Goal: Answer question/provide support

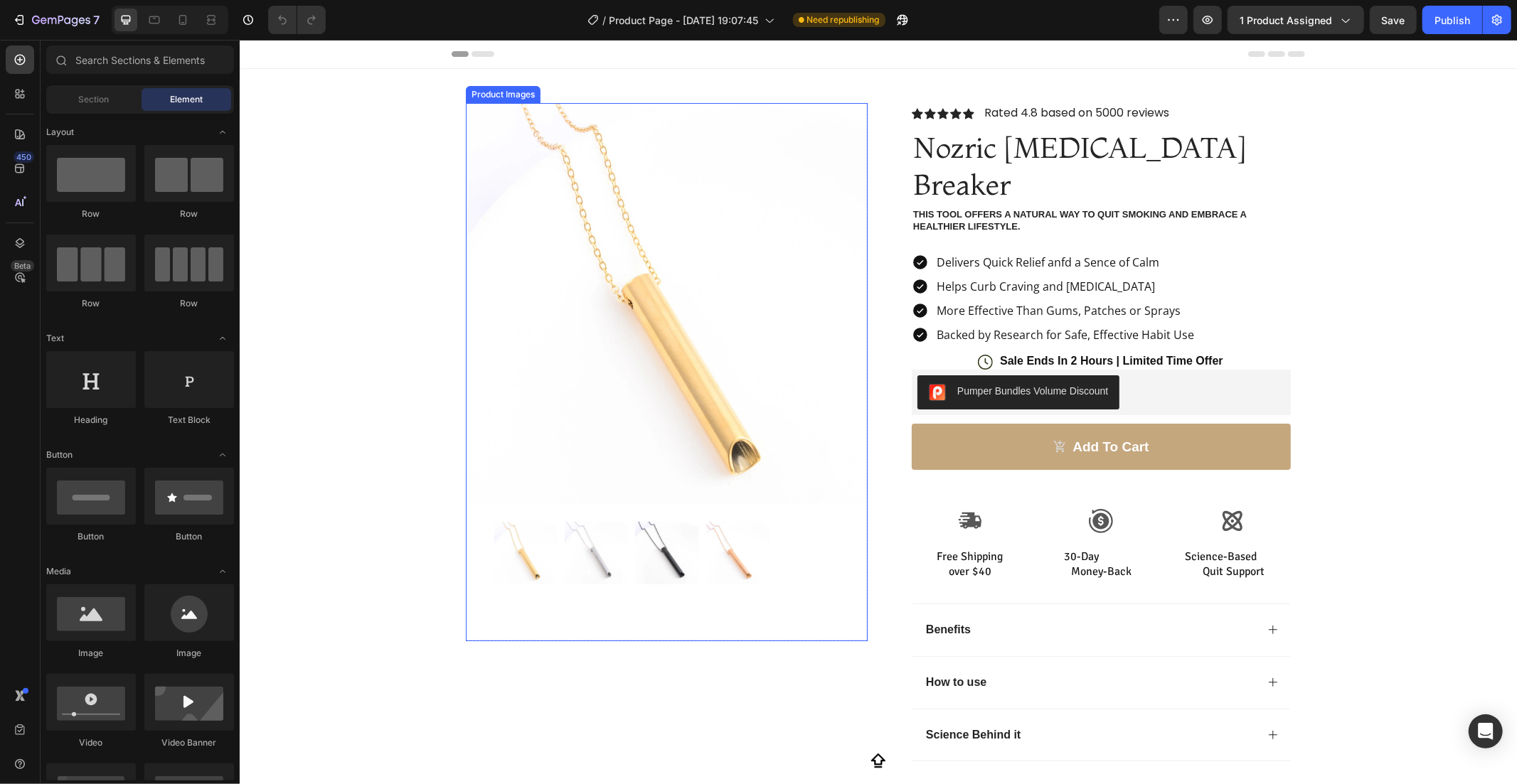
click at [543, 356] on img at bounding box center [666, 304] width 402 height 402
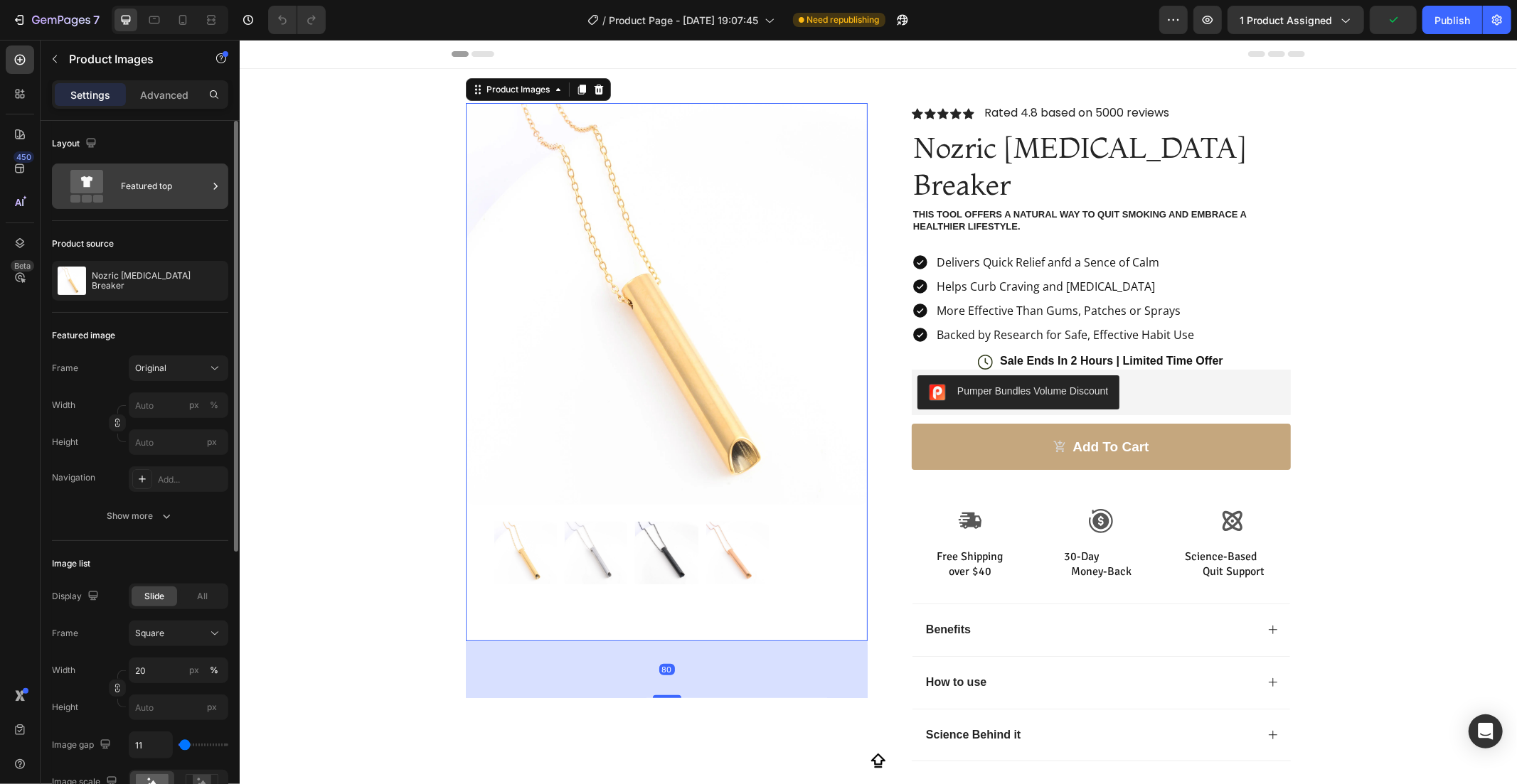
click at [141, 200] on div "Featured top" at bounding box center [164, 186] width 87 height 33
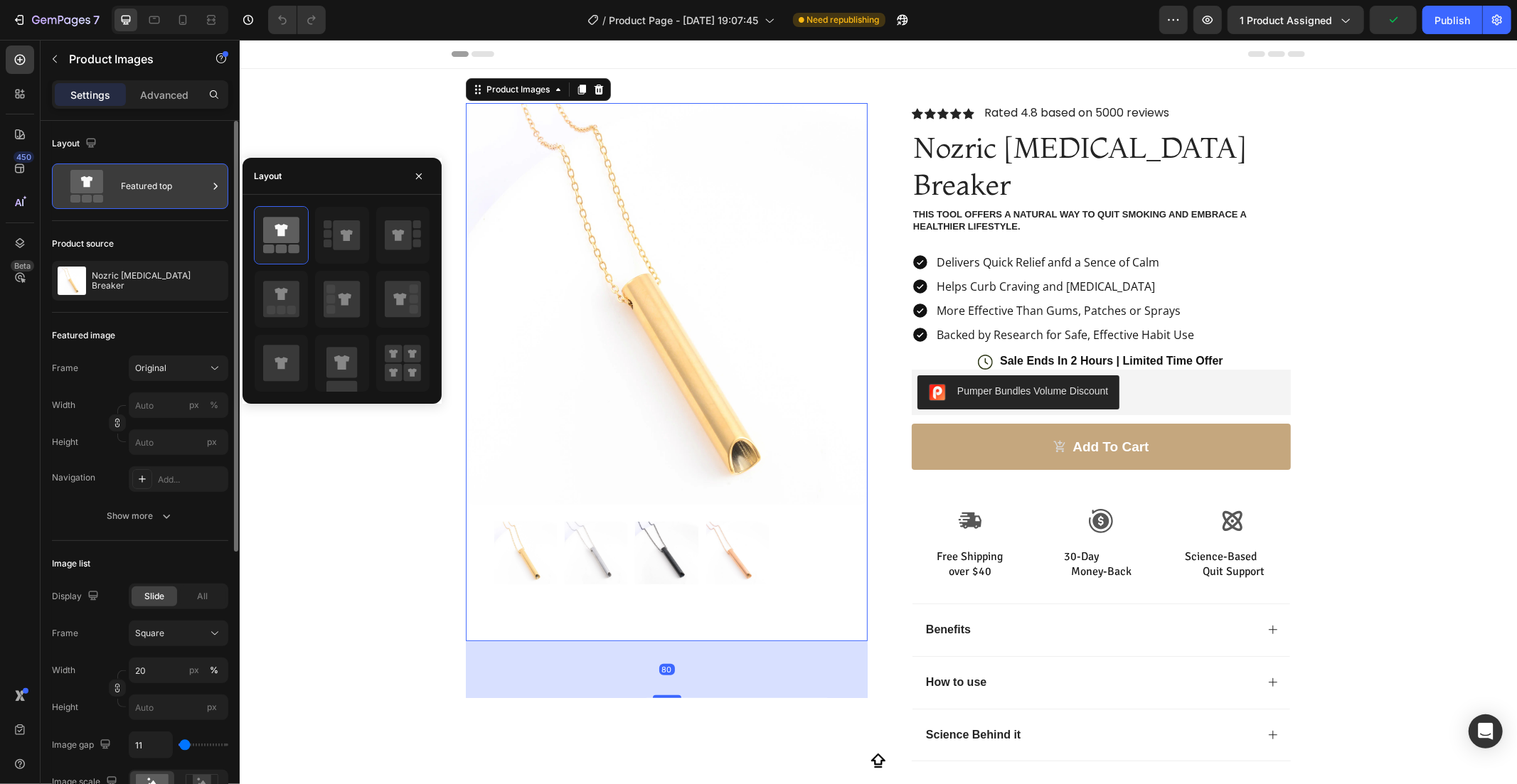
click at [141, 200] on div "Featured top" at bounding box center [164, 186] width 87 height 33
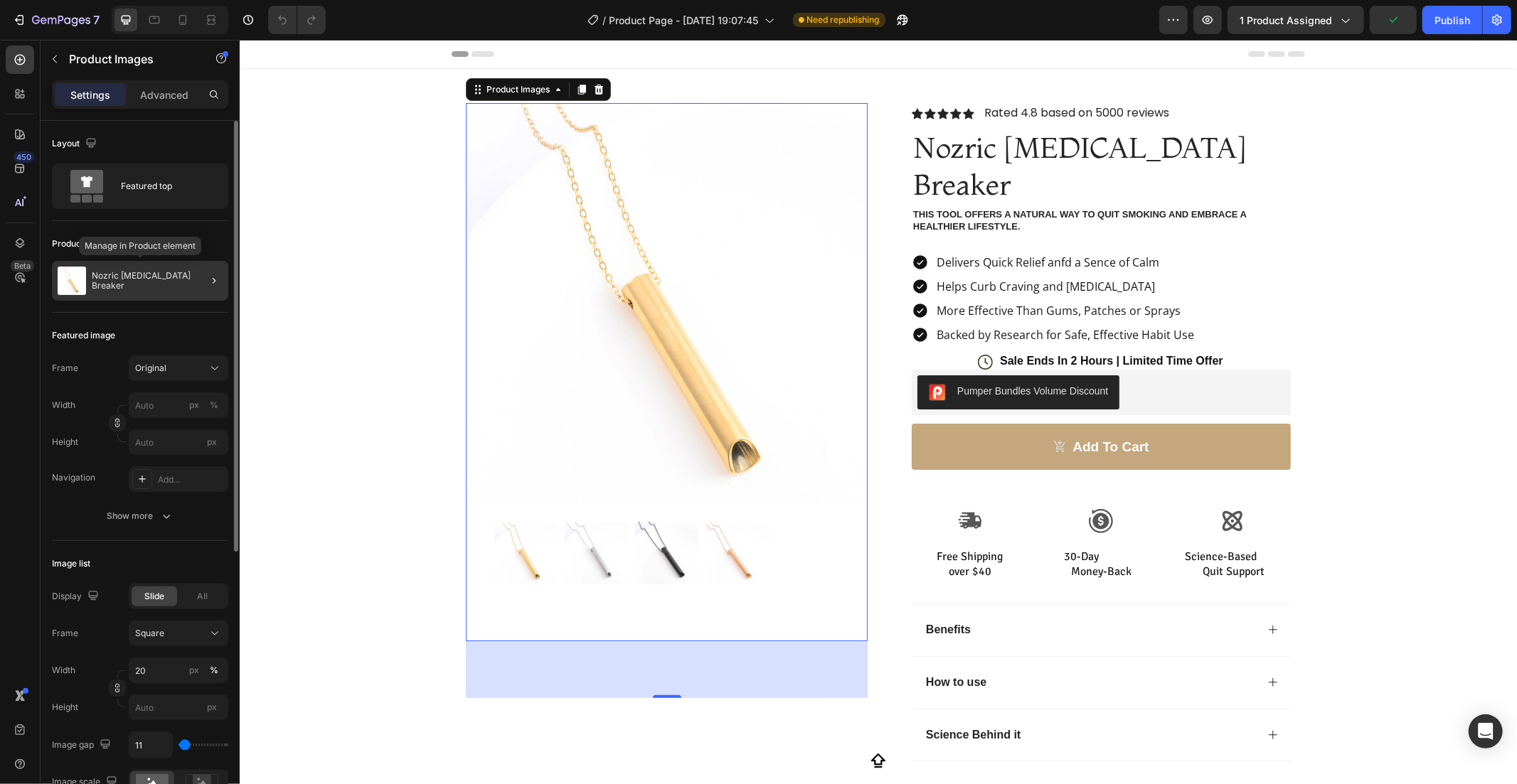
click at [156, 261] on div "Nozric [MEDICAL_DATA] Breaker" at bounding box center [141, 280] width 177 height 40
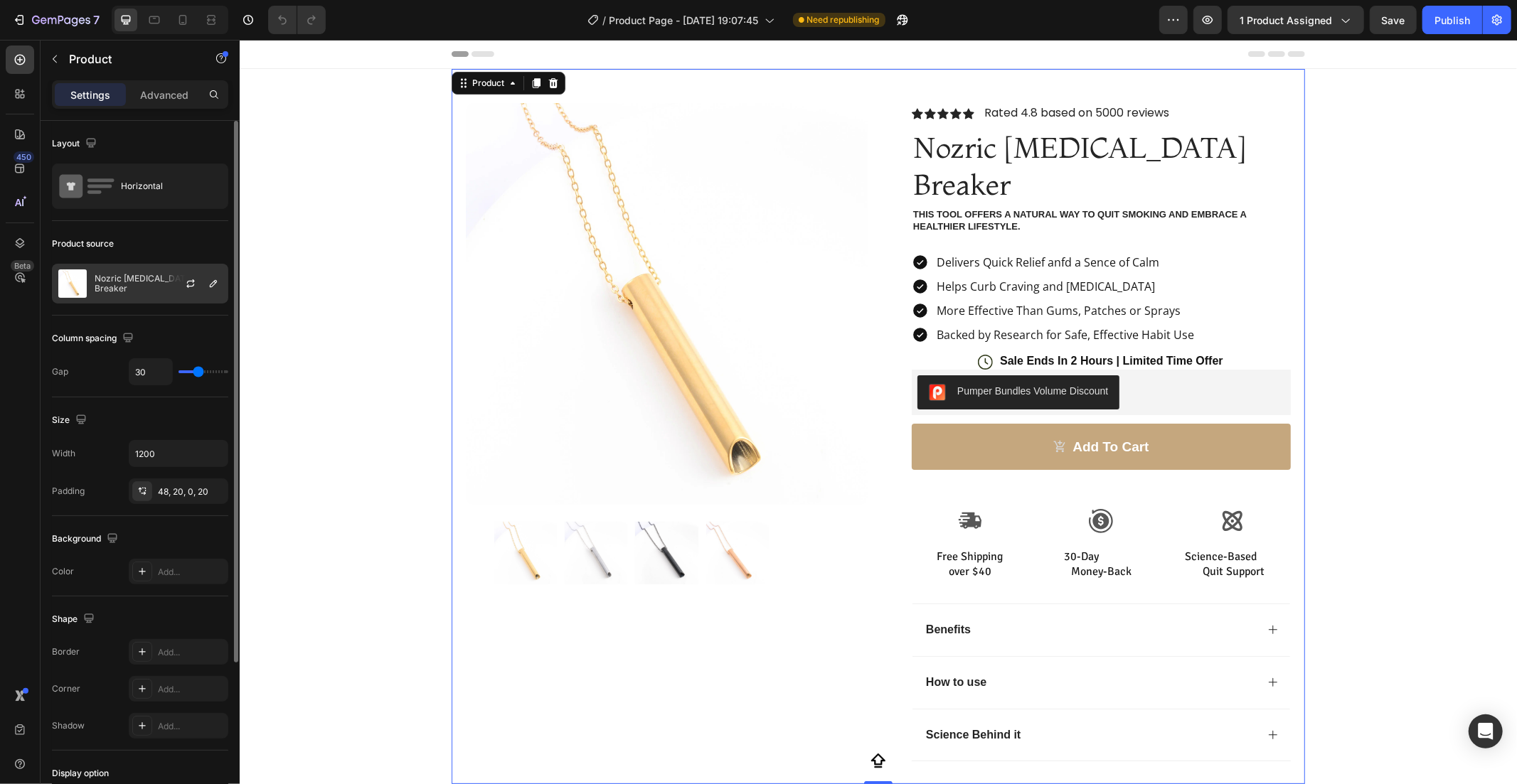
click at [173, 299] on div at bounding box center [196, 283] width 62 height 39
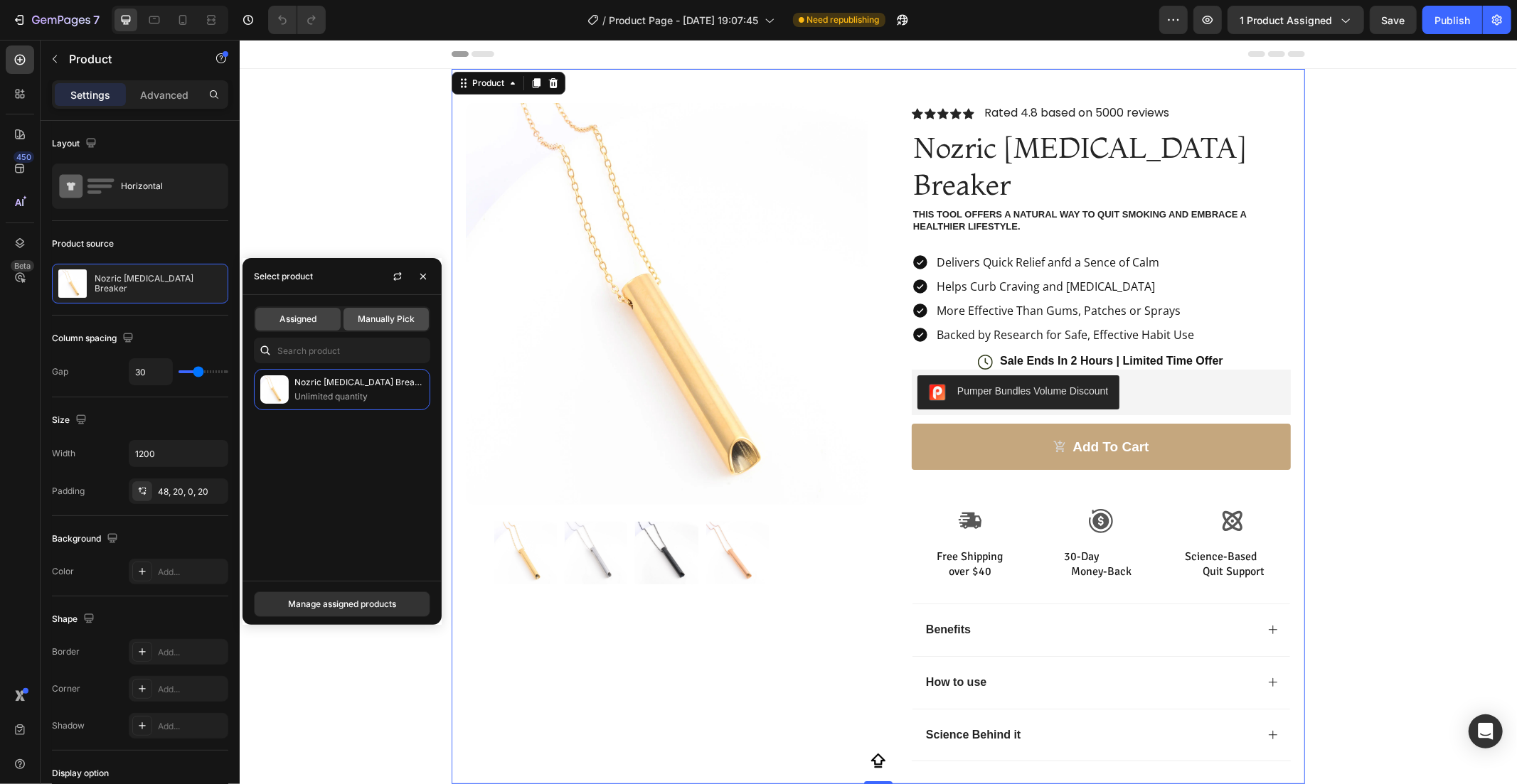
click at [406, 315] on span "Manually Pick" at bounding box center [386, 319] width 57 height 13
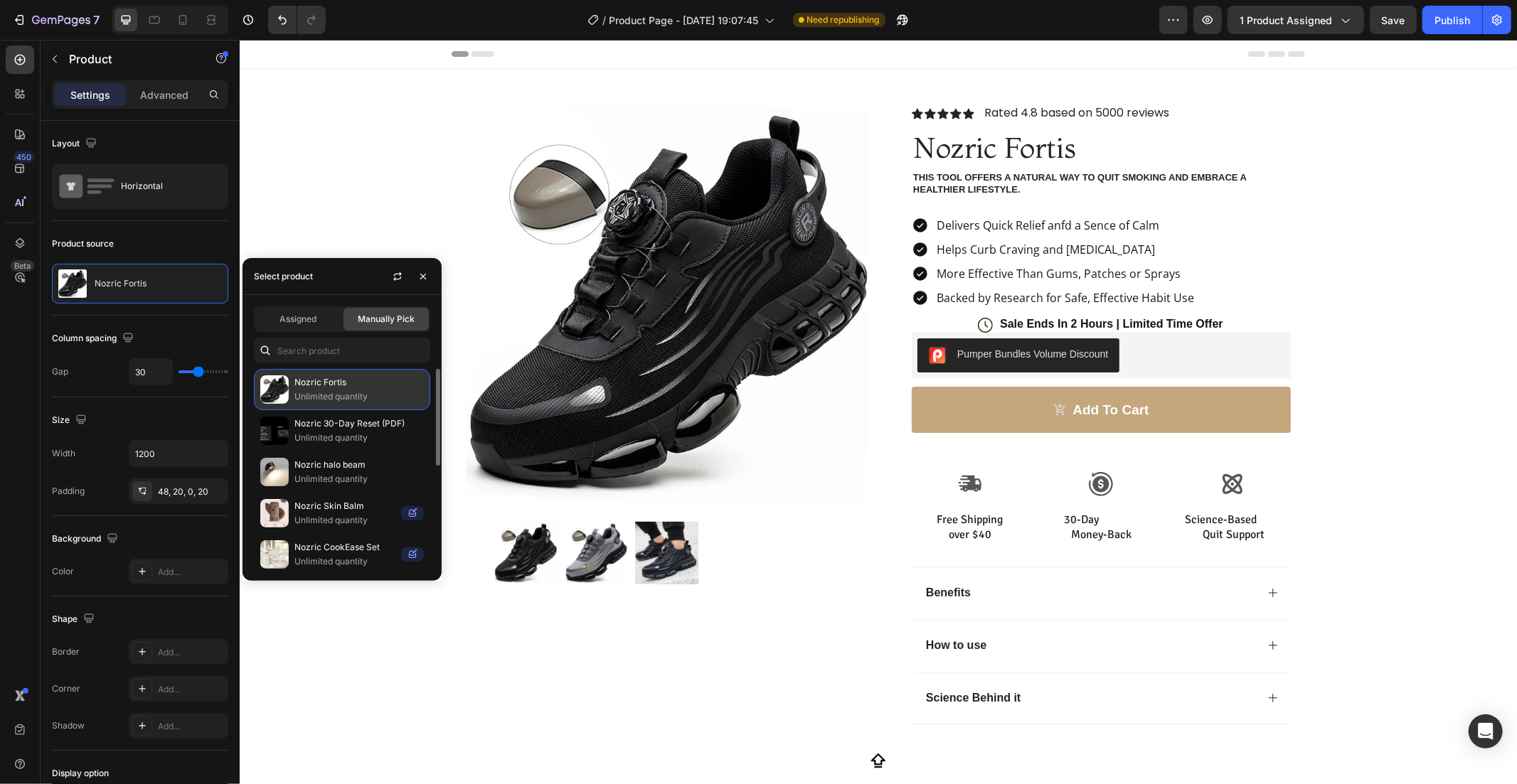
click at [369, 391] on p "Unlimited quantity" at bounding box center [359, 396] width 130 height 14
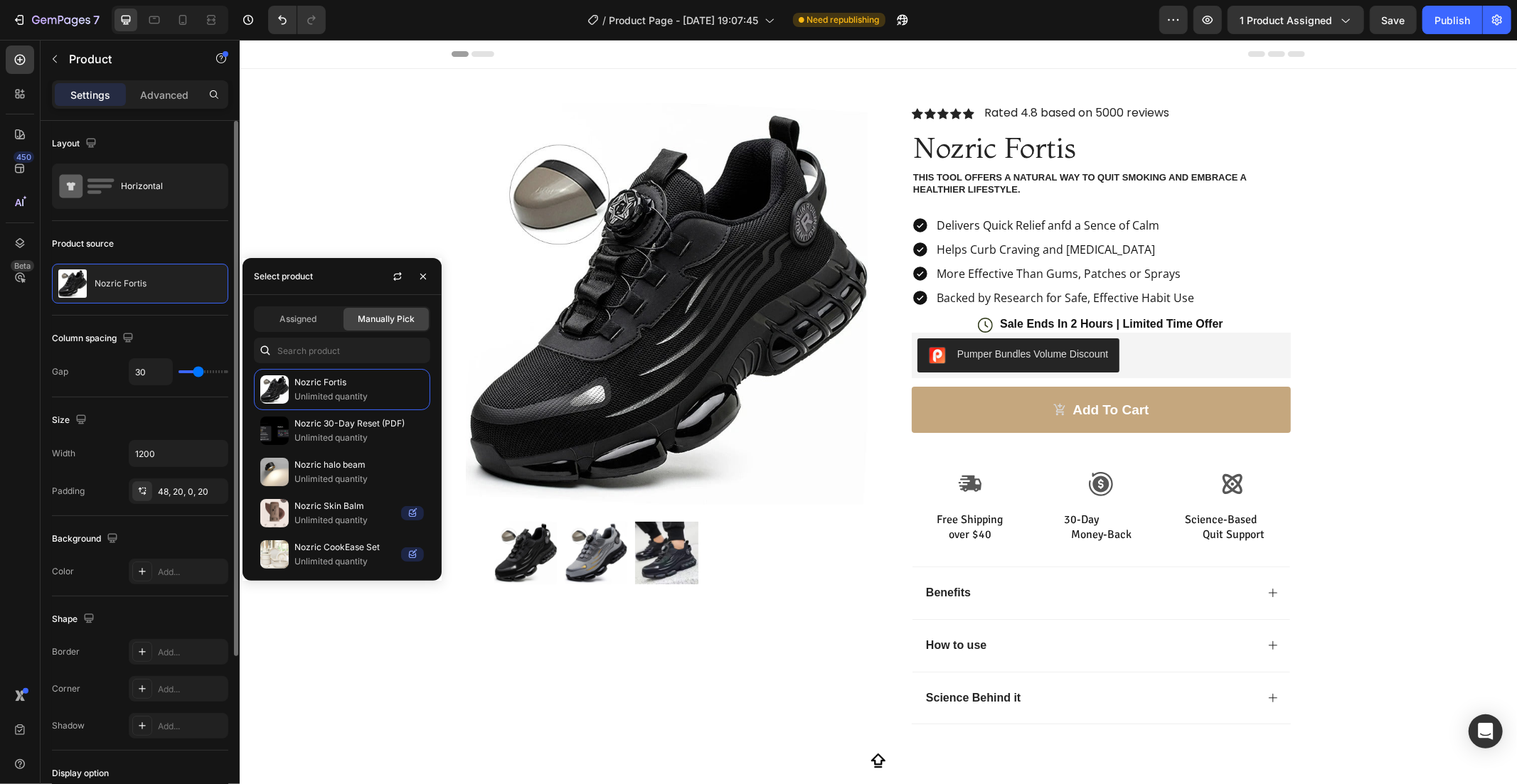
click at [161, 320] on div "Column spacing Gap 30" at bounding box center [141, 356] width 177 height 82
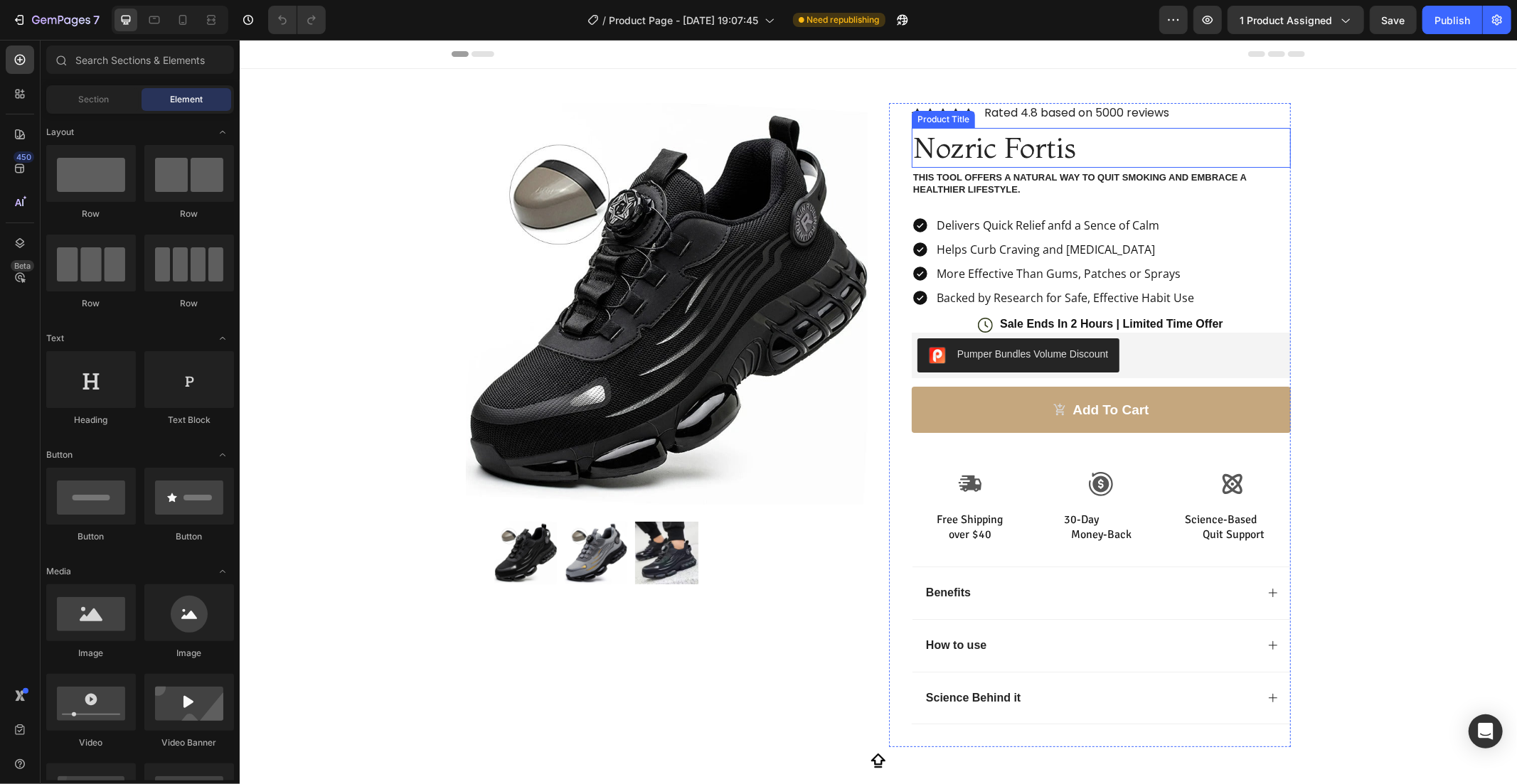
click at [1049, 158] on h1 "Nozric Fortis" at bounding box center [1101, 146] width 379 height 40
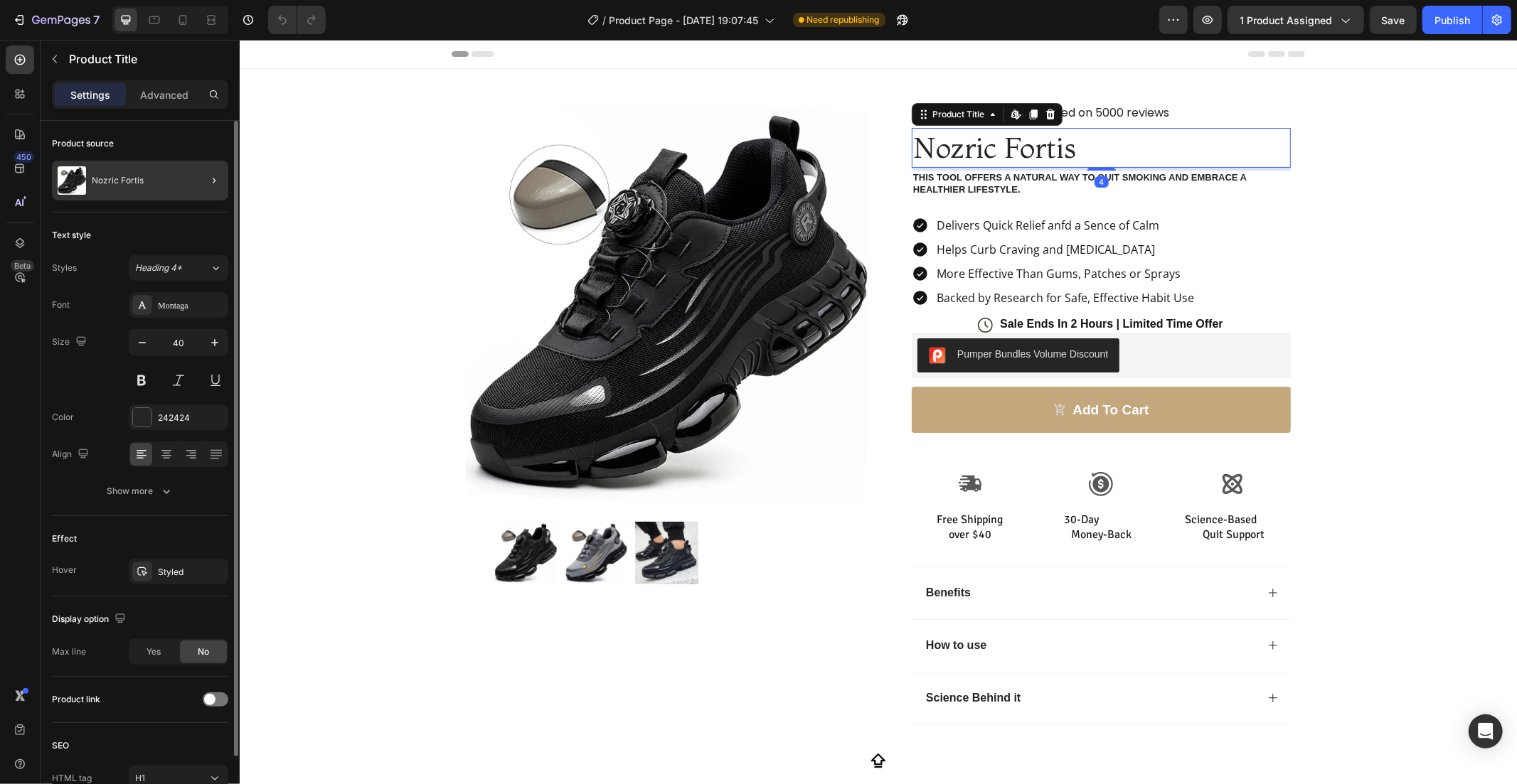
click at [183, 181] on div "Nozric Fortis" at bounding box center [141, 180] width 177 height 40
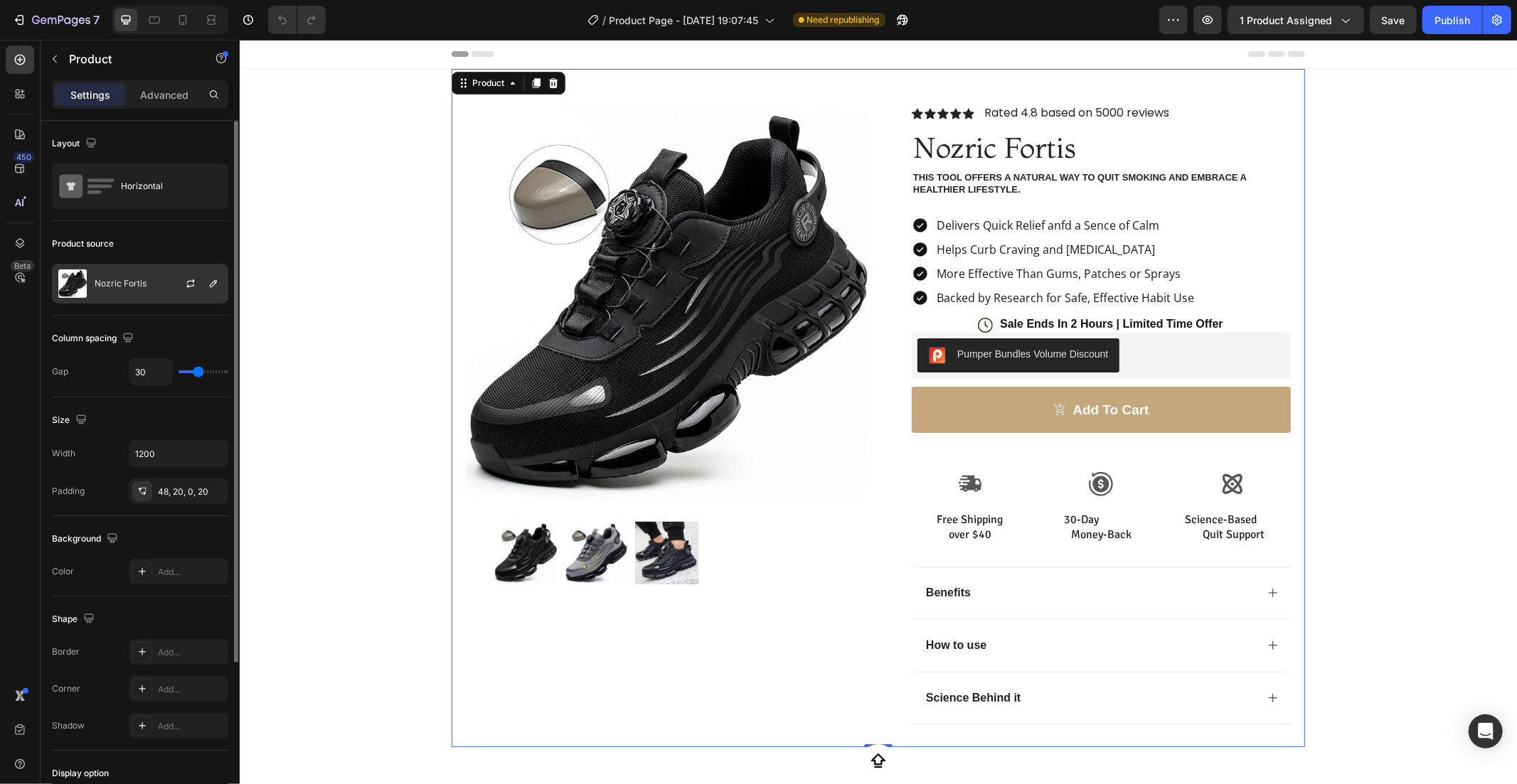
click at [149, 275] on div "Nozric Fortis" at bounding box center [141, 283] width 177 height 40
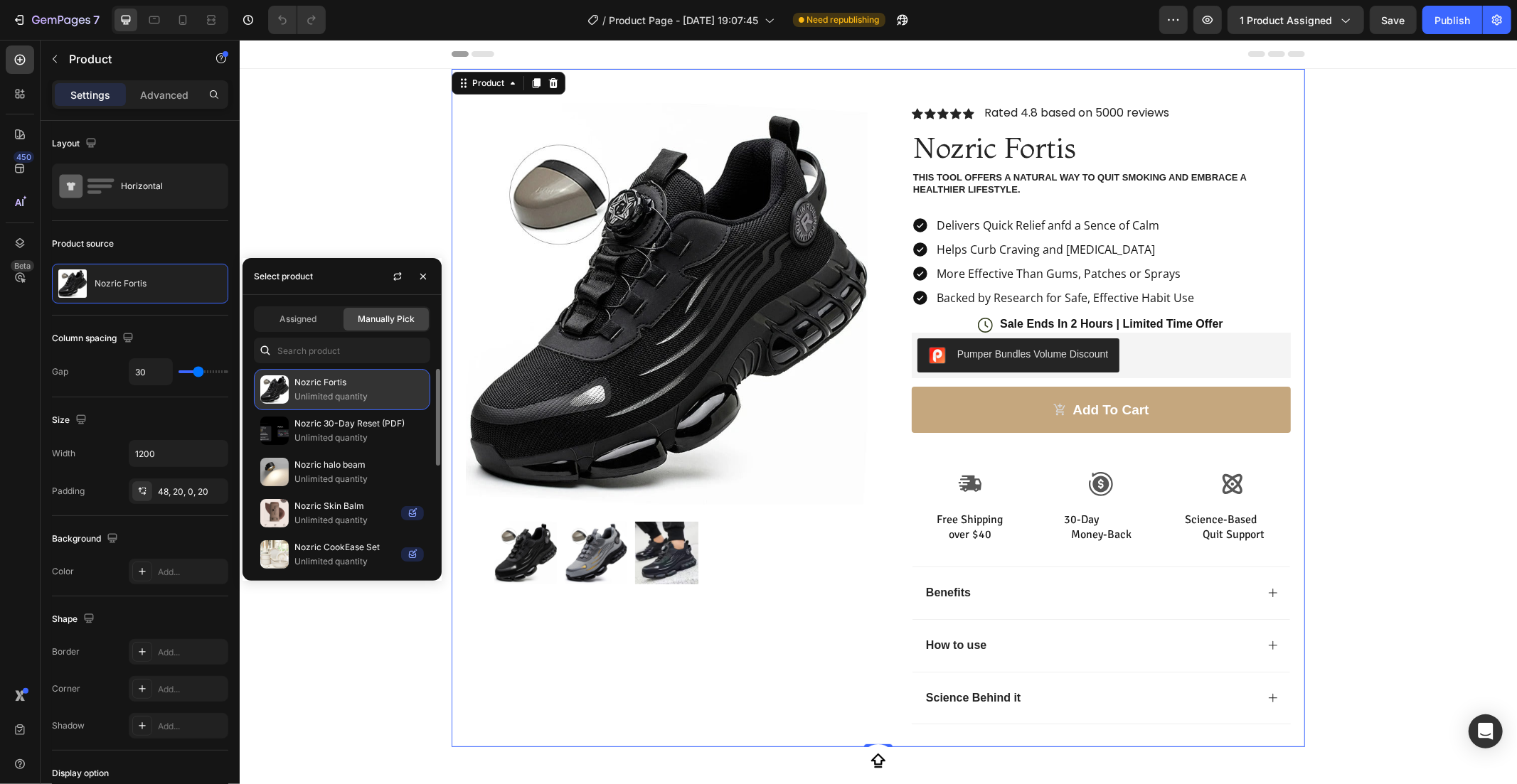
click at [365, 379] on p "Nozric Fortis" at bounding box center [359, 382] width 130 height 14
click at [339, 236] on div "Product Images Row Icon Icon Icon Icon Icon Icon List Rated 4.8 based on 5000 r…" at bounding box center [878, 407] width 1277 height 678
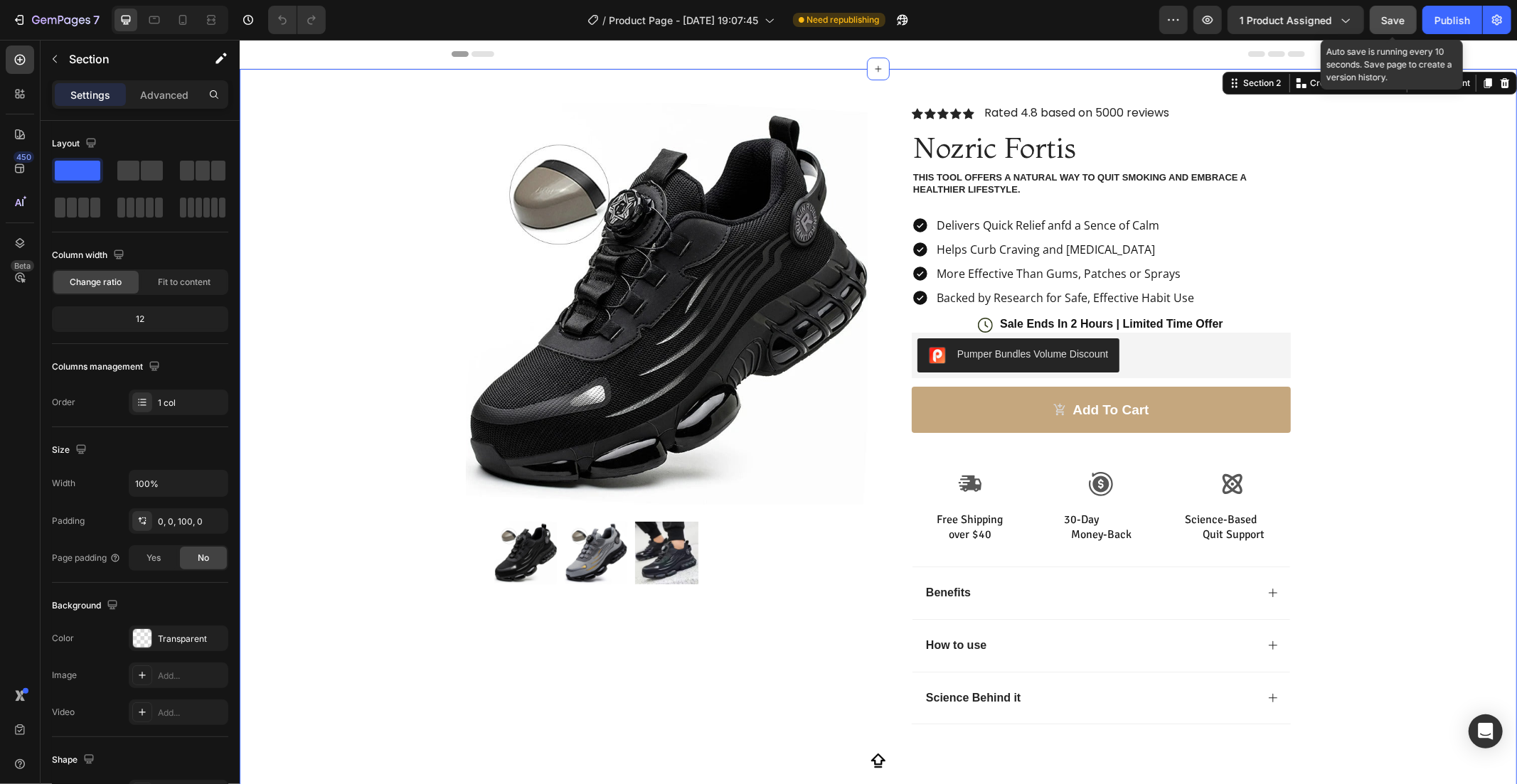
click at [1372, 24] on button "Save" at bounding box center [1393, 20] width 47 height 29
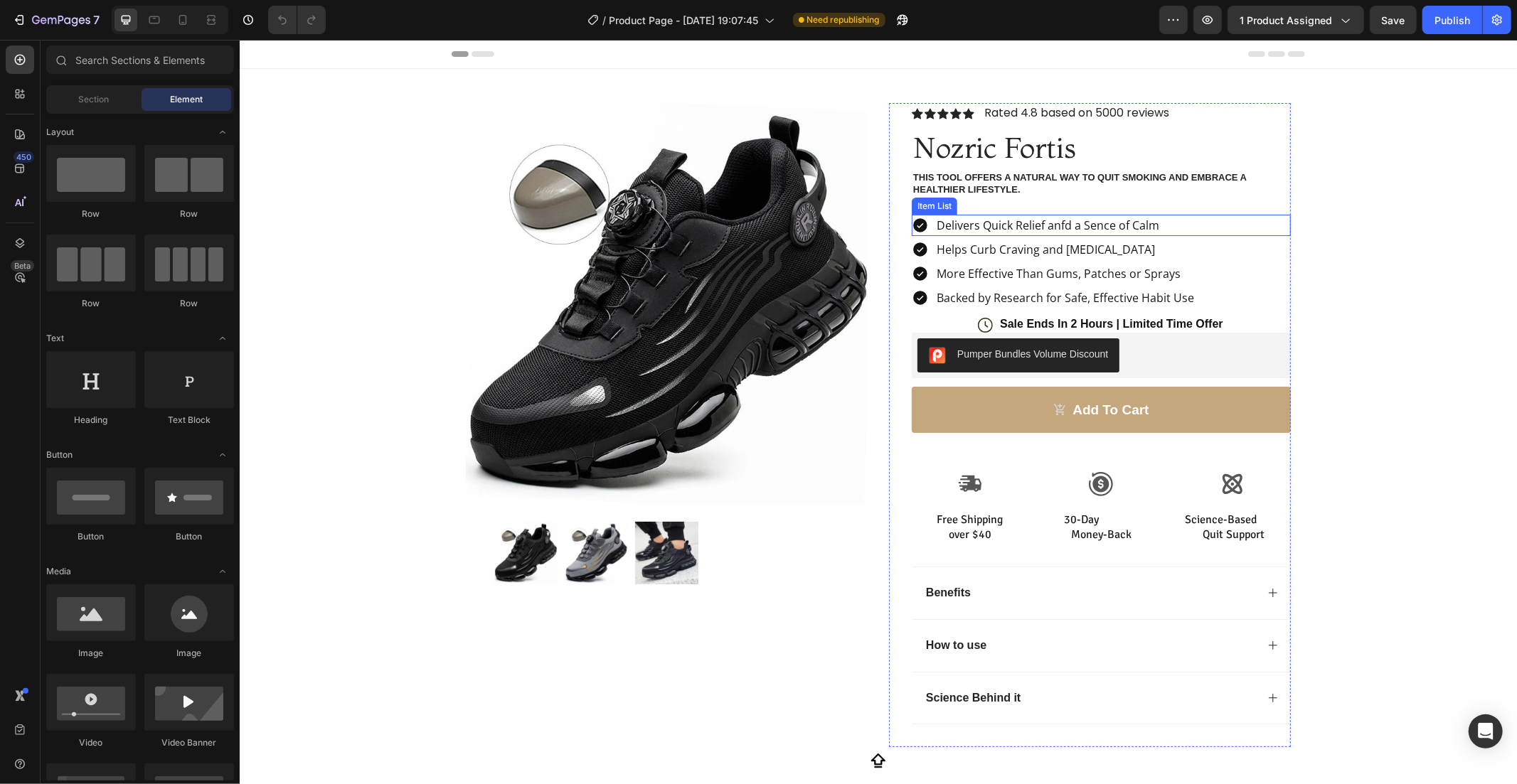
click at [954, 232] on p "Delivers Quick Relief anfd a Sence of Calm" at bounding box center [1047, 225] width 223 height 17
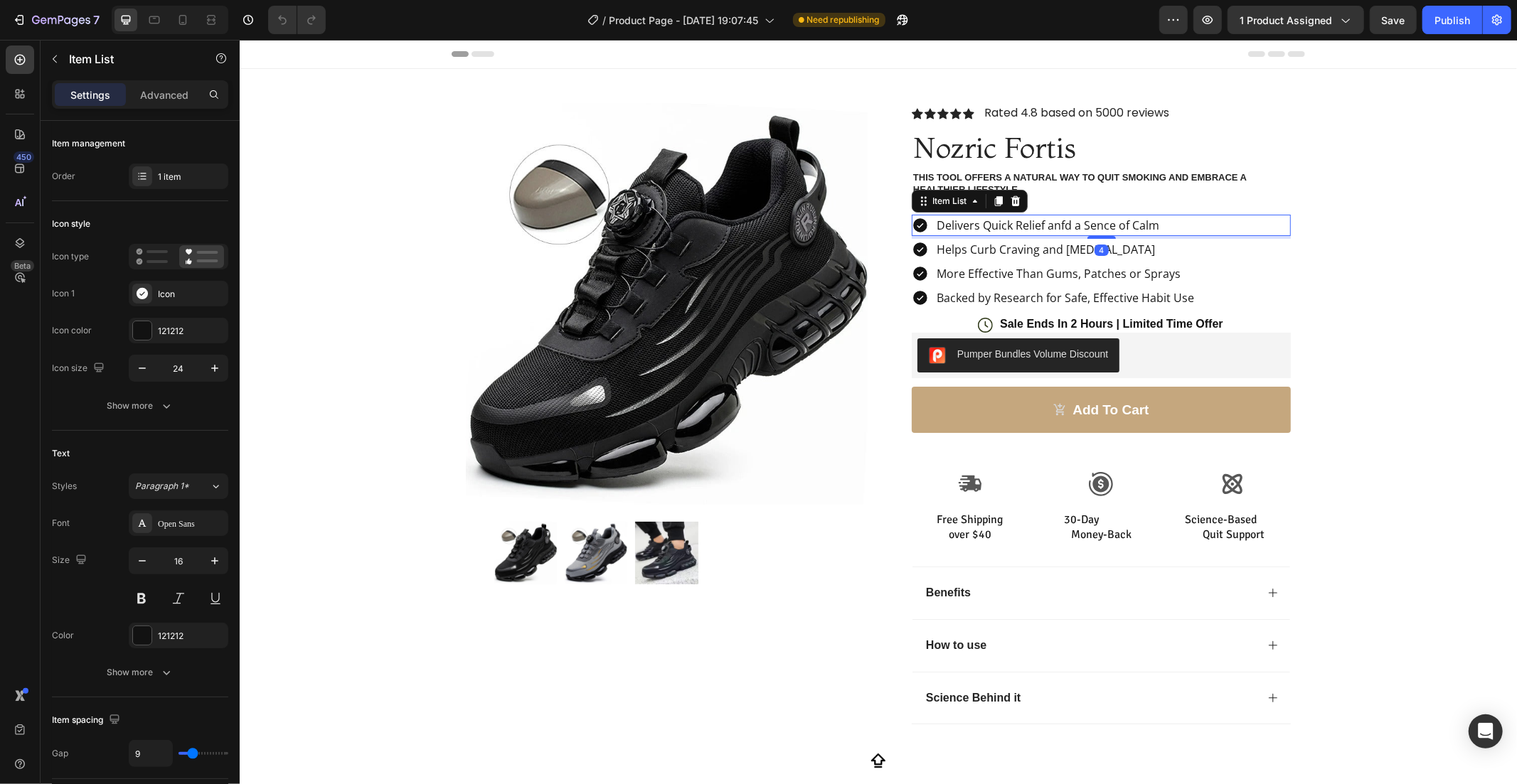
click at [1150, 220] on p "Delivers Quick Relief anfd a Sence of Calm" at bounding box center [1047, 225] width 223 height 17
click at [1106, 218] on div "Delivers Quick Relief anfd" at bounding box center [1101, 224] width 379 height 21
click at [1065, 230] on div "Delivers Quick Relief anfd" at bounding box center [1004, 224] width 140 height 21
click at [1247, 208] on div "Icon Icon Icon Icon Icon Icon List Rated 4.8 based on 5000 reviews Text Block R…" at bounding box center [1101, 425] width 379 height 644
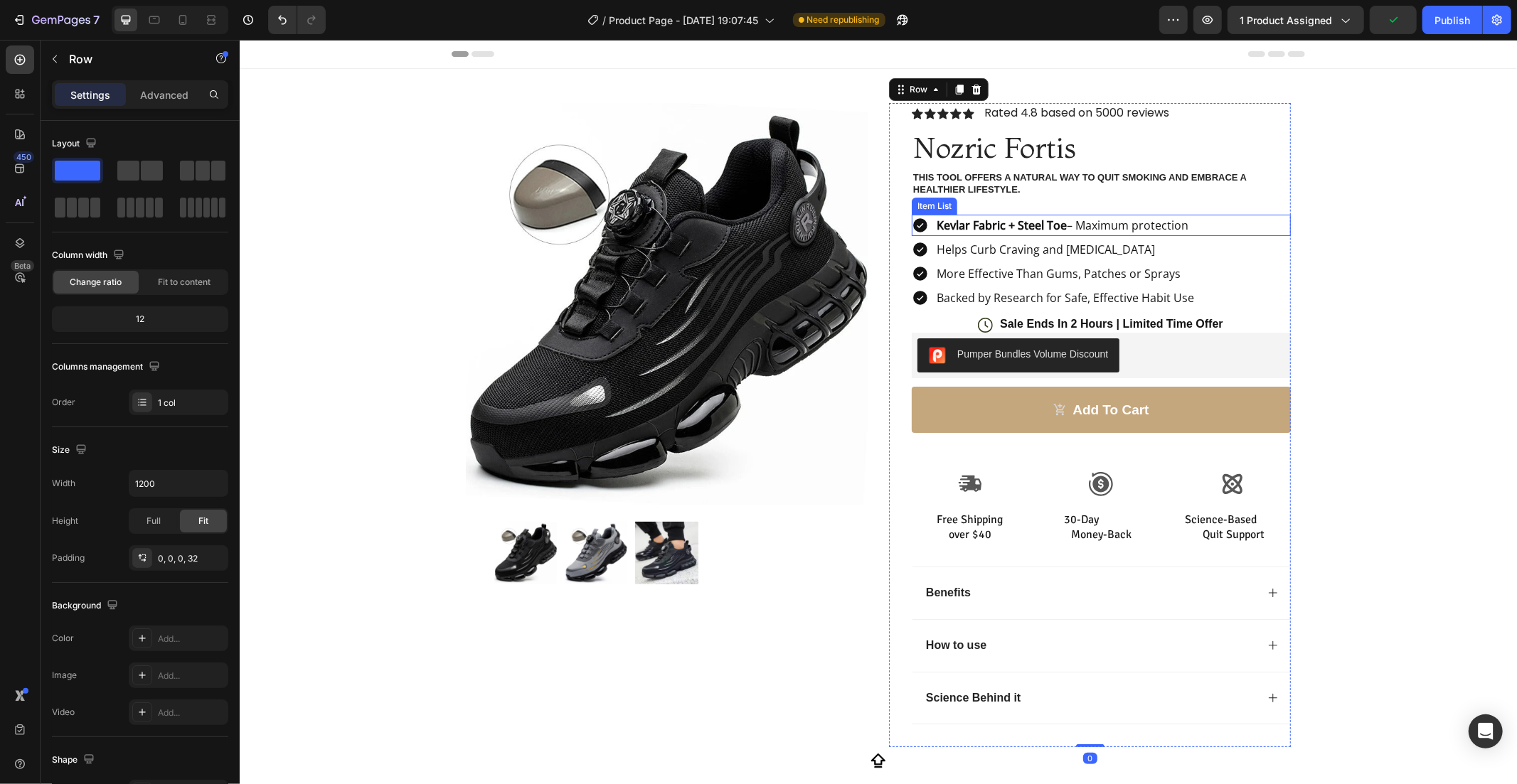
click at [1032, 216] on p "Kevlar Fabric + Steel Toe – Maximum protection" at bounding box center [1061, 225] width 252 height 17
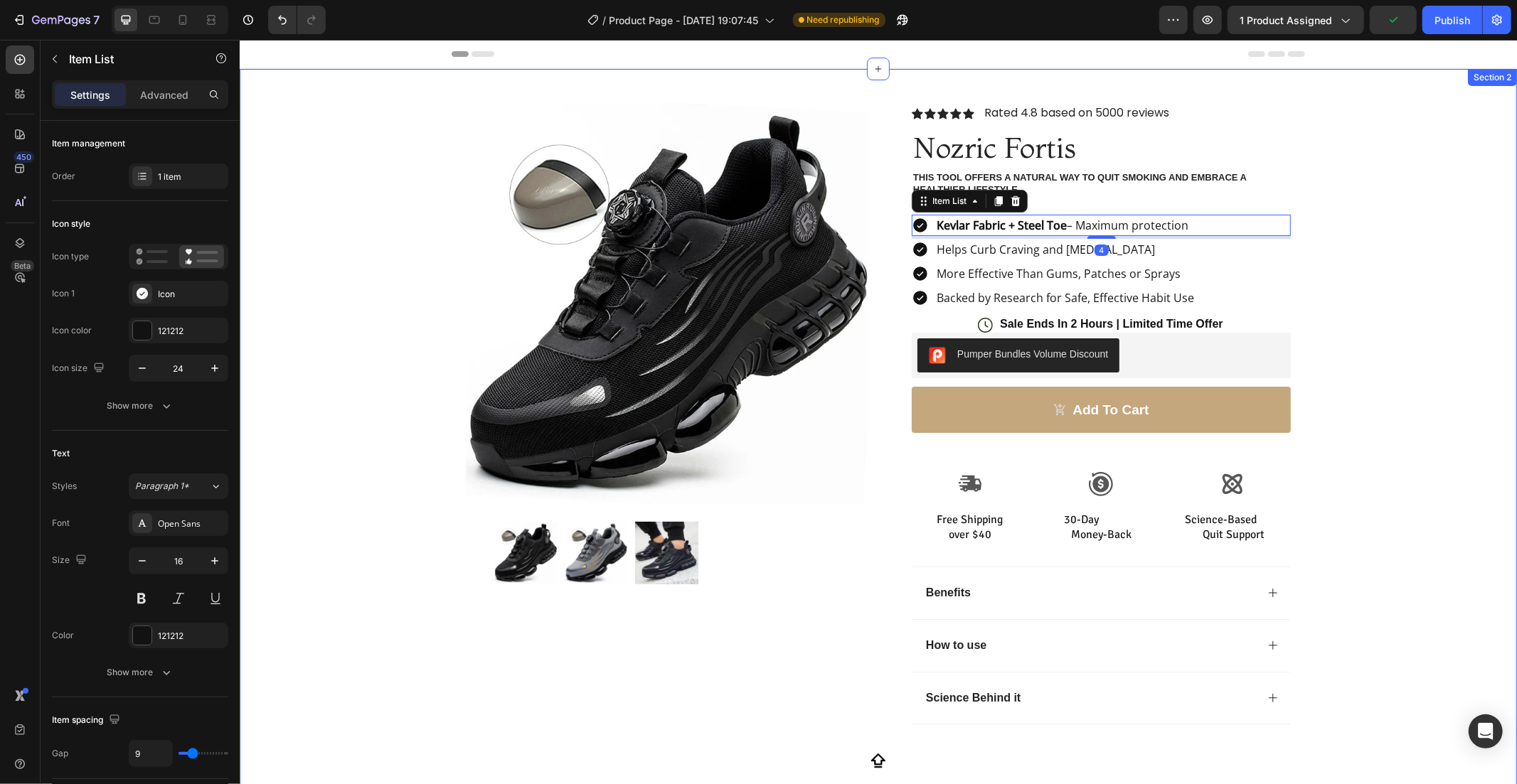
click at [1358, 230] on div "Product Images Row Icon Icon Icon Icon Icon Icon List Rated 4.8 based on 5000 r…" at bounding box center [878, 407] width 1277 height 678
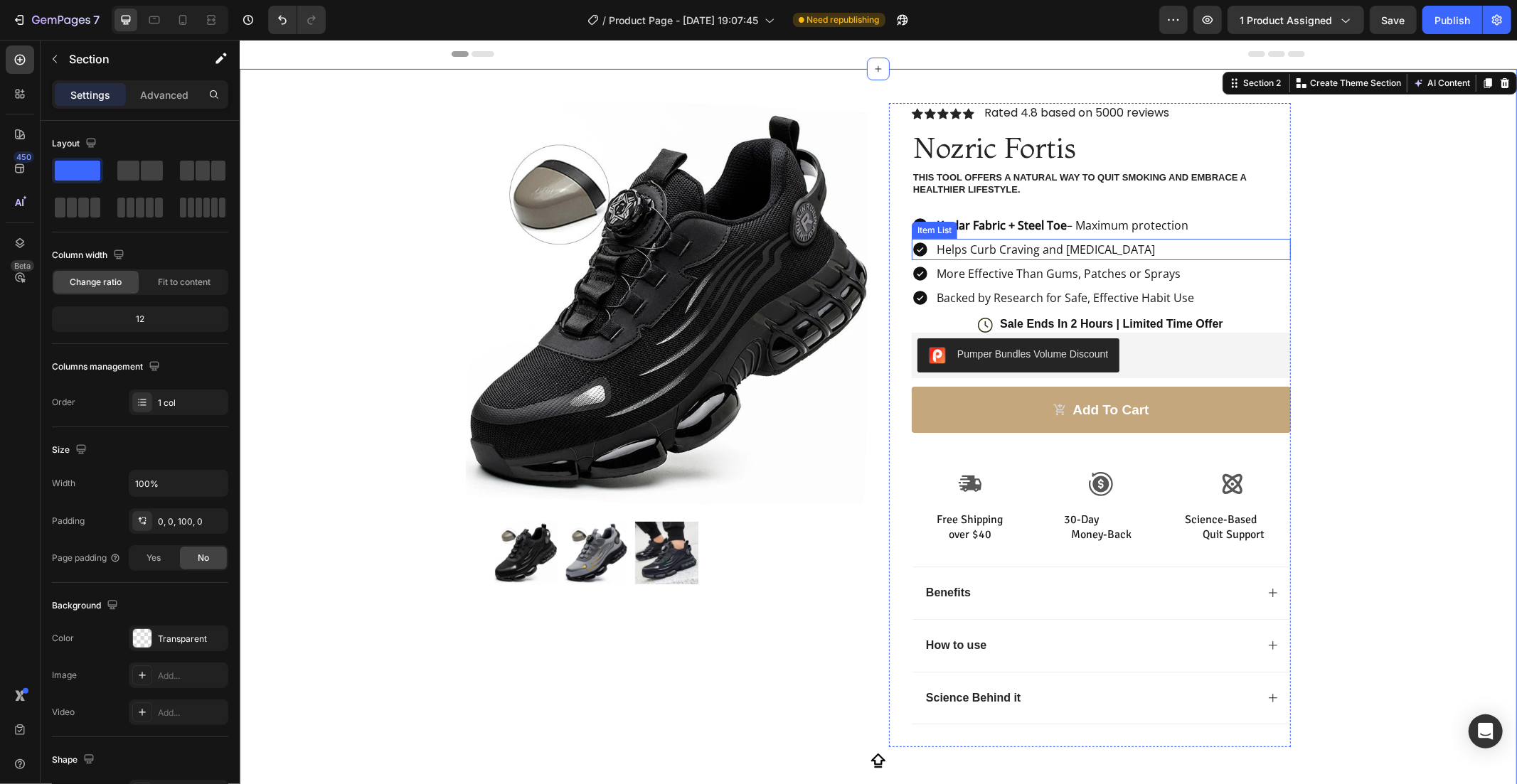
click at [1122, 251] on p "Helps Curb Craving and Withdrawal Symptoms" at bounding box center [1044, 249] width 218 height 17
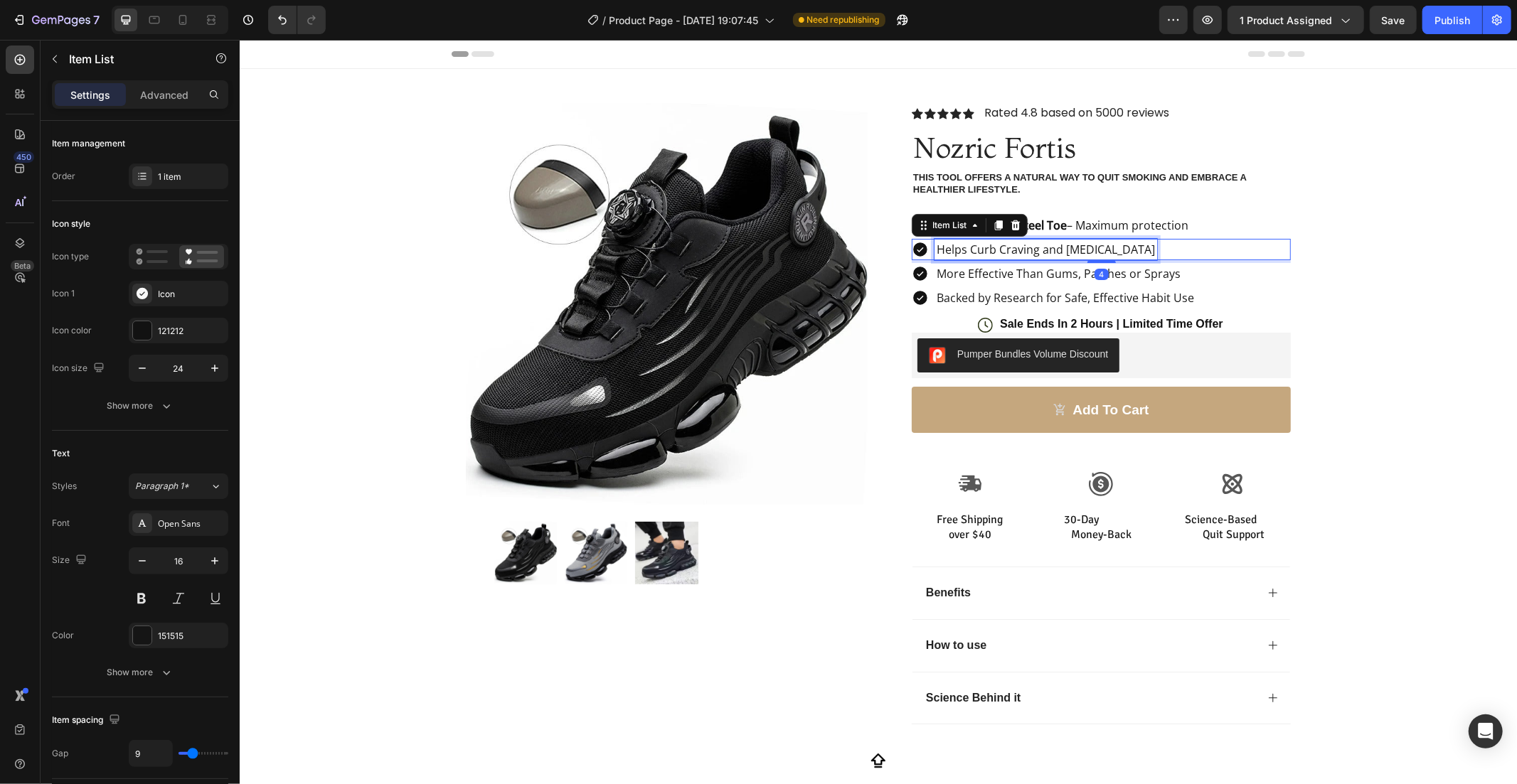
click at [1154, 241] on p "Helps Curb Craving and Withdrawal Symptoms" at bounding box center [1044, 249] width 218 height 17
click at [956, 248] on p "Helps" at bounding box center [951, 249] width 30 height 17
click at [957, 248] on p "Helps" at bounding box center [951, 249] width 30 height 17
click at [1170, 272] on div "More Effective Than Gums, Patches or Sprays" at bounding box center [1058, 273] width 248 height 21
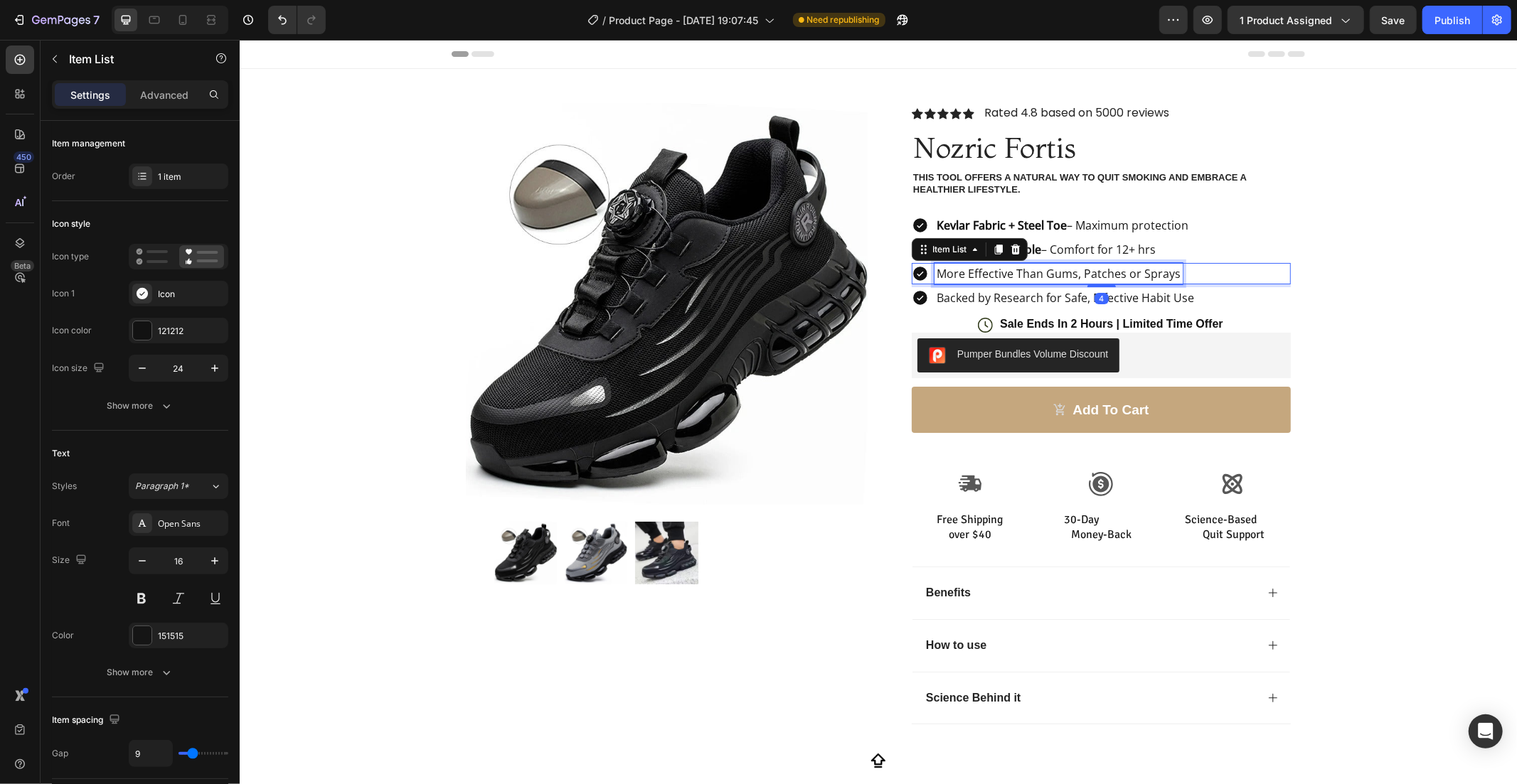
click at [1164, 270] on p "More Effective Than Gums, Patches or Sprays" at bounding box center [1058, 273] width 244 height 17
click at [1168, 271] on p "More Effective Than Gums, Patches or Sprays" at bounding box center [1058, 273] width 244 height 17
click at [926, 270] on div at bounding box center [925, 273] width 27 height 21
click at [934, 270] on div "Rich Text Editor. Editing area: main" at bounding box center [936, 273] width 4 height 21
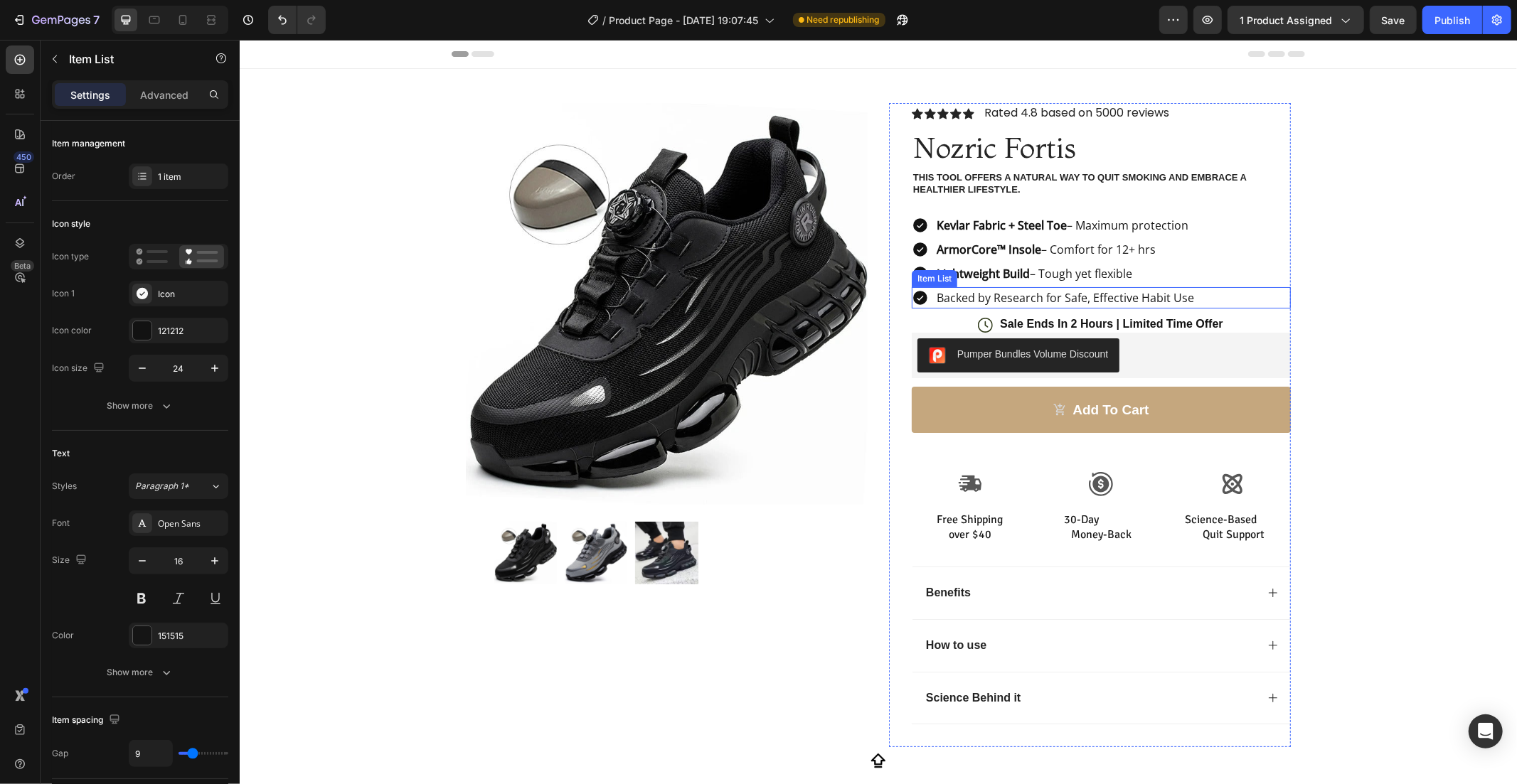
click at [1180, 299] on p "Backed by Research for Safe, Effective Habit Use" at bounding box center [1064, 297] width 257 height 17
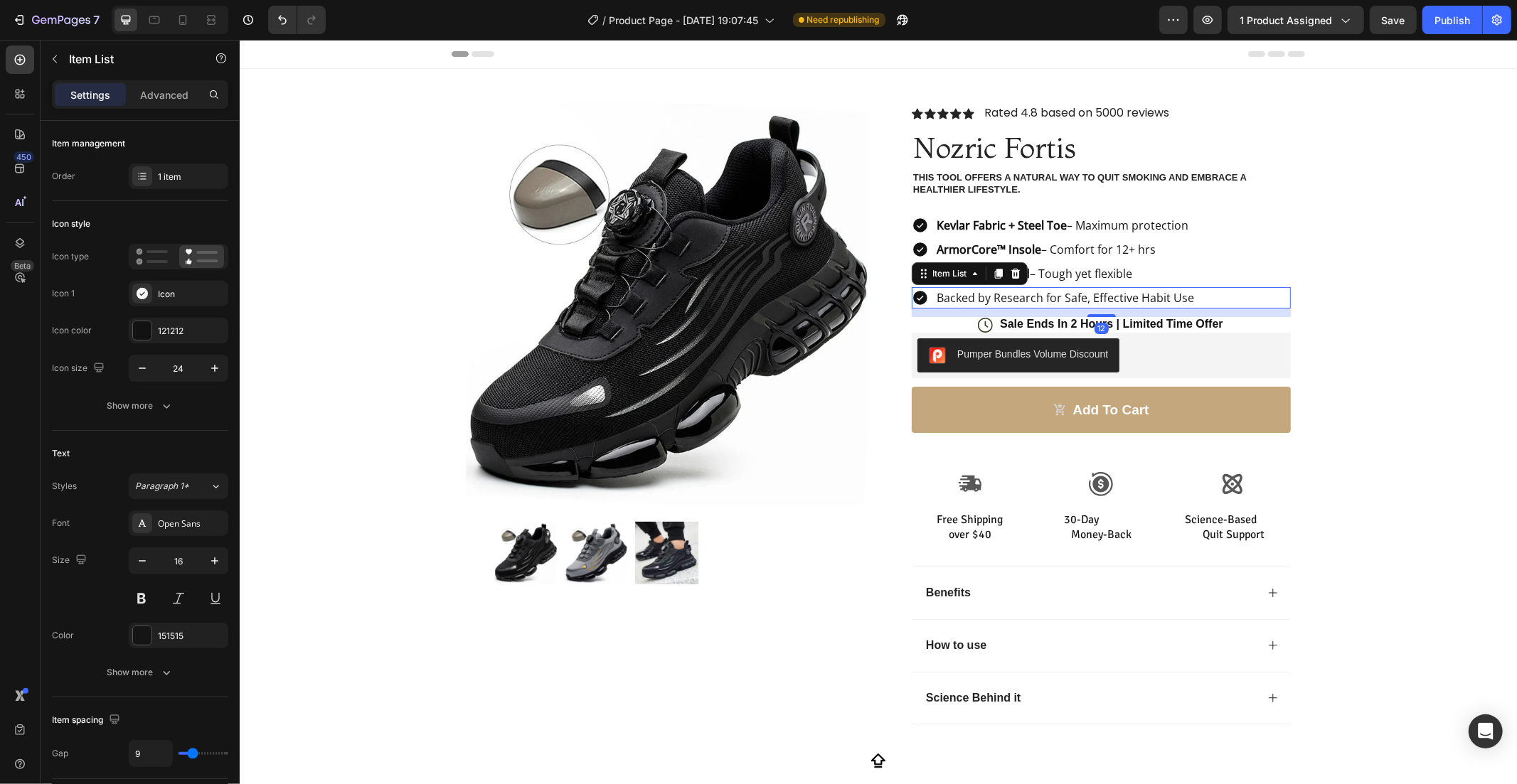
click at [1187, 293] on div "Backed by Research for Safe, Effective Habit Use" at bounding box center [1101, 297] width 379 height 21
click at [1182, 292] on p "Backed by Research for Safe, Effective Habit Use" at bounding box center [1064, 297] width 257 height 17
click at [934, 294] on div "Rich Text Editor. Editing area: main" at bounding box center [936, 297] width 4 height 21
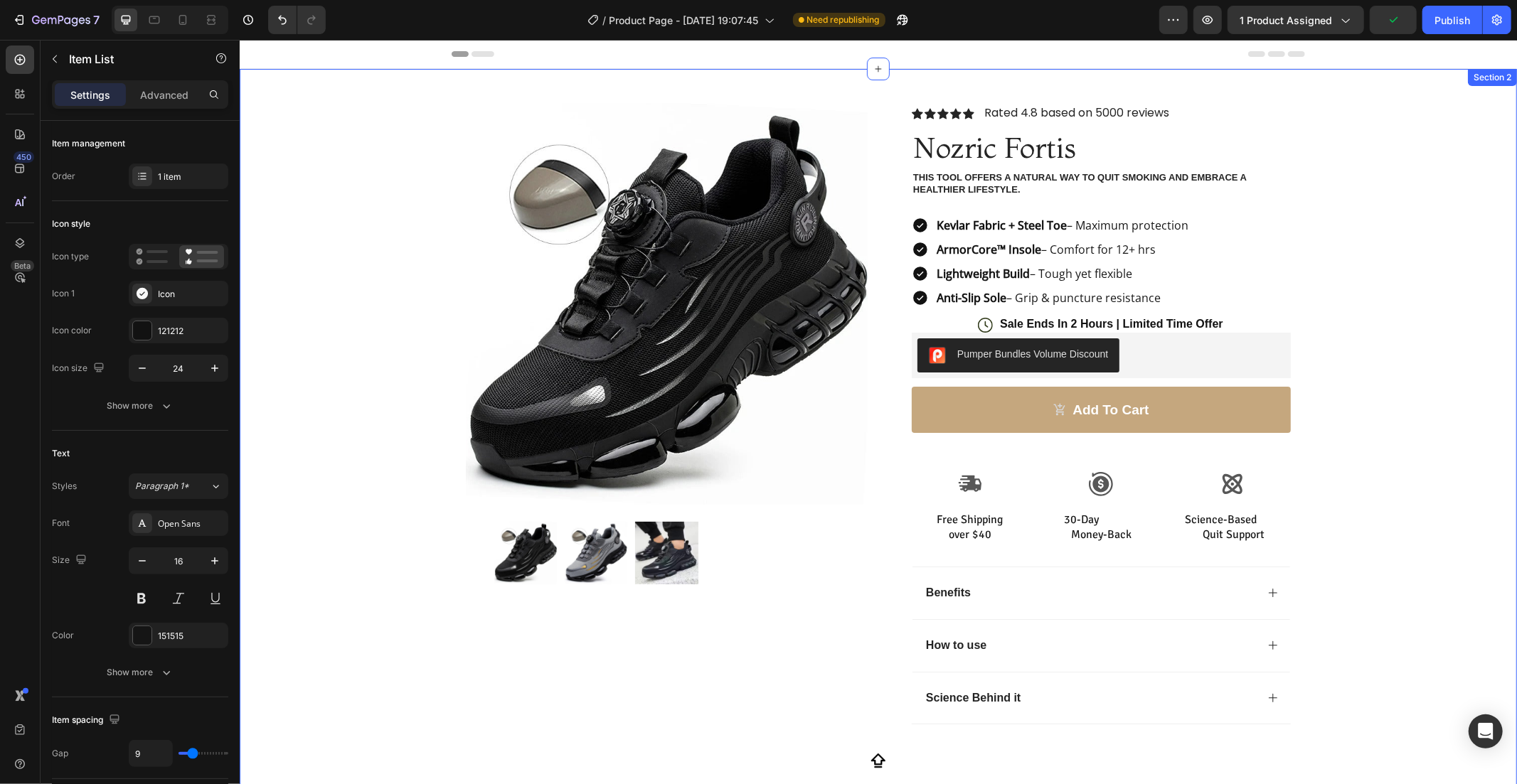
click at [1392, 245] on div "Product Images Row Icon Icon Icon Icon Icon Icon List Rated 4.8 based on 5000 r…" at bounding box center [878, 407] width 1277 height 678
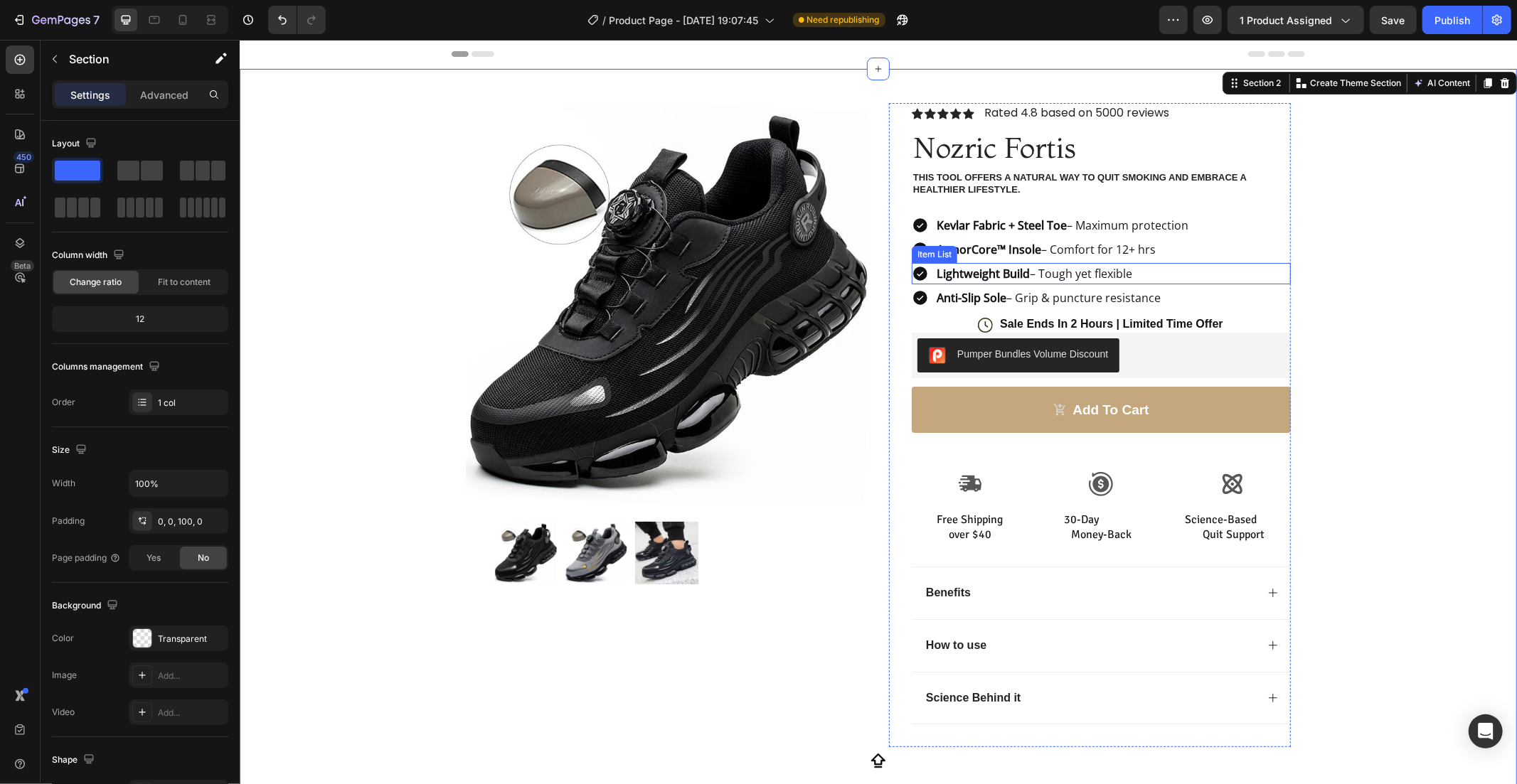
click at [1155, 273] on div "Lightweight Build – Tough yet flexible" at bounding box center [1101, 273] width 379 height 21
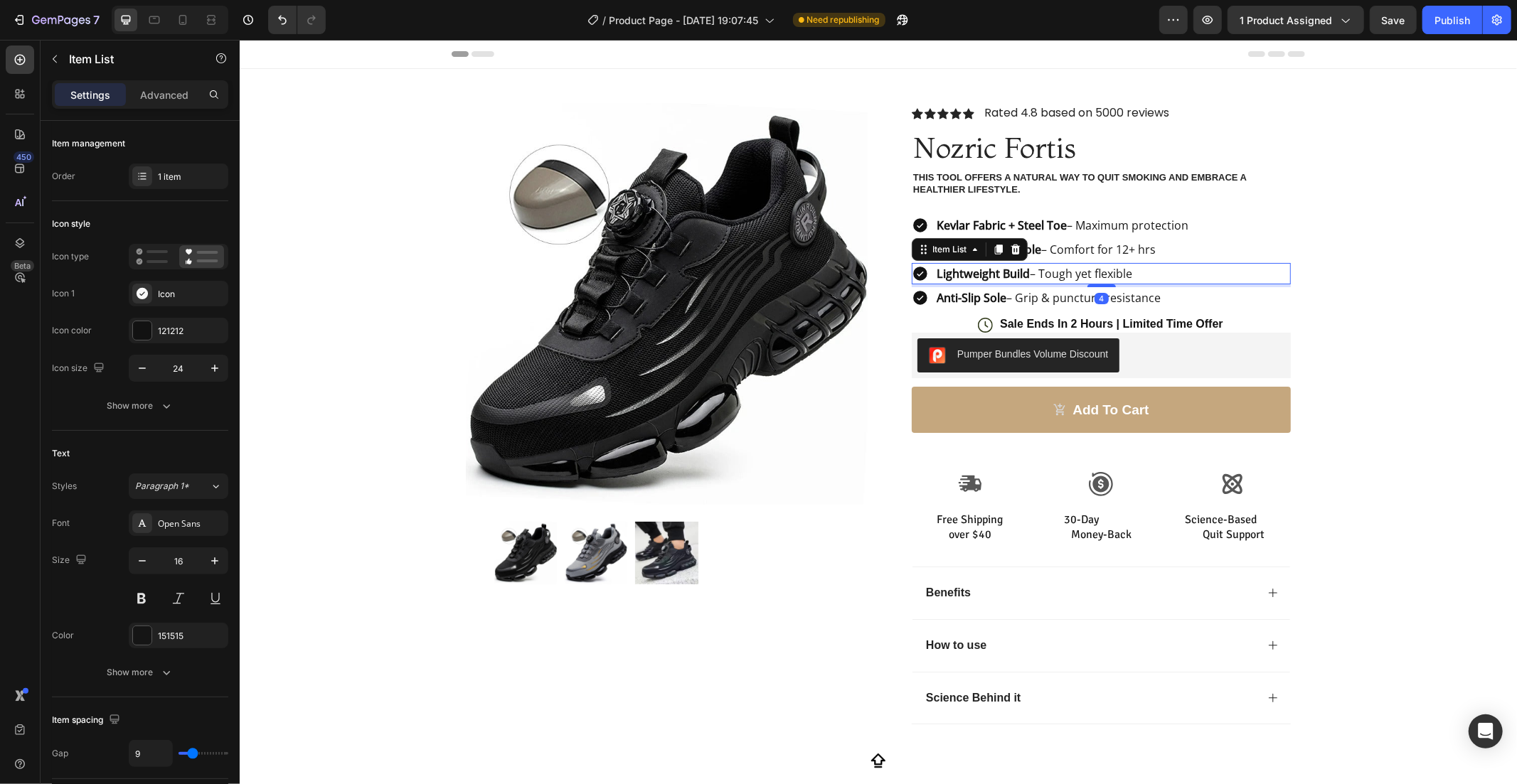
click at [985, 237] on div "Item List" at bounding box center [969, 248] width 116 height 23
click at [992, 246] on icon at bounding box center [998, 249] width 12 height 12
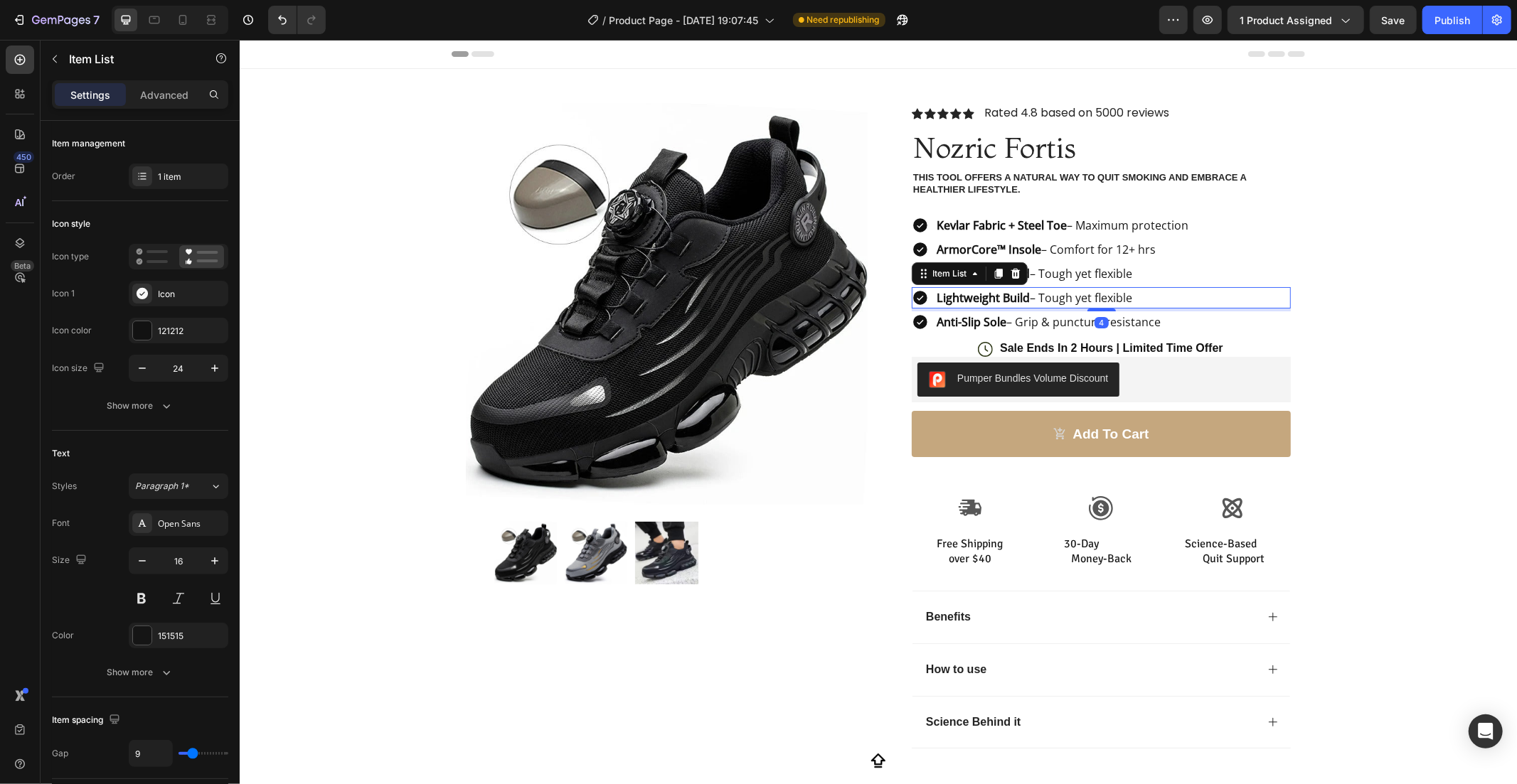
click at [1196, 299] on div "Lightweight Build – Tough yet flexible" at bounding box center [1101, 297] width 379 height 21
click at [1125, 299] on p "Lightweight Build – Tough yet flexible" at bounding box center [1033, 297] width 195 height 17
click at [987, 296] on strong "Lightweigh" at bounding box center [965, 297] width 59 height 16
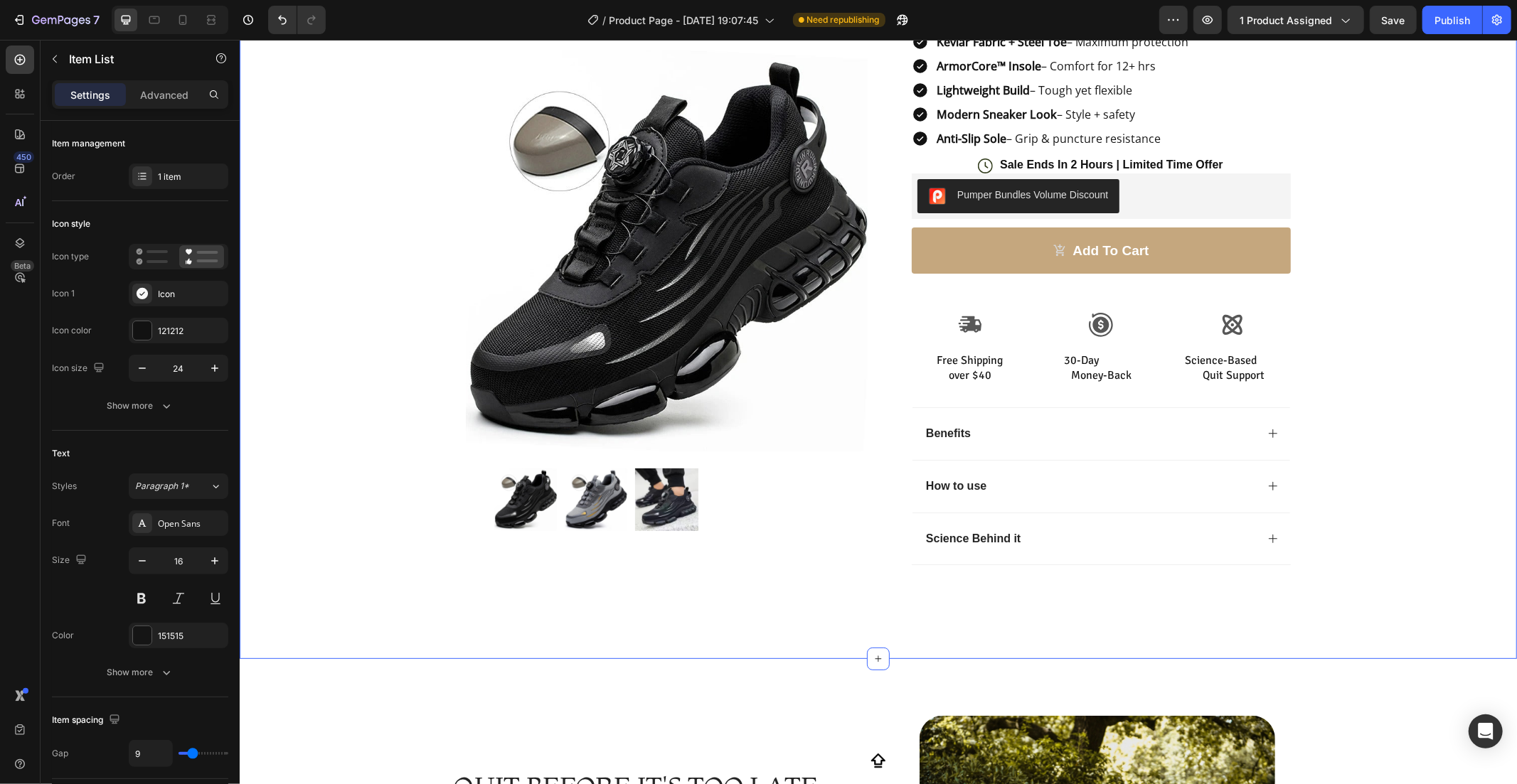
click at [1456, 310] on div "Product Images Row Icon Icon Icon Icon Icon Icon List Rated 4.8 based on 5000 r…" at bounding box center [878, 236] width 1277 height 702
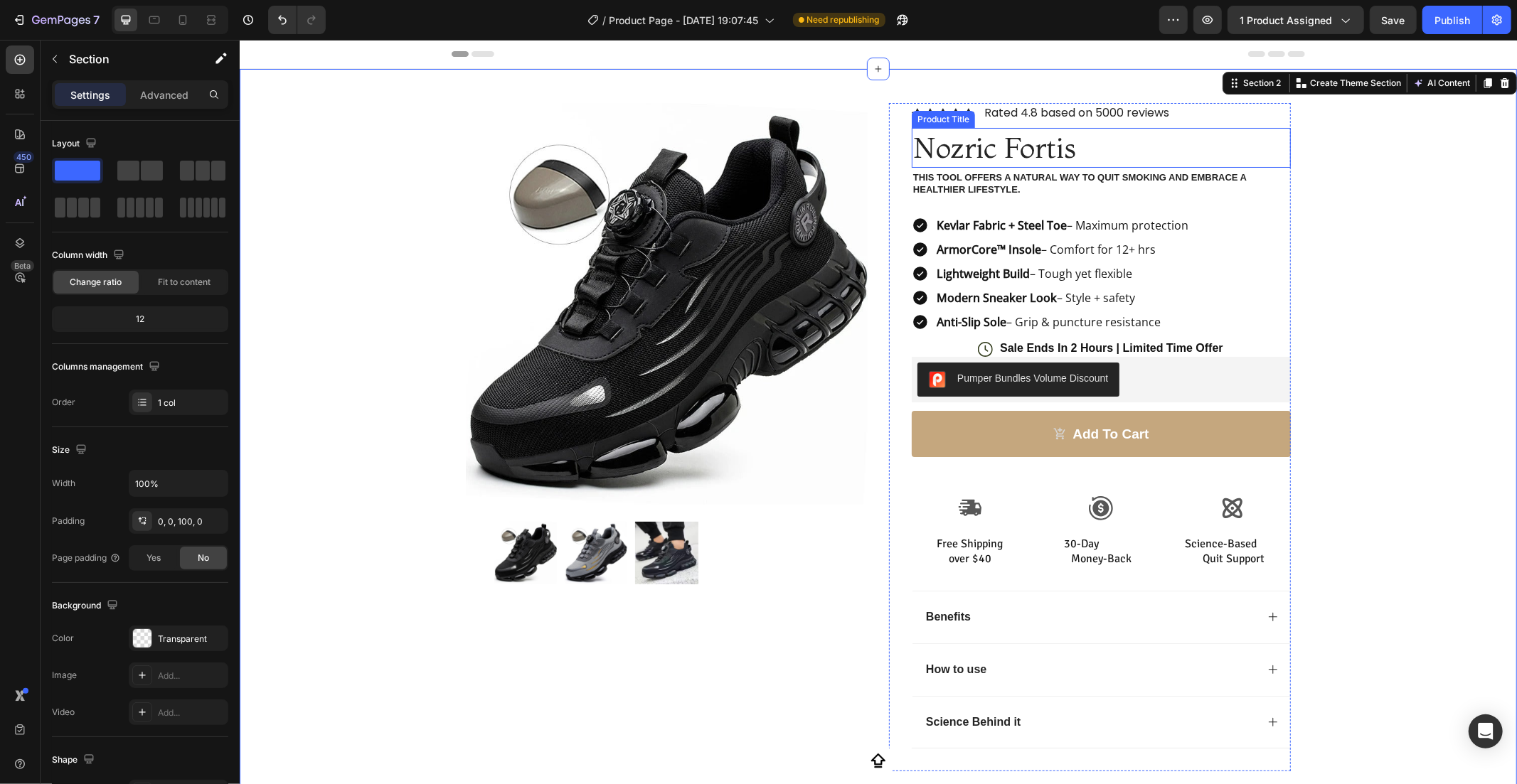
click at [1025, 147] on h1 "Nozric Fortis" at bounding box center [1101, 146] width 379 height 40
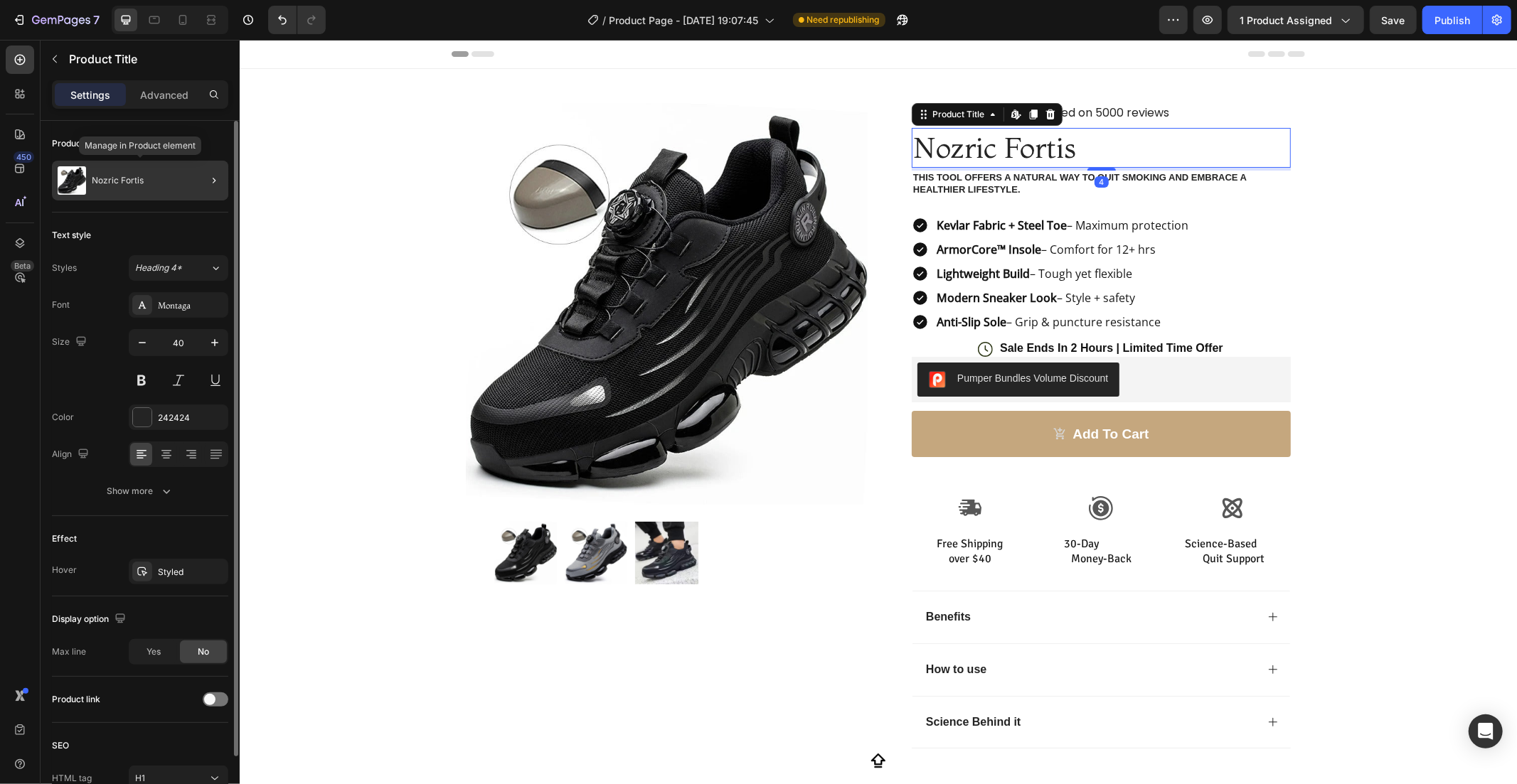
click at [185, 191] on div "Nozric Fortis" at bounding box center [141, 180] width 177 height 40
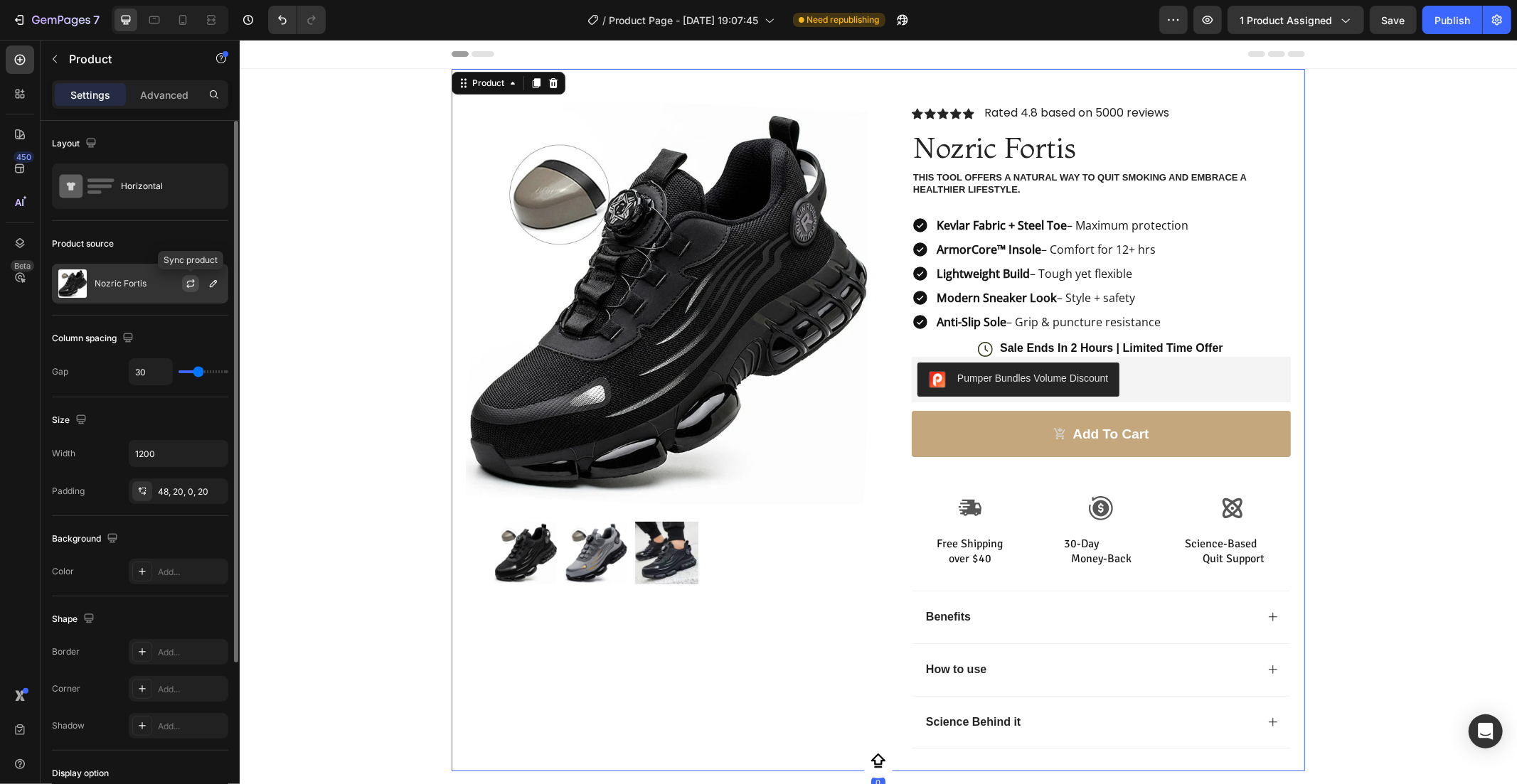
click at [183, 290] on button "button" at bounding box center [190, 283] width 17 height 17
click at [112, 293] on div "Nozric Fortis" at bounding box center [141, 283] width 177 height 40
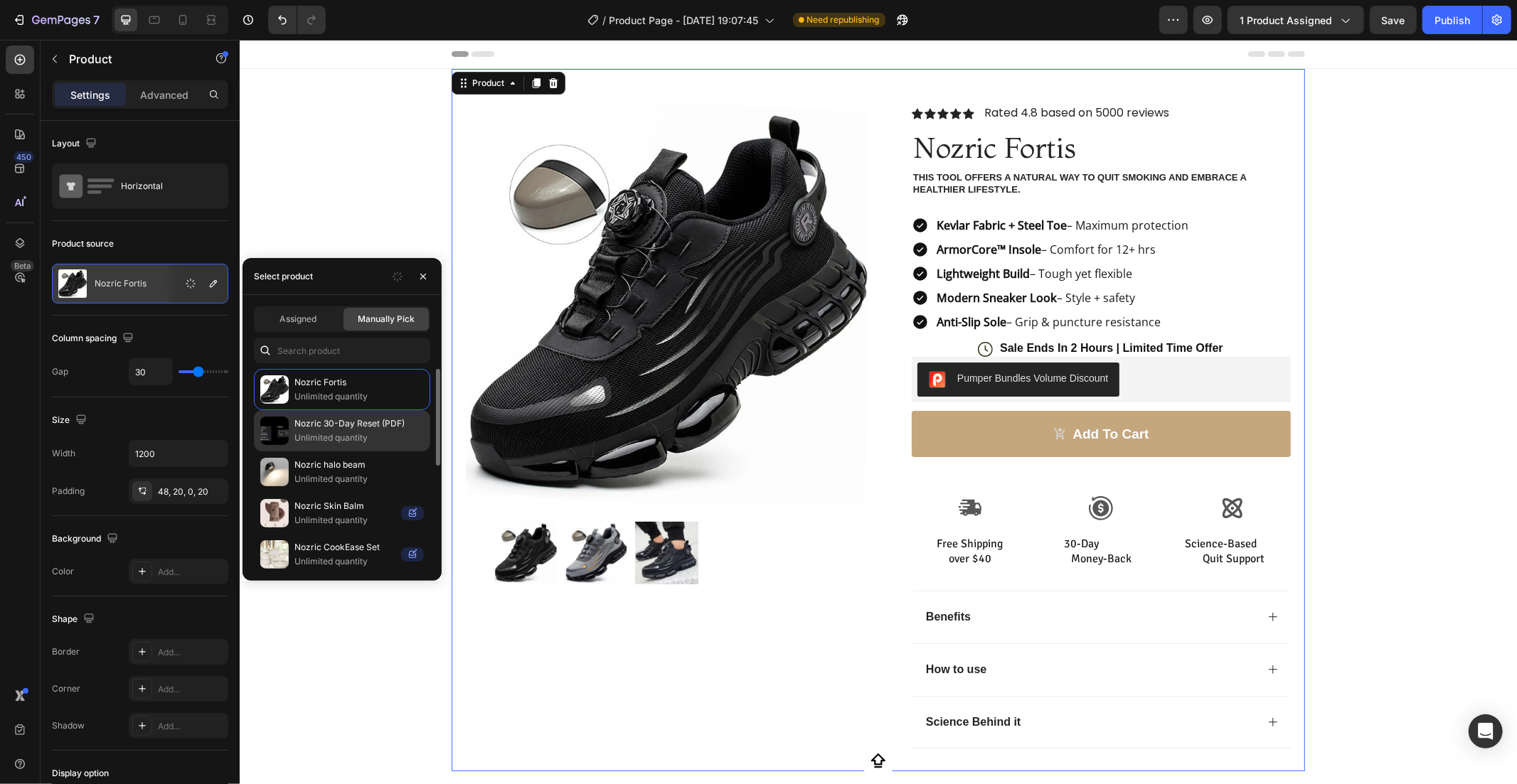
click at [290, 432] on div "Nozric 30-Day Reset (PDF) Unlimited quantity" at bounding box center [342, 431] width 177 height 41
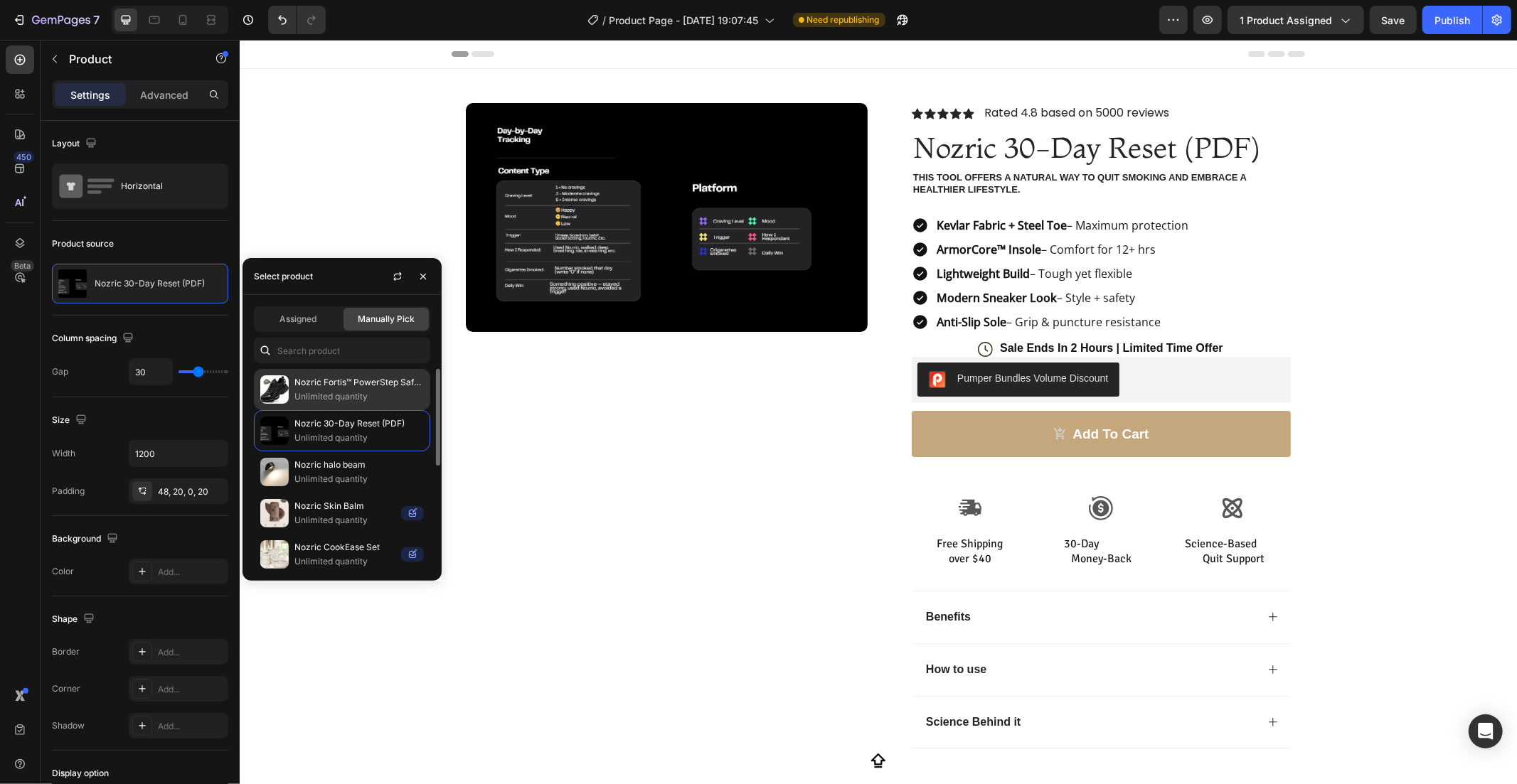
click at [326, 389] on p "Unlimited quantity" at bounding box center [359, 396] width 130 height 14
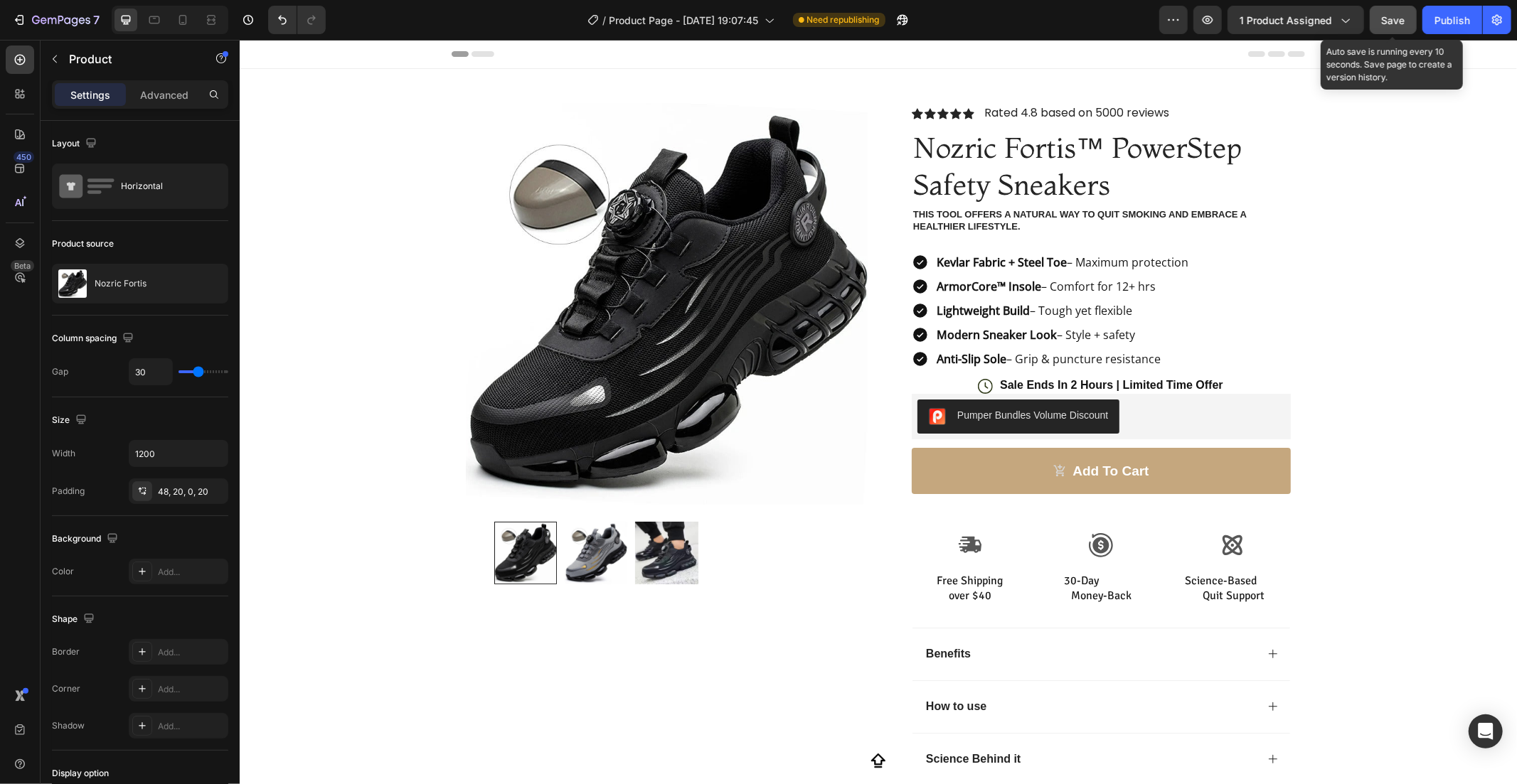
drag, startPoint x: 1391, startPoint y: 27, endPoint x: 1185, endPoint y: 193, distance: 264.6
click at [1391, 27] on button "Save" at bounding box center [1393, 20] width 47 height 29
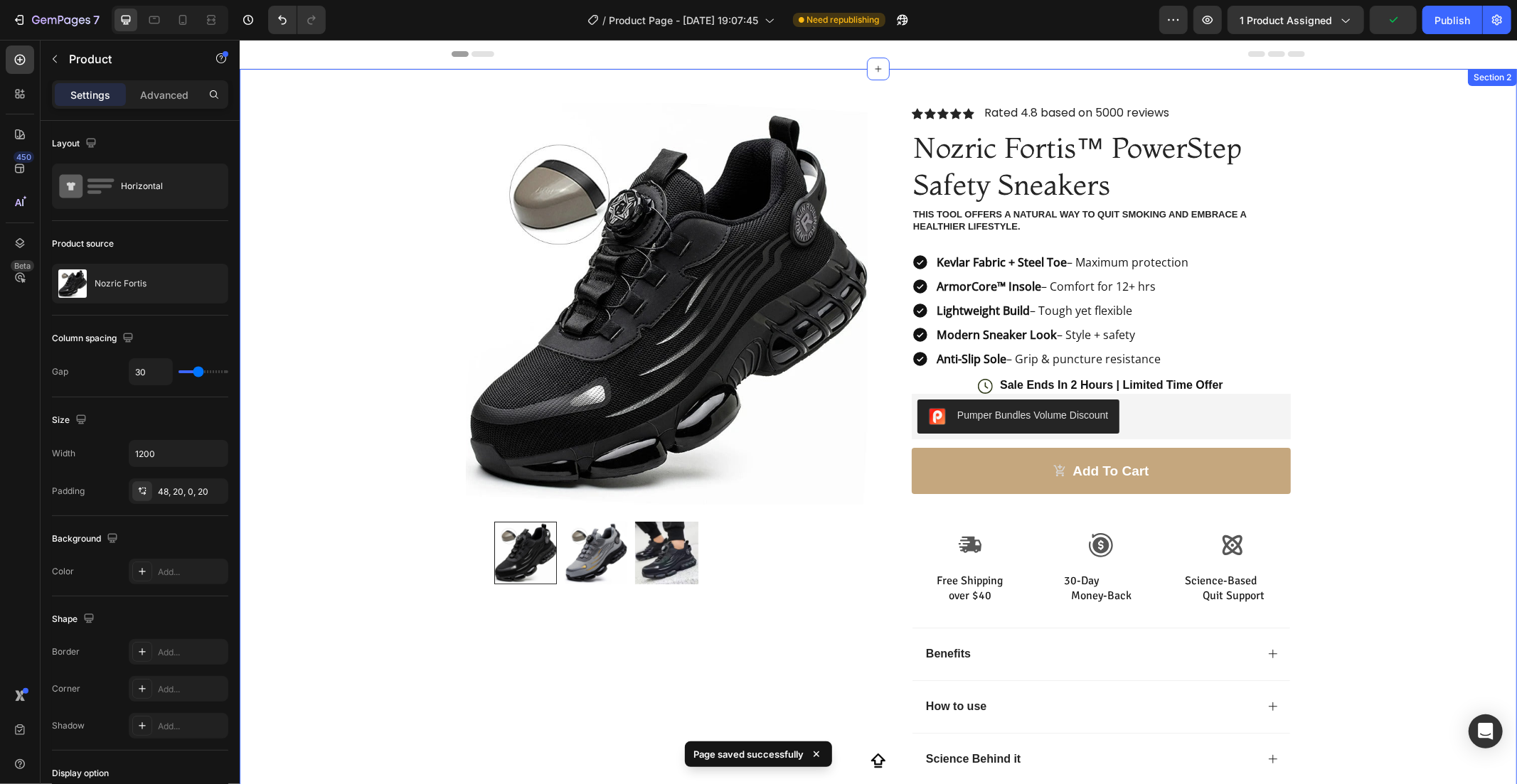
click at [1428, 241] on div "Product Images Row Icon Icon Icon Icon Icon Icon List Rated 4.8 based on 5000 r…" at bounding box center [878, 437] width 1277 height 739
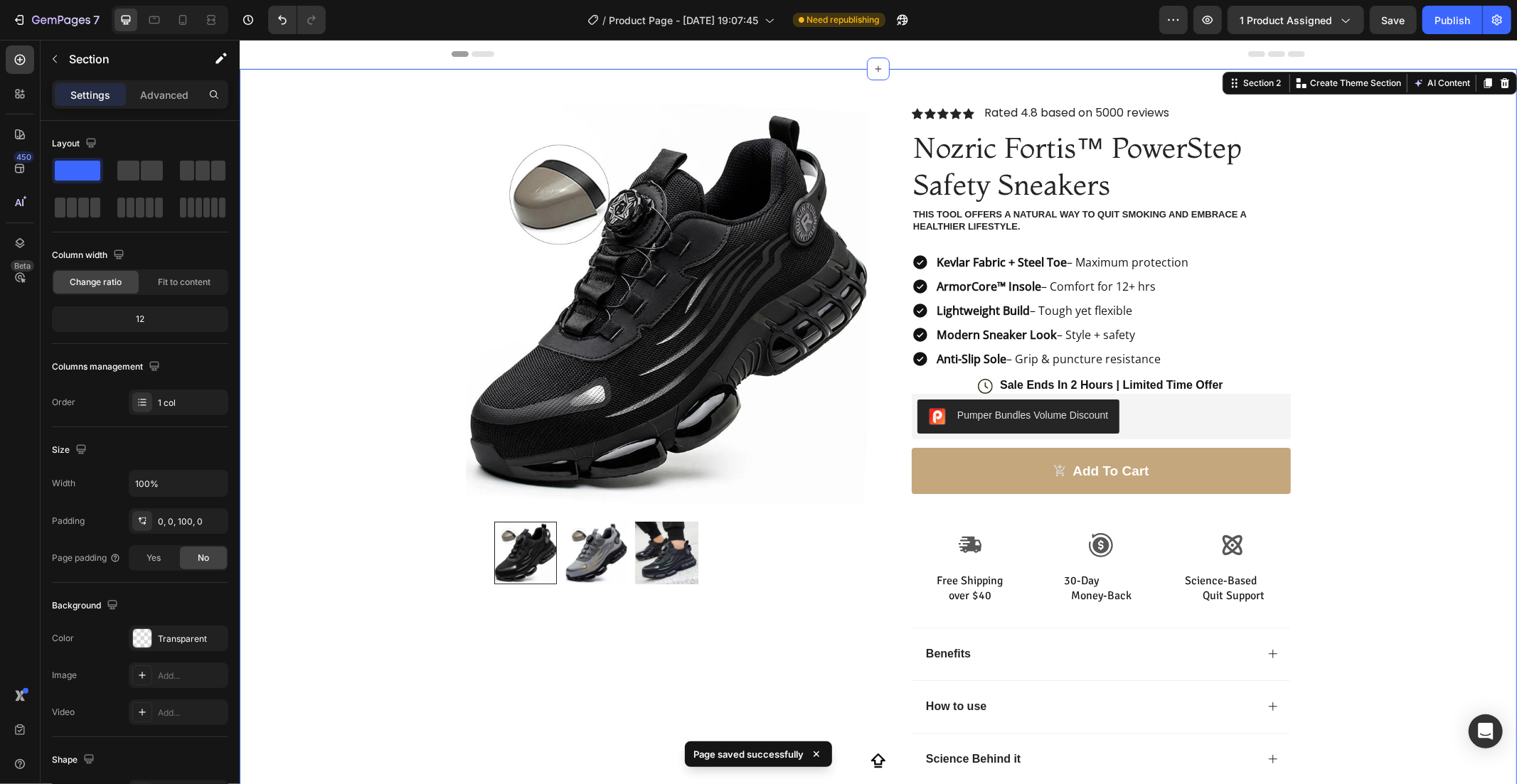
click at [1361, 264] on div "Product Images Row Icon Icon Icon Icon Icon Icon List Rated 4.8 based on 5000 r…" at bounding box center [878, 437] width 1277 height 739
click at [1043, 213] on p "This tool offers a natural way to quit smoking and embrace a healthier lifestyl…" at bounding box center [1100, 220] width 376 height 24
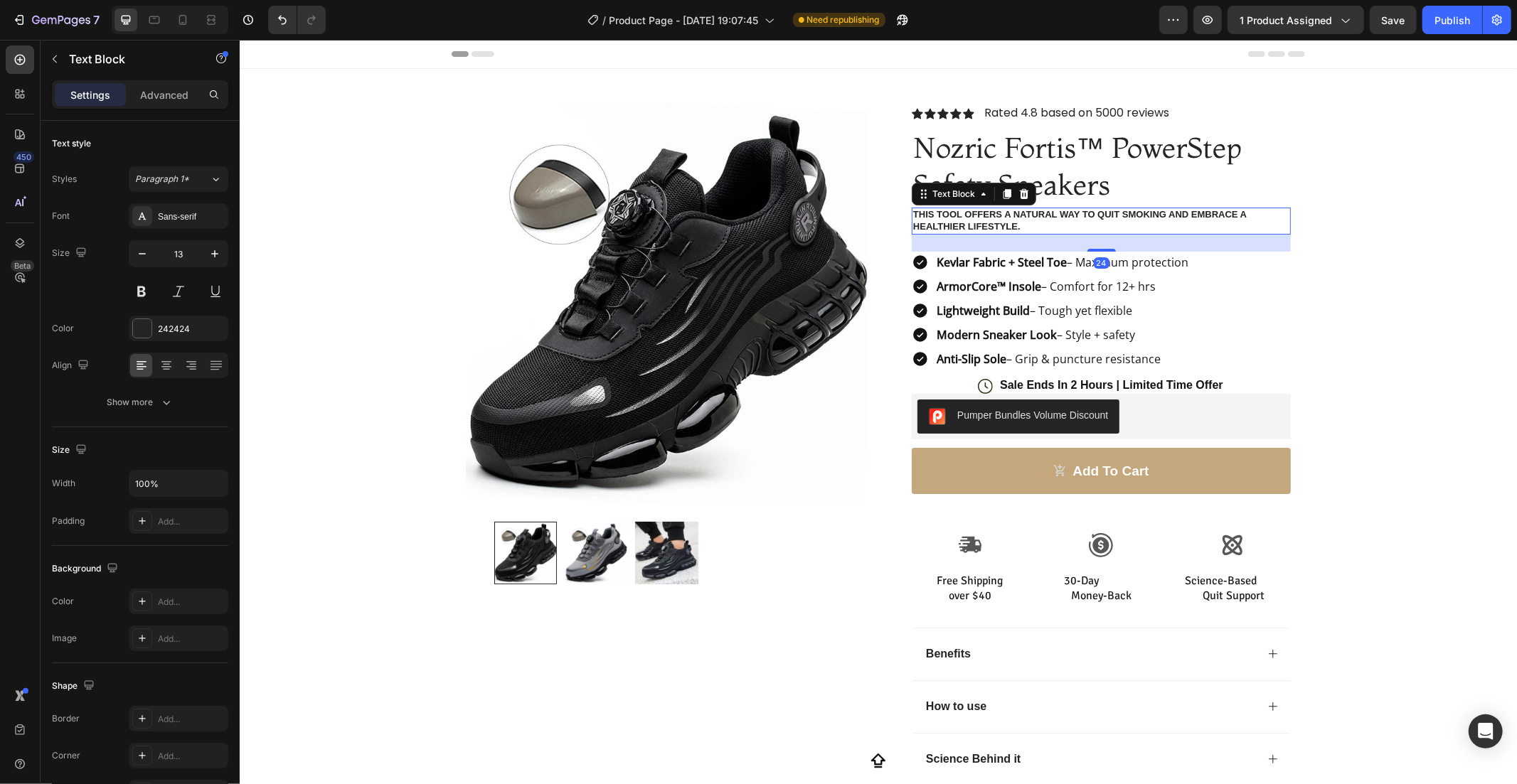
click at [1014, 224] on p "This tool offers a natural way to quit smoking and embrace a healthier lifestyl…" at bounding box center [1100, 220] width 376 height 24
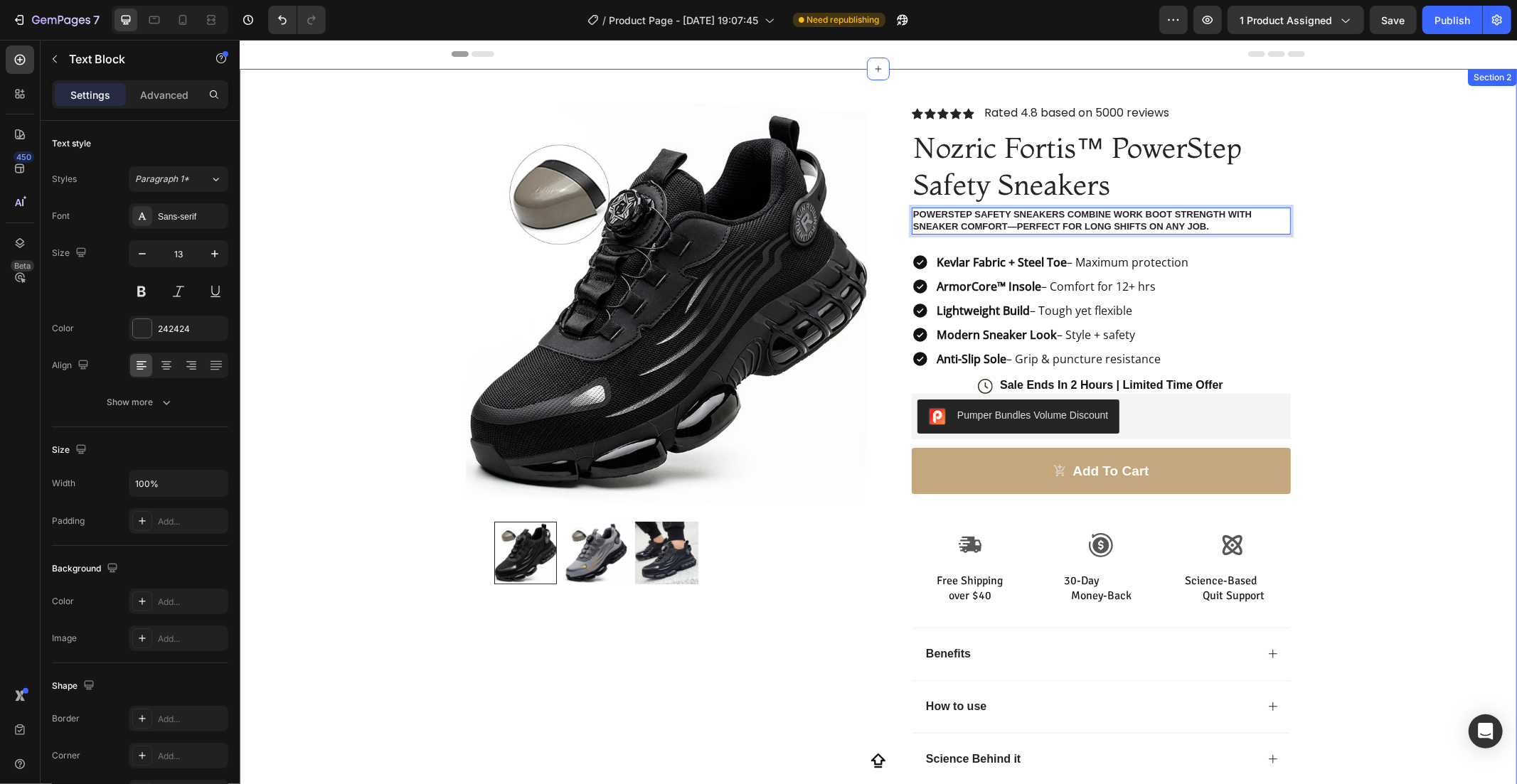
click at [1348, 260] on div "Product Images Row Icon Icon Icon Icon Icon Icon List Rated 4.8 based on 5000 r…" at bounding box center [878, 437] width 1277 height 739
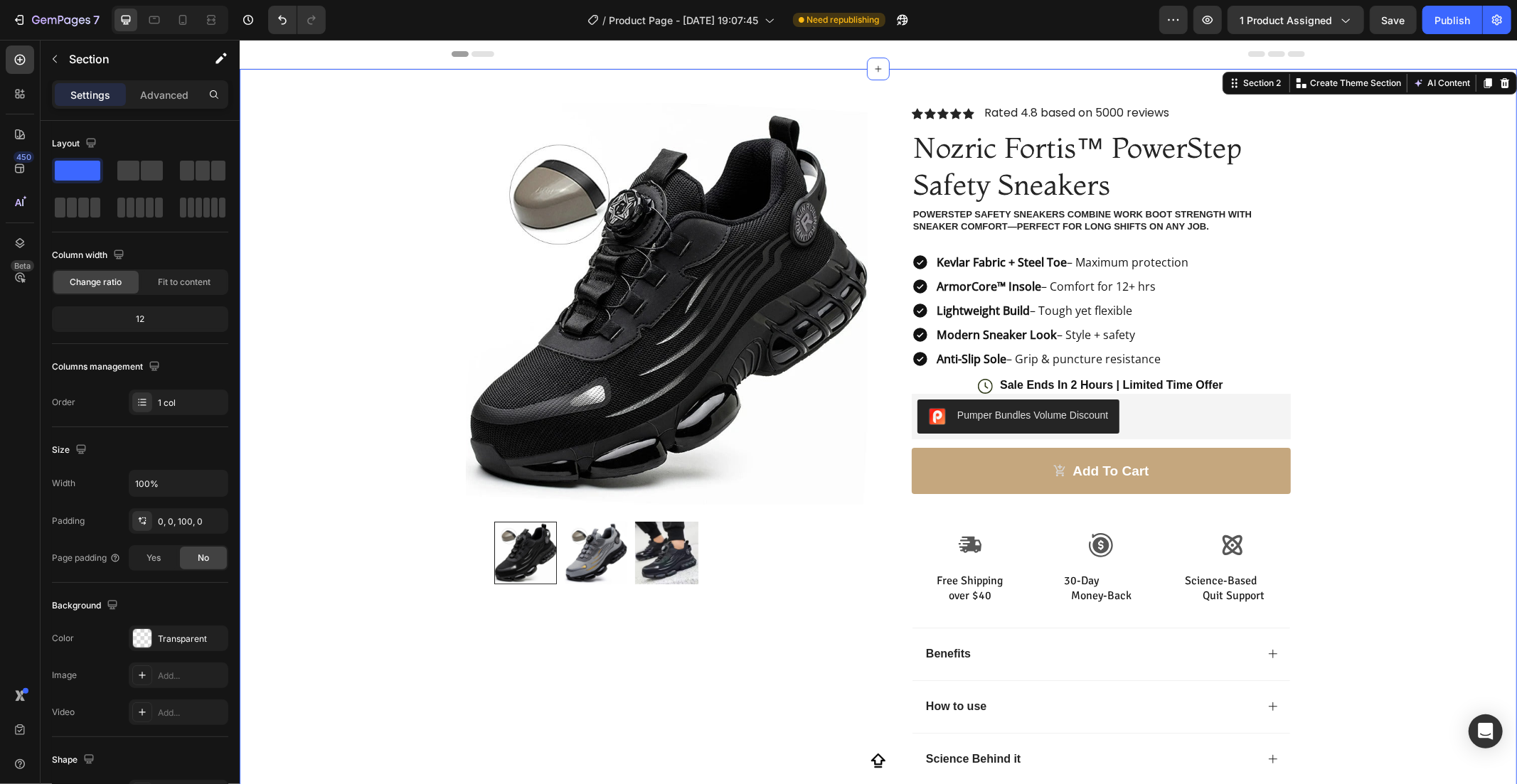
click at [1477, 263] on div "Product Images Row Icon Icon Icon Icon Icon Icon List Rated 4.8 based on 5000 r…" at bounding box center [878, 437] width 1277 height 739
click at [19, 100] on icon at bounding box center [19, 93] width 14 height 14
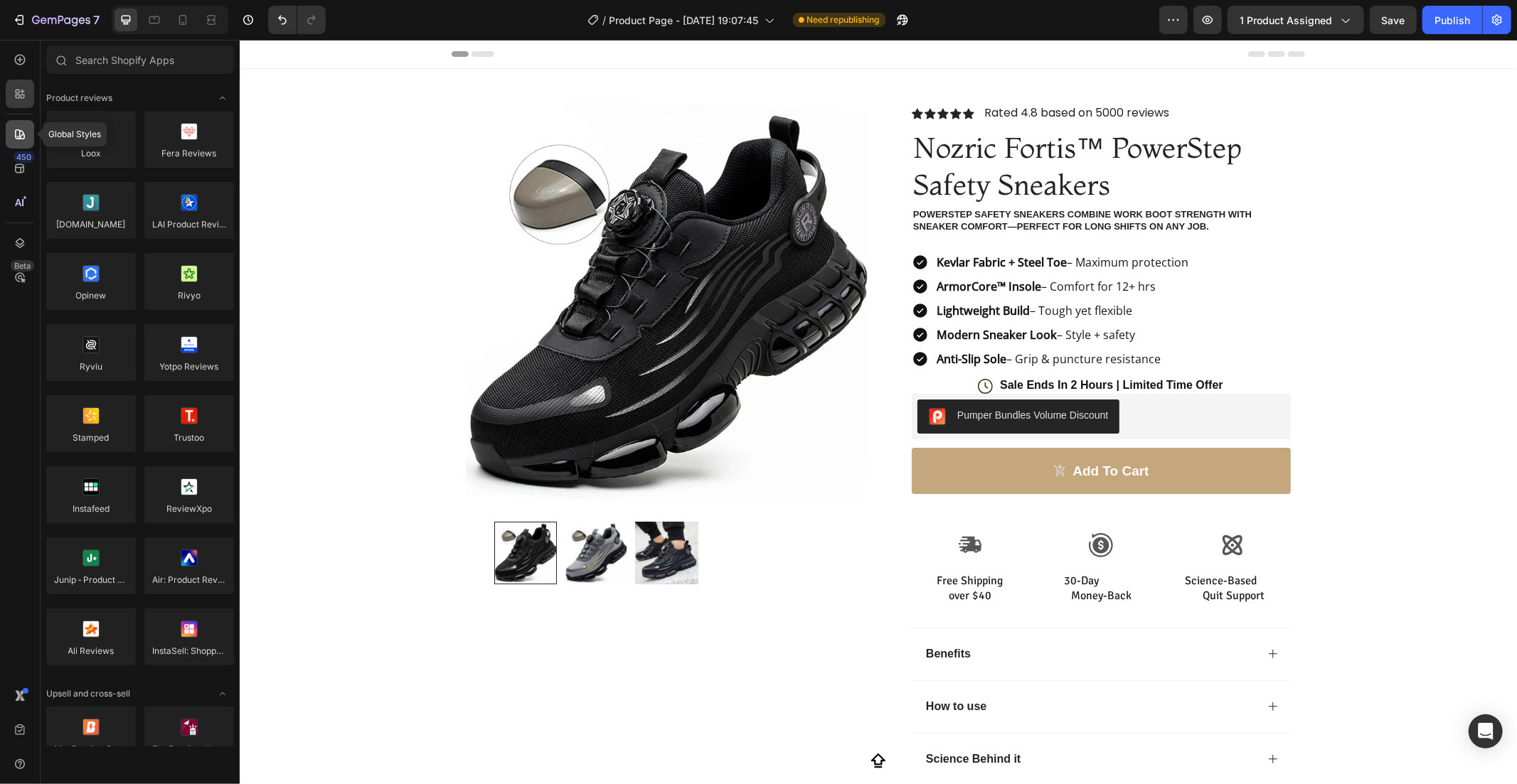
click at [15, 123] on div at bounding box center [20, 135] width 29 height 29
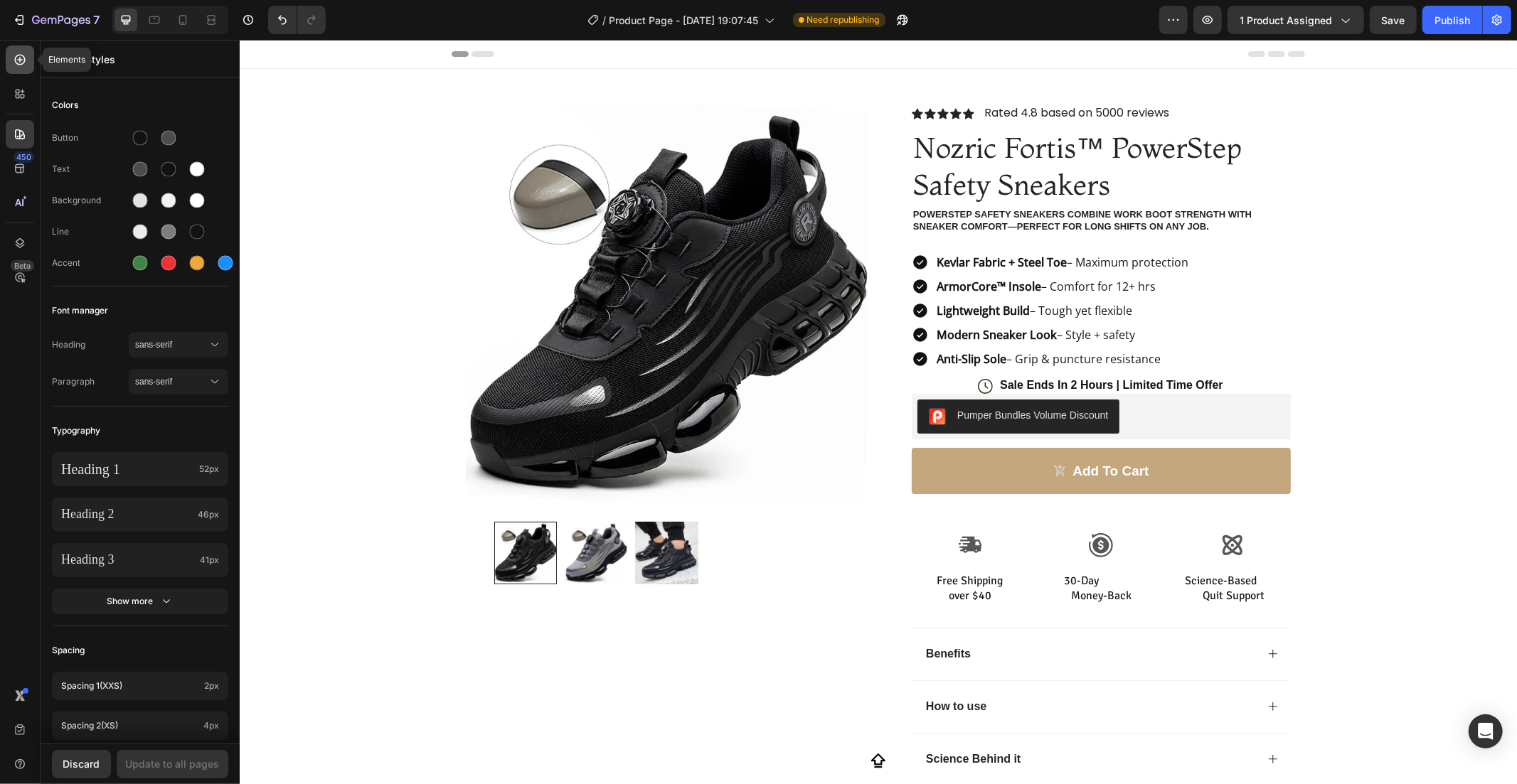
click at [13, 61] on icon at bounding box center [19, 60] width 14 height 14
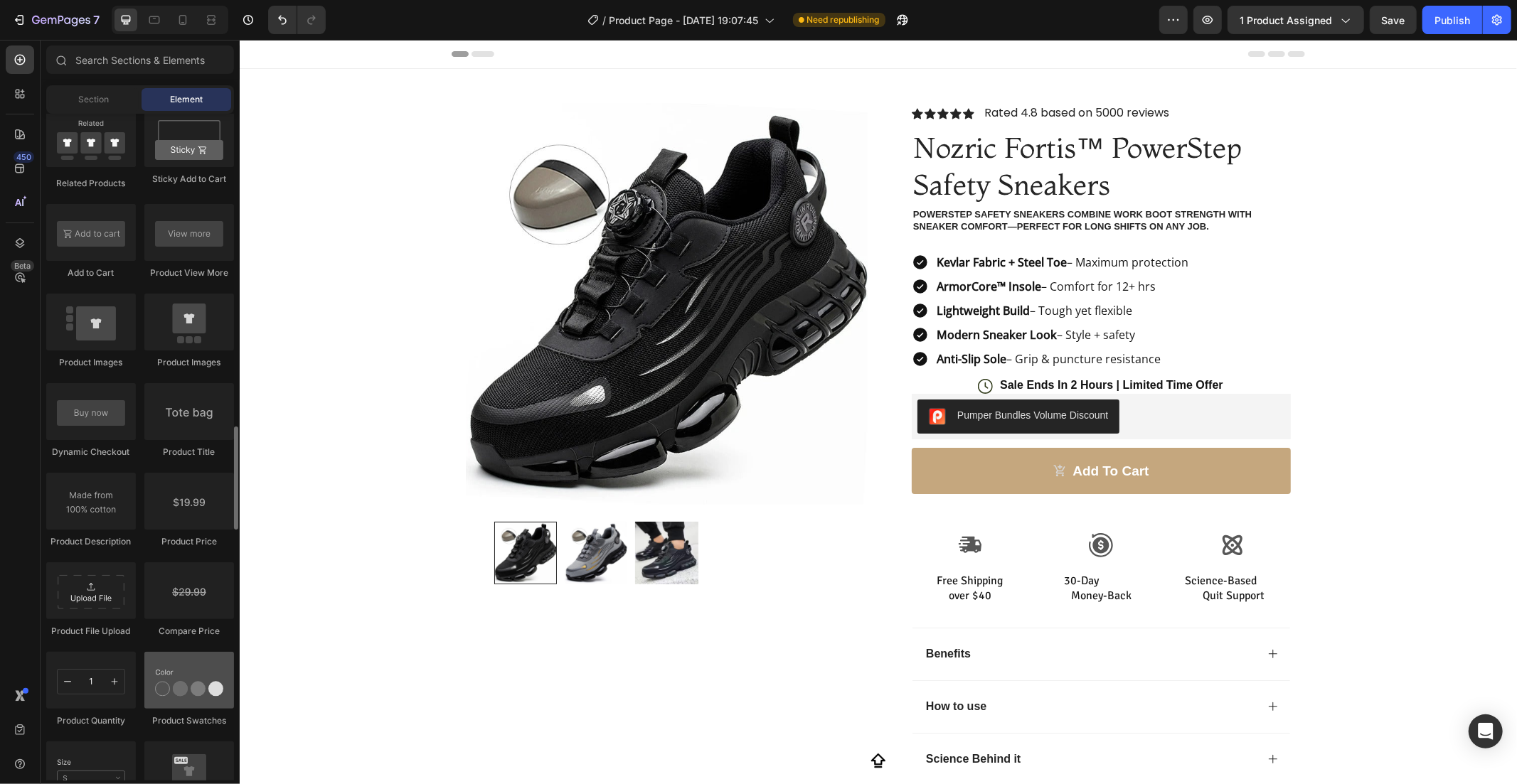
scroll to position [2208, 0]
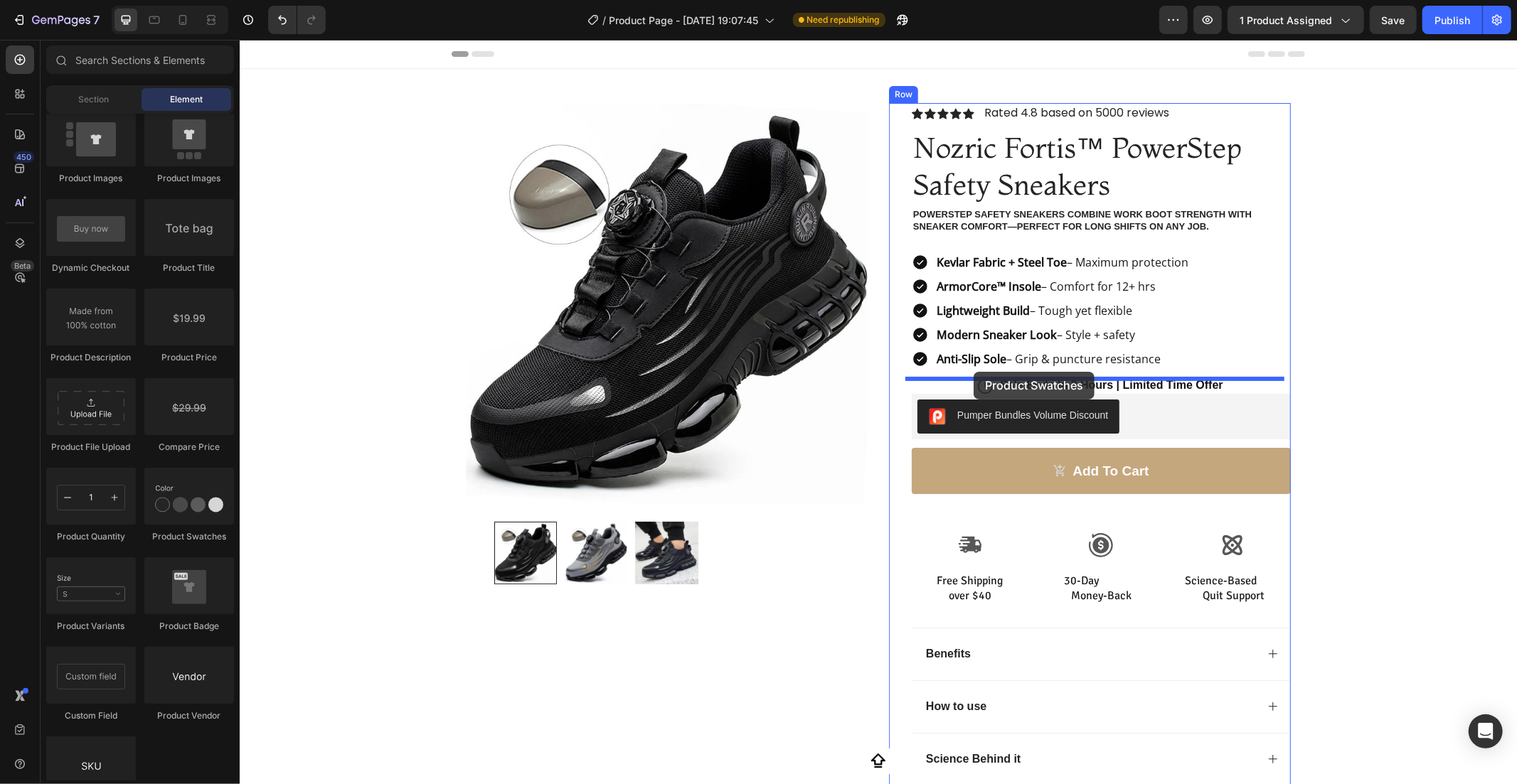
drag, startPoint x: 450, startPoint y: 548, endPoint x: 973, endPoint y: 371, distance: 552.1
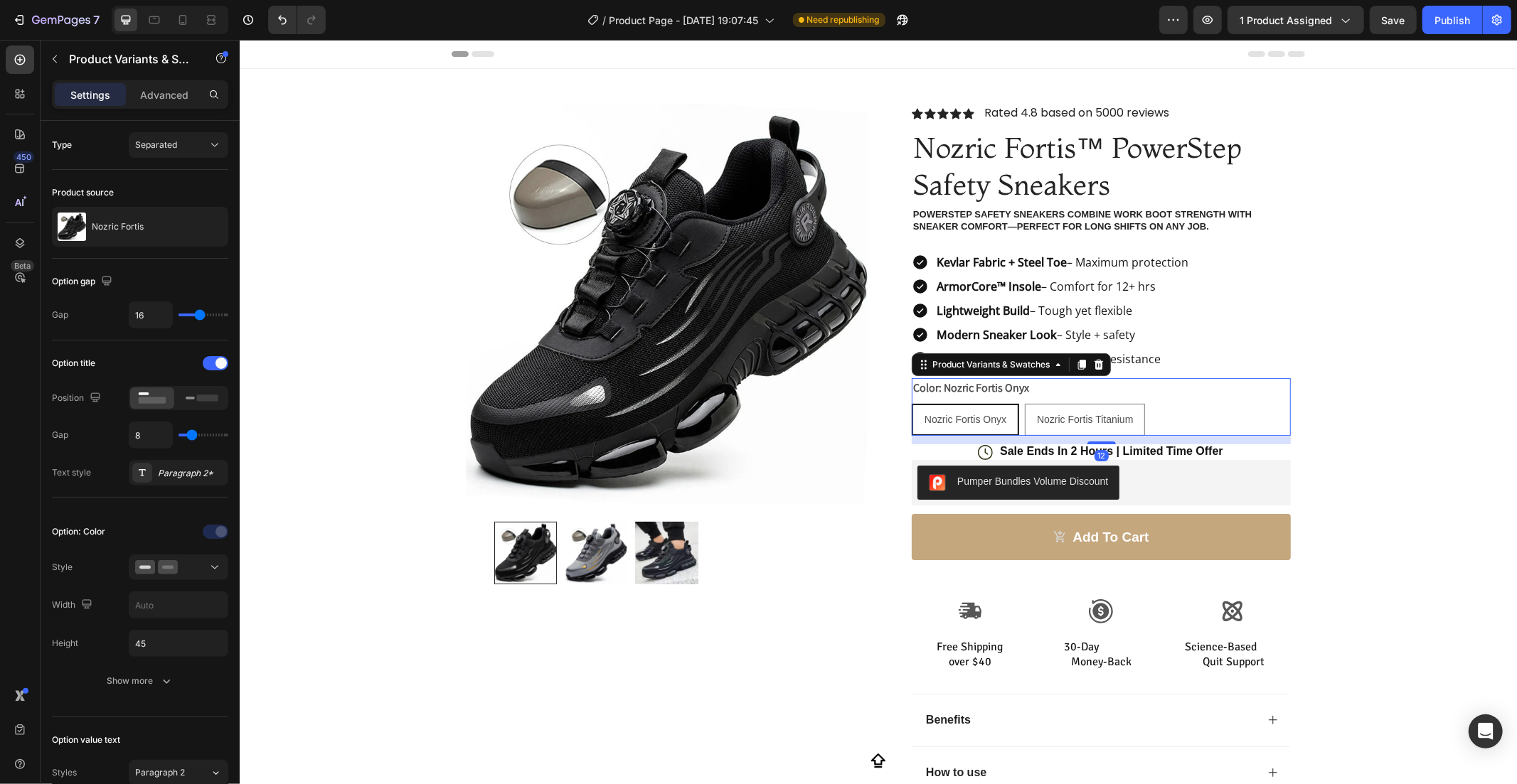
click at [1201, 406] on div "Nozric Fortis Onyx Nozric Fortis Onyx Nozric Fortis Onyx Nozric Fortis Titanium…" at bounding box center [1101, 419] width 379 height 32
click at [156, 558] on button at bounding box center [178, 567] width 99 height 25
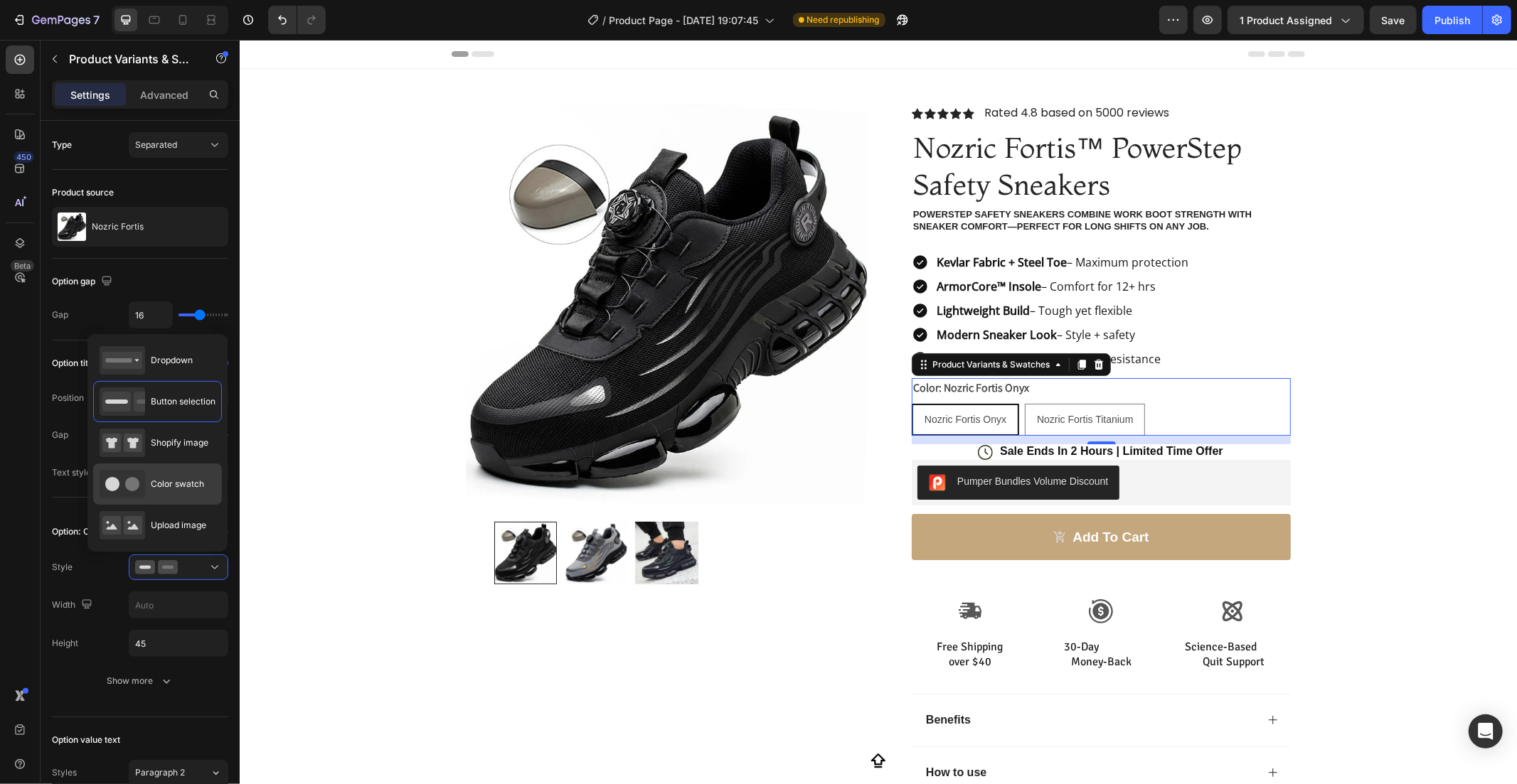
click at [163, 468] on div "Color swatch" at bounding box center [157, 484] width 129 height 41
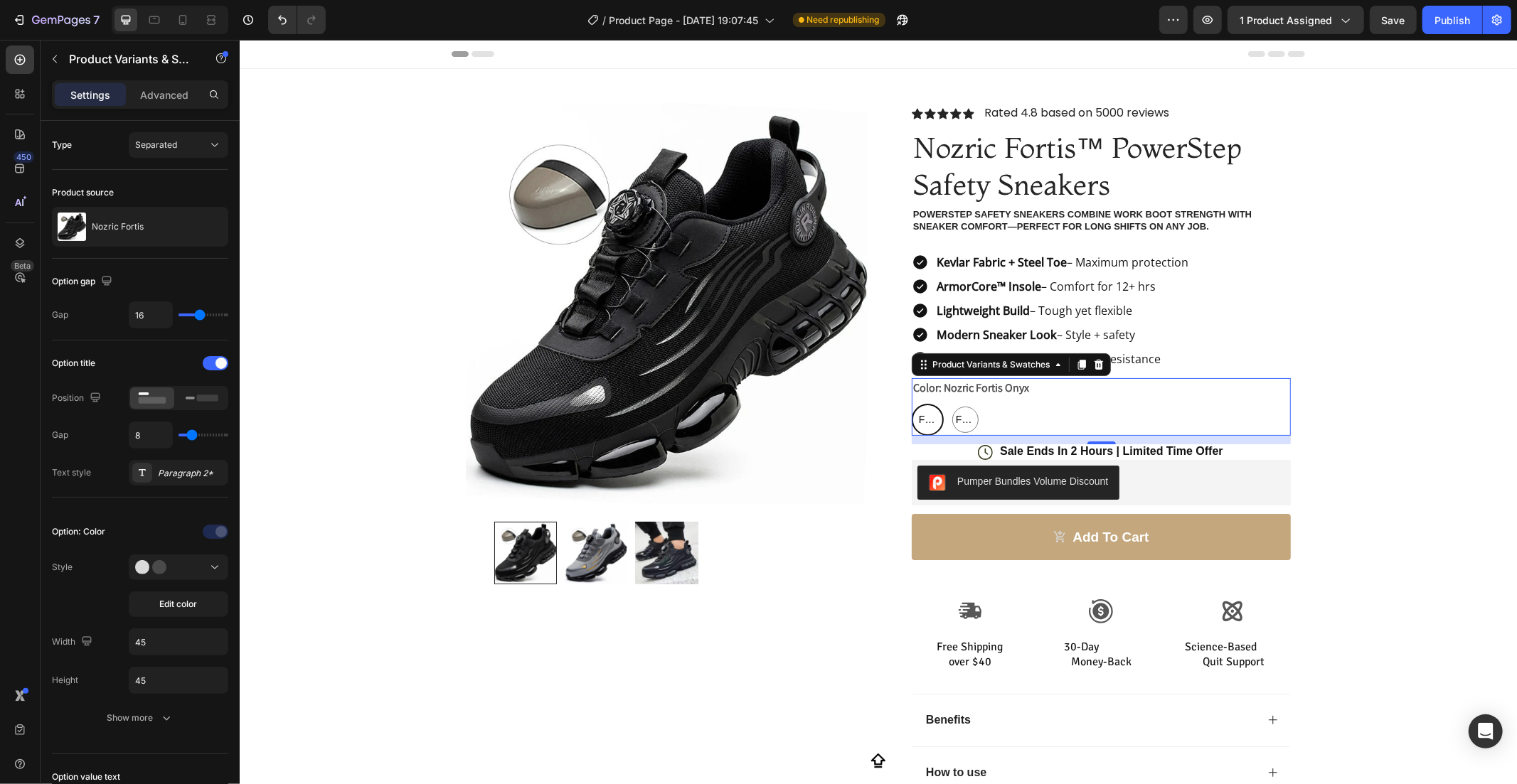
click at [163, 468] on div "Paragraph 2*" at bounding box center [191, 473] width 66 height 13
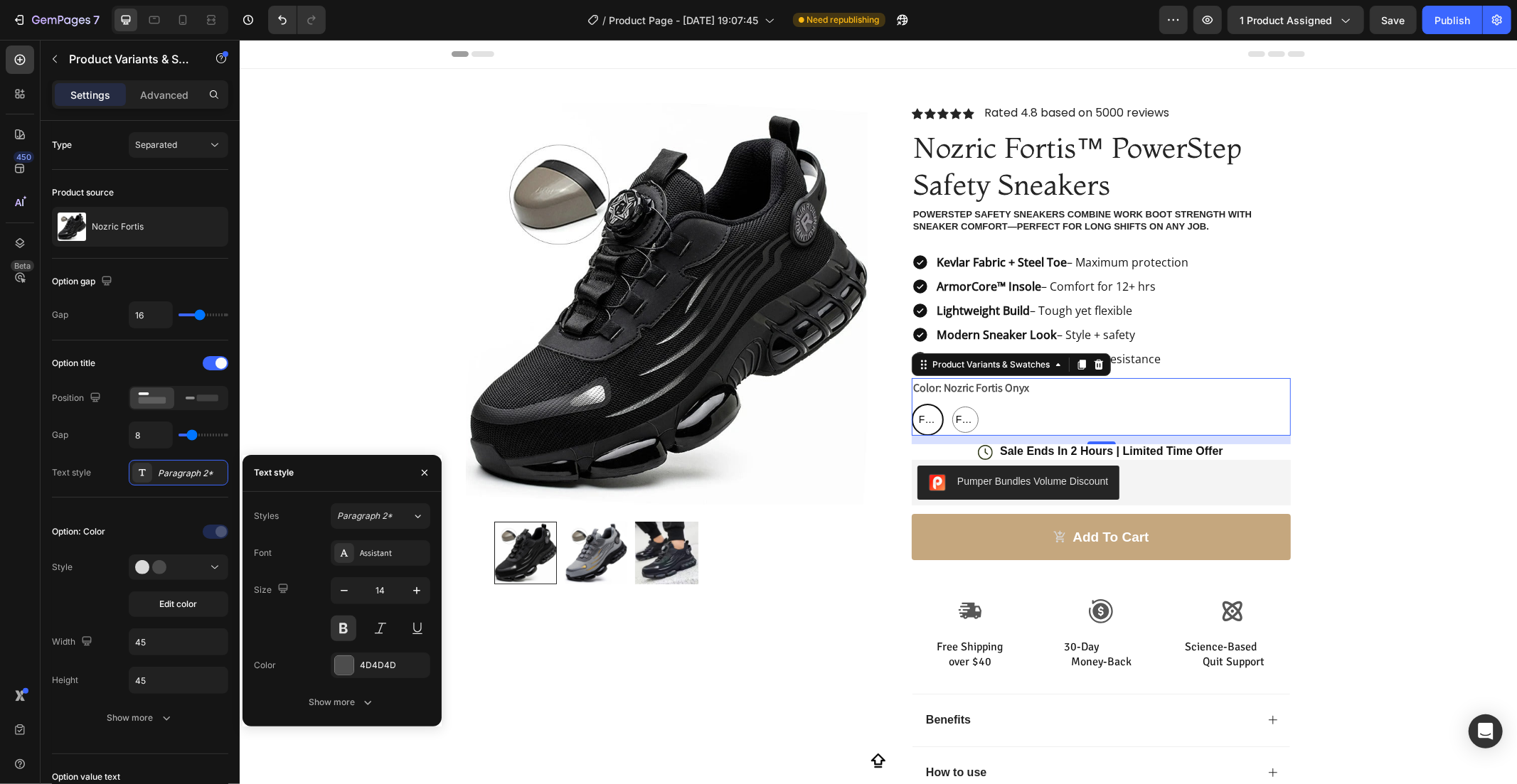
click at [163, 468] on div "Paragraph 2*" at bounding box center [191, 473] width 66 height 13
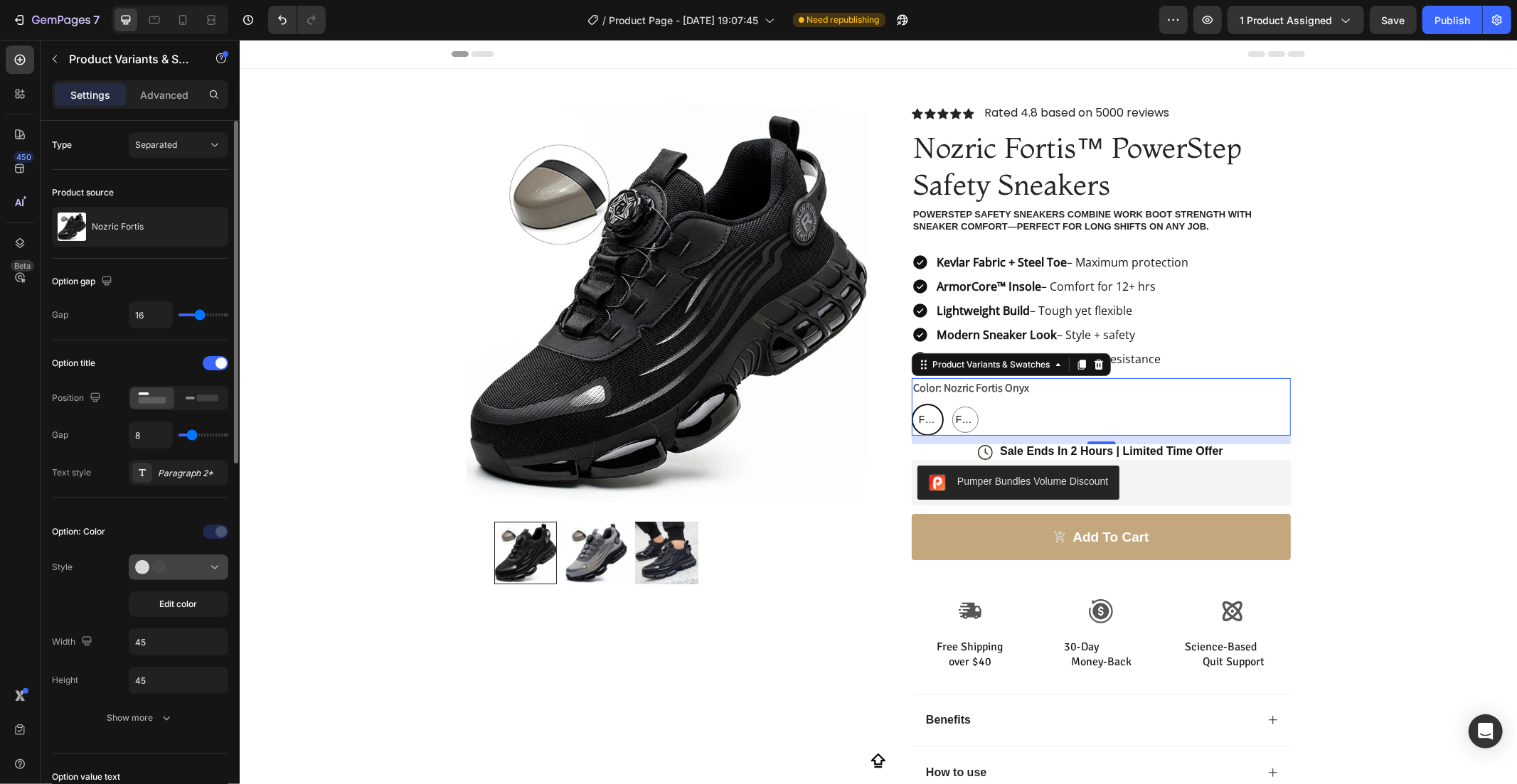
click at [173, 558] on button at bounding box center [178, 567] width 99 height 25
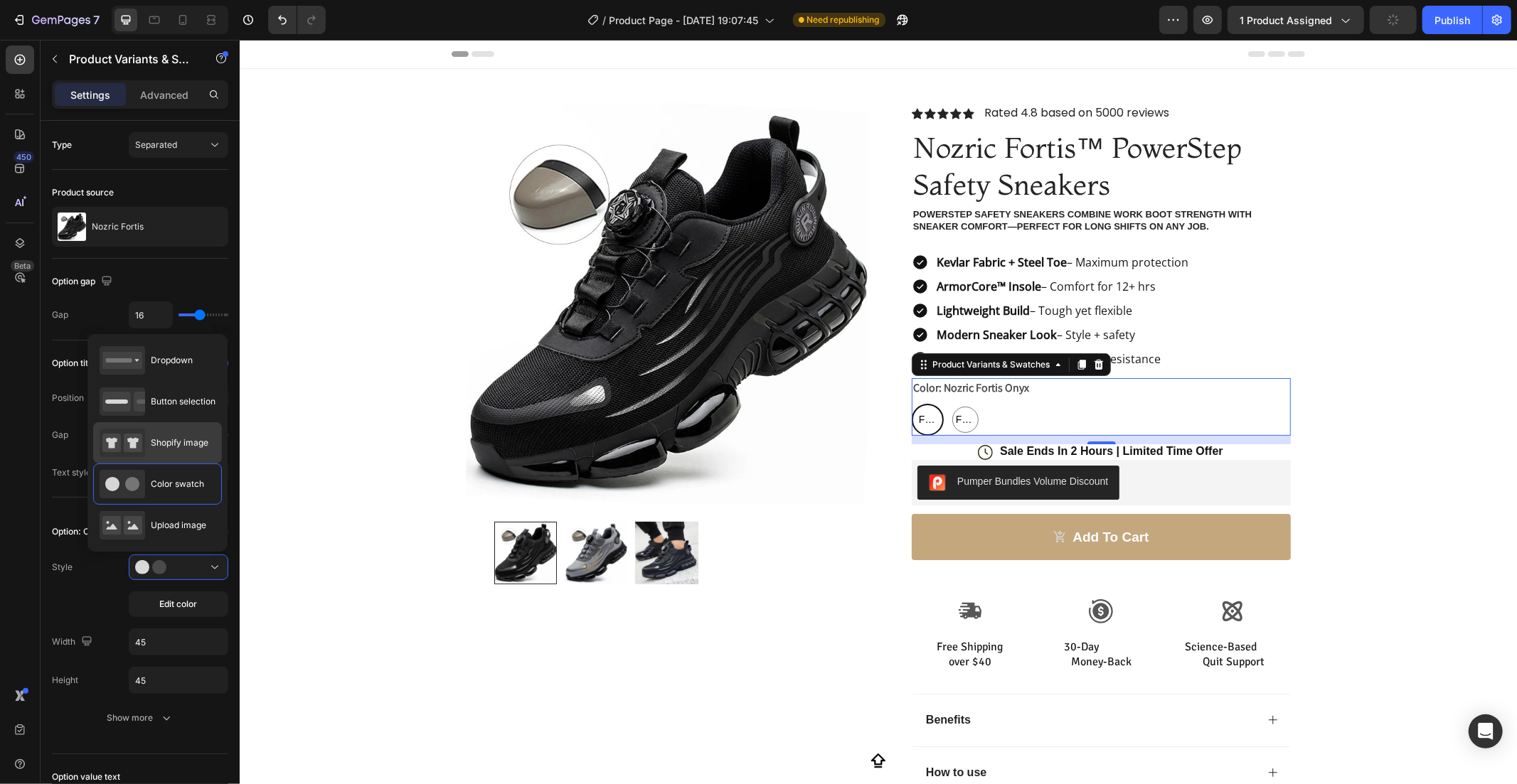
click at [148, 446] on div "Shopify image" at bounding box center [153, 443] width 109 height 29
type input "64"
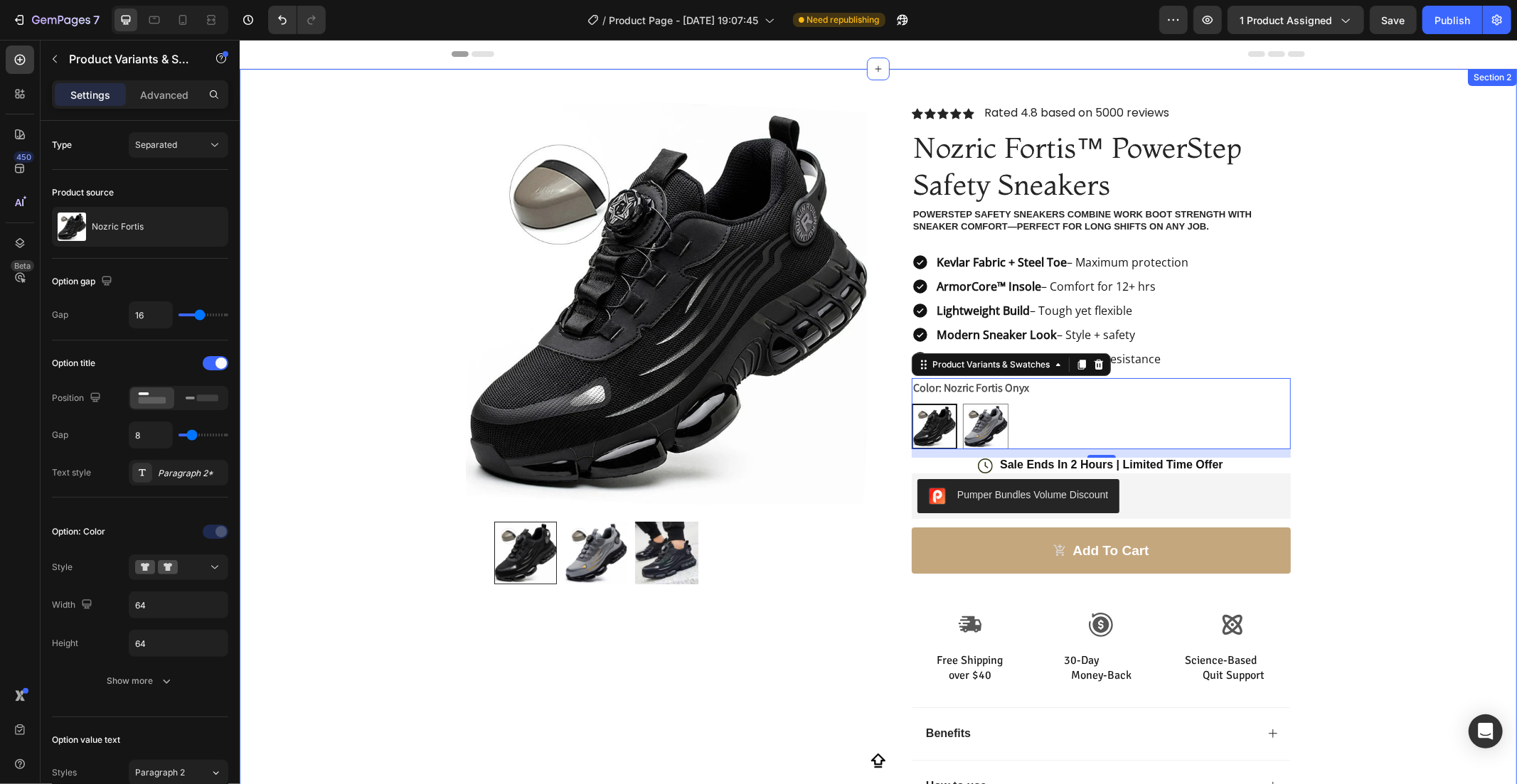
click at [1342, 263] on div "Product Images Row Icon Icon Icon Icon Icon Icon List Rated 4.8 based on 5000 r…" at bounding box center [878, 478] width 1277 height 819
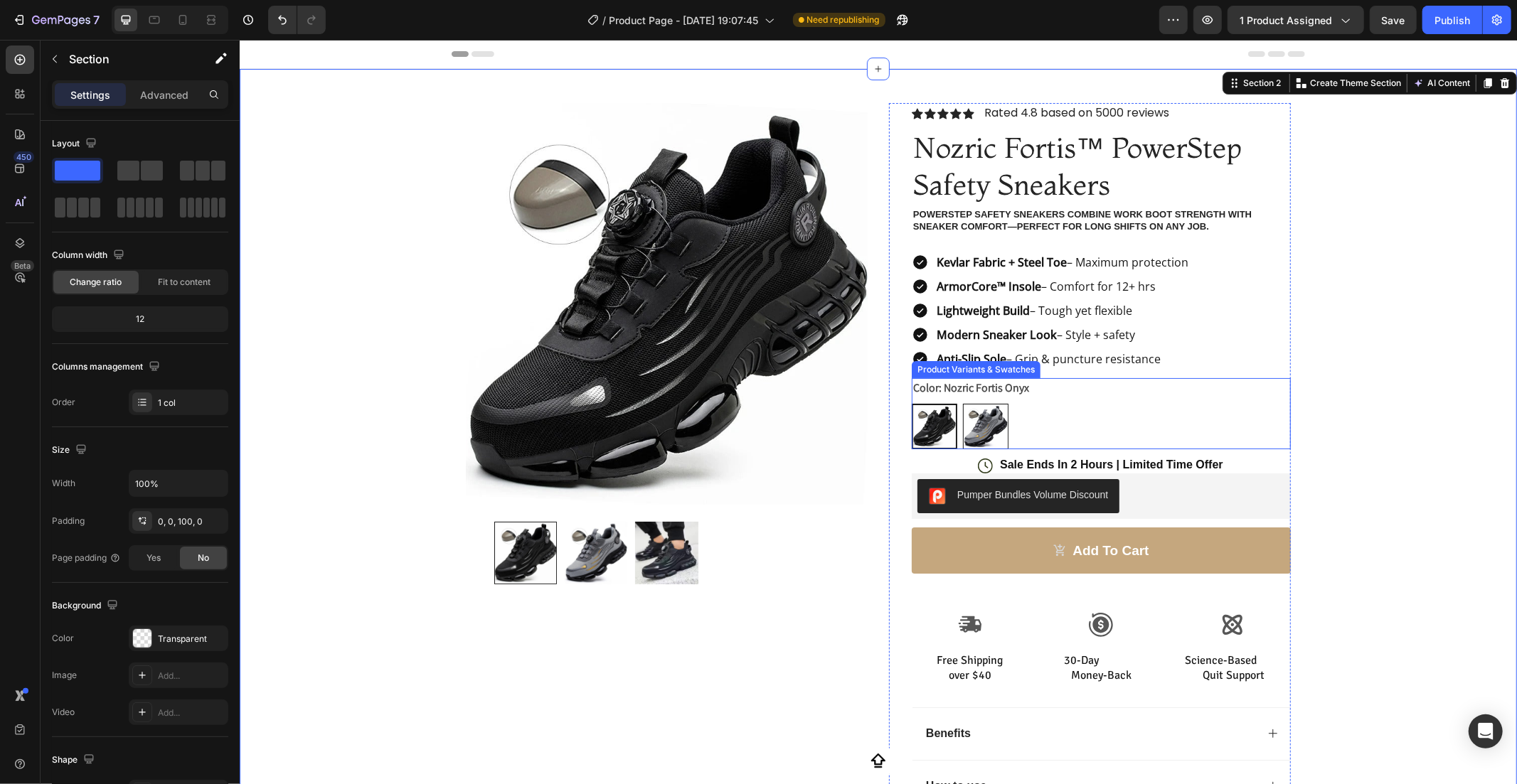
click at [967, 432] on img at bounding box center [984, 426] width 44 height 44
click at [963, 403] on input "Nozric Fortis Titanium Nozric Fortis Titanium" at bounding box center [962, 402] width 1 height 1
radio input "true"
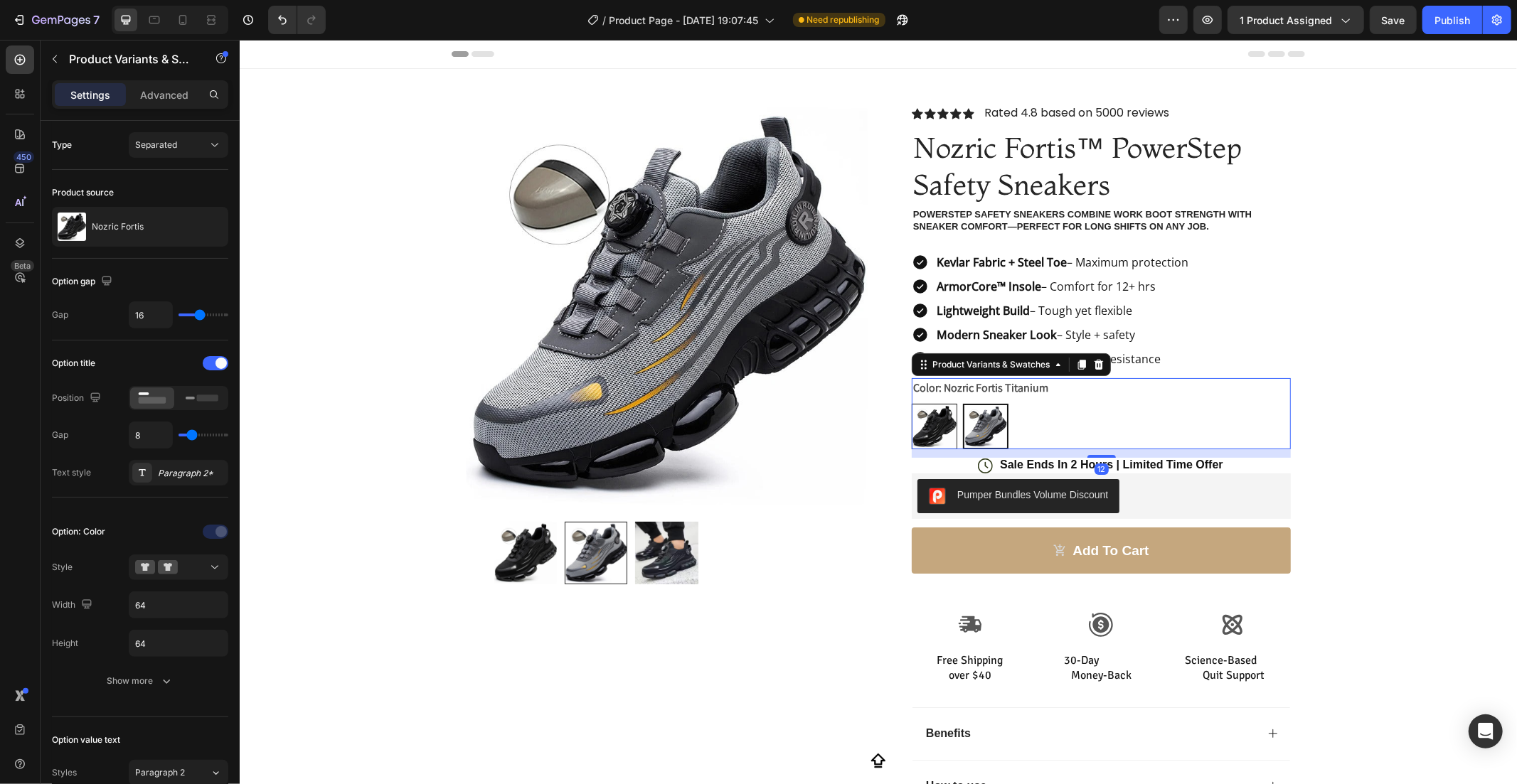
click at [941, 420] on img at bounding box center [934, 426] width 44 height 44
click at [911, 403] on input "Nozric Fortis Onyx Nozric Fortis Onyx" at bounding box center [910, 402] width 1 height 1
radio input "true"
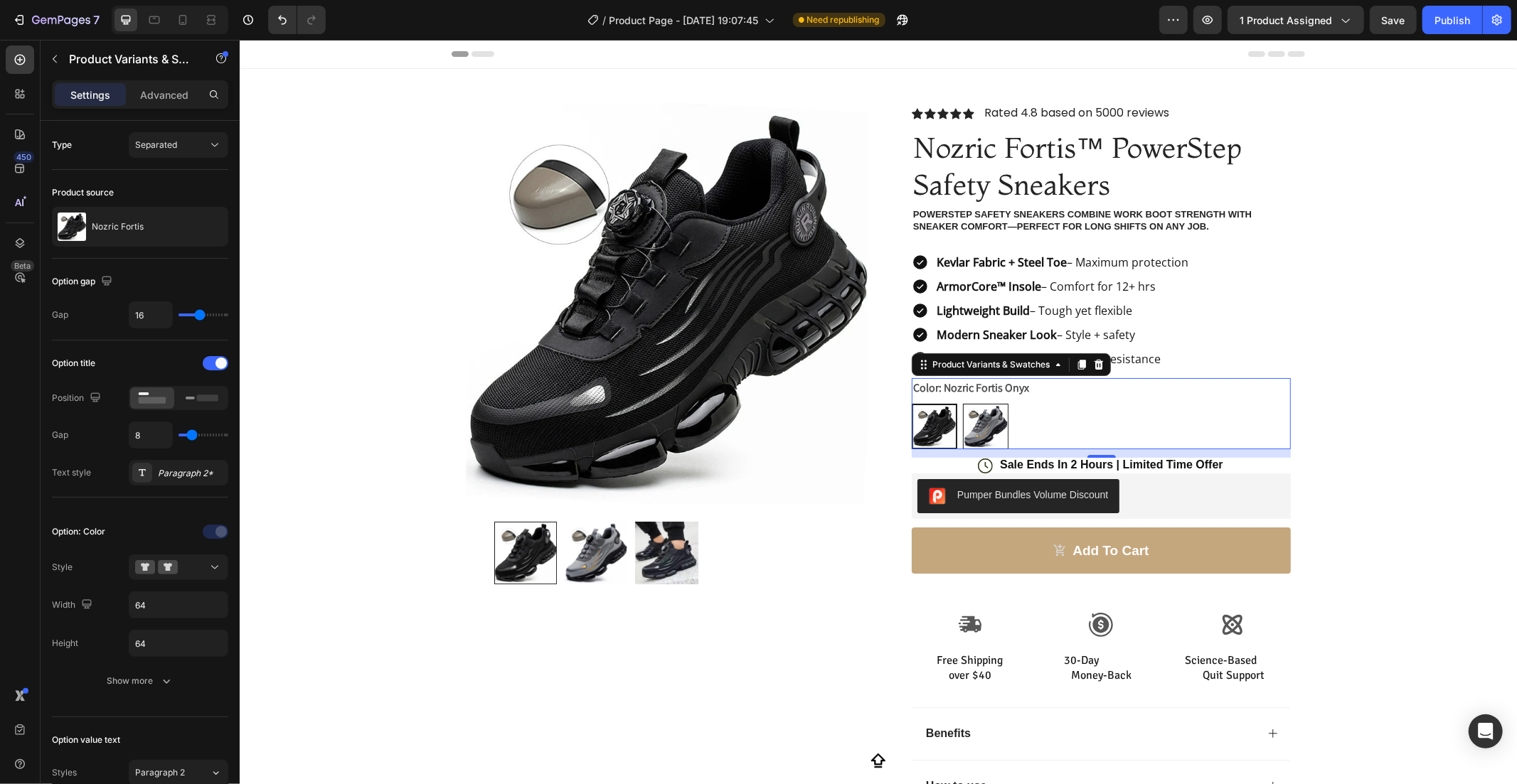
click at [963, 429] on img at bounding box center [984, 426] width 44 height 44
click at [963, 403] on input "Nozric Fortis Titanium Nozric Fortis Titanium" at bounding box center [962, 402] width 1 height 1
radio input "true"
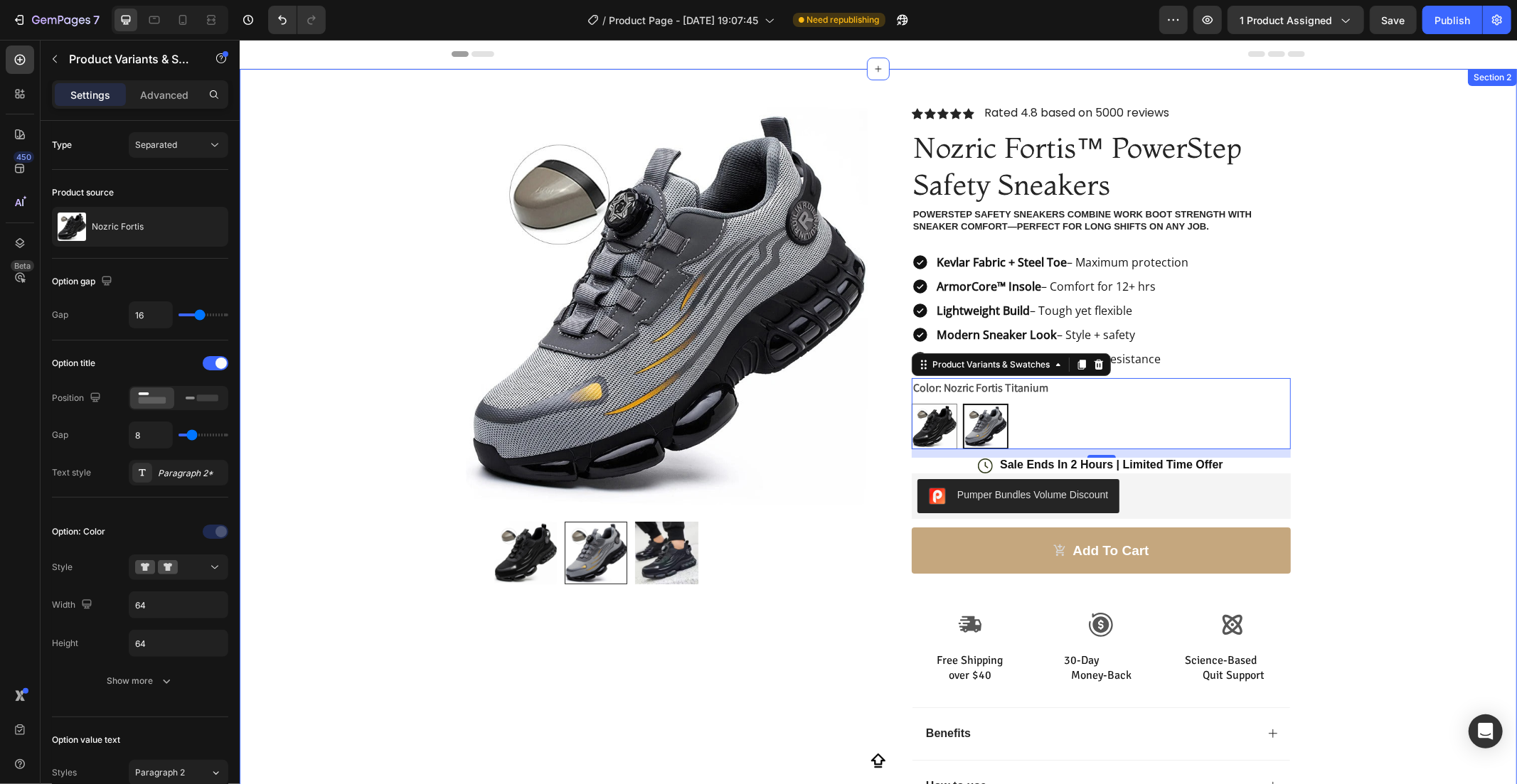
click at [1394, 385] on div "Product Images Row Icon Icon Icon Icon Icon Icon List Rated 4.8 based on 5000 r…" at bounding box center [878, 478] width 1277 height 819
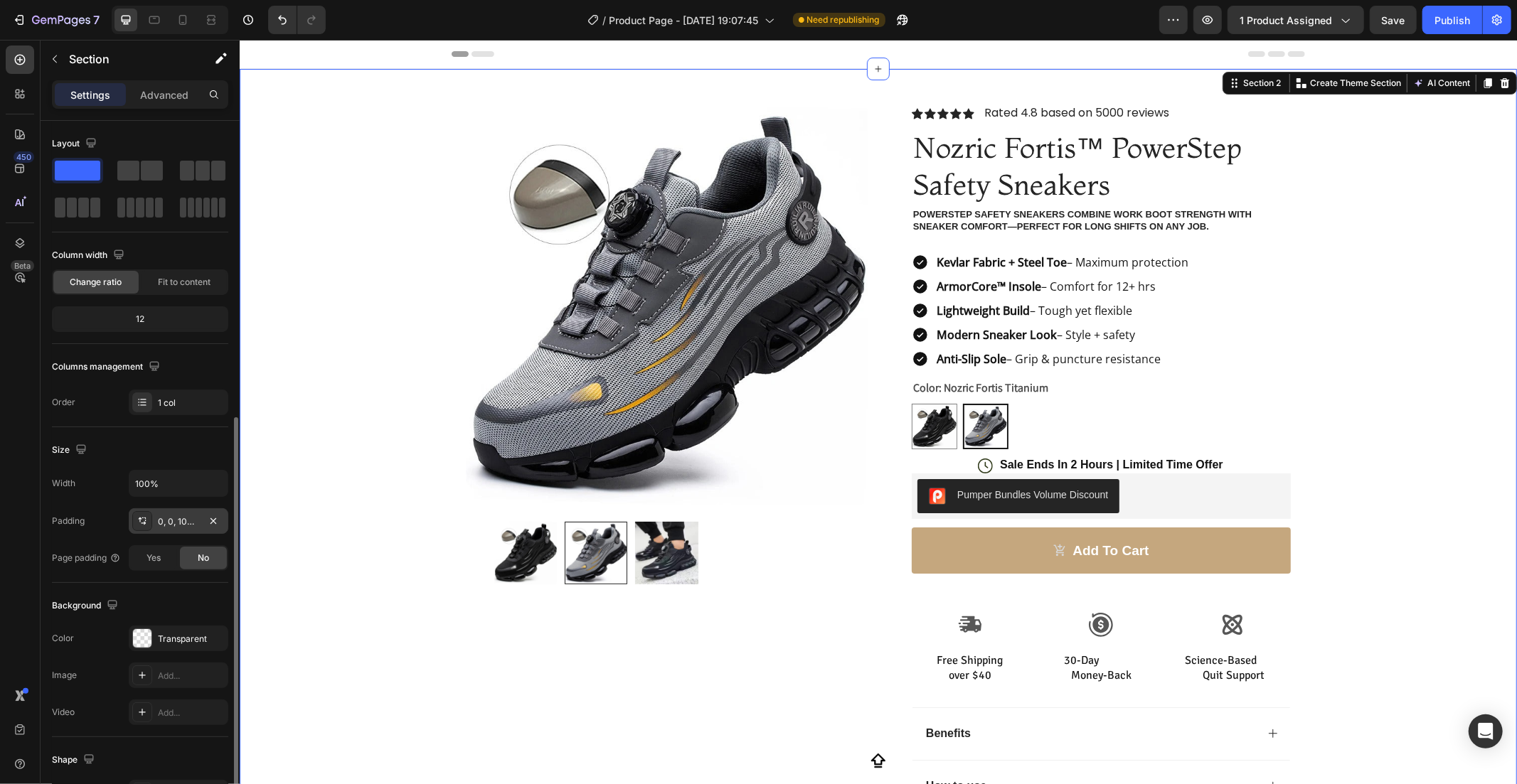
scroll to position [163, 0]
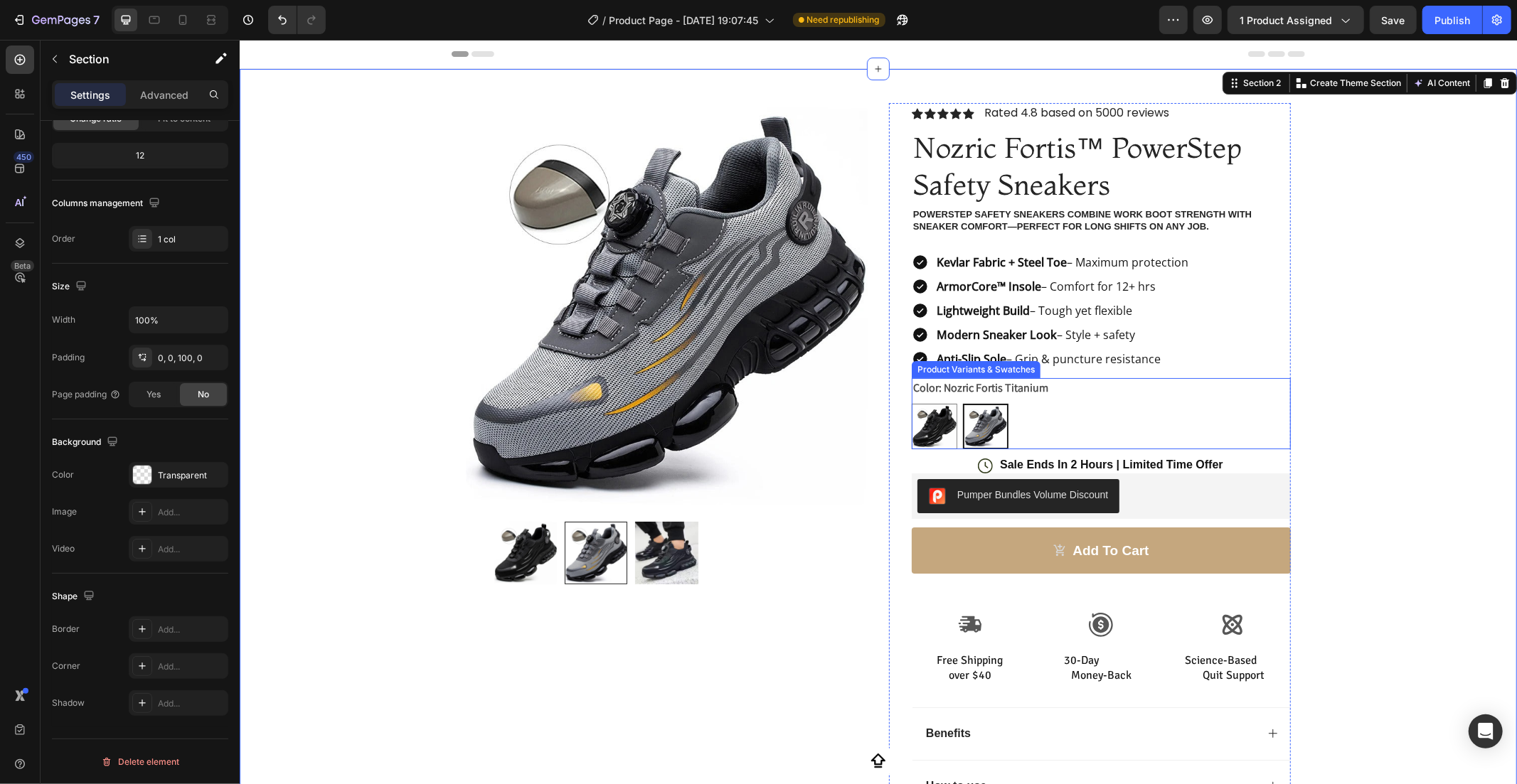
click at [1128, 390] on div "Color: Nozric Fortis Titanium Nozric Fortis Onyx Nozric Fortis Onyx Nozric Fort…" at bounding box center [1101, 413] width 379 height 72
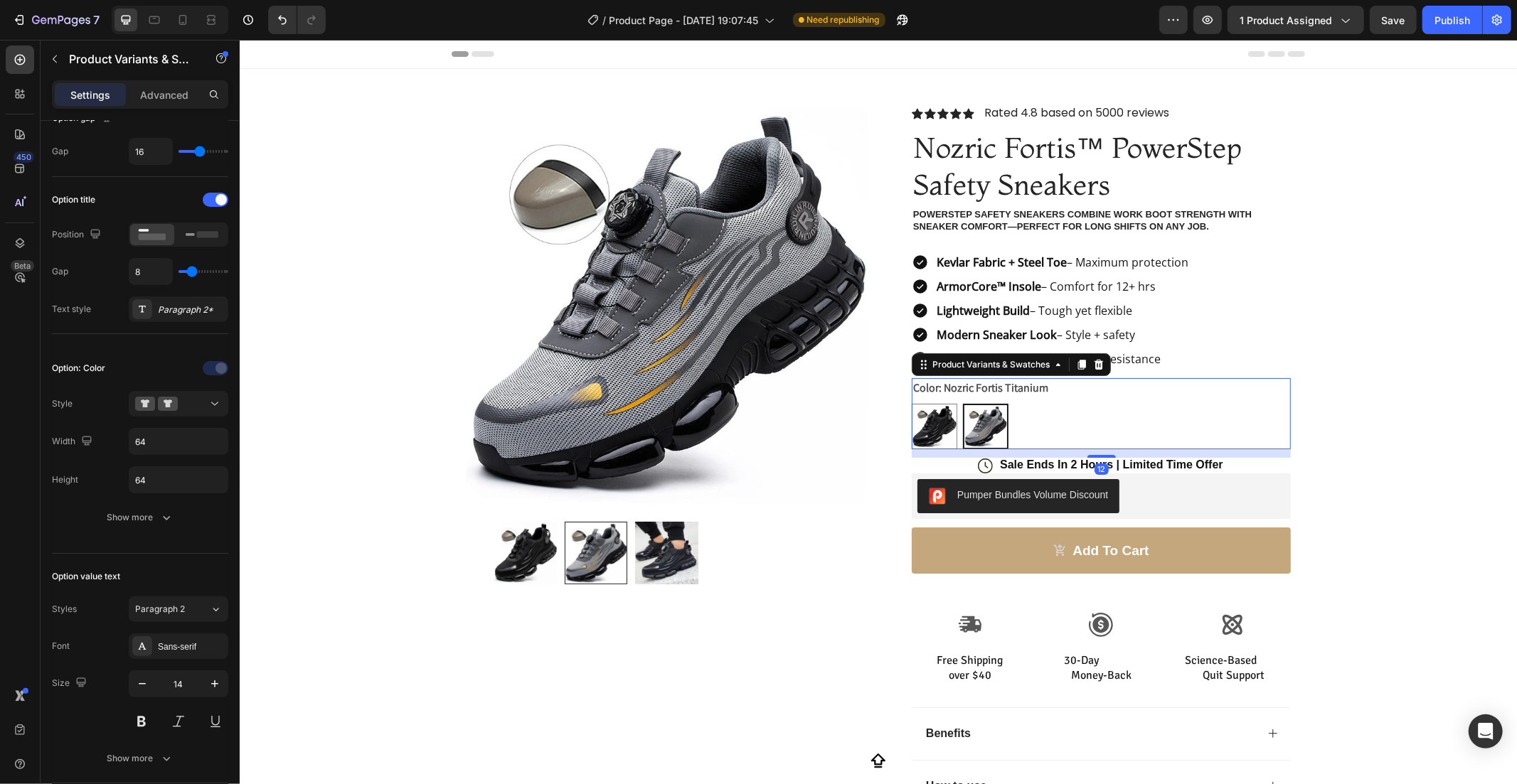
scroll to position [0, 0]
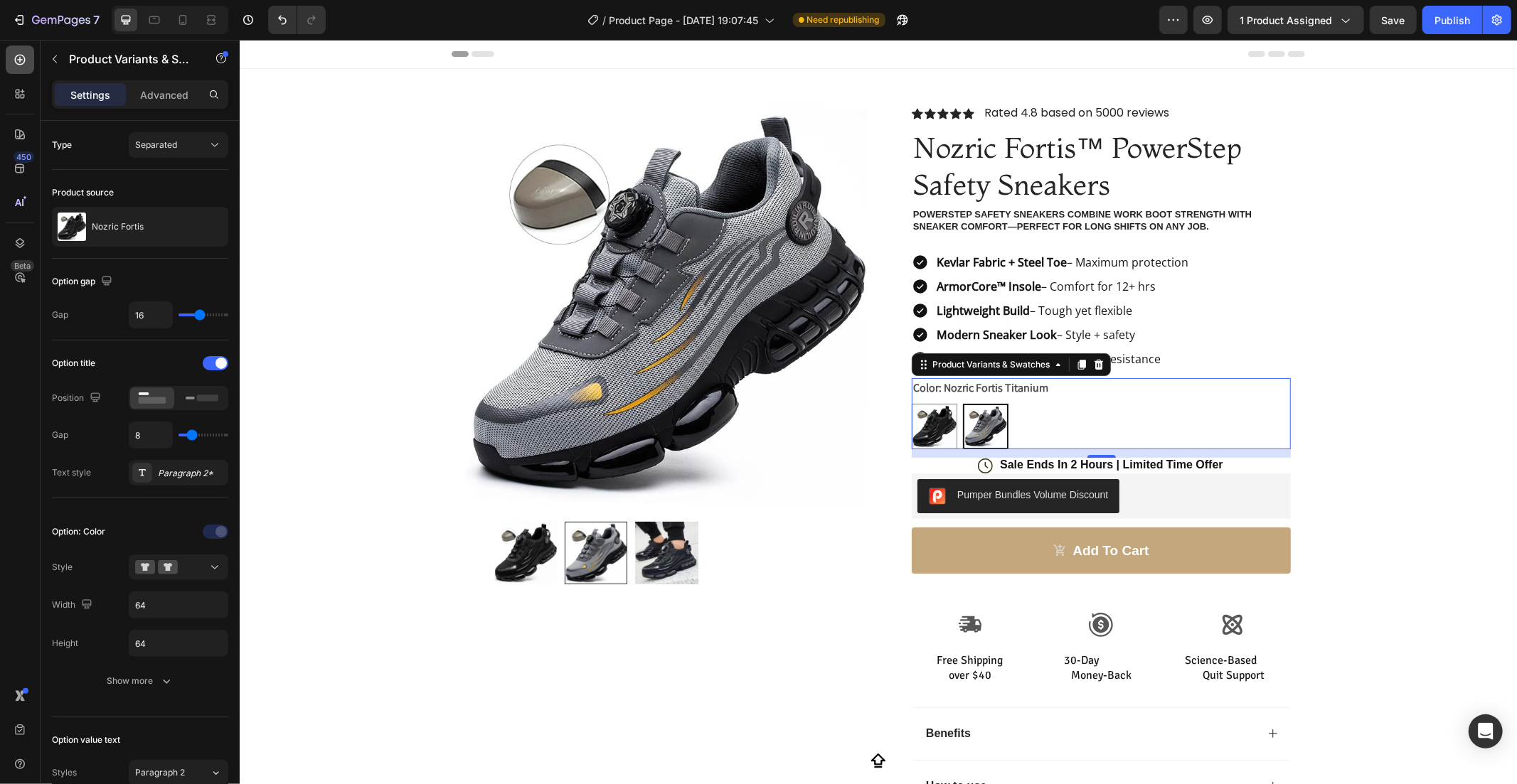
click at [24, 48] on div at bounding box center [20, 60] width 29 height 29
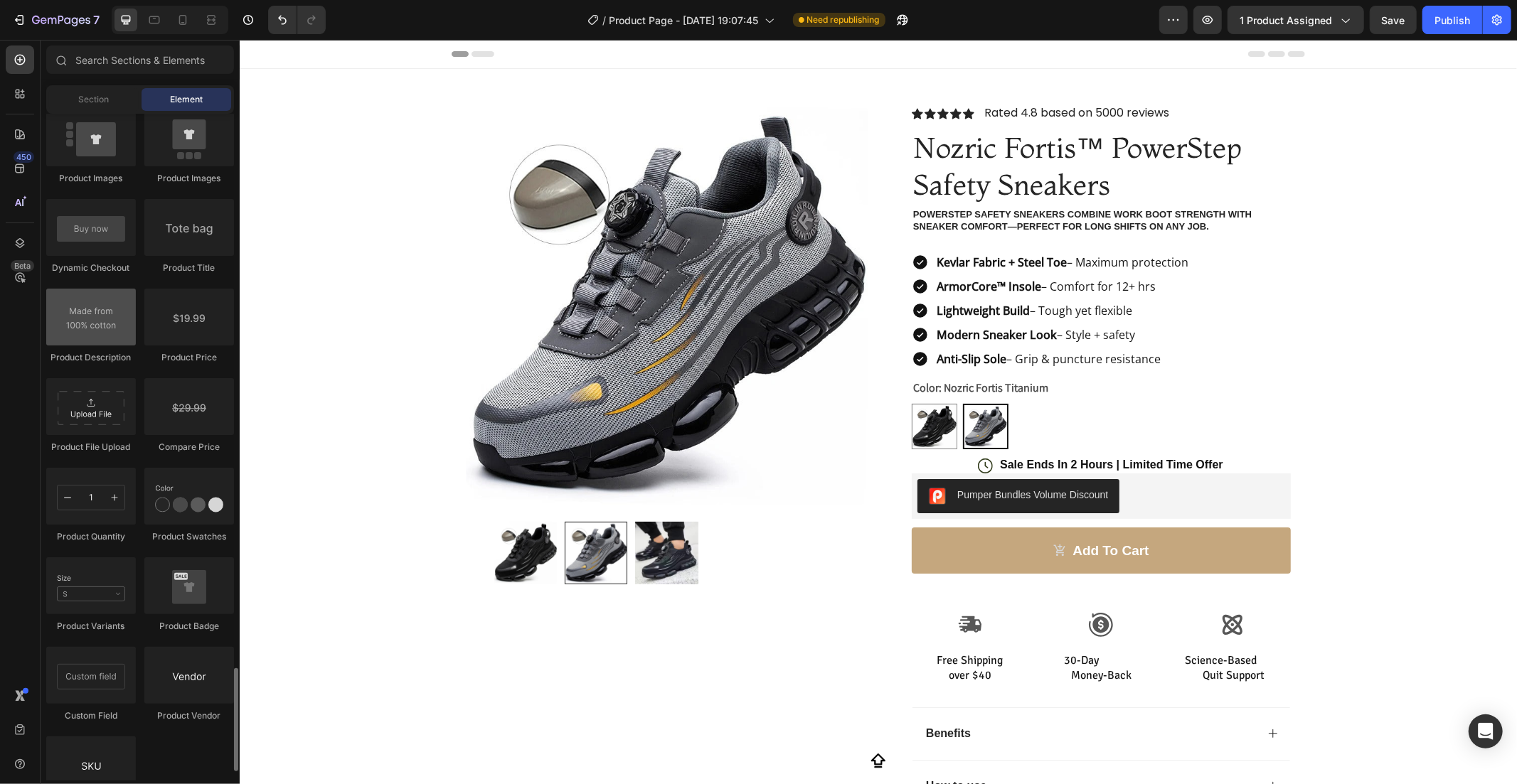
scroll to position [2392, 0]
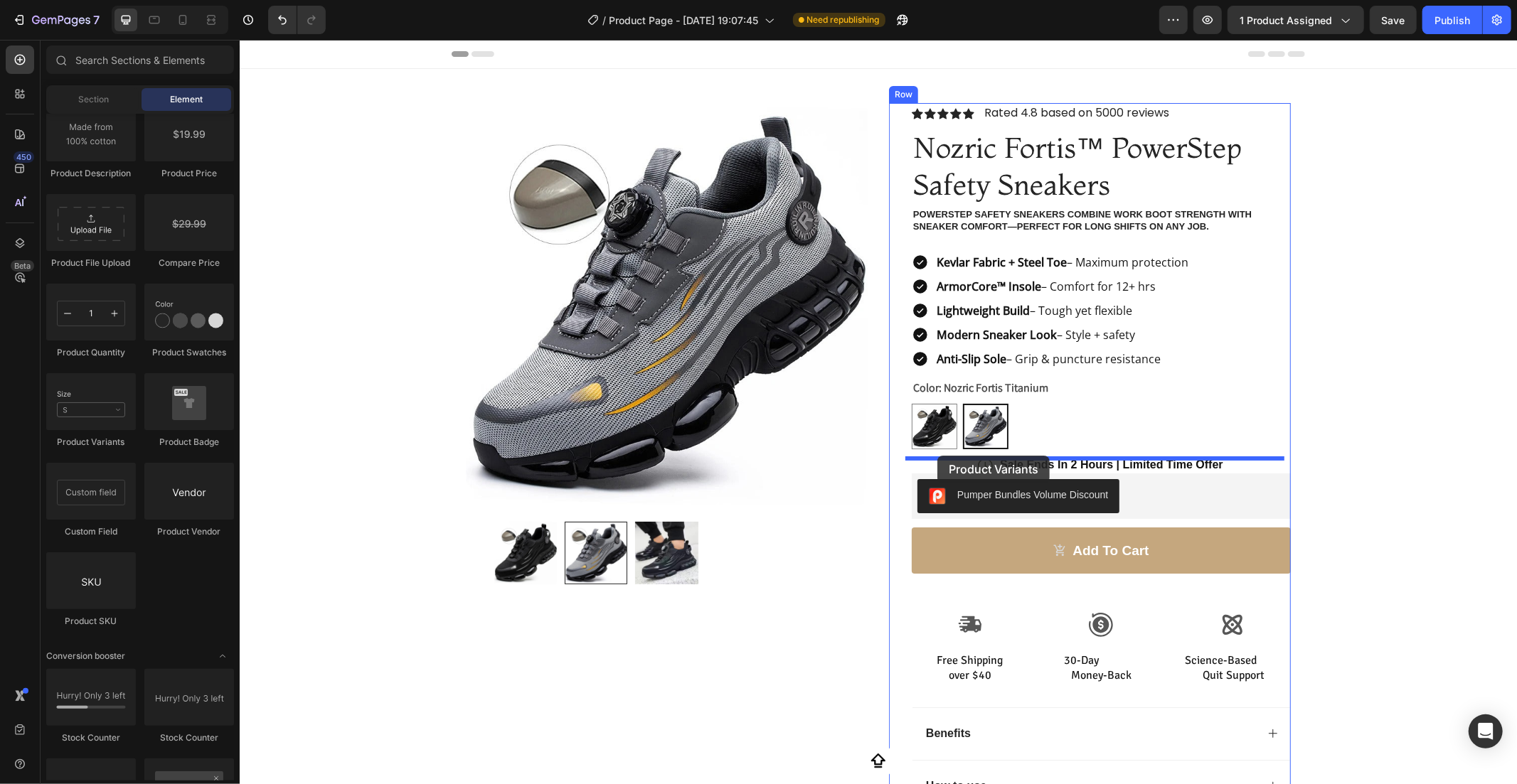
drag, startPoint x: 308, startPoint y: 431, endPoint x: 936, endPoint y: 455, distance: 628.5
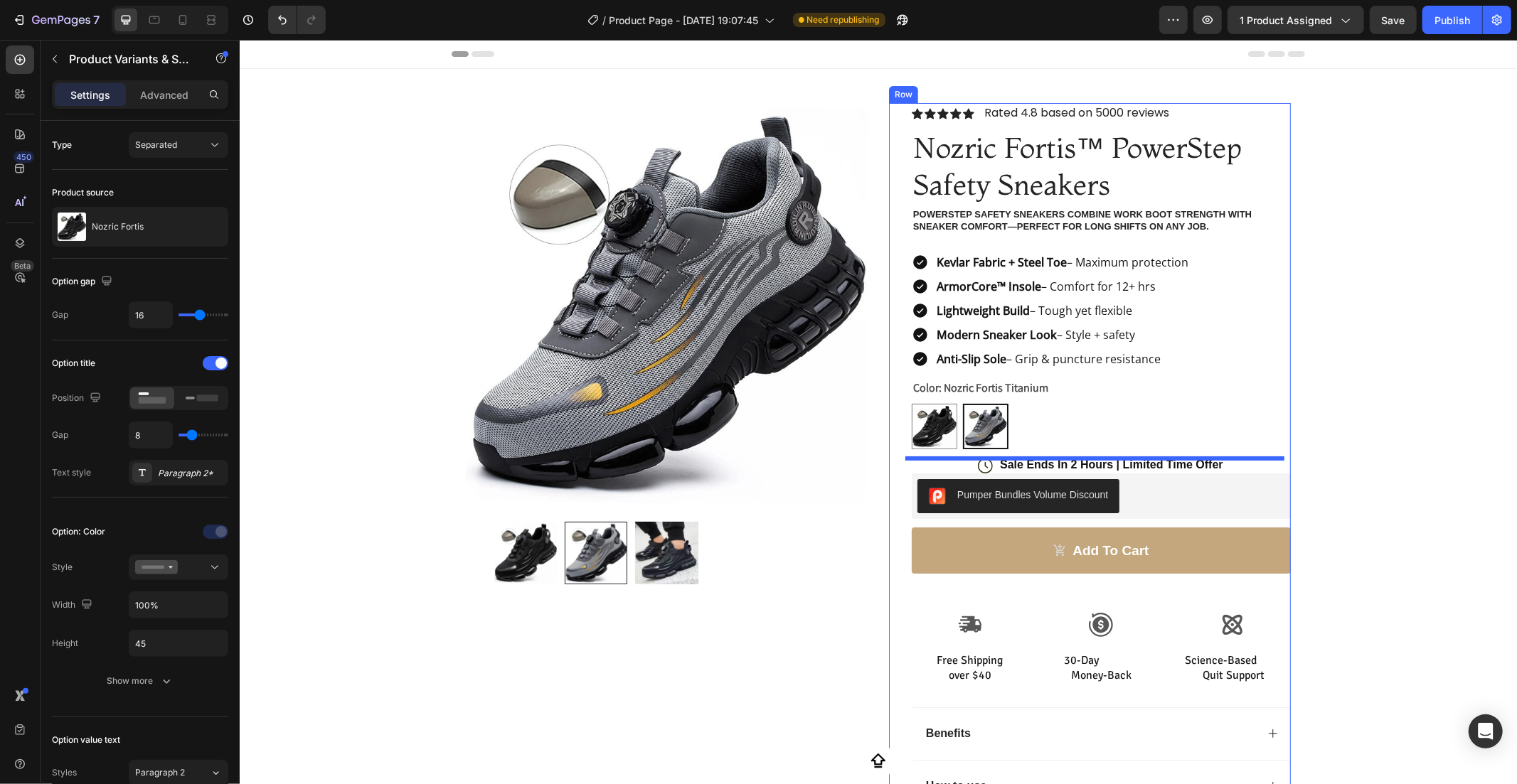
select select "Nozric Fortis Titanium"
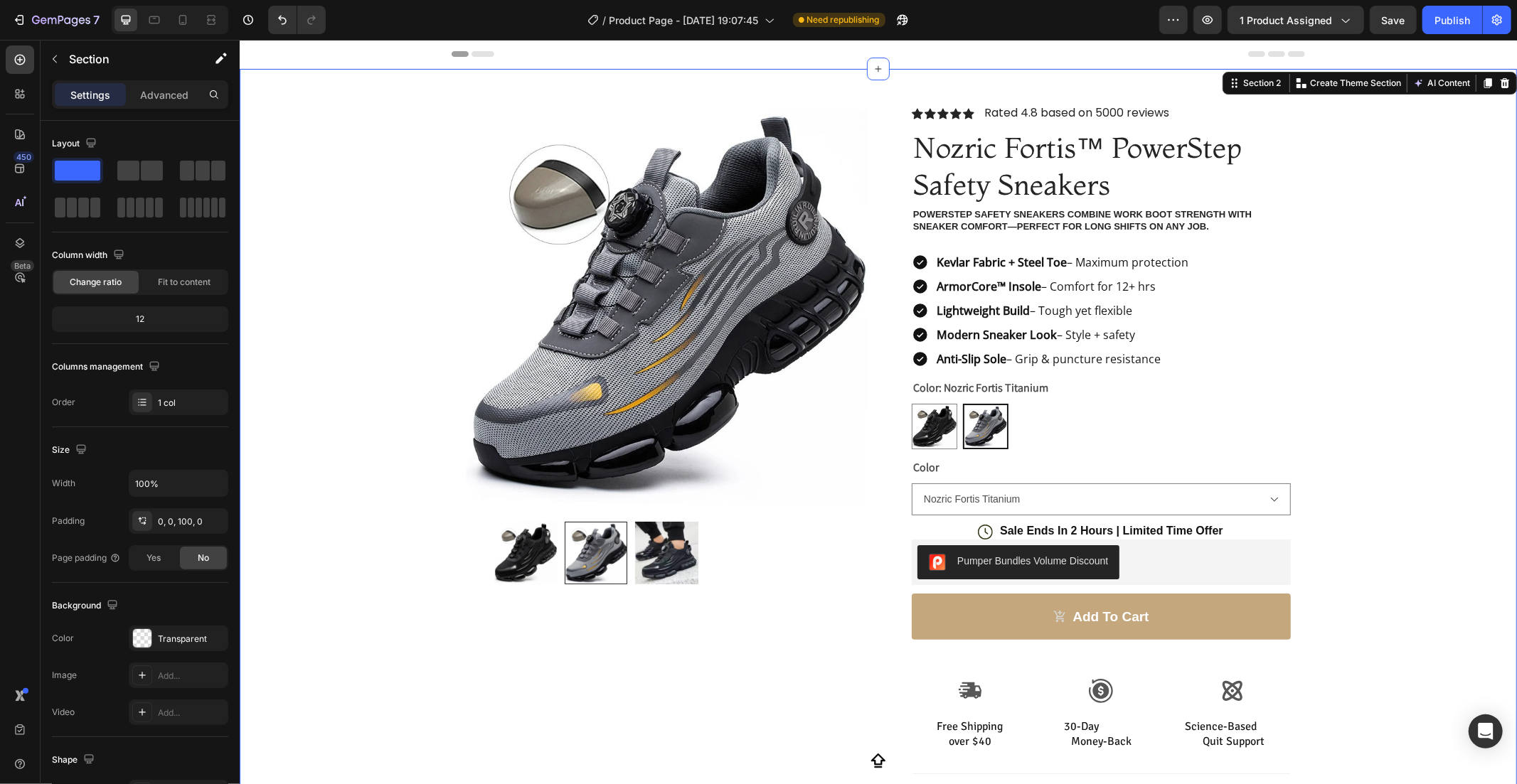
click at [1457, 374] on div "Product Images Row Icon Icon Icon Icon Icon Icon List Rated 4.8 based on 5000 r…" at bounding box center [878, 511] width 1277 height 885
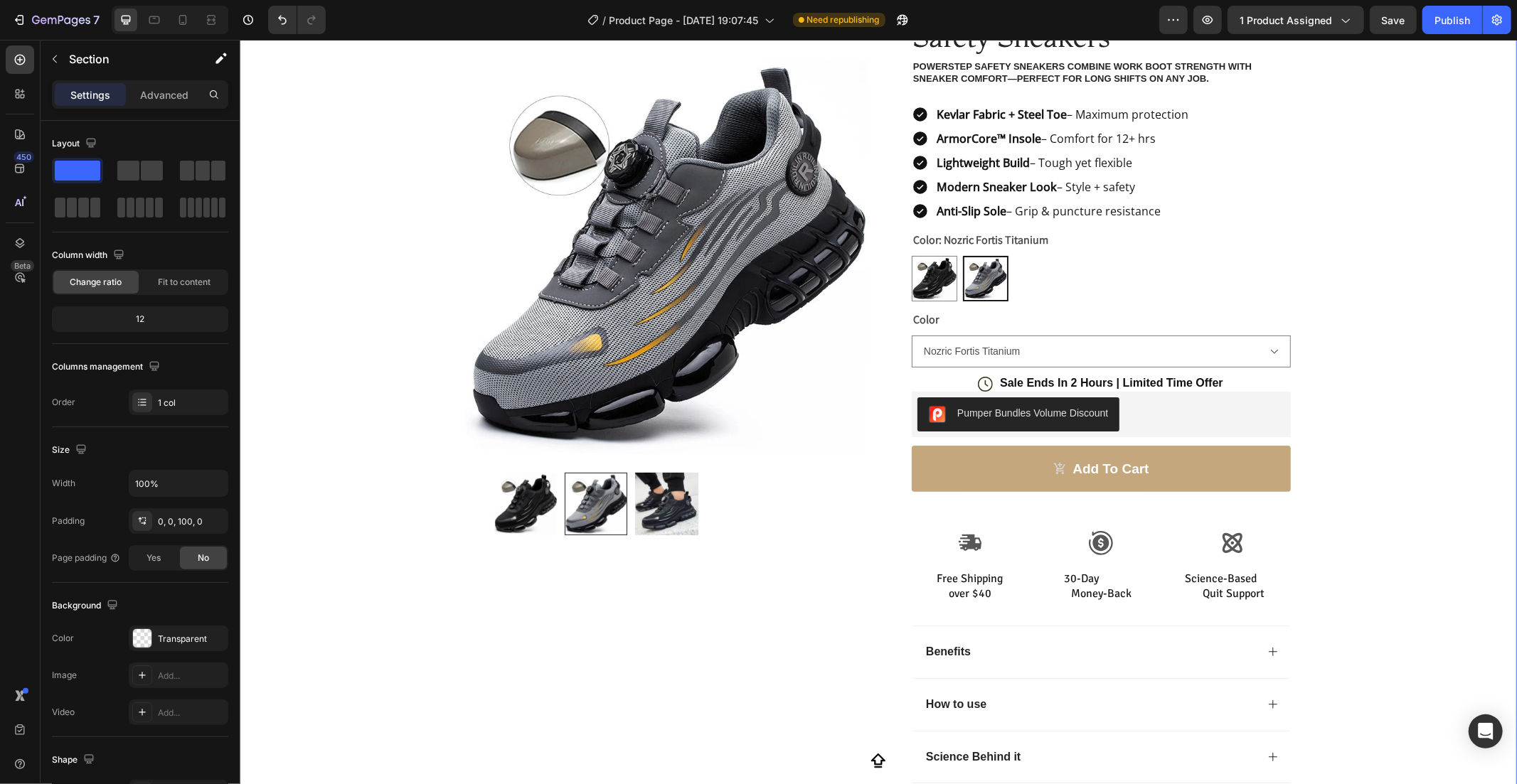
scroll to position [183, 0]
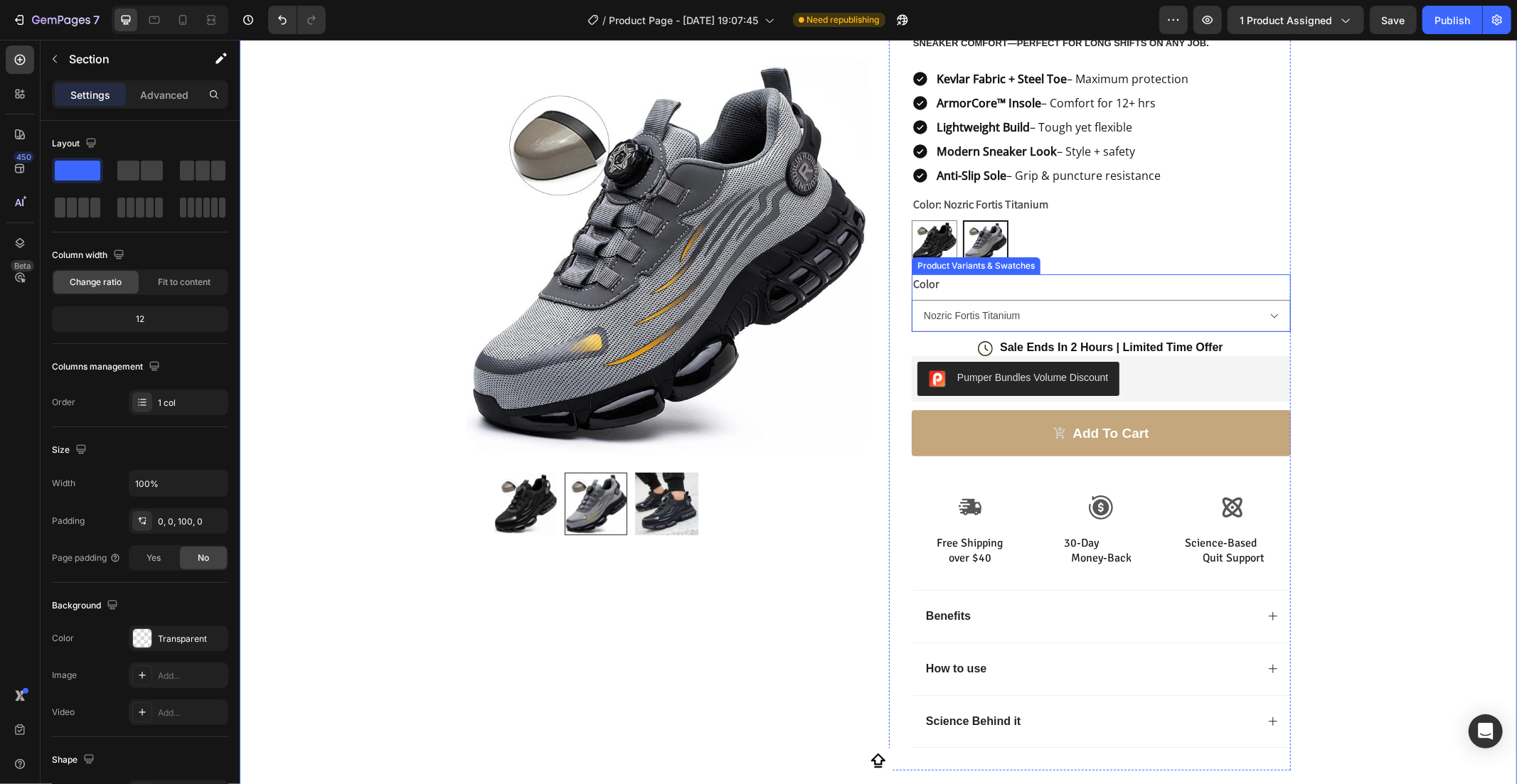
click at [1105, 287] on div "Color Nozric Fortis Onyx Nozric Fortis Titanium" at bounding box center [1101, 302] width 379 height 57
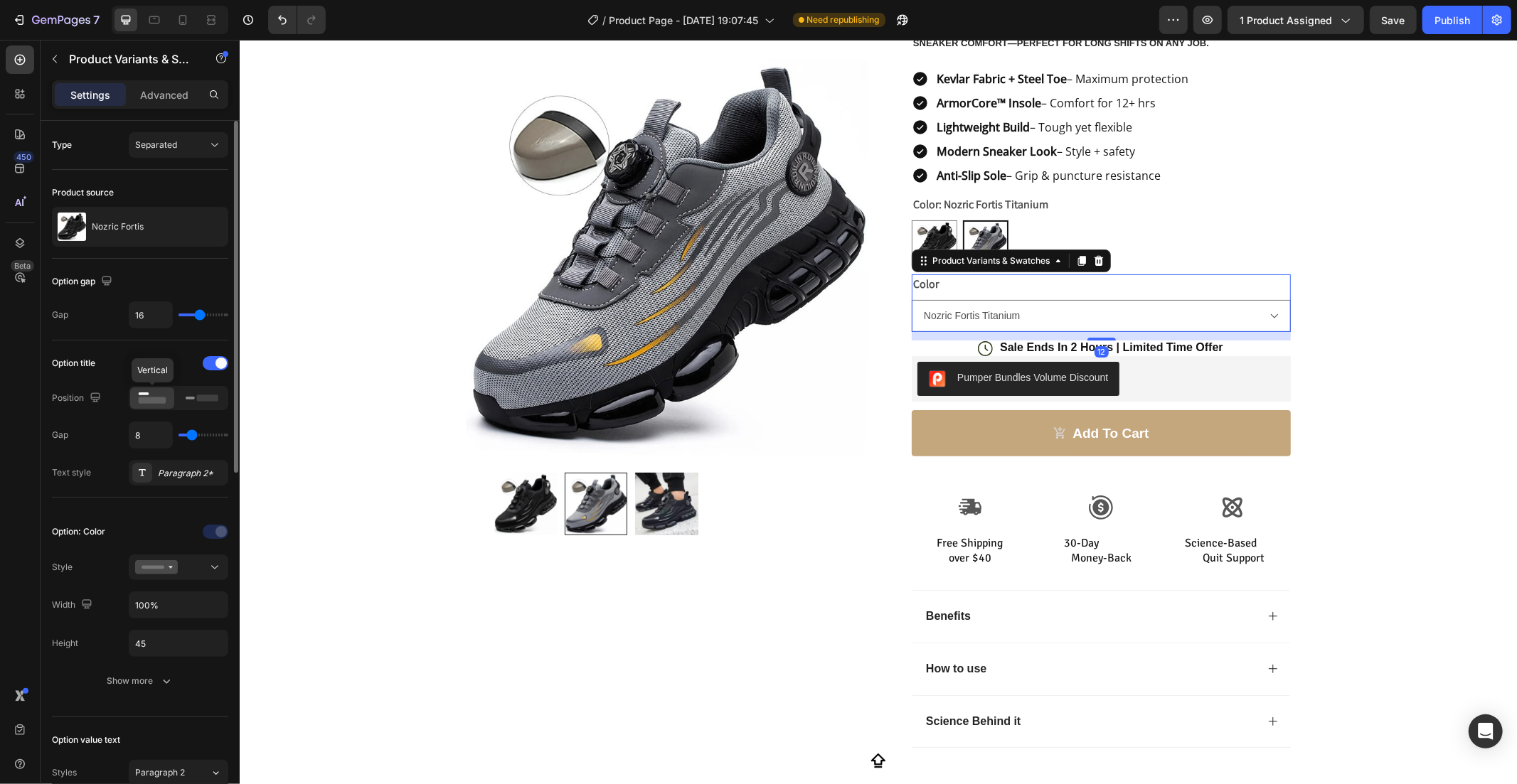
click at [166, 392] on icon at bounding box center [151, 398] width 33 height 16
click at [187, 404] on icon at bounding box center [202, 398] width 33 height 16
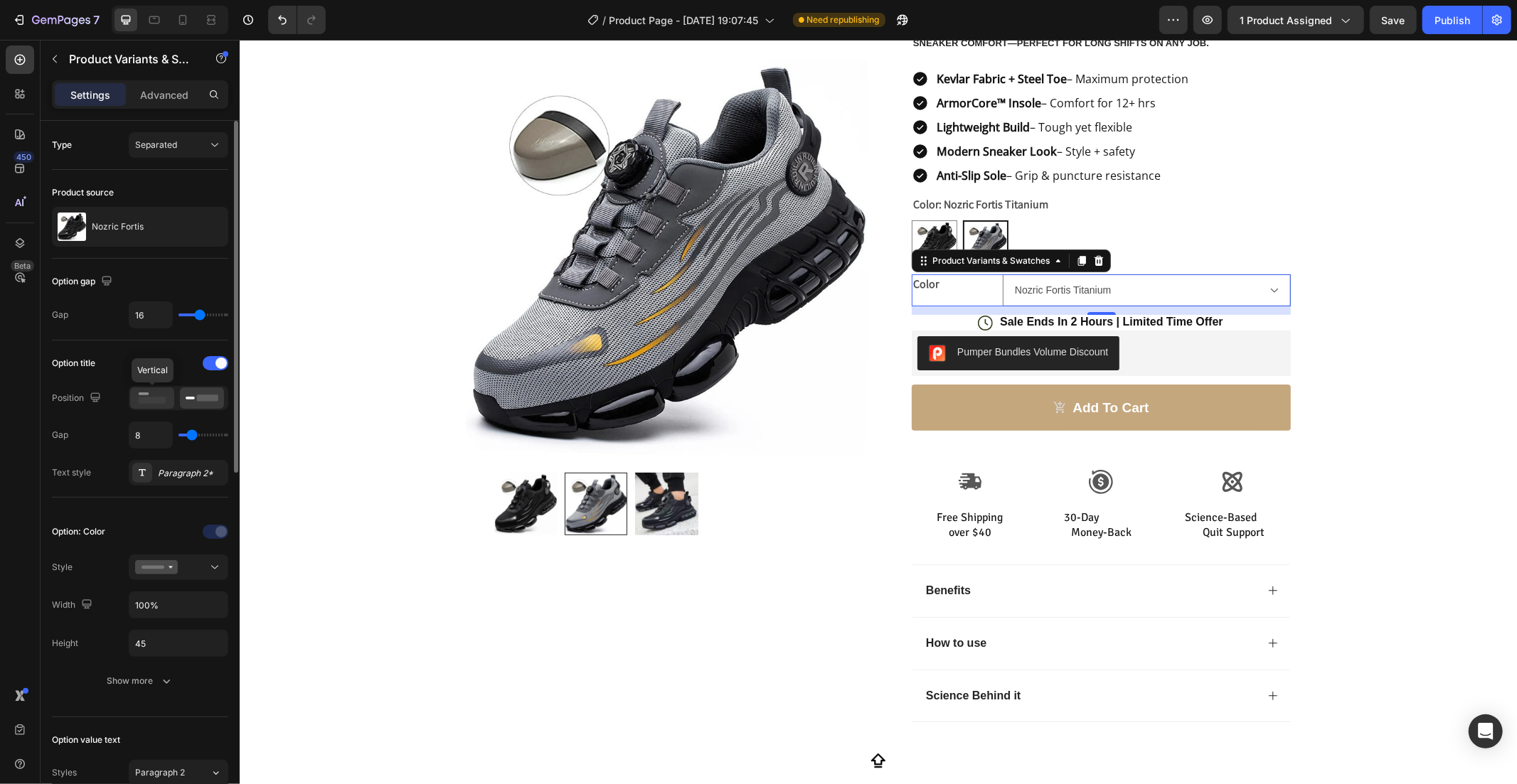
click at [167, 395] on icon at bounding box center [151, 398] width 33 height 16
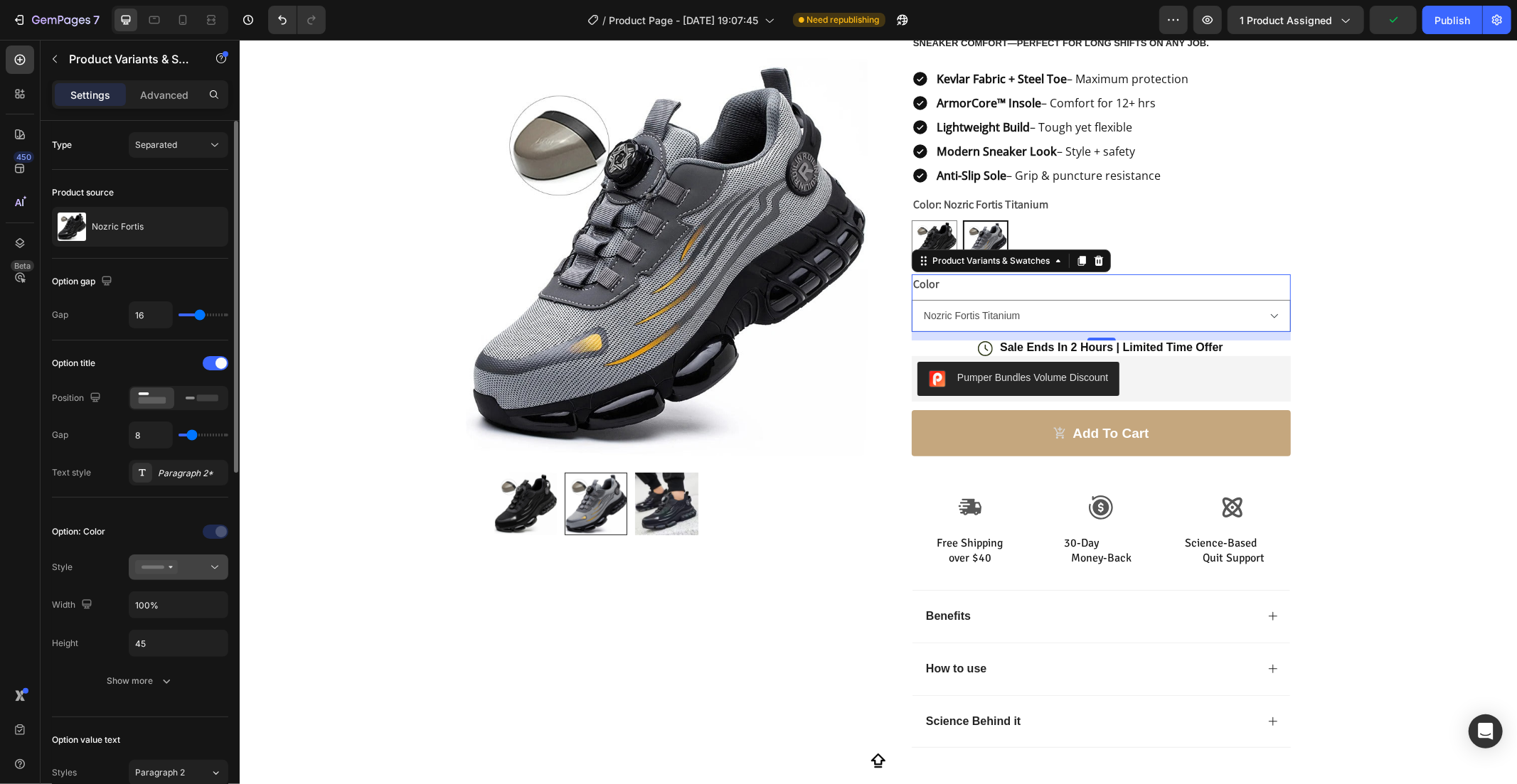
click at [201, 571] on div at bounding box center [178, 567] width 87 height 14
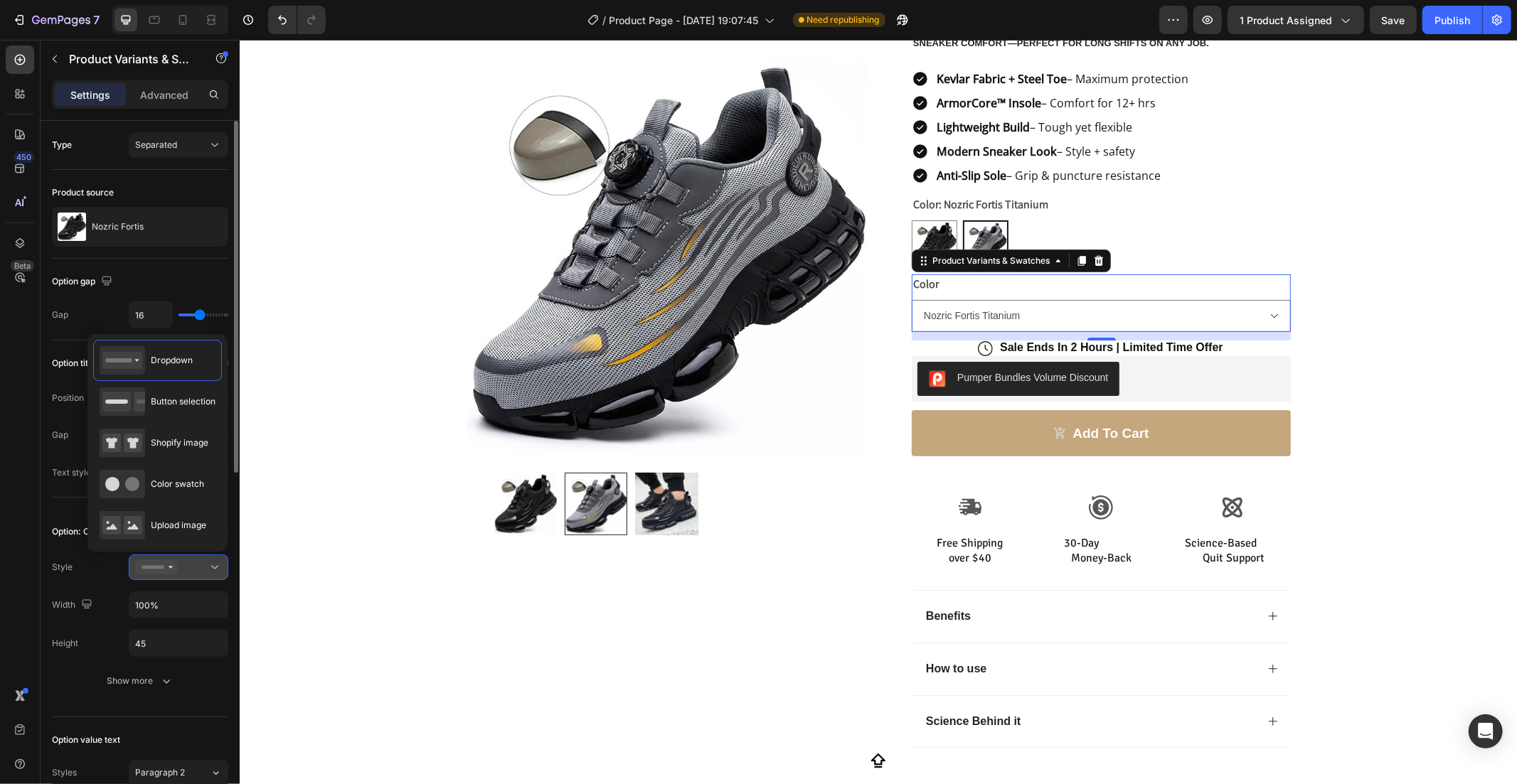
click at [189, 559] on button at bounding box center [178, 567] width 99 height 25
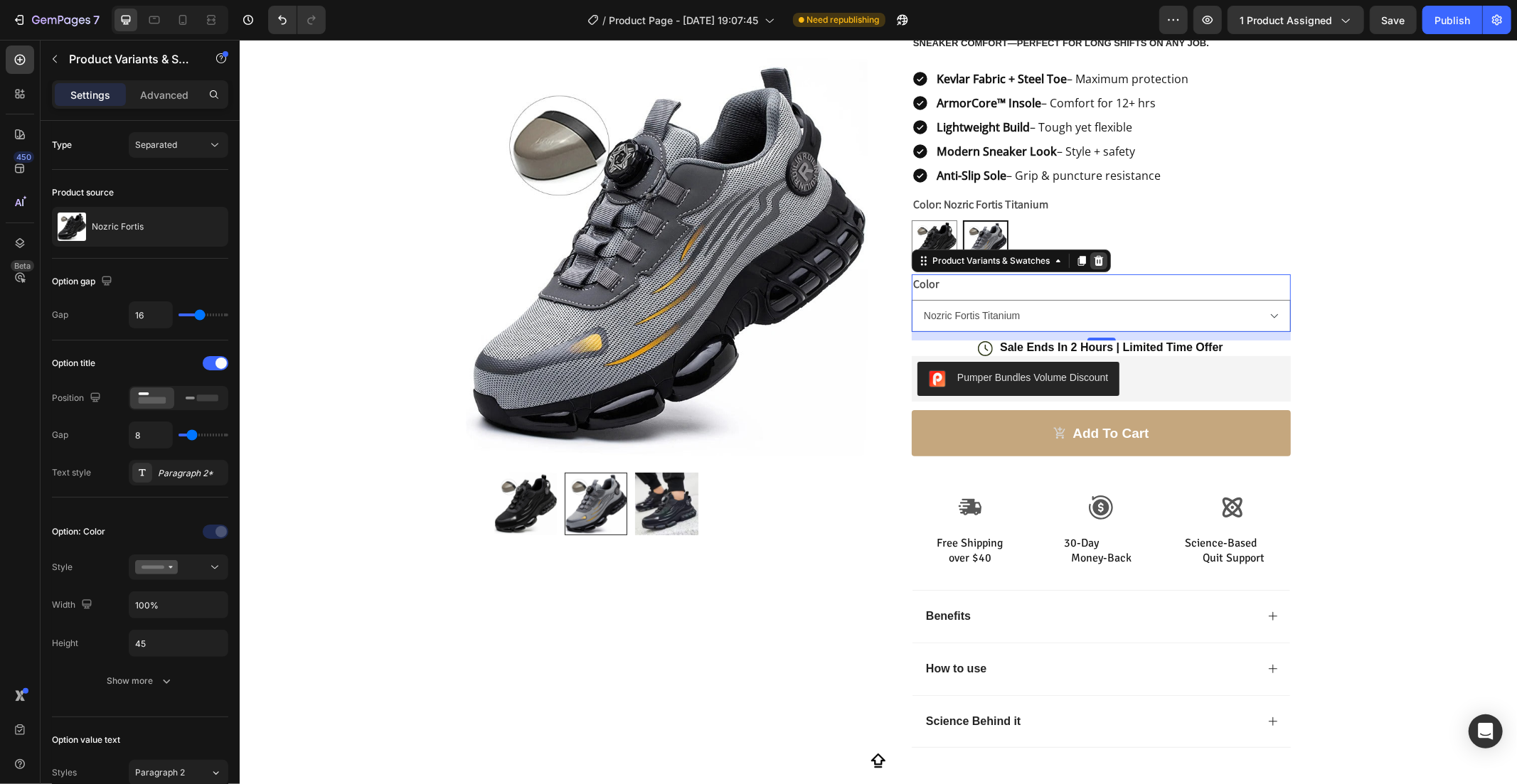
click at [1090, 256] on div at bounding box center [1098, 260] width 17 height 17
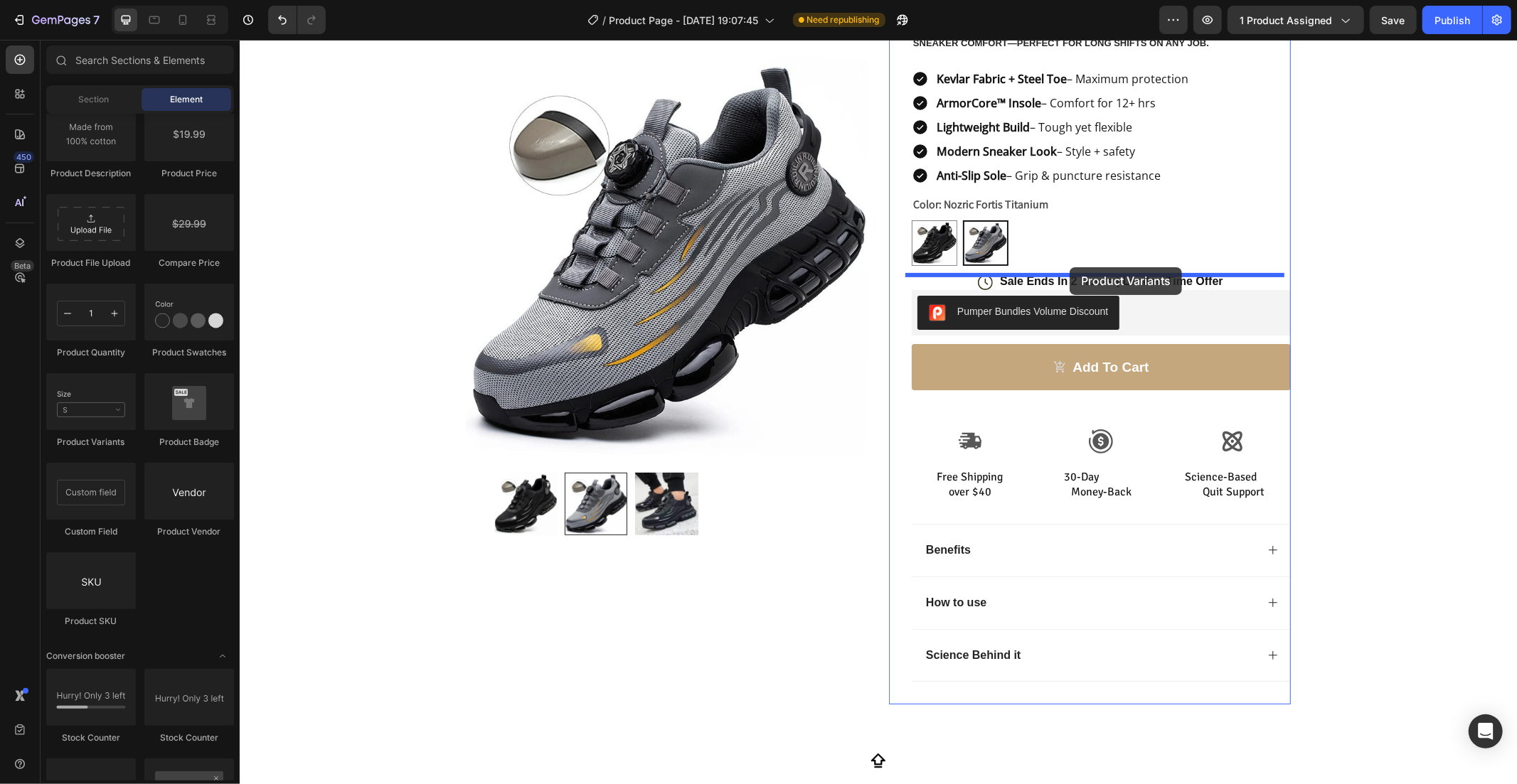
drag, startPoint x: 329, startPoint y: 443, endPoint x: 1069, endPoint y: 267, distance: 760.6
select select "Nozric Fortis Titanium"
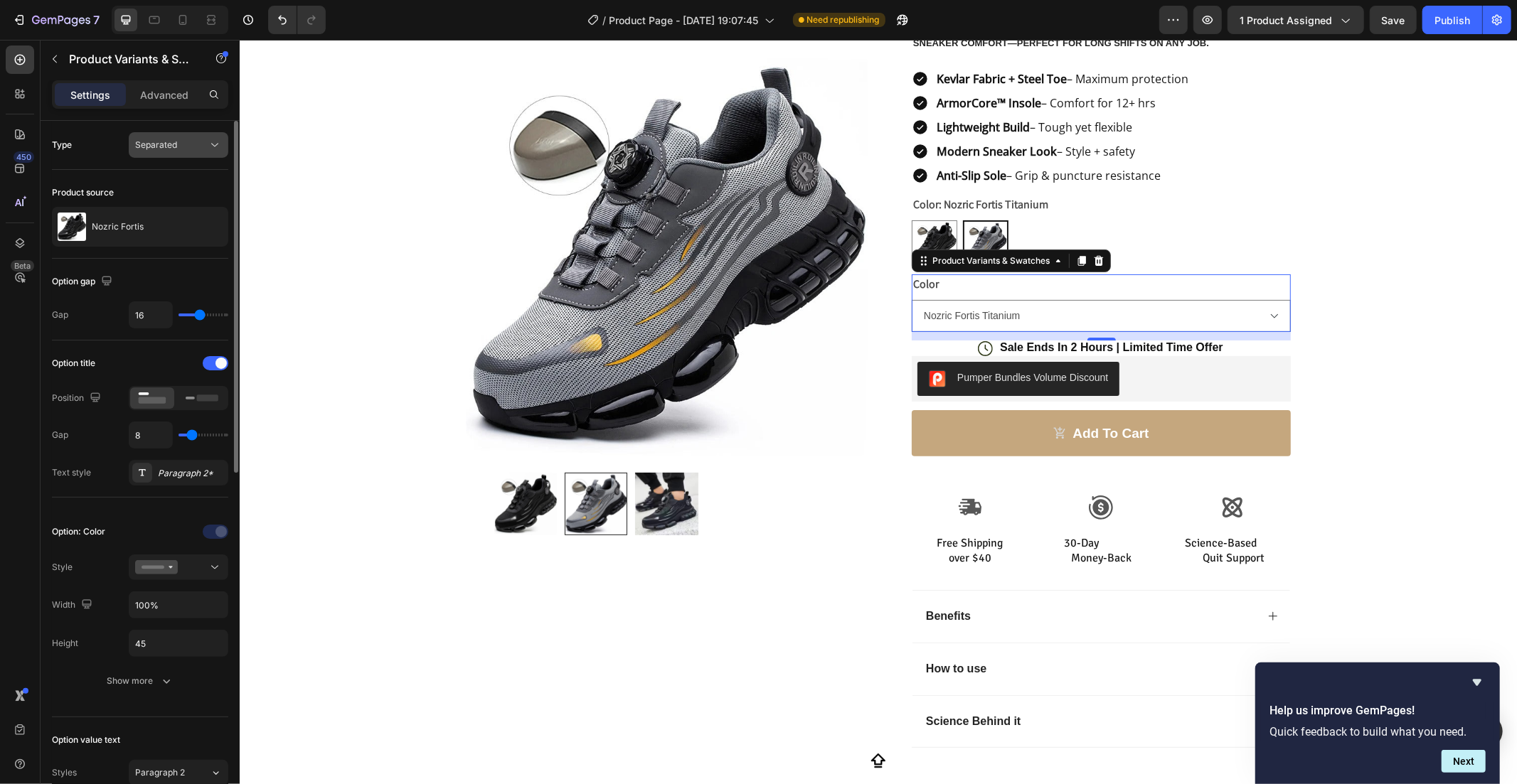
click at [195, 138] on div "Separated" at bounding box center [178, 145] width 87 height 14
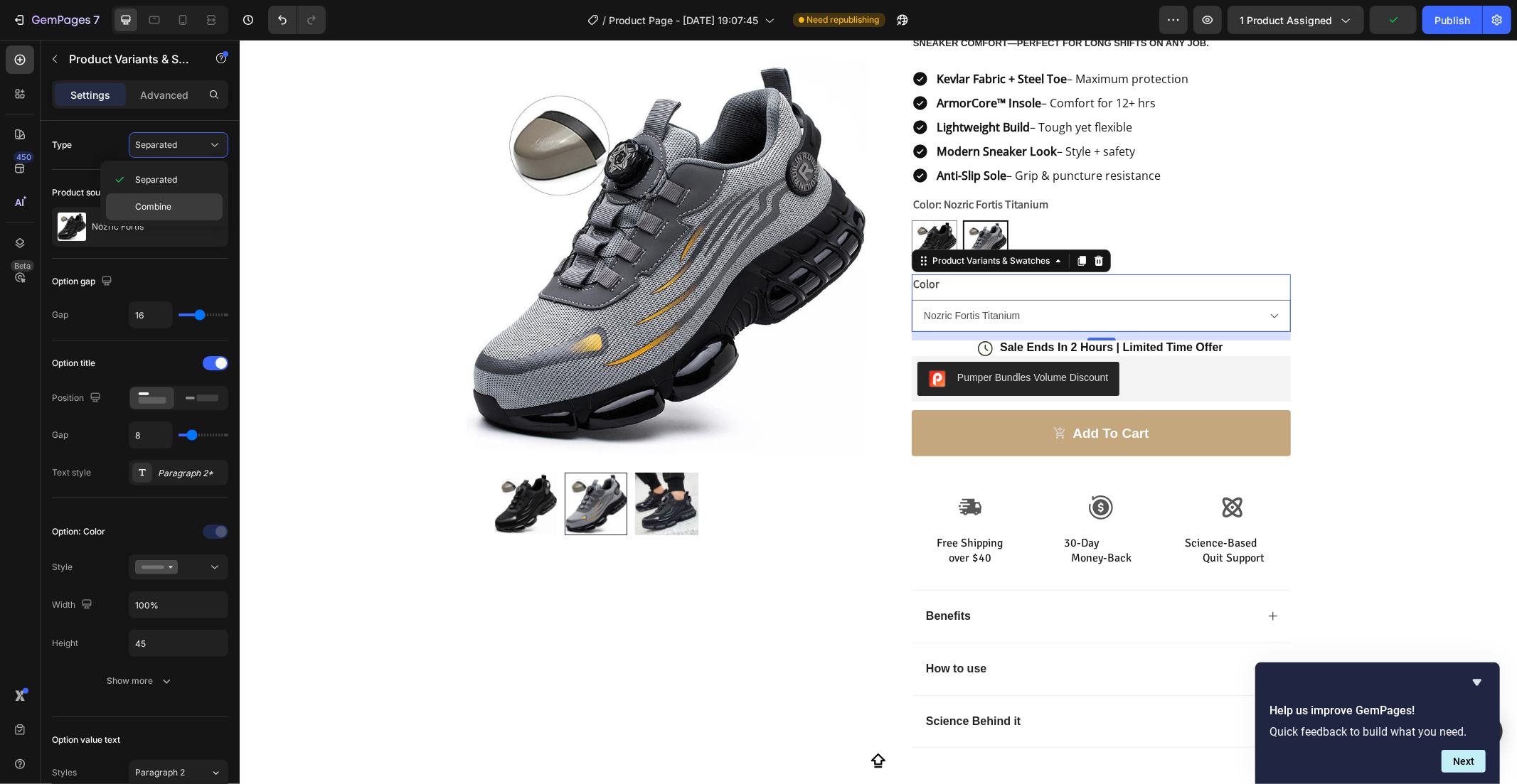
click at [159, 201] on span "Combine" at bounding box center [153, 206] width 36 height 13
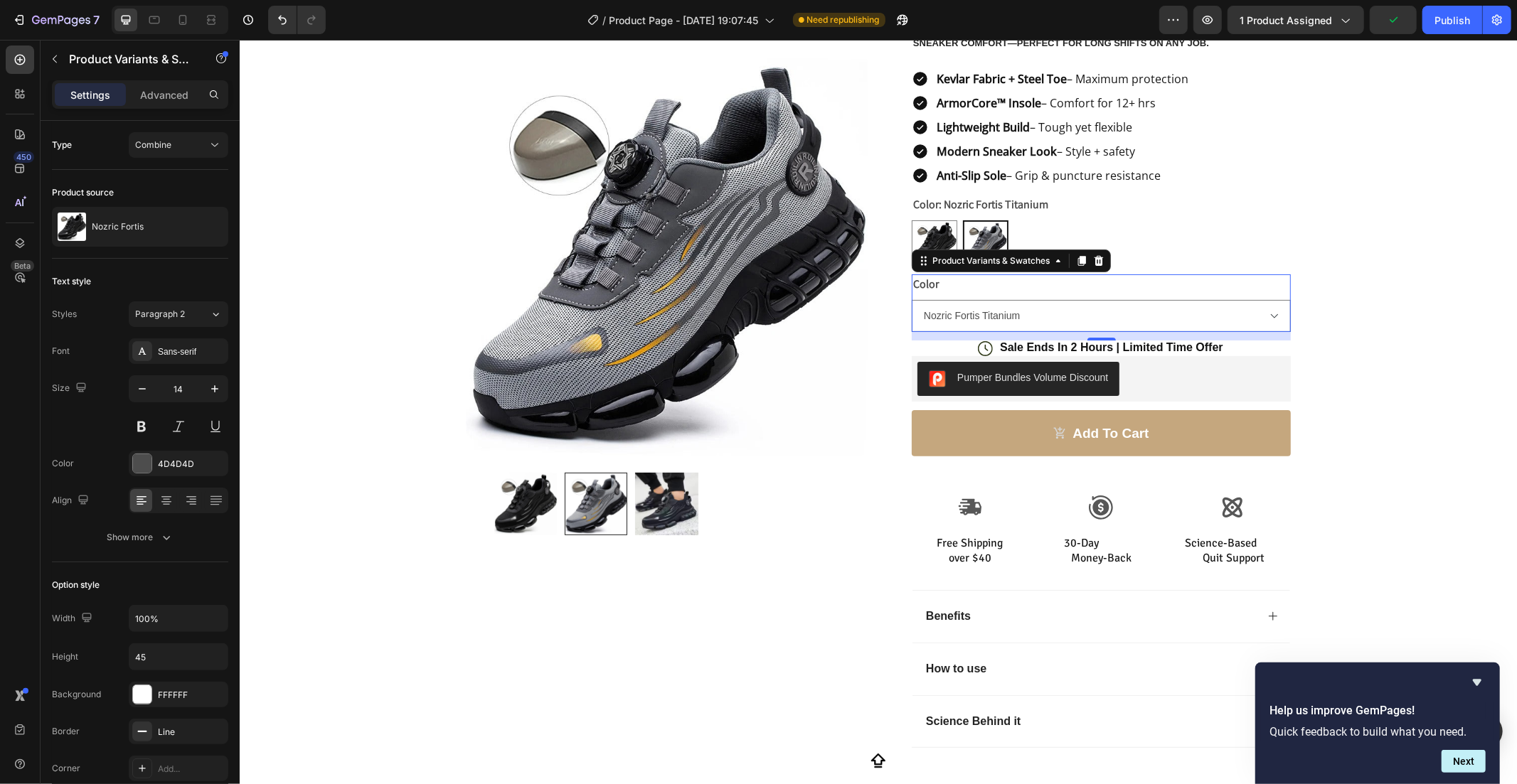
select select "586355164378629101"
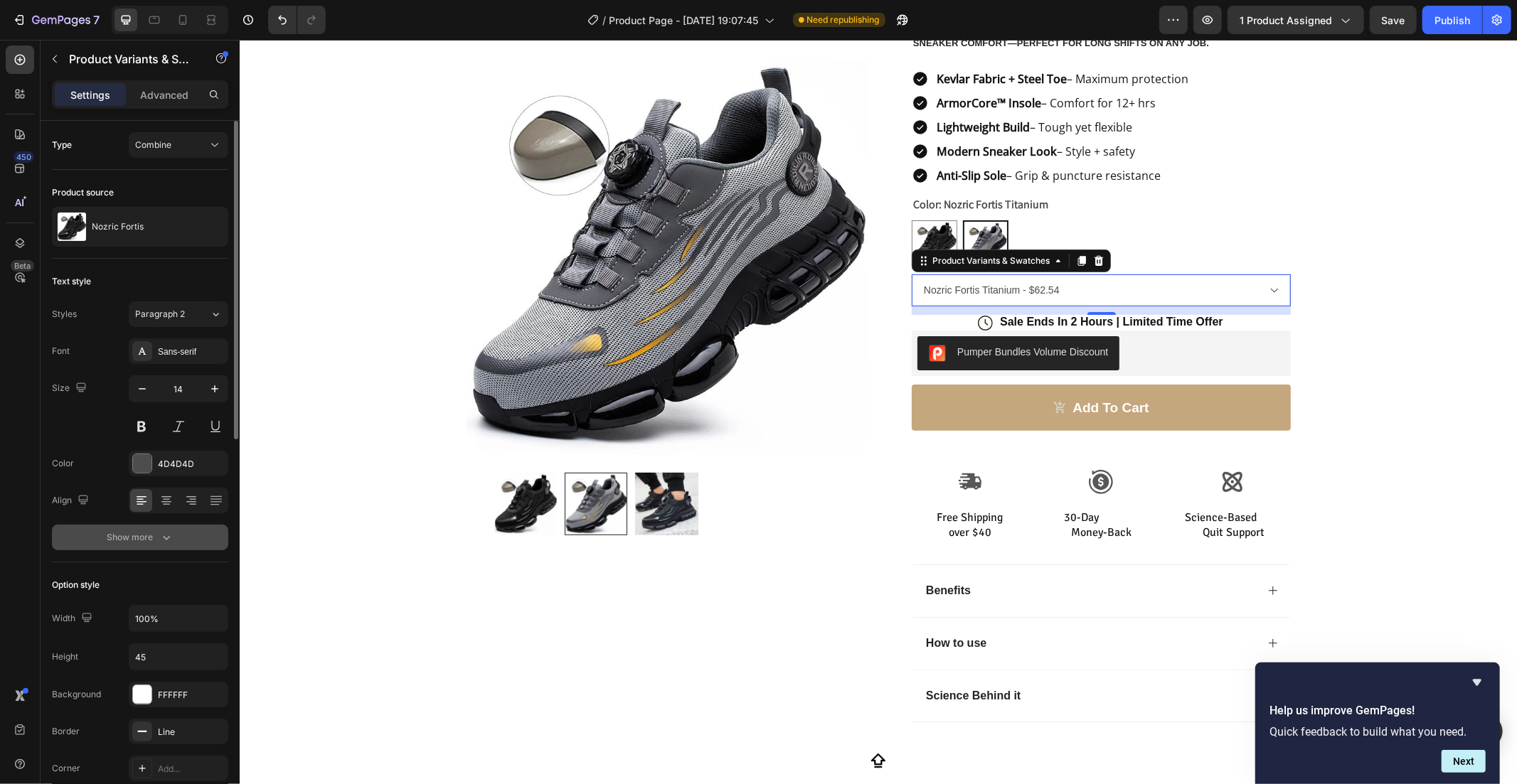
click at [139, 543] on div "Show more" at bounding box center [141, 538] width 66 height 14
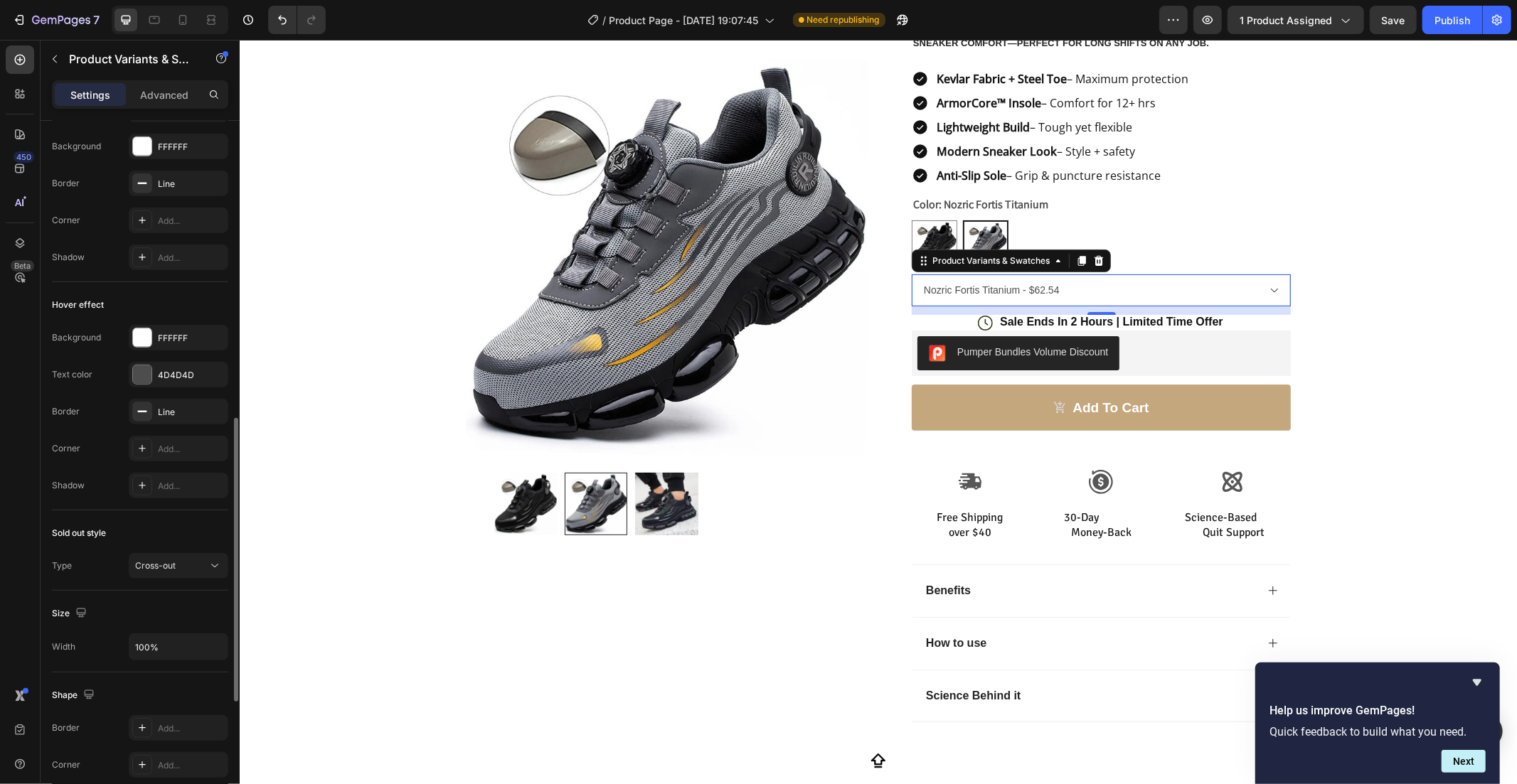
scroll to position [1039, 0]
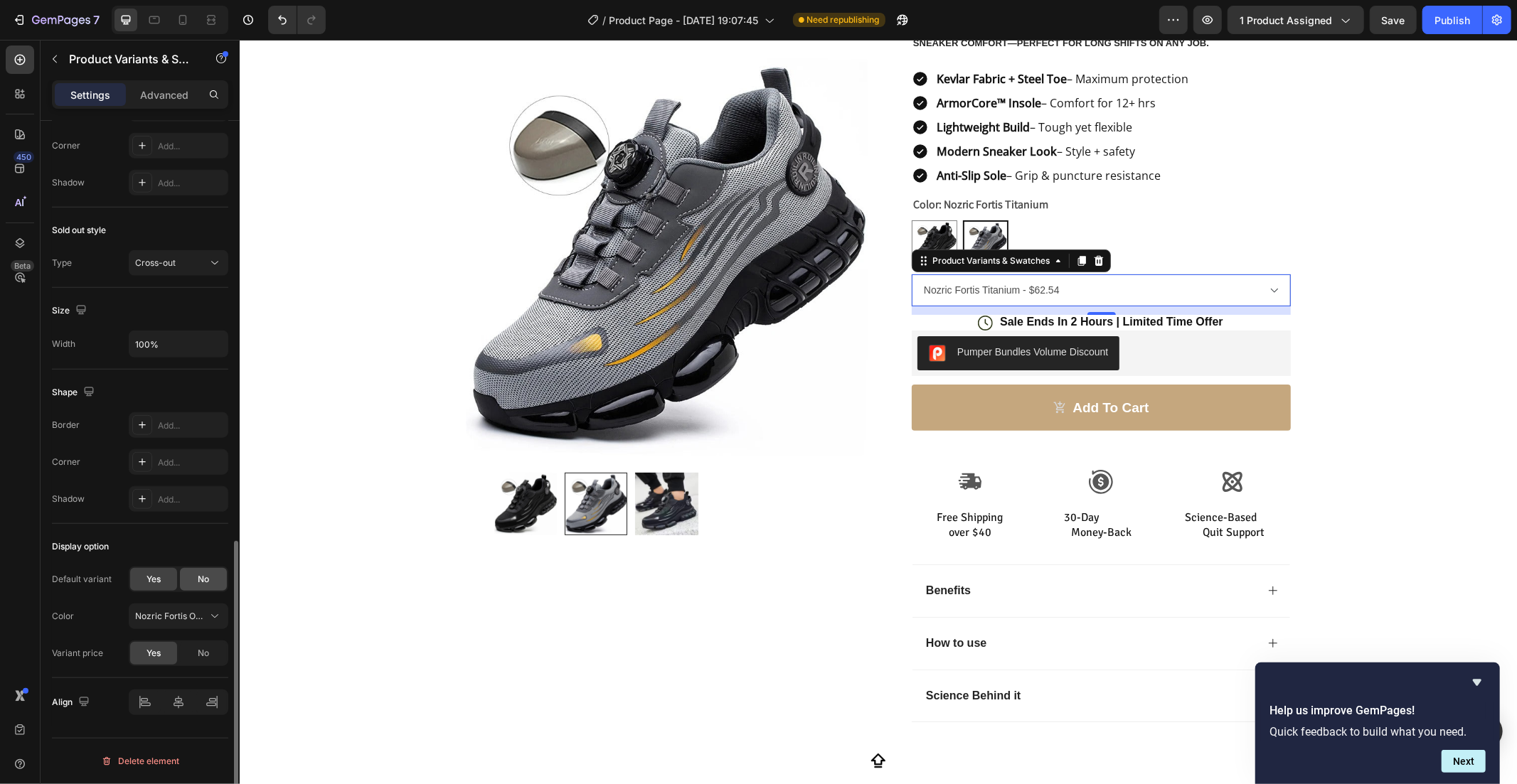
click at [182, 573] on div "No" at bounding box center [204, 579] width 47 height 23
radio input "true"
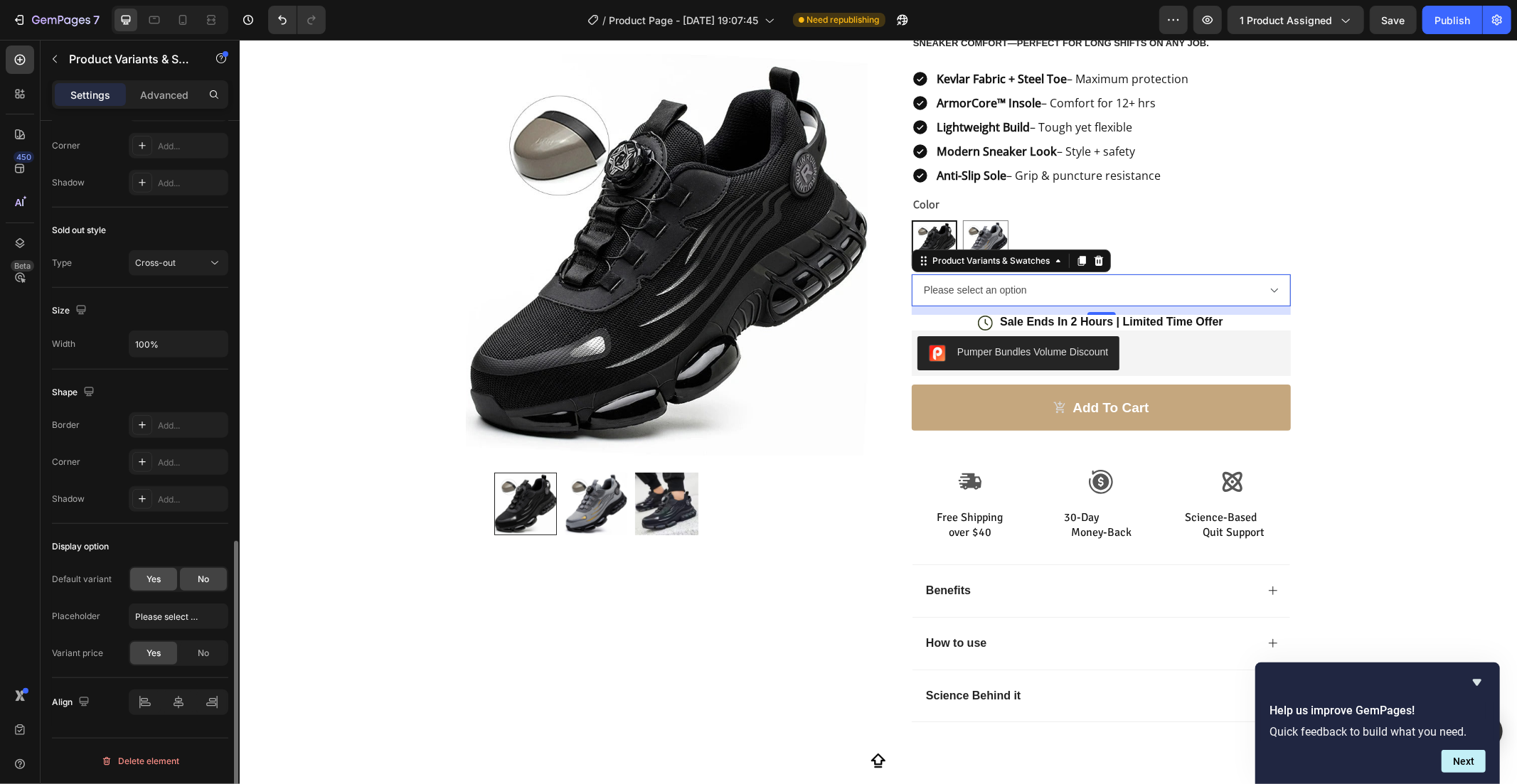
click at [158, 576] on span "Yes" at bounding box center [153, 579] width 14 height 13
select select "586355164378563565"
click at [196, 645] on div "No" at bounding box center [204, 653] width 47 height 23
click at [198, 576] on span "No" at bounding box center [204, 579] width 12 height 13
radio input "false"
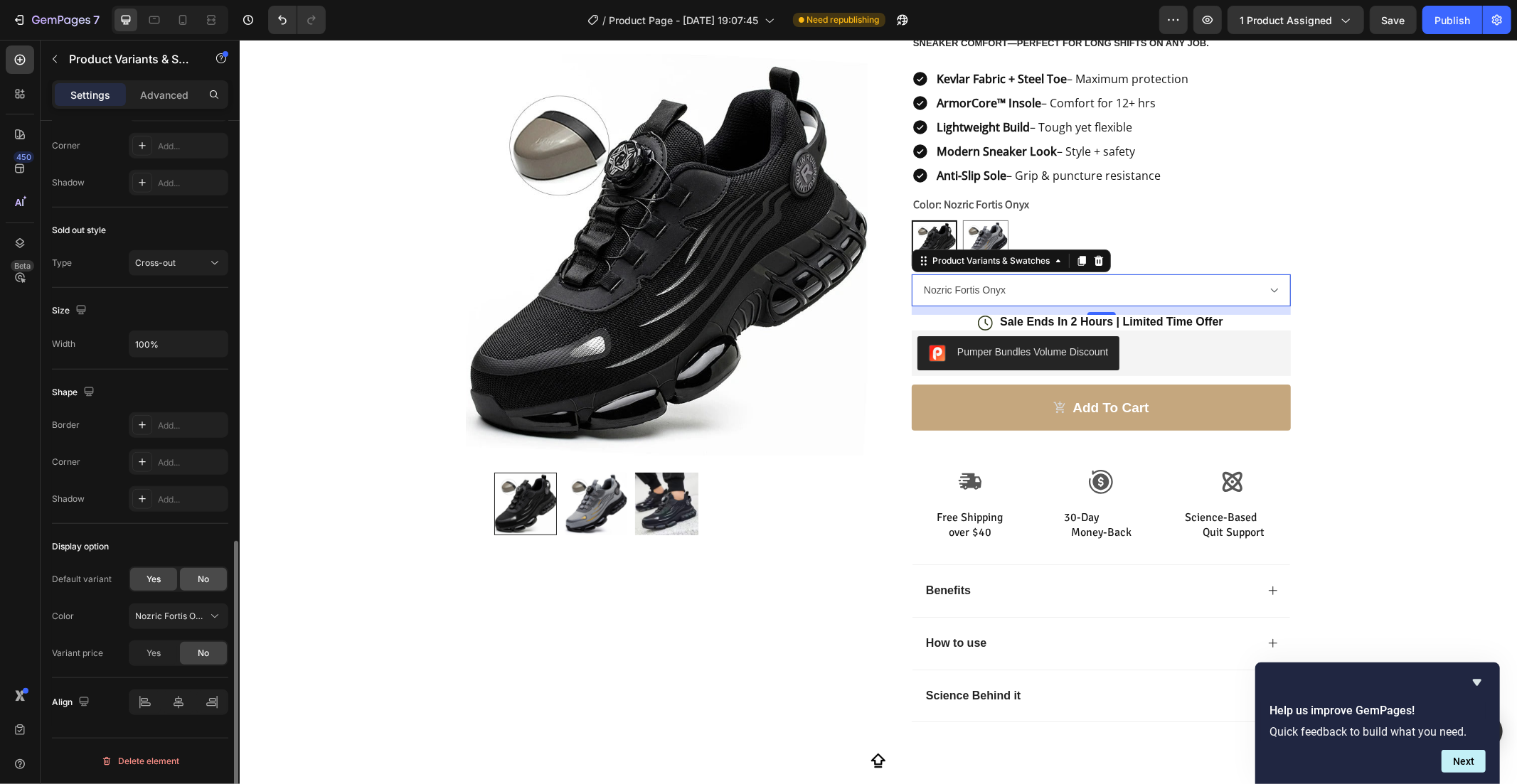
select select "blank"
click at [1186, 301] on select "Please select an option Nozric Fortis Onyx Nozric Fortis Titanium" at bounding box center [1101, 289] width 379 height 32
click at [1186, 298] on select "Please select an option Nozric Fortis Onyx Nozric Fortis Titanium" at bounding box center [1101, 289] width 379 height 32
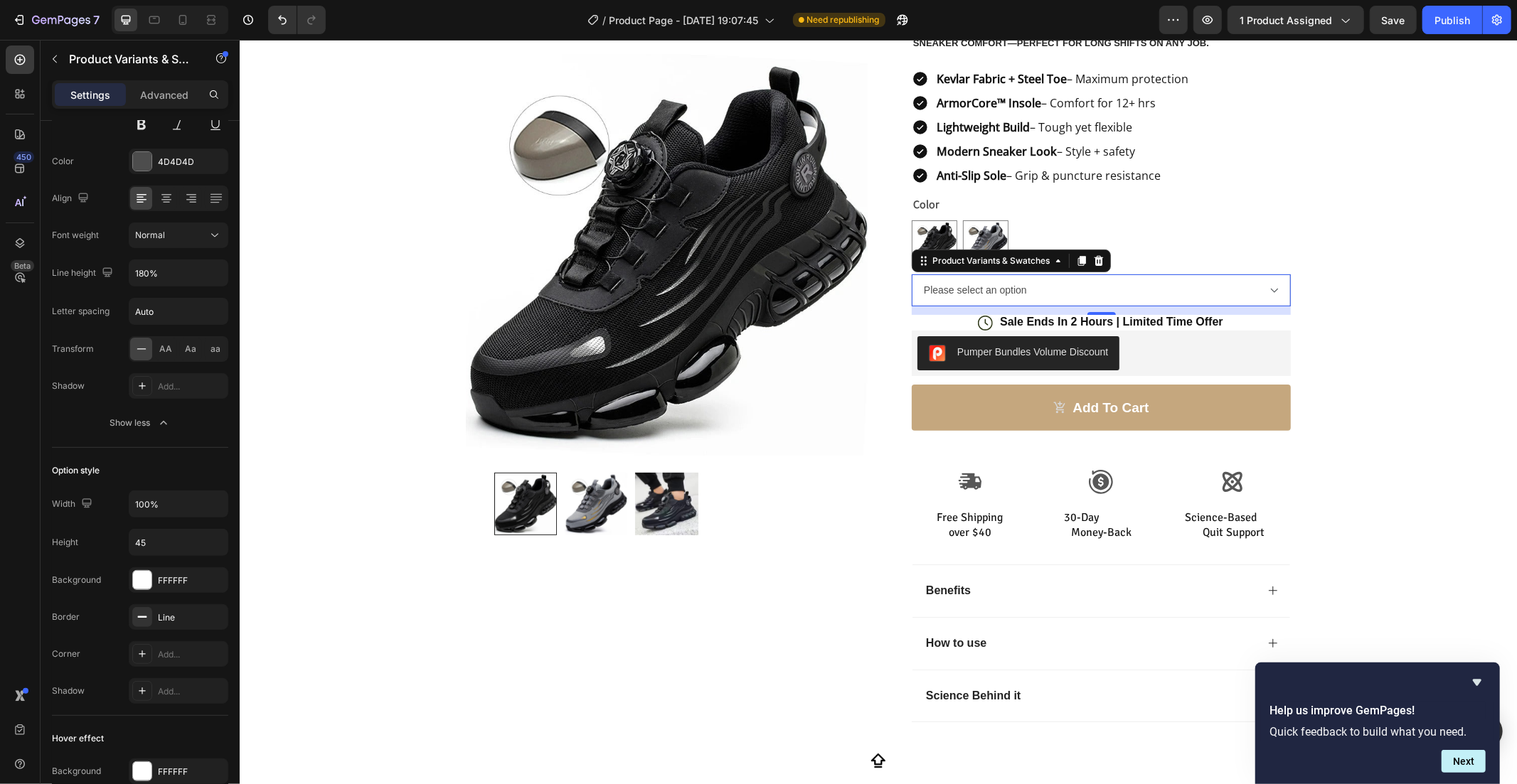
scroll to position [0, 0]
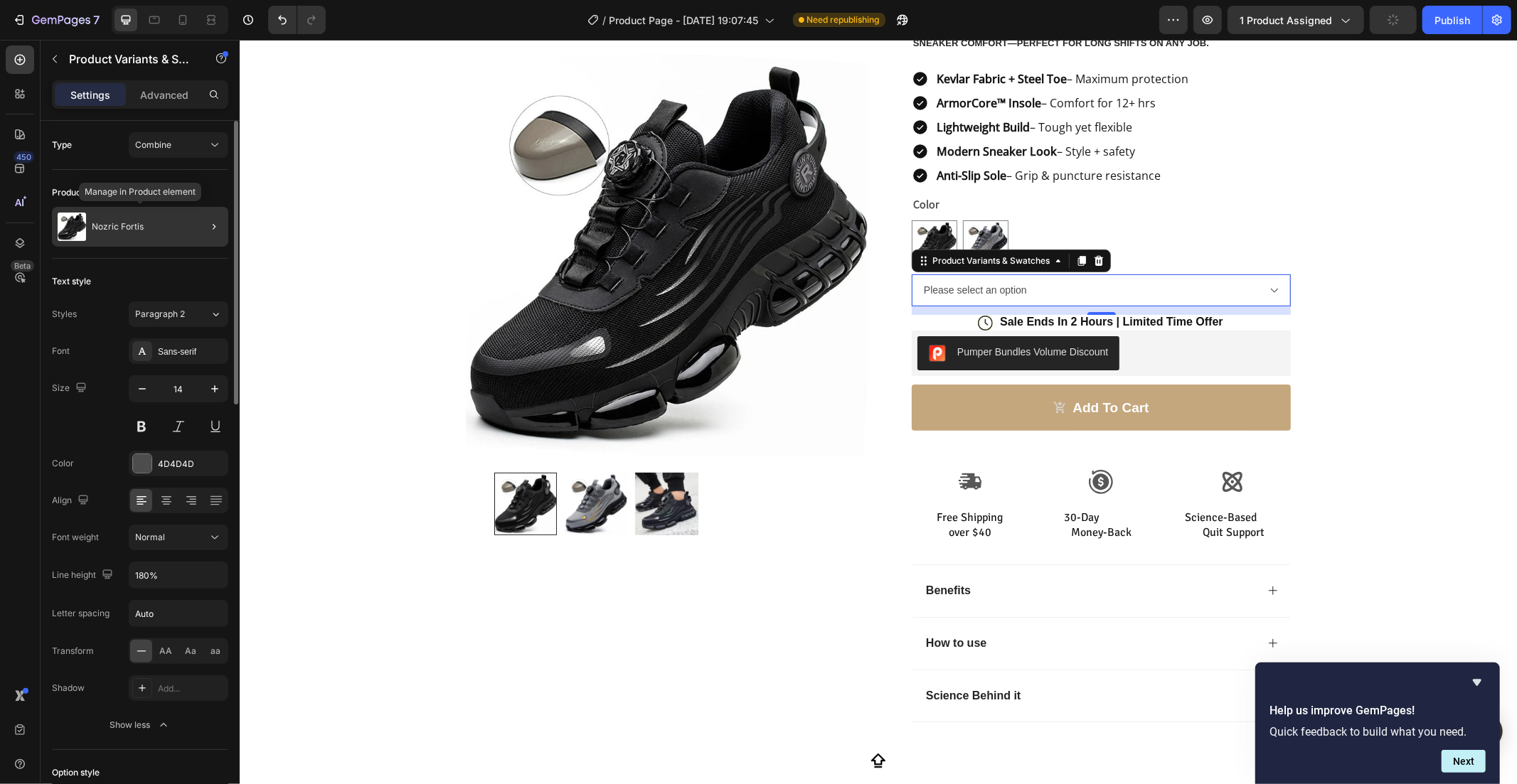
click at [102, 208] on div "Nozric Fortis" at bounding box center [141, 226] width 177 height 40
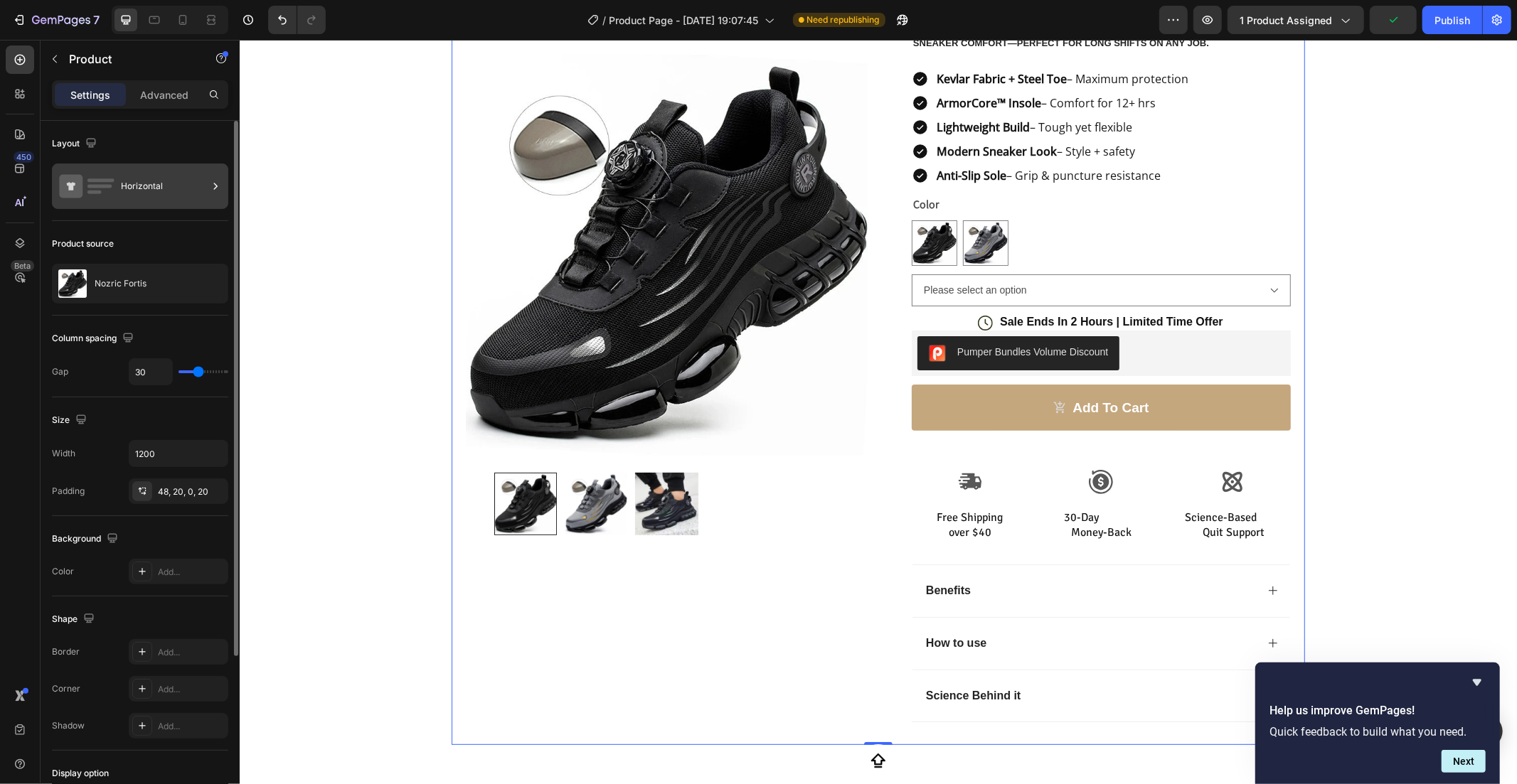
click at [134, 191] on div "Horizontal" at bounding box center [164, 186] width 87 height 33
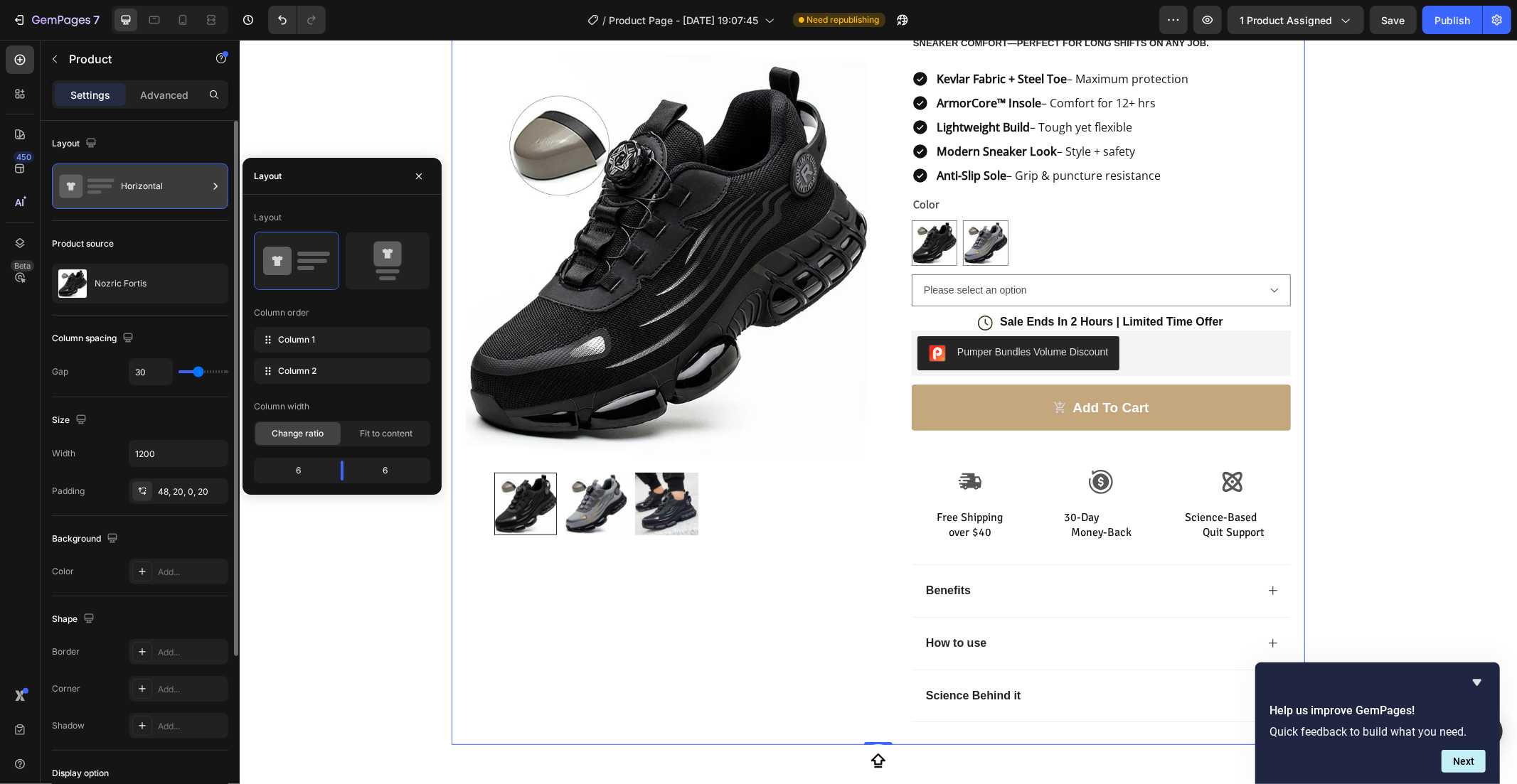
click at [134, 191] on div "Horizontal" at bounding box center [164, 186] width 87 height 33
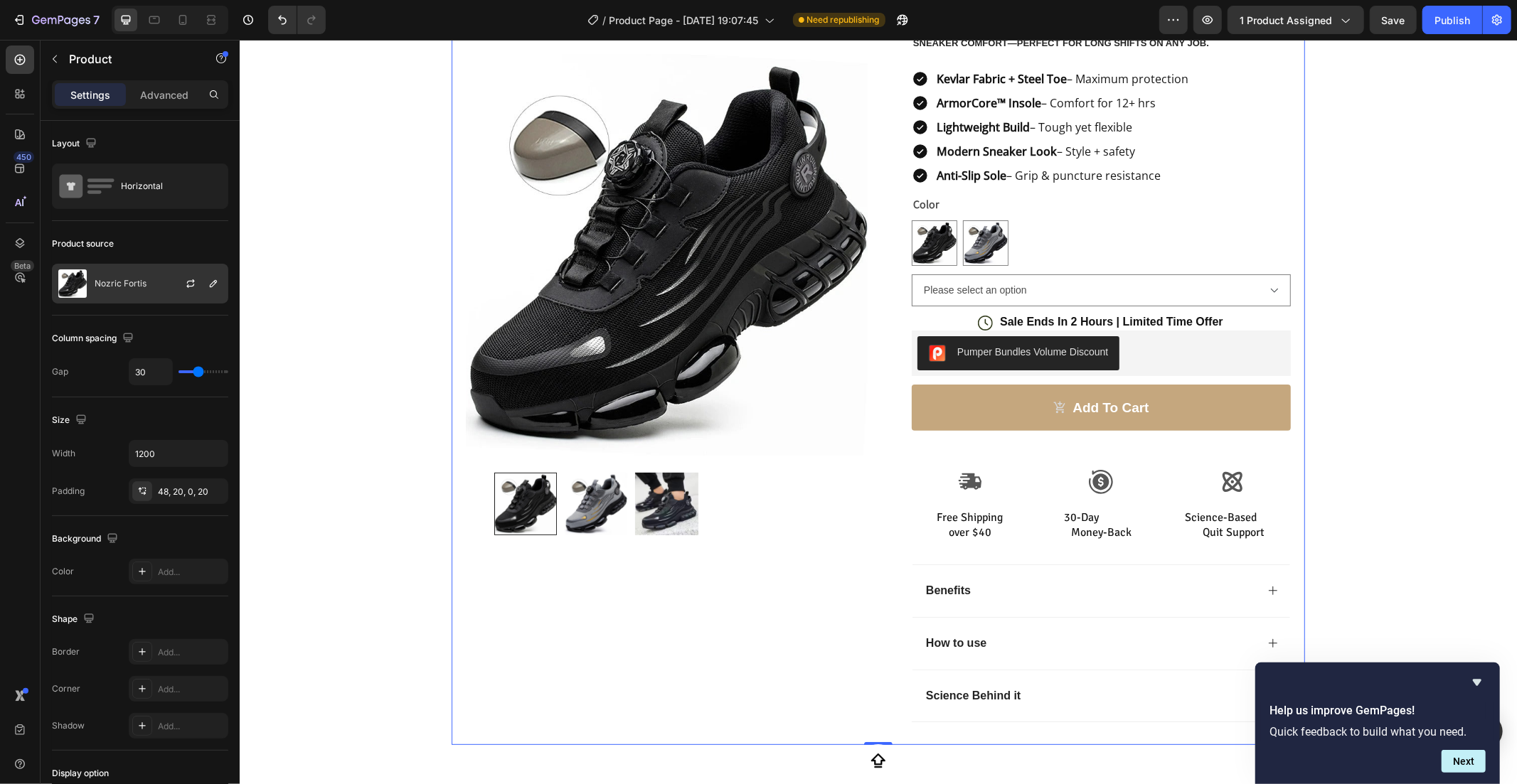
click at [141, 287] on p "Nozric Fortis" at bounding box center [120, 283] width 52 height 10
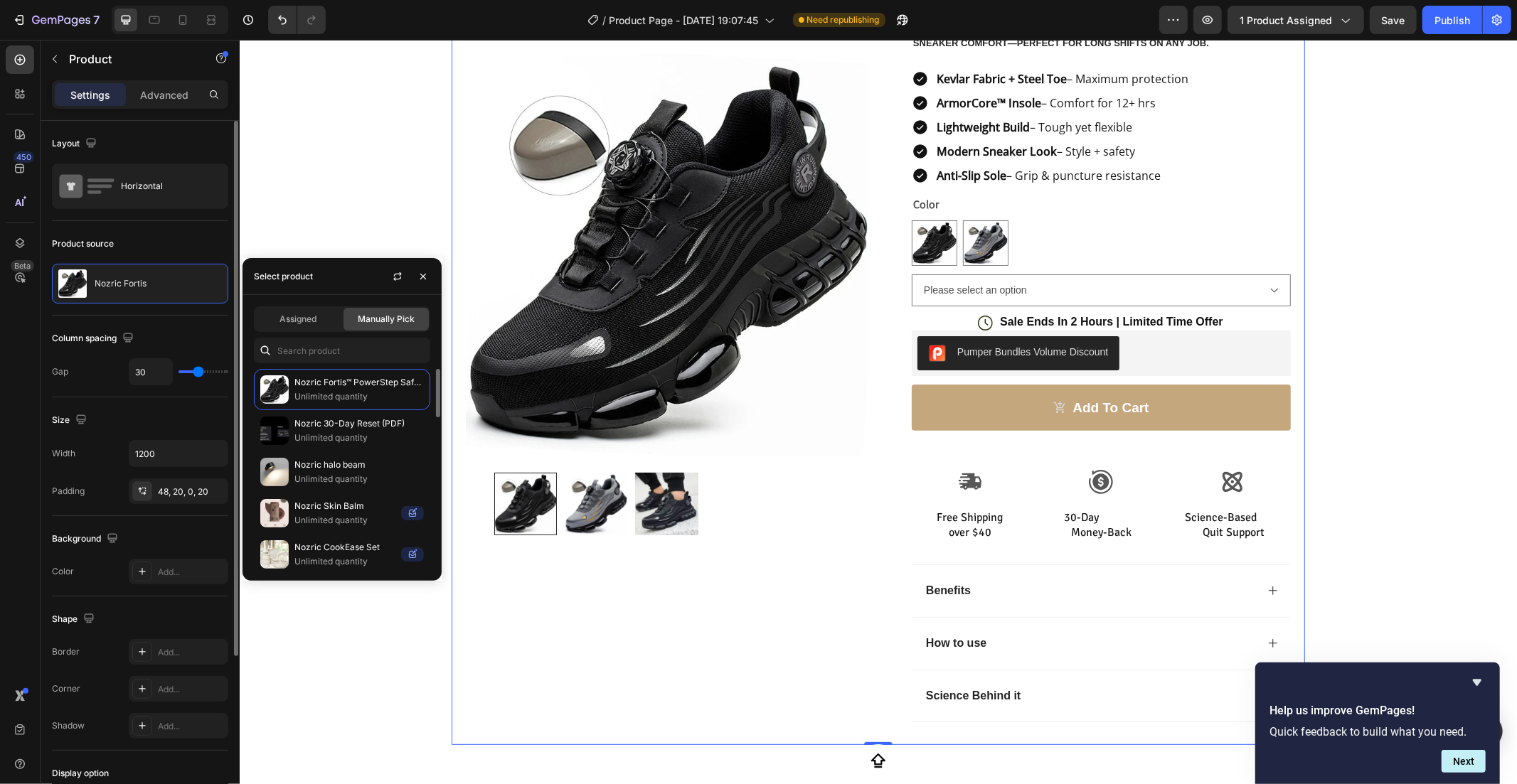
click at [107, 385] on div "Gap 30" at bounding box center [141, 372] width 177 height 27
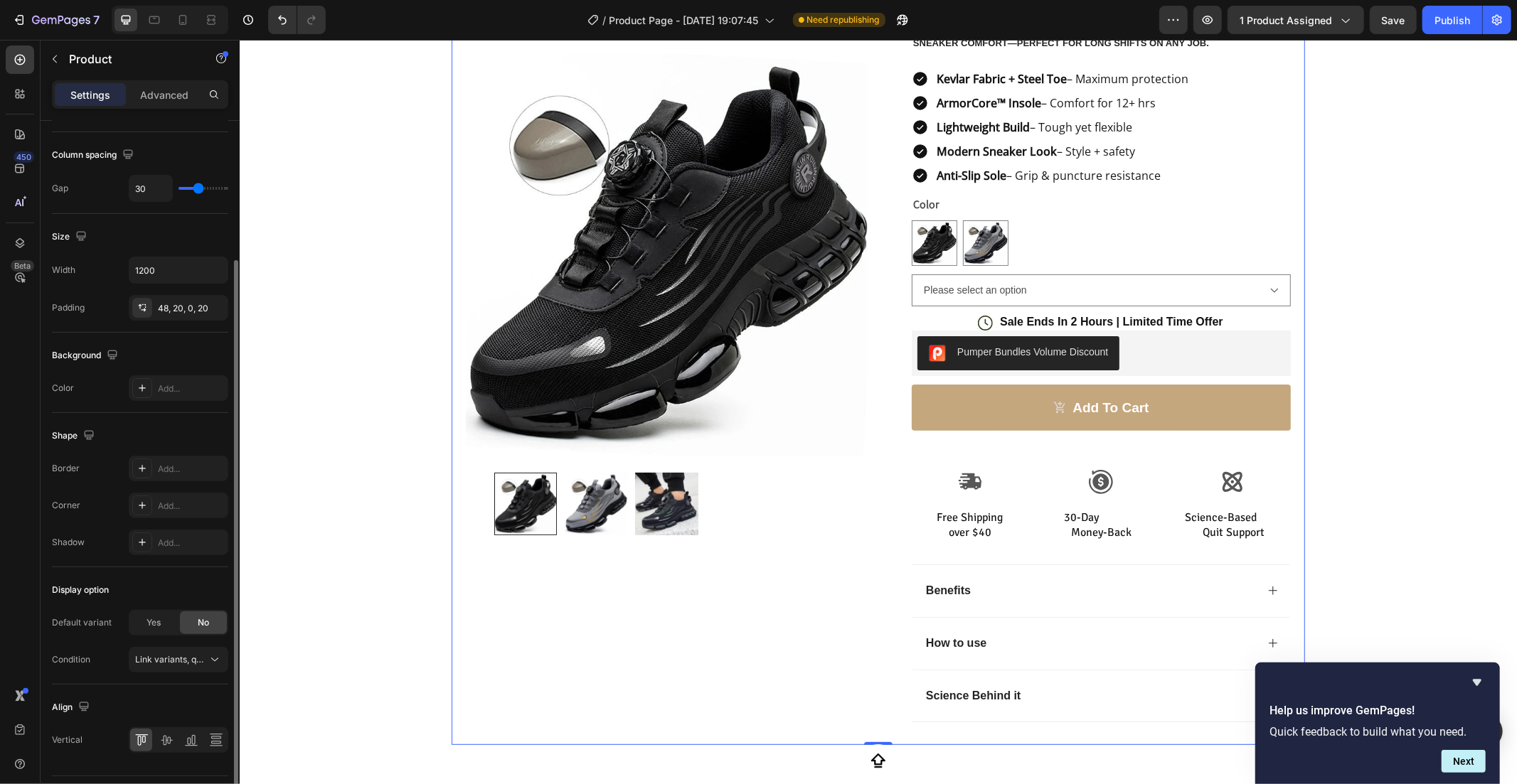
scroll to position [221, 0]
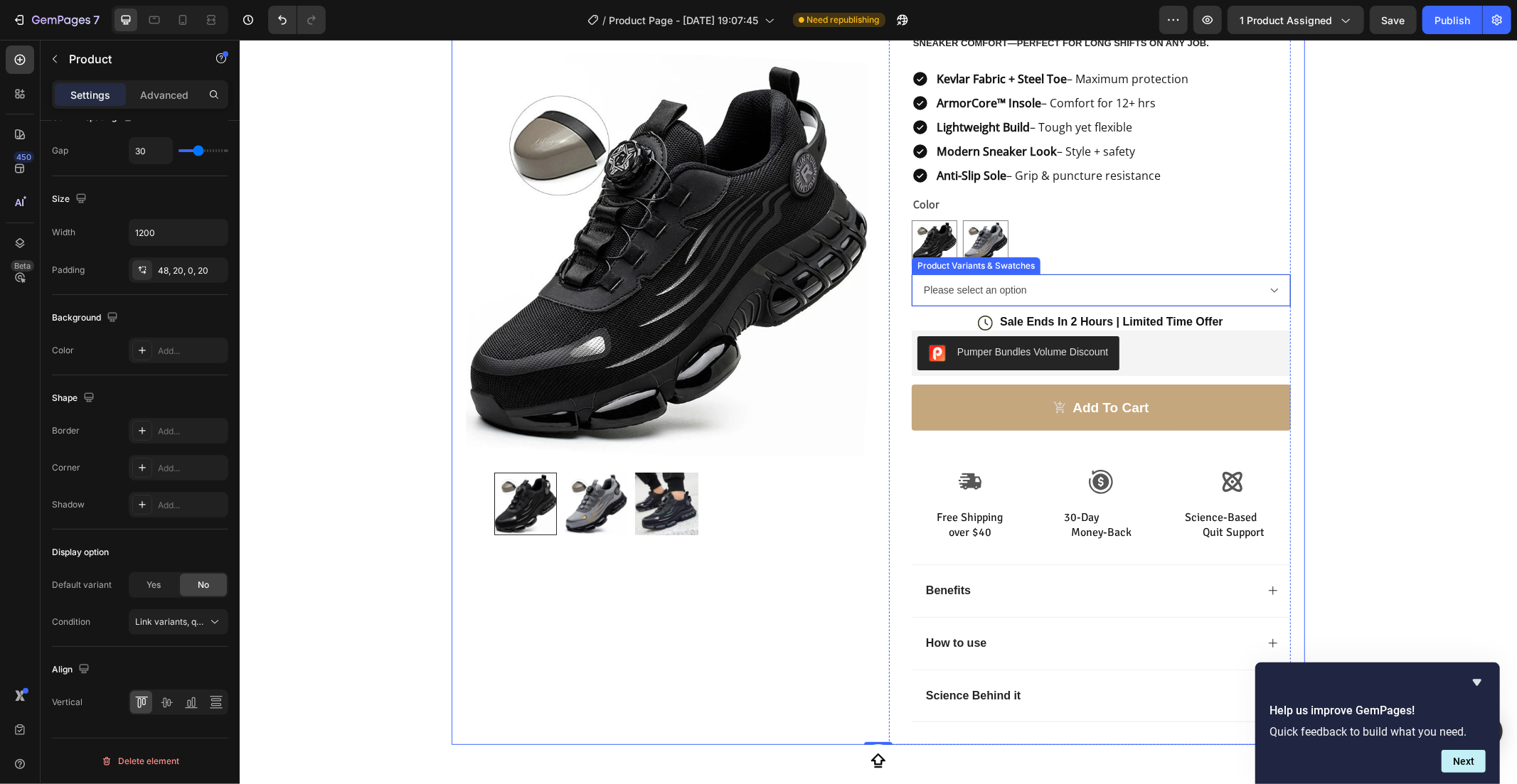
click at [1275, 283] on select "Please select an option Nozric Fortis Onyx Nozric Fortis Titanium" at bounding box center [1101, 289] width 379 height 32
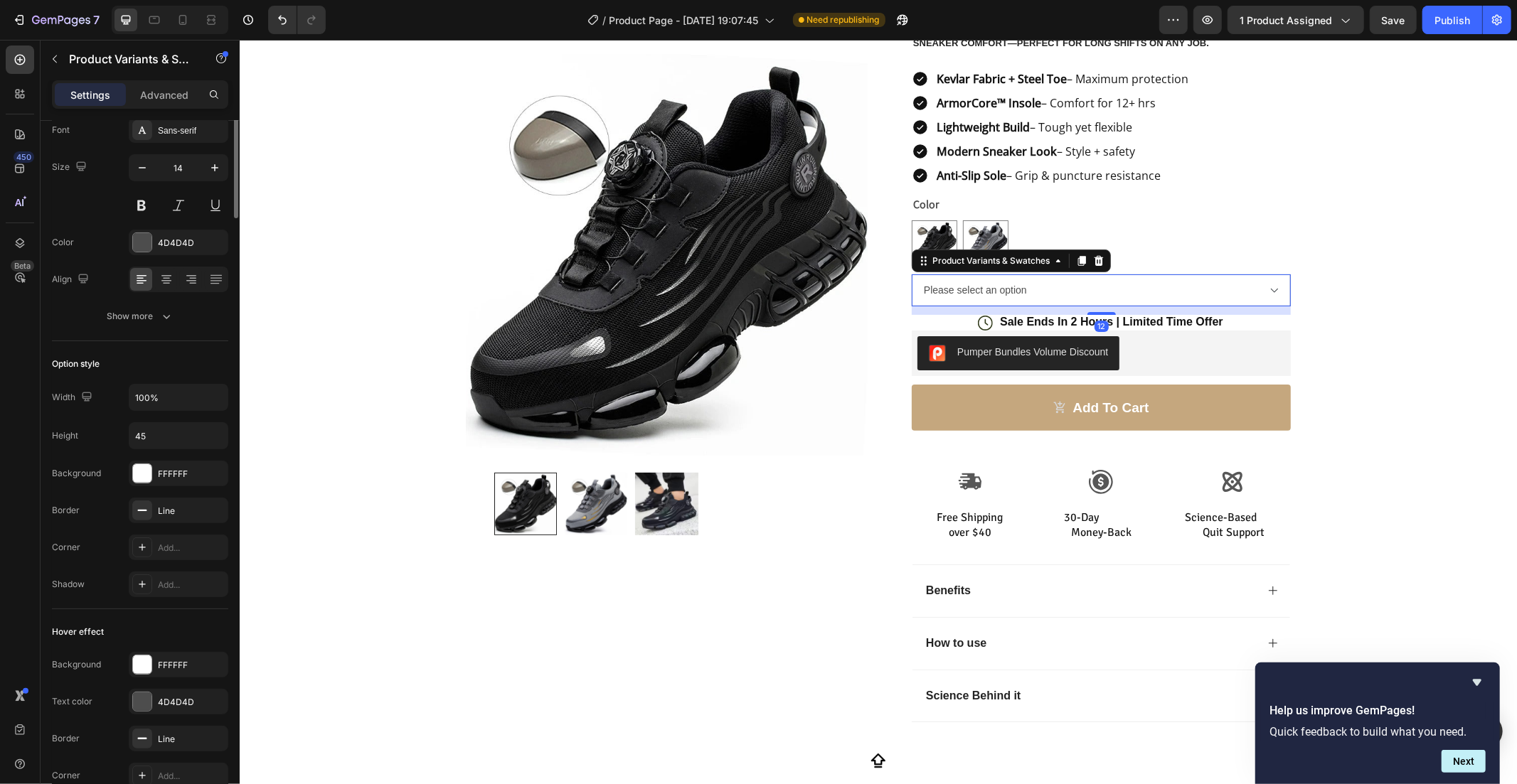
scroll to position [0, 0]
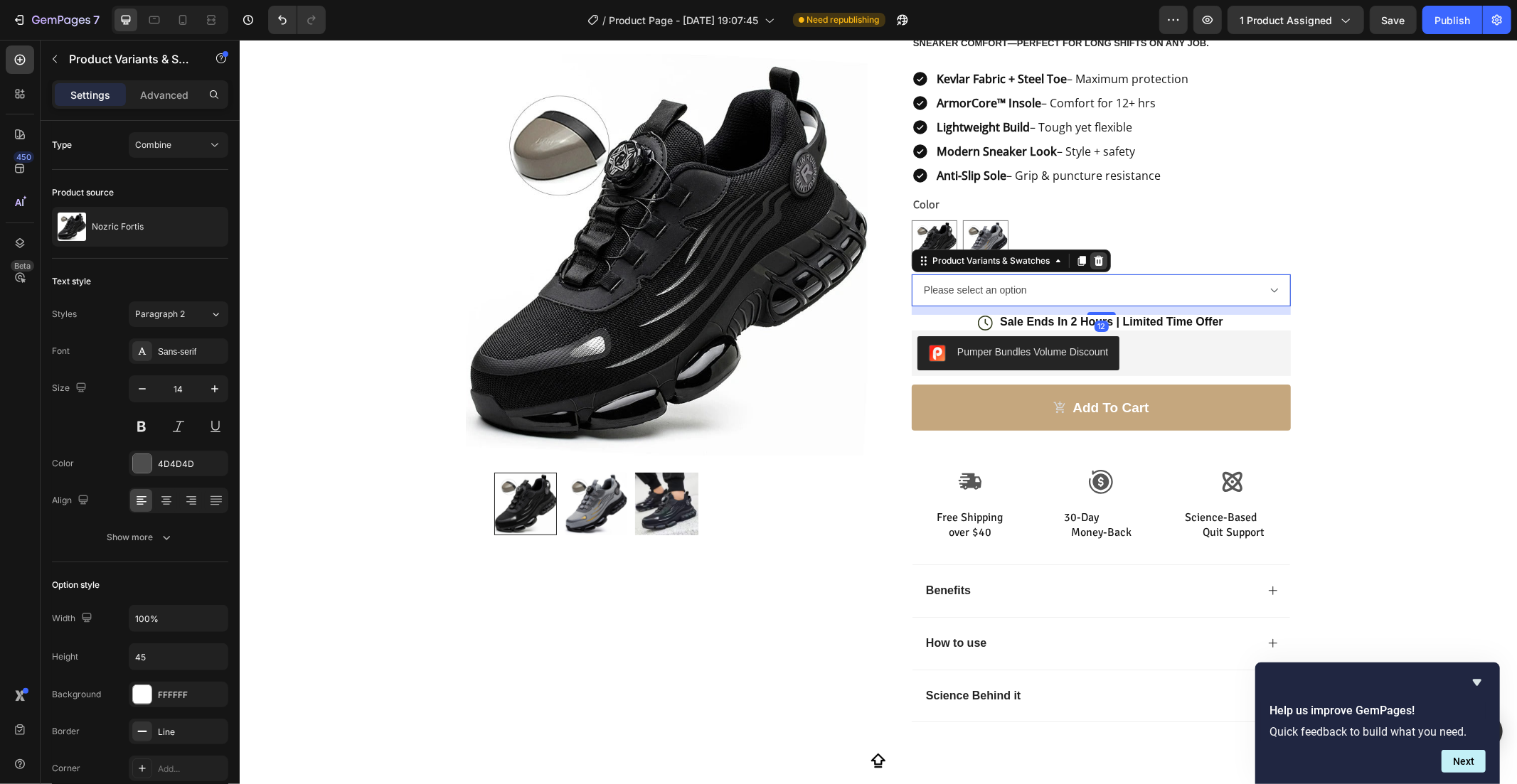
click at [1090, 266] on div at bounding box center [1098, 260] width 17 height 17
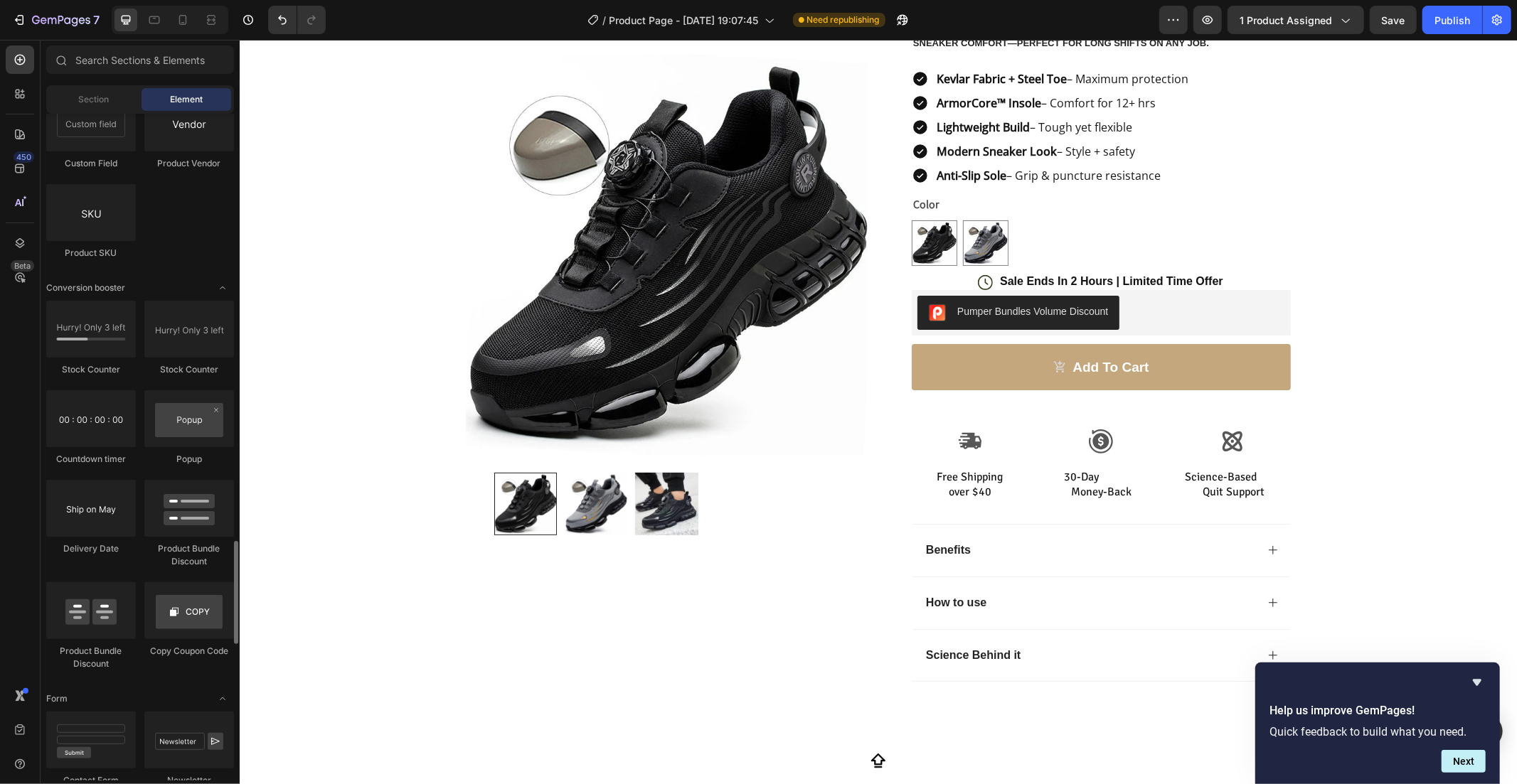
scroll to position [2392, 0]
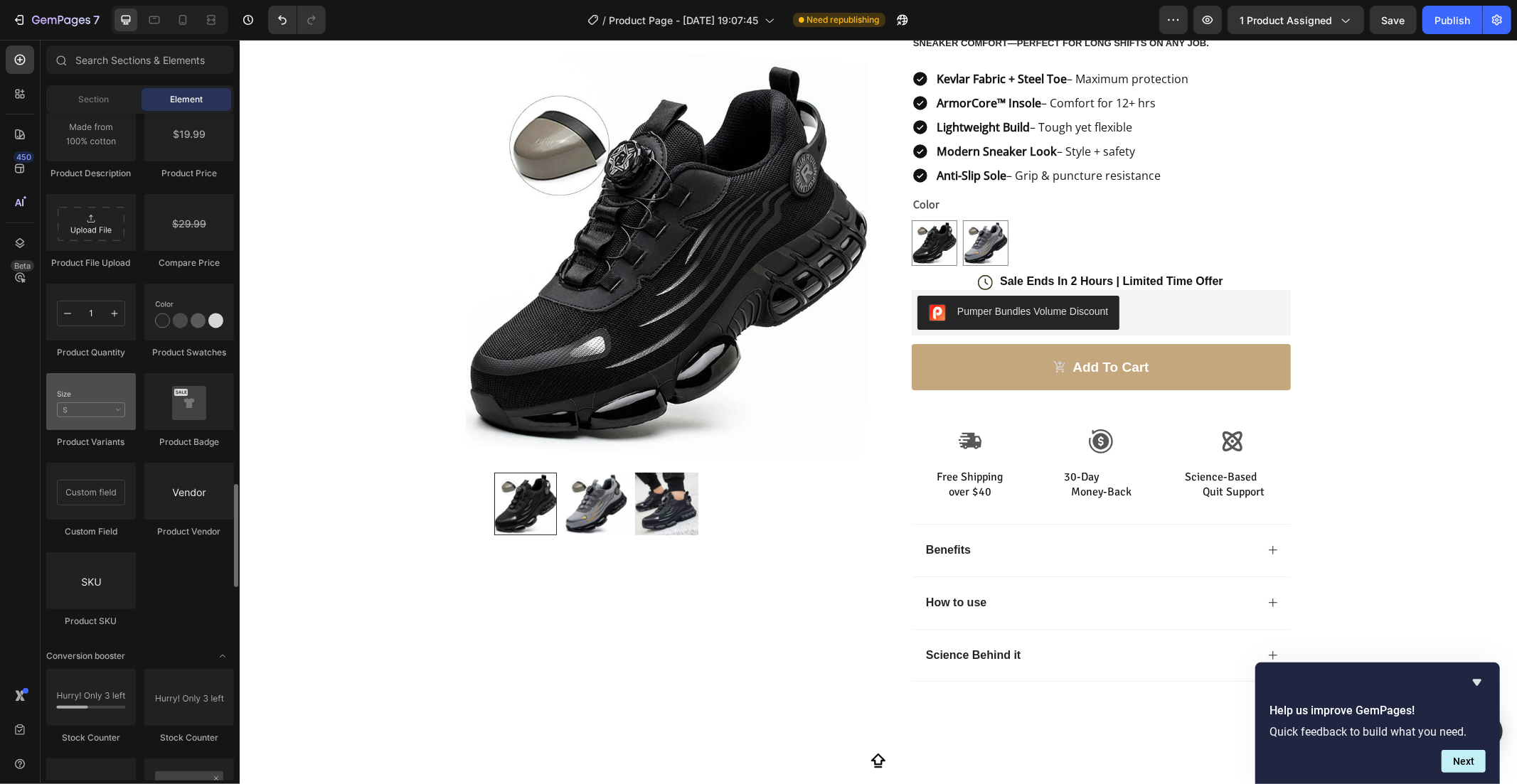
click at [112, 415] on div at bounding box center [91, 402] width 89 height 57
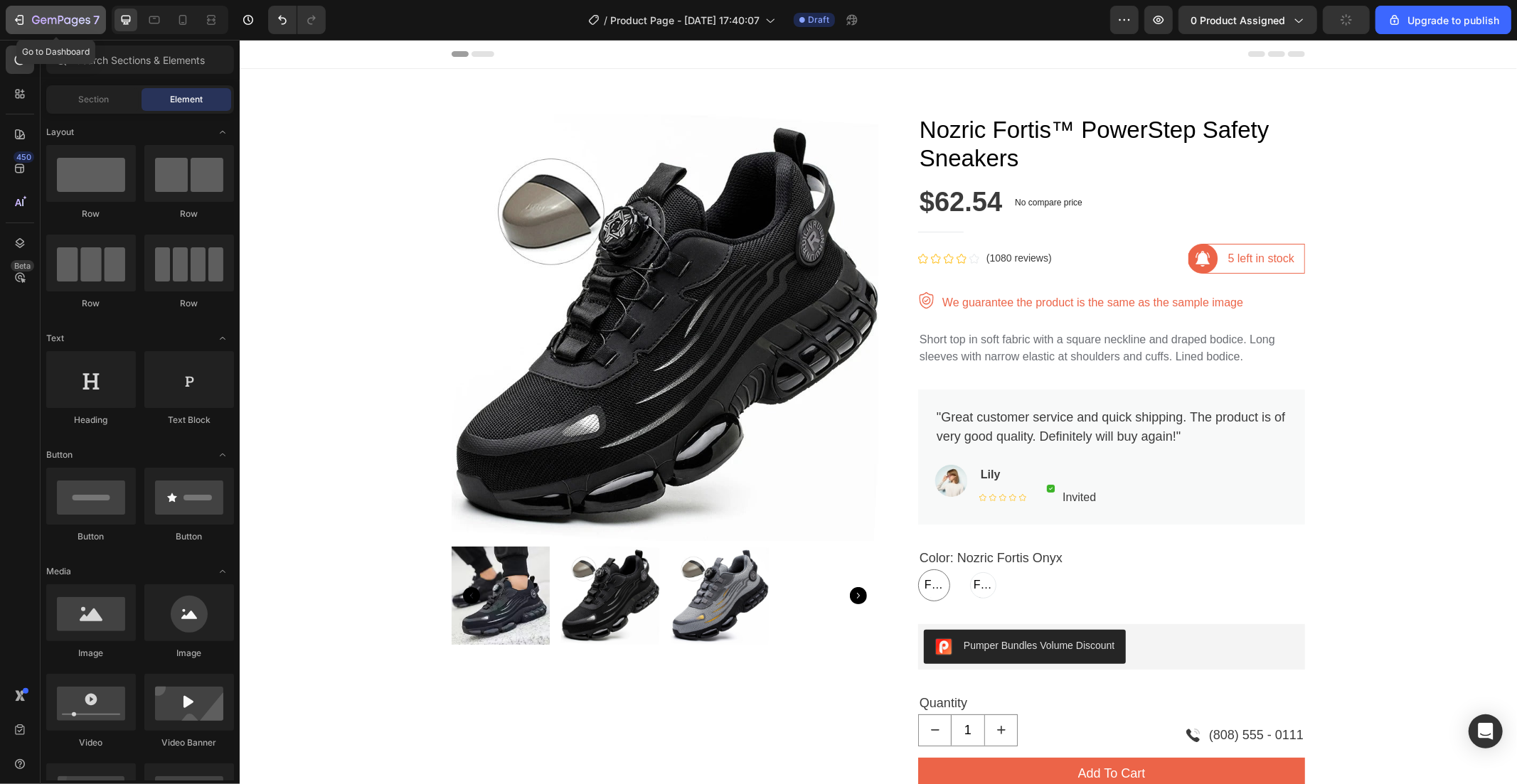
click at [8, 12] on button "7" at bounding box center [56, 20] width 100 height 29
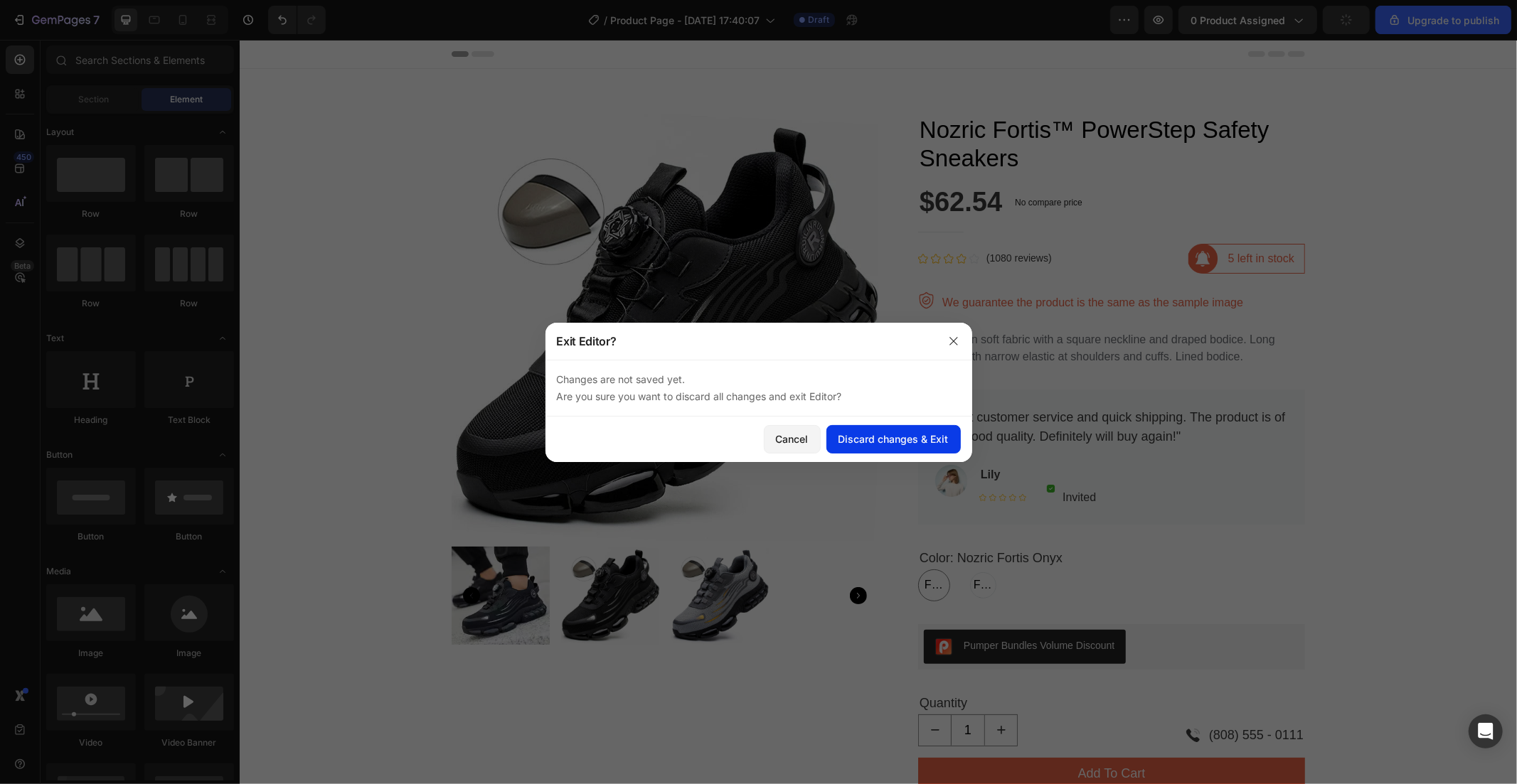
click at [932, 442] on div "Discard changes & Exit" at bounding box center [894, 439] width 110 height 15
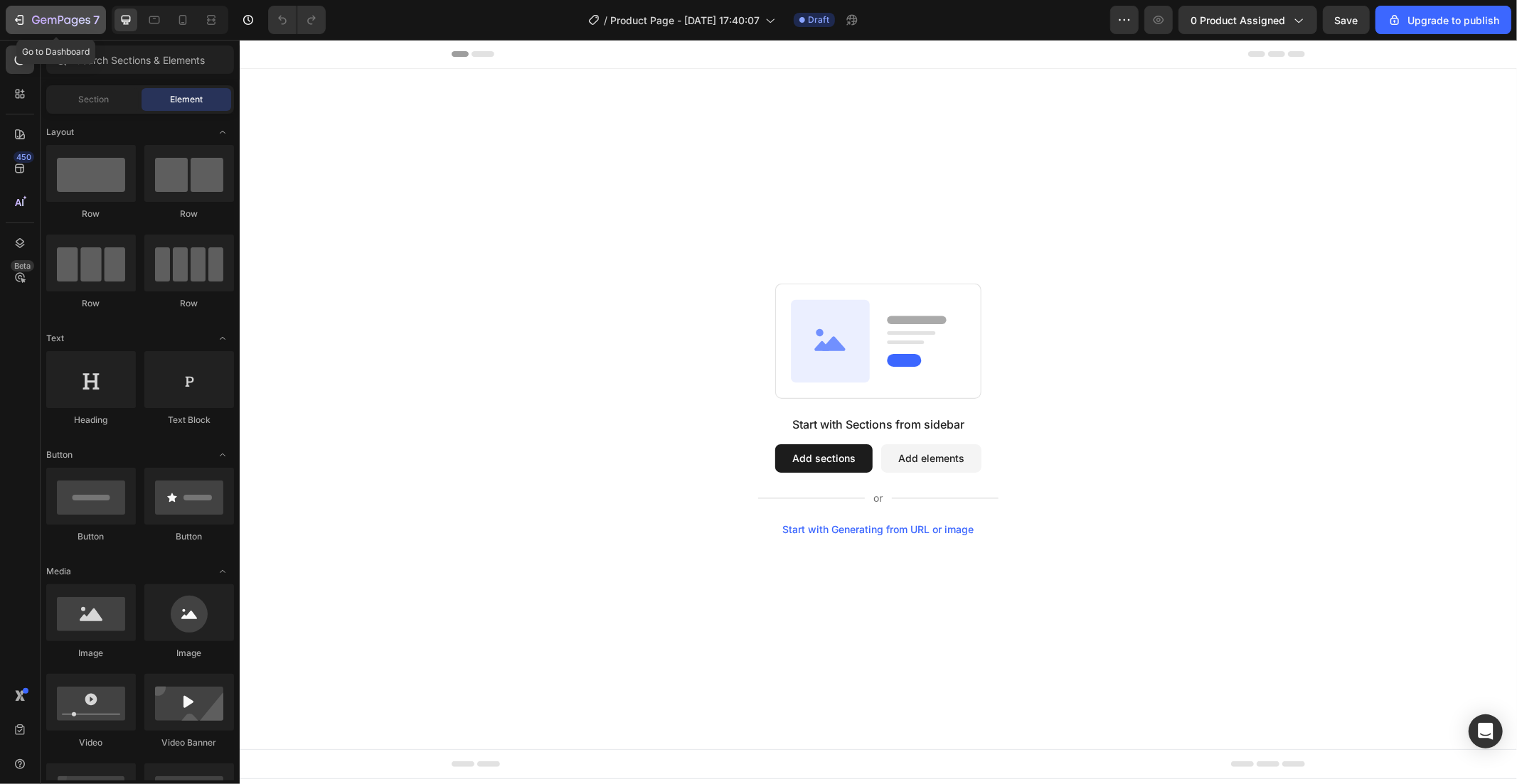
click at [25, 9] on button "7" at bounding box center [56, 20] width 100 height 29
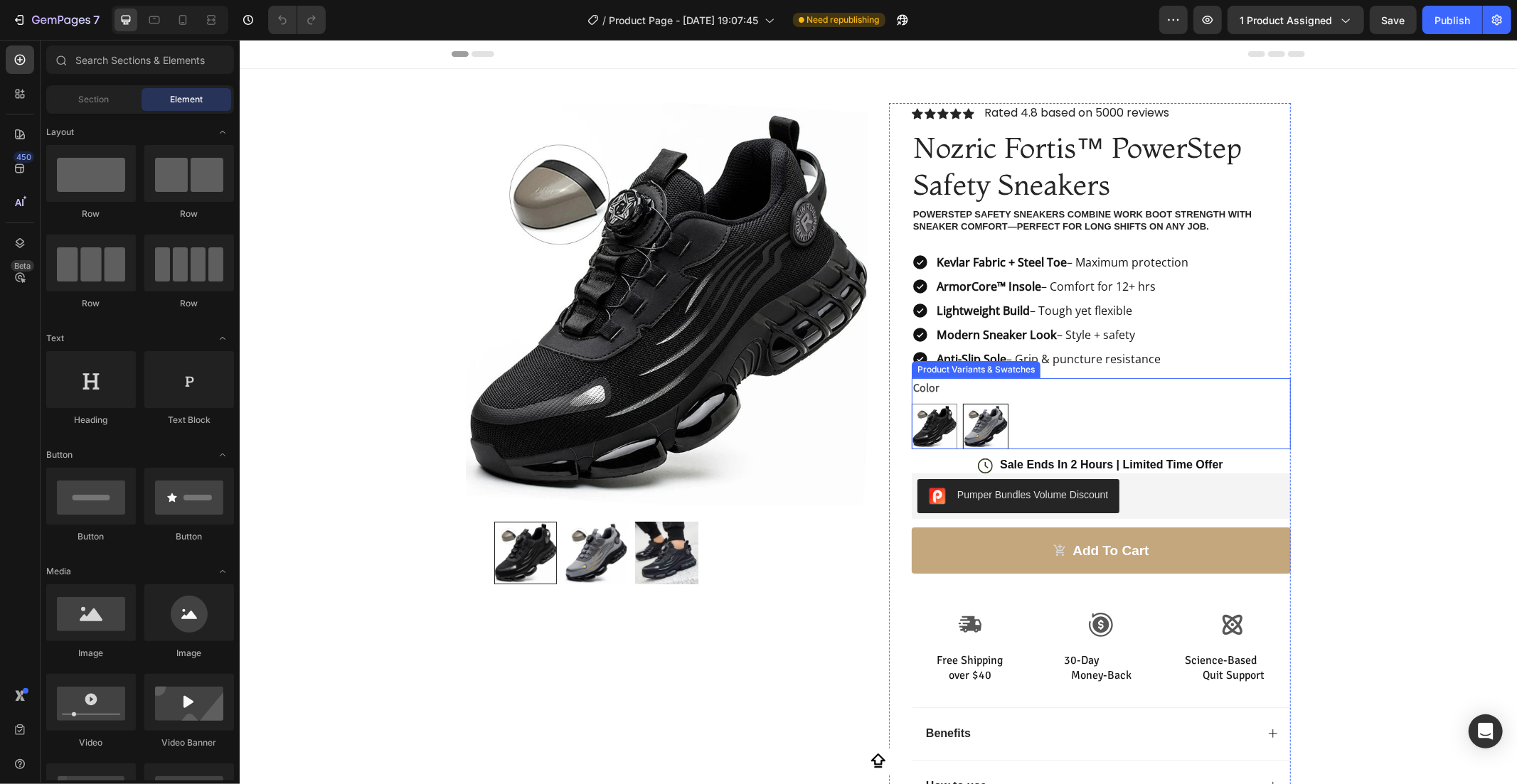
click at [963, 405] on img at bounding box center [984, 426] width 44 height 44
click at [962, 403] on input "Nozric Fortis Titanium Nozric Fortis Titanium" at bounding box center [962, 402] width 1 height 1
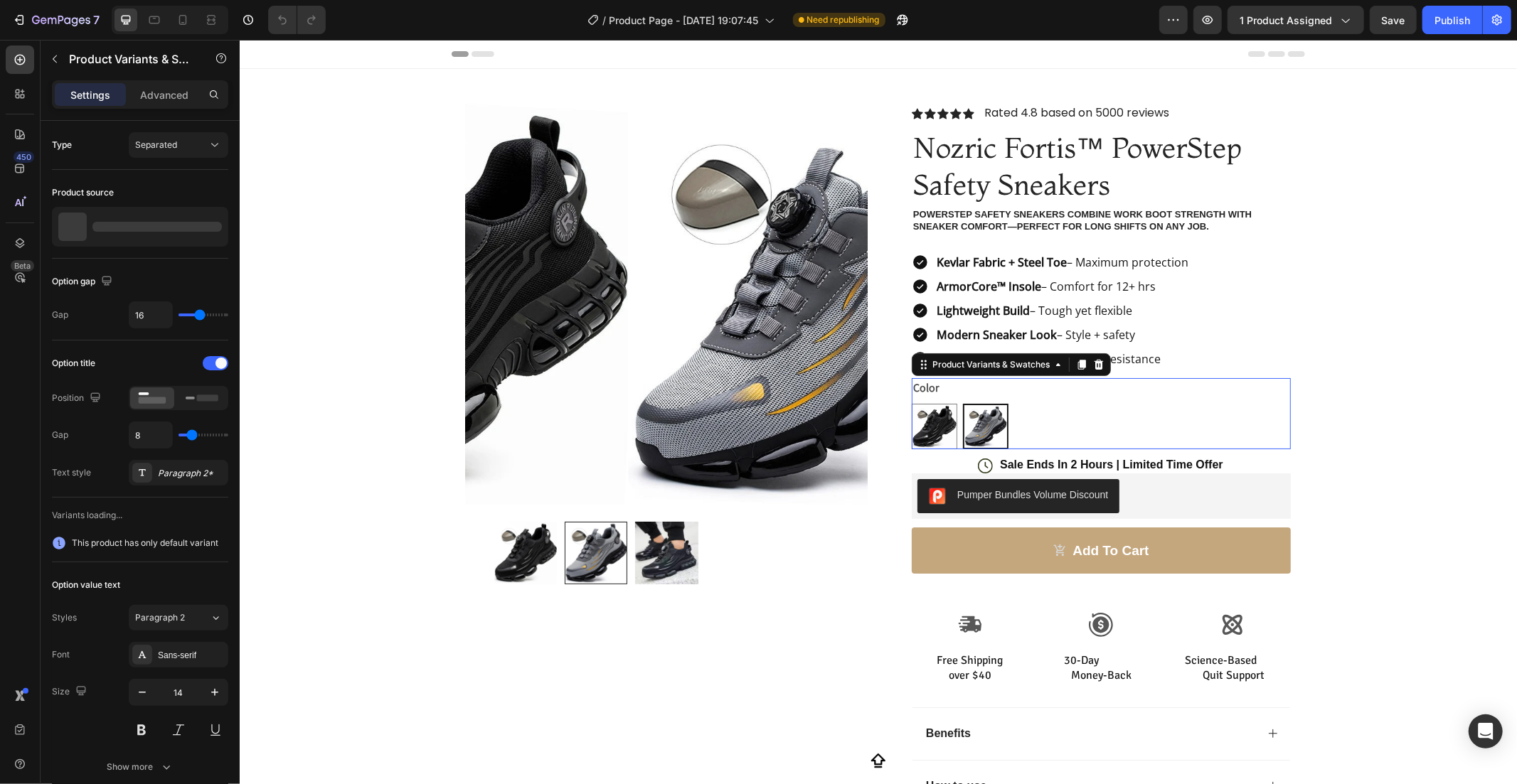
click at [941, 396] on div "Nozric Fortis Titanium" at bounding box center [985, 387] width 94 height 19
click at [962, 402] on input "Nozric Fortis Titanium Nozric Fortis Titanium" at bounding box center [962, 402] width 1 height 1
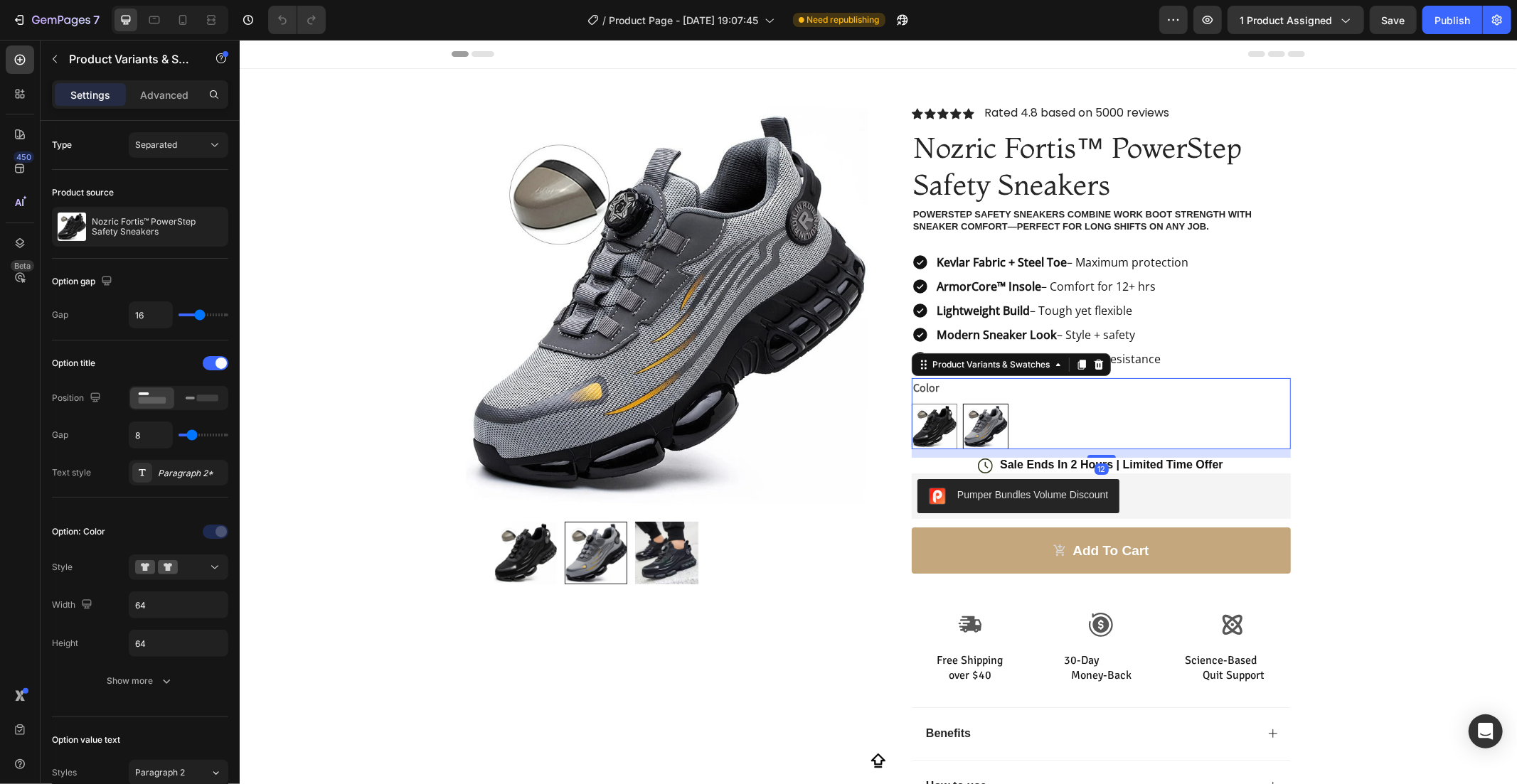
click at [967, 426] on img at bounding box center [984, 426] width 44 height 44
click at [963, 403] on input "Nozric Fortis Titanium Nozric Fortis Titanium" at bounding box center [962, 402] width 1 height 1
radio input "true"
click at [8, 72] on div at bounding box center [20, 60] width 29 height 29
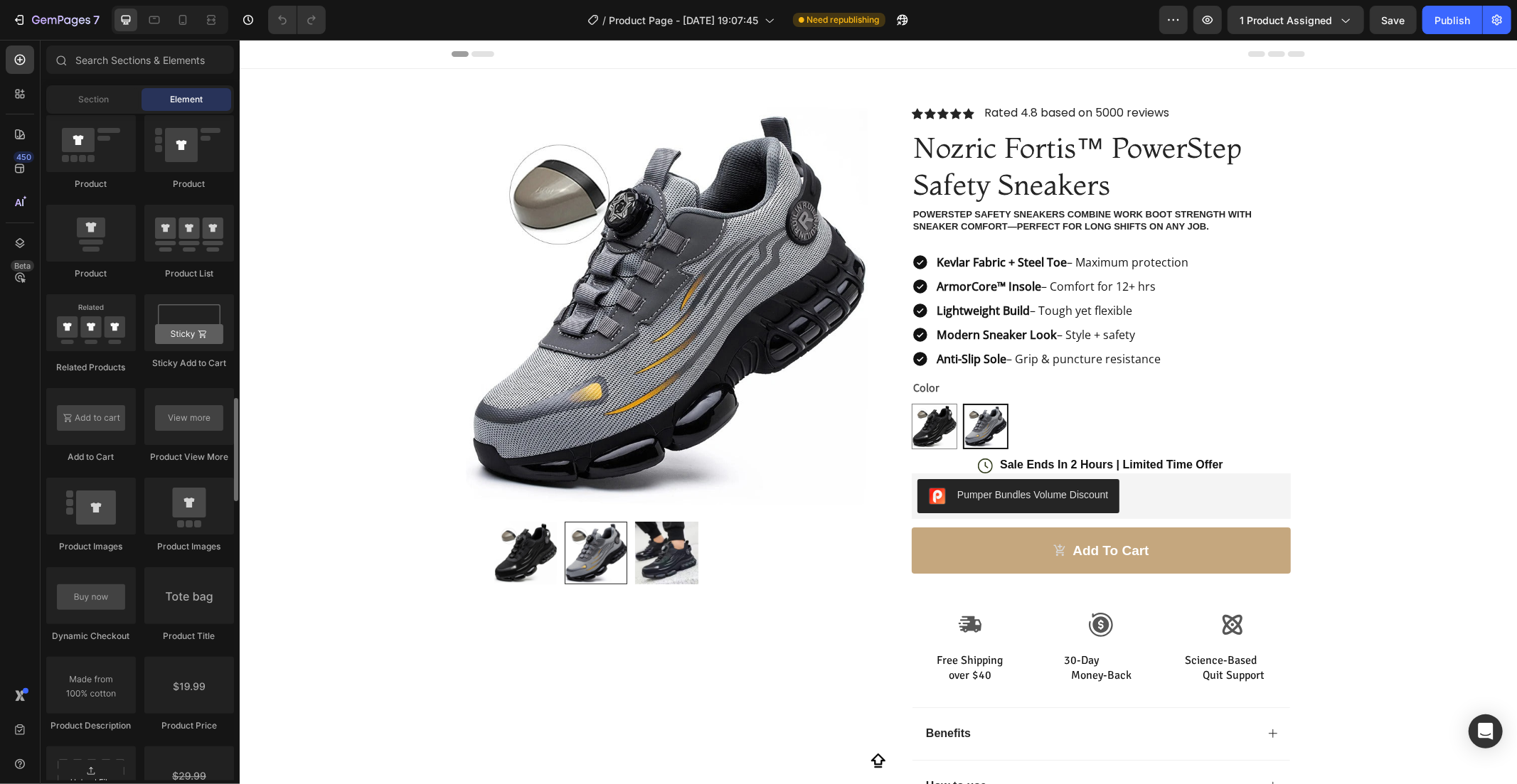
scroll to position [2208, 0]
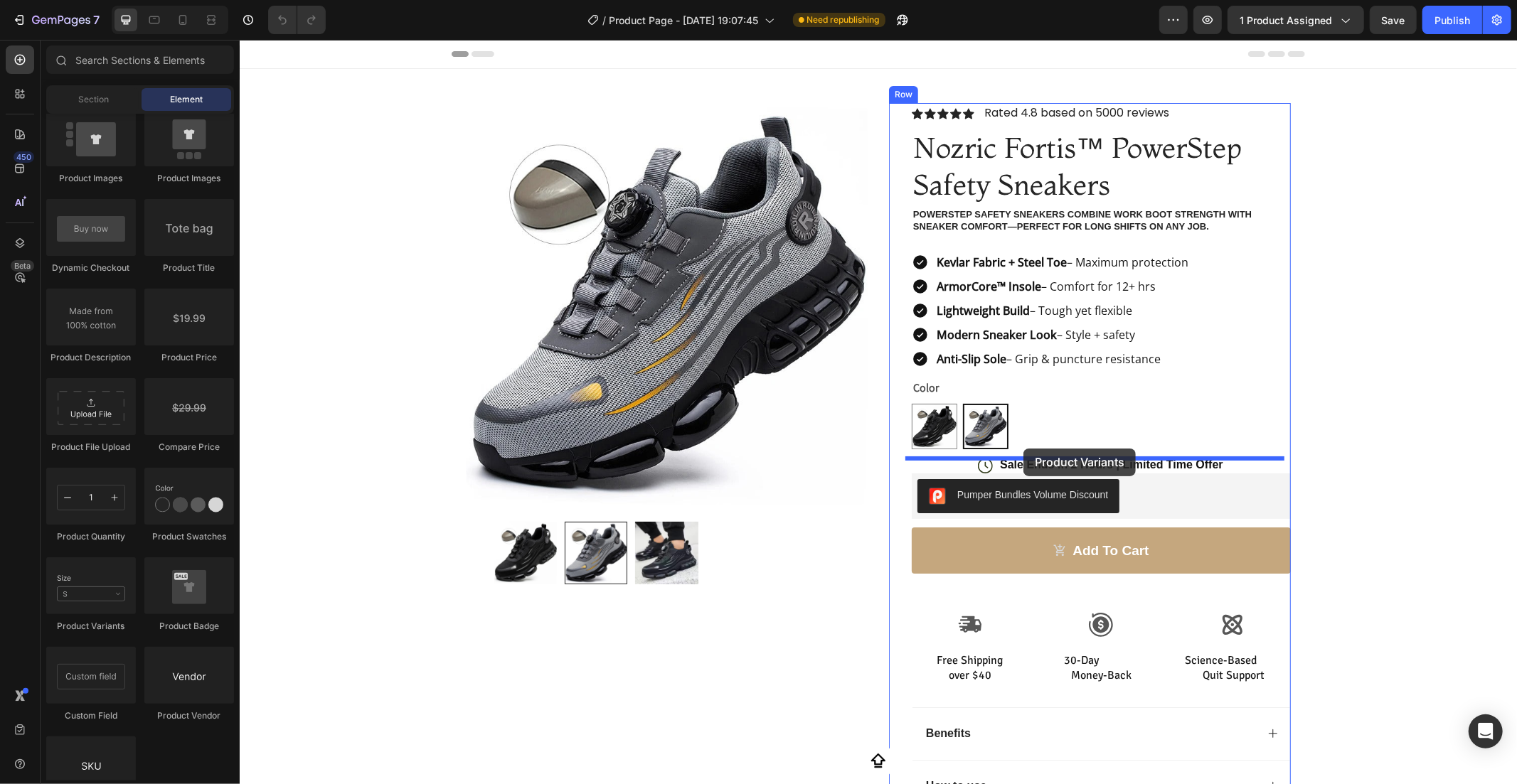
drag, startPoint x: 351, startPoint y: 606, endPoint x: 1022, endPoint y: 448, distance: 689.4
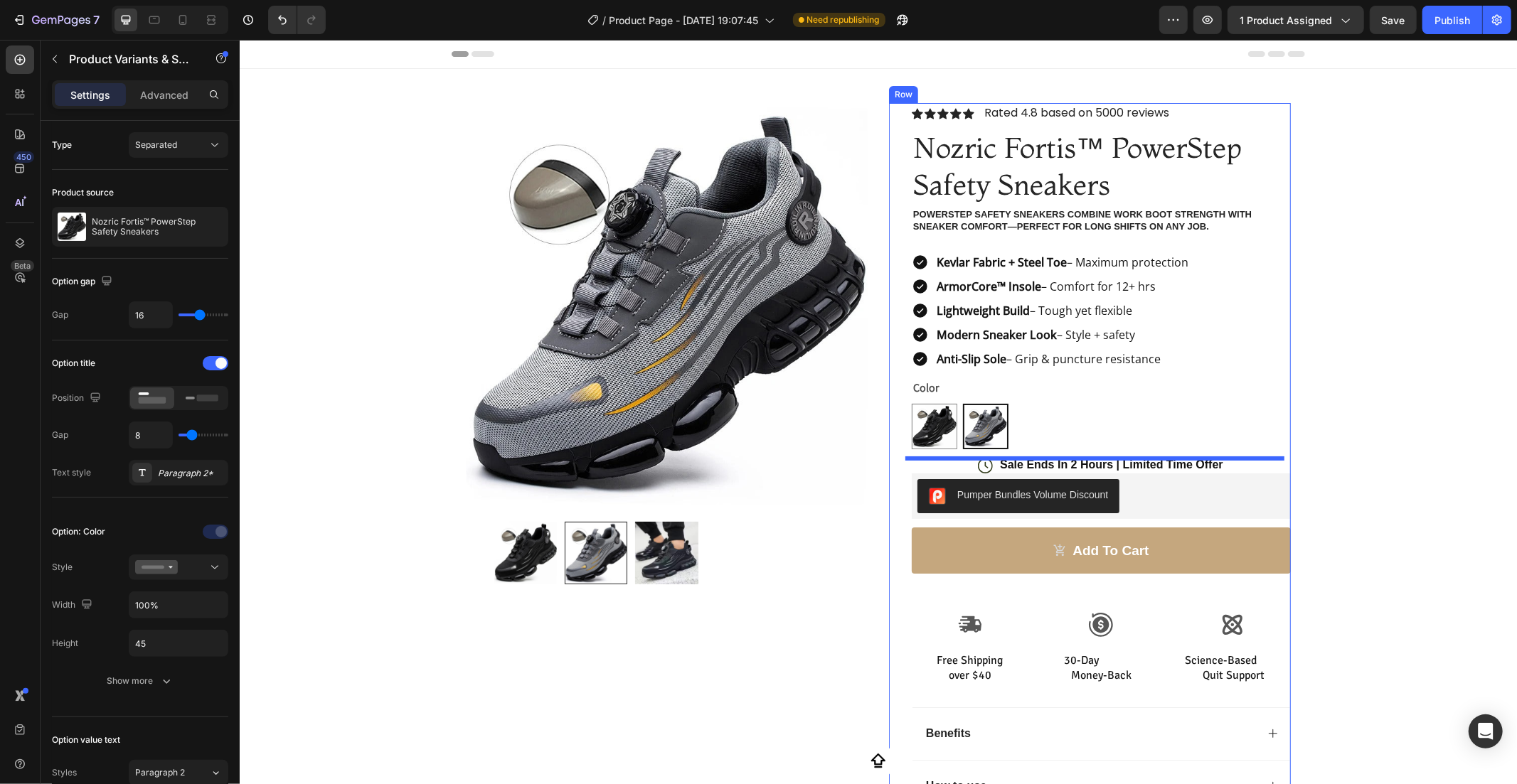
select select "Nozric Fortis Titanium"
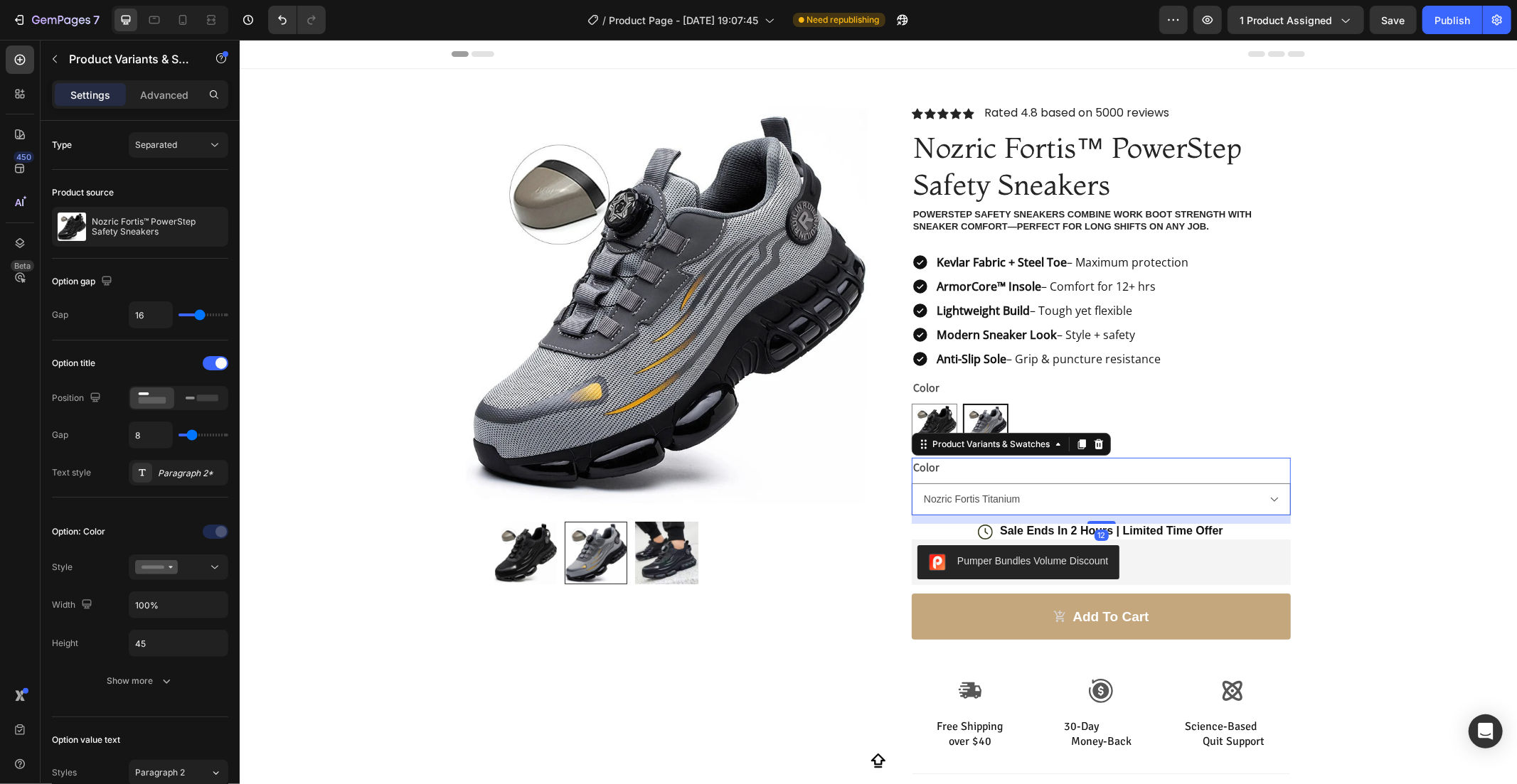
click at [1015, 463] on div "Color Please select an option Nozric Fortis Onyx Nozric Fortis Titanium" at bounding box center [1101, 485] width 379 height 57
click at [130, 569] on button at bounding box center [178, 567] width 99 height 25
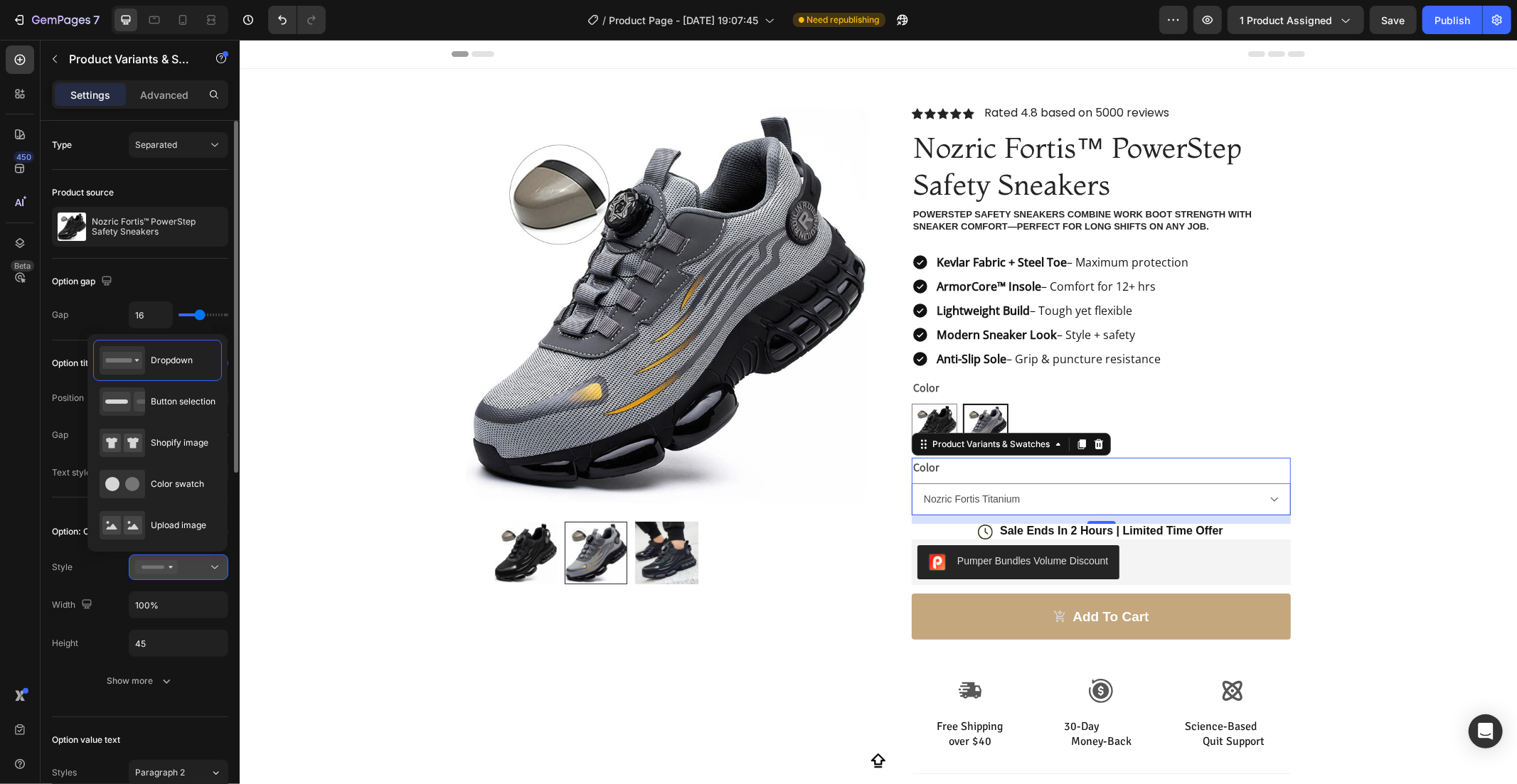
click at [193, 564] on div at bounding box center [178, 567] width 87 height 14
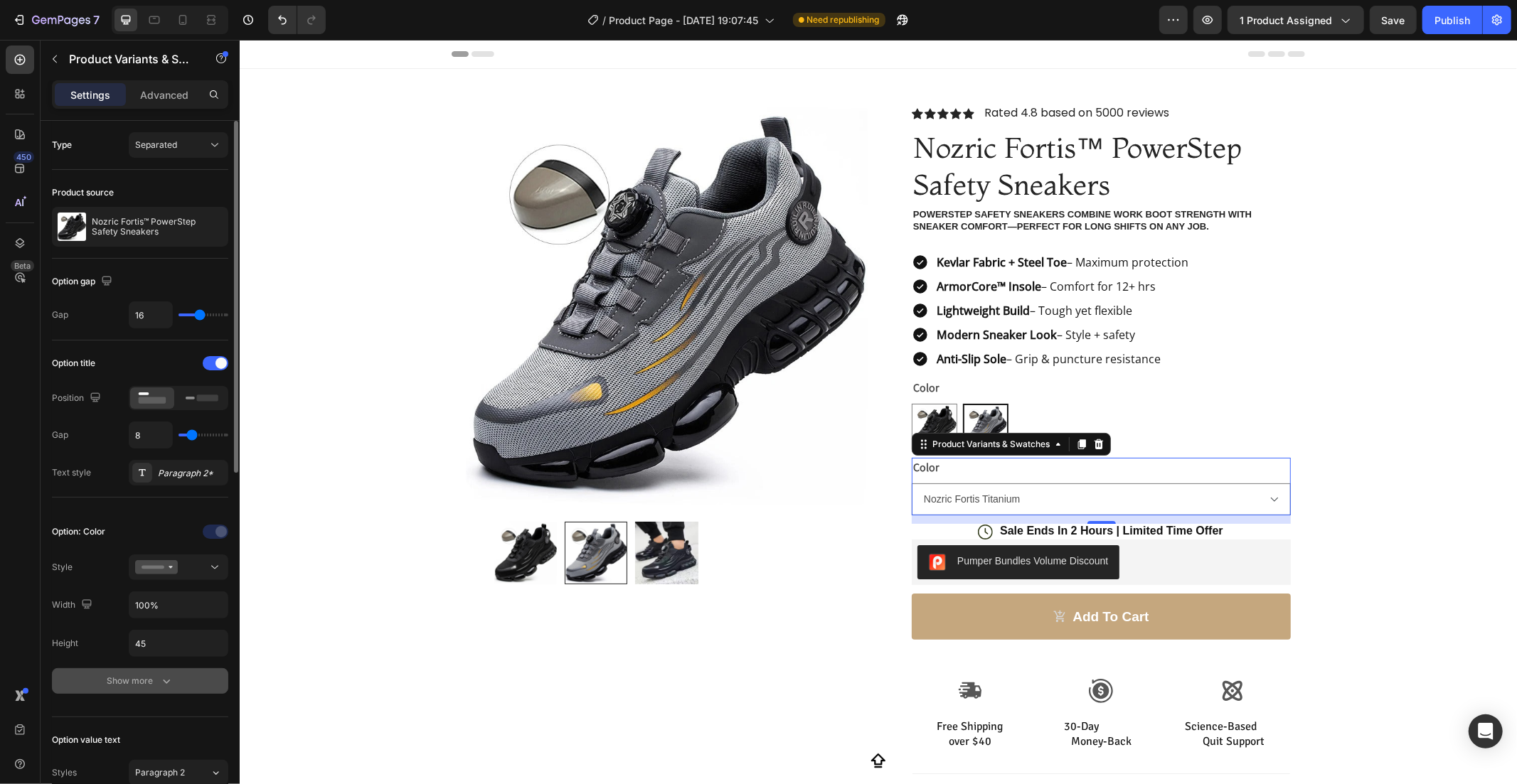
click at [131, 690] on button "Show more" at bounding box center [141, 681] width 177 height 25
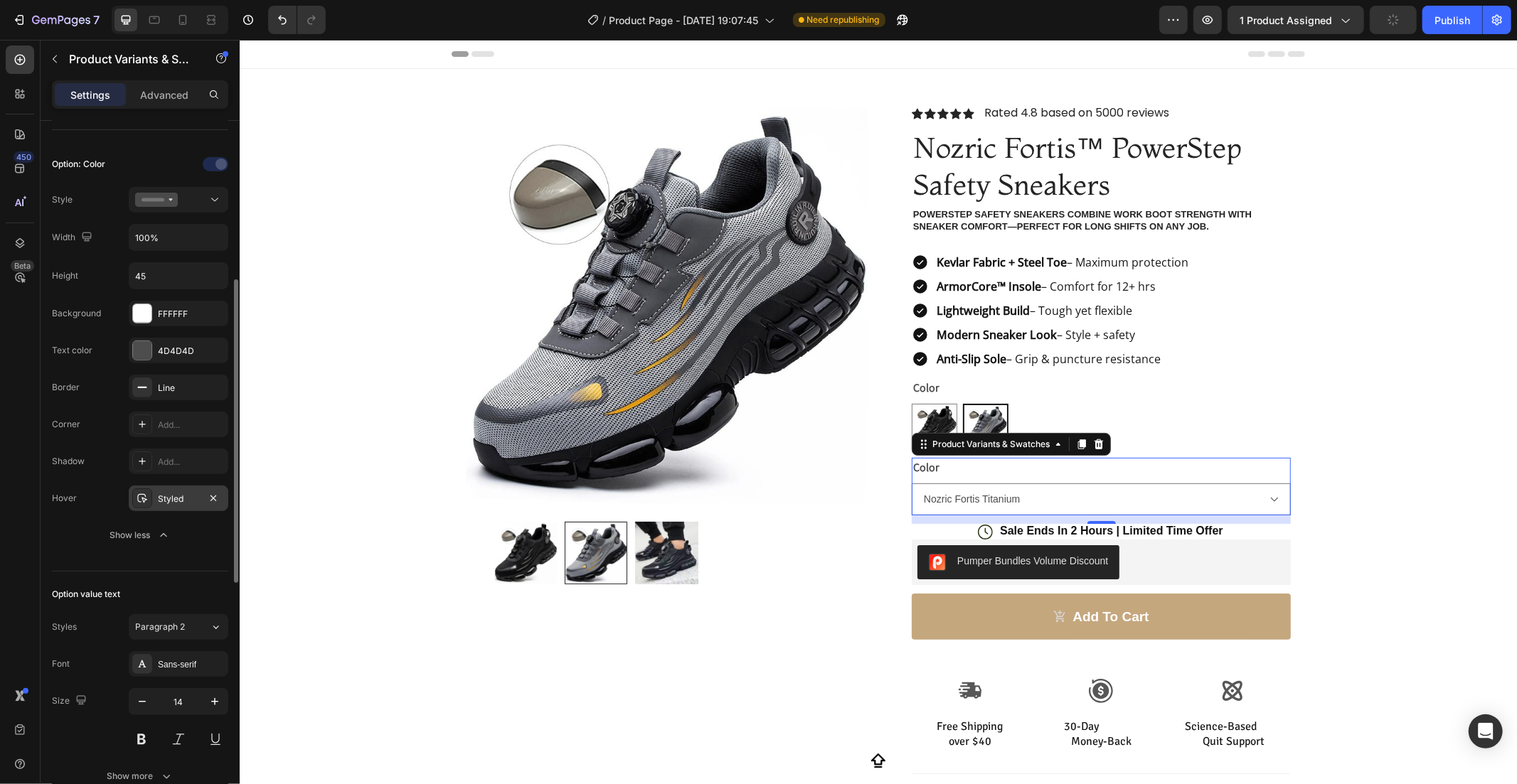
scroll to position [0, 0]
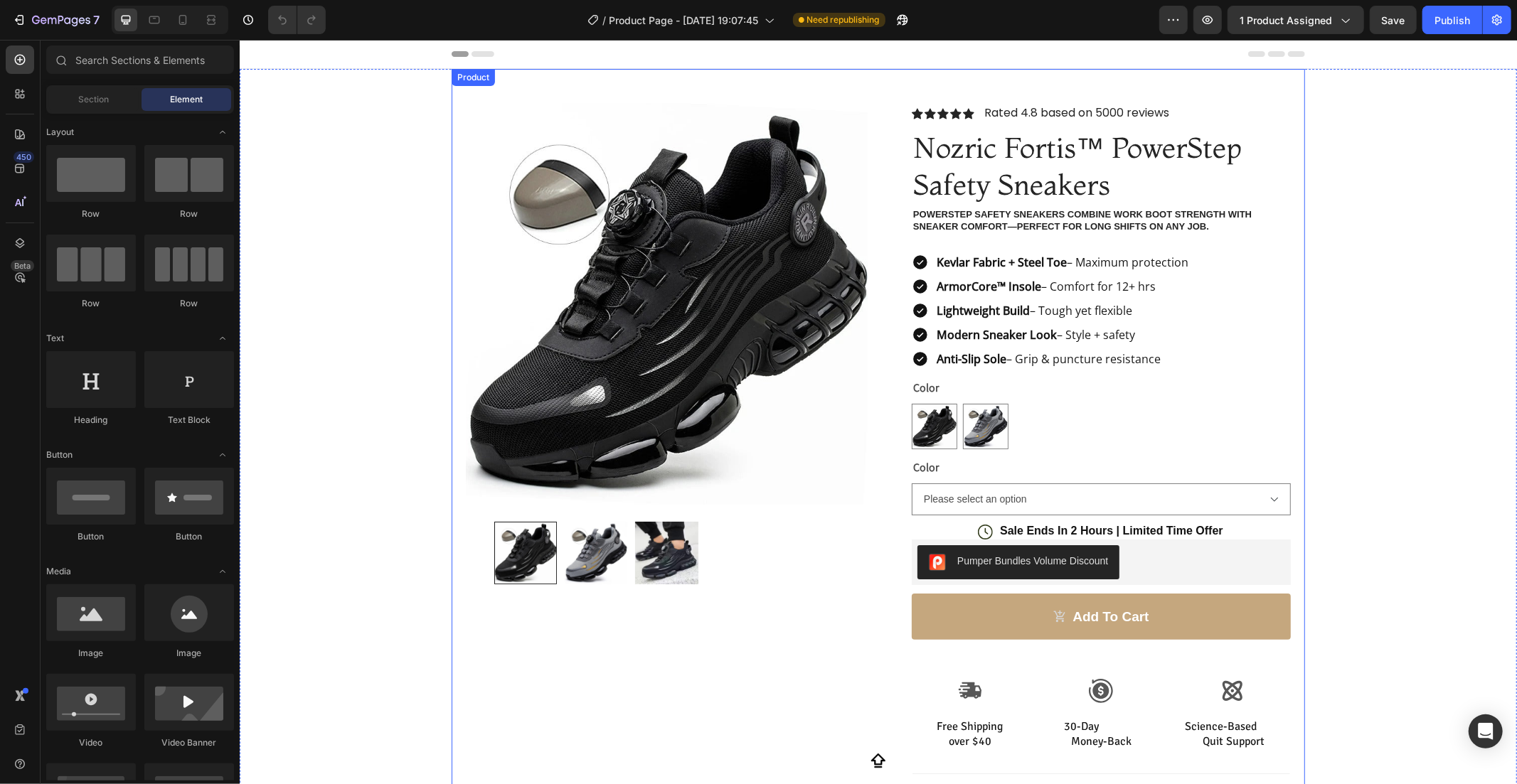
select select "Nozric Fortis Onyx"
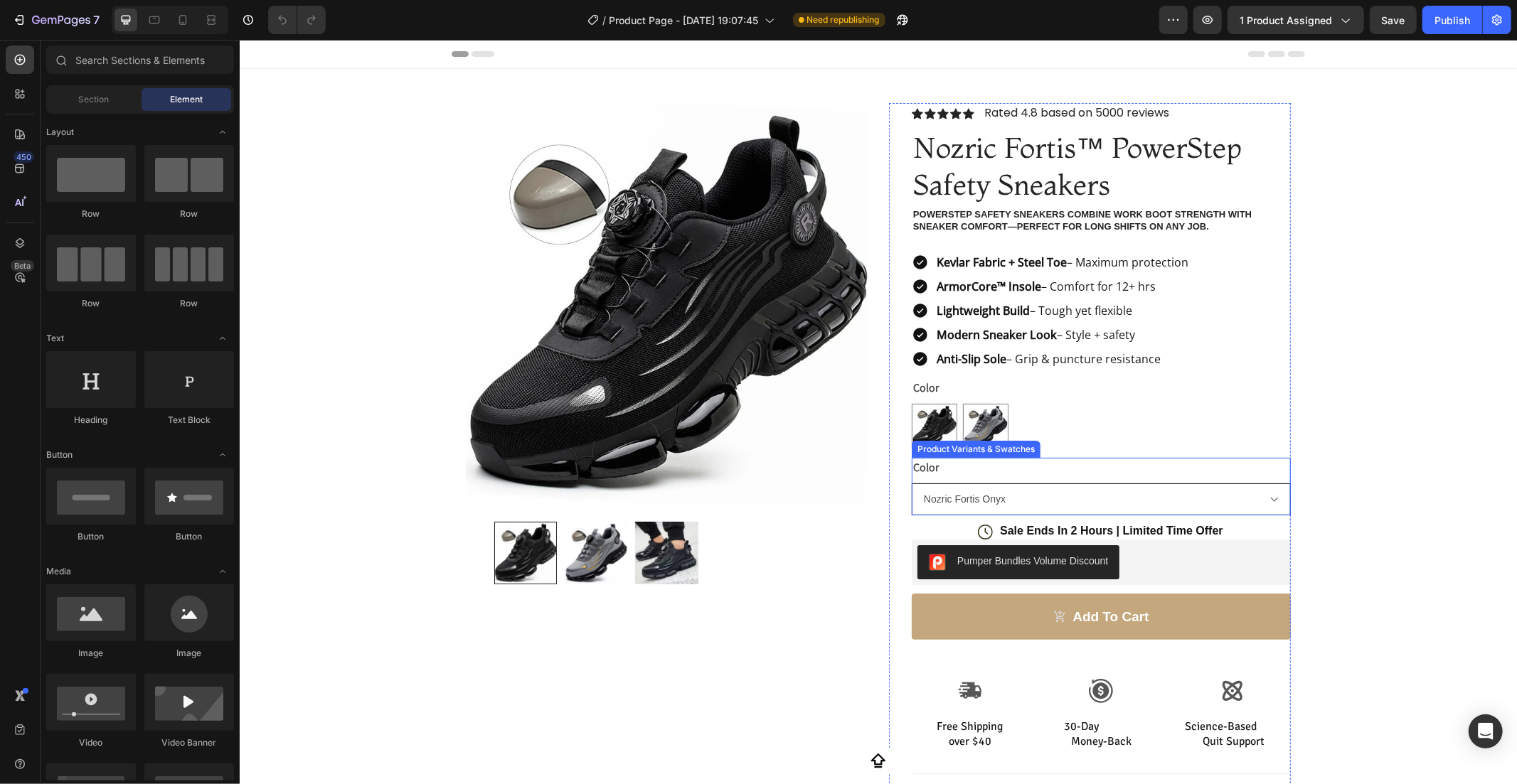
click at [1208, 503] on select "Please select an option Nozric Fortis Onyx Nozric Fortis Titanium" at bounding box center [1101, 499] width 379 height 32
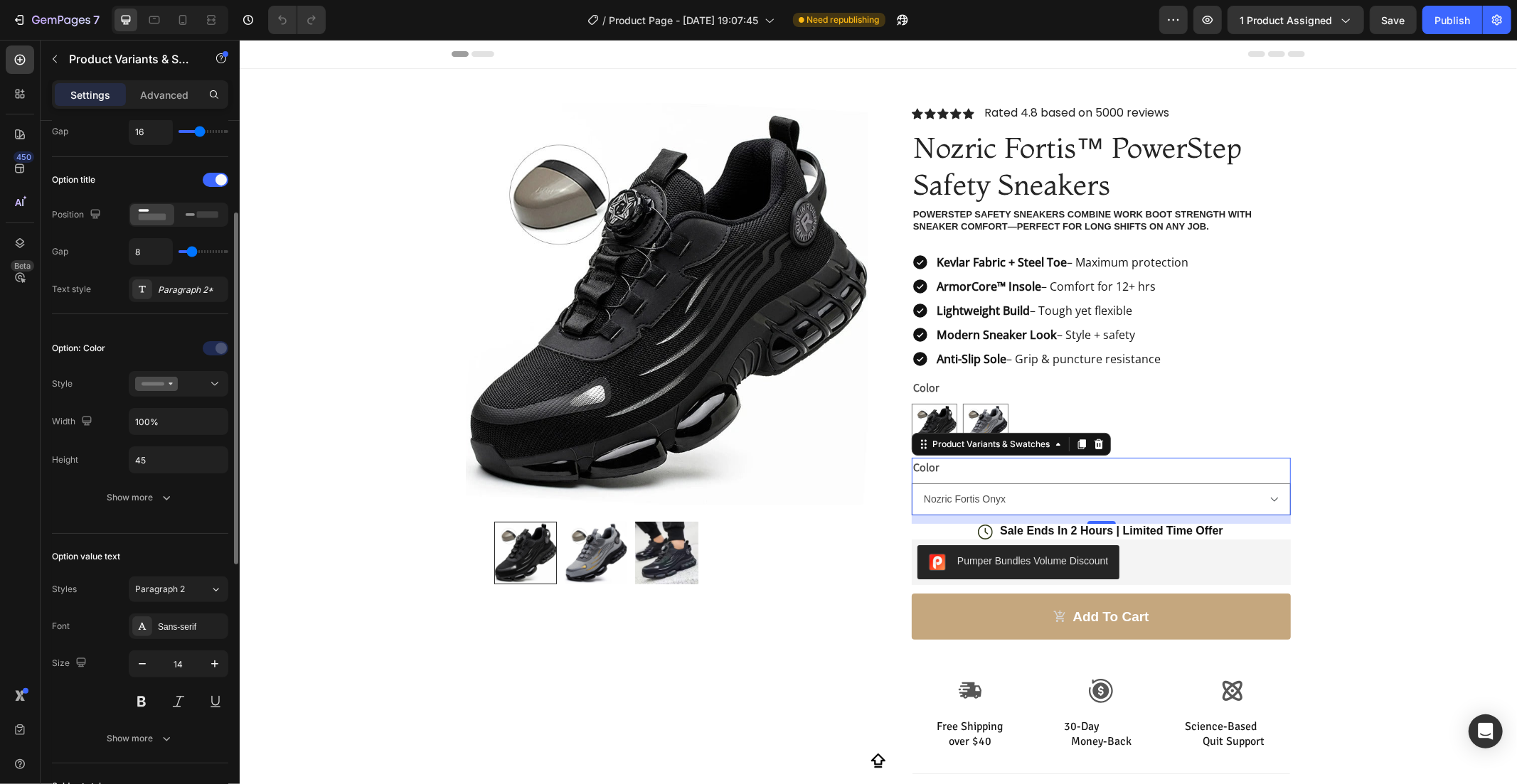
scroll to position [552, 0]
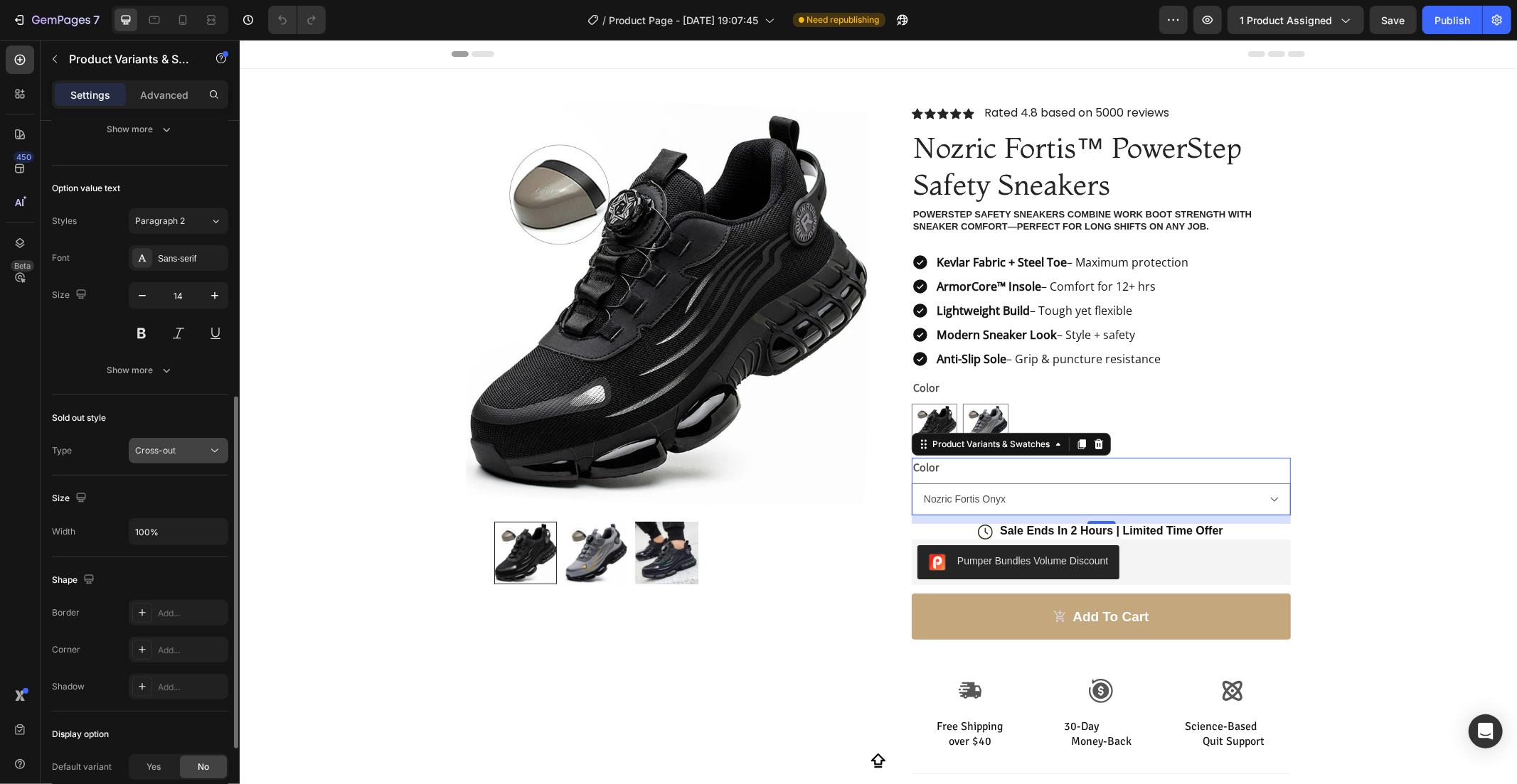
click at [181, 439] on button "Cross-out" at bounding box center [178, 451] width 99 height 25
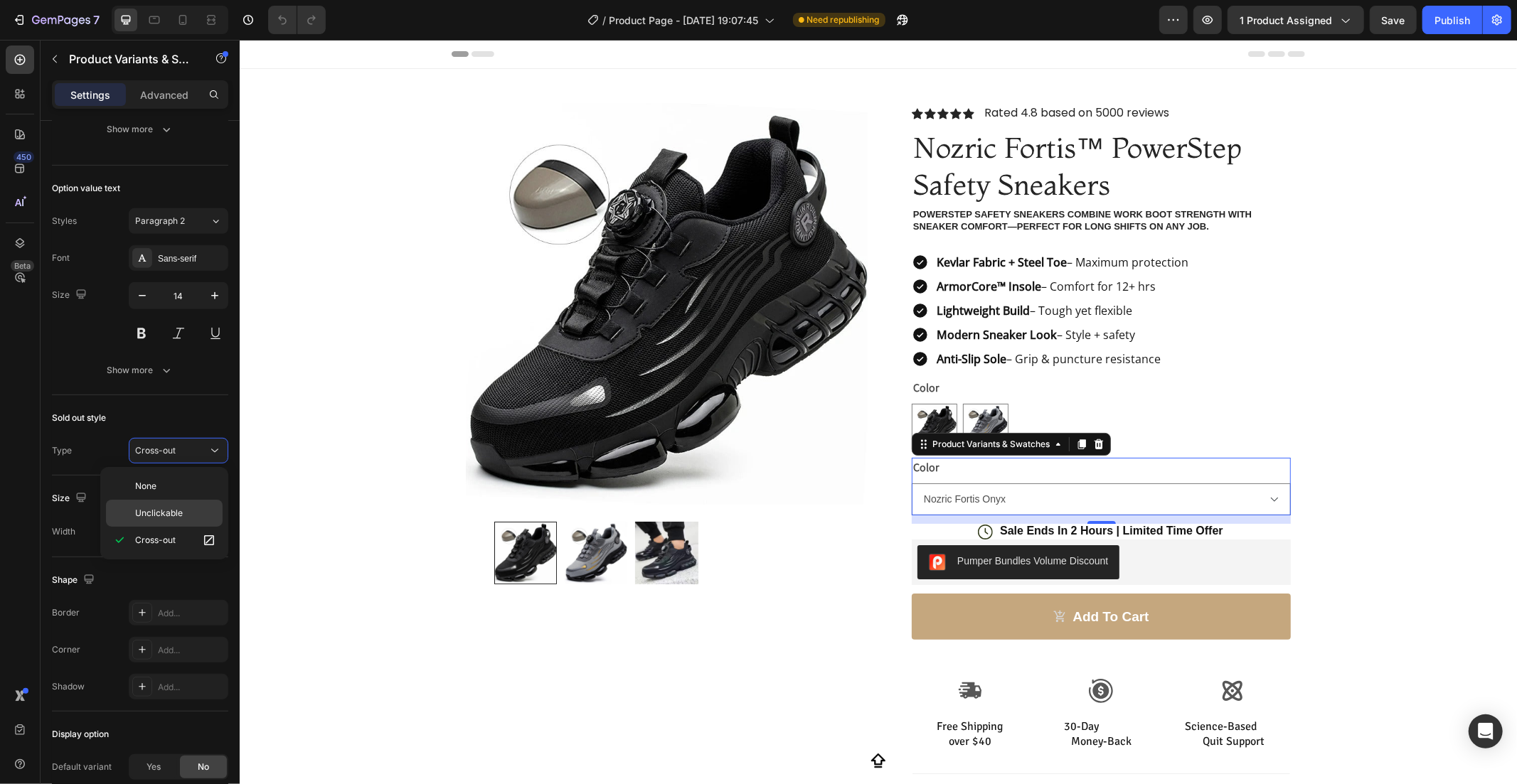
click at [167, 507] on span "Unclickable" at bounding box center [159, 513] width 48 height 13
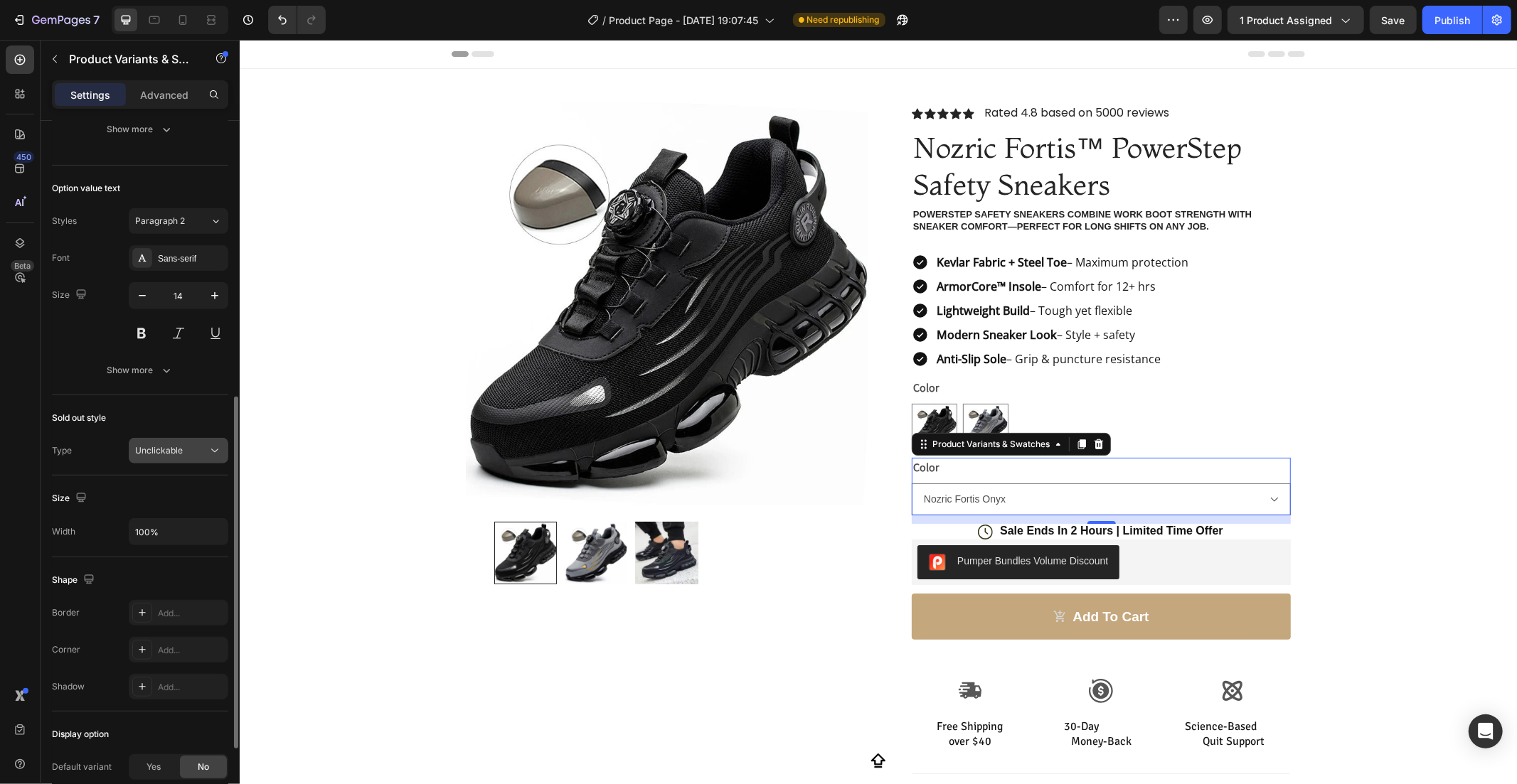
click at [172, 461] on button "Unclickable" at bounding box center [178, 451] width 99 height 25
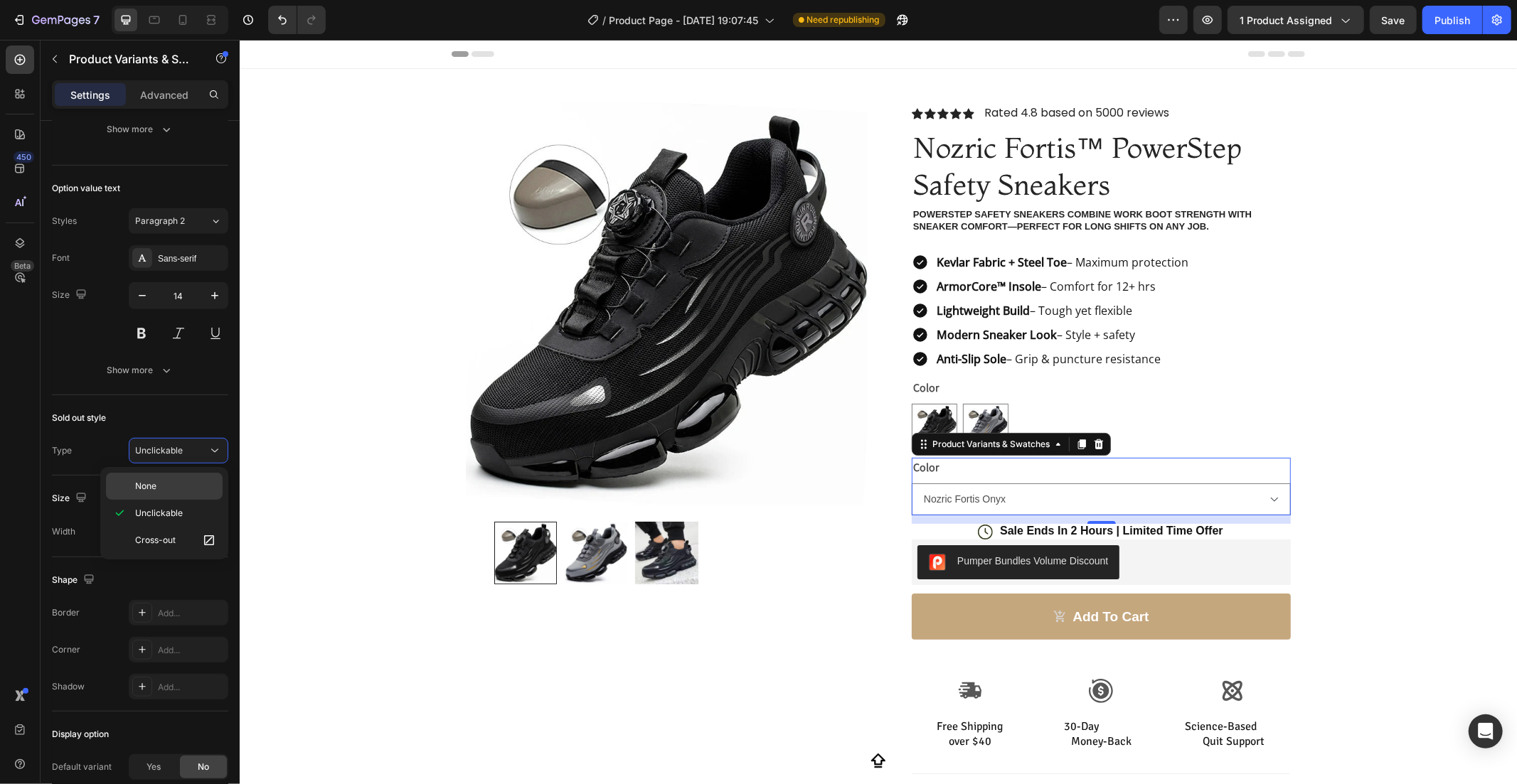
click at [167, 485] on p "None" at bounding box center [176, 486] width 81 height 13
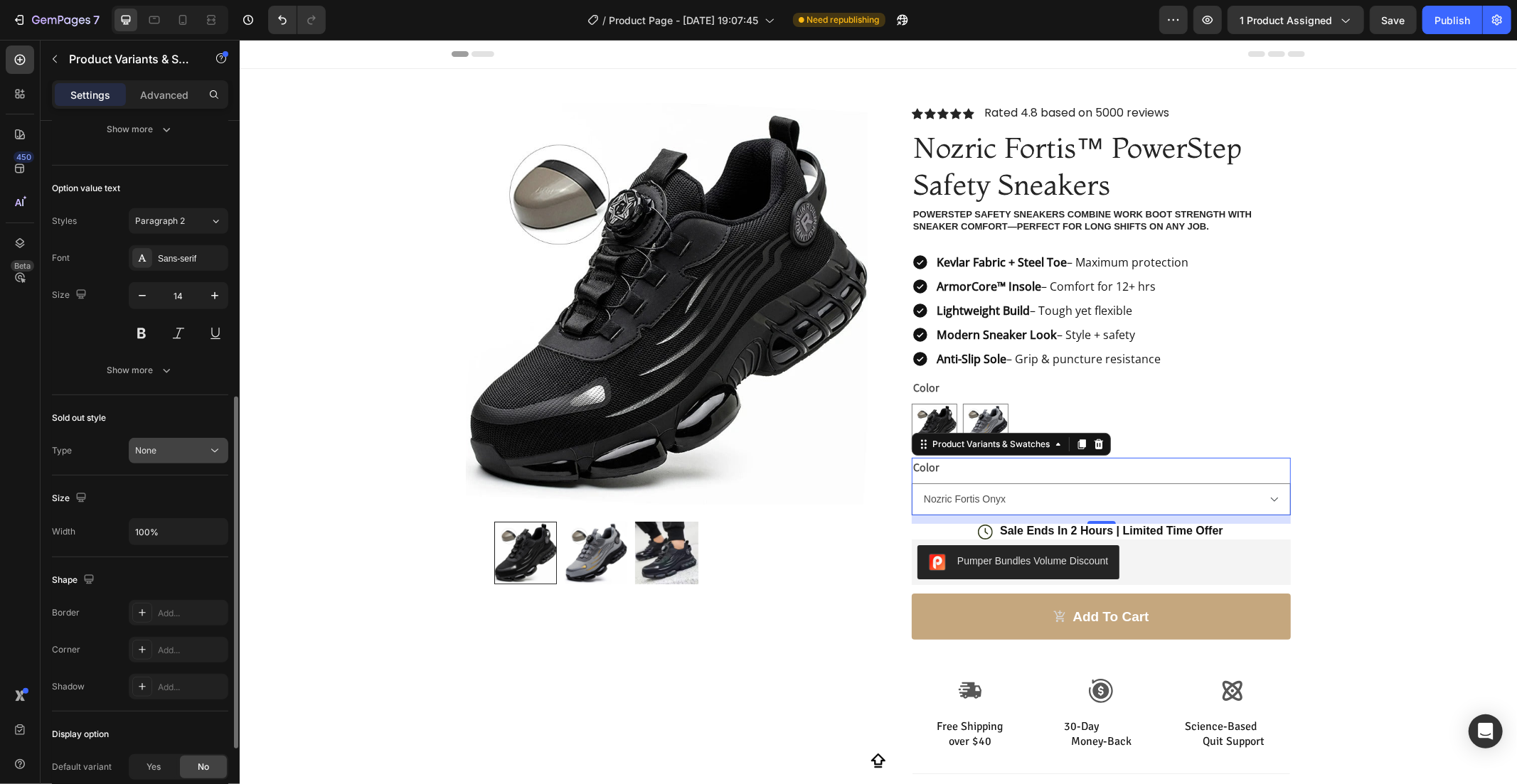
click at [163, 453] on div "None" at bounding box center [172, 450] width 72 height 13
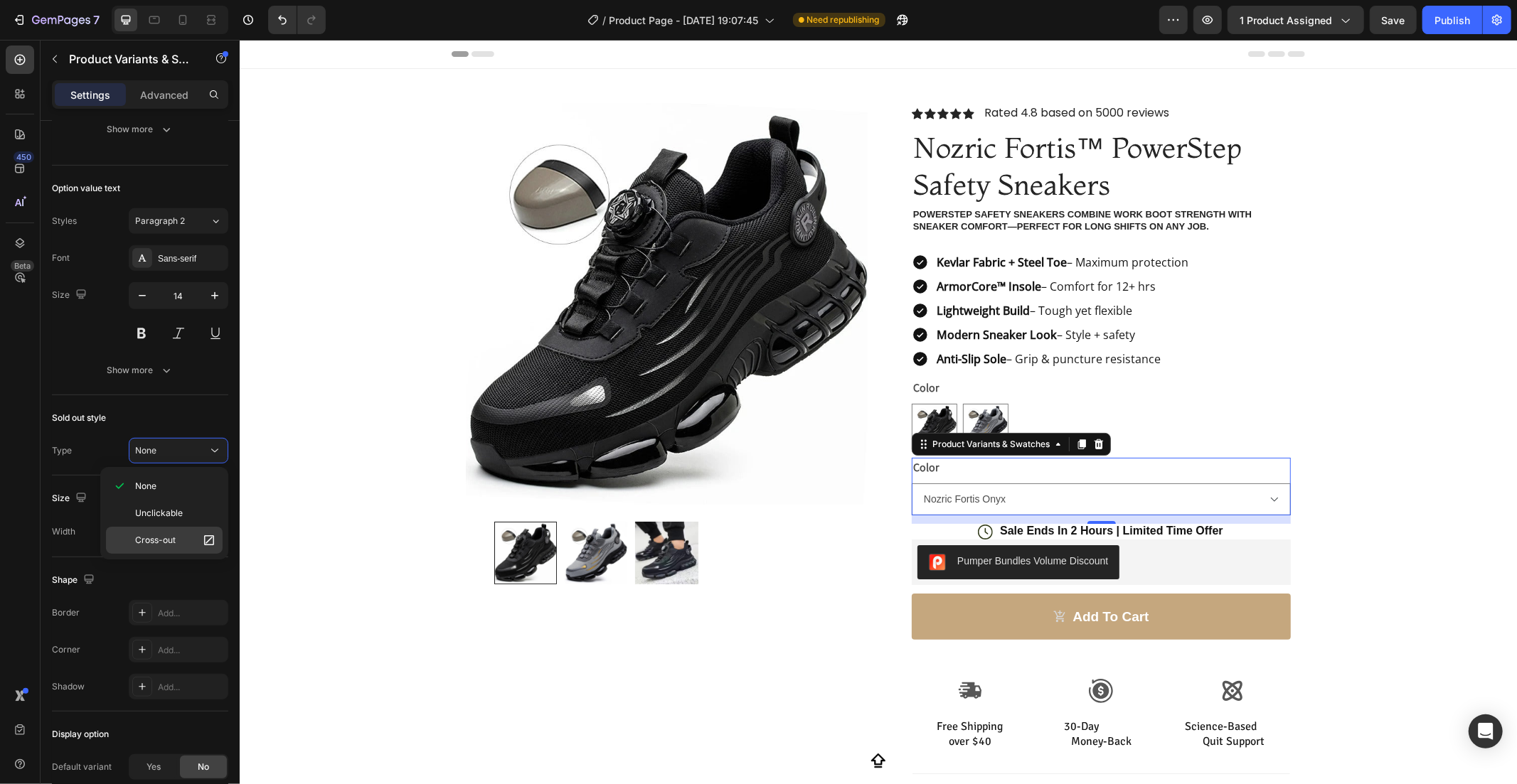
click at [175, 546] on span "Cross-out" at bounding box center [156, 540] width 40 height 13
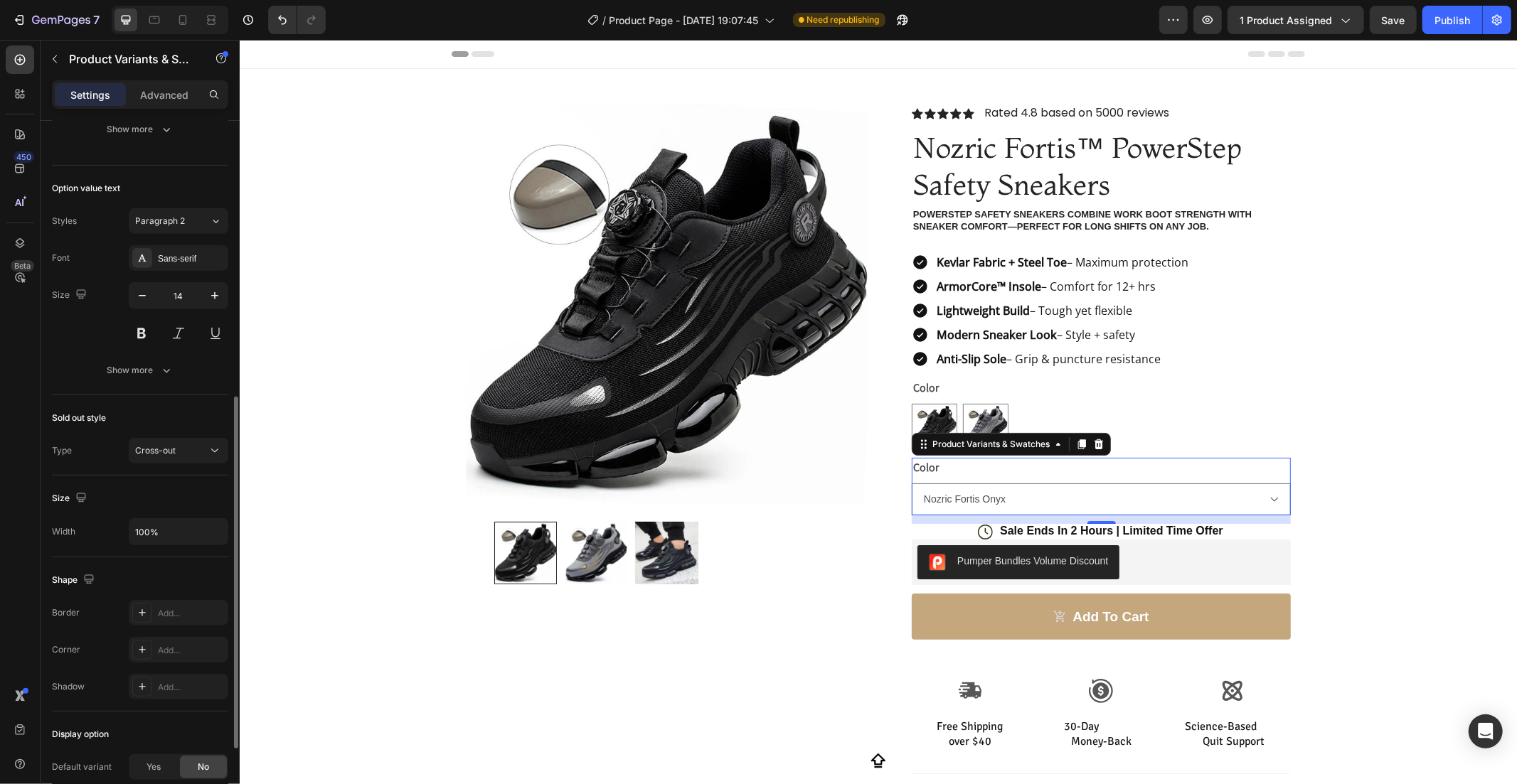
scroll to position [702, 0]
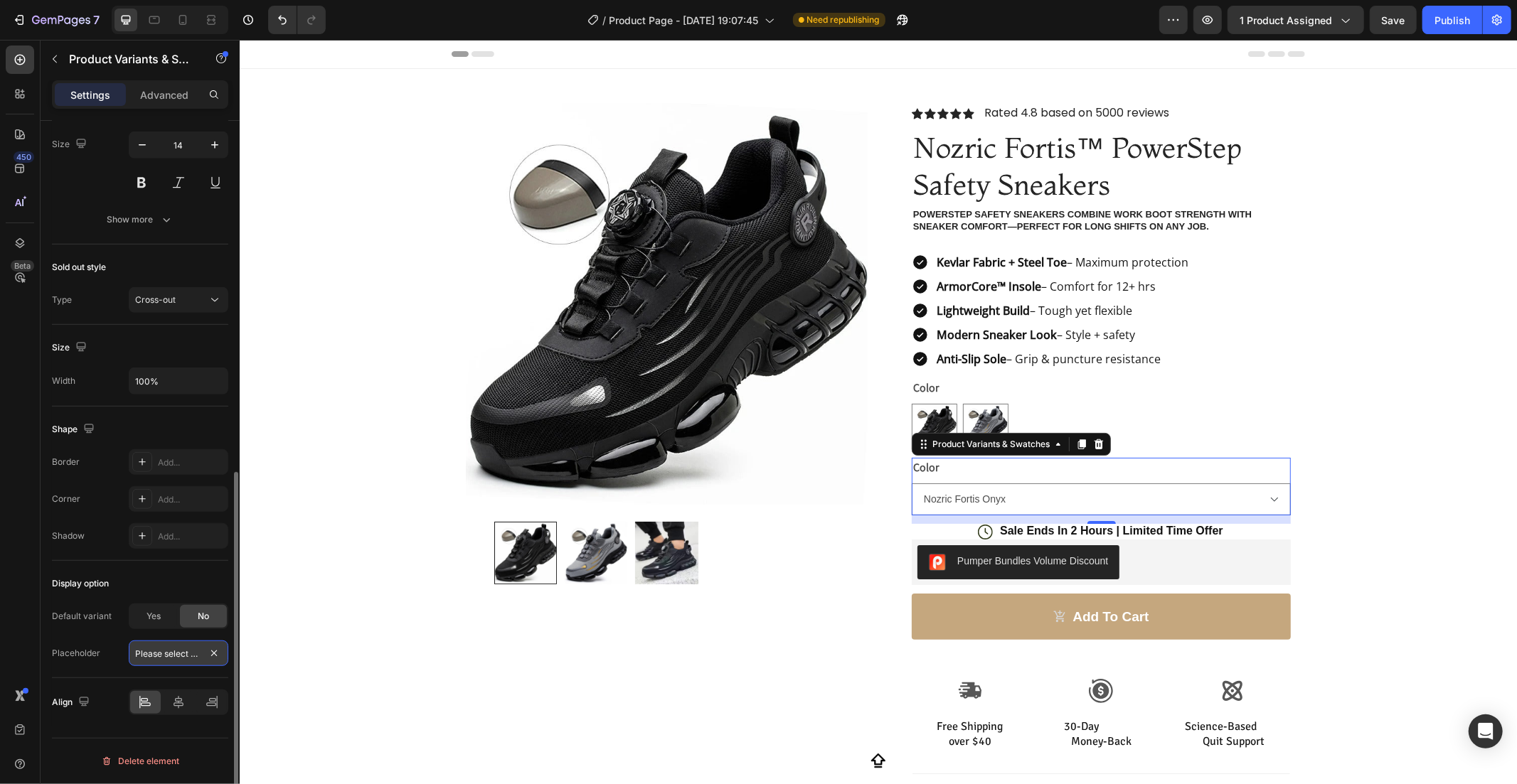
click at [187, 653] on input "Please select an option" at bounding box center [178, 654] width 99 height 25
click at [146, 622] on span "Yes" at bounding box center [153, 616] width 14 height 13
radio input "true"
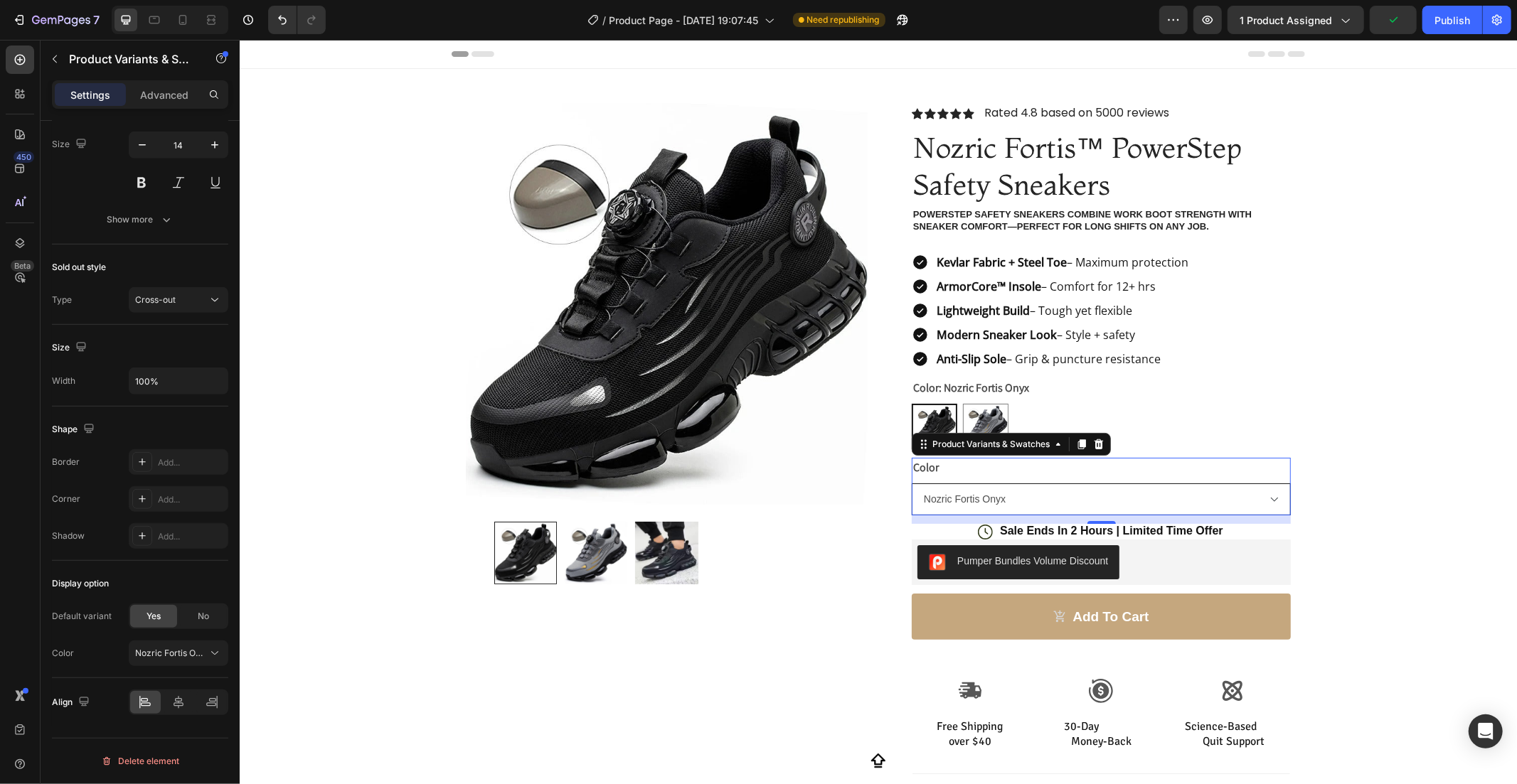
click at [1114, 513] on select "Nozric Fortis Onyx Nozric Fortis Titanium" at bounding box center [1101, 499] width 379 height 32
click at [1109, 510] on select "Nozric Fortis Onyx Nozric Fortis Titanium" at bounding box center [1101, 499] width 379 height 32
click at [1399, 22] on span "Save" at bounding box center [1393, 20] width 24 height 12
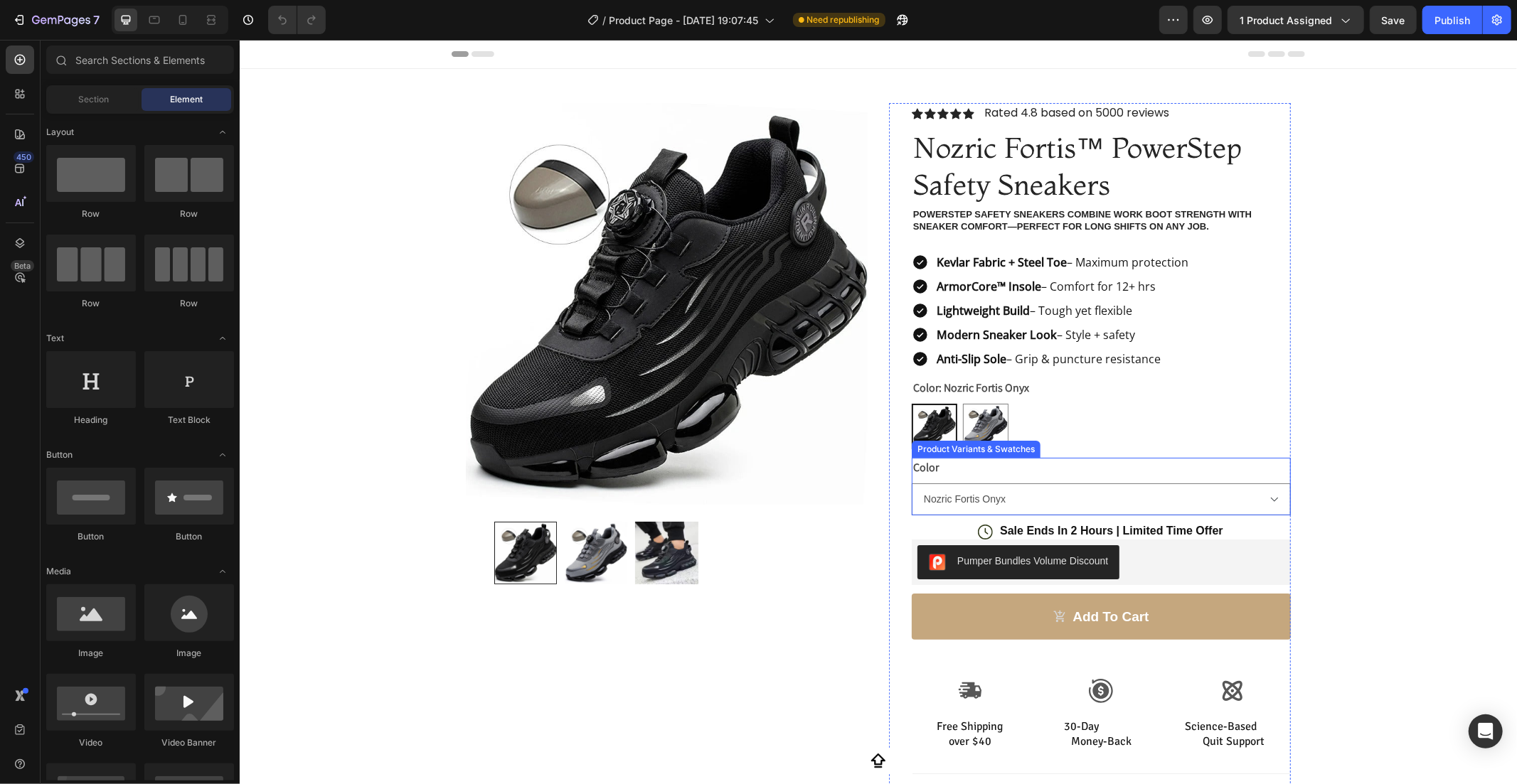
drag, startPoint x: 1220, startPoint y: 467, endPoint x: 1086, endPoint y: 470, distance: 134.0
click at [1220, 467] on div "Color Nozric Fortis Onyx Nozric Fortis Titanium" at bounding box center [1101, 485] width 379 height 57
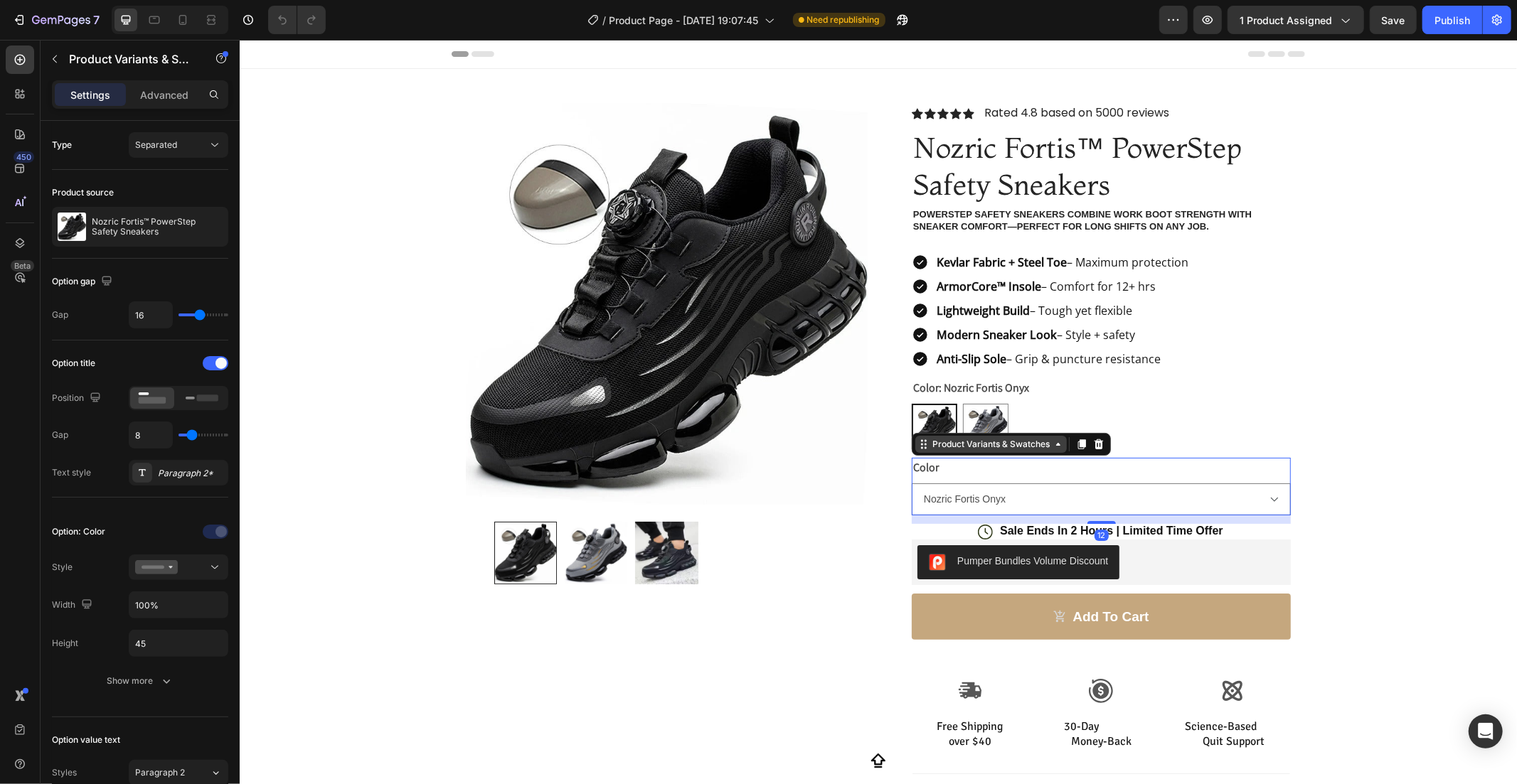
click at [1022, 446] on div "Product Variants & Swatches" at bounding box center [990, 443] width 123 height 13
click at [1021, 449] on div "Product Variants & Swatches" at bounding box center [990, 443] width 123 height 13
click at [1096, 448] on icon at bounding box center [1098, 444] width 12 height 12
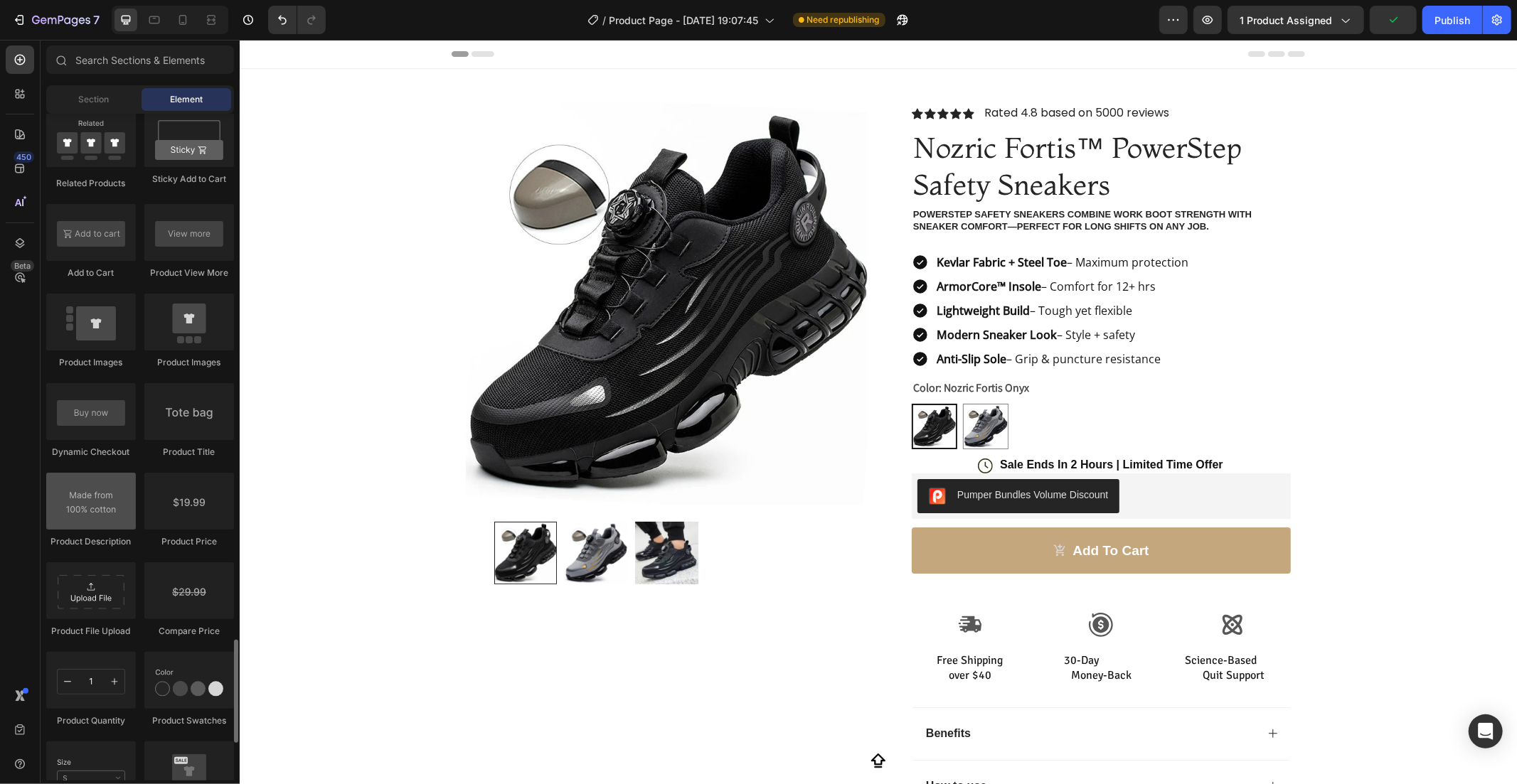
scroll to position [2208, 0]
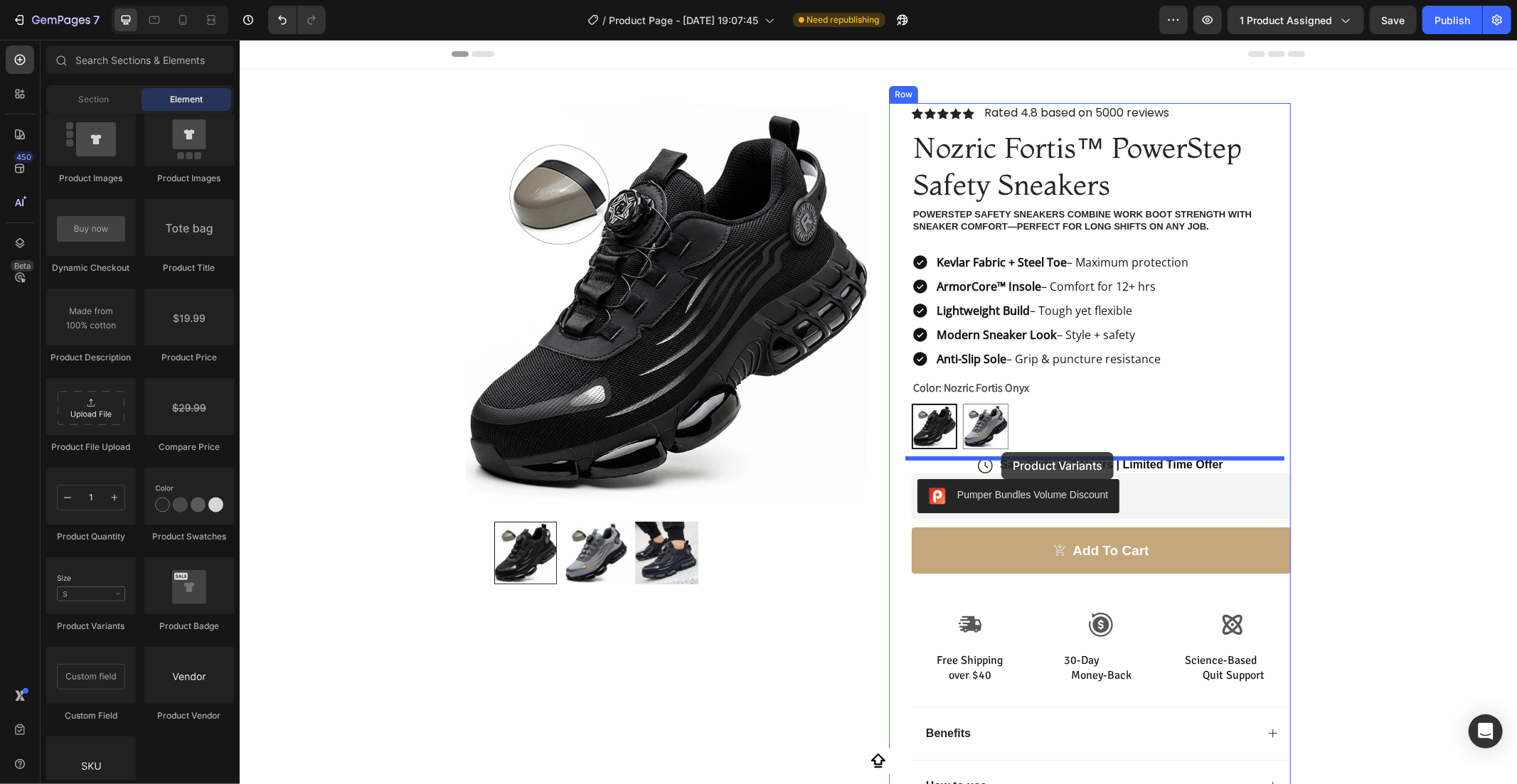
drag, startPoint x: 340, startPoint y: 623, endPoint x: 1000, endPoint y: 452, distance: 681.8
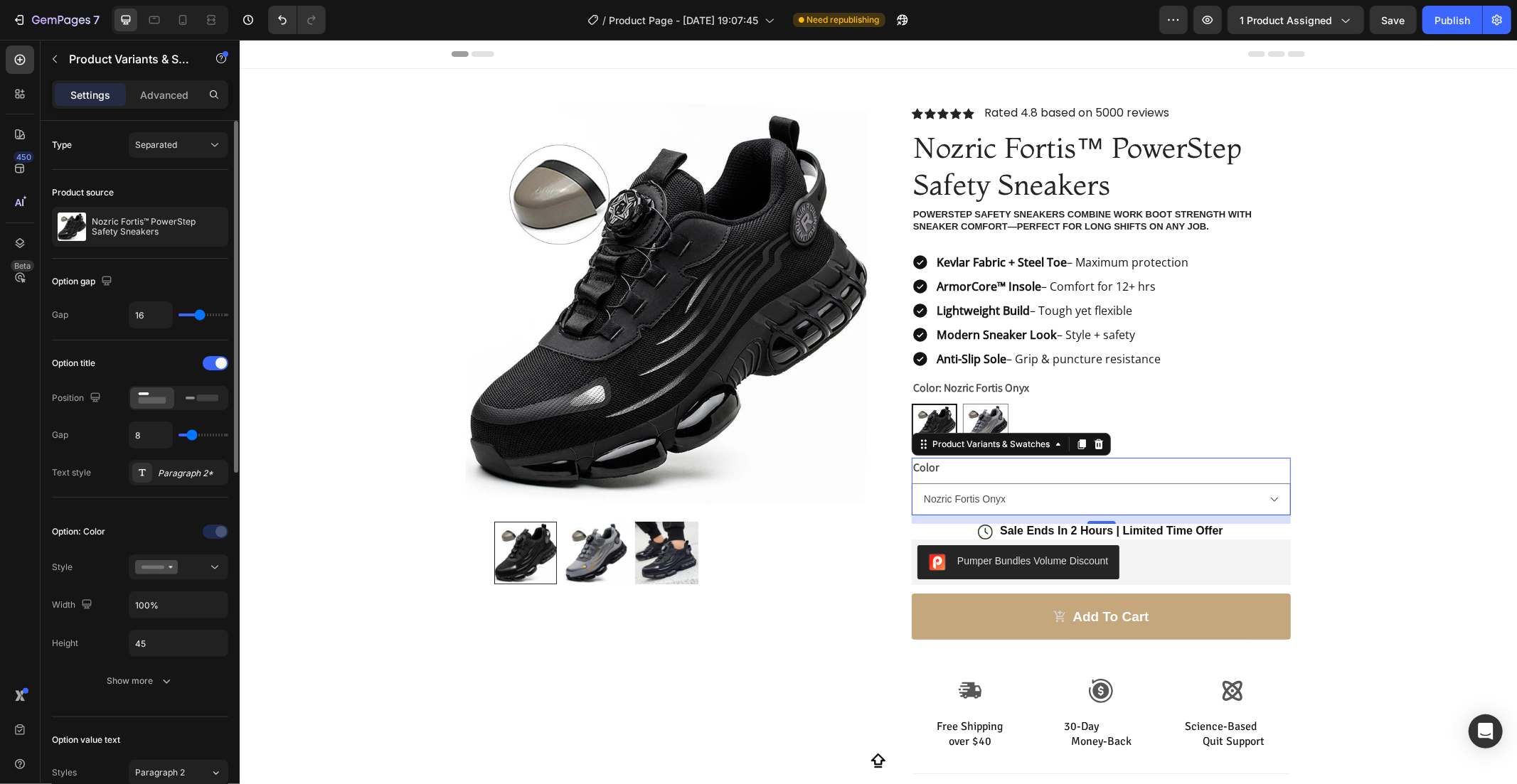
click at [216, 378] on div "Option title Position Gap 8 Text style Paragraph 2*" at bounding box center [141, 418] width 177 height 134
click at [215, 374] on div "Option title" at bounding box center [141, 363] width 177 height 23
click at [207, 364] on div at bounding box center [215, 363] width 25 height 14
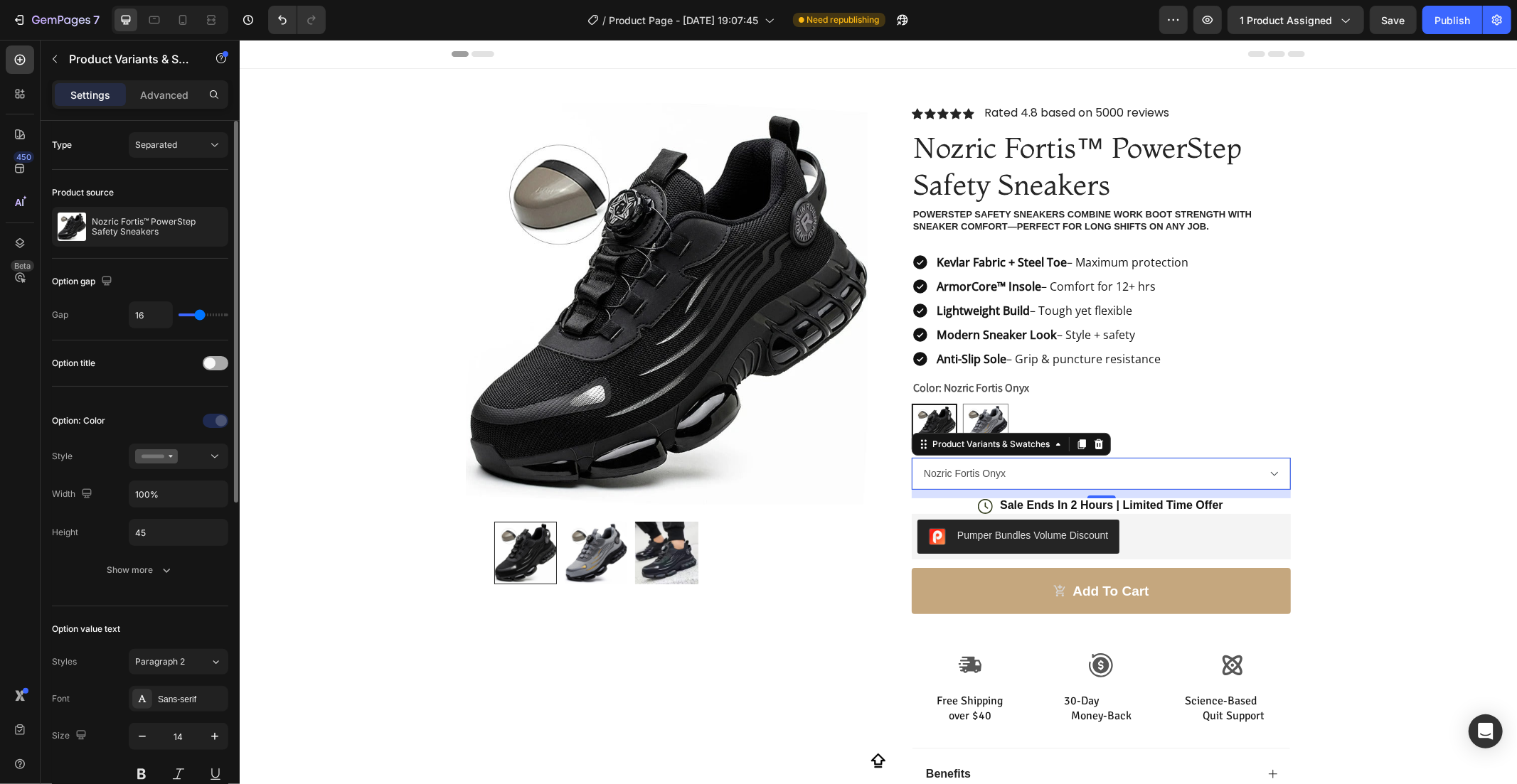
click at [207, 364] on span at bounding box center [210, 363] width 12 height 12
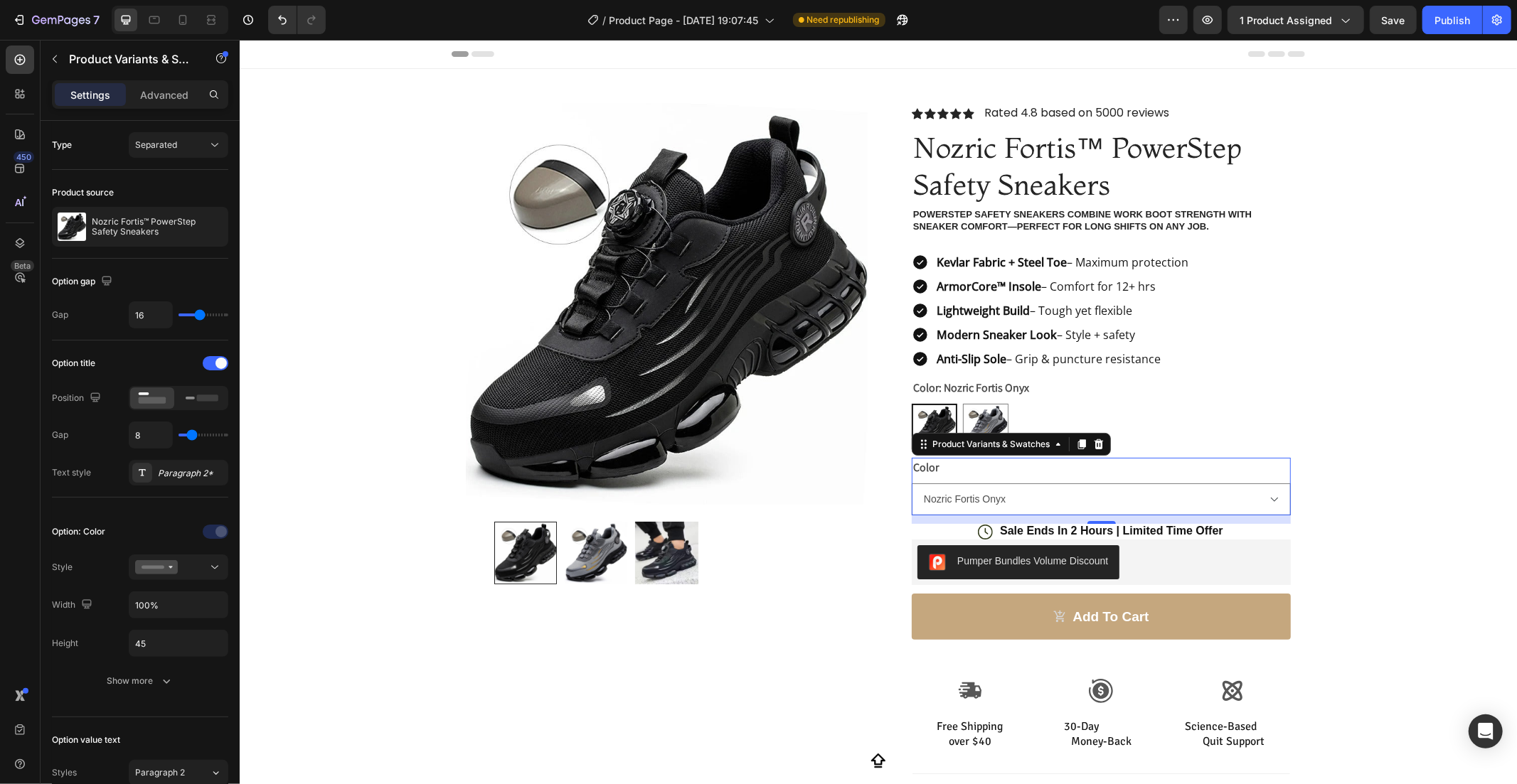
click at [927, 464] on legend "Color" at bounding box center [926, 467] width 29 height 20
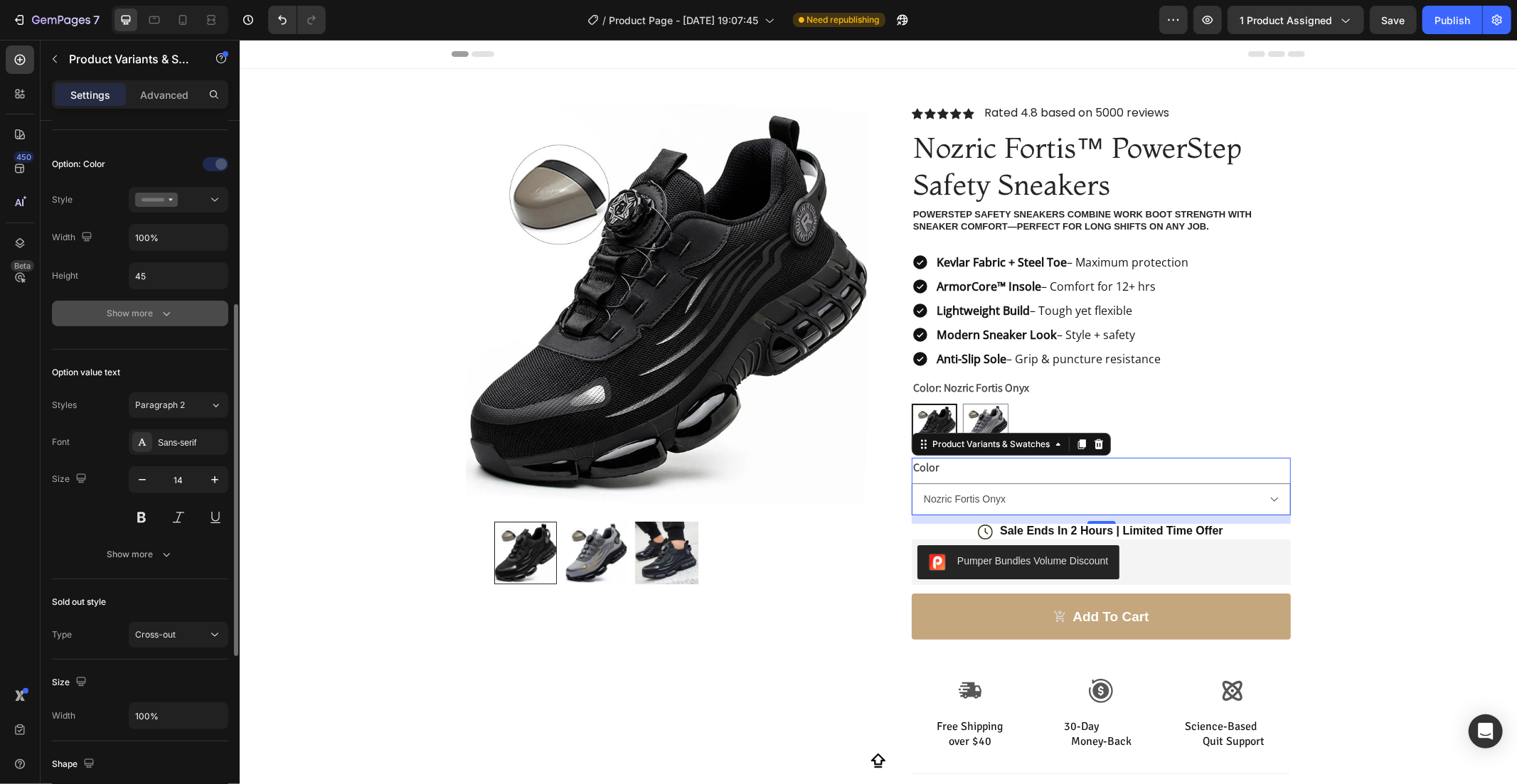
click at [162, 309] on icon "button" at bounding box center [166, 313] width 14 height 14
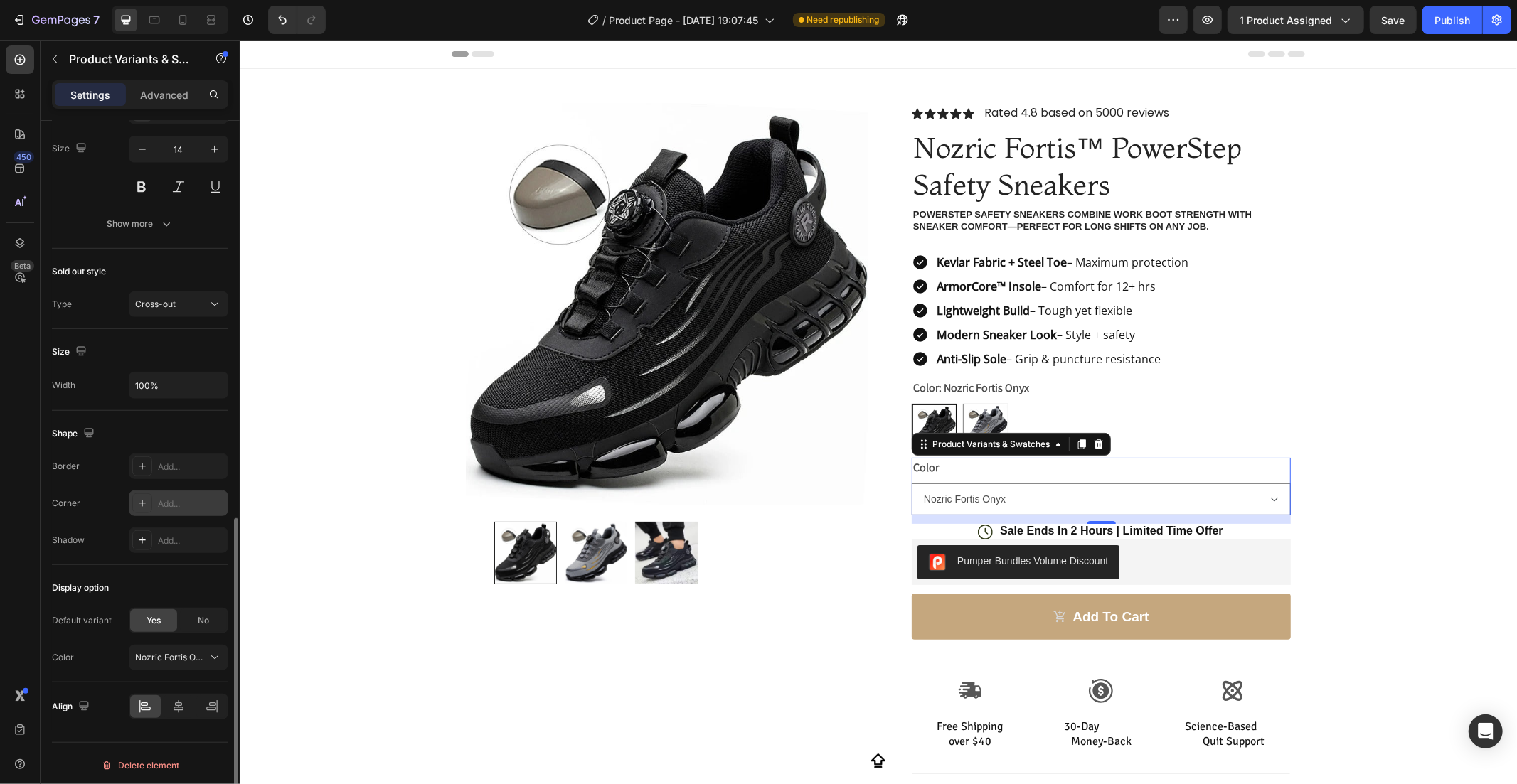
scroll to position [925, 0]
click at [194, 654] on span "Nozric Fortis Onyx" at bounding box center [170, 652] width 70 height 13
click at [183, 654] on span "Nozric Fortis Onyx" at bounding box center [170, 652] width 70 height 13
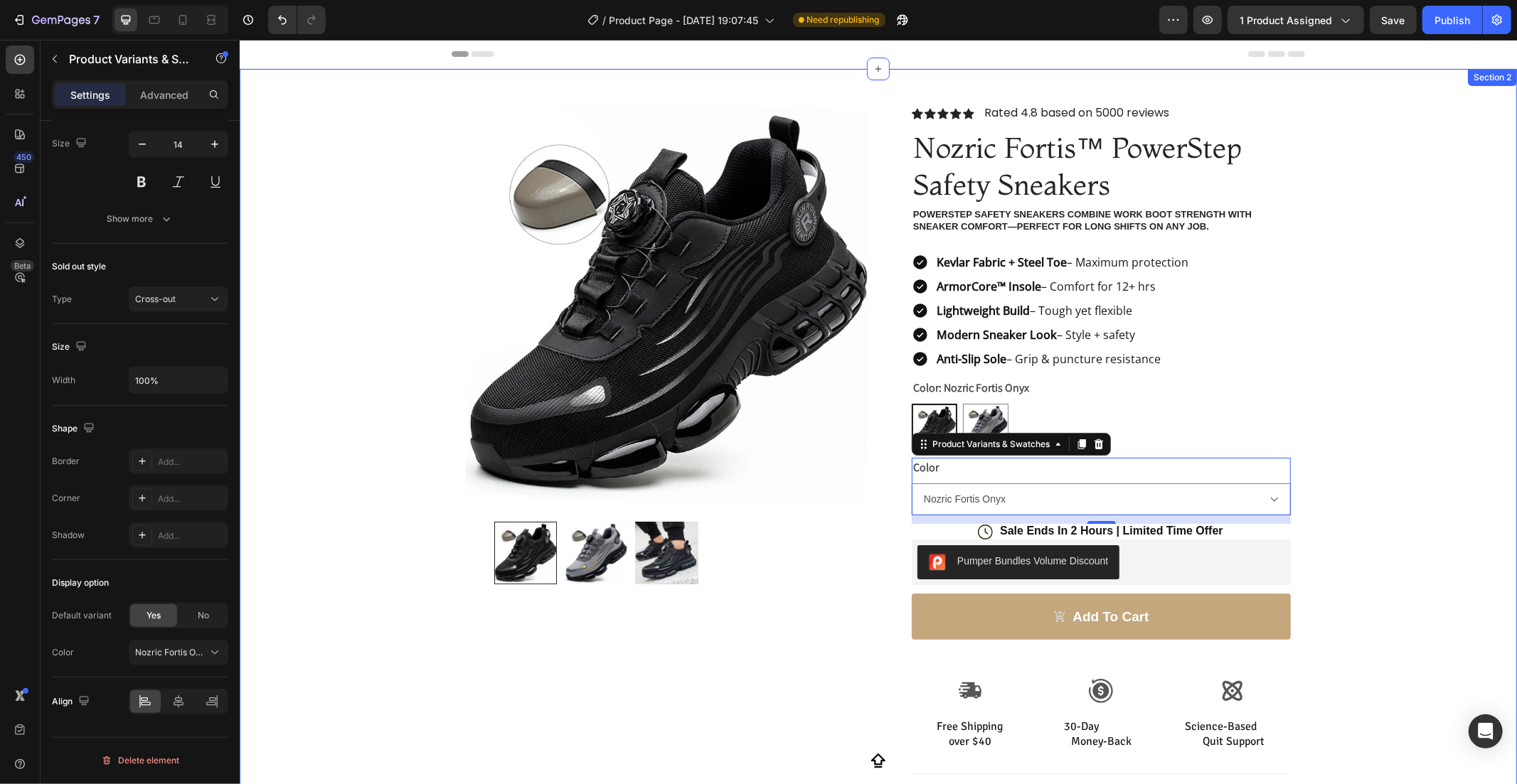
click at [1387, 292] on div "Product Images Row Icon Icon Icon Icon Icon Icon List Rated 4.8 based on 5000 r…" at bounding box center [878, 511] width 1277 height 885
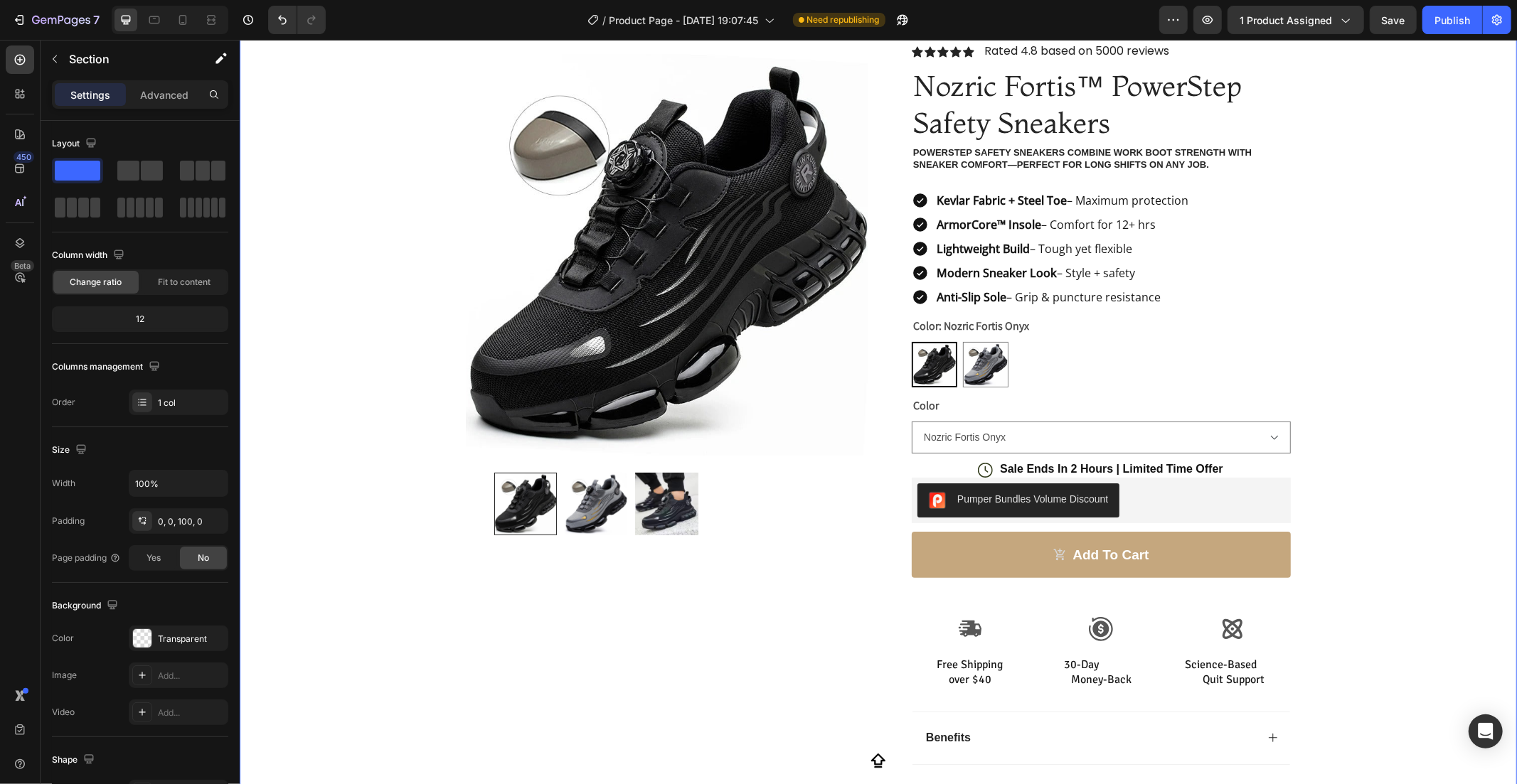
scroll to position [0, 0]
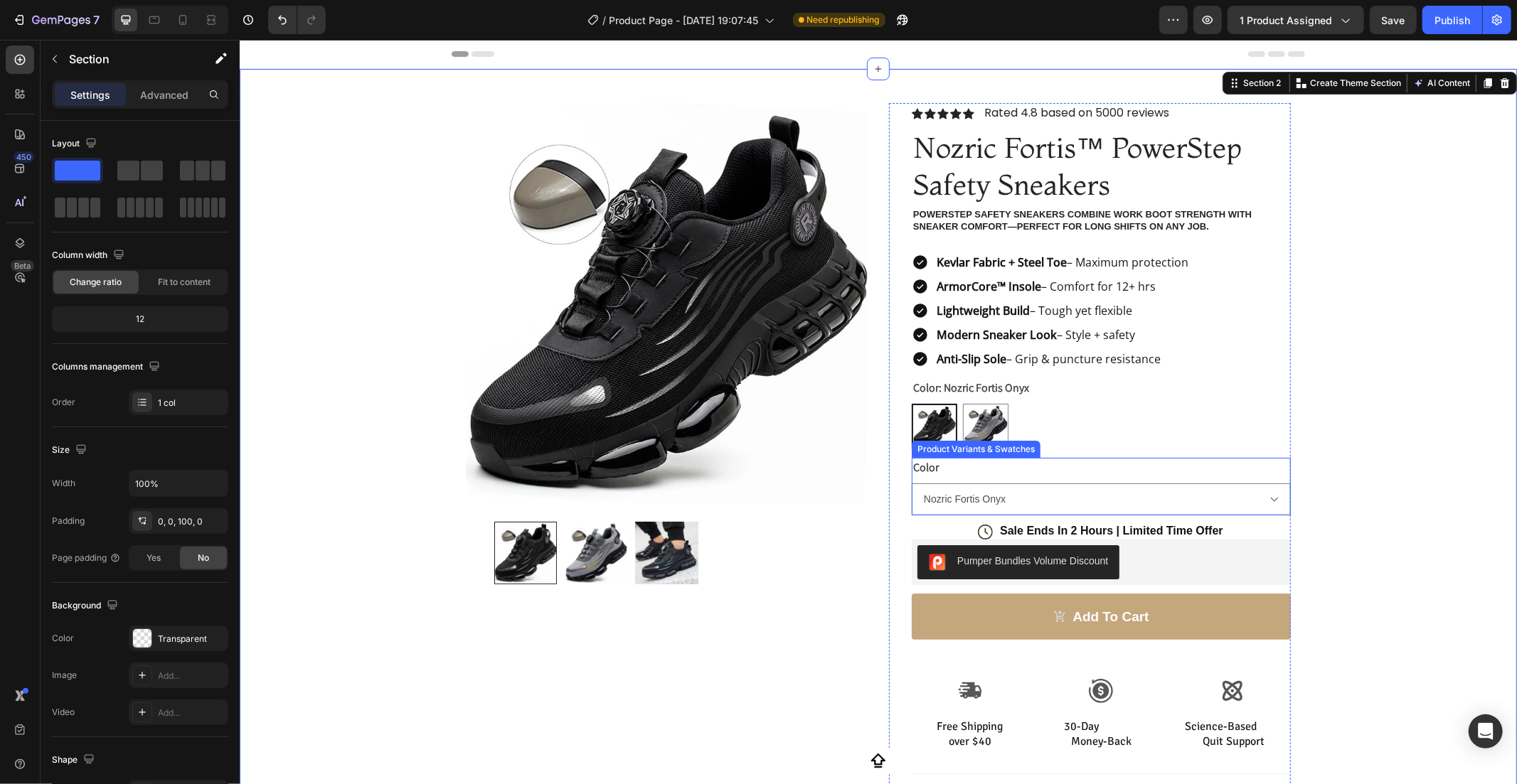
click at [1164, 469] on div "Color Nozric Fortis Onyx Nozric Fortis Titanium" at bounding box center [1101, 485] width 379 height 57
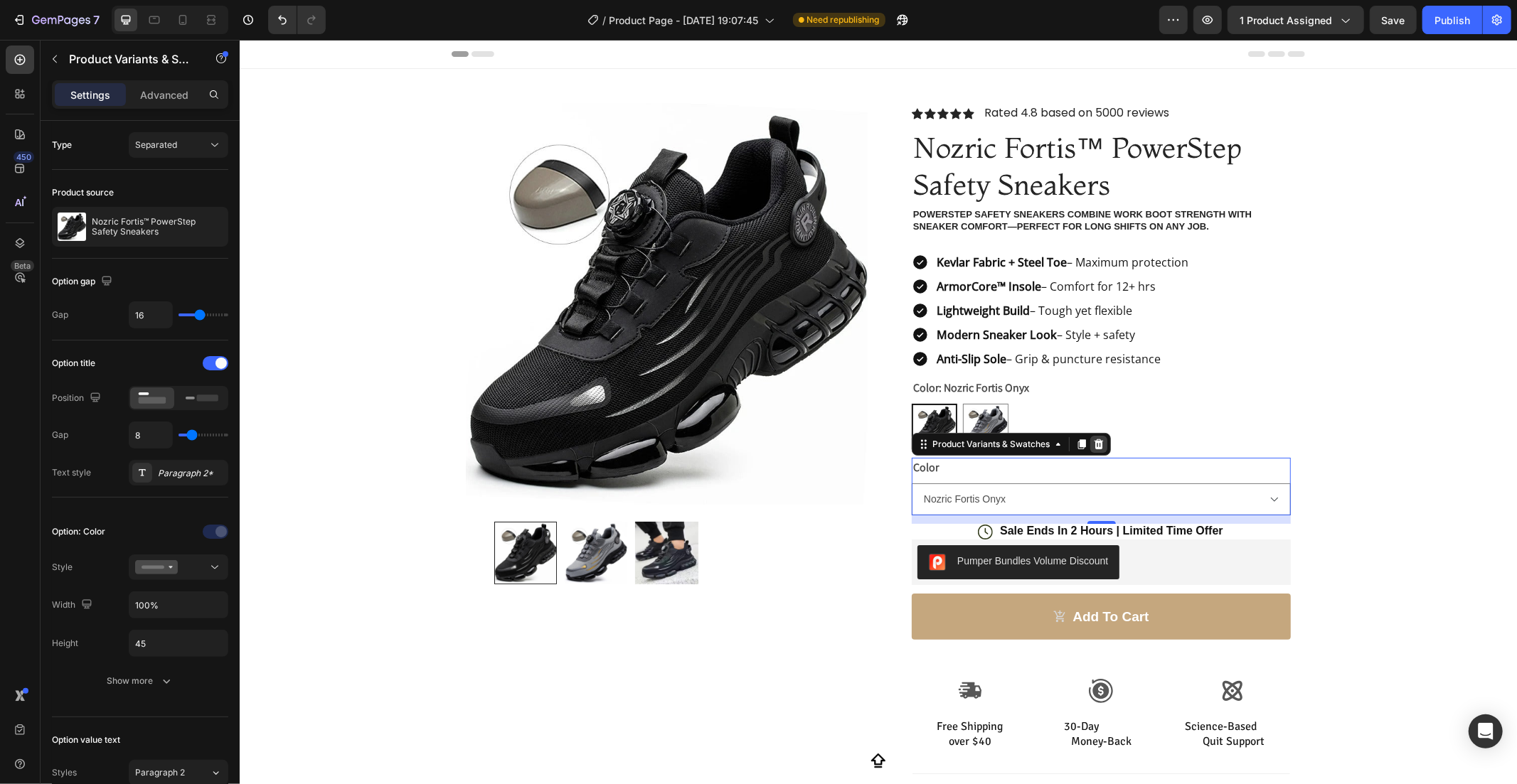
click at [1094, 443] on icon at bounding box center [1098, 443] width 9 height 10
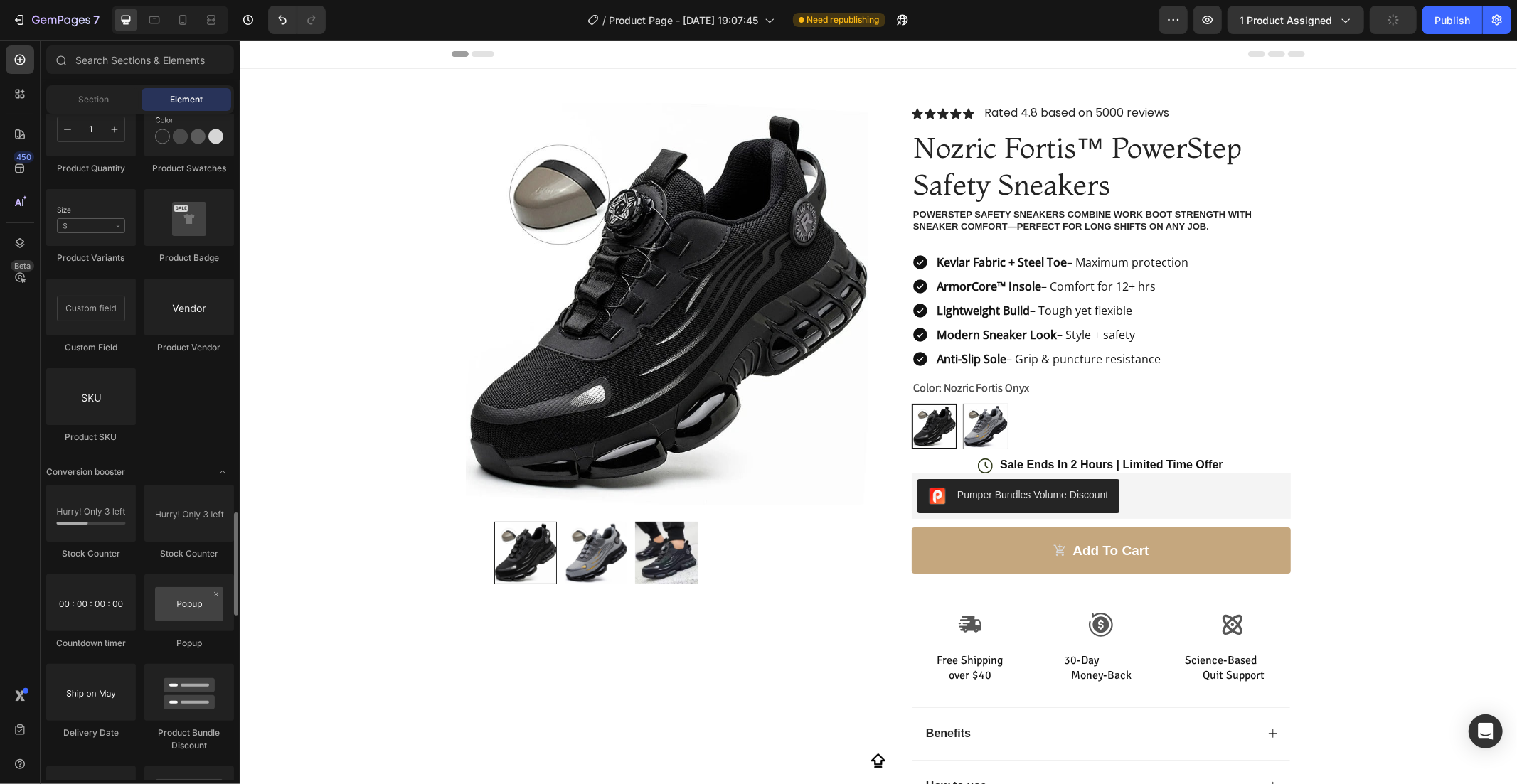
scroll to position [2392, 0]
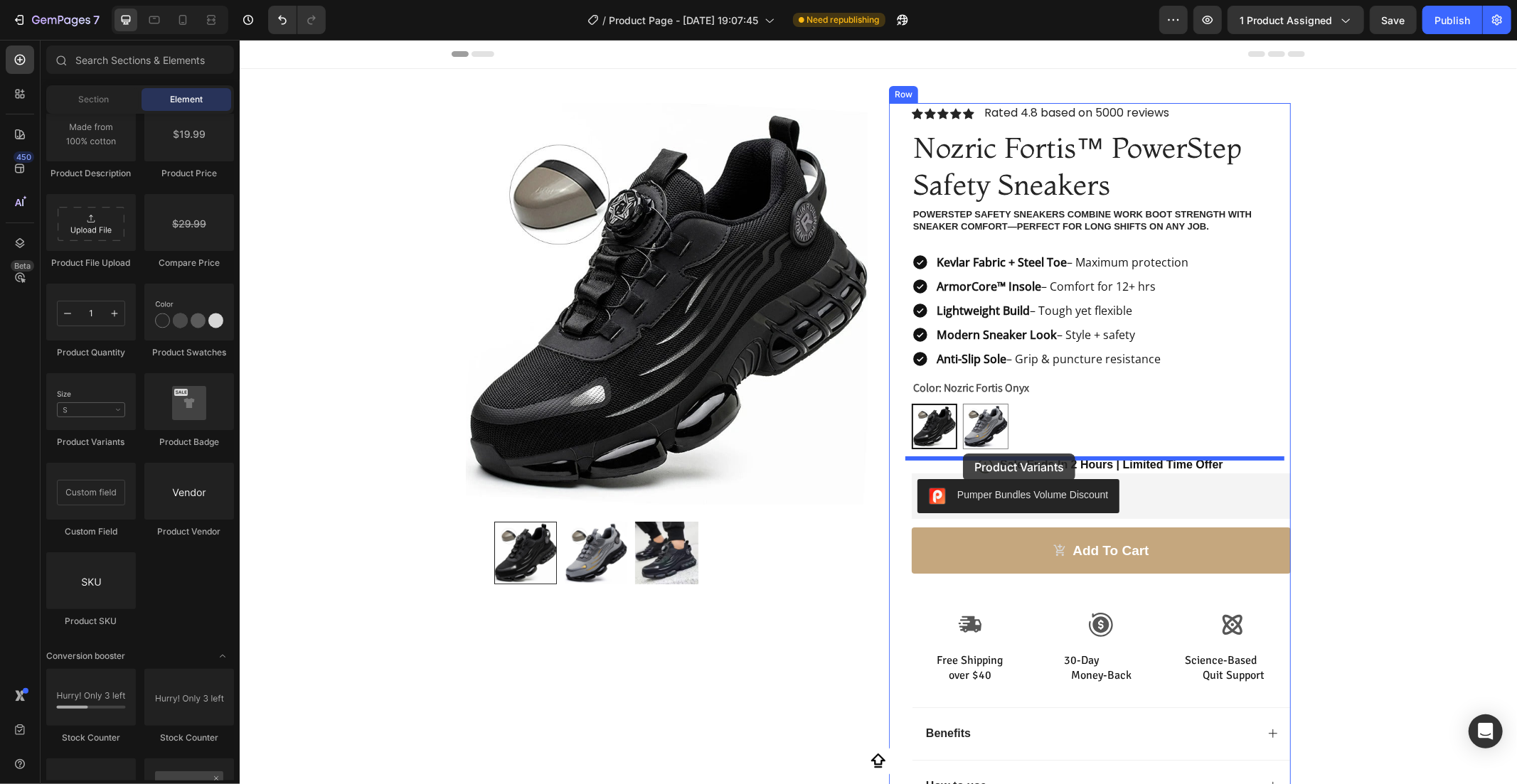
drag, startPoint x: 329, startPoint y: 448, endPoint x: 963, endPoint y: 453, distance: 634.0
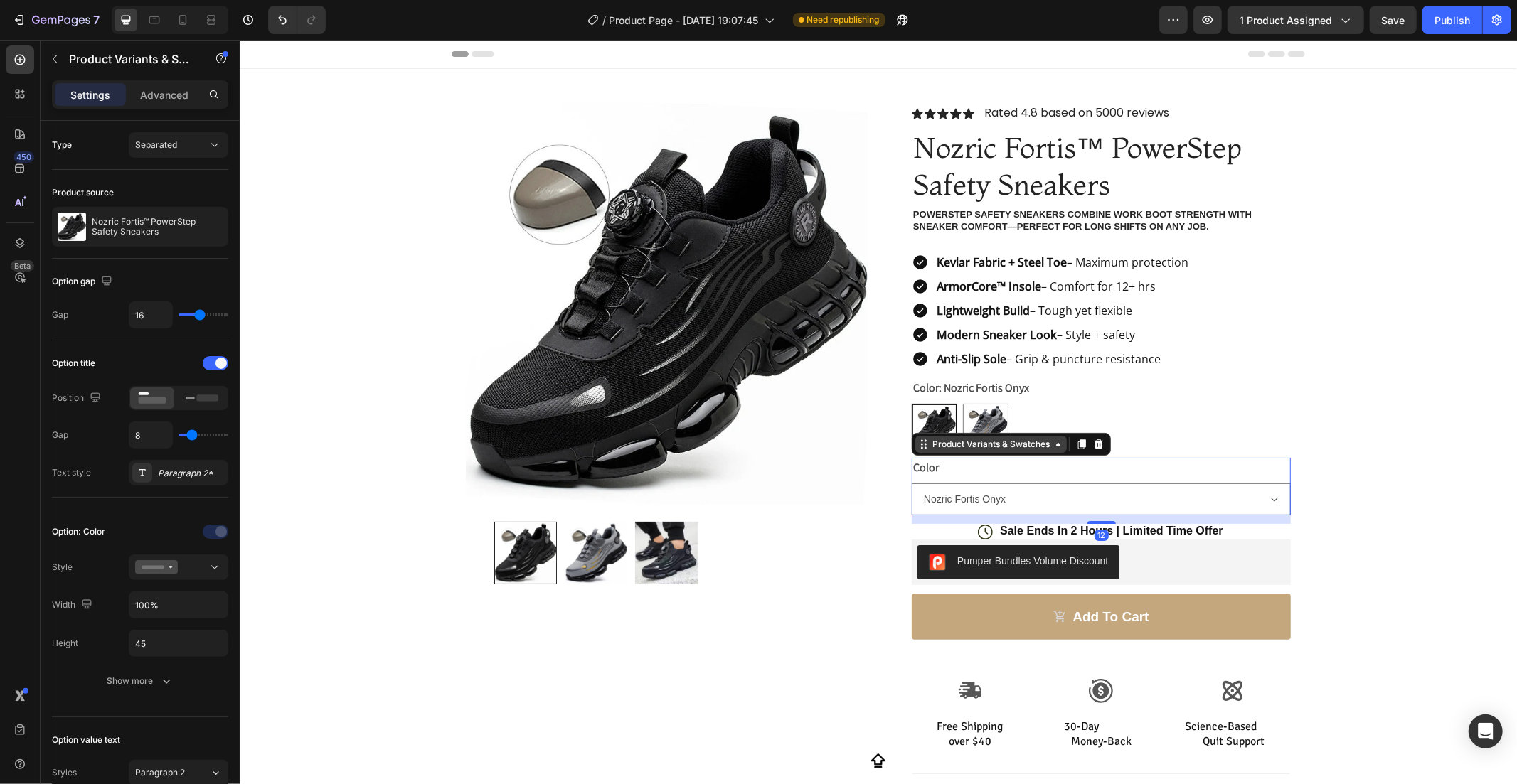
click at [1015, 441] on div "Product Variants & Swatches" at bounding box center [990, 443] width 123 height 13
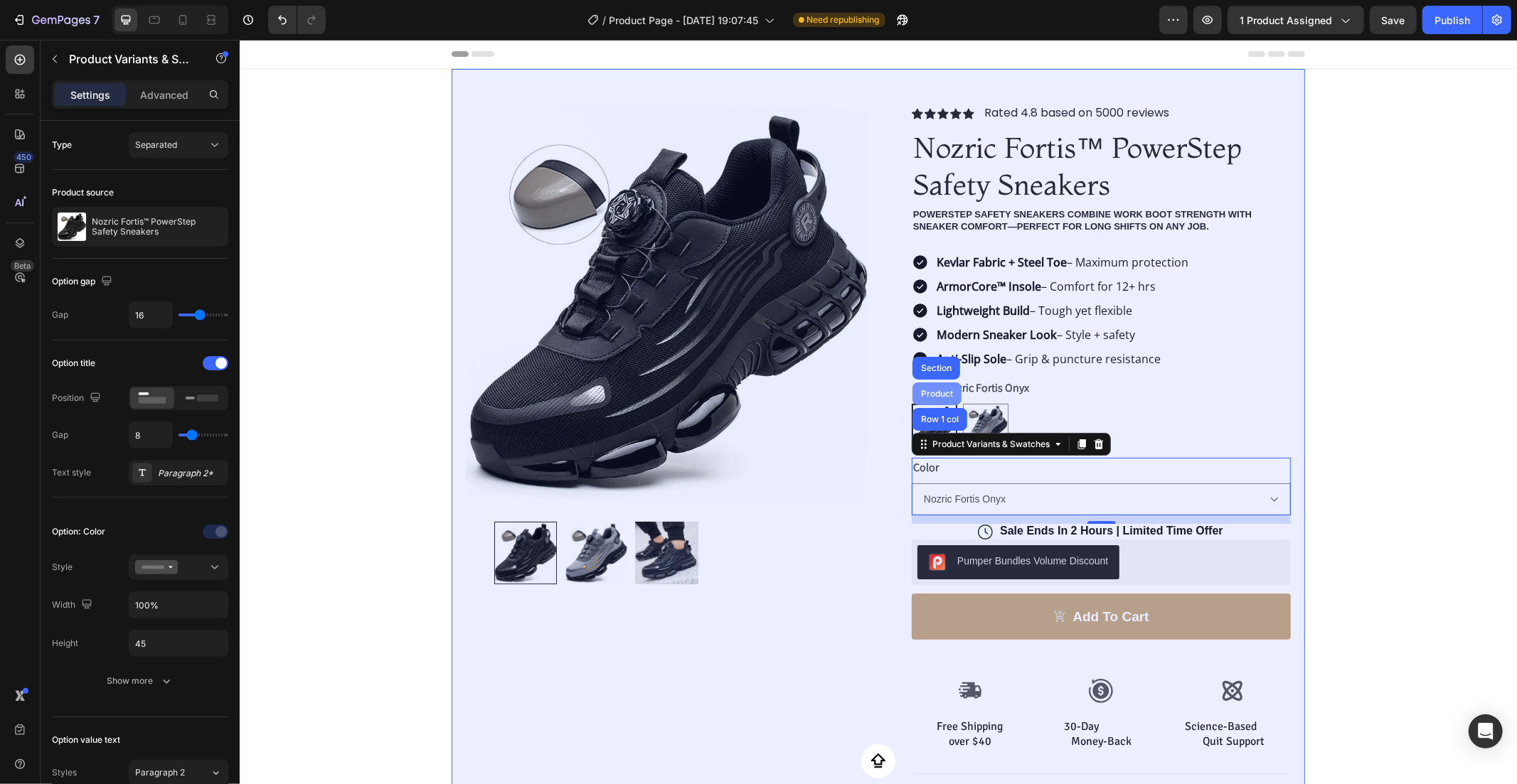
click at [940, 393] on div "Product" at bounding box center [936, 393] width 38 height 8
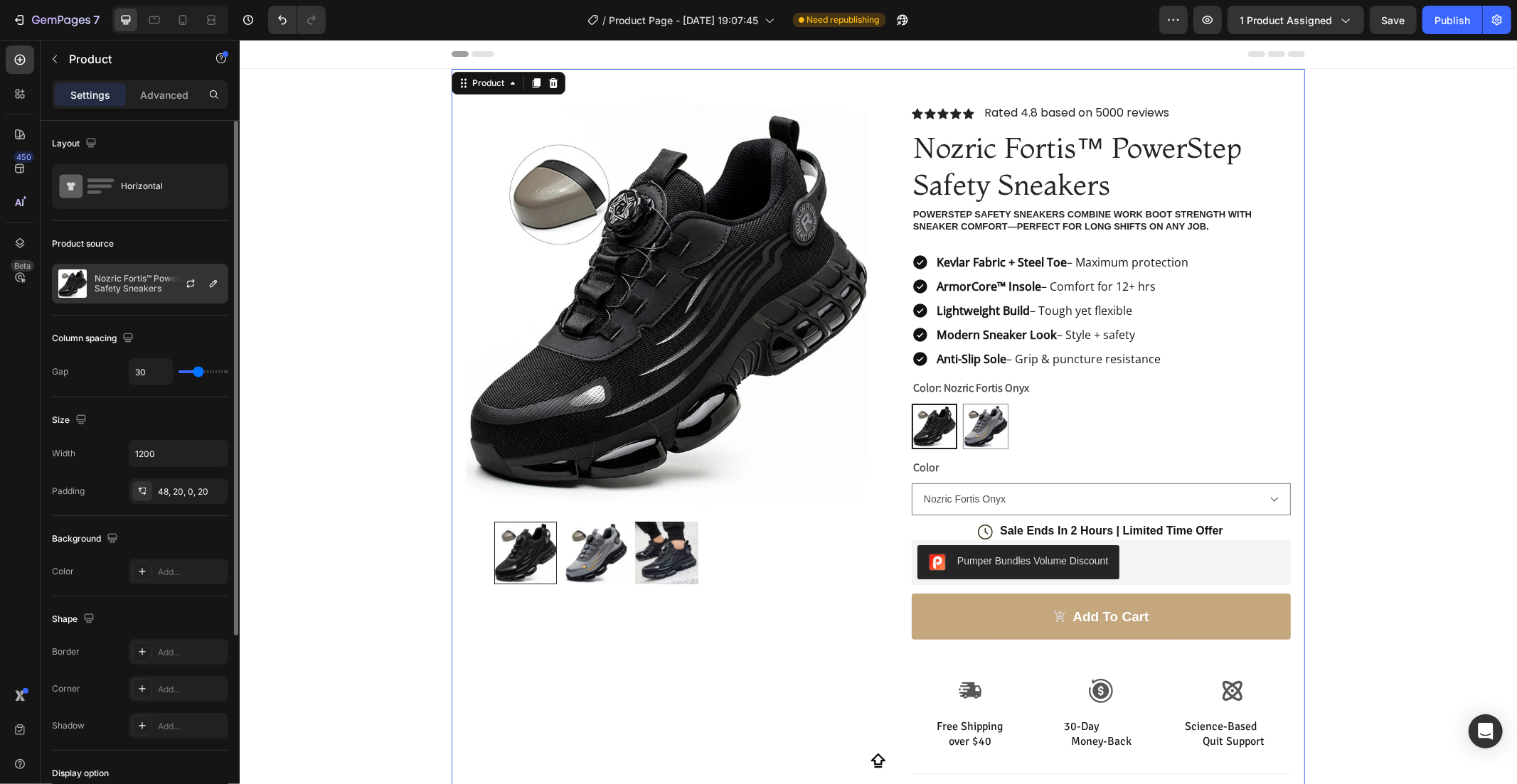
click at [108, 286] on p "Nozric Fortis™ PowerStep Safety Sneakers" at bounding box center [157, 283] width 127 height 20
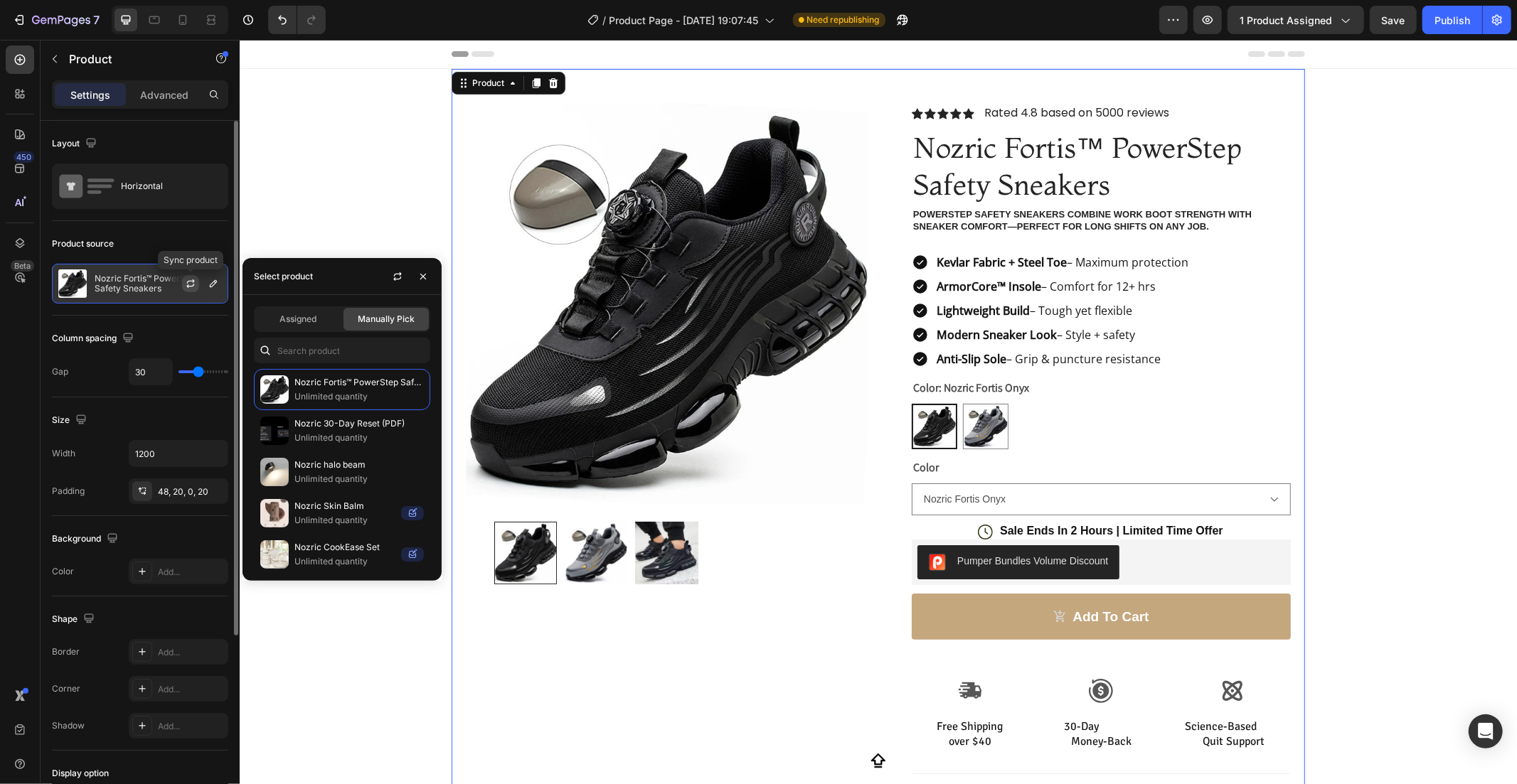
click at [186, 284] on icon "button" at bounding box center [191, 283] width 12 height 12
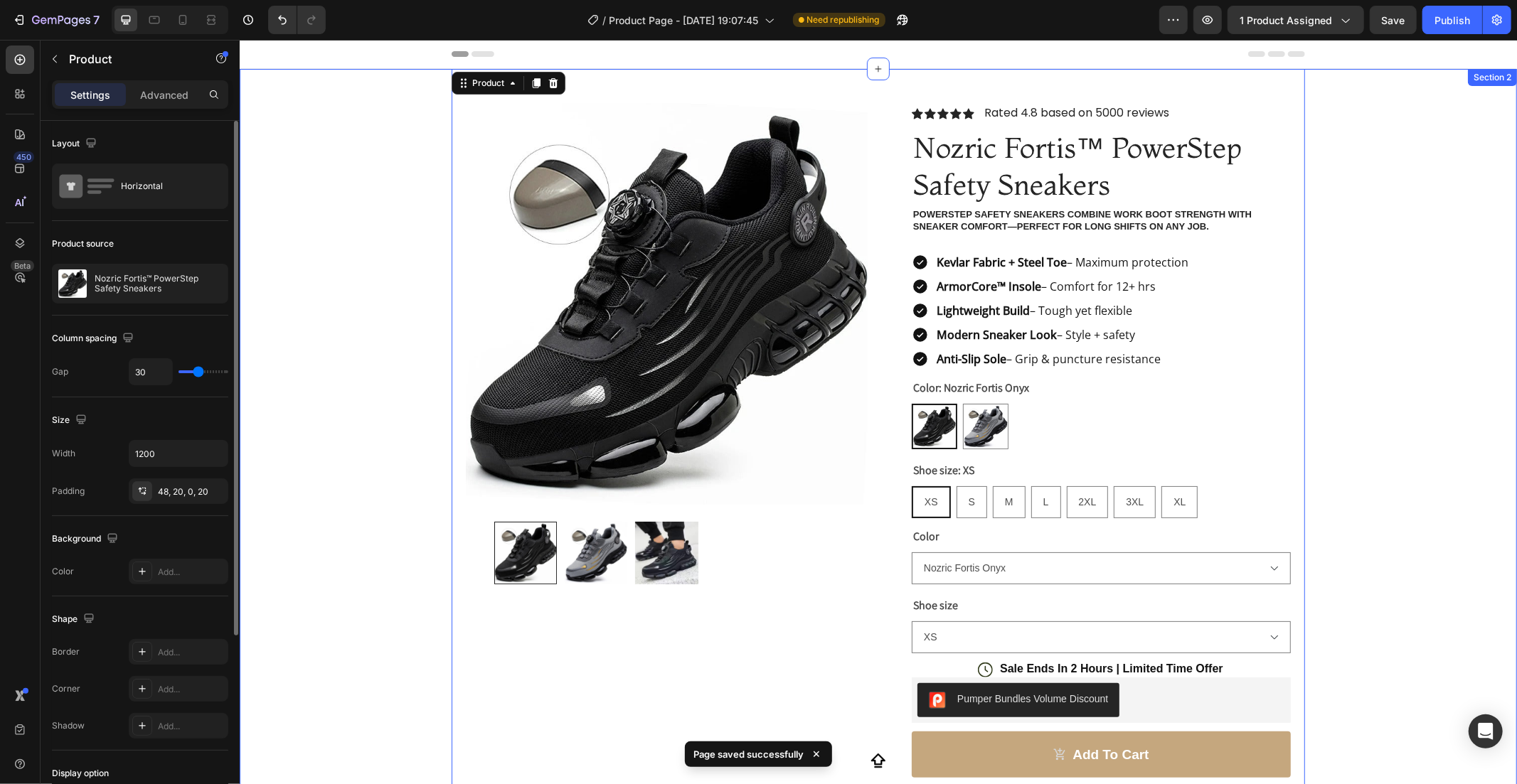
click at [1381, 373] on div "Product Images Row Icon Icon Icon Icon Icon Icon List Rated 4.8 based on 5000 r…" at bounding box center [878, 580] width 1277 height 1023
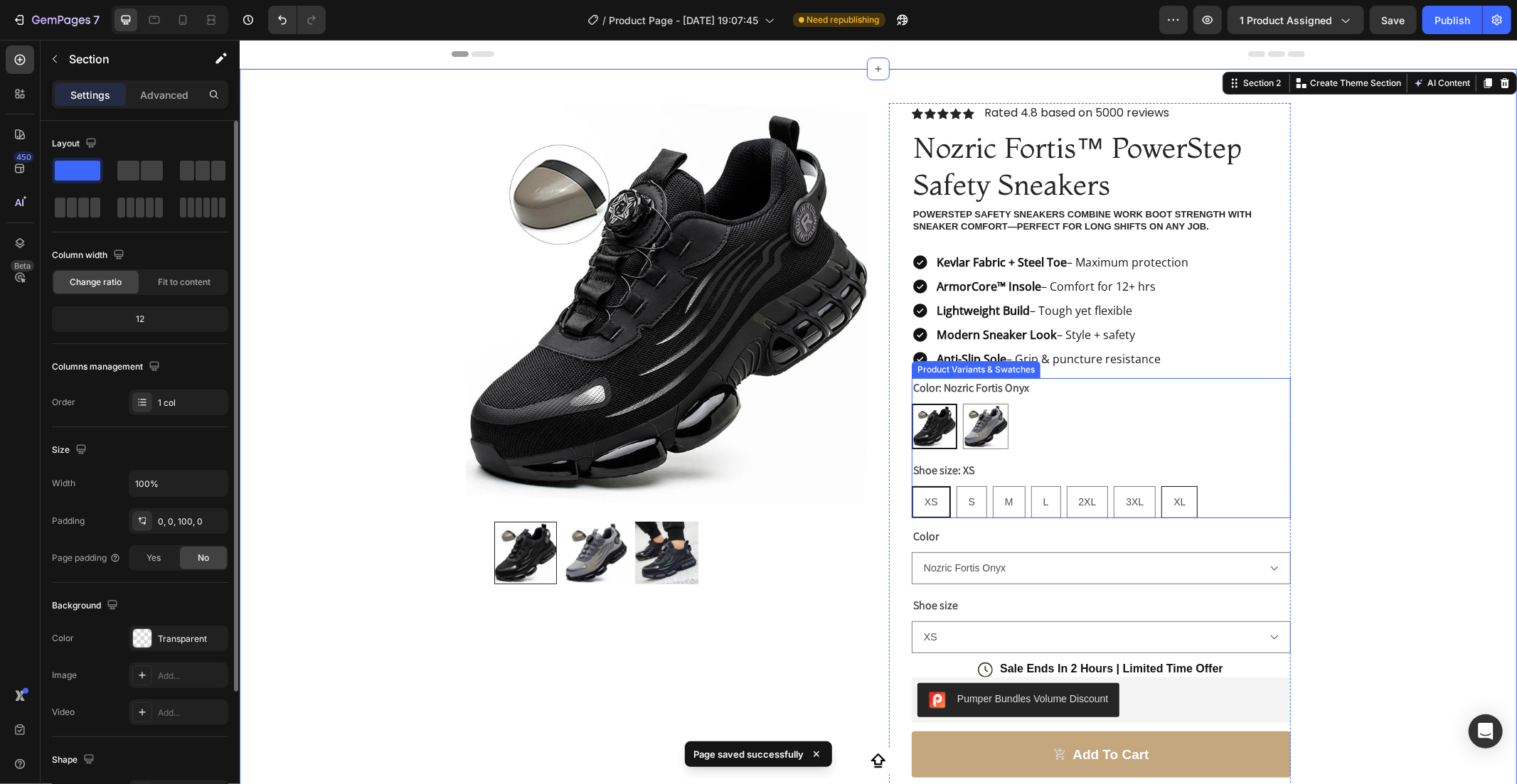
click at [1189, 498] on div "XL" at bounding box center [1178, 501] width 34 height 29
click at [1160, 485] on input "XL XL XL" at bounding box center [1160, 485] width 1 height 1
radio input "true"
select select "XL"
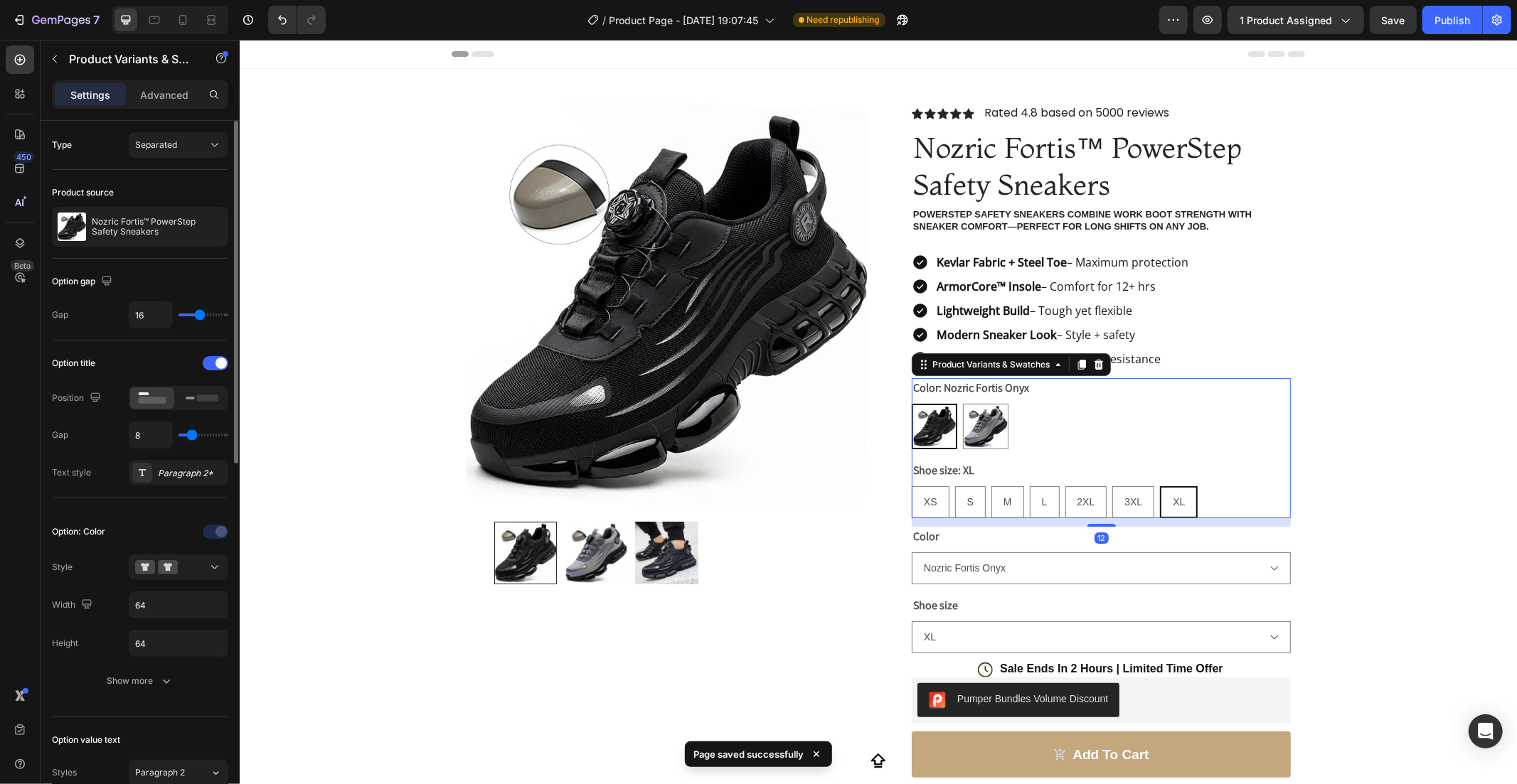
click at [1194, 499] on div "XS XS XS S S S M M M L L L 2XL 2XL 2XL 3XL 3XL 3XL XL XL XL" at bounding box center [1101, 501] width 379 height 32
click at [924, 507] on div "XS" at bounding box center [930, 501] width 36 height 29
click at [911, 485] on input "XS XS XS" at bounding box center [910, 485] width 1 height 1
radio input "true"
select select "XS"
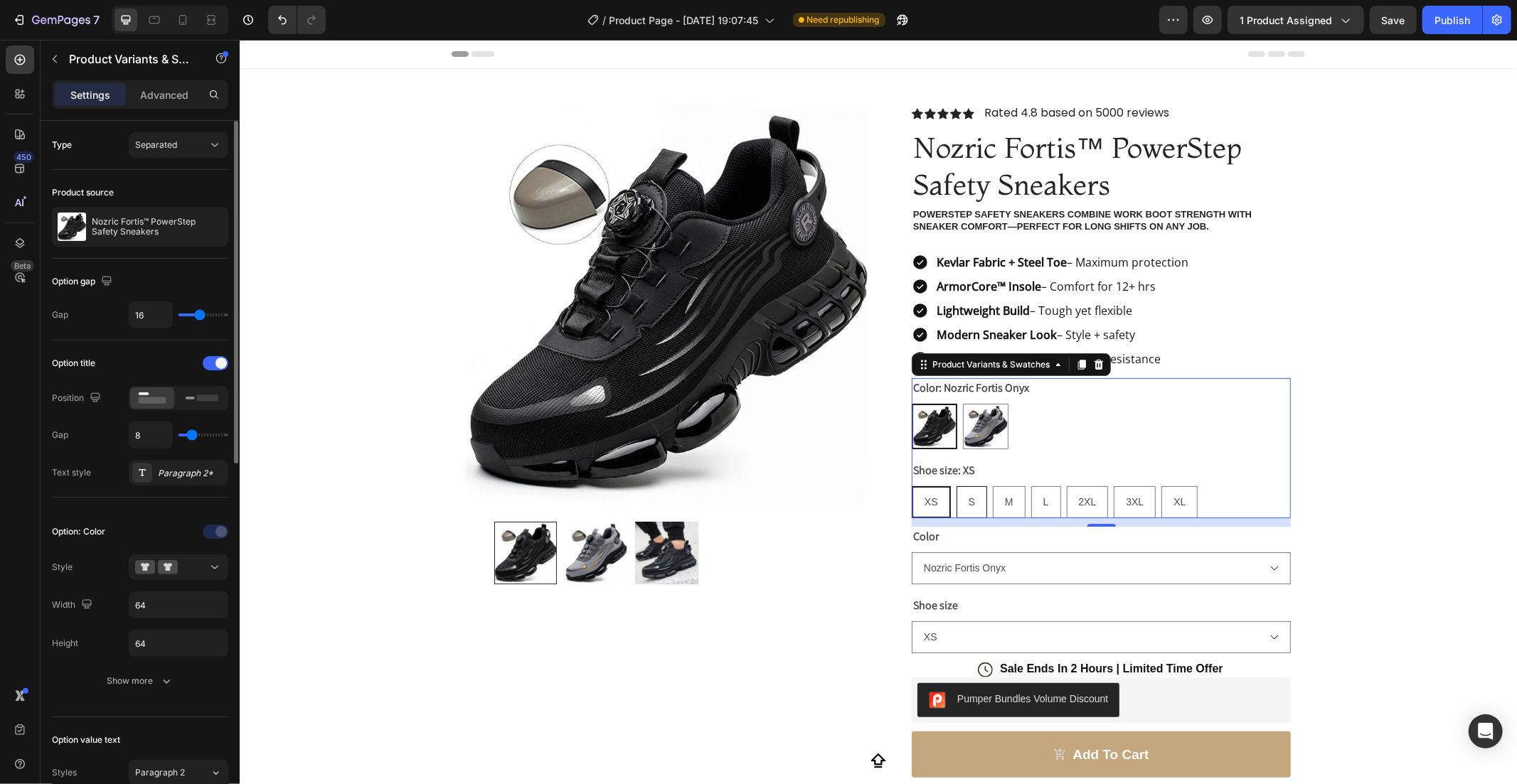
click at [968, 499] on div "S" at bounding box center [971, 501] width 29 height 29
click at [956, 485] on input "S S S" at bounding box center [955, 485] width 1 height 1
radio input "true"
select select "S"
click at [1011, 494] on div "M" at bounding box center [1008, 501] width 31 height 29
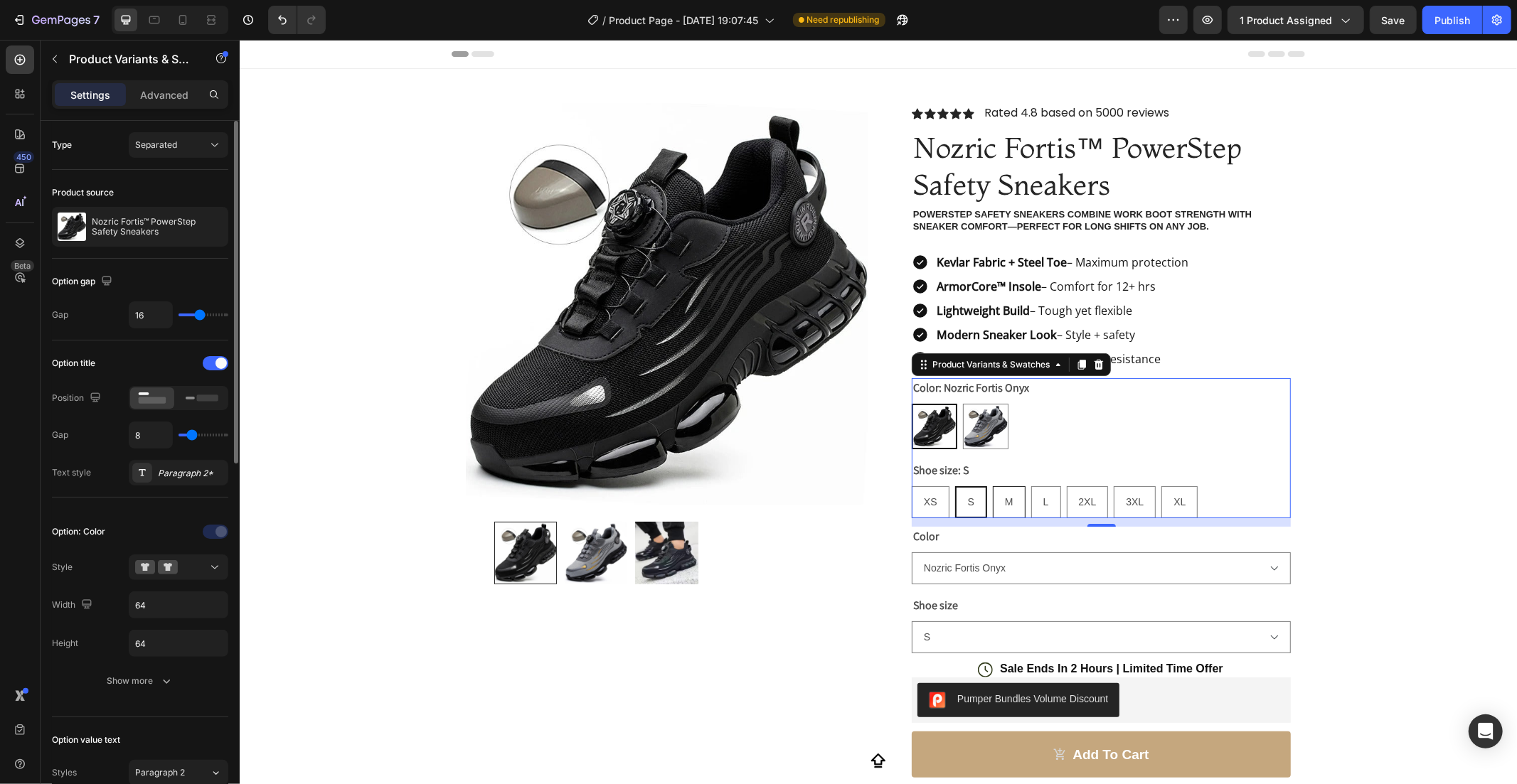
click at [992, 485] on input "M M M" at bounding box center [991, 485] width 1 height 1
radio input "true"
select select "M"
click at [1032, 490] on div "L" at bounding box center [1046, 501] width 29 height 29
click at [1031, 485] on input "L L L" at bounding box center [1030, 485] width 1 height 1
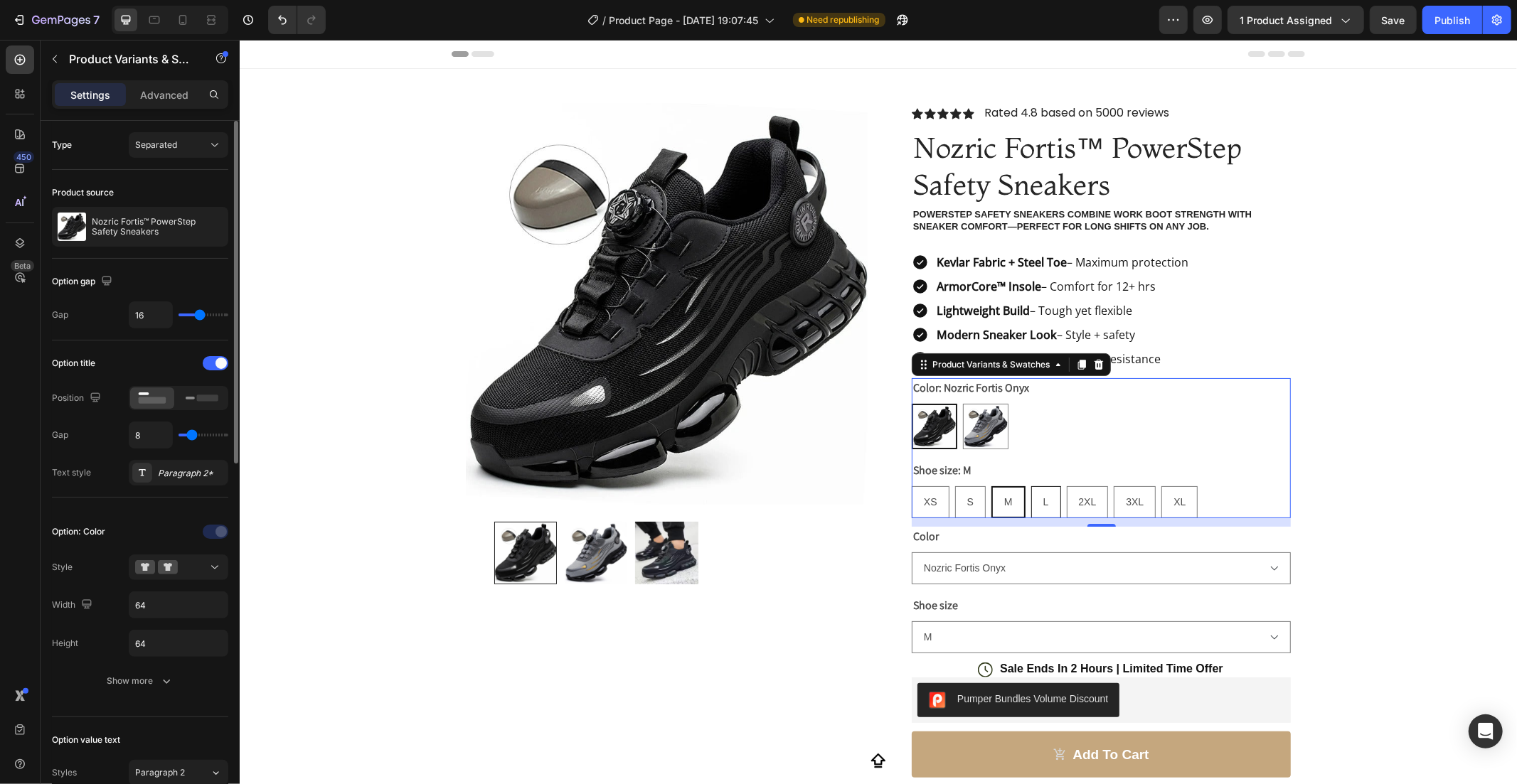
radio input "true"
select select "L"
click at [1069, 495] on div "2XL" at bounding box center [1087, 501] width 40 height 29
click at [1066, 485] on input "2XL 2XL 2XL" at bounding box center [1065, 485] width 1 height 1
radio input "true"
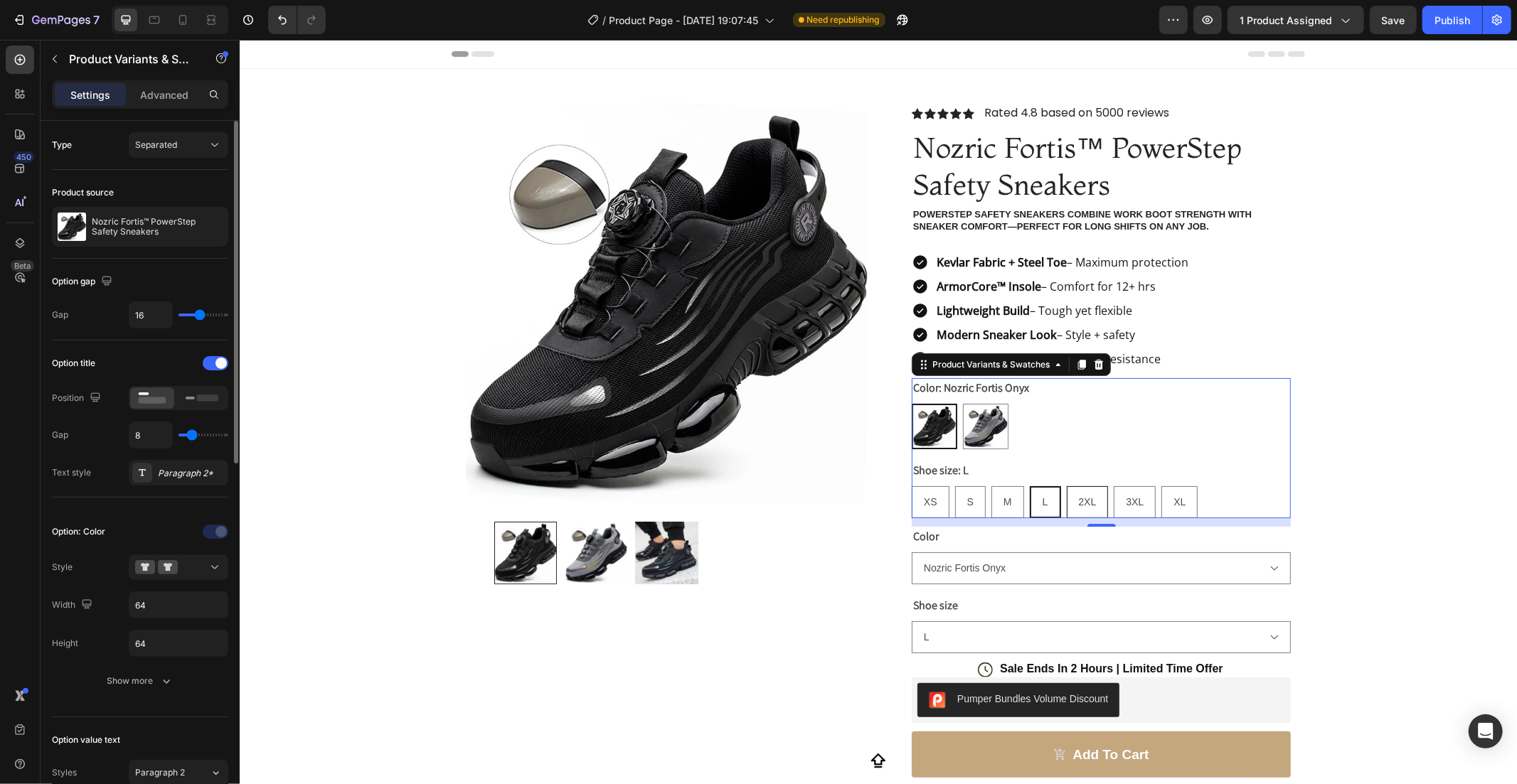
select select "2XL"
click at [1119, 495] on div "3XL" at bounding box center [1134, 501] width 40 height 29
click at [1113, 485] on input "3XL 3XL 3XL" at bounding box center [1112, 485] width 1 height 1
radio input "true"
select select "3XL"
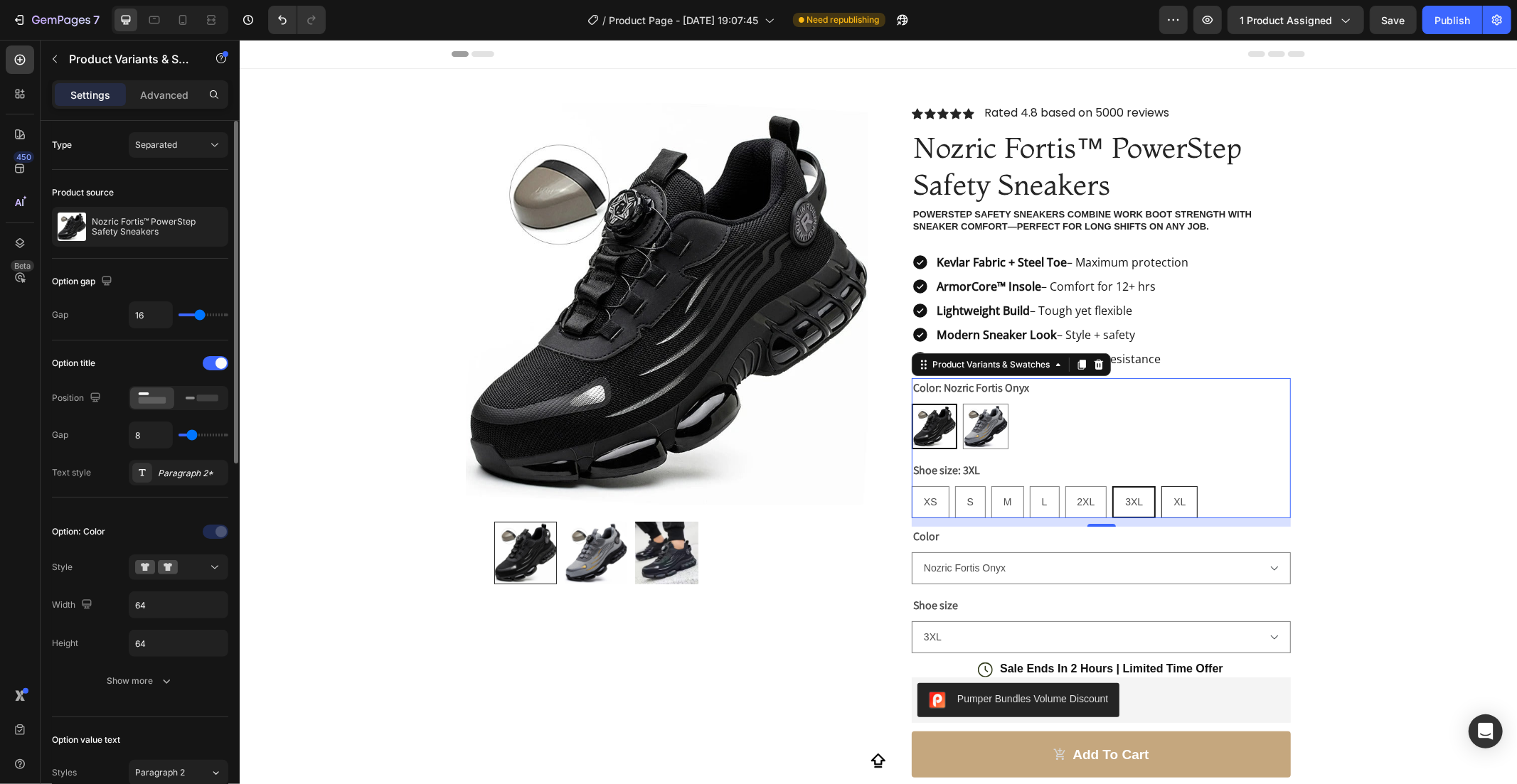
click at [1175, 500] on span "XL" at bounding box center [1179, 501] width 12 height 12
click at [1160, 485] on input "XL XL XL" at bounding box center [1160, 485] width 1 height 1
radio input "true"
select select "XL"
click at [1361, 474] on div "Product Images Row Icon Icon Icon Icon Icon Icon List Rated 4.8 based on 5000 r…" at bounding box center [878, 580] width 1277 height 1023
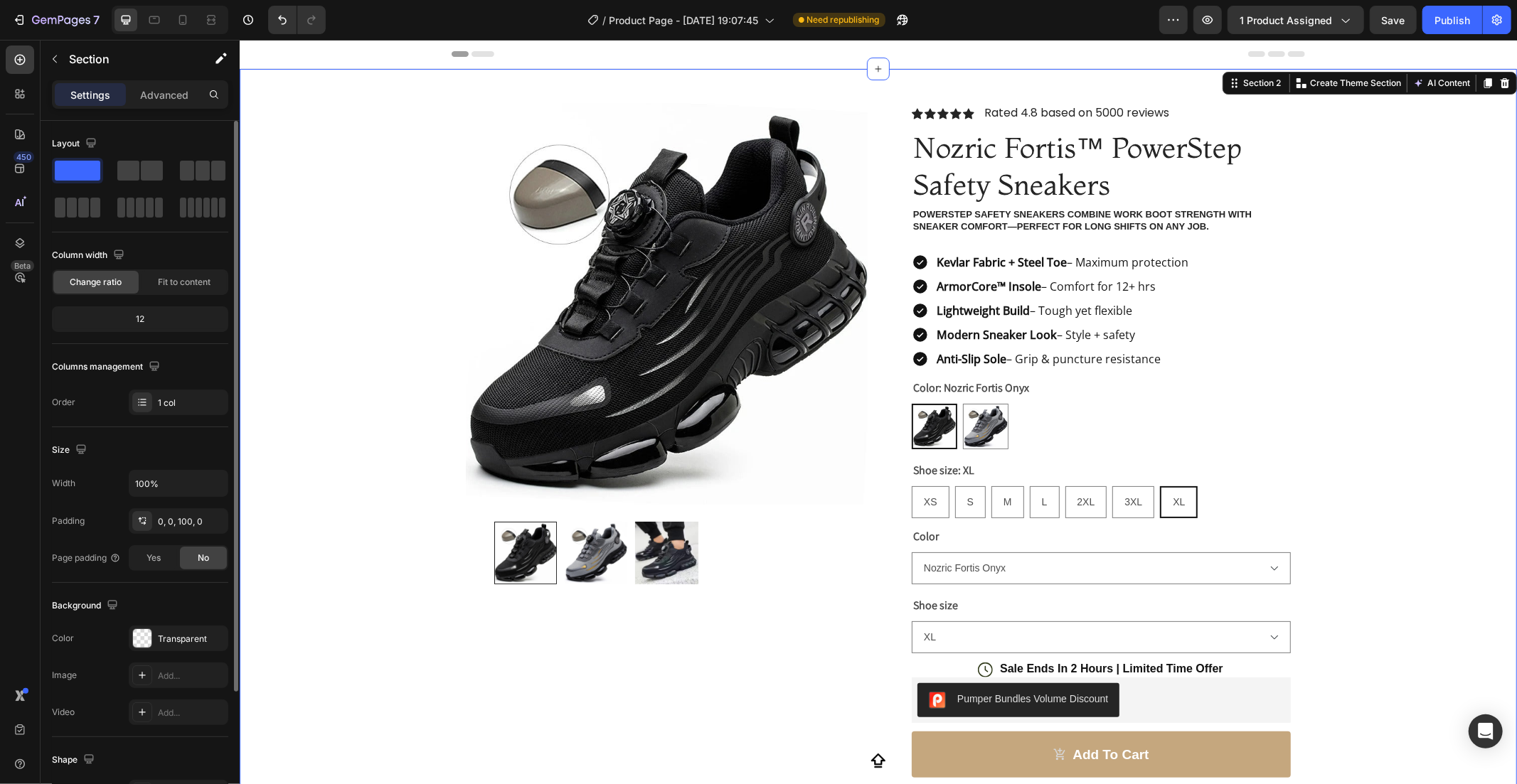
scroll to position [183, 0]
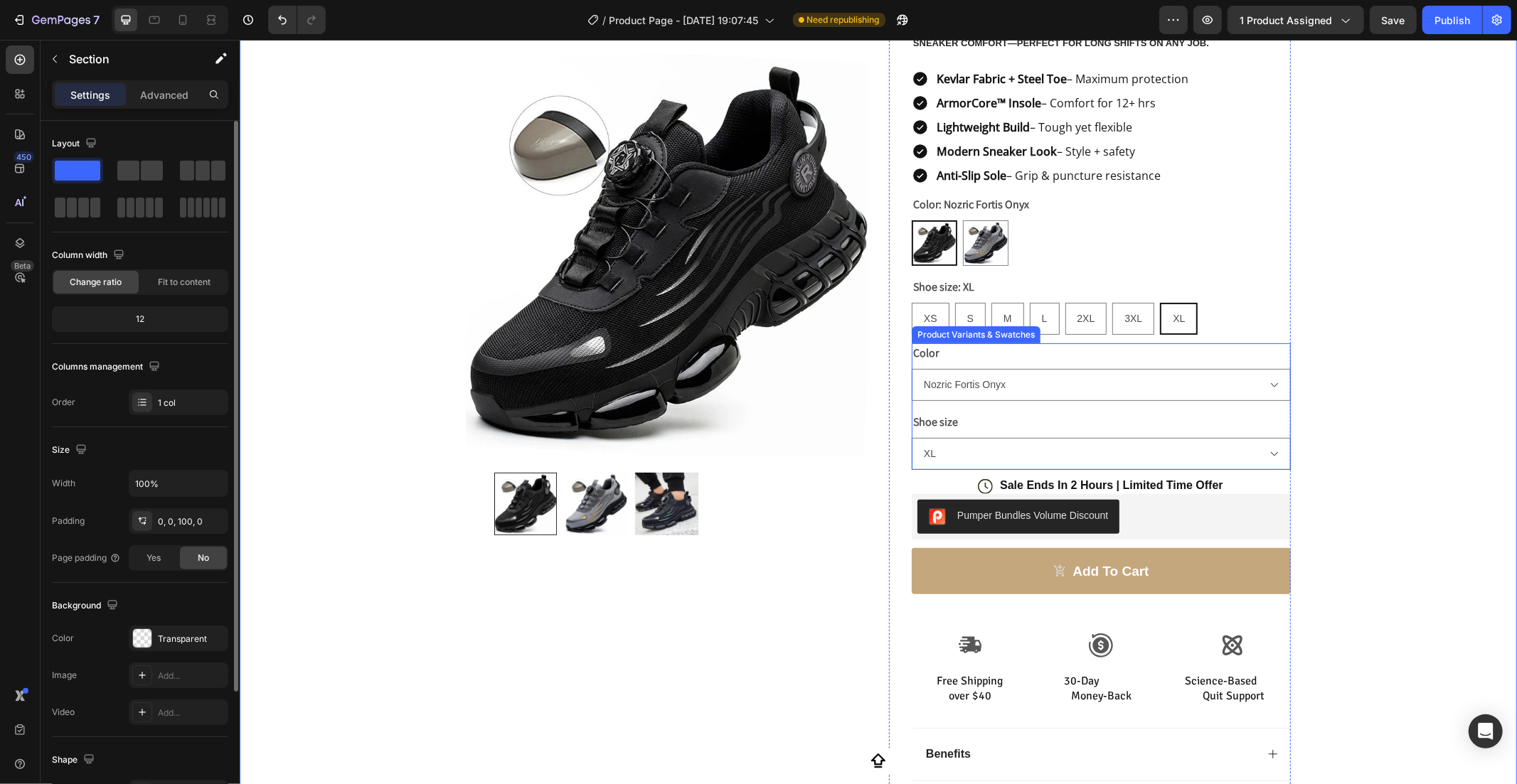
click at [1127, 417] on div "Shoe size XS S M L 2XL 3XL XL" at bounding box center [1101, 440] width 379 height 57
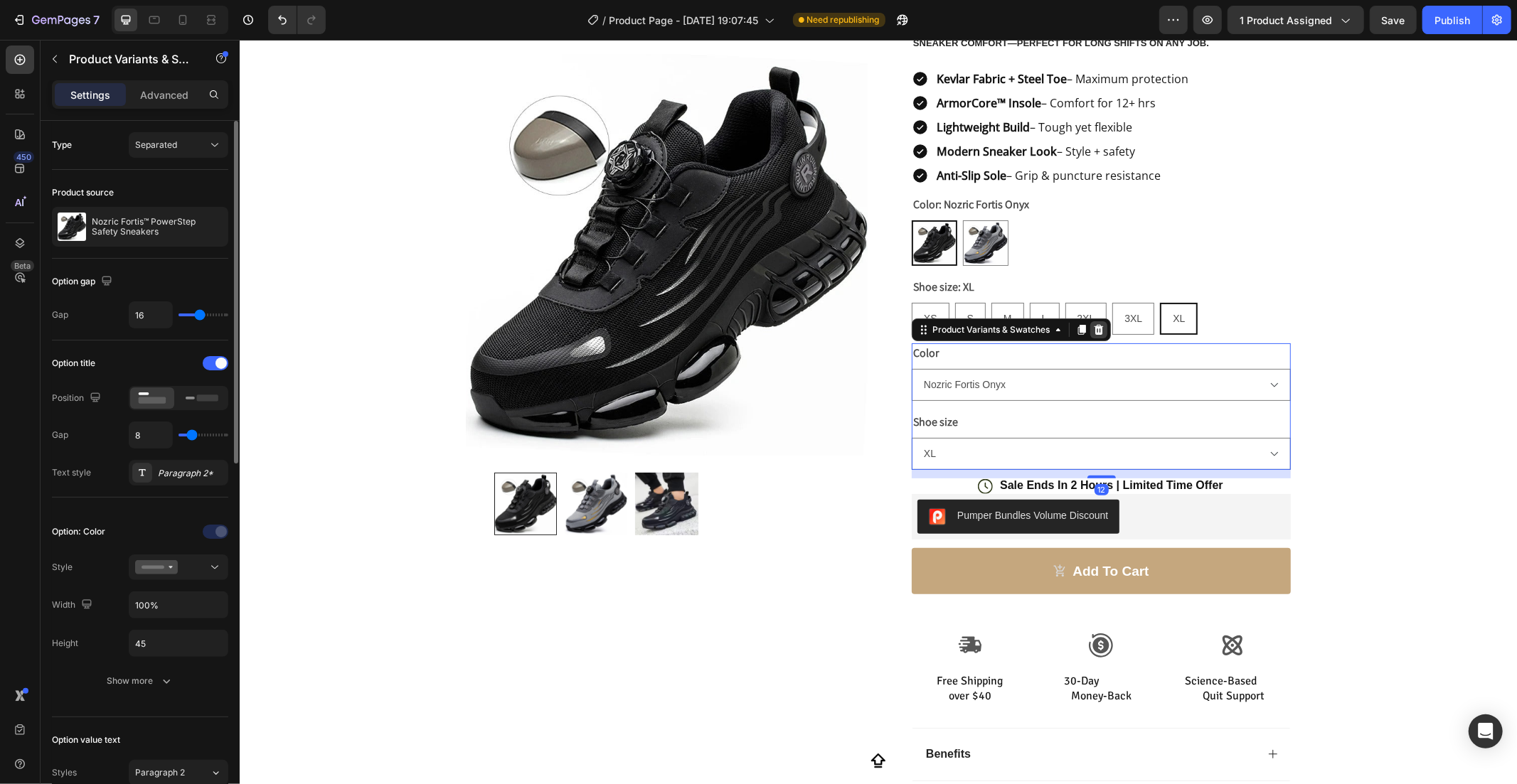
click at [1090, 330] on div at bounding box center [1098, 329] width 17 height 17
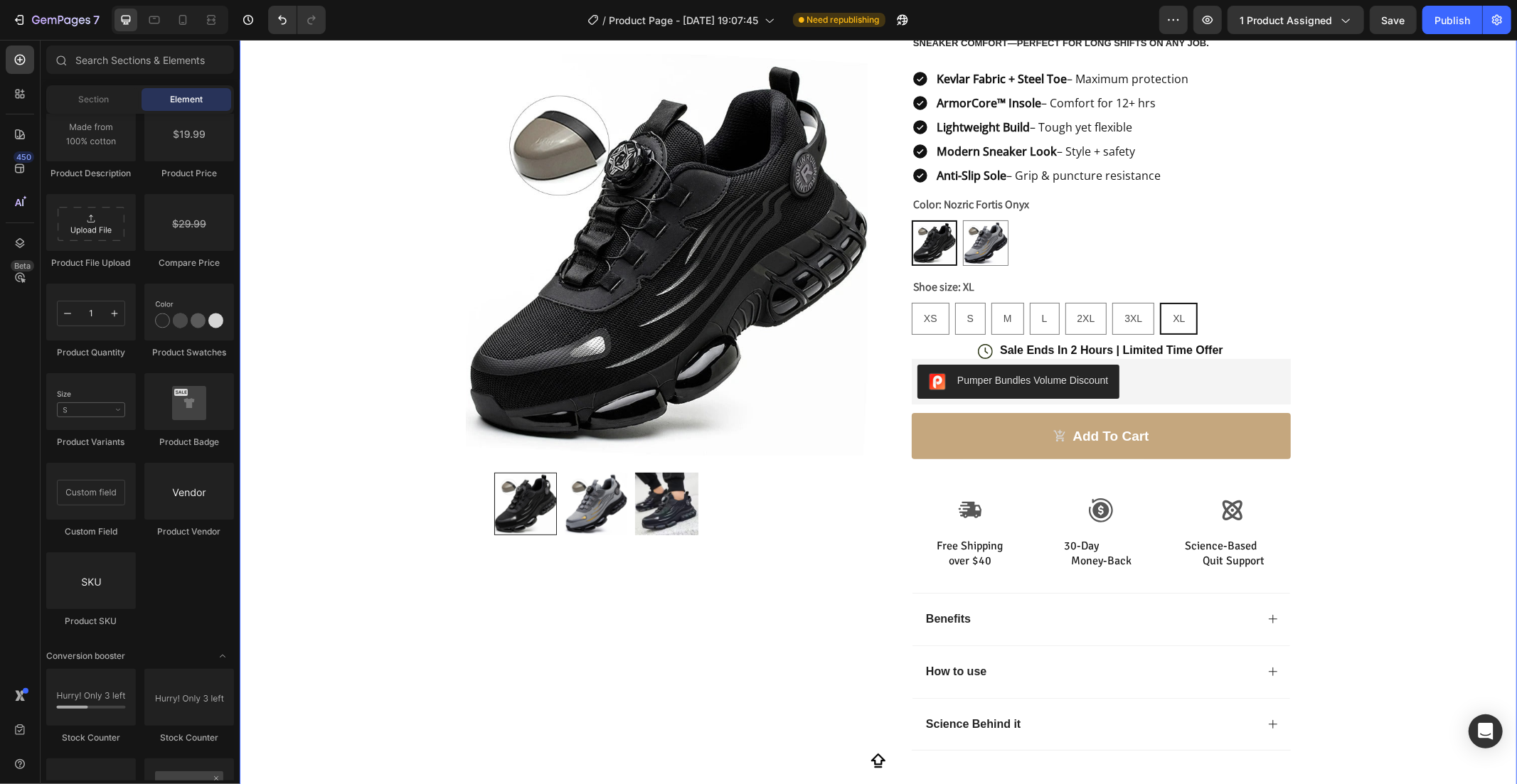
click at [1345, 313] on div "Product Images Row Icon Icon Icon Icon Icon Icon List Rated 4.8 based on 5000 r…" at bounding box center [878, 329] width 1277 height 888
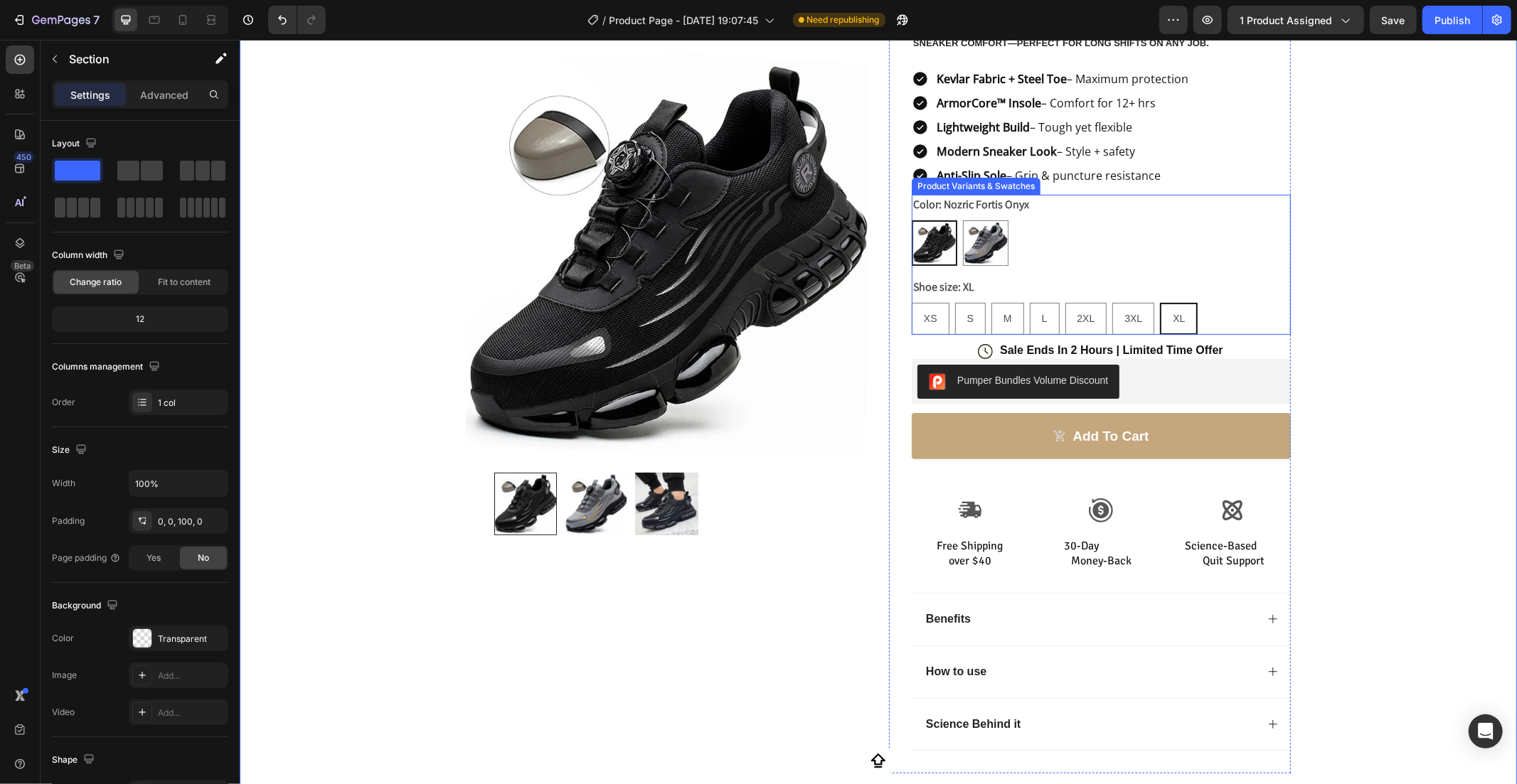
click at [1217, 313] on div "XS XS XS S S S M M M L L L 2XL 2XL 2XL 3XL 3XL 3XL XL XL XL" at bounding box center [1101, 318] width 379 height 32
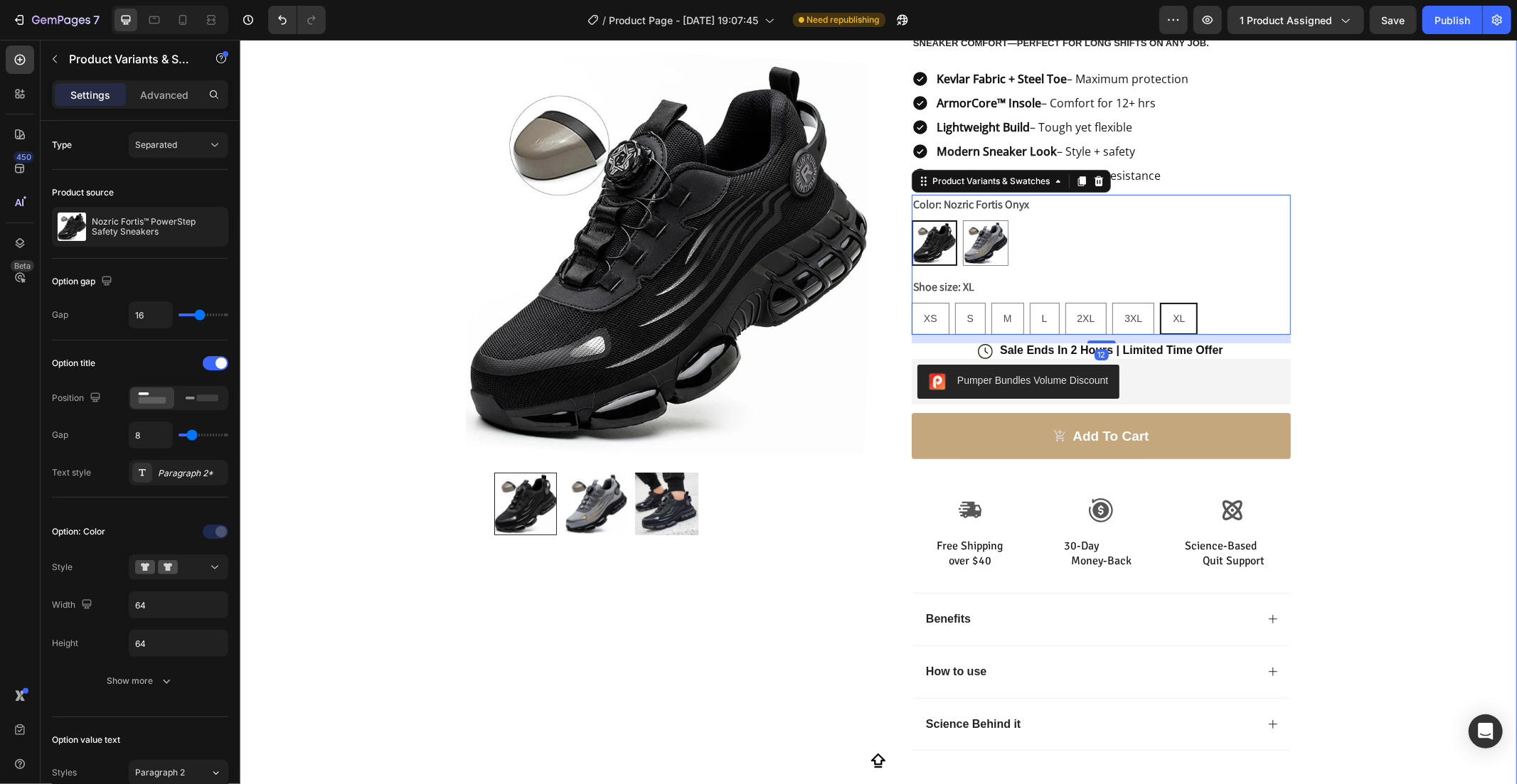
click at [1434, 448] on div "Product Images Row Icon Icon Icon Icon Icon Icon List Rated 4.8 based on 5000 r…" at bounding box center [878, 329] width 1277 height 888
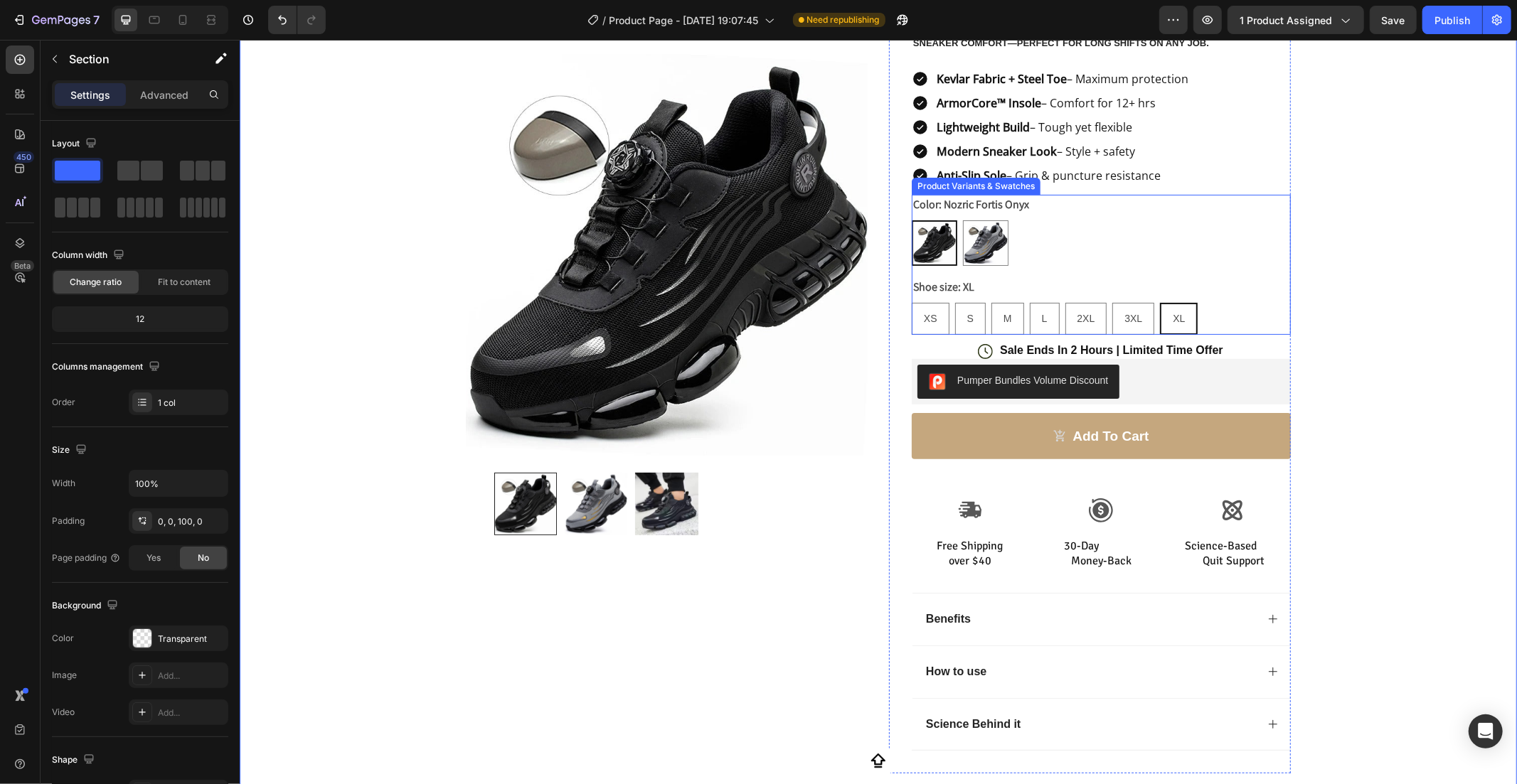
click at [1193, 321] on div "XS XS XS S S S M M M L L L 2XL 2XL 2XL 3XL 3XL 3XL XL XL XL" at bounding box center [1101, 318] width 379 height 32
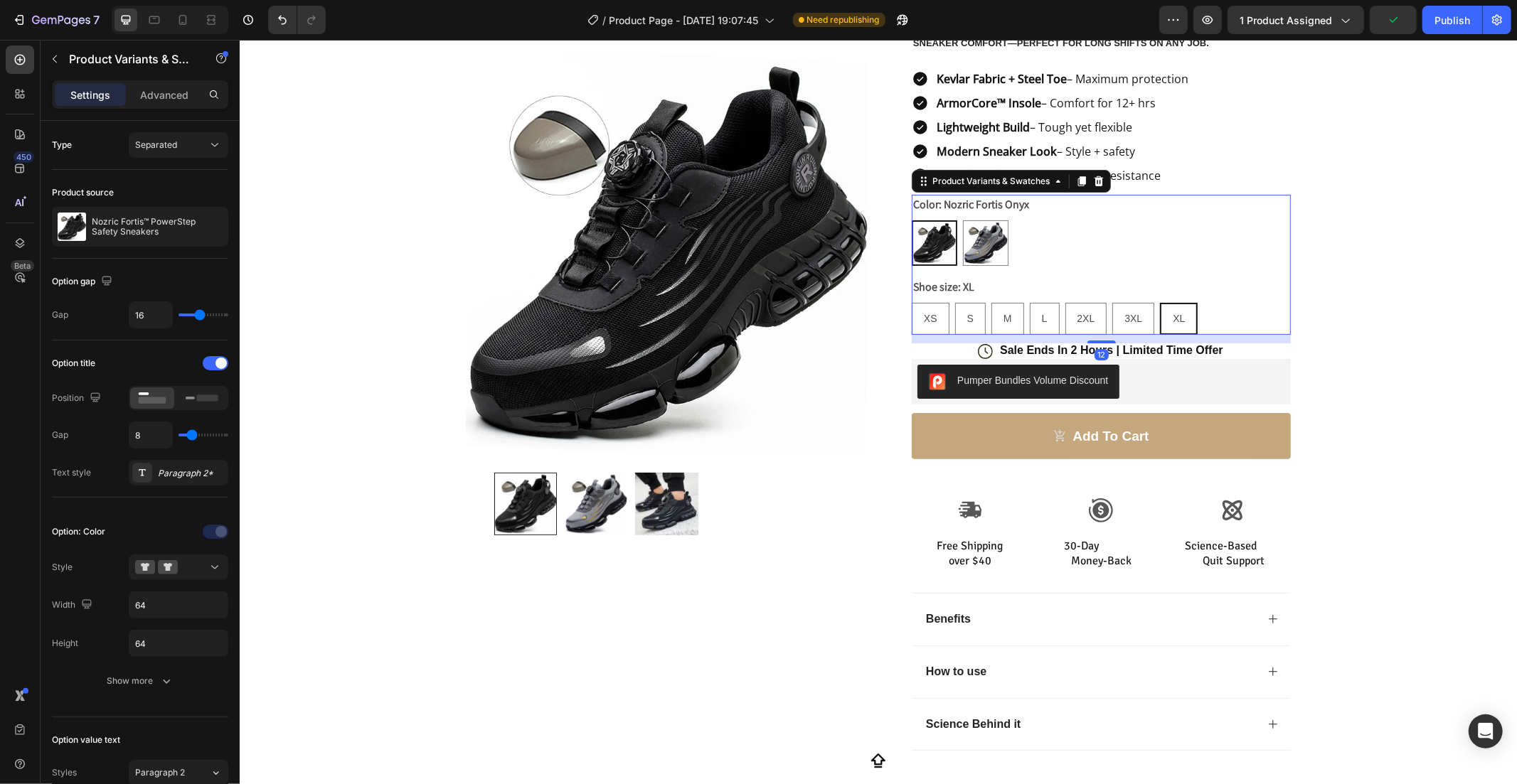
click at [972, 281] on div "Shoe size: XL XS XS XS S S S M M M L L L 2XL 2XL 2XL 3XL 3XL 3XL XL XL XL" at bounding box center [1101, 305] width 379 height 57
click at [189, 406] on div at bounding box center [202, 398] width 44 height 21
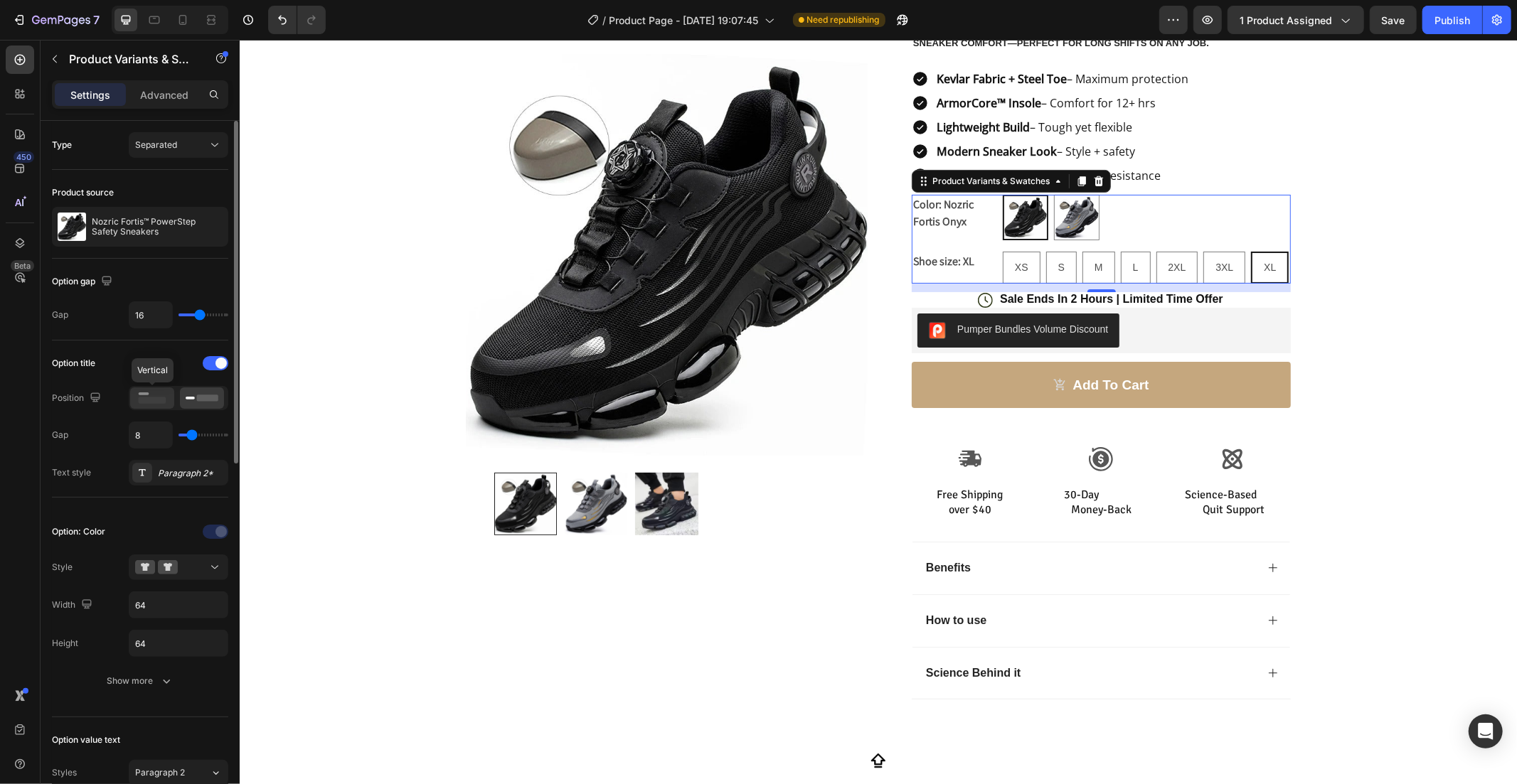
click at [167, 398] on icon at bounding box center [151, 398] width 33 height 16
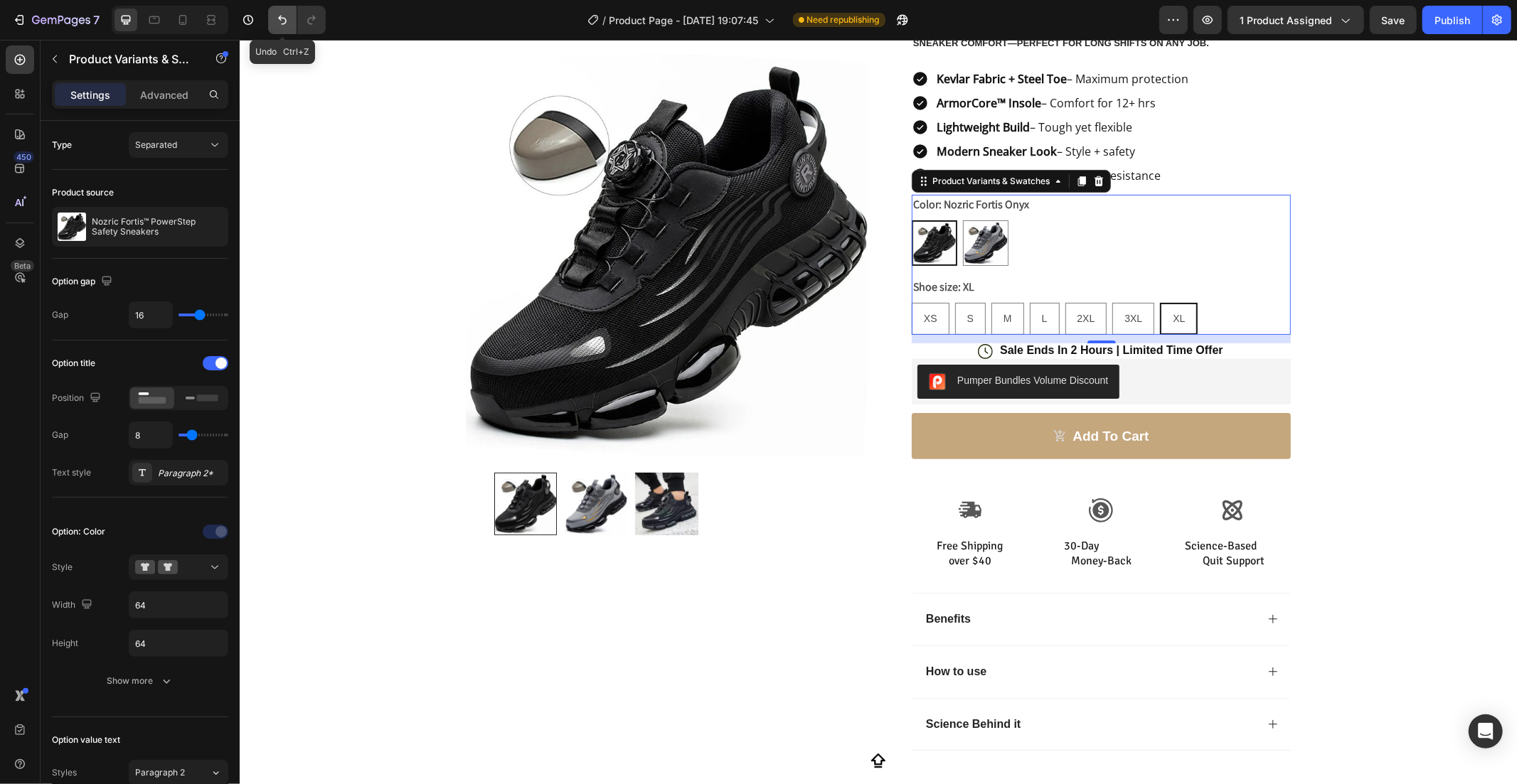
click at [286, 25] on icon "Undo/Redo" at bounding box center [282, 19] width 14 height 14
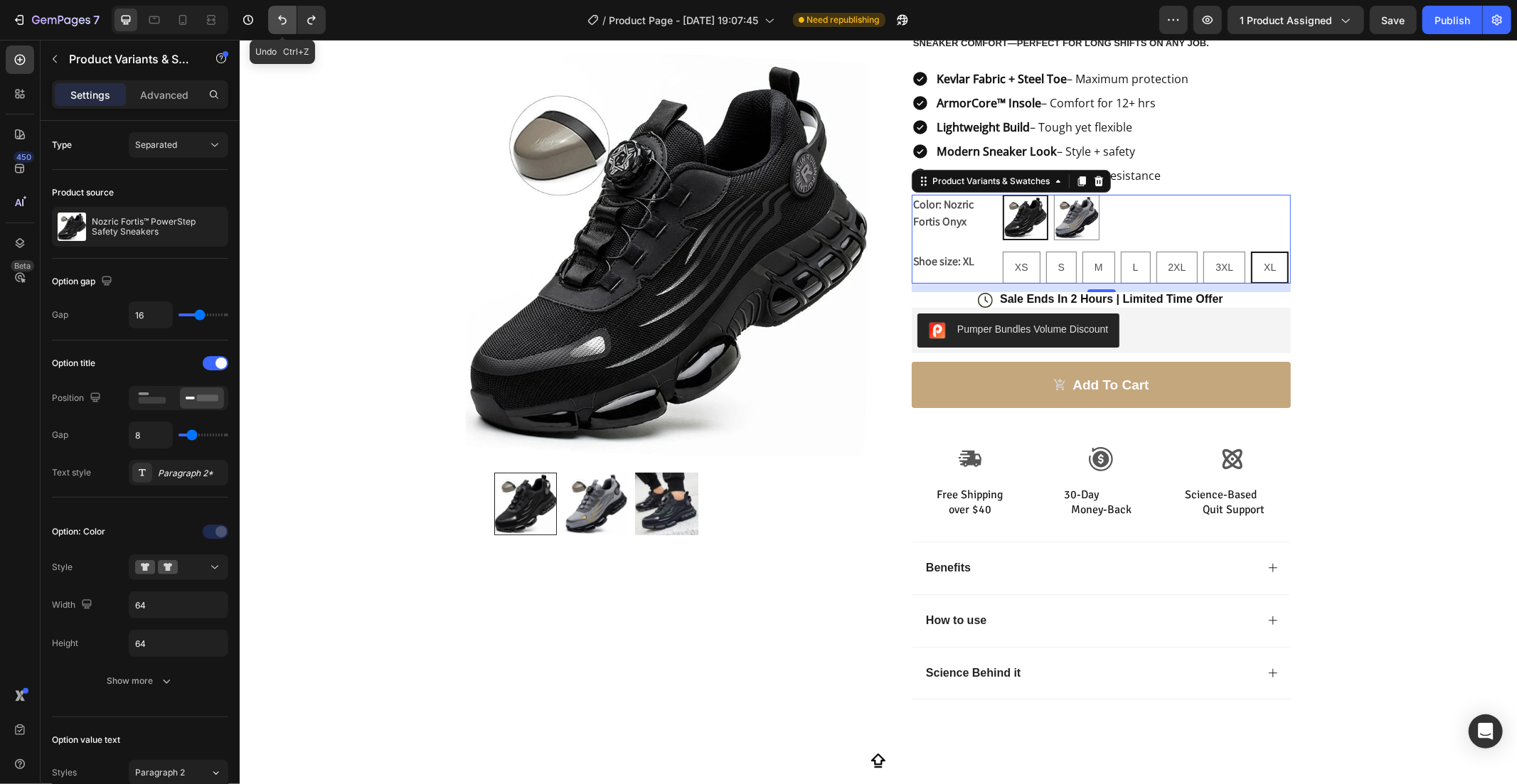
click at [286, 25] on icon "Undo/Redo" at bounding box center [282, 19] width 14 height 14
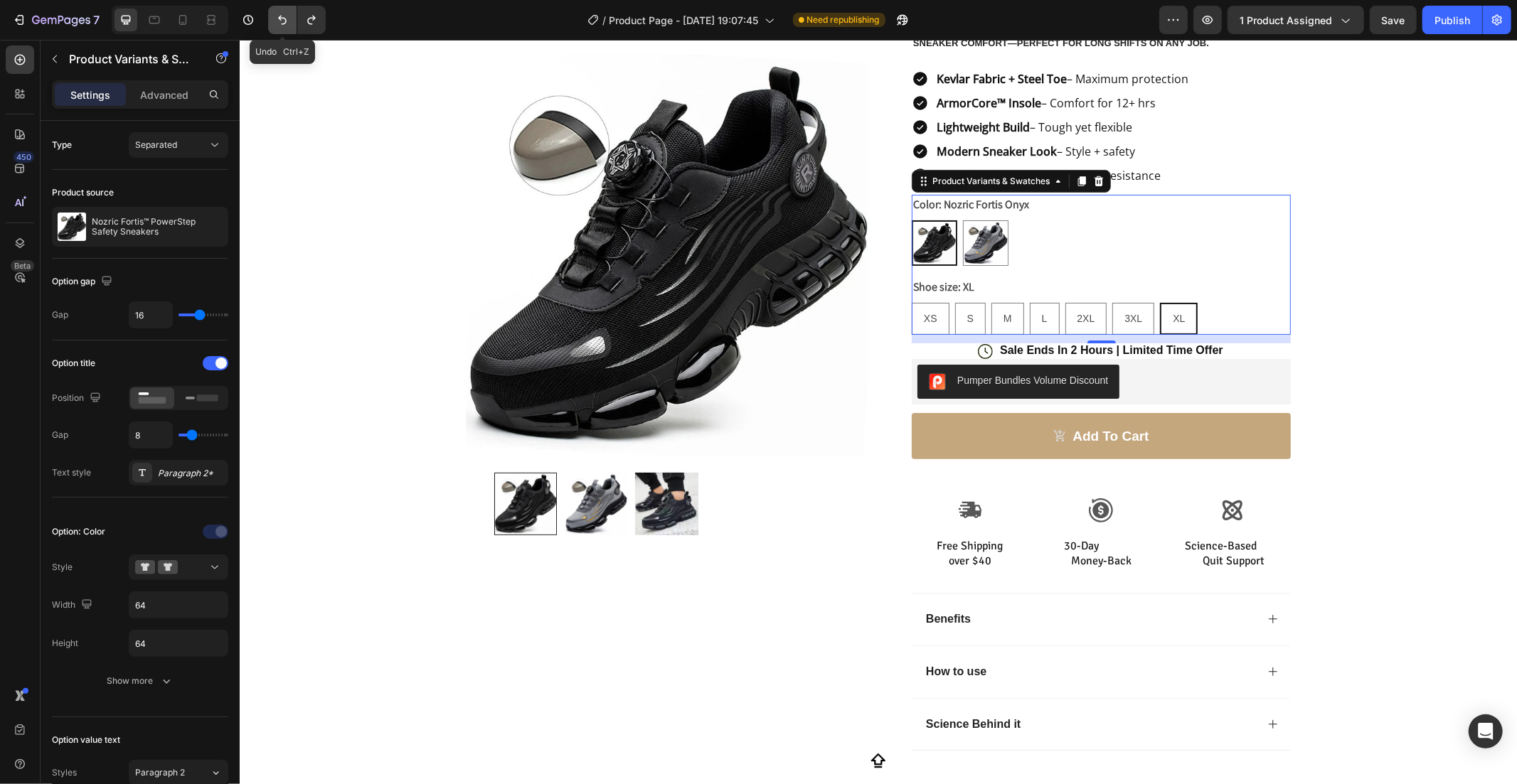
click at [286, 25] on icon "Undo/Redo" at bounding box center [282, 19] width 14 height 14
select select "XL"
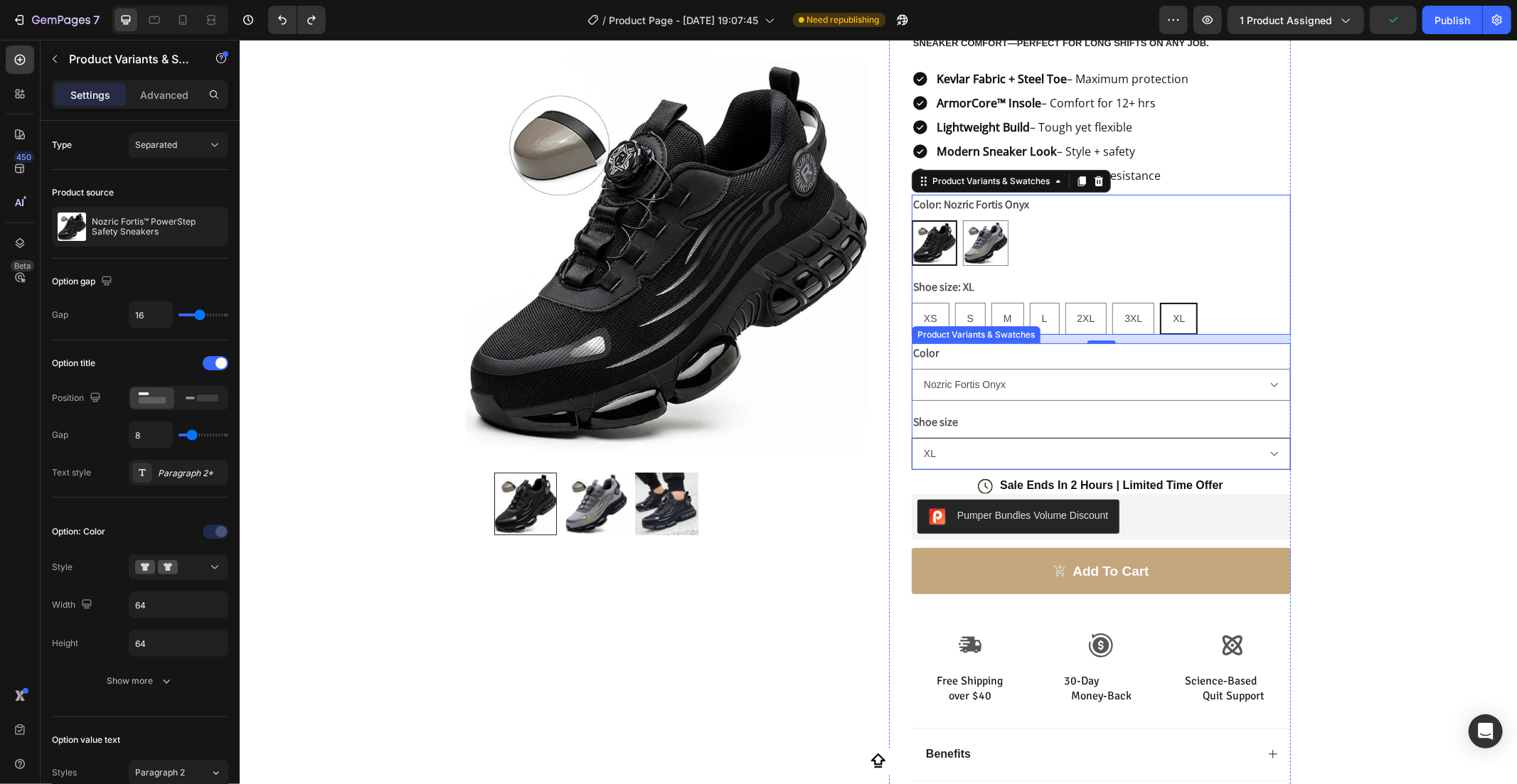
click at [977, 443] on select "XS S M L 2XL 3XL XL" at bounding box center [1101, 453] width 379 height 32
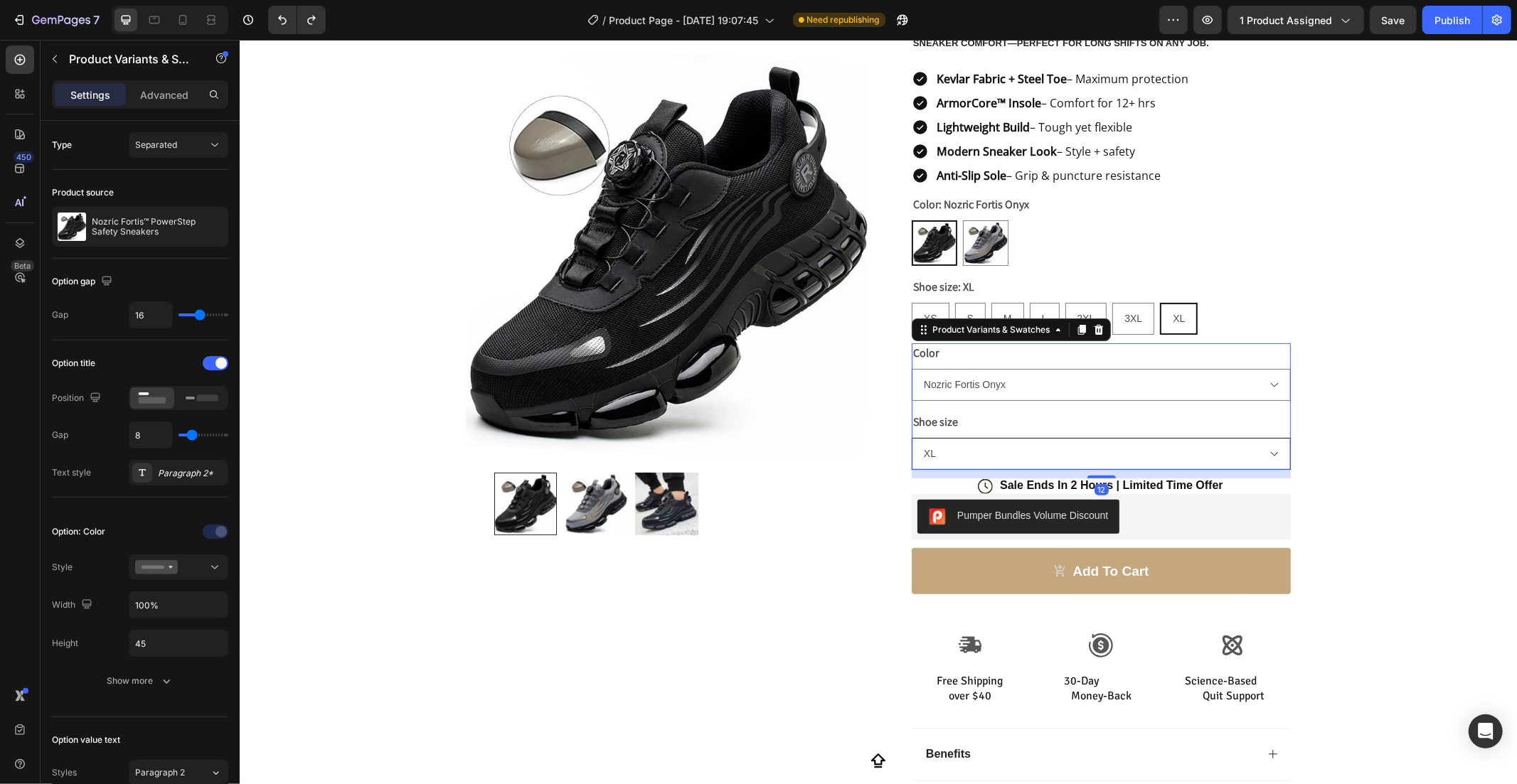
click at [977, 443] on select "XS S M L 2XL 3XL XL" at bounding box center [1101, 453] width 379 height 32
click at [1198, 312] on div "XS XS XS S S S M M M L L L 2XL 2XL 2XL 3XL 3XL 3XL XL XL XL" at bounding box center [1101, 318] width 379 height 32
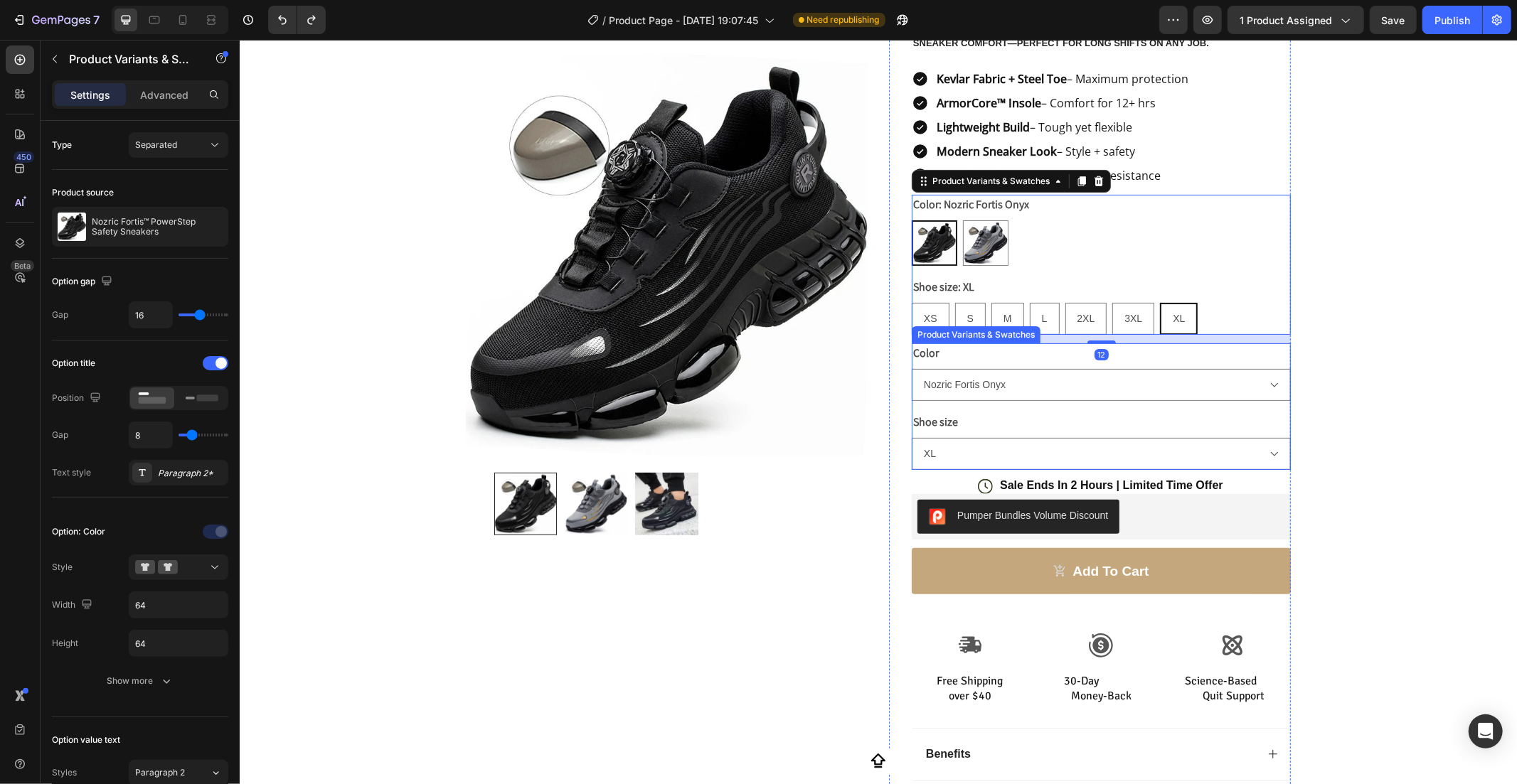
click at [1217, 416] on div "Shoe size XS S M L 2XL 3XL XL" at bounding box center [1101, 440] width 379 height 57
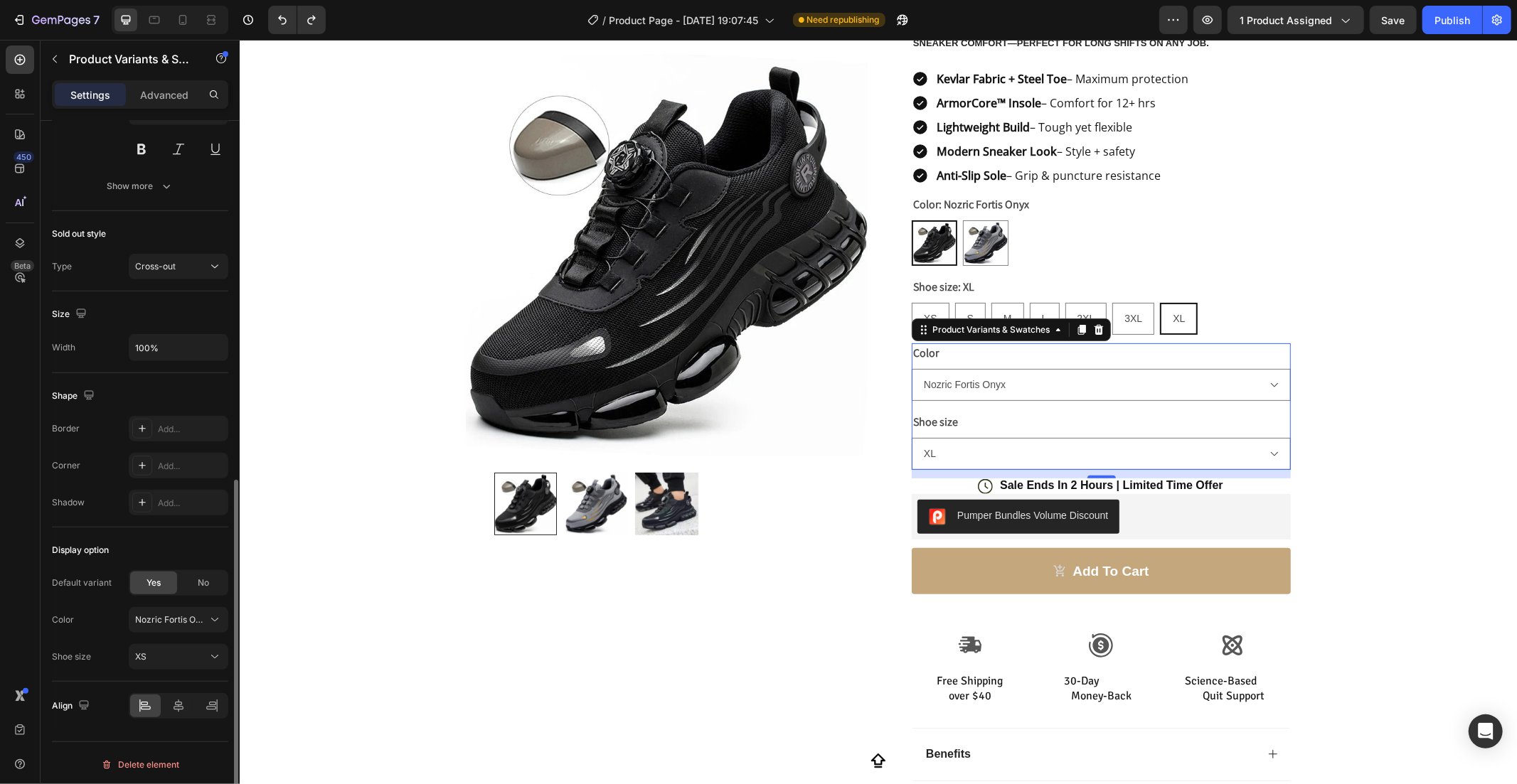
scroll to position [740, 0]
click at [192, 573] on div "No" at bounding box center [204, 578] width 47 height 23
radio input "false"
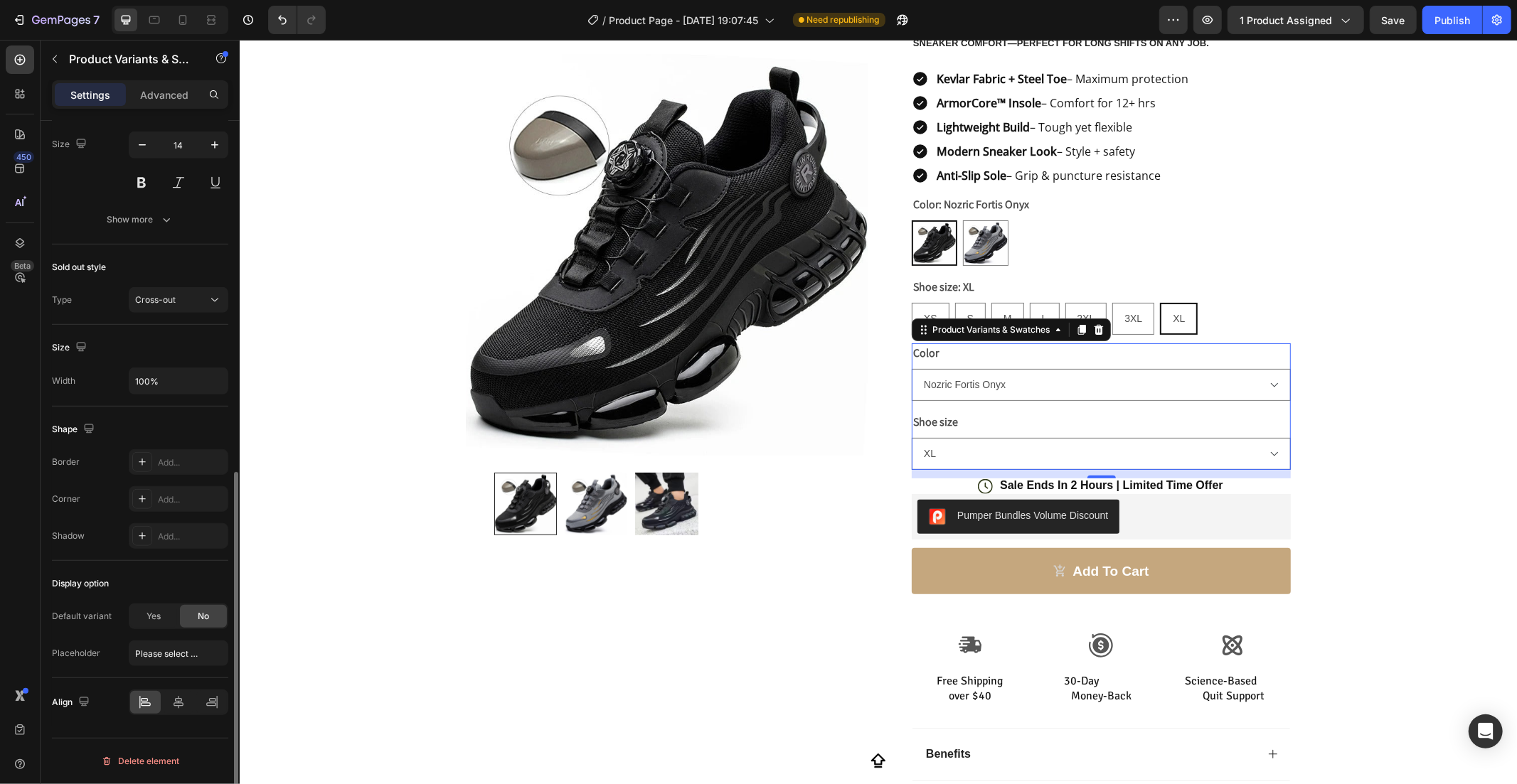
select select "blank"
click at [154, 613] on span "Yes" at bounding box center [153, 616] width 14 height 13
radio input "true"
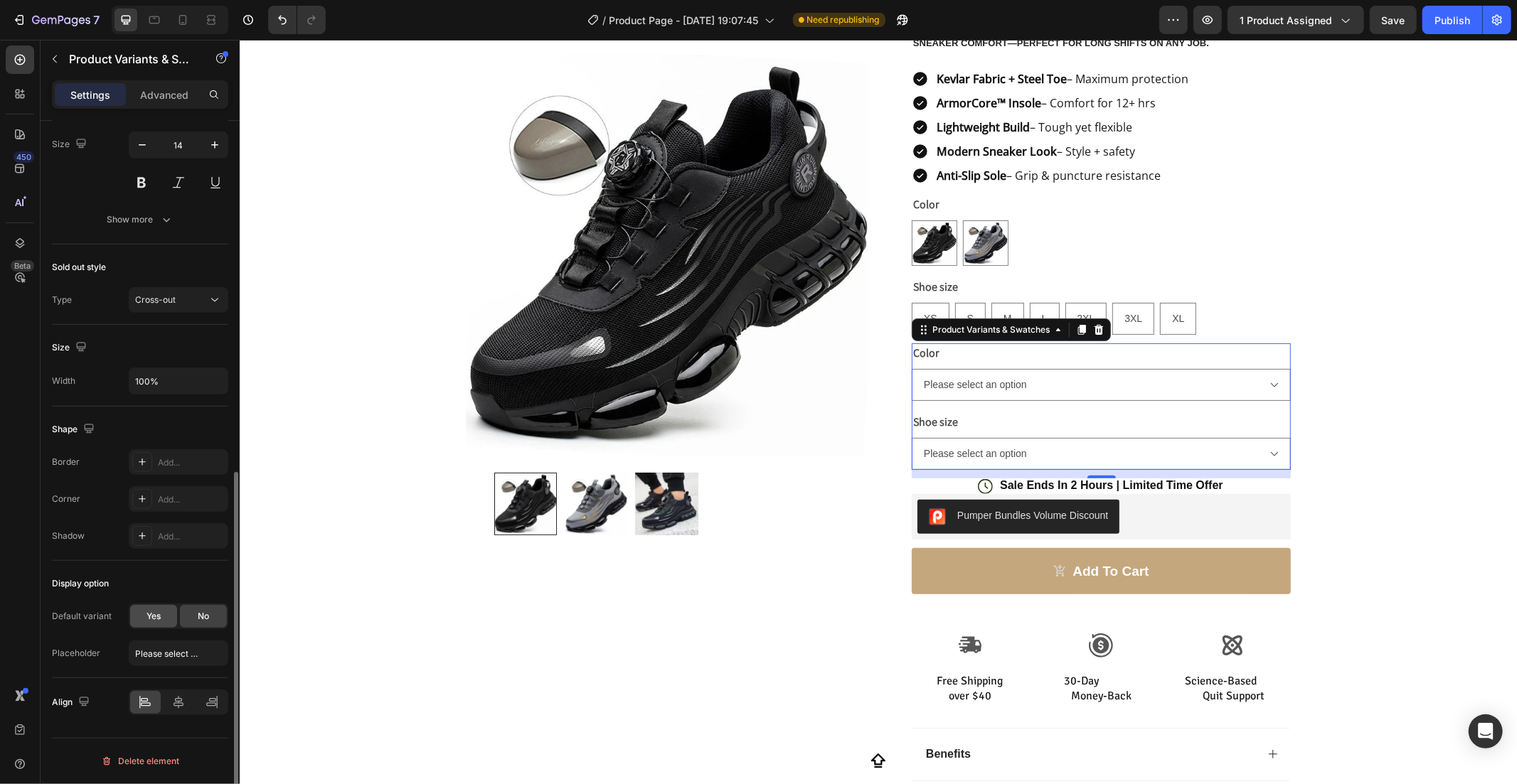
radio input "true"
select select "Nozric Fortis Onyx"
select select "XS"
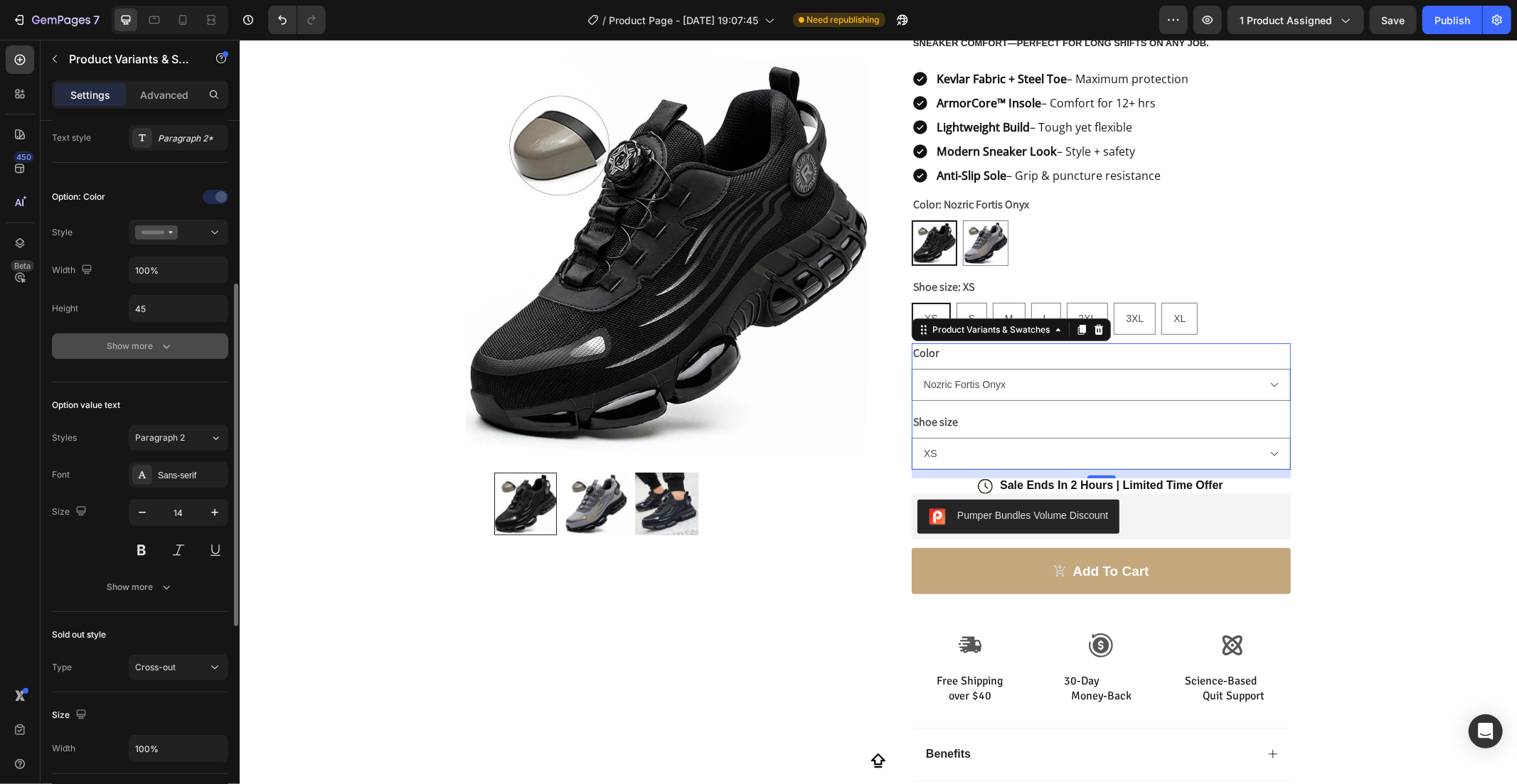
scroll to position [0, 0]
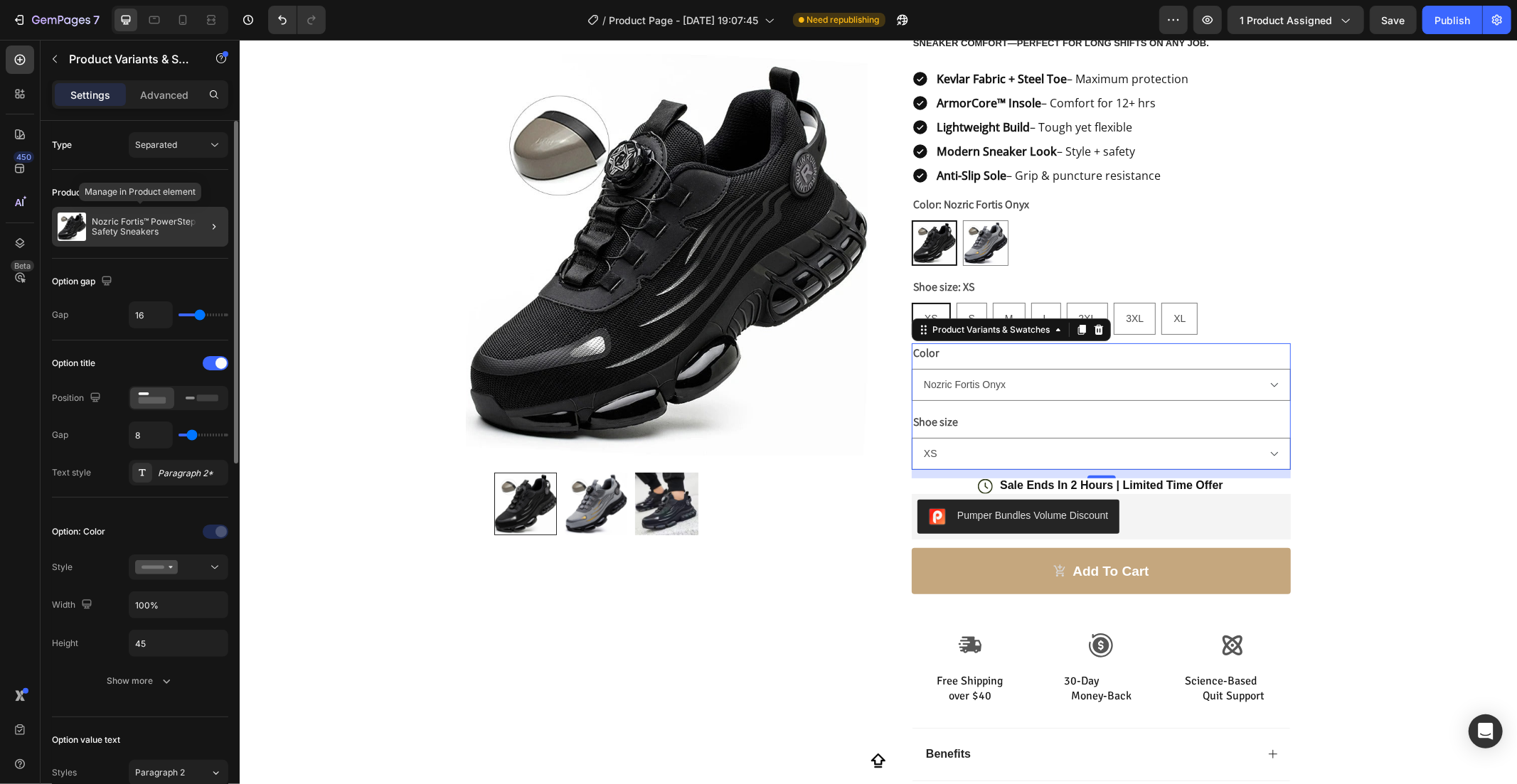
click at [141, 218] on p "Nozric Fortis™ PowerStep Safety Sneakers" at bounding box center [157, 227] width 131 height 20
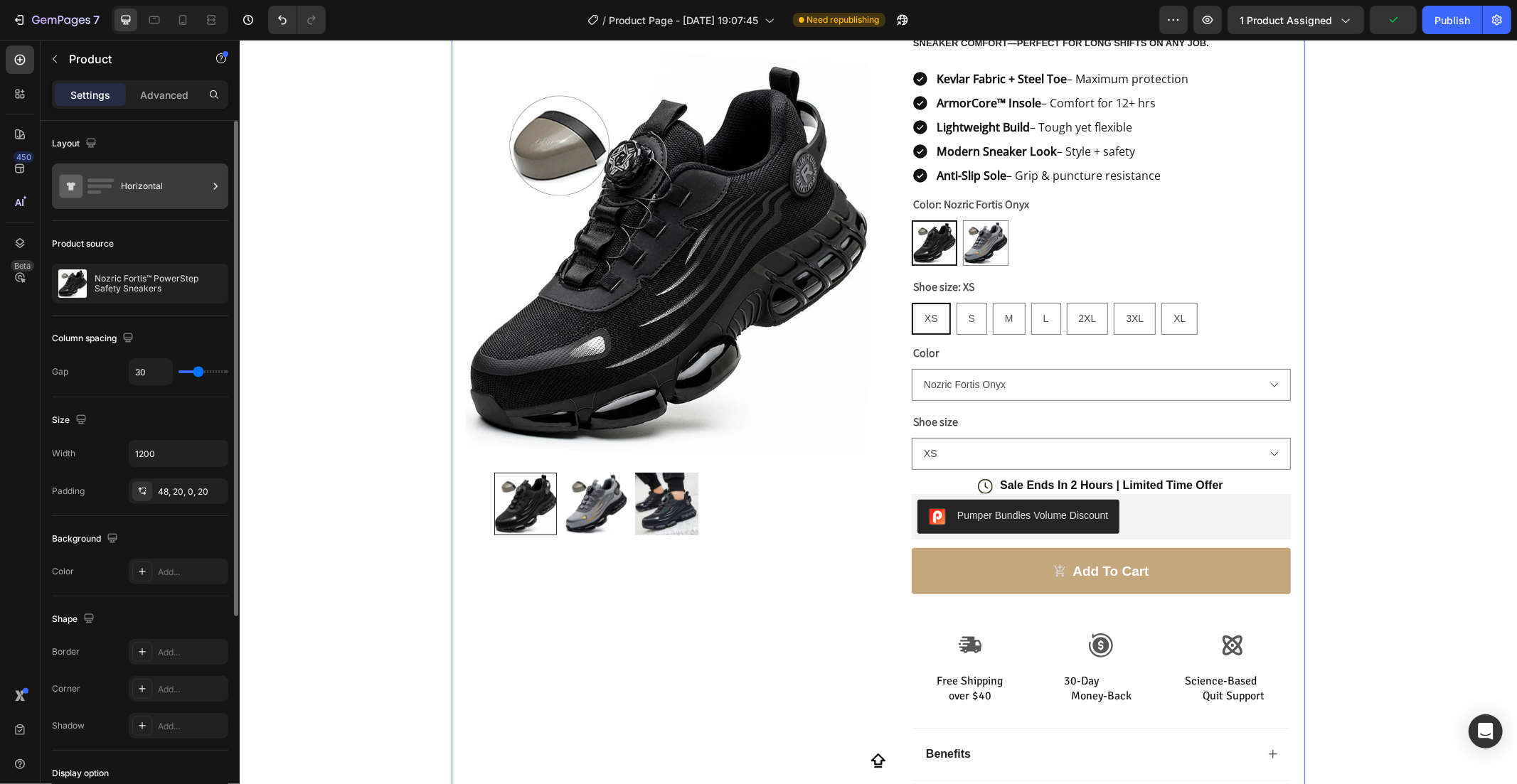
click at [114, 173] on icon at bounding box center [87, 186] width 57 height 33
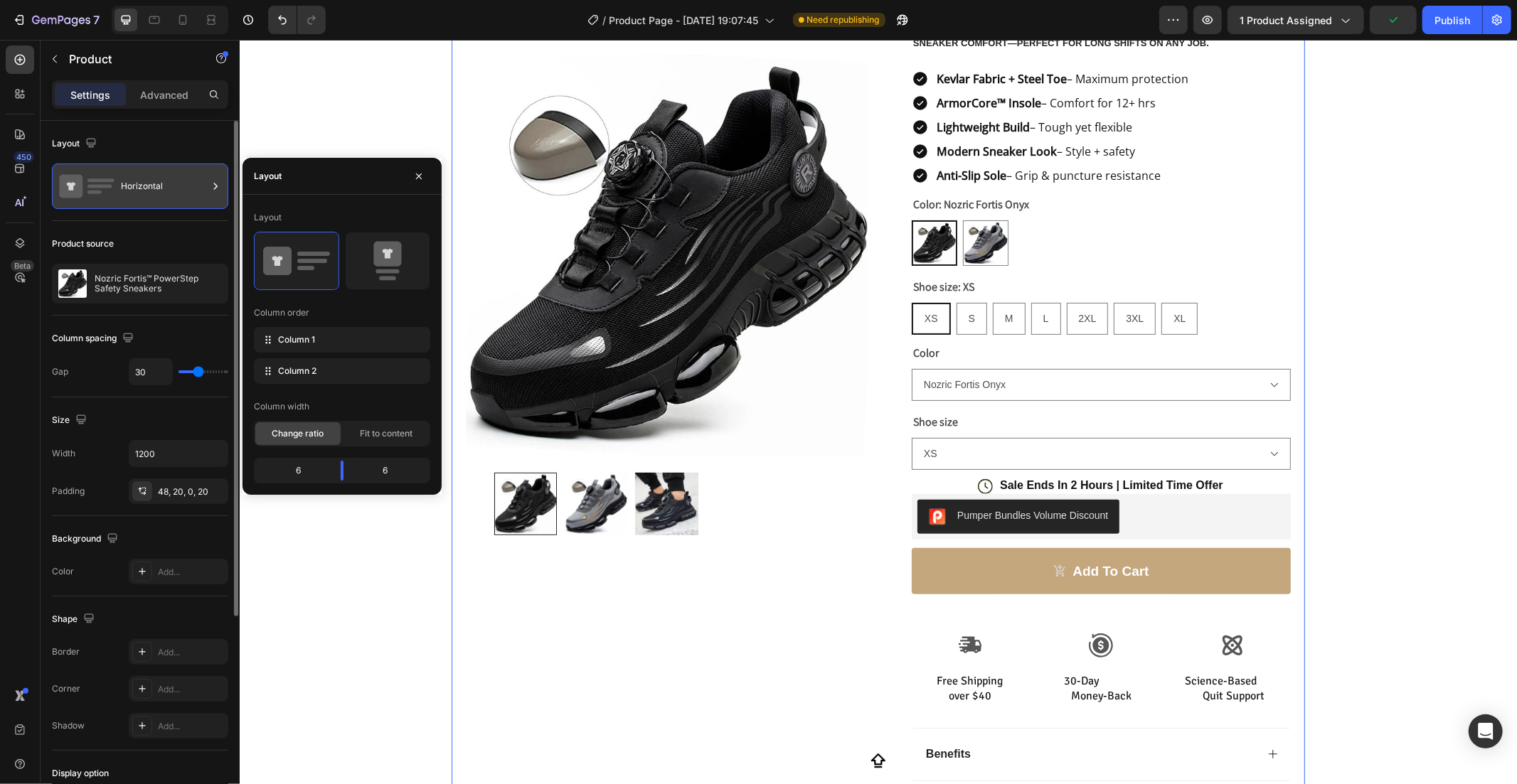
click at [114, 181] on icon at bounding box center [87, 186] width 57 height 33
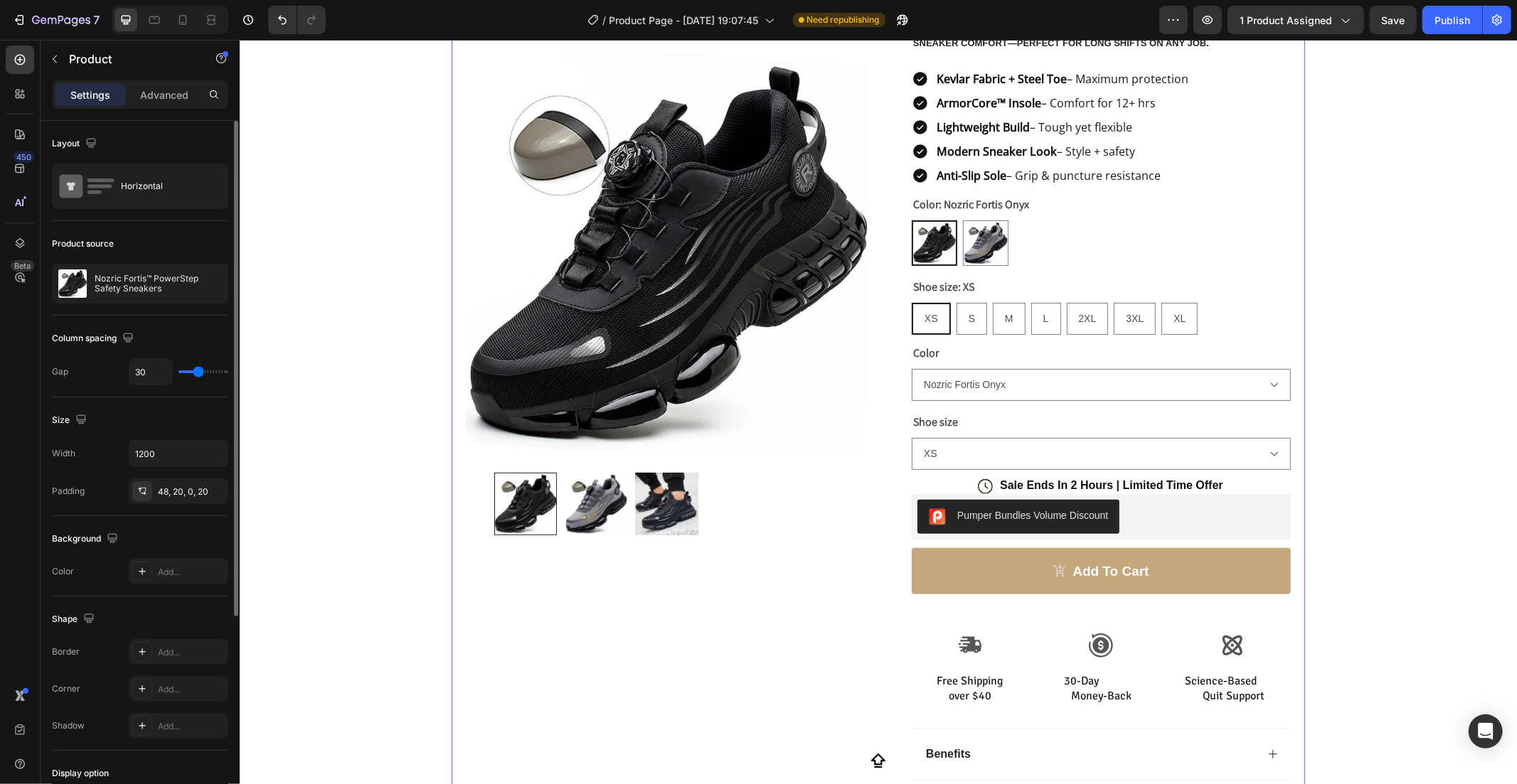
click at [91, 365] on div "Gap 30" at bounding box center [141, 372] width 177 height 27
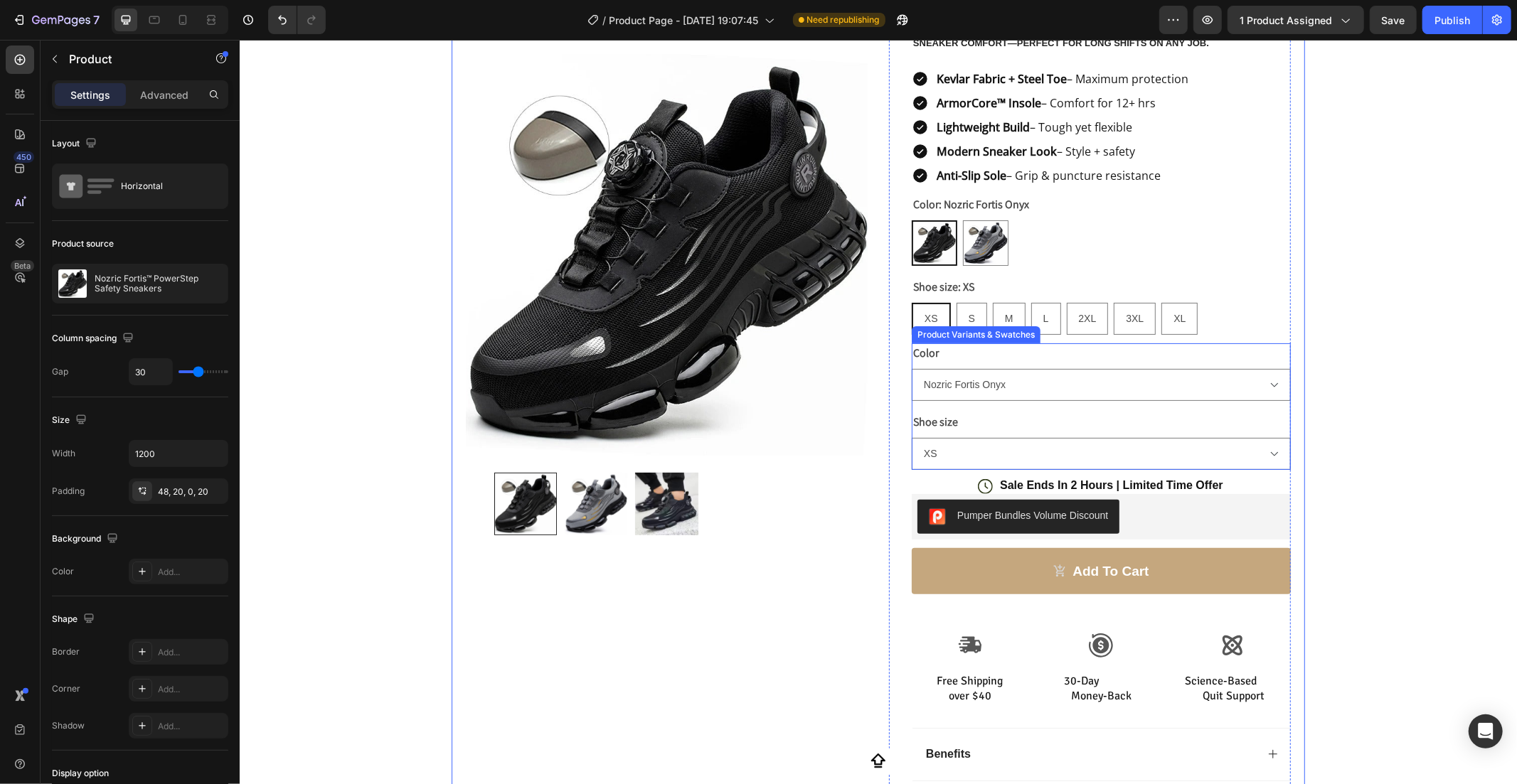
click at [1235, 421] on div "Shoe size XS S M L 2XL 3XL XL" at bounding box center [1101, 440] width 379 height 57
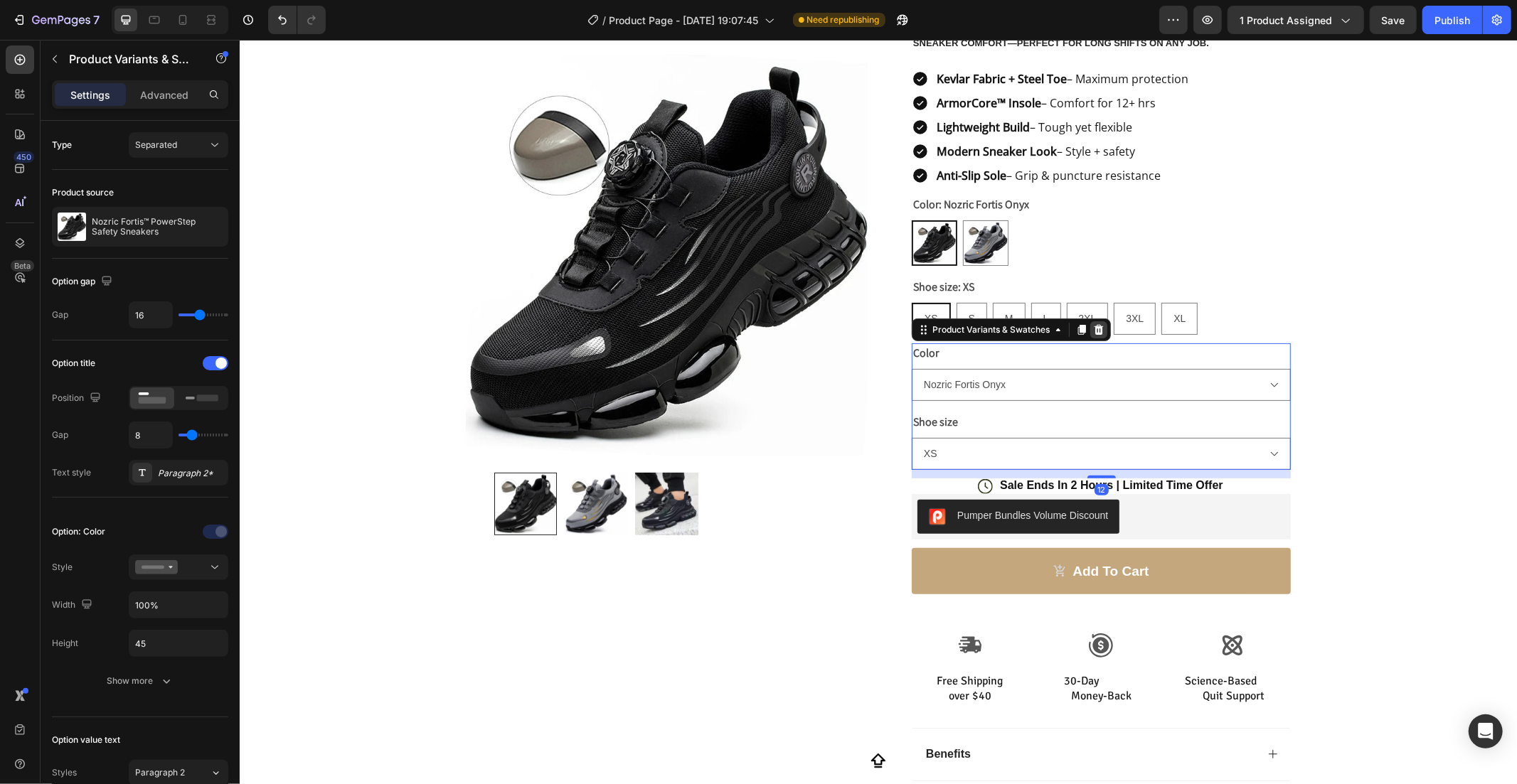
click at [1094, 328] on icon at bounding box center [1098, 329] width 9 height 10
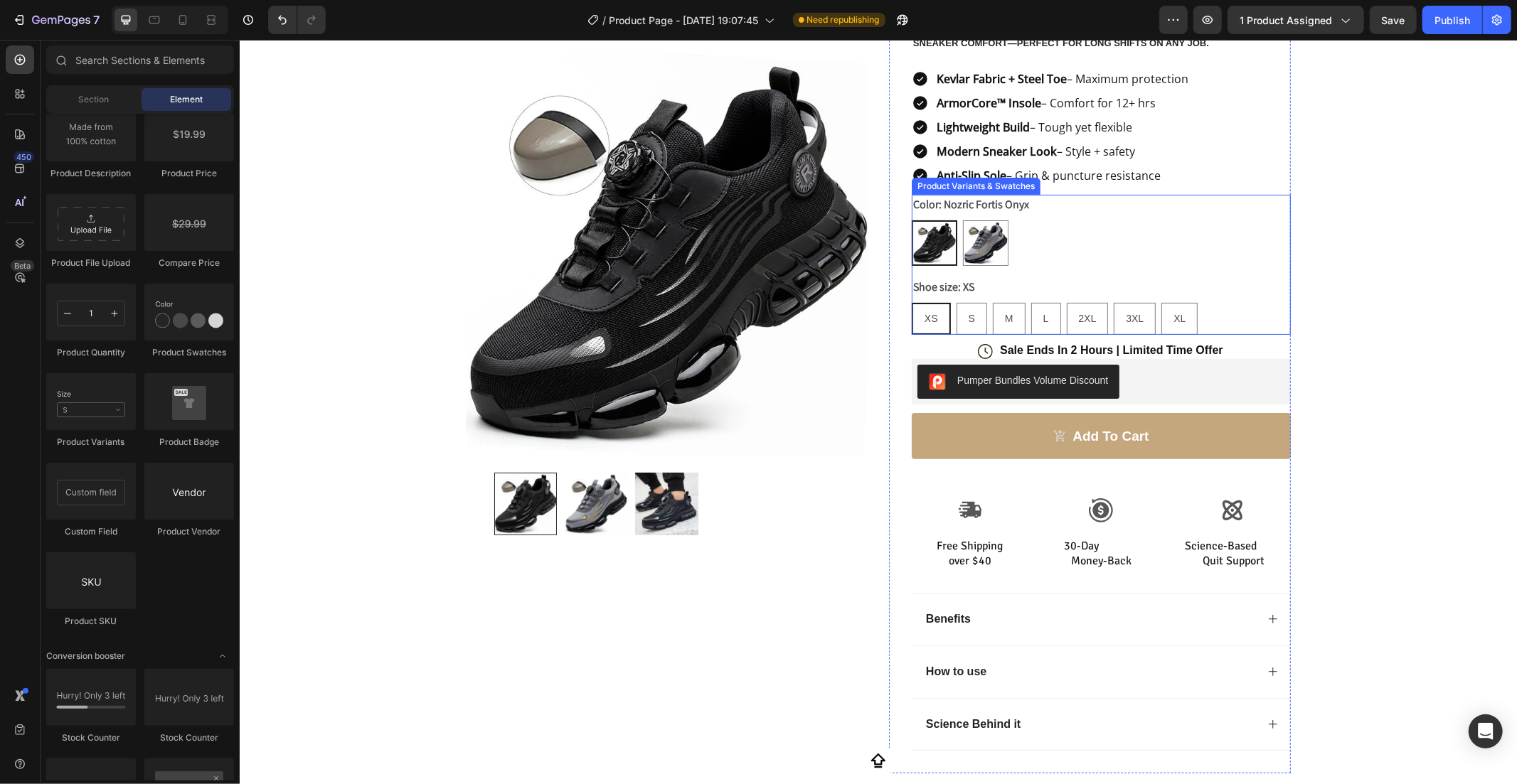
click at [1223, 313] on div "XS XS XS S S S M M M L L L 2XL 2XL 2XL 3XL 3XL 3XL XL XL XL" at bounding box center [1101, 318] width 379 height 32
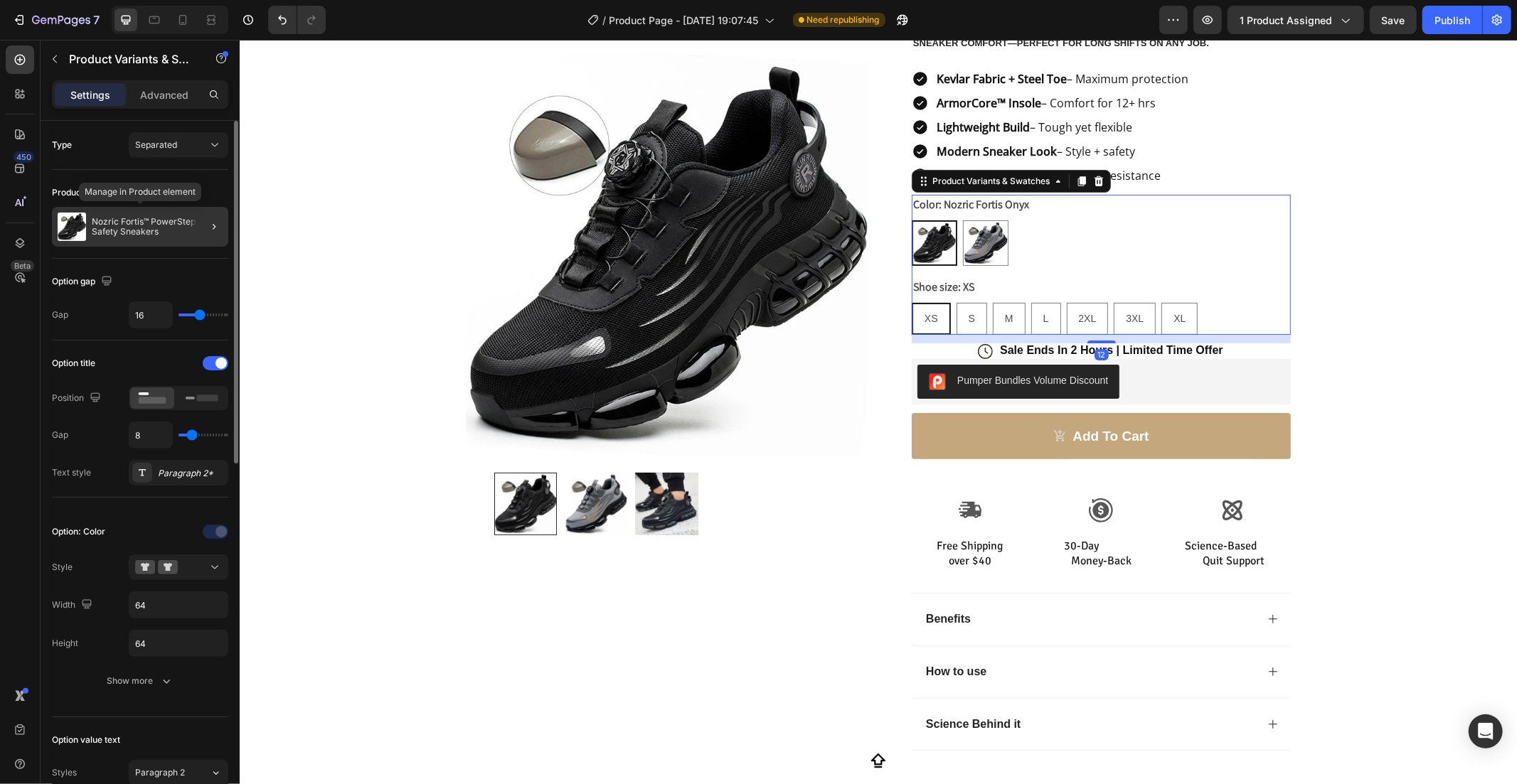
click at [167, 233] on p "Nozric Fortis™ PowerStep Safety Sneakers" at bounding box center [157, 227] width 131 height 20
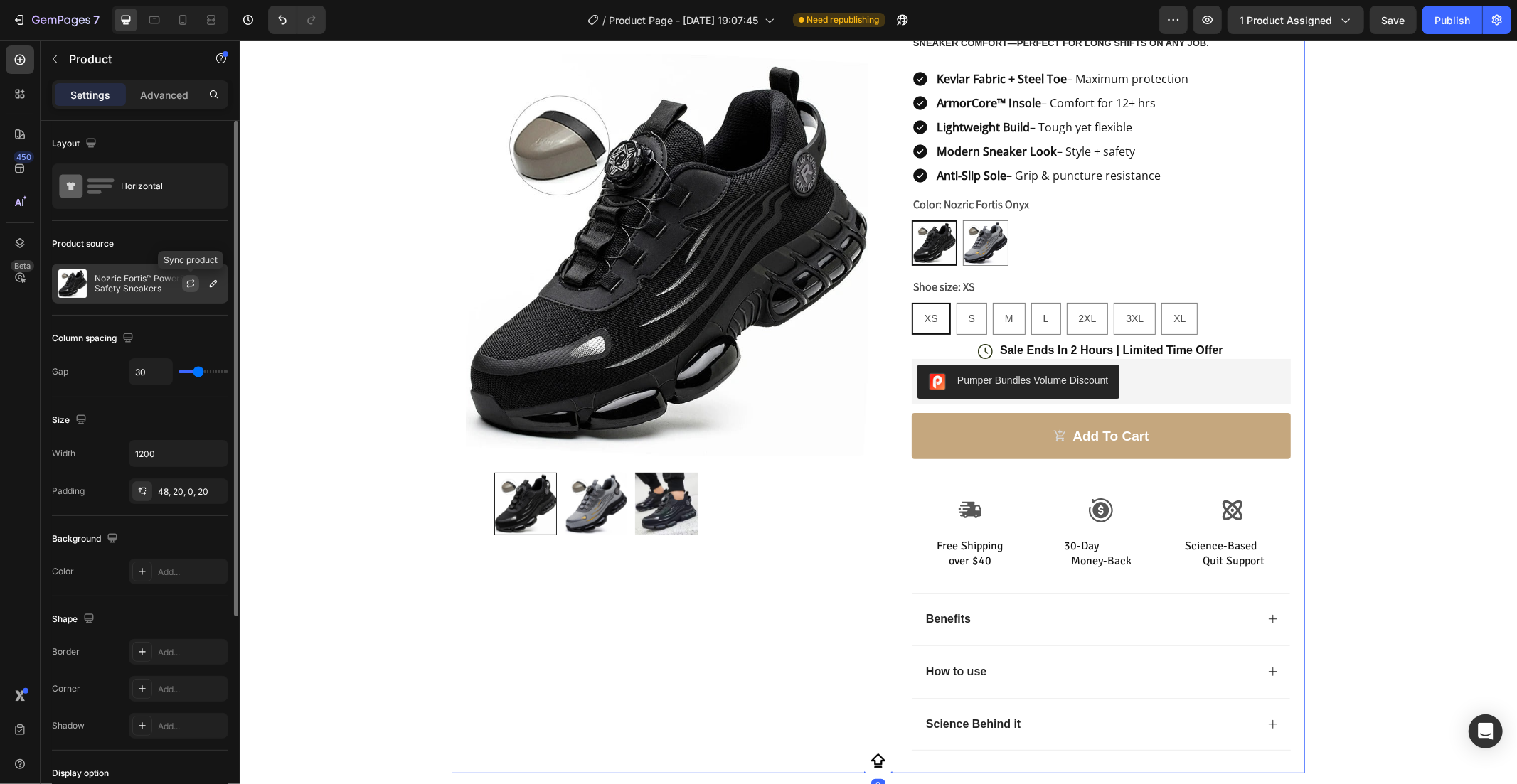
click at [197, 282] on button "button" at bounding box center [190, 283] width 17 height 17
click at [1178, 277] on div "Shoe size: XS XS XS XS S S S M M M L L L 2XL 2XL 2XL 3XL 3XL 3XL XL XL XL" at bounding box center [1101, 305] width 379 height 57
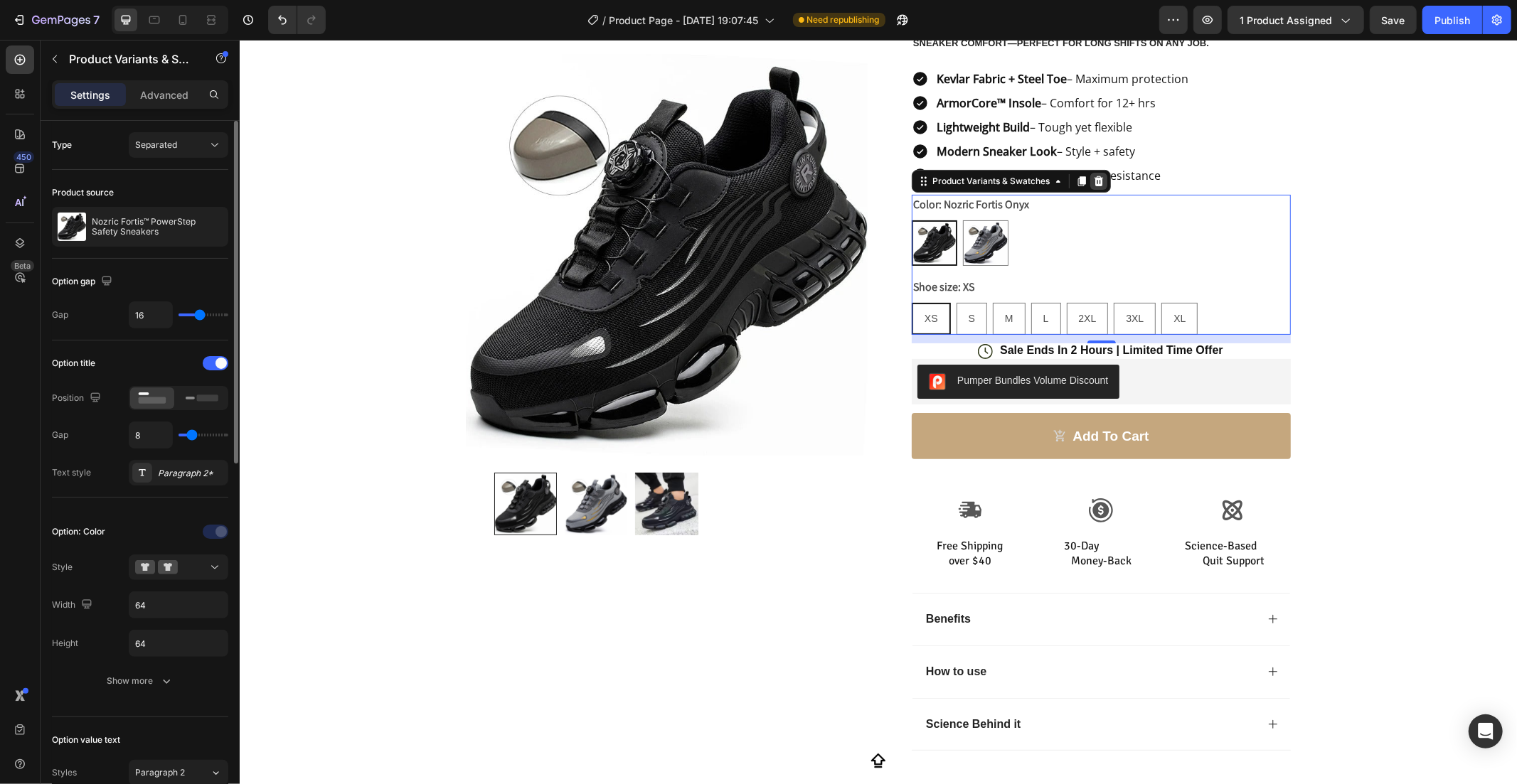
click at [1095, 176] on icon at bounding box center [1098, 181] width 12 height 12
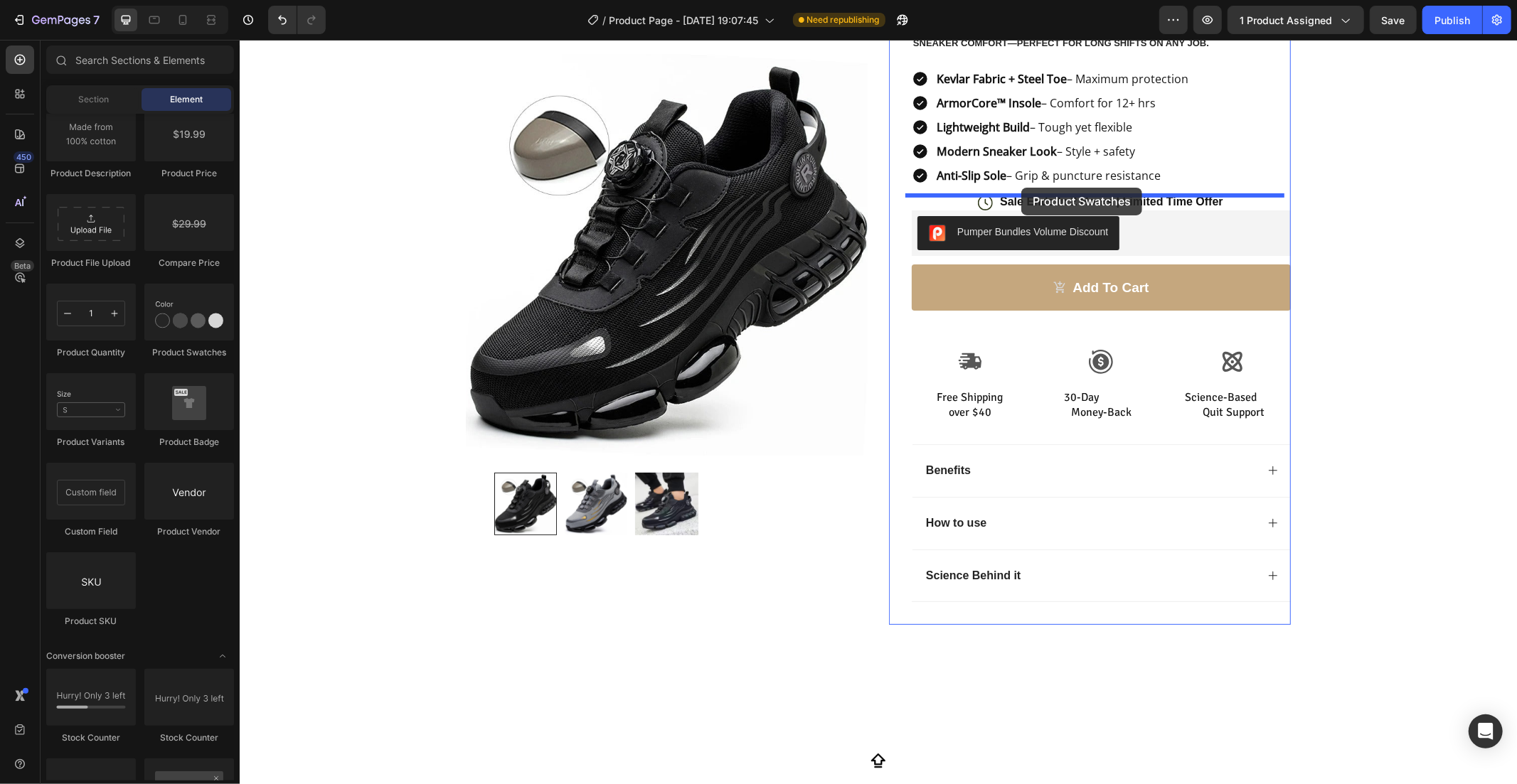
drag, startPoint x: 415, startPoint y: 361, endPoint x: 1021, endPoint y: 187, distance: 630.5
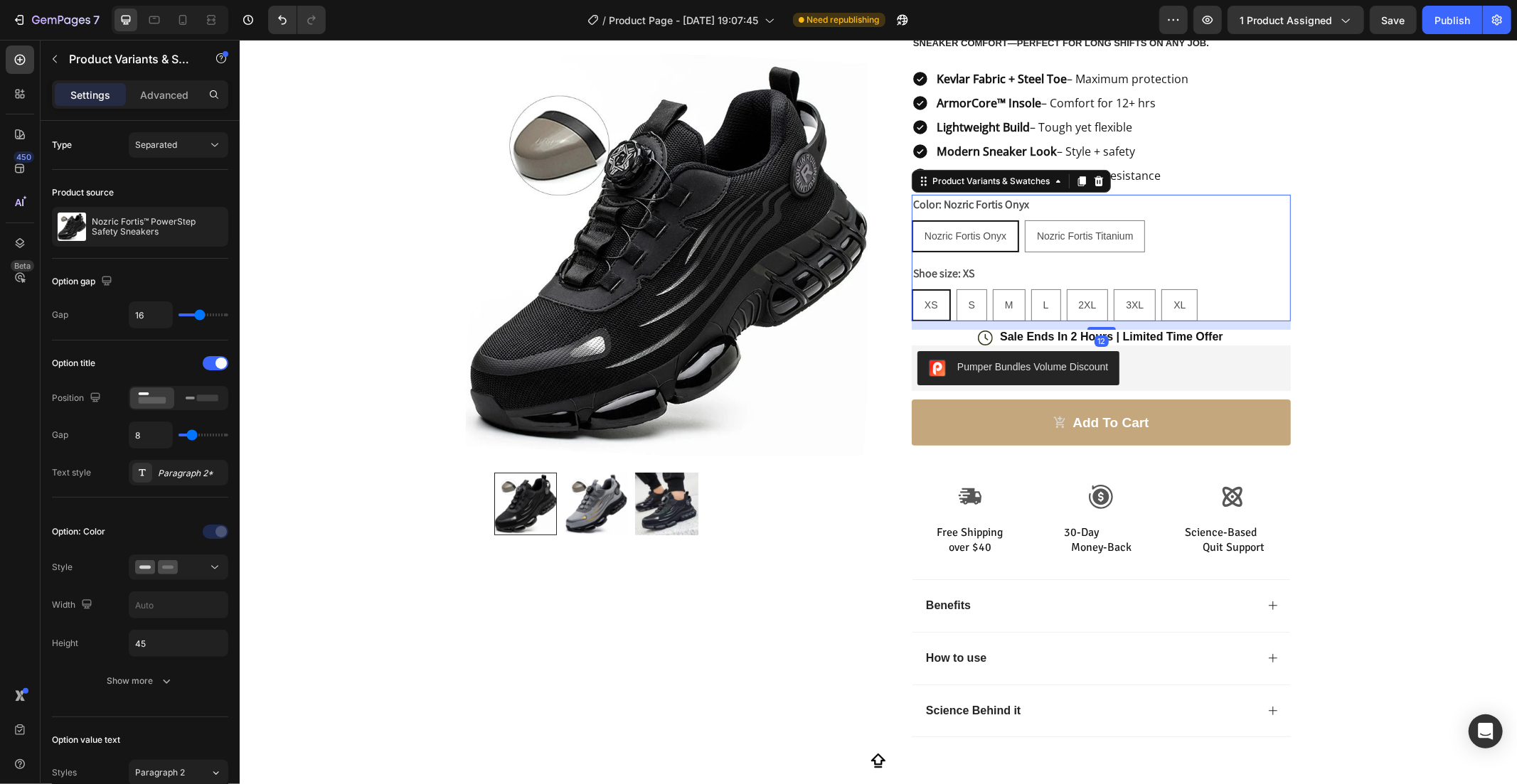
click at [1056, 265] on div "Shoe size: XS XS XS XS S S S M M M L L L 2XL 2XL 2XL 3XL 3XL 3XL XL XL XL" at bounding box center [1101, 292] width 379 height 57
click at [210, 365] on div at bounding box center [215, 363] width 25 height 14
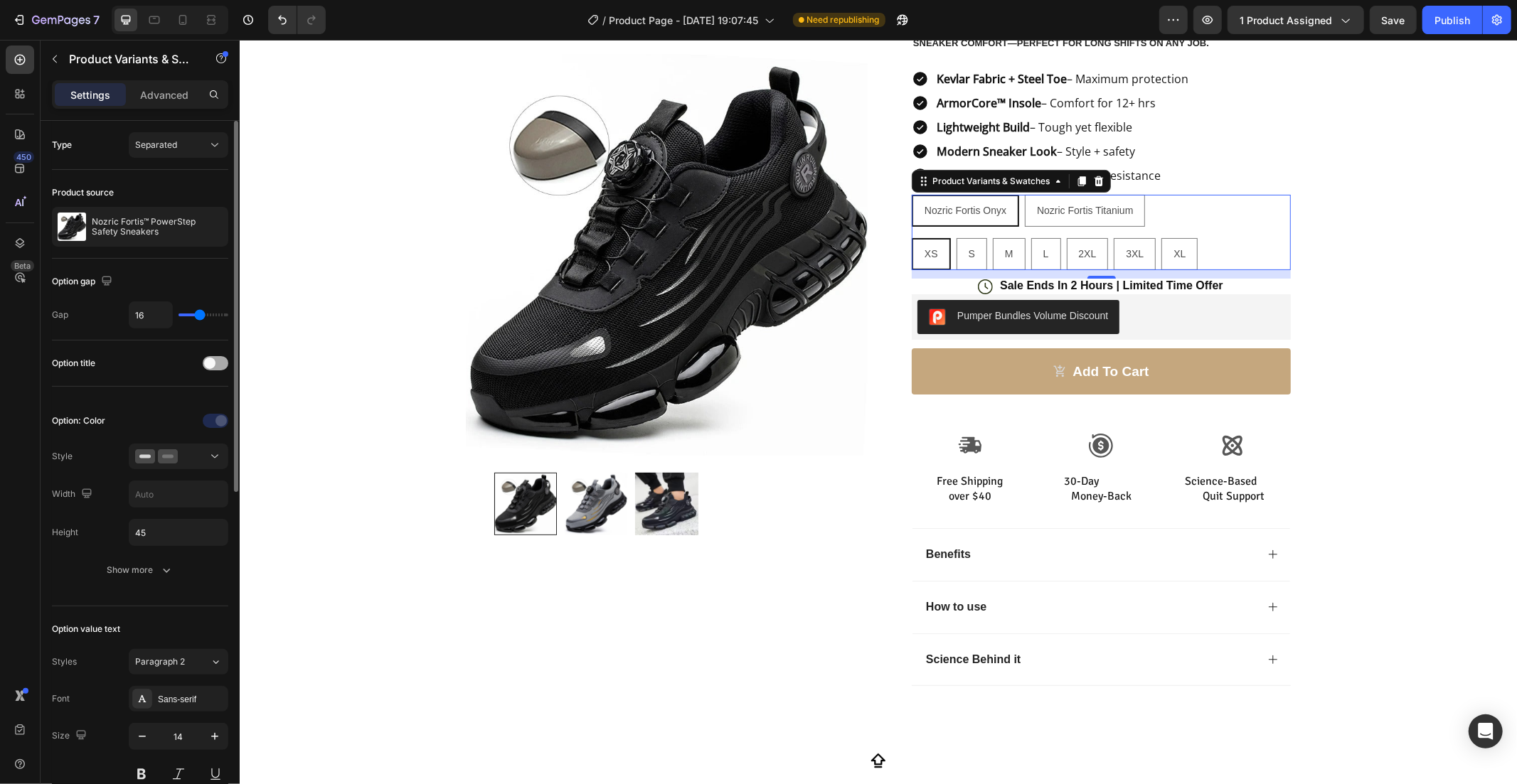
click at [210, 365] on span at bounding box center [210, 363] width 12 height 12
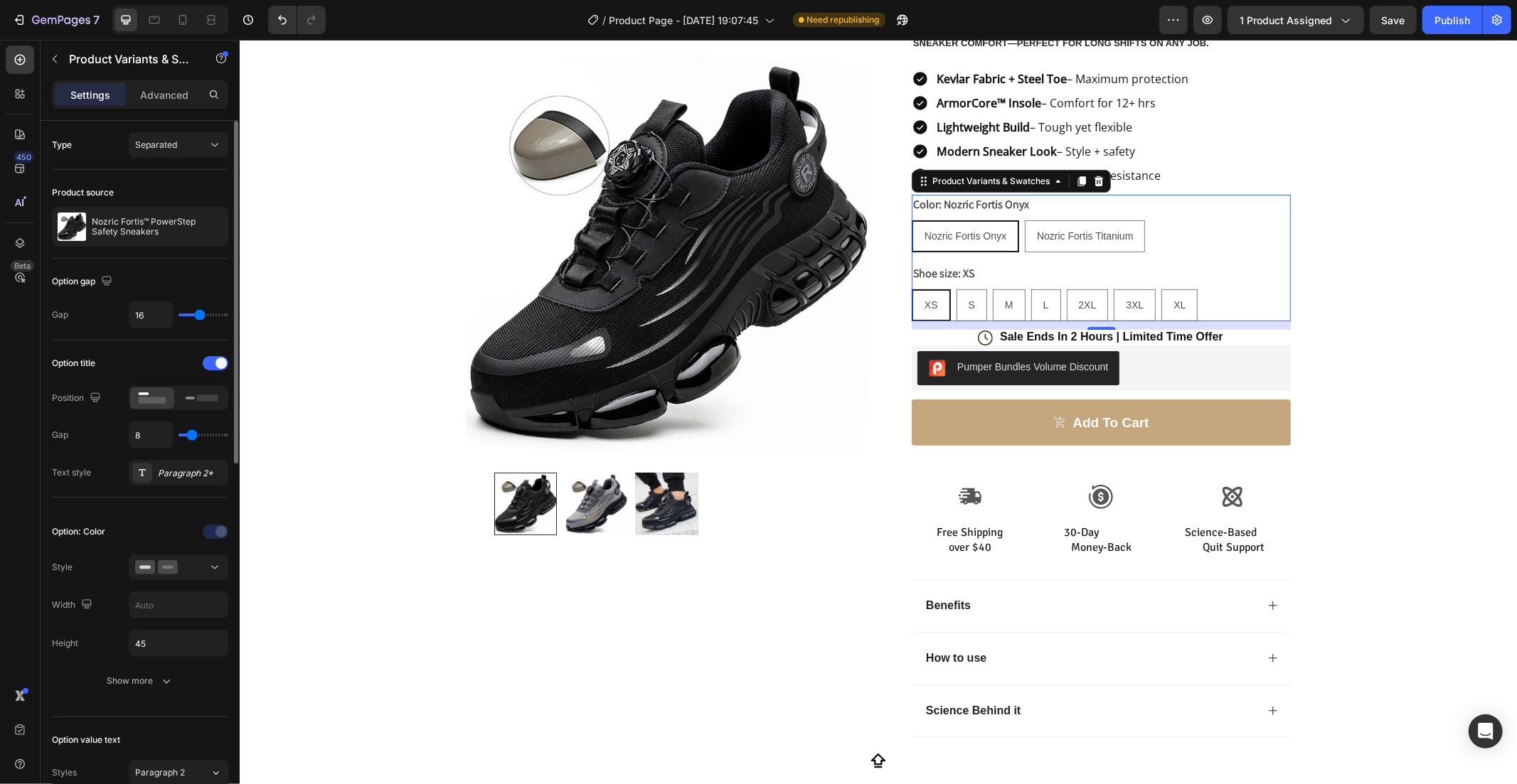
scroll to position [183, 0]
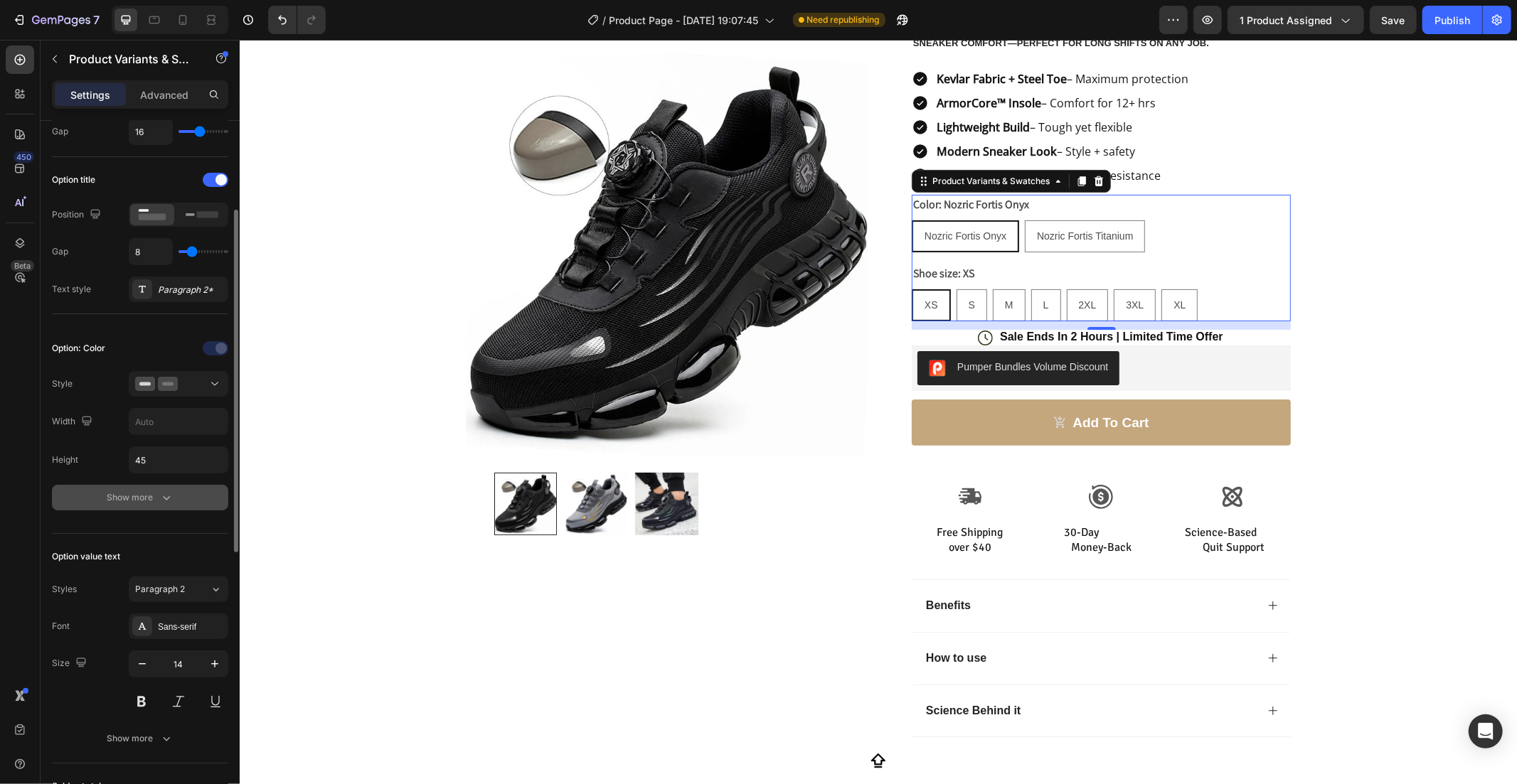
click at [119, 489] on button "Show more" at bounding box center [141, 497] width 177 height 25
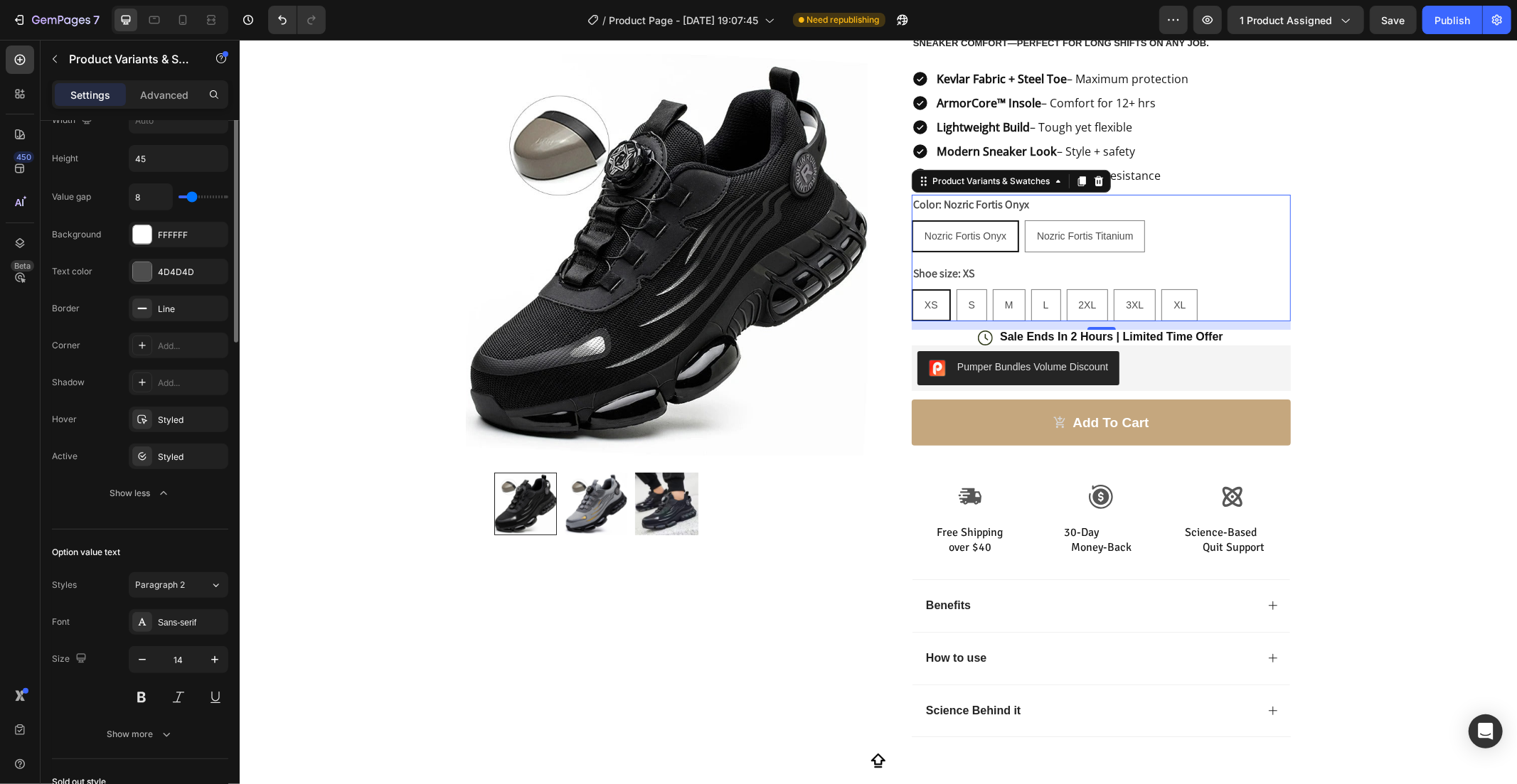
scroll to position [301, 0]
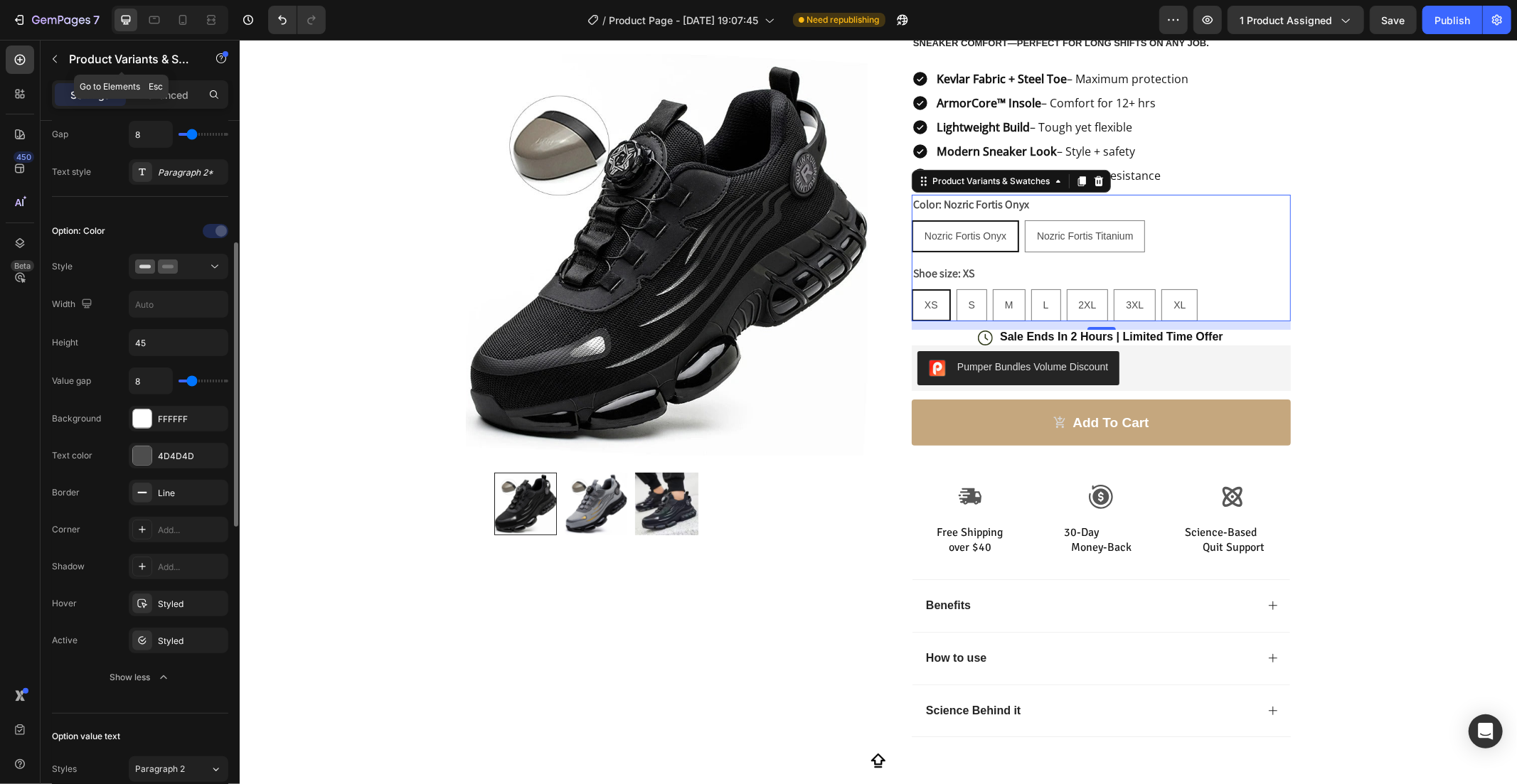
click at [154, 79] on div "Product Variants & Swatches" at bounding box center [121, 60] width 162 height 40
click at [166, 93] on p "Advanced" at bounding box center [164, 95] width 48 height 15
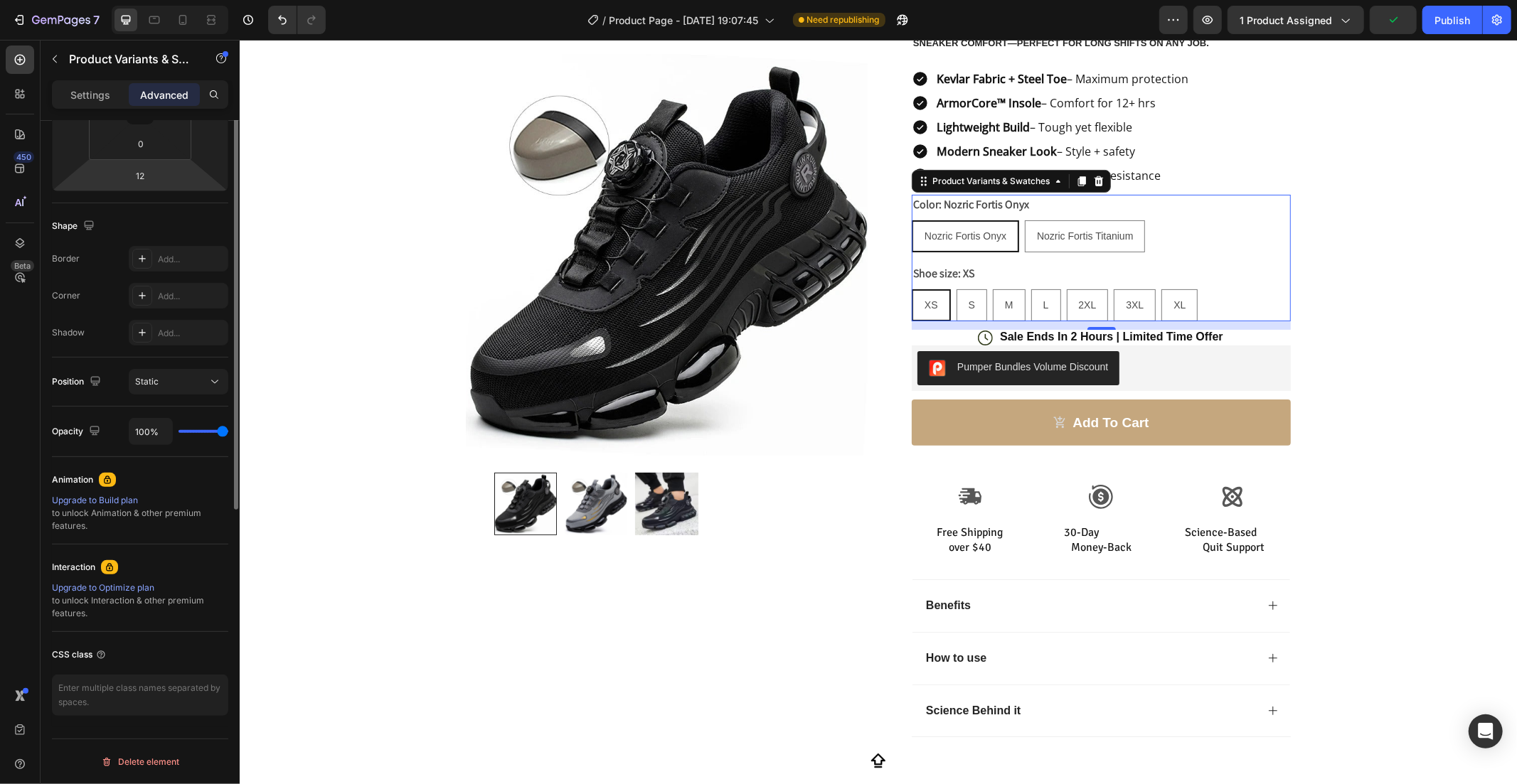
scroll to position [0, 0]
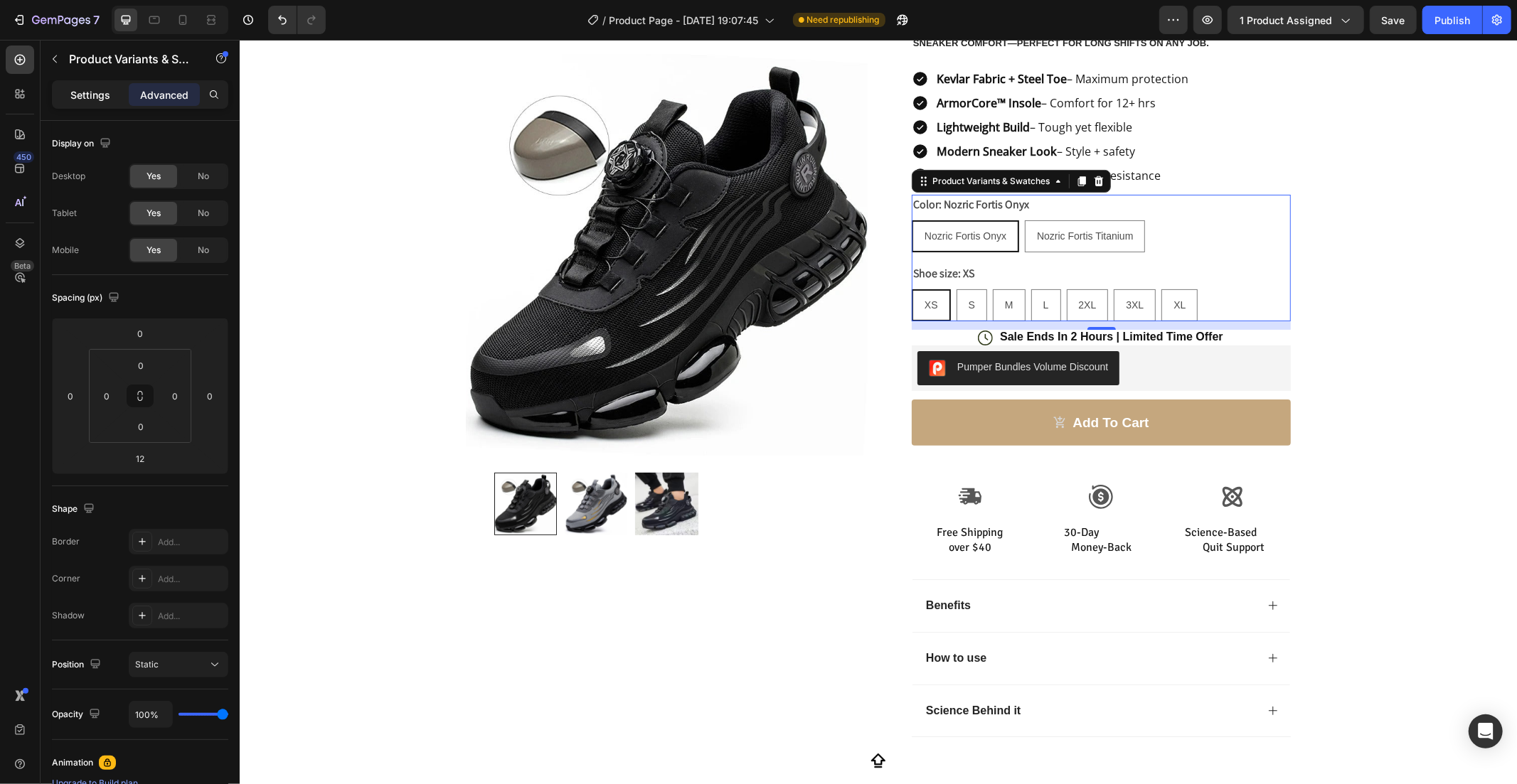
click at [97, 83] on div "Settings" at bounding box center [90, 94] width 72 height 23
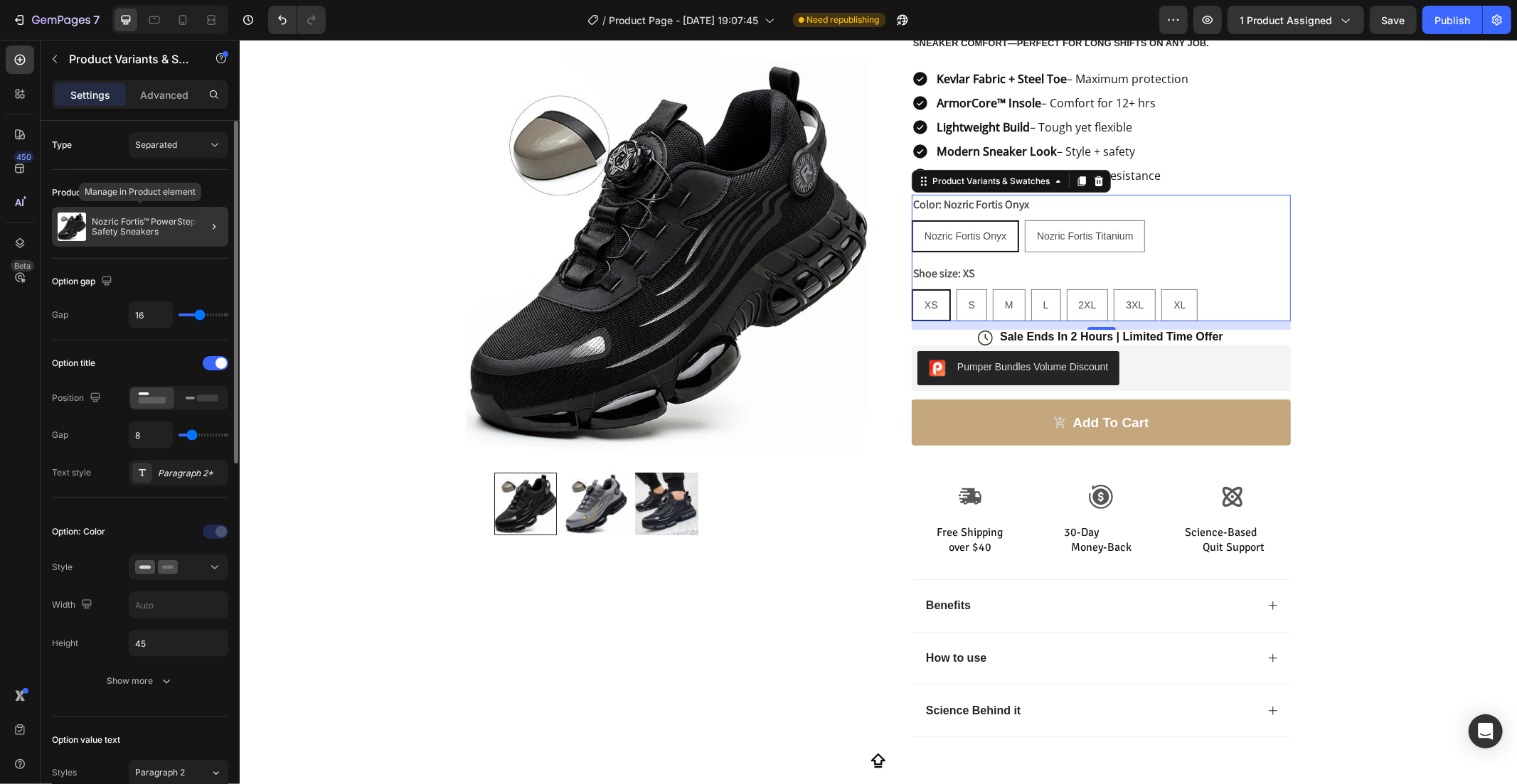
click at [101, 222] on p "Nozric Fortis™ PowerStep Safety Sneakers" at bounding box center [157, 227] width 131 height 20
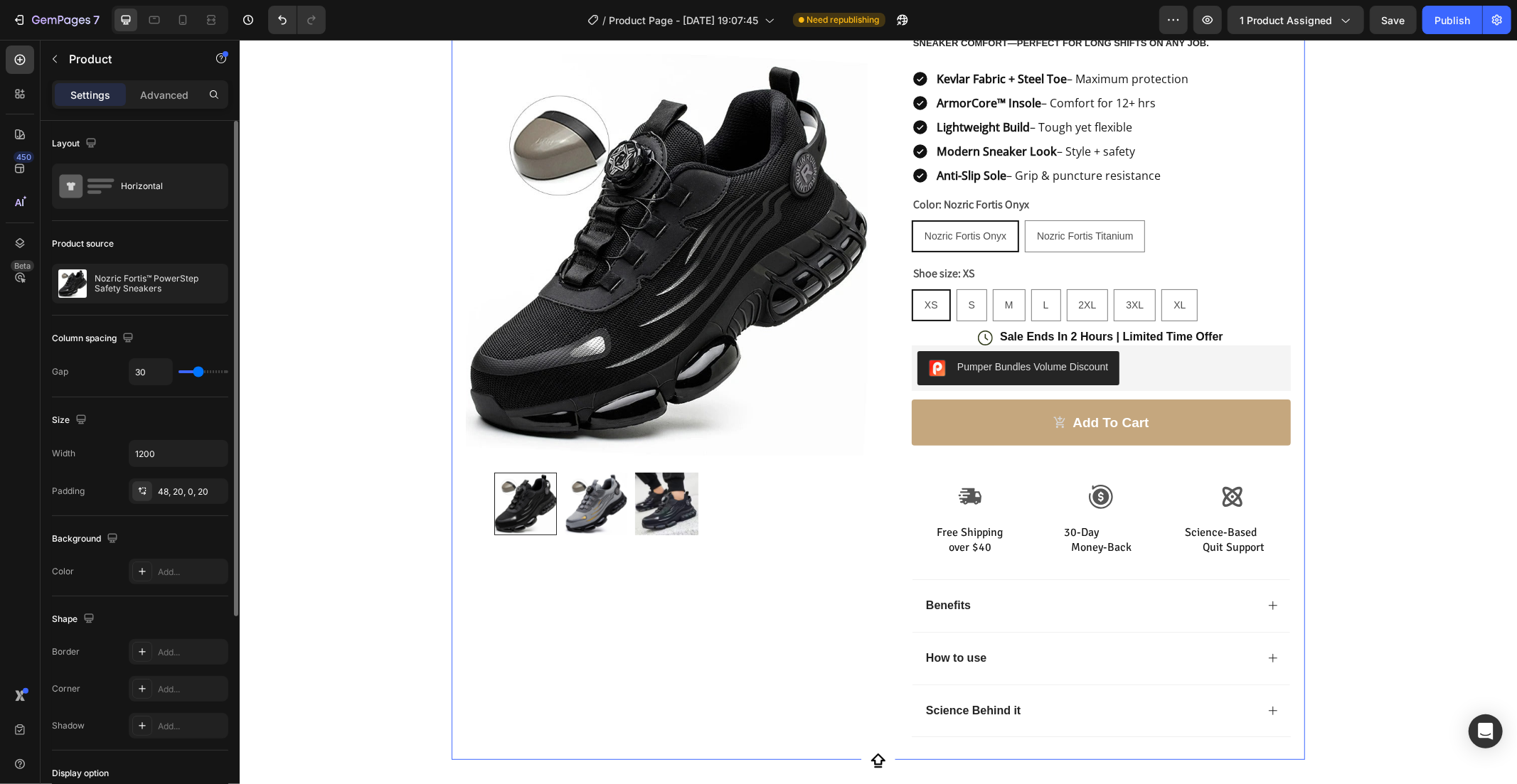
click at [99, 81] on div "Settings Advanced" at bounding box center [141, 95] width 177 height 29
click at [66, 62] on div "Product" at bounding box center [121, 59] width 162 height 37
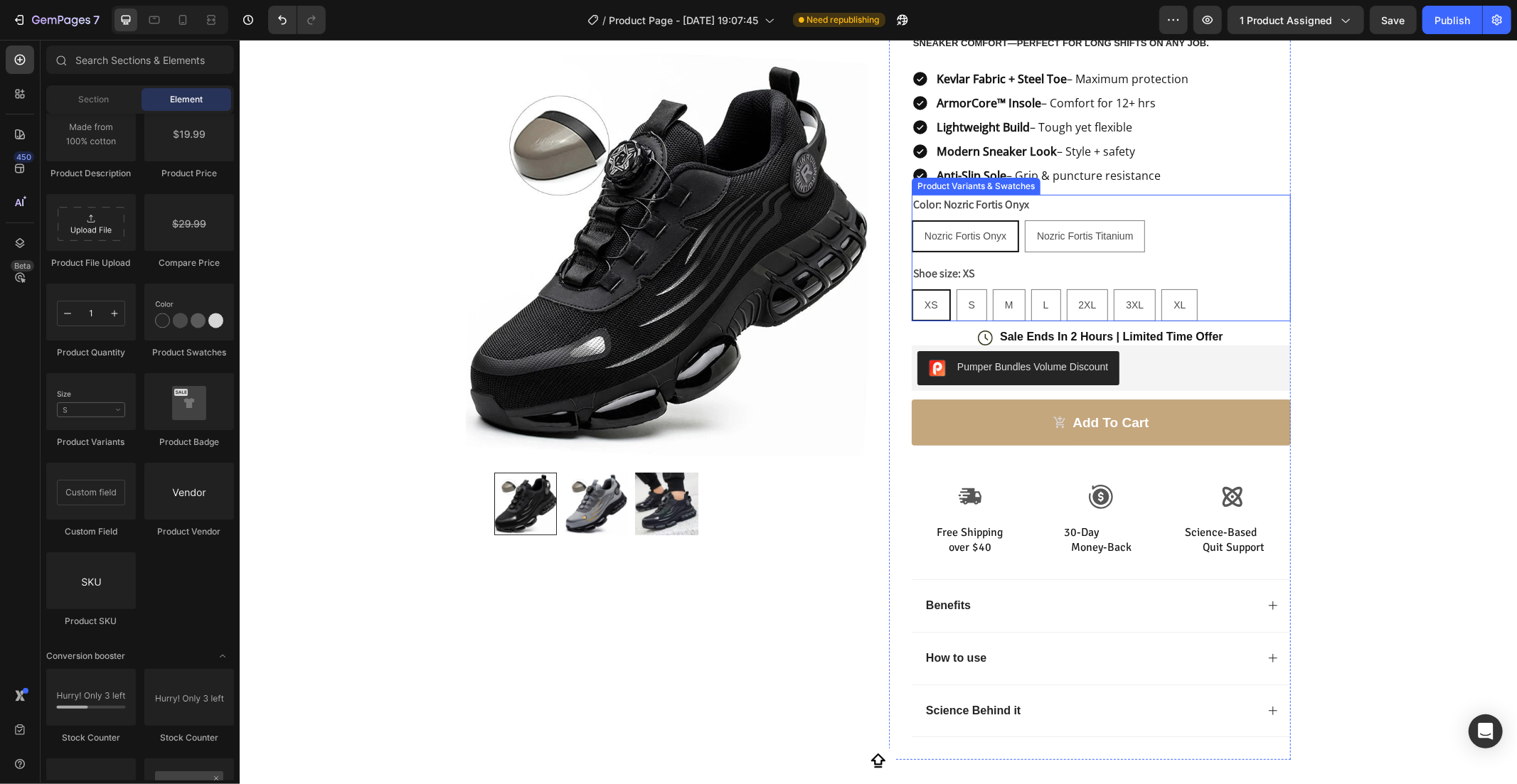
click at [1021, 264] on div "Shoe size: XS XS XS XS S S S M M M L L L 2XL 2XL 2XL 3XL 3XL 3XL XL XL XL" at bounding box center [1101, 292] width 379 height 57
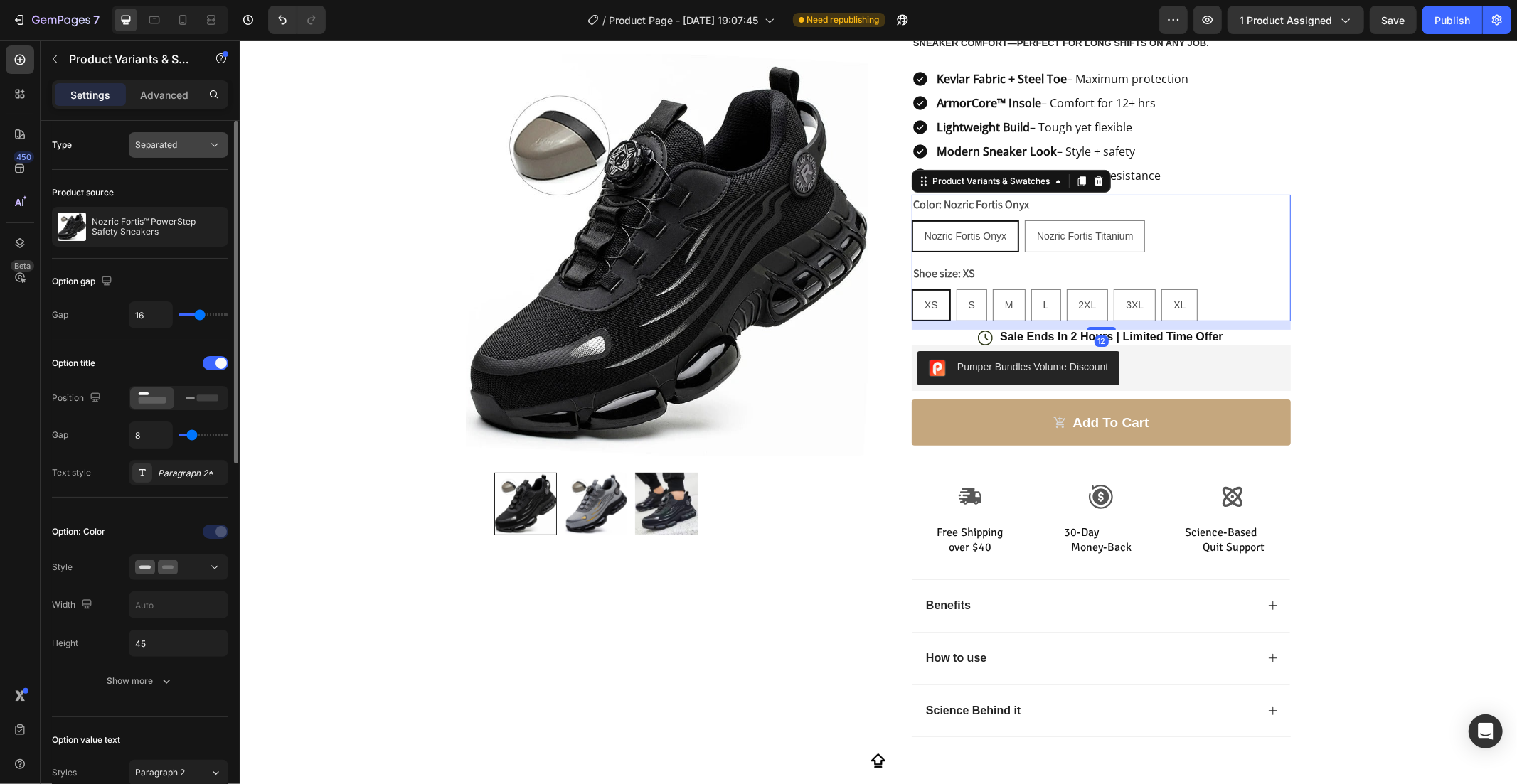
click at [183, 148] on div "Separated" at bounding box center [172, 145] width 72 height 13
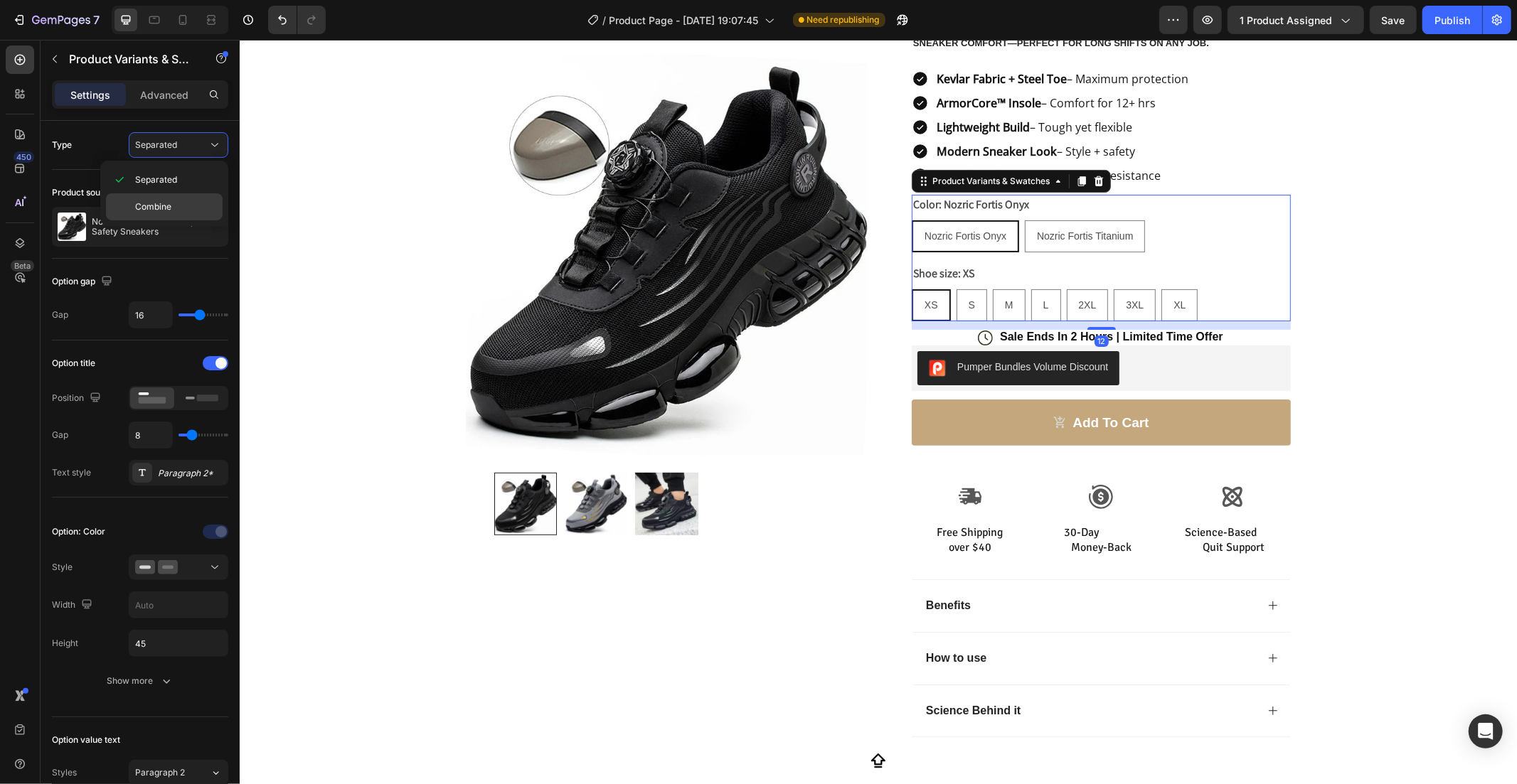
click at [167, 203] on span "Combine" at bounding box center [153, 206] width 36 height 13
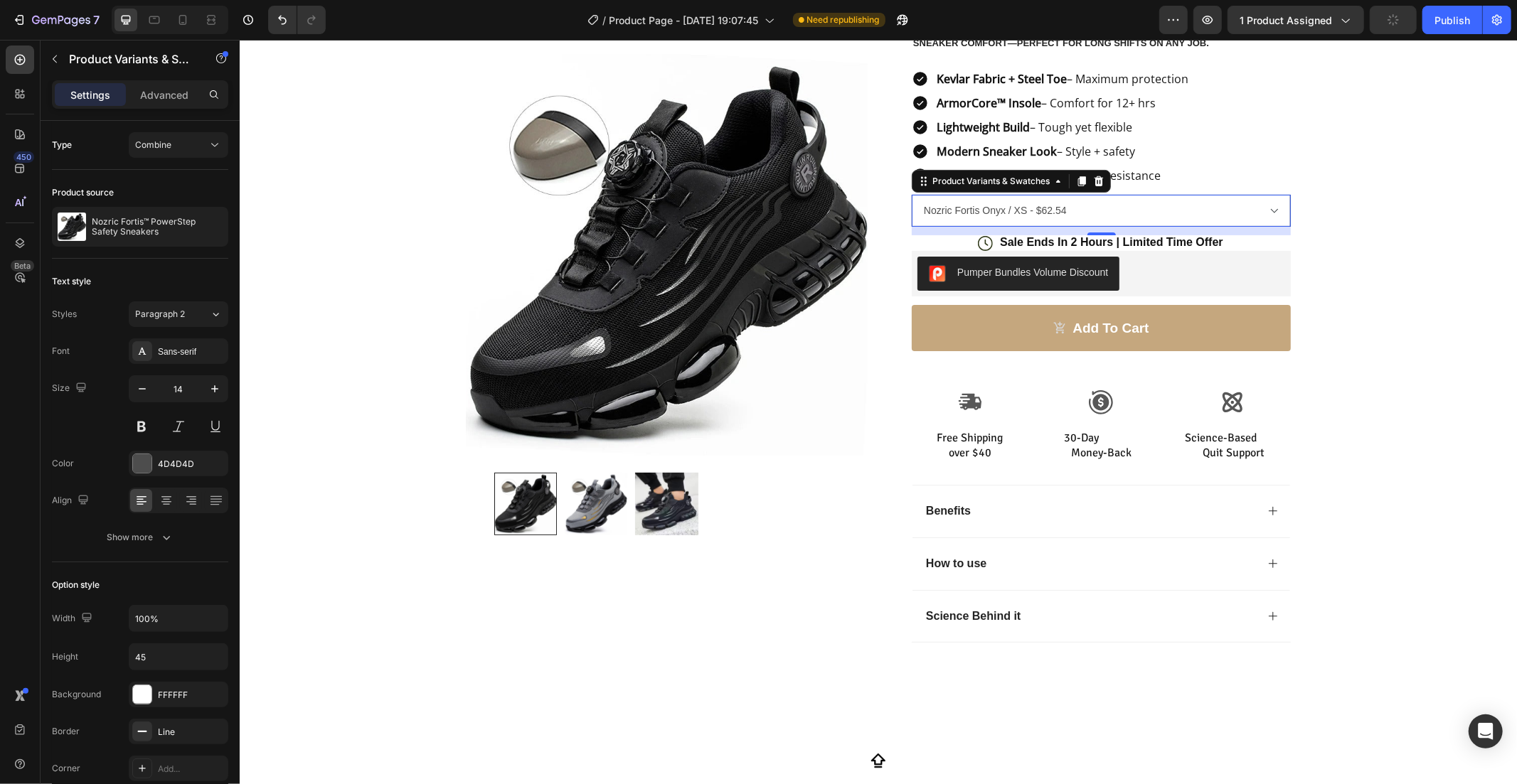
click at [1095, 215] on select "Nozric Fortis Onyx / XS - $62.54 Nozric Fortis Onyx / S - $62.54 Nozric Fortis …" at bounding box center [1101, 210] width 379 height 32
drag, startPoint x: 1138, startPoint y: 186, endPoint x: 979, endPoint y: 172, distance: 159.6
click at [1138, 186] on div "Icon Icon Icon Icon Icon Icon List Rated 4.8 based on 5000 reviews Text Block R…" at bounding box center [1101, 292] width 379 height 746
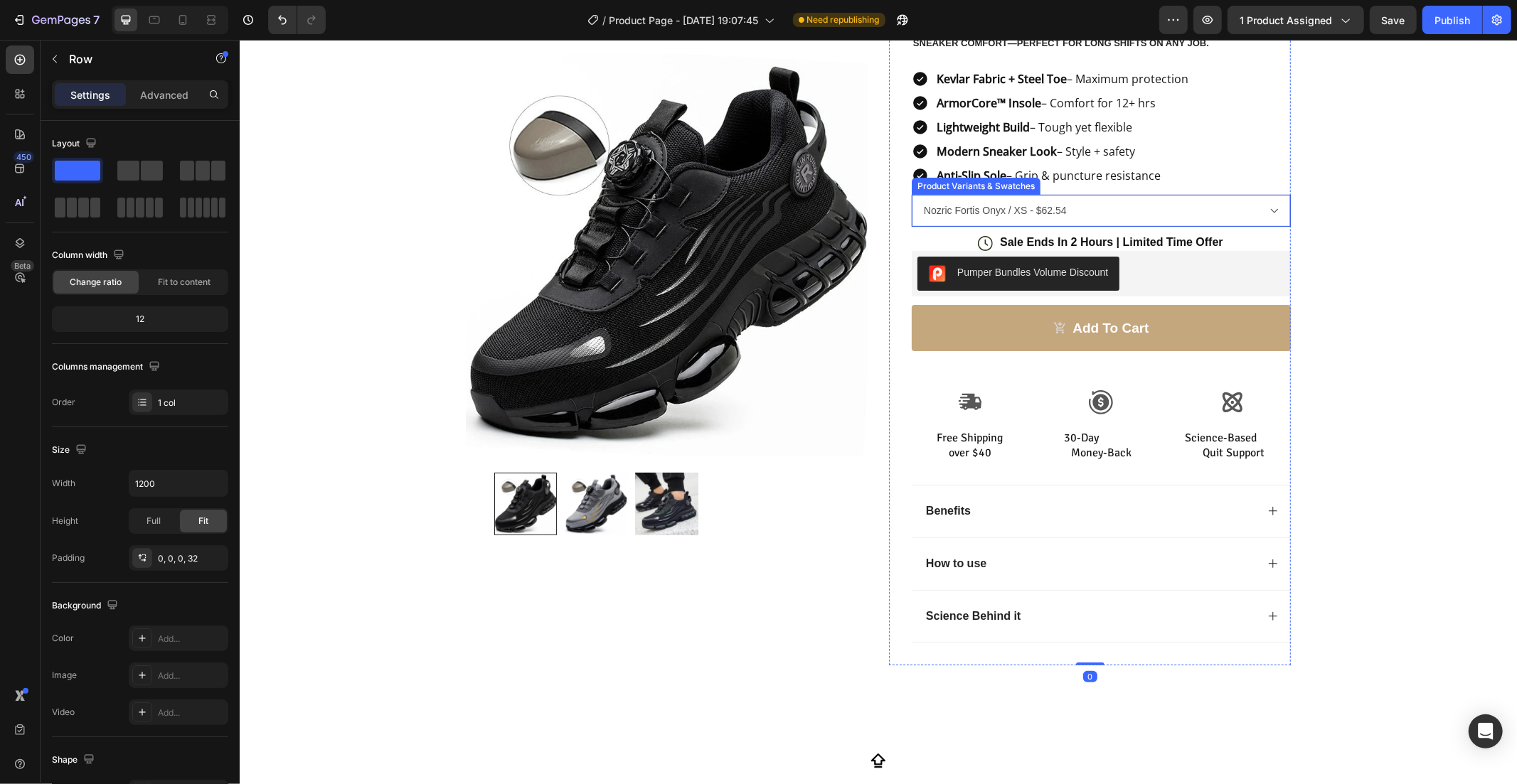
click at [1245, 223] on select "Nozric Fortis Onyx / XS - $62.54 Nozric Fortis Onyx / S - $62.54 Nozric Fortis …" at bounding box center [1101, 210] width 379 height 32
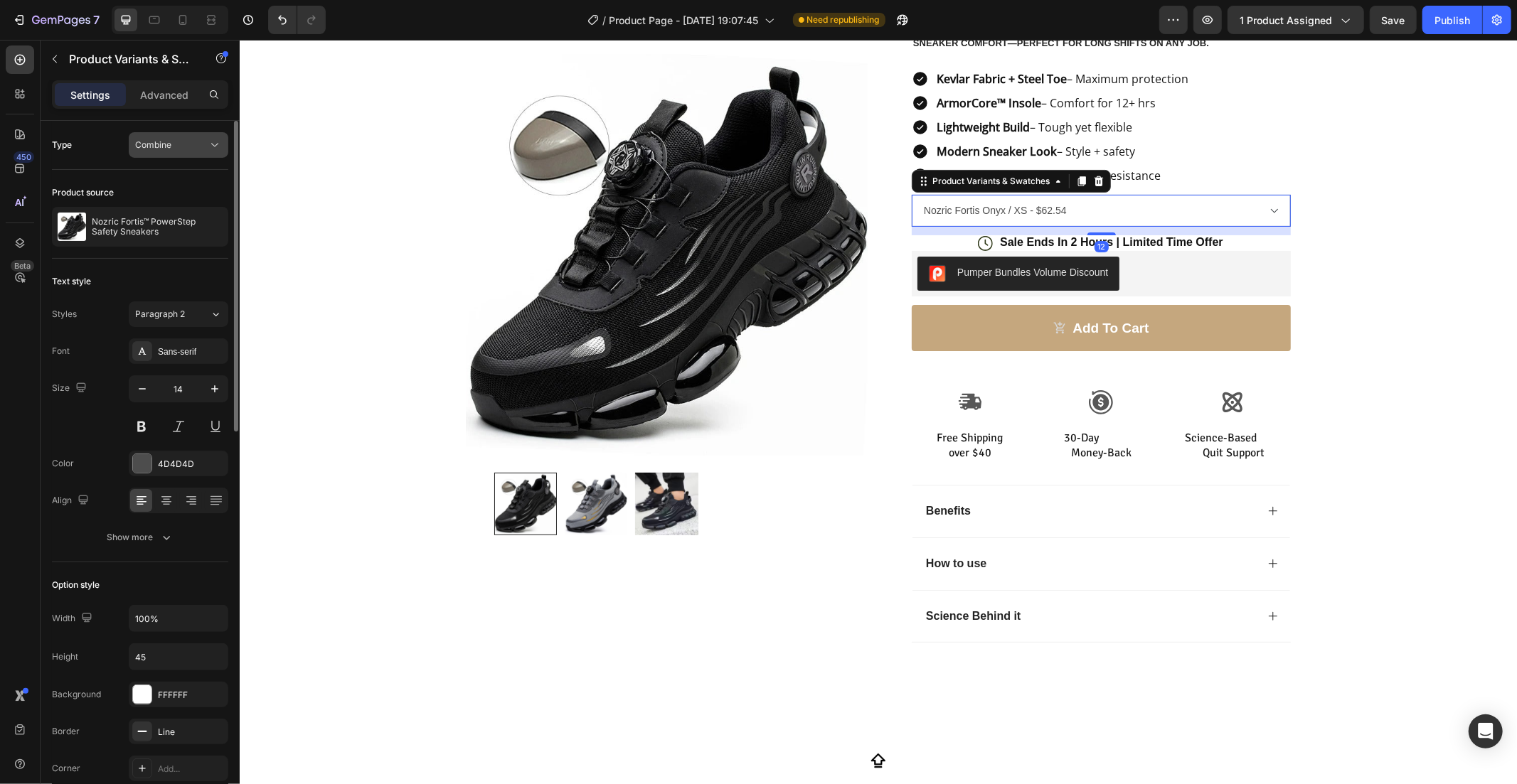
click at [167, 149] on span "Combine" at bounding box center [153, 145] width 36 height 11
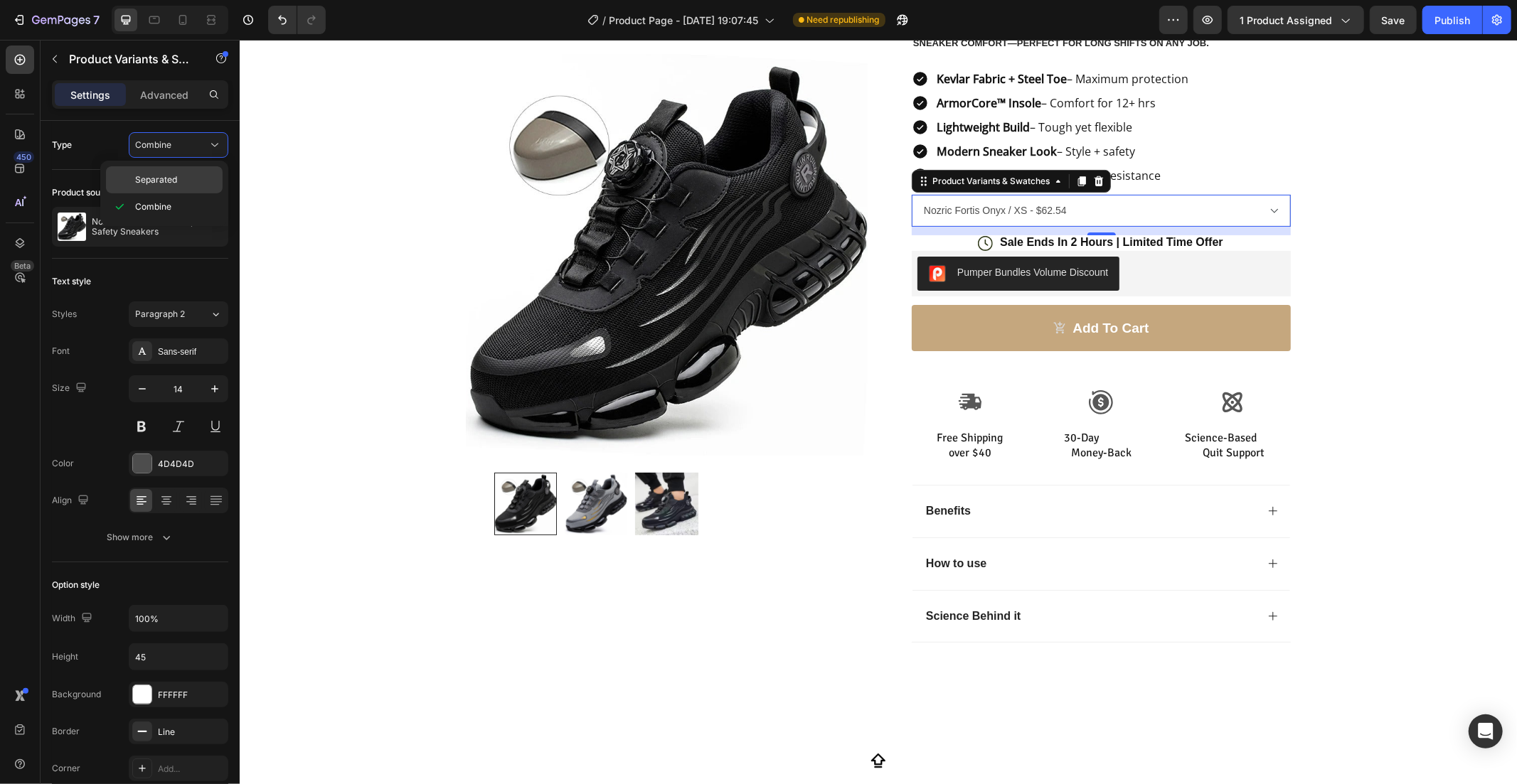
click at [163, 175] on span "Separated" at bounding box center [156, 179] width 42 height 13
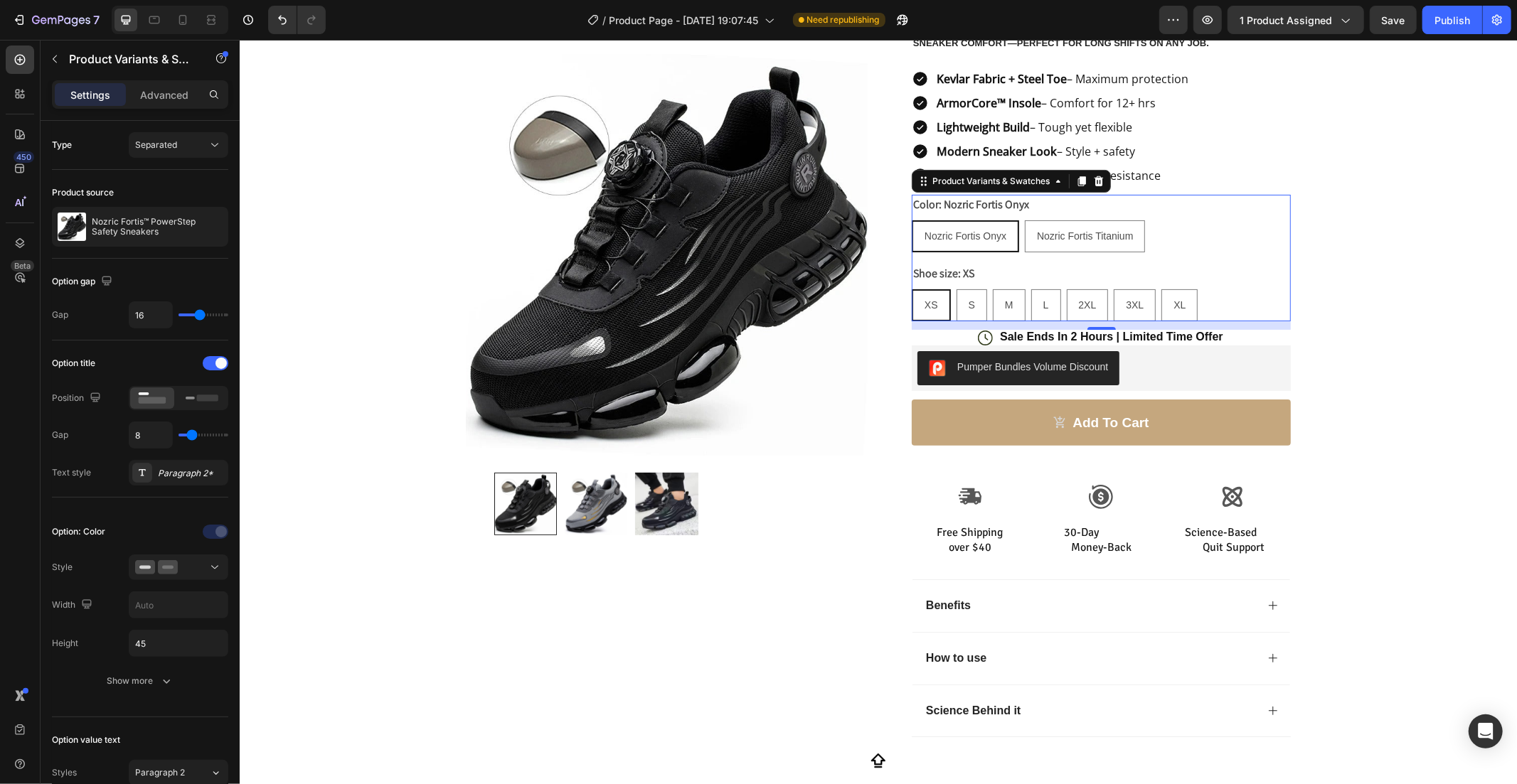
click at [1434, 218] on div "Product Images Row Icon Icon Icon Icon Icon Icon List Rated 4.8 based on 5000 r…" at bounding box center [878, 322] width 1277 height 875
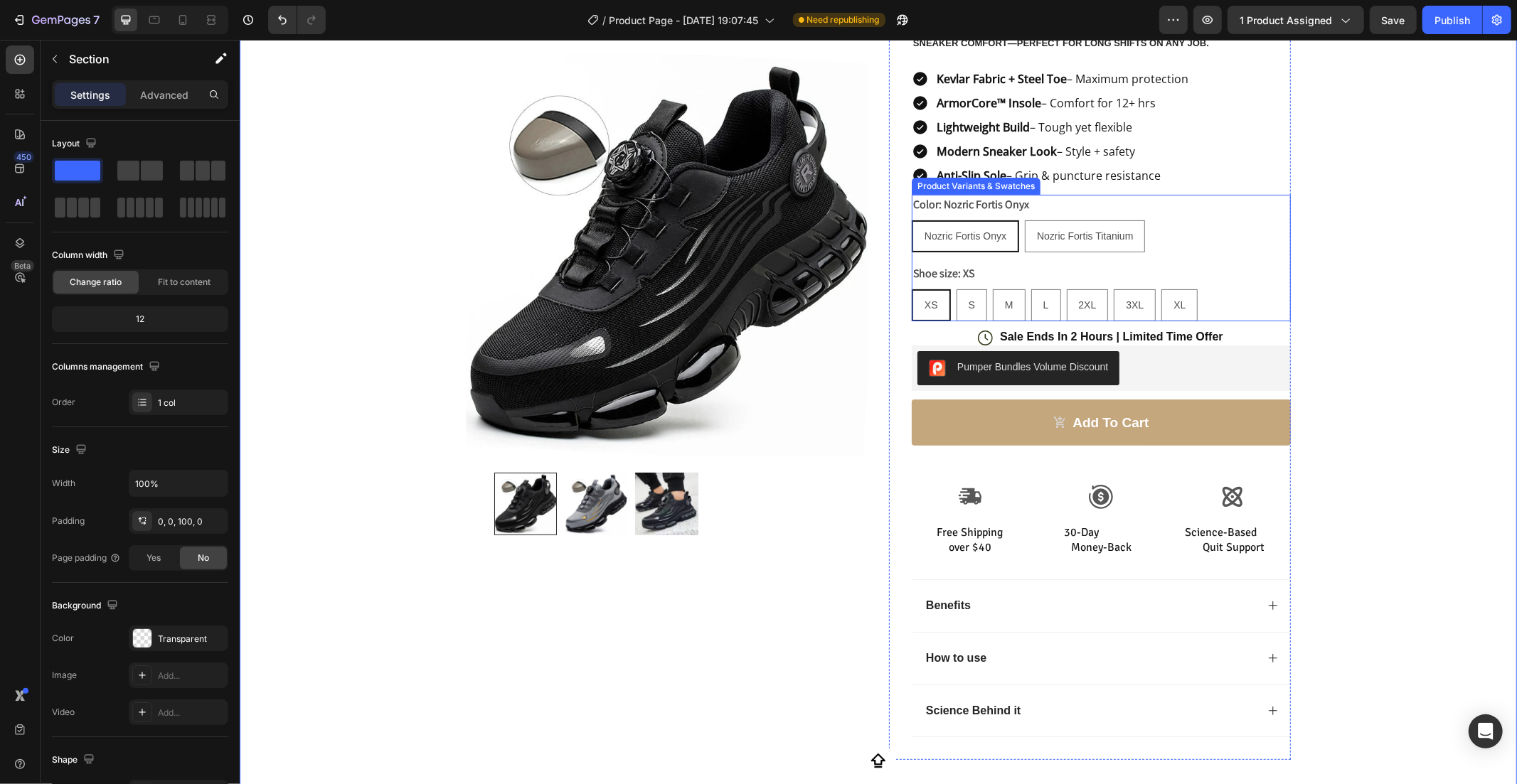
click at [1240, 305] on div "XS XS XS S S S M M M L L L 2XL 2XL 2XL 3XL 3XL 3XL XL XL XL" at bounding box center [1101, 305] width 379 height 32
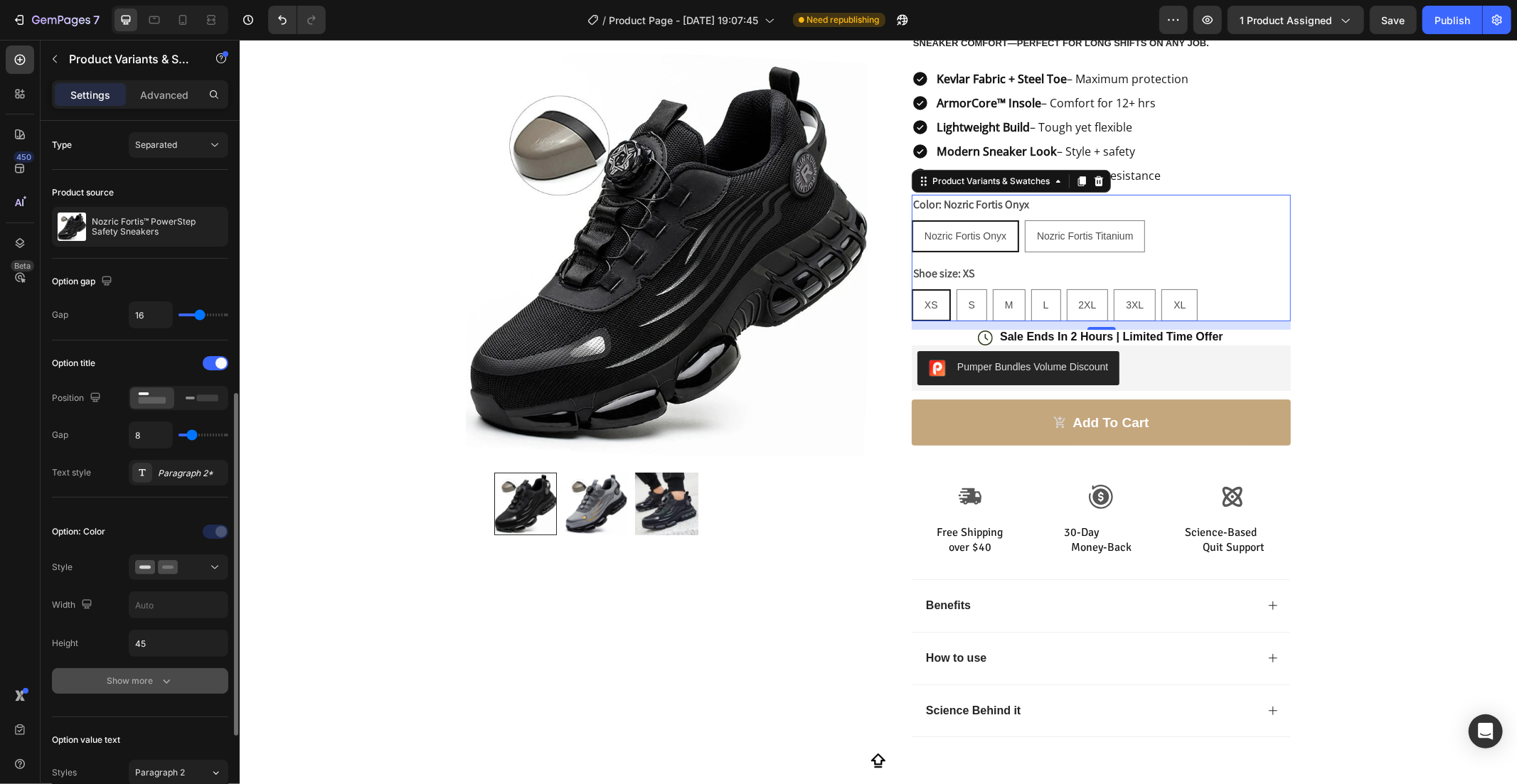
scroll to position [183, 0]
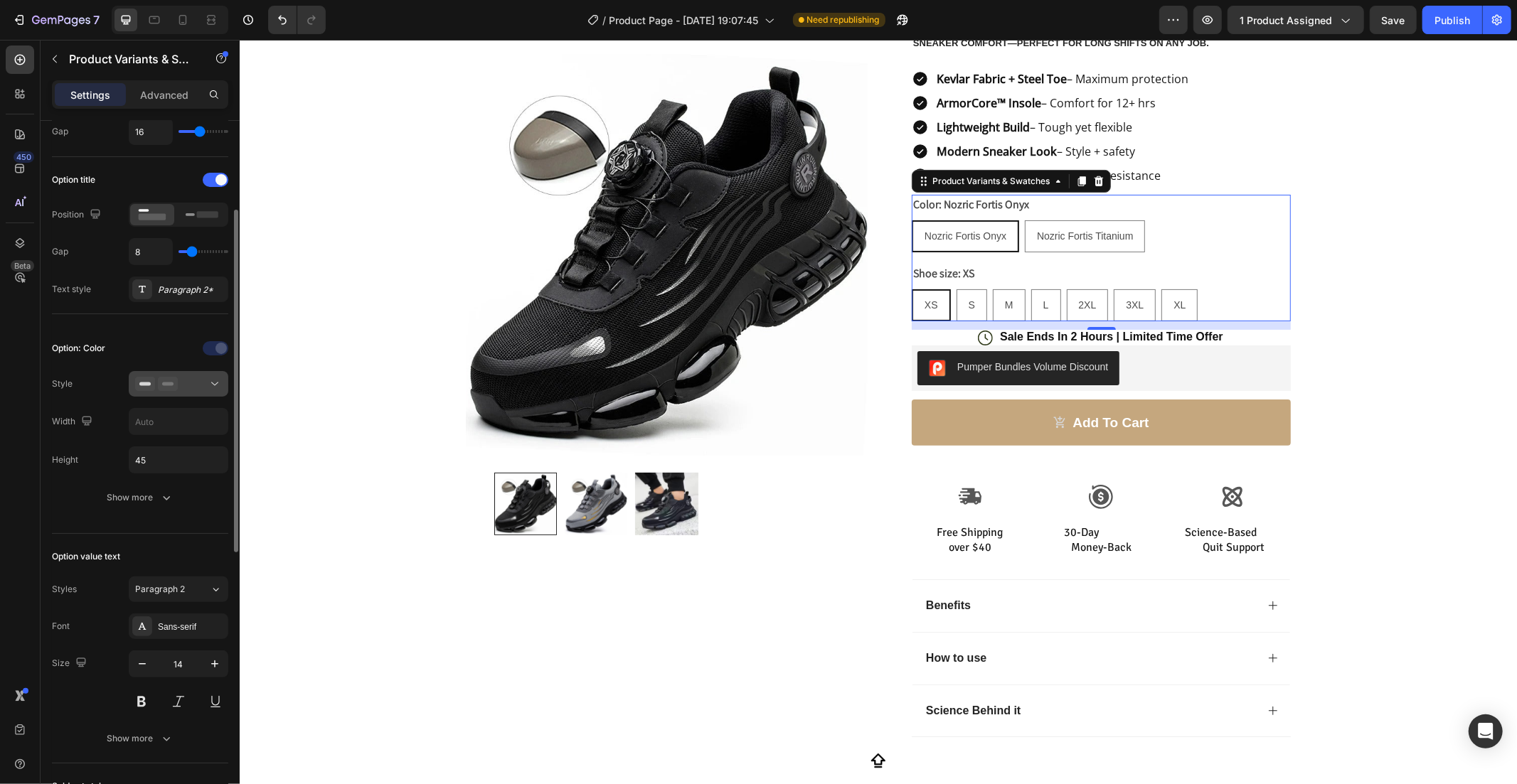
click at [178, 393] on button at bounding box center [178, 384] width 99 height 25
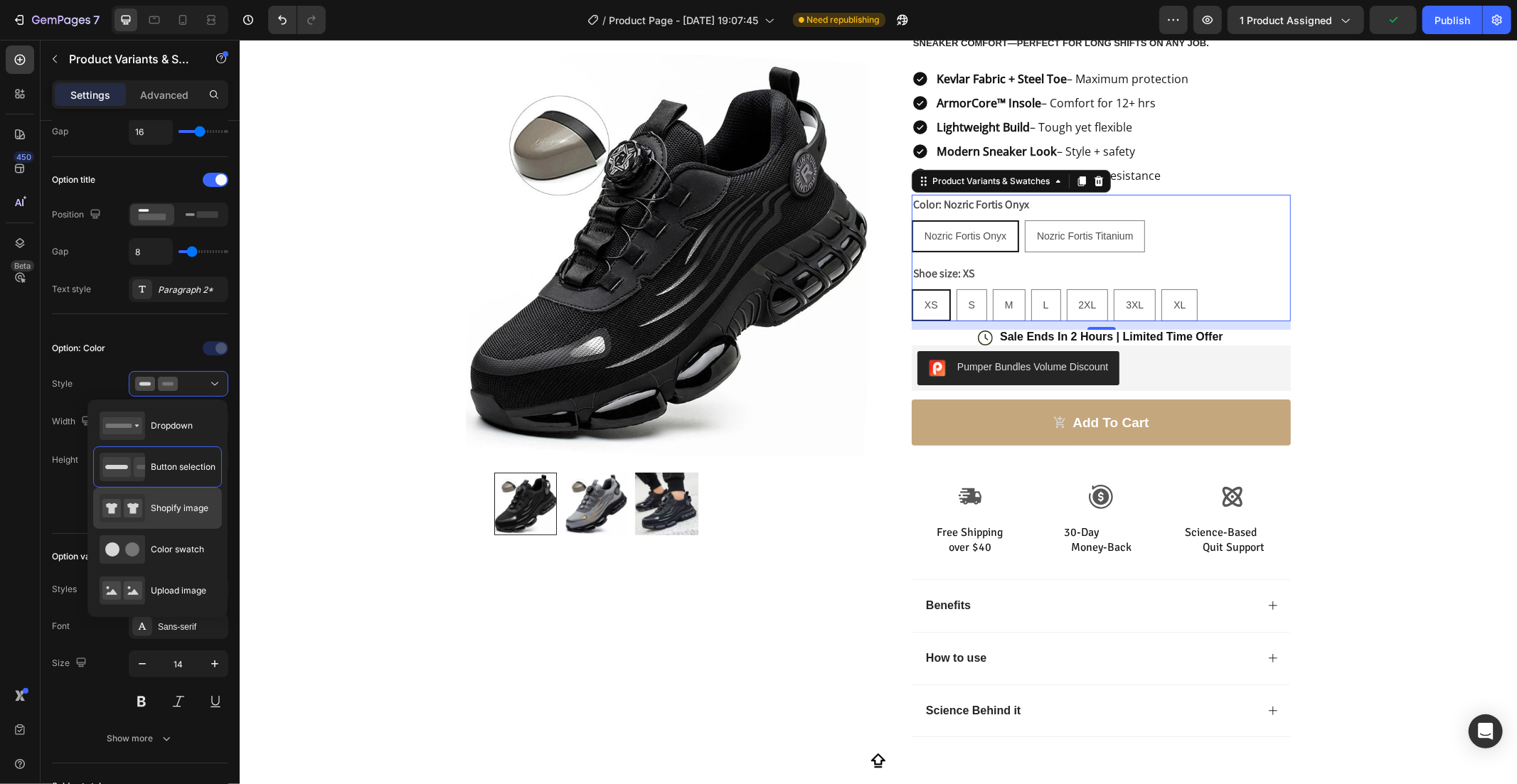
click at [163, 522] on div "Shopify image" at bounding box center [157, 508] width 129 height 41
type input "64"
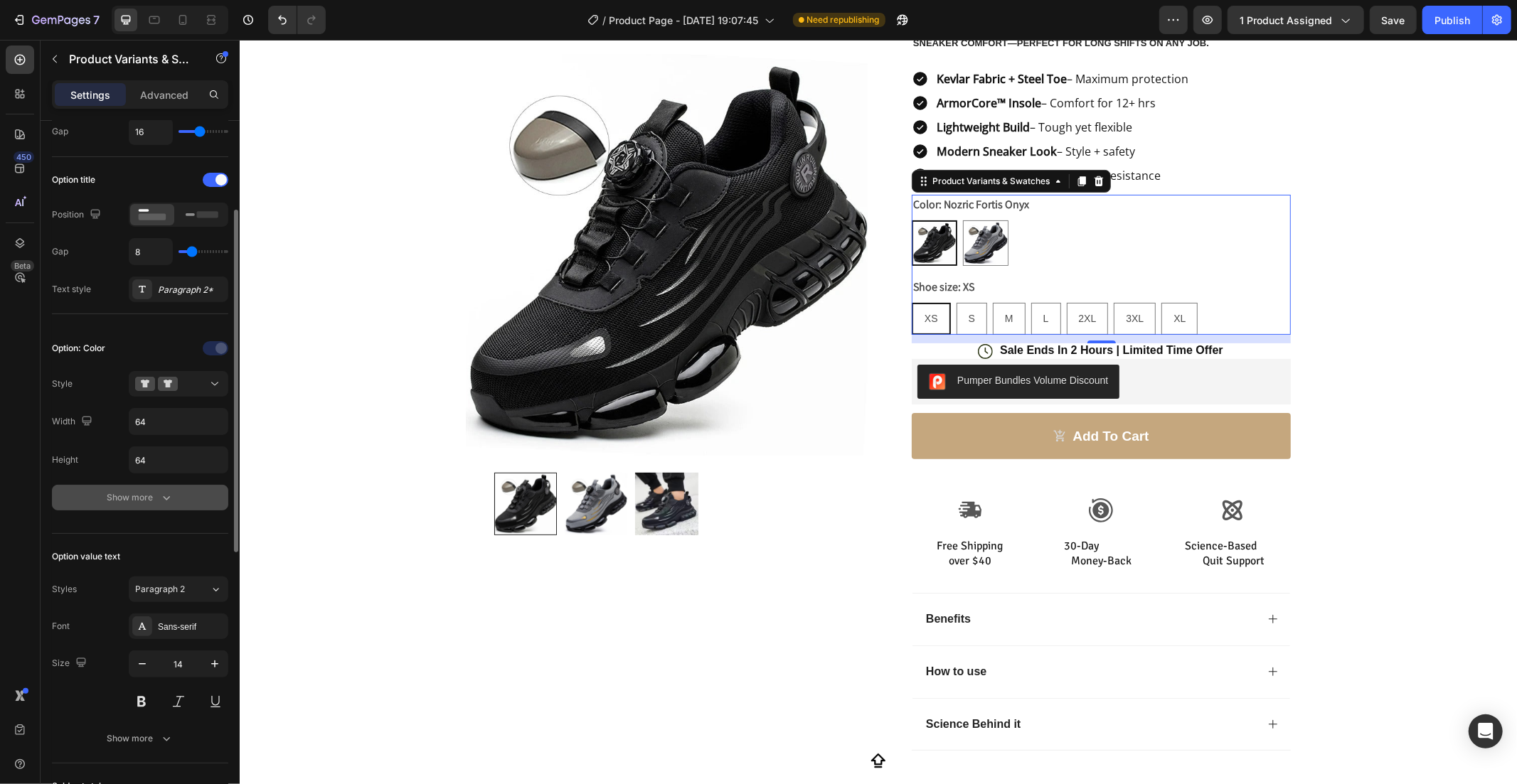
click at [161, 505] on icon "button" at bounding box center [166, 497] width 14 height 14
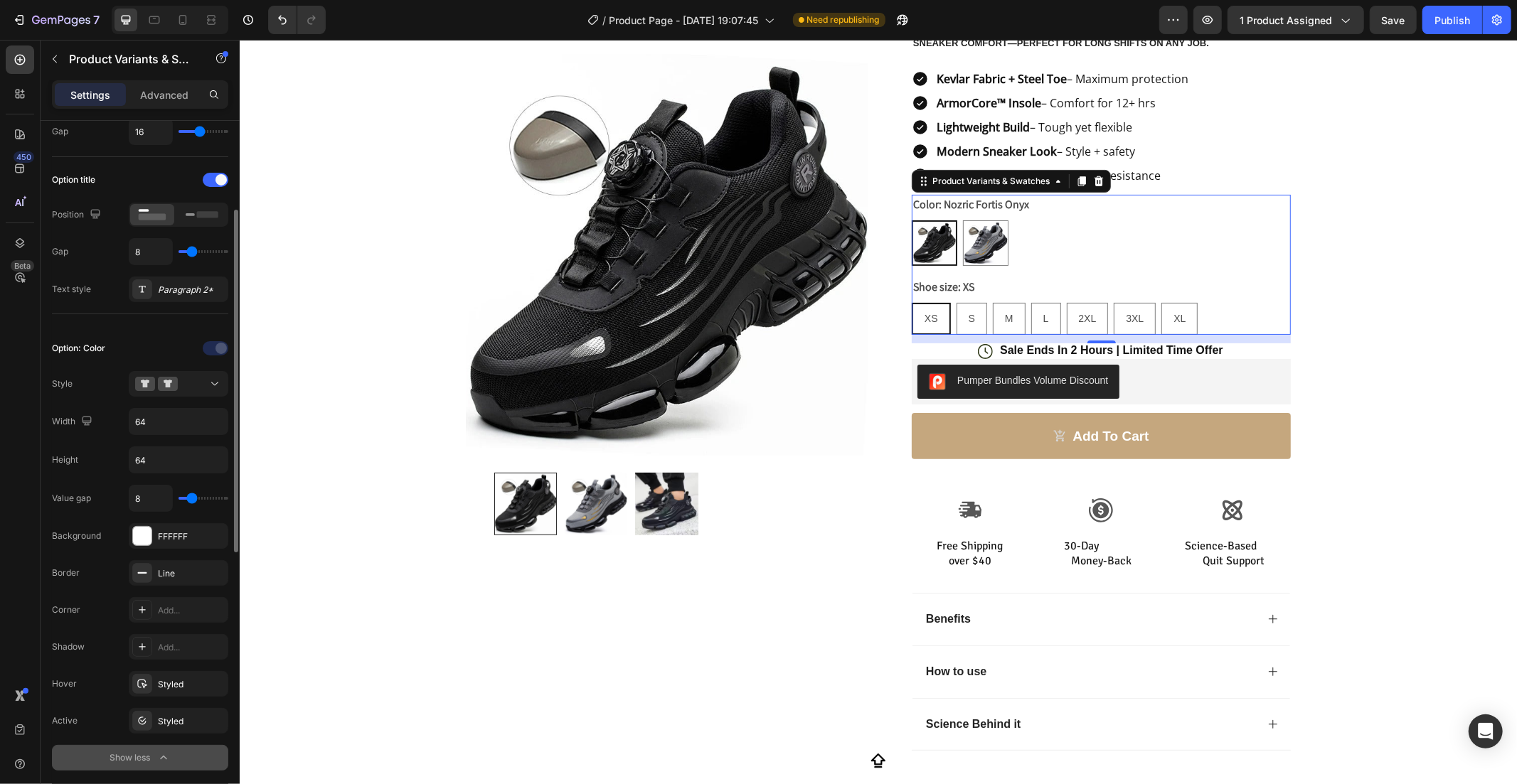
scroll to position [368, 0]
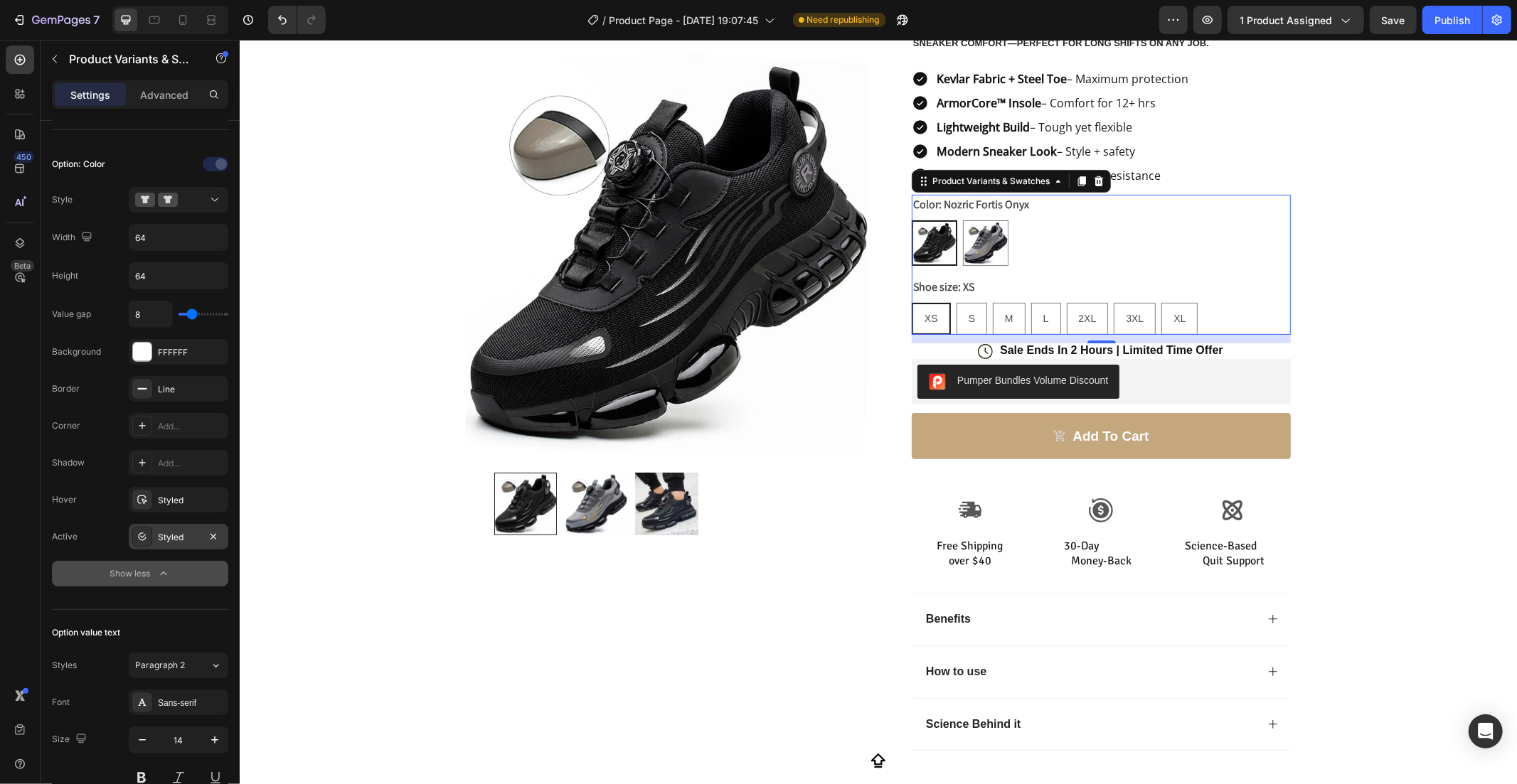
click at [163, 537] on div "Styled" at bounding box center [178, 537] width 41 height 13
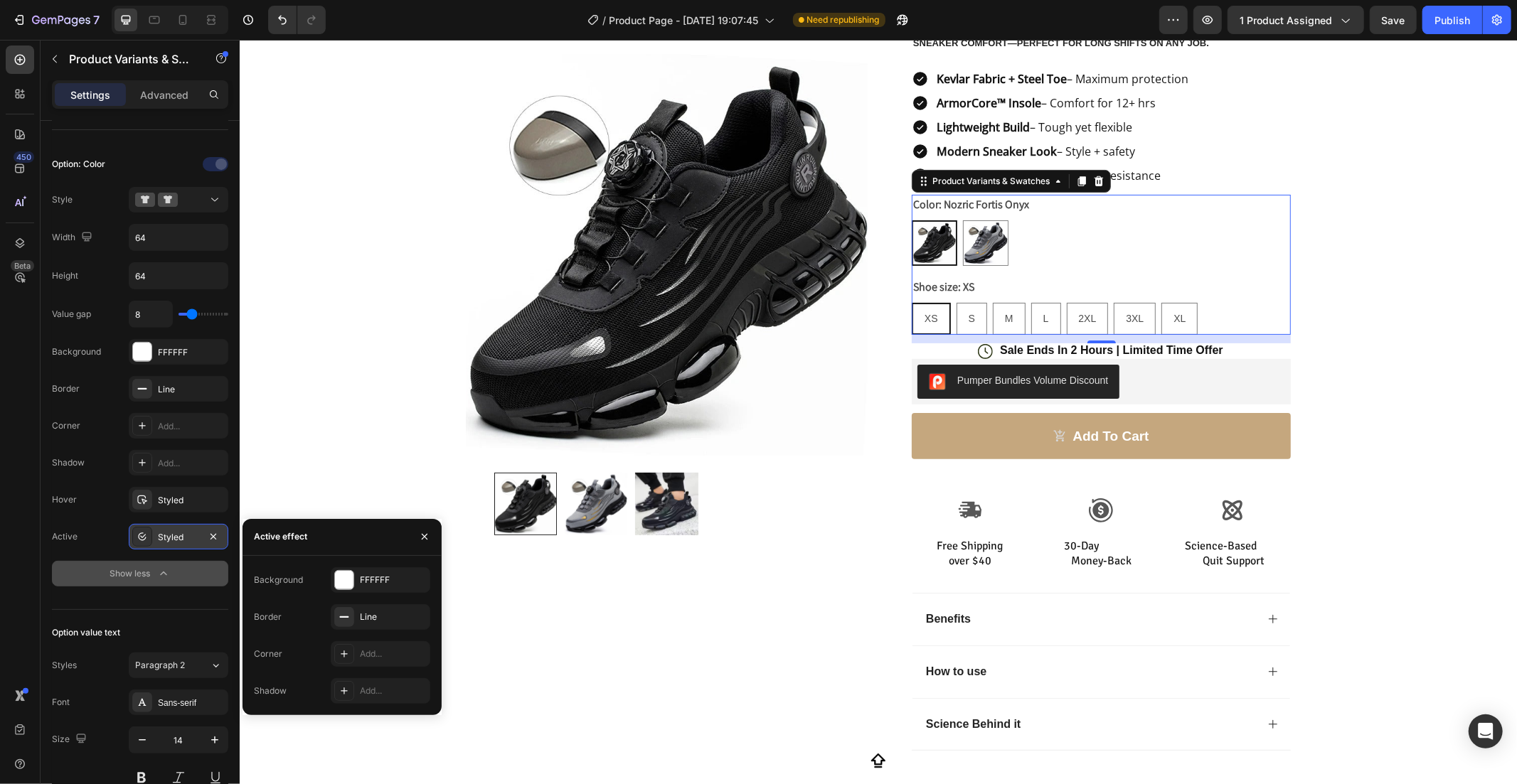
click at [163, 537] on div "Styled" at bounding box center [178, 537] width 41 height 13
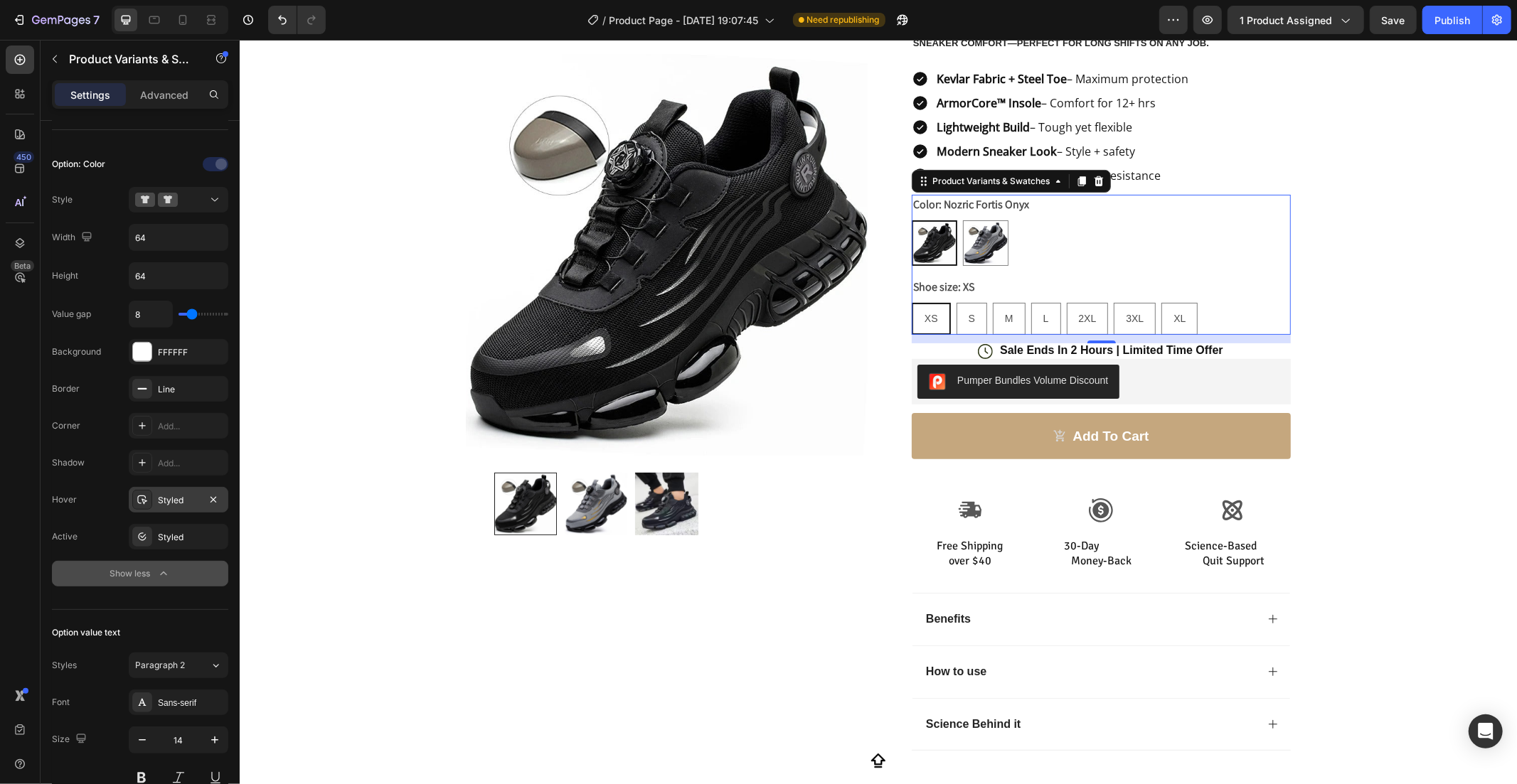
click at [165, 503] on div "Styled" at bounding box center [178, 500] width 41 height 13
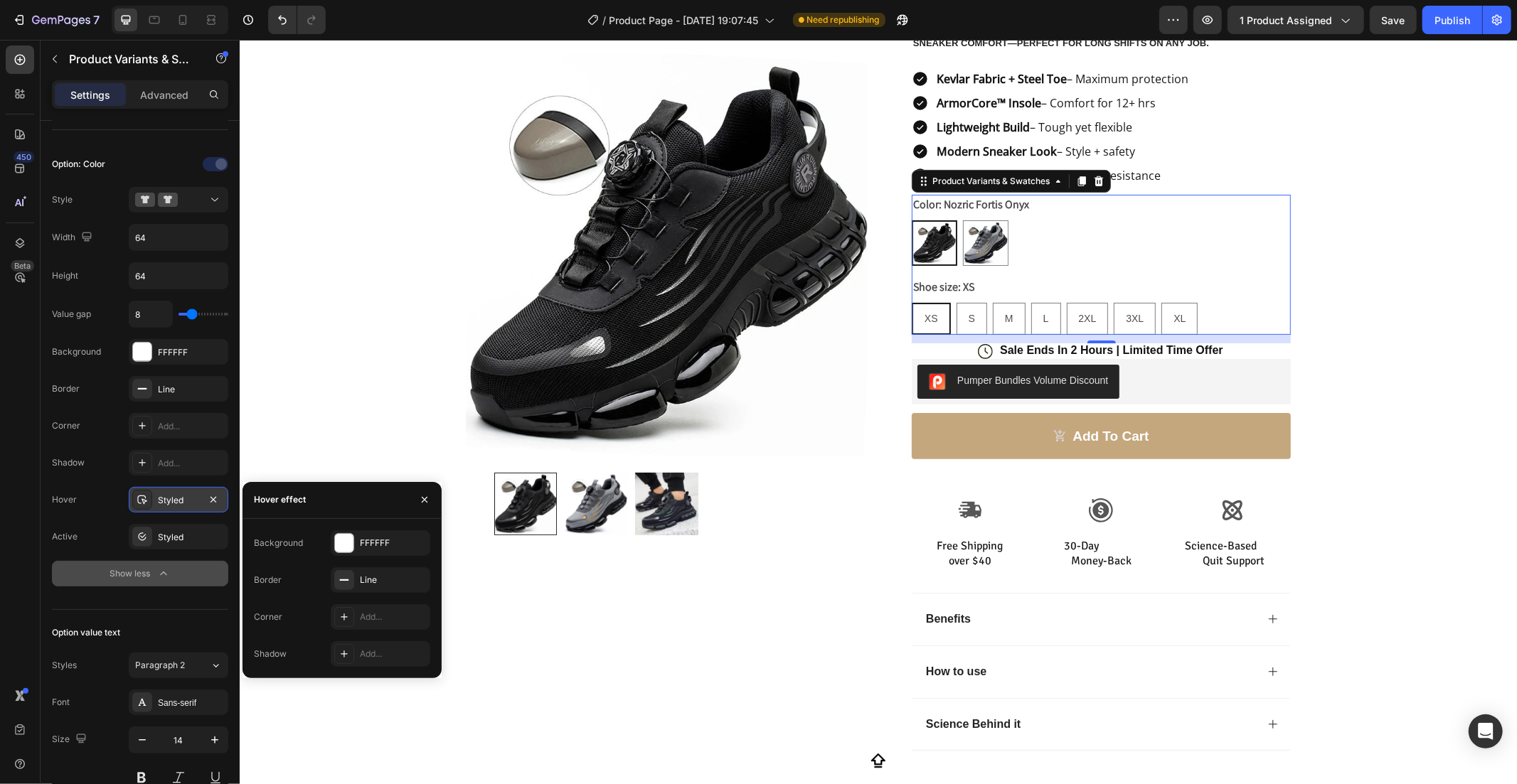
click at [165, 503] on div "Styled" at bounding box center [178, 500] width 41 height 13
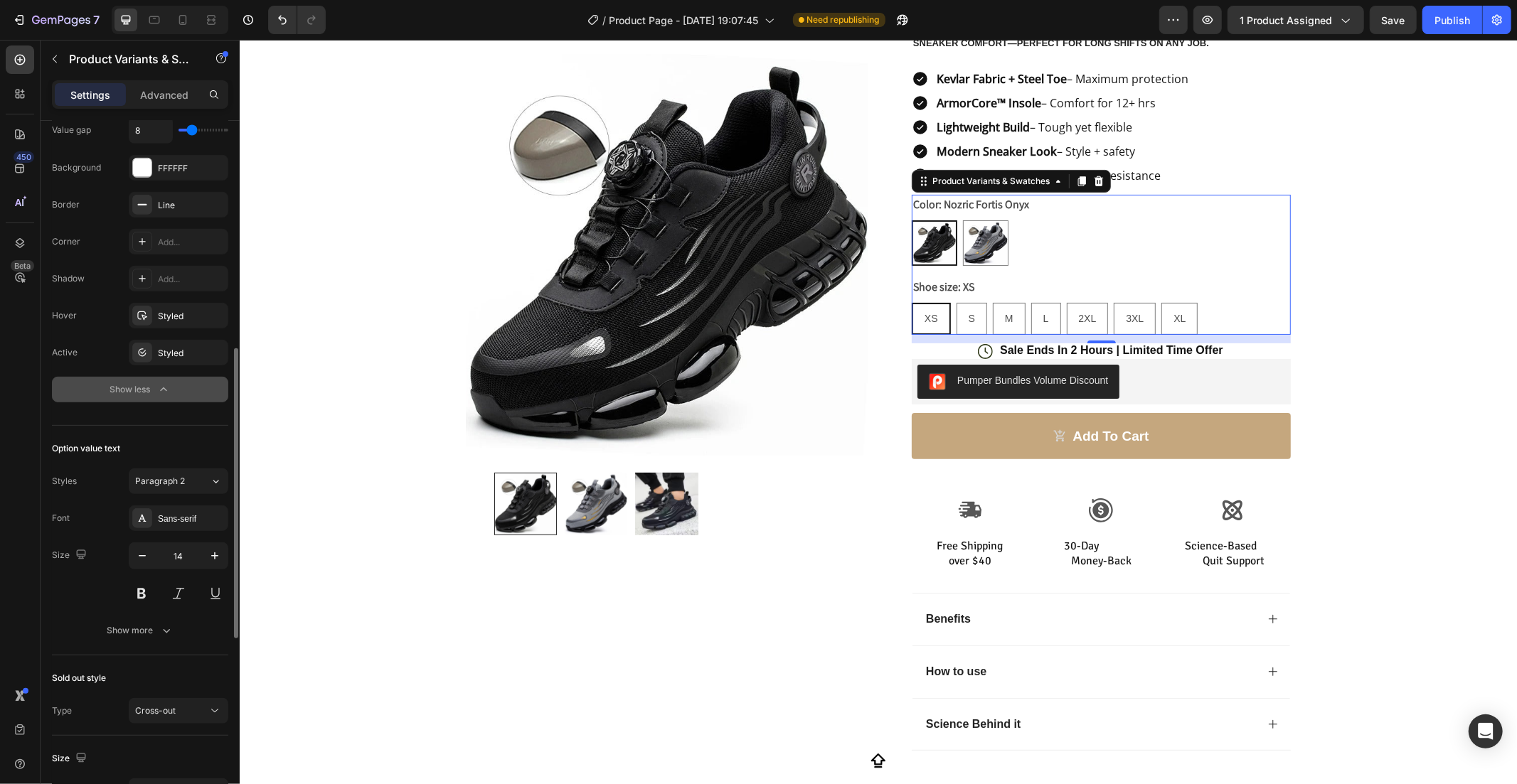
scroll to position [736, 0]
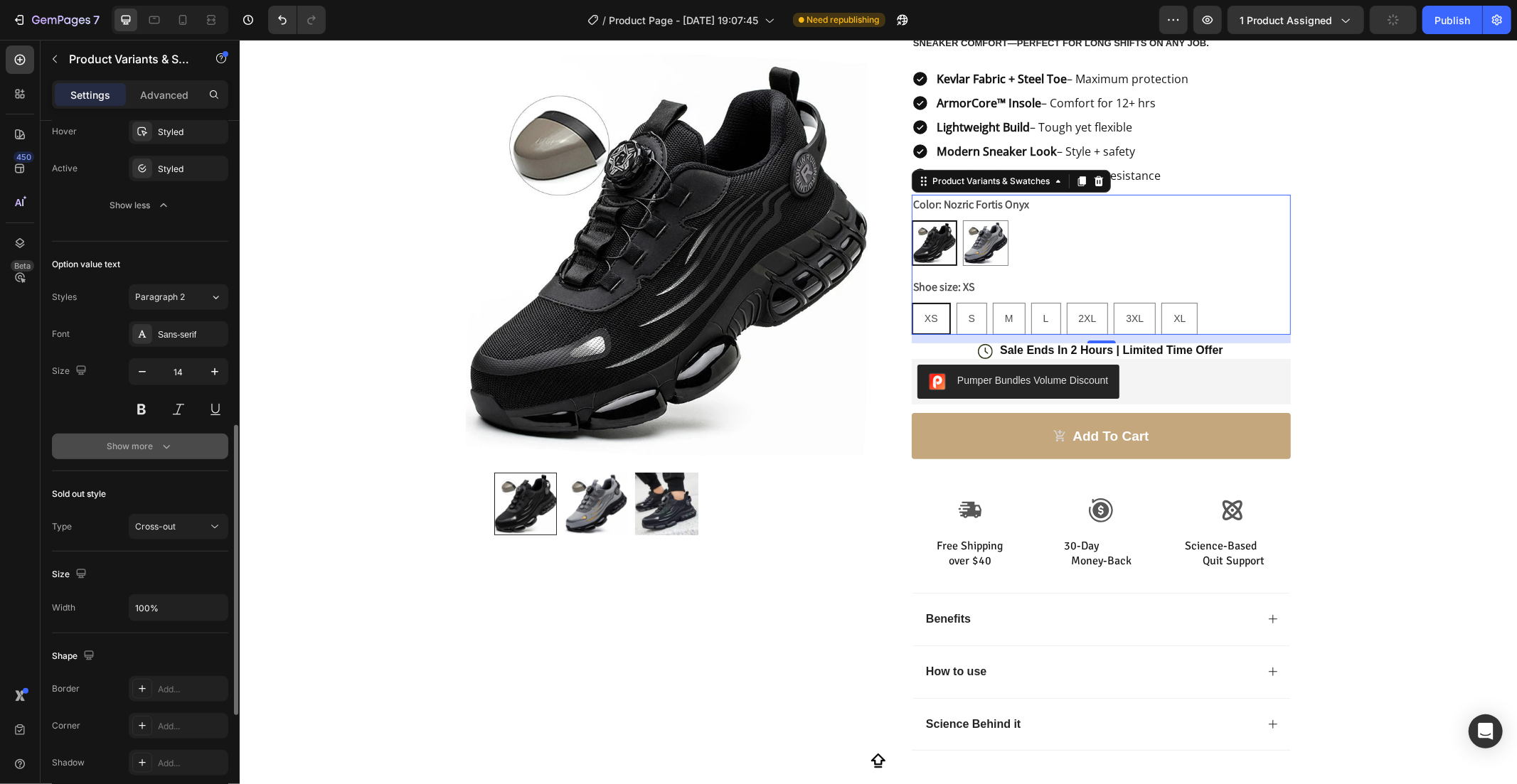
drag, startPoint x: 154, startPoint y: 430, endPoint x: 154, endPoint y: 441, distance: 11.0
click at [154, 432] on div "Font Sans-serif Size 14 Show more" at bounding box center [141, 390] width 177 height 138
click at [146, 462] on div "Option value text Styles Paragraph 2 Font Sans-serif Size 14 Show more" at bounding box center [141, 356] width 177 height 230
click at [148, 450] on div "Show more" at bounding box center [141, 446] width 66 height 14
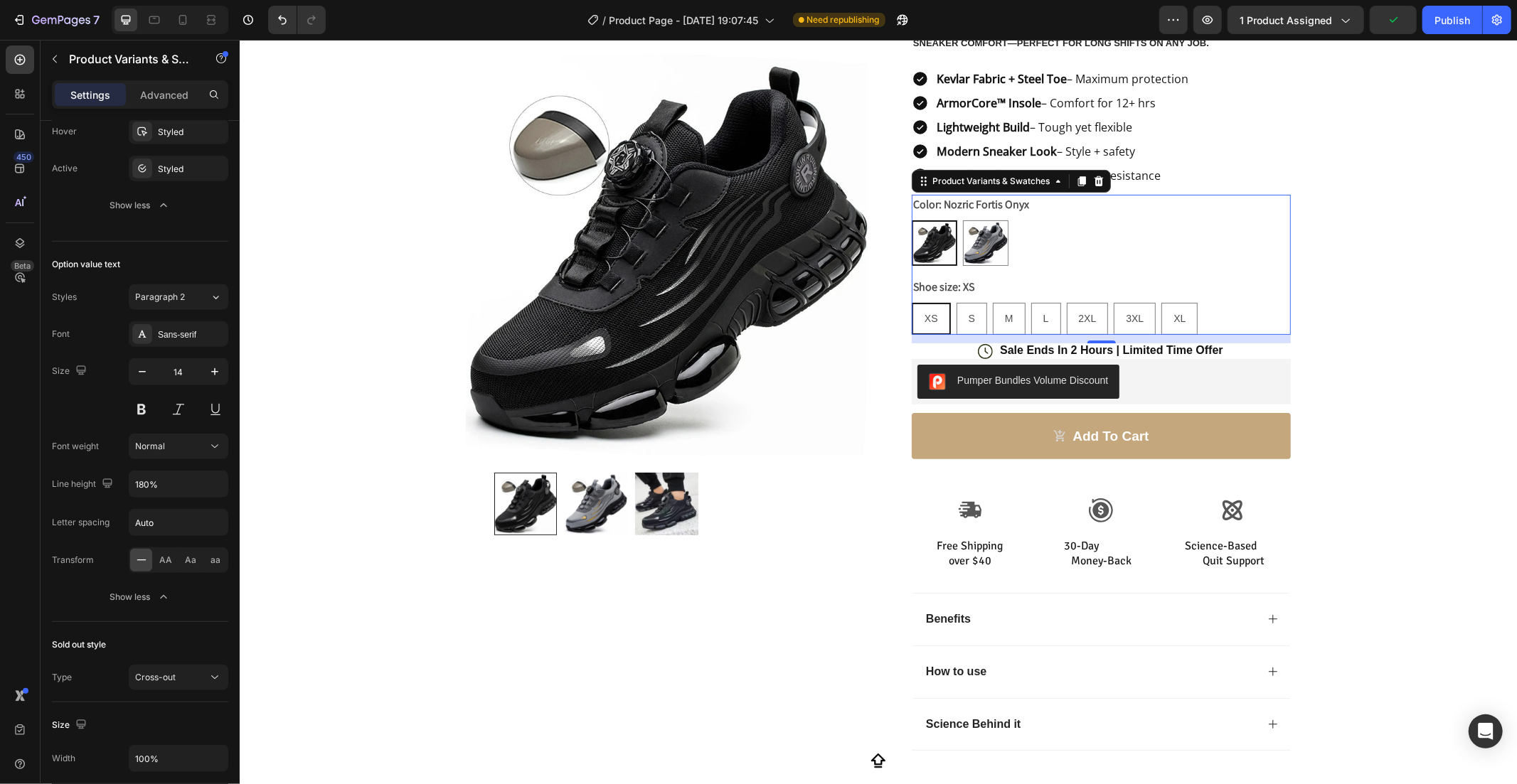
scroll to position [1104, 0]
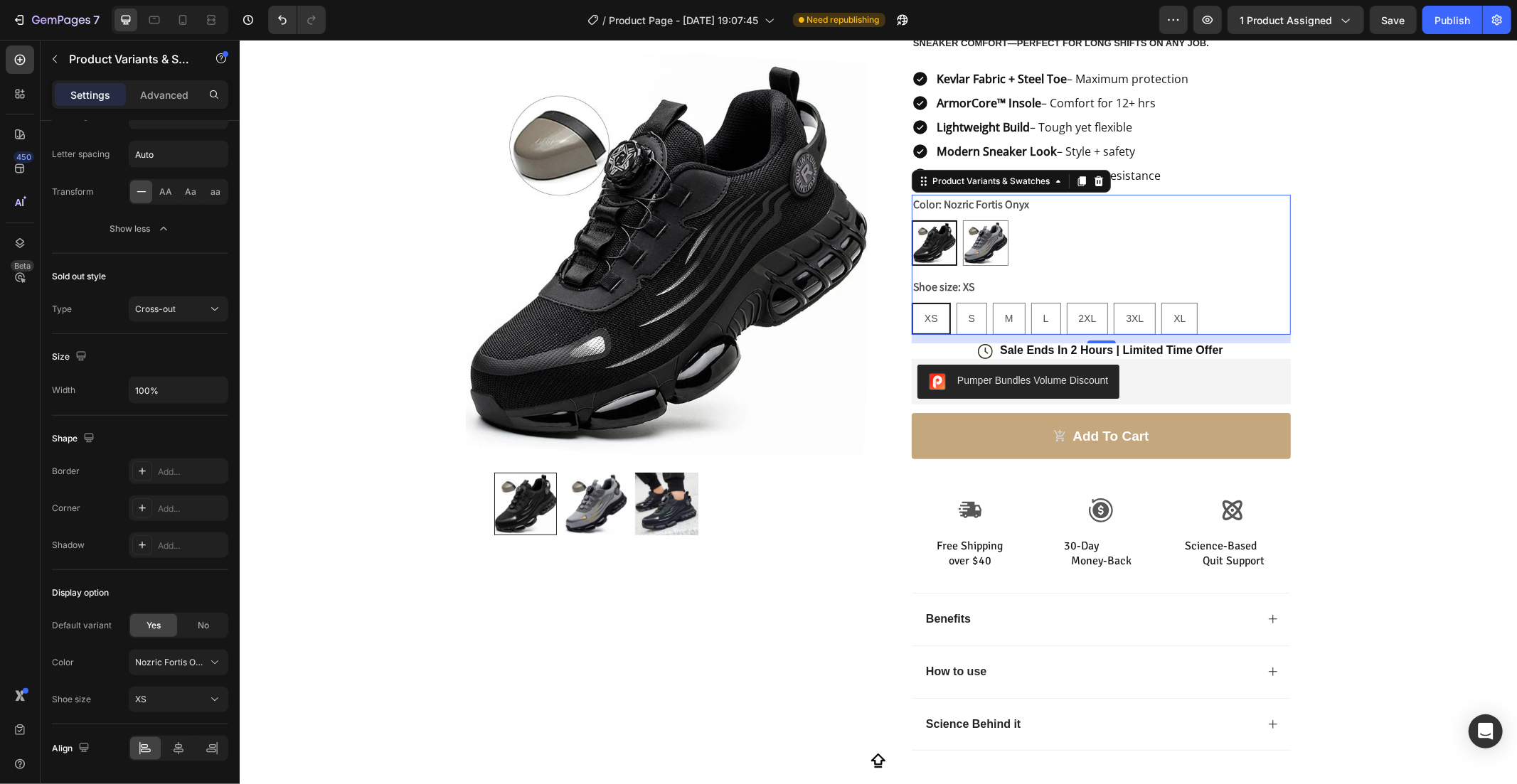
click at [1220, 306] on div "XS XS XS S S S M M M L L L 2XL 2XL 2XL 3XL 3XL 3XL XL XL XL" at bounding box center [1101, 318] width 379 height 32
click at [1101, 324] on div "XS XS XS S S S M M M L L L 2XL 2XL 2XL 3XL 3XL 3XL XL XL XL" at bounding box center [1101, 318] width 379 height 32
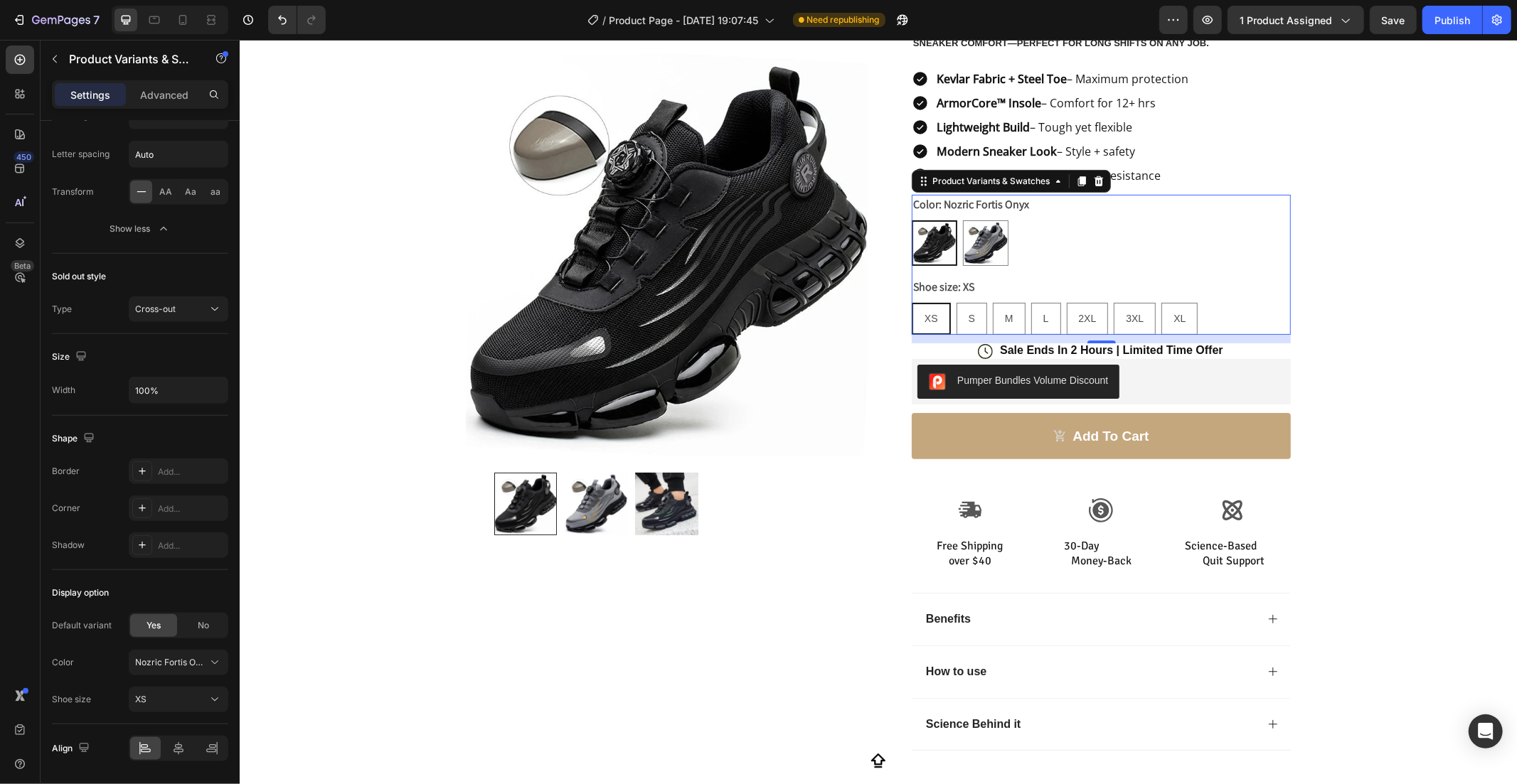
click at [1101, 324] on div "XS XS XS S S S M M M L L L 2XL 2XL 2XL 3XL 3XL 3XL XL XL XL" at bounding box center [1101, 318] width 379 height 32
click at [1463, 463] on div "Product Images Row Icon Icon Icon Icon Icon Icon List Rated 4.8 based on 5000 r…" at bounding box center [878, 329] width 1277 height 888
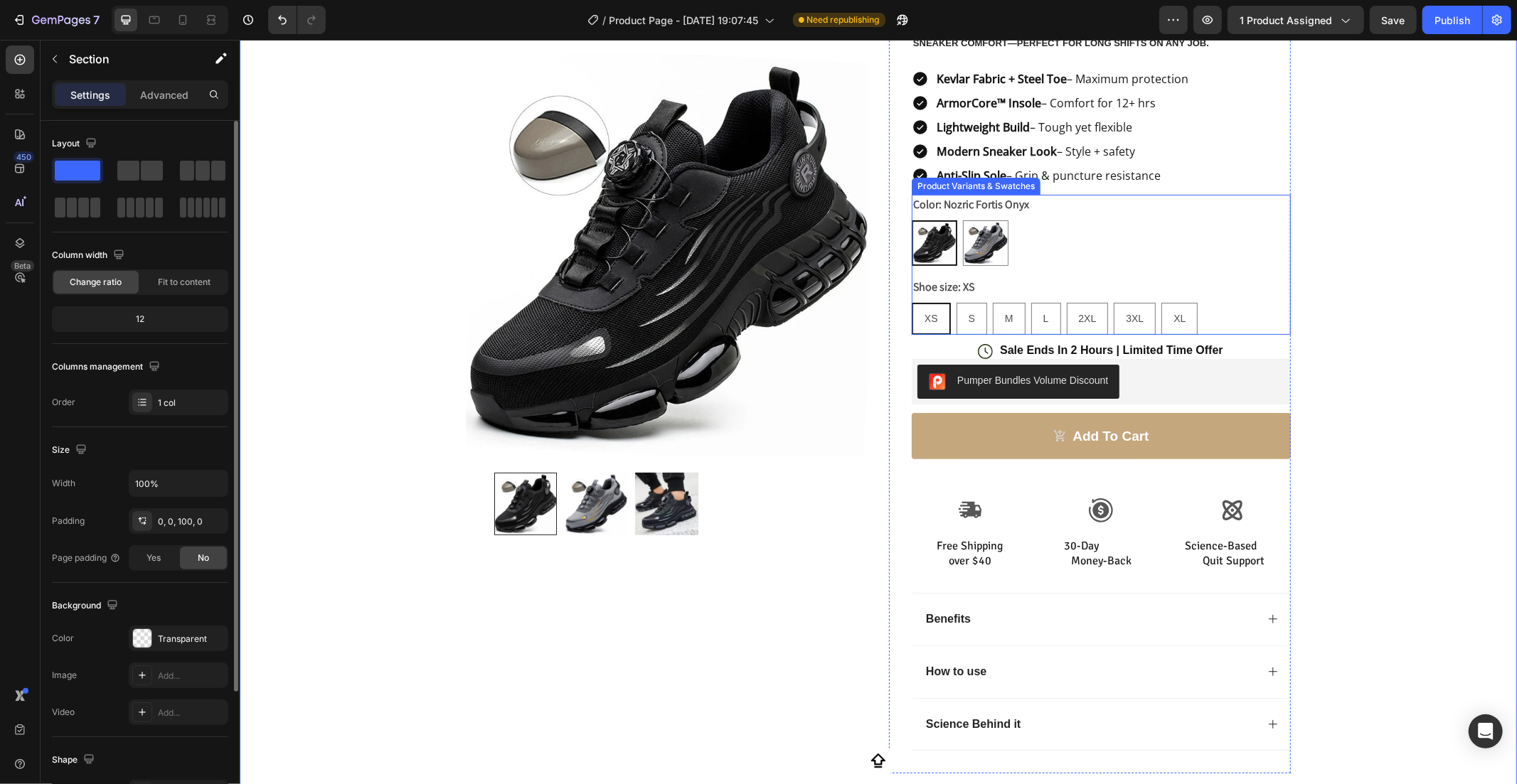
click at [1148, 259] on div "Nozric Fortis Onyx Nozric Fortis Onyx Nozric Fortis Titanium Nozric Fortis Tita…" at bounding box center [1101, 242] width 379 height 45
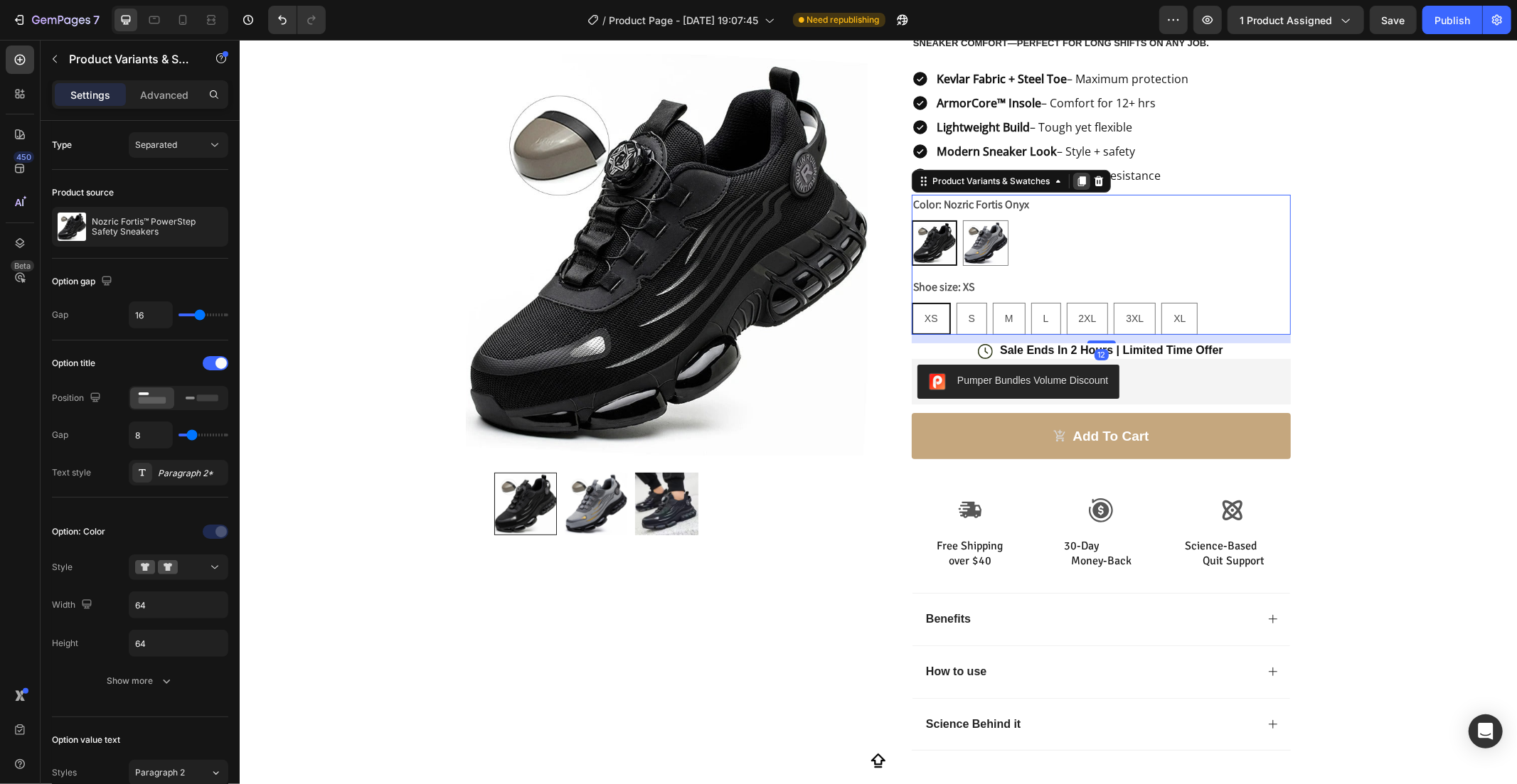
click at [1078, 182] on icon at bounding box center [1081, 181] width 8 height 10
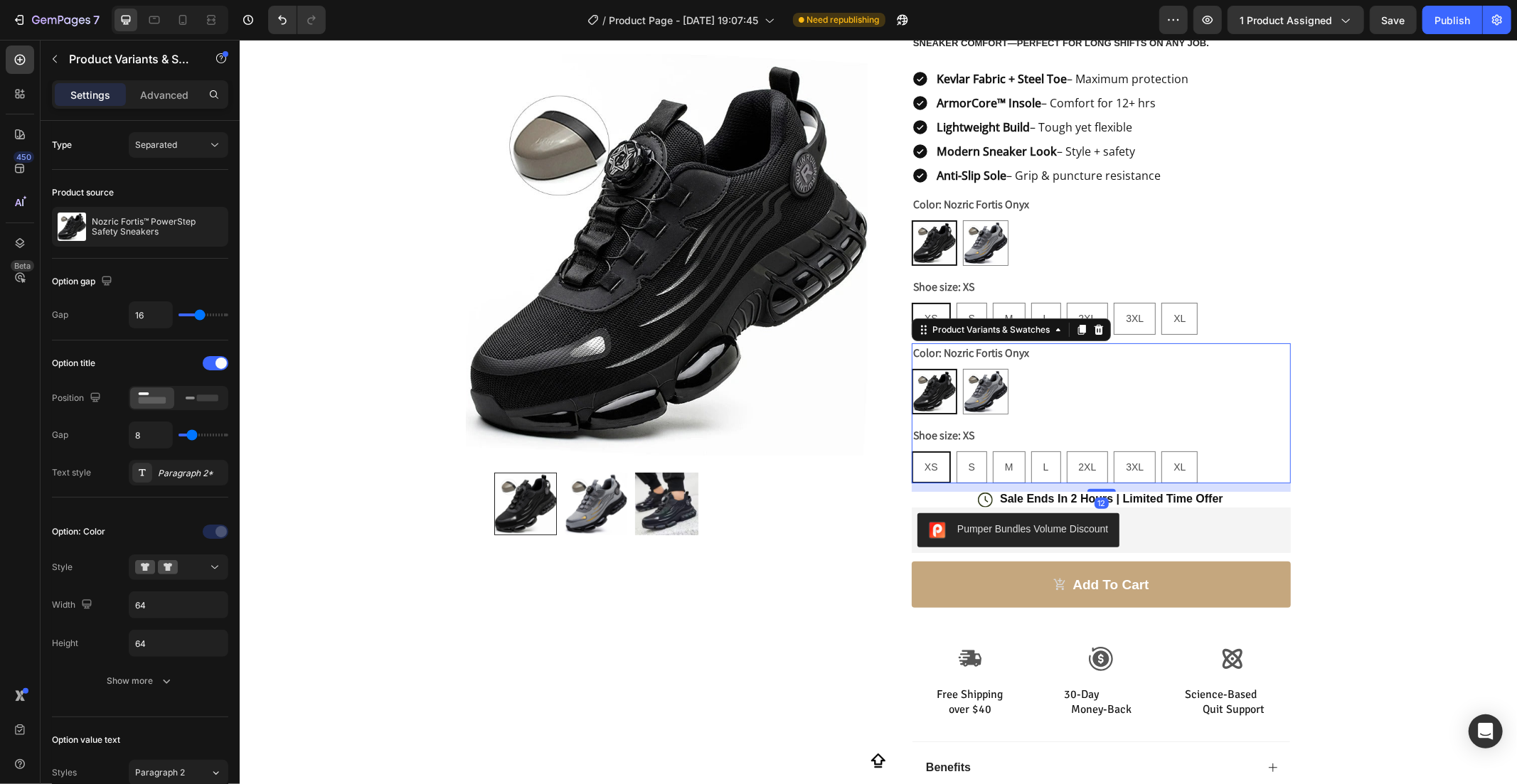
click at [1096, 398] on div "Nozric Fortis Onyx Nozric Fortis Onyx Nozric Fortis Titanium Nozric Fortis Tita…" at bounding box center [1101, 391] width 379 height 45
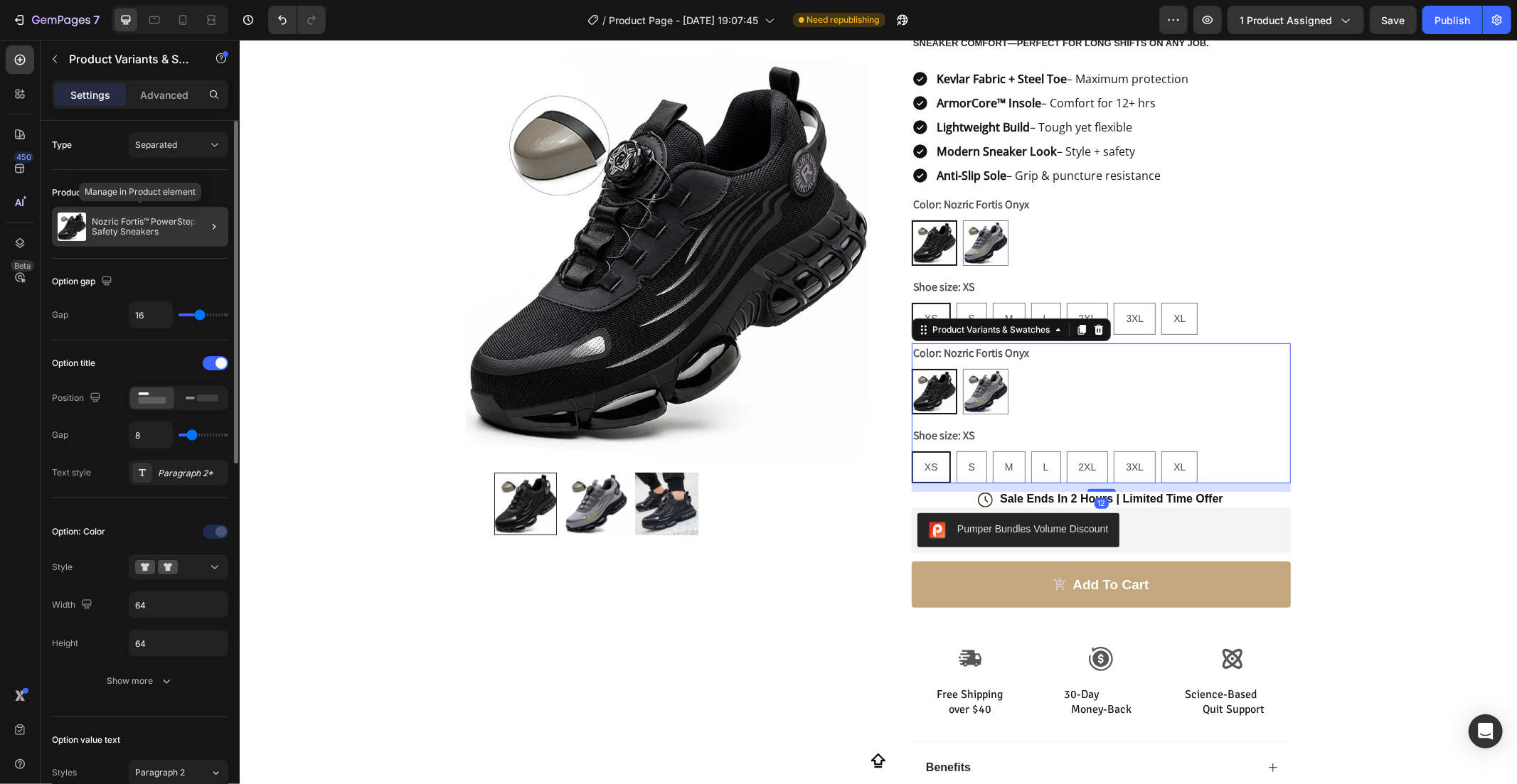
click at [141, 232] on p "Nozric Fortis™ PowerStep Safety Sneakers" at bounding box center [157, 227] width 131 height 20
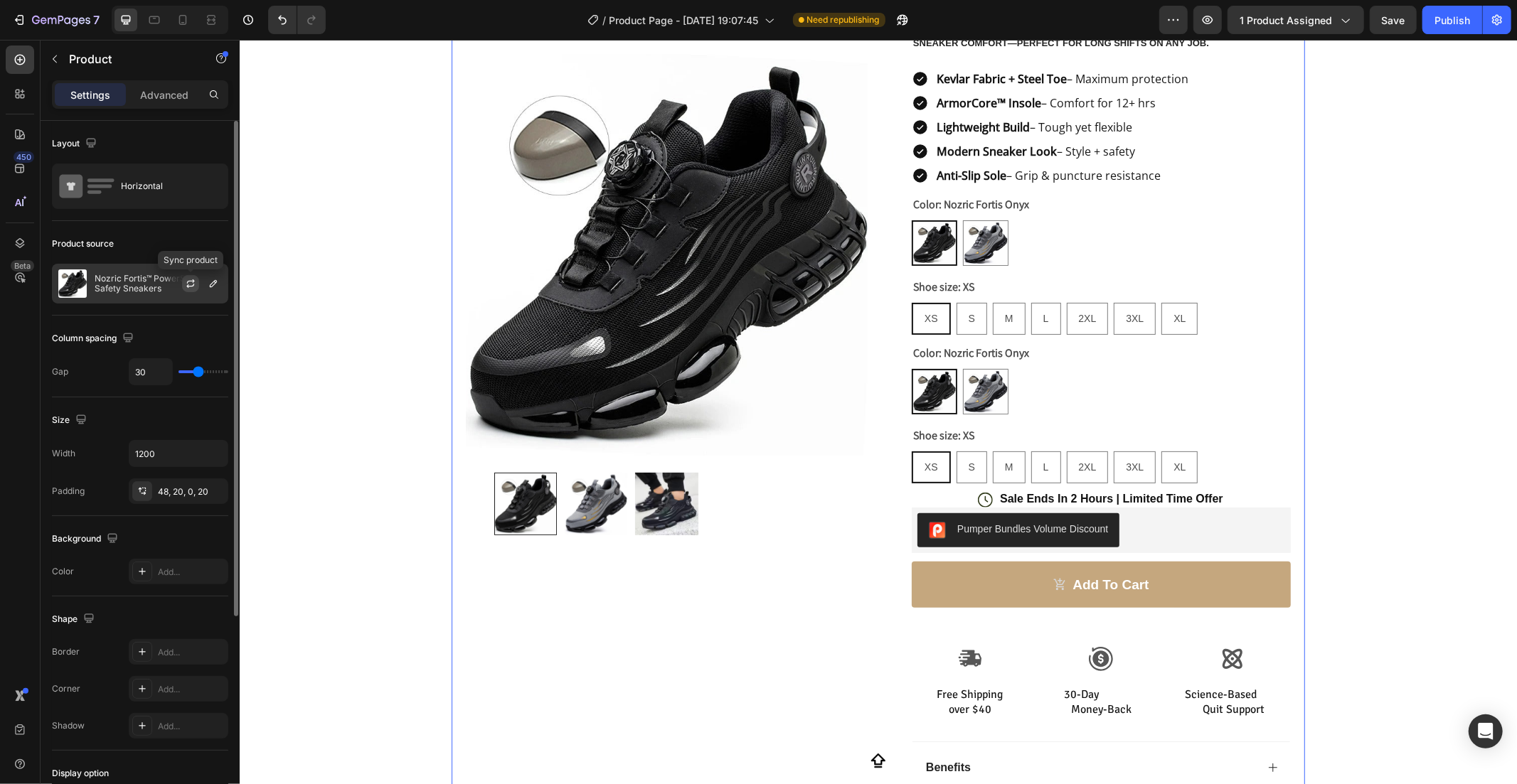
click at [192, 289] on icon "button" at bounding box center [191, 283] width 12 height 12
click at [150, 191] on div "Horizontal" at bounding box center [164, 186] width 87 height 33
click at [149, 502] on div "48, 20, 0, 20" at bounding box center [178, 491] width 99 height 25
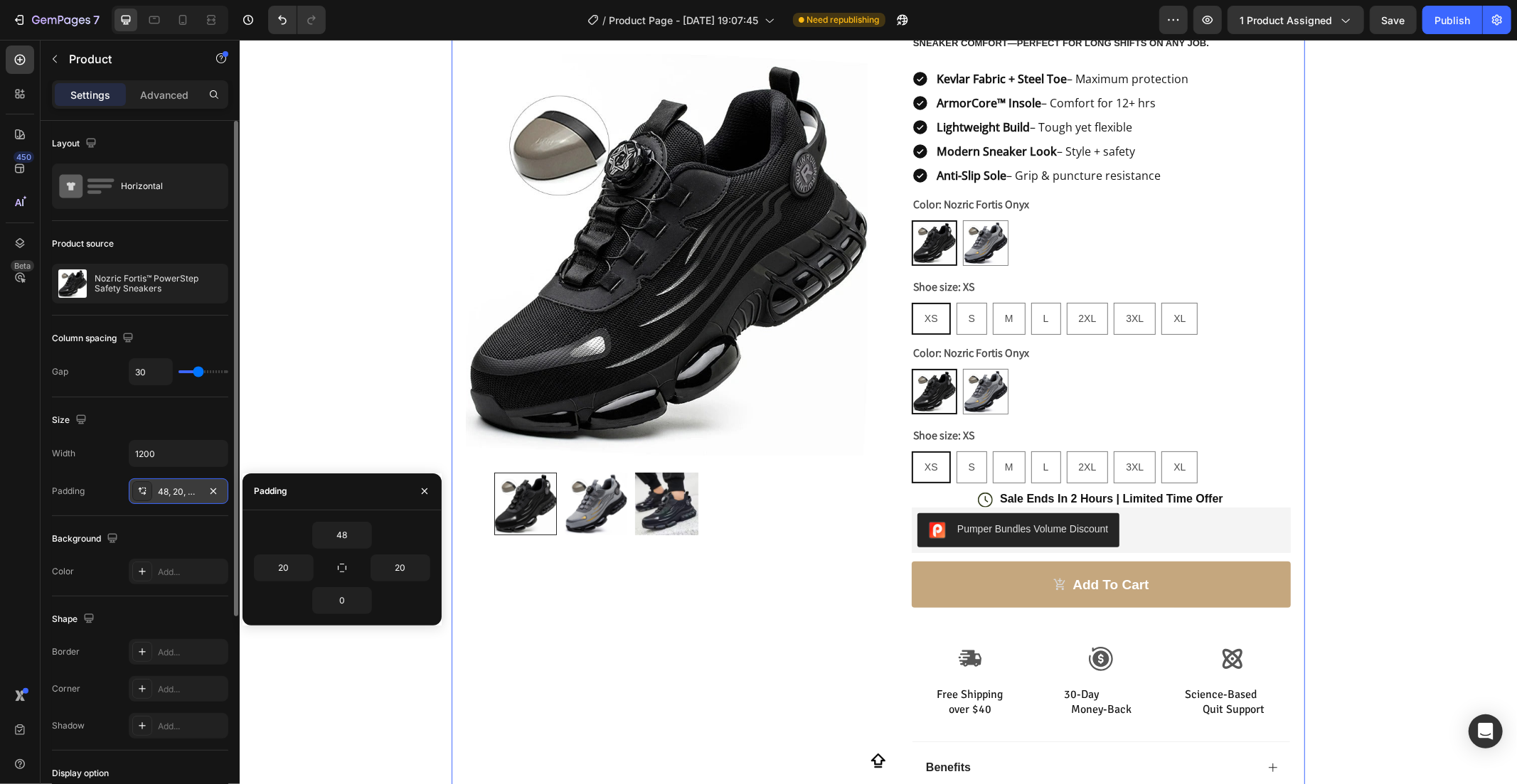
click at [149, 502] on div "48, 20, 0, 20" at bounding box center [178, 491] width 99 height 25
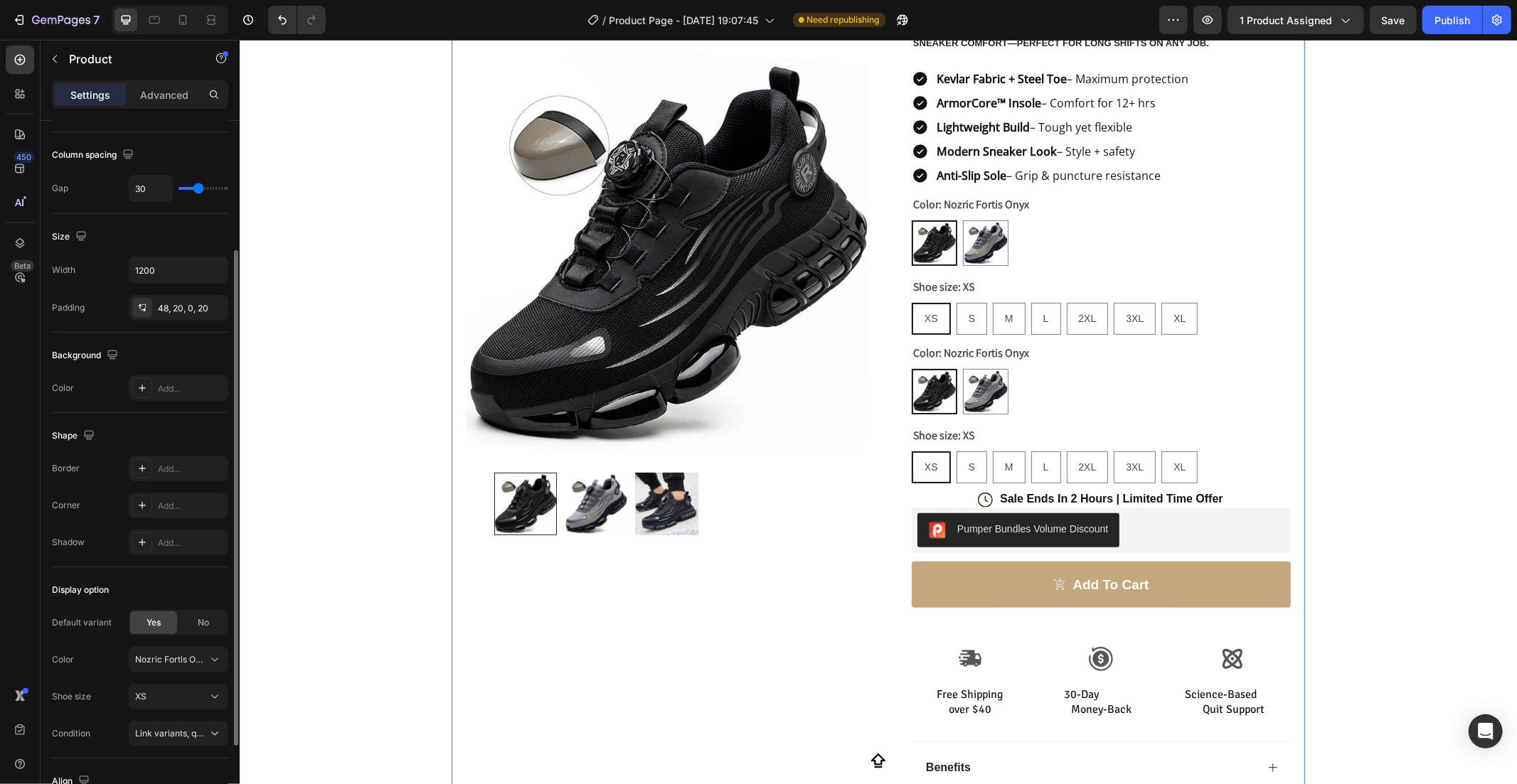
scroll to position [294, 0]
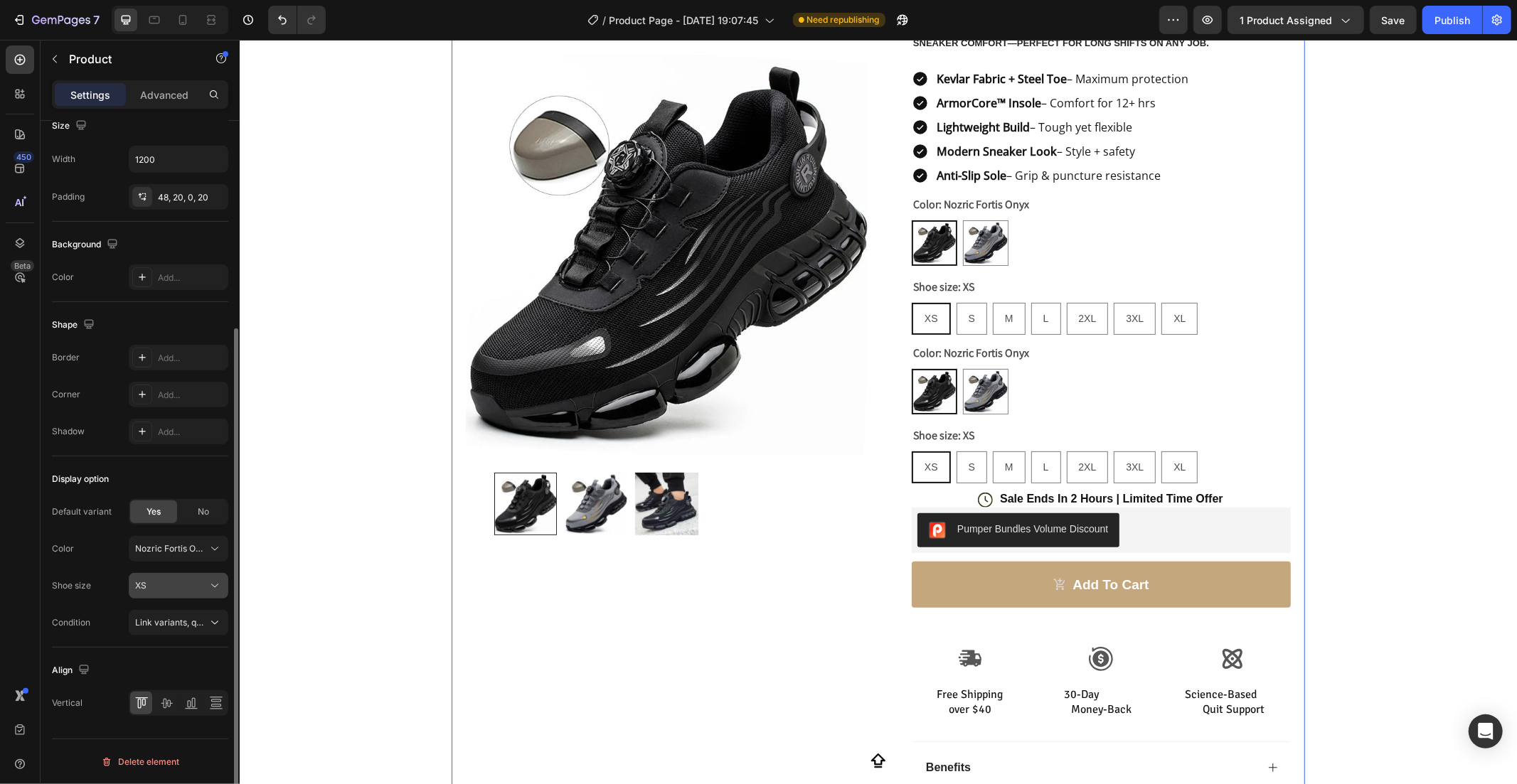
click at [195, 586] on div "XS" at bounding box center [170, 585] width 70 height 13
click at [194, 612] on button "Link variants, quantity <br> between same products" at bounding box center [178, 622] width 99 height 25
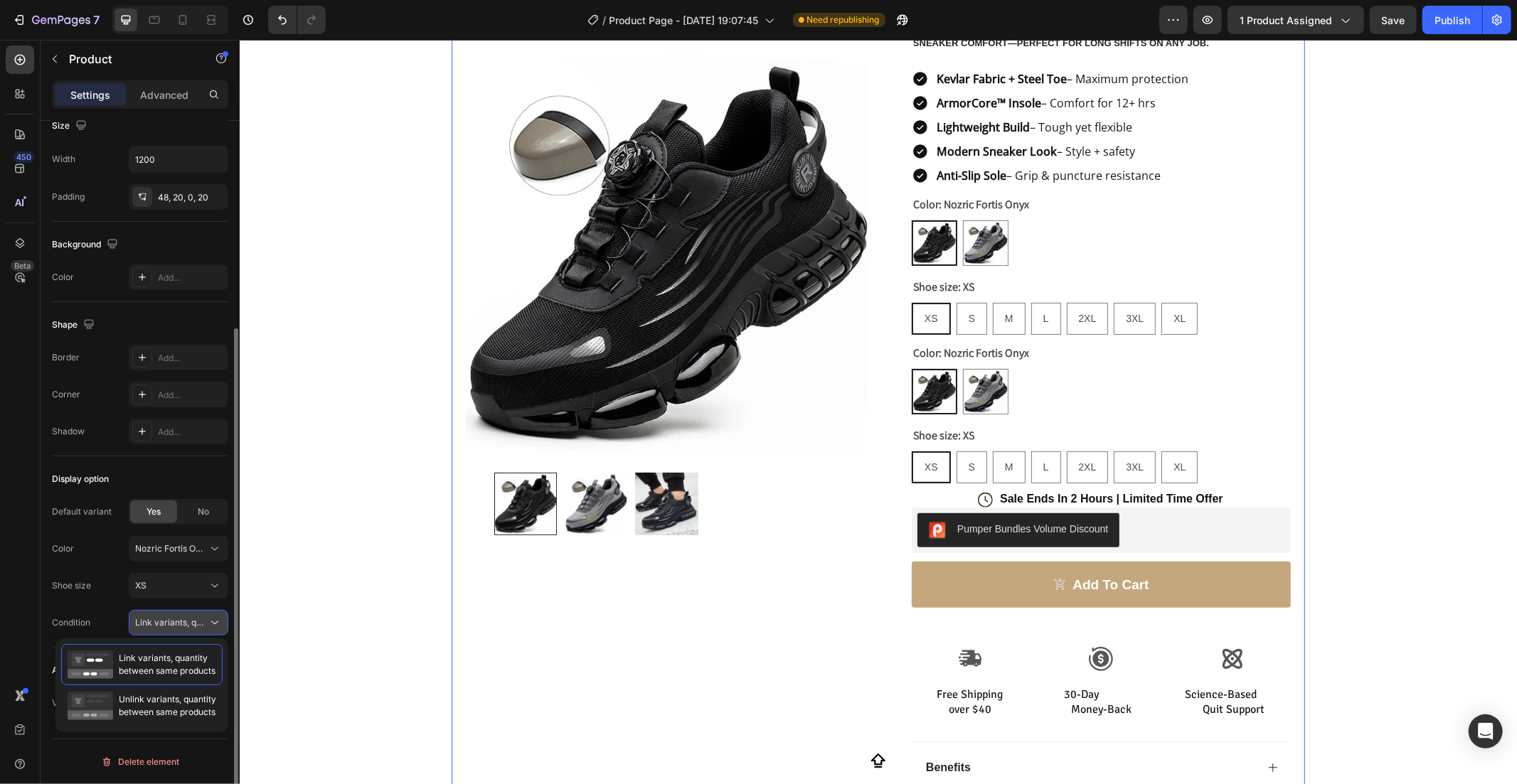
click at [194, 612] on button "Link variants, quantity <br> between same products" at bounding box center [178, 622] width 99 height 25
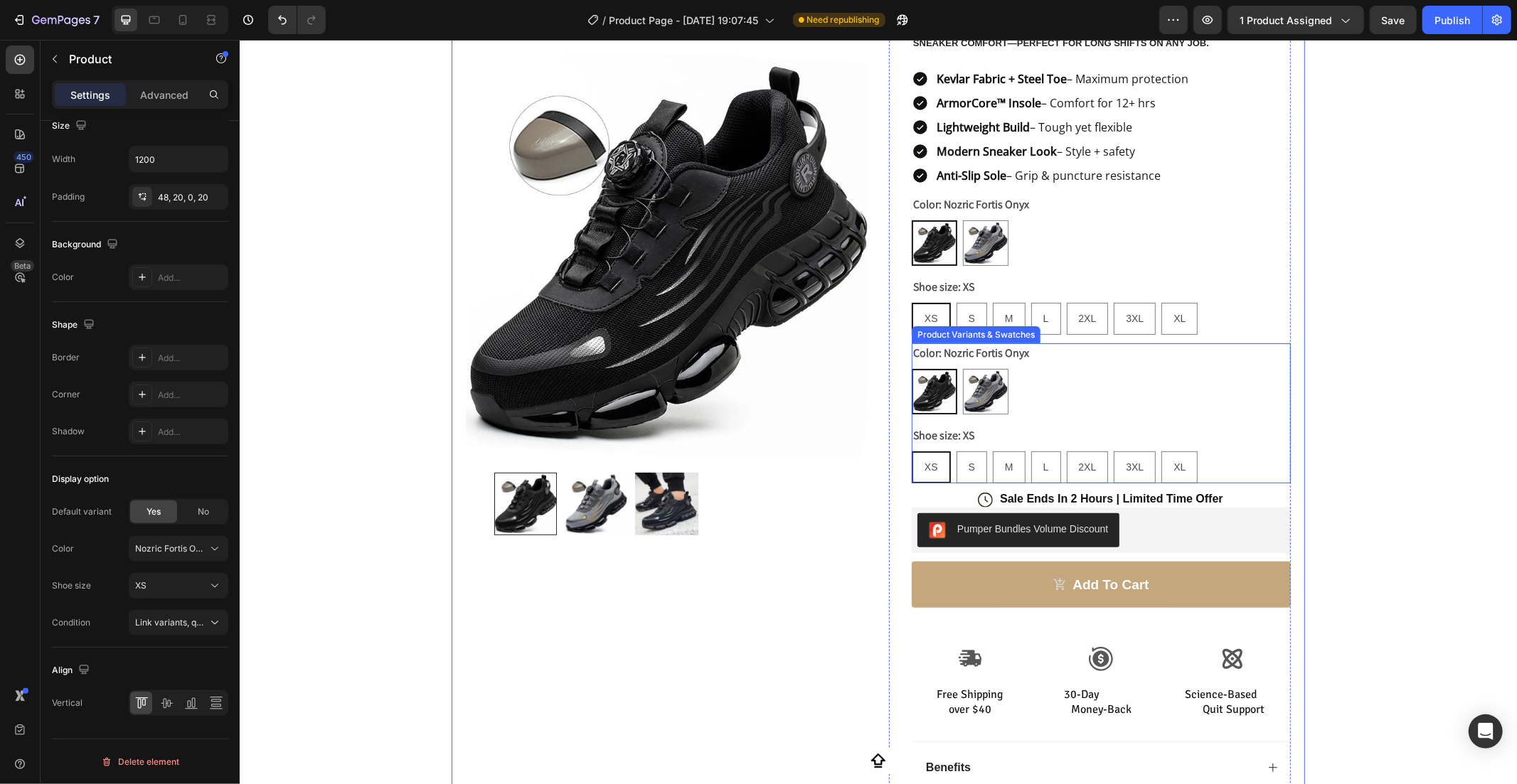
click at [1092, 405] on div "Nozric Fortis Onyx Nozric Fortis Onyx Nozric Fortis Titanium Nozric Fortis Tita…" at bounding box center [1101, 391] width 379 height 45
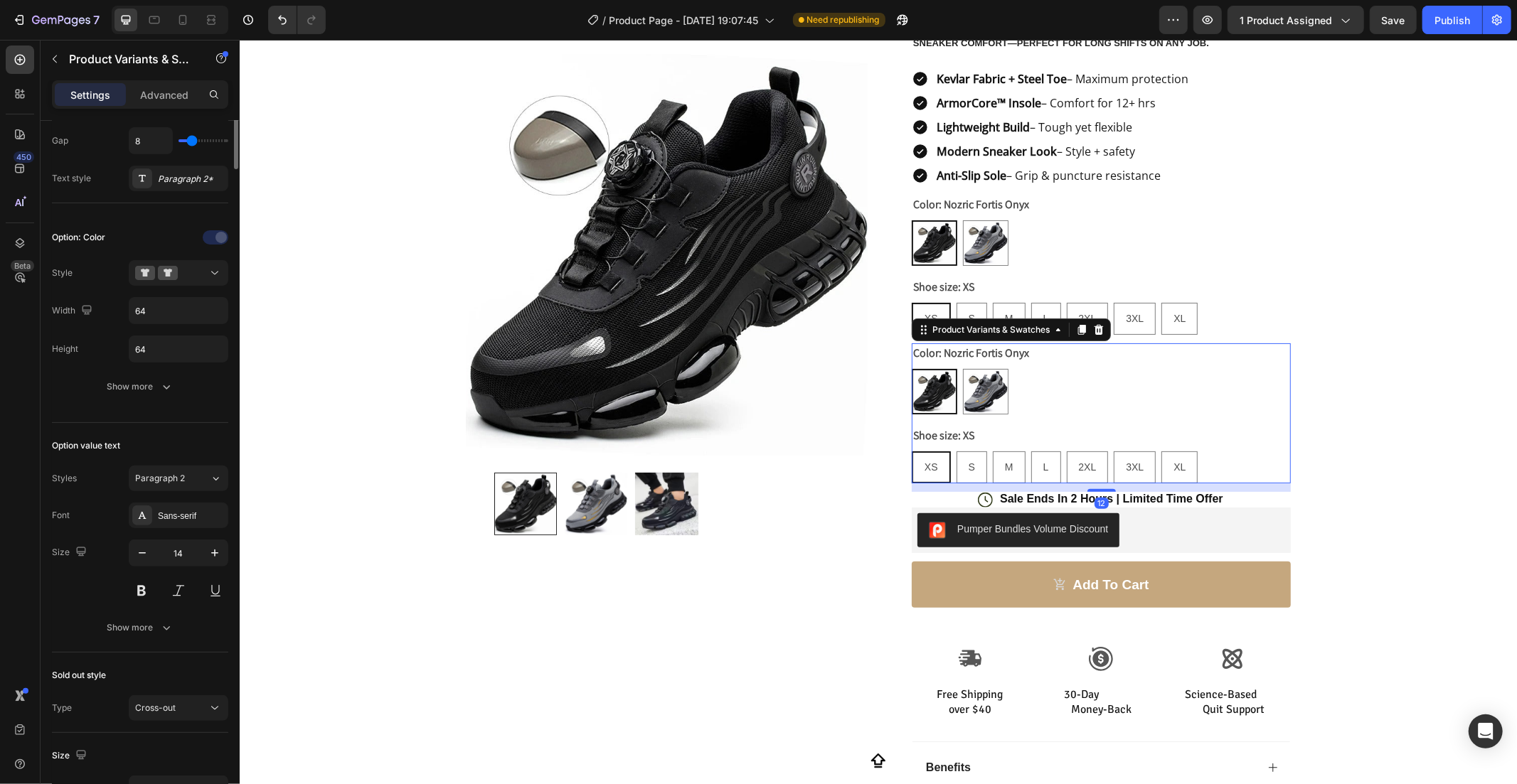
scroll to position [0, 0]
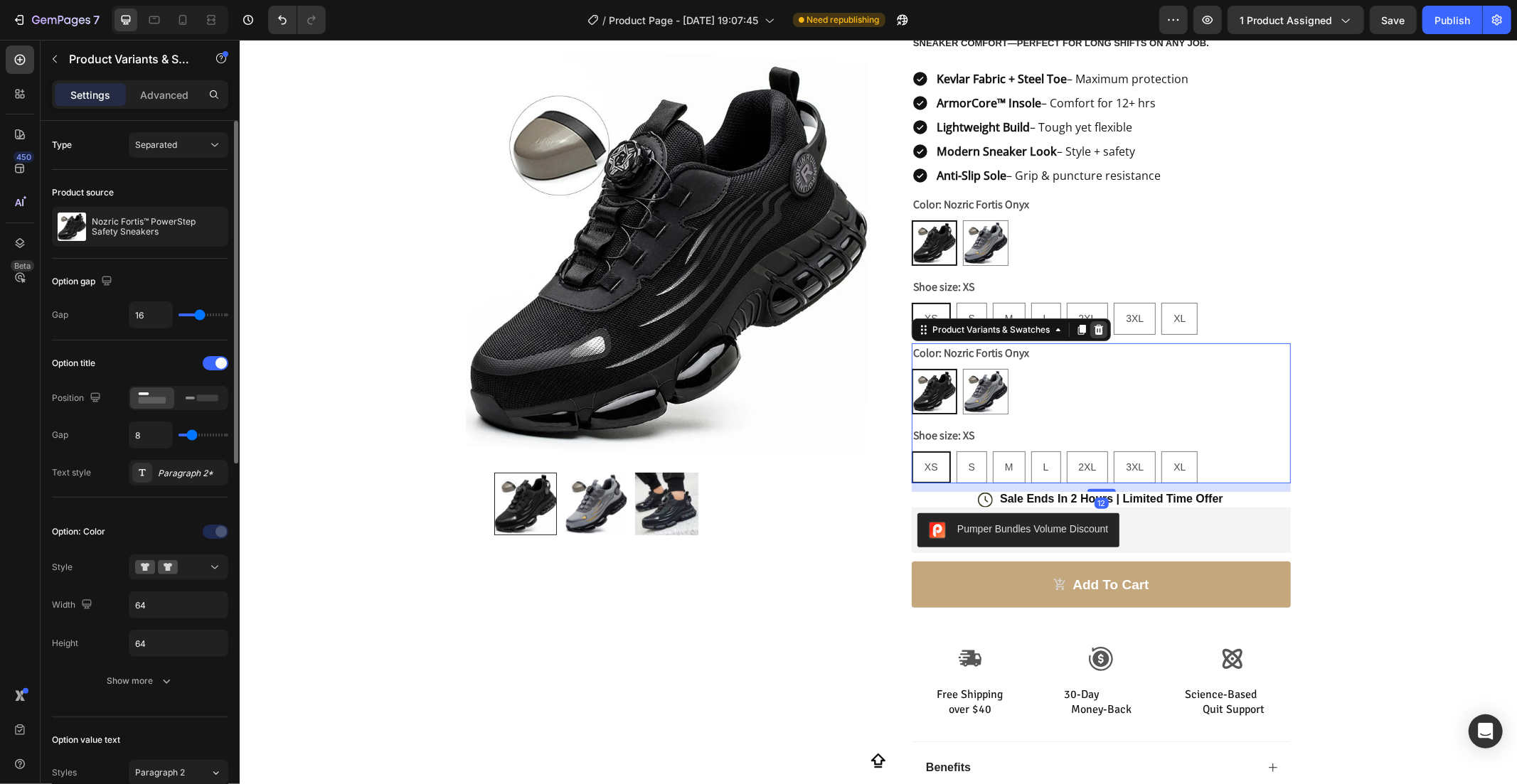
click at [1092, 328] on icon at bounding box center [1098, 330] width 12 height 12
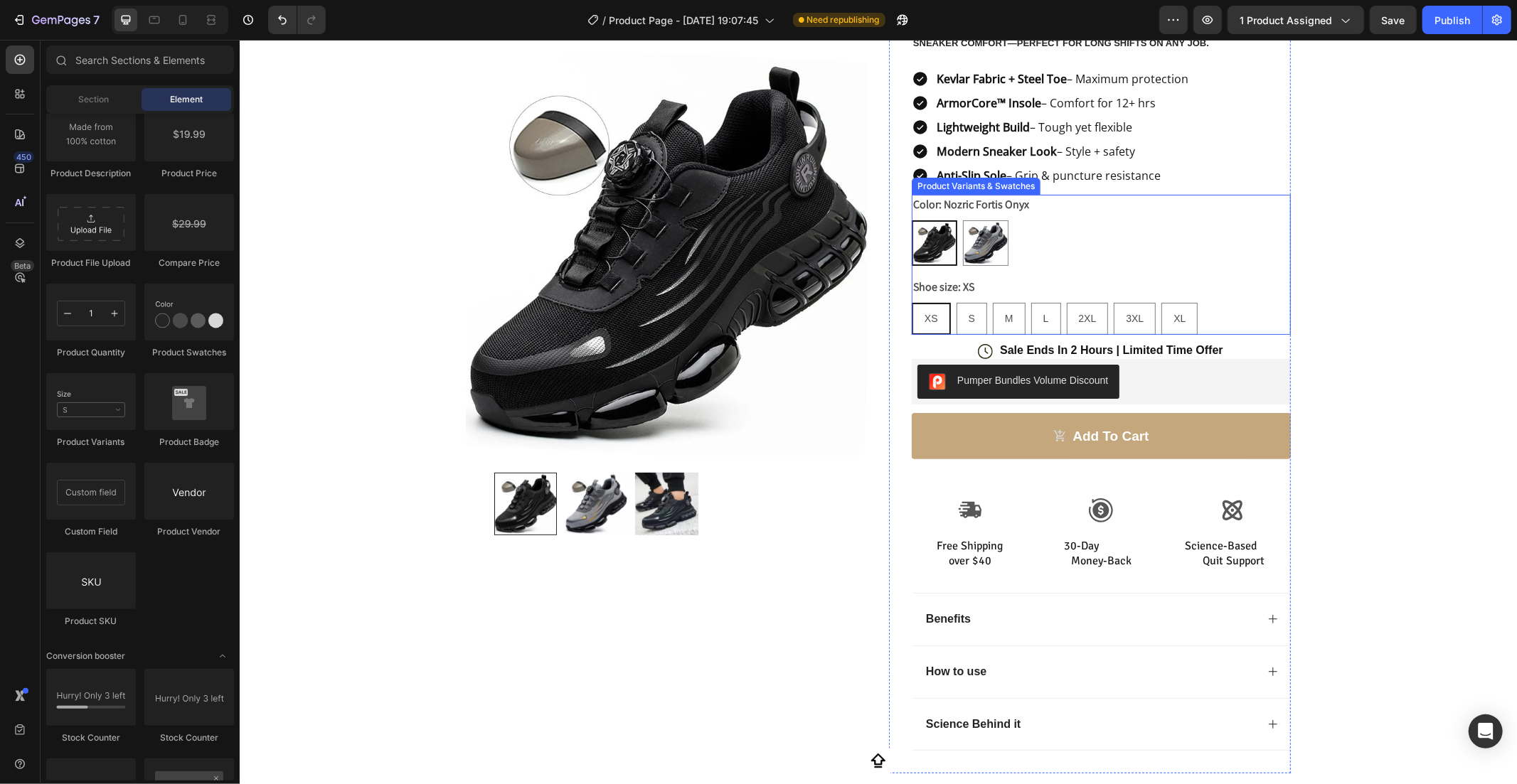
click at [1082, 273] on div "Color: Nozric Fortis Onyx Nozric Fortis Onyx Nozric Fortis Onyx Nozric Fortis T…" at bounding box center [1101, 264] width 379 height 140
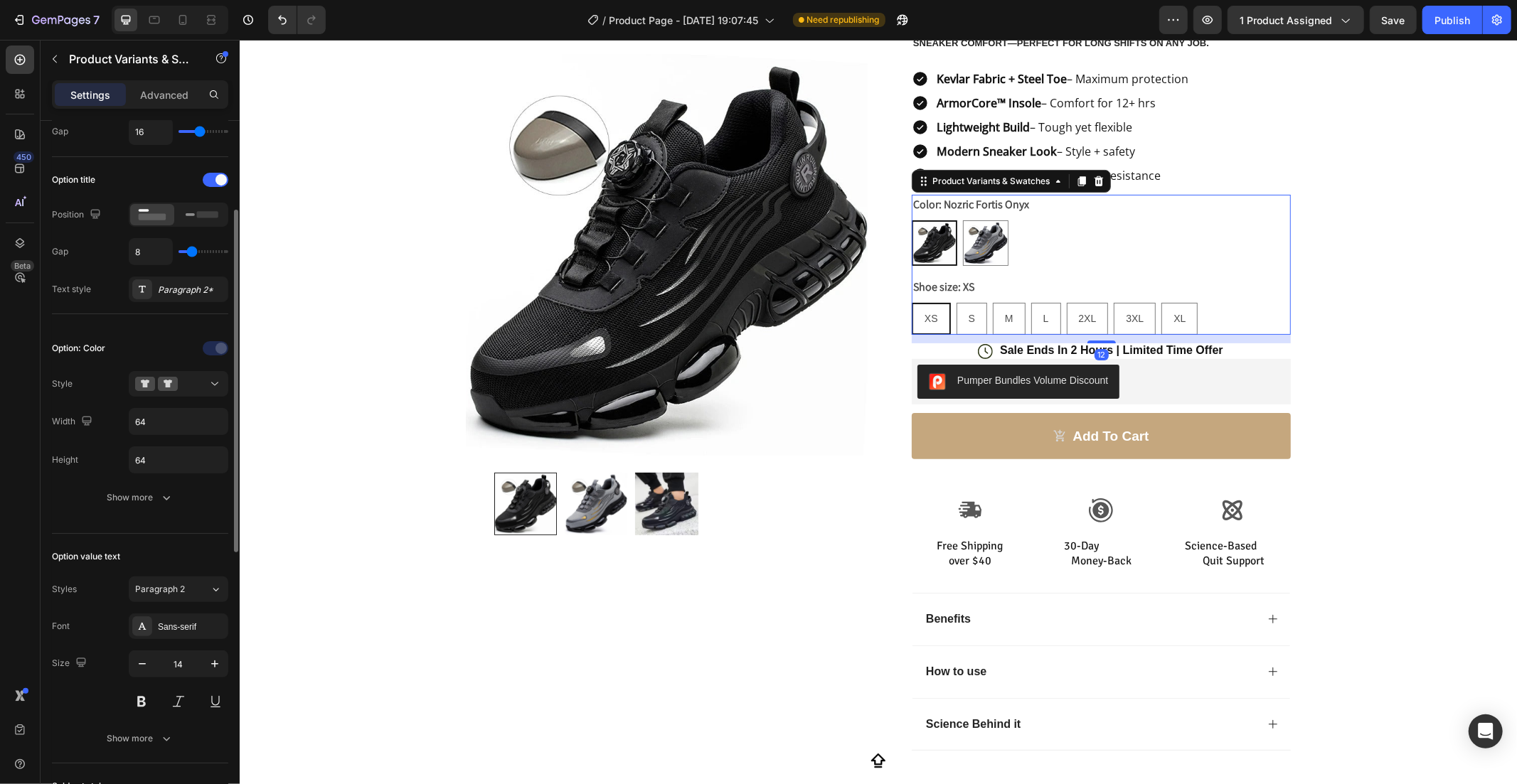
scroll to position [740, 0]
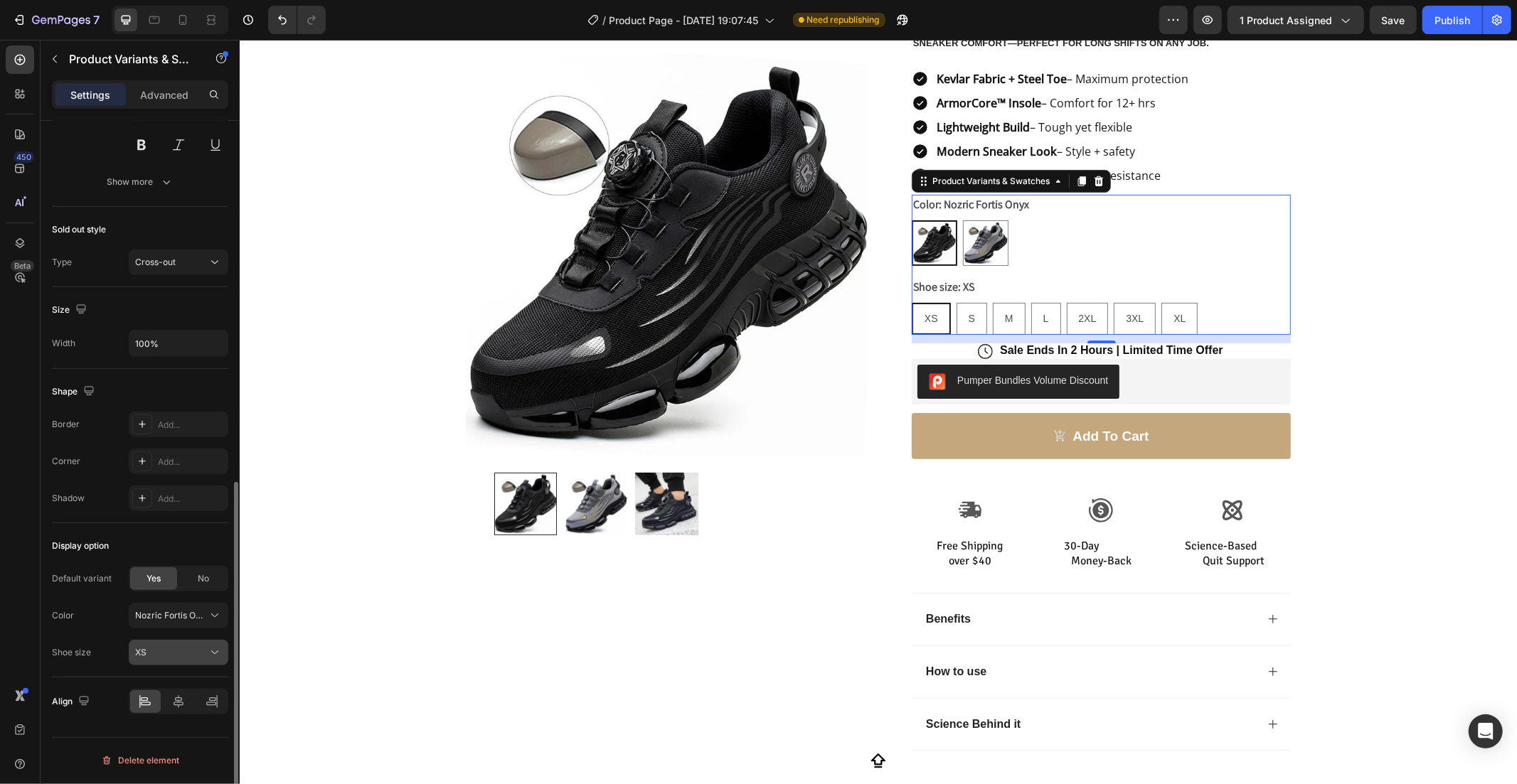
click at [196, 649] on div "XS" at bounding box center [170, 652] width 70 height 13
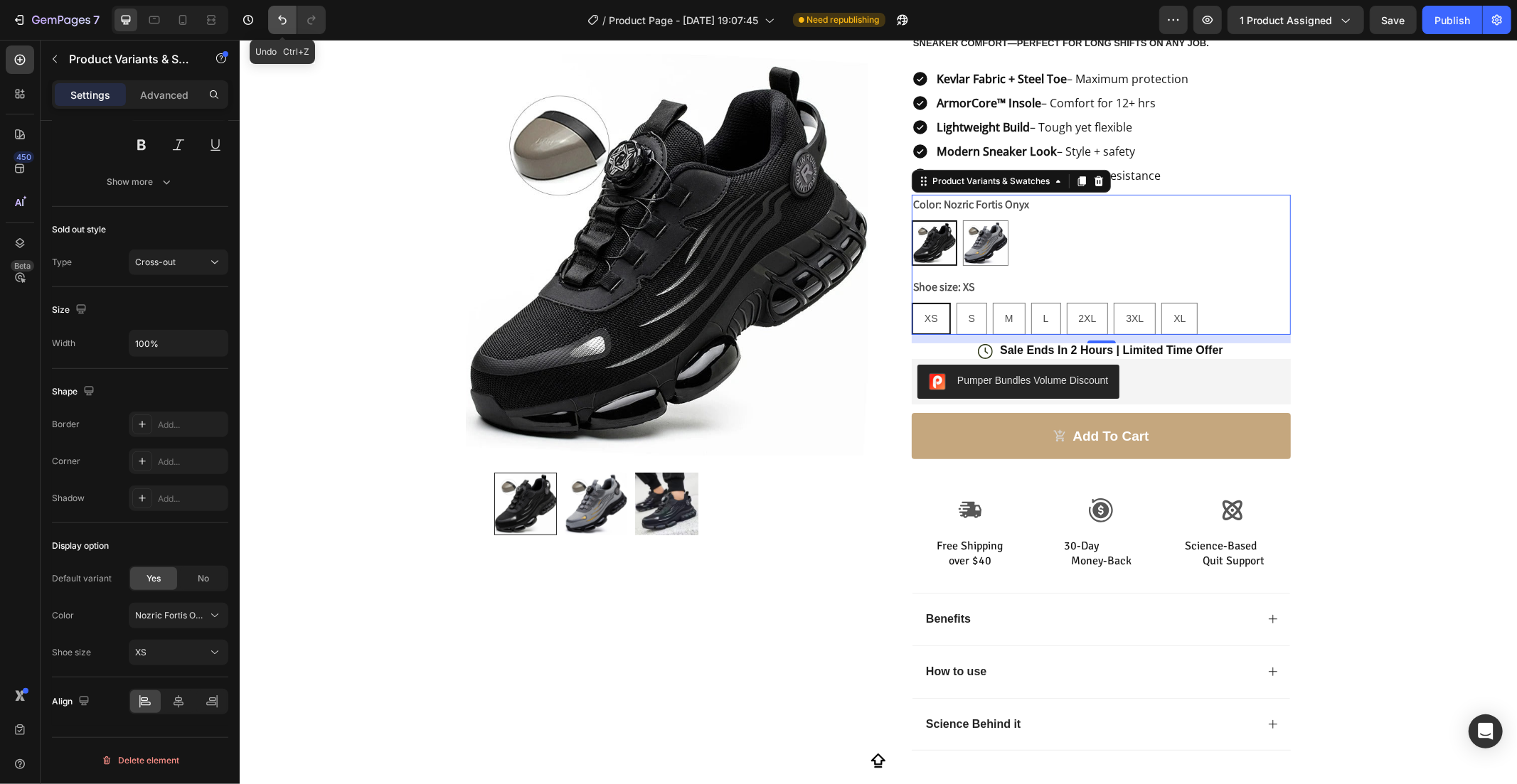
click at [282, 21] on icon "Undo/Redo" at bounding box center [282, 19] width 14 height 14
radio input "false"
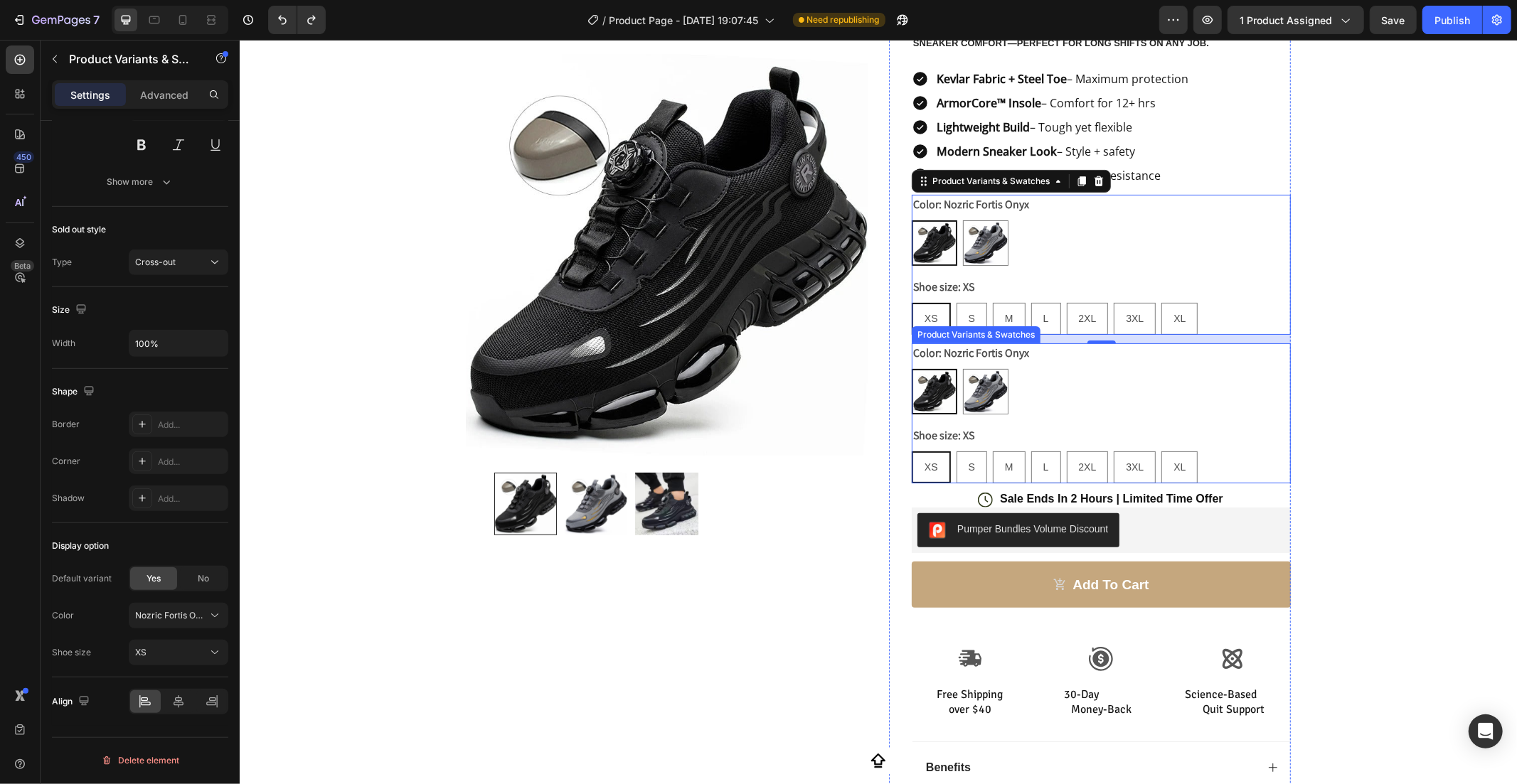
click at [1123, 427] on div "Shoe size: XS XS XS XS S S S M M M L L L 2XL 2XL 2XL 3XL 3XL 3XL XL XL XL" at bounding box center [1101, 453] width 379 height 57
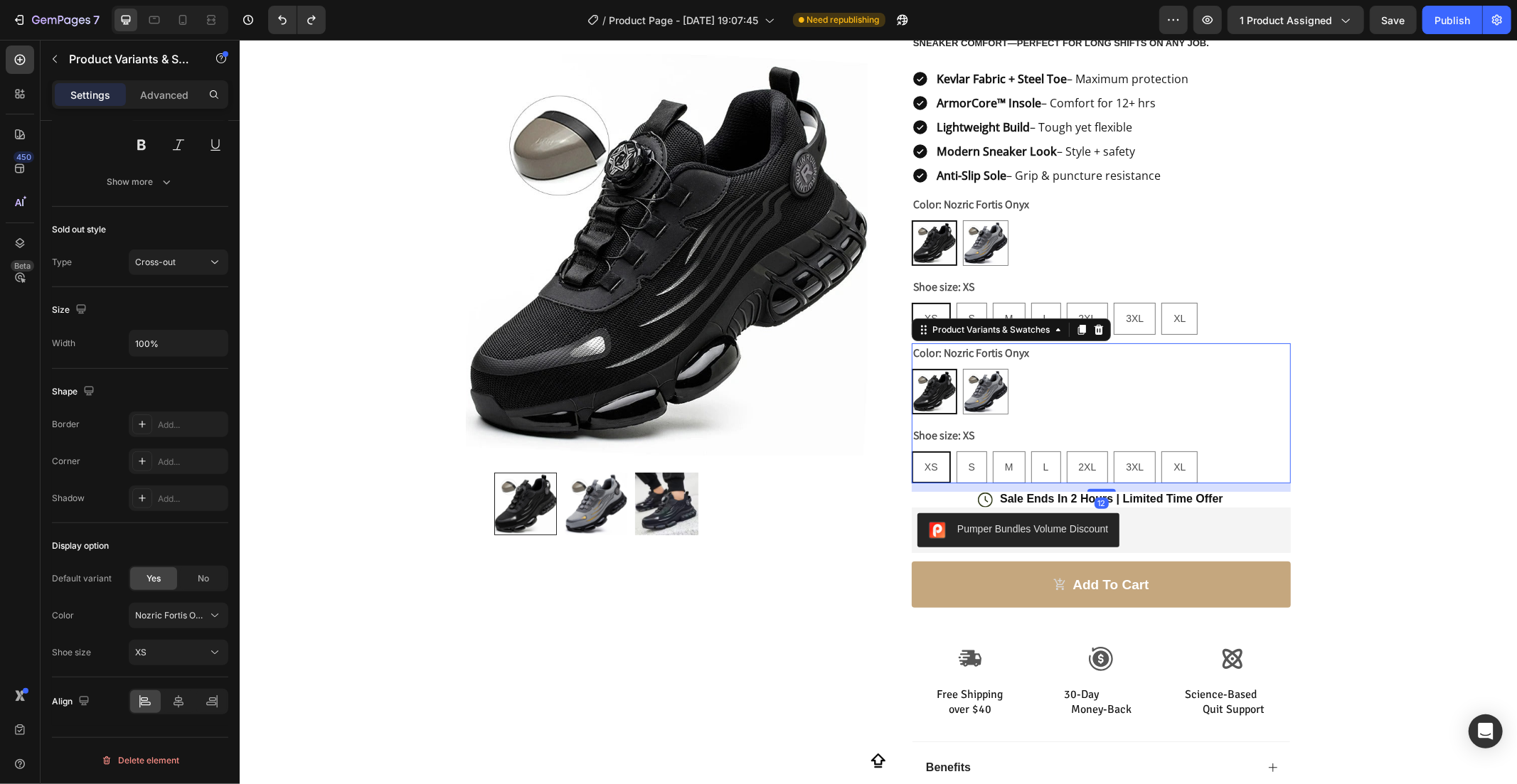
click at [1077, 378] on div "Nozric Fortis Onyx Nozric Fortis Onyx Nozric Fortis Titanium Nozric Fortis Tita…" at bounding box center [1101, 391] width 379 height 45
click at [1037, 443] on div "Shoe size: XS XS XS XS S S S M M M L L L 2XL 2XL 2XL 3XL 3XL 3XL XL XL XL" at bounding box center [1101, 453] width 379 height 57
click at [199, 663] on button "XS" at bounding box center [178, 653] width 99 height 25
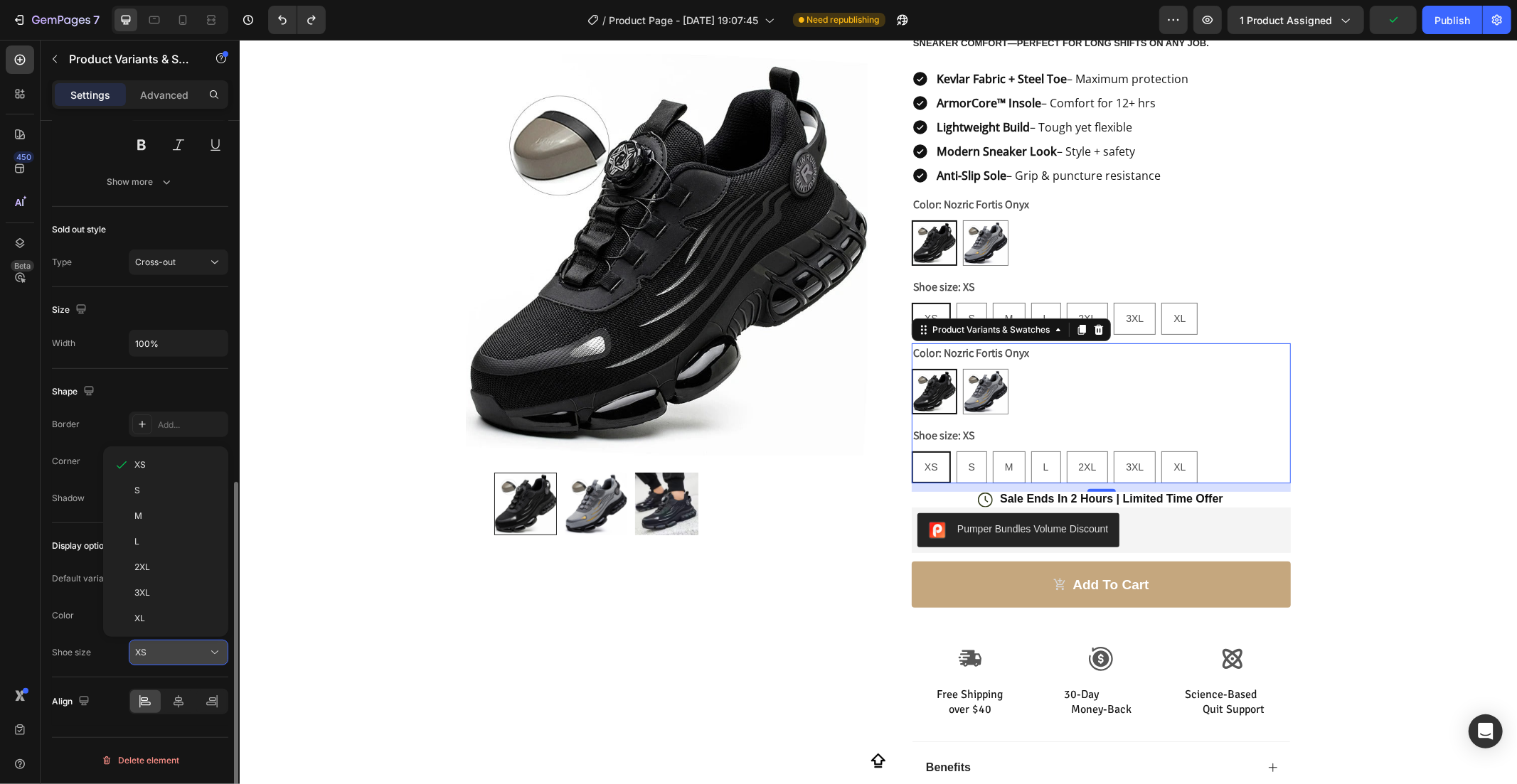
click at [197, 663] on button "XS" at bounding box center [178, 653] width 99 height 25
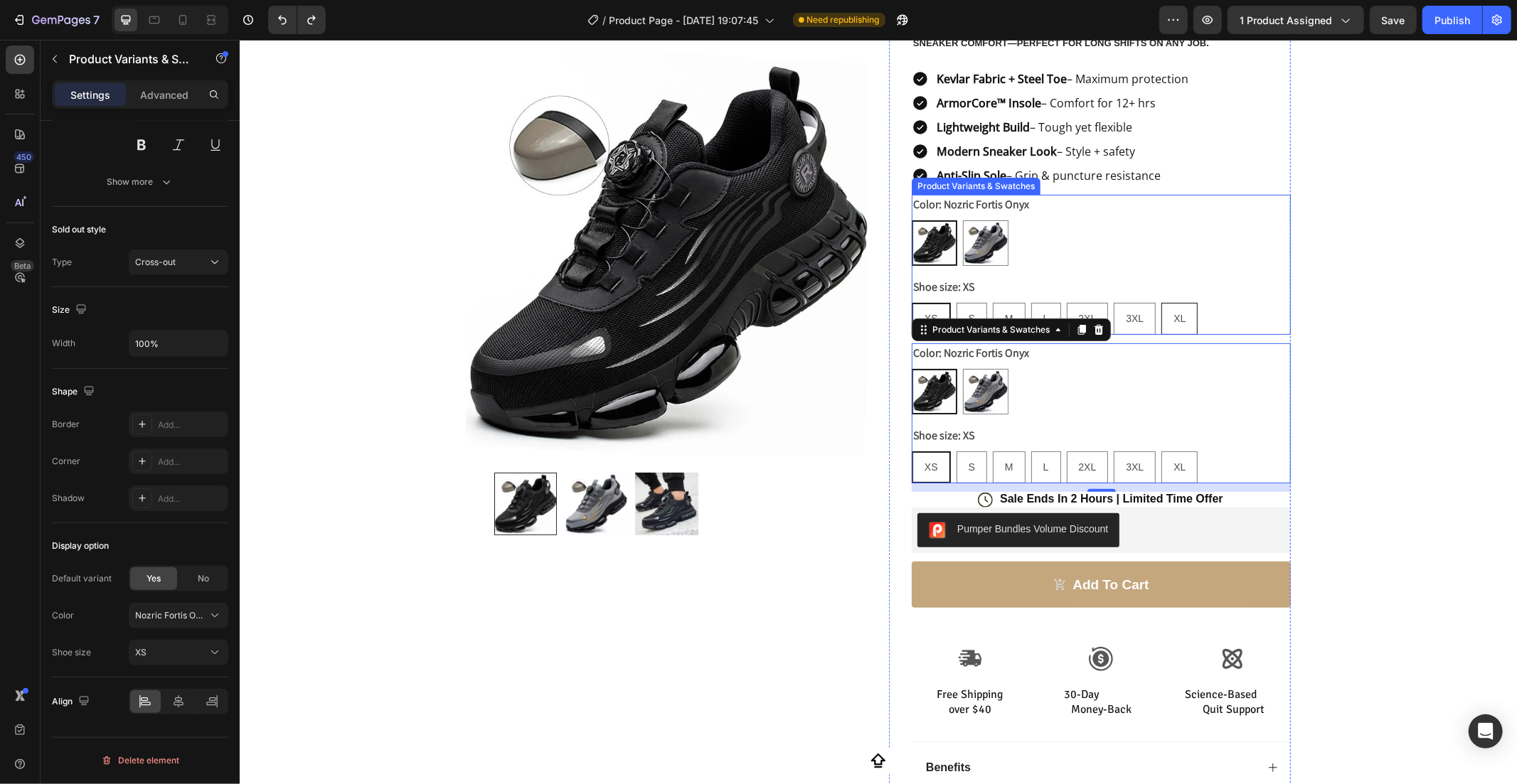
click at [1183, 330] on div "XL" at bounding box center [1178, 318] width 34 height 29
click at [1160, 302] on input "XL XL XL" at bounding box center [1160, 301] width 1 height 1
radio input "false"
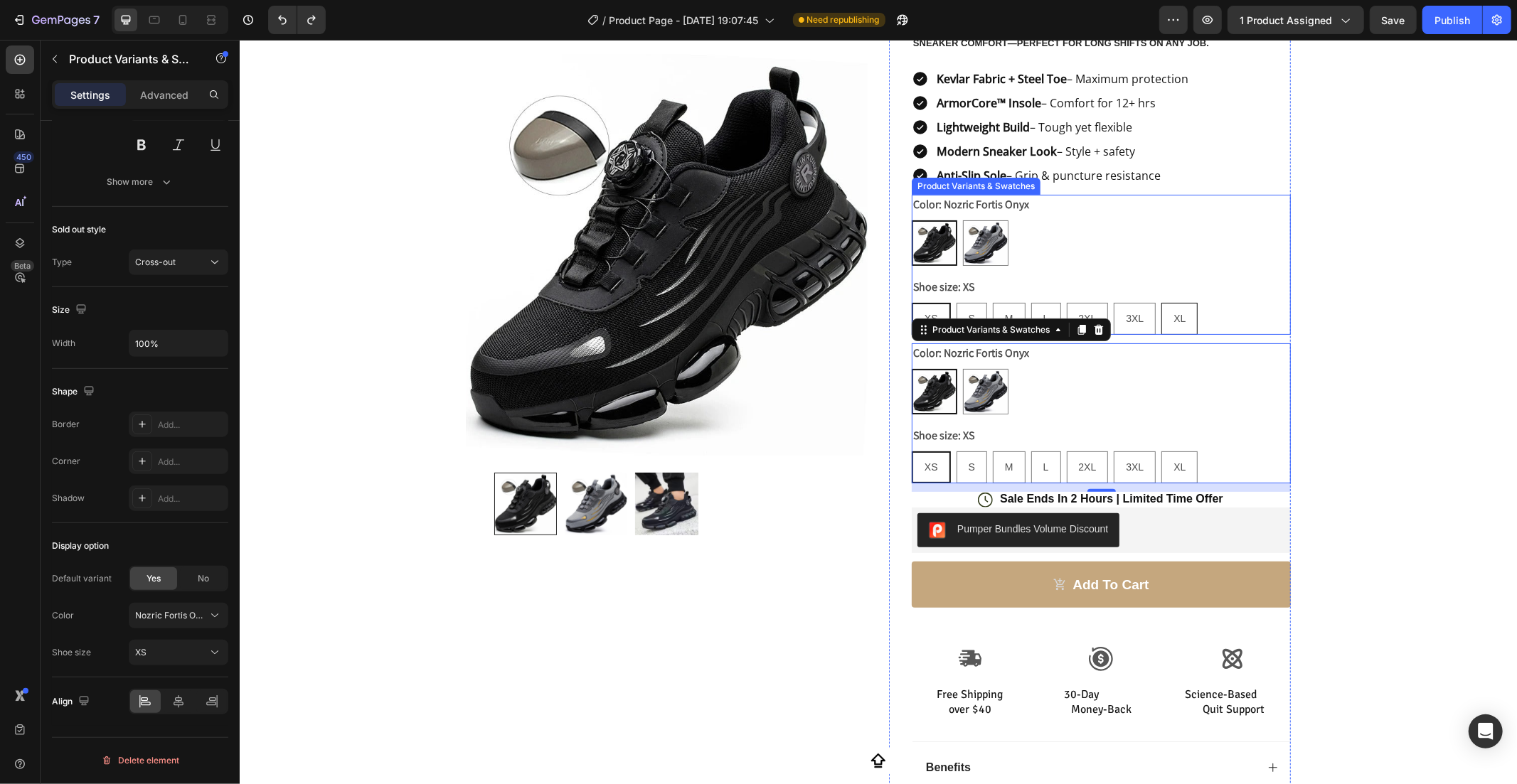
radio input "true"
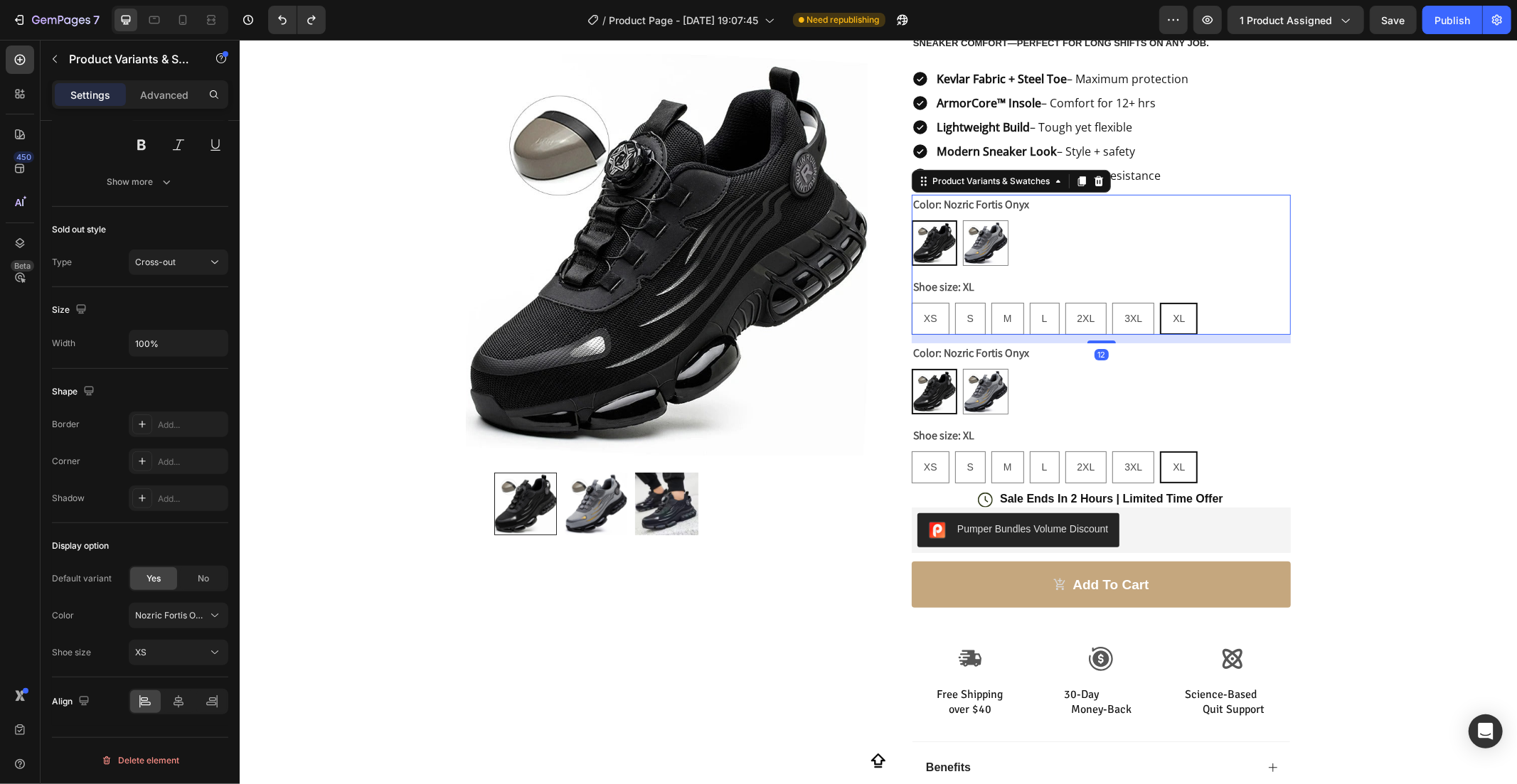
click at [1199, 341] on div "12" at bounding box center [1101, 338] width 379 height 8
click at [1203, 338] on div "12" at bounding box center [1101, 338] width 379 height 8
click at [1224, 376] on div "Nozric Fortis Onyx Nozric Fortis Onyx Nozric Fortis Titanium Nozric Fortis Tita…" at bounding box center [1101, 391] width 379 height 45
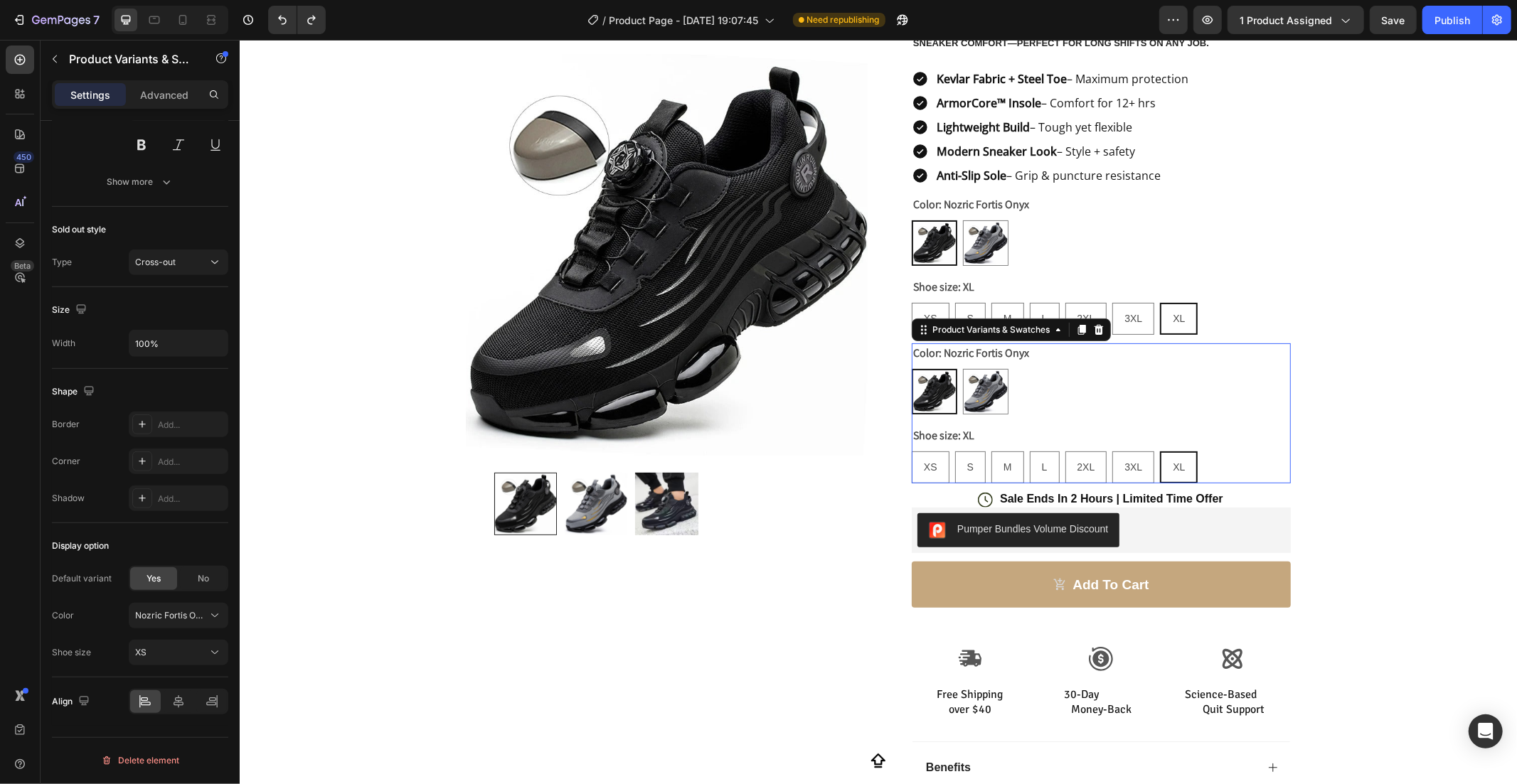
click at [1224, 376] on div "Nozric Fortis Onyx Nozric Fortis Onyx Nozric Fortis Titanium Nozric Fortis Tita…" at bounding box center [1101, 391] width 379 height 45
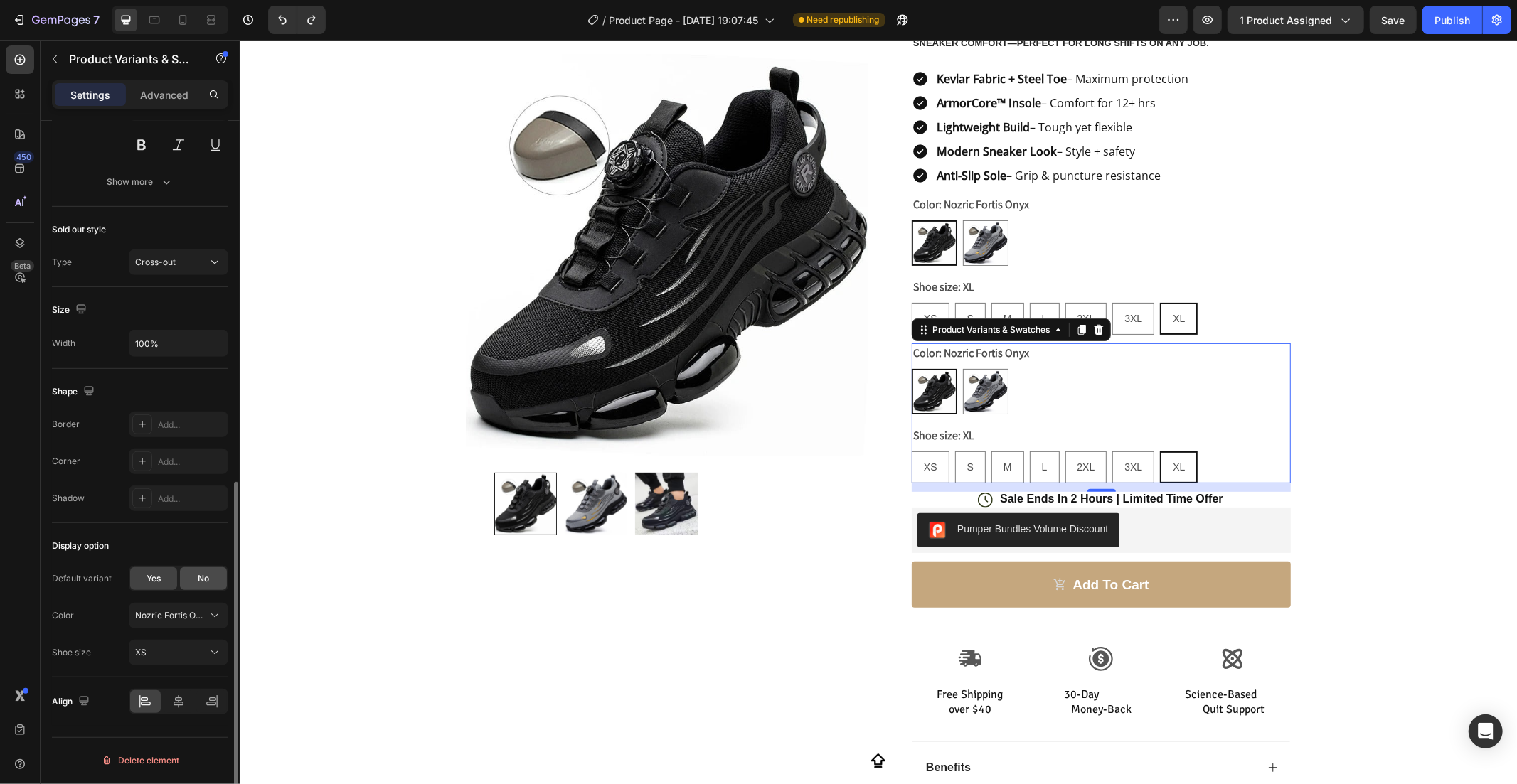
click at [203, 584] on span "No" at bounding box center [204, 578] width 12 height 13
radio input "false"
radio input "true"
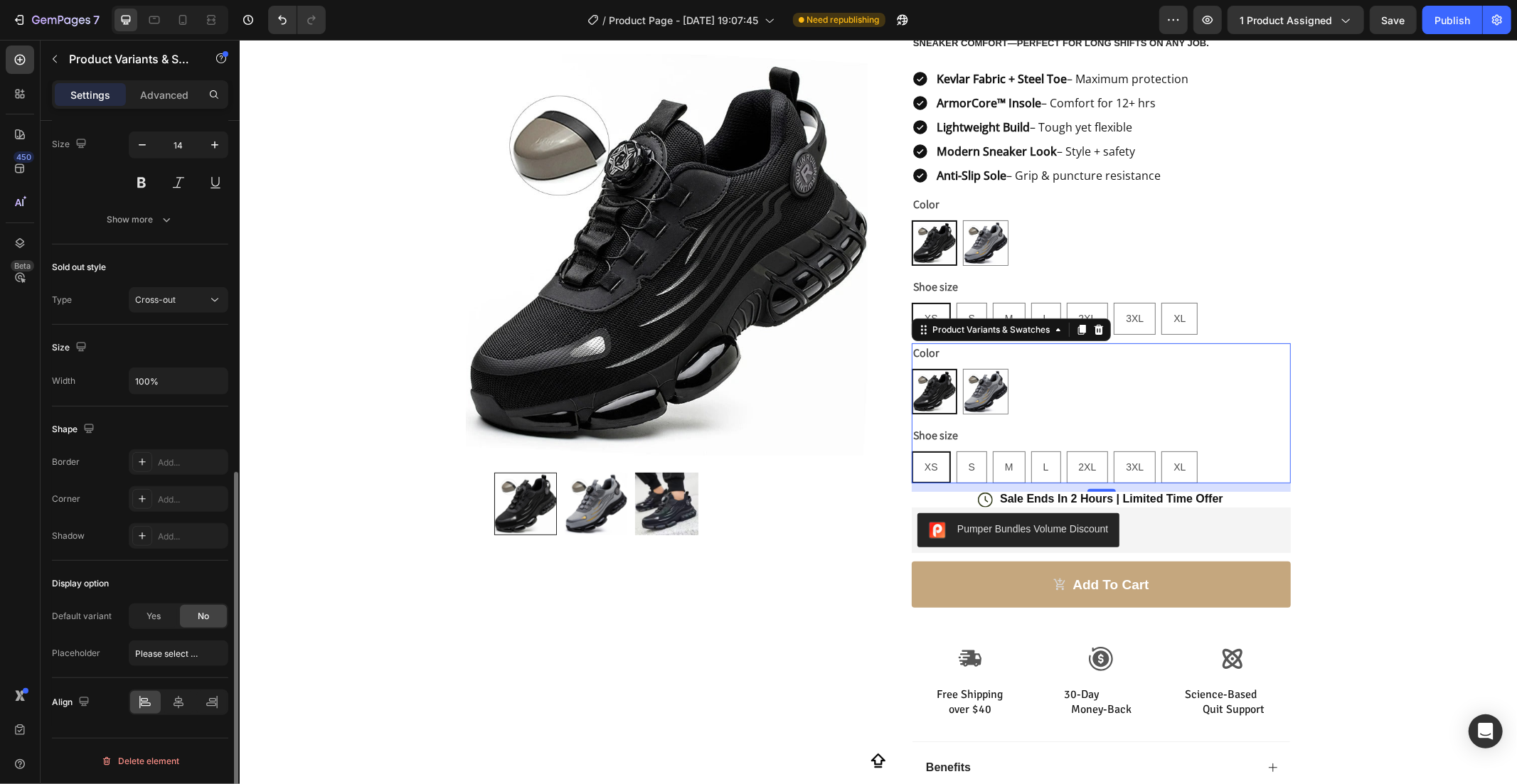
scroll to position [702, 0]
click at [162, 617] on div "Yes" at bounding box center [154, 616] width 47 height 23
radio input "false"
click at [199, 613] on span "No" at bounding box center [204, 616] width 12 height 13
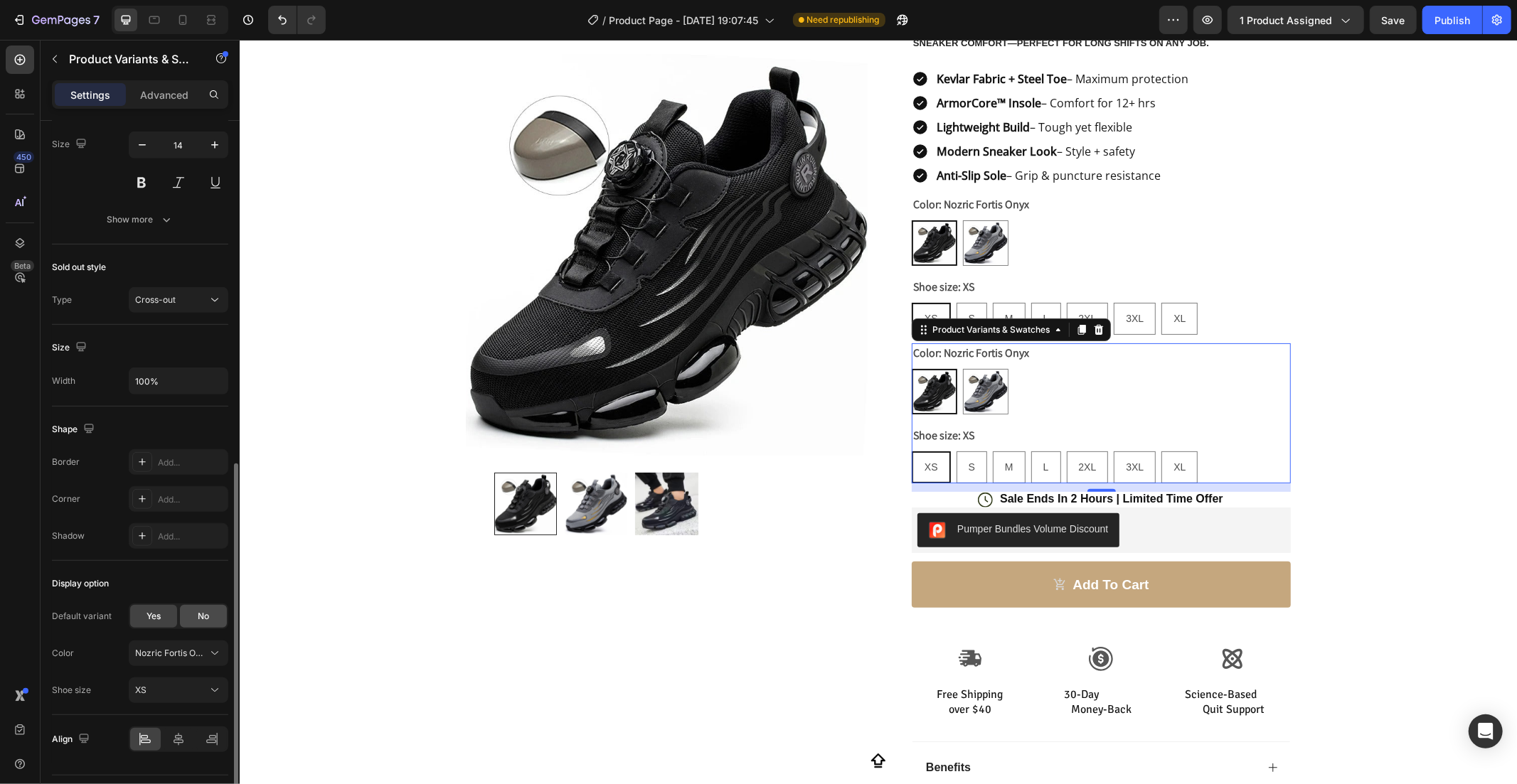
radio input "false"
click at [162, 623] on div "Yes" at bounding box center [154, 616] width 47 height 23
radio input "false"
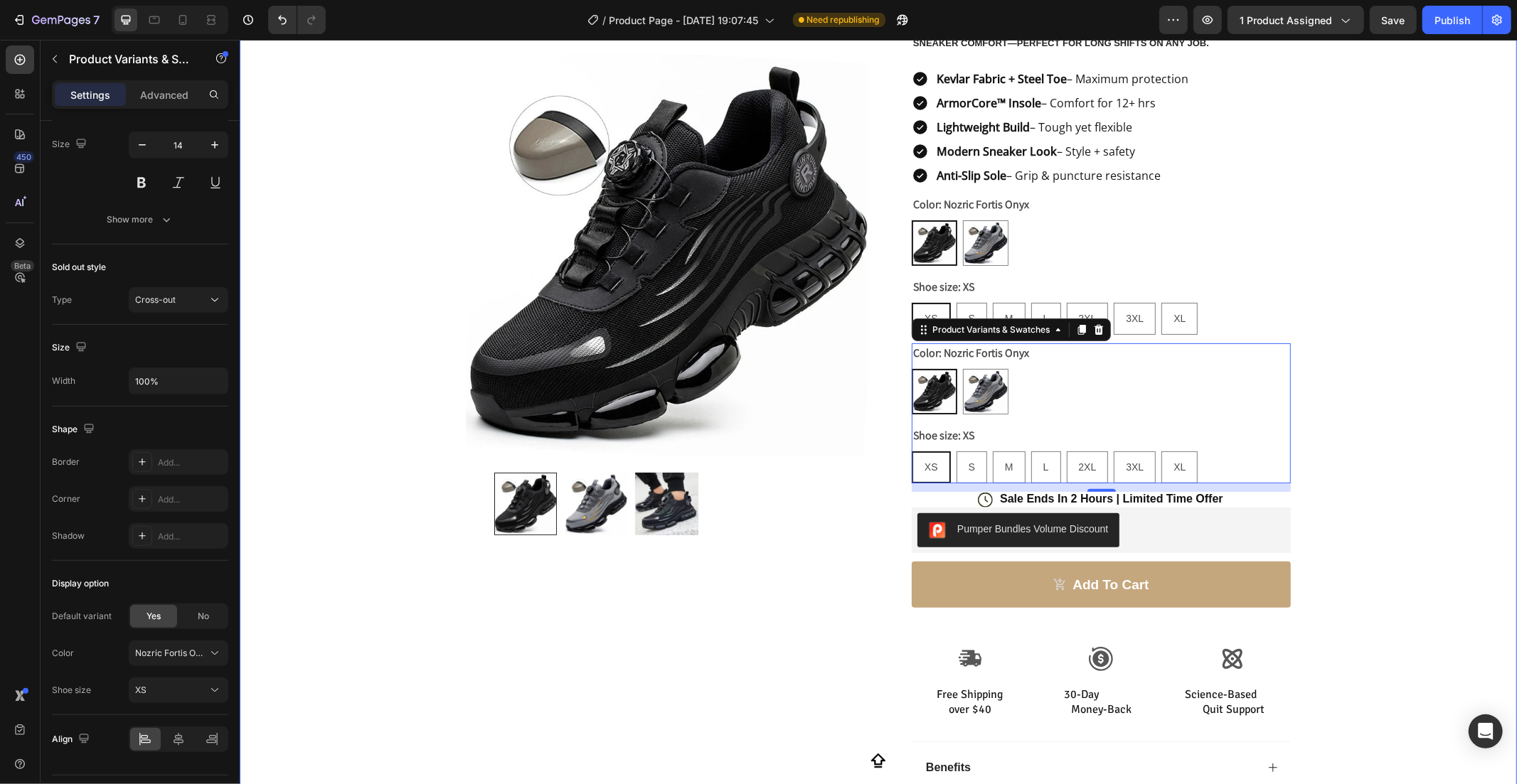
click at [1498, 352] on div "Product Images Row Icon Icon Icon Icon Icon Icon List Rated 4.8 based on 5000 r…" at bounding box center [878, 403] width 1277 height 1036
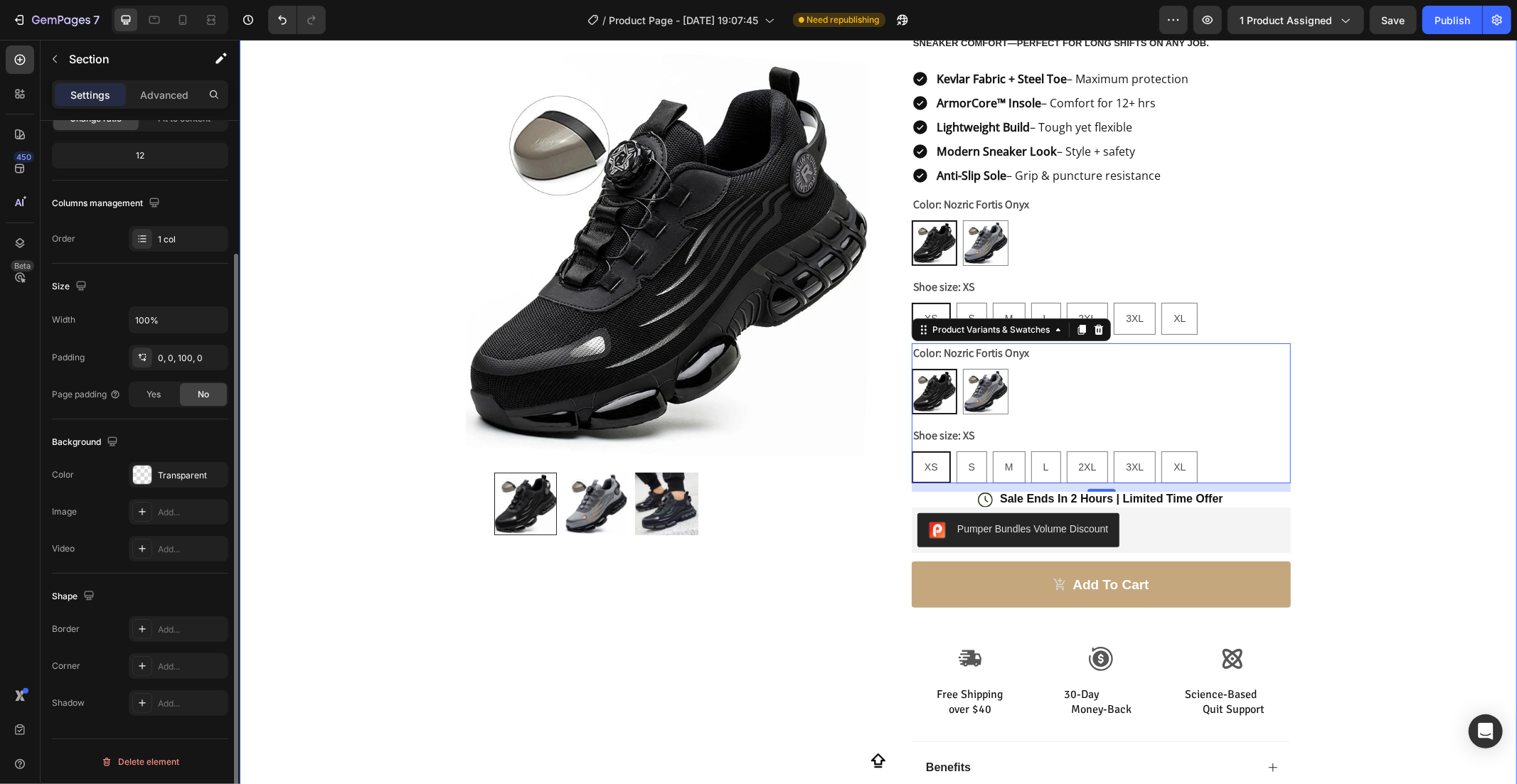
scroll to position [0, 0]
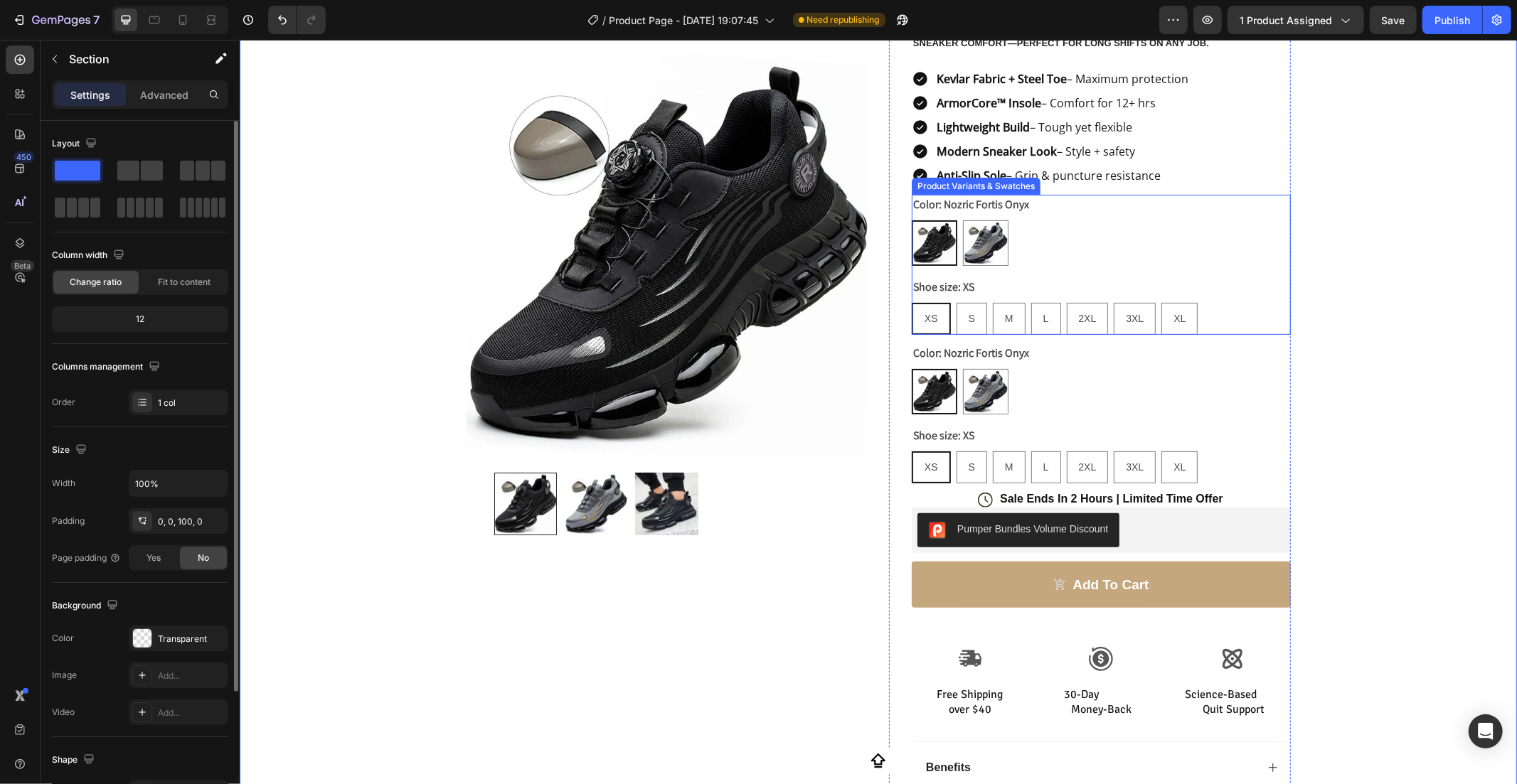
click at [1254, 279] on div "Shoe size: XS XS XS XS S S S M M M L L L 2XL 2XL 2XL 3XL 3XL 3XL XL XL XL" at bounding box center [1101, 305] width 379 height 57
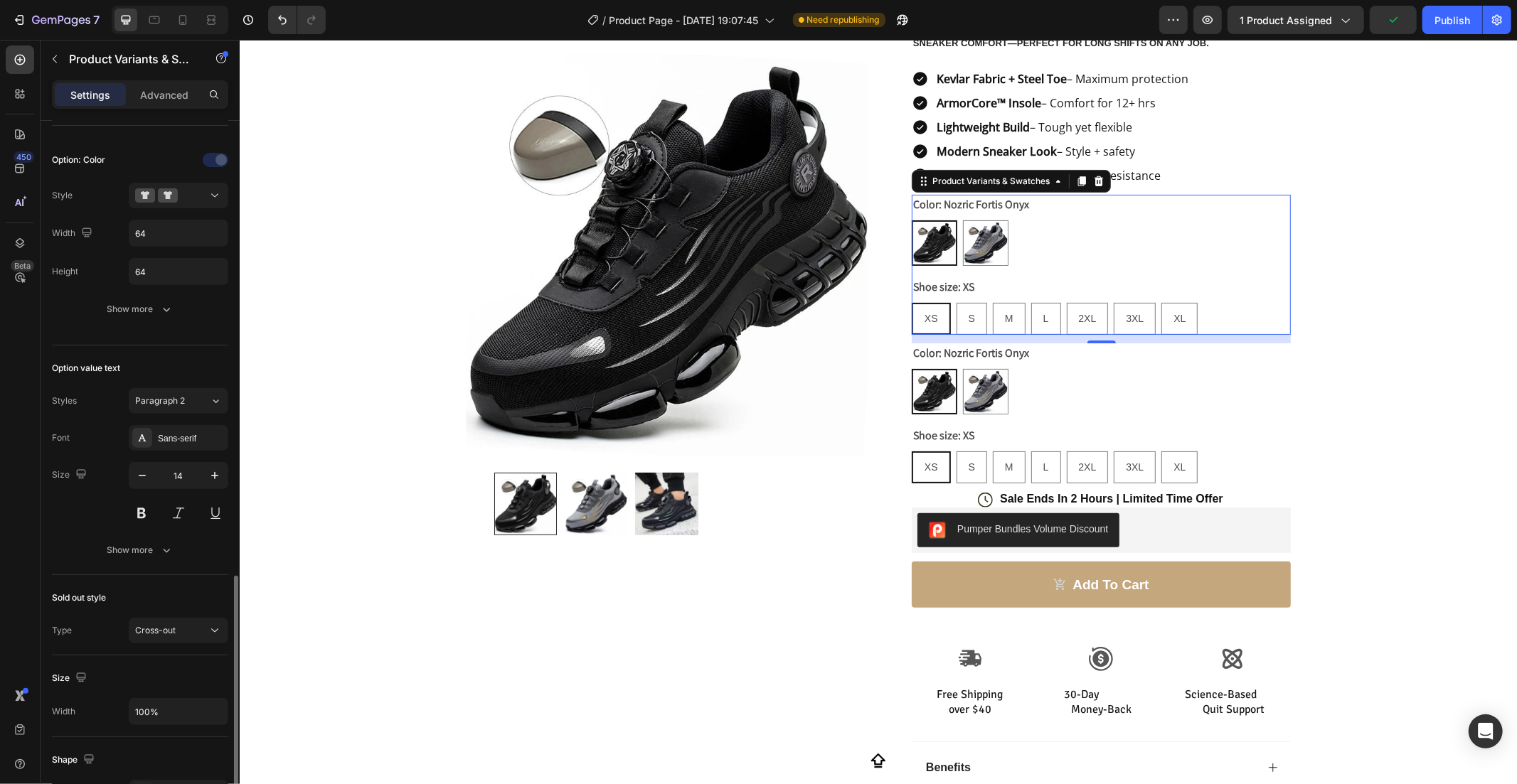
scroll to position [188, 0]
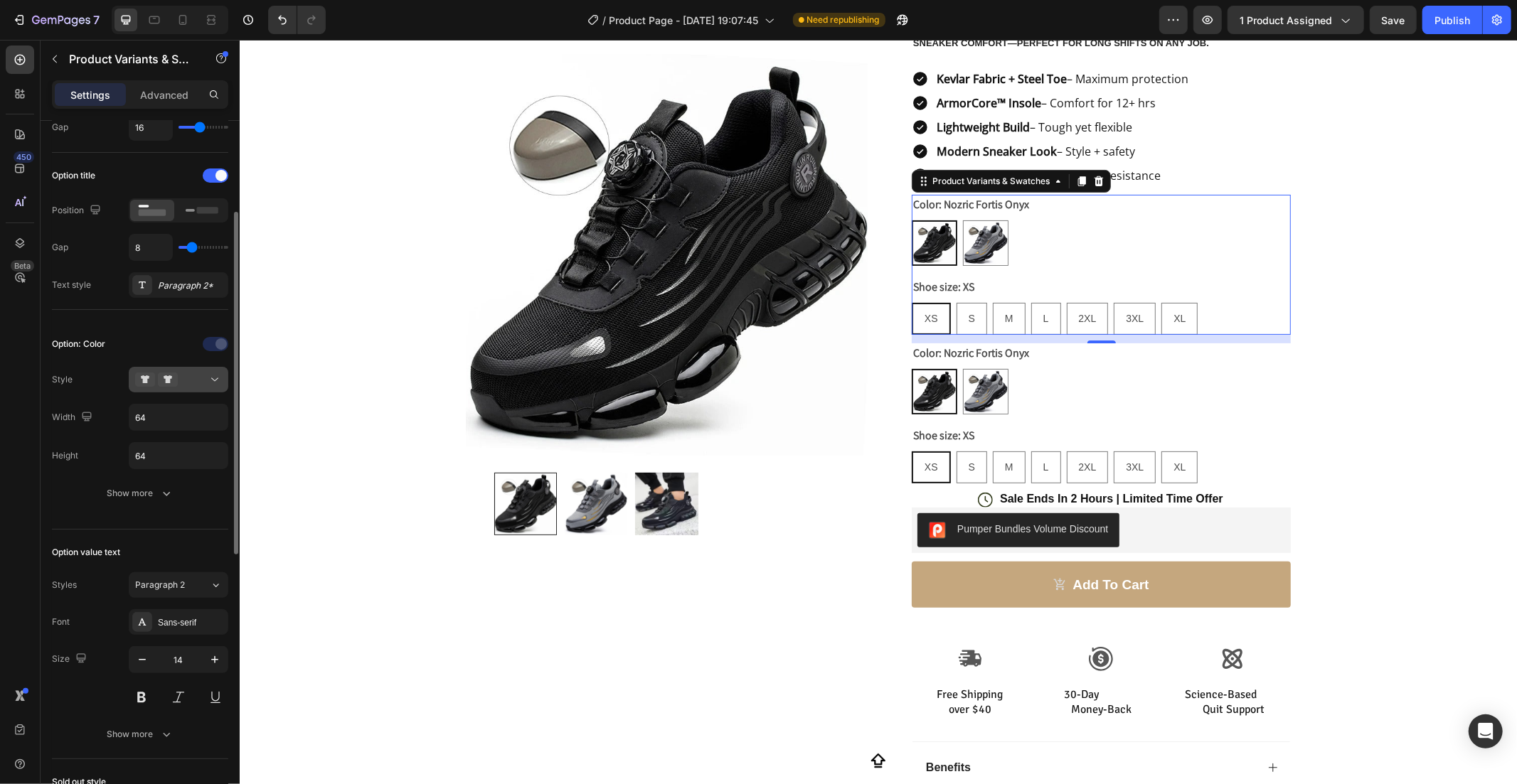
click at [206, 377] on div at bounding box center [178, 379] width 87 height 14
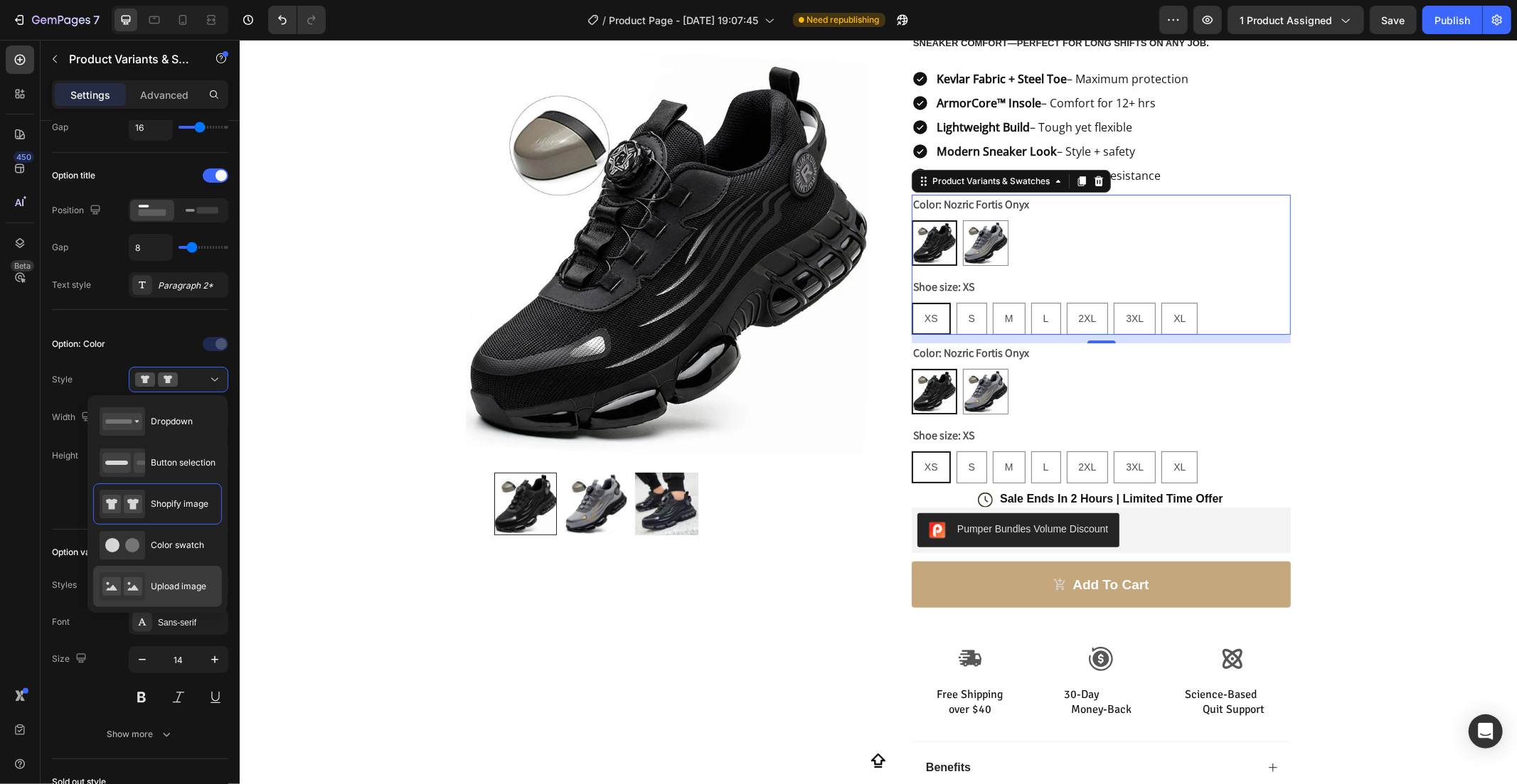
click at [167, 574] on div "Upload image" at bounding box center [152, 586] width 107 height 29
radio input "true"
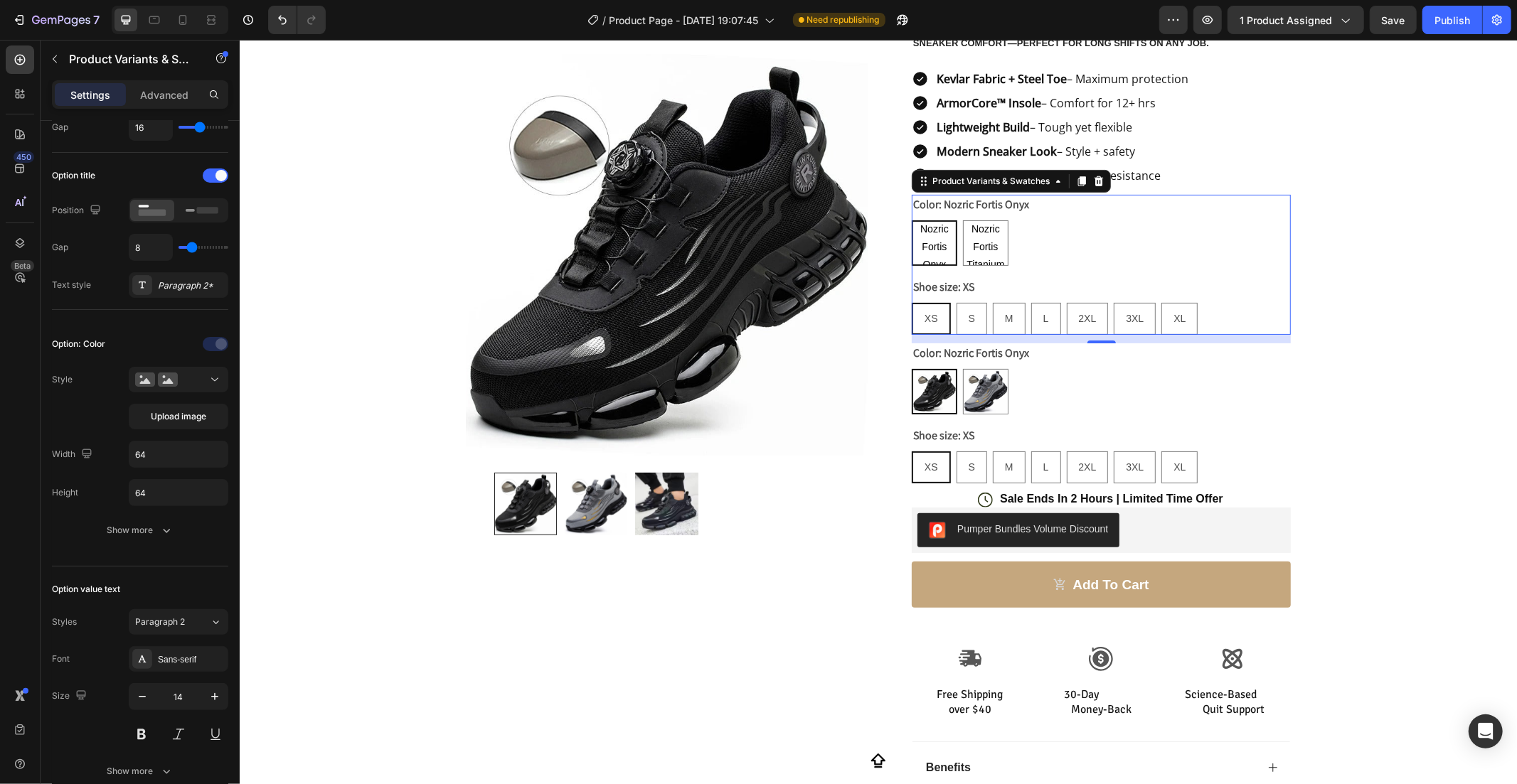
click at [167, 574] on div "Option value text Styles Paragraph 2 Font Sans-serif Size 14 Show more" at bounding box center [141, 681] width 177 height 230
click at [200, 414] on span "Upload image" at bounding box center [178, 416] width 56 height 13
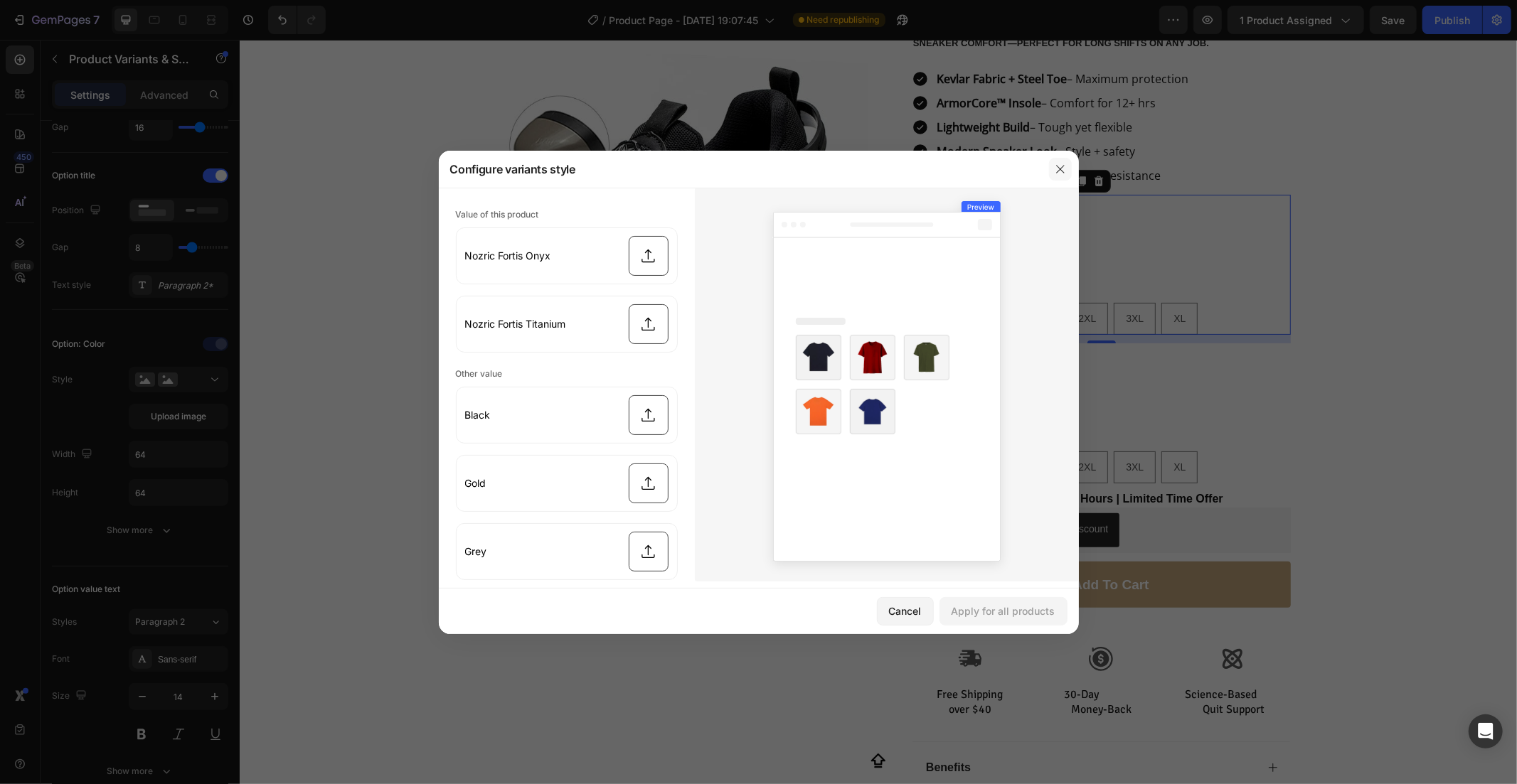
drag, startPoint x: 1056, startPoint y: 169, endPoint x: 809, endPoint y: 132, distance: 249.8
click at [1056, 169] on icon "button" at bounding box center [1060, 169] width 12 height 12
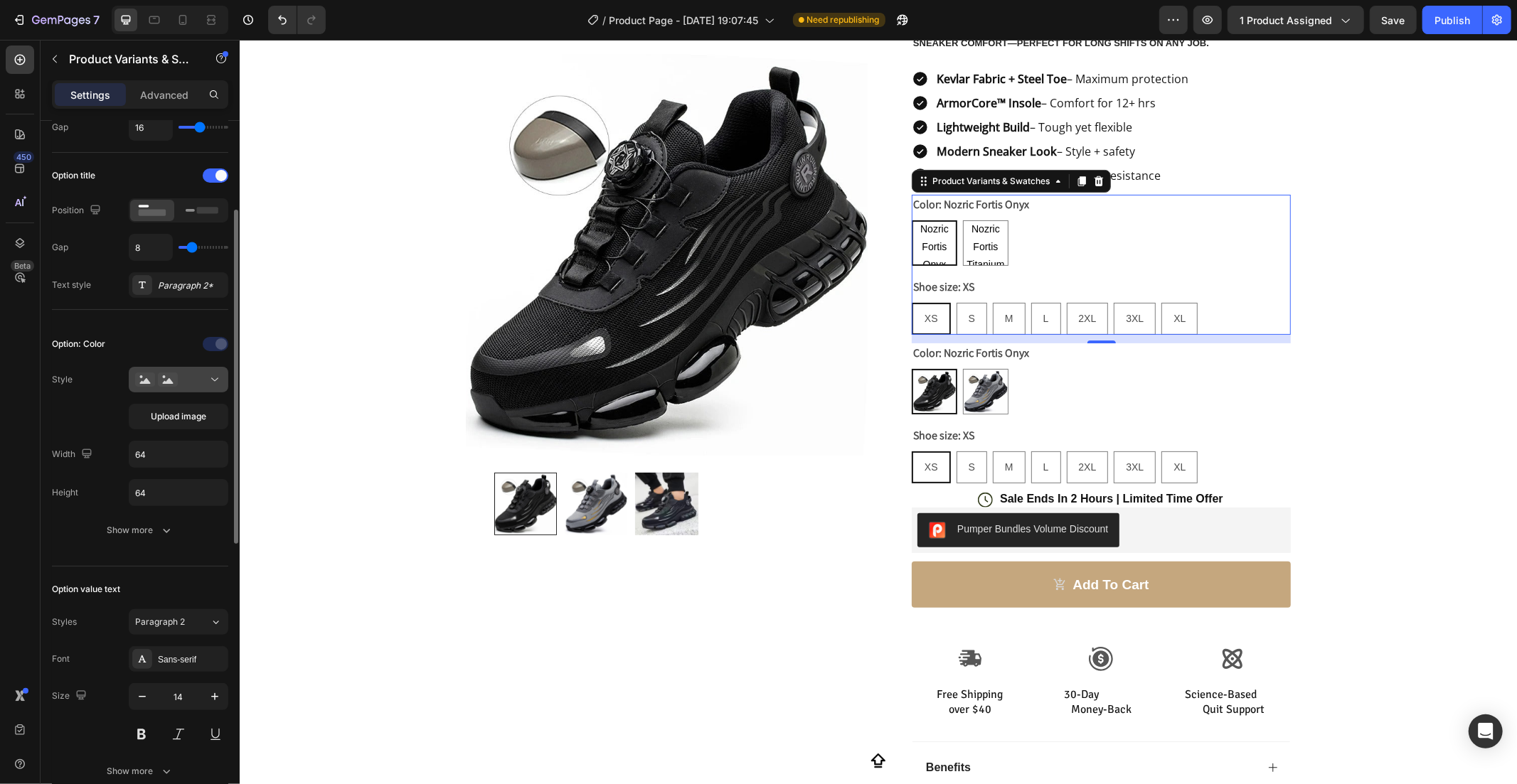
click at [190, 378] on div at bounding box center [178, 379] width 87 height 14
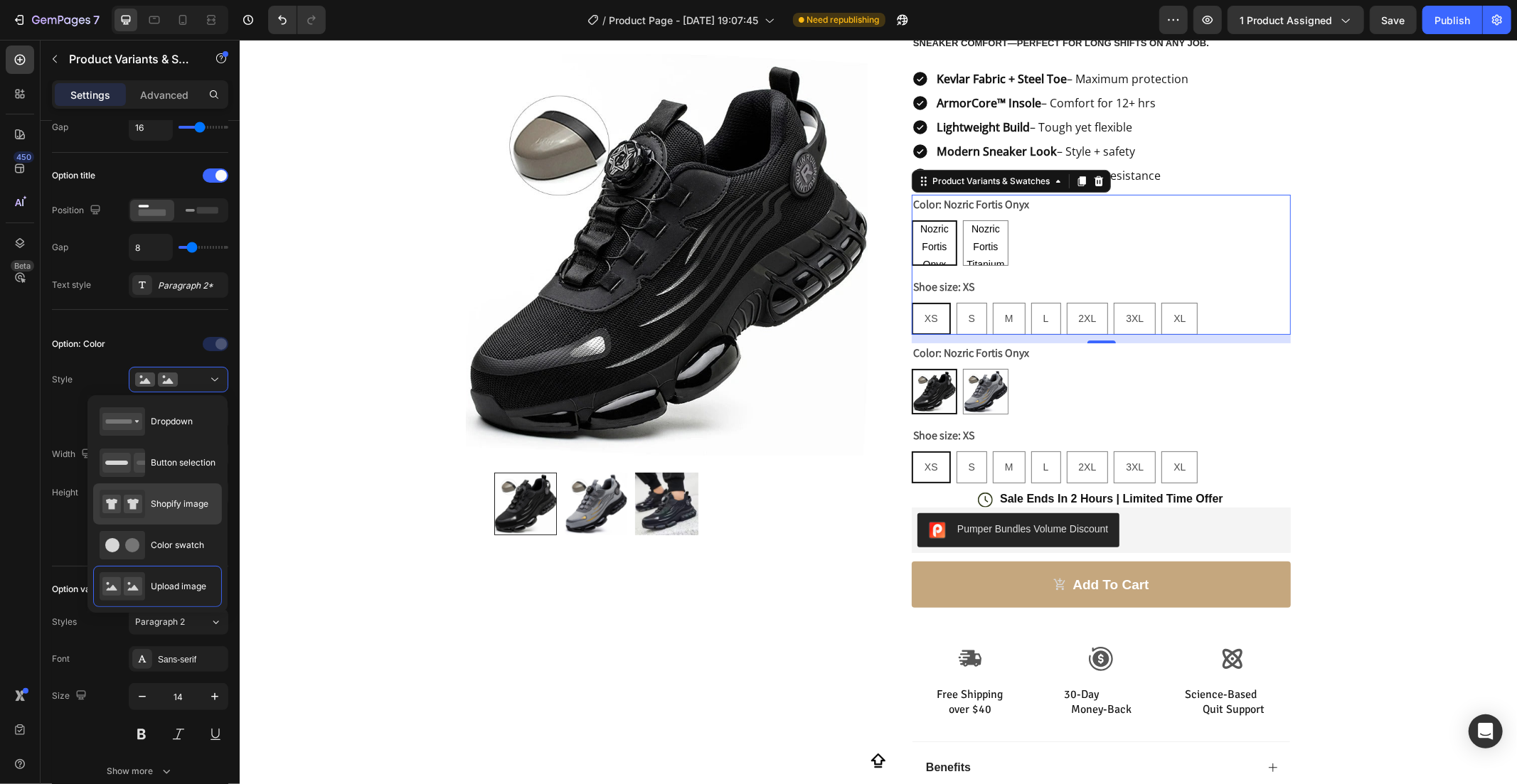
click at [172, 494] on div "Shopify image" at bounding box center [153, 504] width 109 height 29
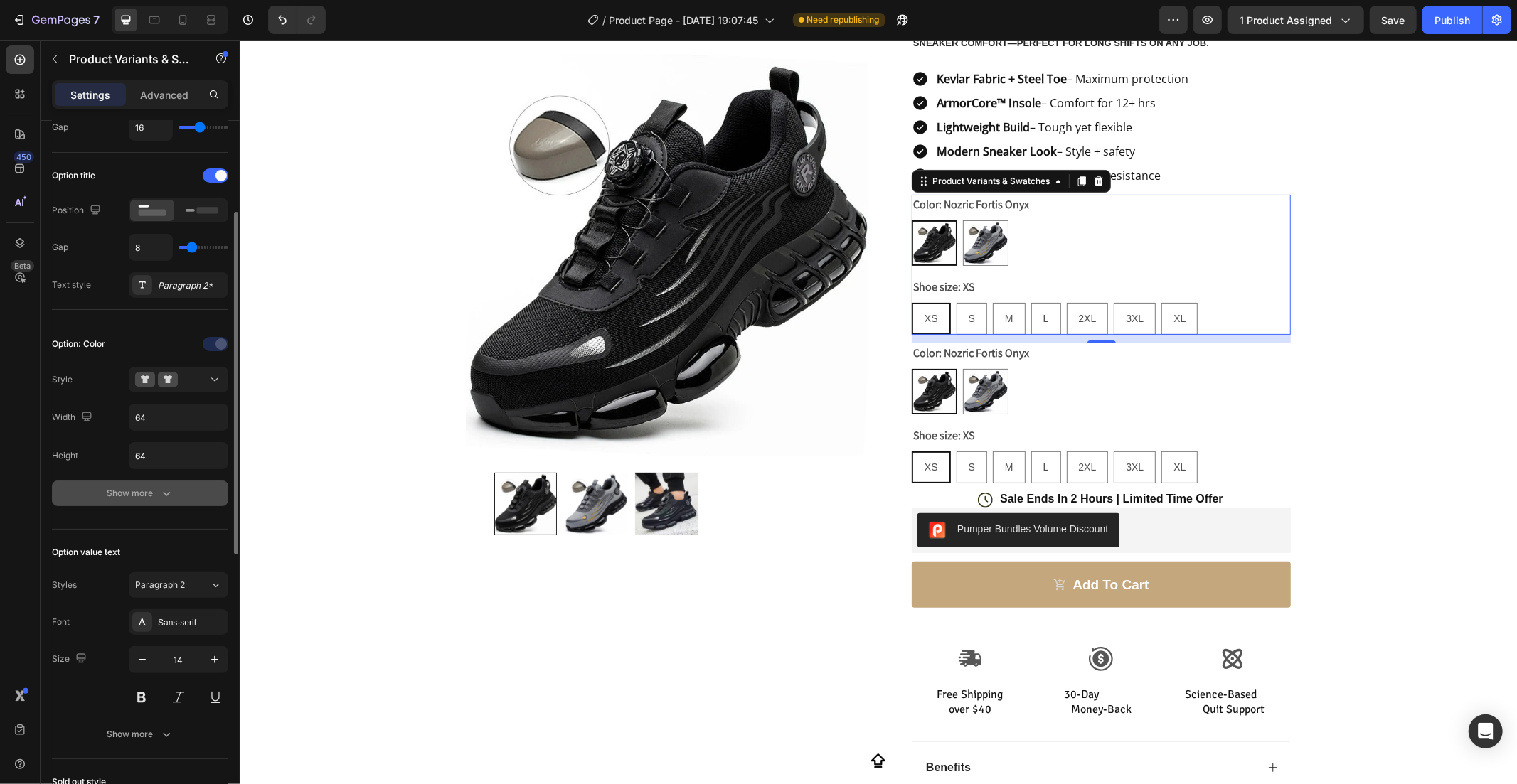
click at [150, 481] on button "Show more" at bounding box center [141, 493] width 177 height 25
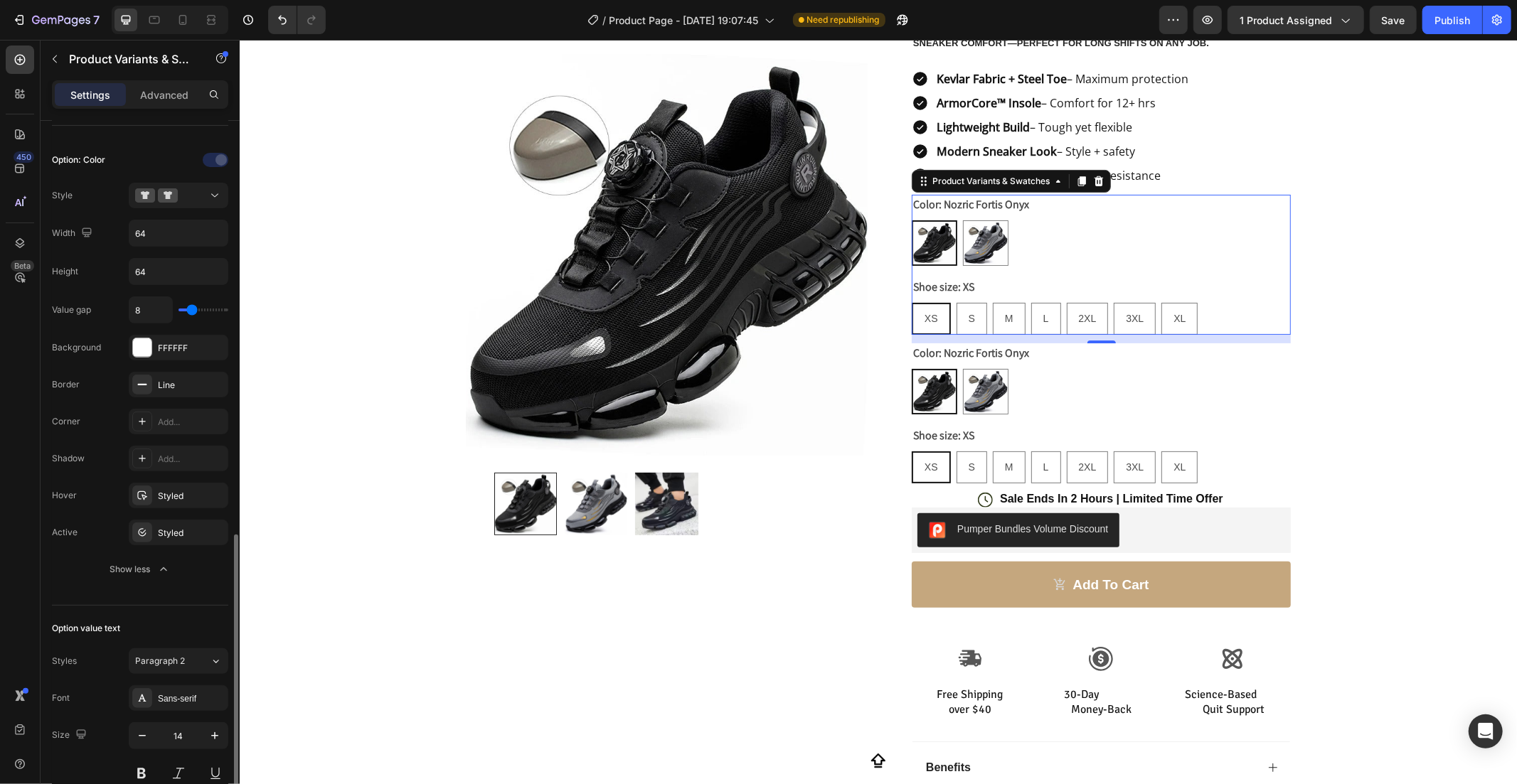
scroll to position [556, 0]
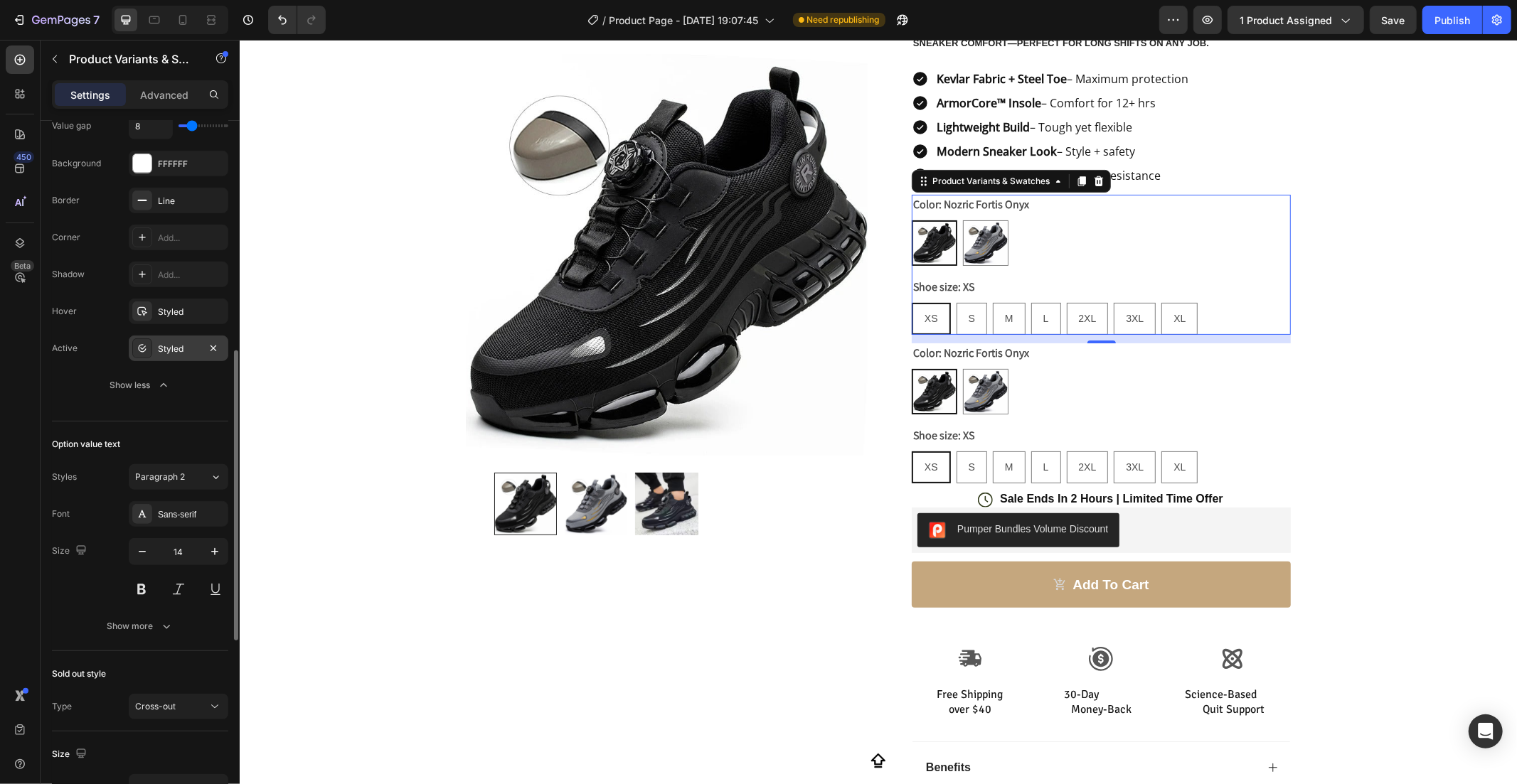
click at [194, 347] on div "Styled" at bounding box center [178, 348] width 41 height 13
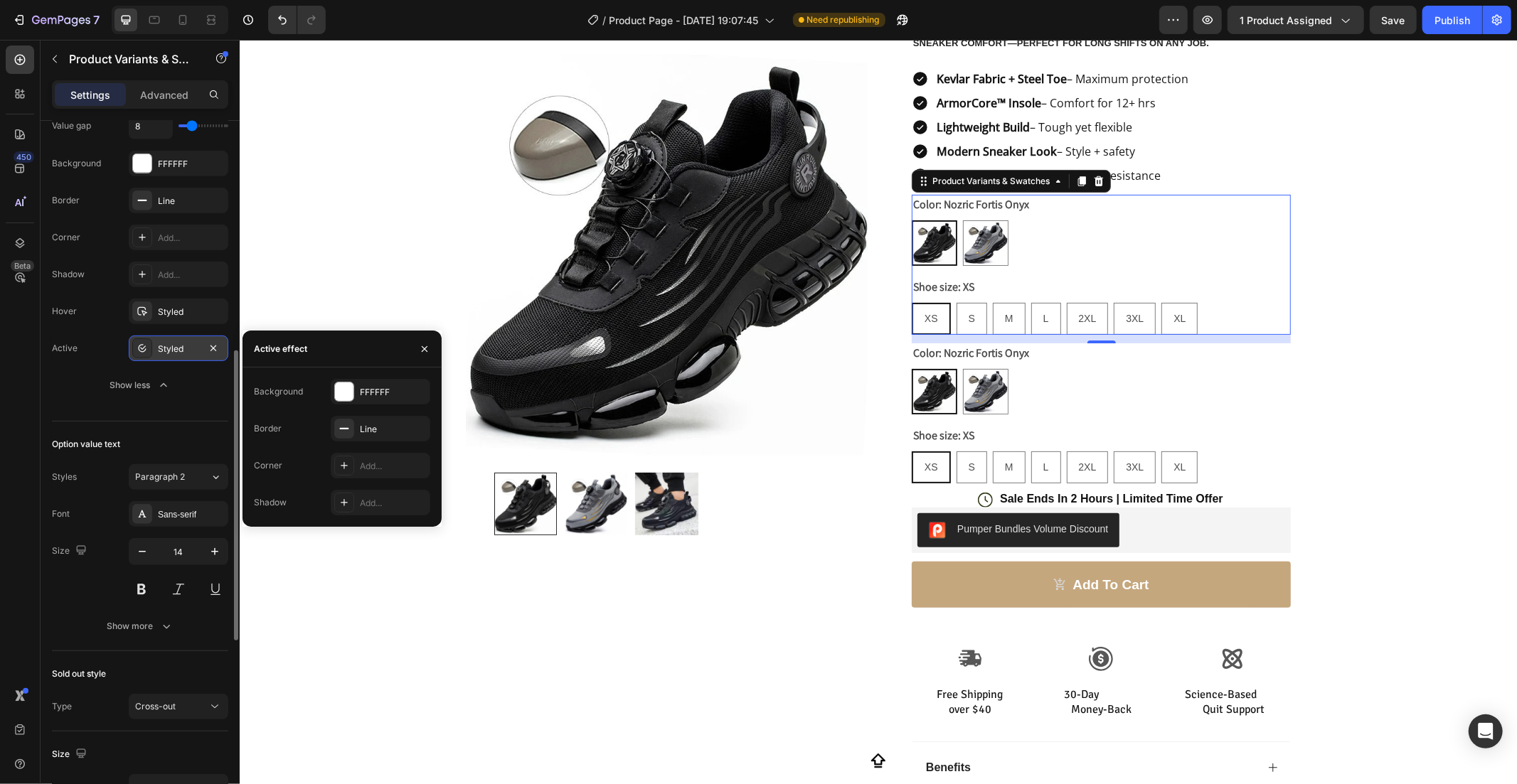
click at [194, 347] on div "Styled" at bounding box center [178, 348] width 41 height 13
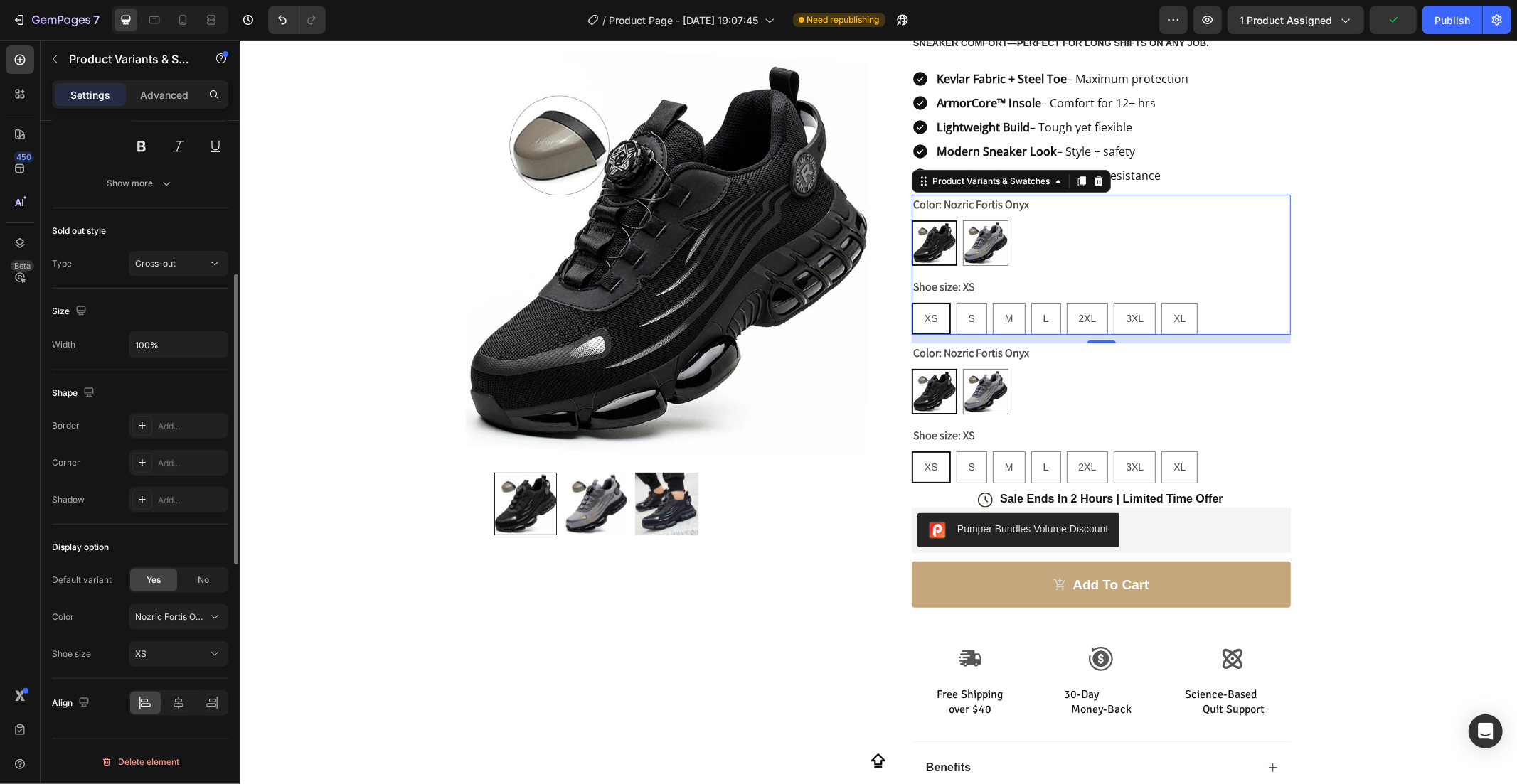
scroll to position [815, 0]
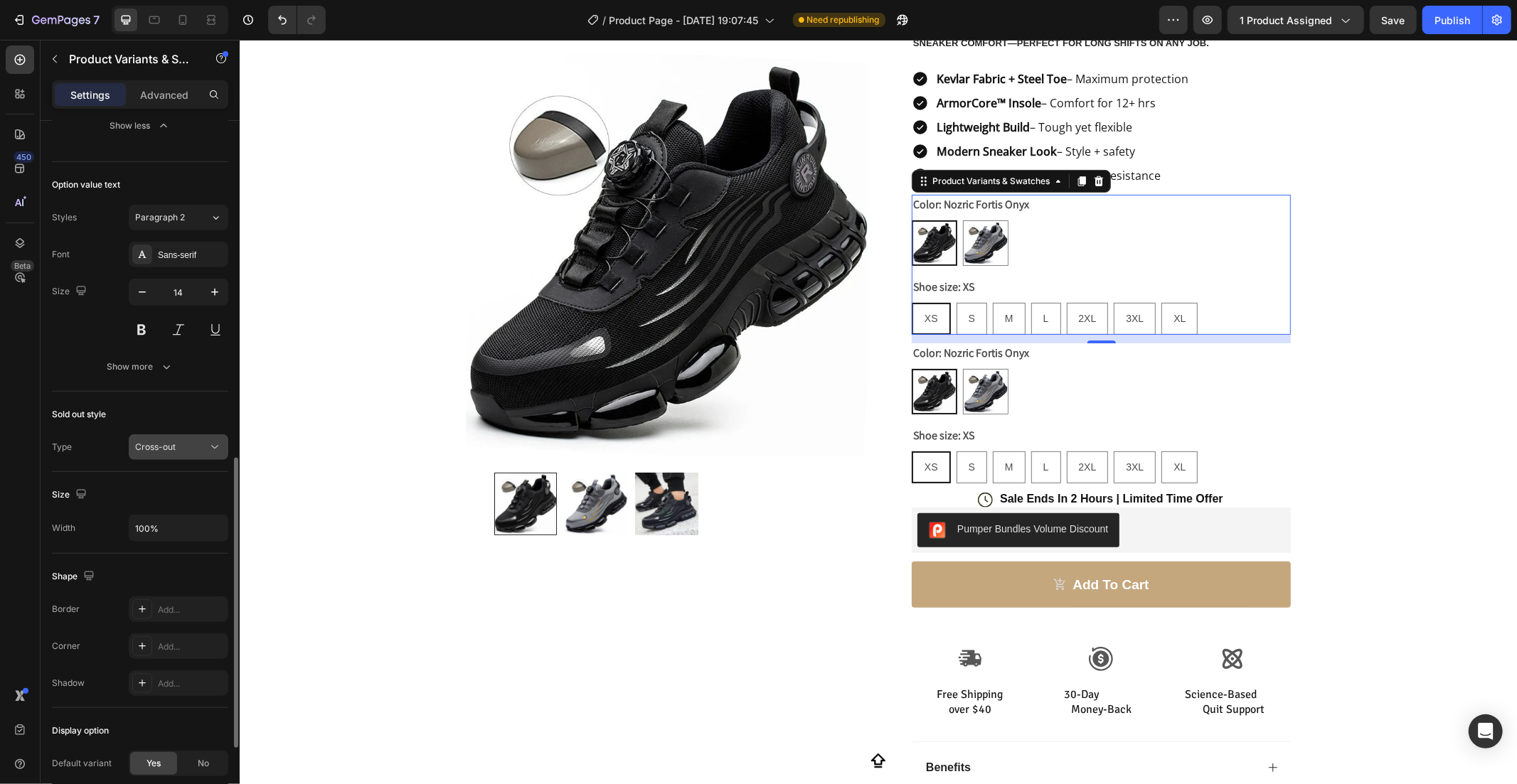
click at [204, 459] on button "Cross-out" at bounding box center [178, 447] width 99 height 25
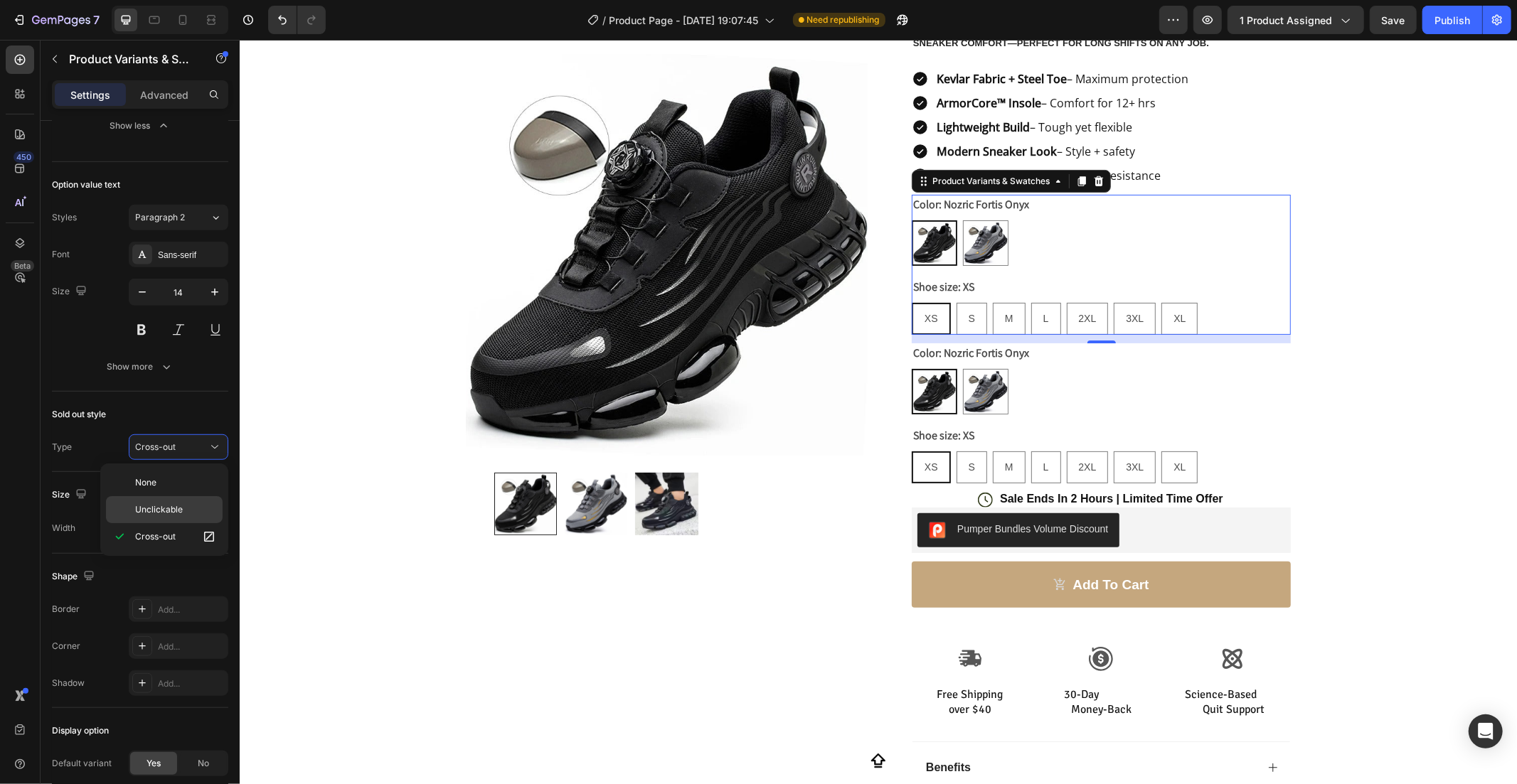
click at [182, 505] on p "Unclickable" at bounding box center [176, 509] width 81 height 13
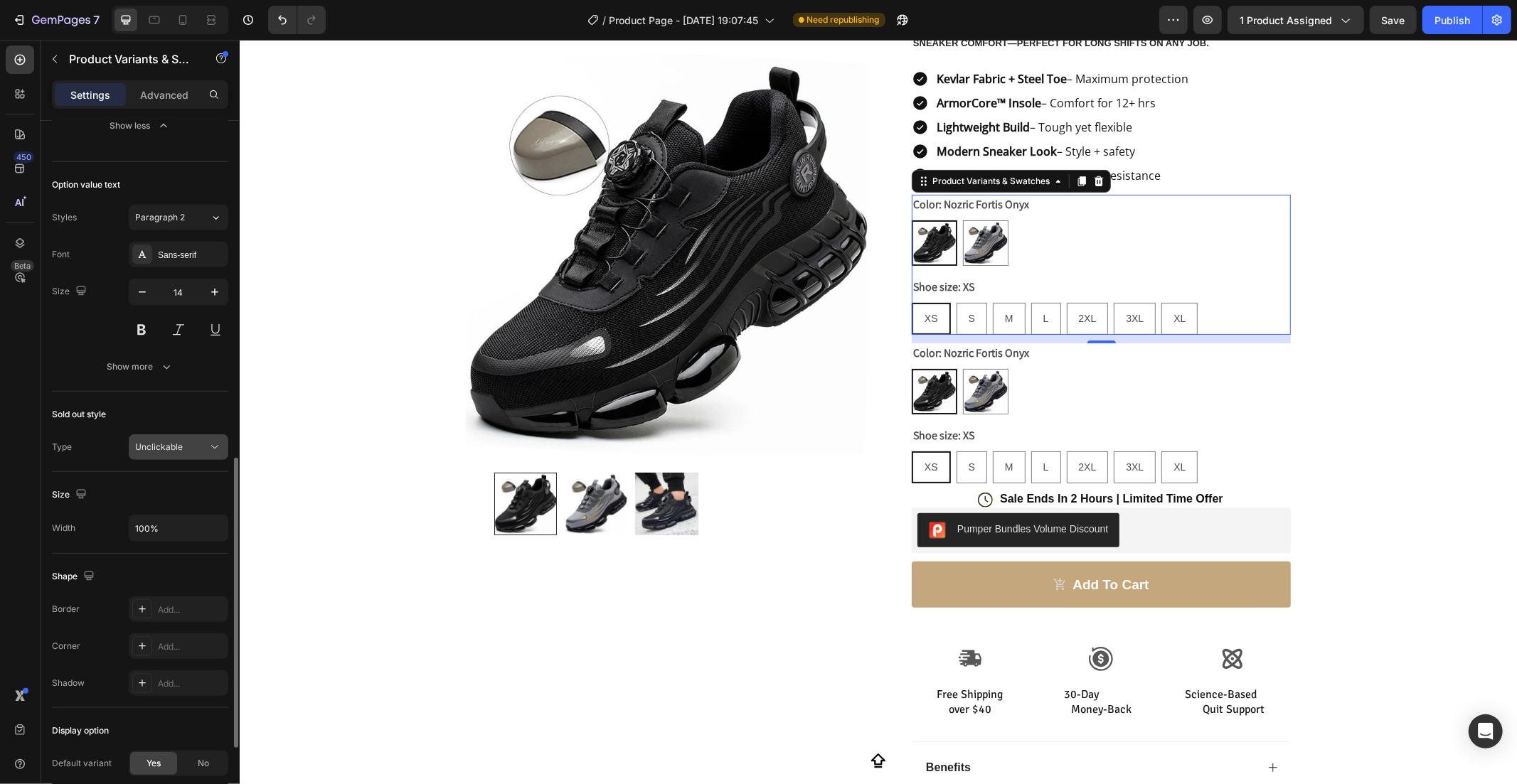
click at [209, 448] on icon at bounding box center [215, 447] width 14 height 14
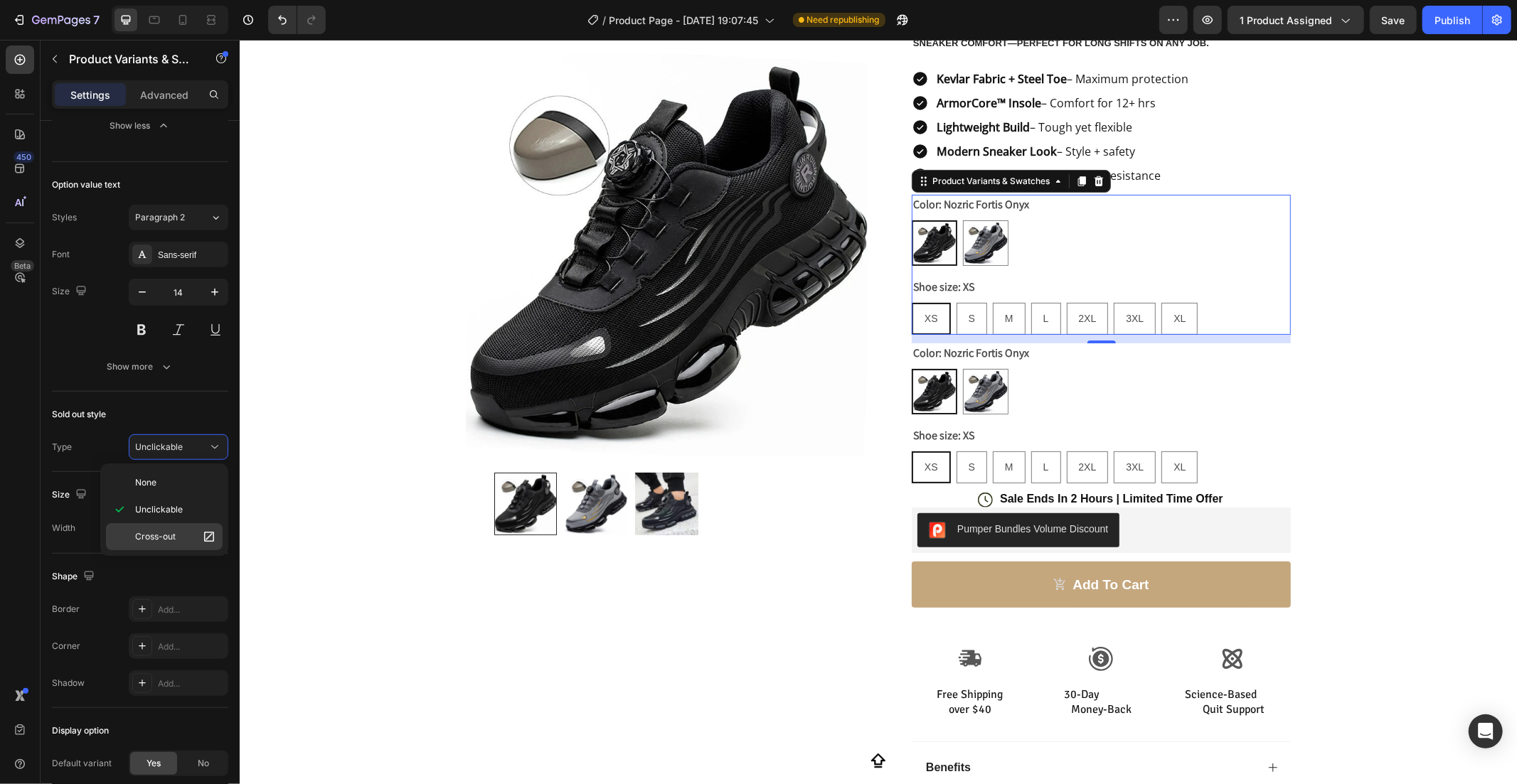
click at [167, 531] on span "Cross-out" at bounding box center [156, 537] width 40 height 13
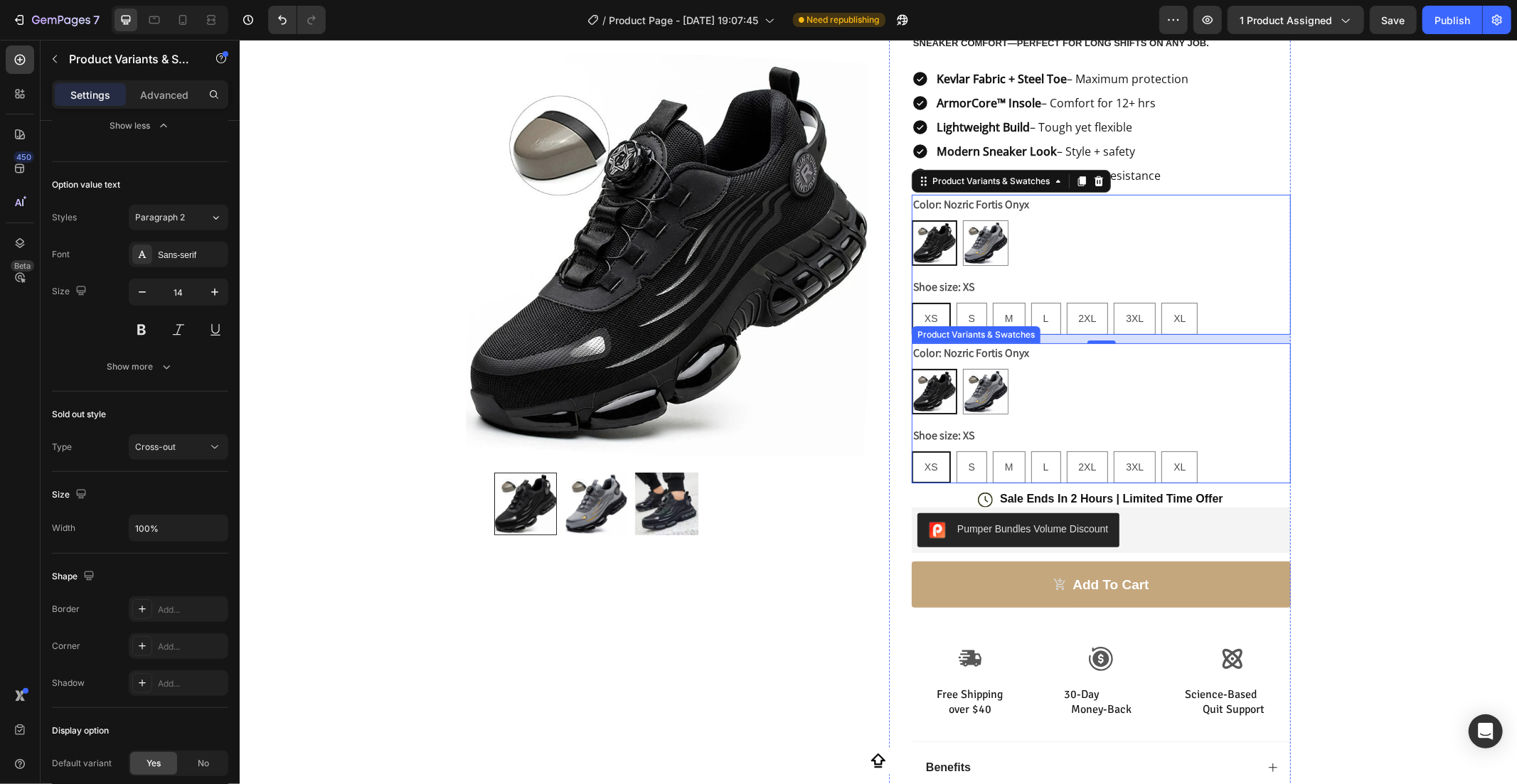
click at [1086, 425] on div "Shoe size: XS XS XS XS S S S M M M L L L 2XL 2XL 2XL 3XL 3XL 3XL XL XL XL" at bounding box center [1101, 453] width 379 height 57
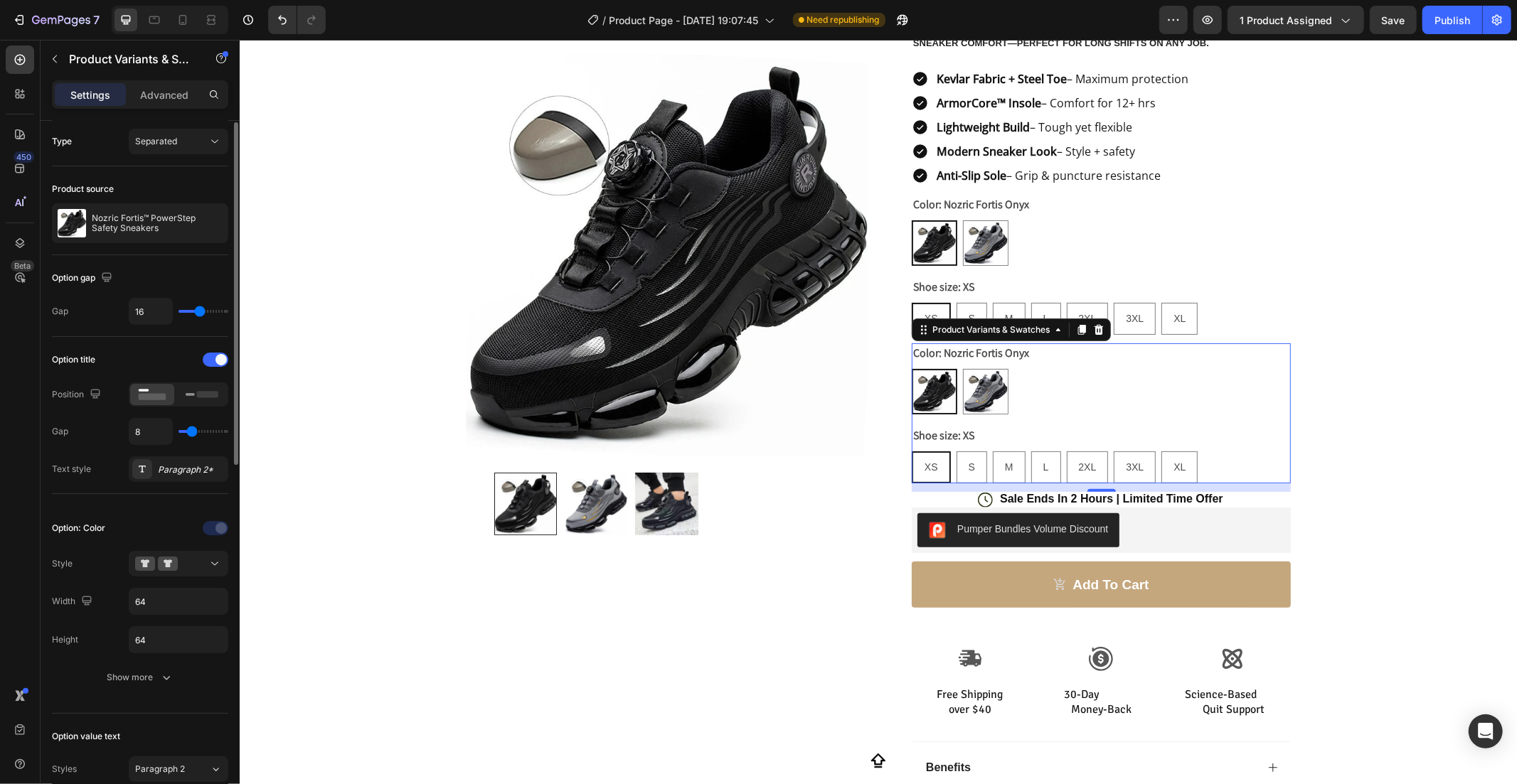
scroll to position [0, 0]
click at [141, 233] on p "Nozric Fortis™ PowerStep Safety Sneakers" at bounding box center [157, 227] width 131 height 20
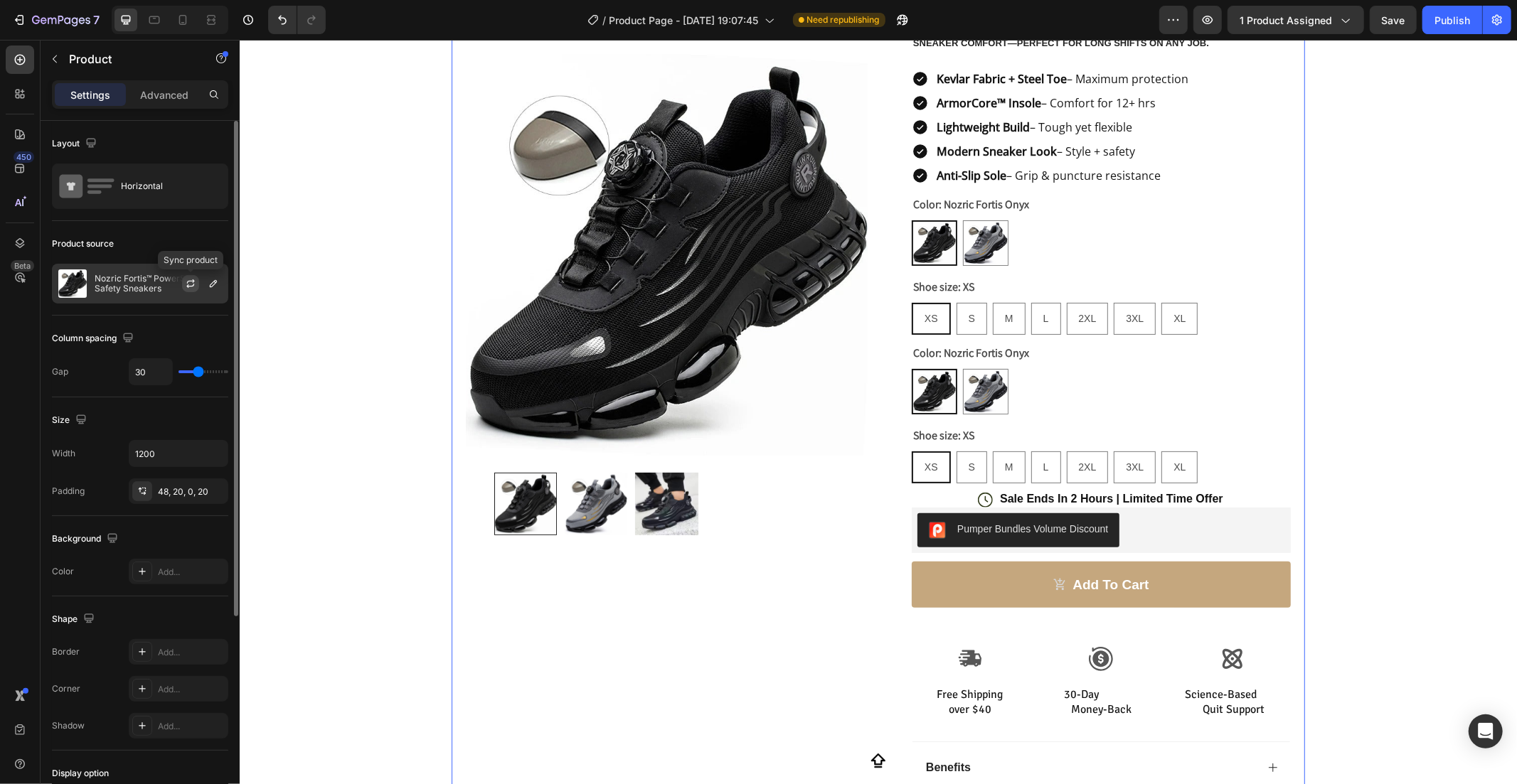
click at [187, 278] on icon "button" at bounding box center [191, 283] width 12 height 12
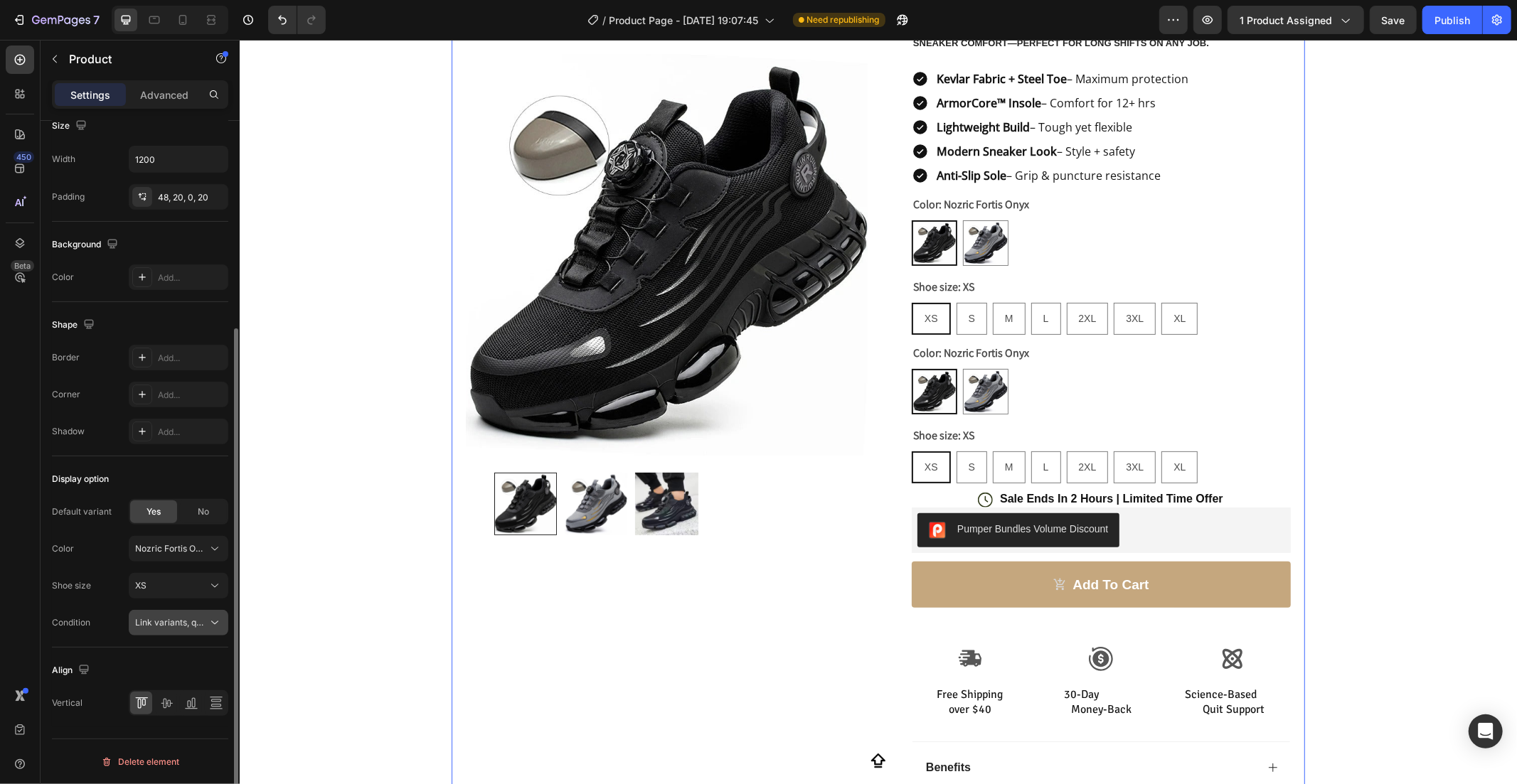
click at [156, 618] on span "Link variants, quantity <br> between same products" at bounding box center [240, 622] width 210 height 11
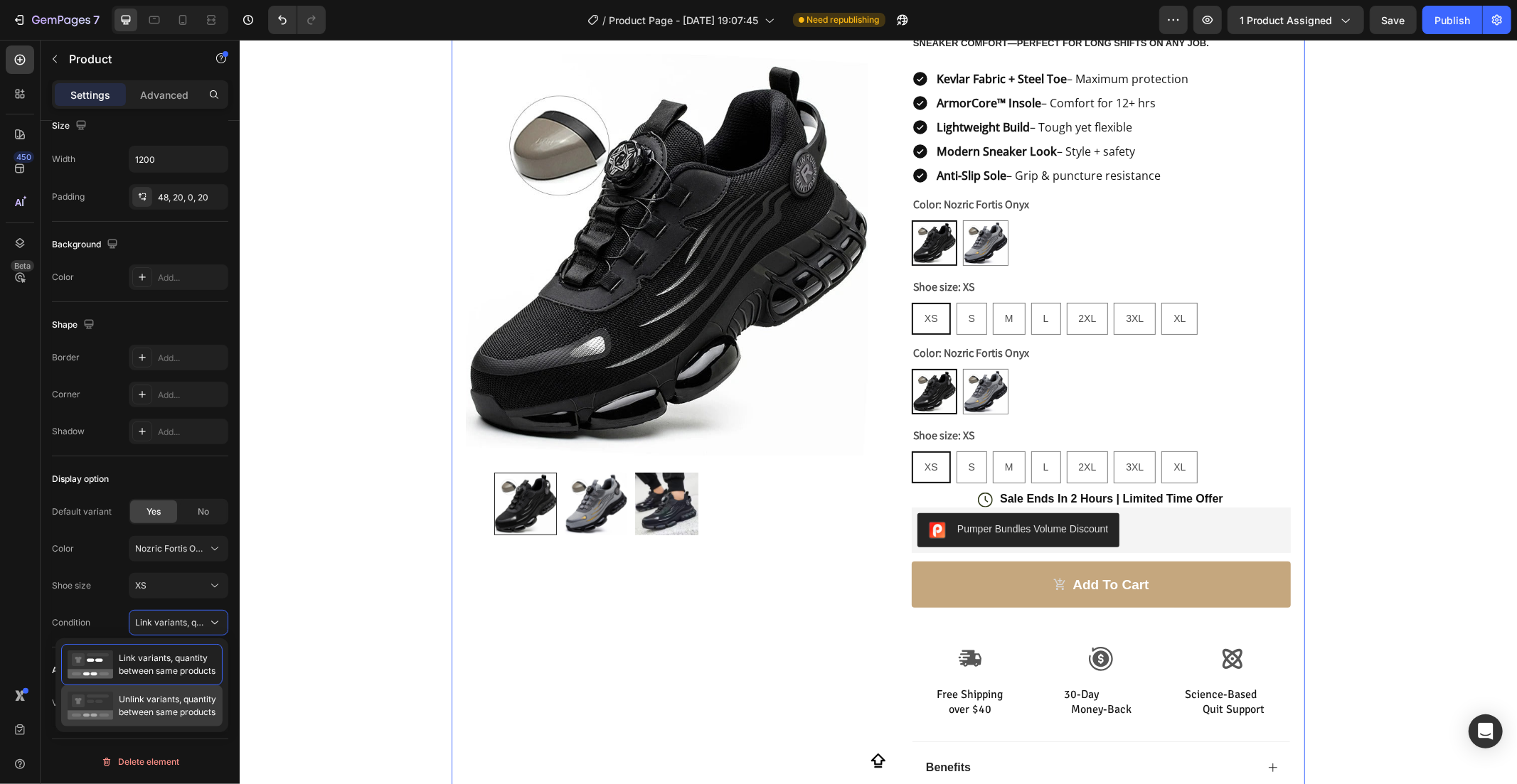
click at [147, 707] on span "Unlink variants, quantity between same products" at bounding box center [167, 706] width 98 height 25
radio input "false"
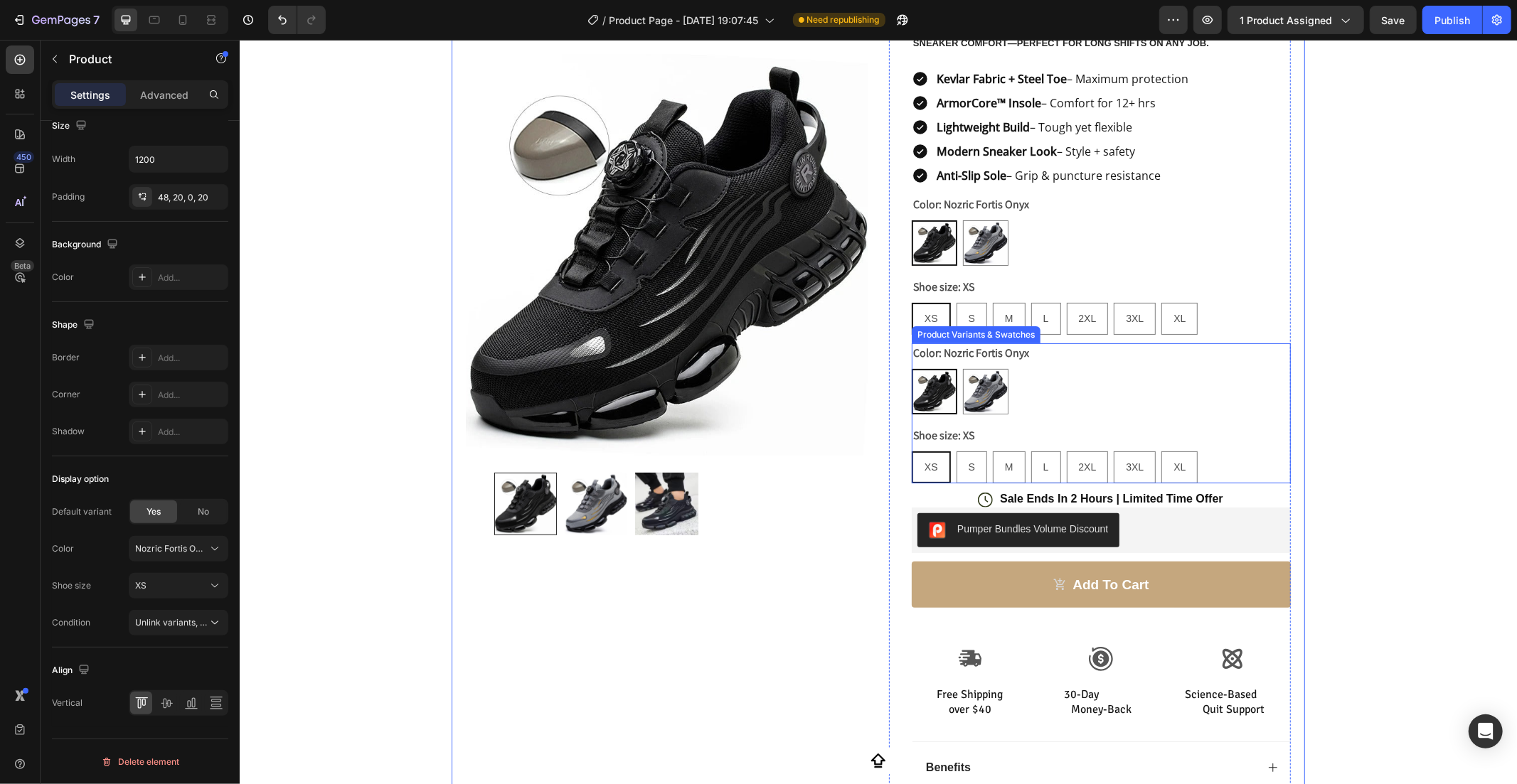
click at [995, 425] on div "Shoe size: XS XS XS XS S S S M M M L L L 2XL 2XL 2XL 3XL 3XL 3XL XL XL XL" at bounding box center [1101, 453] width 379 height 57
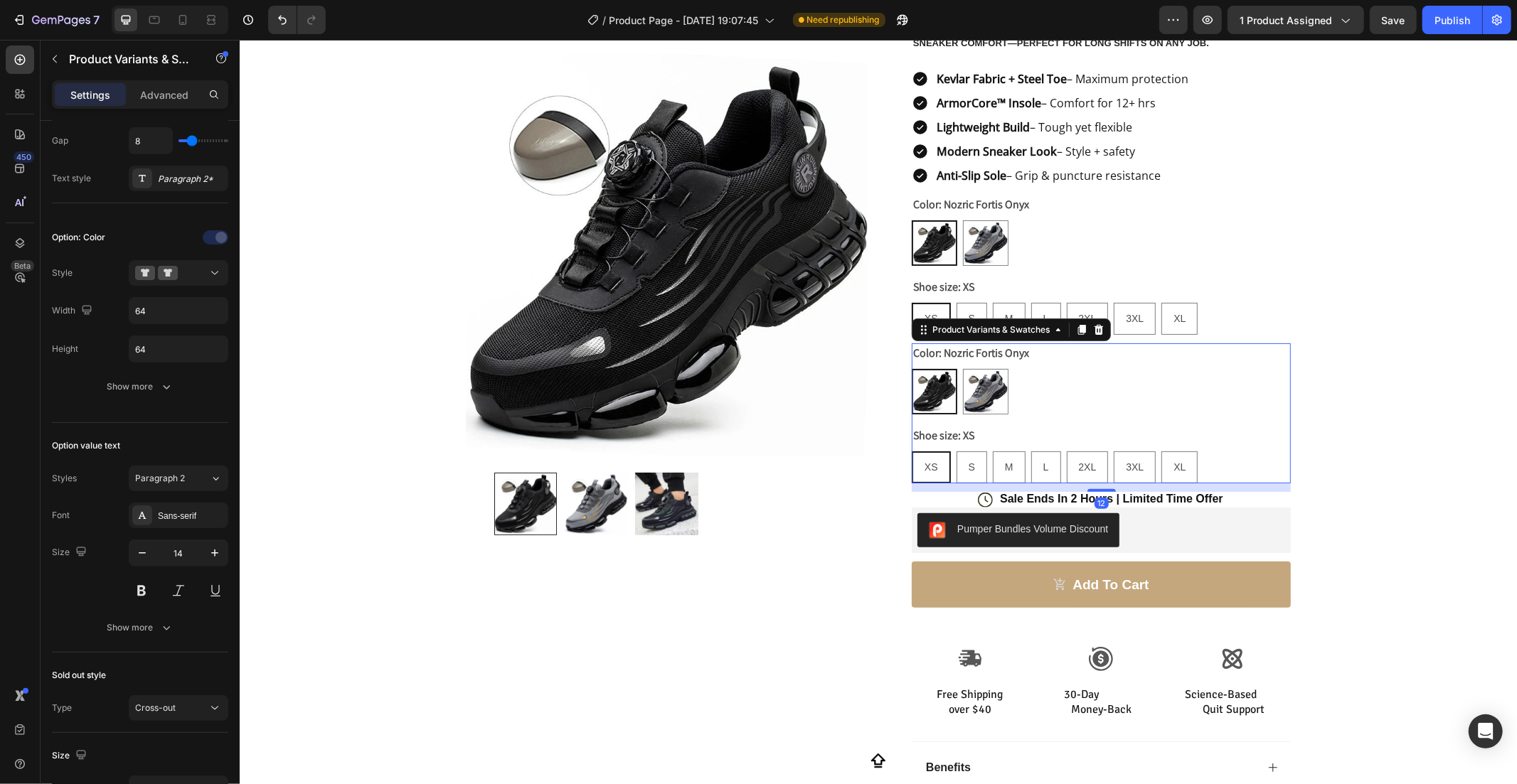
scroll to position [0, 0]
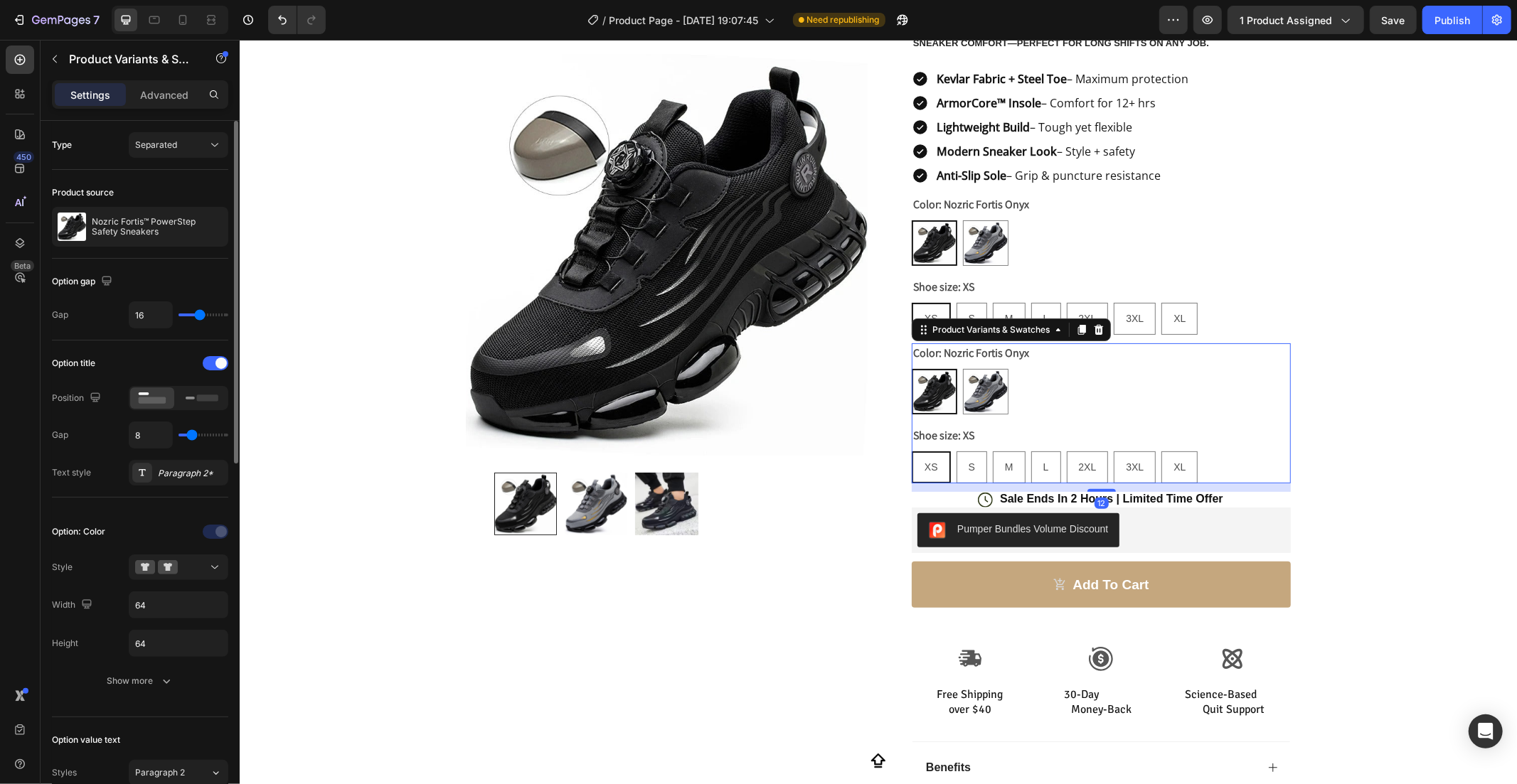
click at [995, 425] on div "Shoe size: XS XS XS XS S S S M M M L L L 2XL 2XL 2XL 3XL 3XL 3XL XL XL XL" at bounding box center [1101, 453] width 379 height 57
click at [200, 392] on icon at bounding box center [202, 398] width 33 height 16
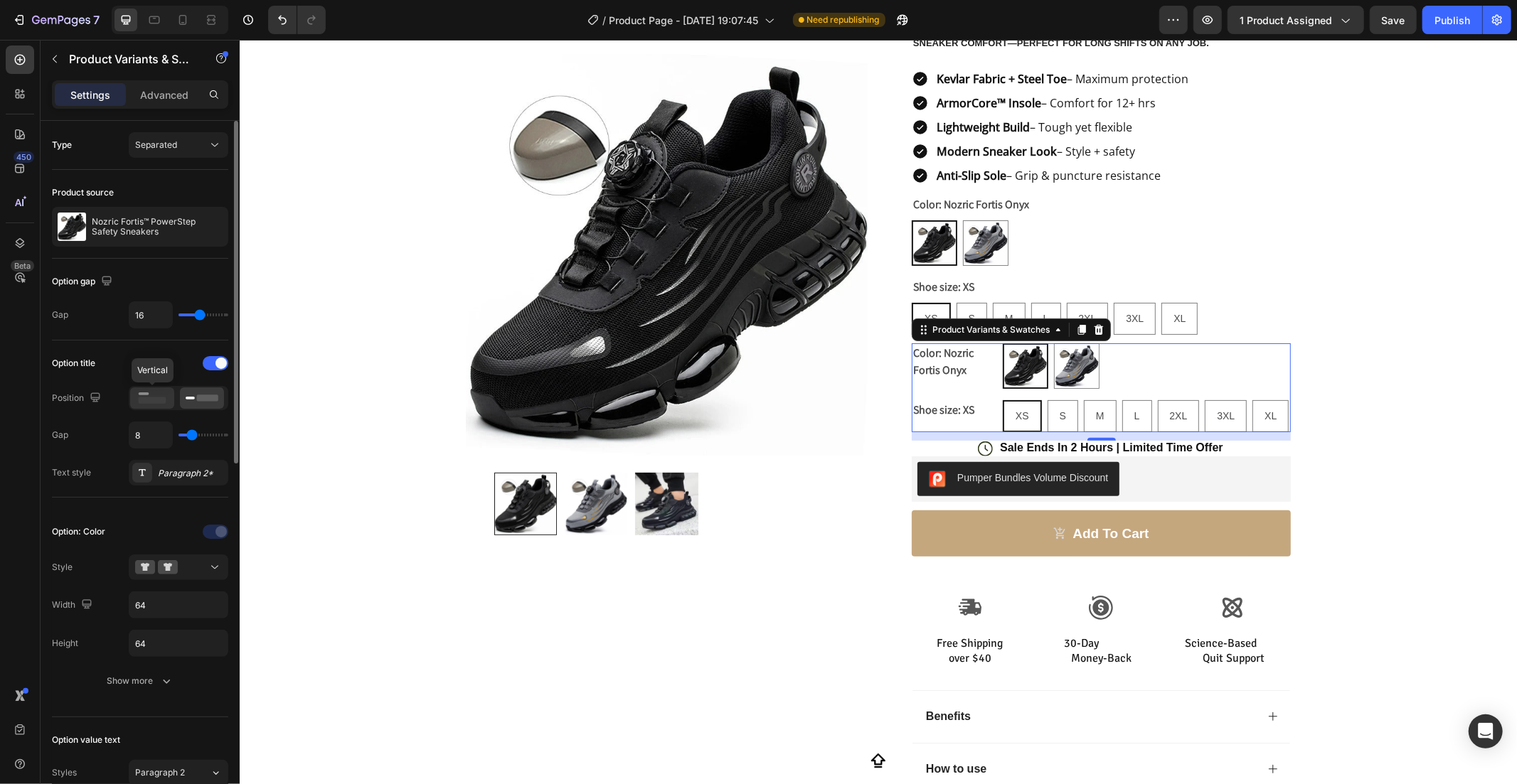
click at [164, 398] on rect at bounding box center [152, 400] width 28 height 7
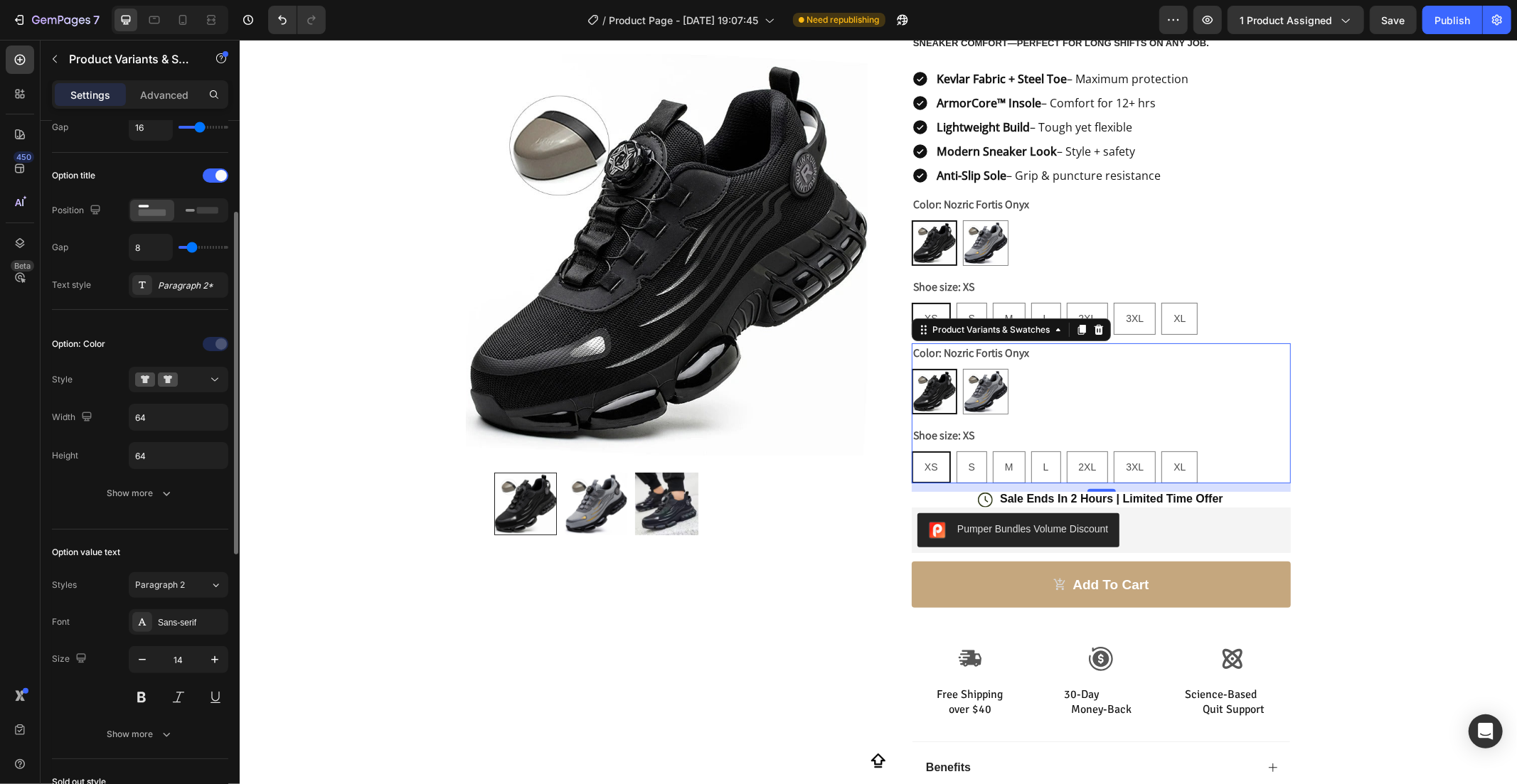
scroll to position [740, 0]
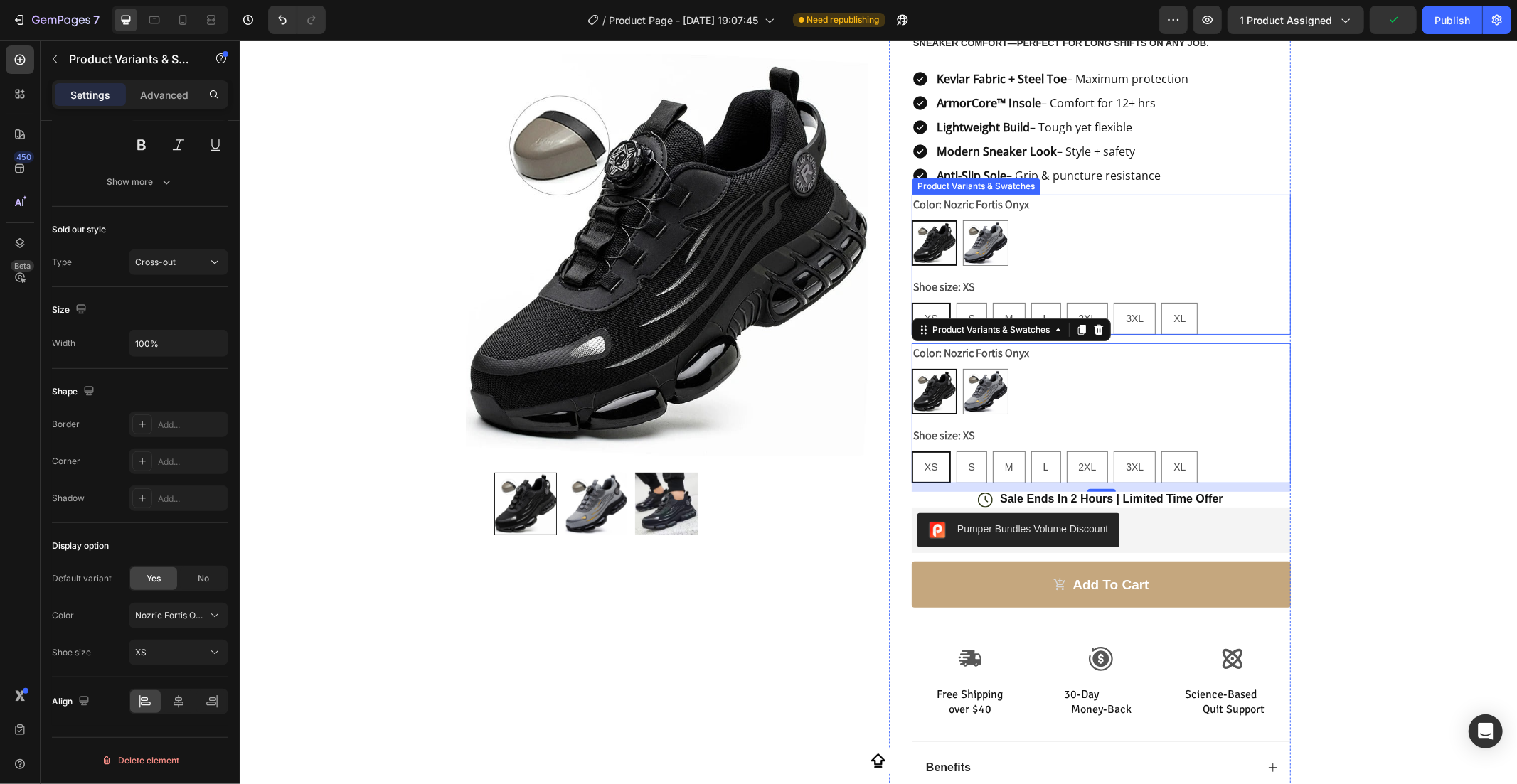
click at [1179, 229] on div "Nozric Fortis Onyx Nozric Fortis Onyx Nozric Fortis Titanium Nozric Fortis Tita…" at bounding box center [1101, 242] width 379 height 45
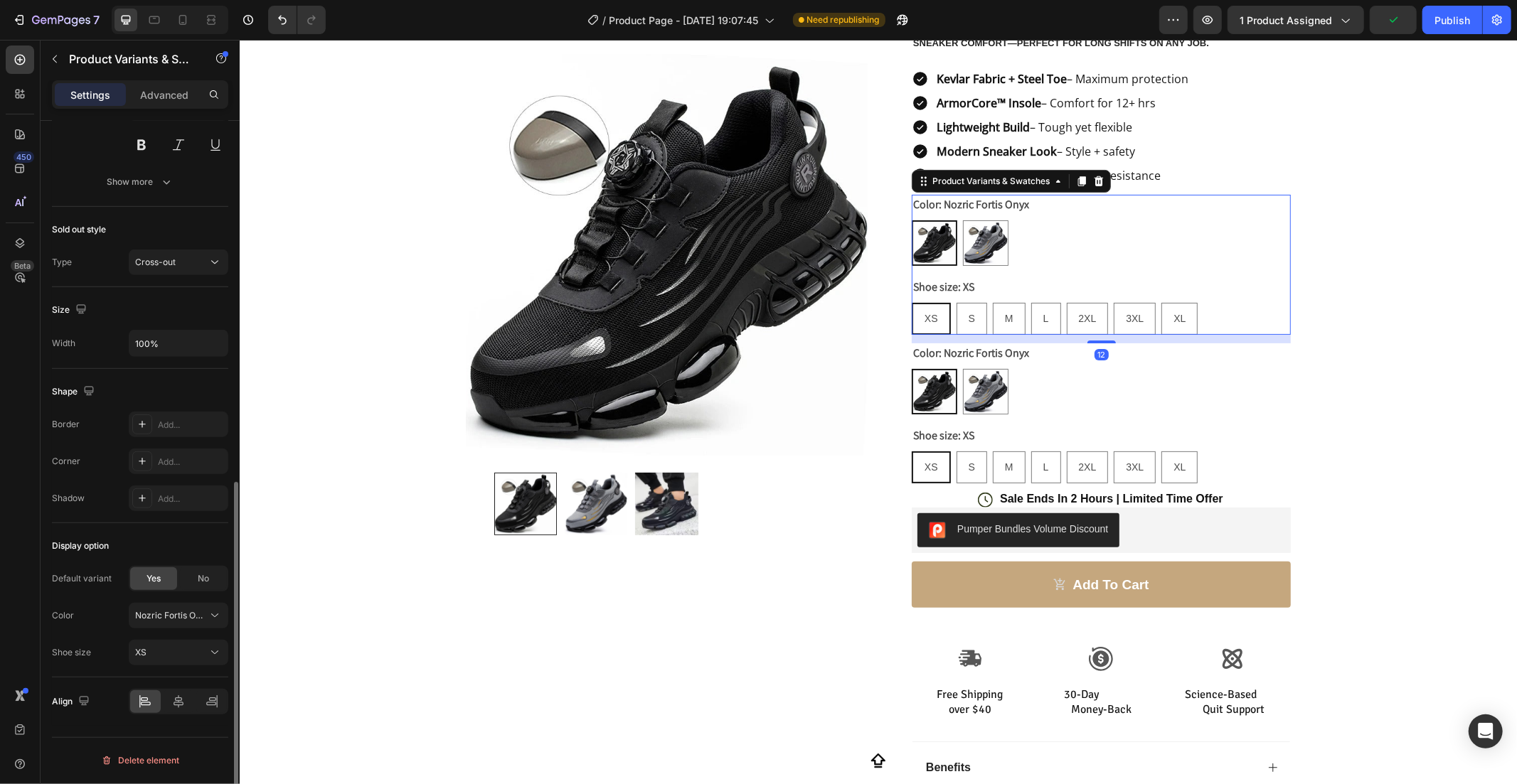
scroll to position [0, 0]
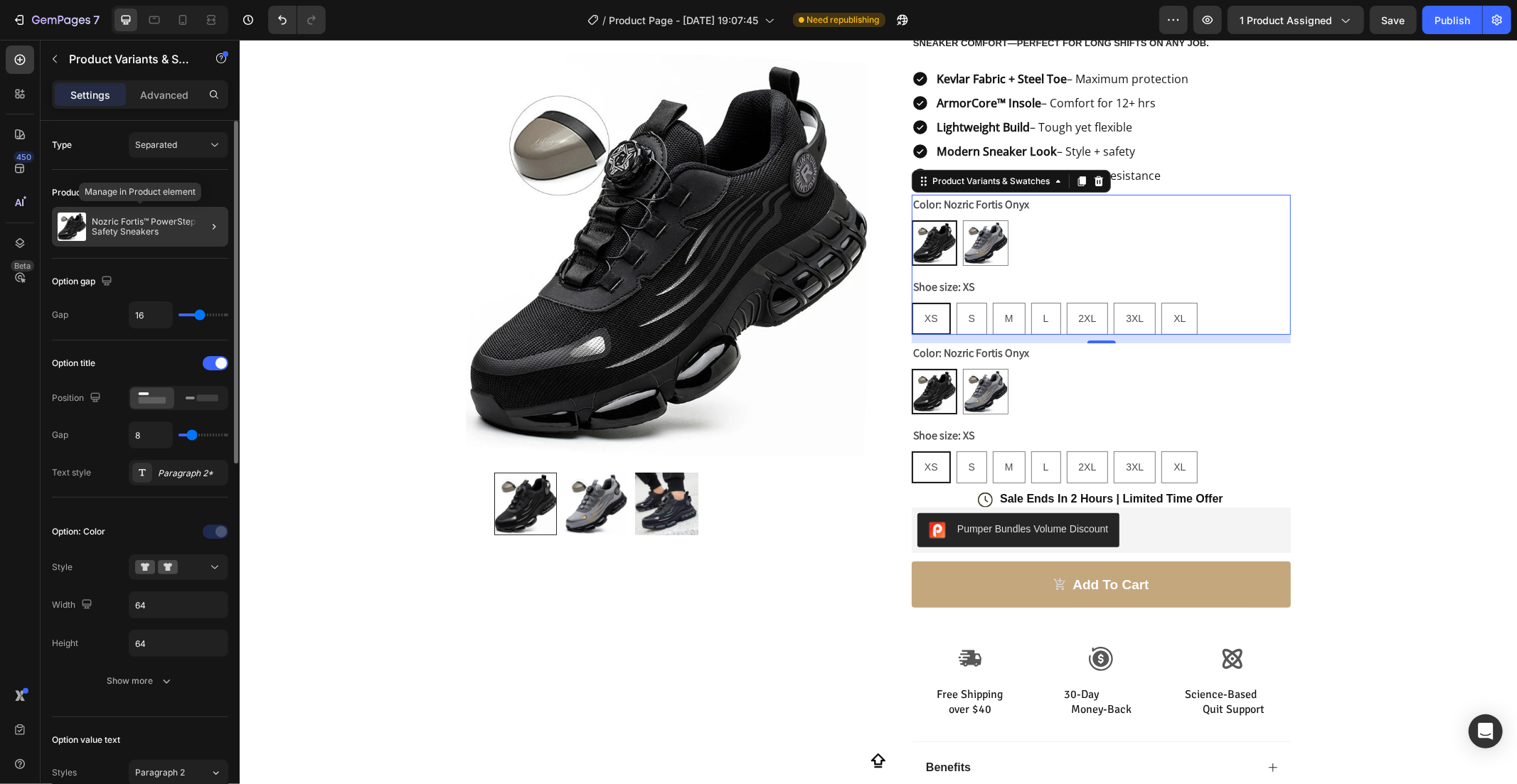
click at [136, 221] on p "Nozric Fortis™ PowerStep Safety Sneakers" at bounding box center [157, 227] width 131 height 20
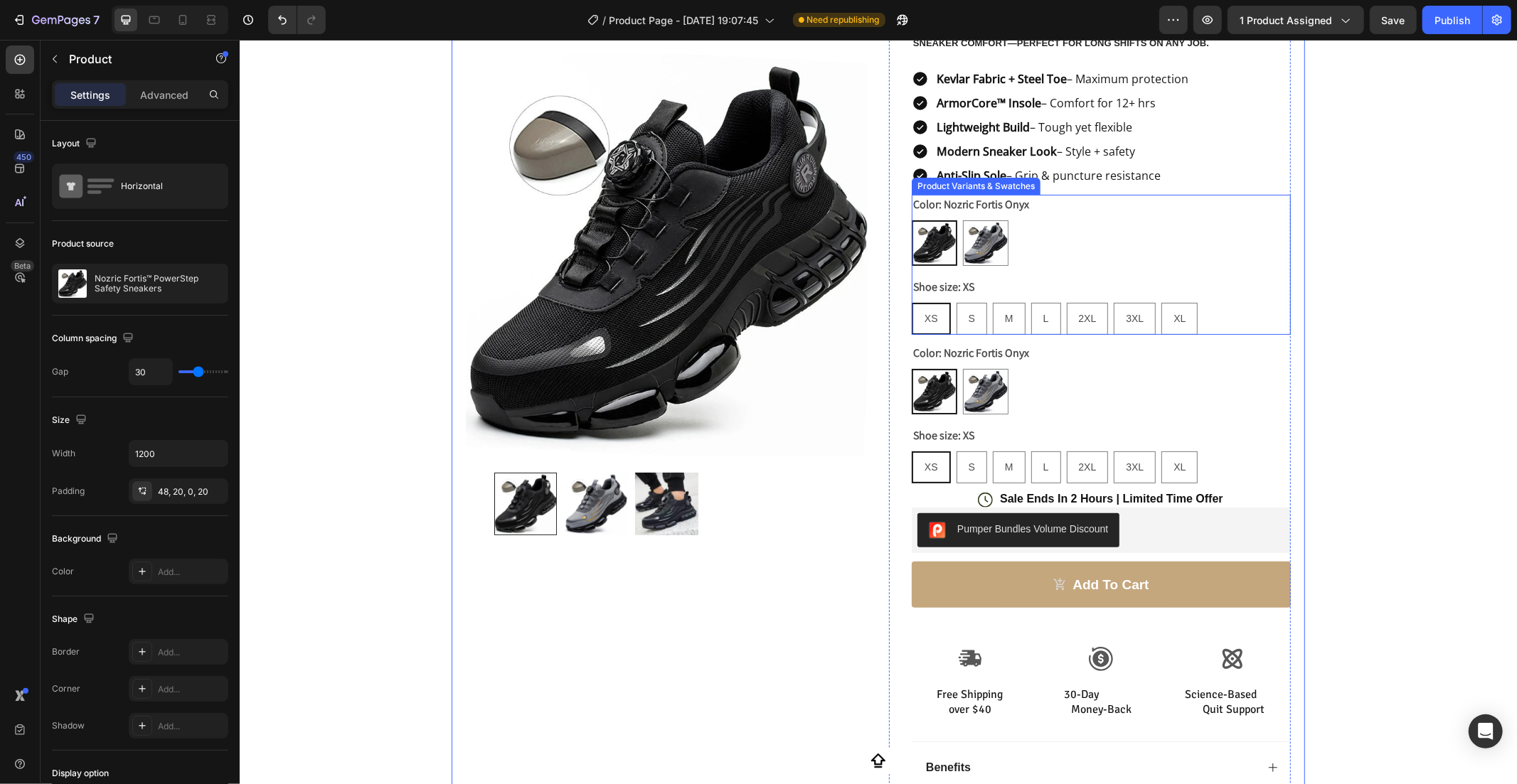
click at [1010, 268] on div "Color: Nozric Fortis Onyx Nozric Fortis Onyx Nozric Fortis Onyx Nozric Fortis T…" at bounding box center [1101, 264] width 379 height 140
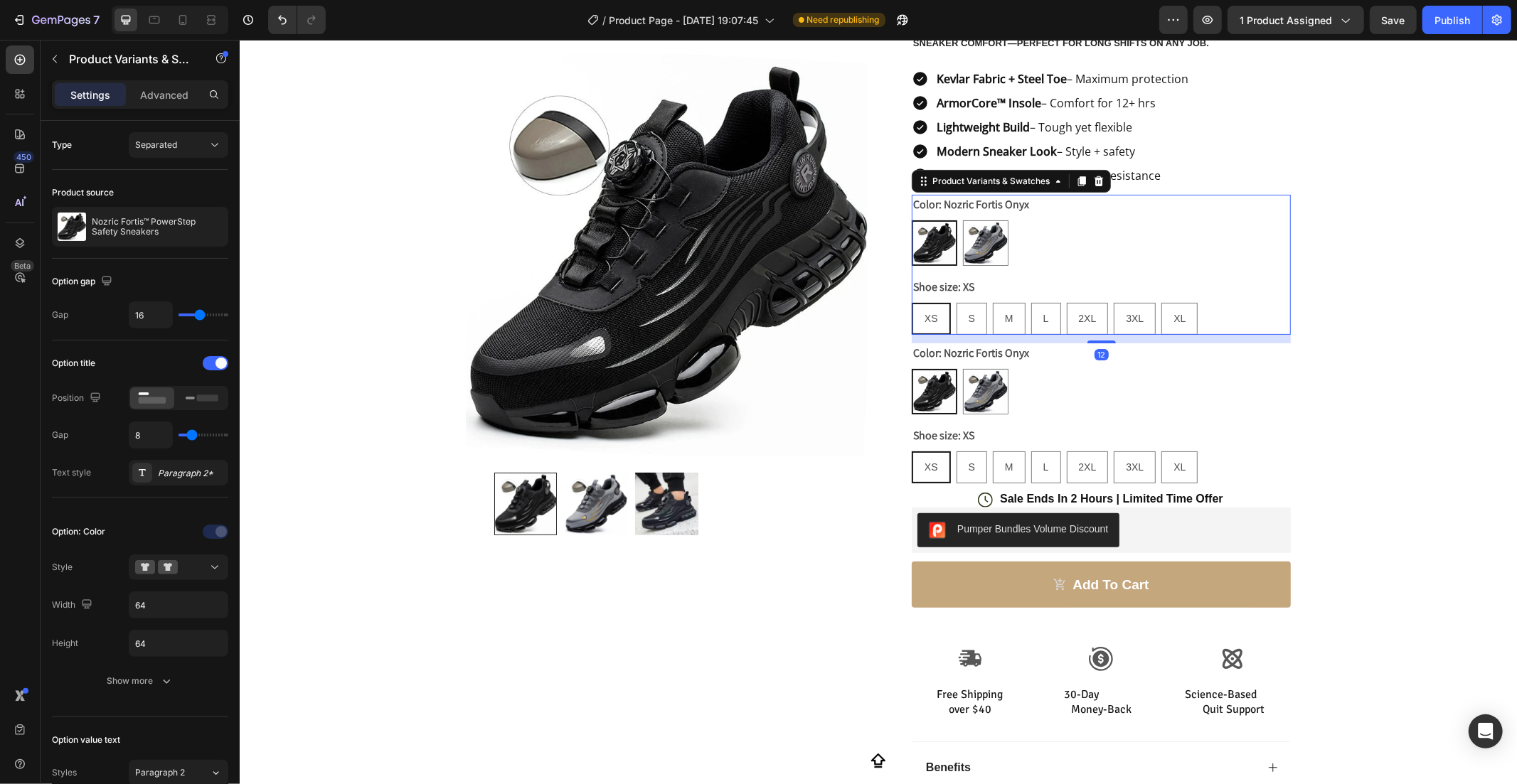
click at [1128, 384] on div "Nozric Fortis Onyx Nozric Fortis Onyx Nozric Fortis Titanium Nozric Fortis Tita…" at bounding box center [1101, 391] width 379 height 45
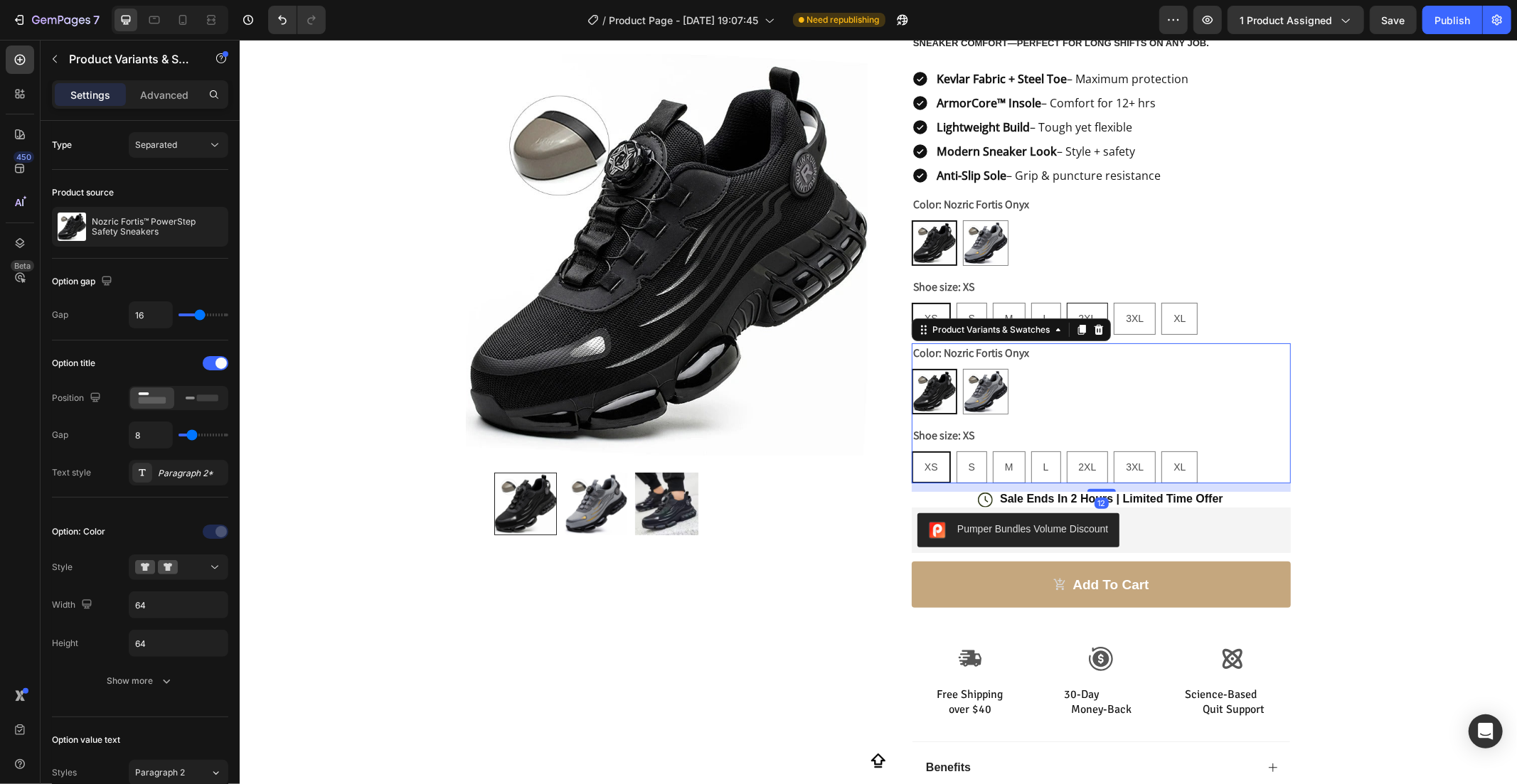
drag, startPoint x: 1096, startPoint y: 331, endPoint x: 1083, endPoint y: 325, distance: 14.3
click at [1092, 331] on icon at bounding box center [1098, 330] width 12 height 12
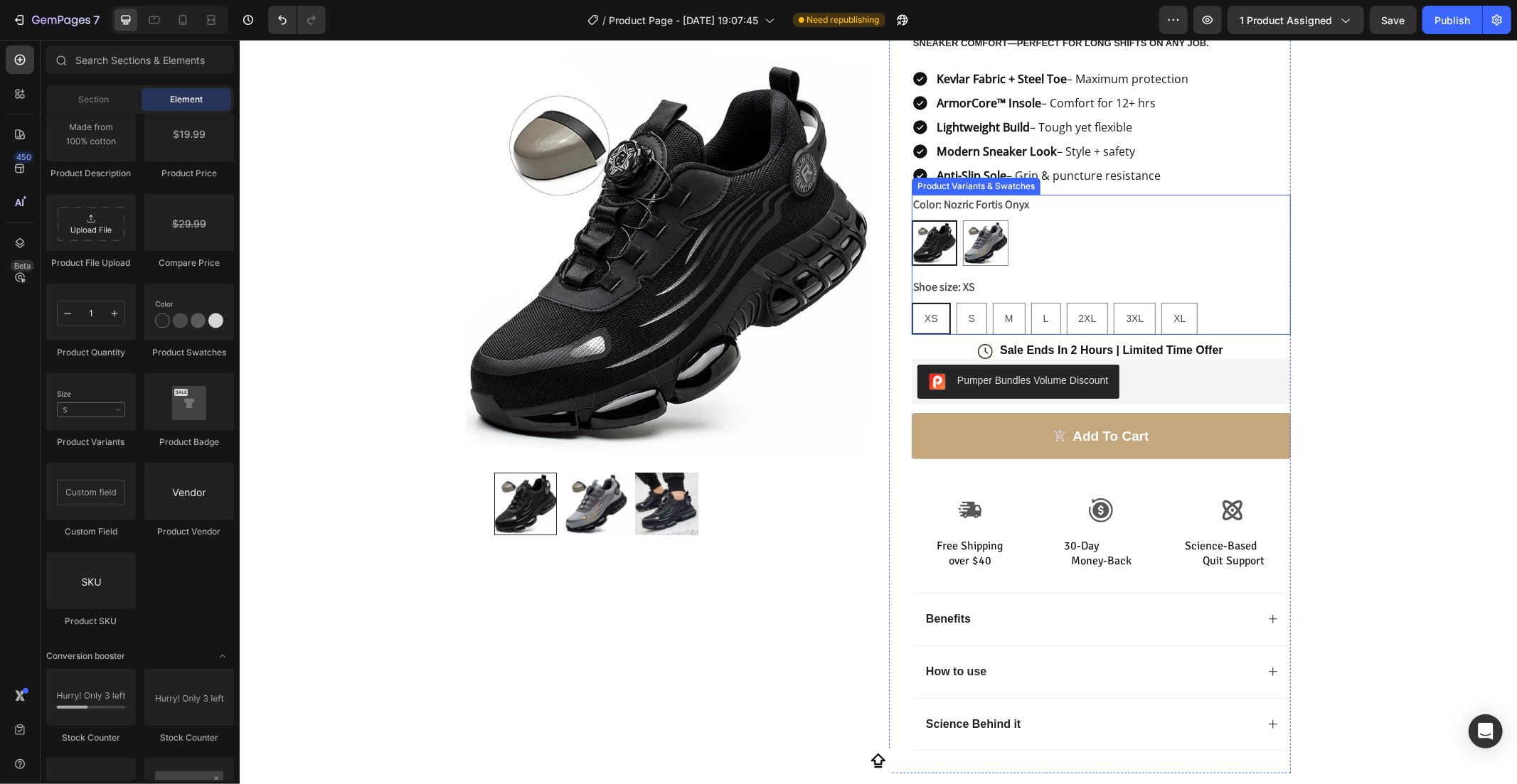
click at [1041, 265] on div "Color: Nozric Fortis Onyx Nozric Fortis Onyx Nozric Fortis Onyx Nozric Fortis T…" at bounding box center [1101, 264] width 379 height 140
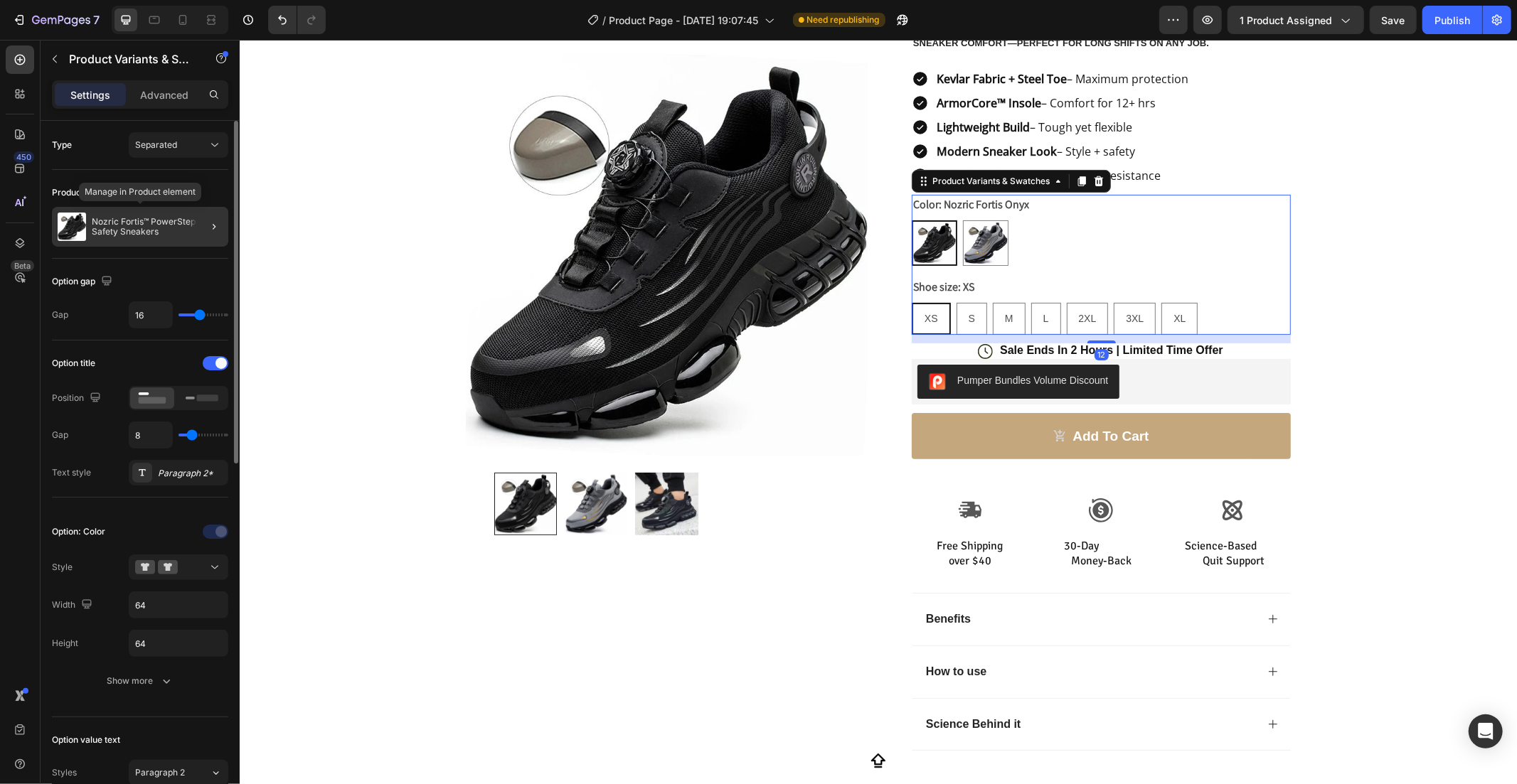
click at [146, 227] on p "Nozric Fortis™ PowerStep Safety Sneakers" at bounding box center [157, 227] width 131 height 20
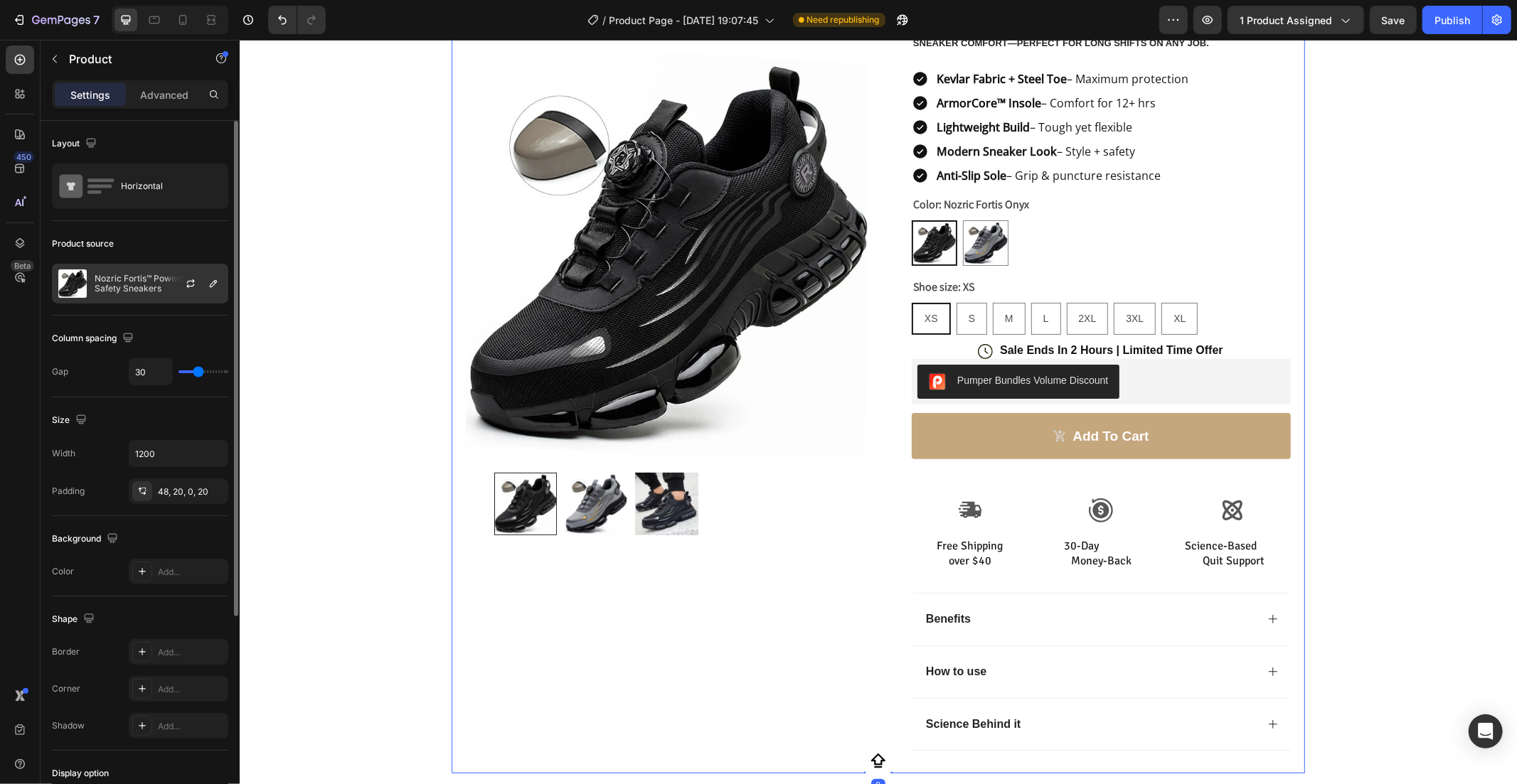
click at [156, 292] on p "Nozric Fortis™ PowerStep Safety Sneakers" at bounding box center [157, 283] width 127 height 20
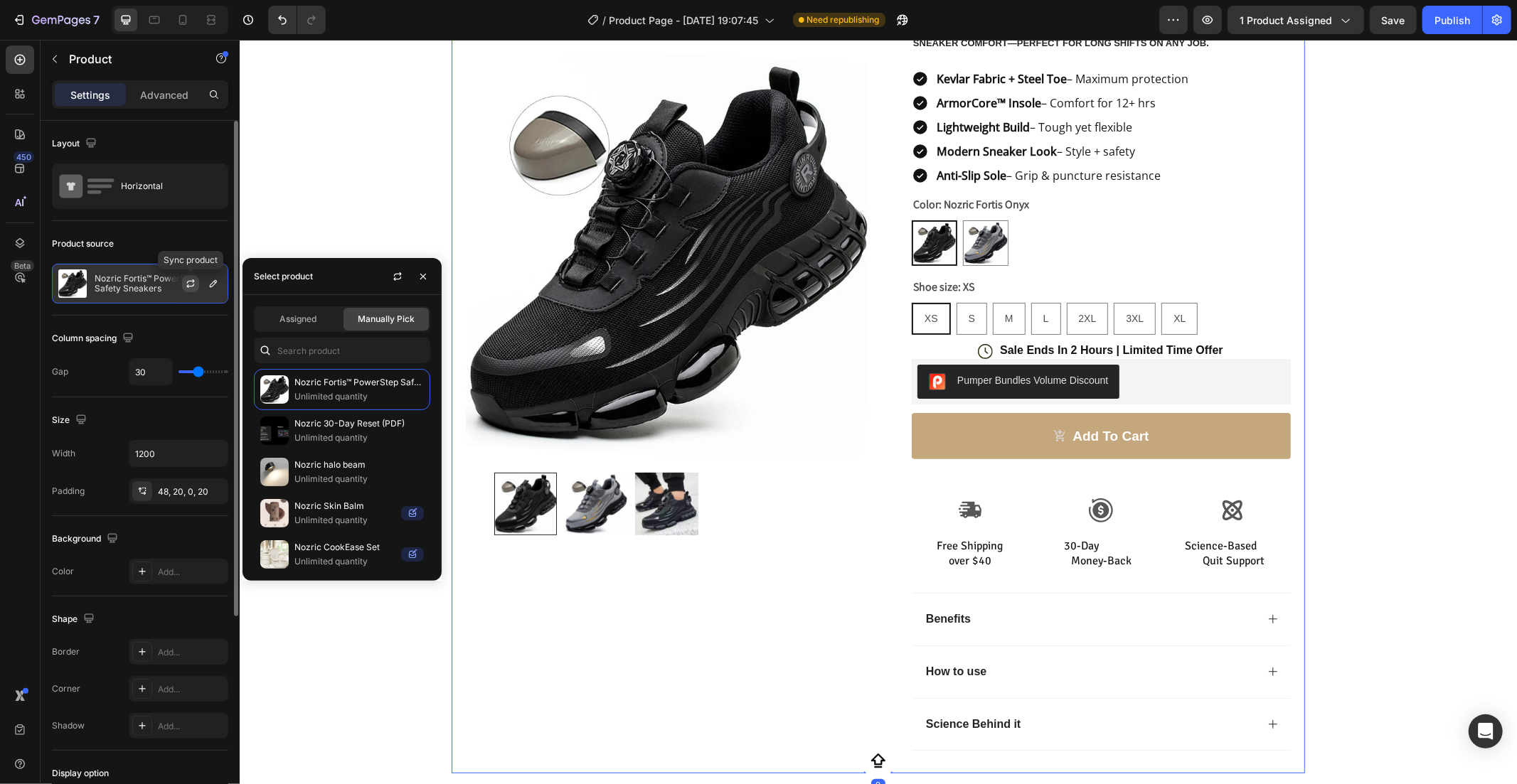
click at [194, 287] on icon "button" at bounding box center [191, 283] width 12 height 12
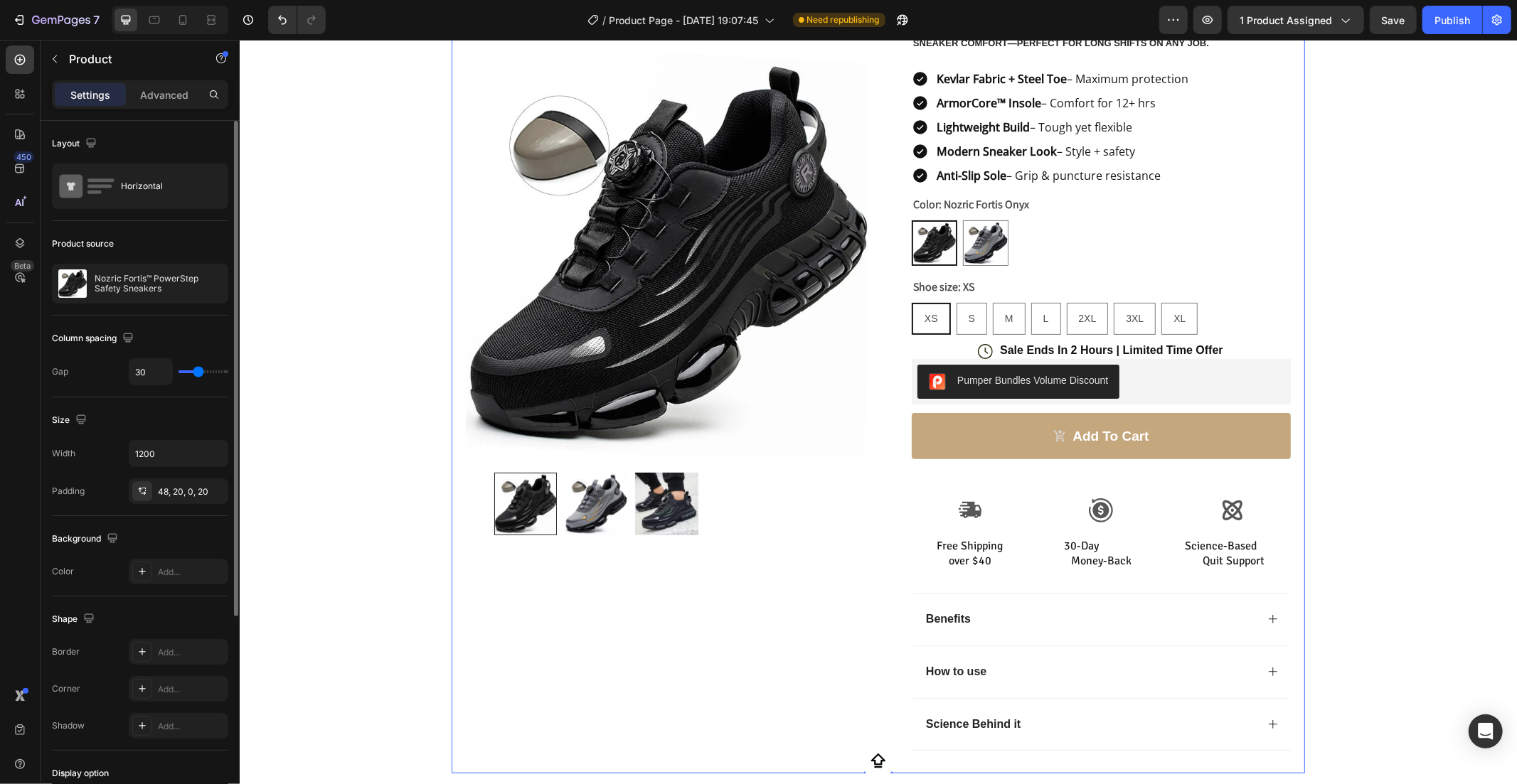
scroll to position [294, 0]
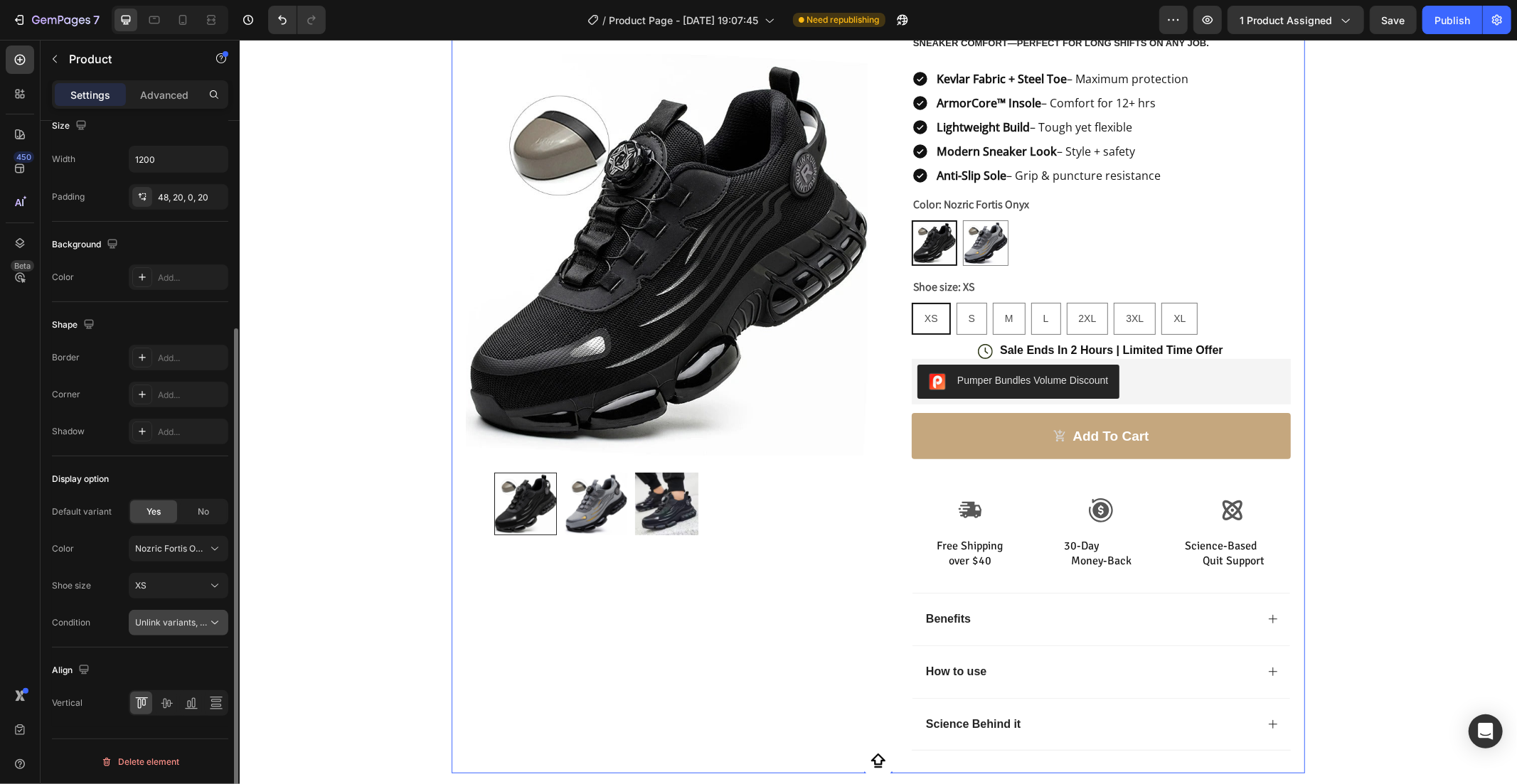
click at [195, 622] on span "Unlink variants, quantity <br> between same products" at bounding box center [244, 622] width 218 height 11
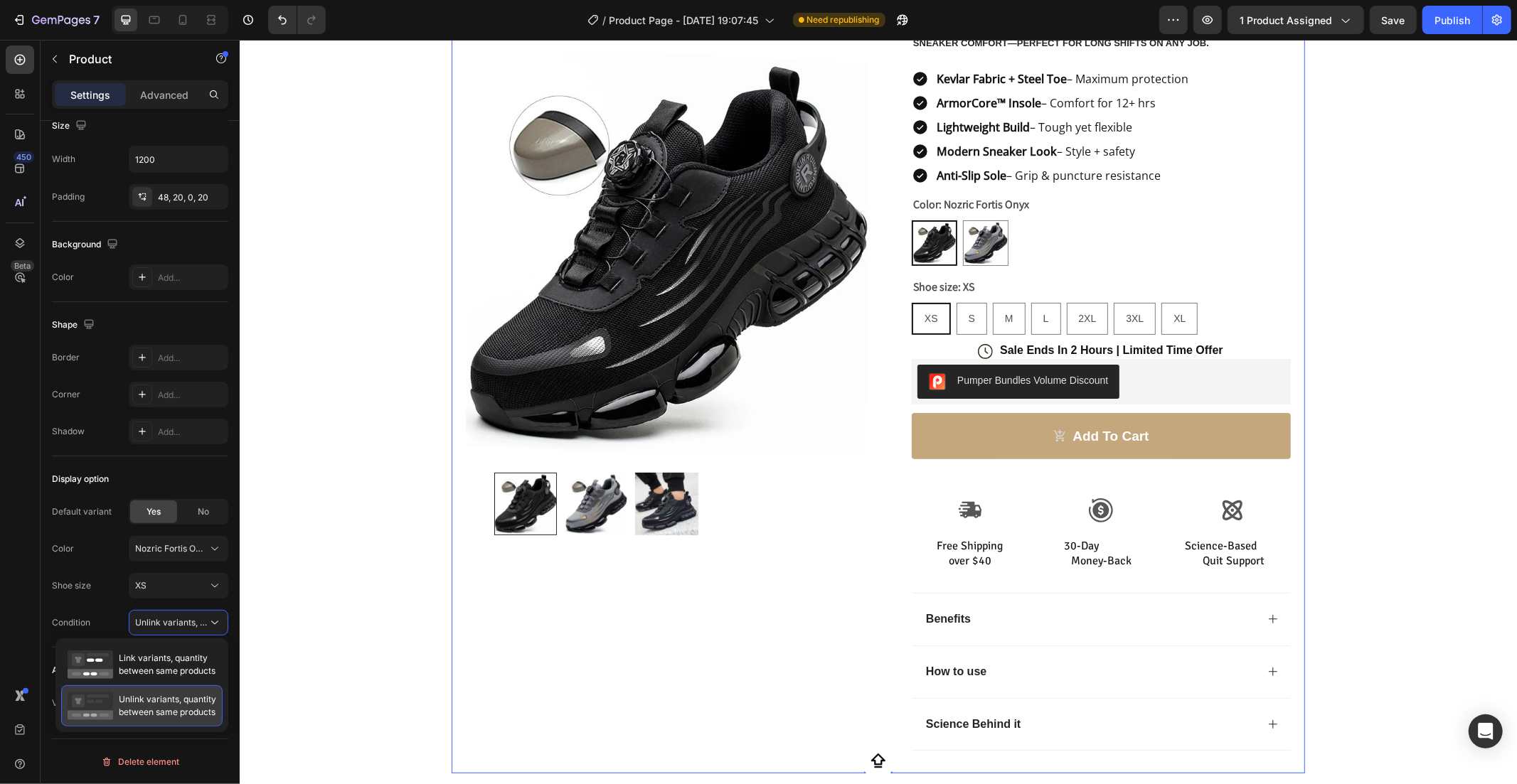
click at [145, 705] on span "Unlink variants, quantity between same products" at bounding box center [167, 706] width 98 height 25
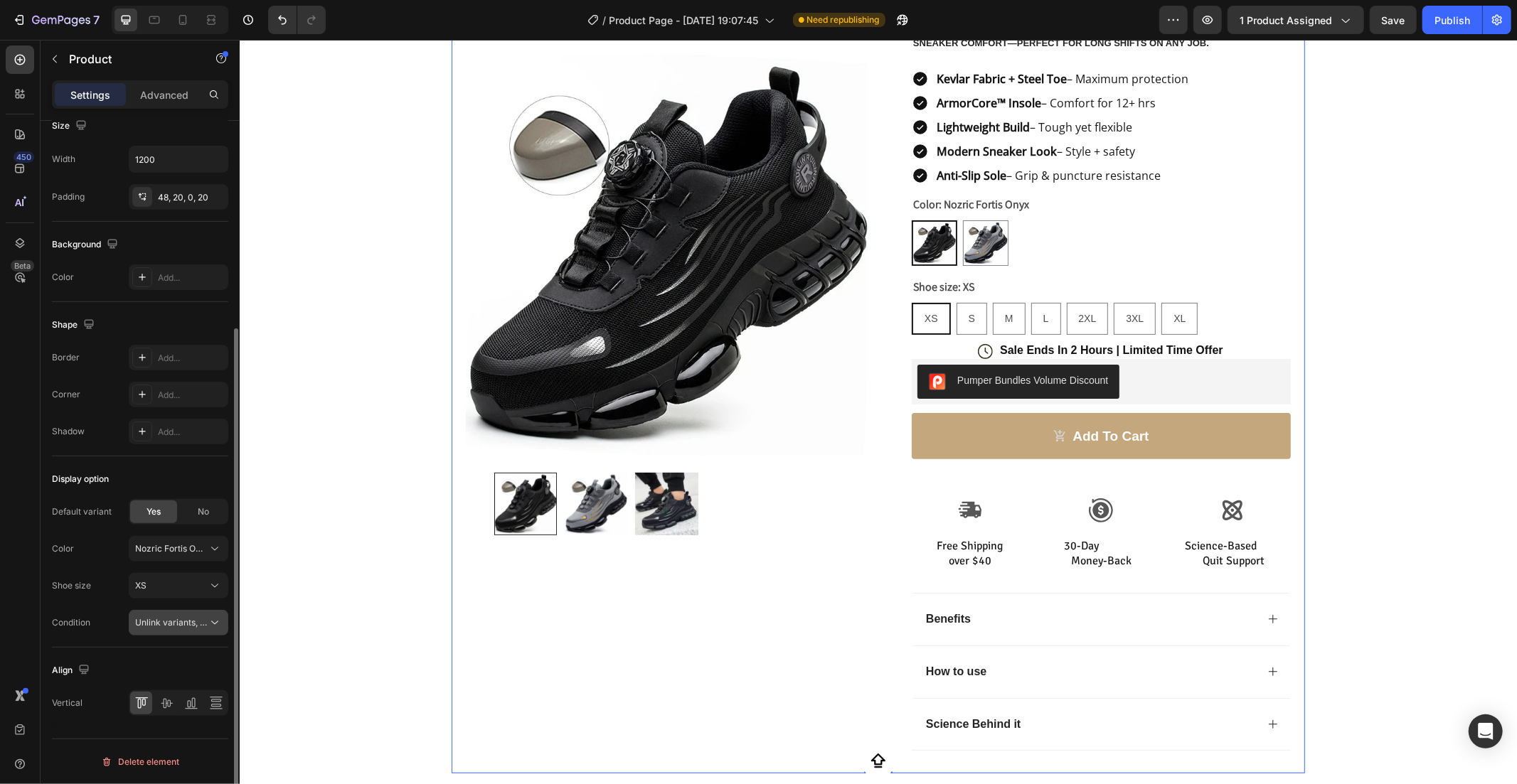
click at [182, 627] on span "Unlink variants, quantity <br> between same products" at bounding box center [244, 622] width 218 height 11
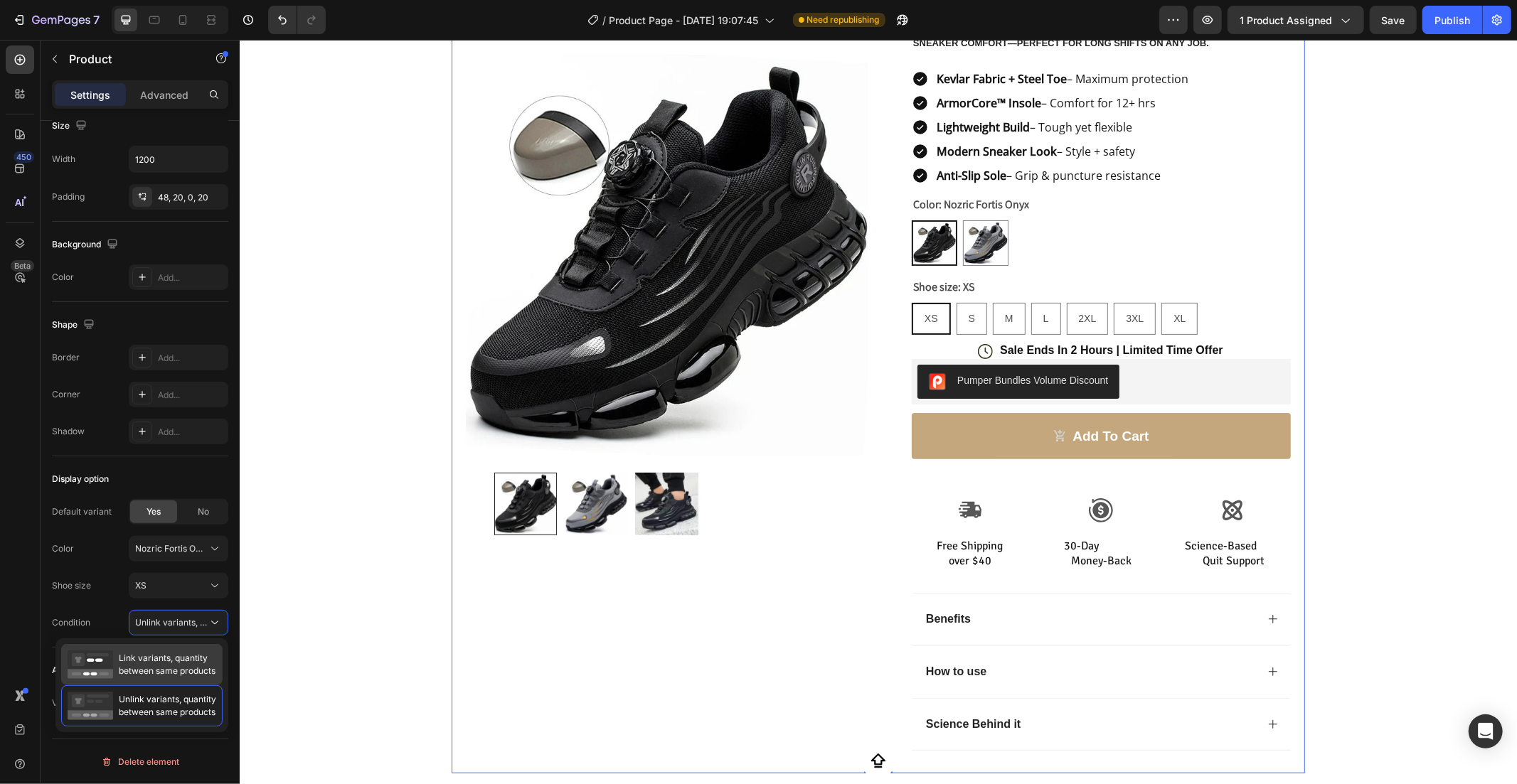
click at [158, 658] on span "Link variants, quantity between same products" at bounding box center [167, 665] width 97 height 25
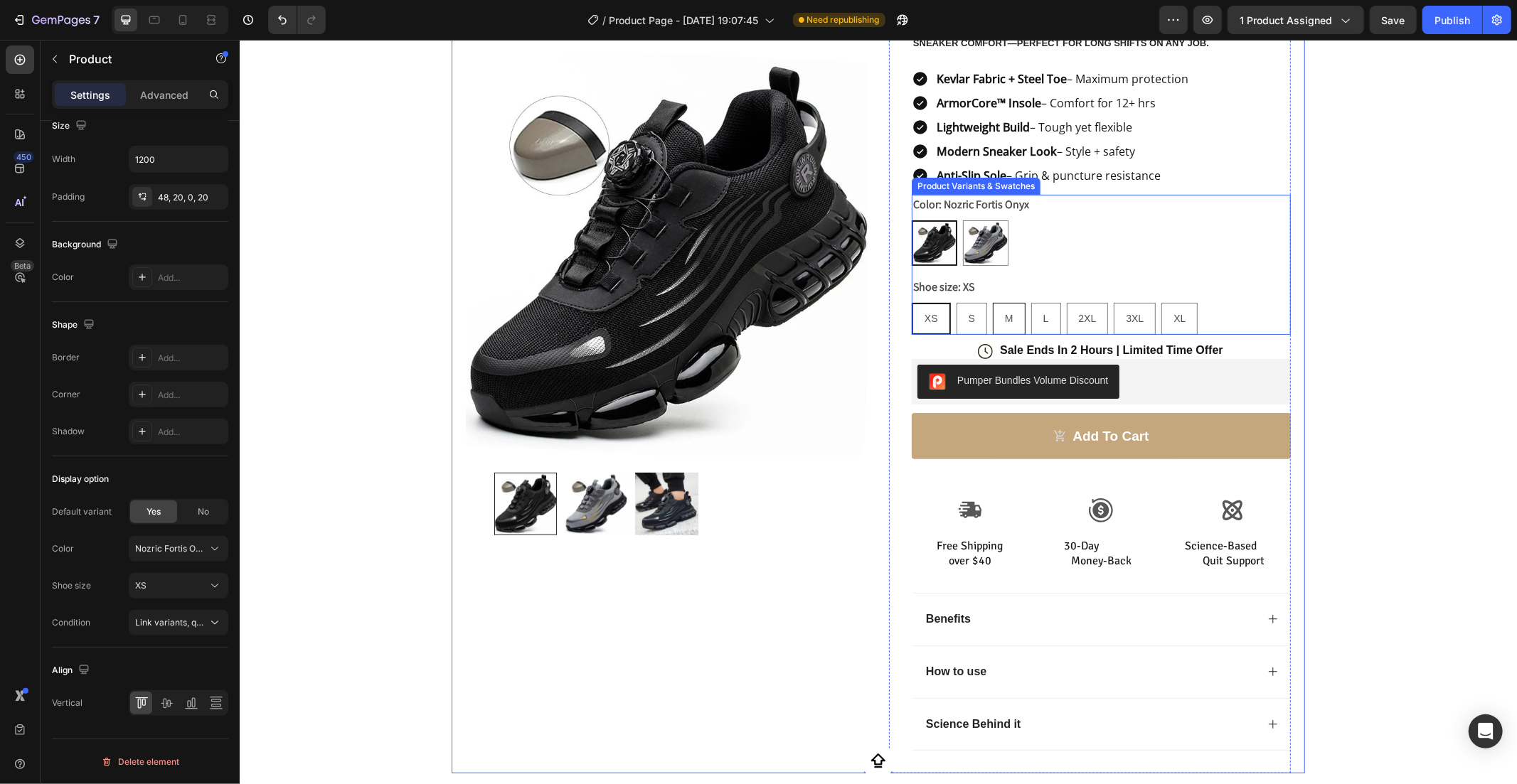
click at [1010, 305] on div "M" at bounding box center [1008, 318] width 31 height 29
click at [992, 302] on input "M M M" at bounding box center [991, 301] width 1 height 1
radio input "true"
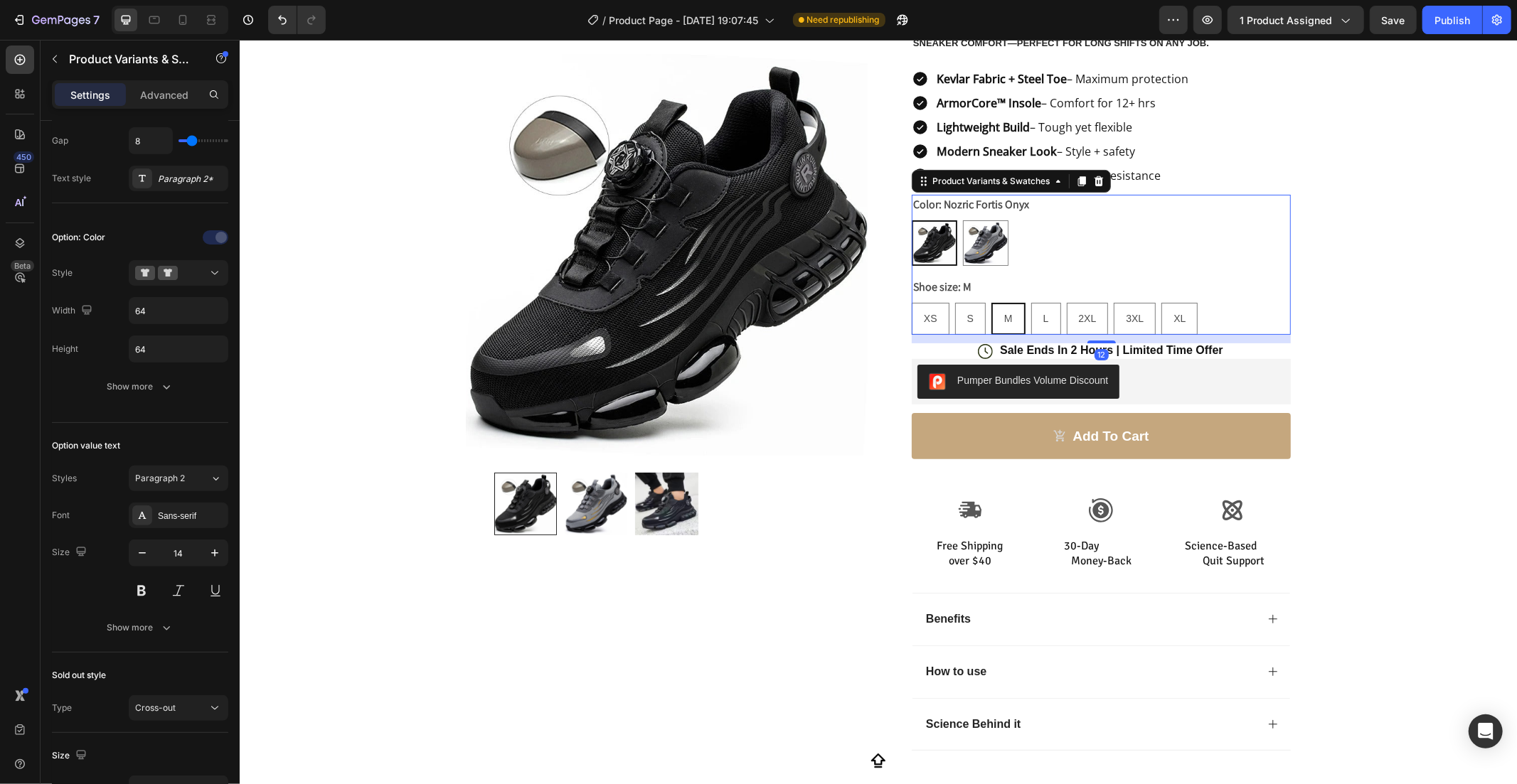
scroll to position [0, 0]
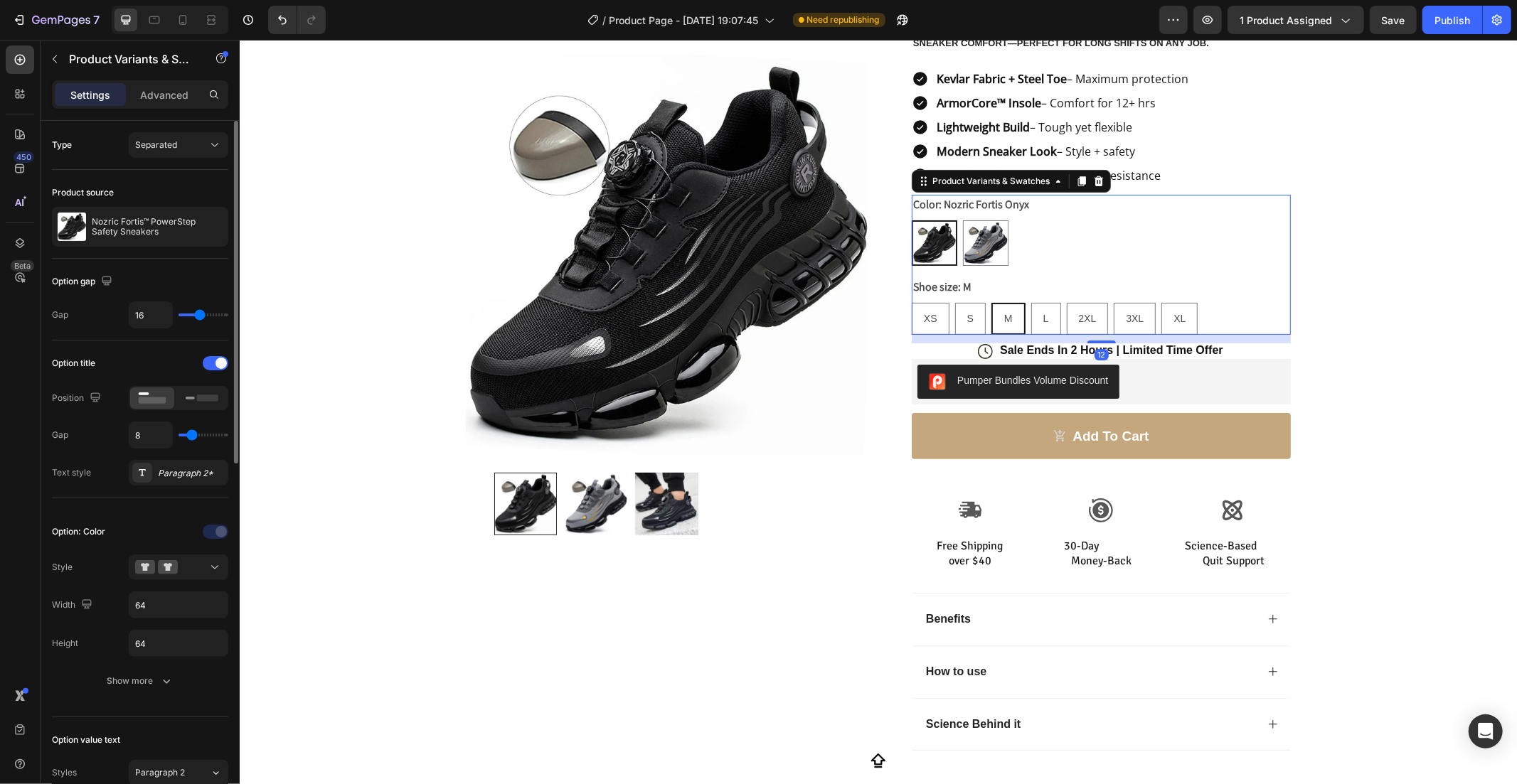
click at [940, 250] on img at bounding box center [933, 242] width 43 height 43
click at [911, 220] on input "Nozric Fortis Onyx Nozric Fortis Onyx" at bounding box center [910, 219] width 1 height 1
click at [973, 253] on img at bounding box center [984, 242] width 44 height 44
click at [963, 220] on input "Nozric Fortis Titanium Nozric Fortis Titanium" at bounding box center [962, 219] width 1 height 1
radio input "true"
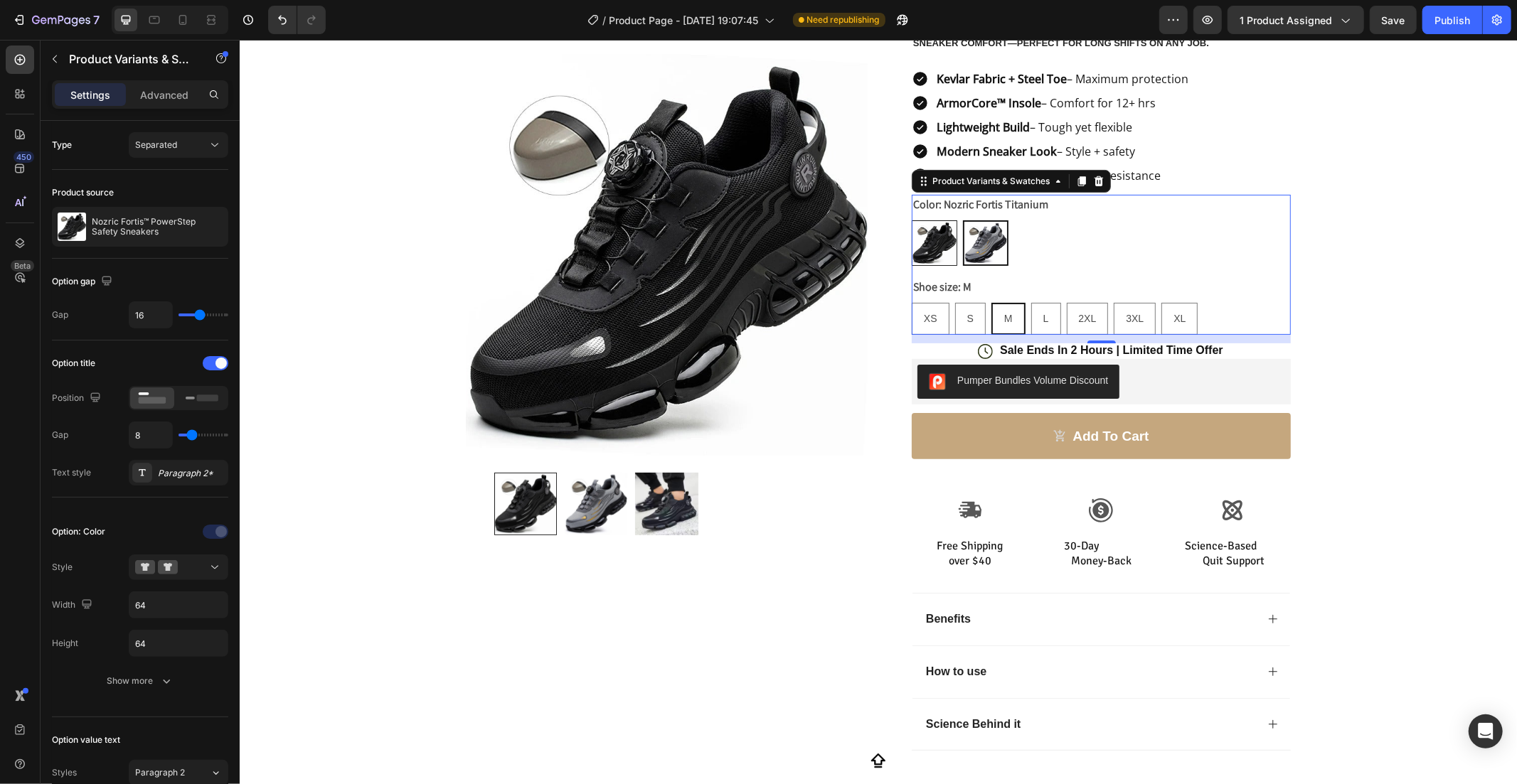
click at [930, 252] on img at bounding box center [934, 242] width 44 height 44
click at [911, 220] on input "Nozric Fortis Onyx Nozric Fortis Onyx" at bounding box center [910, 219] width 1 height 1
radio input "true"
click at [967, 252] on img at bounding box center [984, 242] width 44 height 44
click at [963, 220] on input "Nozric Fortis Titanium Nozric Fortis Titanium" at bounding box center [962, 219] width 1 height 1
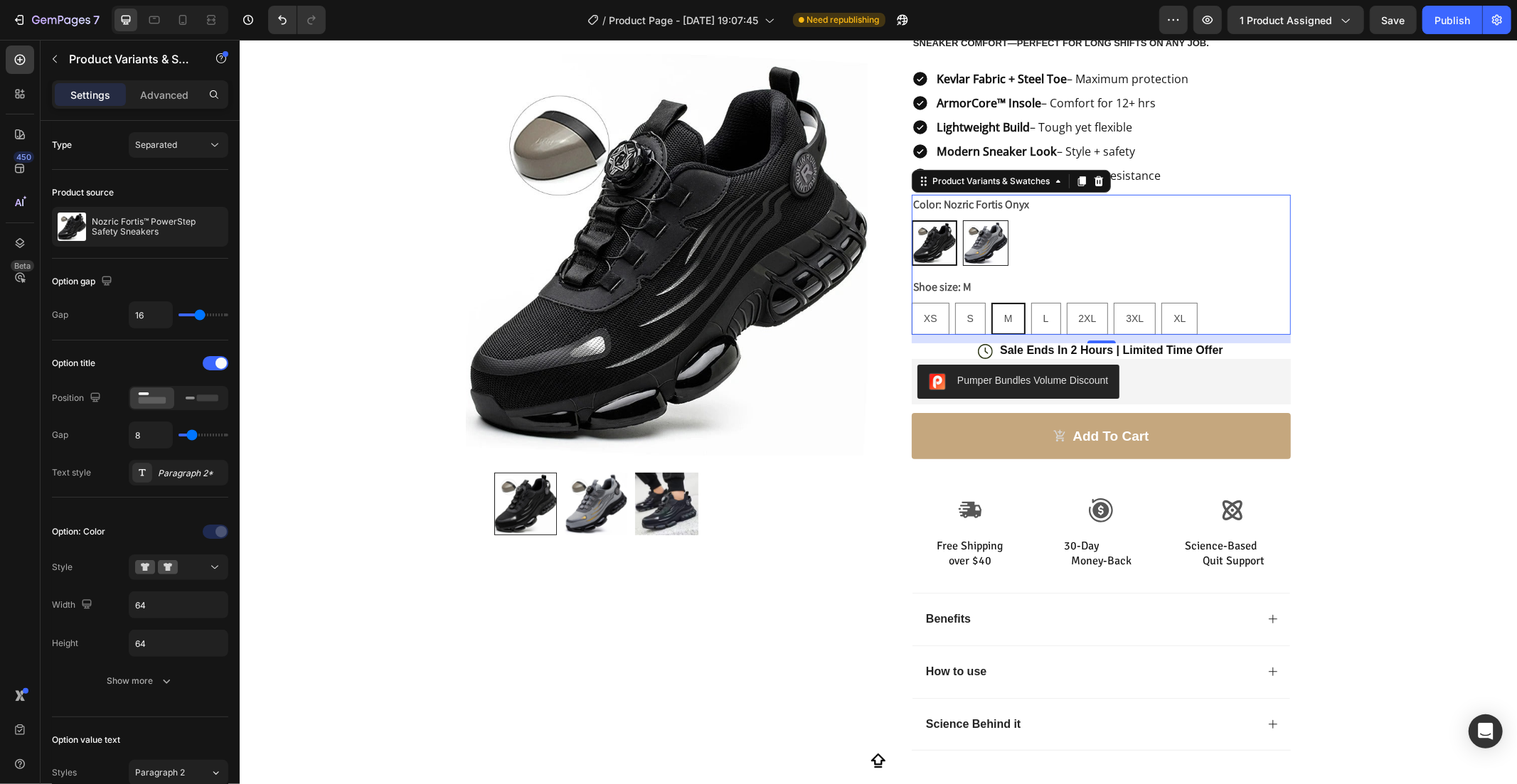
radio input "true"
click at [1021, 326] on div "XS XS XS S S S M M M L L L 2XL 2XL 2XL 3XL 3XL 3XL XL XL XL" at bounding box center [1101, 318] width 379 height 32
click at [1032, 326] on div "L" at bounding box center [1046, 318] width 29 height 29
click at [1031, 302] on input "L L L" at bounding box center [1030, 301] width 1 height 1
radio input "true"
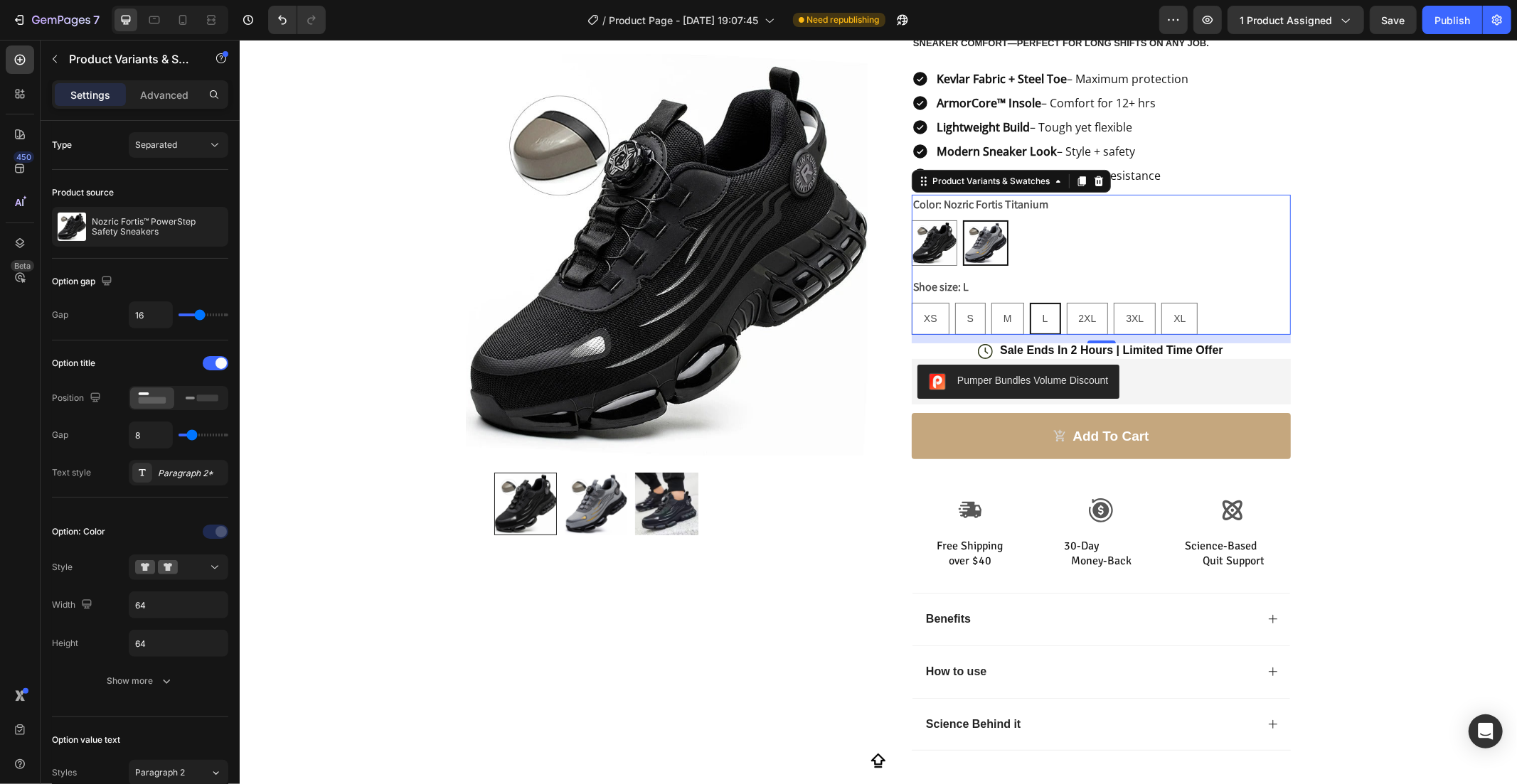
click at [963, 262] on img at bounding box center [984, 242] width 43 height 43
click at [962, 220] on input "Nozric Fortis Titanium Nozric Fortis Titanium" at bounding box center [962, 219] width 1 height 1
click at [977, 254] on img at bounding box center [984, 242] width 43 height 43
click at [963, 220] on input "Nozric Fortis Titanium Nozric Fortis Titanium" at bounding box center [962, 219] width 1 height 1
drag, startPoint x: 926, startPoint y: 240, endPoint x: 952, endPoint y: 251, distance: 28.2
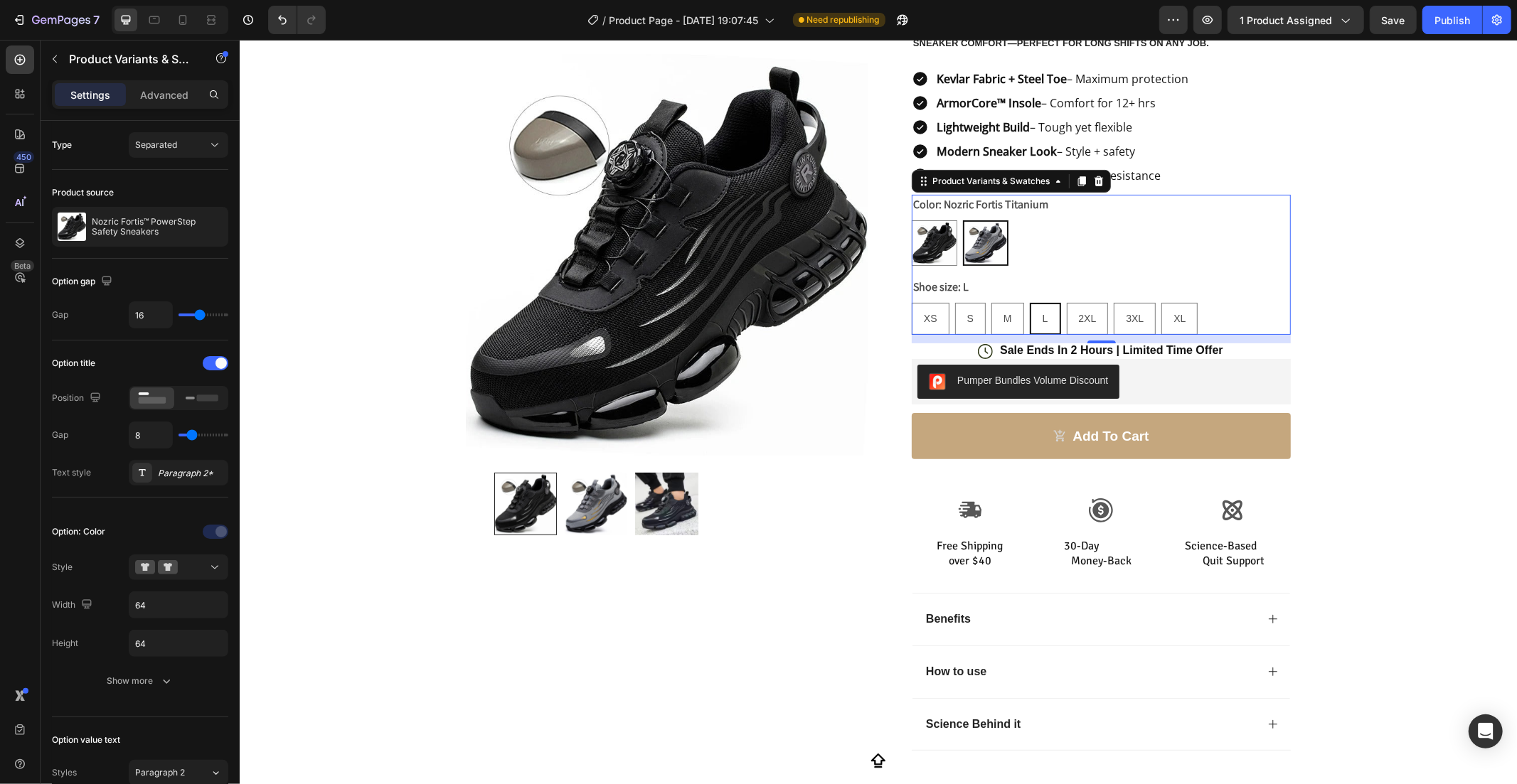
click at [927, 240] on img at bounding box center [934, 242] width 44 height 44
click at [911, 220] on input "Nozric Fortis Onyx Nozric Fortis Onyx" at bounding box center [910, 219] width 1 height 1
radio input "true"
click at [1078, 324] on div "2XL" at bounding box center [1087, 318] width 40 height 29
click at [1066, 302] on input "2XL 2XL 2XL" at bounding box center [1065, 301] width 1 height 1
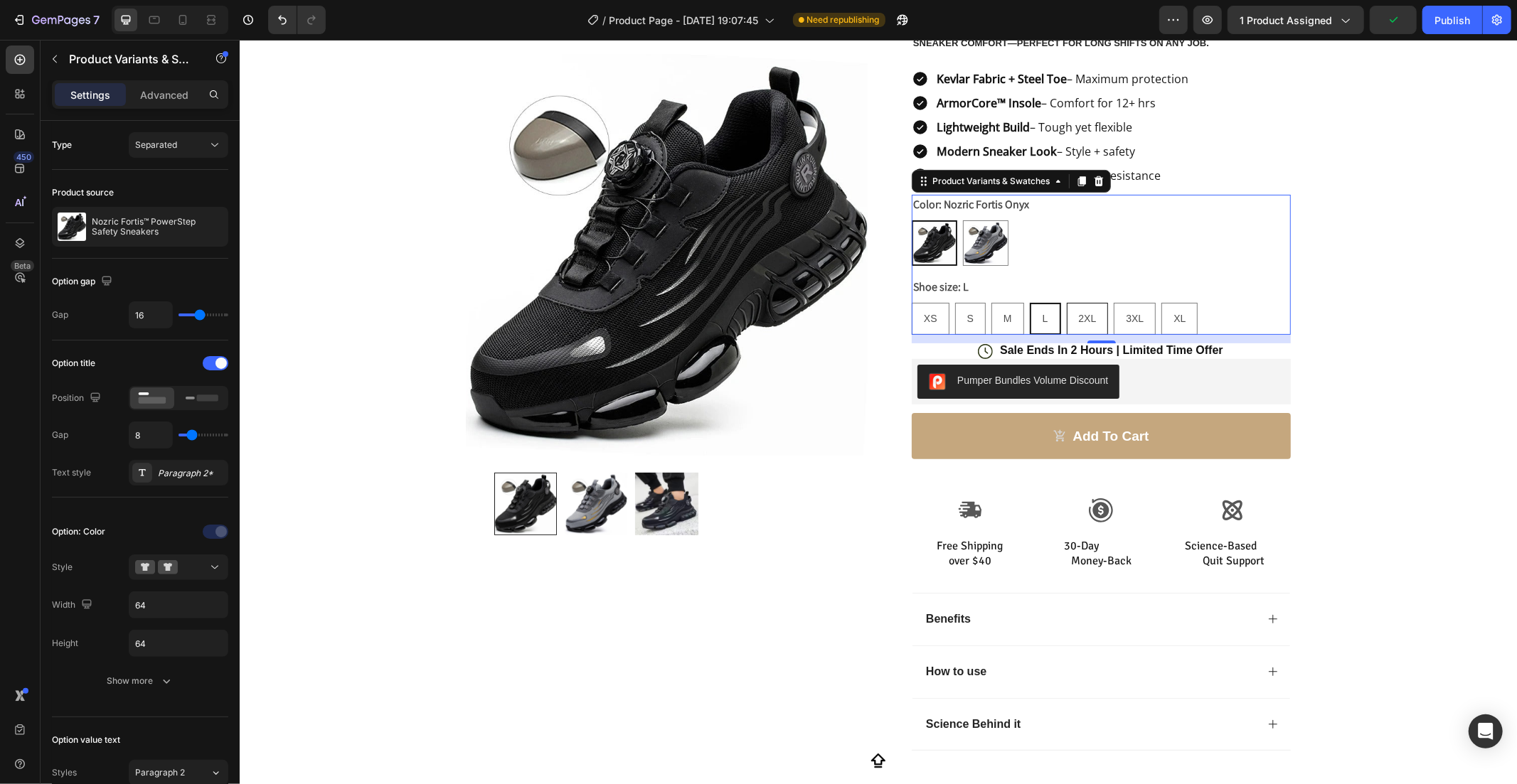
radio input "true"
click at [1127, 318] on span "3XL" at bounding box center [1133, 318] width 18 height 12
click at [1113, 302] on input "3XL 3XL 3XL" at bounding box center [1112, 301] width 1 height 1
radio input "true"
click at [1151, 320] on div "XS XS XS S S S M M M L L L 2XL 2XL 2XL 3XL 3XL 3XL XL XL XL" at bounding box center [1101, 318] width 379 height 32
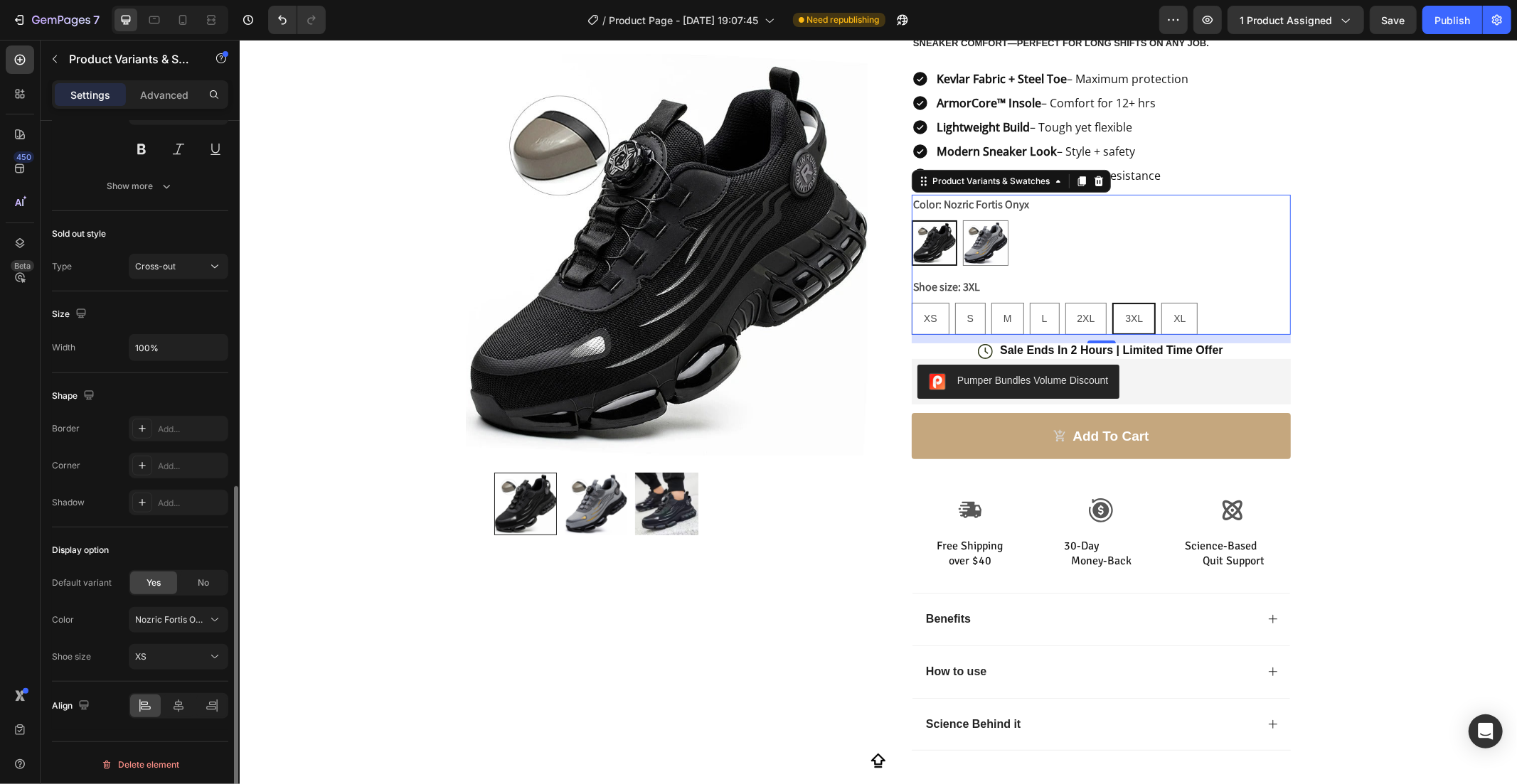
scroll to position [740, 0]
click at [186, 622] on span "Nozric Fortis Onyx" at bounding box center [170, 615] width 70 height 13
click at [188, 622] on span "Nozric Fortis Onyx" at bounding box center [170, 615] width 70 height 13
click at [73, 519] on div "Shape Border Add... Corner Add... Shadow Add..." at bounding box center [141, 446] width 177 height 154
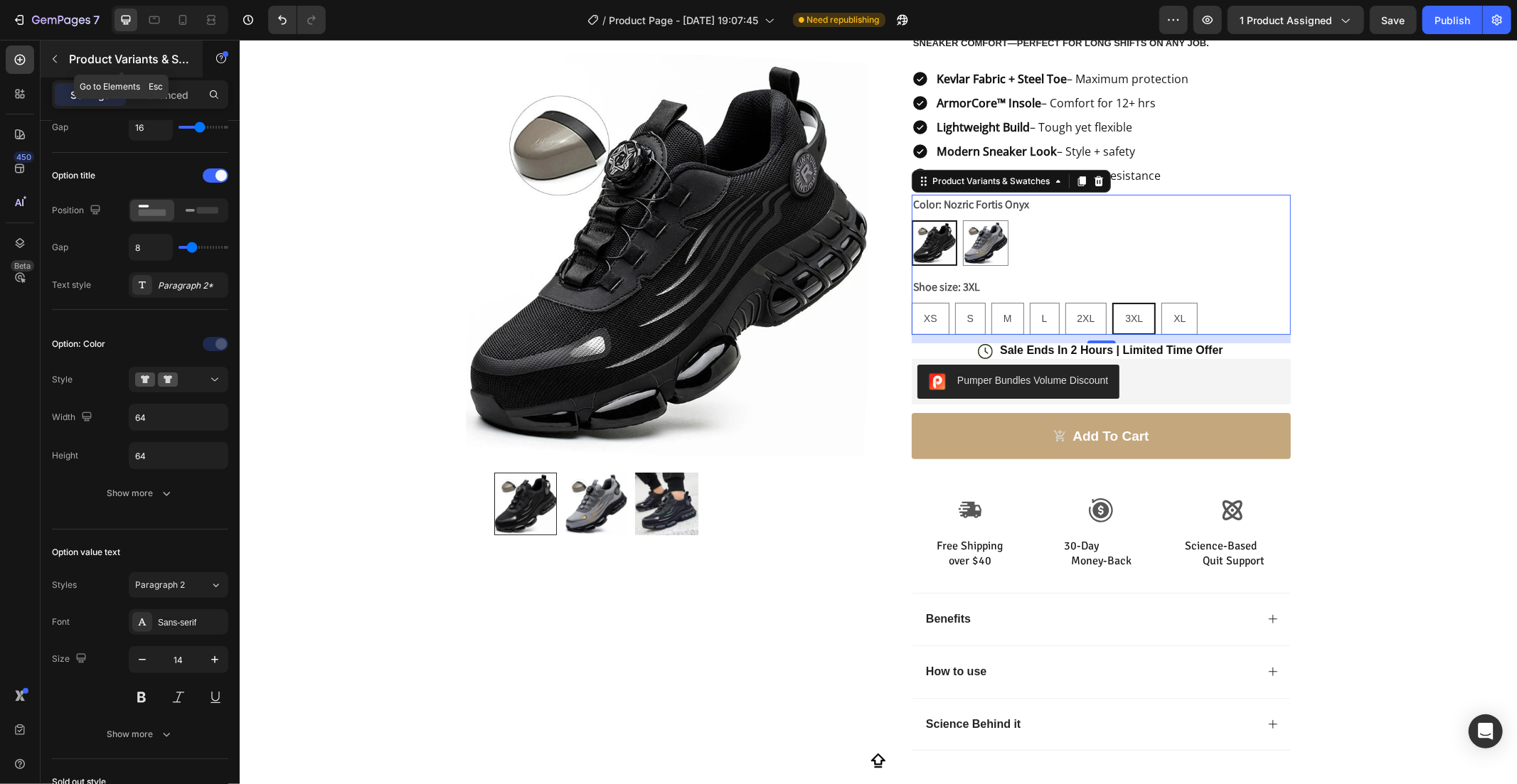
click at [173, 51] on p "Product Variants & Swatches" at bounding box center [130, 59] width 121 height 17
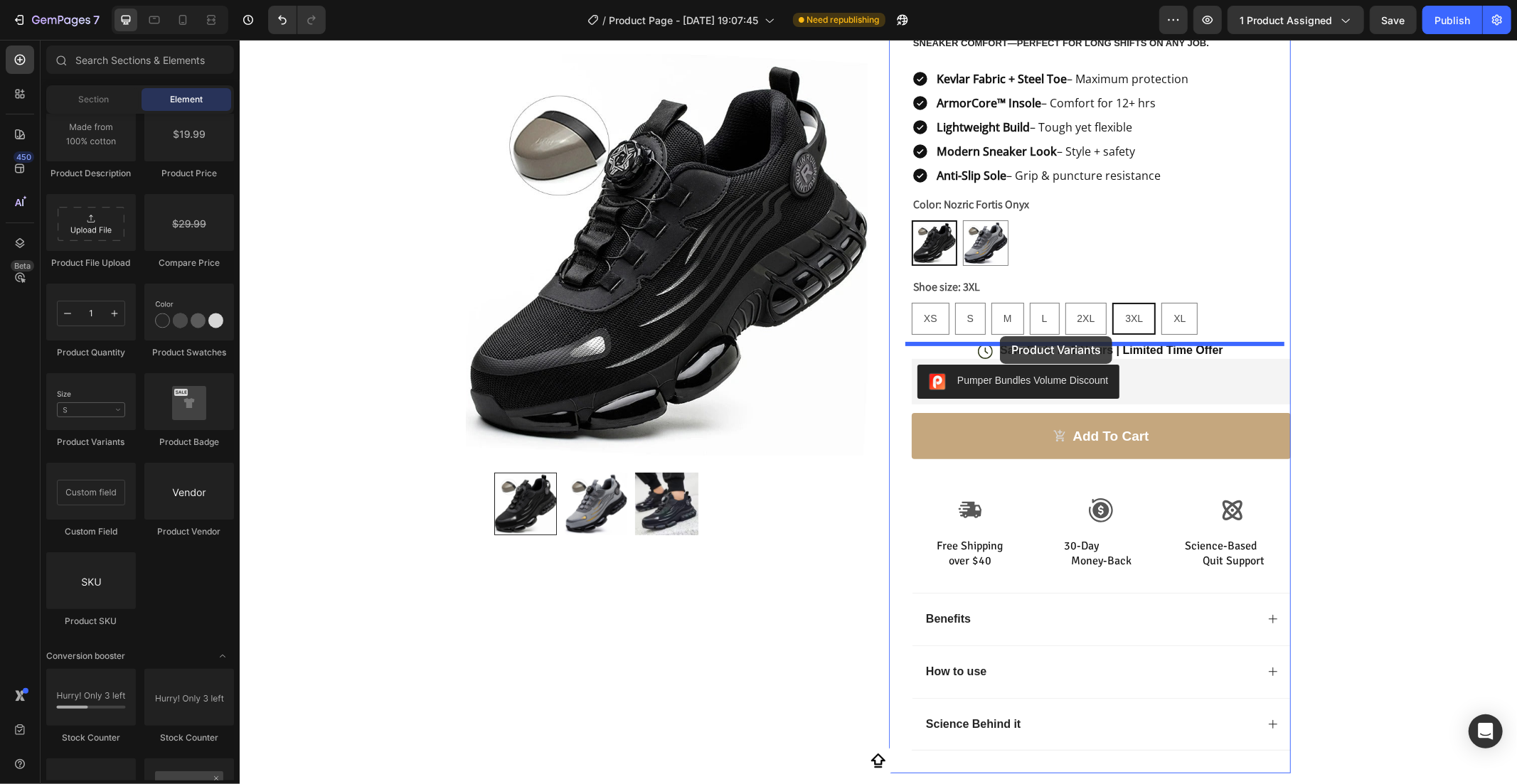
drag, startPoint x: 333, startPoint y: 462, endPoint x: 1000, endPoint y: 336, distance: 678.8
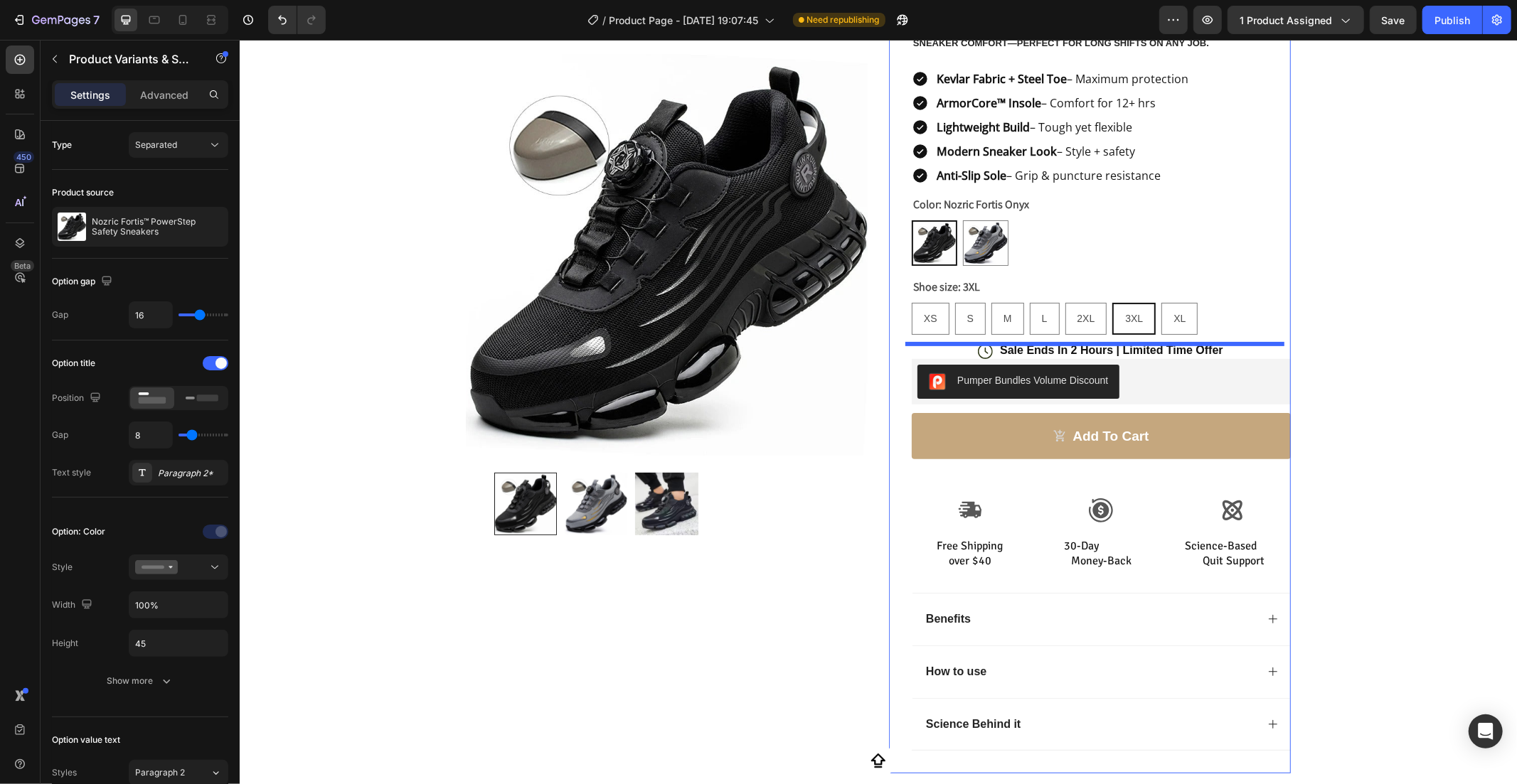
select select "3XL"
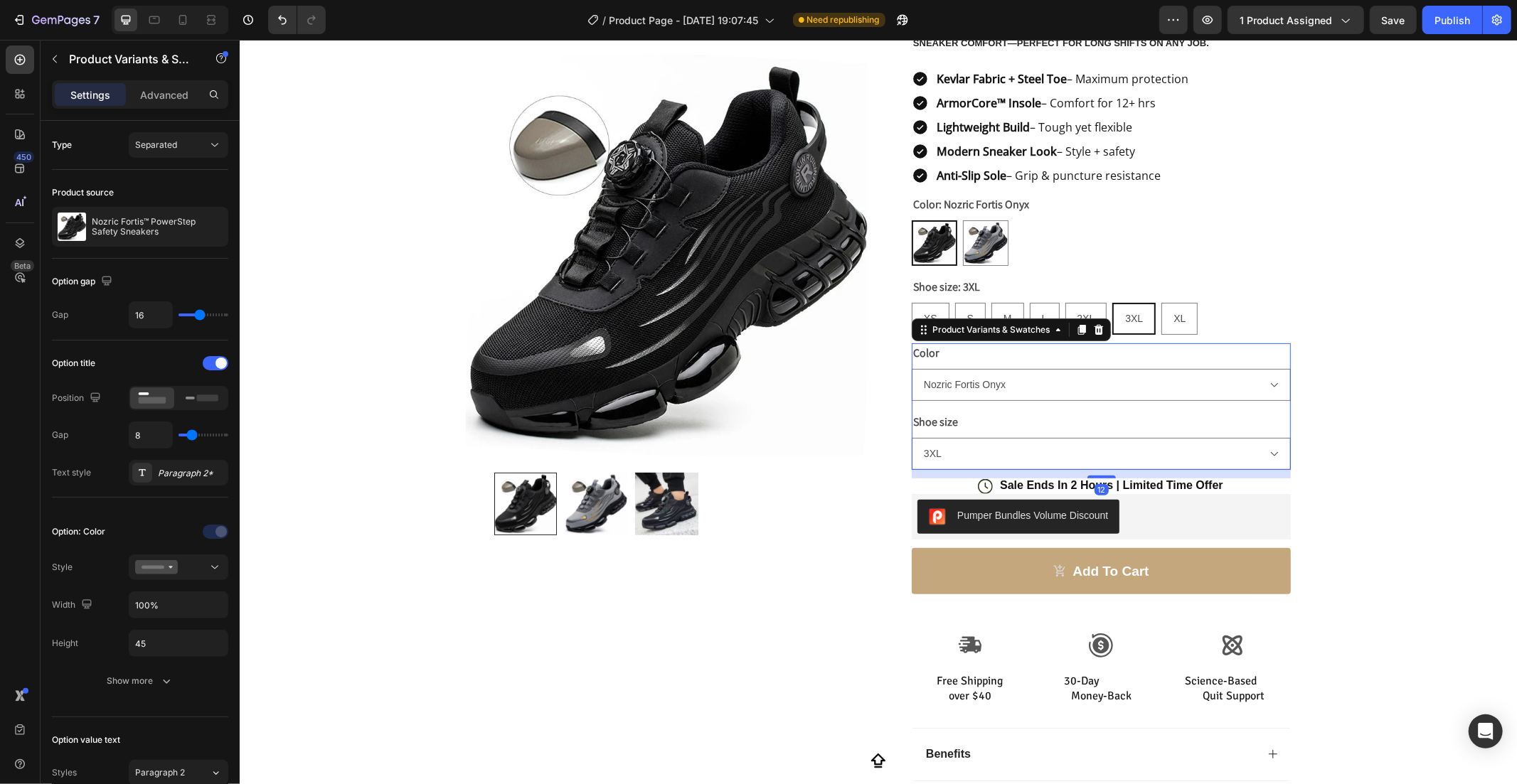
click at [1021, 421] on div "Shoe size XS S M L 2XL 3XL XL" at bounding box center [1101, 440] width 379 height 57
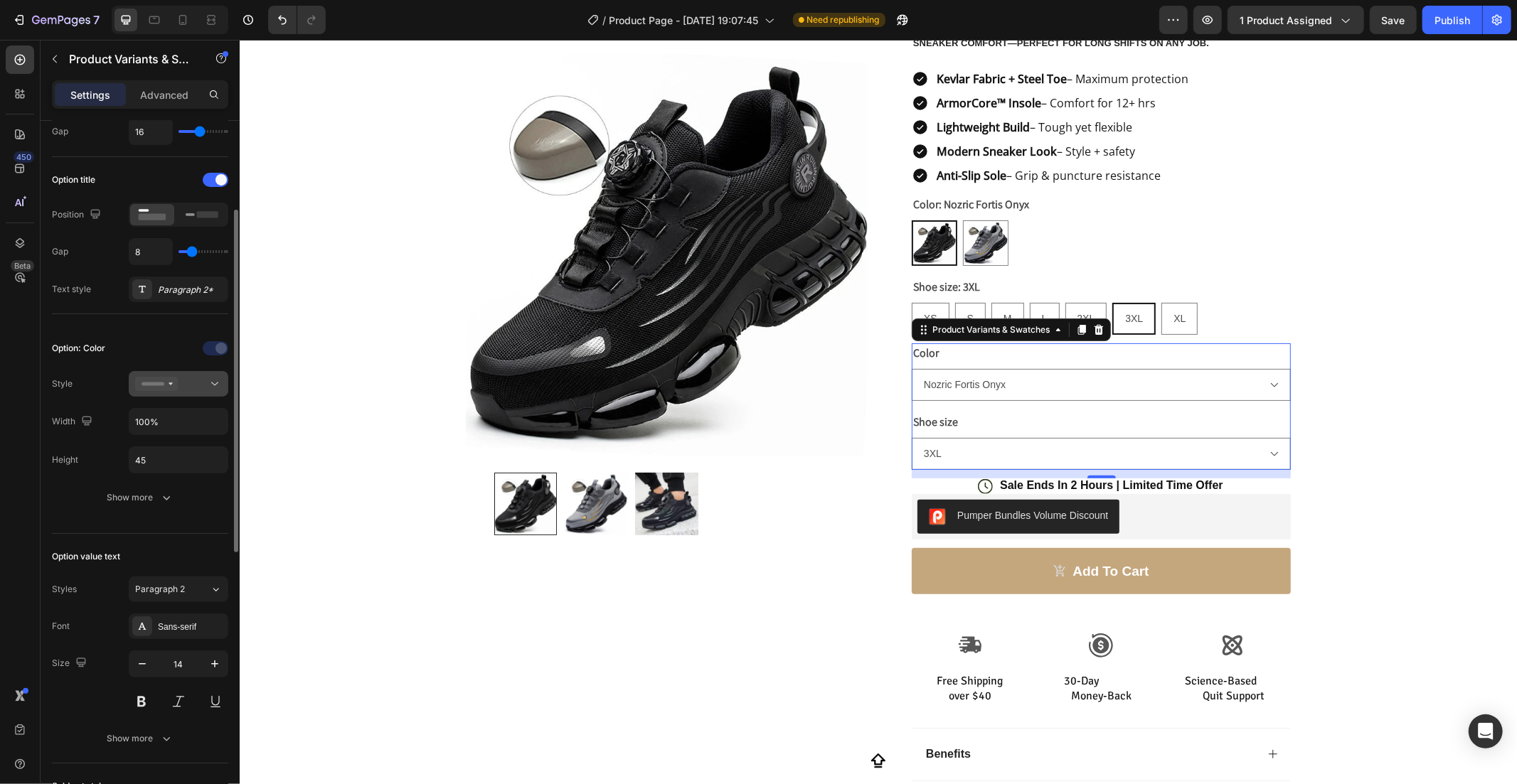
click at [160, 385] on rect at bounding box center [152, 384] width 23 height 3
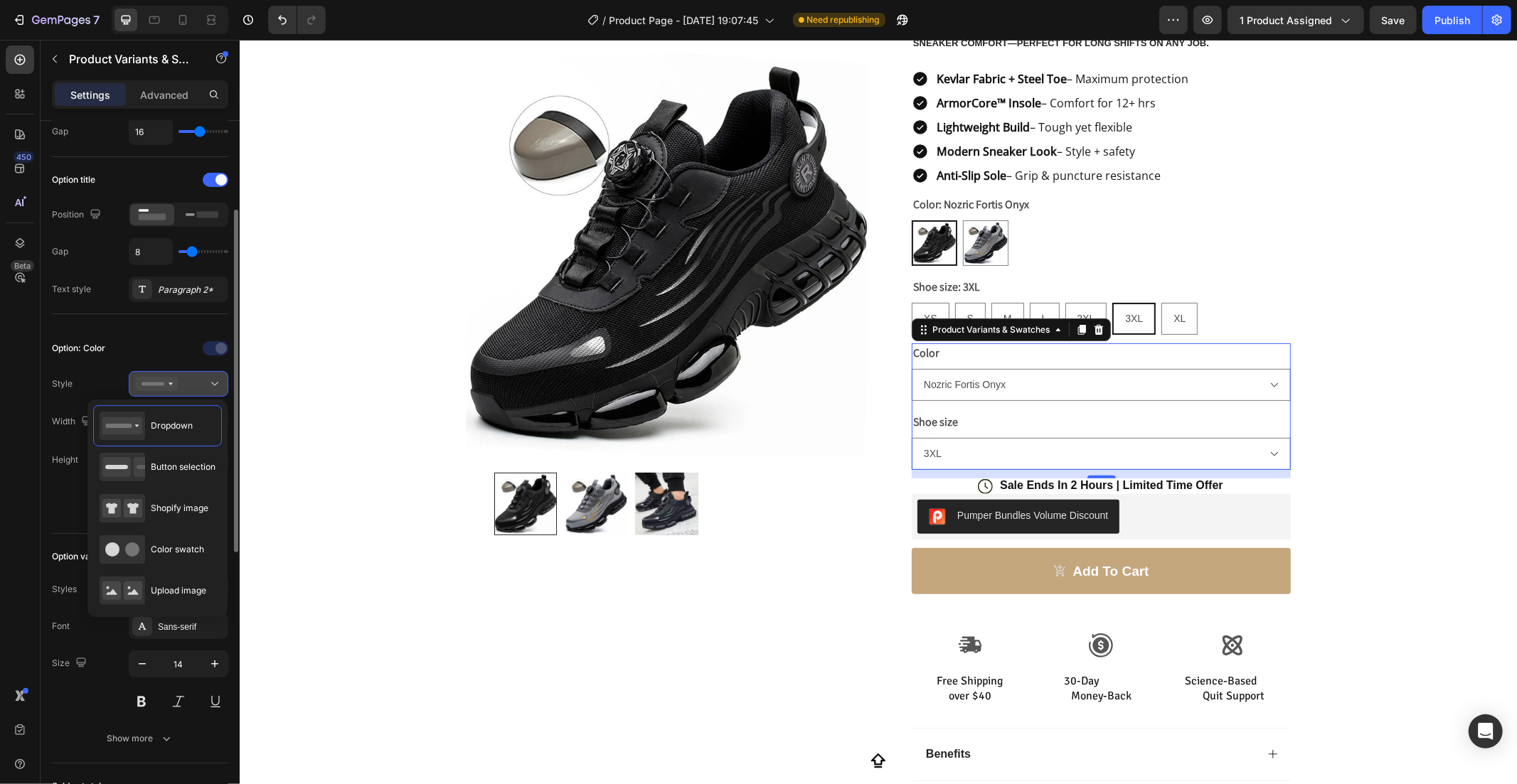
click at [160, 385] on rect at bounding box center [152, 384] width 23 height 3
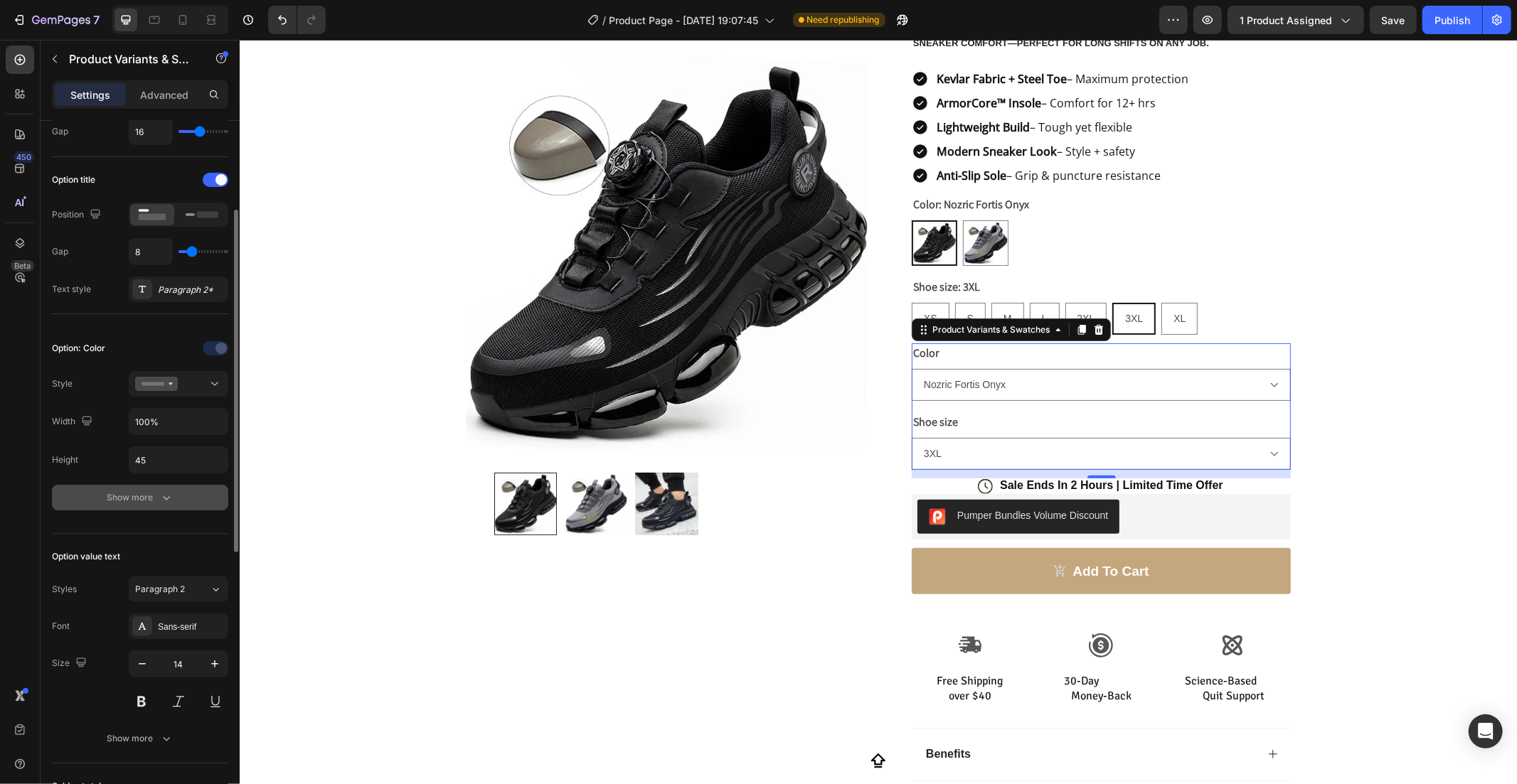
click at [154, 501] on div "Show more" at bounding box center [141, 497] width 66 height 14
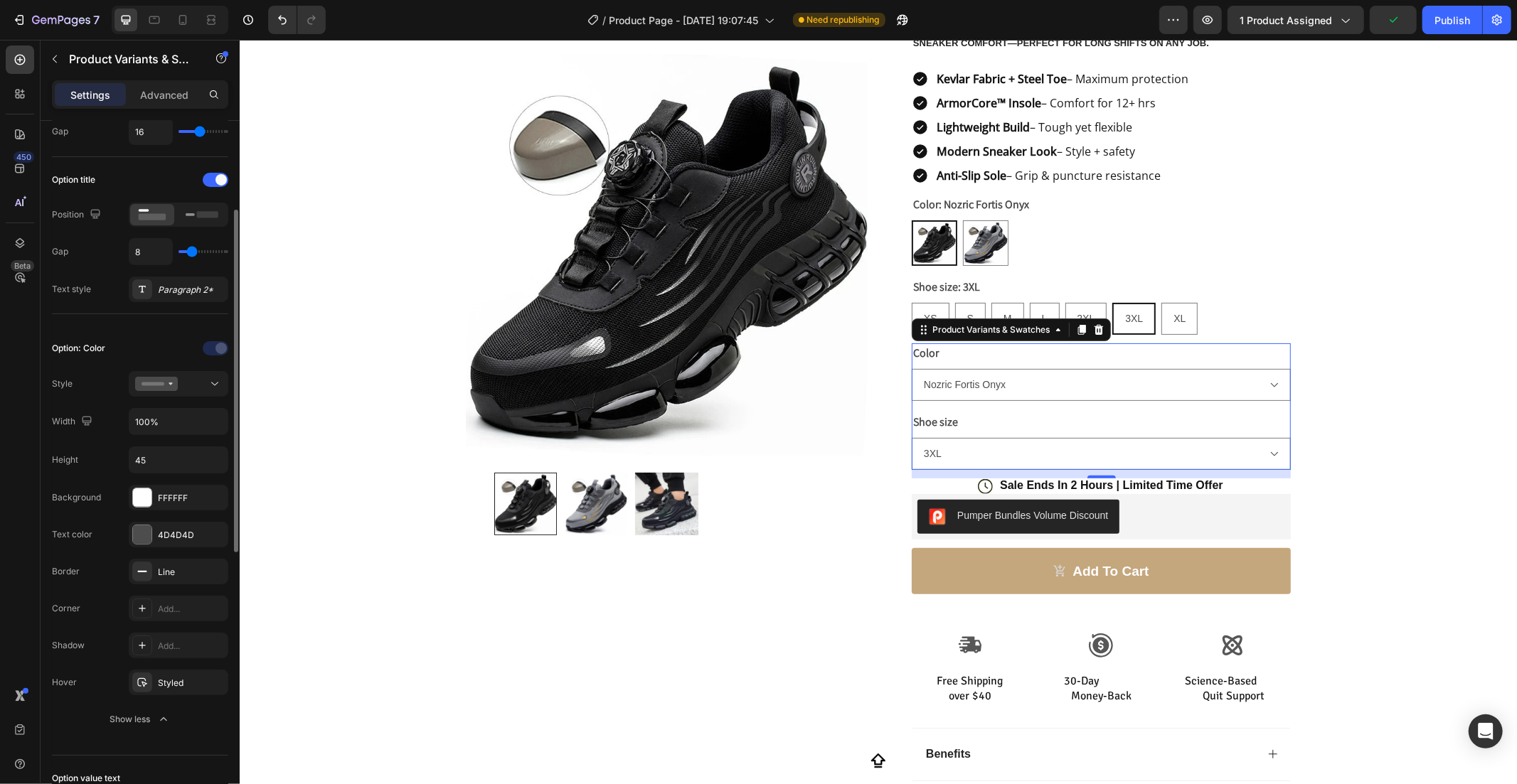
click at [119, 506] on div "Background FFFFFF" at bounding box center [141, 497] width 177 height 25
click at [125, 712] on div "Show less" at bounding box center [141, 719] width 61 height 14
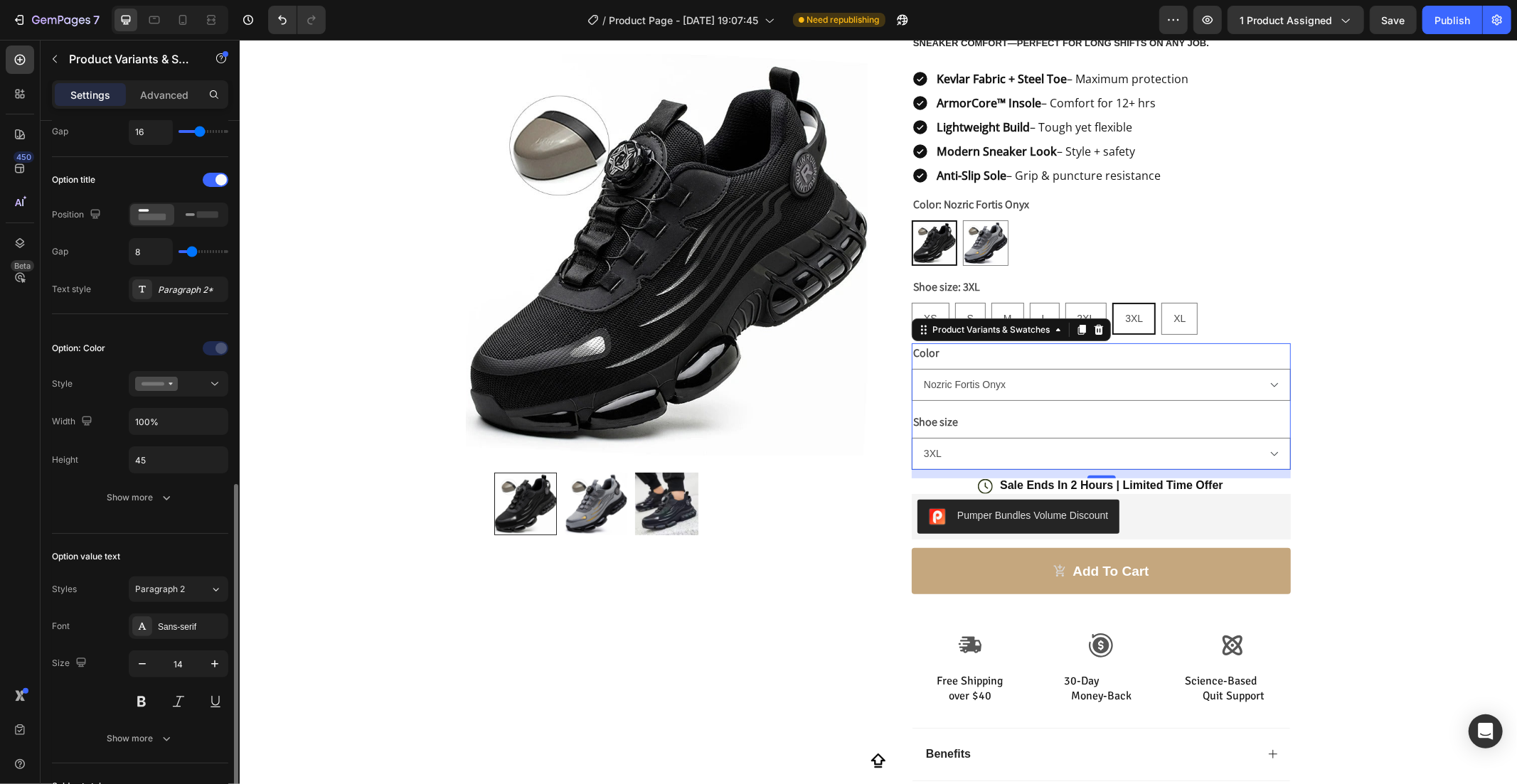
scroll to position [552, 0]
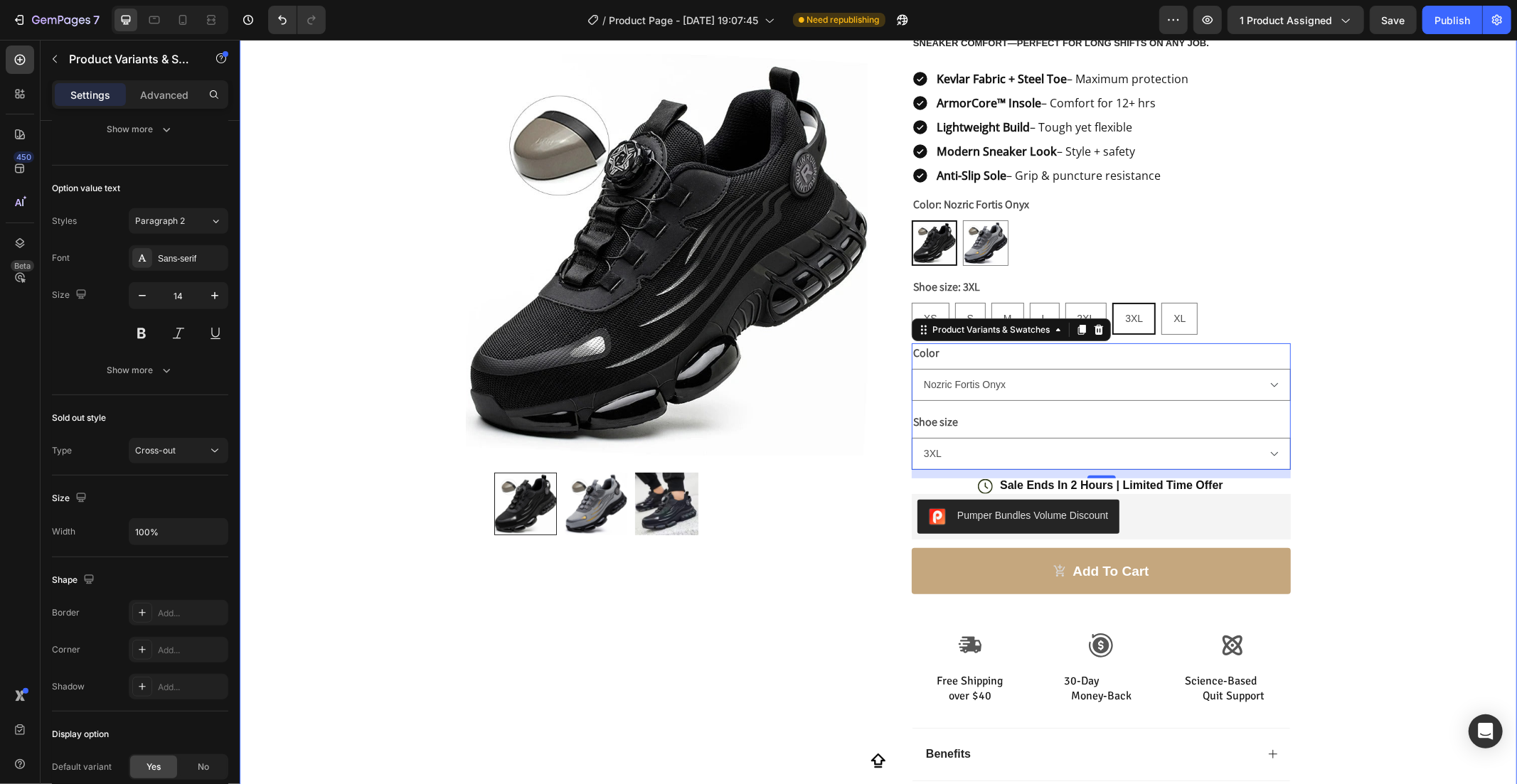
click at [1371, 244] on div "Product Images Row Icon Icon Icon Icon Icon Icon List Rated 4.8 based on 5000 r…" at bounding box center [878, 396] width 1277 height 1023
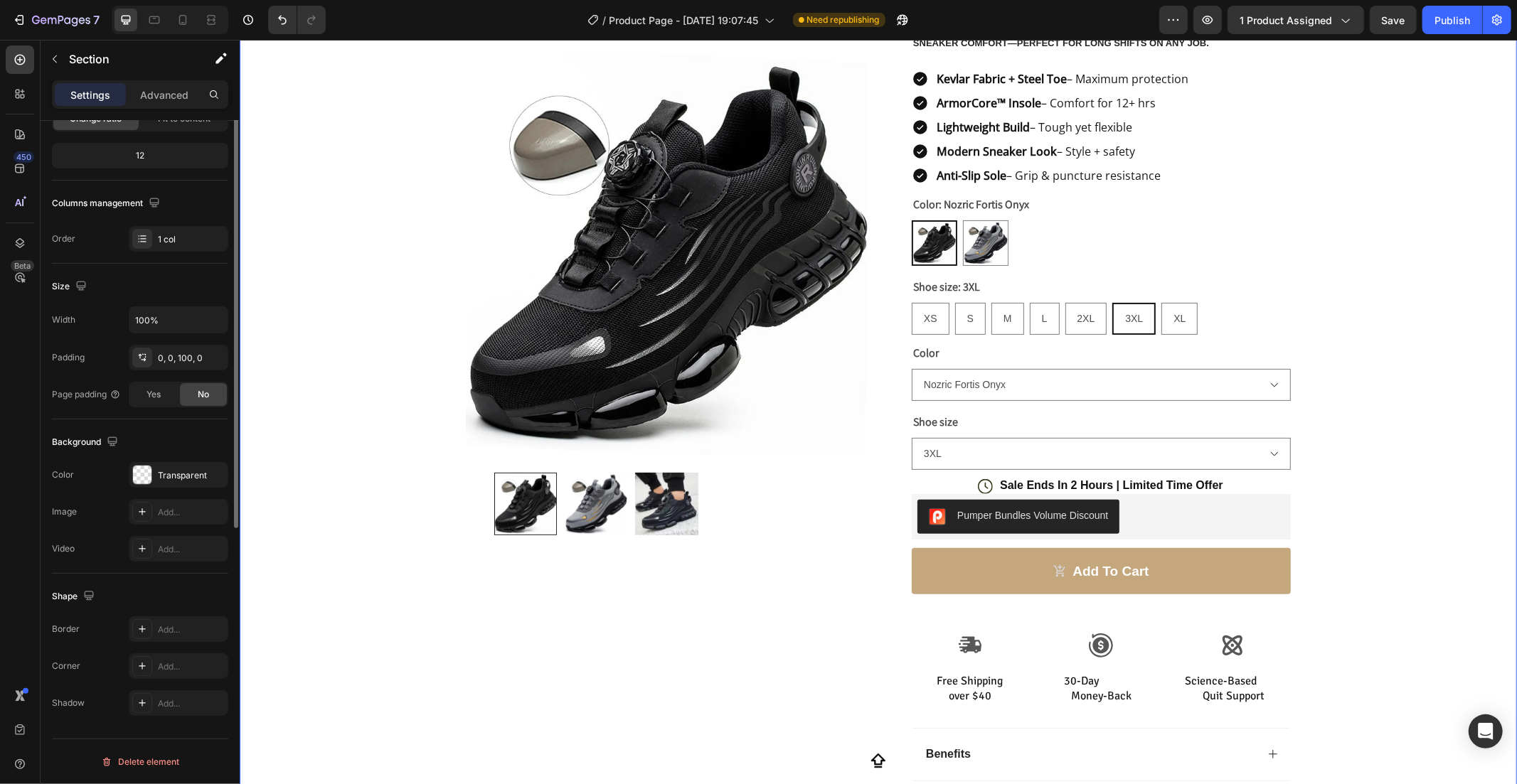
scroll to position [0, 0]
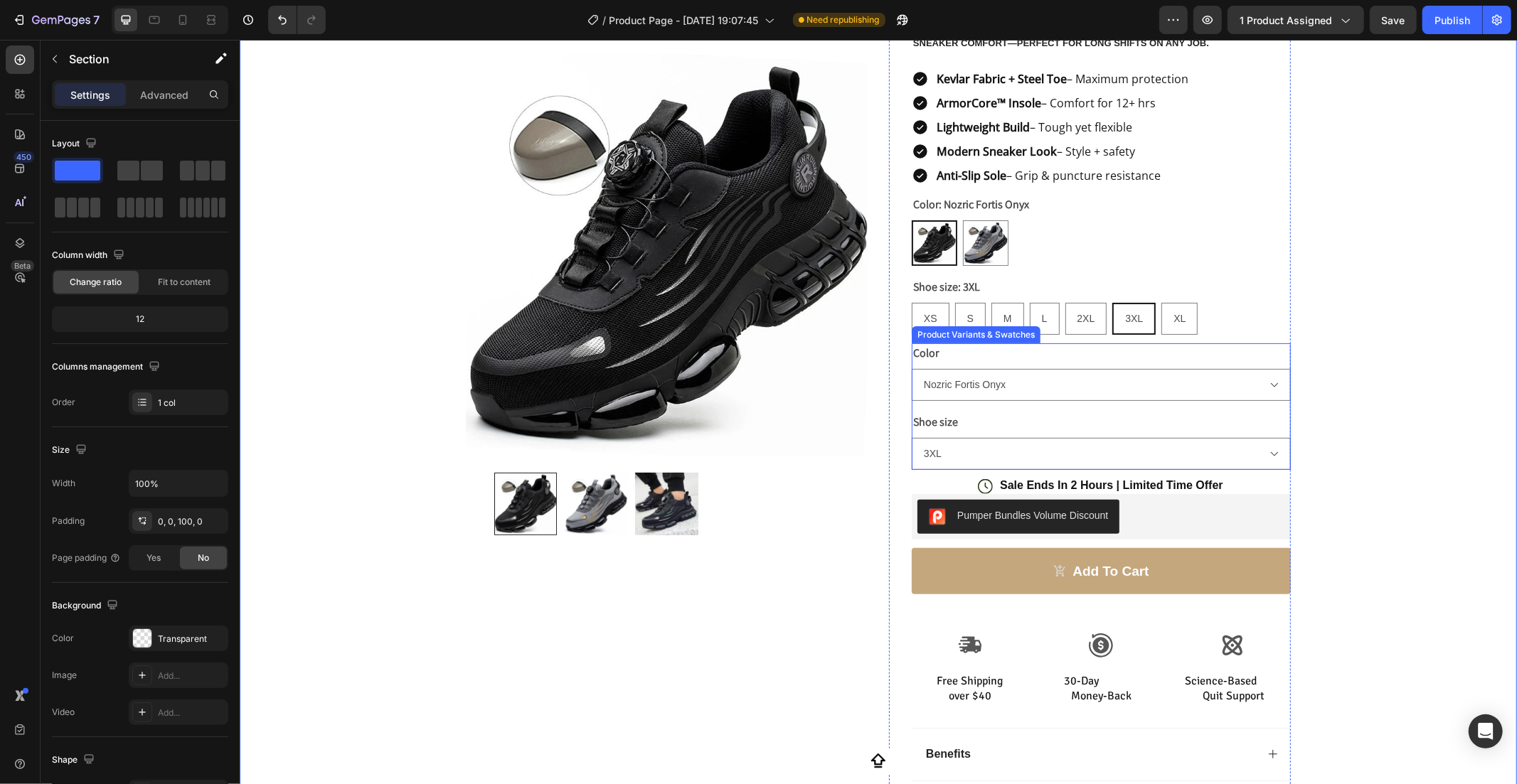
click at [1076, 429] on div "Shoe size XS S M L 2XL 3XL XL" at bounding box center [1101, 440] width 379 height 57
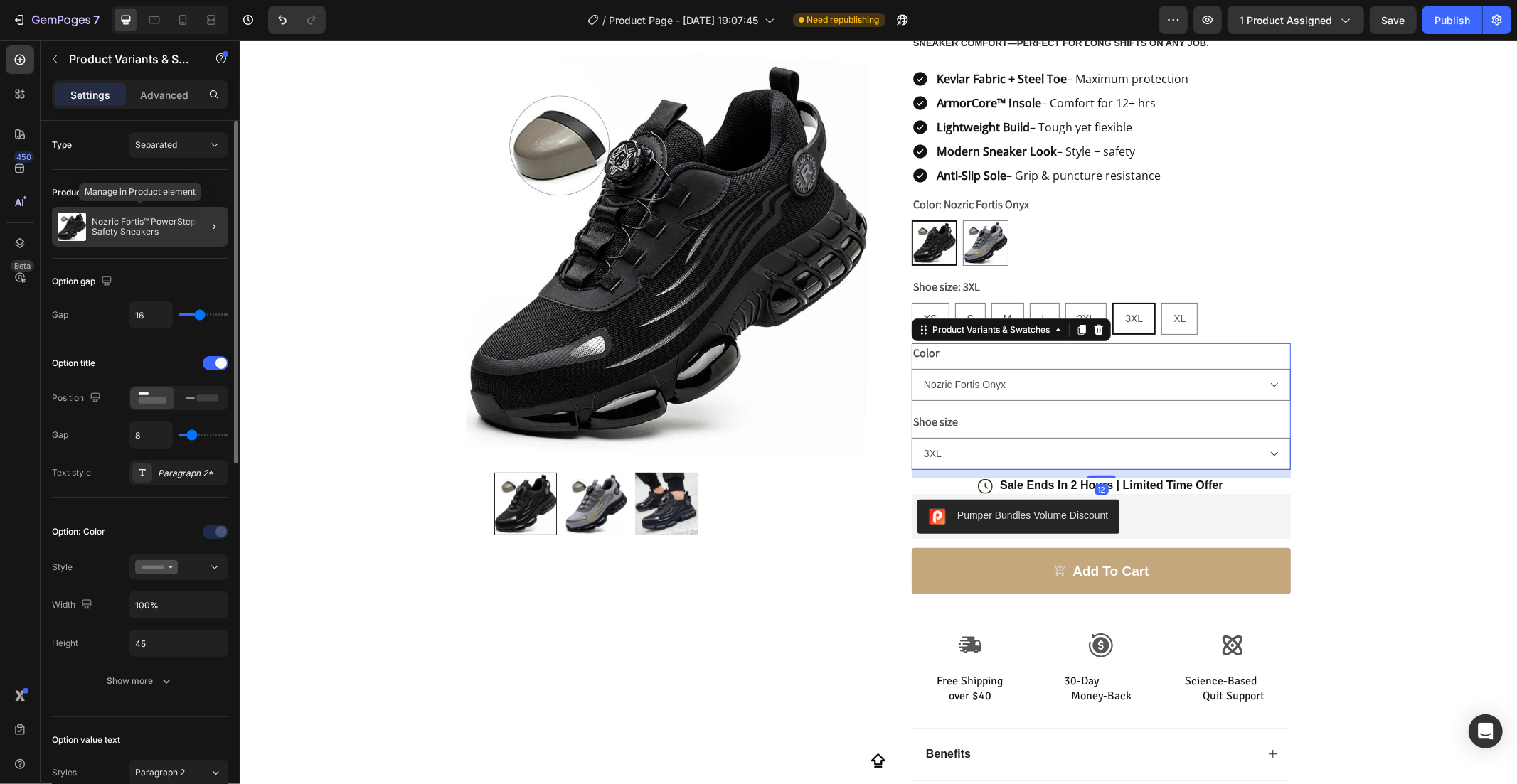
click at [162, 230] on p "Nozric Fortis™ PowerStep Safety Sneakers" at bounding box center [157, 227] width 131 height 20
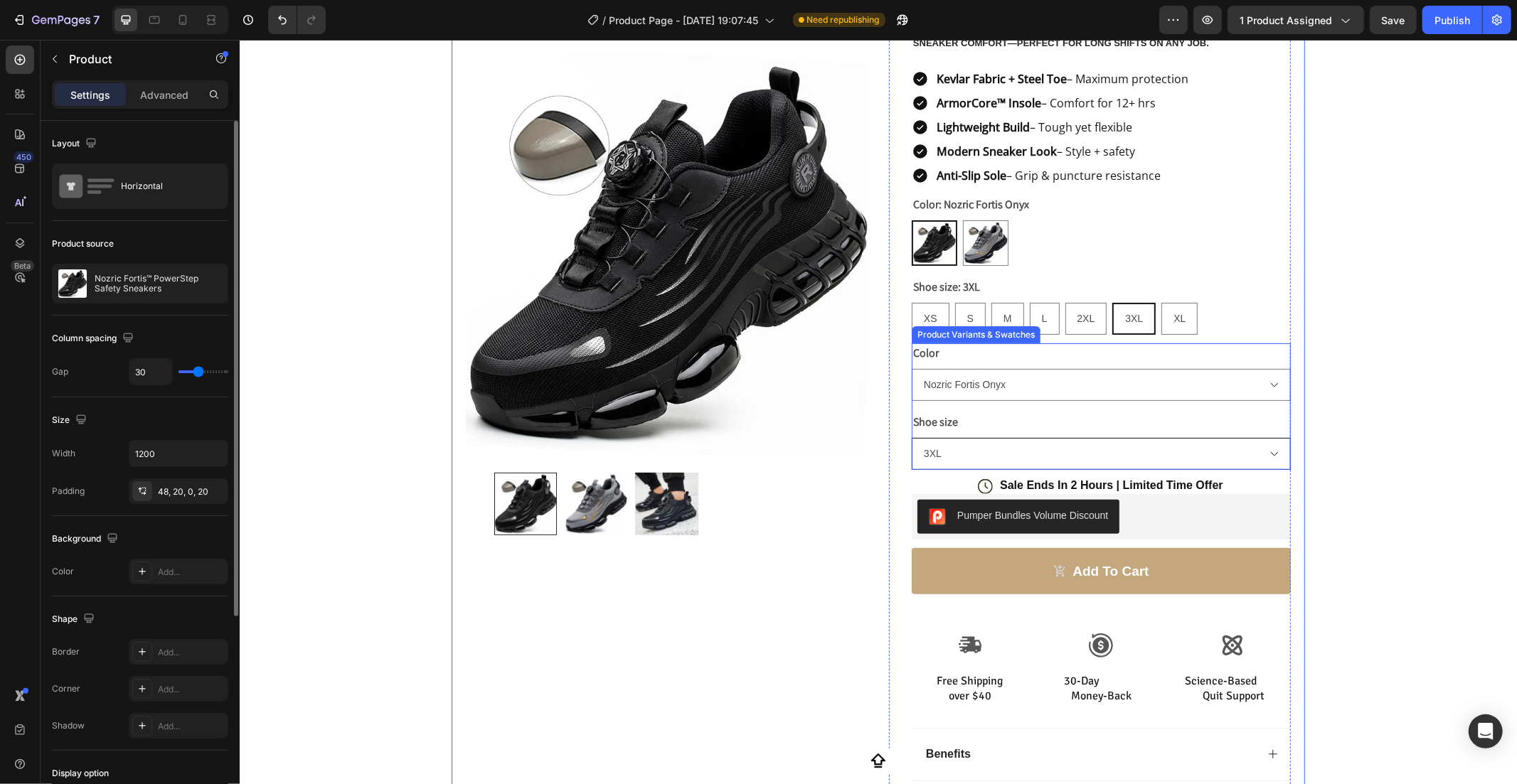
click at [1023, 440] on select "XS S M L 2XL 3XL XL" at bounding box center [1101, 453] width 379 height 32
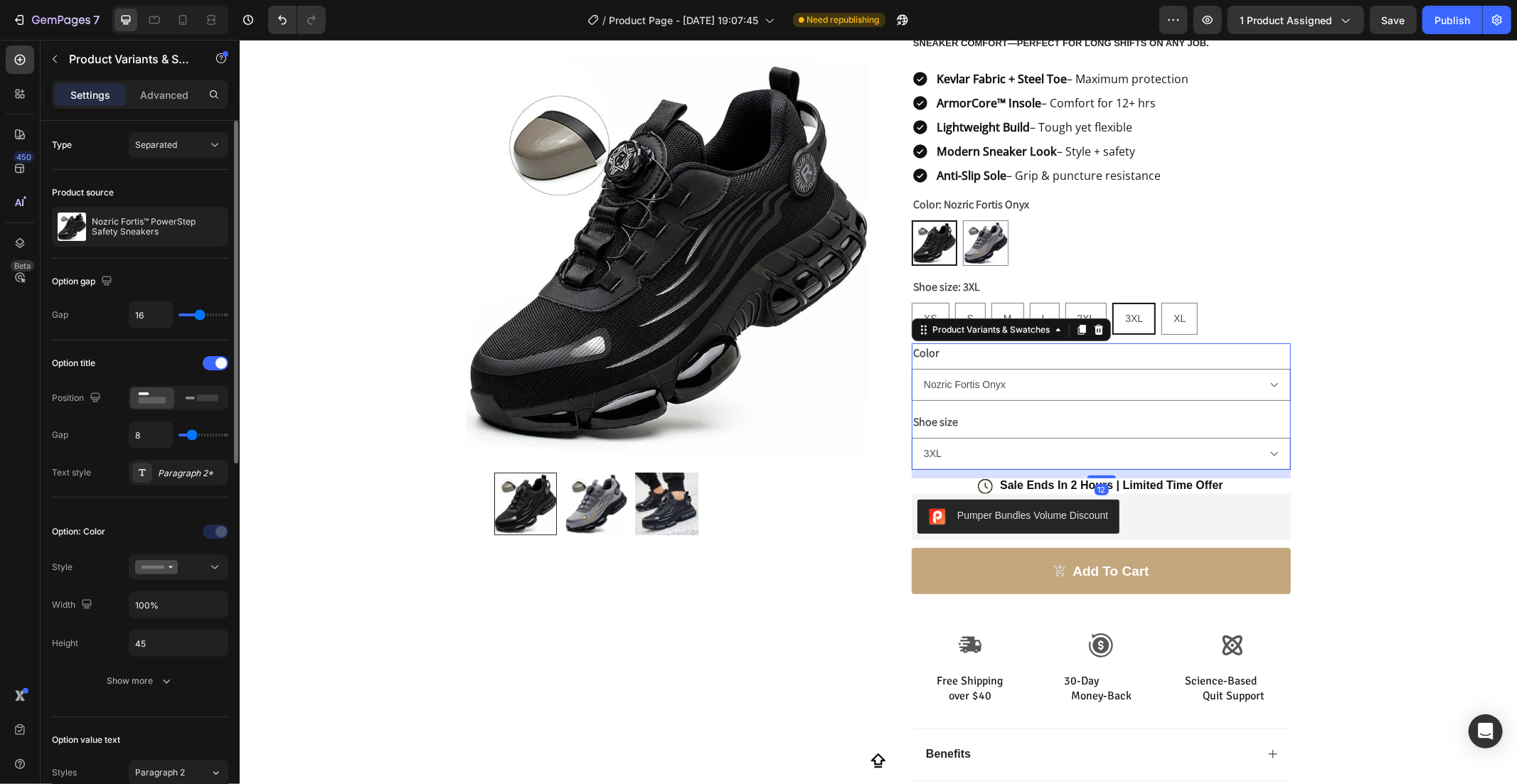
click at [185, 123] on div "Type Separated" at bounding box center [141, 146] width 177 height 49
click at [186, 146] on div "Separated" at bounding box center [172, 145] width 72 height 13
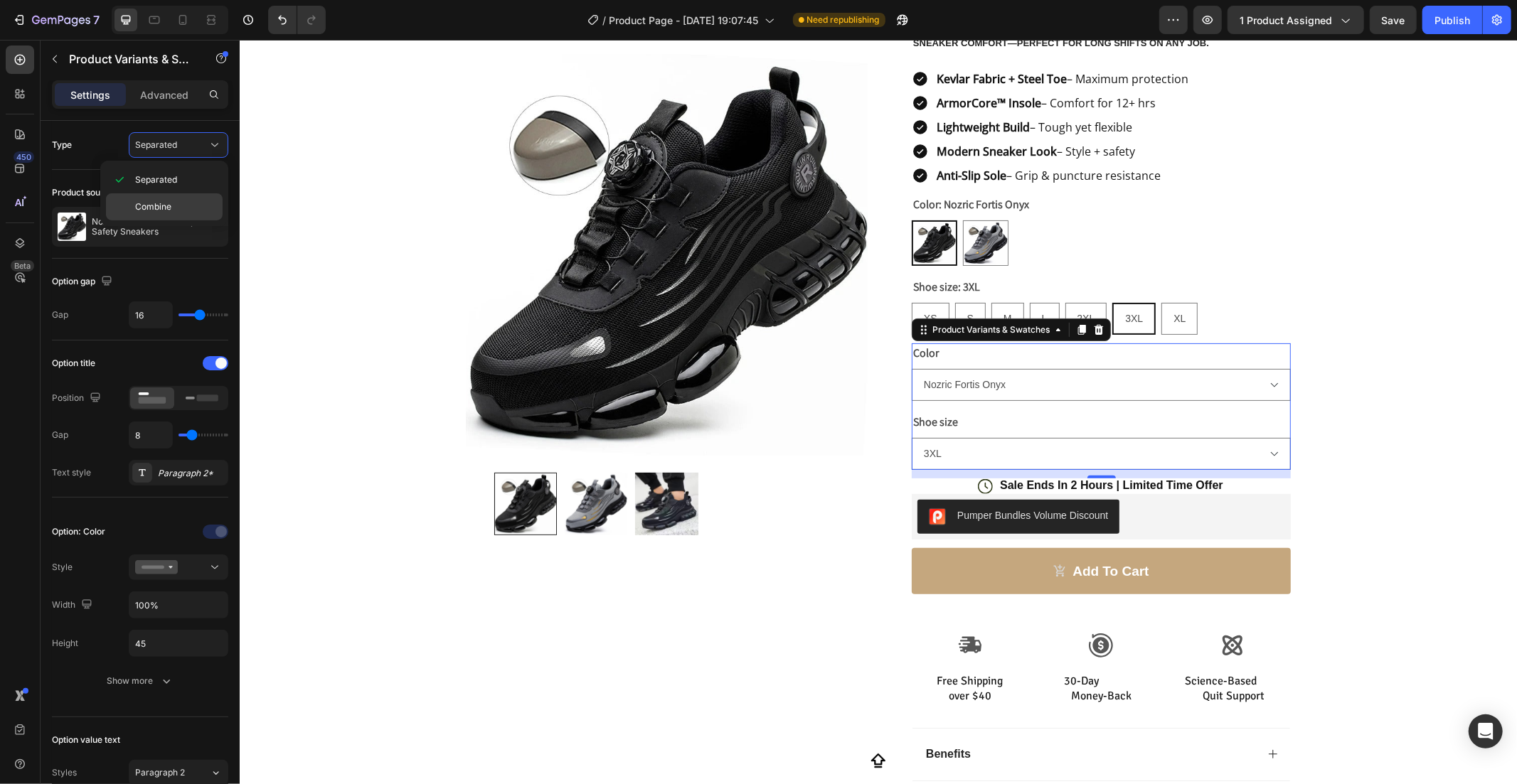
click at [173, 197] on div "Combine" at bounding box center [164, 207] width 117 height 27
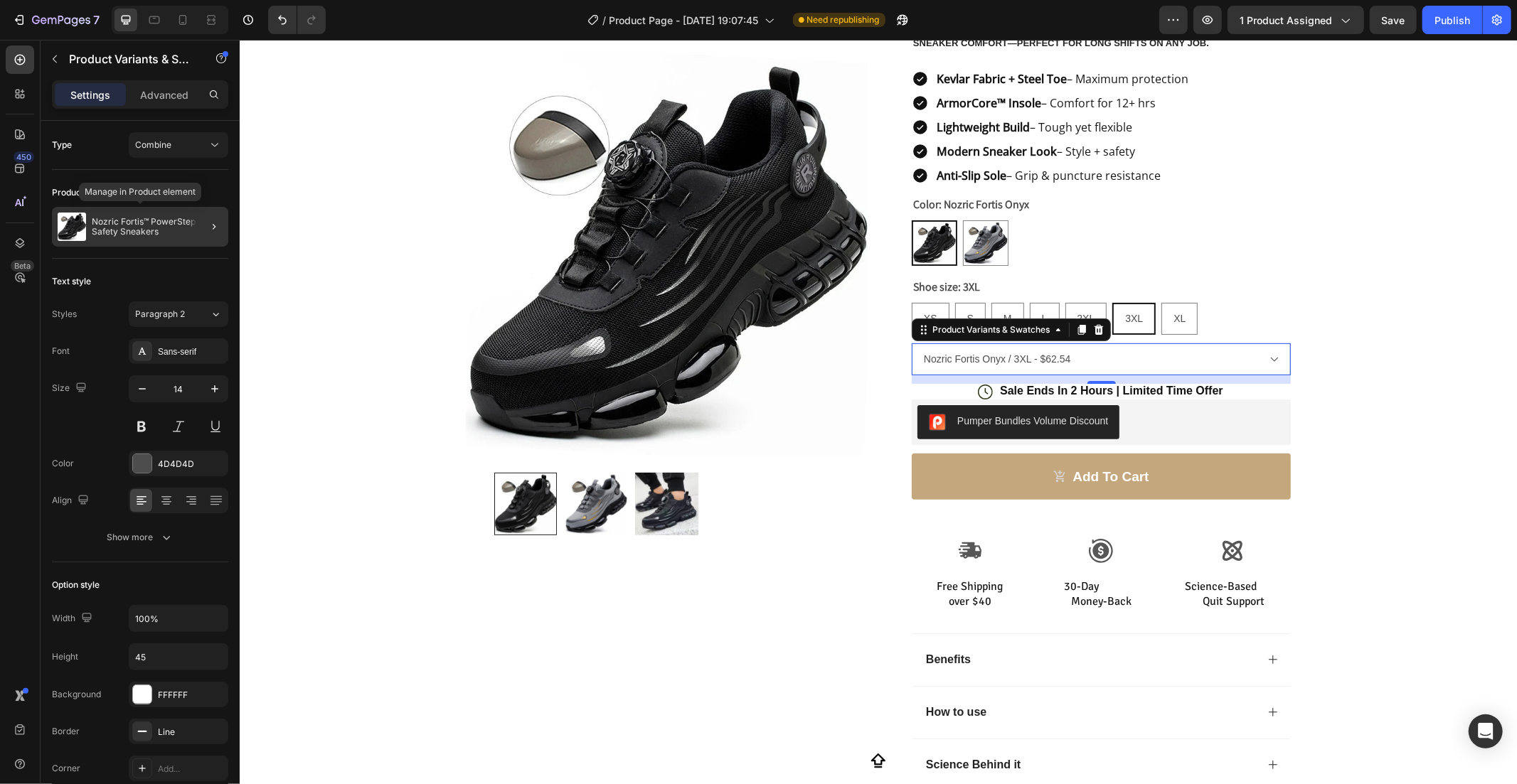
click at [142, 225] on p "Nozric Fortis™ PowerStep Safety Sneakers" at bounding box center [157, 227] width 131 height 20
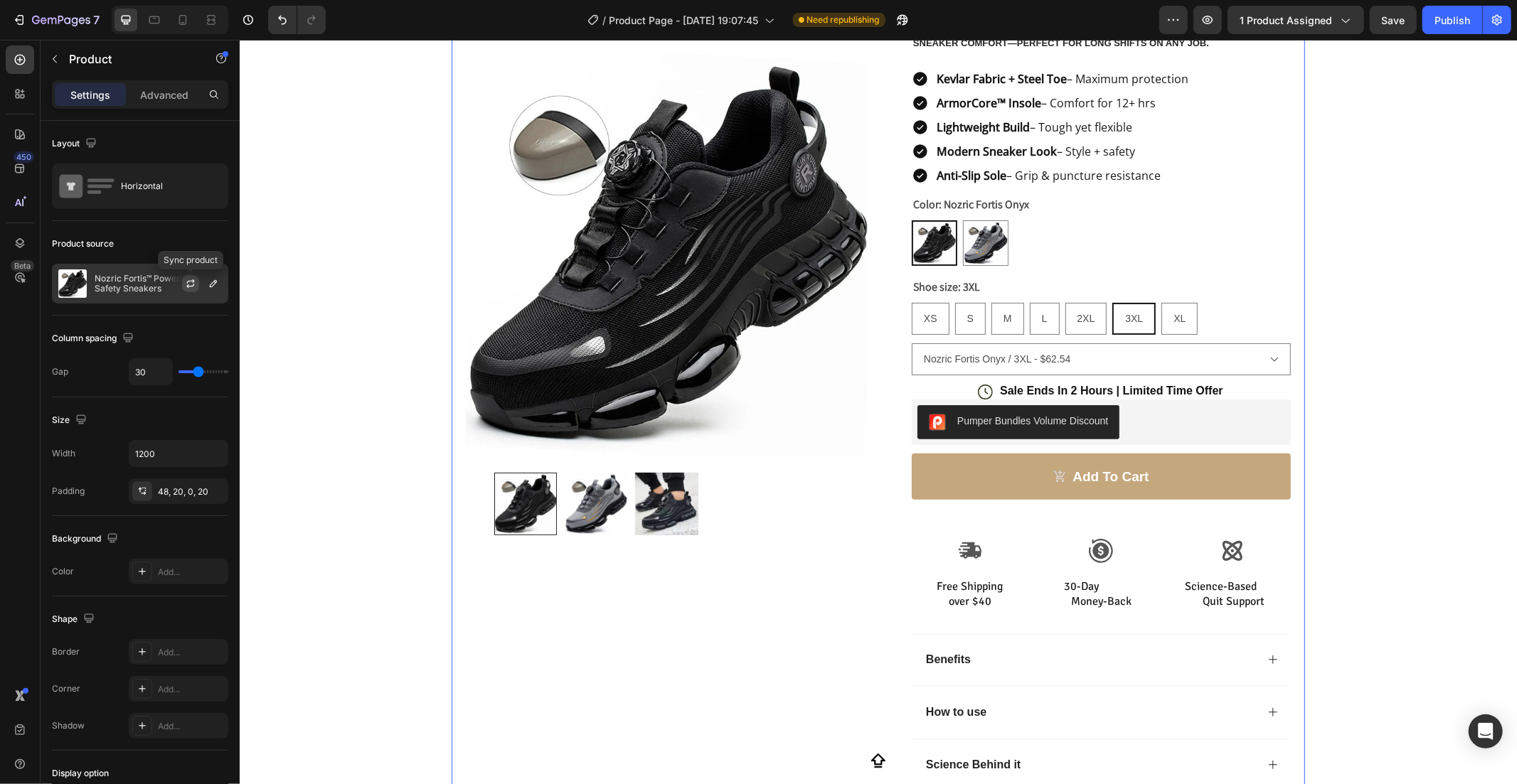
click at [188, 288] on icon "button" at bounding box center [191, 283] width 12 height 12
select select "586355164378563565"
click at [1130, 364] on select "Nozric Fortis Onyx / XS - $62.54 Nozric Fortis Onyx / S - $62.54 Nozric Fortis …" at bounding box center [1101, 358] width 379 height 32
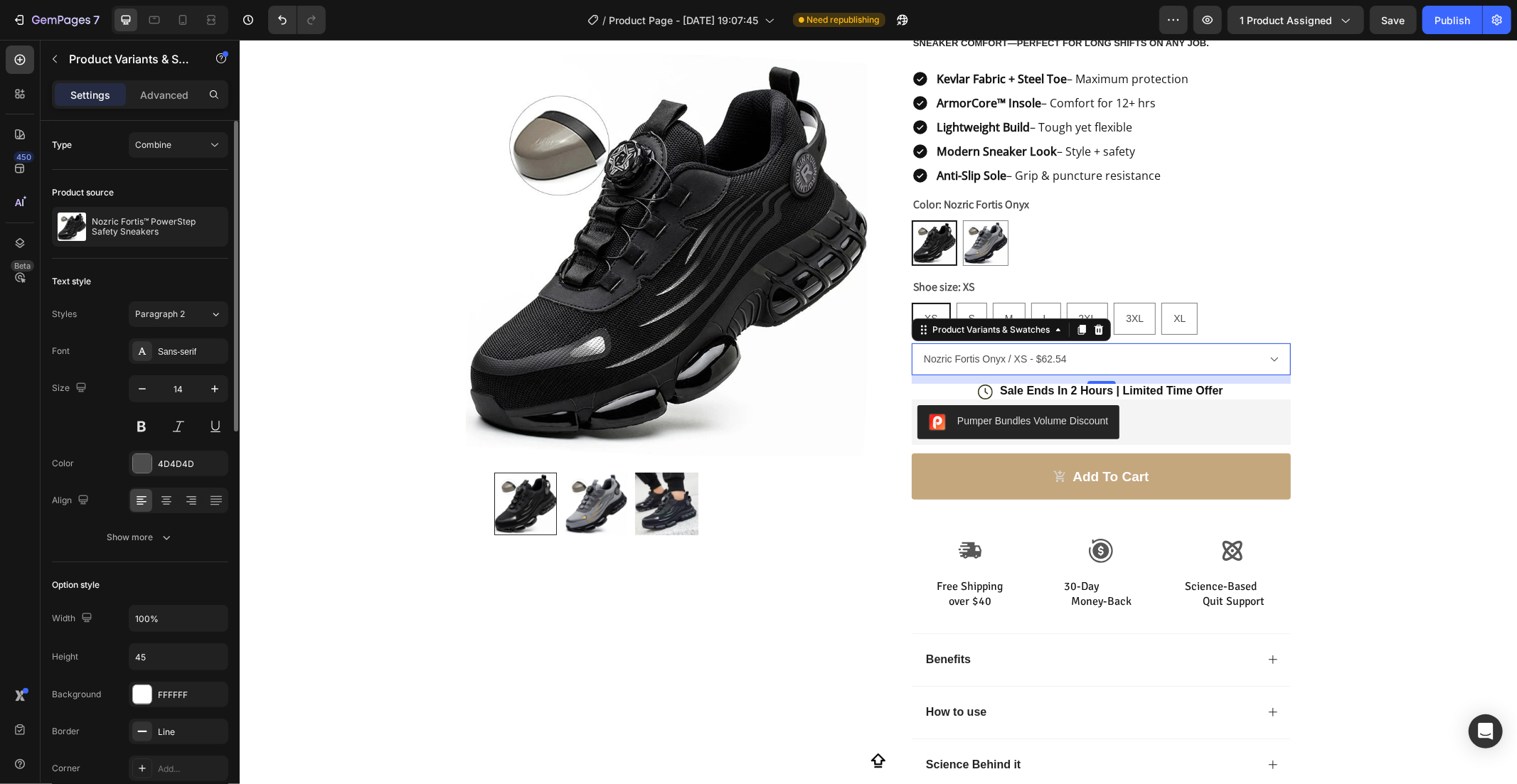
click at [90, 431] on div "Size 14" at bounding box center [141, 407] width 177 height 64
click at [116, 538] on div "Show more" at bounding box center [141, 538] width 66 height 14
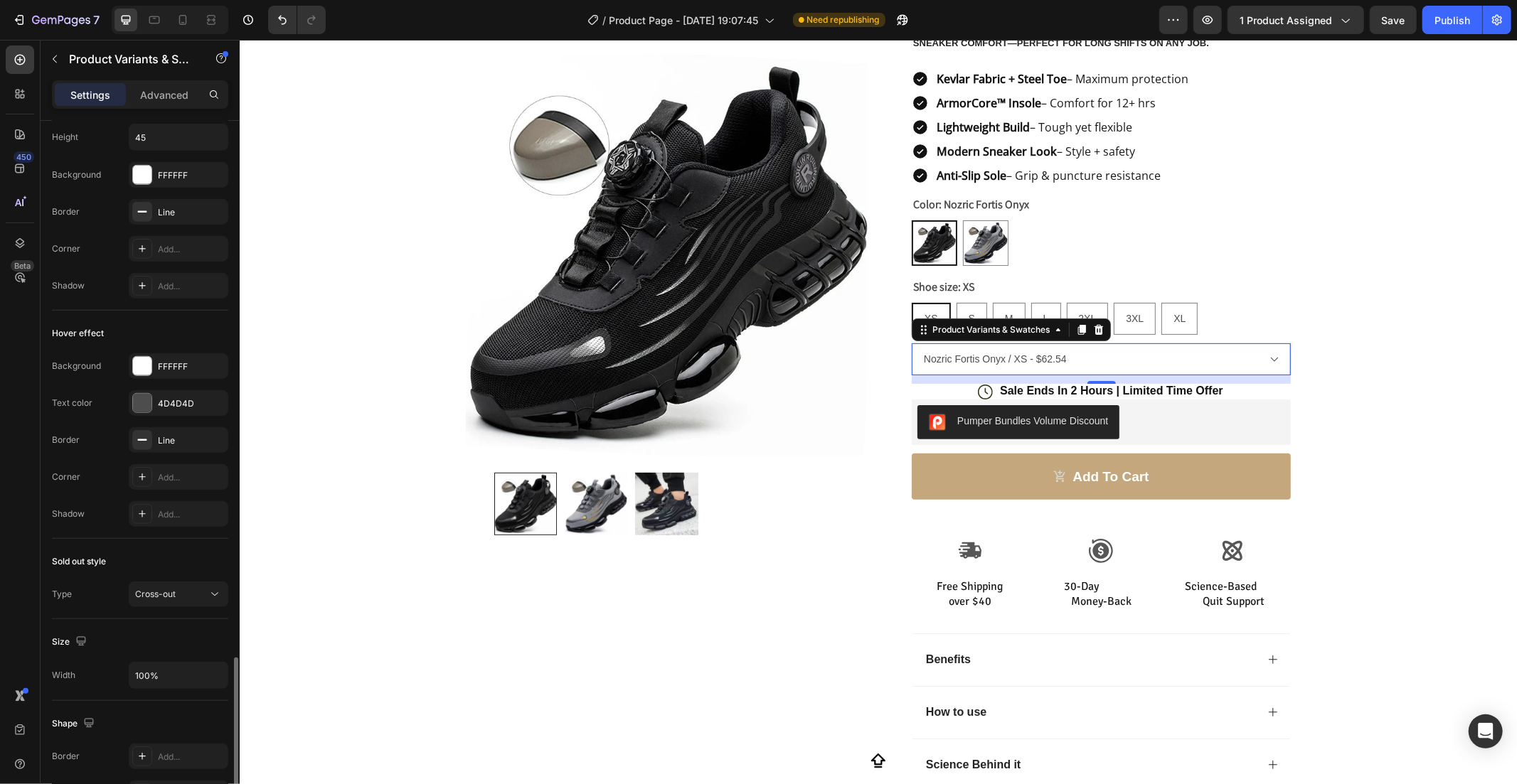
scroll to position [1076, 0]
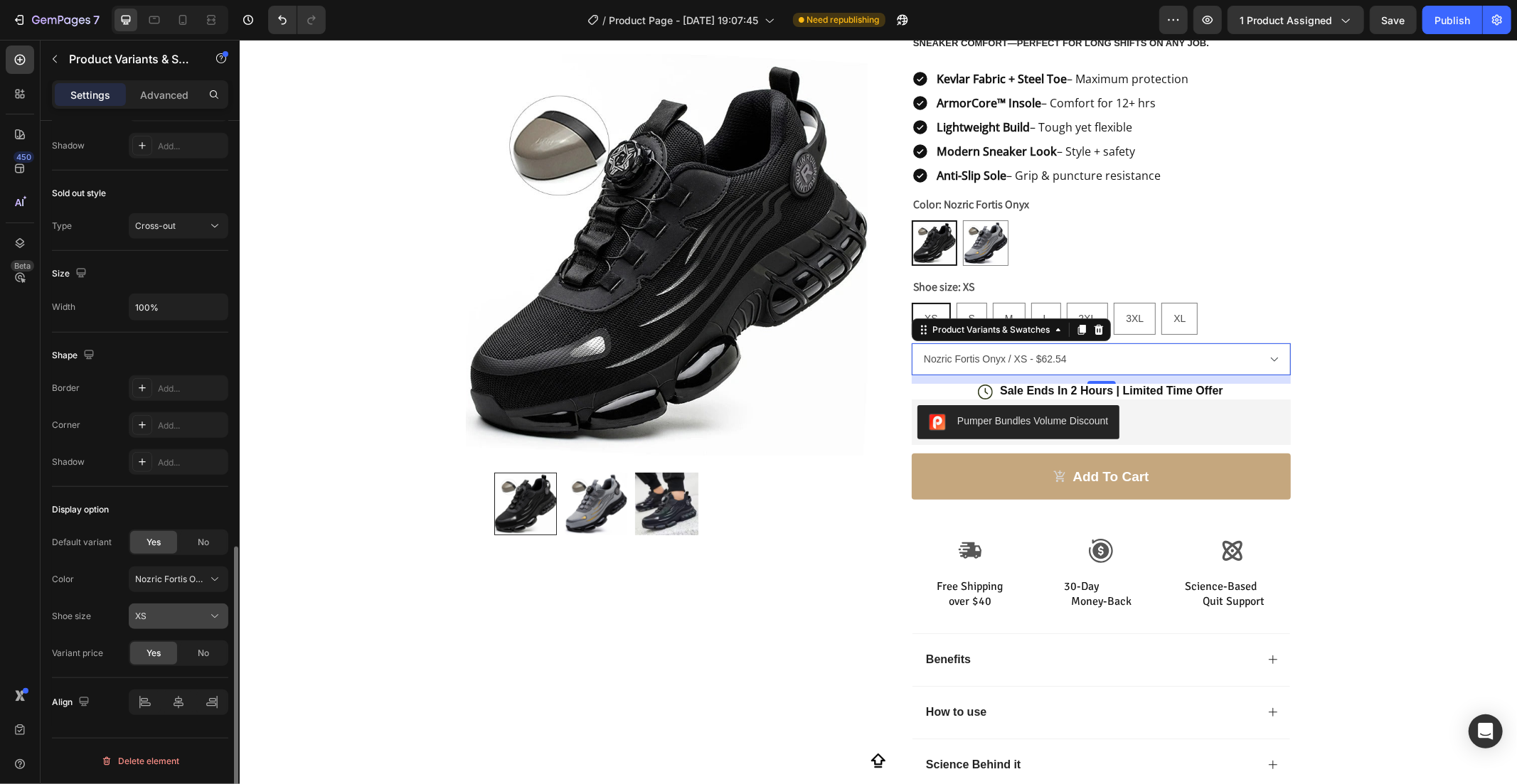
click at [162, 606] on button "XS" at bounding box center [178, 617] width 99 height 25
click at [1481, 726] on icon "Open Intercom Messenger" at bounding box center [1485, 732] width 16 height 19
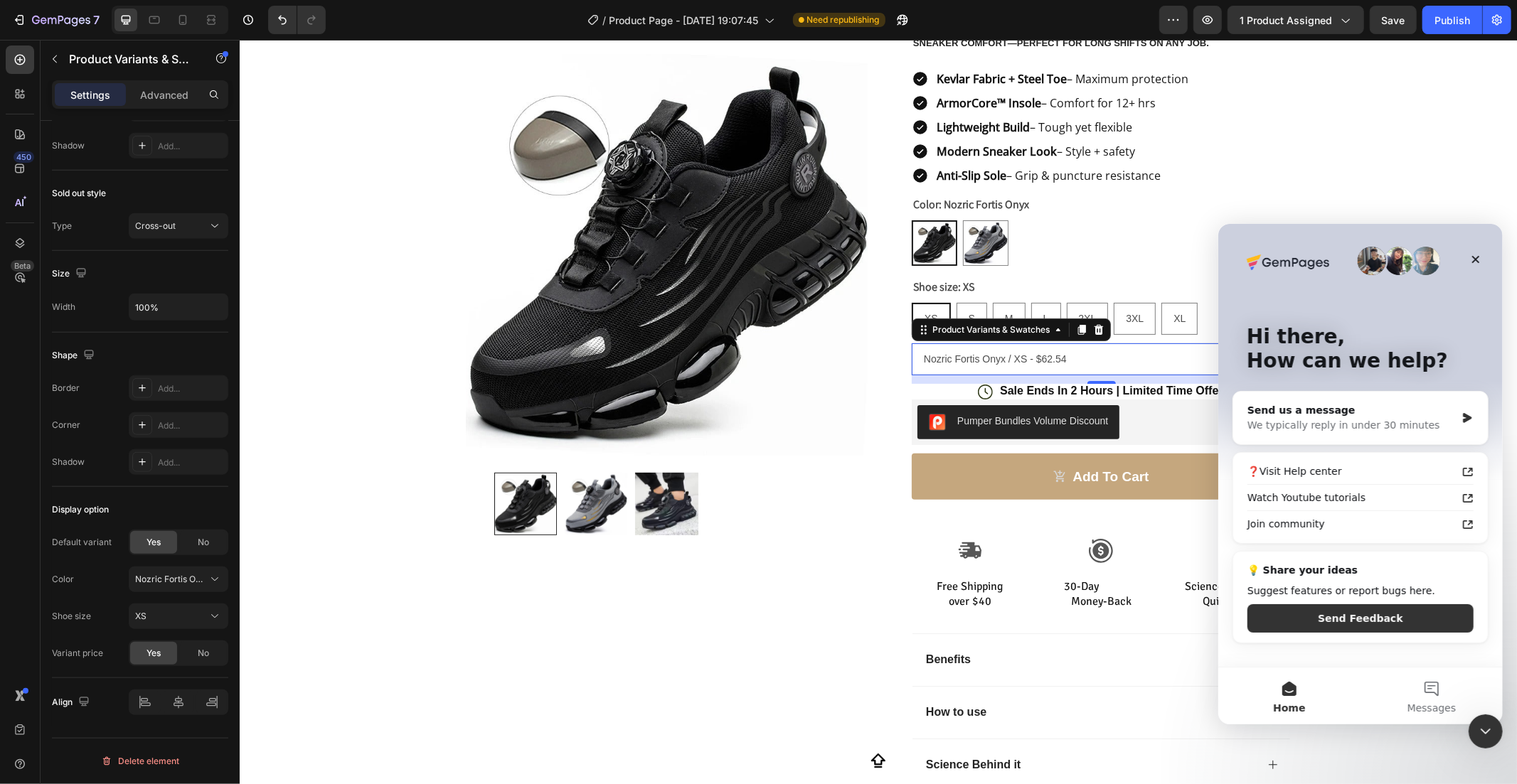
scroll to position [0, 0]
click at [1418, 422] on div "We typically reply in under 30 minutes" at bounding box center [1351, 425] width 209 height 15
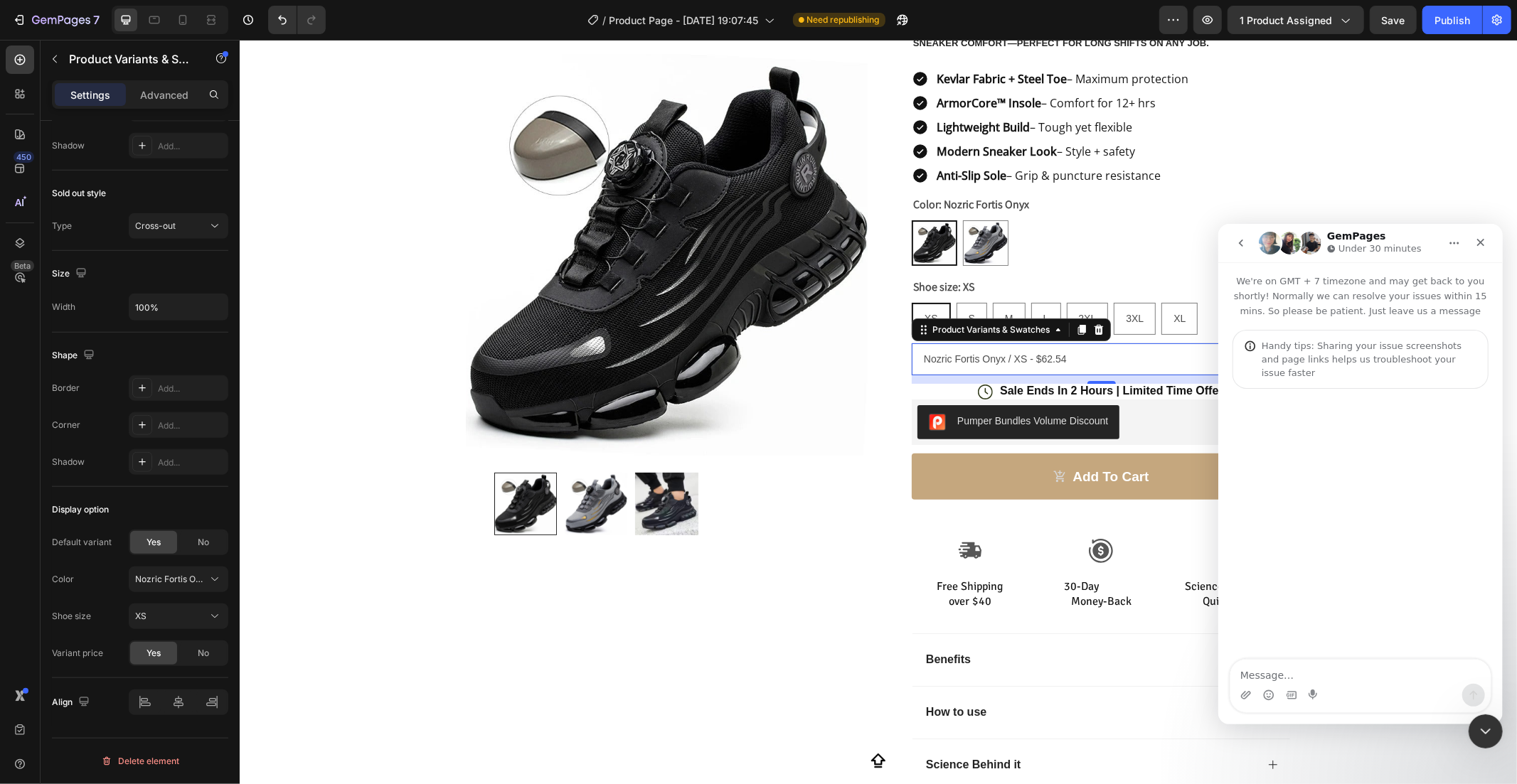
click at [1313, 664] on textarea "Message…" at bounding box center [1359, 671] width 260 height 24
type textarea "HI THERE"
click at [708, 628] on div "Product Images Row" at bounding box center [666, 366] width 402 height 894
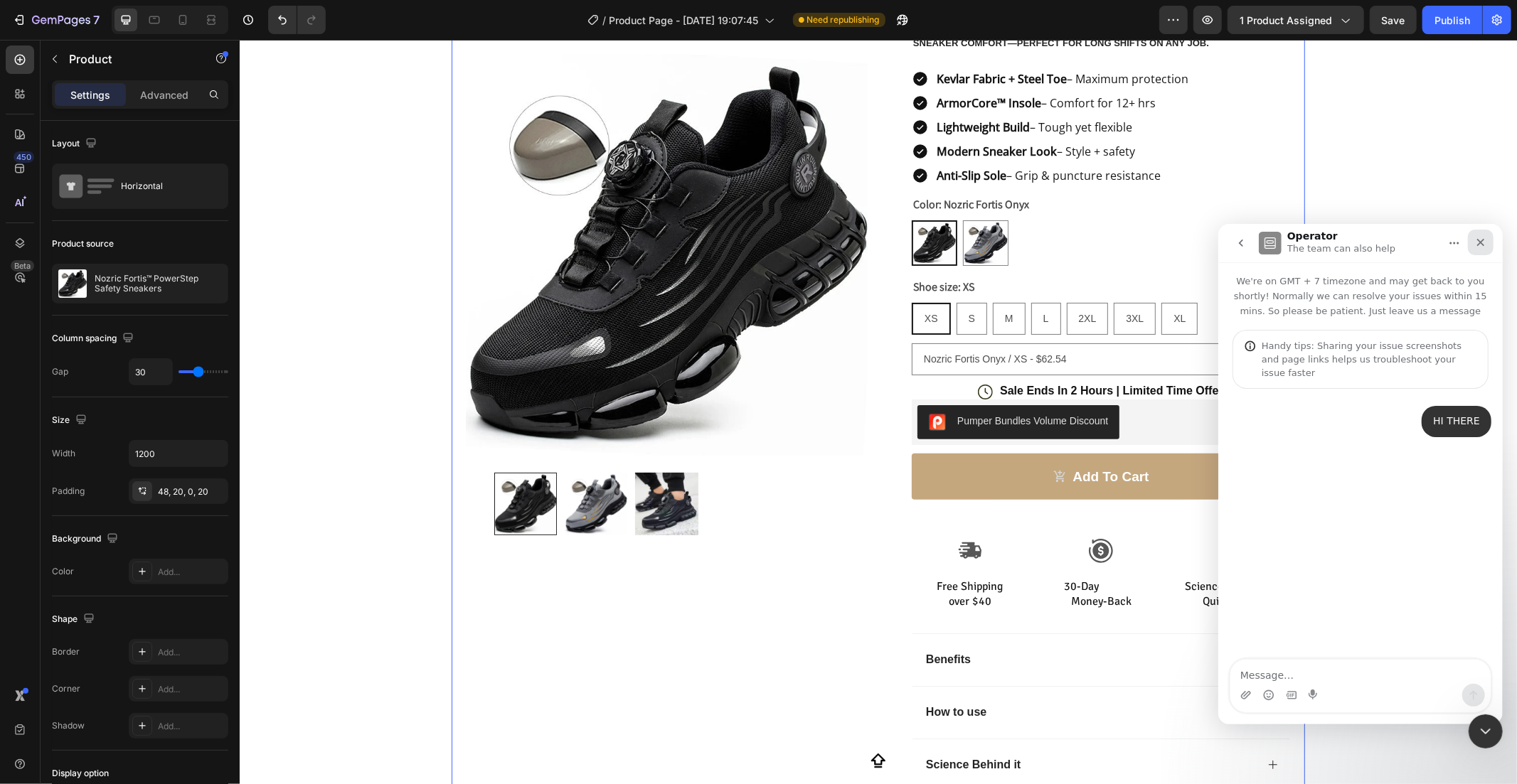
click at [1491, 241] on div "Close" at bounding box center [1480, 241] width 25 height 25
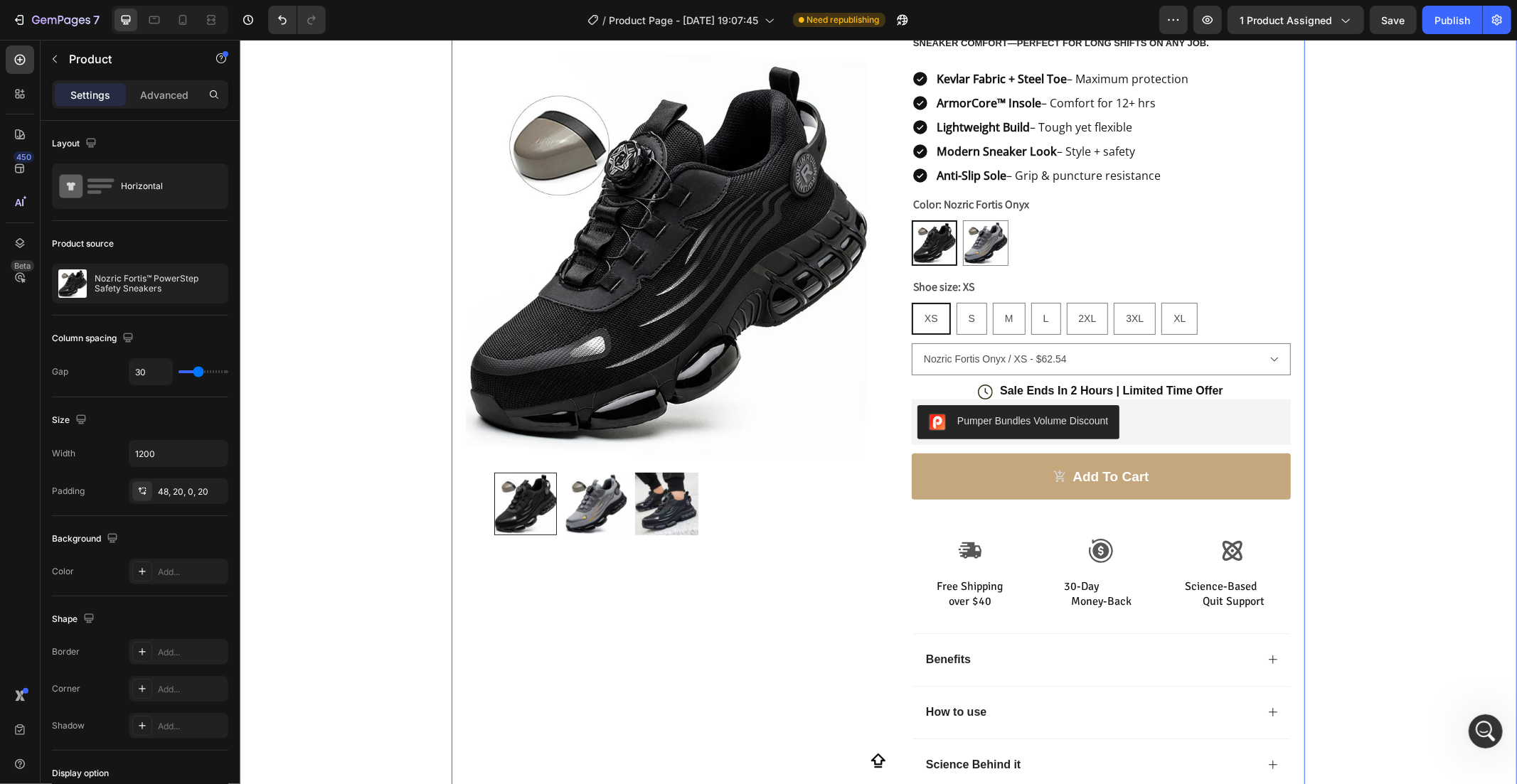
click at [1463, 273] on div "Product Images Row Icon Icon Icon Icon Icon Icon List Rated 4.8 based on 5000 r…" at bounding box center [878, 349] width 1277 height 929
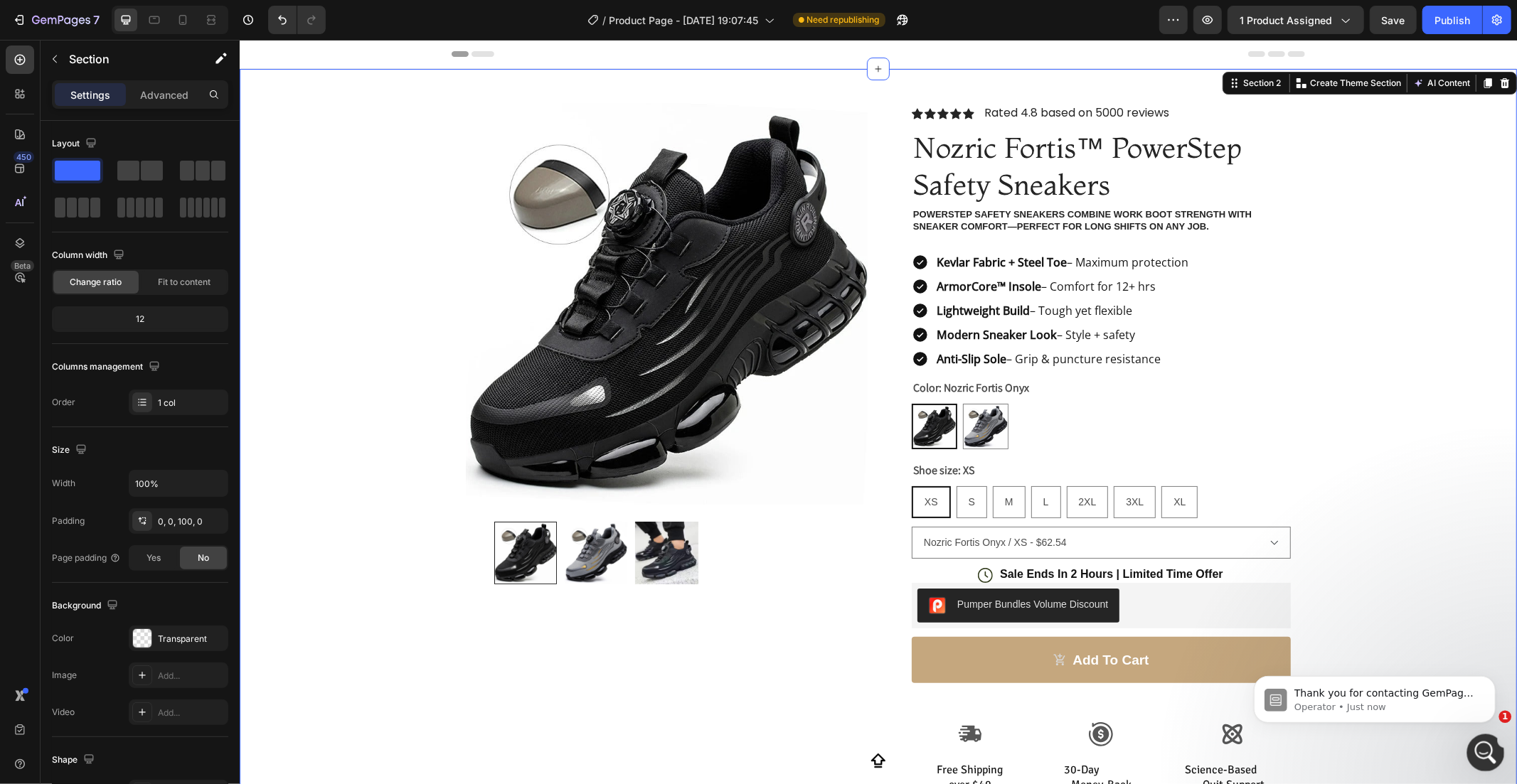
click at [1477, 765] on div "Open Intercom Messenger" at bounding box center [1483, 751] width 47 height 47
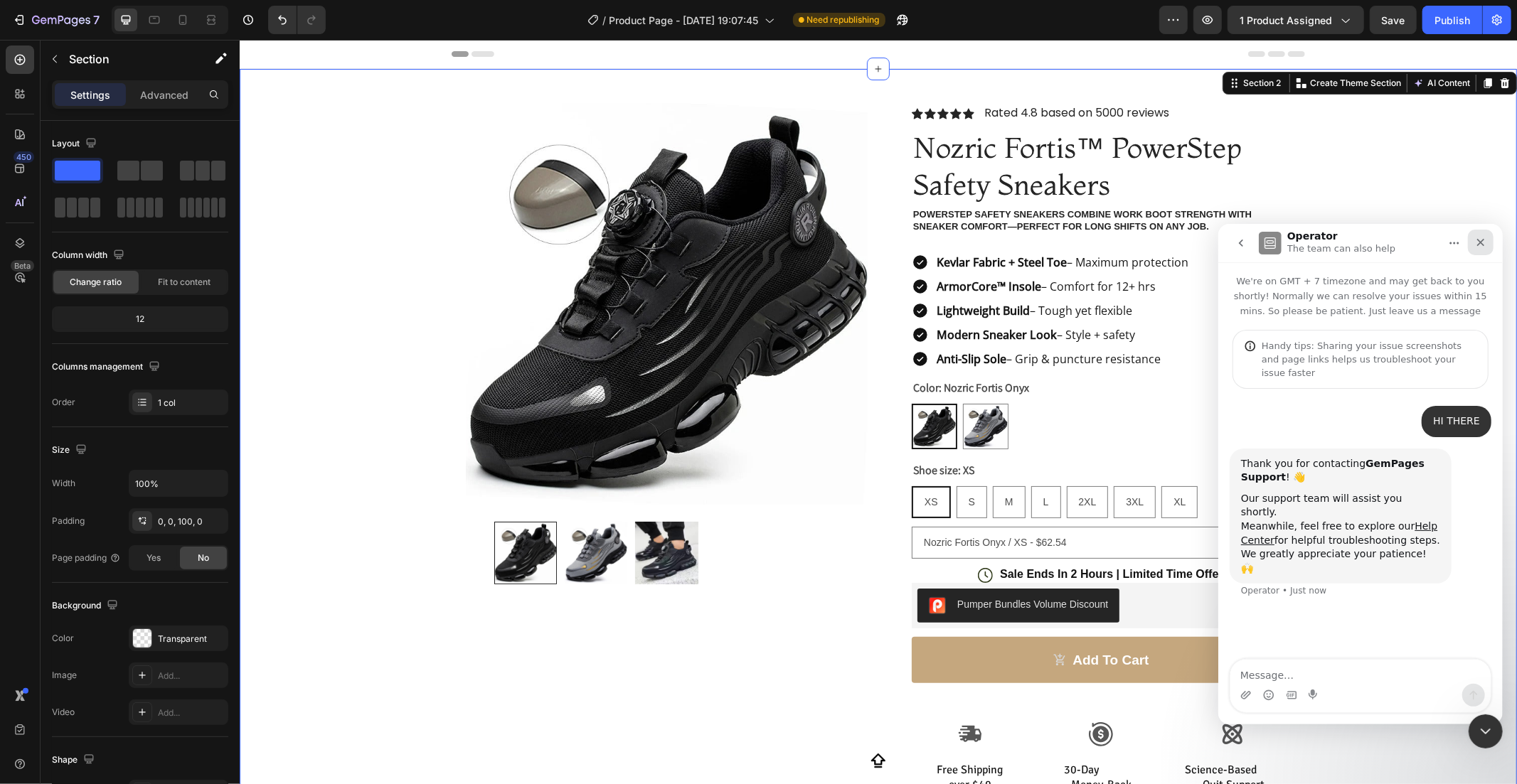
click at [1481, 234] on div "Close" at bounding box center [1480, 241] width 25 height 25
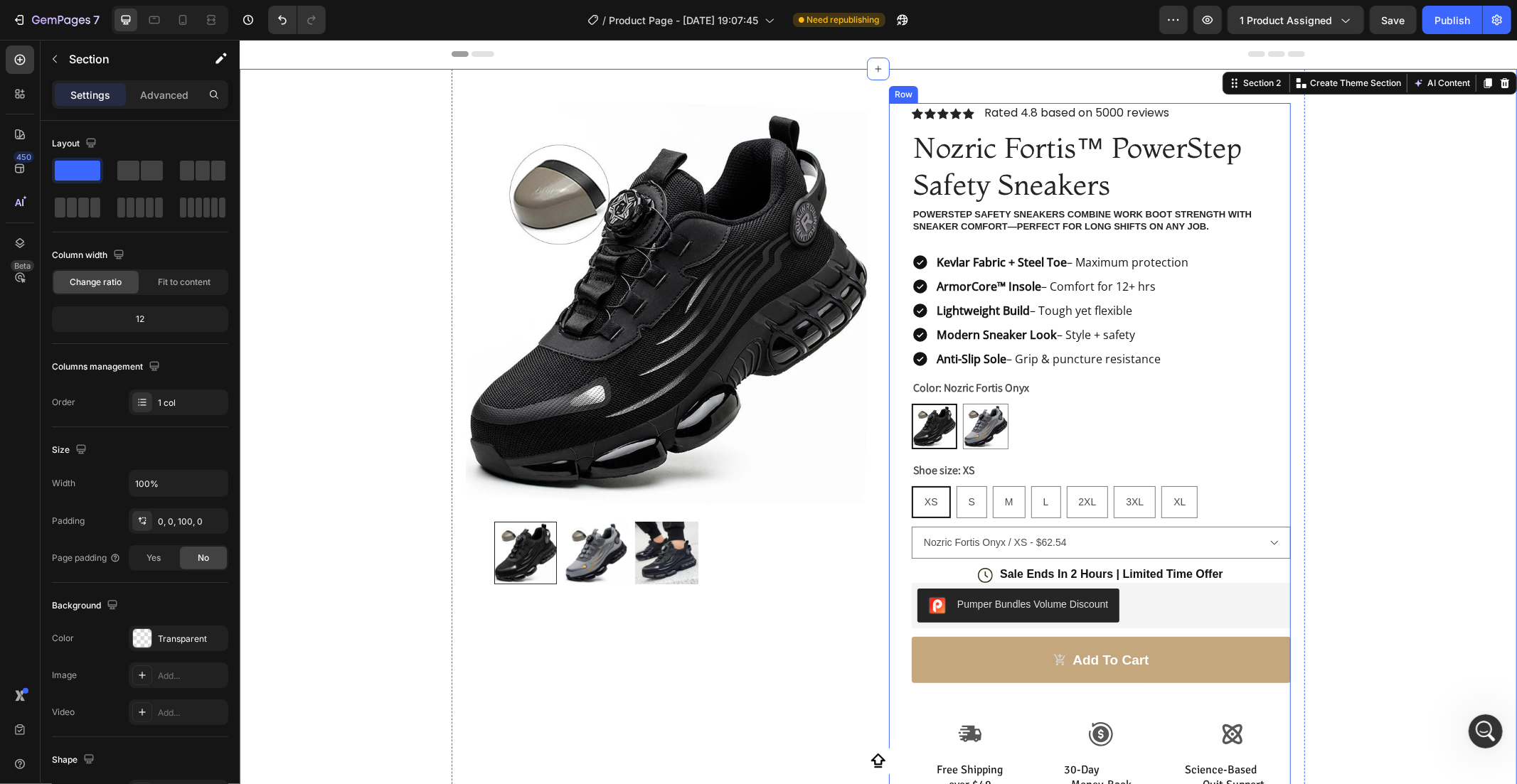
click at [1221, 521] on div "Icon Icon Icon Icon Icon Icon List Rated 4.8 based on 5000 reviews Text Block R…" at bounding box center [1101, 549] width 379 height 894
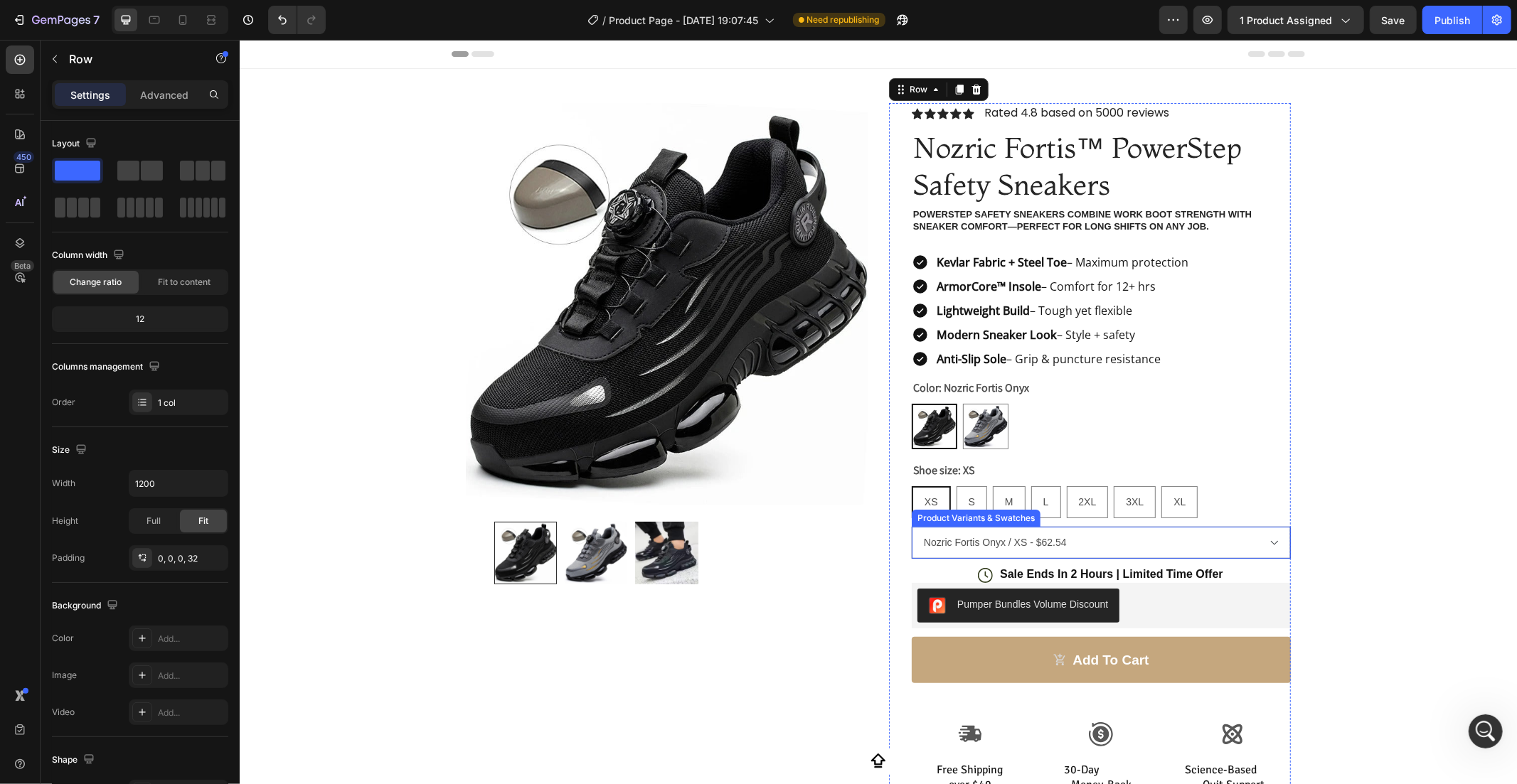
click at [1033, 536] on select "Nozric Fortis Onyx / XS - $62.54 Nozric Fortis Onyx / S - $62.54 Nozric Fortis …" at bounding box center [1101, 542] width 379 height 32
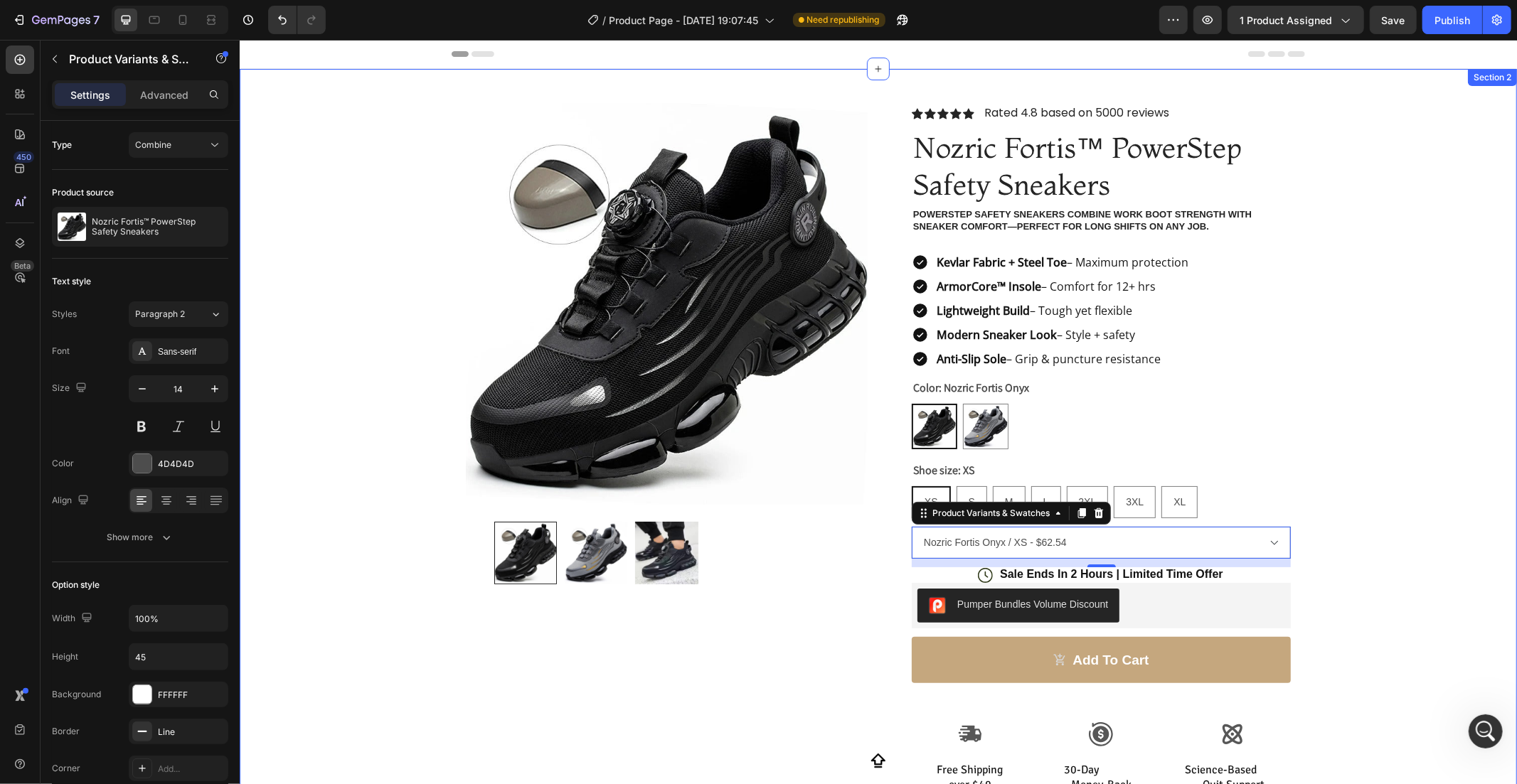
click at [1353, 243] on div "Product Images Row Icon Icon Icon Icon Icon Icon List Rated 4.8 based on 5000 r…" at bounding box center [878, 532] width 1277 height 929
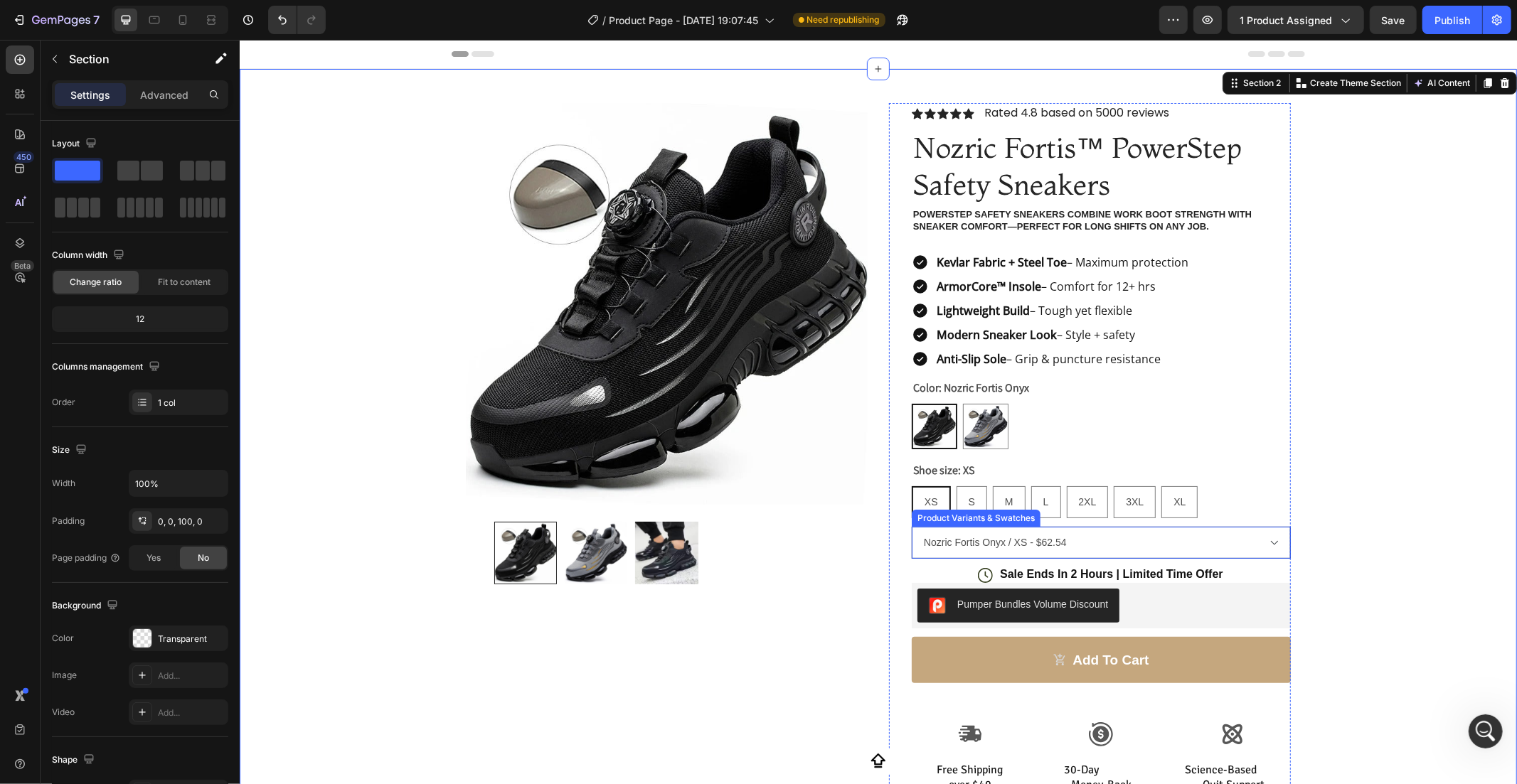
click at [1198, 549] on select "Nozric Fortis Onyx / XS - $62.54 Nozric Fortis Onyx / S - $62.54 Nozric Fortis …" at bounding box center [1101, 542] width 379 height 32
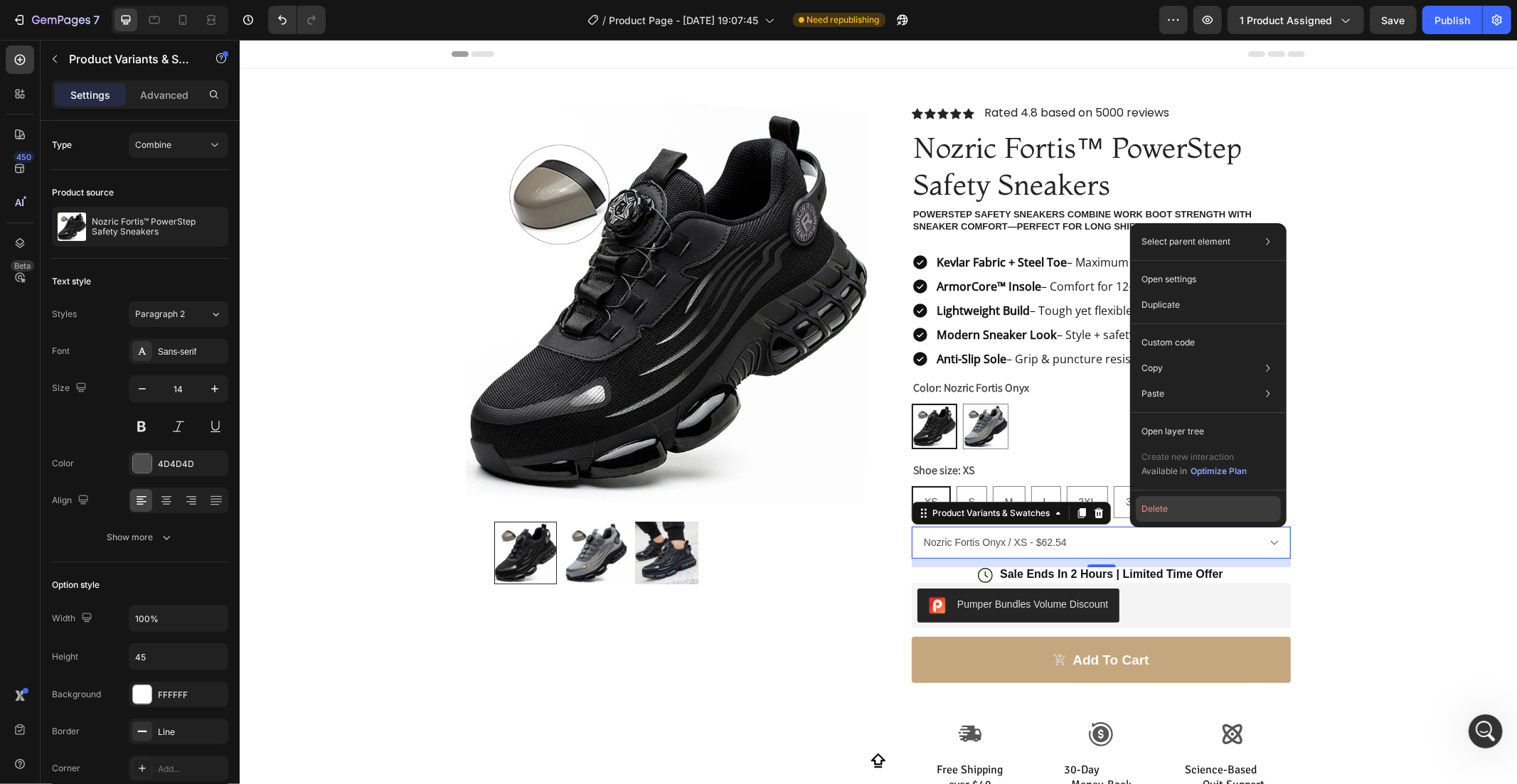
drag, startPoint x: 1149, startPoint y: 509, endPoint x: 911, endPoint y: 469, distance: 241.3
click at [1151, 509] on button "Delete" at bounding box center [1208, 509] width 145 height 25
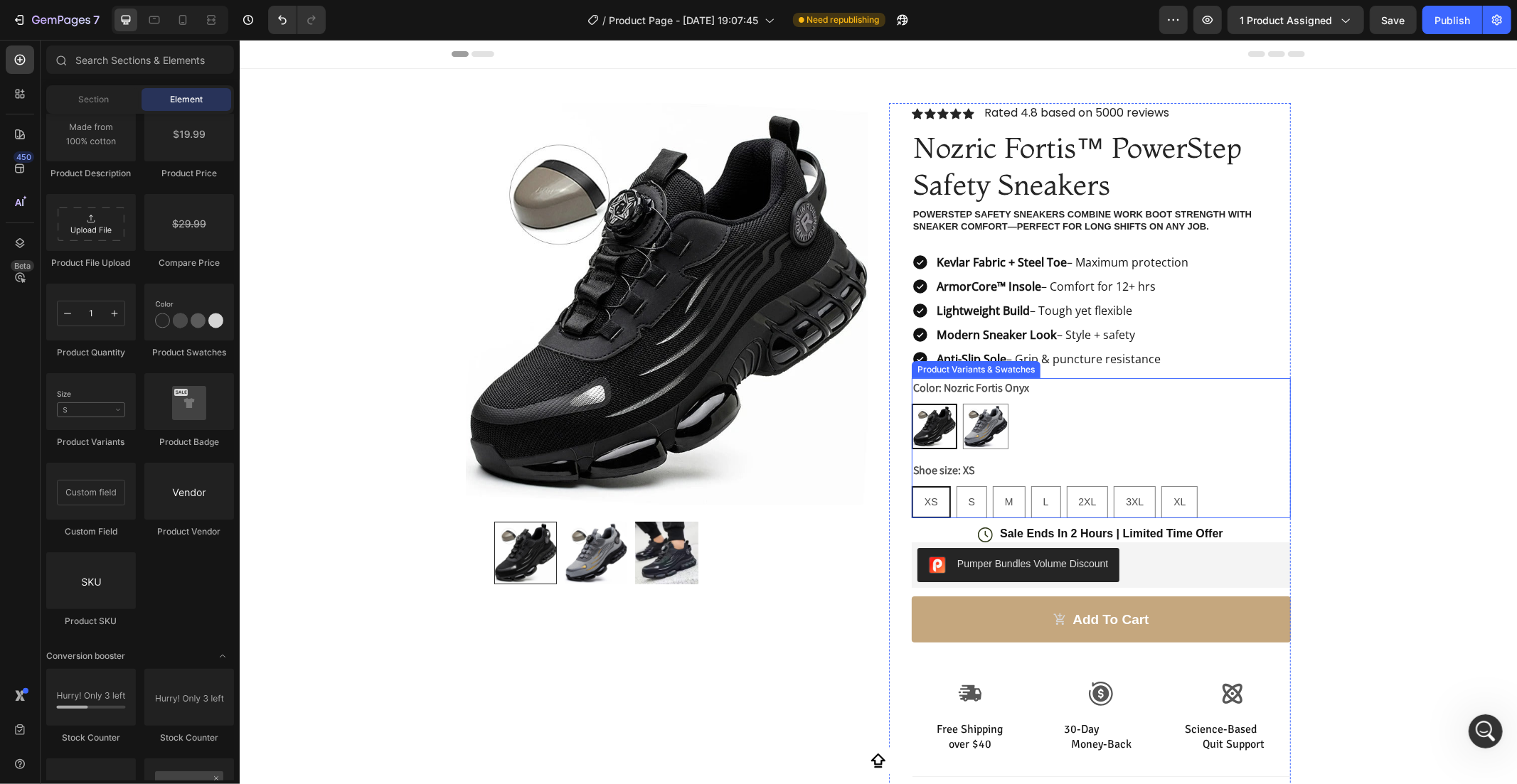
click at [1206, 490] on div "XS XS XS S S S M M M L L L 2XL 2XL 2XL 3XL 3XL 3XL XL XL XL" at bounding box center [1101, 501] width 379 height 32
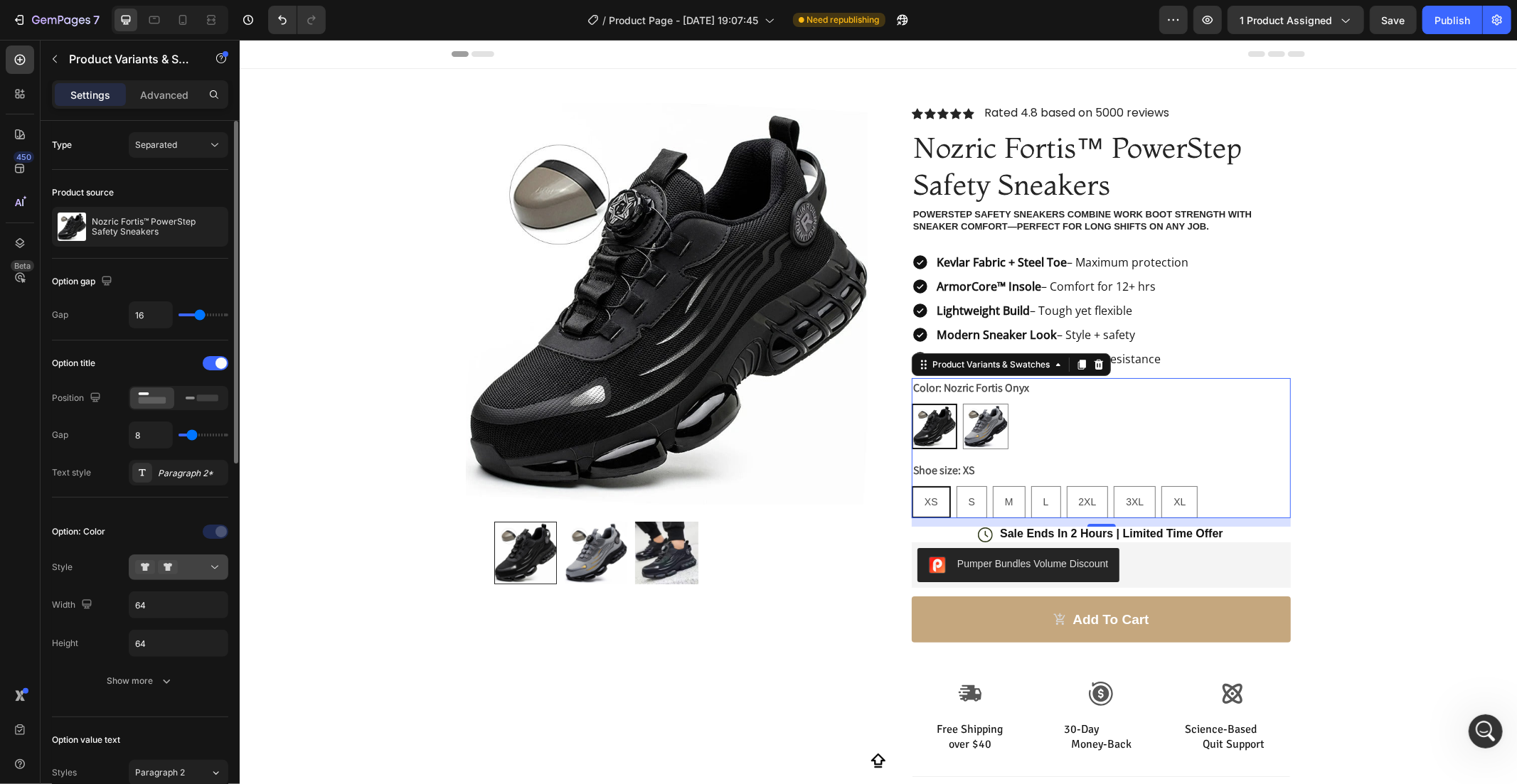
click at [165, 576] on button at bounding box center [178, 567] width 99 height 25
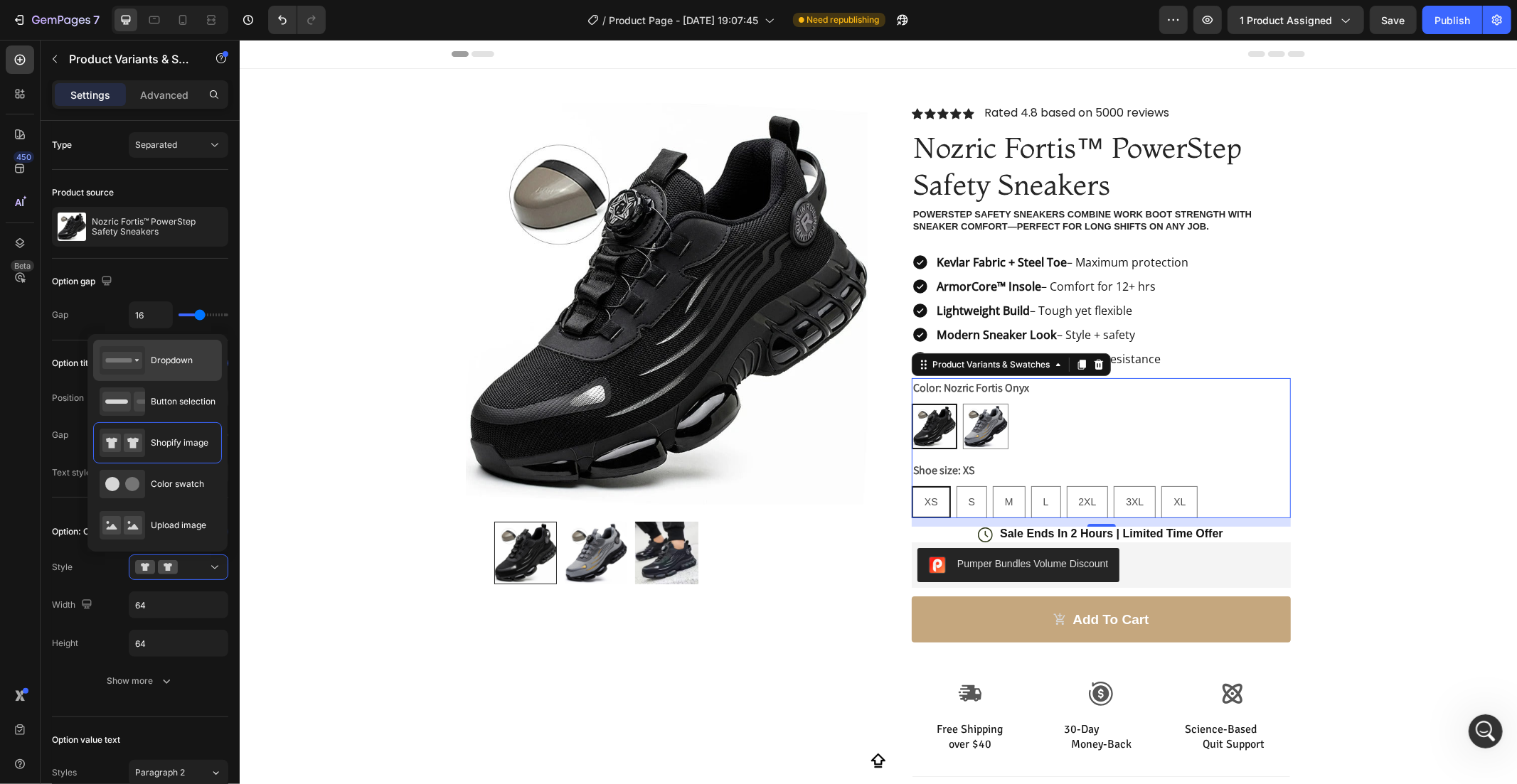
click at [162, 363] on span "Dropdown" at bounding box center [172, 360] width 42 height 13
type input "100%"
type input "45"
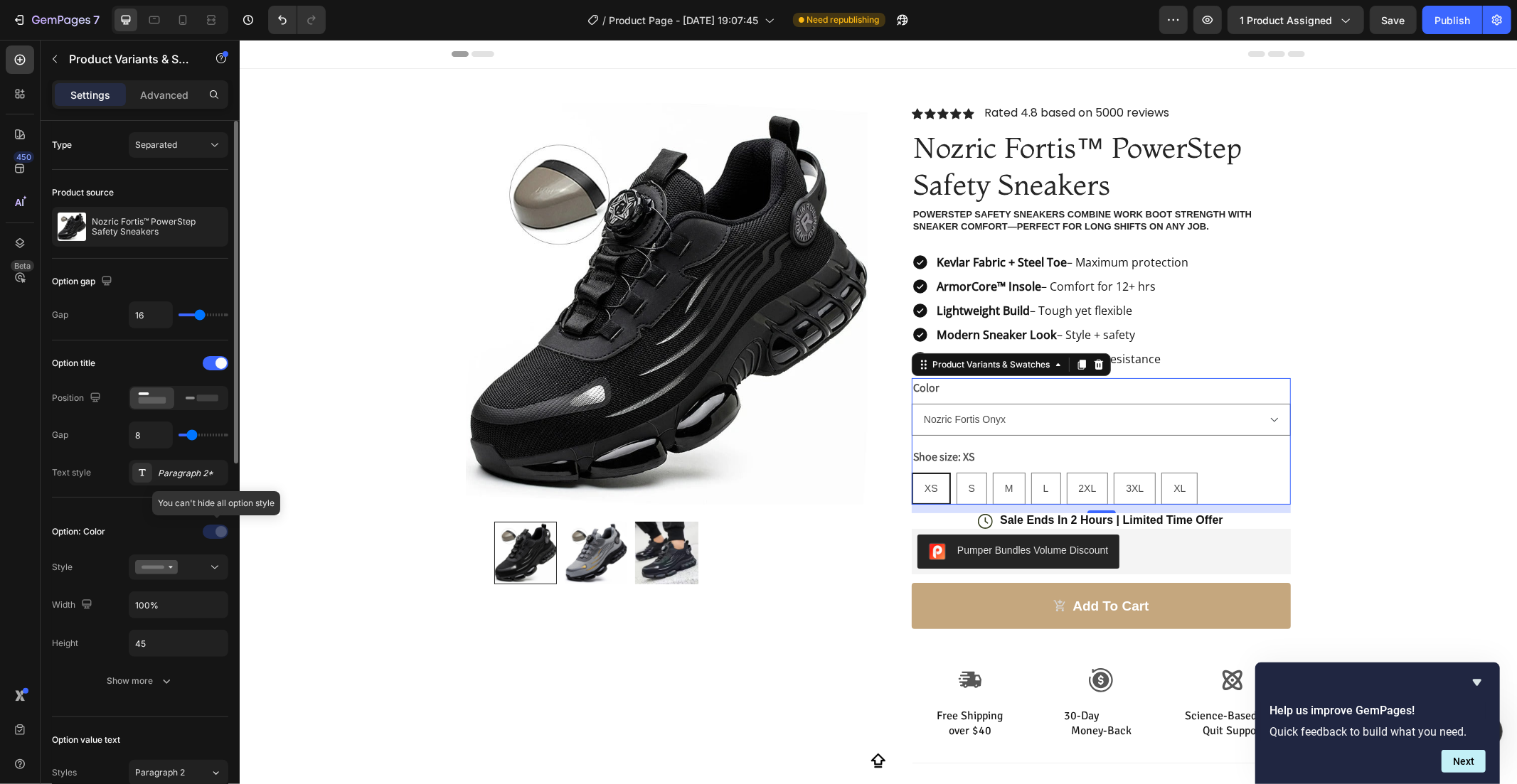
click at [203, 532] on div at bounding box center [217, 532] width 99 height 23
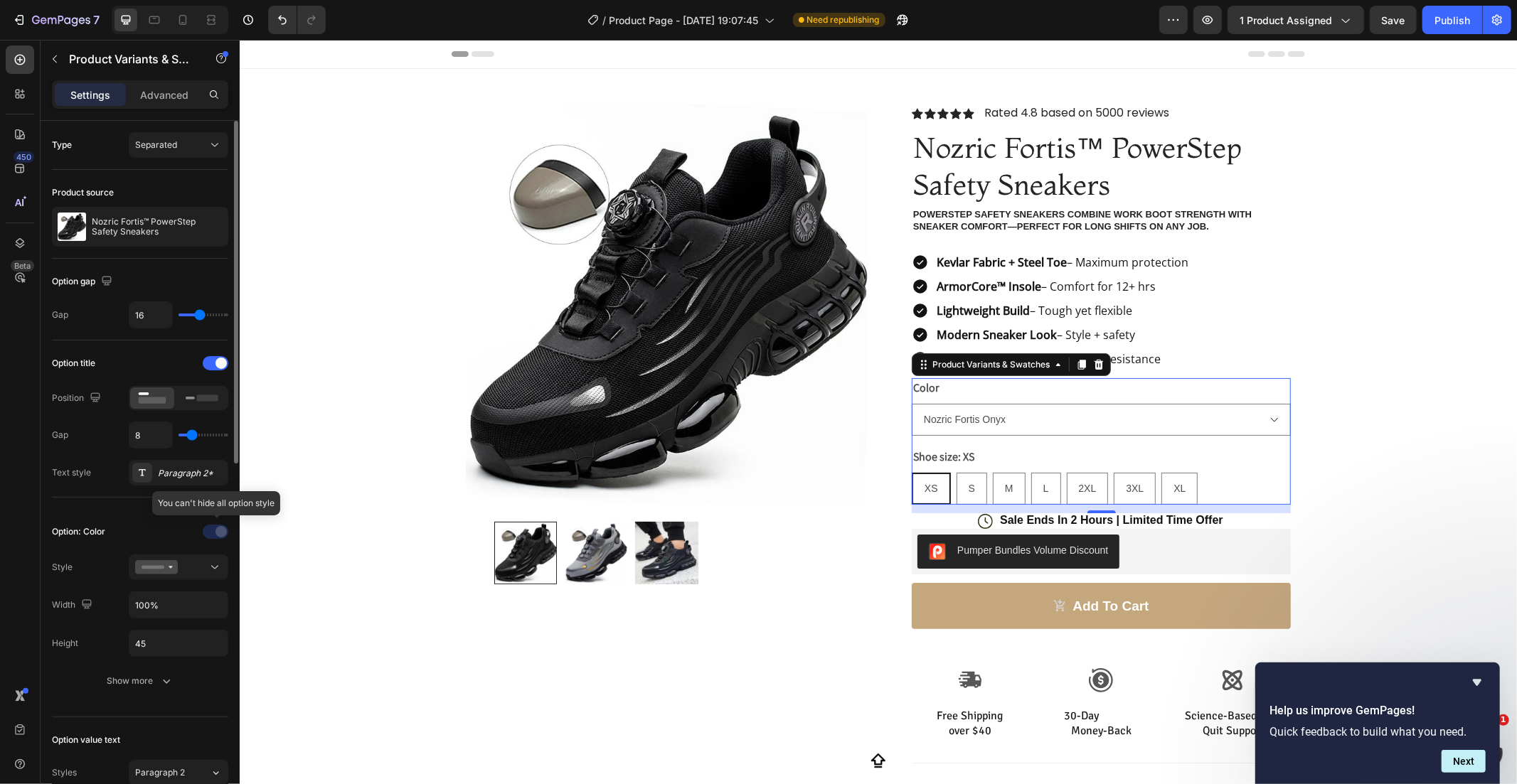
click at [211, 536] on div at bounding box center [217, 532] width 99 height 23
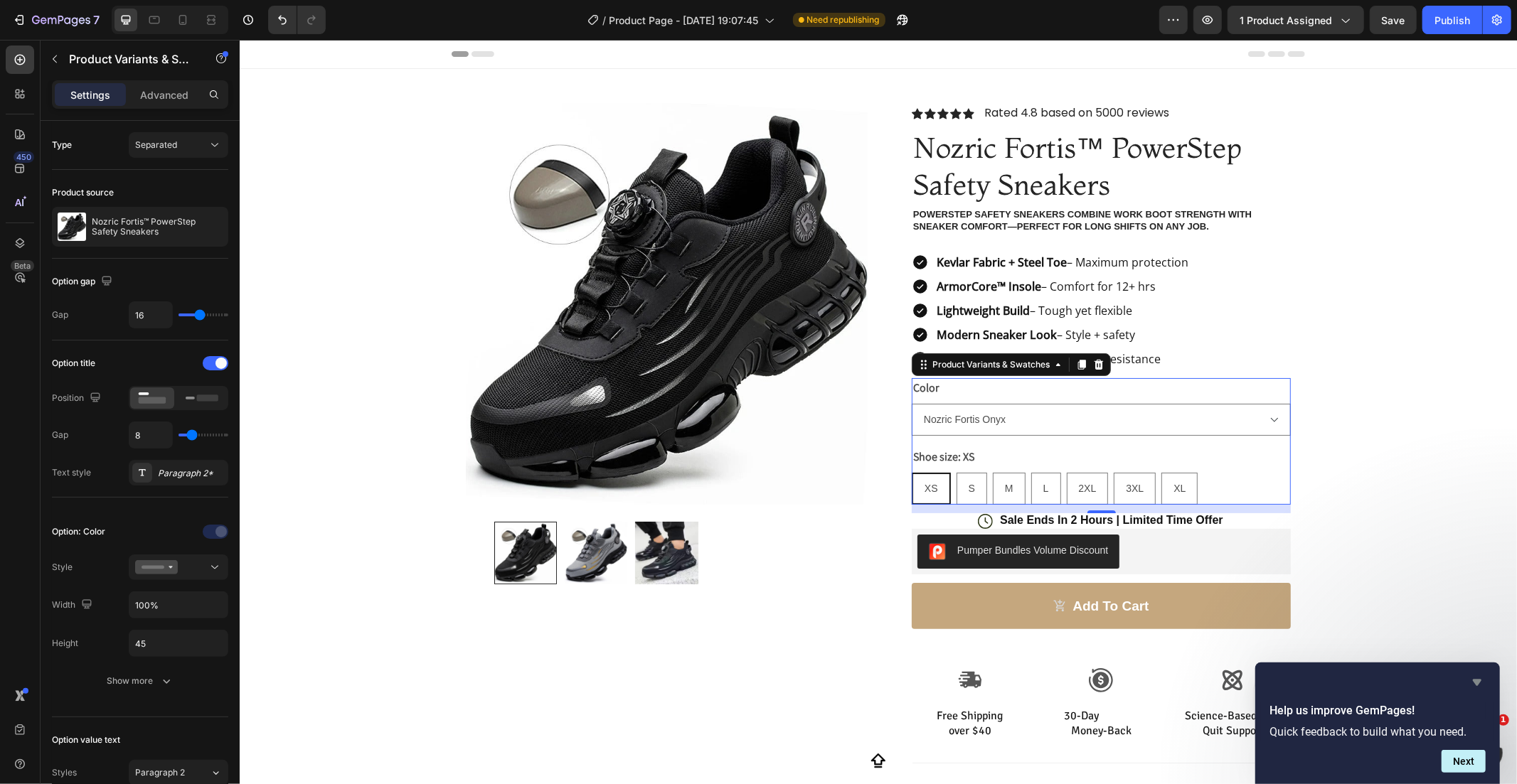
click at [1474, 683] on icon "Hide survey" at bounding box center [1477, 682] width 17 height 17
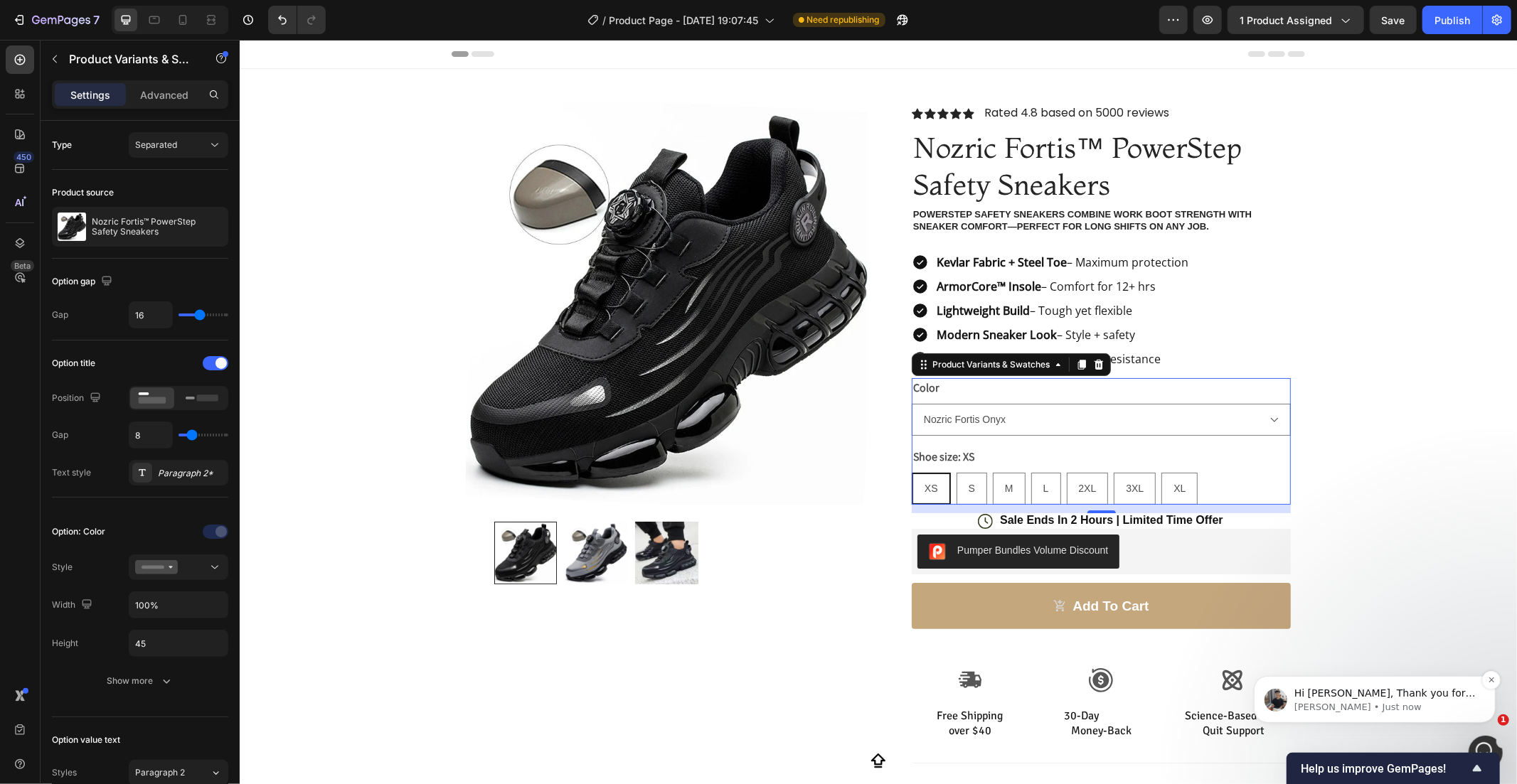
click at [1435, 709] on p "Tony • Just now" at bounding box center [1385, 707] width 183 height 13
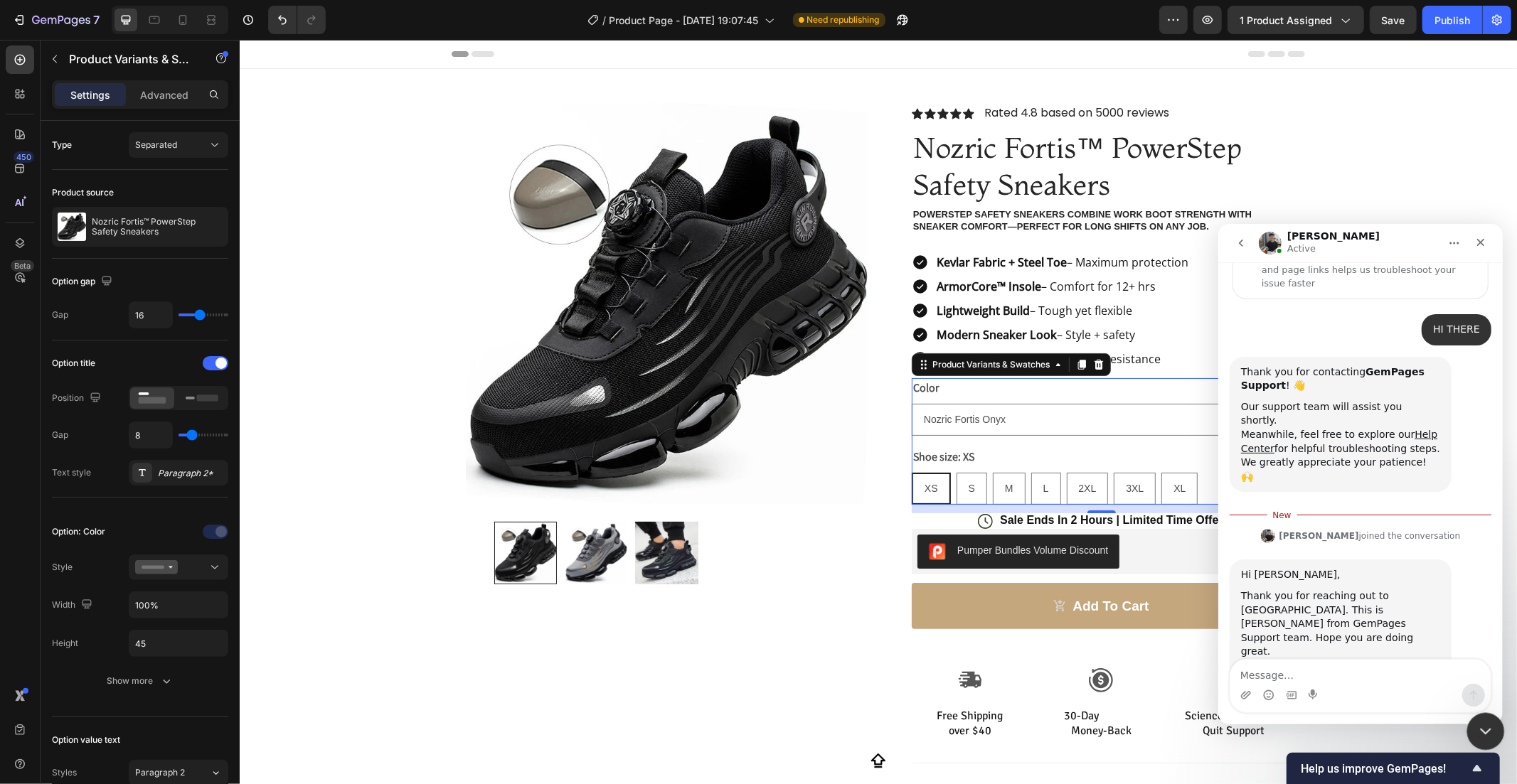
scroll to position [95, 0]
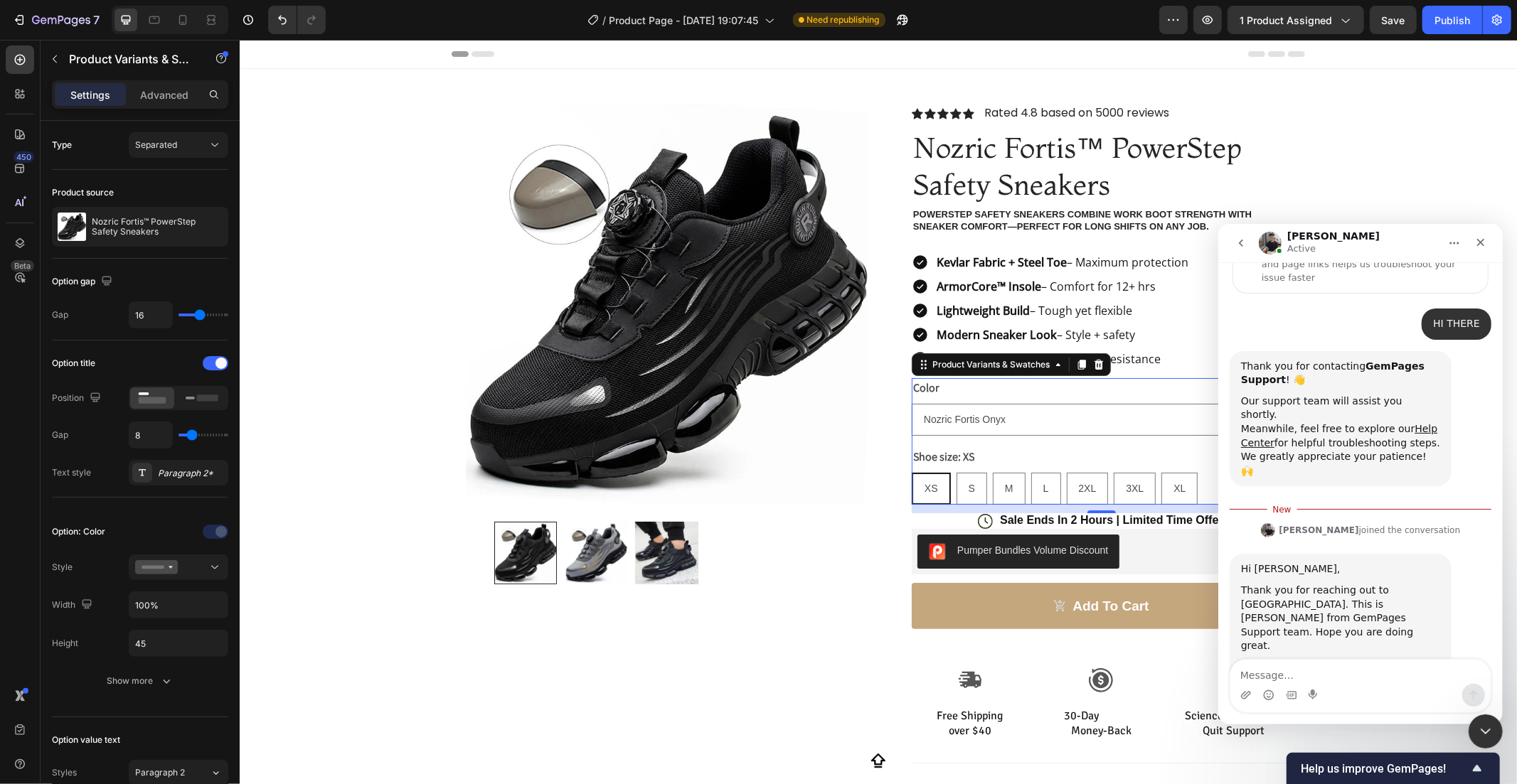
click at [1278, 675] on textarea "Message…" at bounding box center [1359, 671] width 260 height 24
type textarea "hi"
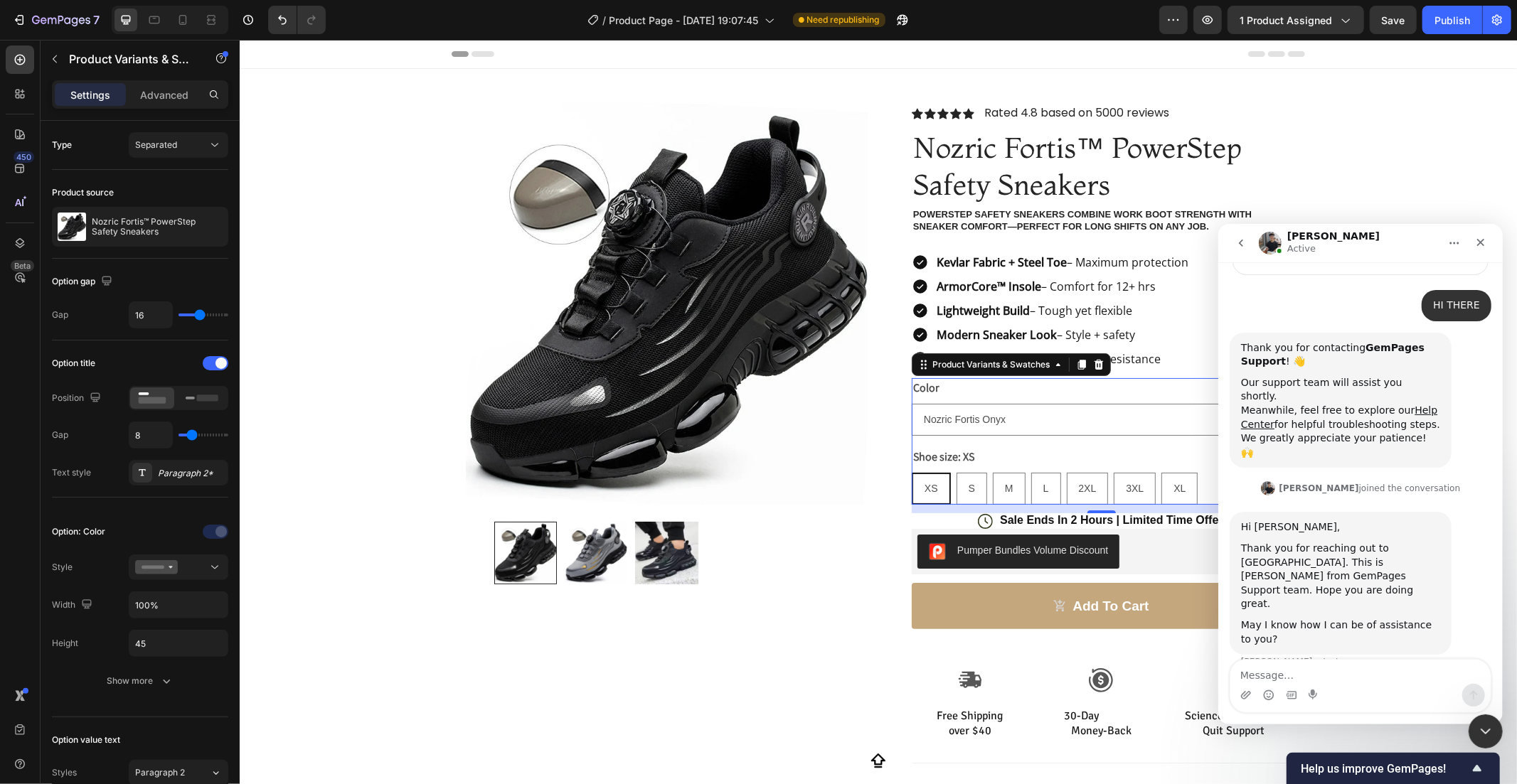
drag, startPoint x: 1467, startPoint y: 773, endPoint x: 1343, endPoint y: 757, distance: 125.0
click at [1467, 738] on div "Close Intercom Messenger" at bounding box center [1483, 729] width 34 height 34
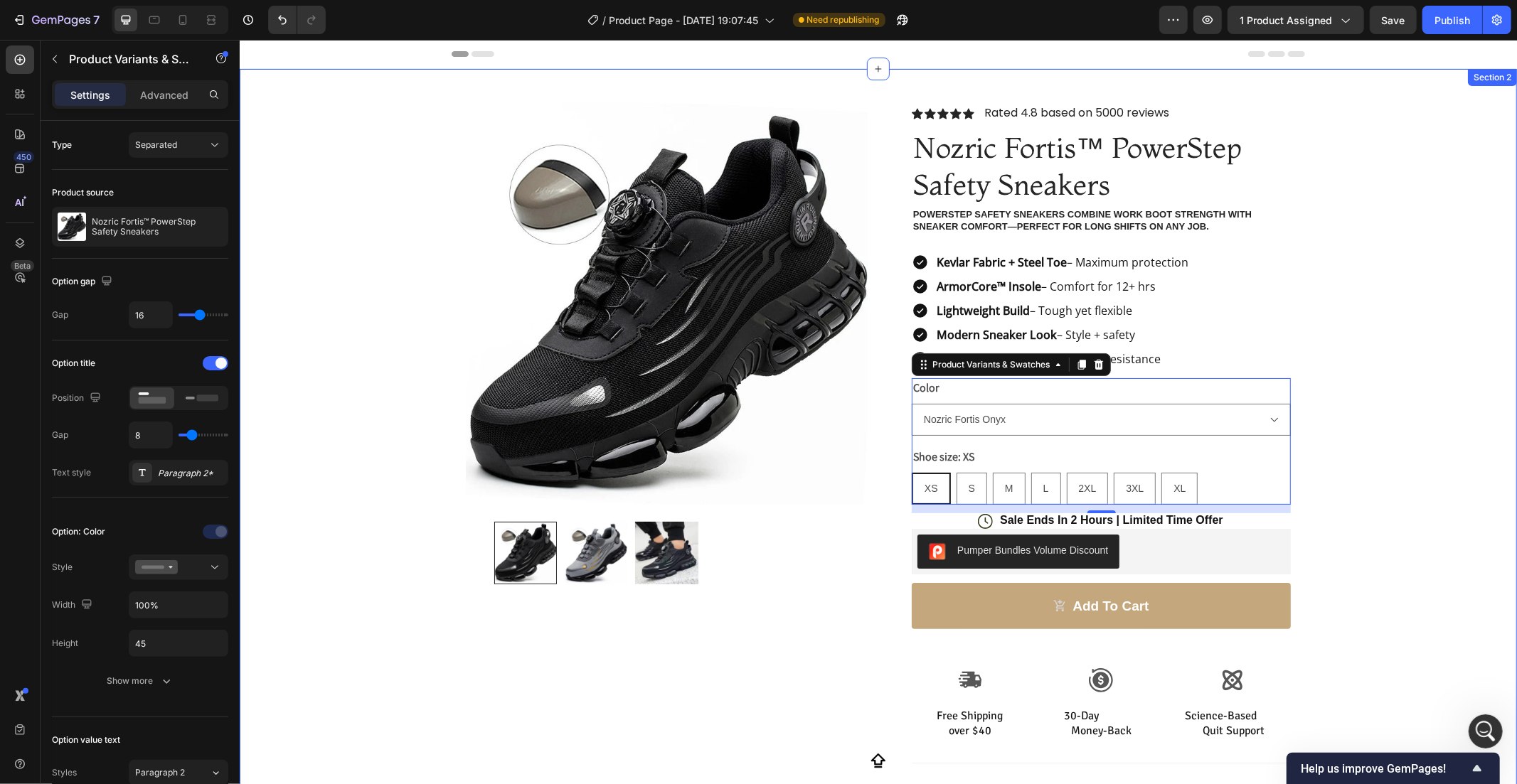
click at [1328, 176] on div "Product Images Row Icon Icon Icon Icon Icon Icon List Rated 4.8 based on 5000 r…" at bounding box center [878, 506] width 1277 height 875
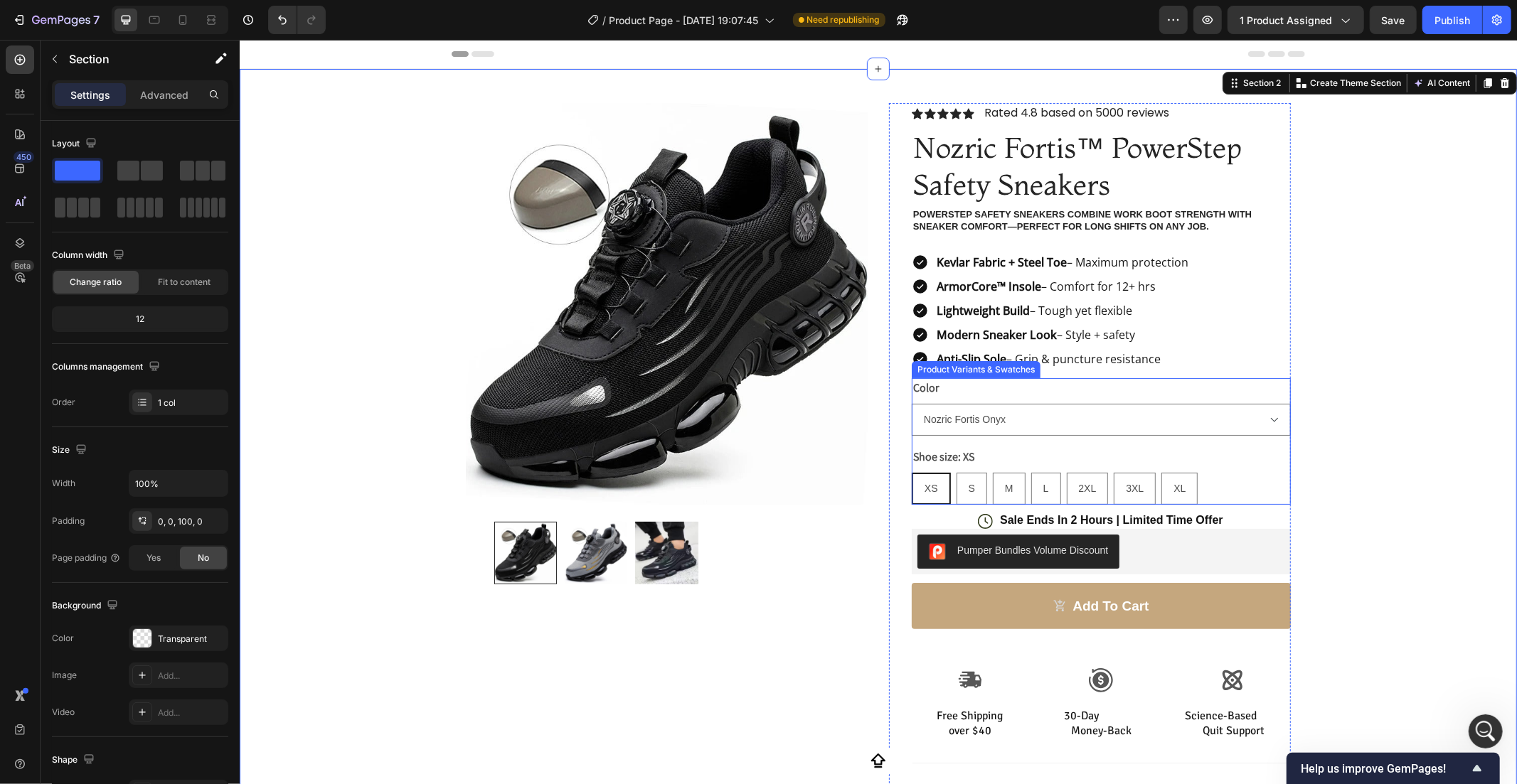
click at [994, 456] on div "Shoe size: XS XS XS XS S S S M M M L L L 2XL 2XL 2XL 3XL 3XL 3XL XL XL XL" at bounding box center [1101, 475] width 379 height 57
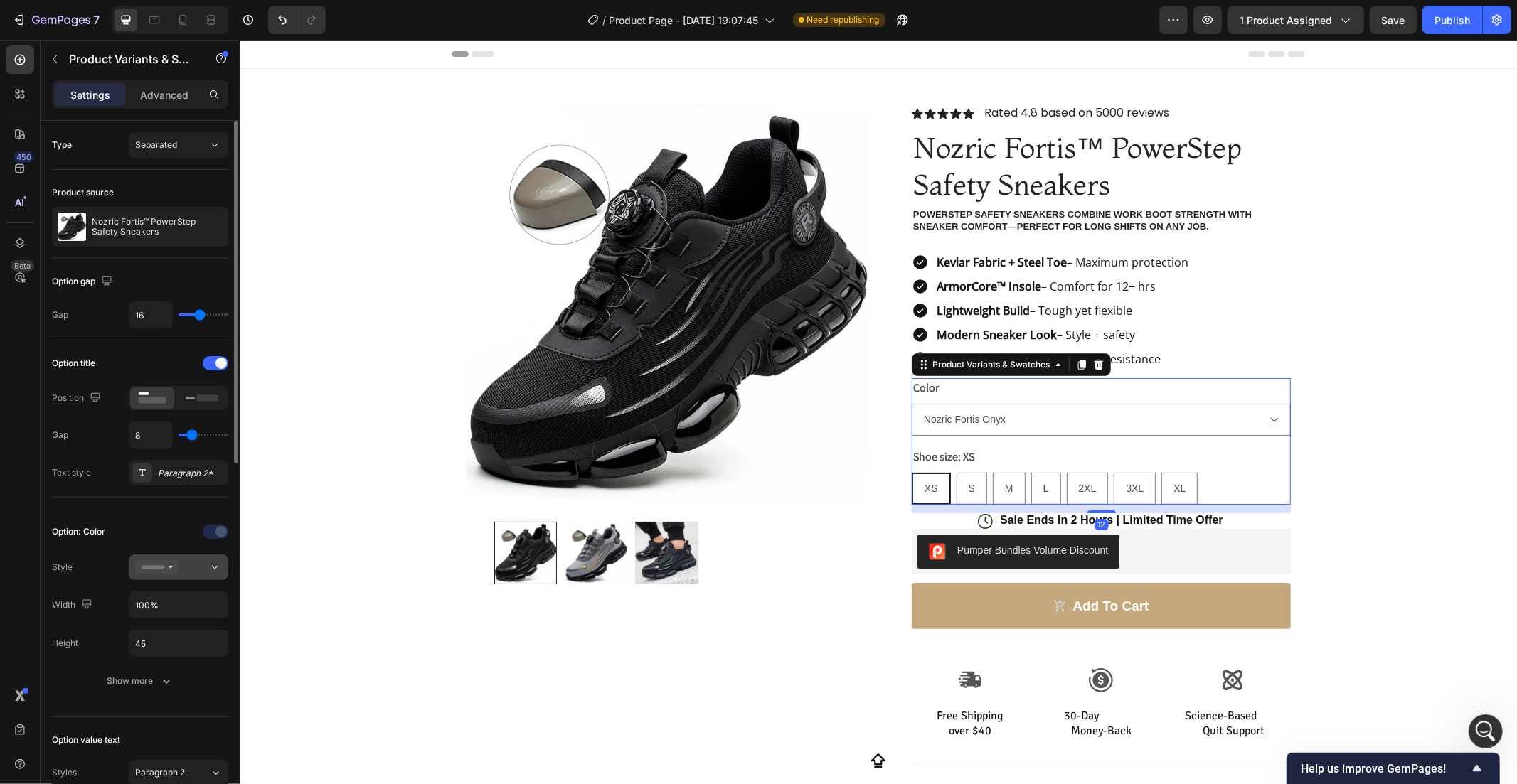
click at [175, 559] on button at bounding box center [178, 567] width 99 height 25
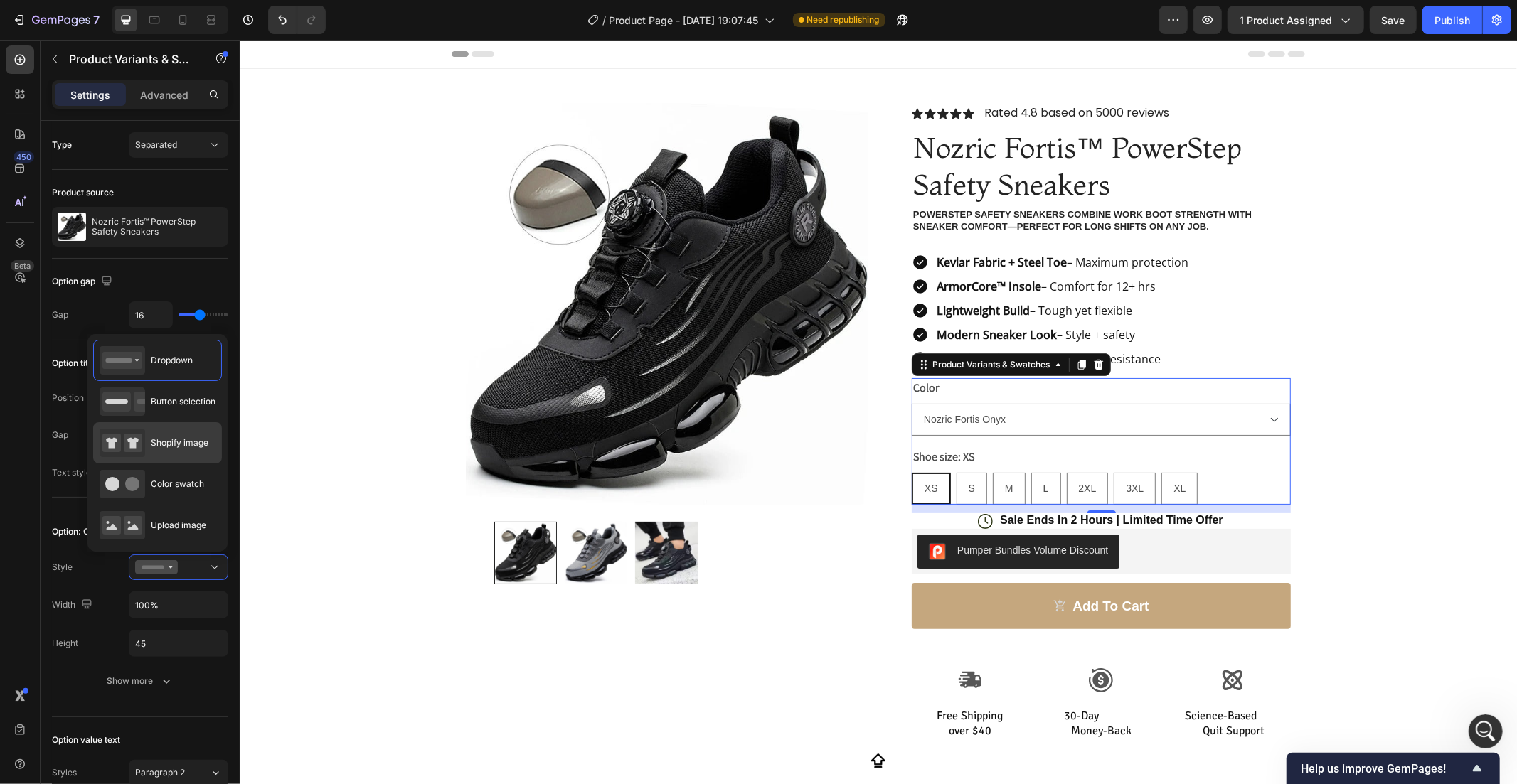
click at [165, 434] on div "Shopify image" at bounding box center [153, 443] width 109 height 29
type input "64"
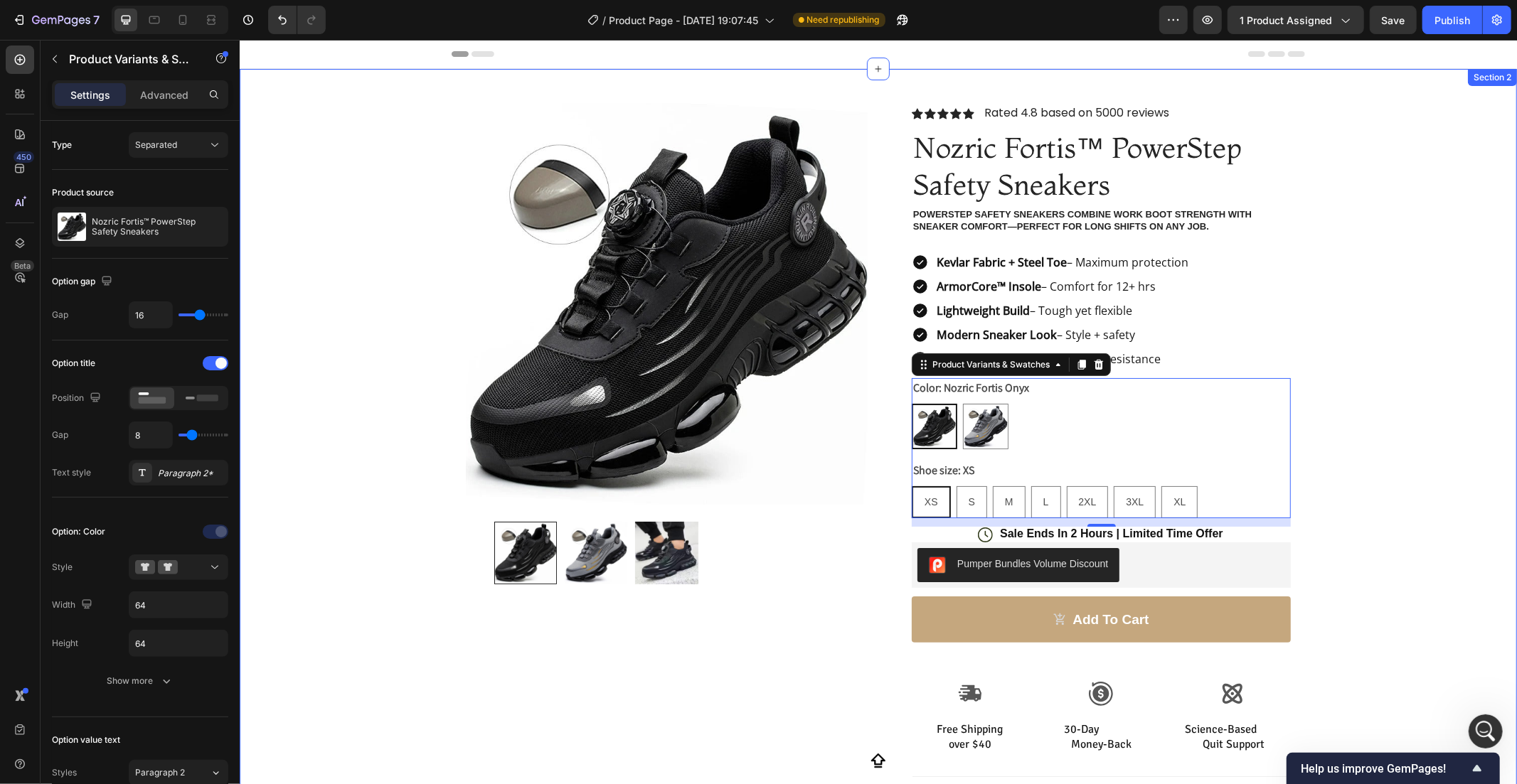
click at [1328, 387] on div "Product Images Row Icon Icon Icon Icon Icon Icon List Rated 4.8 based on 5000 r…" at bounding box center [878, 512] width 1277 height 888
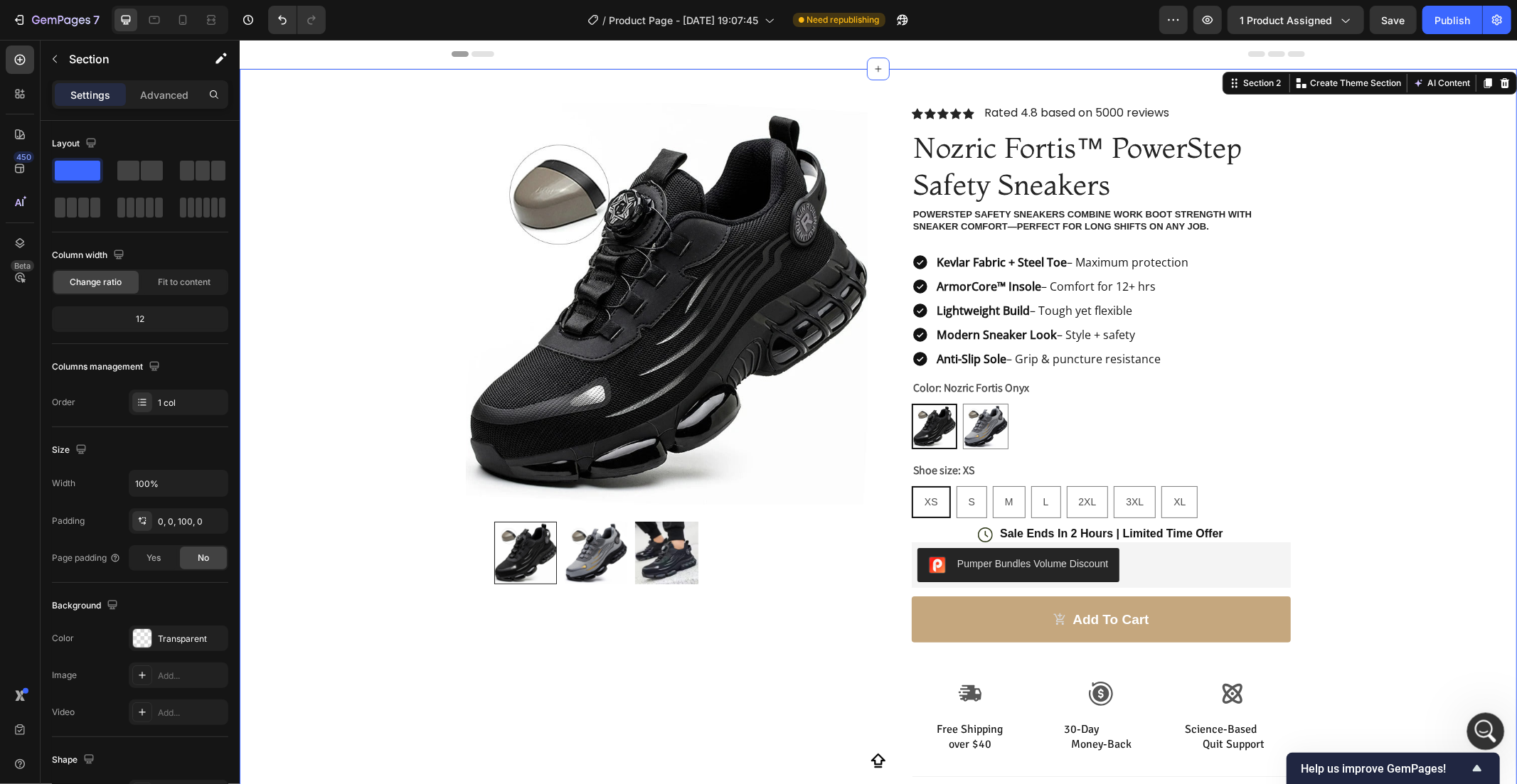
click at [1472, 723] on div "Open Intercom Messenger" at bounding box center [1483, 729] width 47 height 47
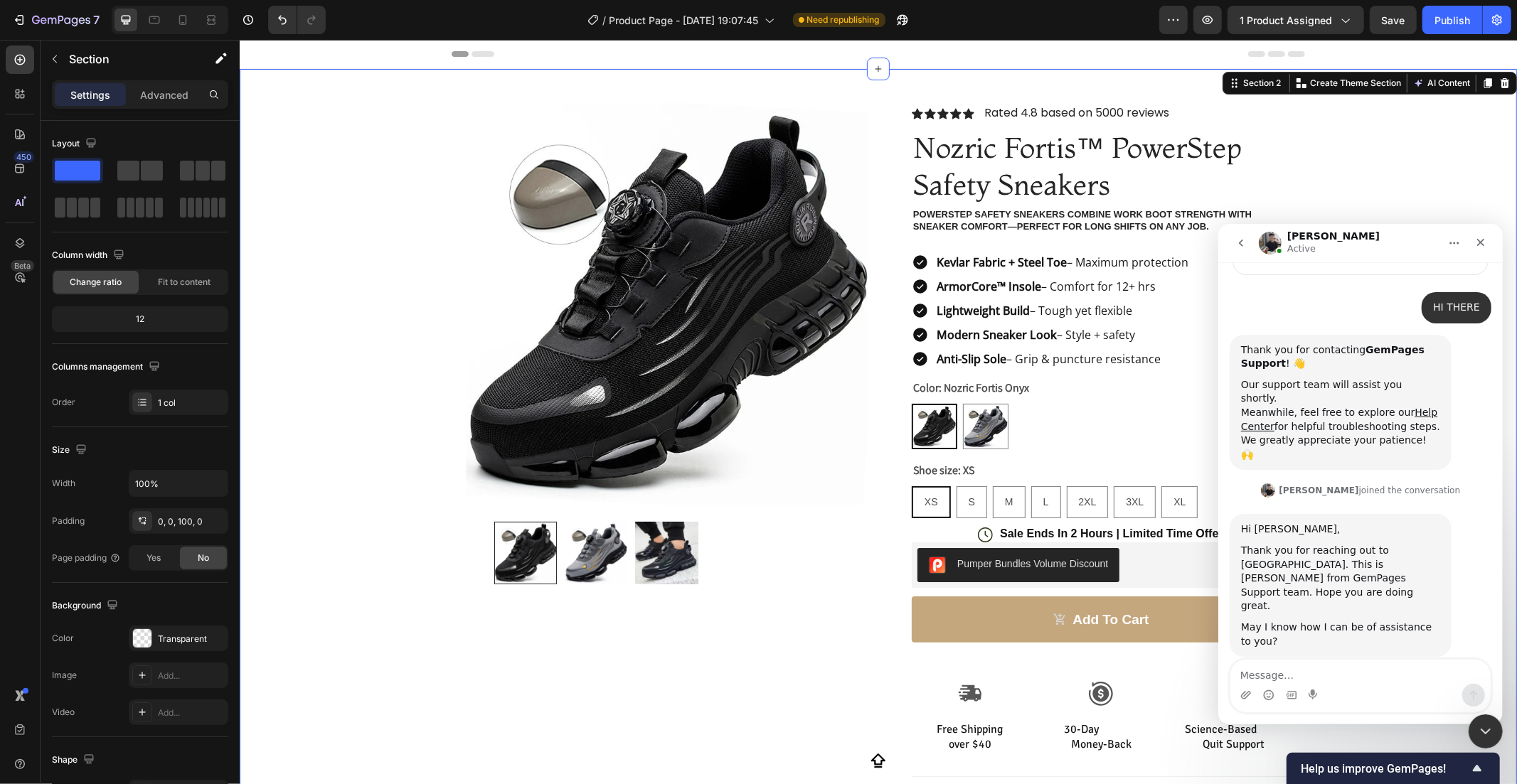
click at [1316, 669] on textarea "Message…" at bounding box center [1359, 671] width 260 height 24
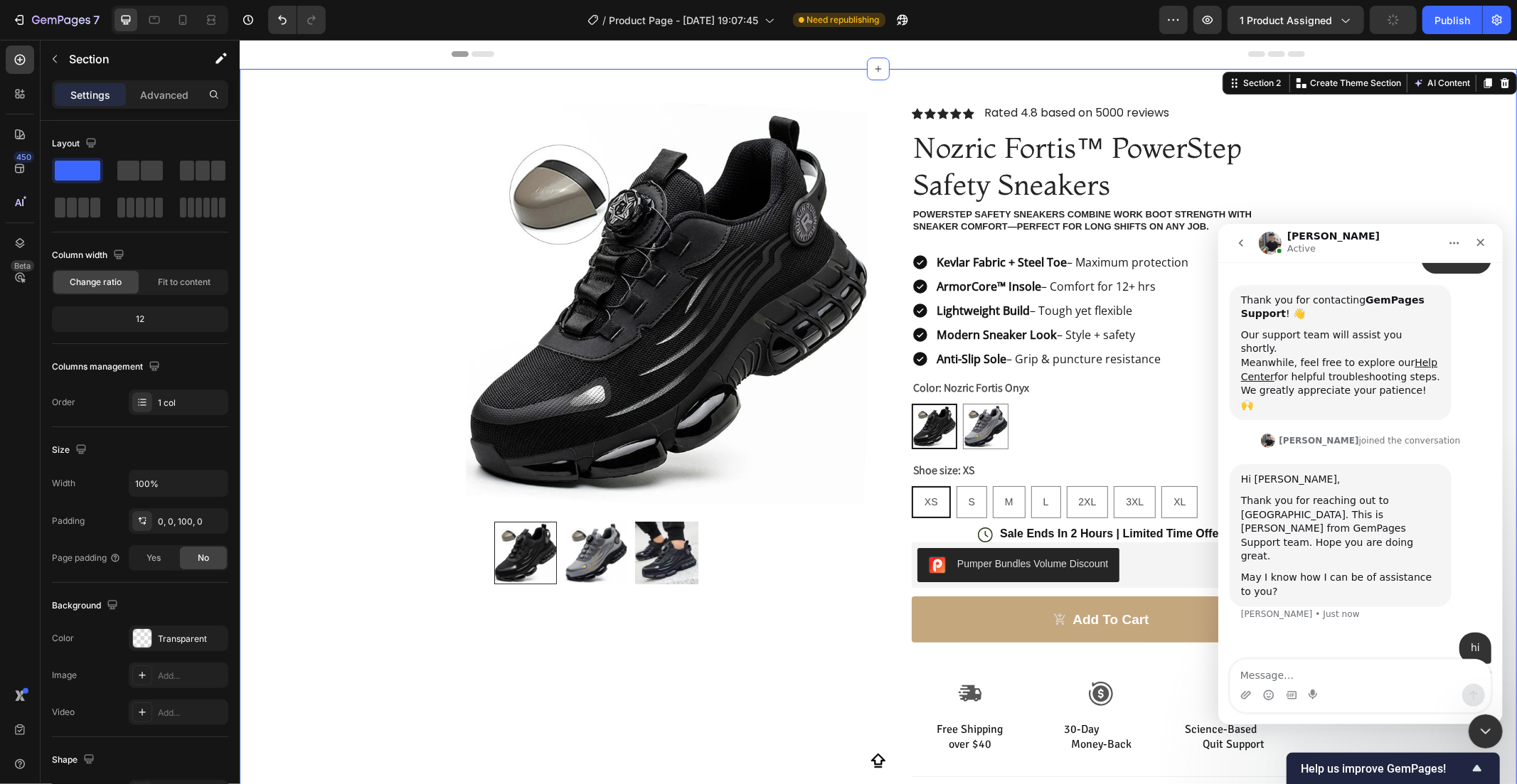
scroll to position [203, 0]
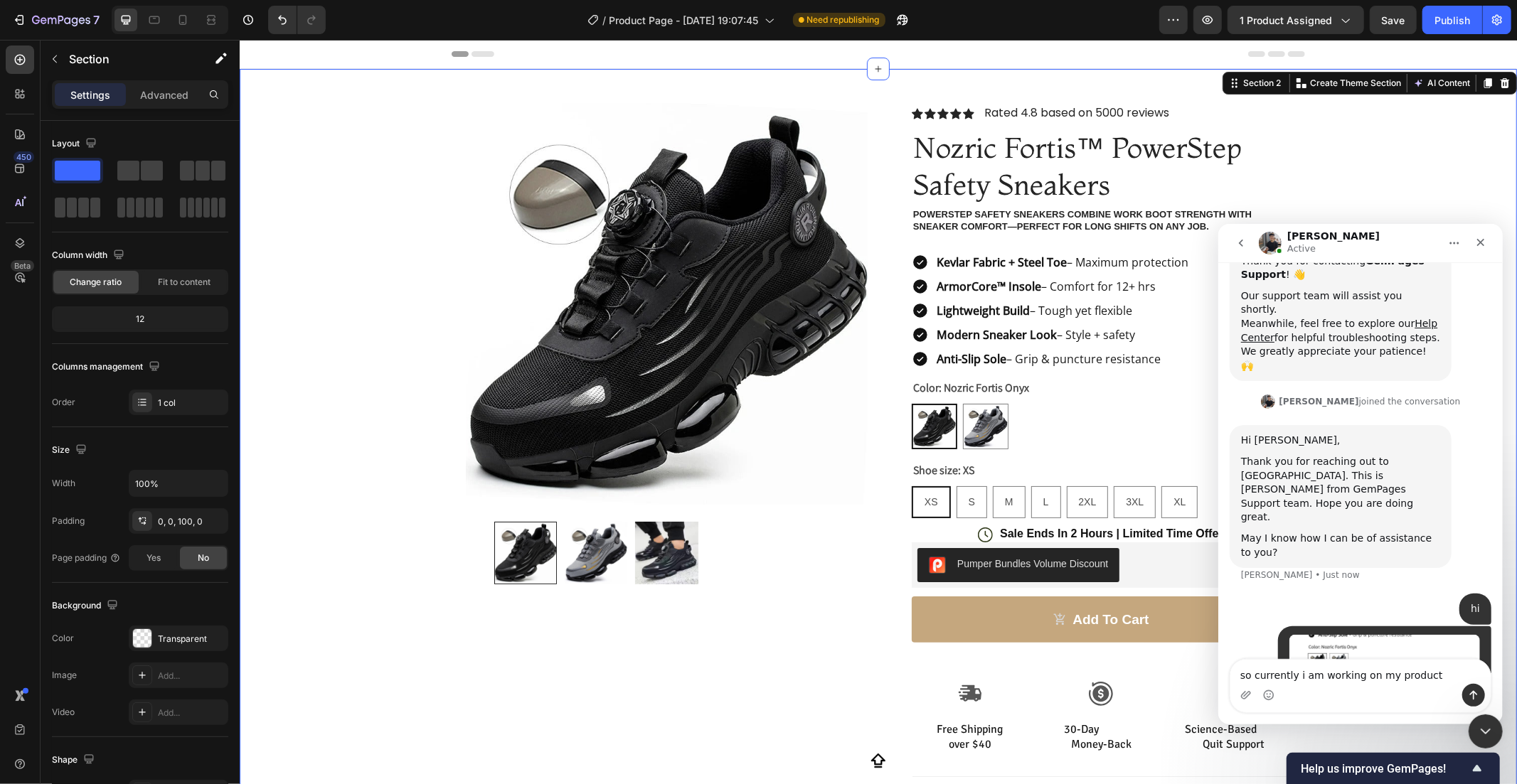
type textarea "so currently i am working on my product"
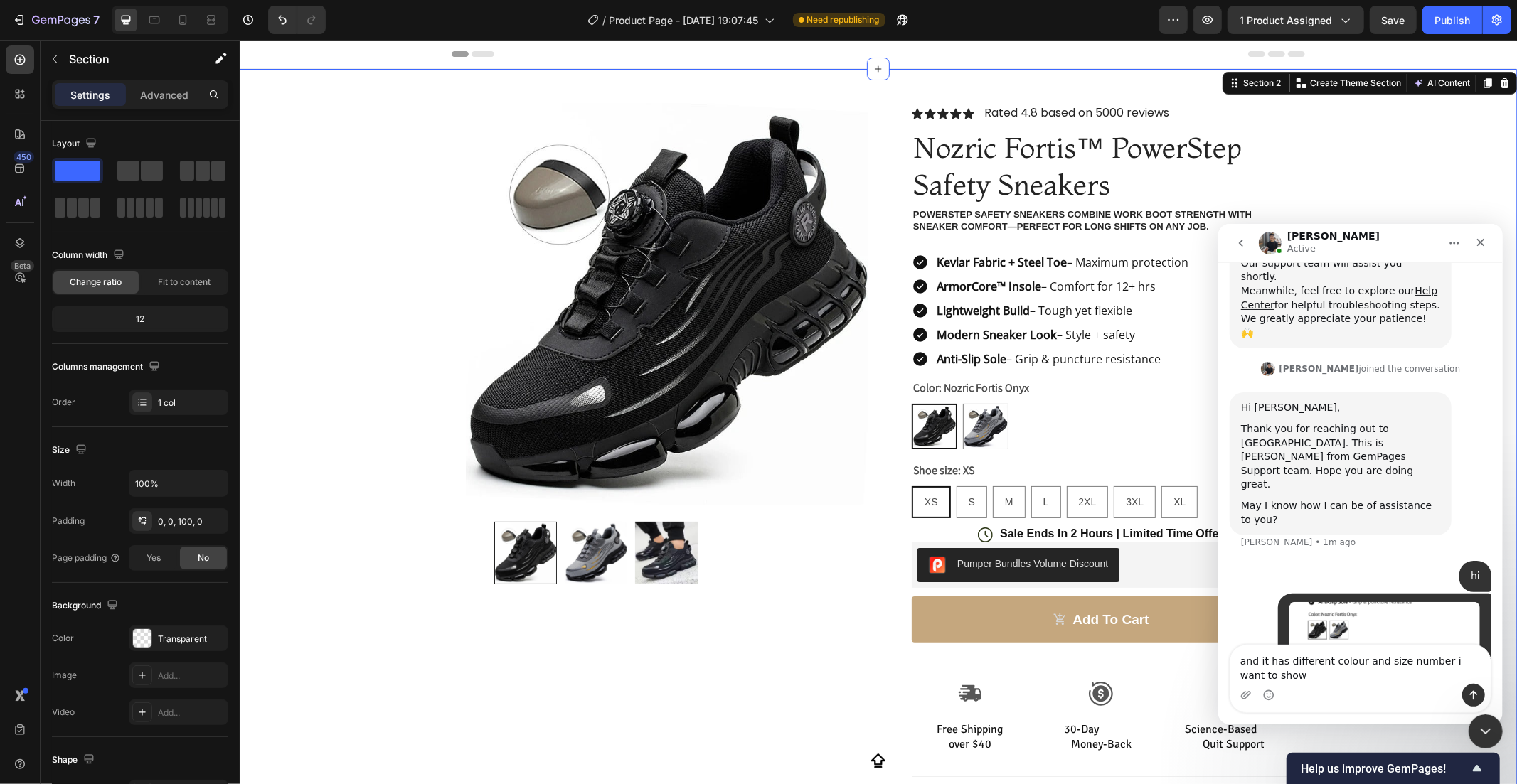
scroll to position [250, 0]
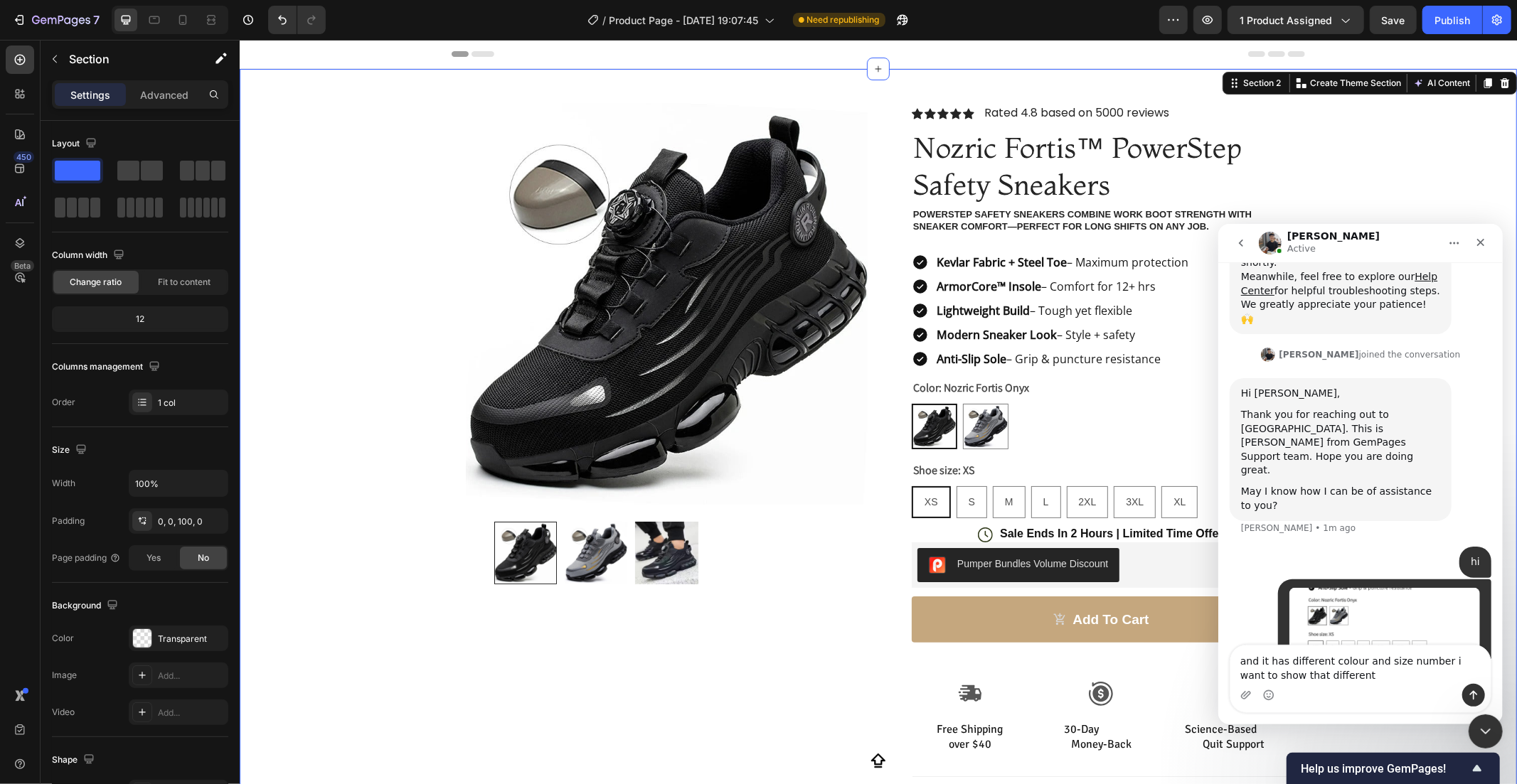
type textarea "and it has different colour and size number i want to show that different"
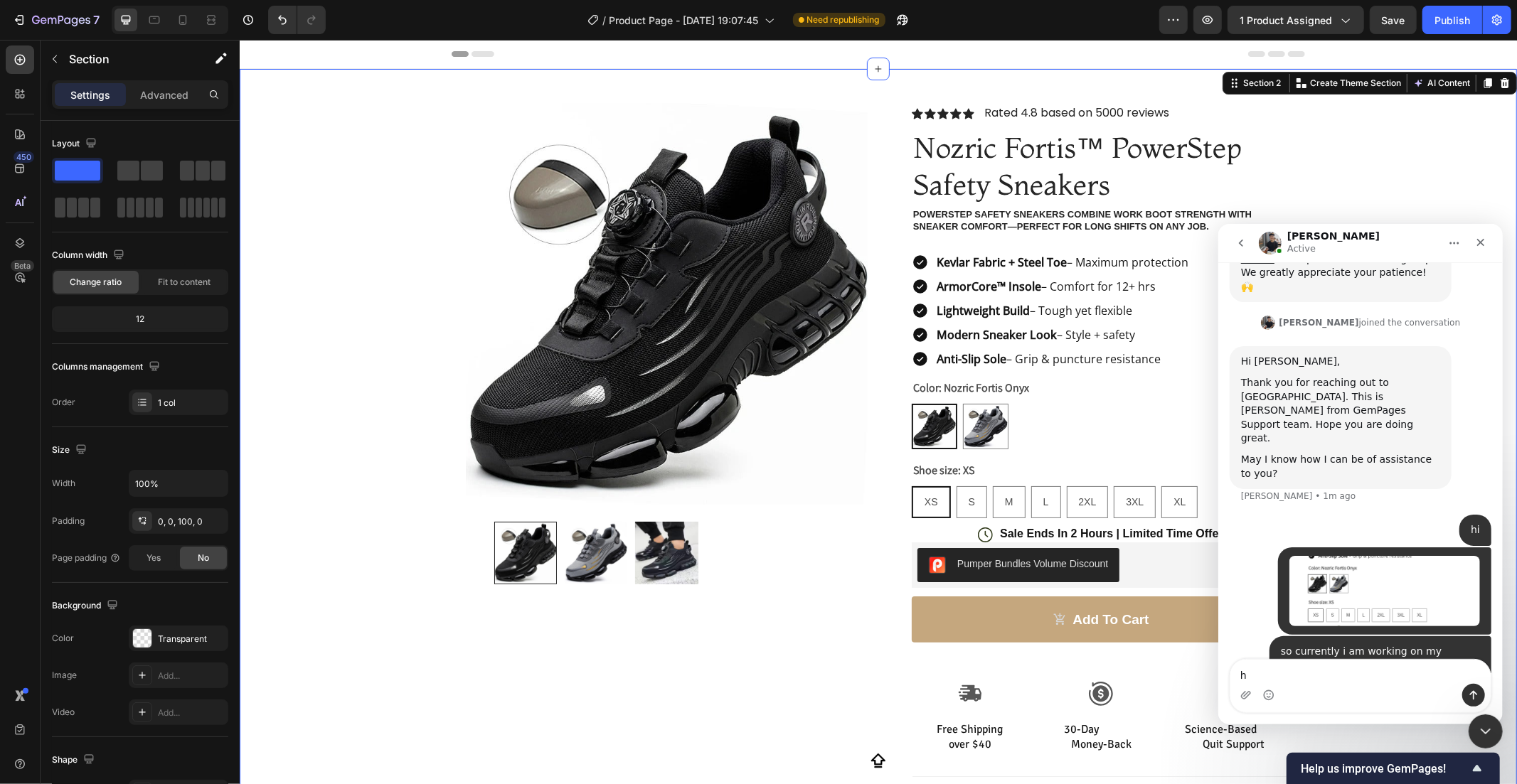
scroll to position [281, 0]
type textarea "how can i show then"
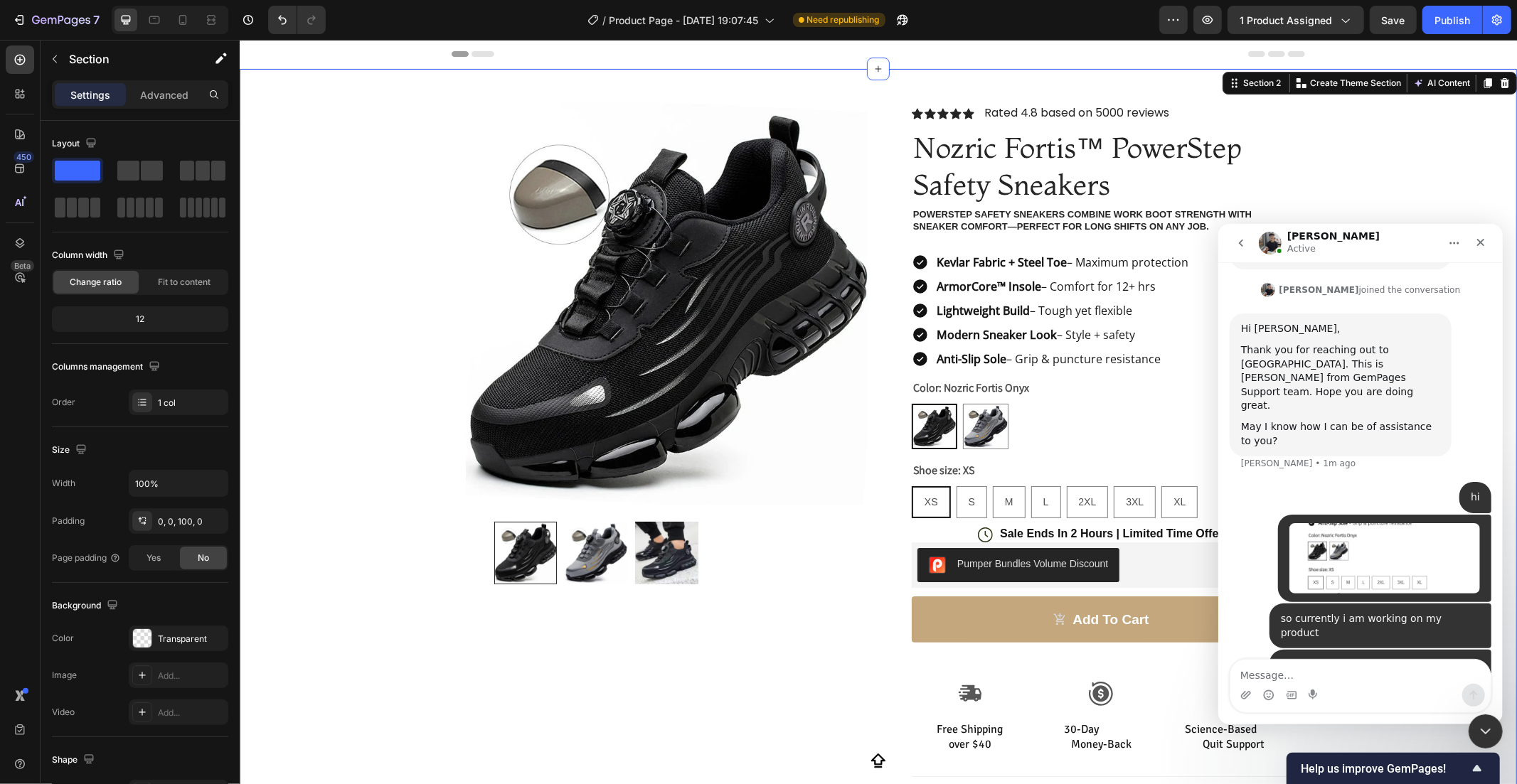
scroll to position [314, 0]
click at [1305, 672] on textarea "Message…" at bounding box center [1359, 671] width 260 height 24
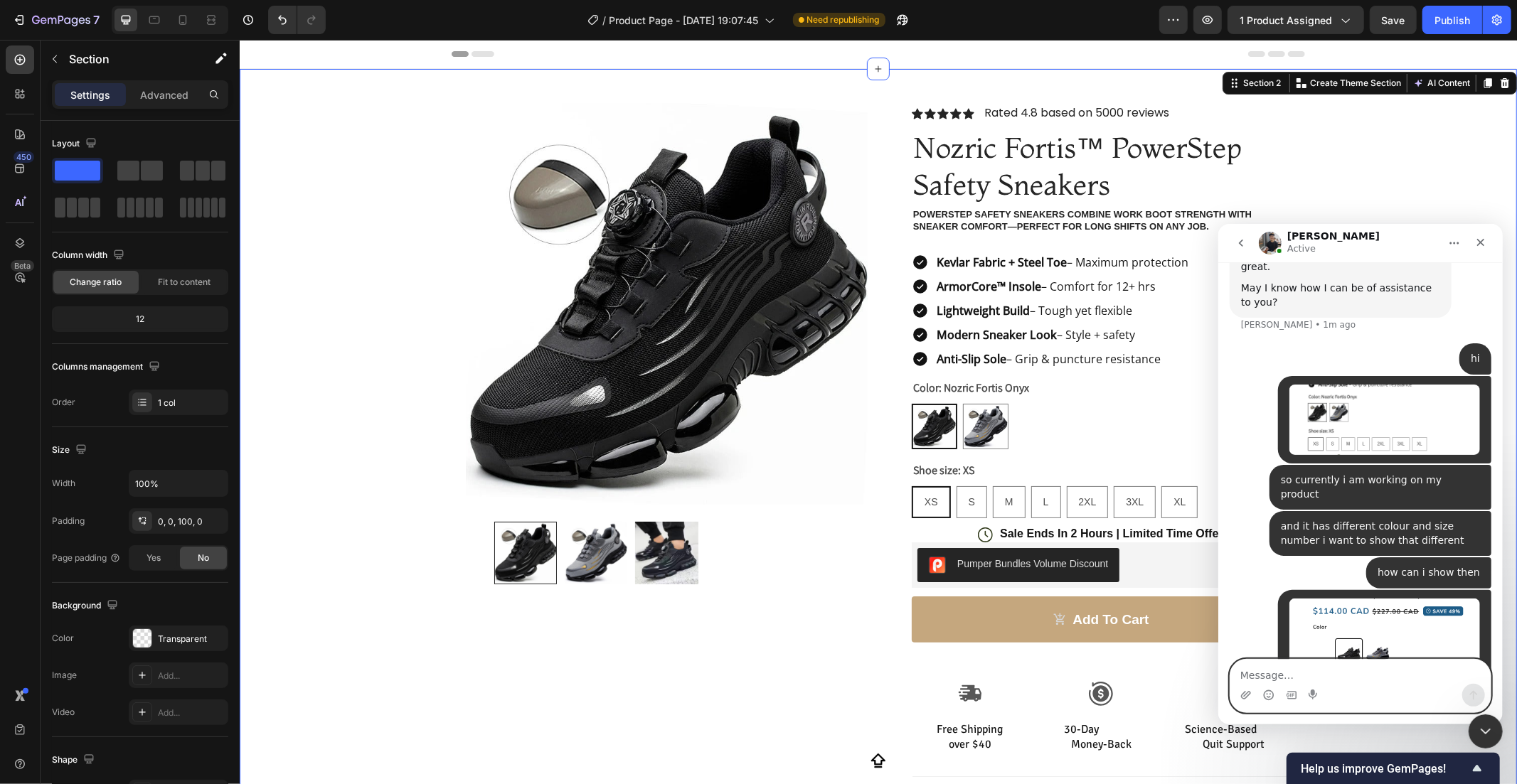
scroll to position [508, 0]
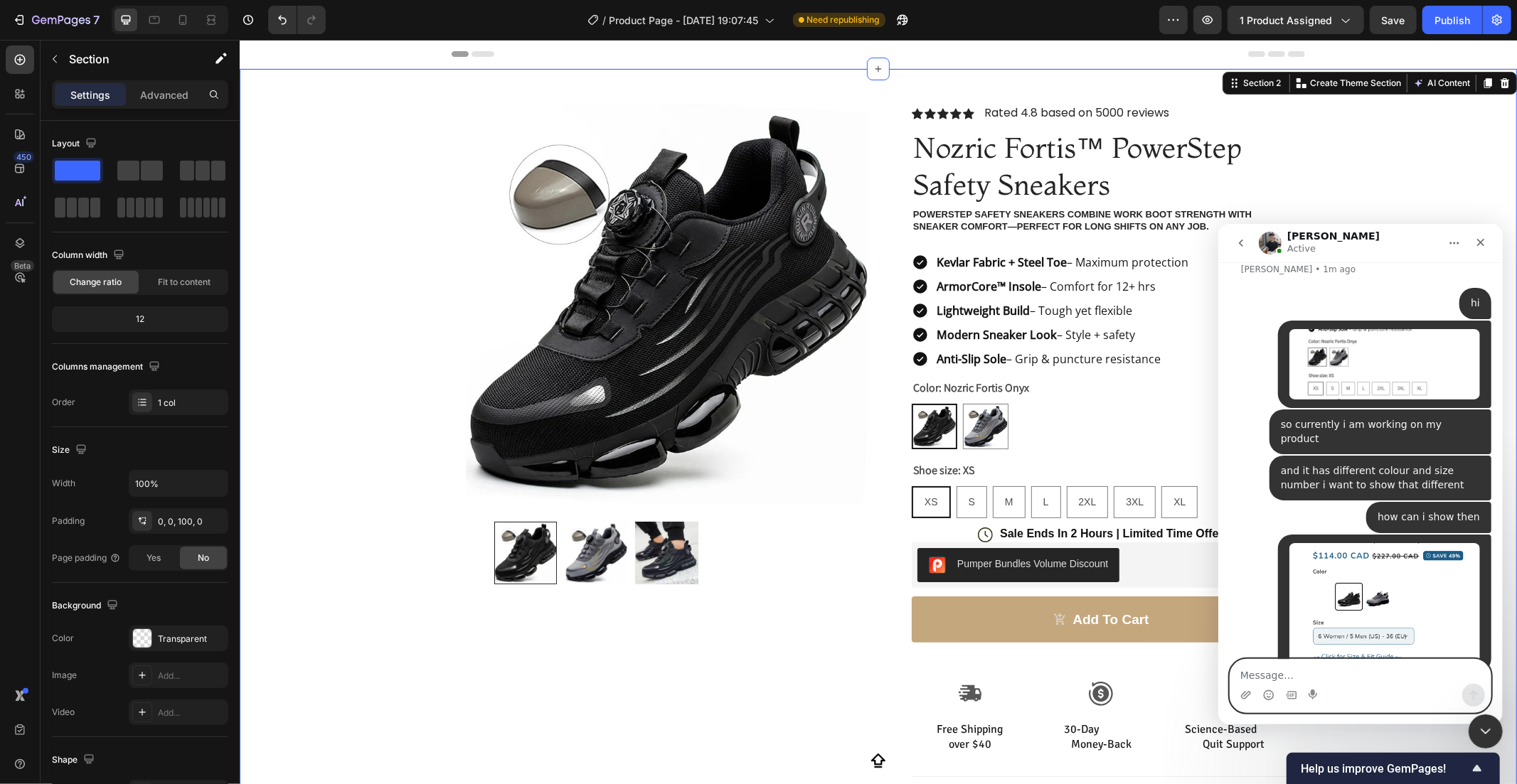
click at [1312, 669] on textarea "Message…" at bounding box center [1359, 671] width 260 height 24
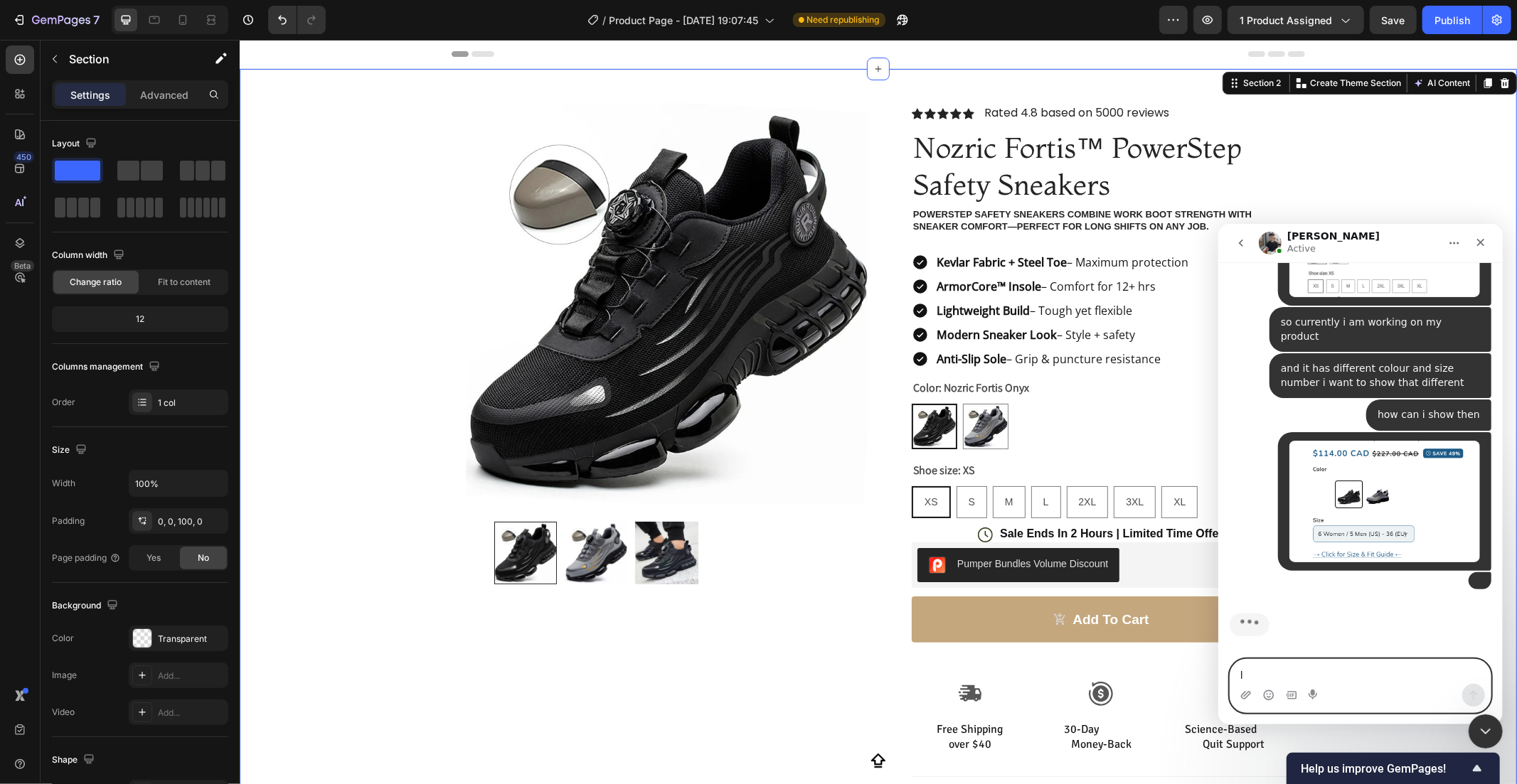
scroll to position [686, 0]
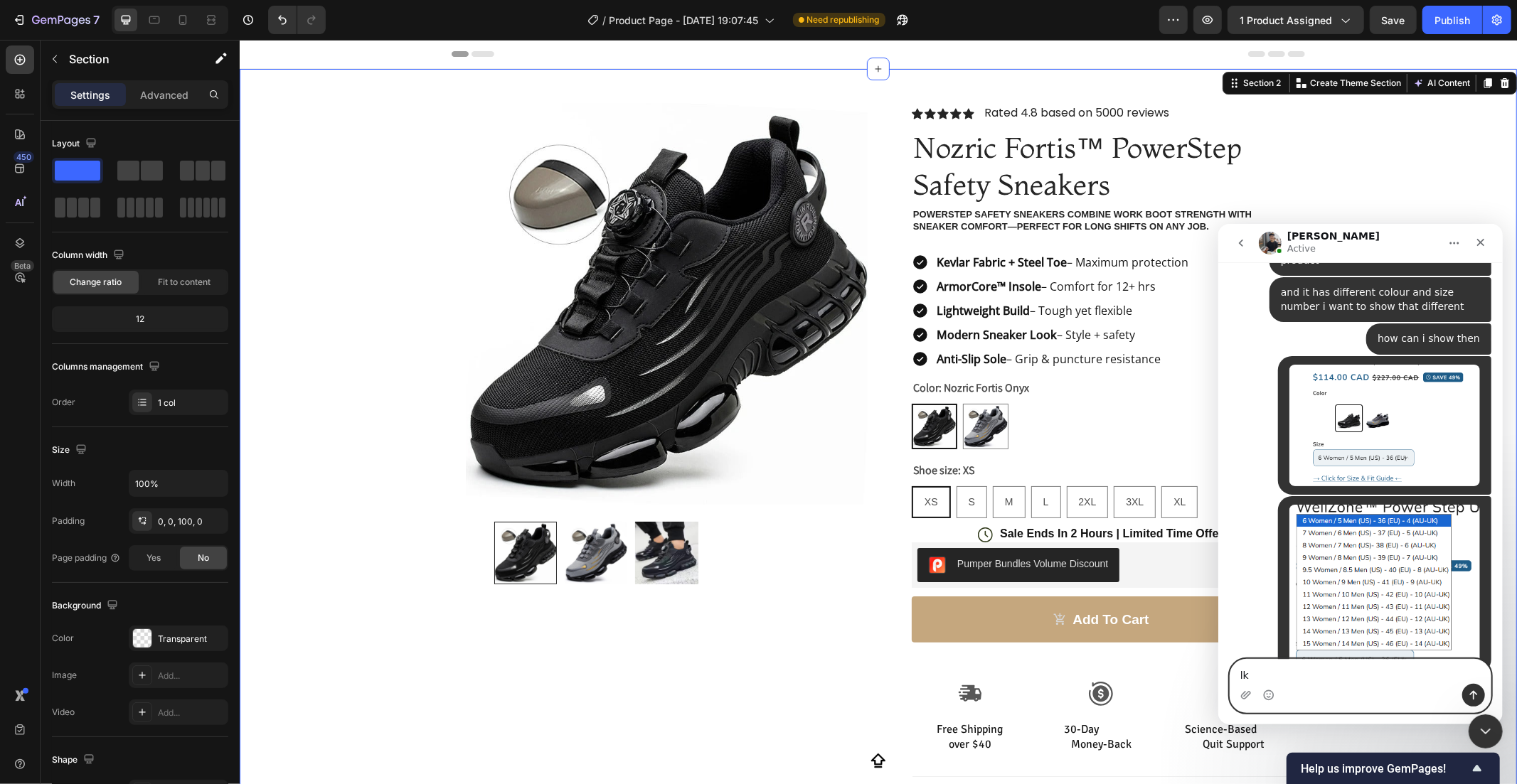
type textarea "l"
type textarea "like this one"
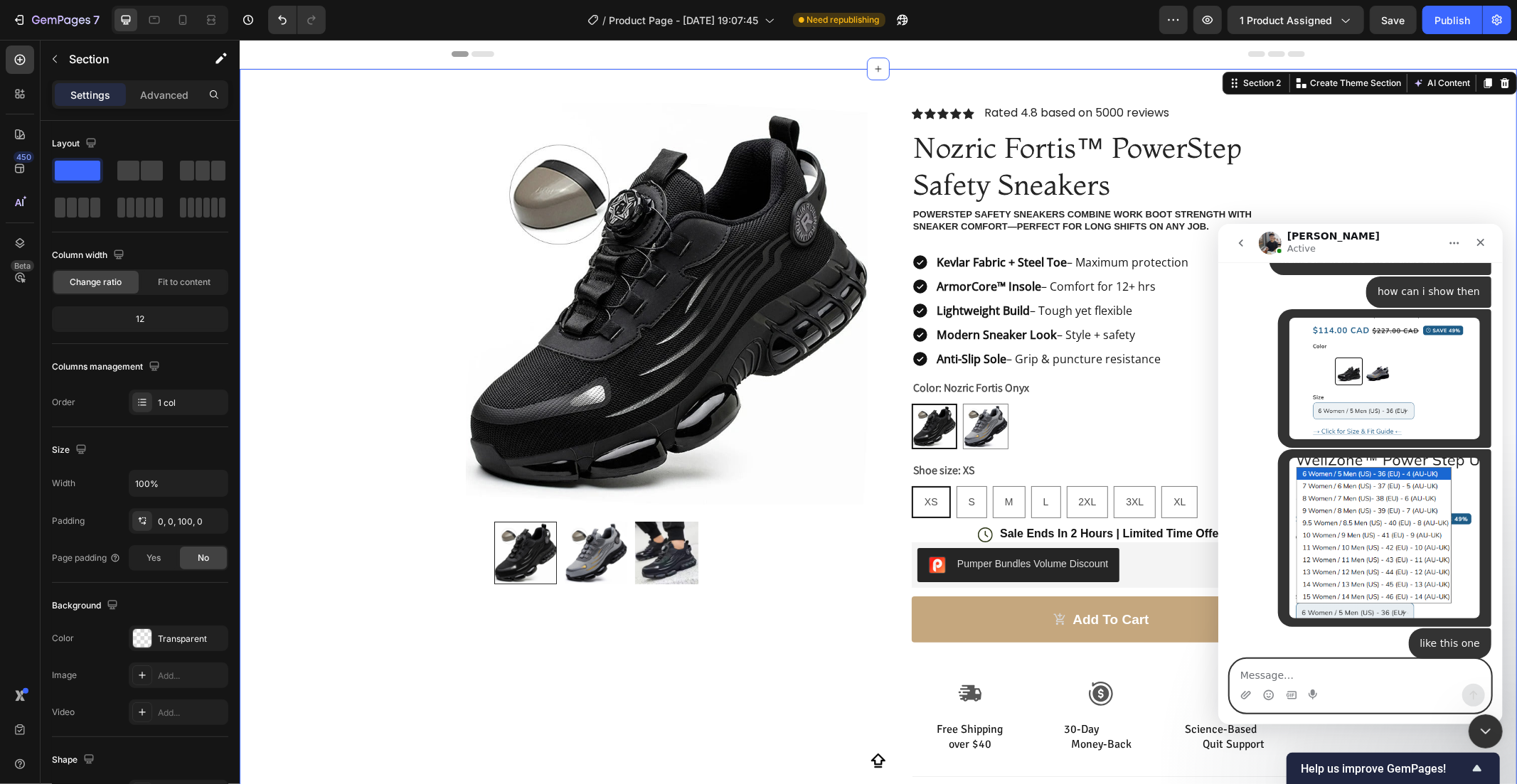
scroll to position [736, 0]
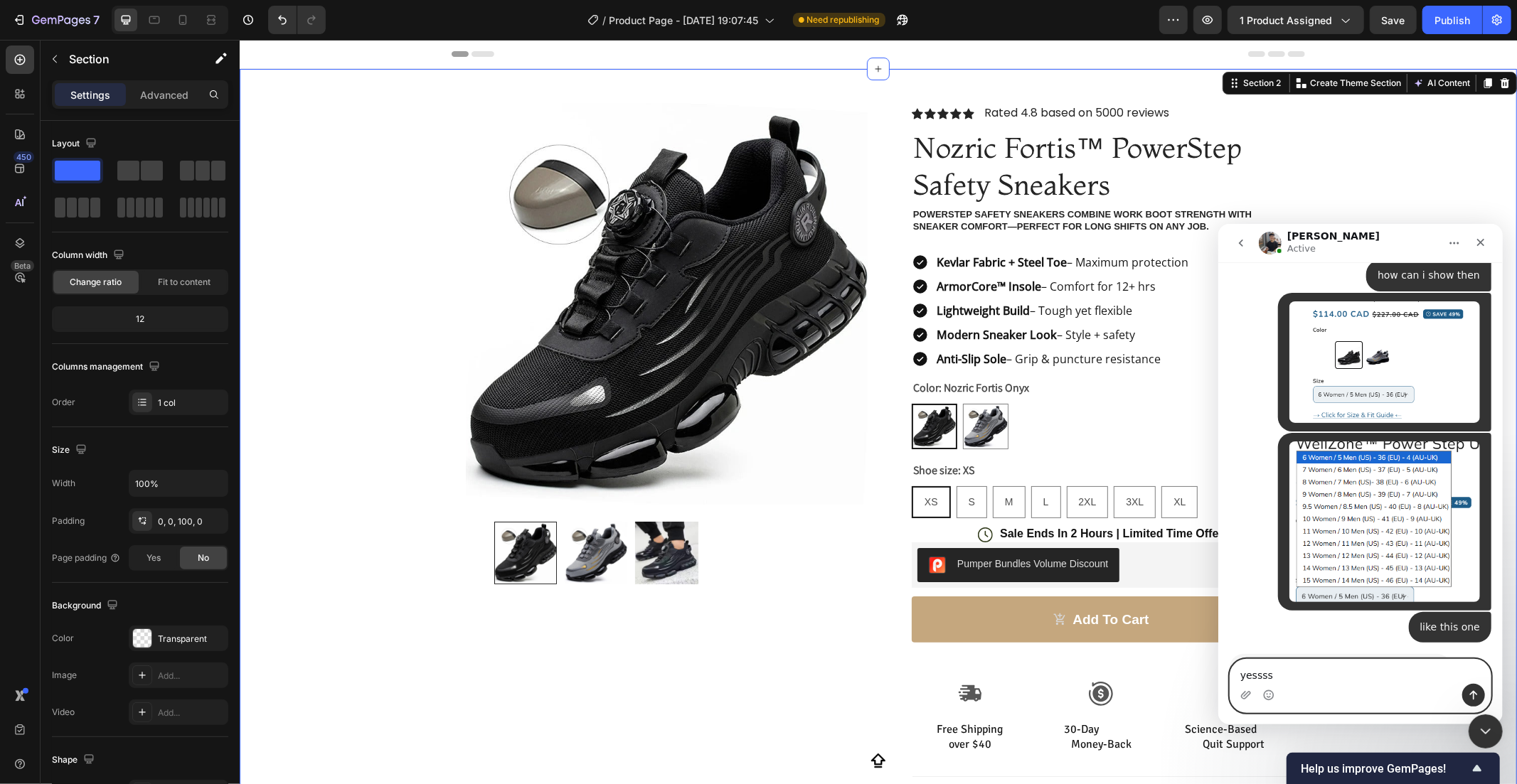
type textarea "yesssss"
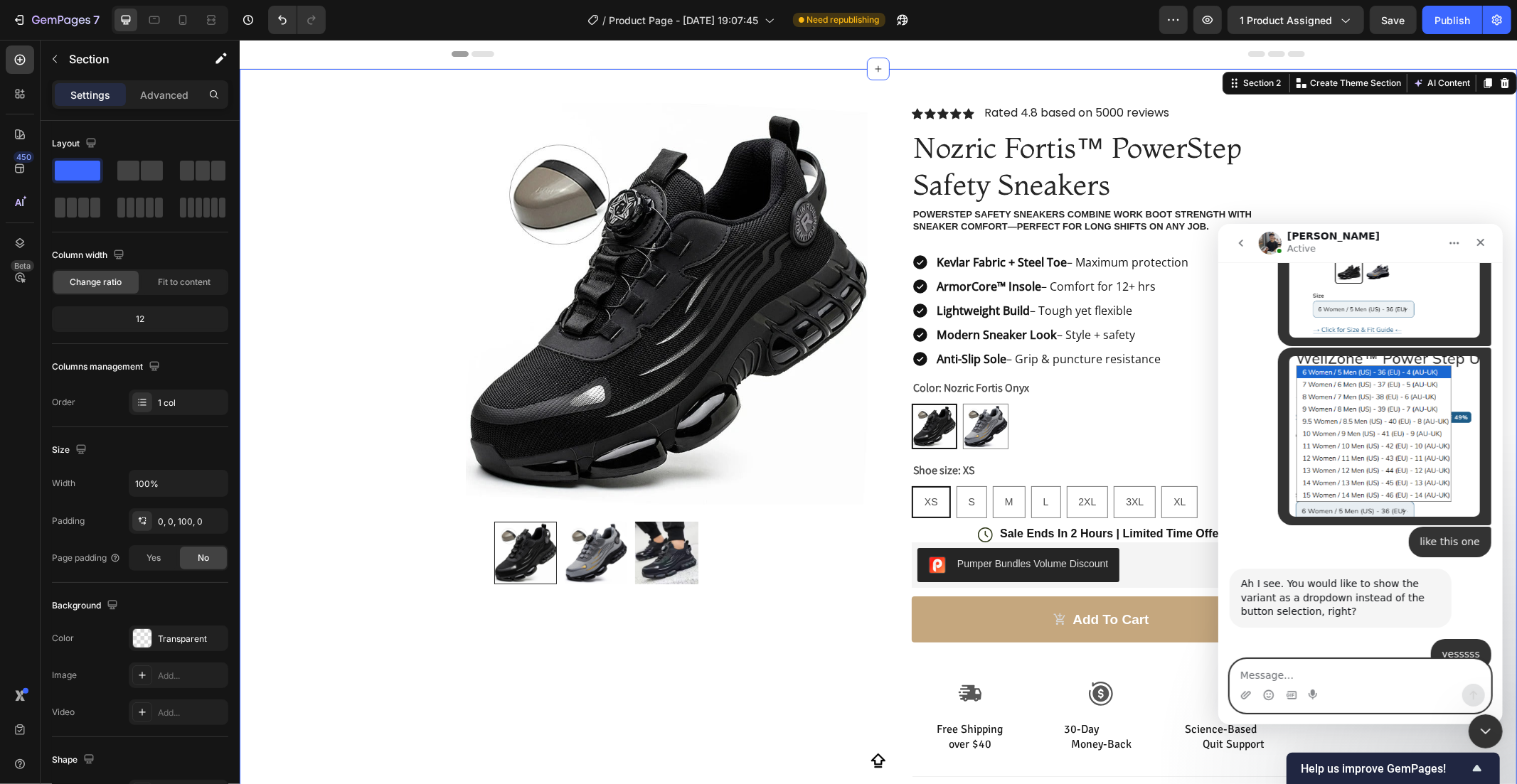
scroll to position [820, 0]
type textarea "i"
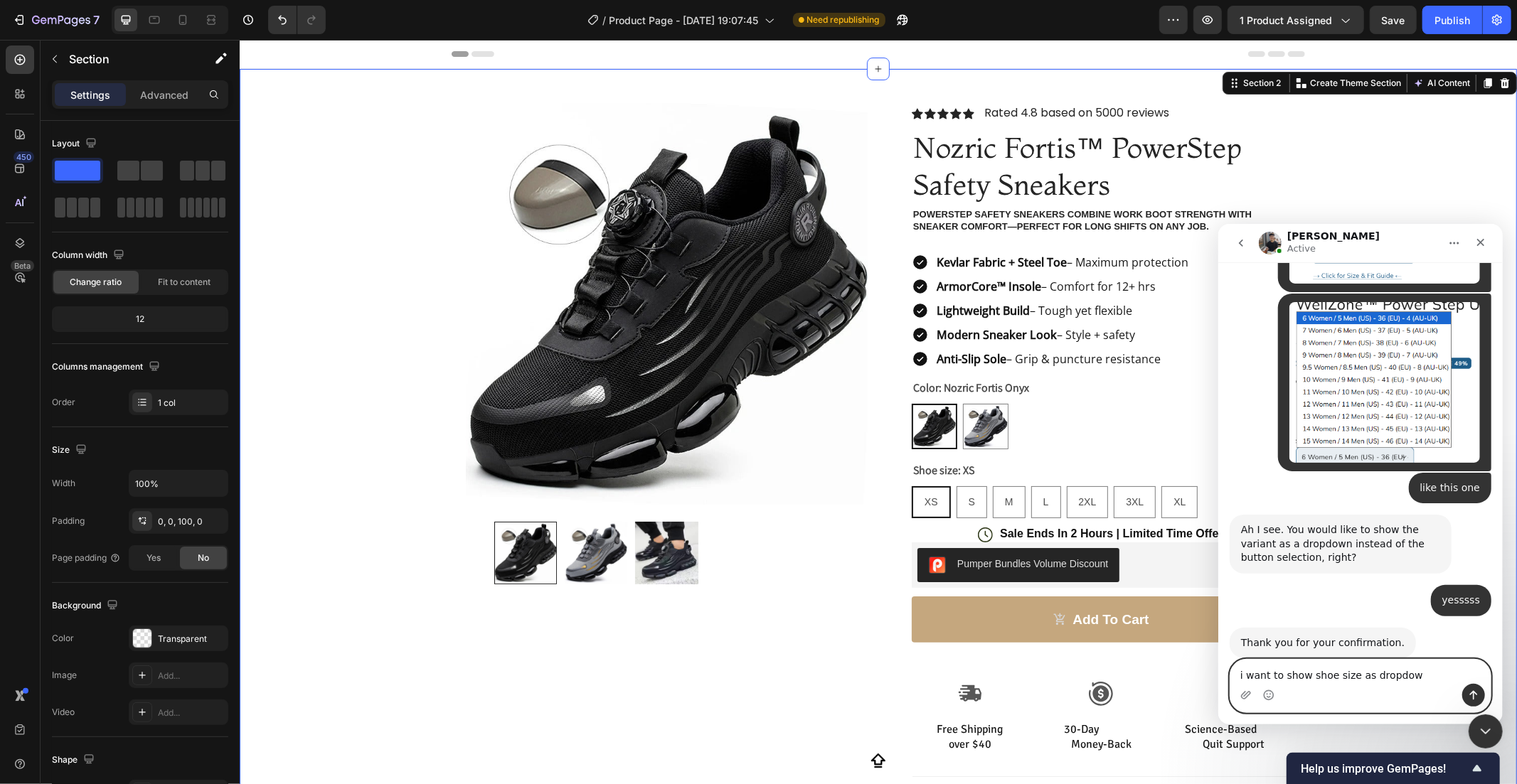
type textarea "i want to show shoe size as dropdown"
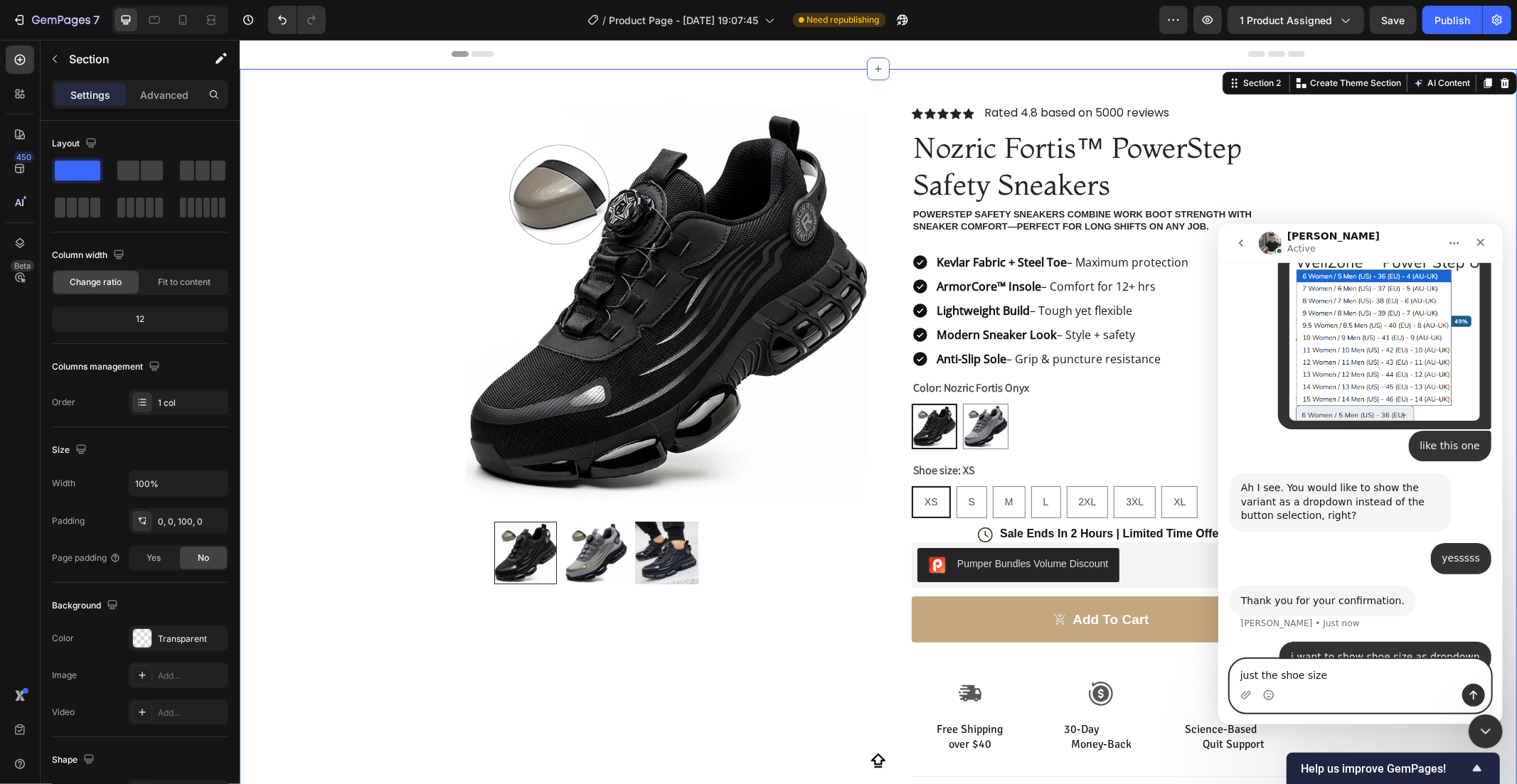
type textarea "just the shoe size"
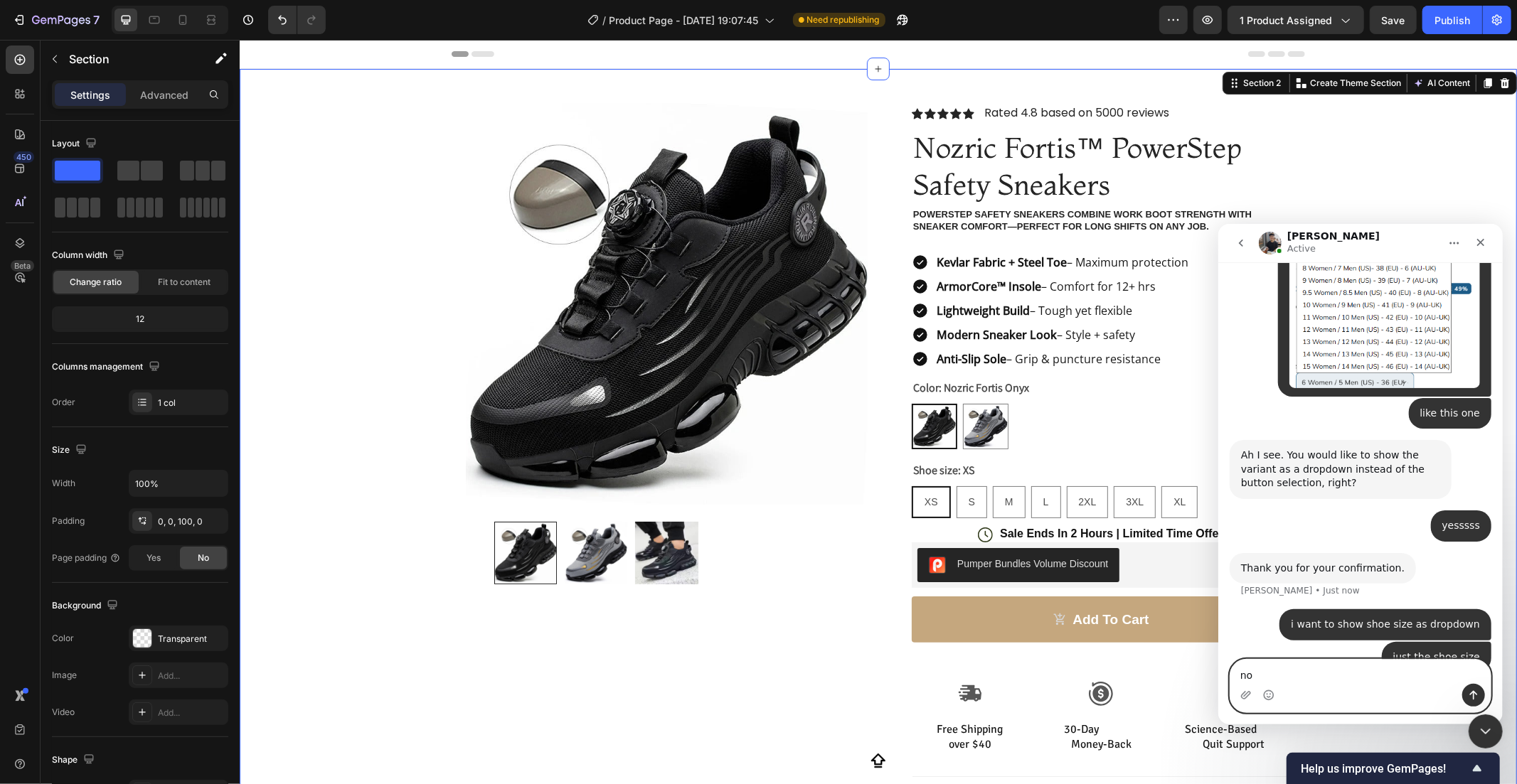
scroll to position [949, 0]
type textarea "not the colour"
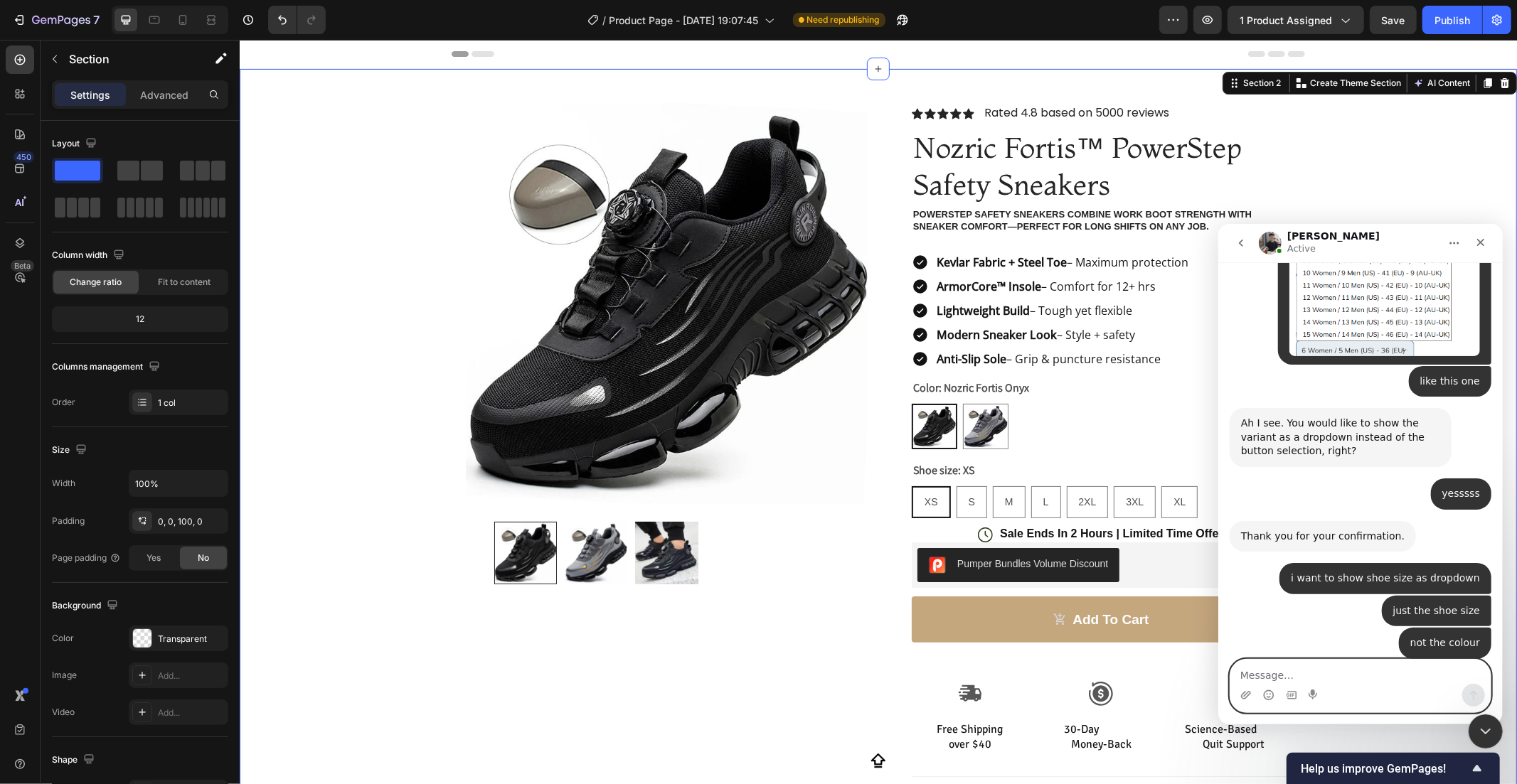
scroll to position [1074, 0]
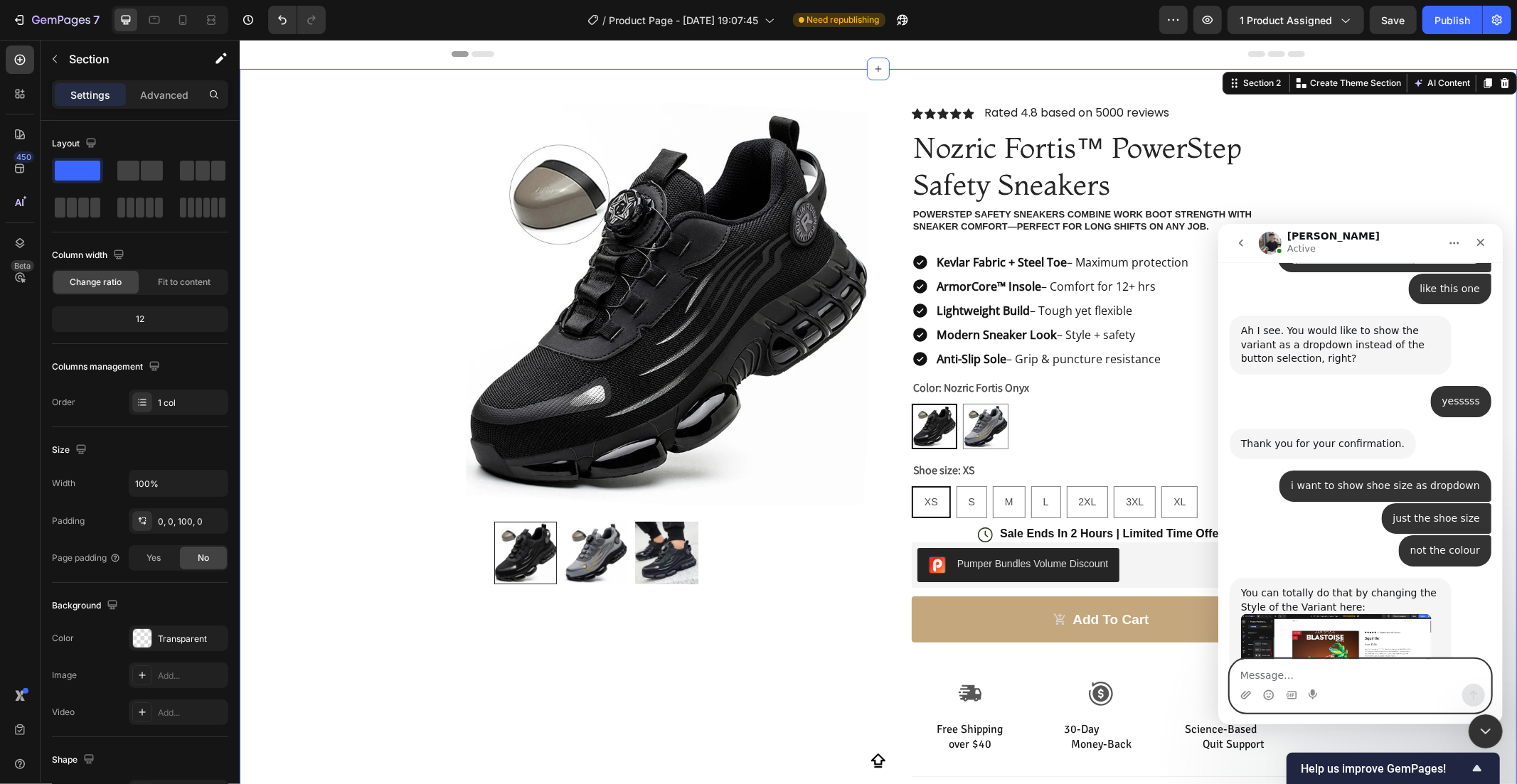
click at [1307, 613] on img "Tony says…" at bounding box center [1335, 658] width 191 height 90
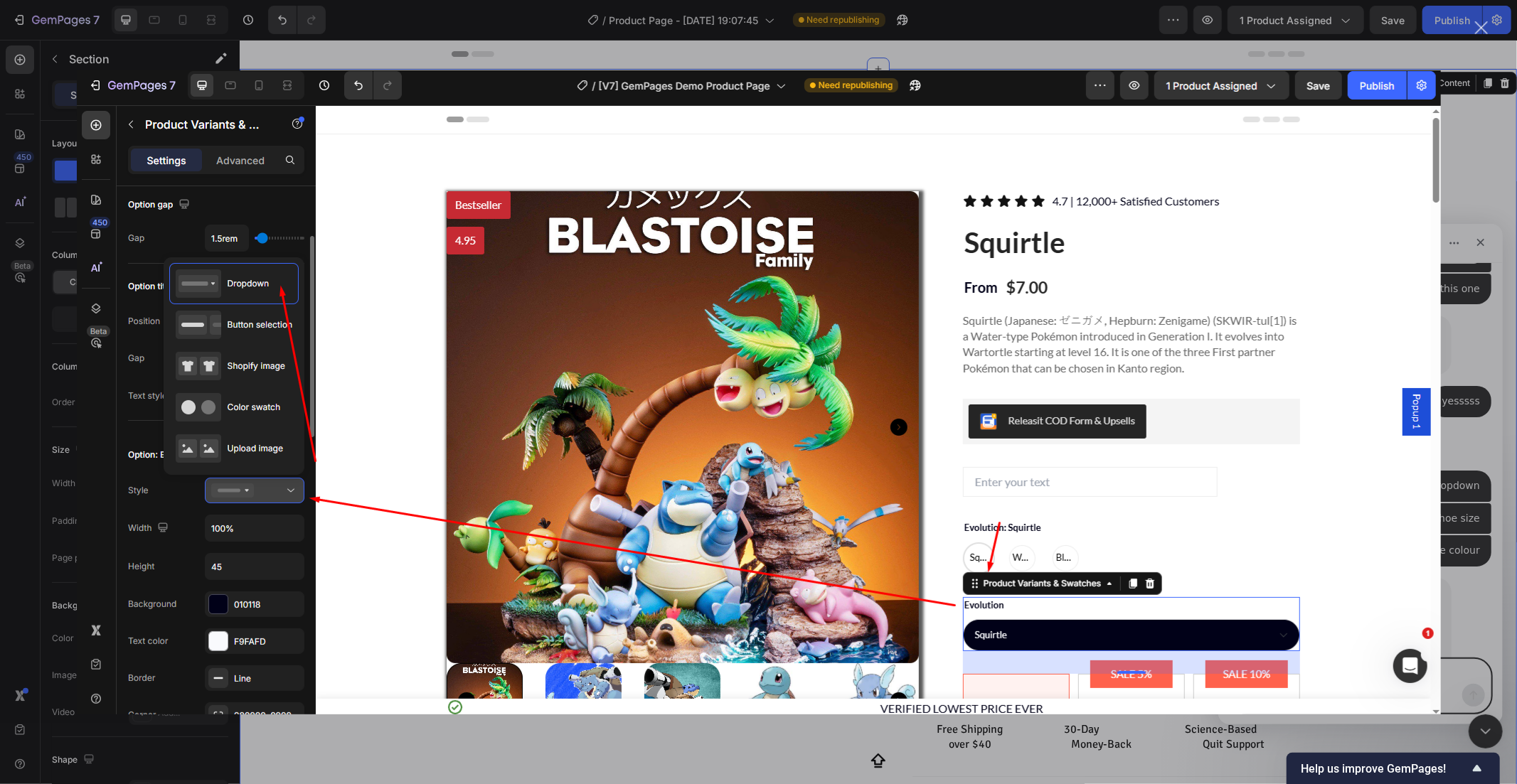
scroll to position [1128, 0]
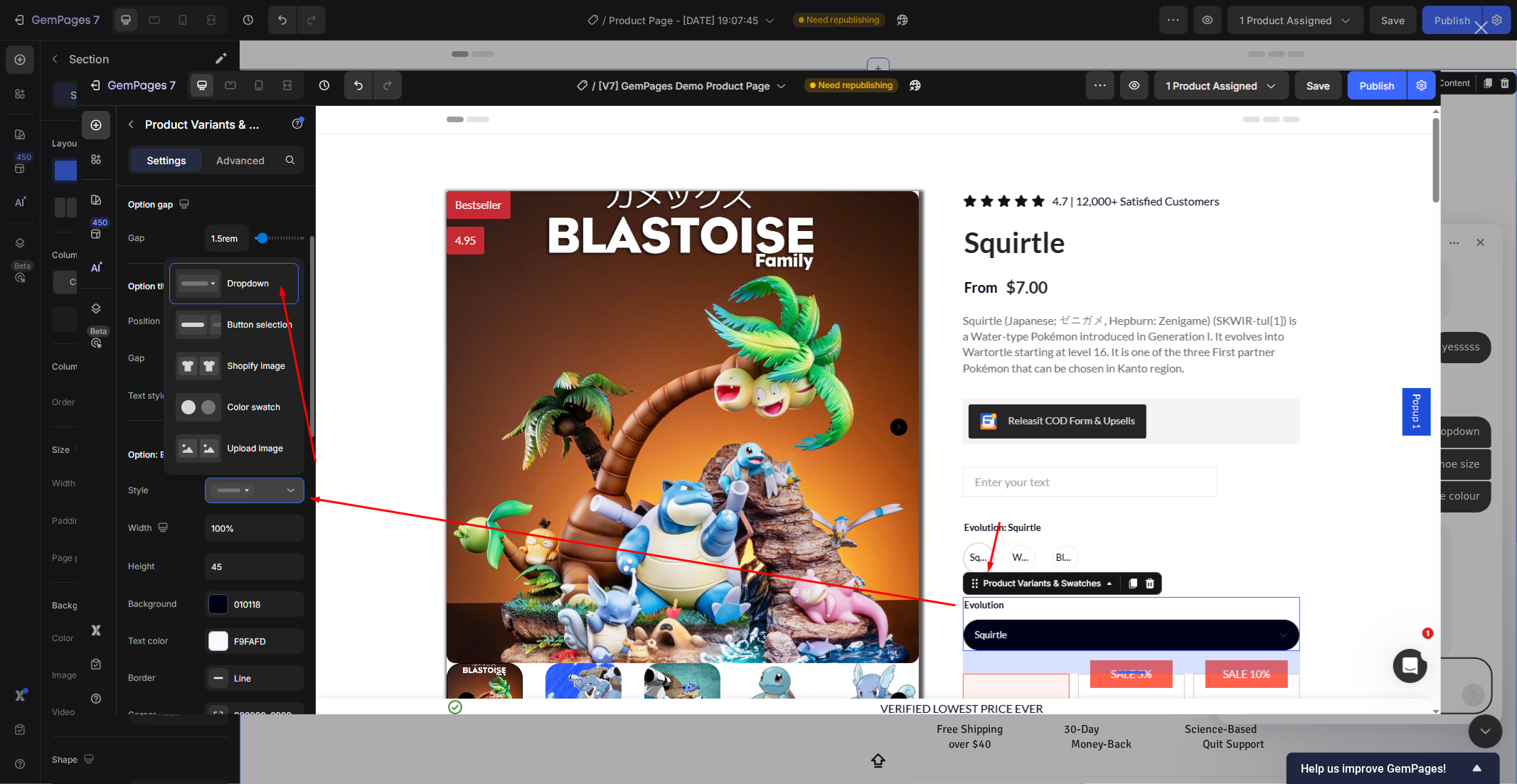
click at [1459, 613] on div "Intercom messenger" at bounding box center [758, 392] width 1517 height 784
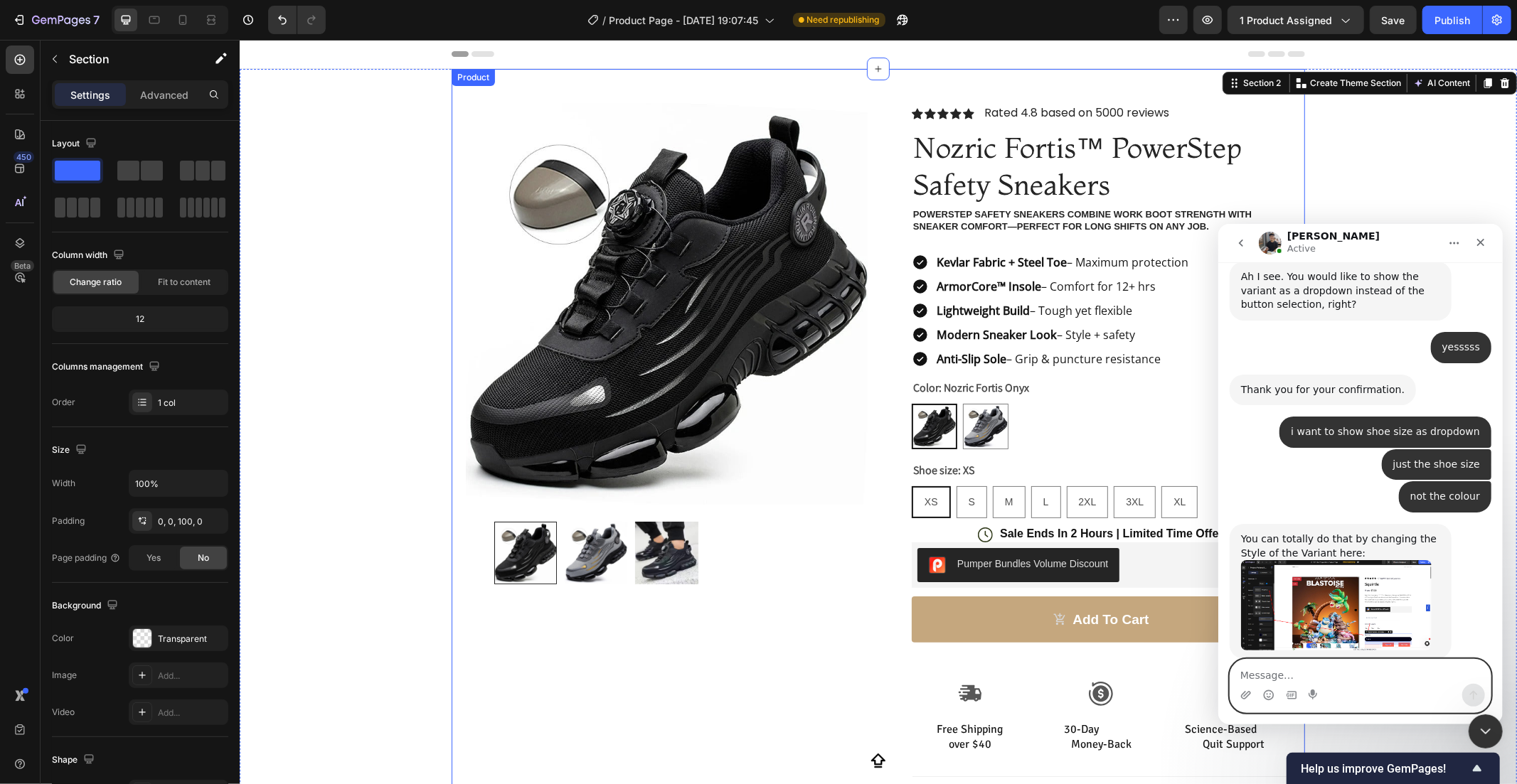
click at [862, 535] on div "Product Images Row Icon Icon Icon Icon Icon Icon List Rated 4.8 based on 5000 r…" at bounding box center [878, 512] width 853 height 888
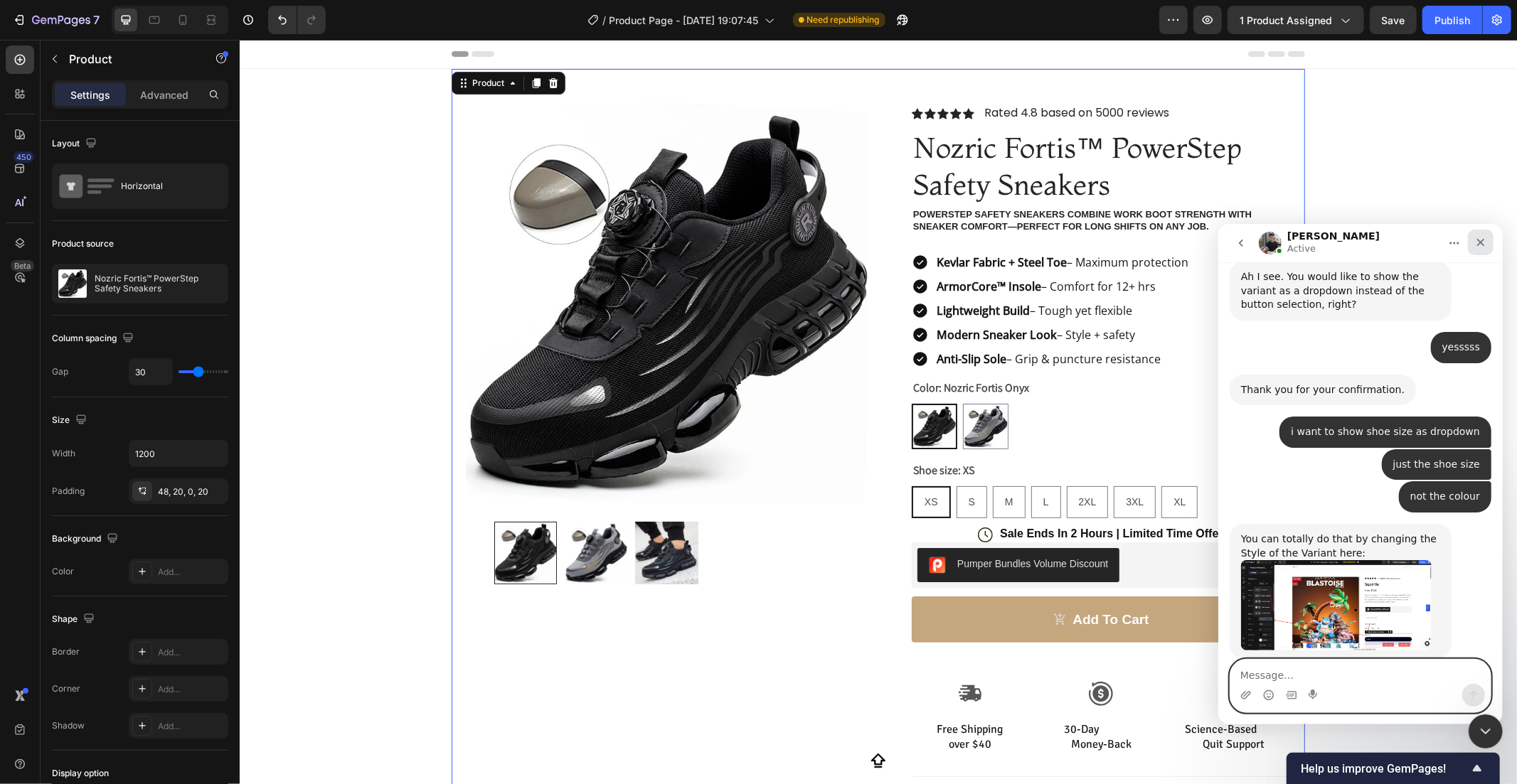
click at [1476, 246] on icon "Close" at bounding box center [1480, 242] width 12 height 12
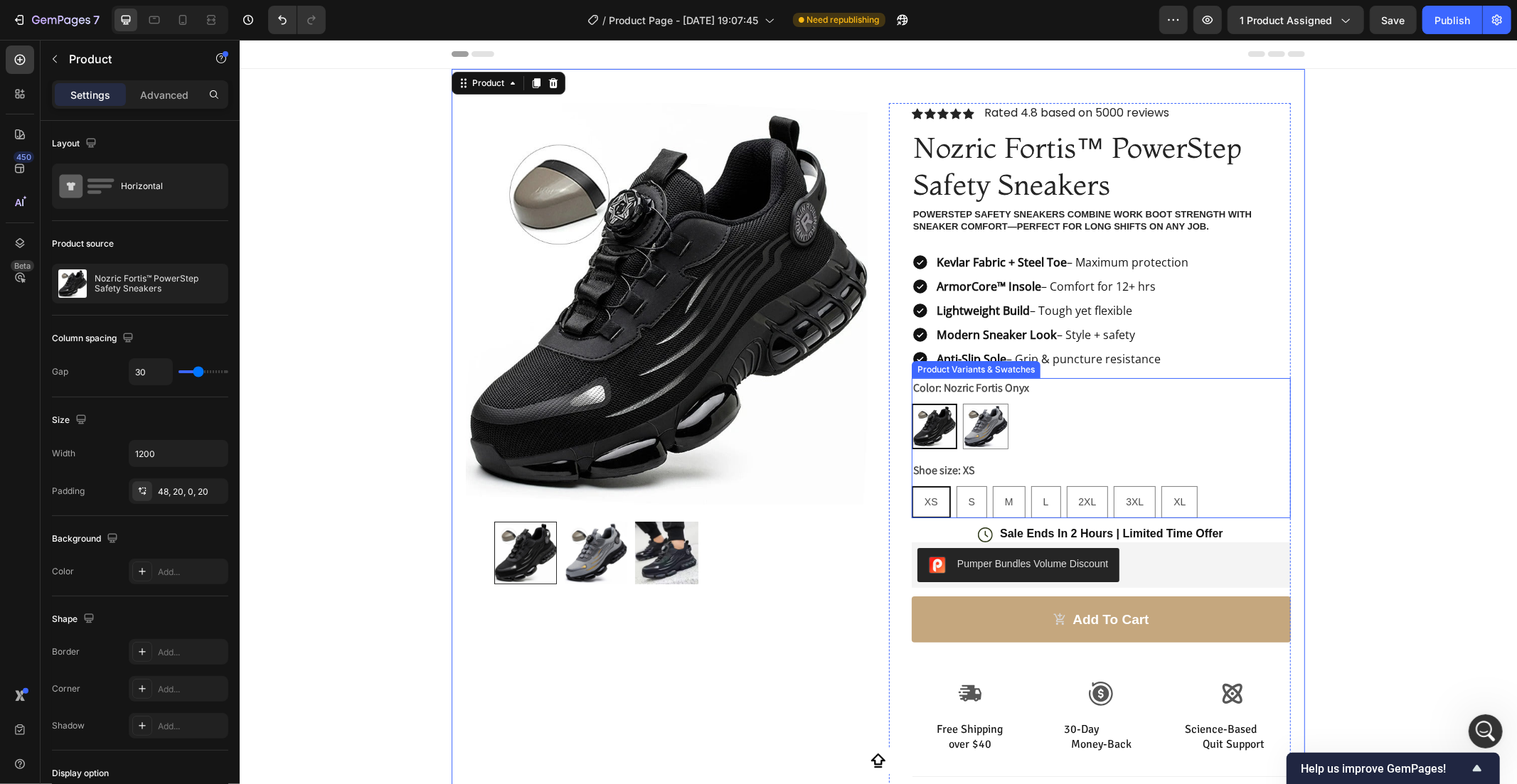
click at [1120, 425] on div "Nozric Fortis Onyx Nozric Fortis Onyx Nozric Fortis Titanium Nozric Fortis Tita…" at bounding box center [1101, 426] width 379 height 45
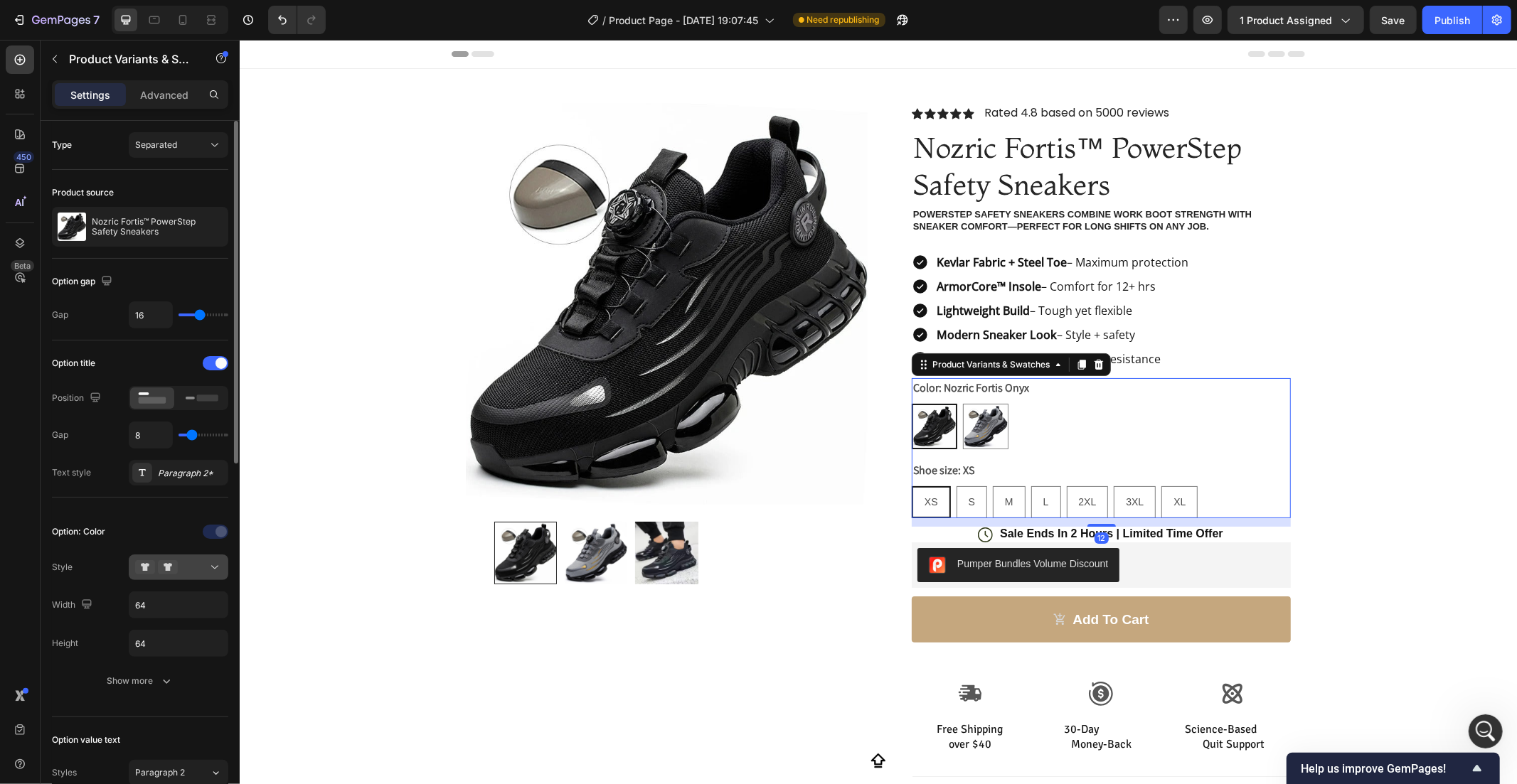
click at [195, 559] on button at bounding box center [178, 567] width 99 height 25
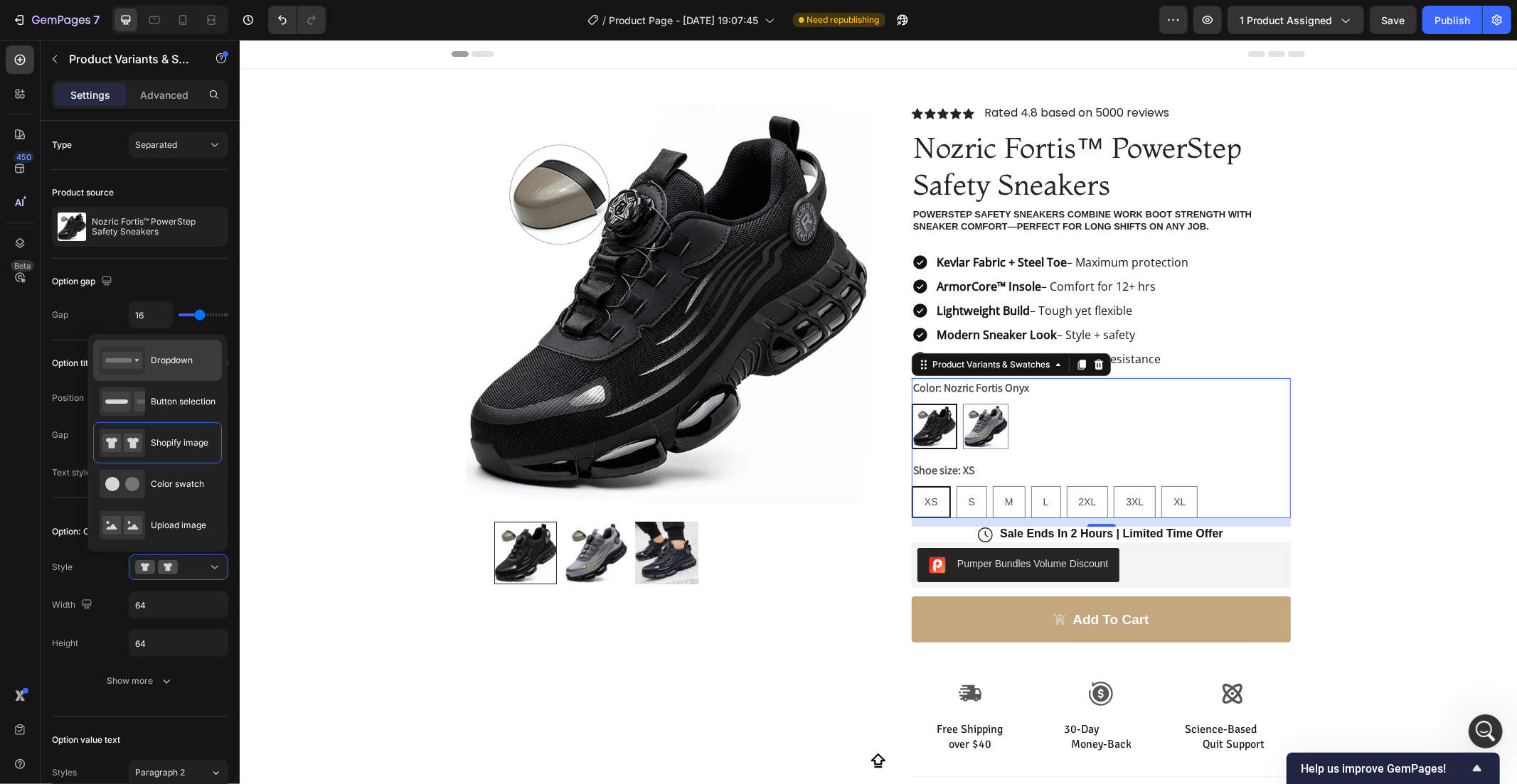
click at [186, 363] on span "Dropdown" at bounding box center [172, 360] width 42 height 13
type input "100%"
type input "45"
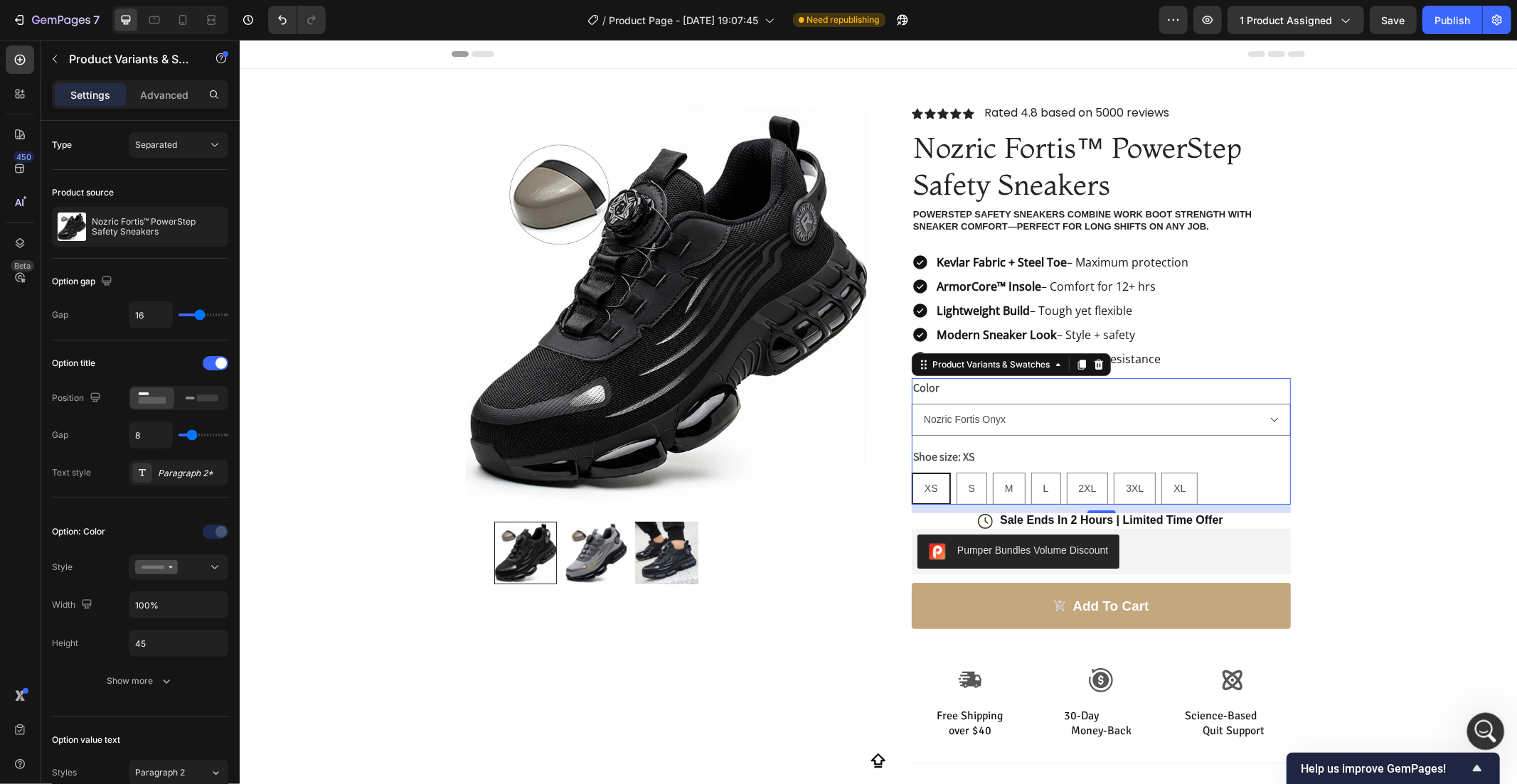
click at [1489, 713] on div "Open Intercom Messenger" at bounding box center [1483, 729] width 47 height 47
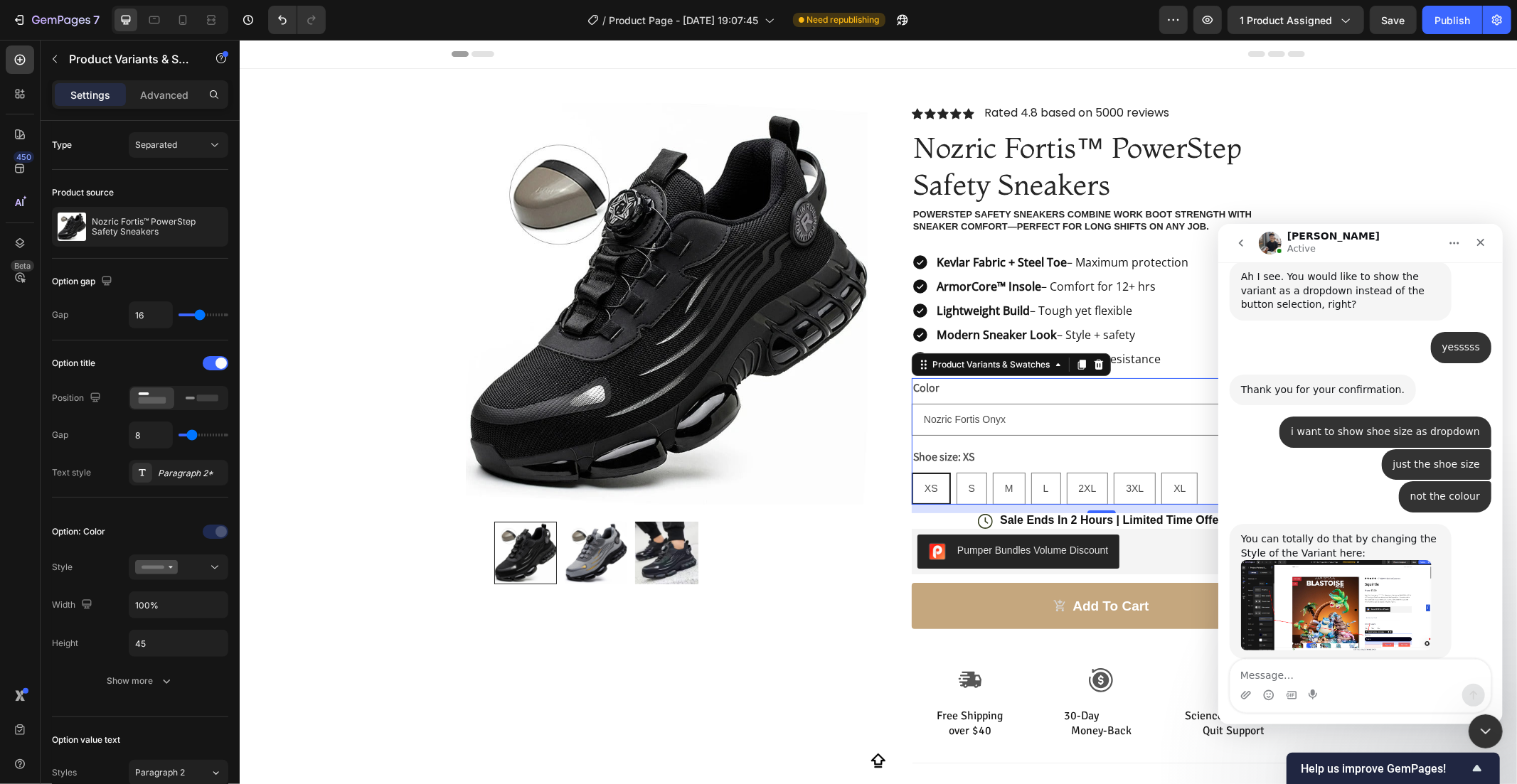
click at [1325, 675] on textarea "Message…" at bounding box center [1359, 671] width 260 height 24
type textarea "but when i do it"
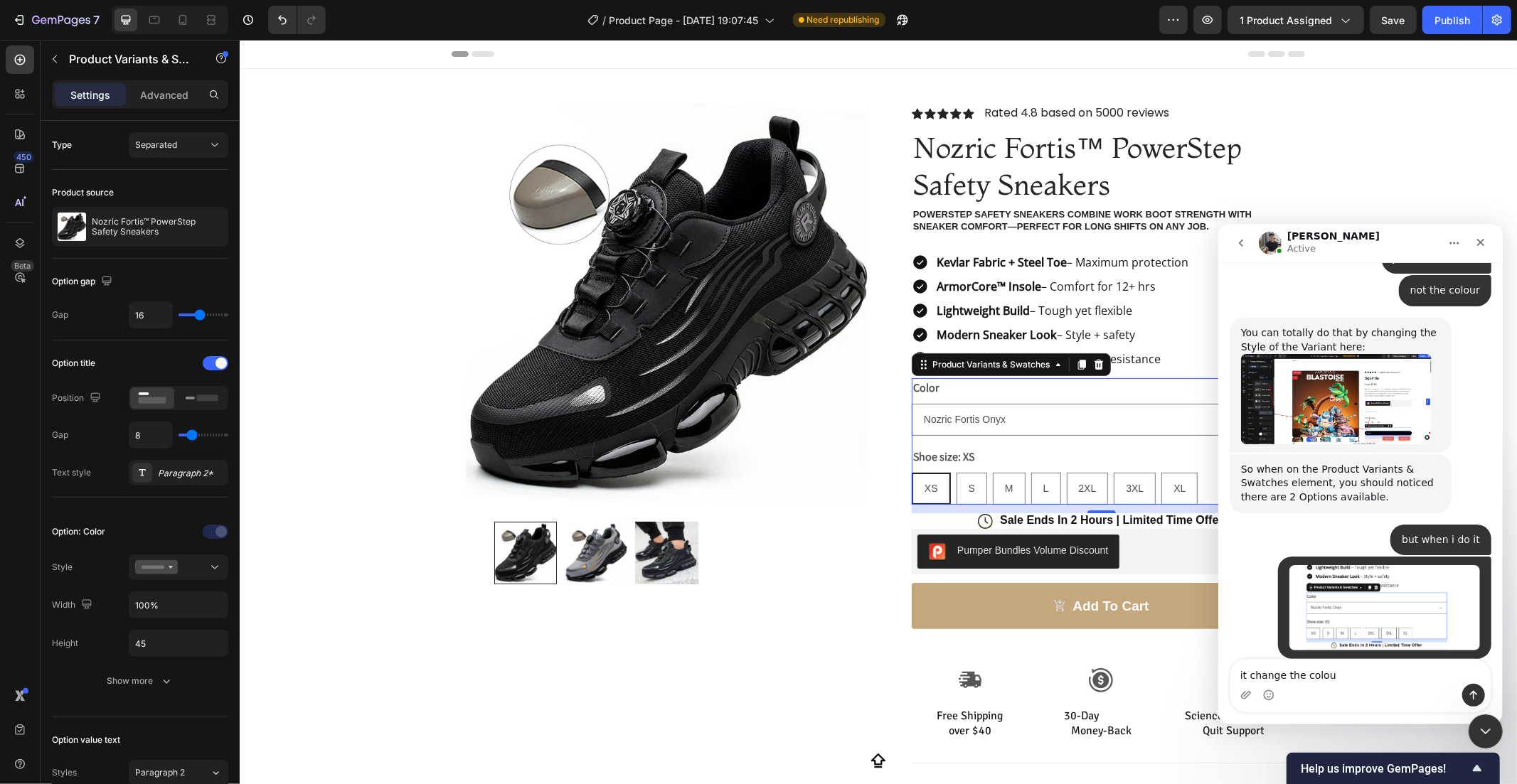
scroll to position [1337, 0]
type textarea "it change the colour in to dropdown"
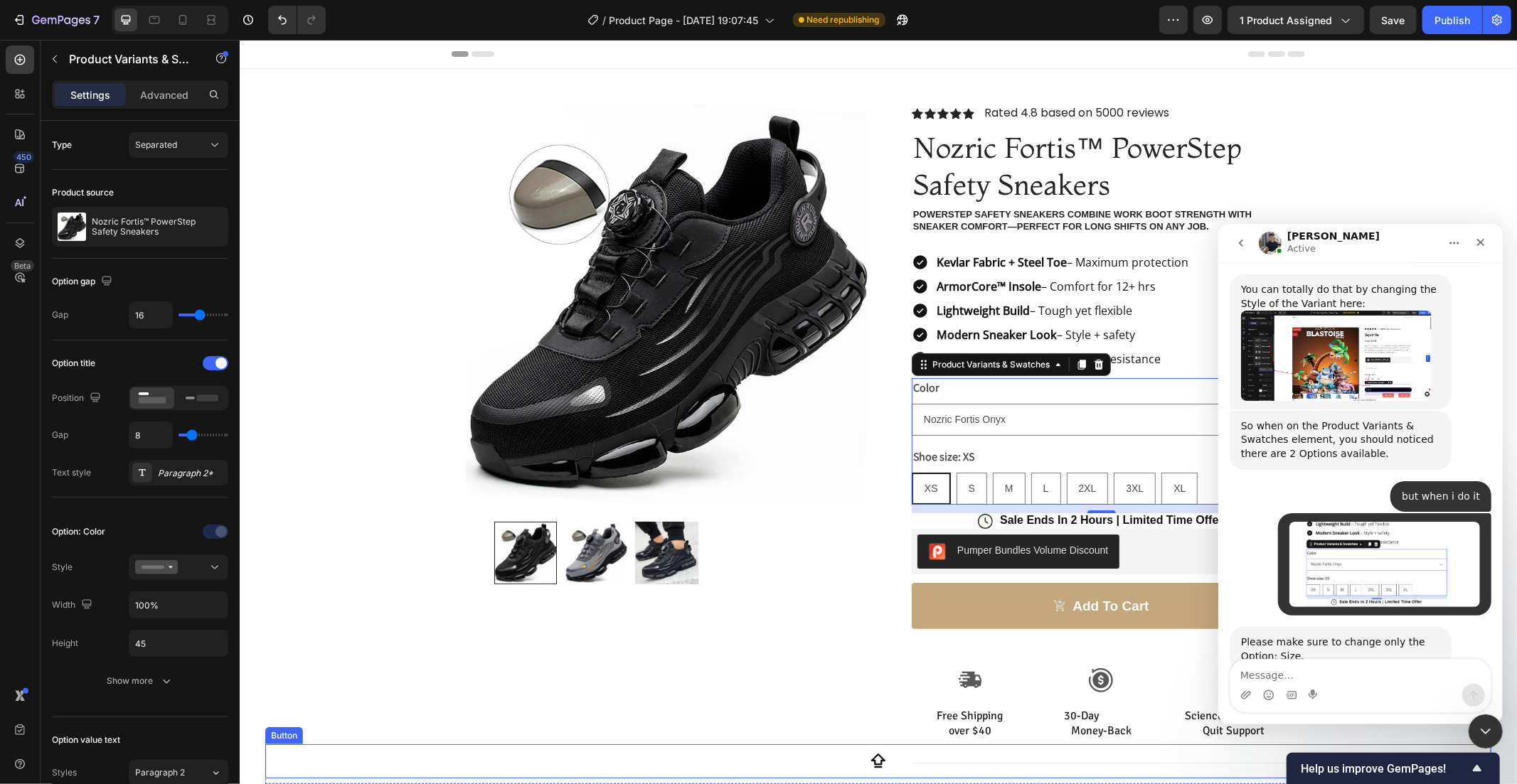
scroll to position [1433, 0]
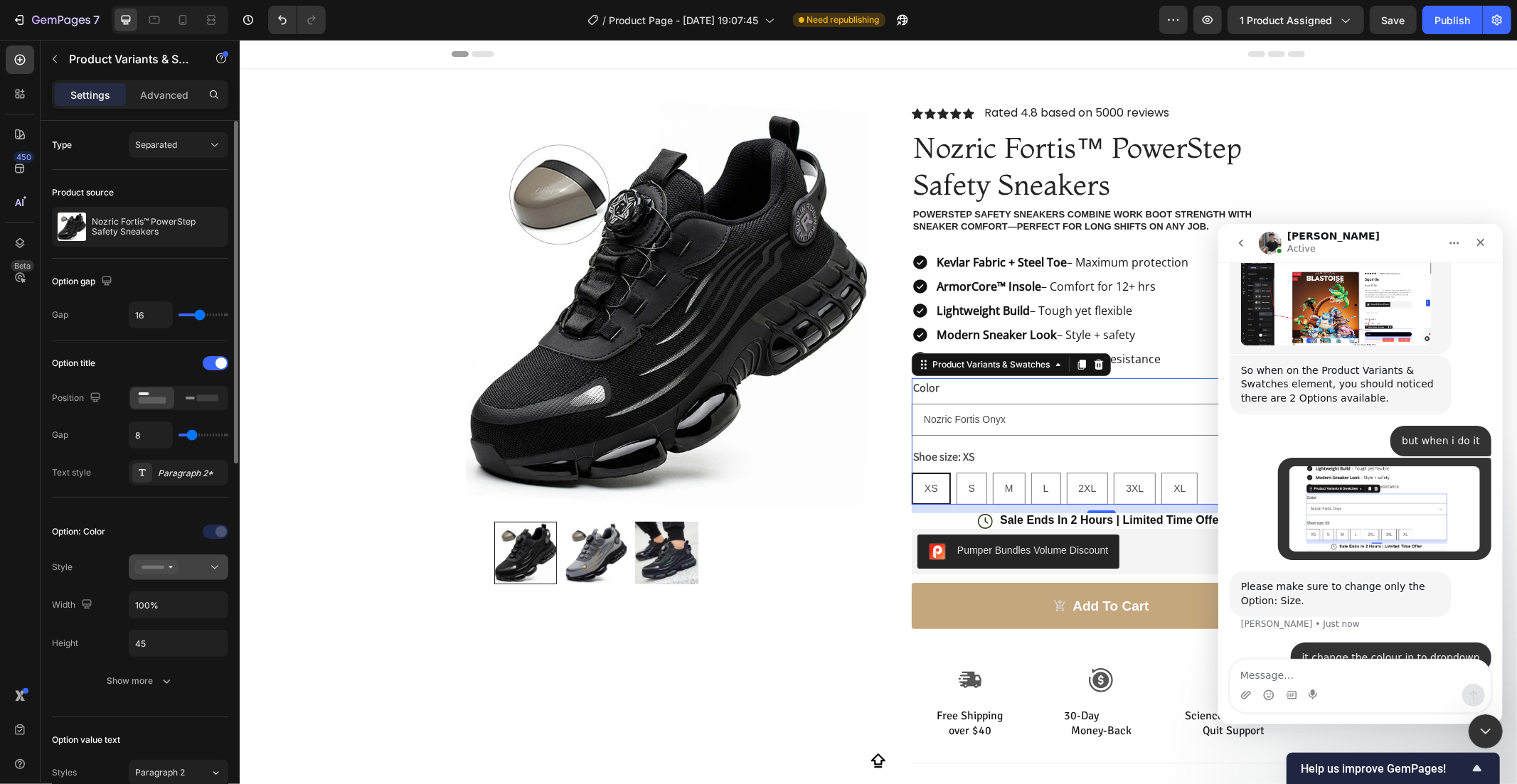
click at [182, 575] on button at bounding box center [178, 567] width 99 height 25
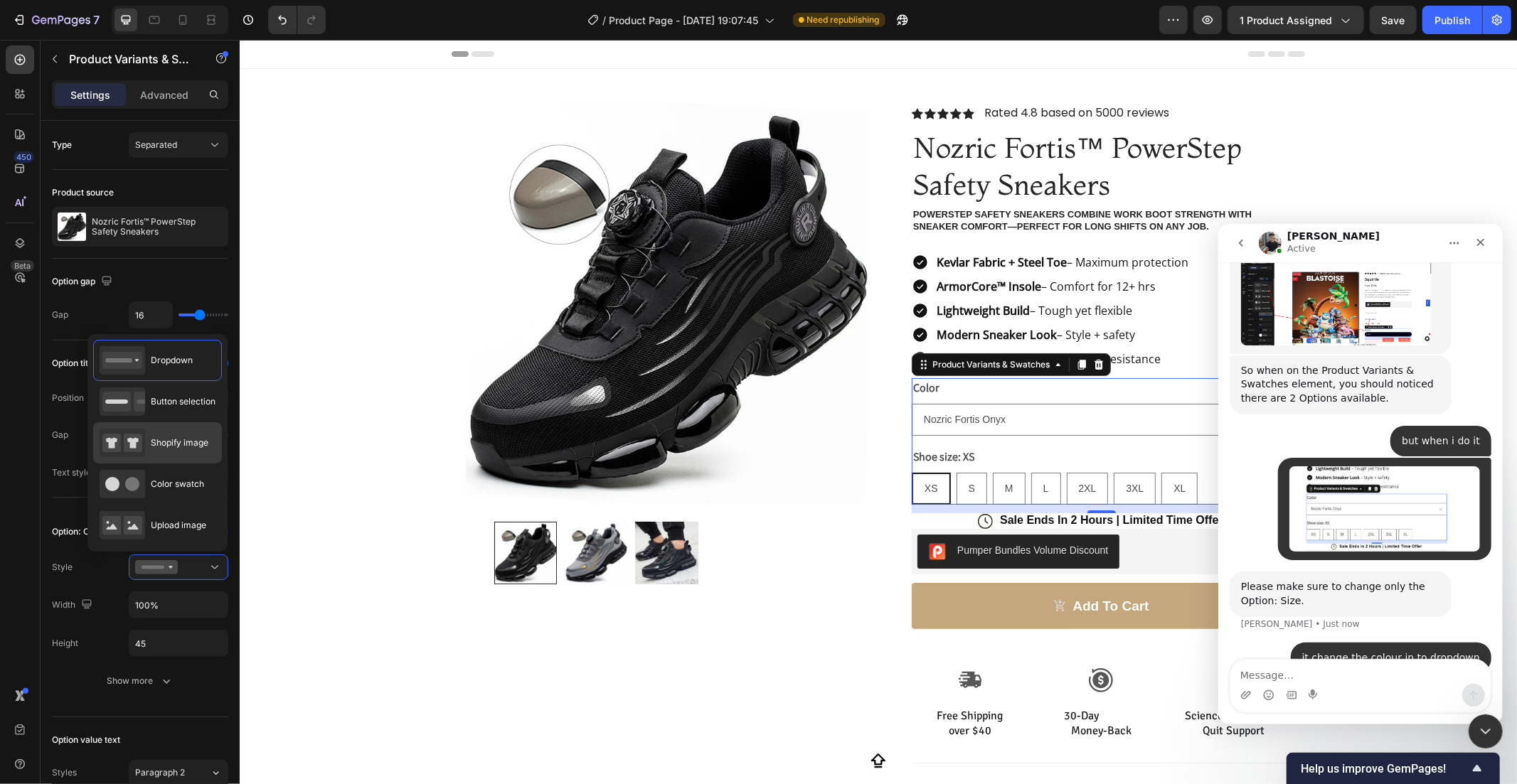
click at [172, 435] on div "Shopify image" at bounding box center [153, 443] width 109 height 29
type input "64"
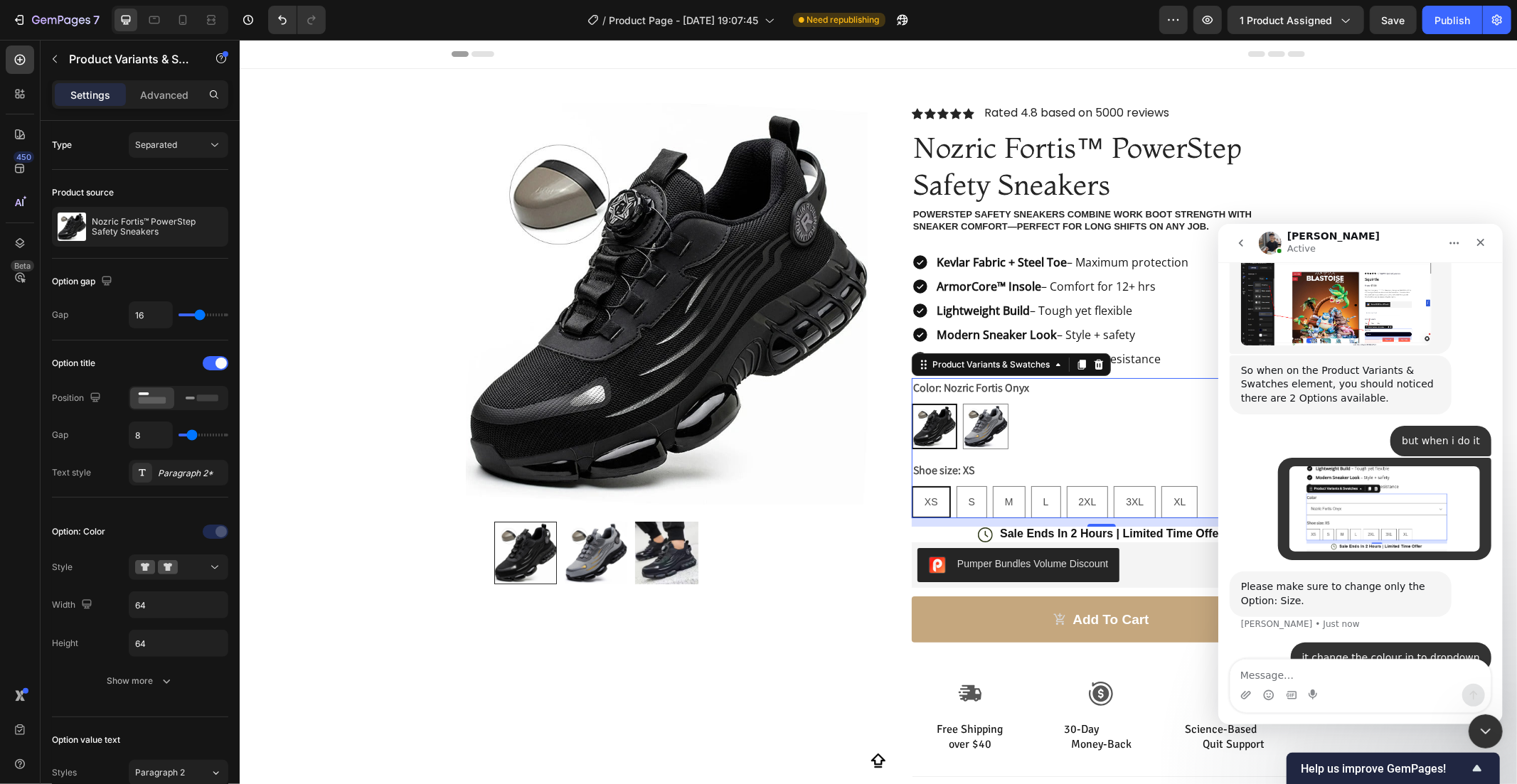
click at [1448, 466] on img "user says…" at bounding box center [1384, 508] width 191 height 85
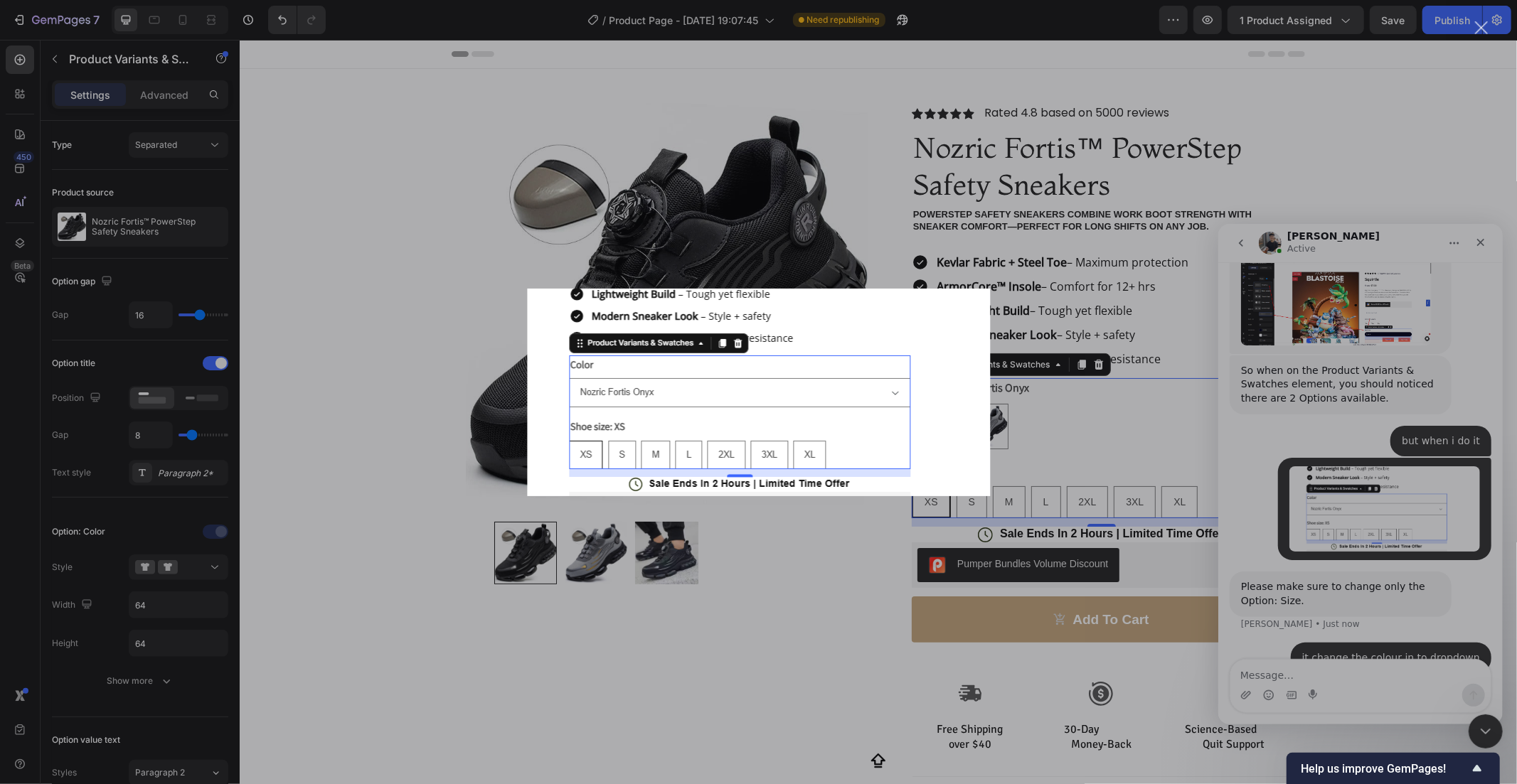
click at [640, 658] on div "Intercom messenger" at bounding box center [758, 392] width 1517 height 784
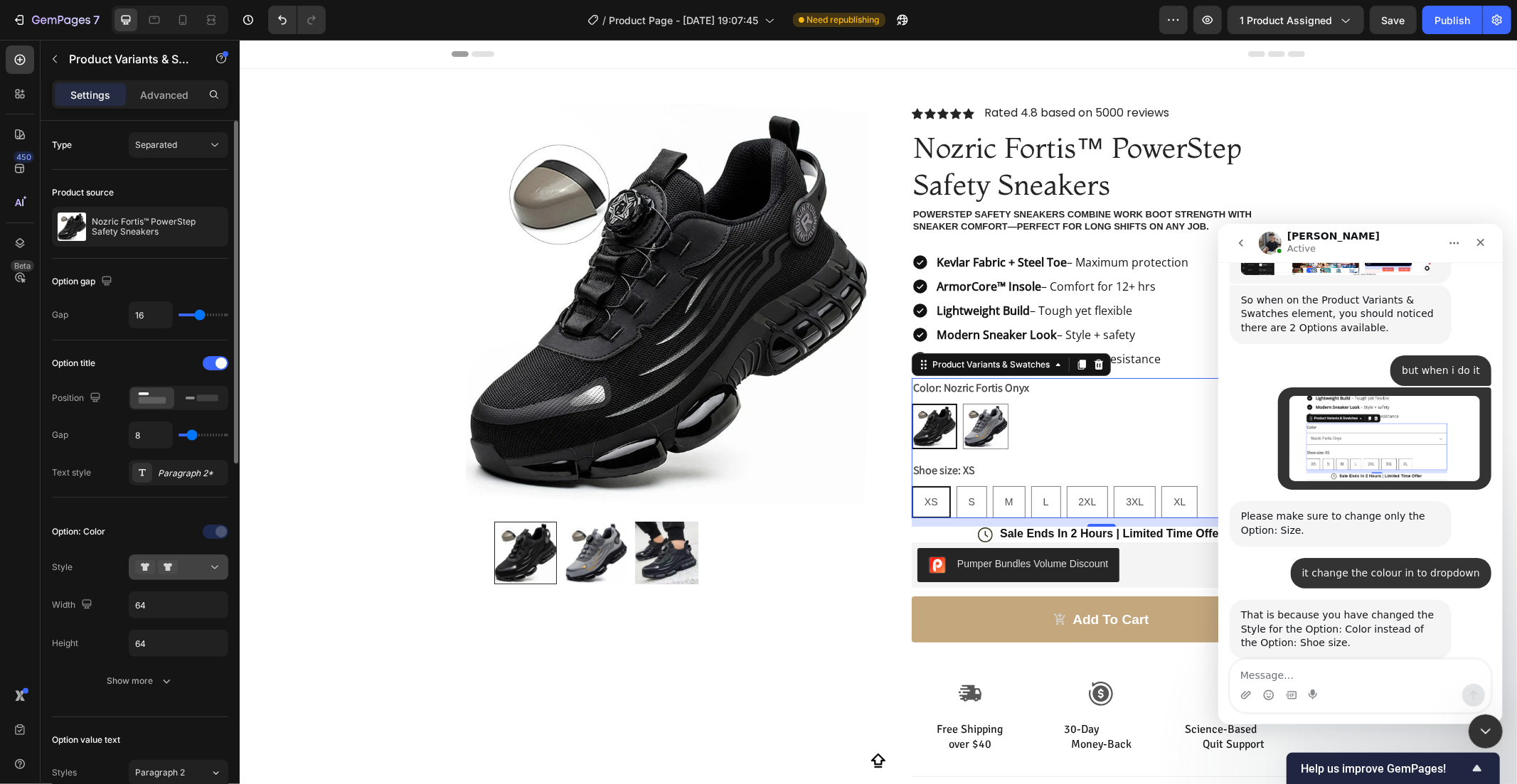
scroll to position [183, 0]
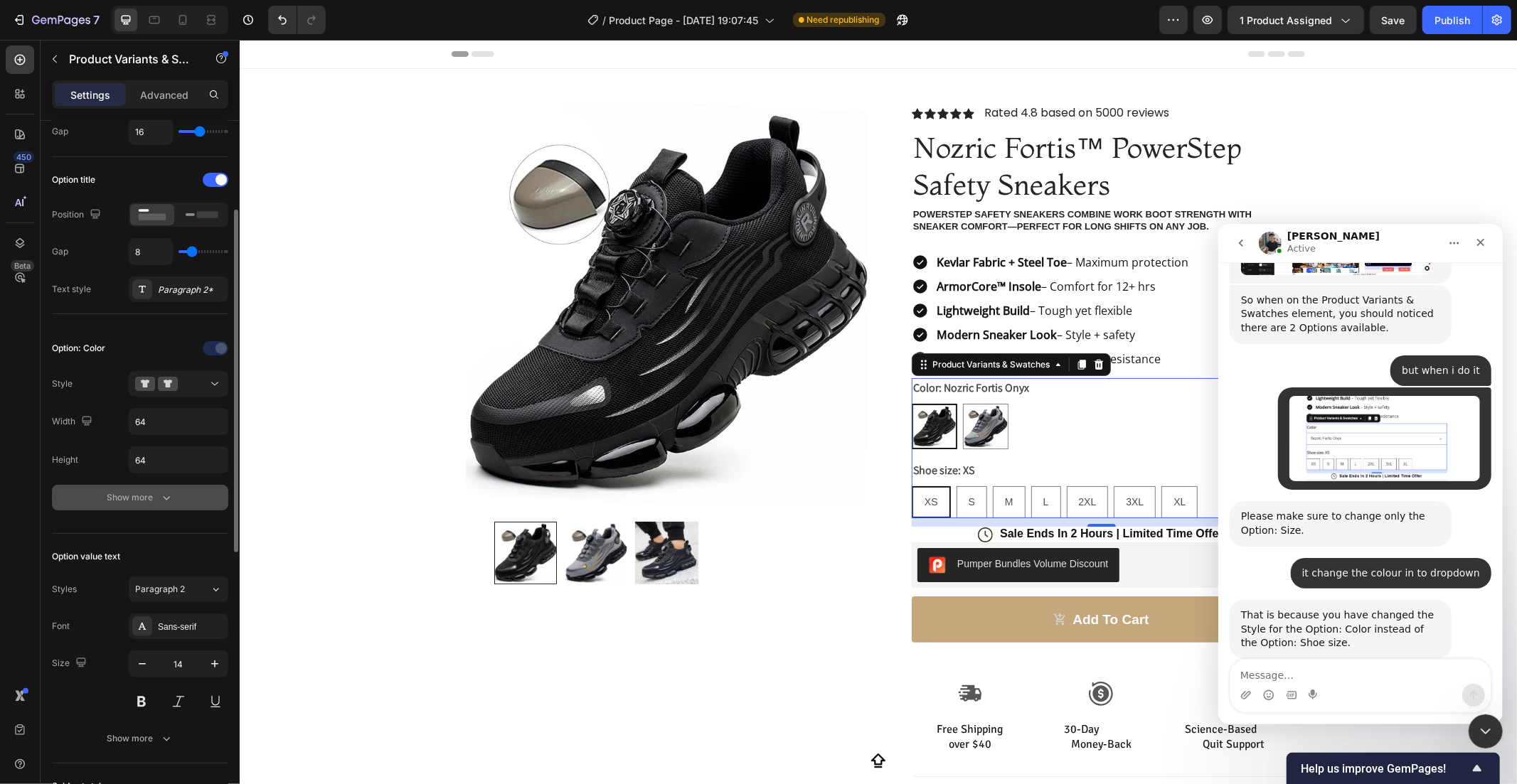
click at [138, 506] on button "Show more" at bounding box center [141, 497] width 177 height 25
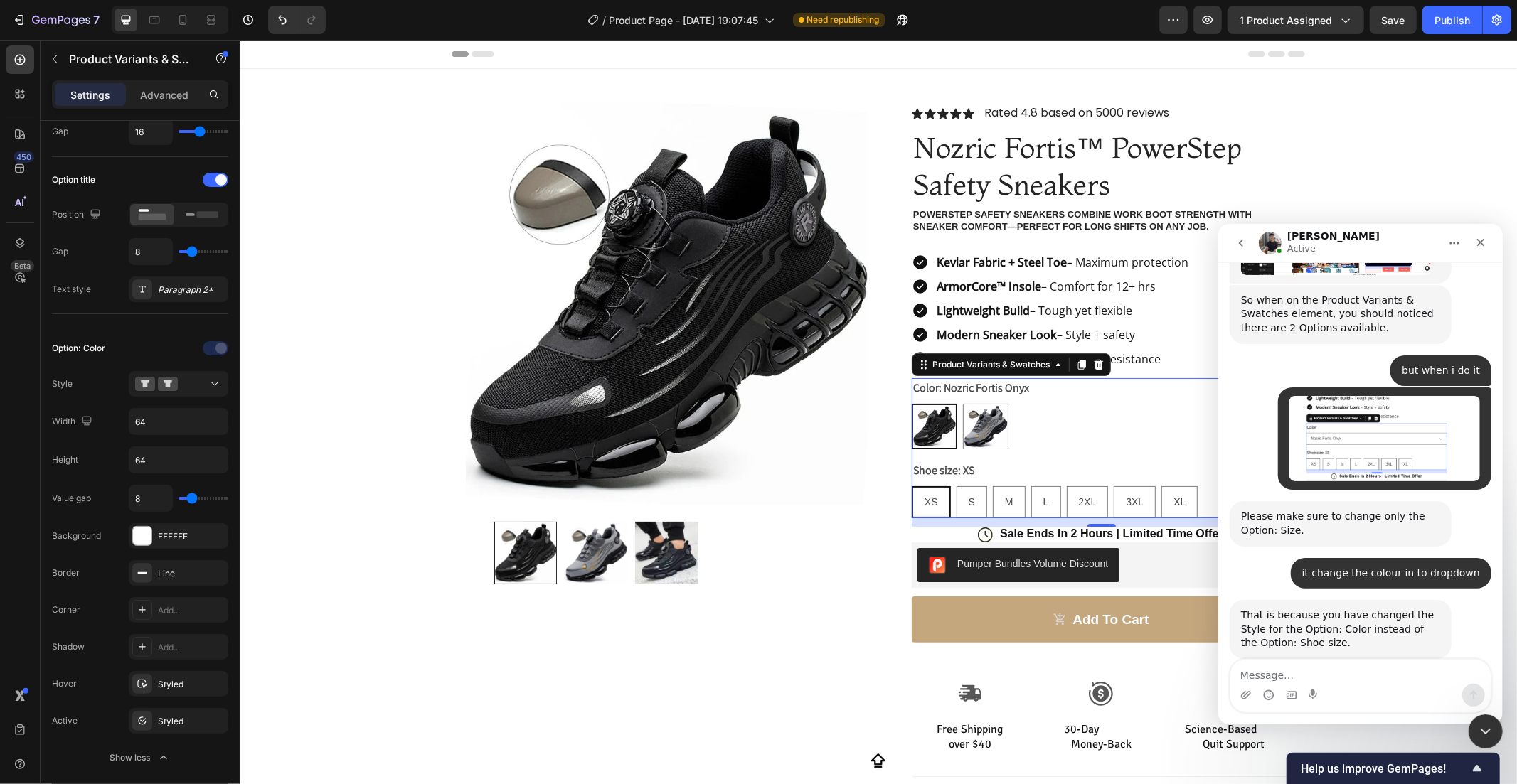
click at [1282, 670] on textarea "Message…" at bounding box center [1359, 671] width 260 height 24
type textarea "how to do that"
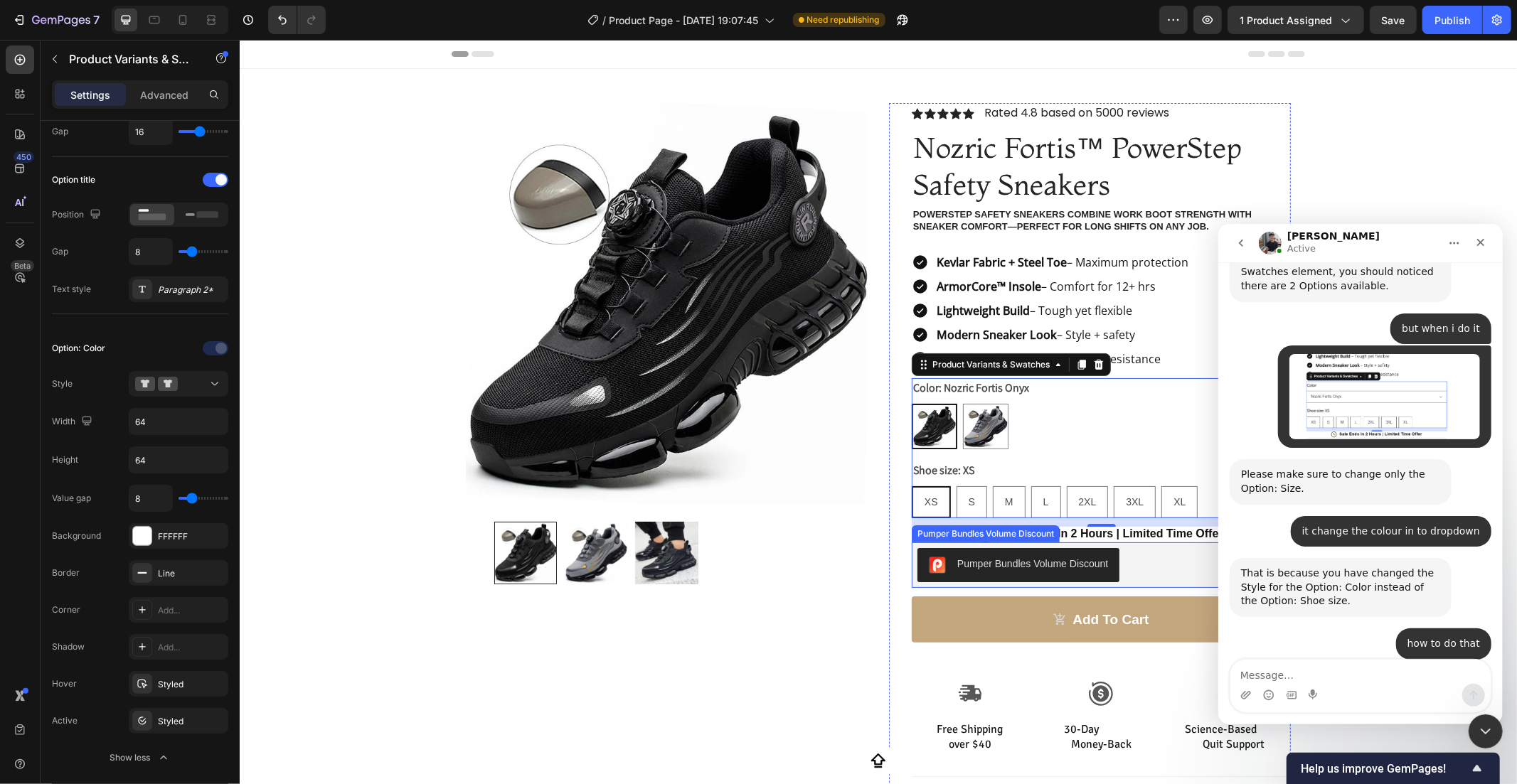
scroll to position [1582, 0]
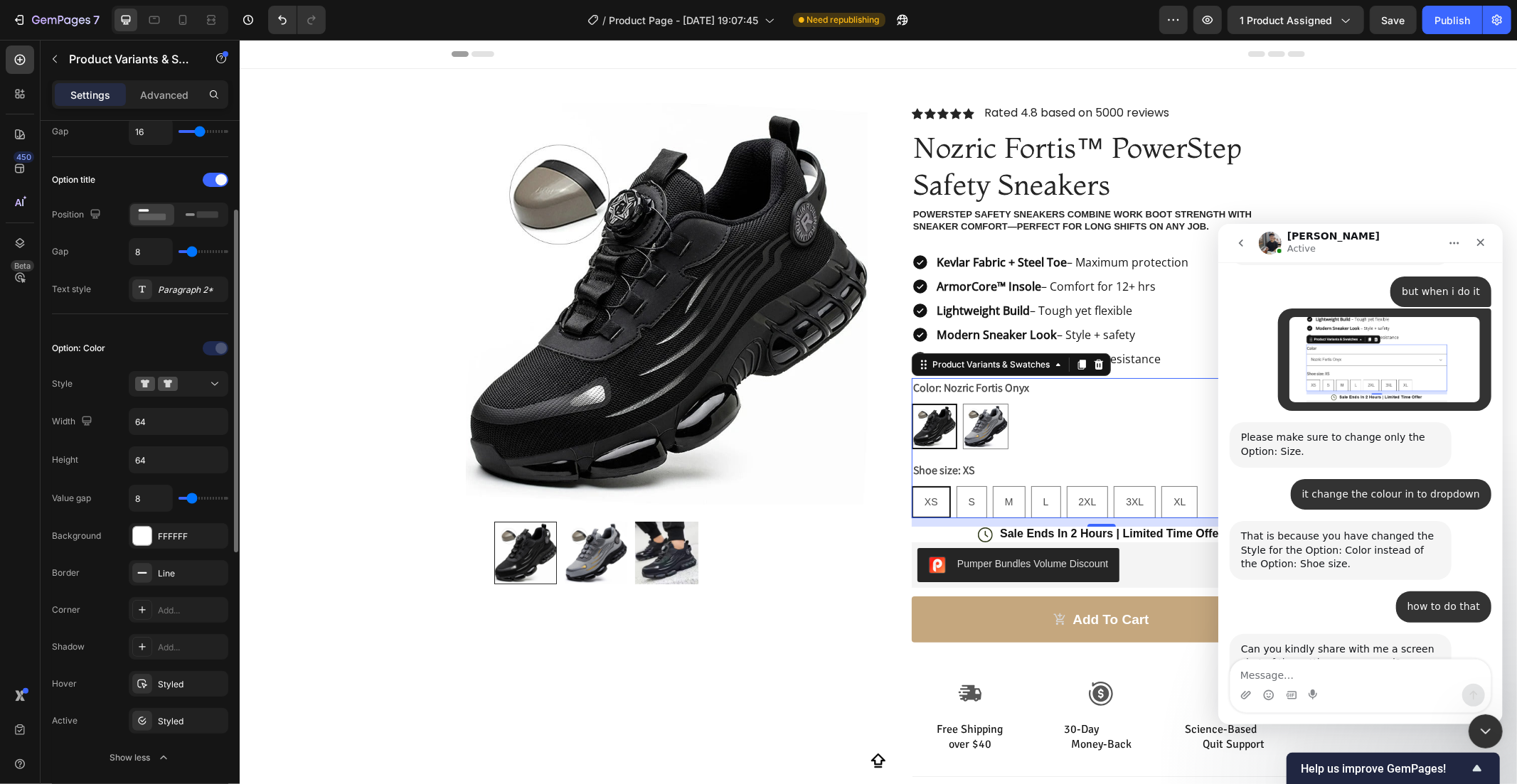
click at [145, 761] on div "Show less" at bounding box center [141, 758] width 61 height 14
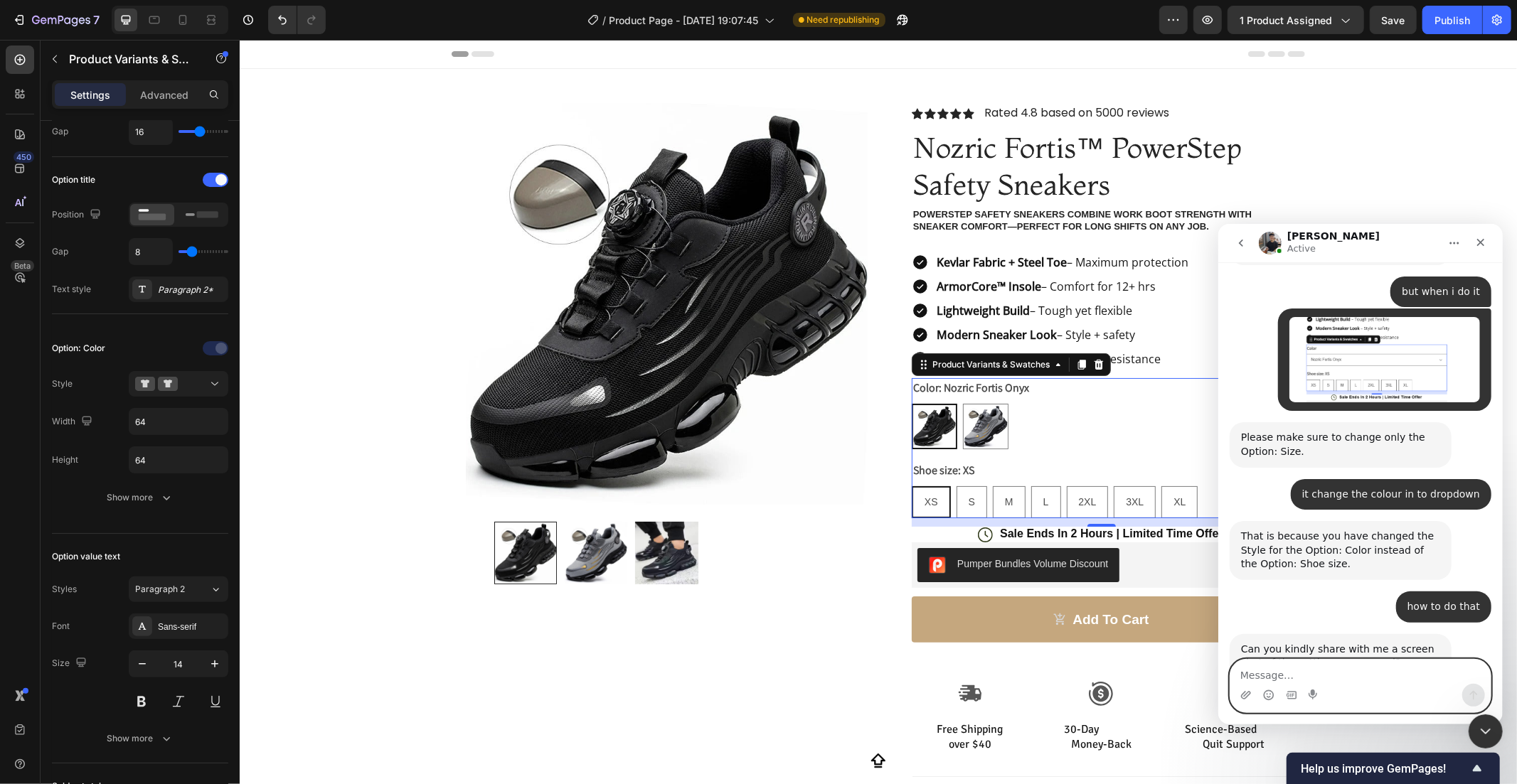
click at [1279, 661] on textarea "Message…" at bounding box center [1359, 671] width 260 height 24
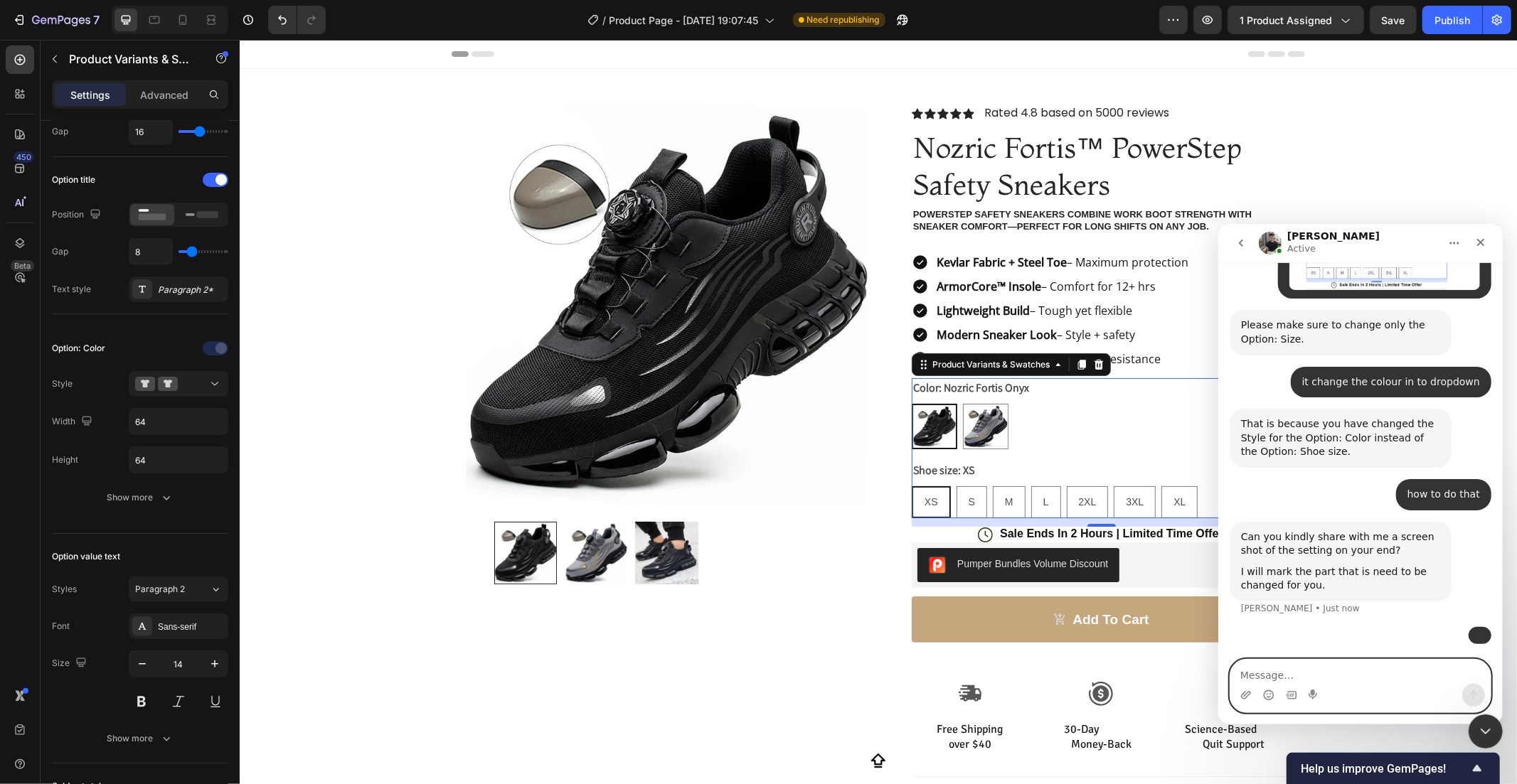
scroll to position [1801, 0]
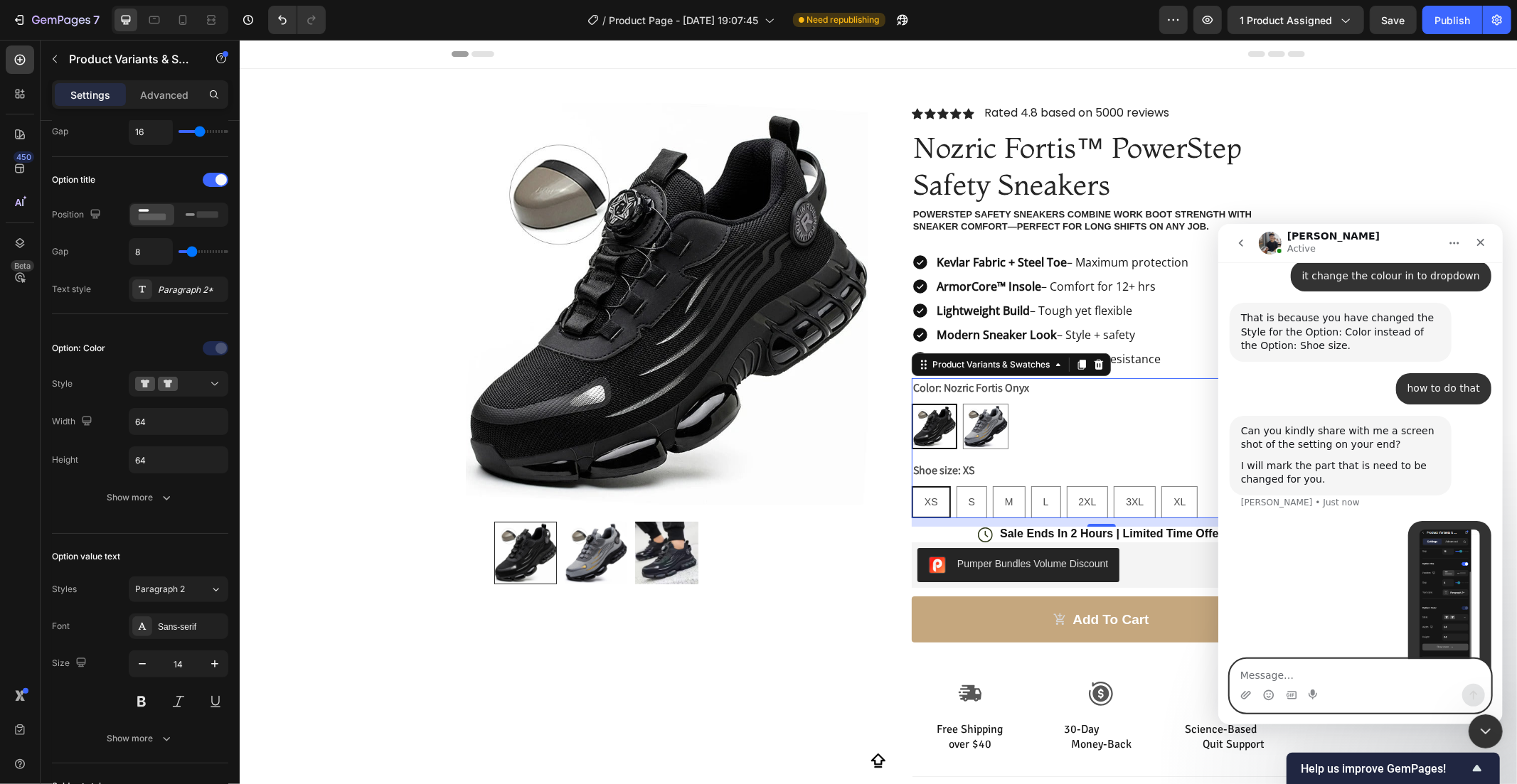
click at [1419, 529] on img "user says…" at bounding box center [1449, 624] width 61 height 191
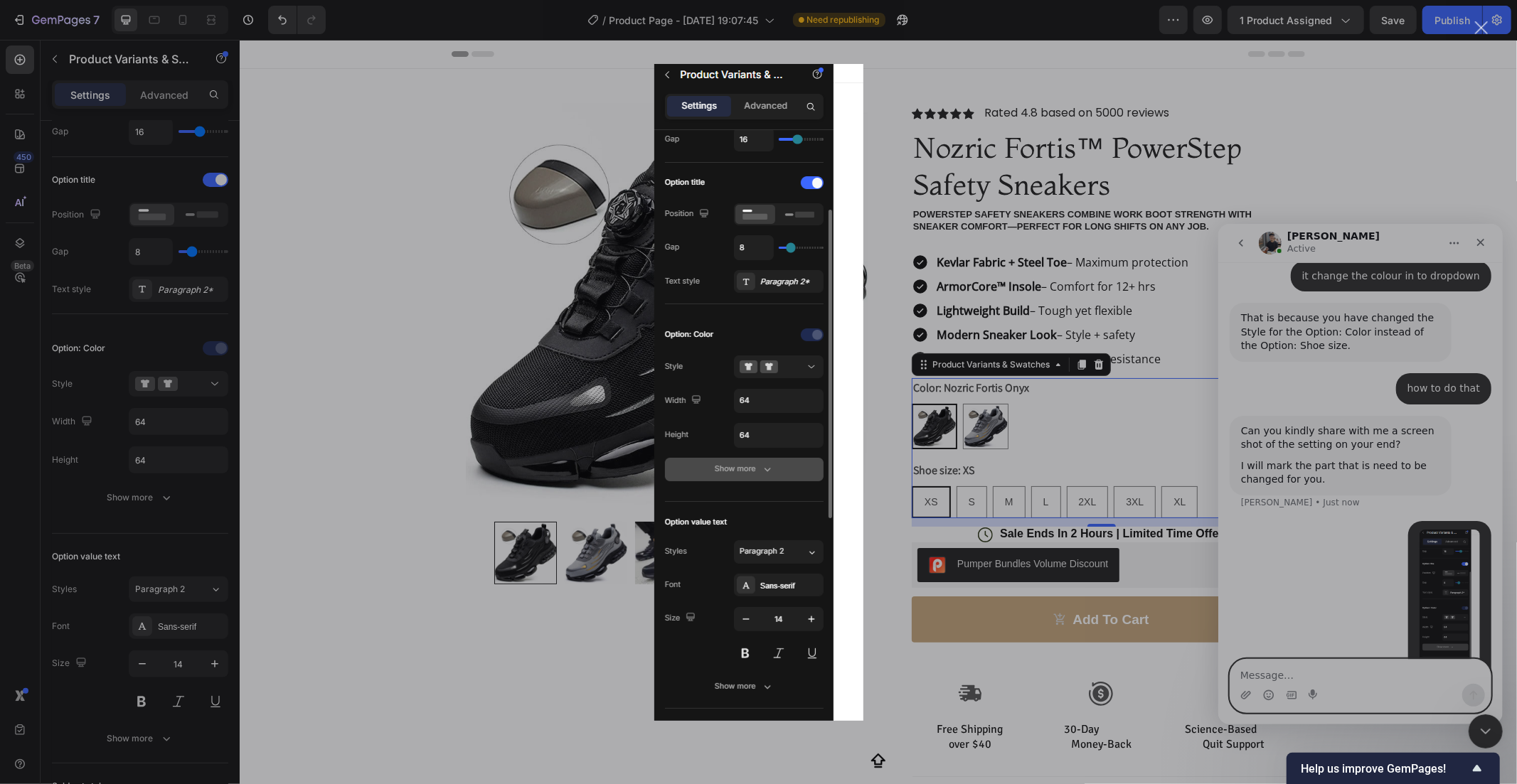
click at [1131, 565] on div "Intercom messenger" at bounding box center [758, 392] width 1517 height 784
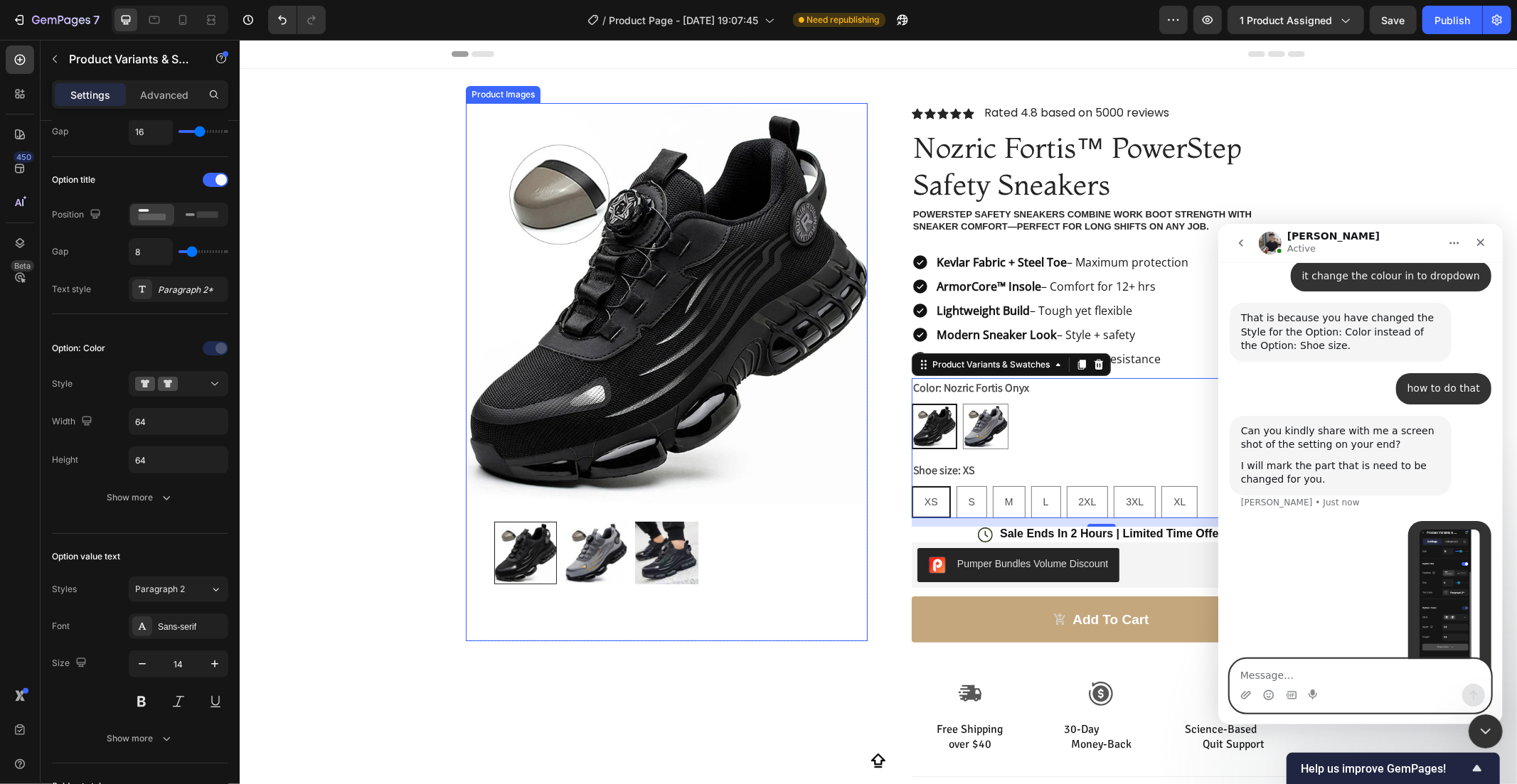
click at [830, 580] on div at bounding box center [666, 553] width 345 height 62
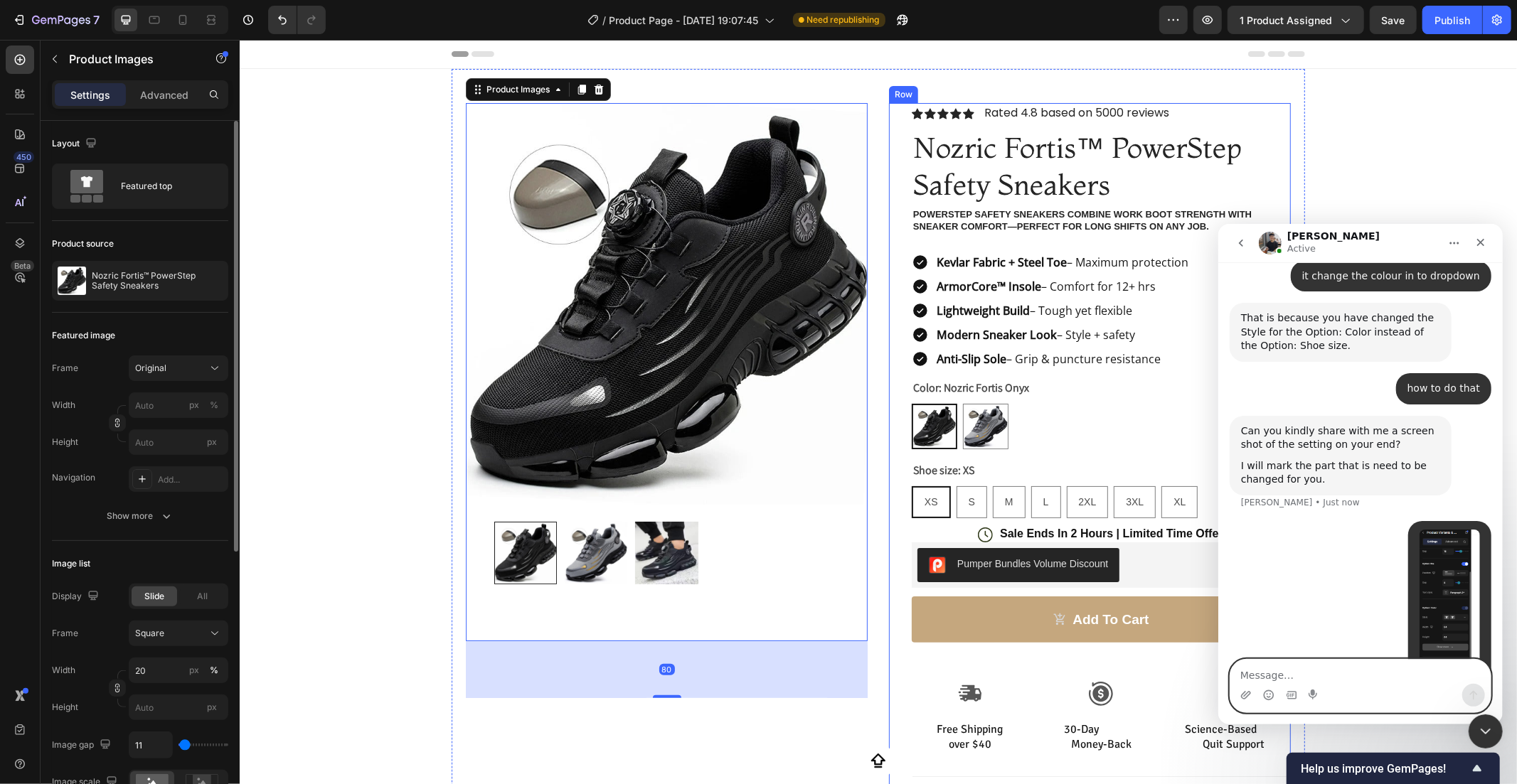
click at [888, 636] on div "Icon Icon Icon Icon Icon Icon List Rated 4.8 based on 5000 reviews Text Block R…" at bounding box center [1090, 529] width 402 height 854
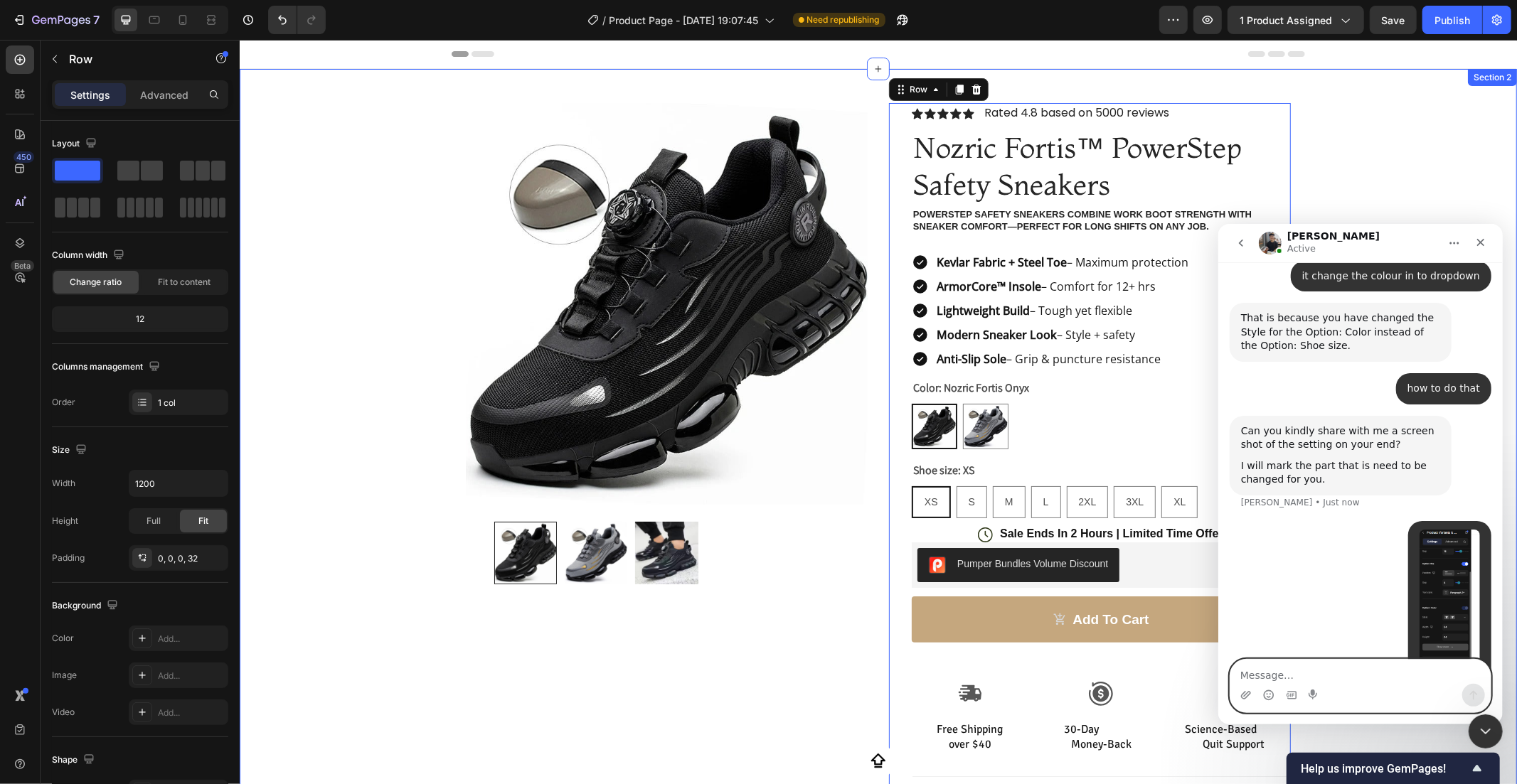
click at [246, 639] on div "Product Images Row Icon Icon Icon Icon Icon Icon List Rated 4.8 based on 5000 r…" at bounding box center [878, 512] width 1277 height 888
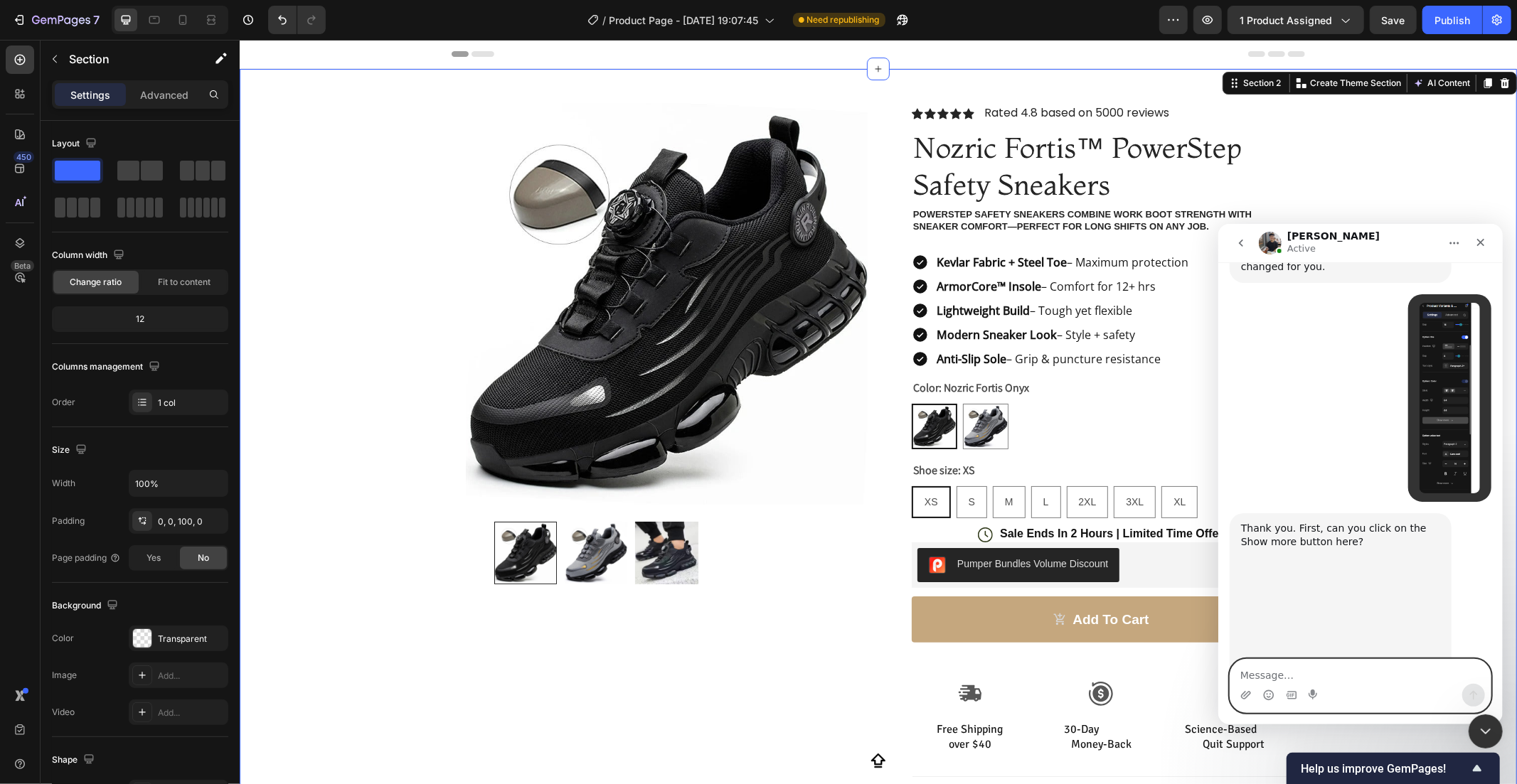
scroll to position [2048, 0]
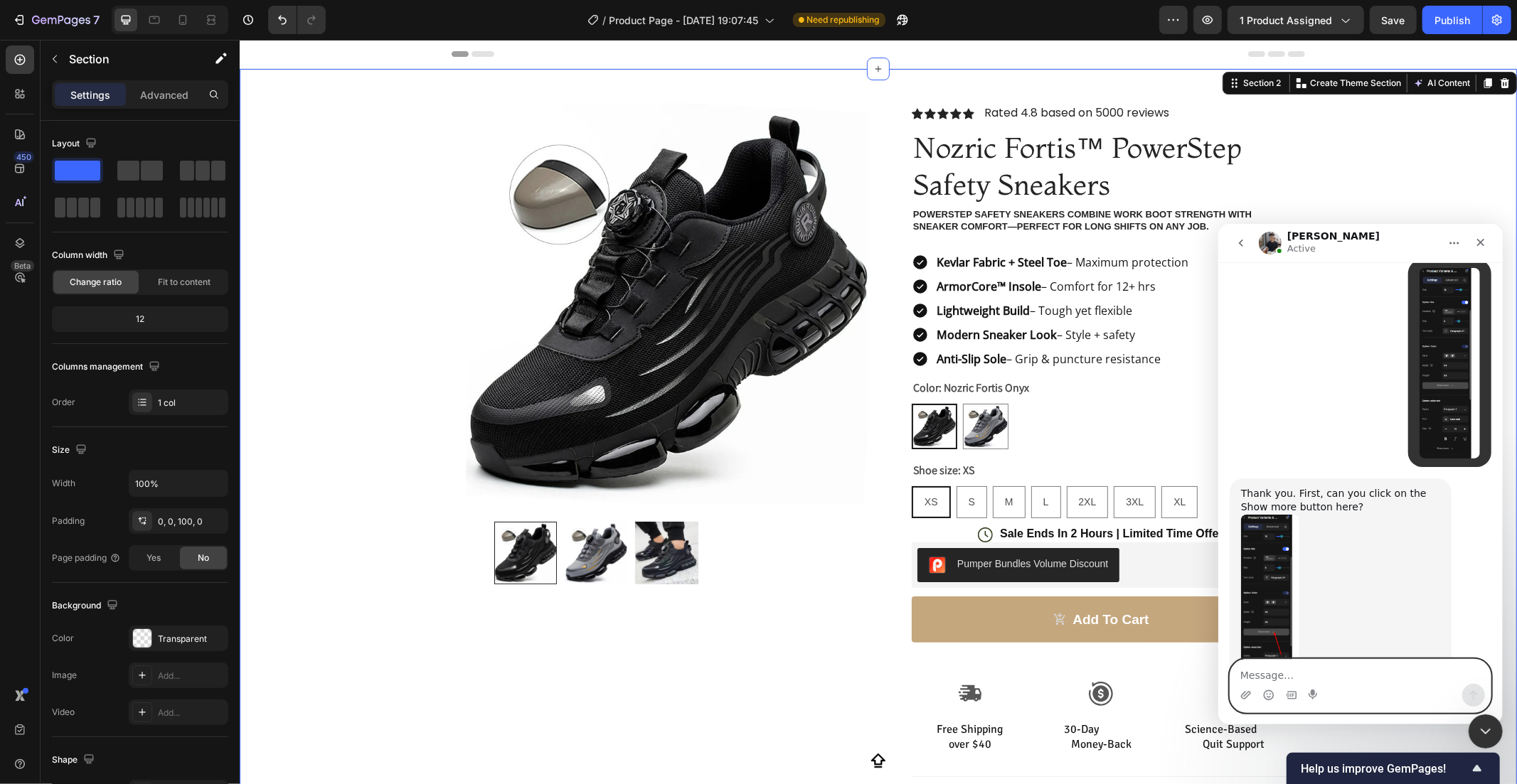
click at [1357, 514] on div "Tony says…" at bounding box center [1339, 609] width 199 height 191
click at [1273, 514] on img "Tony says…" at bounding box center [1269, 609] width 58 height 191
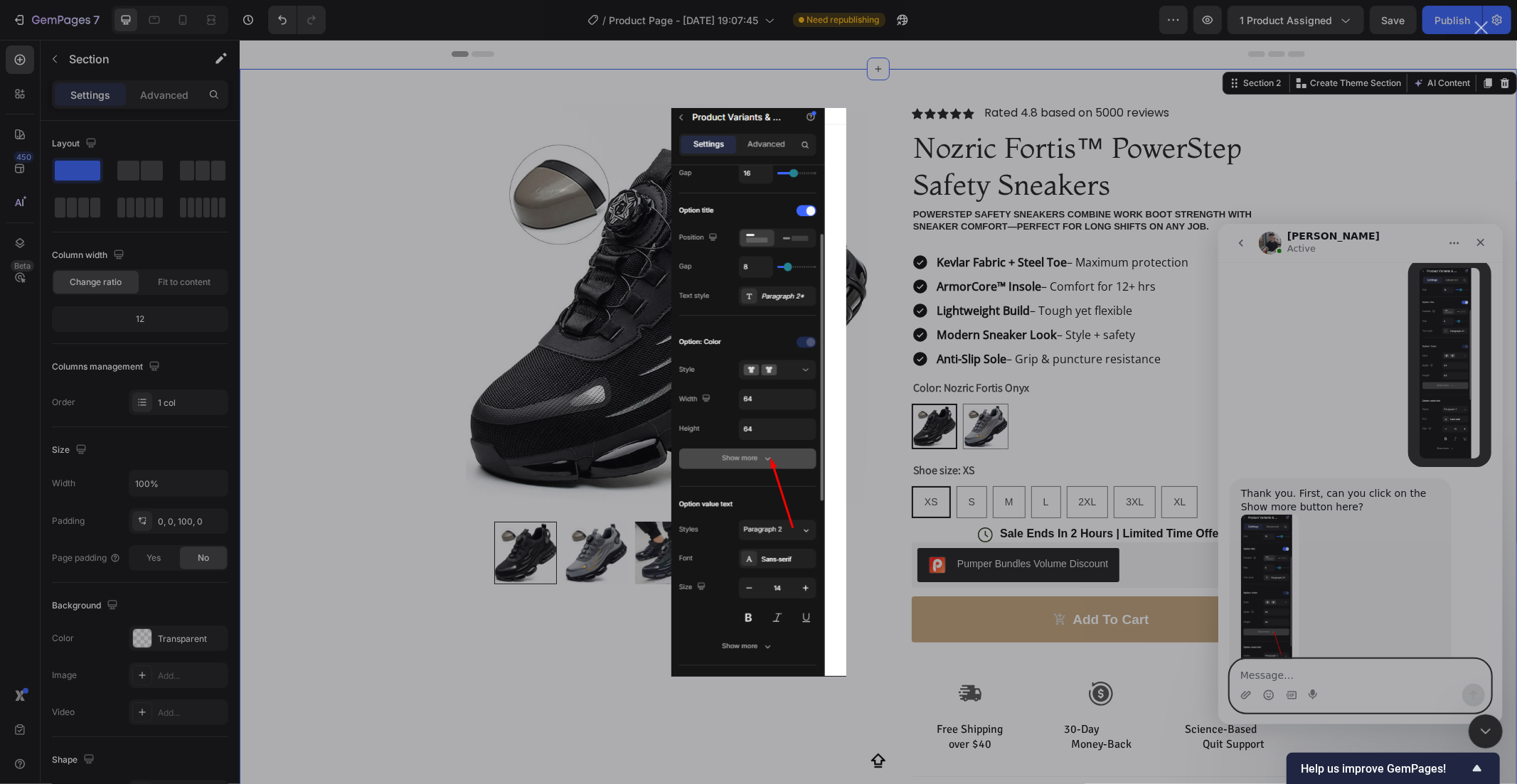
scroll to position [0, 0]
click at [788, 757] on div "Intercom messenger" at bounding box center [758, 392] width 1517 height 784
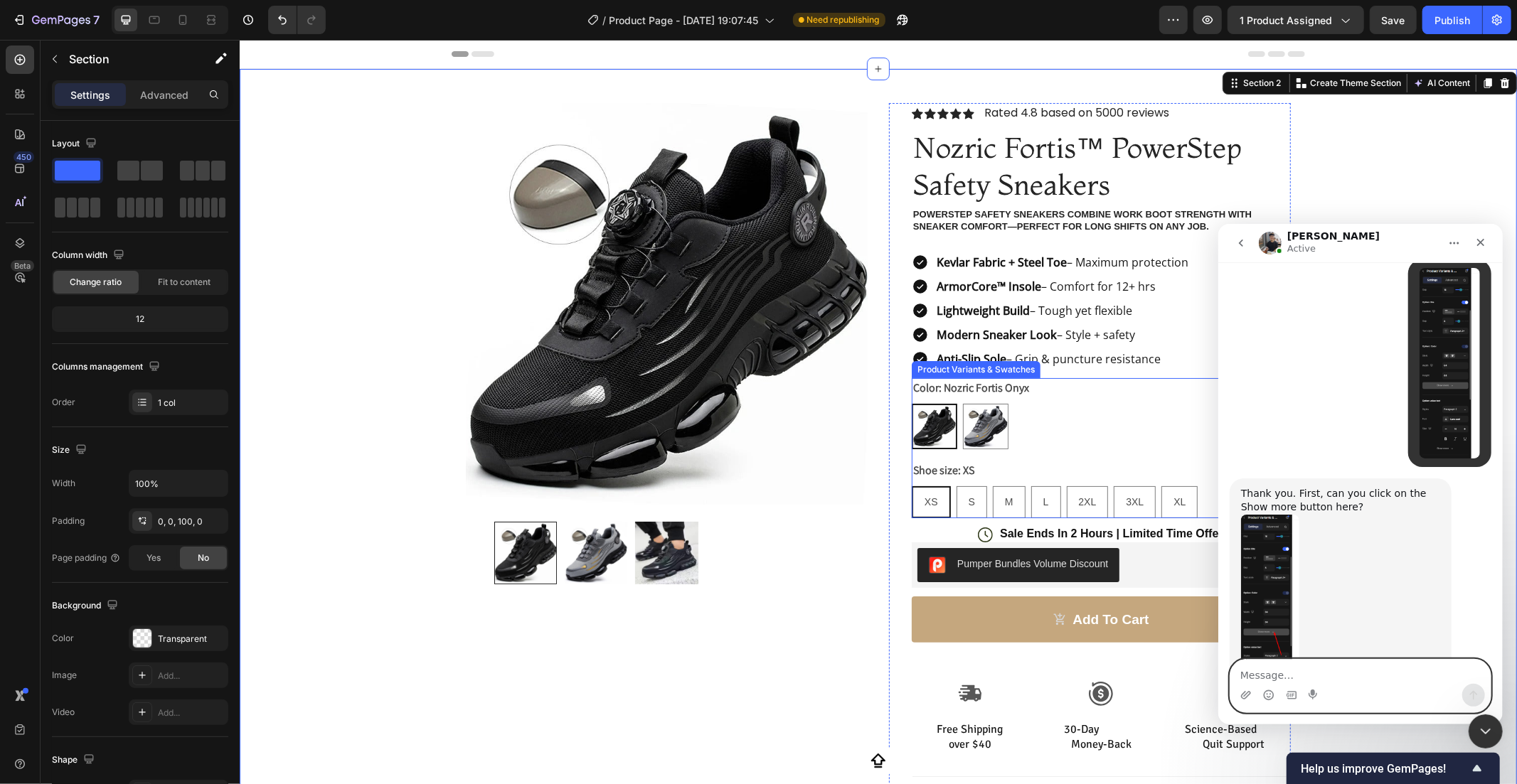
click at [1026, 437] on div "Nozric Fortis Onyx Nozric Fortis Onyx Nozric Fortis Titanium Nozric Fortis Tita…" at bounding box center [1101, 426] width 379 height 45
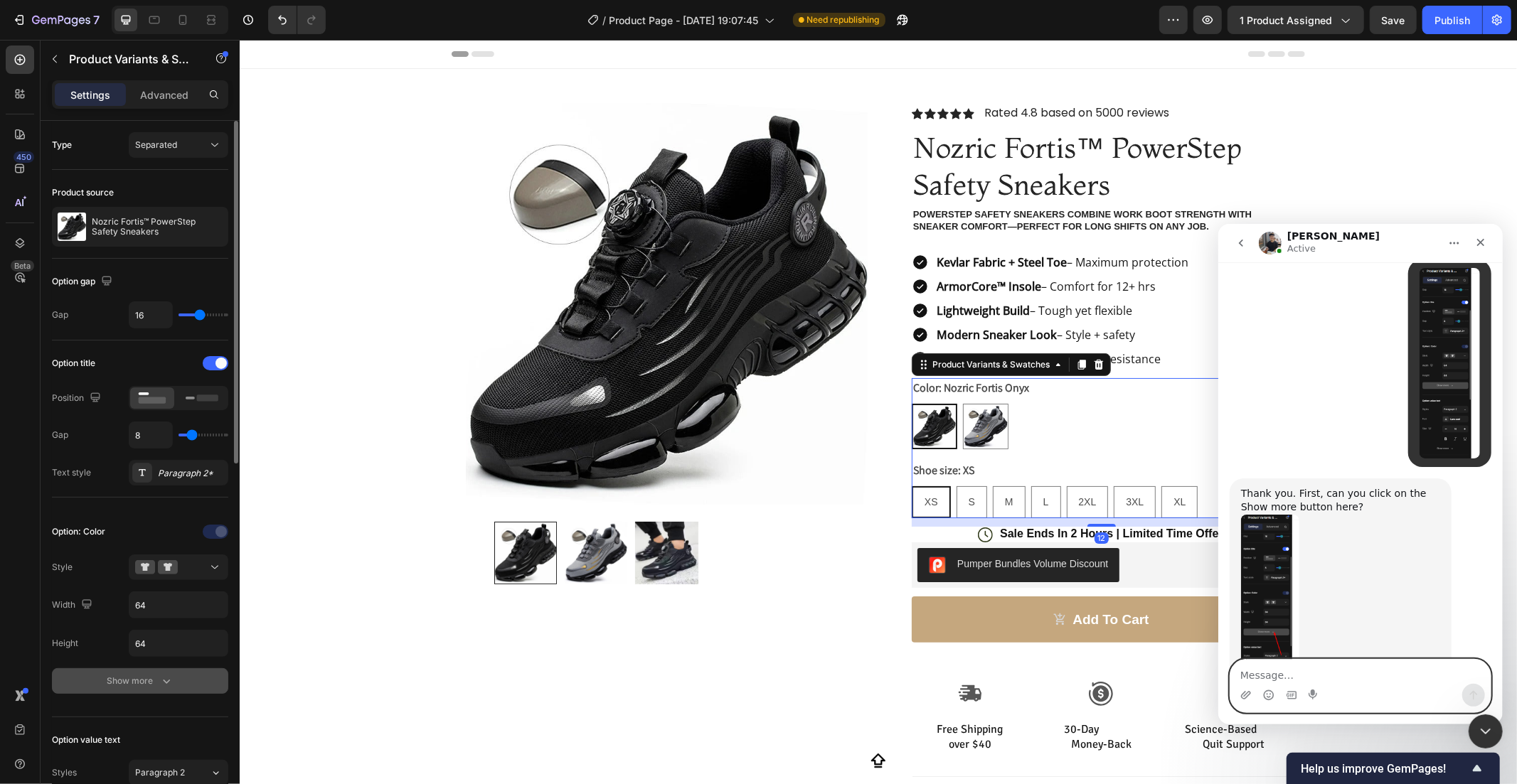
click at [140, 690] on button "Show more" at bounding box center [141, 681] width 177 height 25
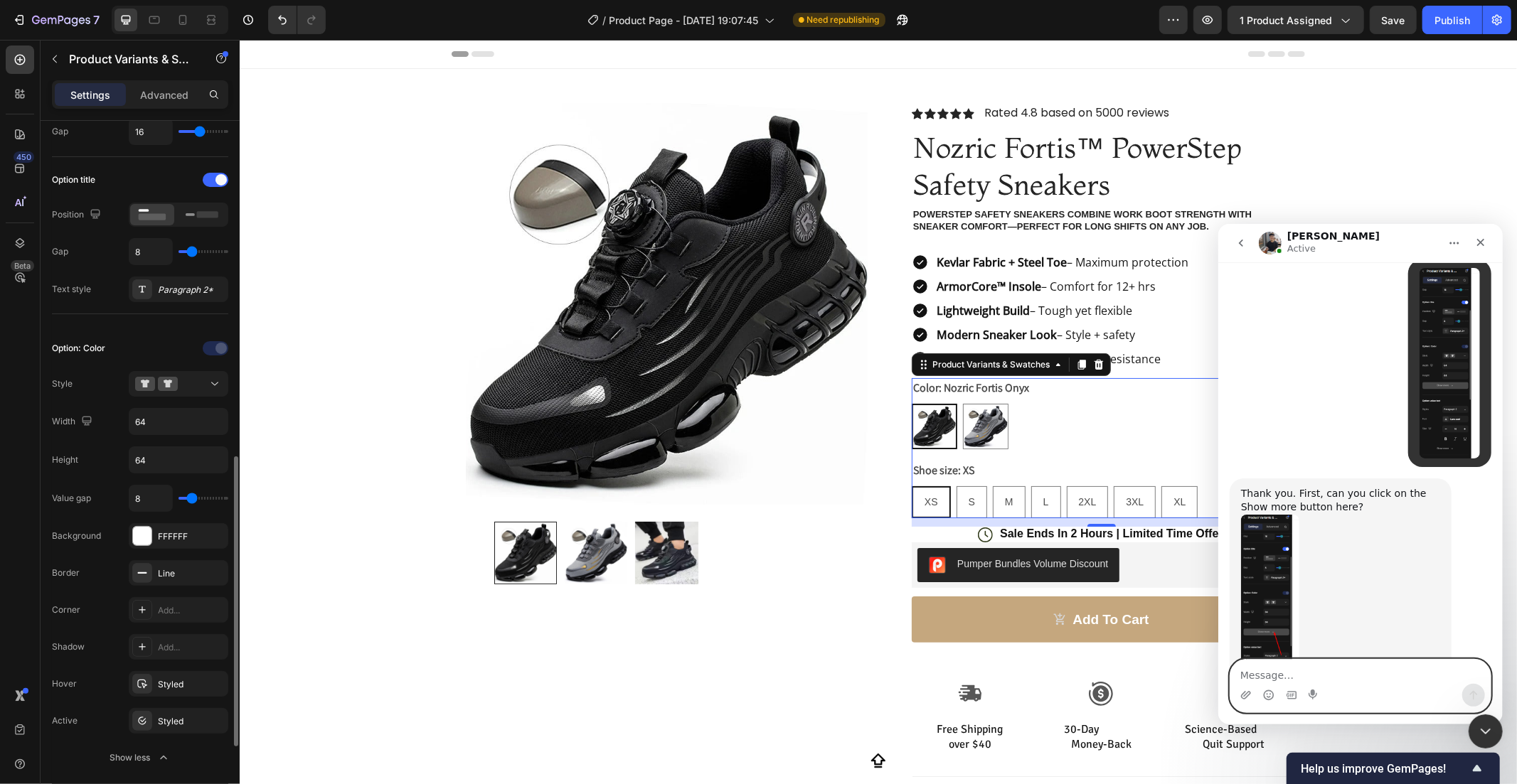
scroll to position [368, 0]
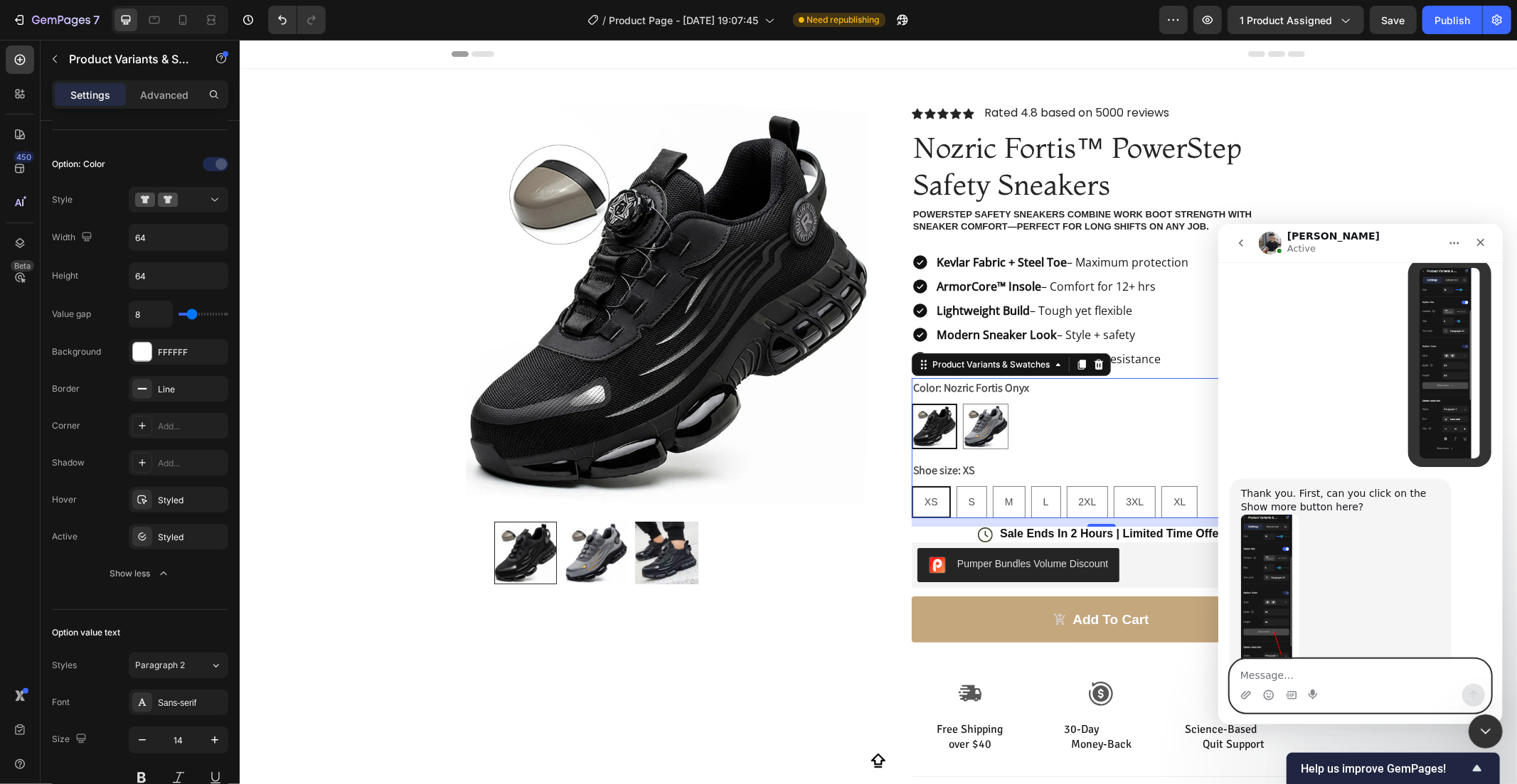
drag, startPoint x: 1329, startPoint y: 660, endPoint x: 1336, endPoint y: 660, distance: 7.0
click at [1336, 660] on textarea "Message…" at bounding box center [1359, 671] width 260 height 24
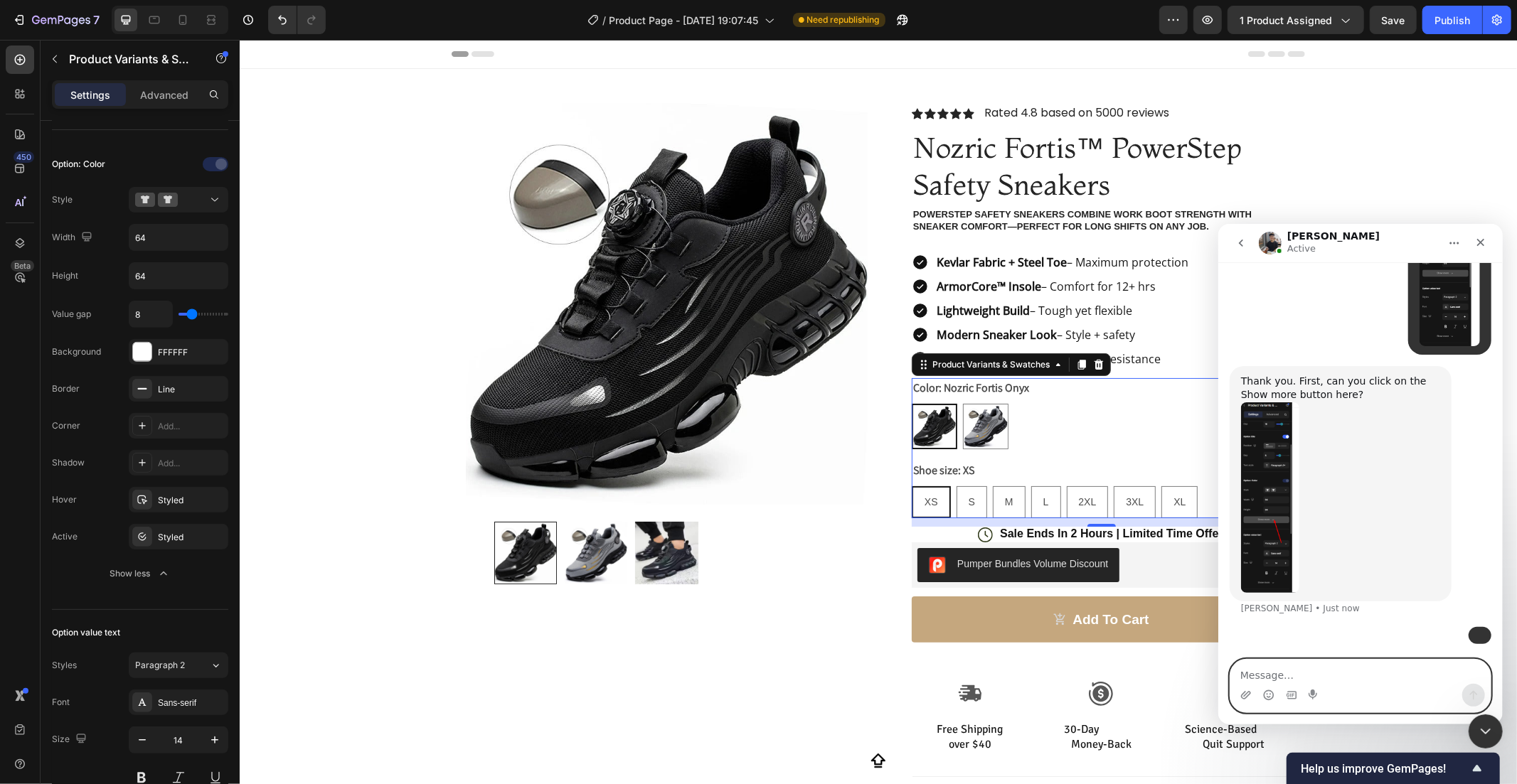
scroll to position [2267, 0]
click at [1479, 635] on img "user says…" at bounding box center [1479, 635] width 0 height 0
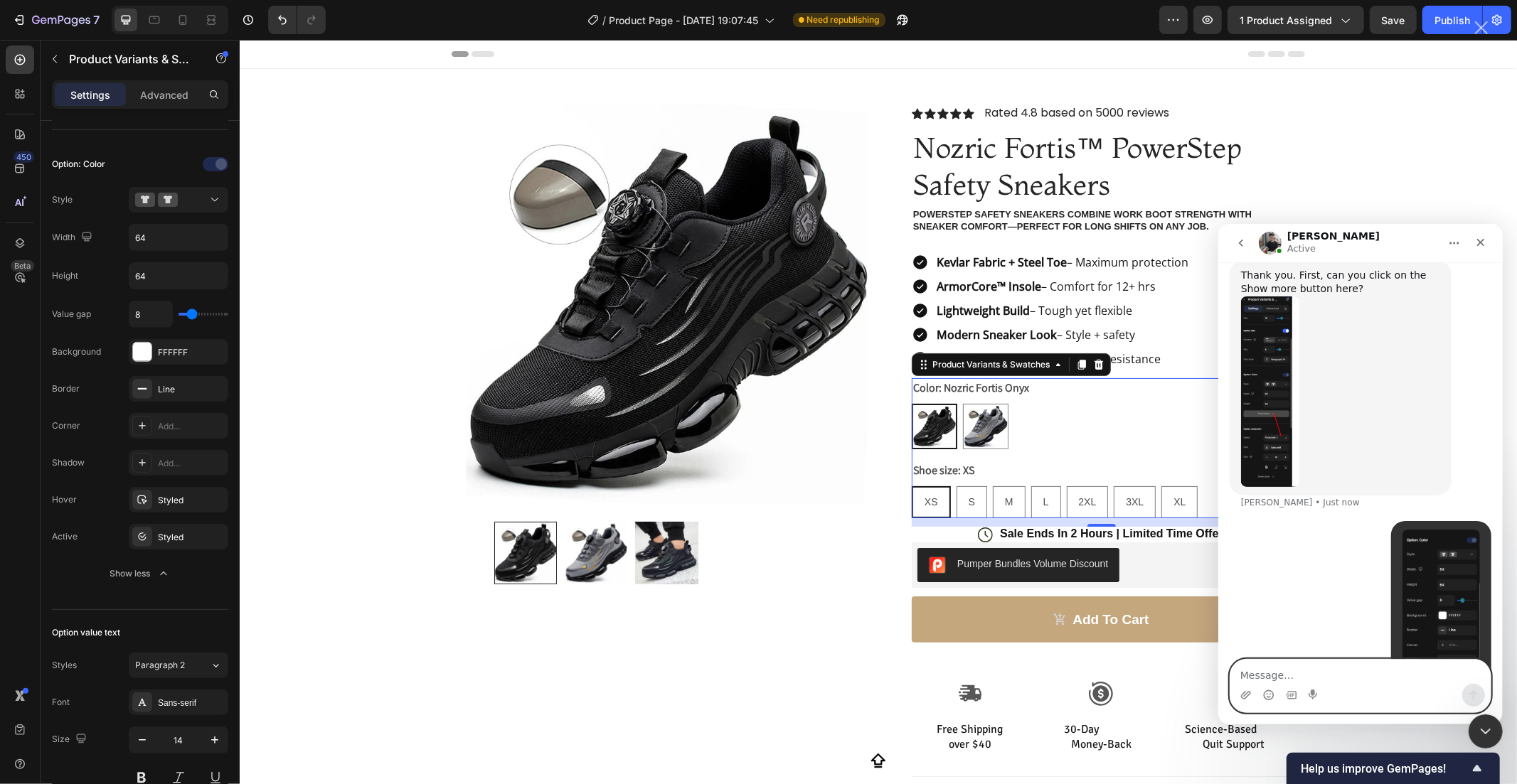
scroll to position [0, 0]
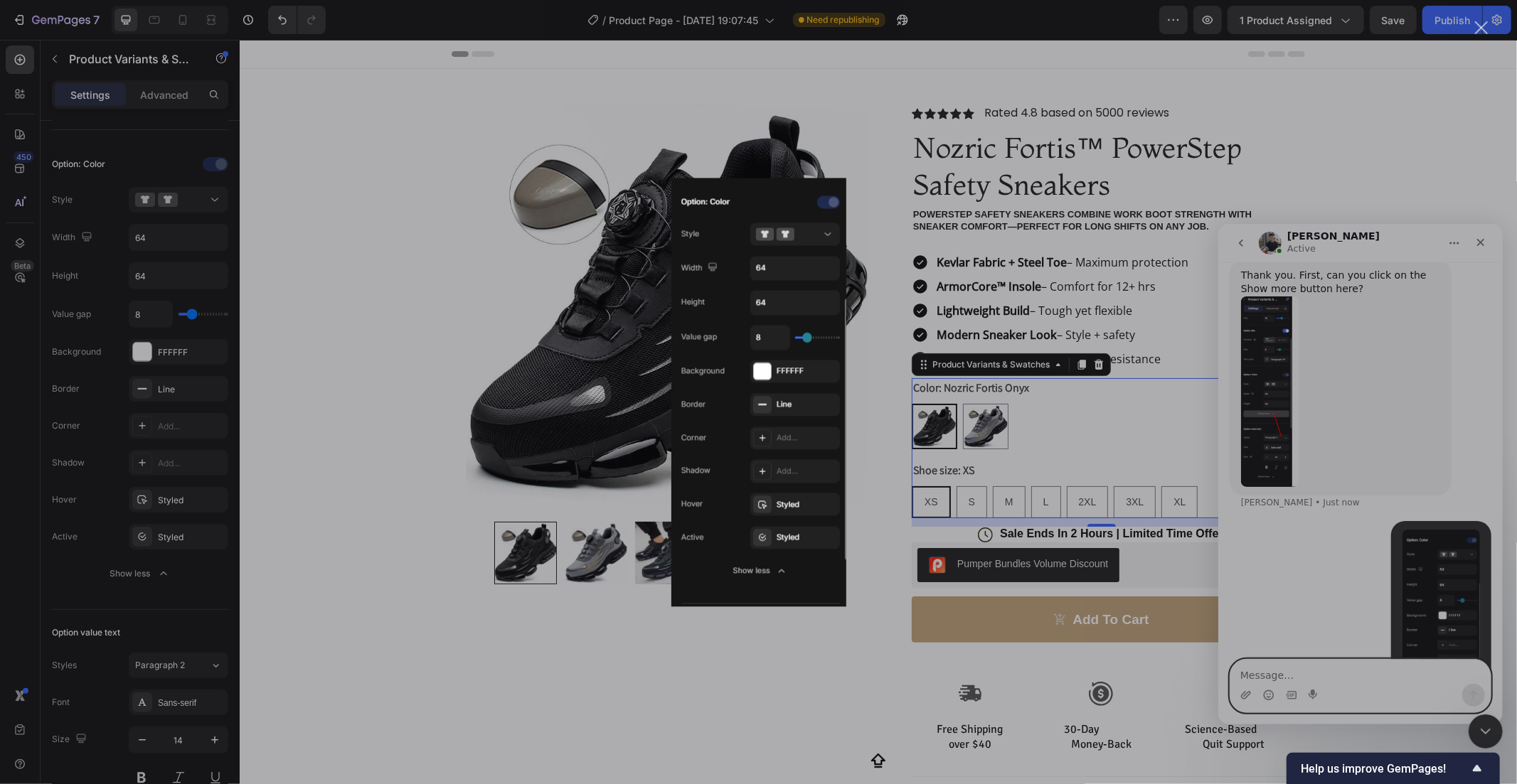
click at [1319, 551] on div "Intercom messenger" at bounding box center [758, 392] width 1517 height 784
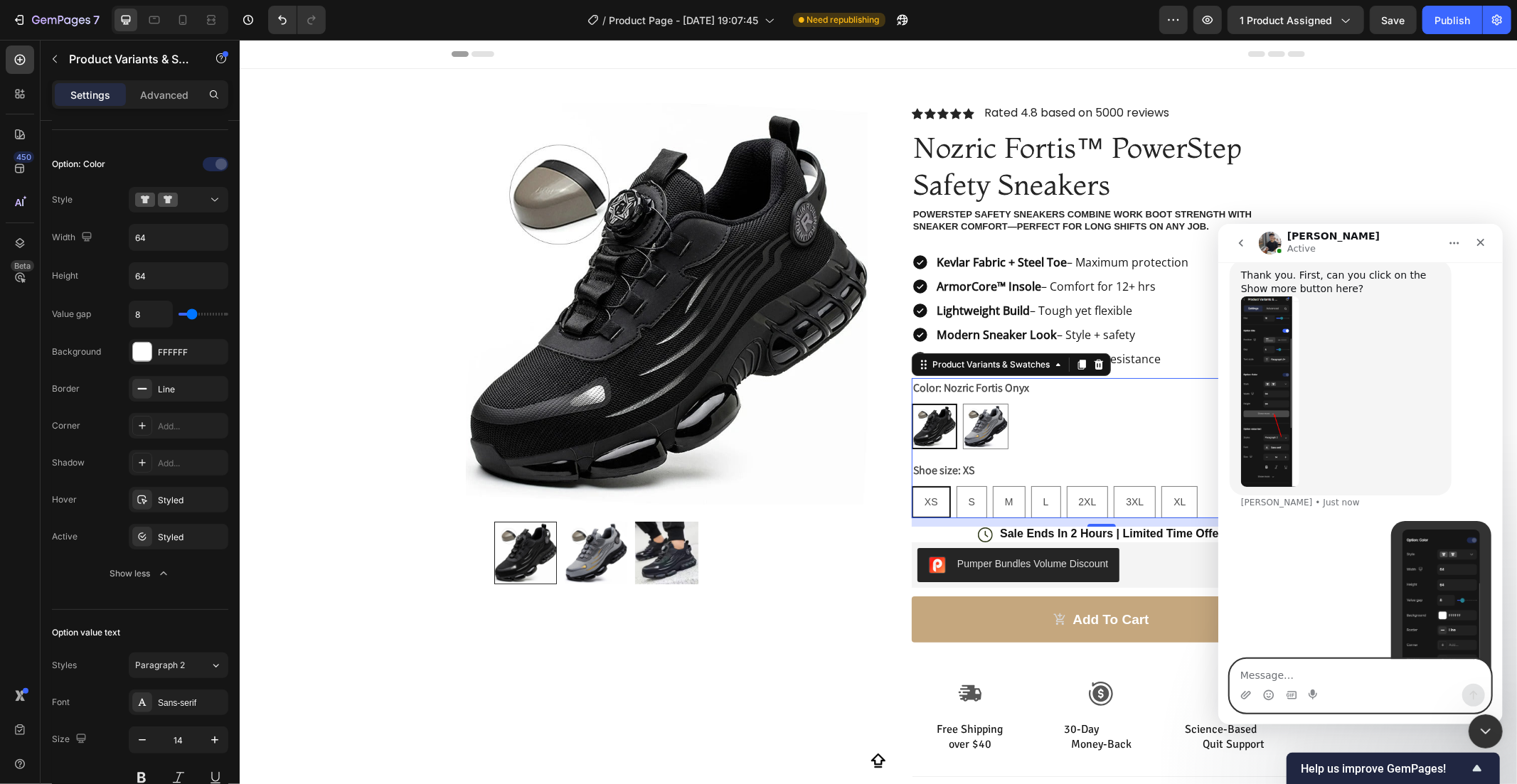
click at [1238, 327] on div "Thank you. First, can you click on the Show more button here? Tony • Just now" at bounding box center [1340, 378] width 222 height 236
click at [1252, 335] on img "Tony says…" at bounding box center [1269, 391] width 58 height 191
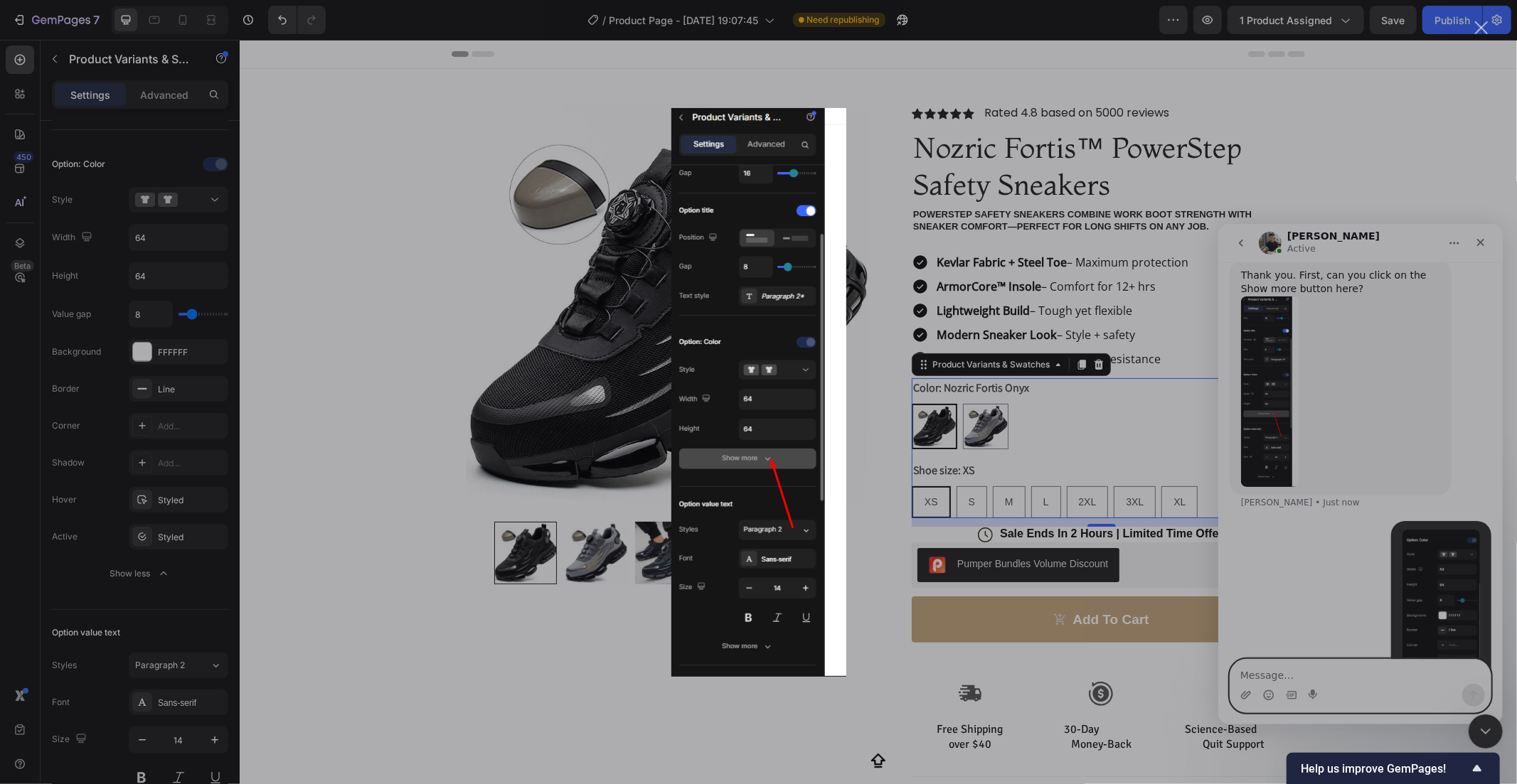
click at [1280, 471] on div "Intercom messenger" at bounding box center [758, 392] width 1517 height 784
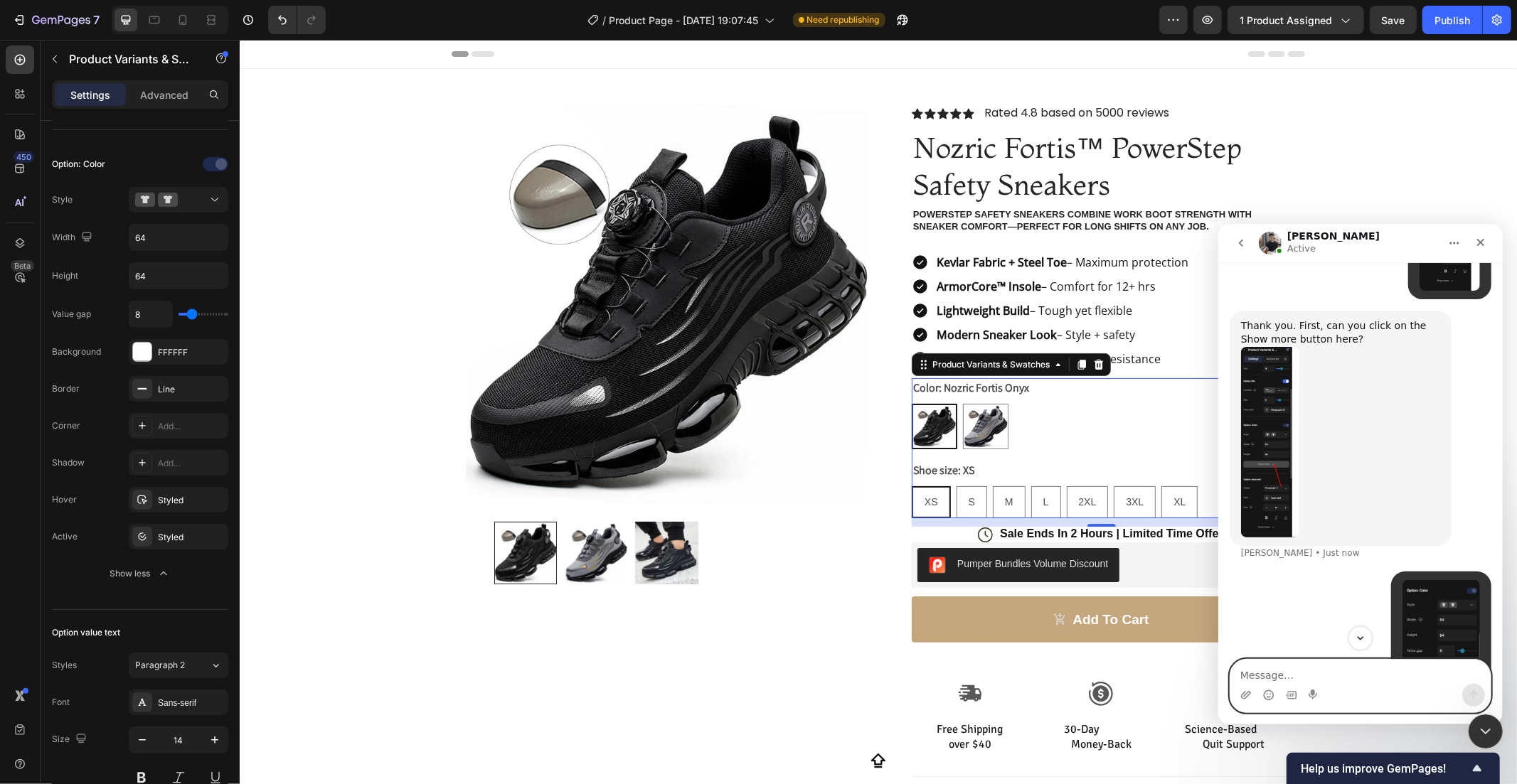
scroll to position [2267, 0]
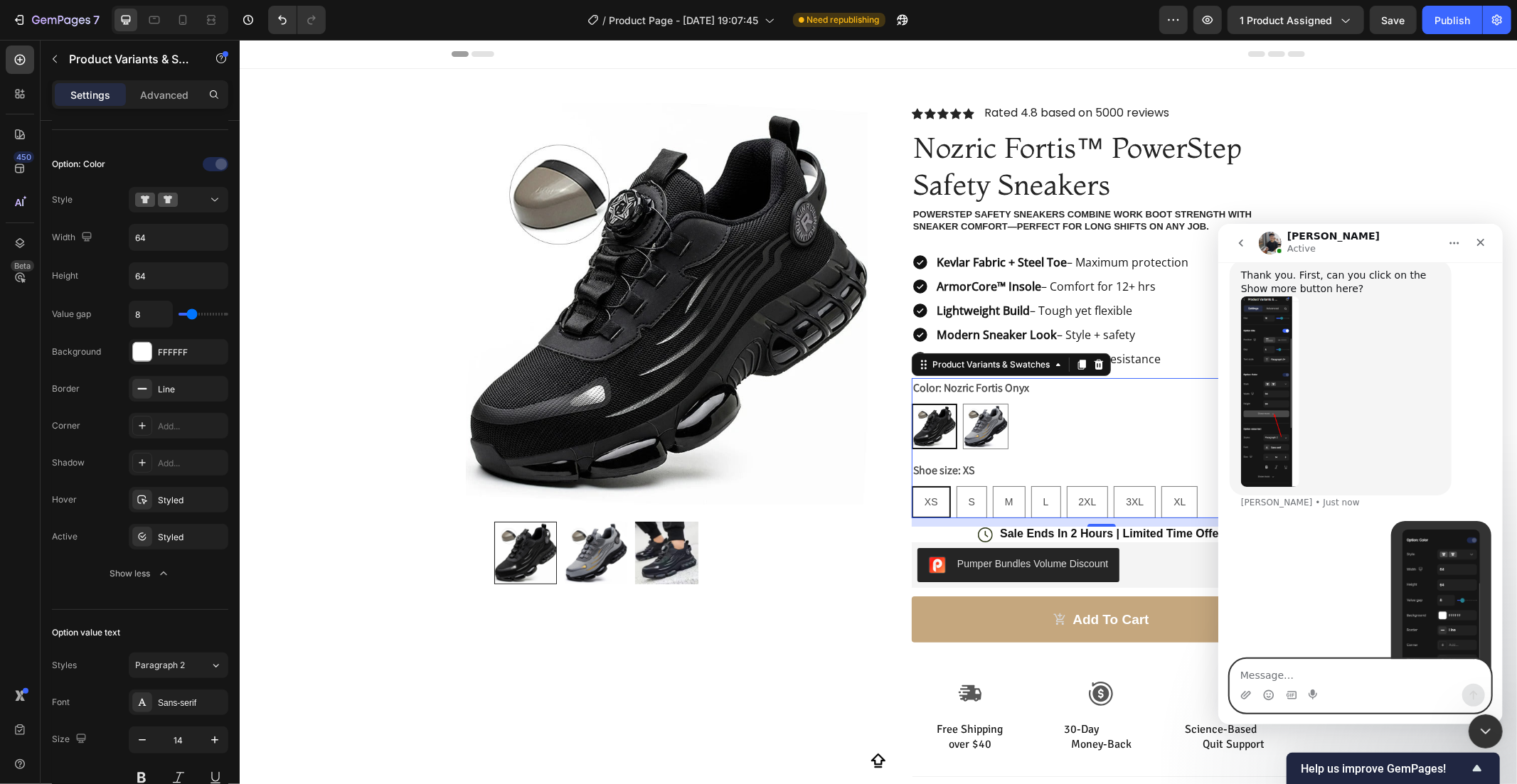
click at [1409, 532] on img "user says…" at bounding box center [1440, 624] width 77 height 191
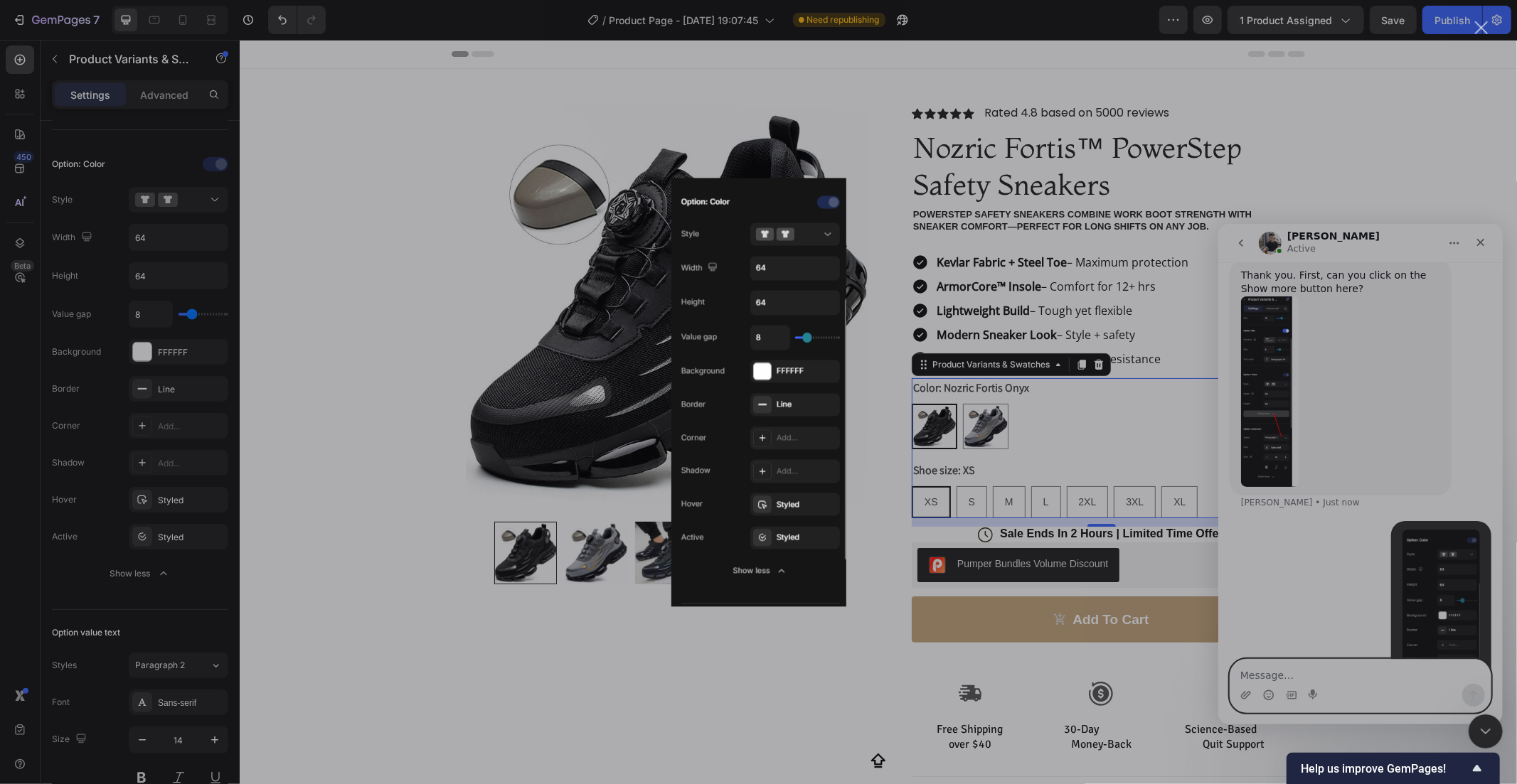
click at [1357, 515] on div "Intercom messenger" at bounding box center [758, 392] width 1517 height 784
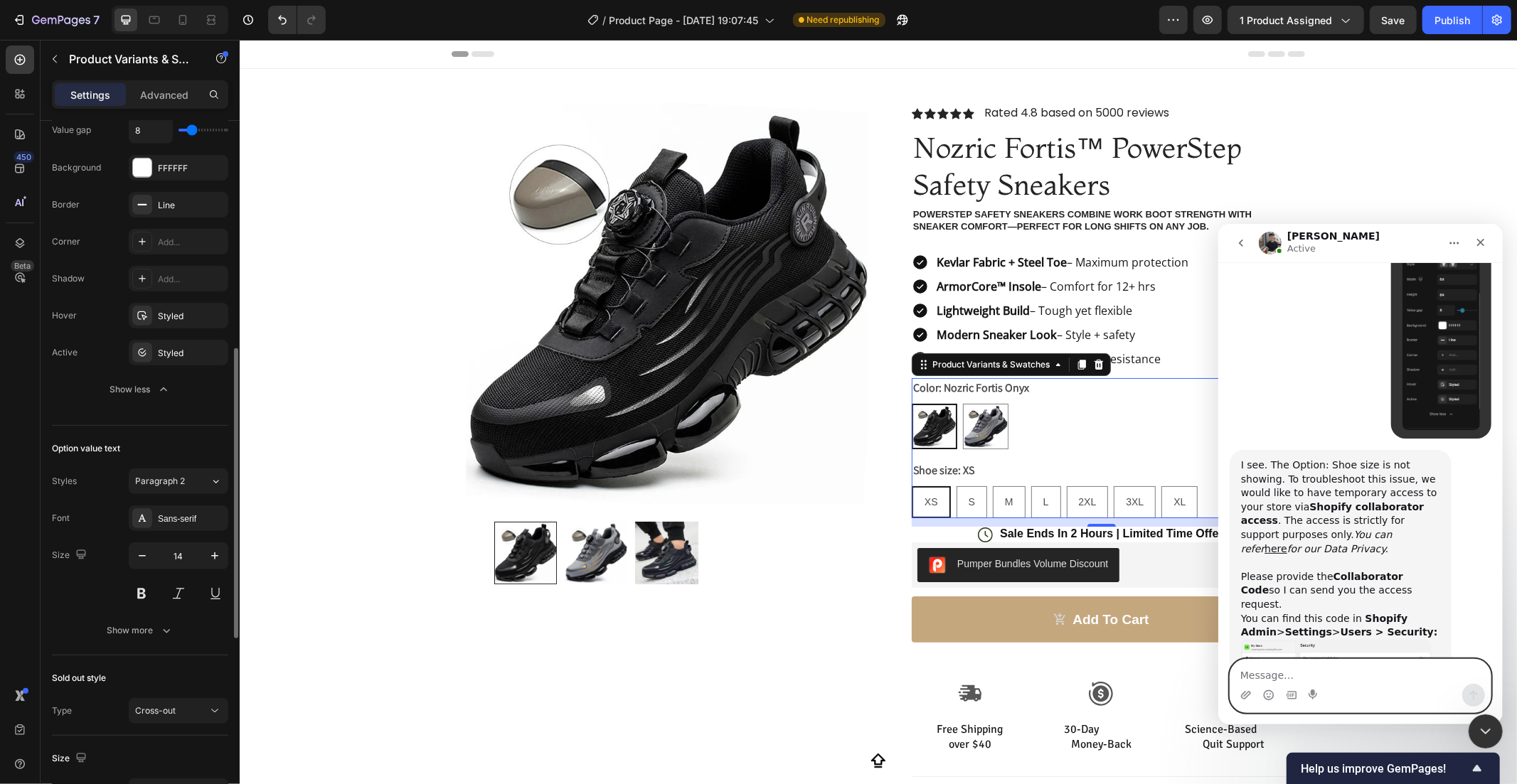
scroll to position [2545, 0]
click at [1325, 636] on img "Tony says…" at bounding box center [1335, 674] width 191 height 76
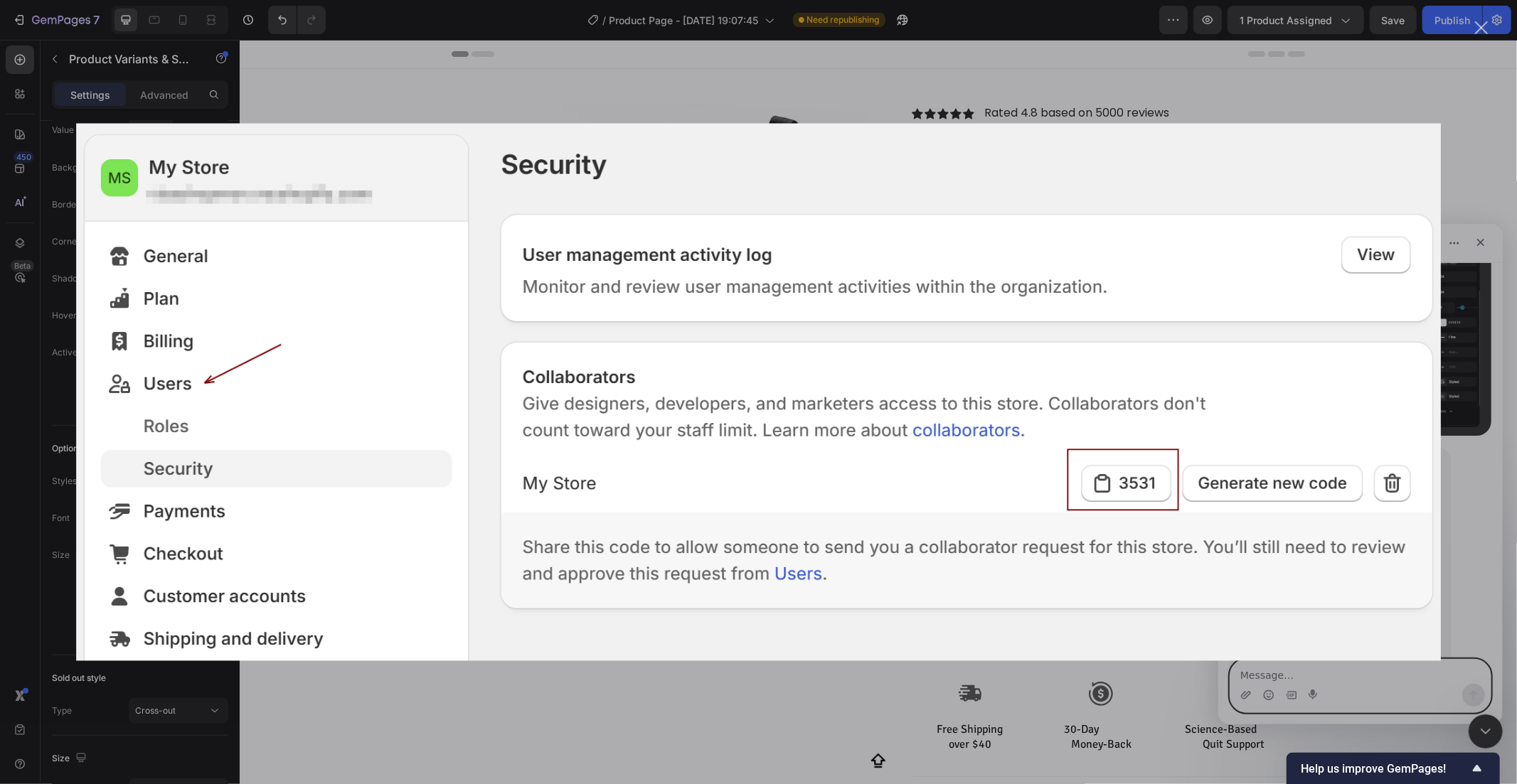
click at [1249, 669] on div "Intercom messenger" at bounding box center [758, 392] width 1517 height 784
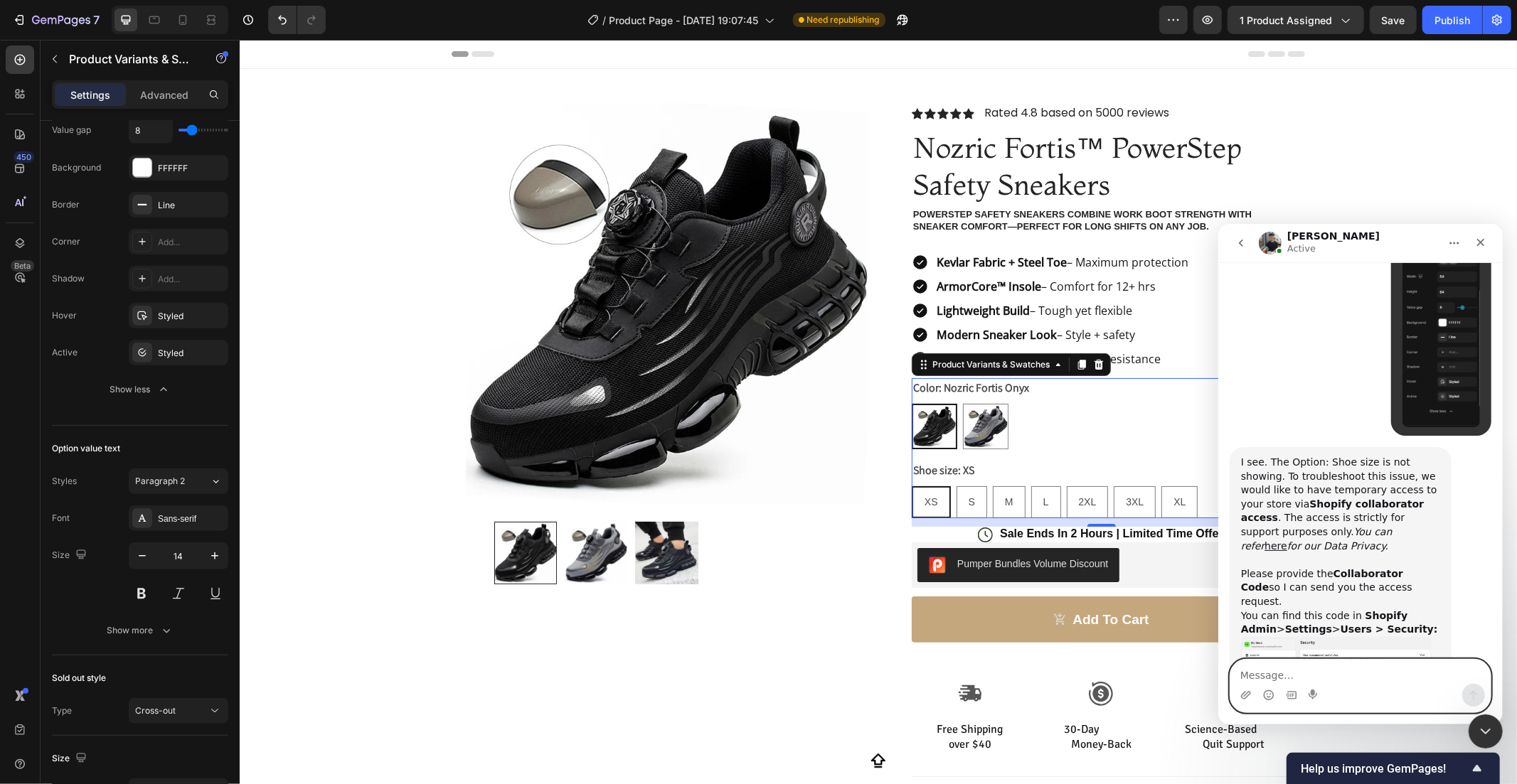
click at [1307, 636] on img "Tony says…" at bounding box center [1335, 674] width 191 height 76
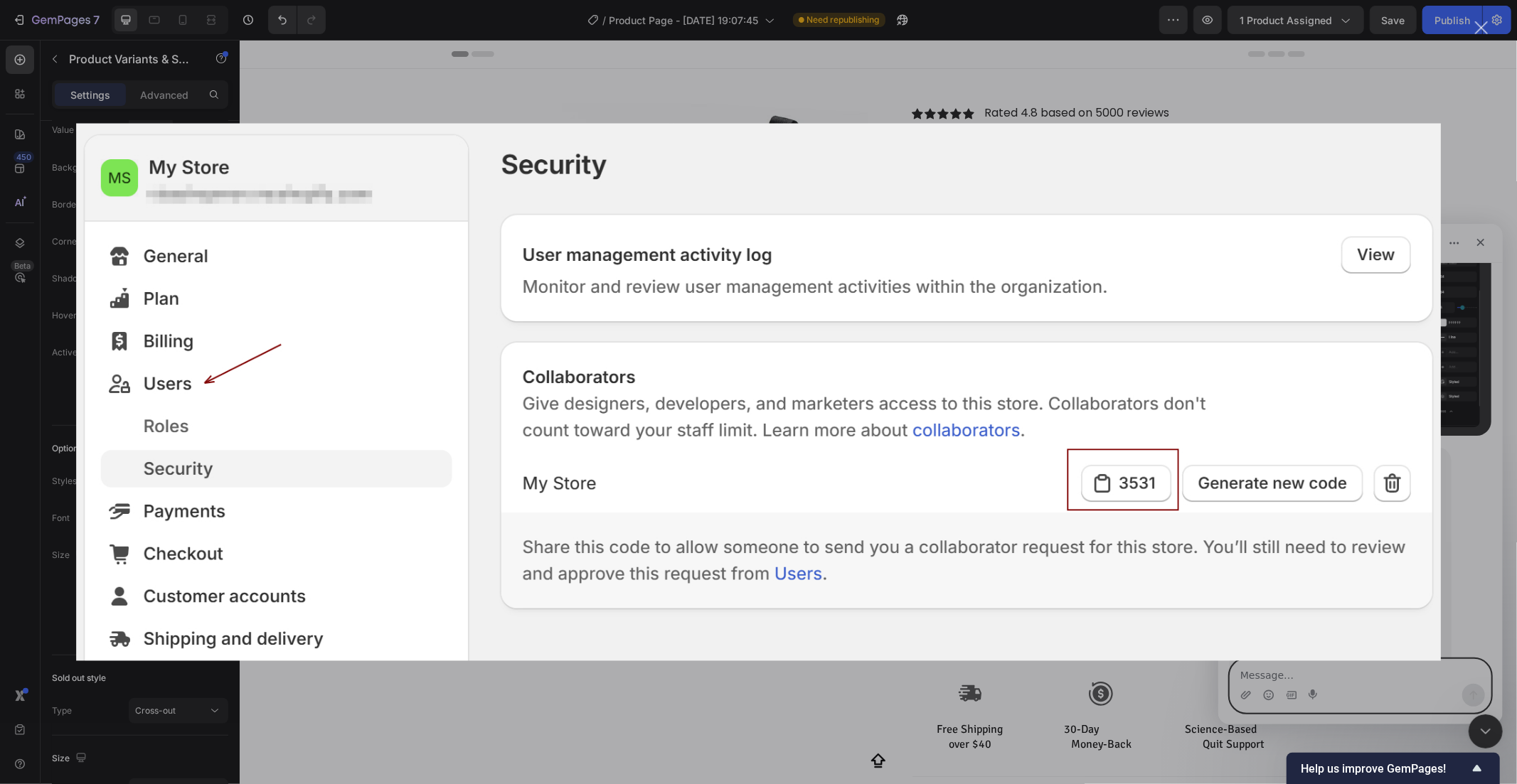
click at [1297, 665] on div "Intercom messenger" at bounding box center [758, 392] width 1517 height 784
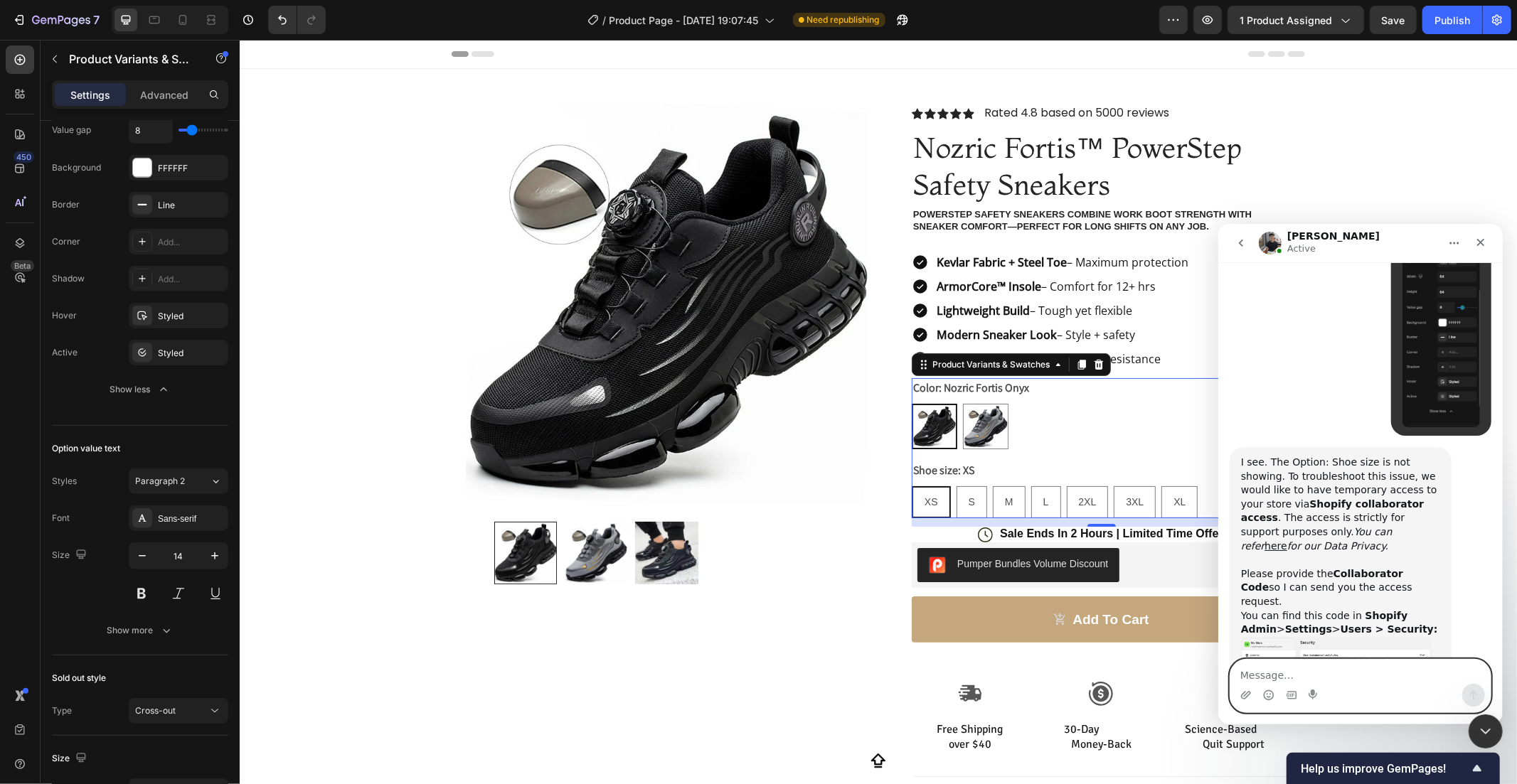
click at [1344, 674] on textarea "Message…" at bounding box center [1359, 671] width 260 height 24
paste textarea "7965"
type textarea "7965"
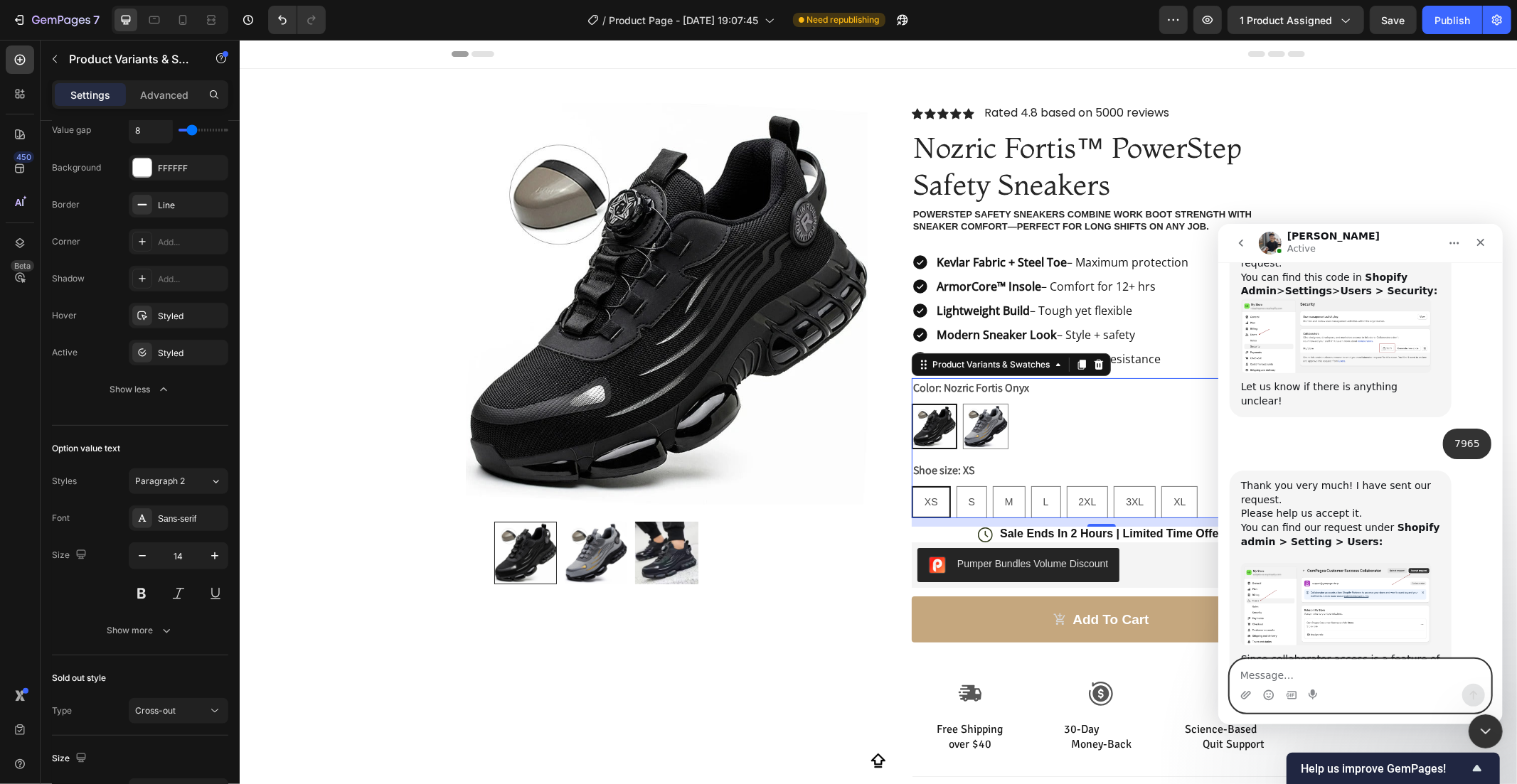
scroll to position [2873, 0]
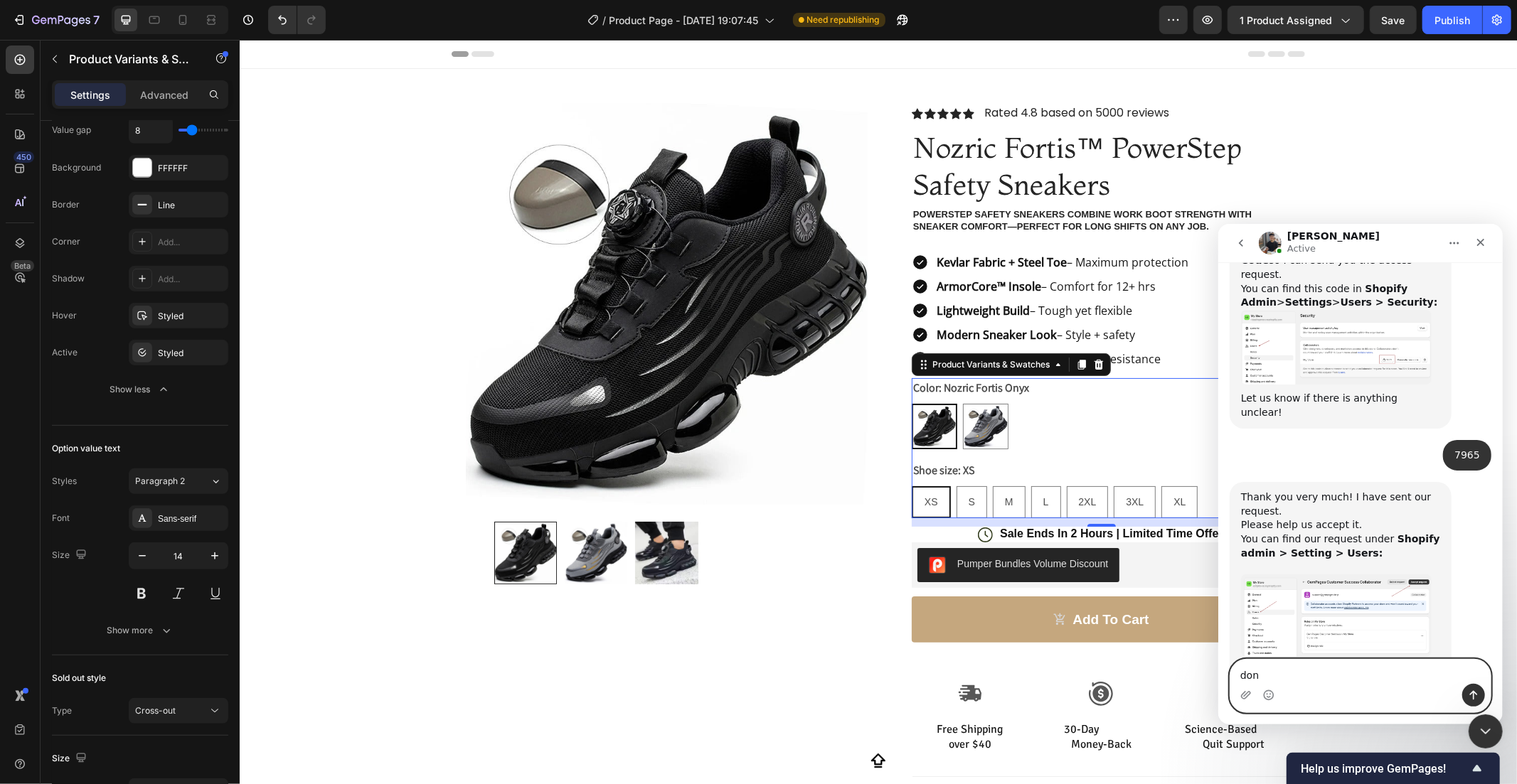
type textarea "done"
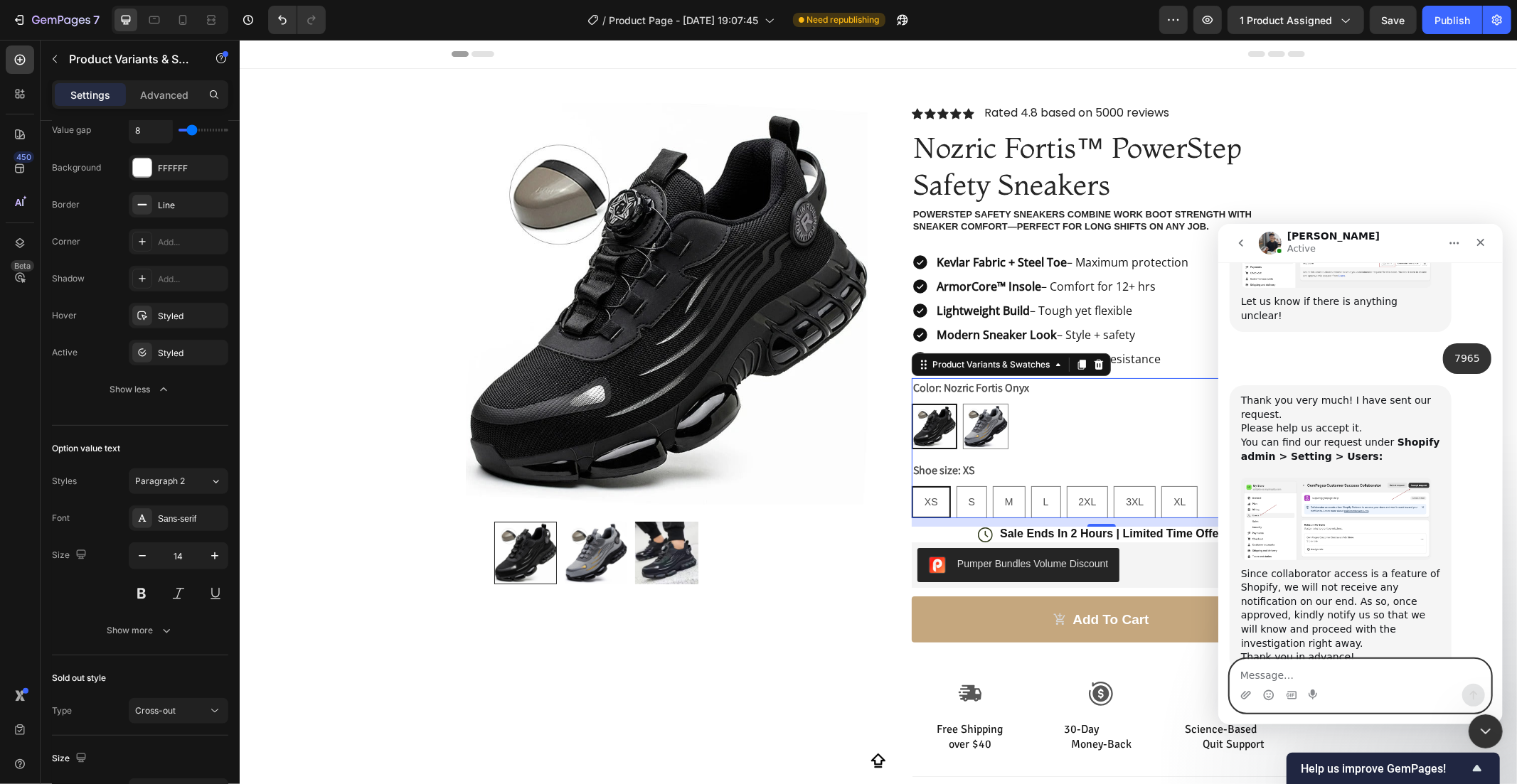
scroll to position [2985, 0]
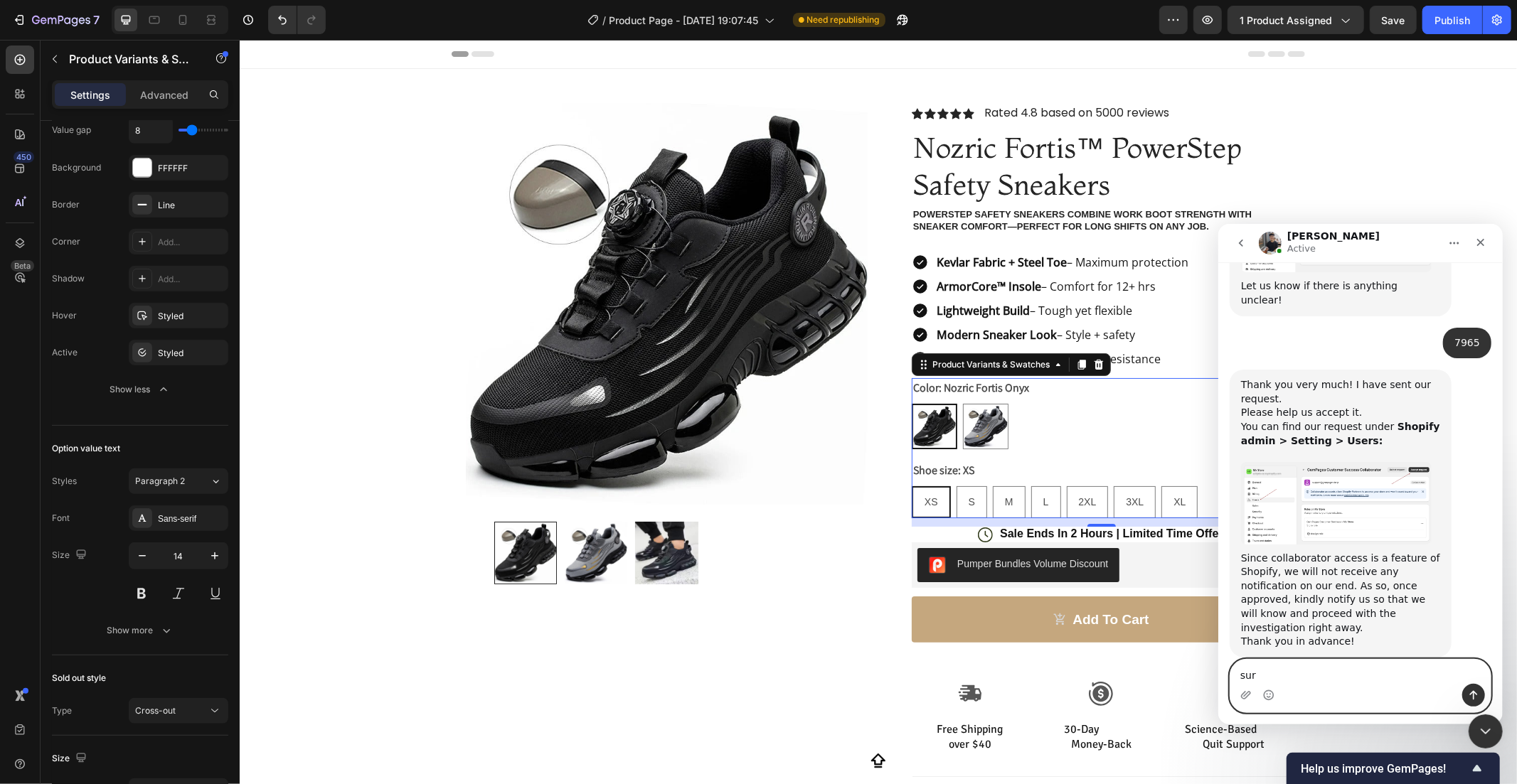
type textarea "sure"
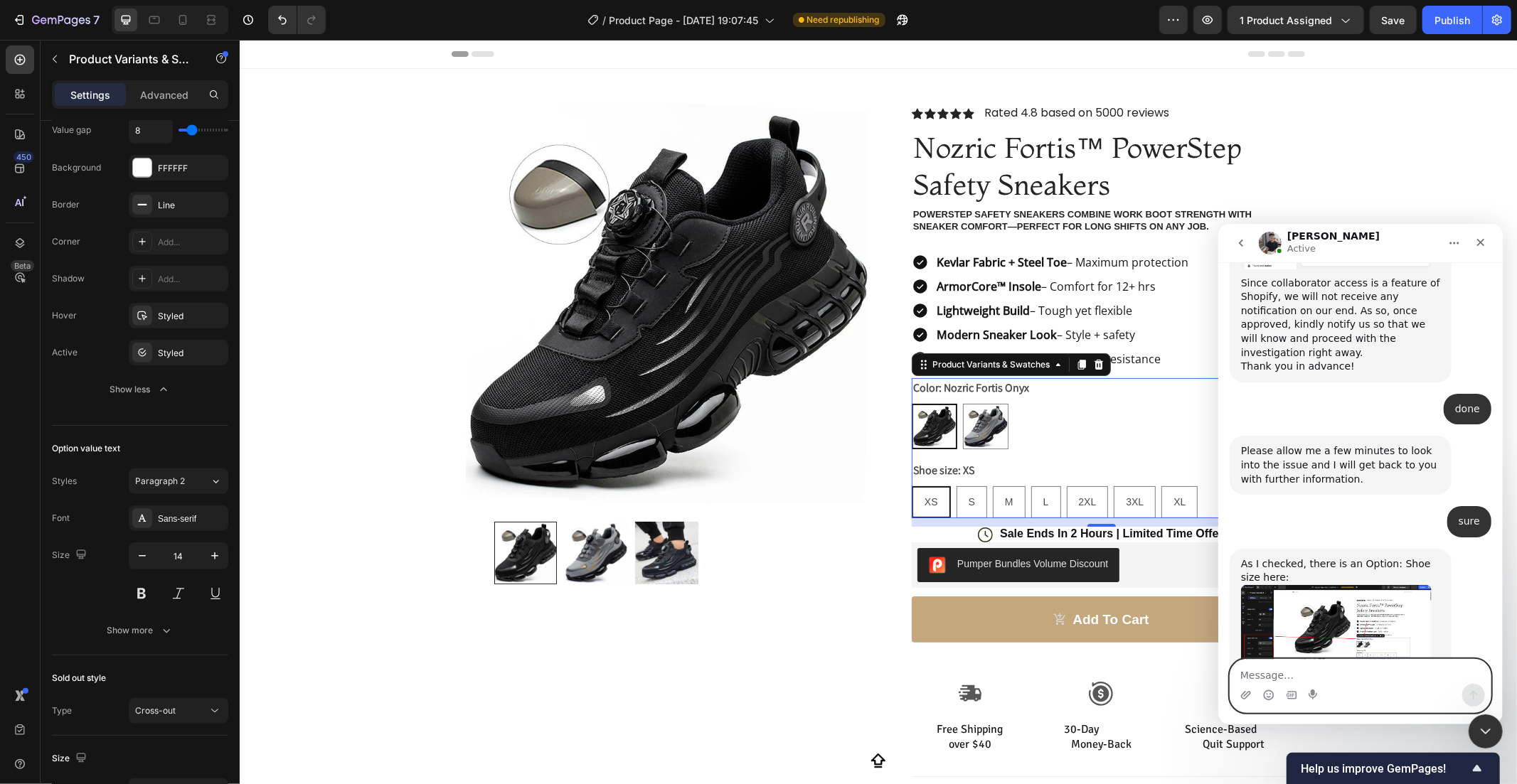
scroll to position [3278, 0]
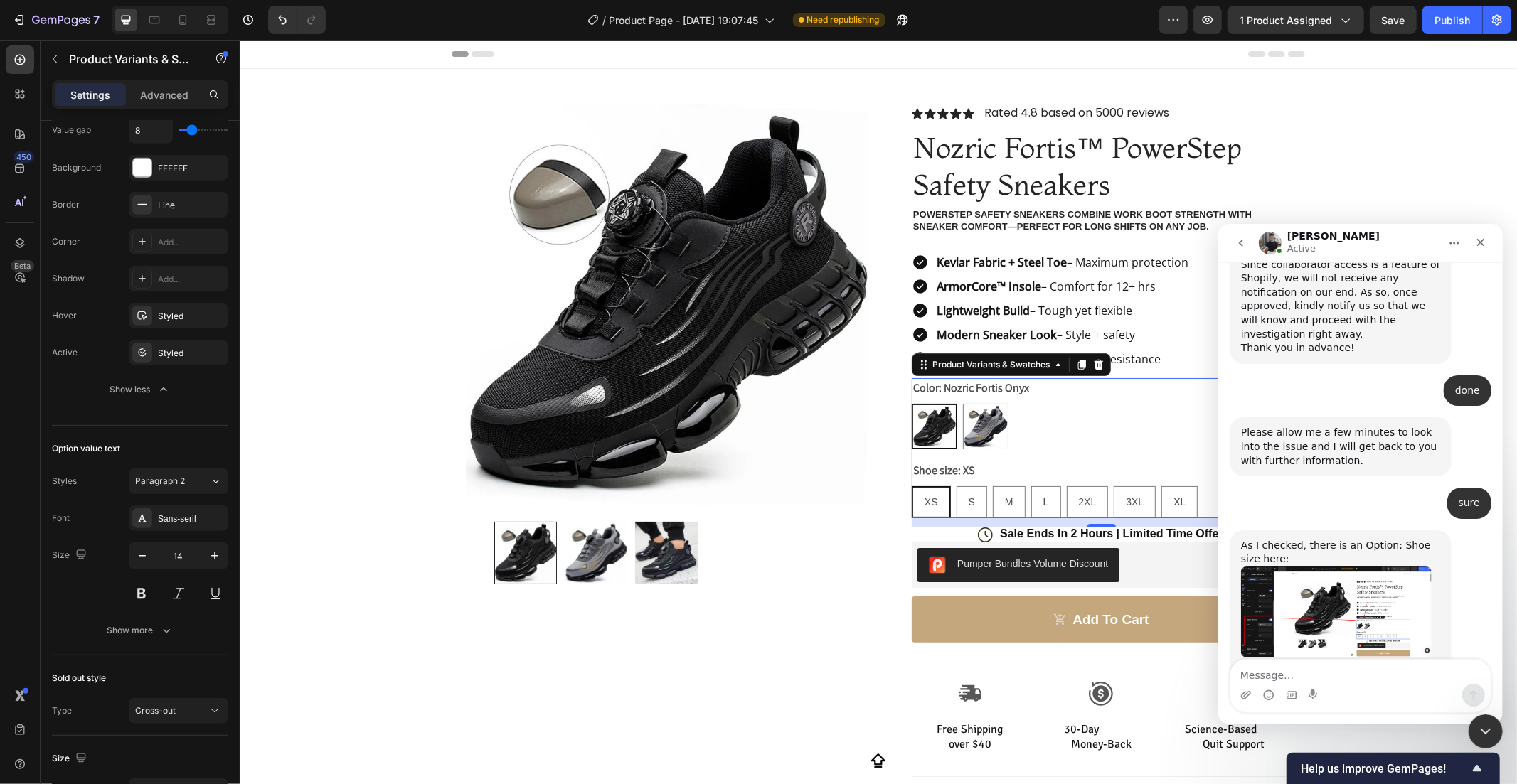
click at [1356, 566] on img "Tony says…" at bounding box center [1335, 612] width 191 height 91
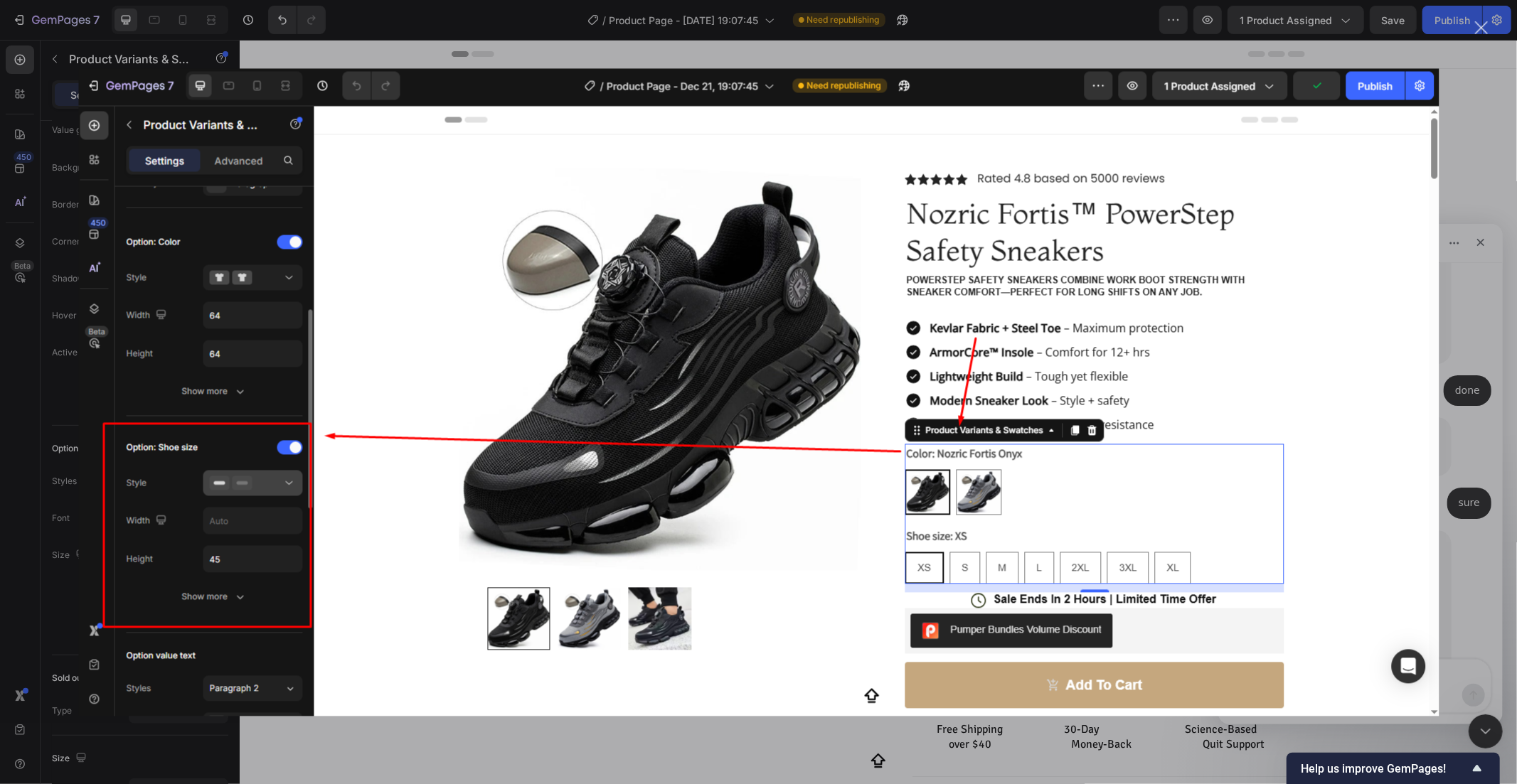
click at [1462, 501] on div "Intercom messenger" at bounding box center [758, 392] width 1517 height 784
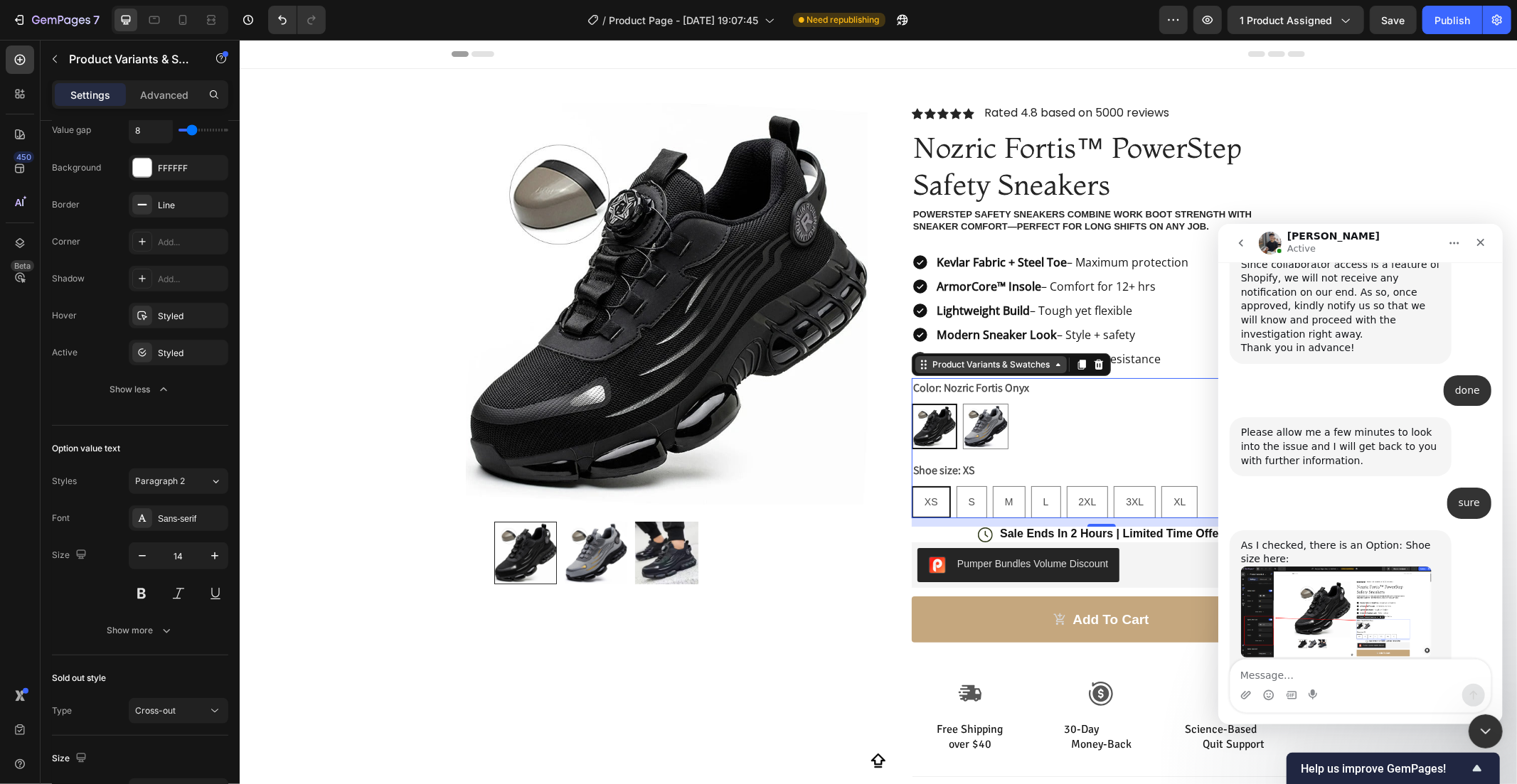
click at [1004, 367] on div "Product Variants & Swatches" at bounding box center [990, 363] width 123 height 13
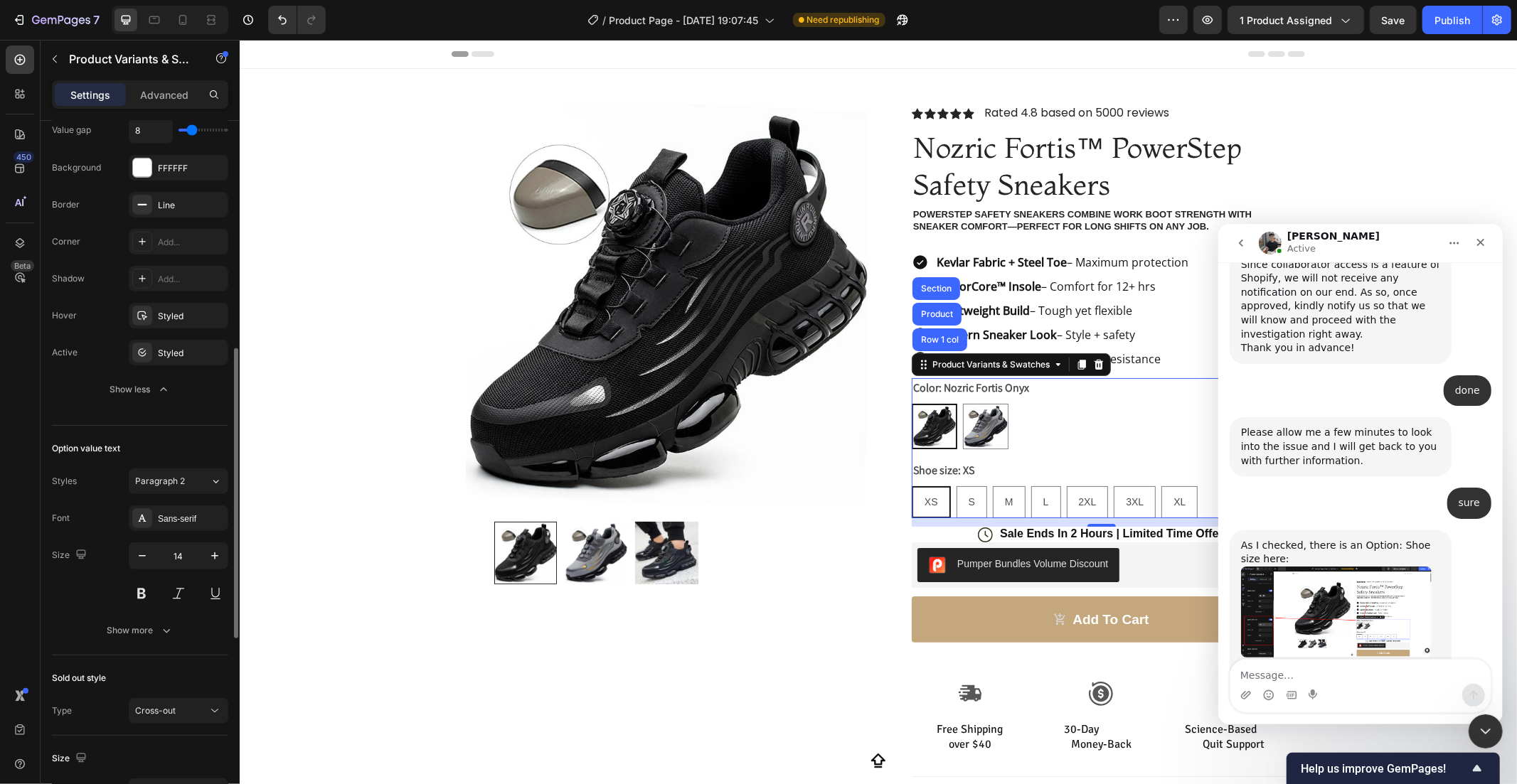
scroll to position [368, 0]
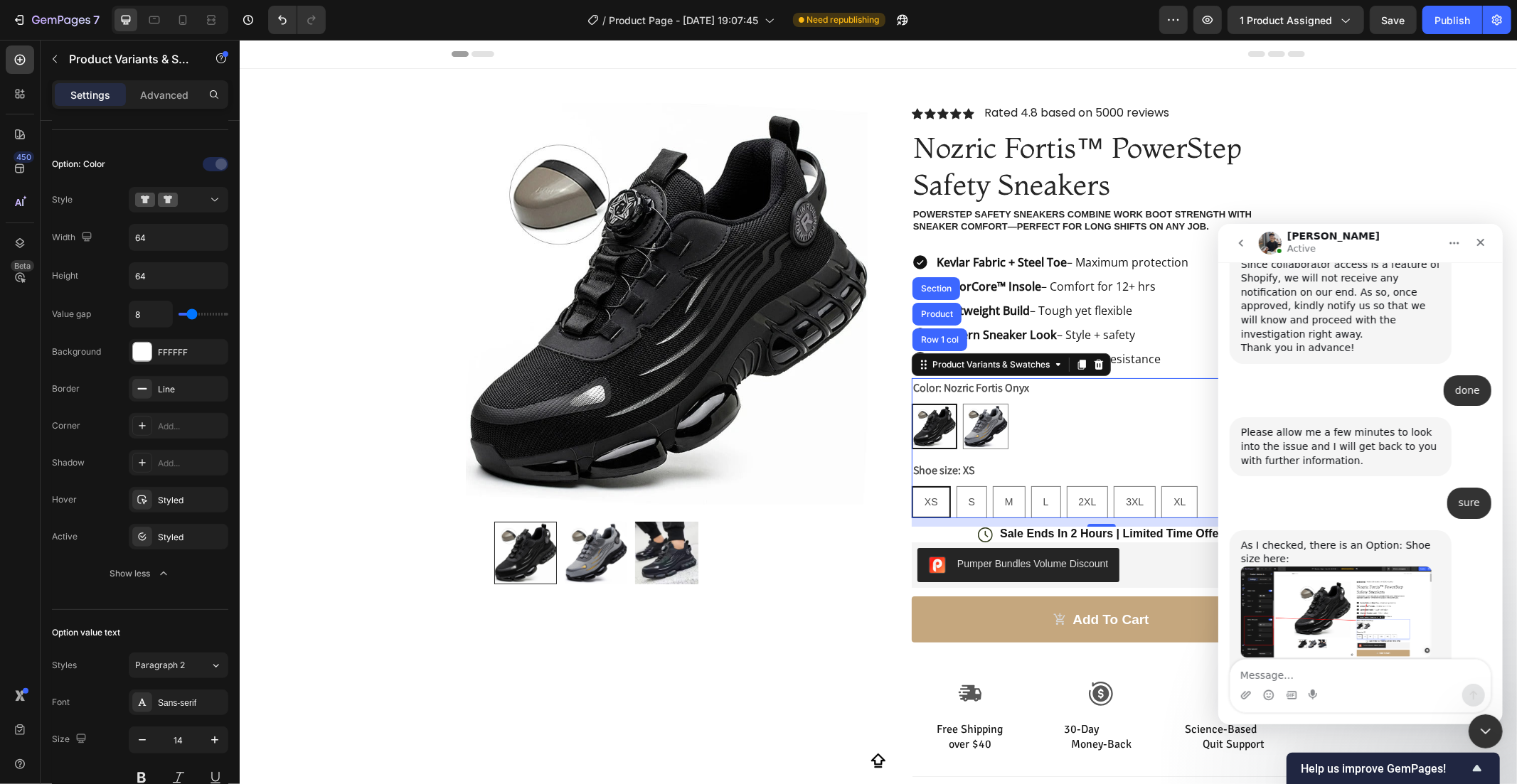
click at [1379, 566] on img "Tony says…" at bounding box center [1335, 612] width 191 height 91
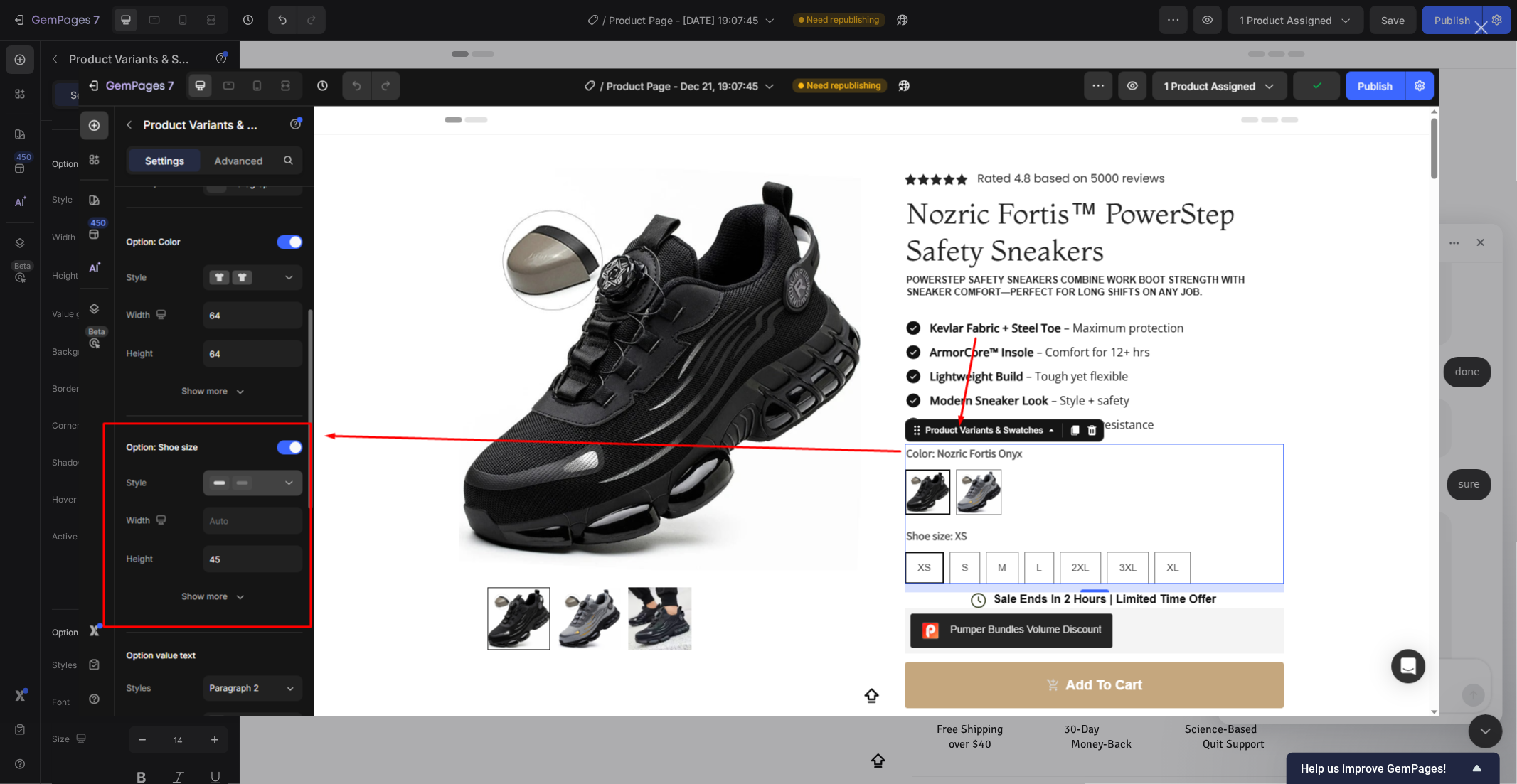
click at [1485, 447] on div "Intercom messenger" at bounding box center [758, 392] width 1517 height 784
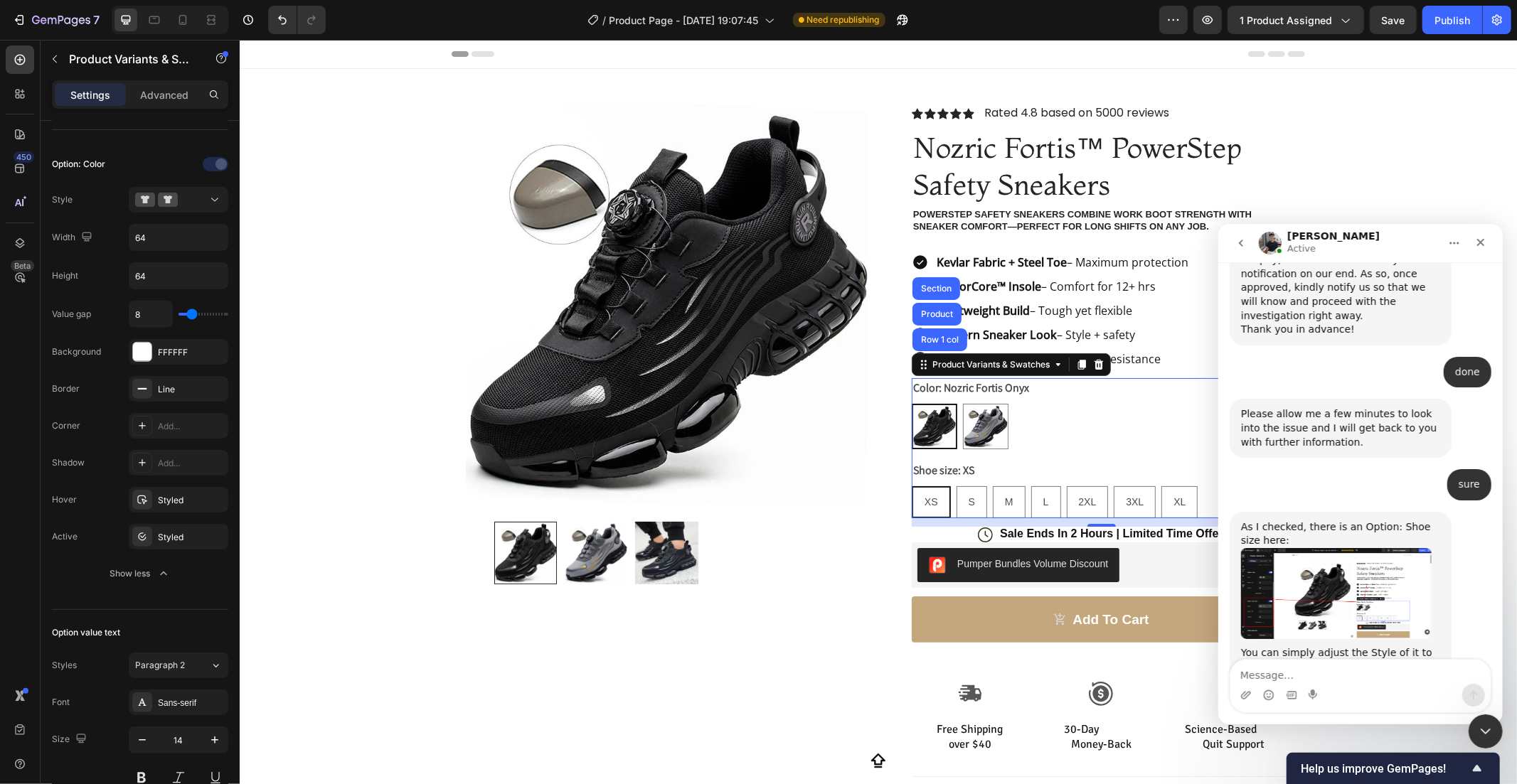
click at [929, 415] on img at bounding box center [933, 426] width 43 height 43
click at [911, 403] on input "Nozric Fortis Onyx Nozric Fortis Onyx" at bounding box center [910, 402] width 1 height 1
click at [929, 415] on img at bounding box center [933, 426] width 43 height 43
click at [911, 403] on input "Nozric Fortis Onyx Nozric Fortis Onyx" at bounding box center [910, 402] width 1 height 1
click at [975, 411] on img at bounding box center [984, 426] width 44 height 44
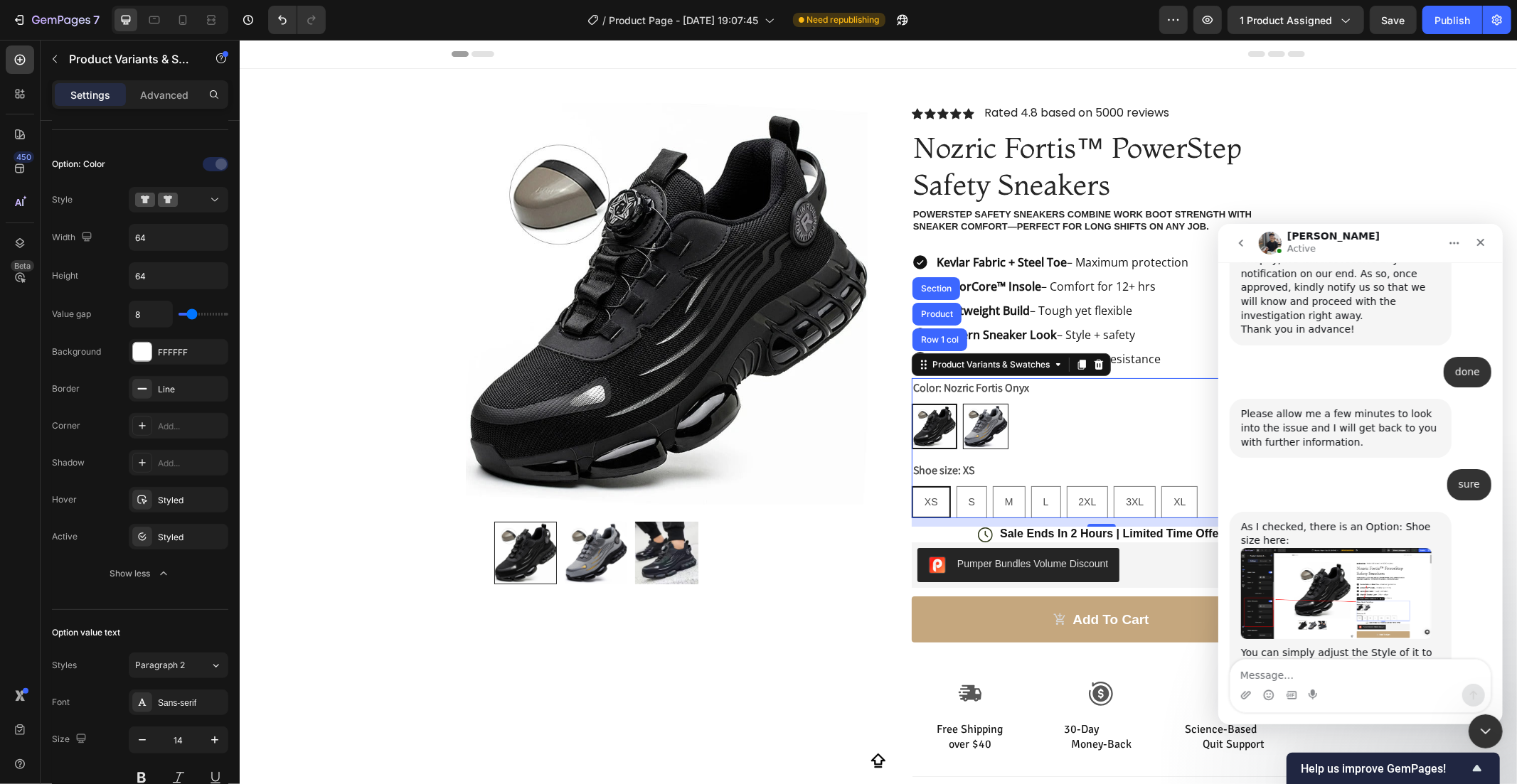
click at [963, 403] on input "Nozric Fortis Titanium Nozric Fortis Titanium" at bounding box center [962, 402] width 1 height 1
radio input "true"
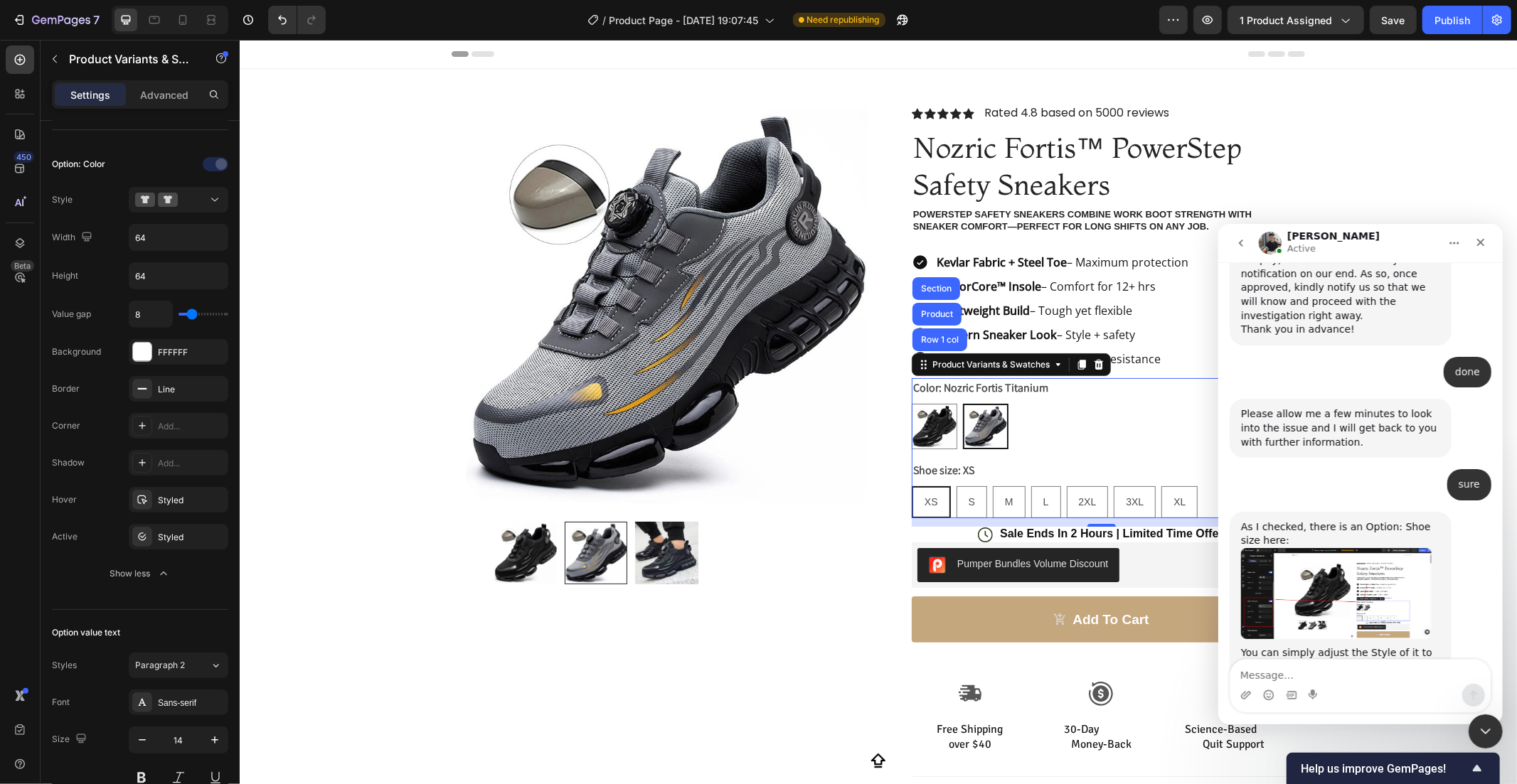
click at [926, 503] on span "XS" at bounding box center [931, 501] width 13 height 12
click at [911, 485] on input "XS XS XS" at bounding box center [910, 485] width 1 height 1
click at [926, 495] on span "XS" at bounding box center [931, 501] width 13 height 12
click at [911, 485] on input "XS XS XS" at bounding box center [910, 485] width 1 height 1
click at [958, 490] on div "S" at bounding box center [971, 501] width 29 height 29
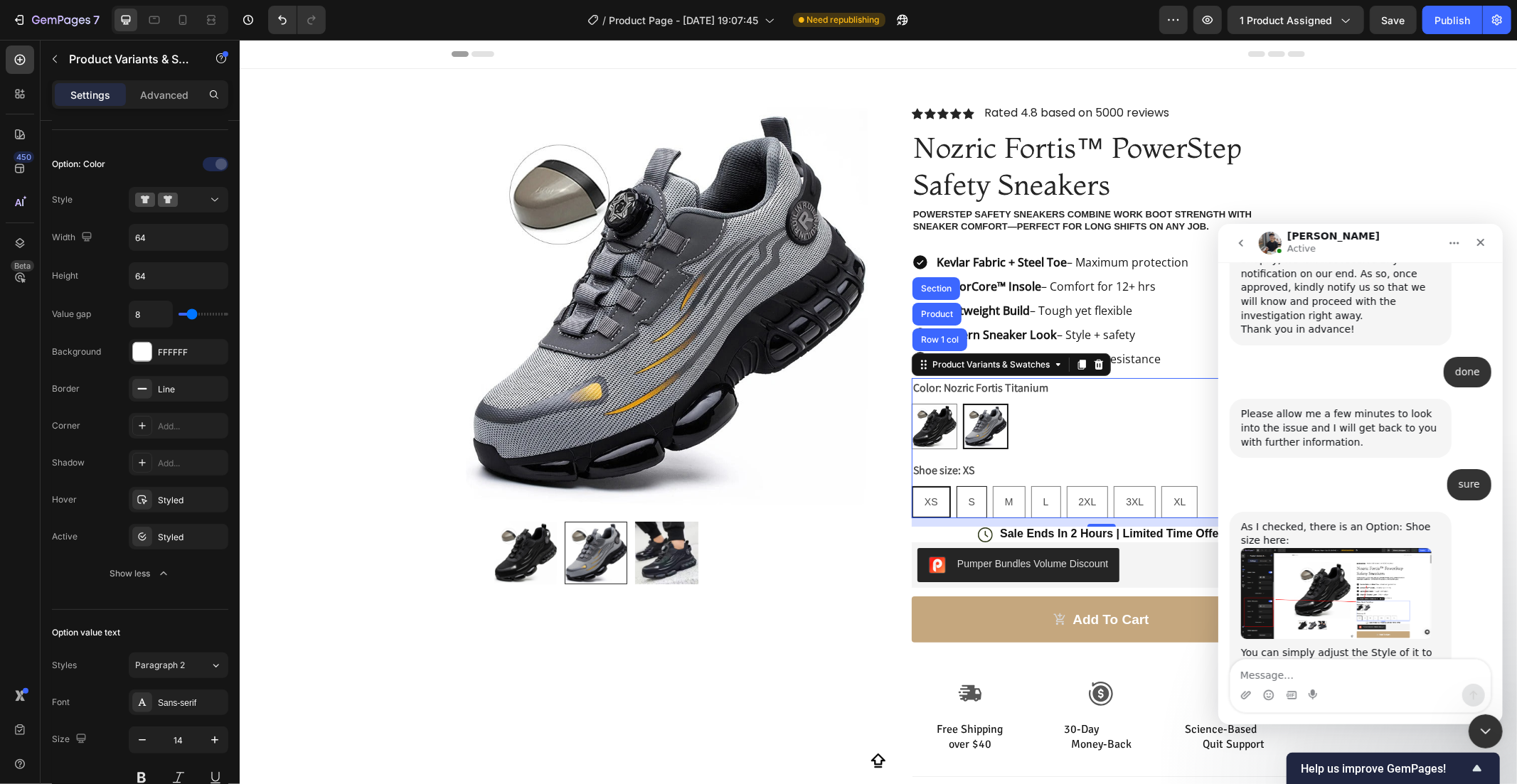
click at [956, 485] on input "S S S" at bounding box center [955, 485] width 1 height 1
radio input "true"
click at [993, 492] on div "M" at bounding box center [1008, 501] width 31 height 29
click at [991, 485] on input "M M M" at bounding box center [991, 485] width 1 height 1
radio input "true"
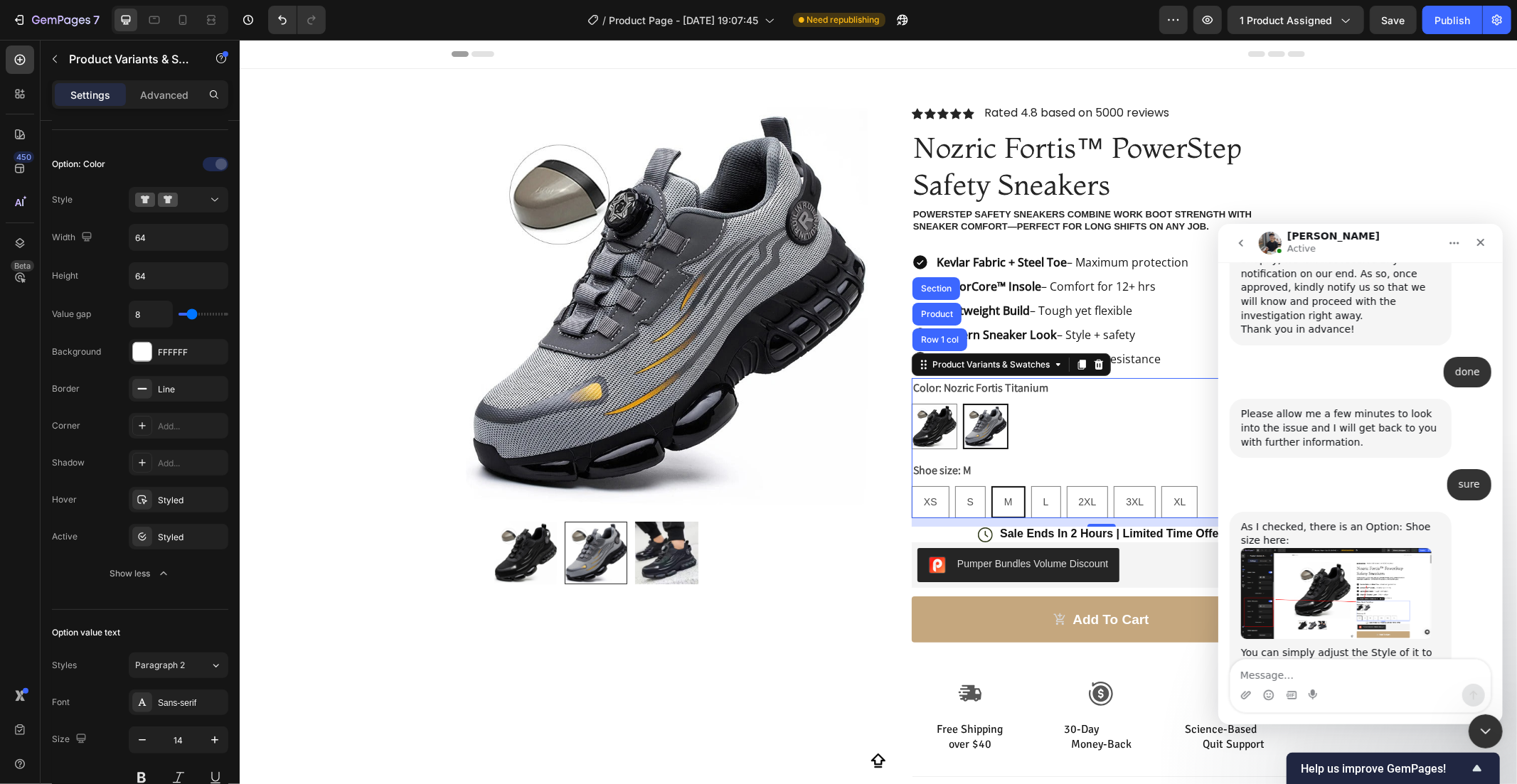
click at [1016, 492] on div "M" at bounding box center [1007, 501] width 31 height 29
click at [990, 485] on input "M M M" at bounding box center [990, 485] width 1 height 1
click at [1041, 492] on div "L" at bounding box center [1046, 501] width 29 height 29
click at [1031, 485] on input "L L L" at bounding box center [1030, 485] width 1 height 1
radio input "true"
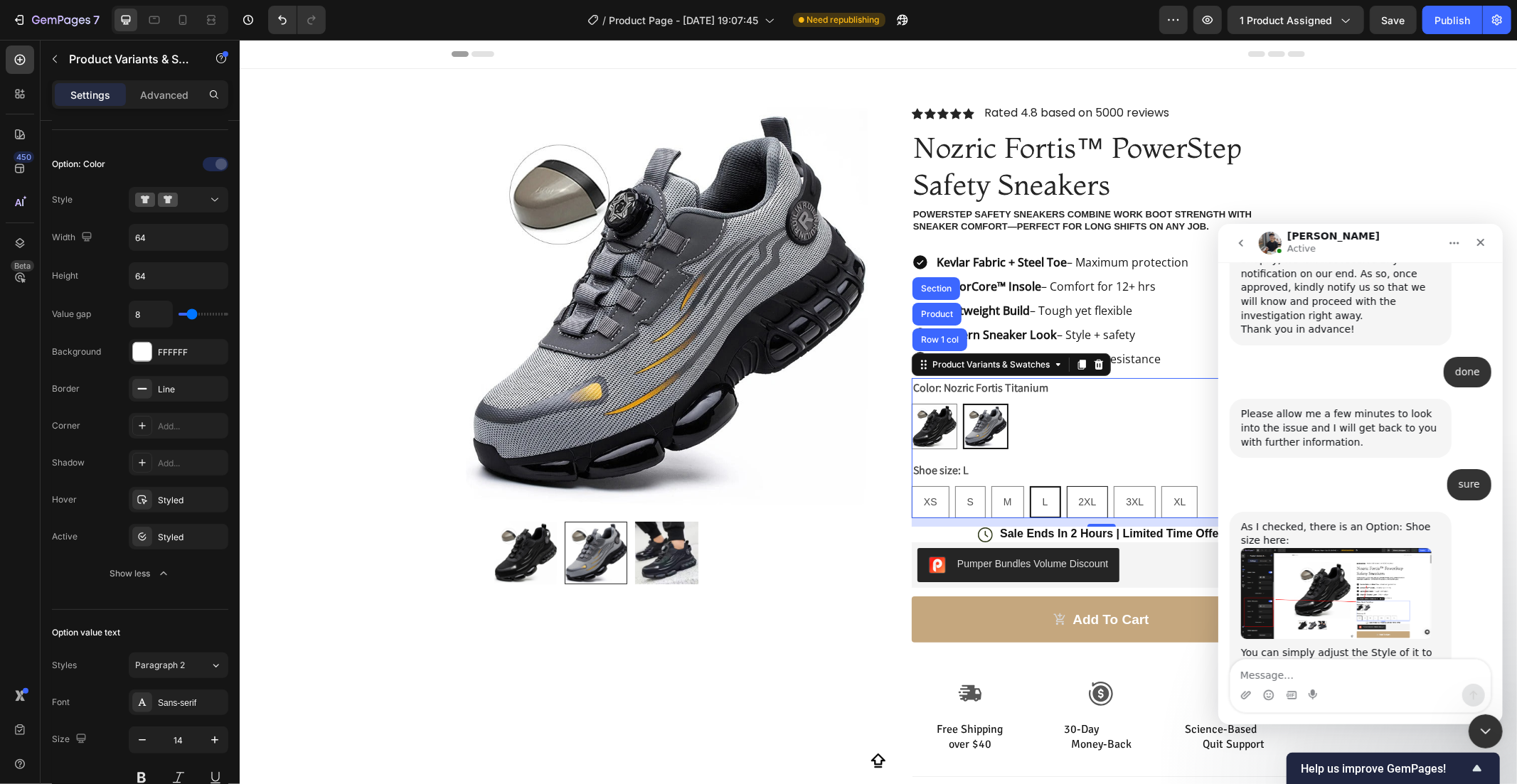
click at [1067, 495] on div "2XL" at bounding box center [1087, 501] width 40 height 29
click at [1065, 485] on input "2XL 2XL 2XL" at bounding box center [1065, 485] width 1 height 1
radio input "true"
click at [1161, 495] on div "XL" at bounding box center [1178, 501] width 34 height 29
click at [1160, 485] on input "XL XL XL" at bounding box center [1160, 485] width 1 height 1
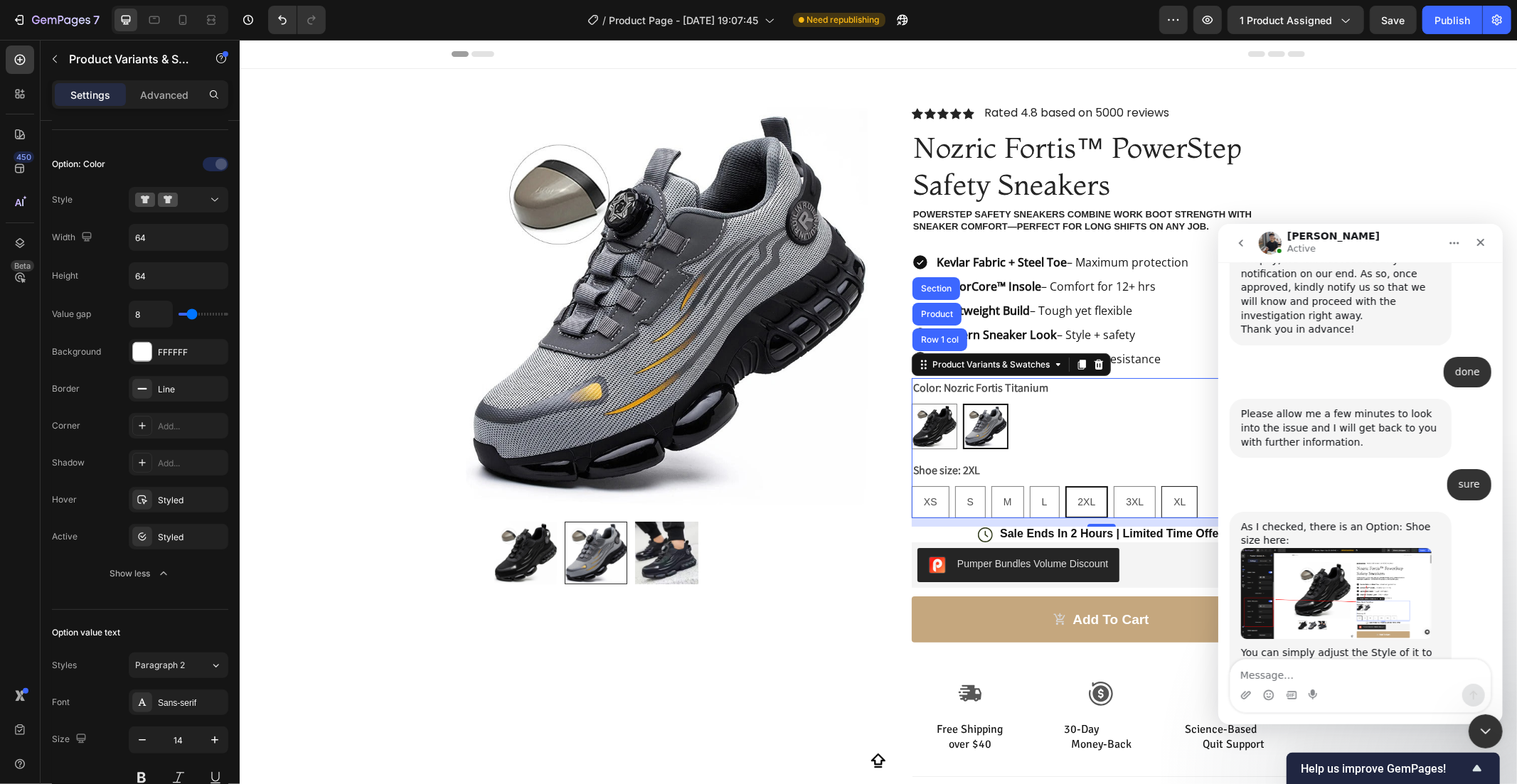
radio input "true"
click at [1128, 494] on div "3XL" at bounding box center [1132, 501] width 40 height 29
click at [1111, 485] on input "3XL 3XL 3XL" at bounding box center [1111, 485] width 1 height 1
radio input "true"
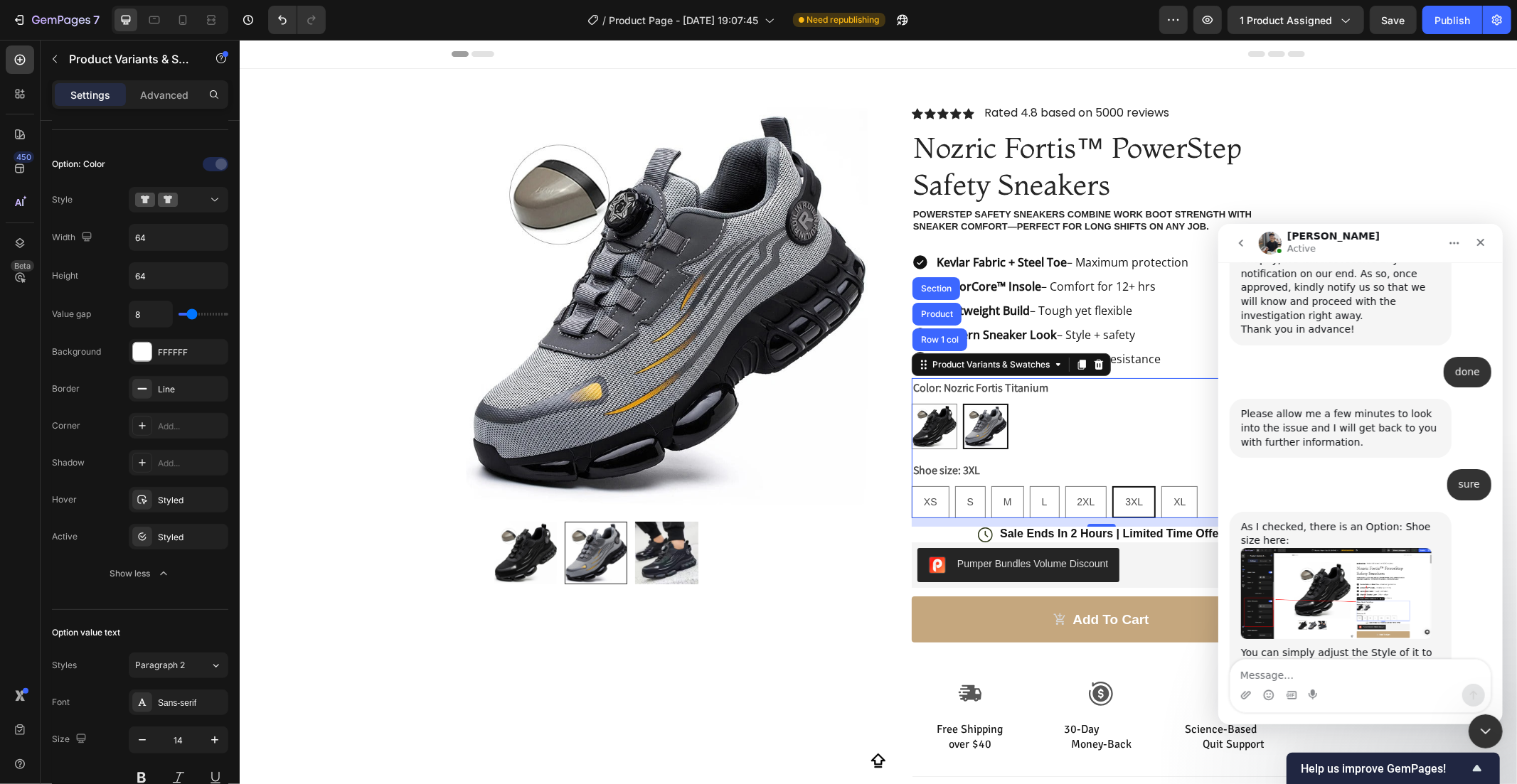
click at [1257, 548] on img "Tony says…" at bounding box center [1335, 593] width 191 height 91
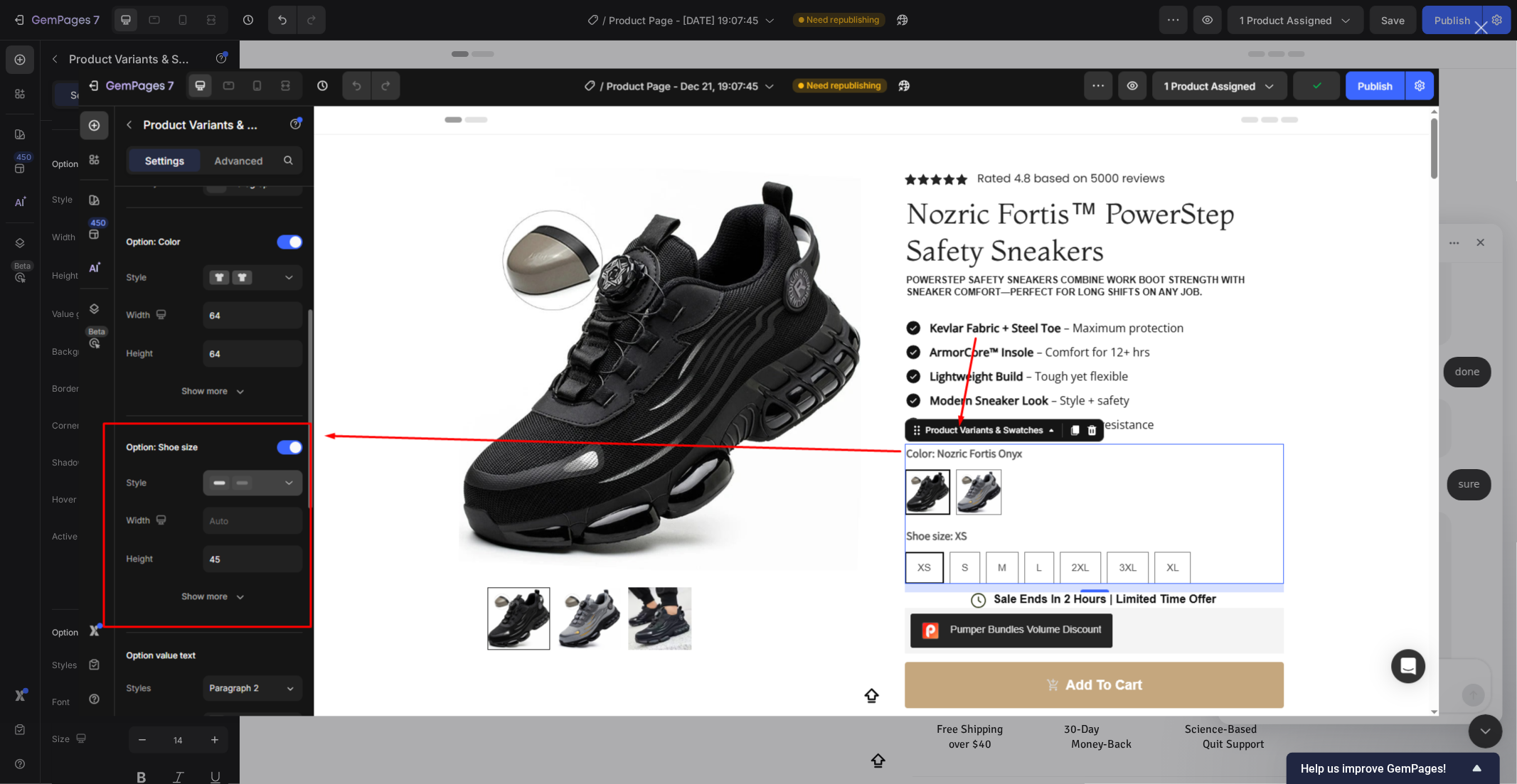
click at [348, 499] on img "Close" at bounding box center [758, 392] width 1361 height 648
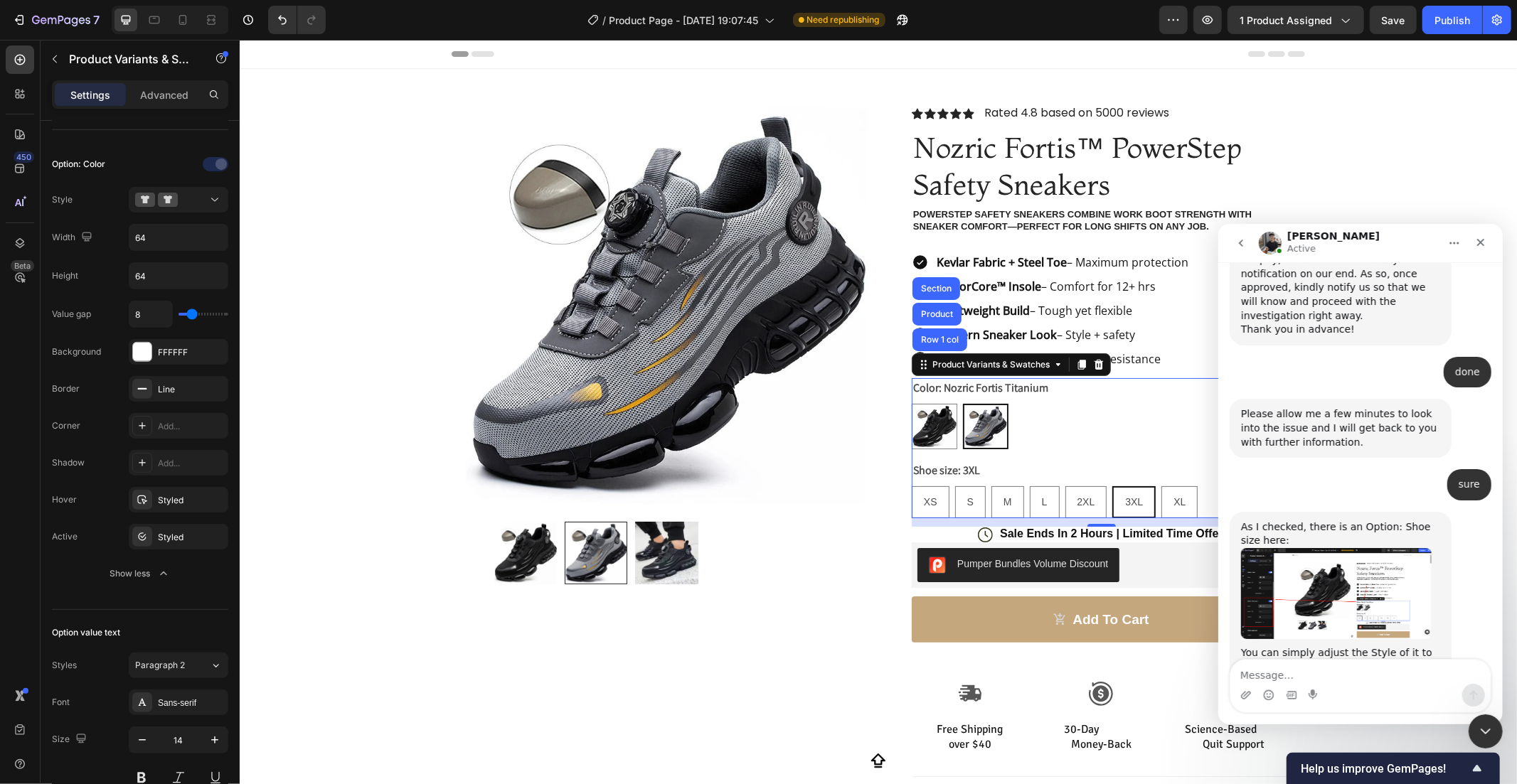
click at [1058, 405] on div "Nozric Fortis Onyx Nozric Fortis Onyx Nozric Fortis Titanium Nozric Fortis Tita…" at bounding box center [1101, 426] width 379 height 45
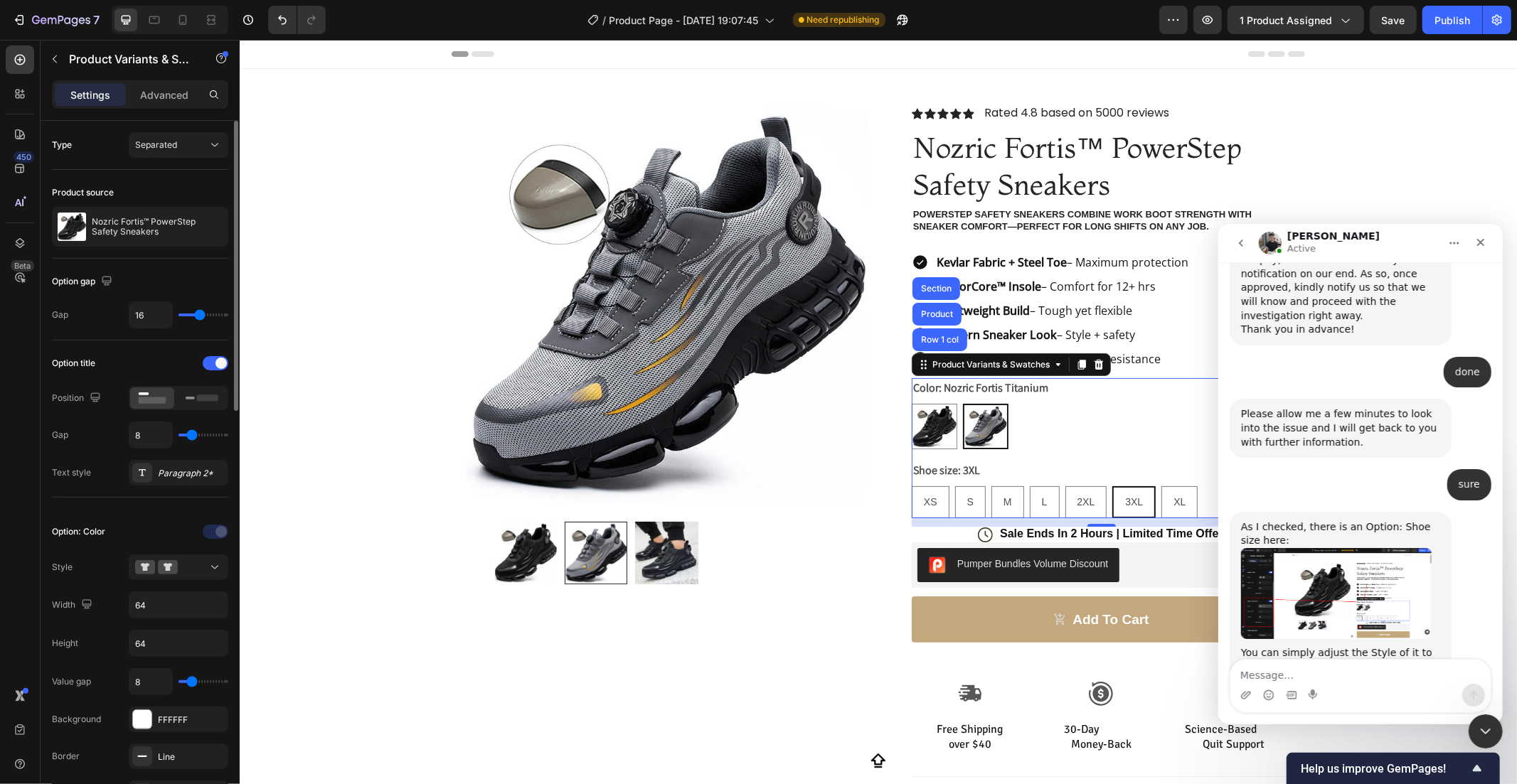
scroll to position [368, 0]
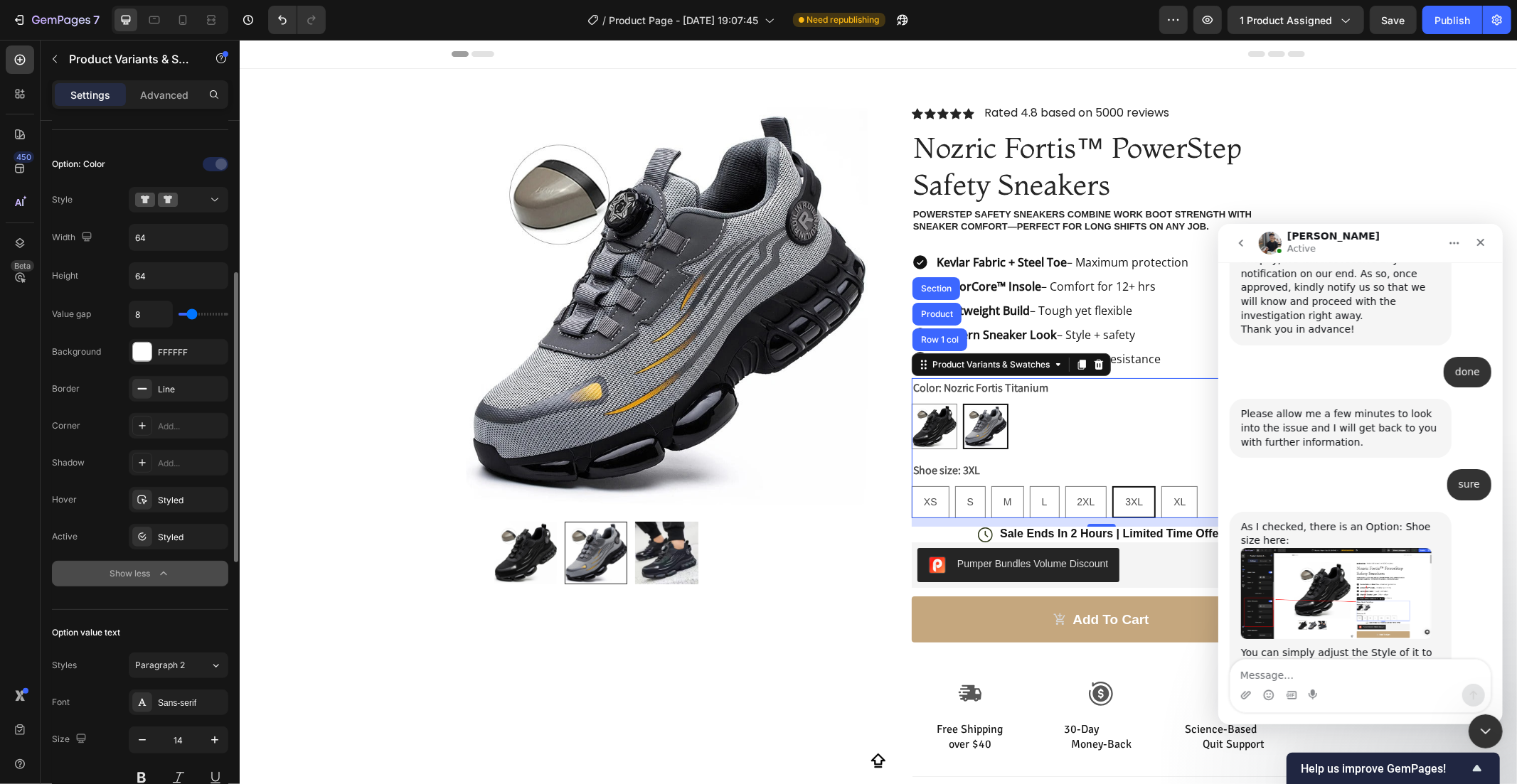
click at [143, 565] on button "Show less" at bounding box center [141, 574] width 177 height 25
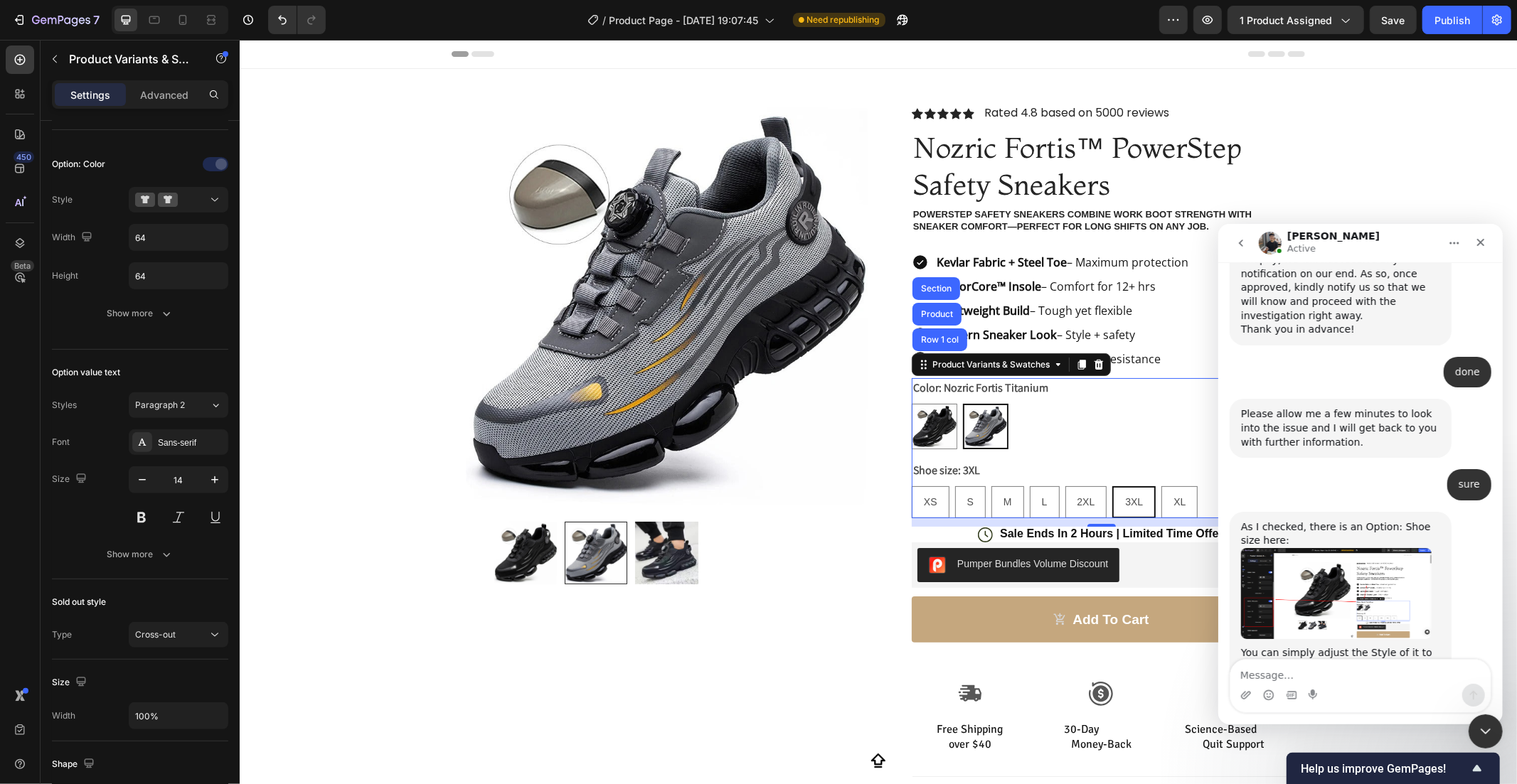
click at [1378, 548] on img "Tony says…" at bounding box center [1335, 593] width 191 height 91
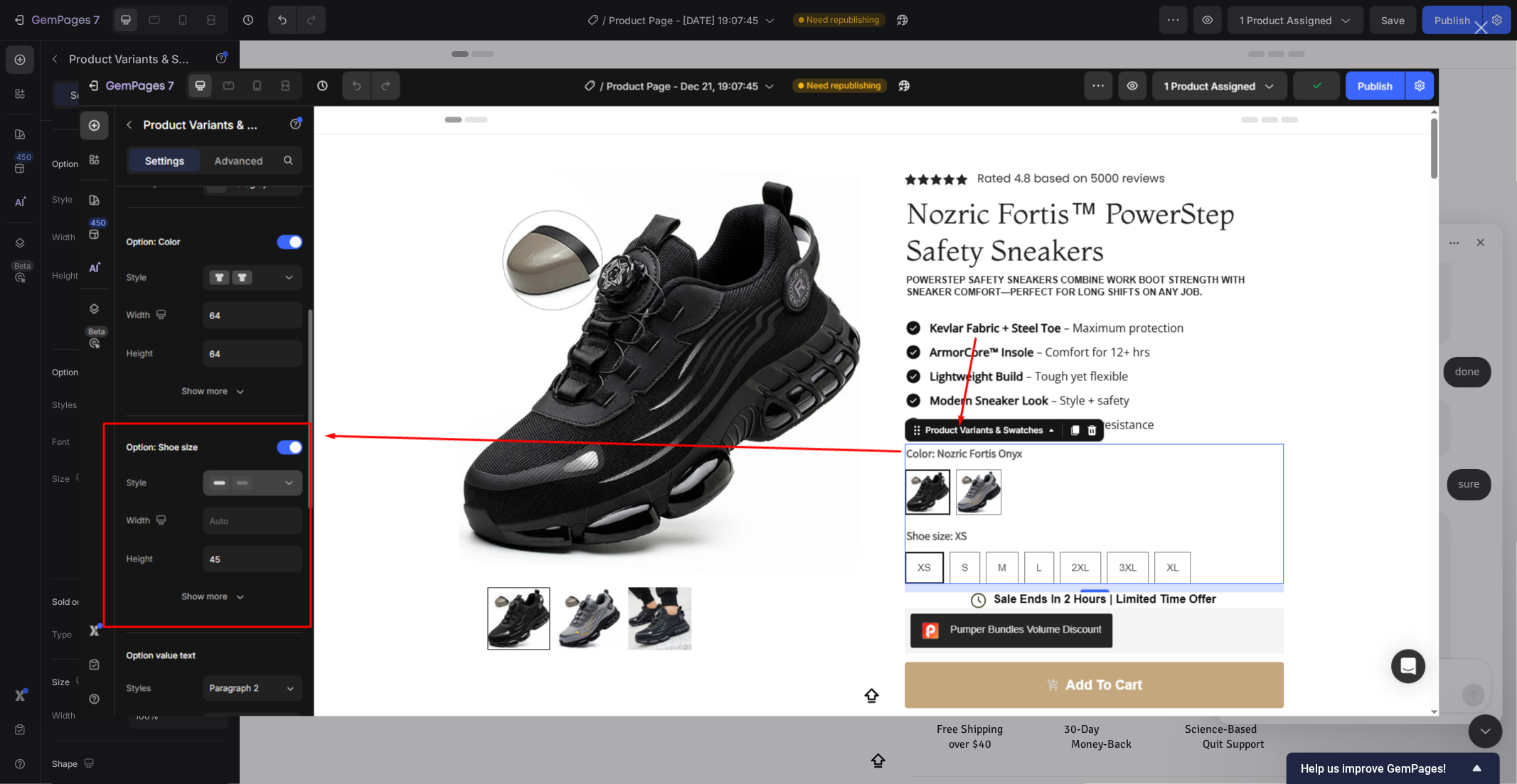
click at [329, 737] on div "Intercom messenger" at bounding box center [758, 392] width 1517 height 784
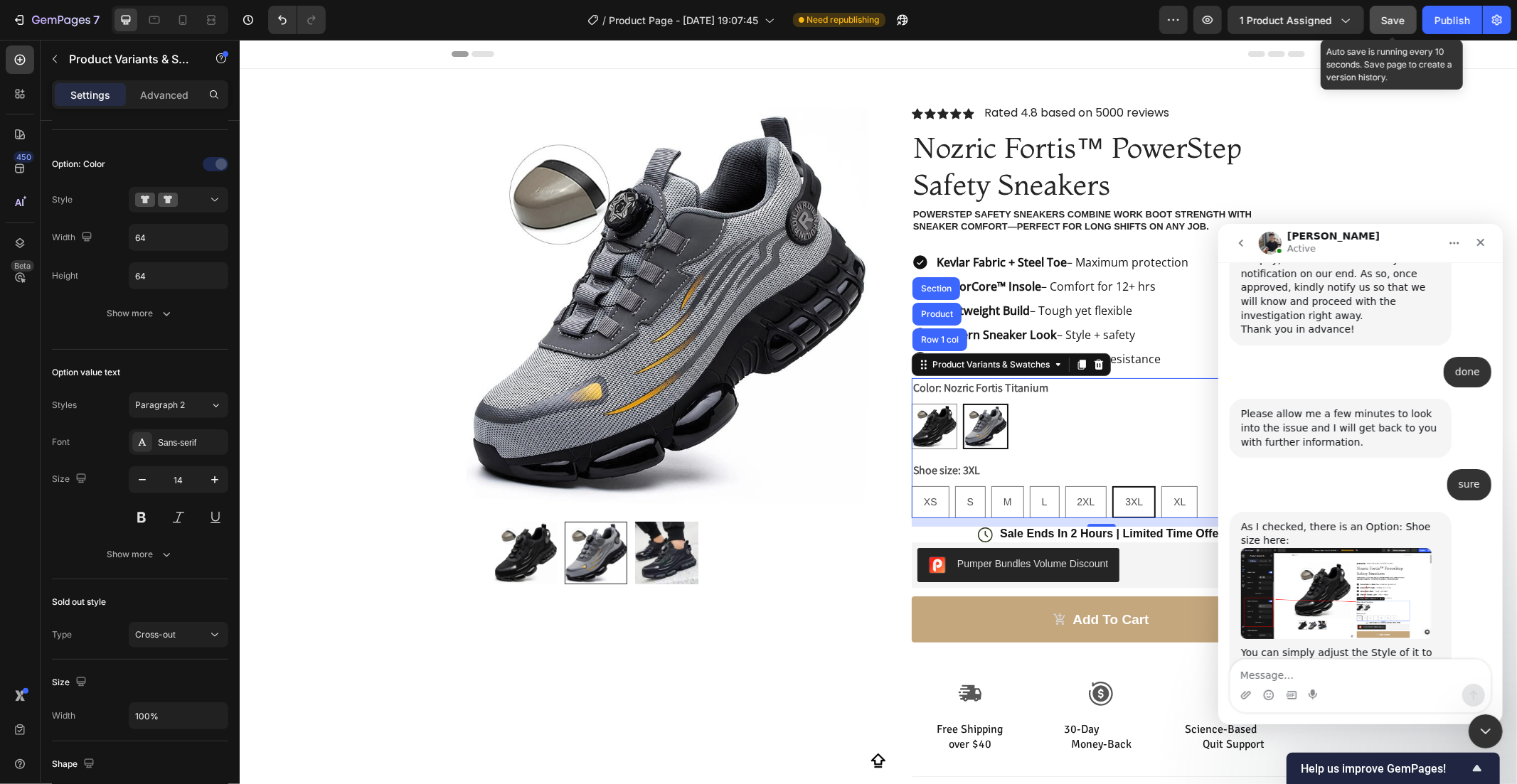
click at [1391, 13] on div "Save" at bounding box center [1393, 20] width 24 height 15
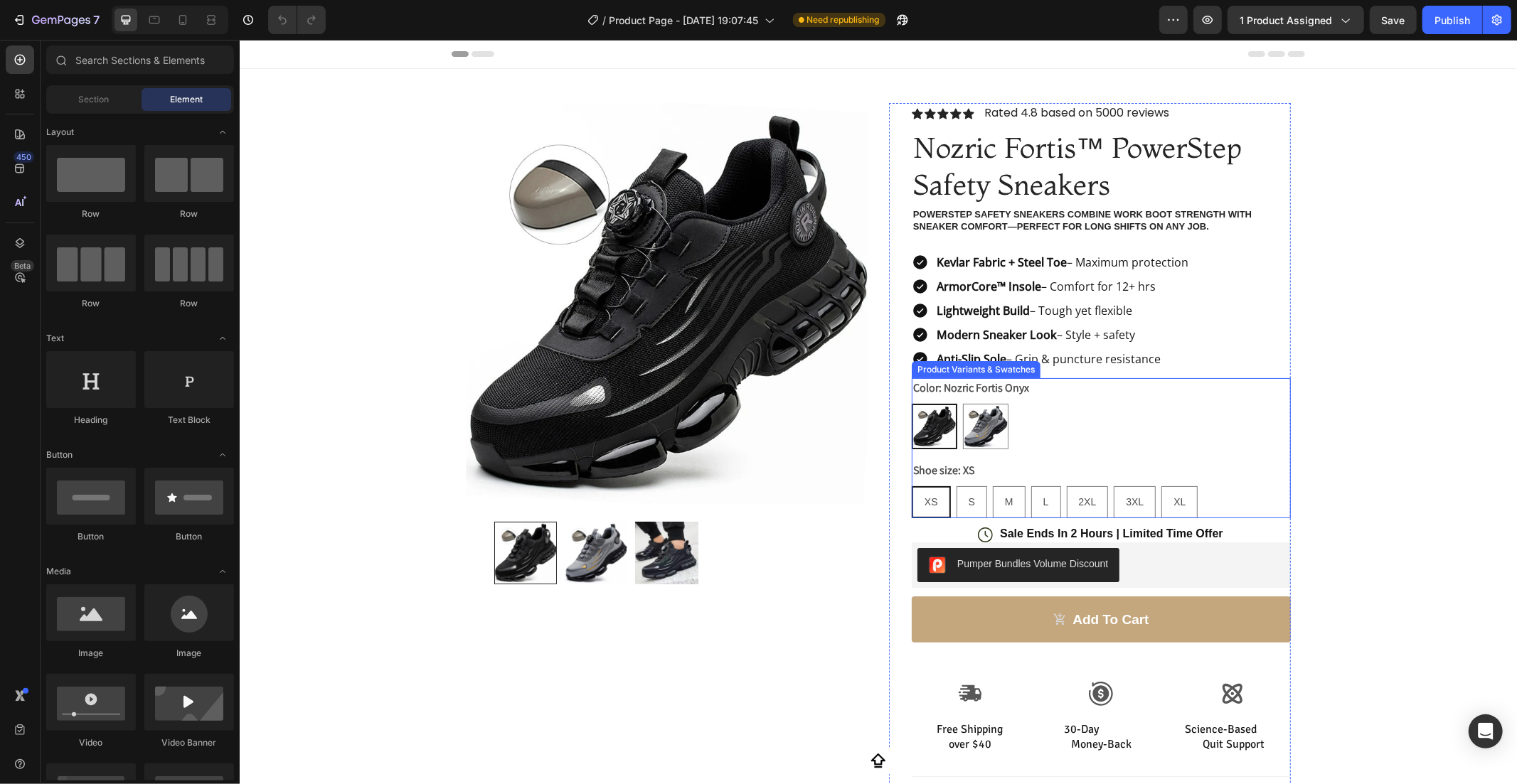
click at [1094, 453] on div "Color: Nozric Fortis Onyx Nozric Fortis Onyx Nozric Fortis Onyx Nozric Fortis T…" at bounding box center [1101, 448] width 379 height 140
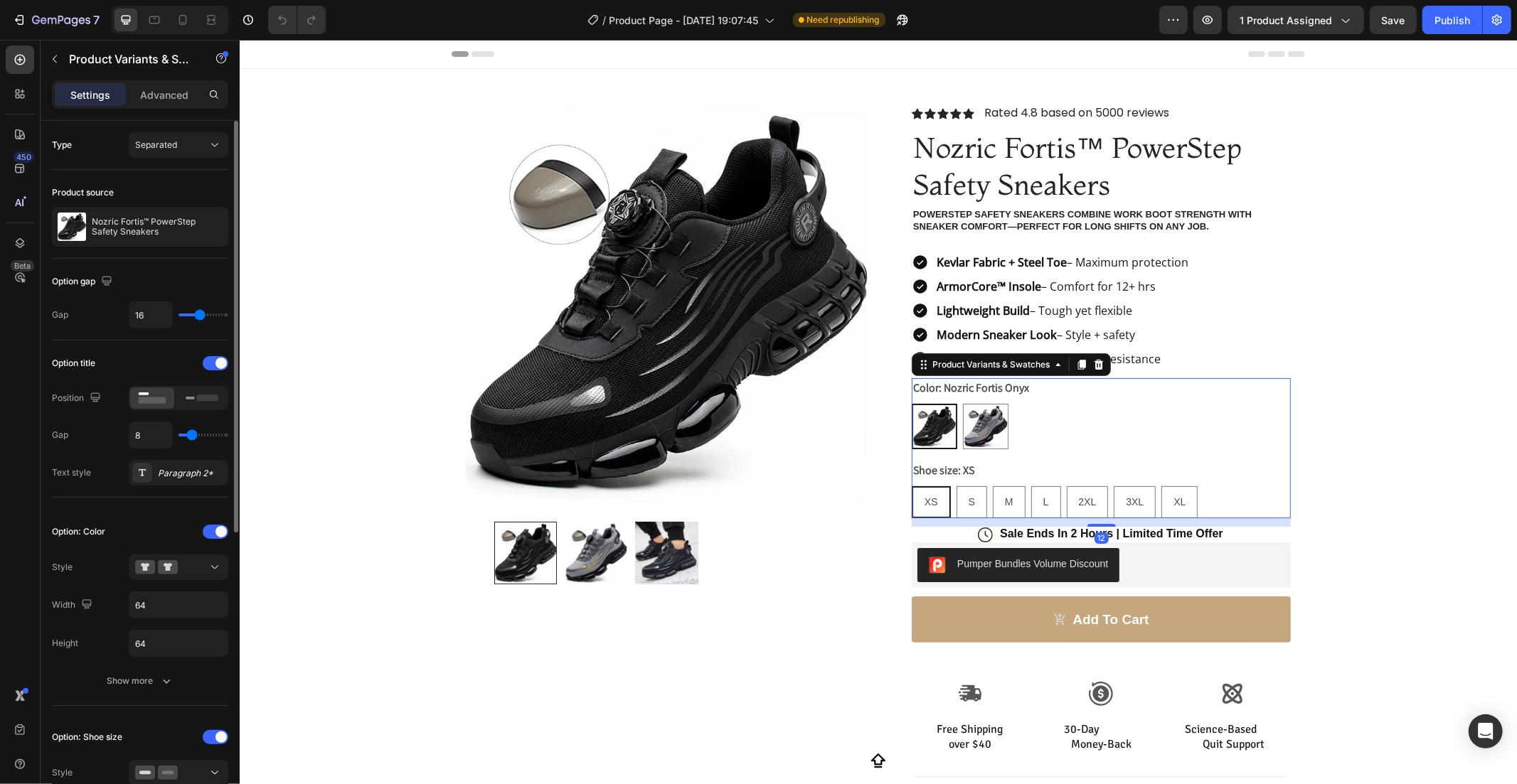
scroll to position [368, 0]
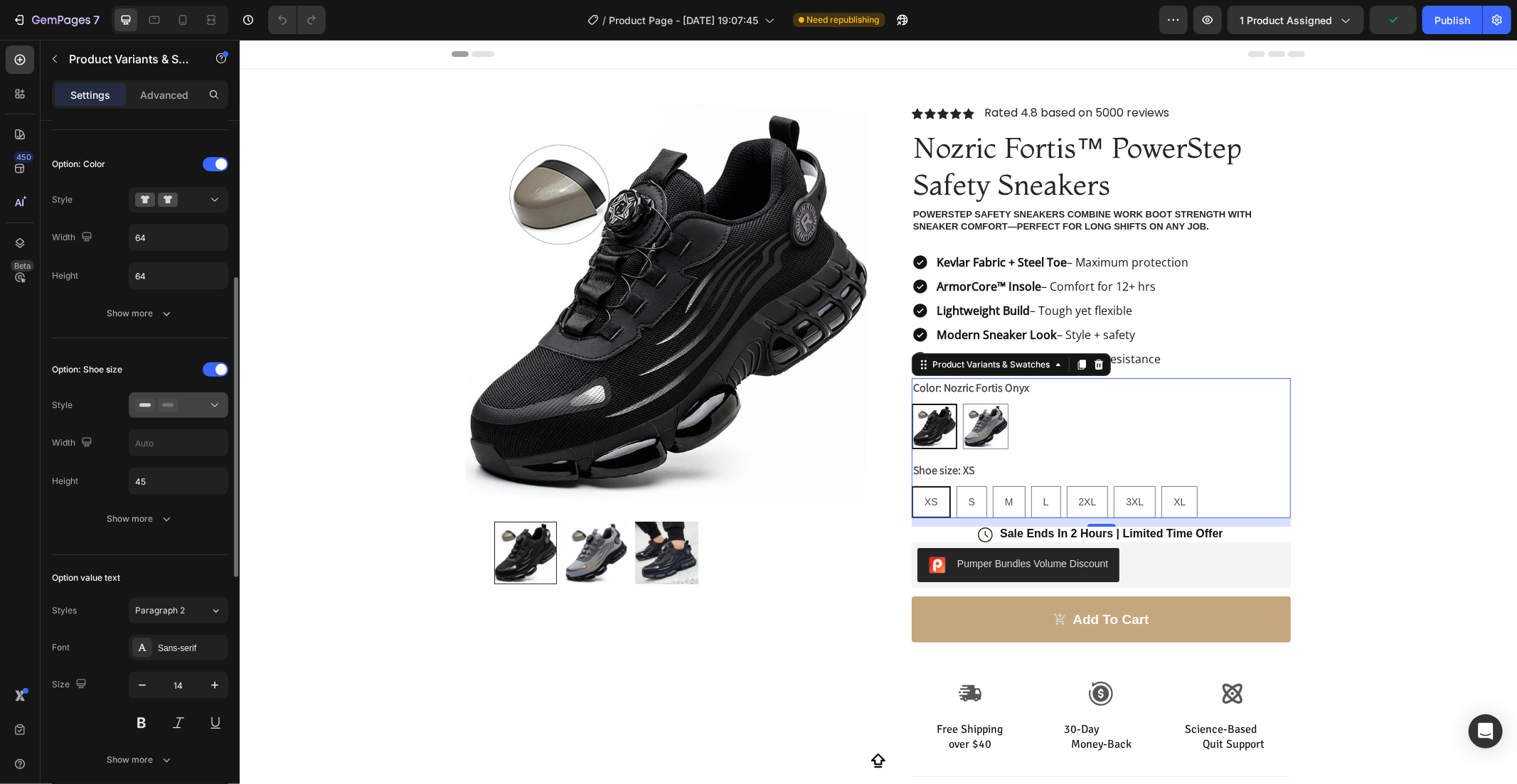
click at [212, 394] on button at bounding box center [178, 405] width 99 height 25
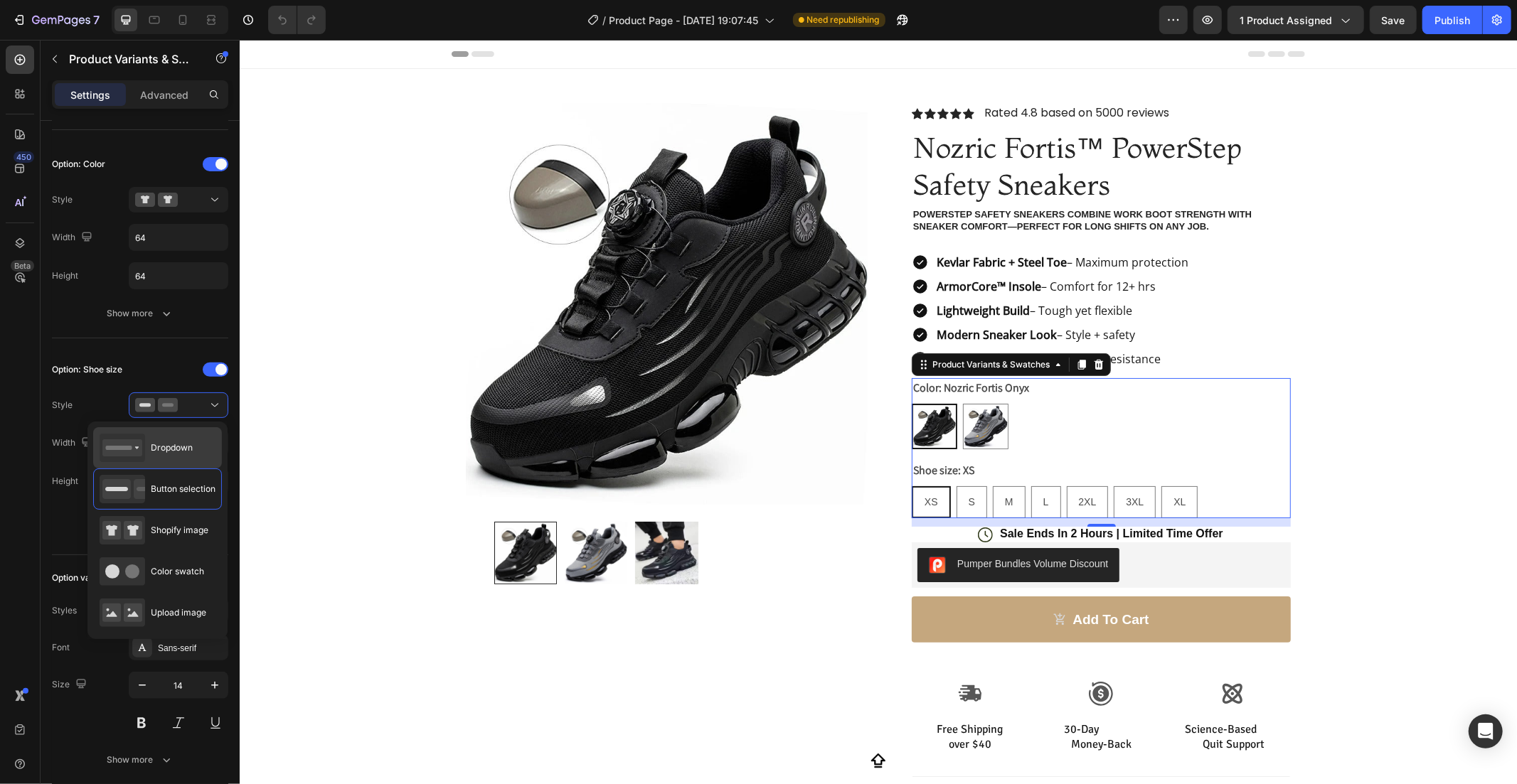
click at [197, 432] on div "Dropdown" at bounding box center [157, 448] width 129 height 41
type input "100%"
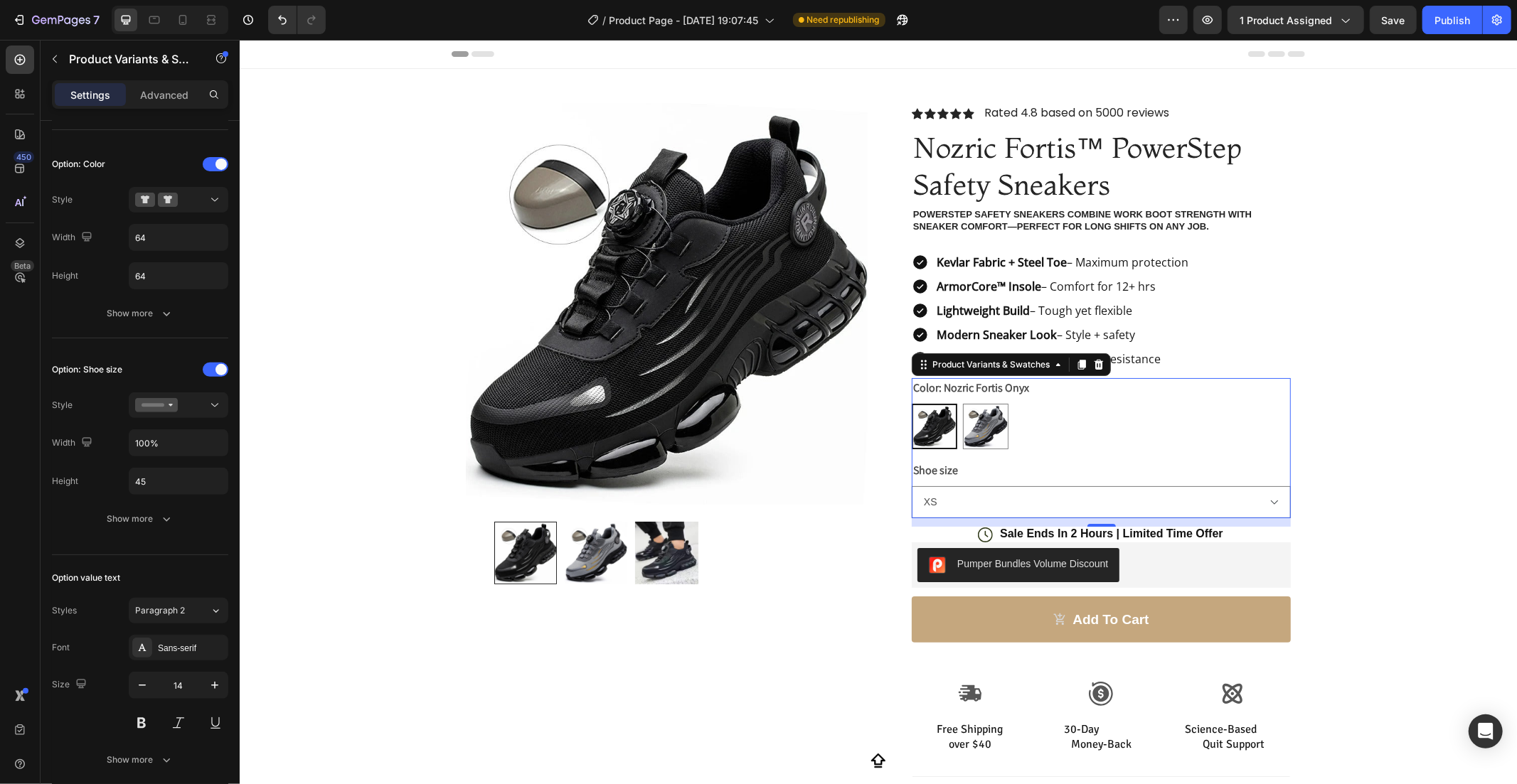
drag, startPoint x: 1069, startPoint y: 490, endPoint x: 1049, endPoint y: 480, distance: 22.4
click at [1069, 490] on select "XS S M L 2XL 3XL XL" at bounding box center [1101, 501] width 379 height 32
click at [1227, 330] on div "Modern Sneaker Look – Style + safety" at bounding box center [1101, 334] width 379 height 21
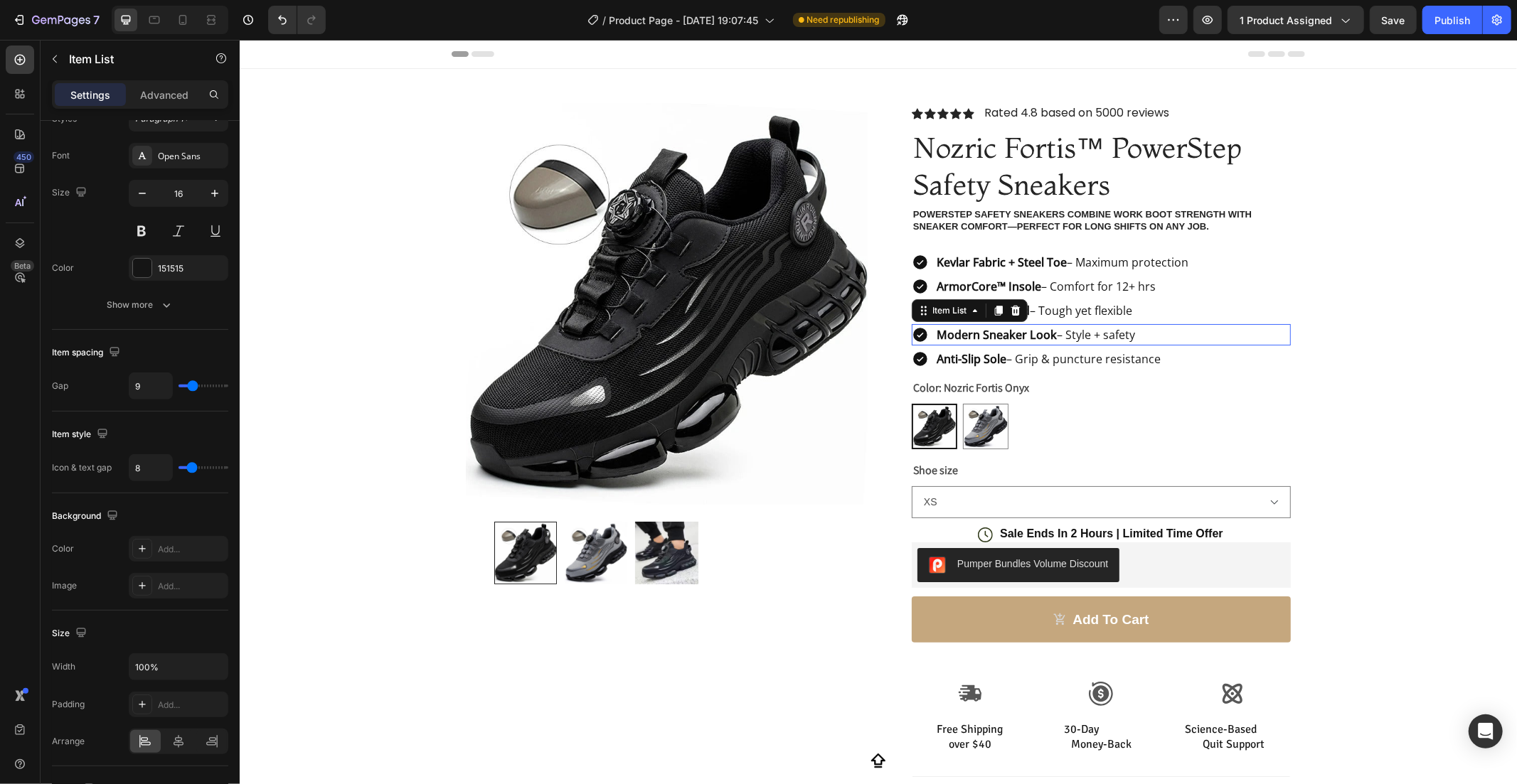
scroll to position [0, 0]
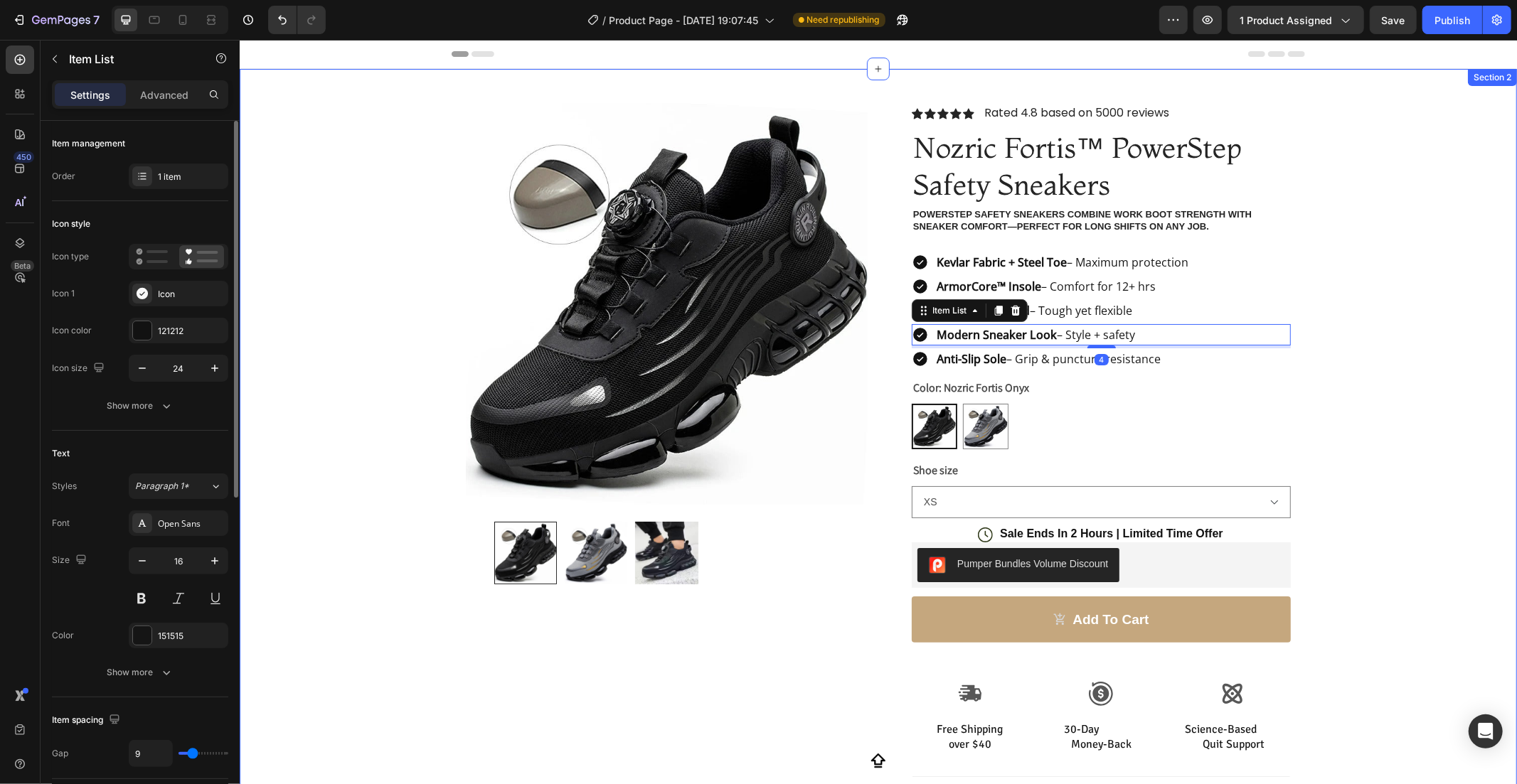
click at [1325, 400] on div "Product Images Row Icon Icon Icon Icon Icon Icon List Rated 4.8 based on 5000 r…" at bounding box center [878, 512] width 1277 height 888
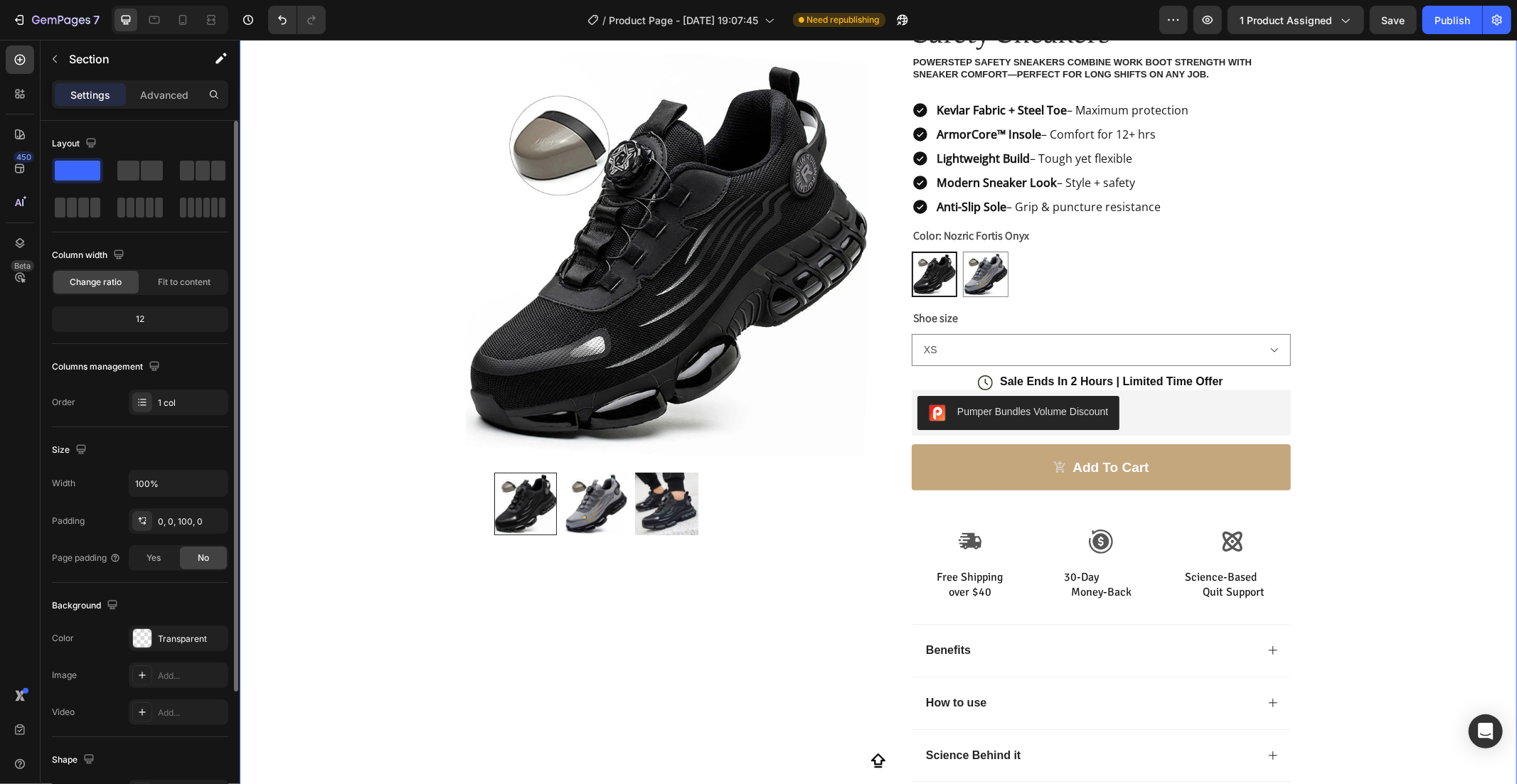
scroll to position [183, 0]
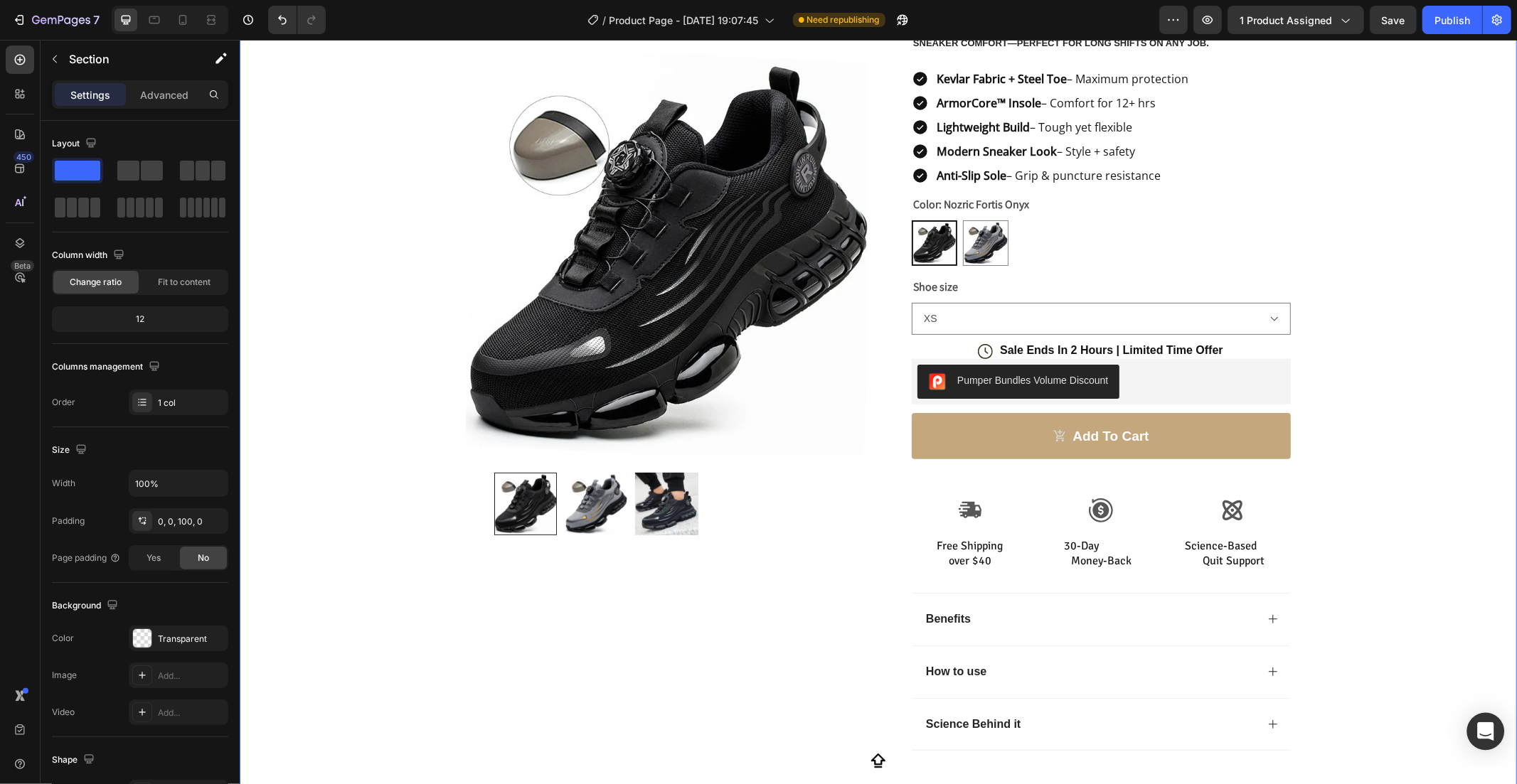
click at [1481, 733] on icon "Open Intercom Messenger" at bounding box center [1485, 732] width 16 height 19
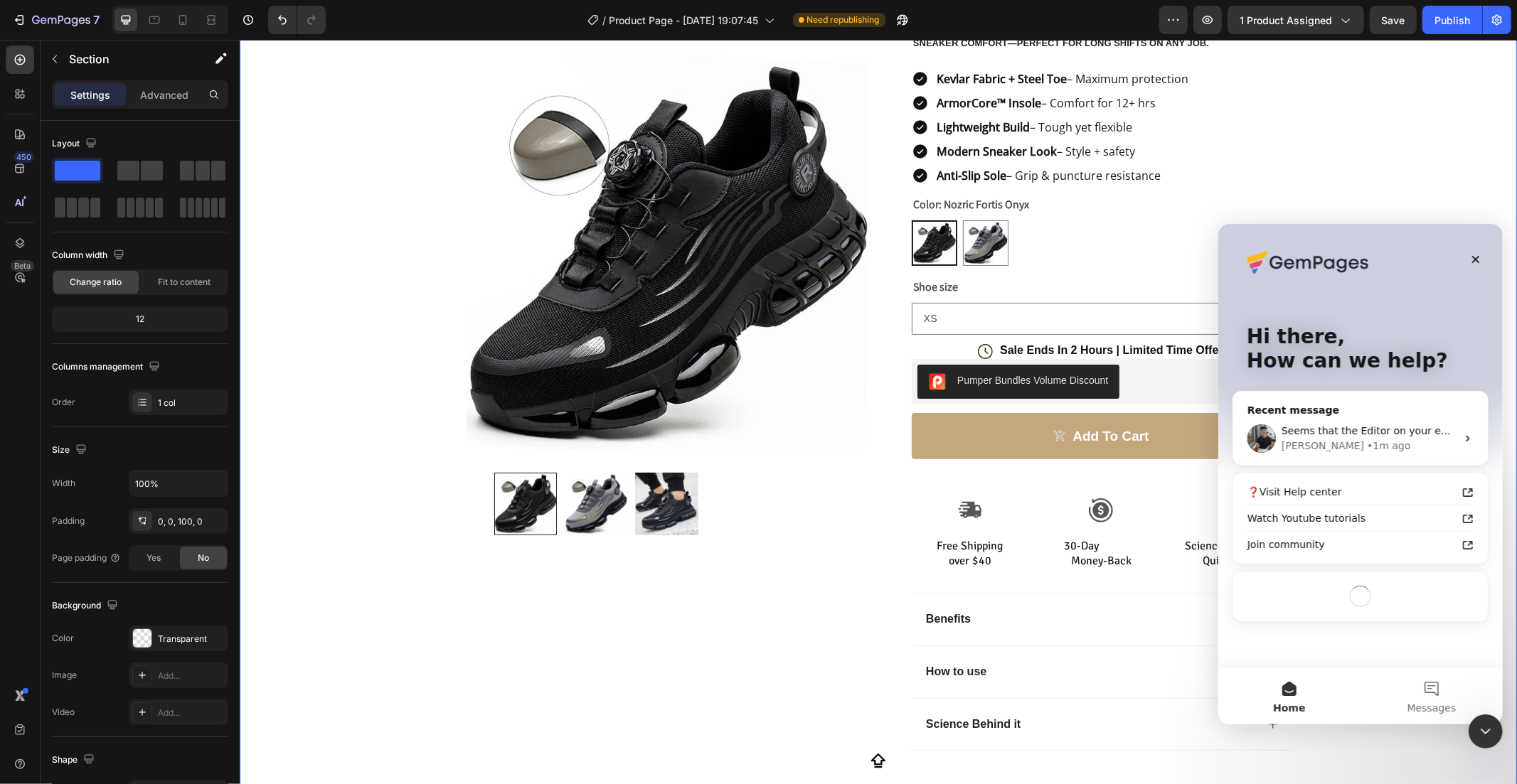
scroll to position [0, 0]
click at [1350, 437] on div "Seems that the Editor on your end is not updated with this change. Would you mi…" at bounding box center [1368, 431] width 175 height 15
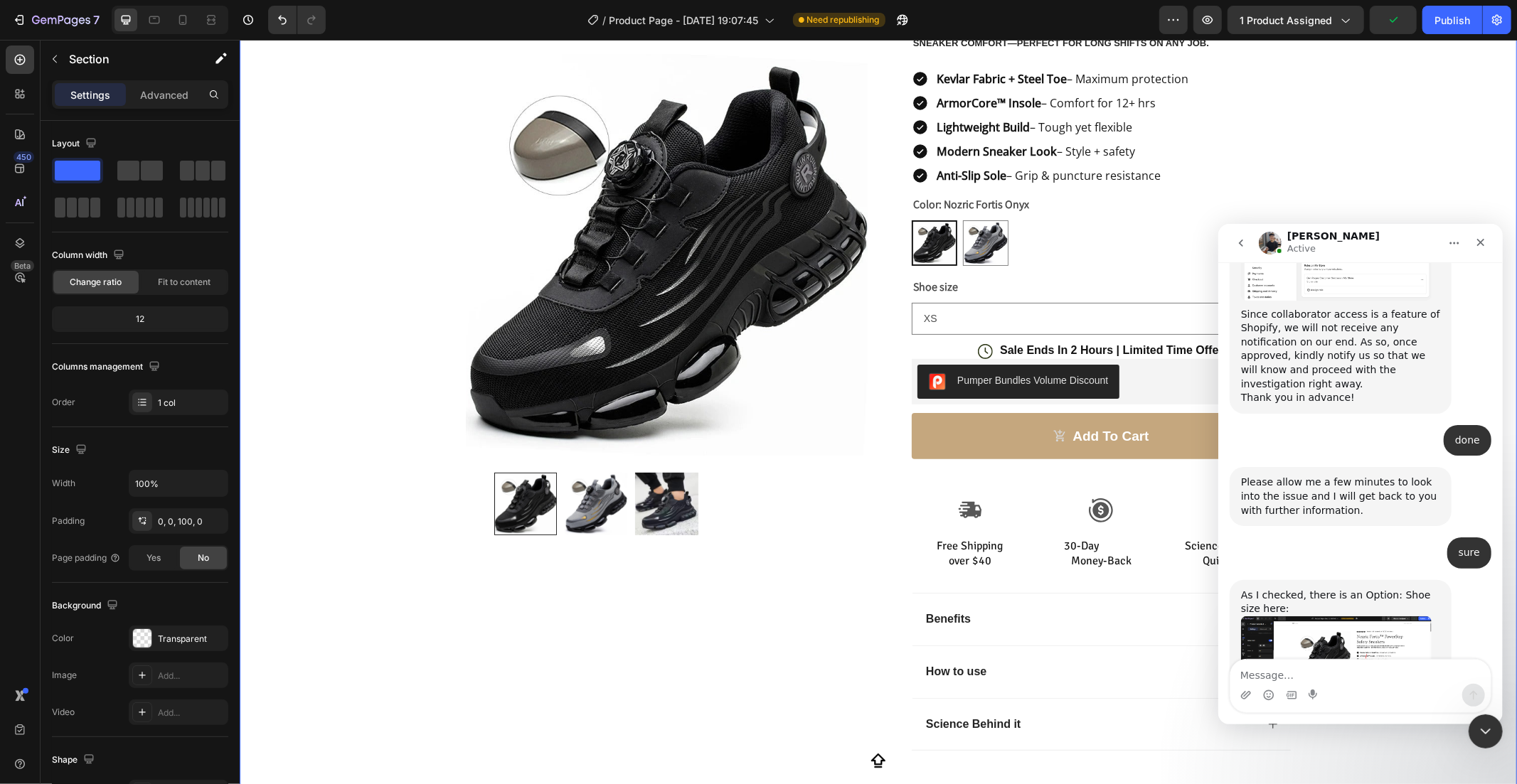
click at [1321, 673] on textarea "Message…" at bounding box center [1359, 671] width 260 height 24
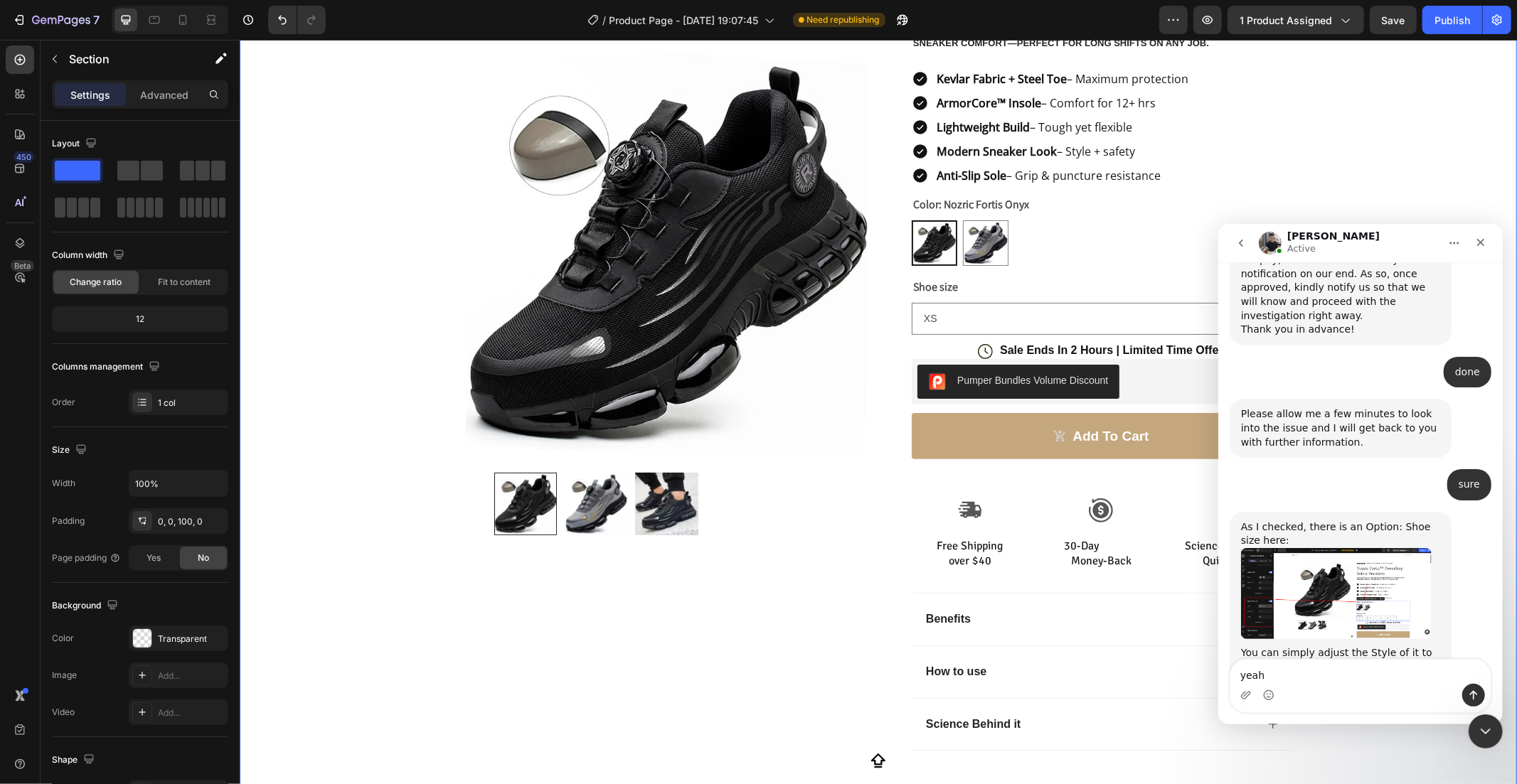
type textarea "yeah"
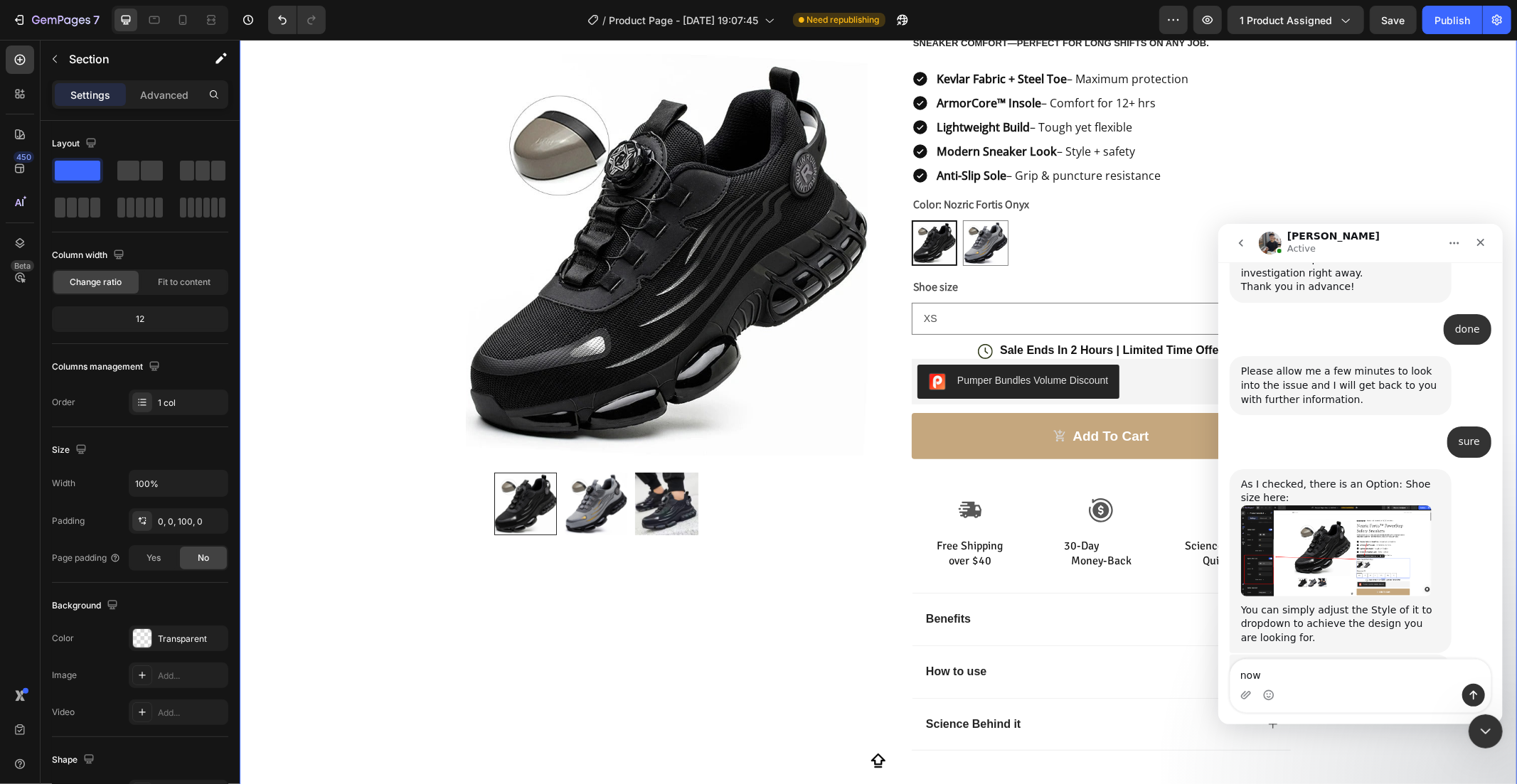
scroll to position [3339, 0]
type textarea "now it worked"
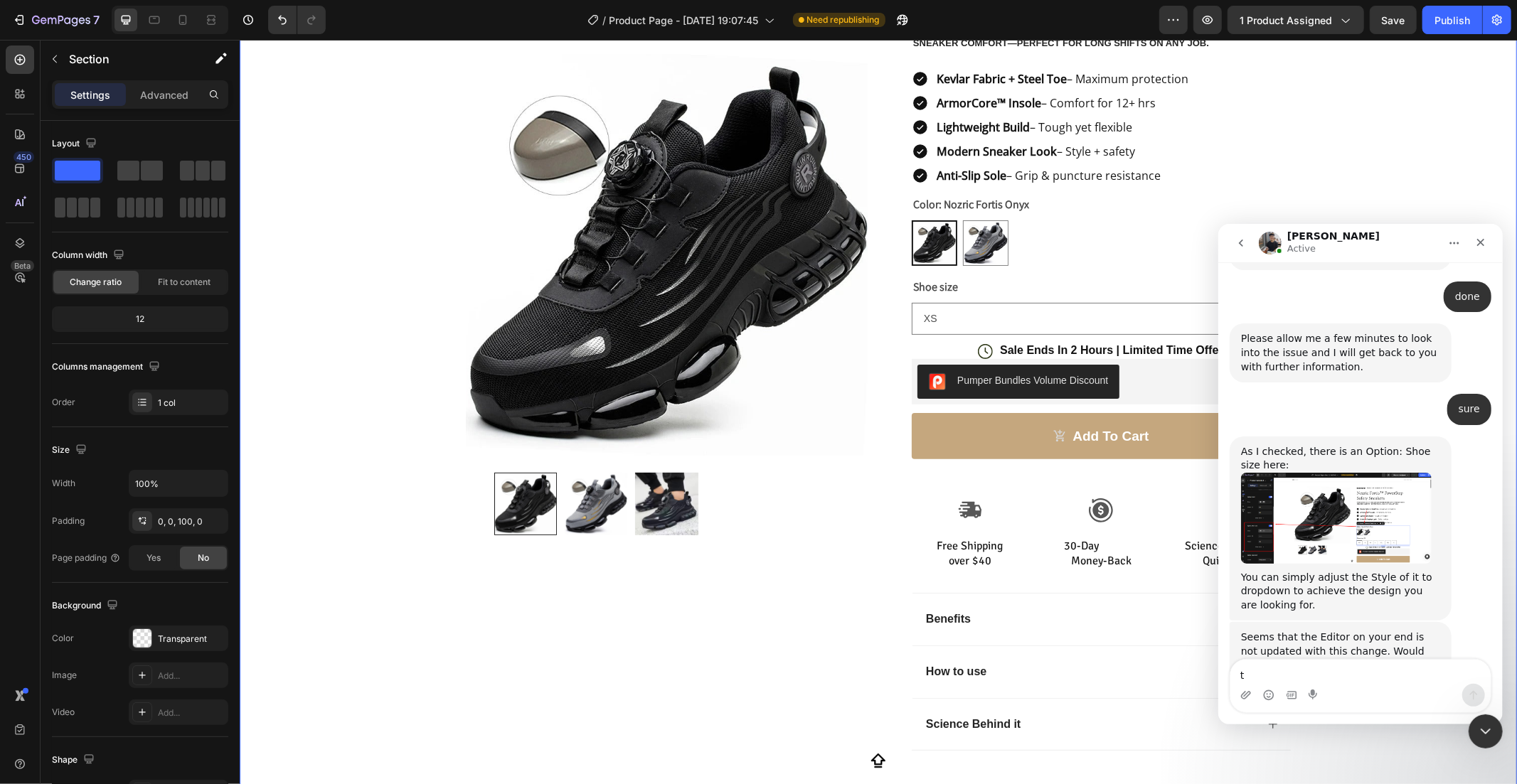
scroll to position [3372, 0]
type textarea "thanks u soo much"
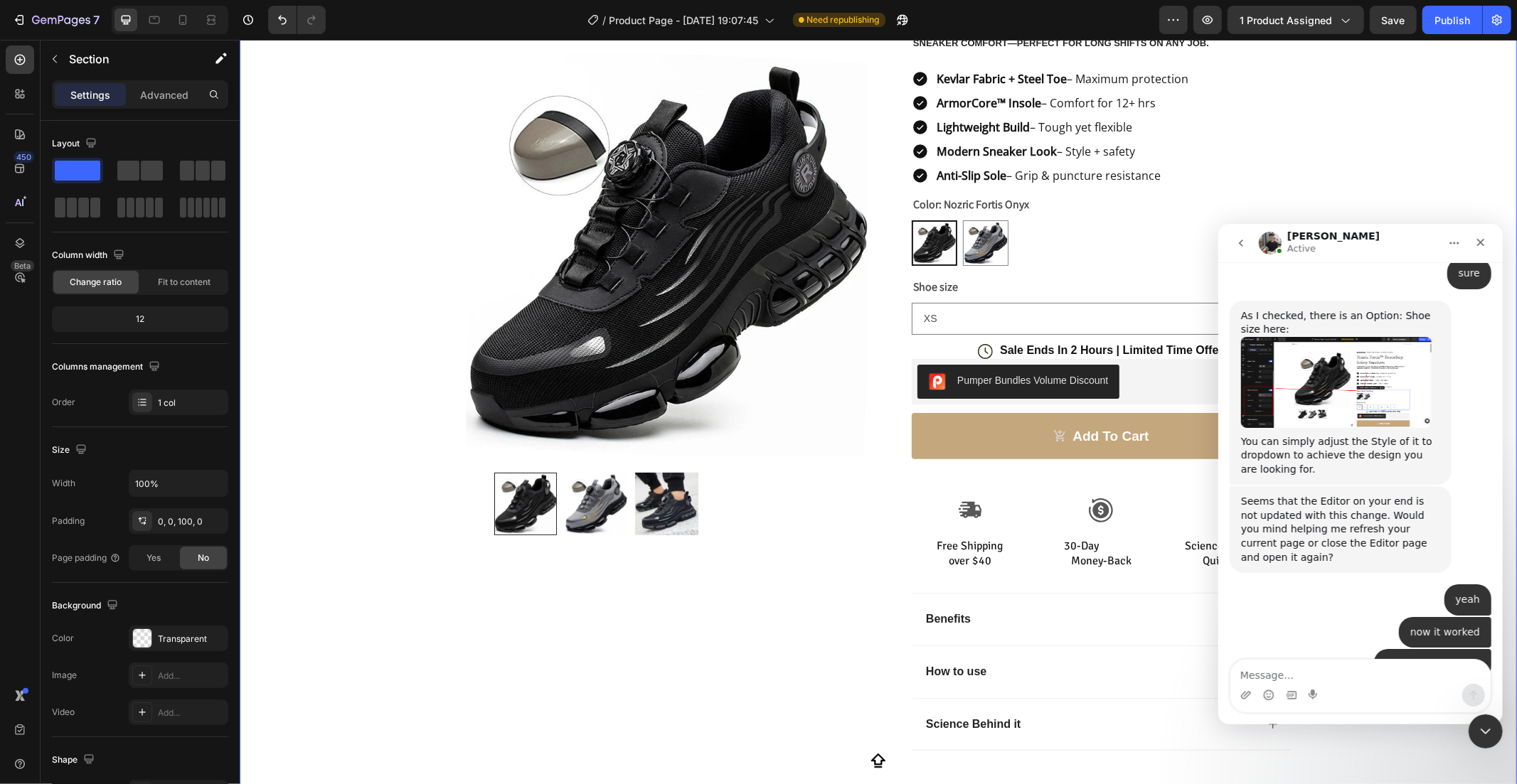
scroll to position [3507, 0]
click at [1339, 738] on div "May I know if there is anything else that I can do for you? Tony • Just now" at bounding box center [1360, 776] width 262 height 76
drag, startPoint x: 1344, startPoint y: 671, endPoint x: 1350, endPoint y: 675, distance: 7.2
click at [1348, 675] on textarea "Message…" at bounding box center [1359, 671] width 260 height 24
type textarea "no thats all"
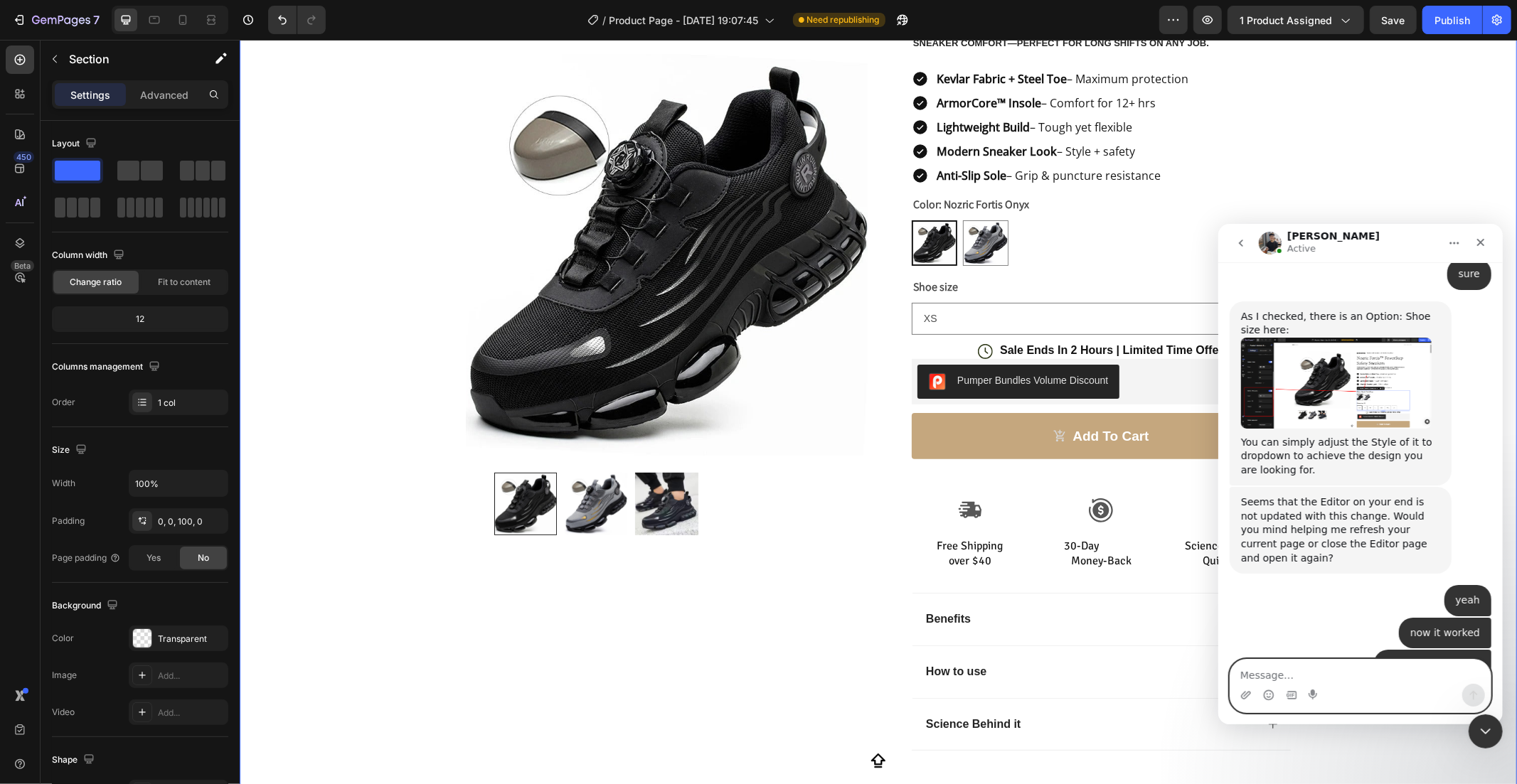
scroll to position [3549, 0]
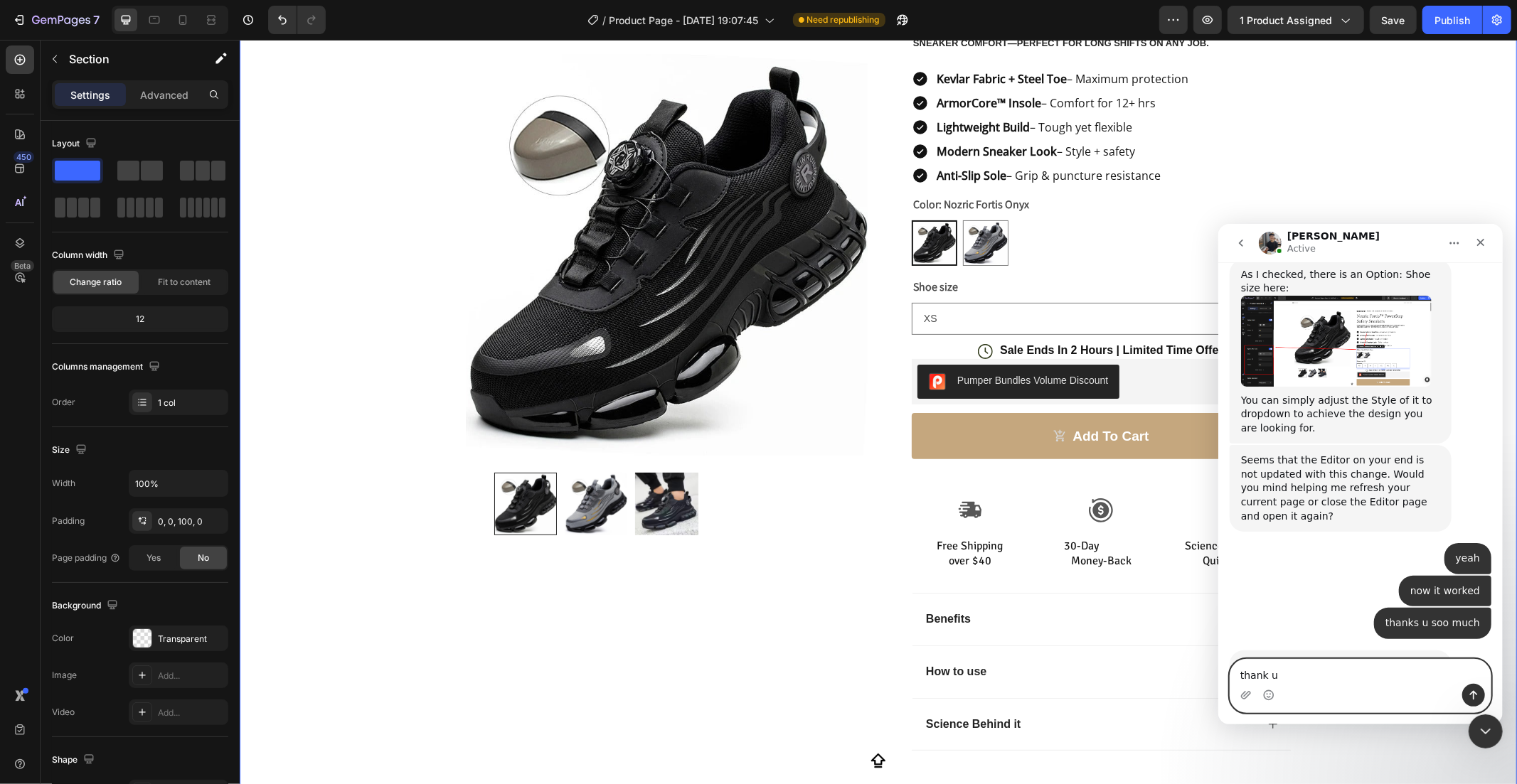
type textarea "thank u"
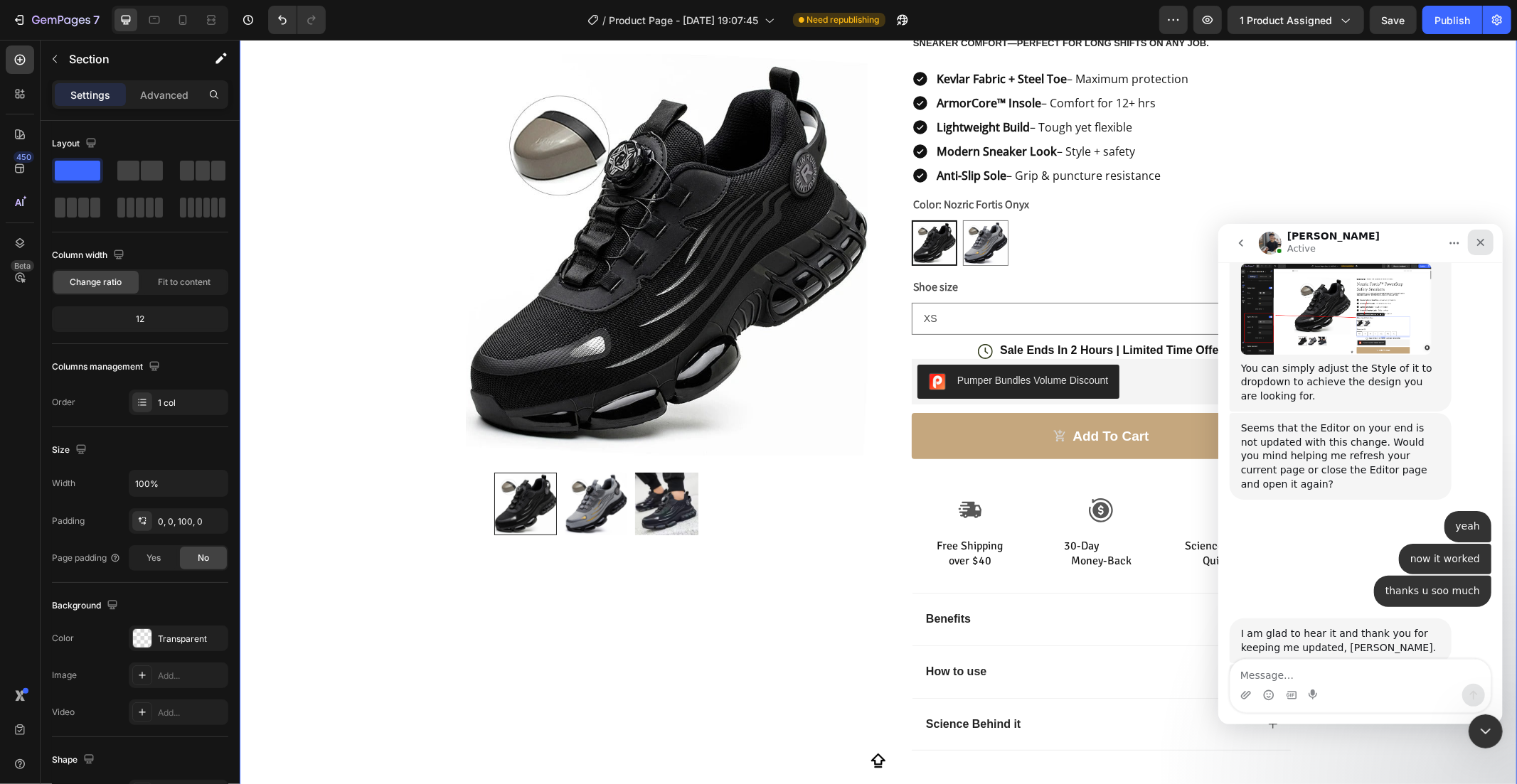
click at [1471, 232] on div "Intercom messenger" at bounding box center [1480, 242] width 25 height 27
click at [1473, 234] on div "Close" at bounding box center [1480, 241] width 25 height 25
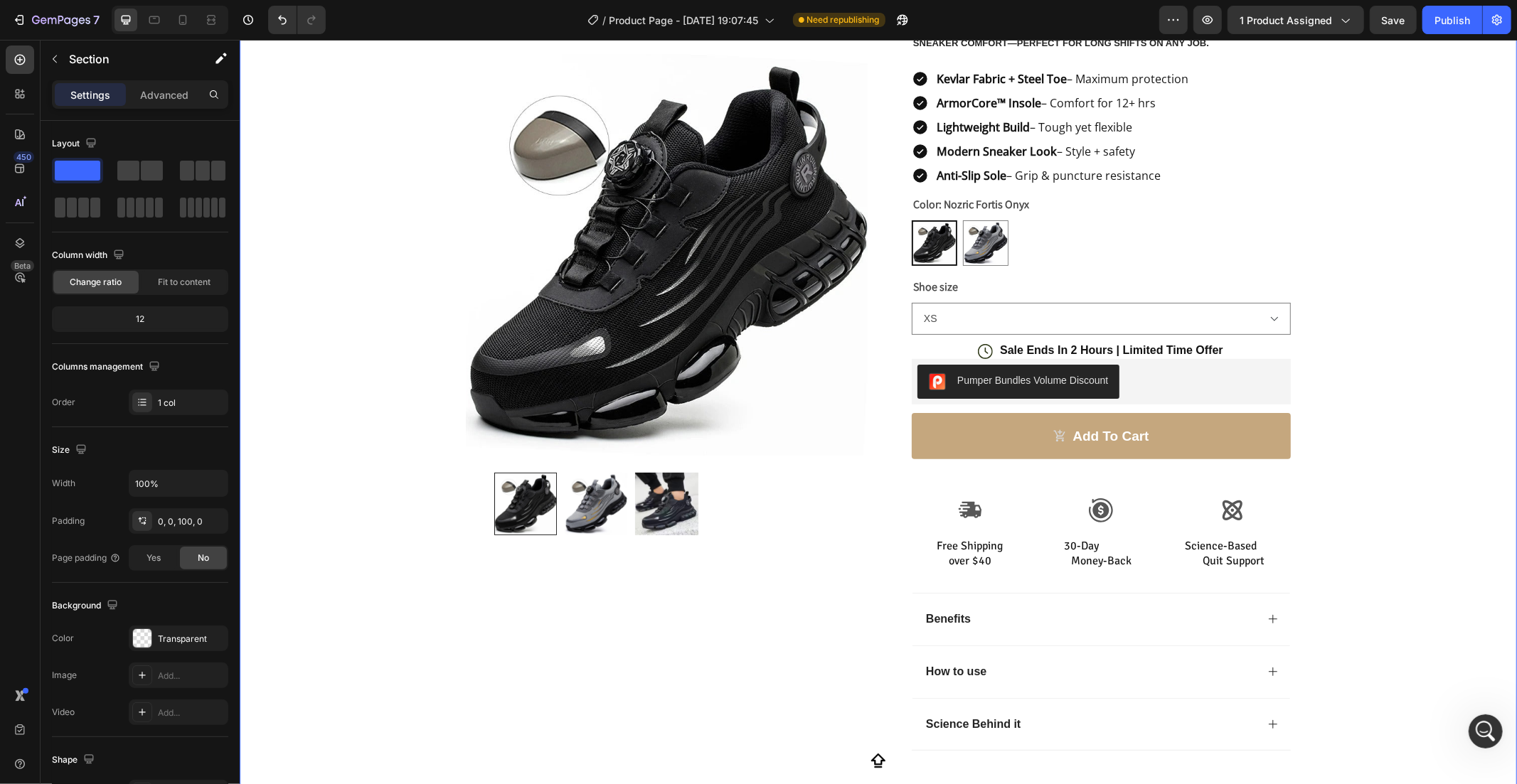
scroll to position [0, 0]
click at [1036, 314] on select "XS S M L 2XL 3XL XL" at bounding box center [1101, 318] width 379 height 32
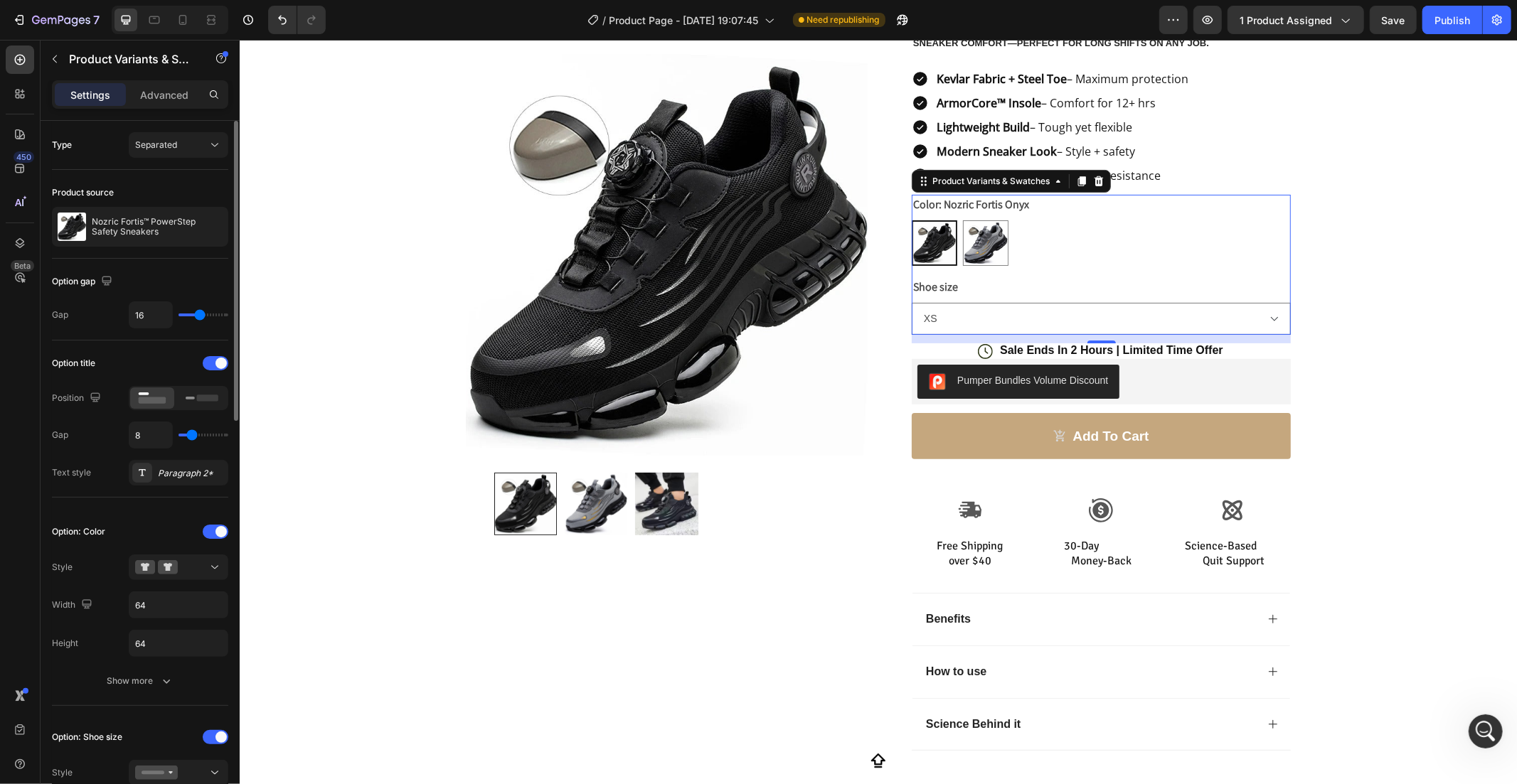
scroll to position [368, 0]
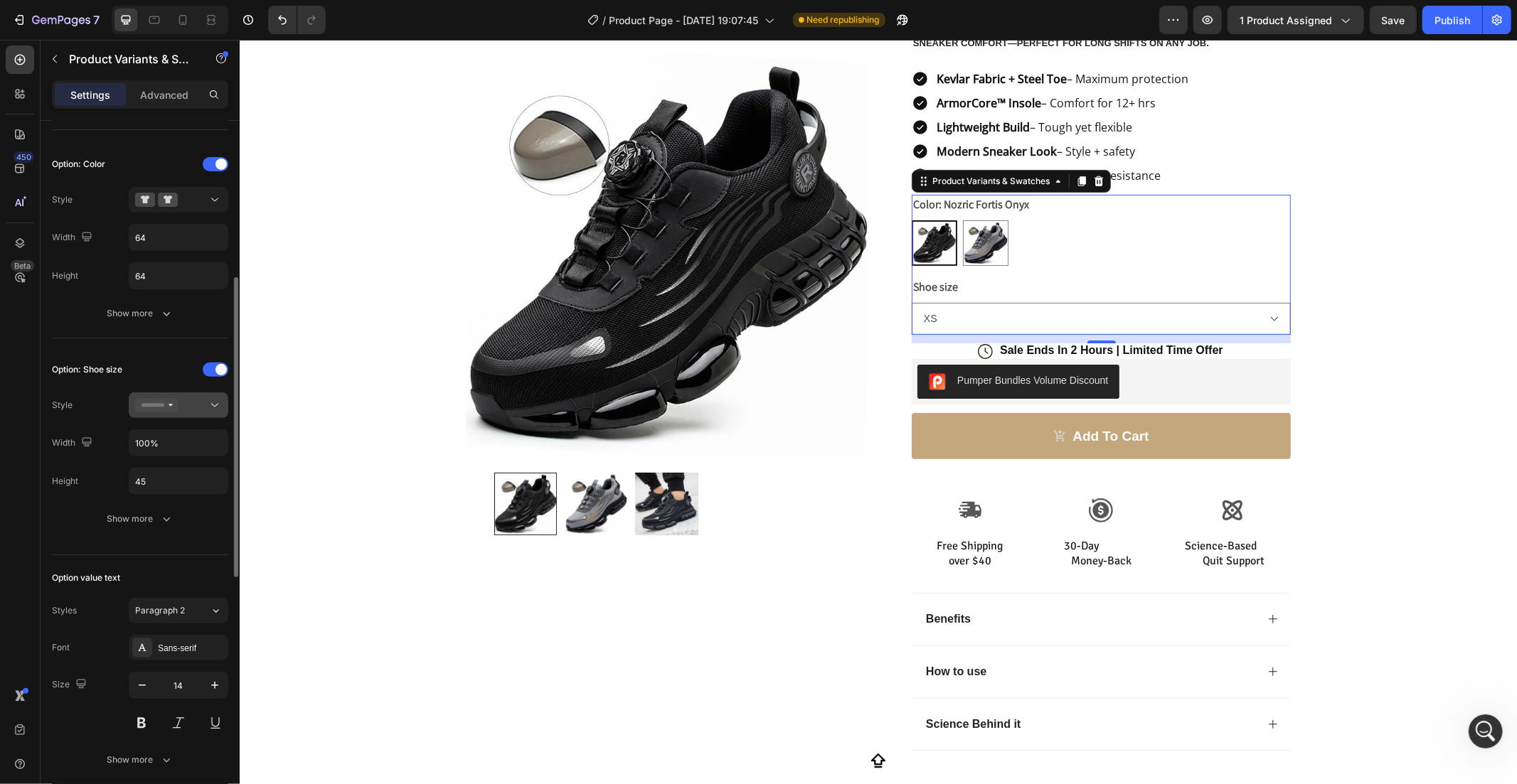
click at [195, 400] on div at bounding box center [178, 405] width 87 height 14
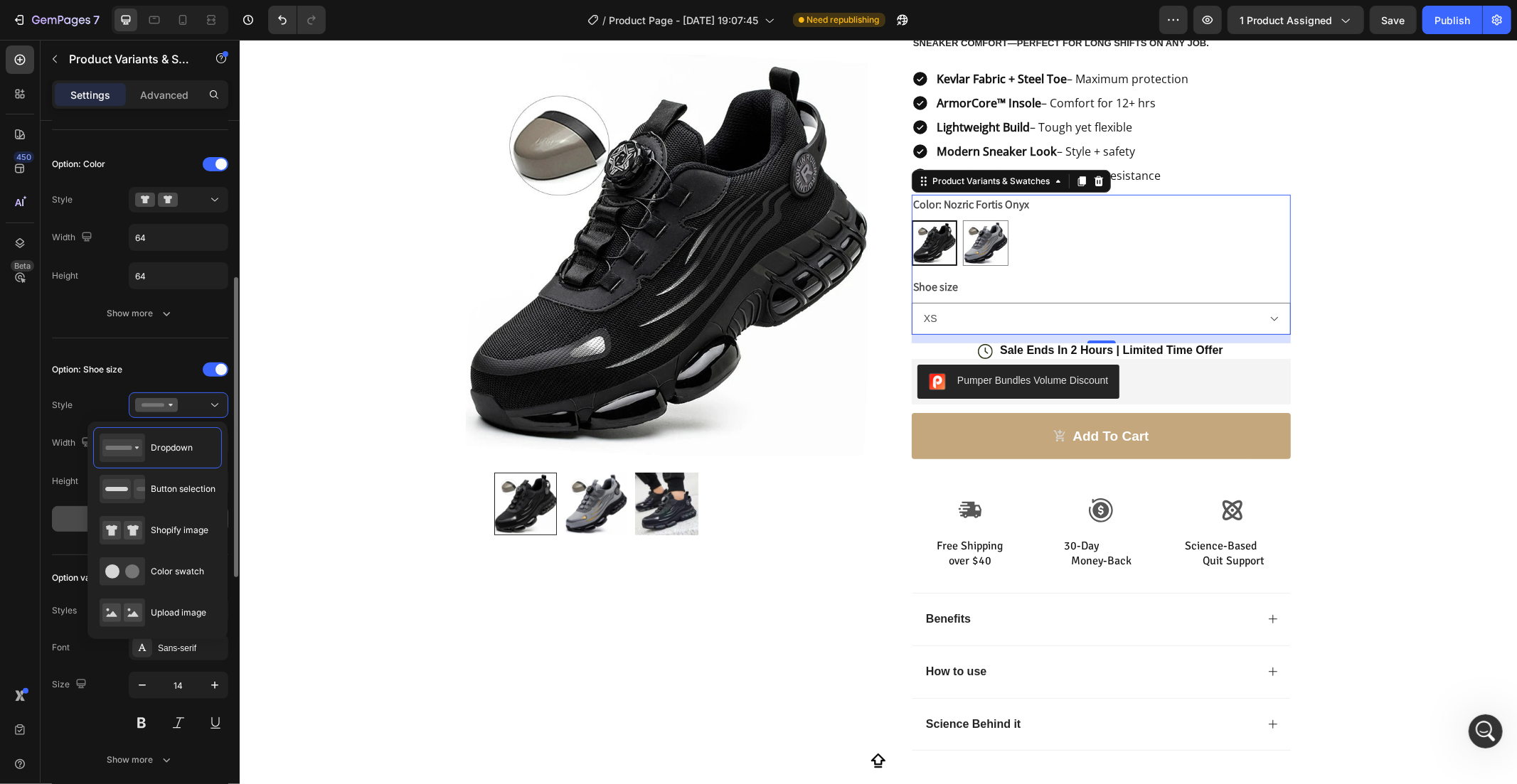
click at [68, 516] on button "Show more" at bounding box center [141, 519] width 177 height 25
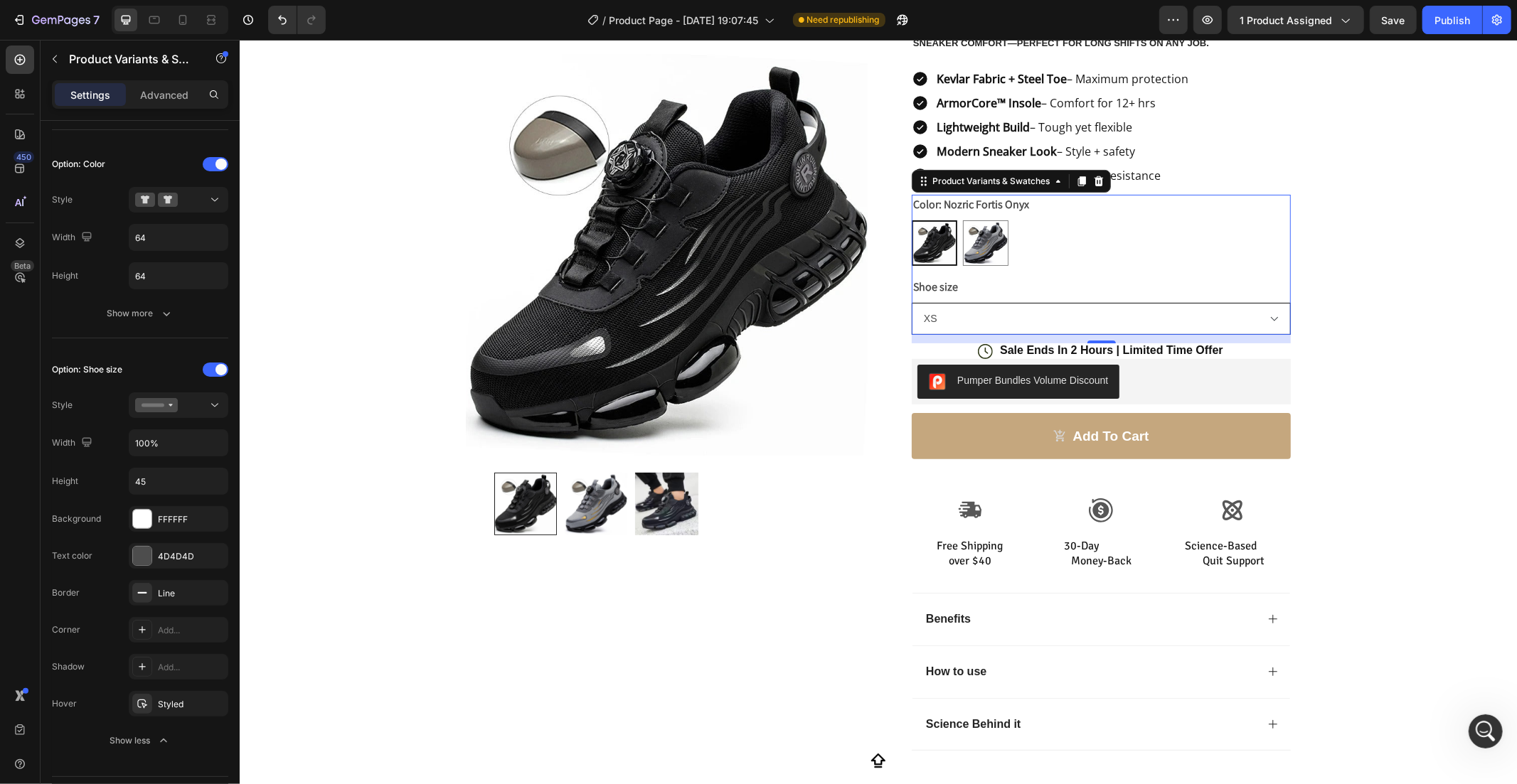
click at [1063, 310] on select "XS S M L 2XL 3XL XL" at bounding box center [1101, 318] width 379 height 32
click at [182, 491] on input "45" at bounding box center [178, 481] width 98 height 25
click at [186, 446] on input "100%" at bounding box center [178, 442] width 98 height 25
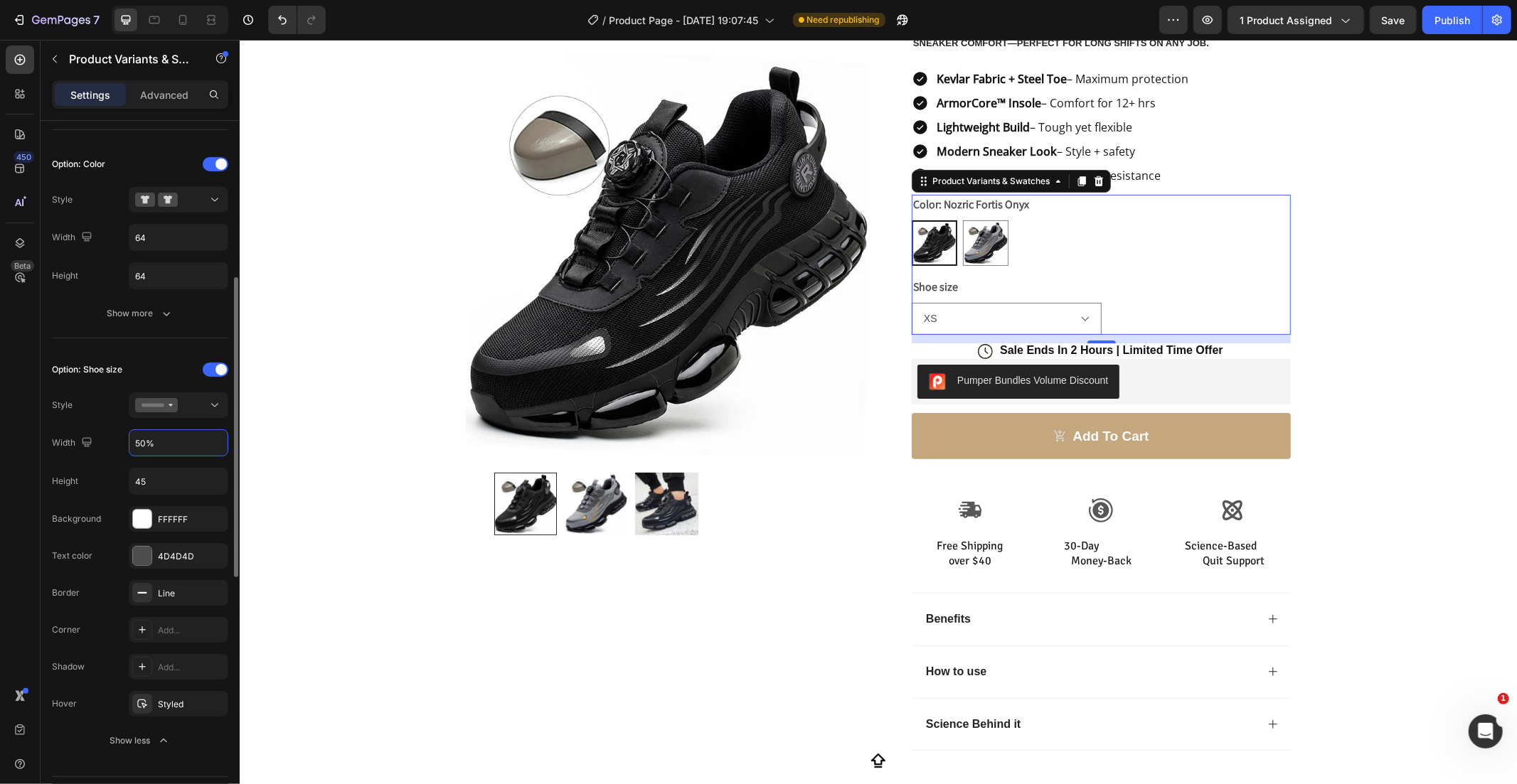
type input "50%"
click at [111, 363] on div "Option: Shoe size" at bounding box center [88, 369] width 71 height 23
click at [1477, 713] on div "Open Intercom Messenger" at bounding box center [1483, 729] width 47 height 47
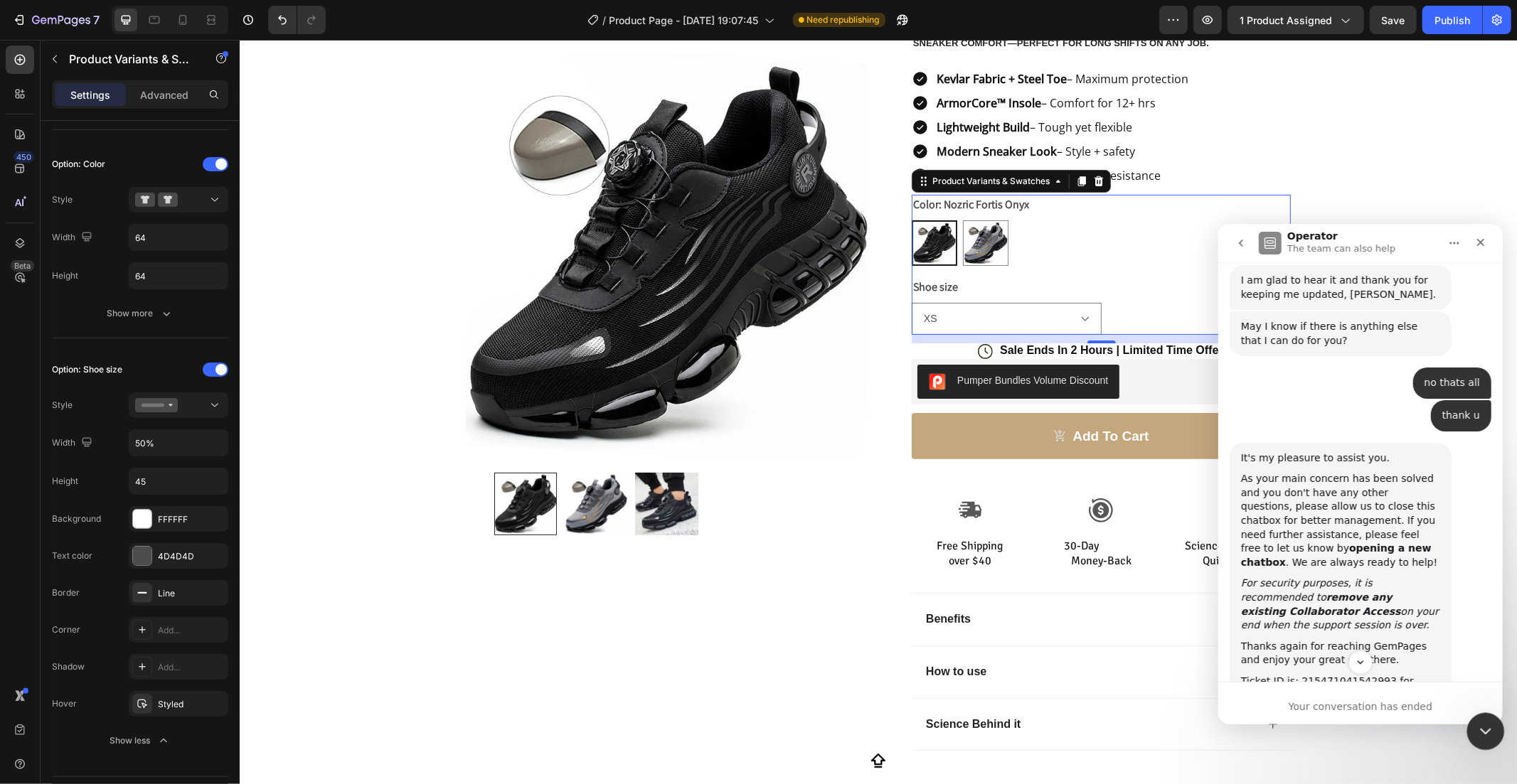
scroll to position [2, 0]
click at [1499, 728] on div "Close Intercom Messenger" at bounding box center [1483, 729] width 34 height 34
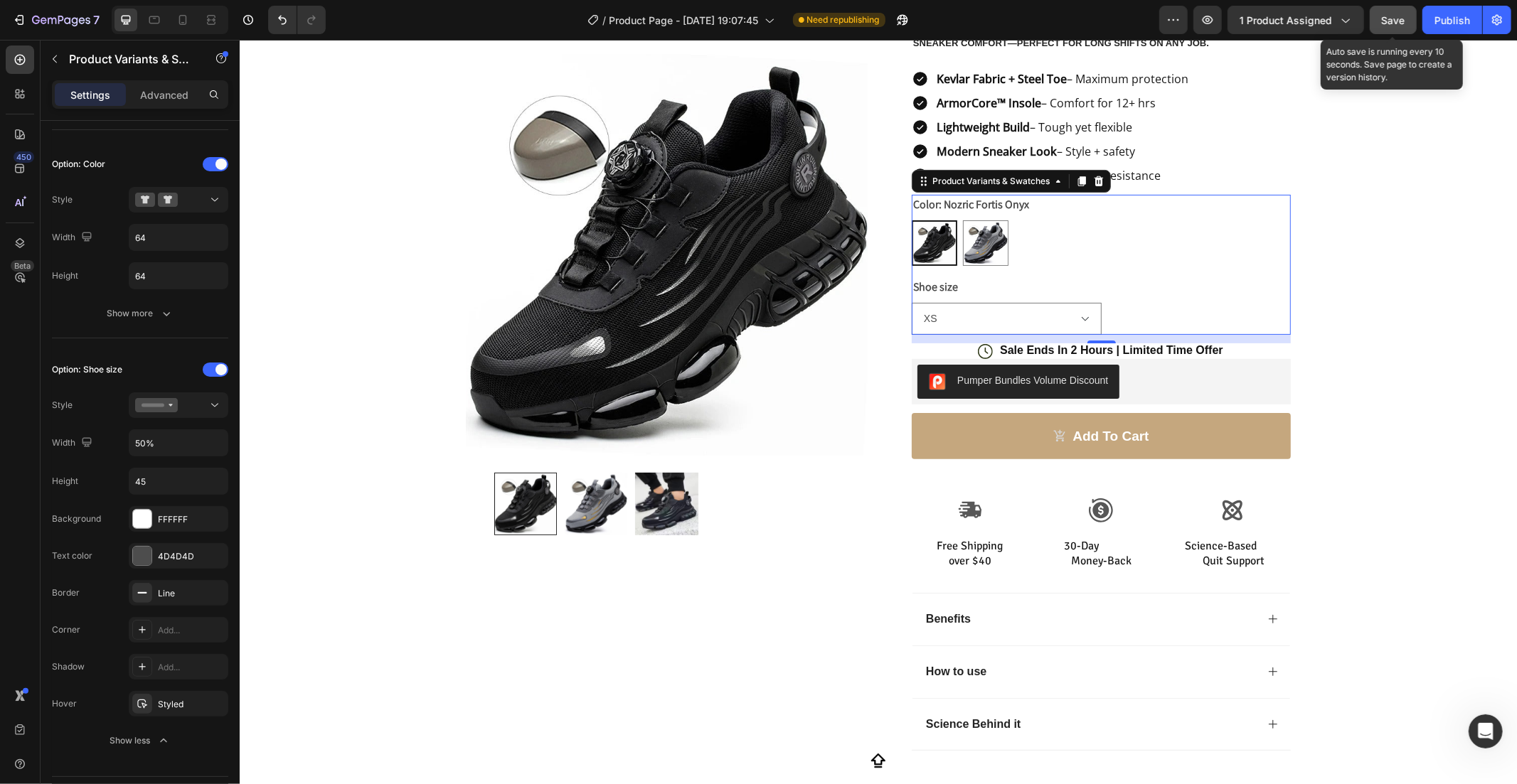
click at [1384, 24] on span "Save" at bounding box center [1393, 20] width 24 height 12
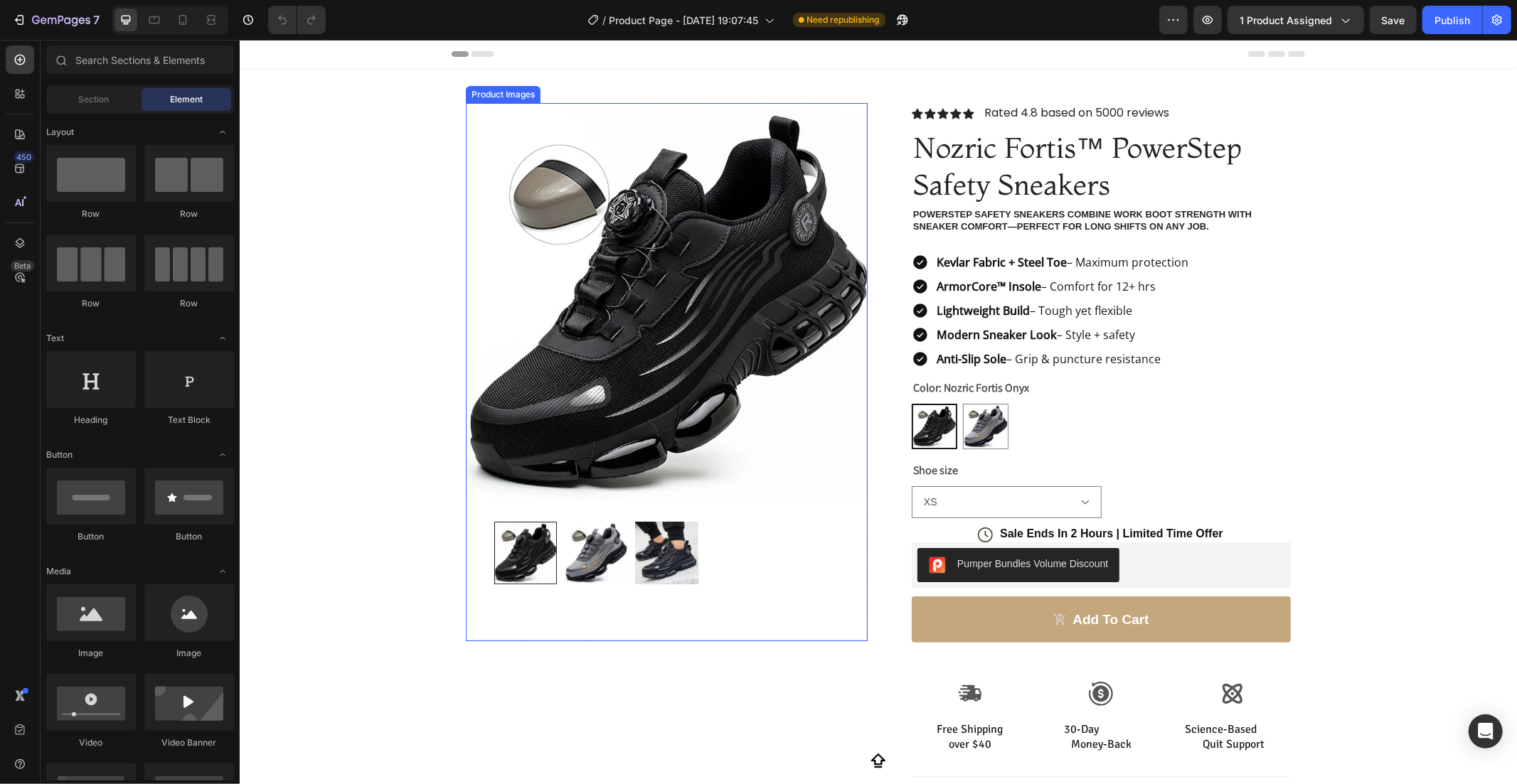
click at [606, 558] on img at bounding box center [595, 553] width 62 height 62
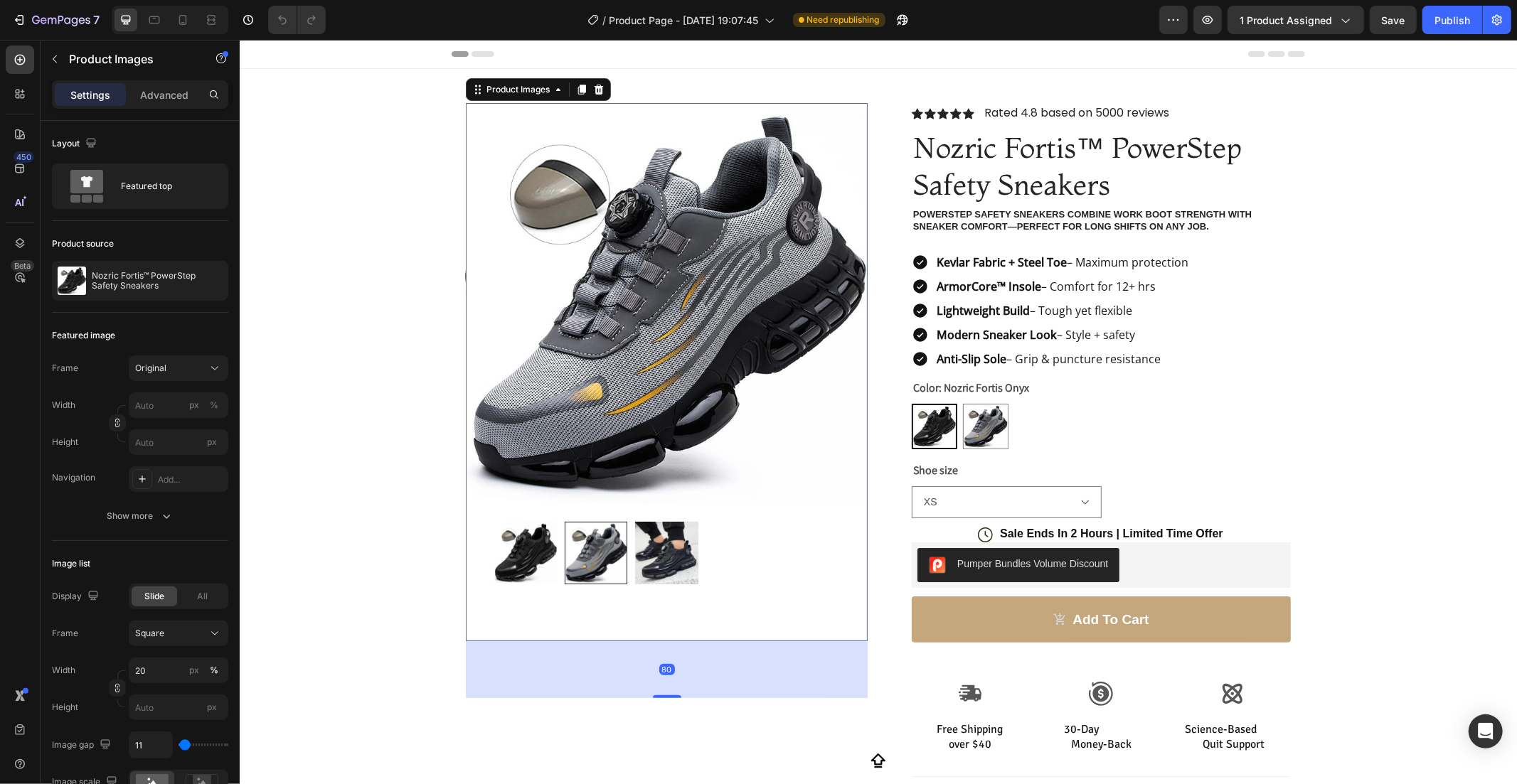
click at [650, 559] on img at bounding box center [666, 553] width 62 height 62
click at [587, 543] on img at bounding box center [595, 553] width 62 height 62
click at [644, 543] on img at bounding box center [666, 553] width 62 height 62
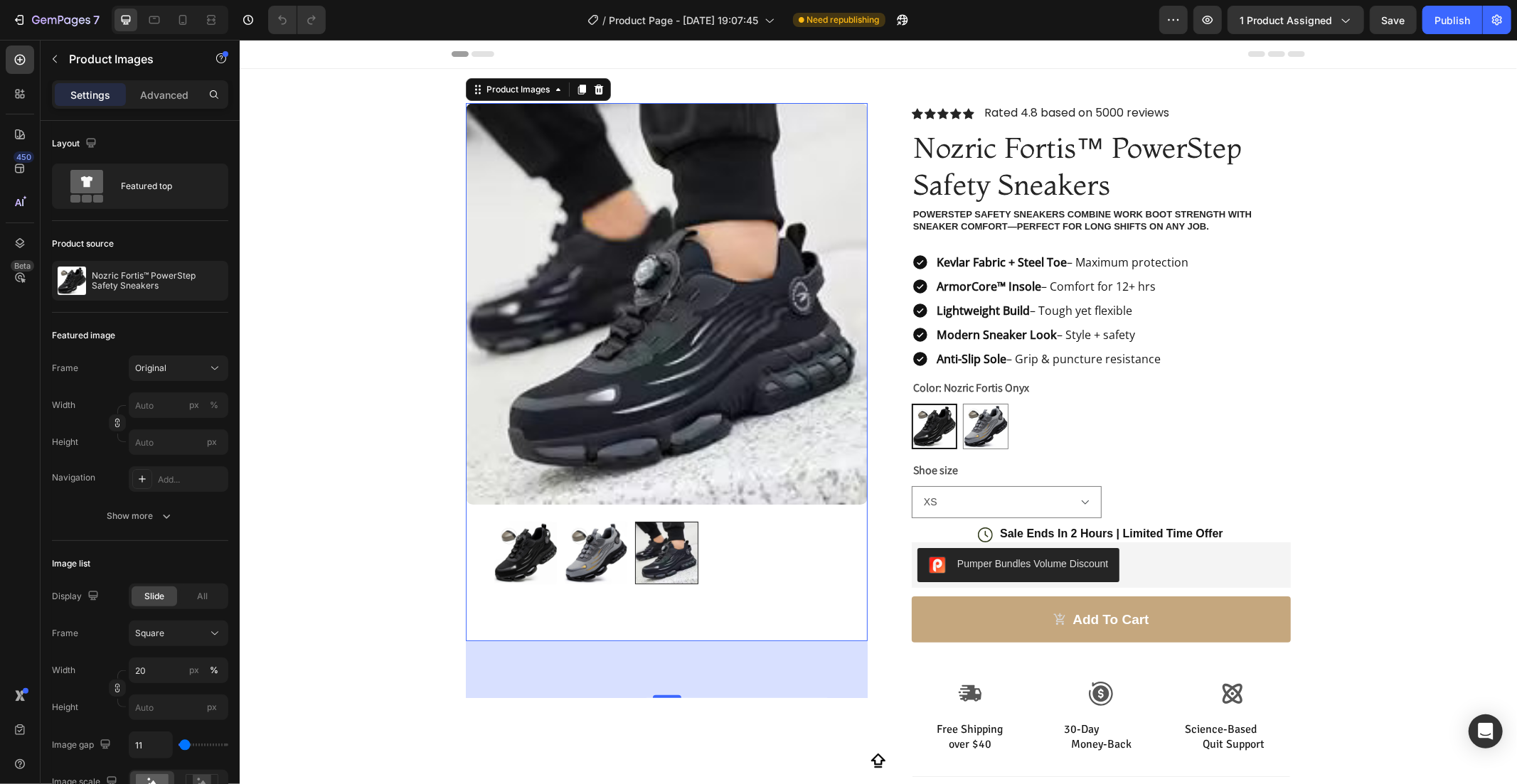
click at [643, 543] on div at bounding box center [666, 553] width 62 height 62
click at [332, 591] on div "Product Images 80 Row Icon Icon Icon Icon Icon Icon List Rated 4.8 based on 500…" at bounding box center [878, 512] width 1277 height 888
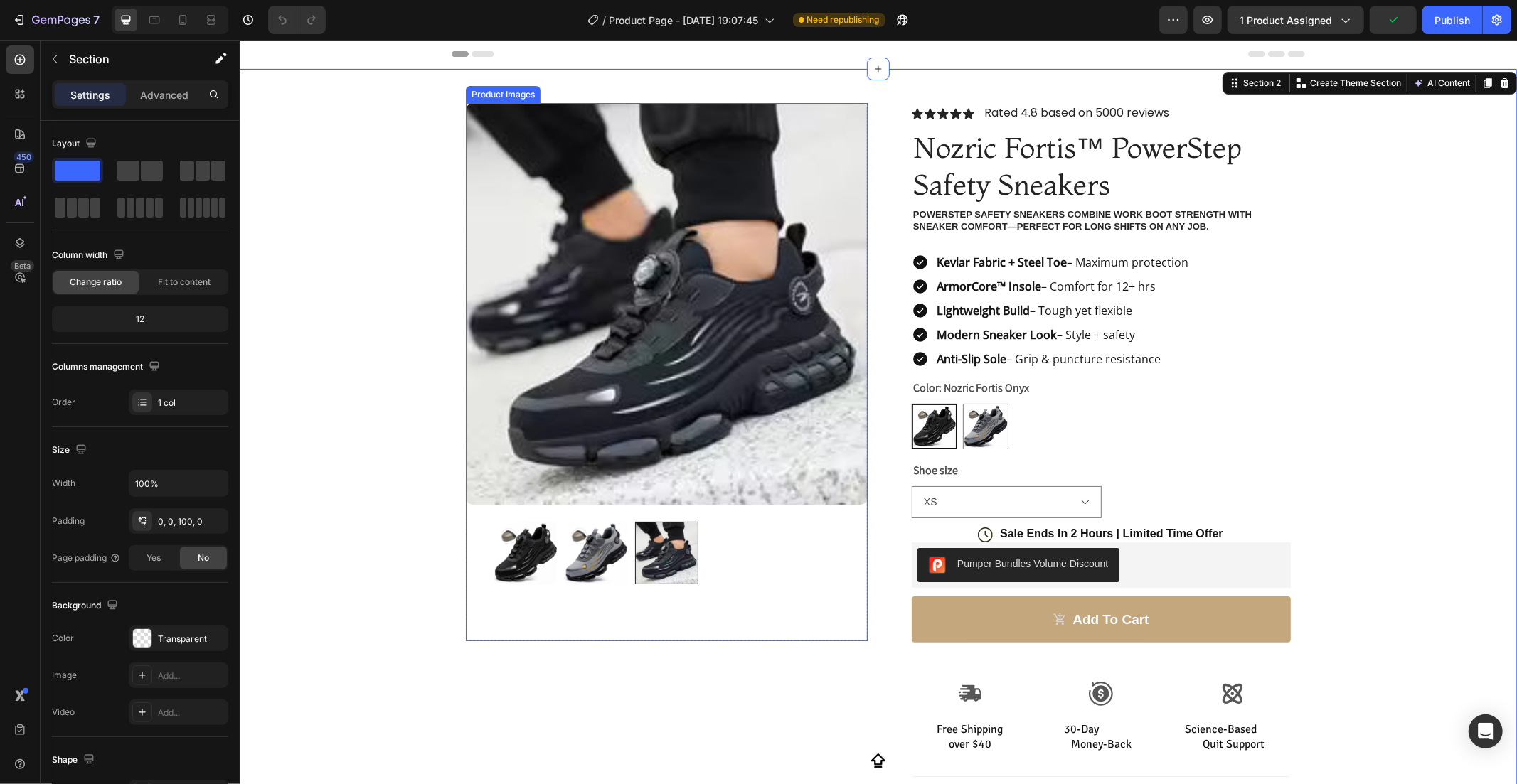
click at [568, 551] on img at bounding box center [595, 553] width 62 height 62
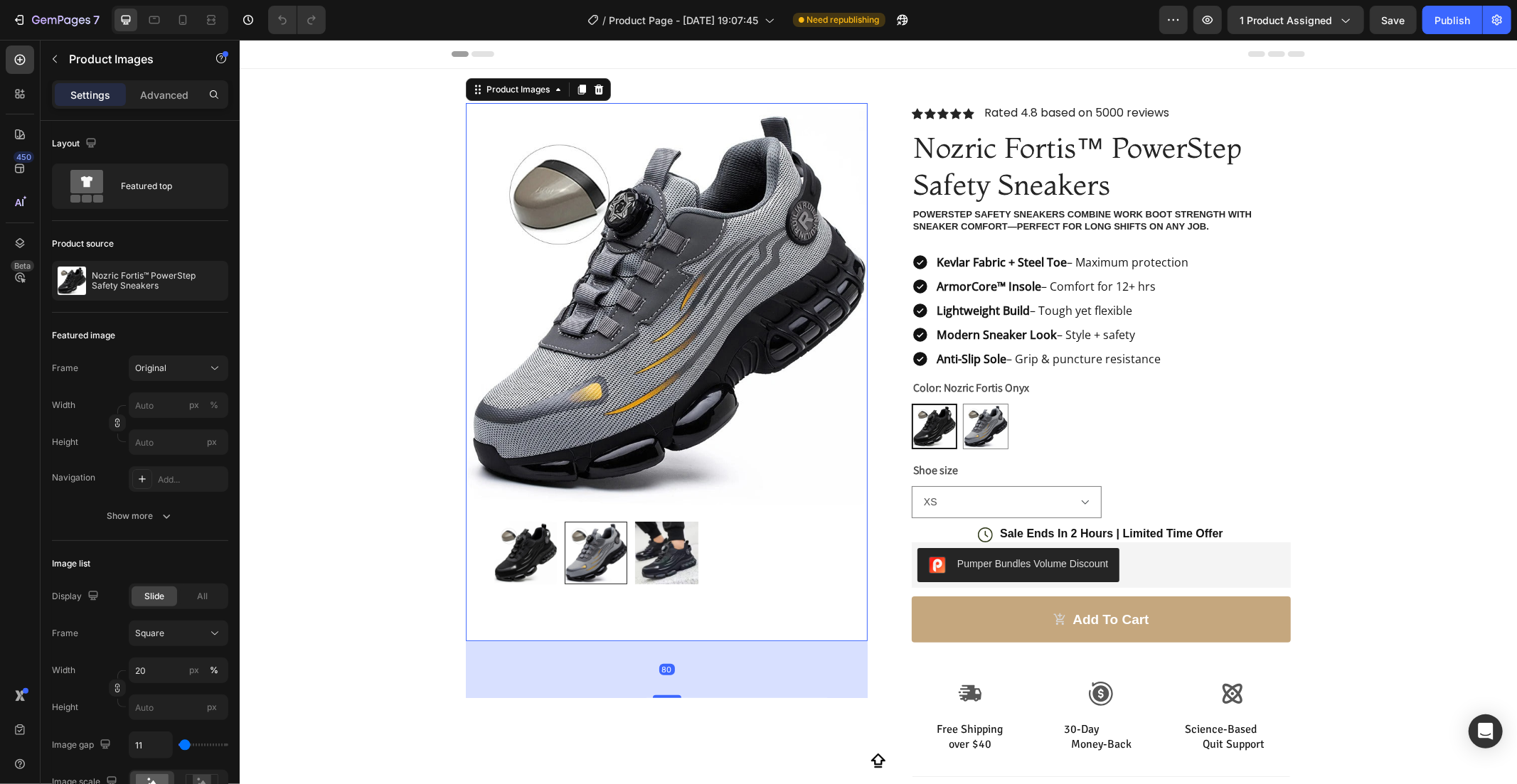
click at [533, 545] on img at bounding box center [525, 553] width 62 height 62
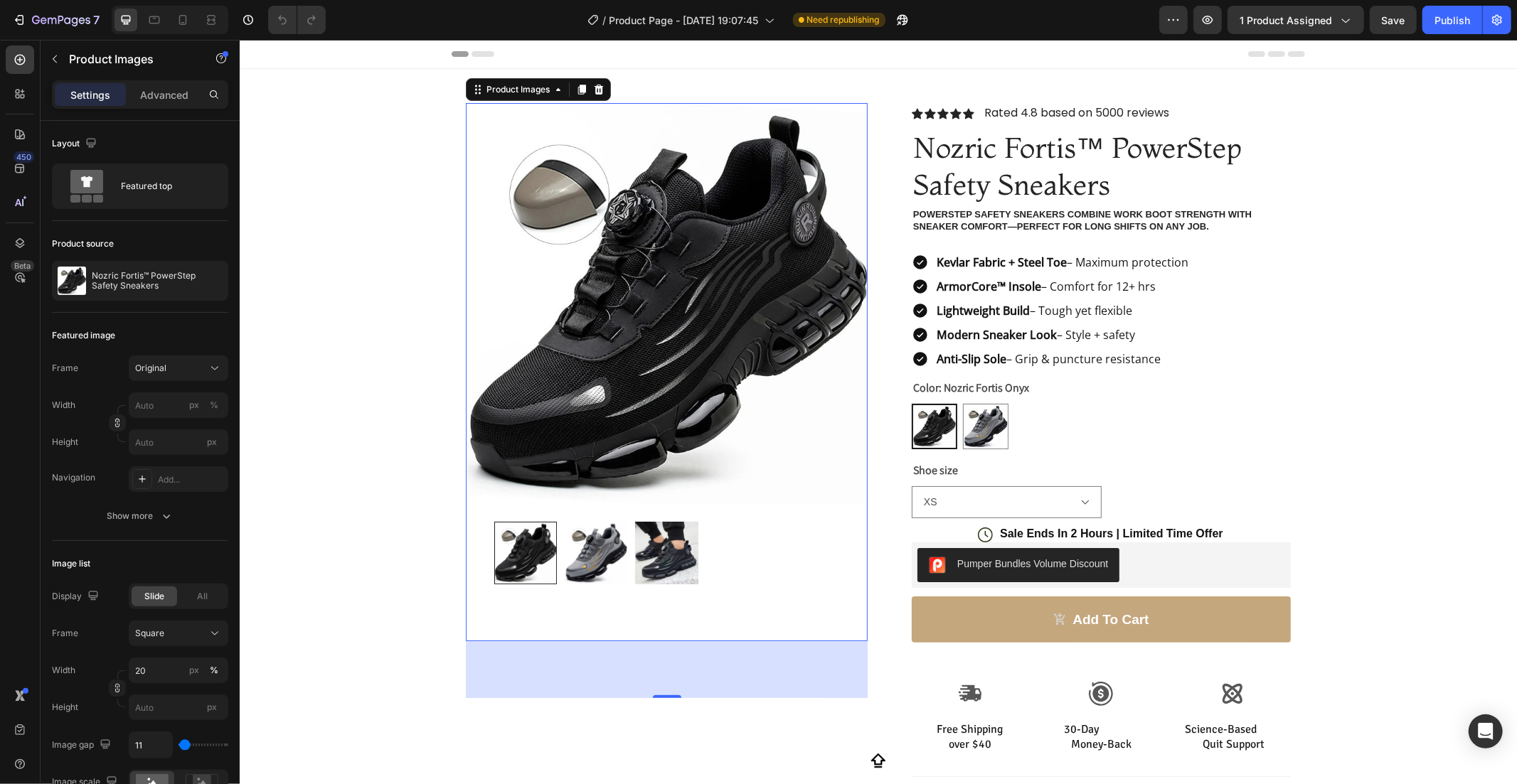
click at [655, 548] on img at bounding box center [666, 553] width 62 height 62
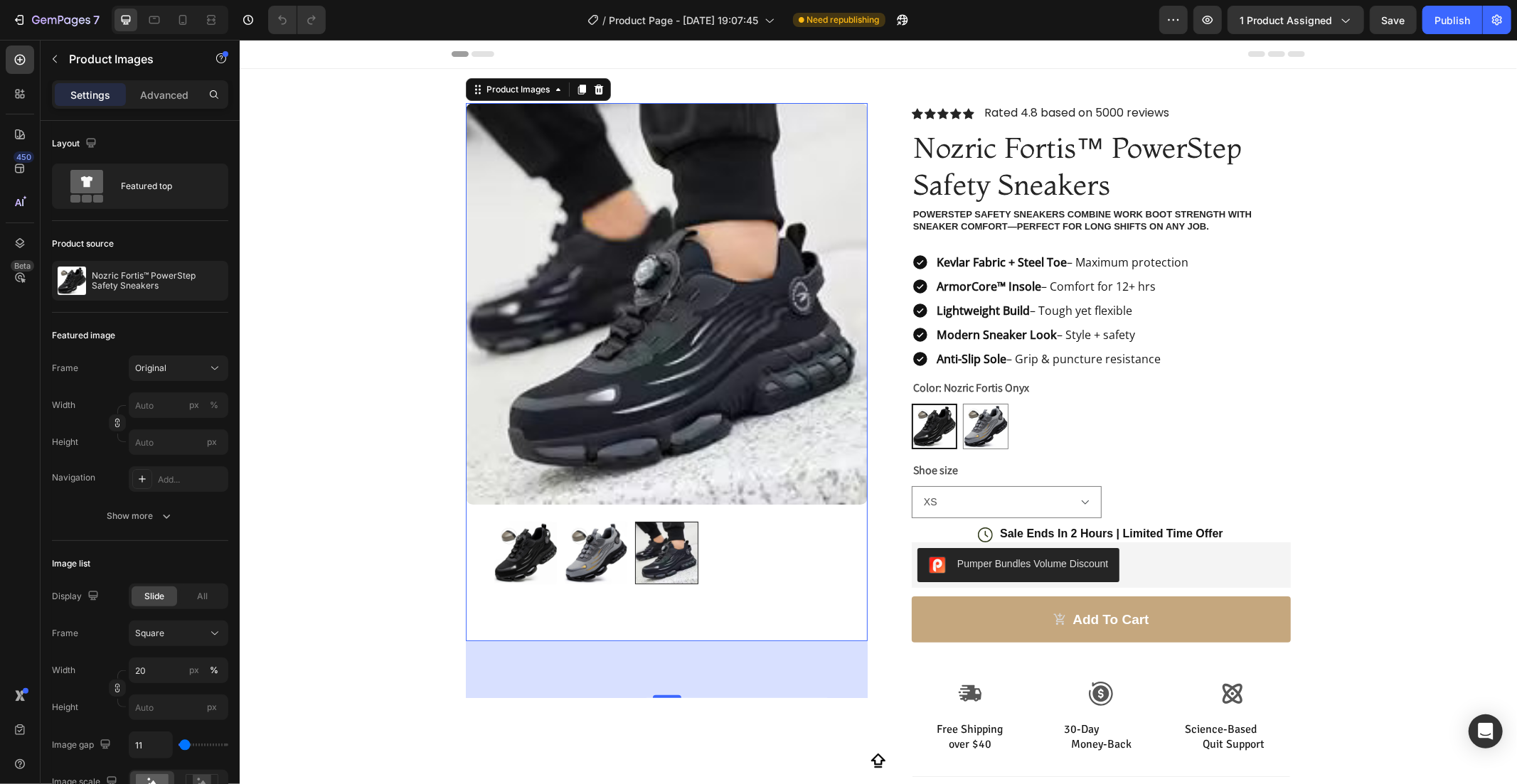
click at [604, 550] on img at bounding box center [595, 553] width 62 height 62
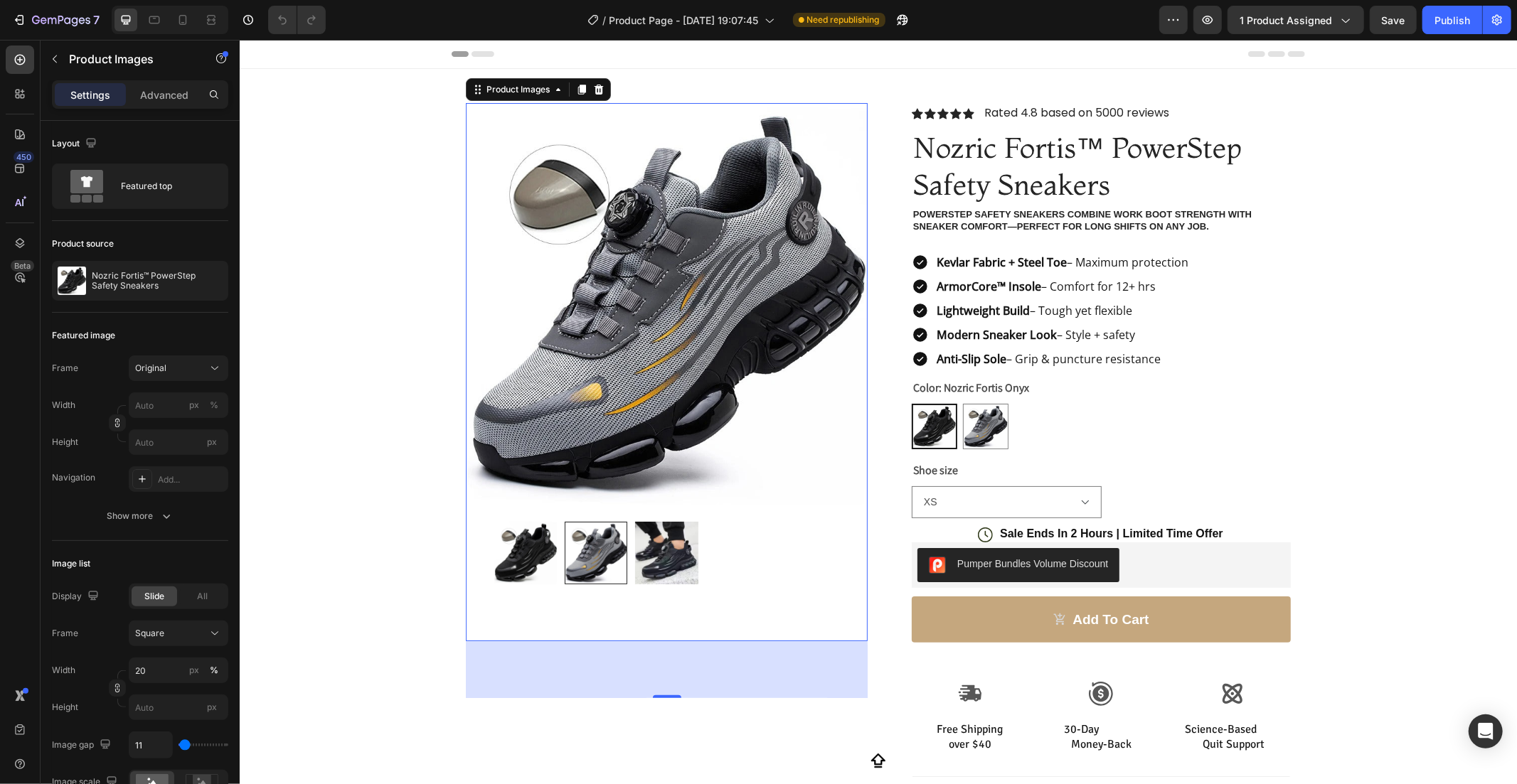
click at [522, 553] on img at bounding box center [525, 553] width 62 height 62
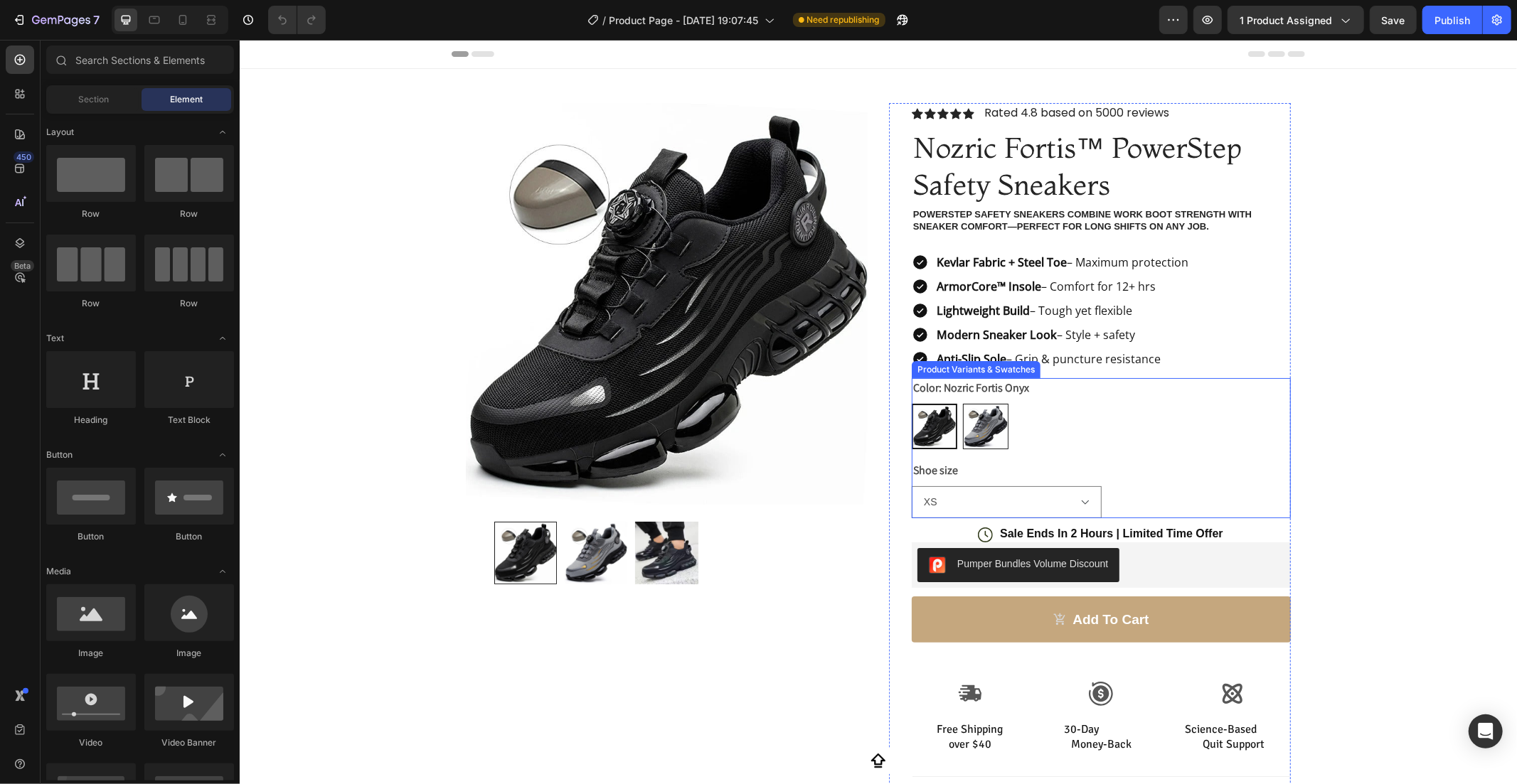
click at [963, 423] on img at bounding box center [984, 426] width 44 height 44
click at [962, 403] on input "Nozric Fortis Titanium Nozric Fortis Titanium" at bounding box center [962, 402] width 1 height 1
radio input "true"
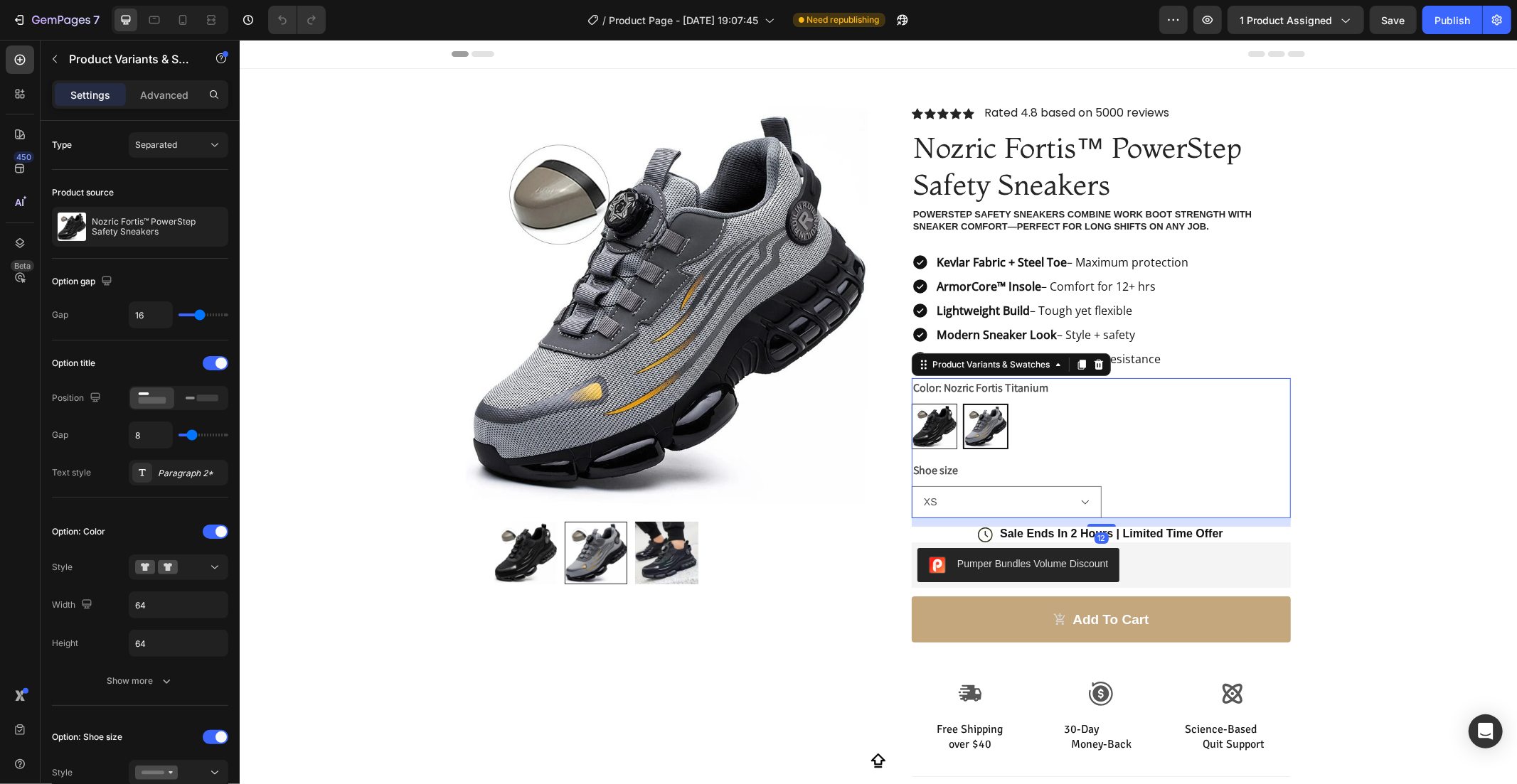
click at [943, 416] on img at bounding box center [934, 426] width 44 height 44
click at [911, 403] on input "Nozric Fortis Onyx Nozric Fortis Onyx" at bounding box center [910, 402] width 1 height 1
radio input "true"
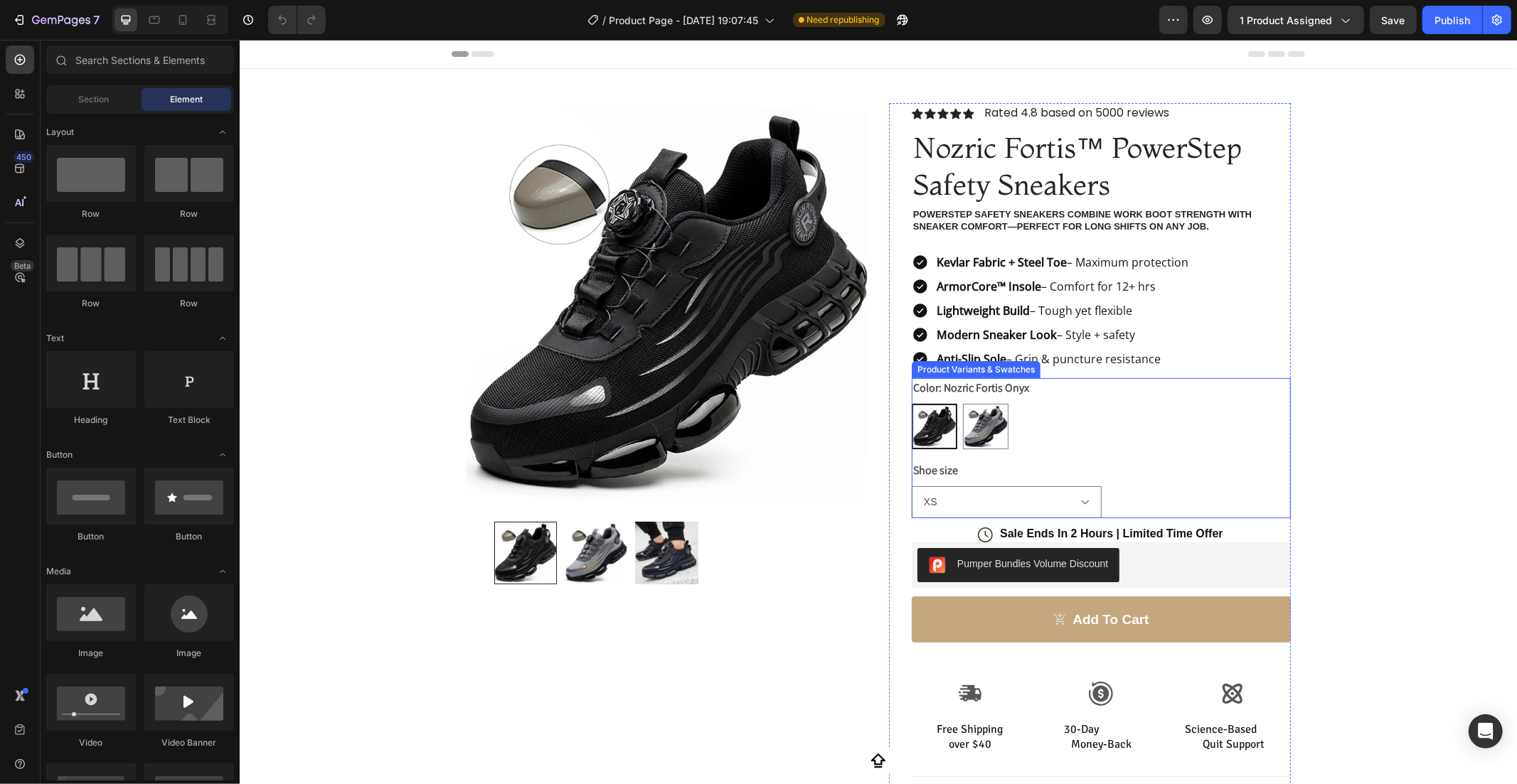
click at [916, 430] on img at bounding box center [933, 426] width 43 height 43
click at [911, 403] on input "Nozric Fortis Onyx Nozric Fortis Onyx" at bounding box center [910, 402] width 1 height 1
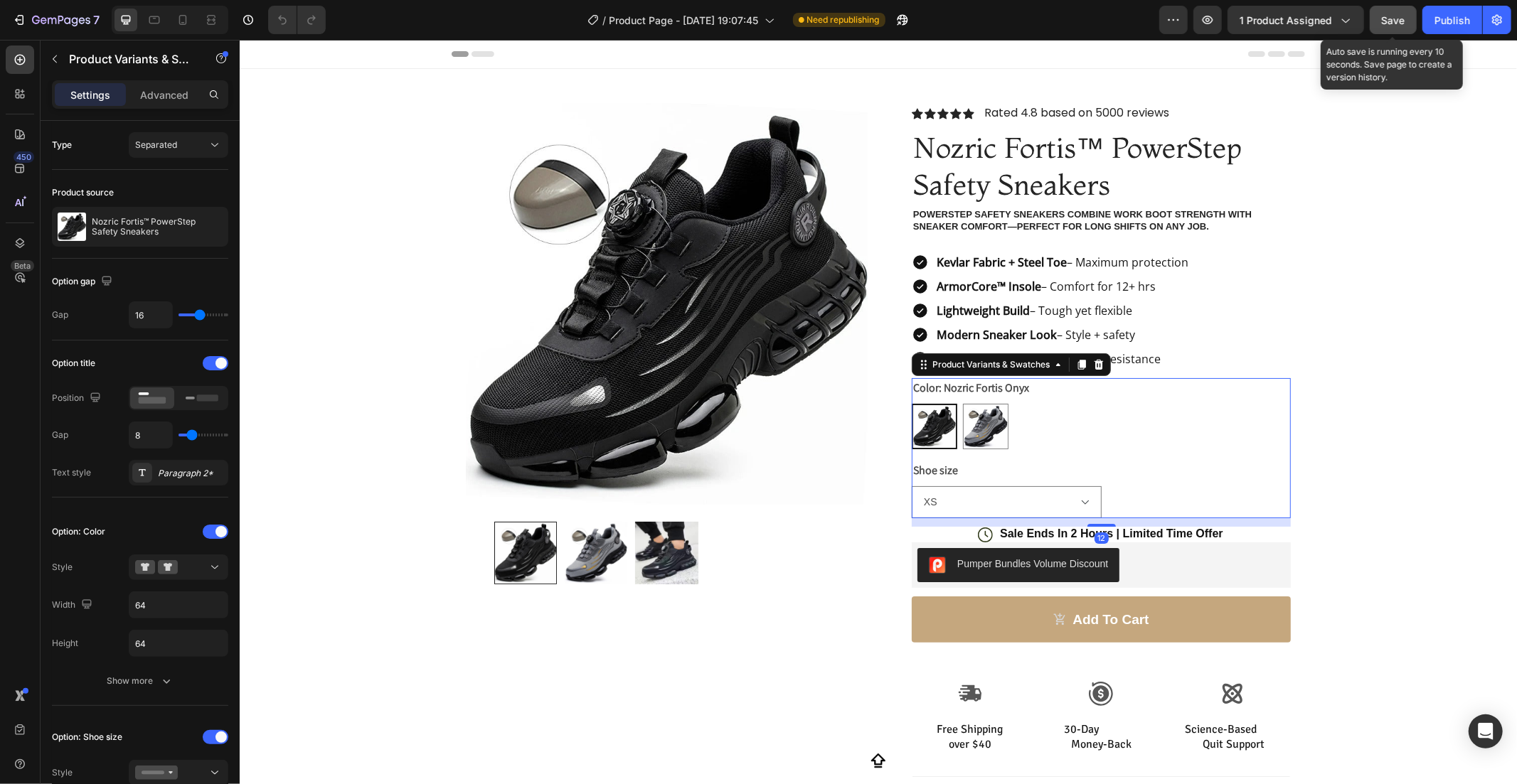
click at [1396, 17] on span "Save" at bounding box center [1393, 20] width 24 height 12
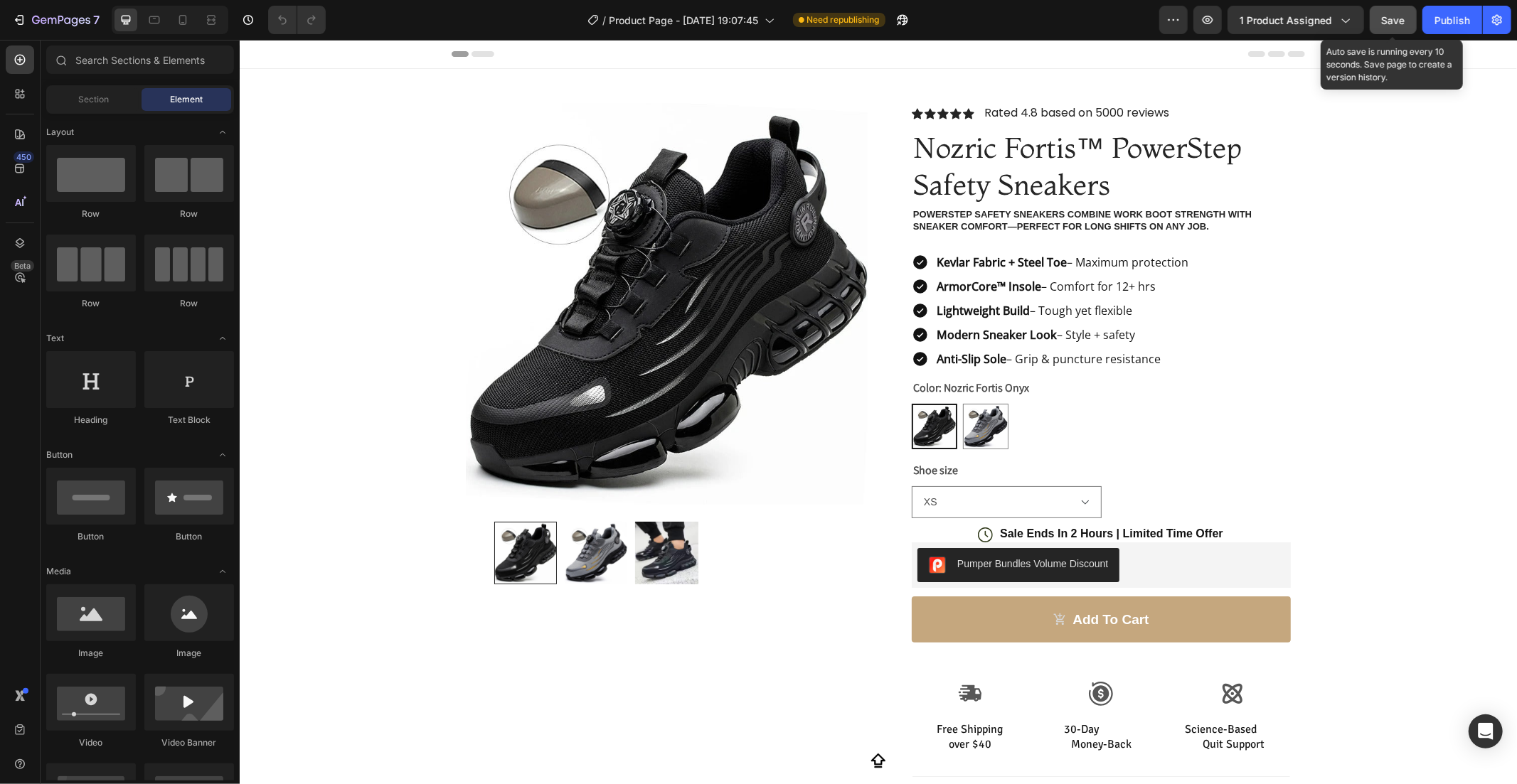
click at [1407, 9] on button "Save" at bounding box center [1393, 20] width 47 height 29
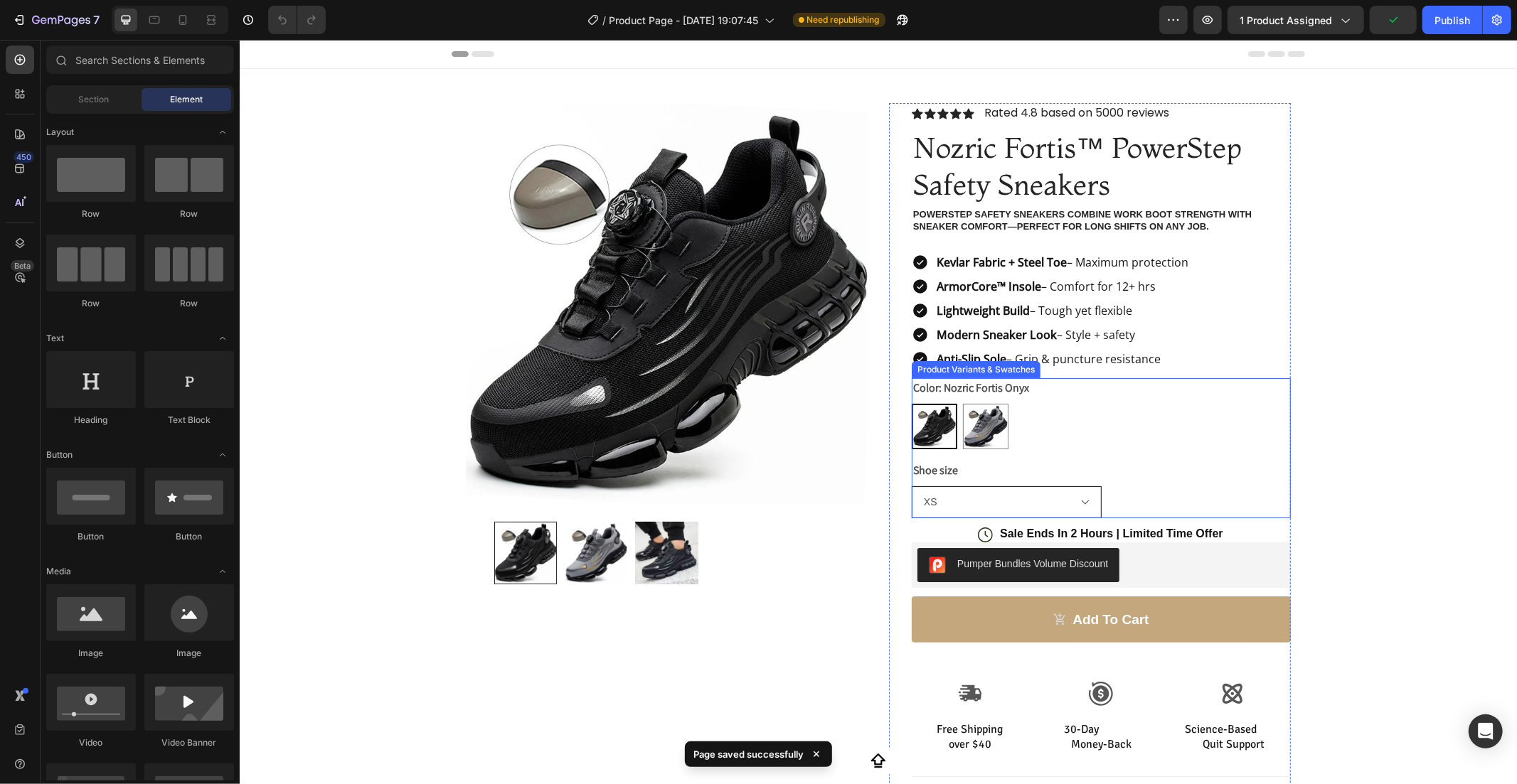
click at [1009, 491] on select "XS S M L 2XL 3XL XL" at bounding box center [1006, 501] width 190 height 32
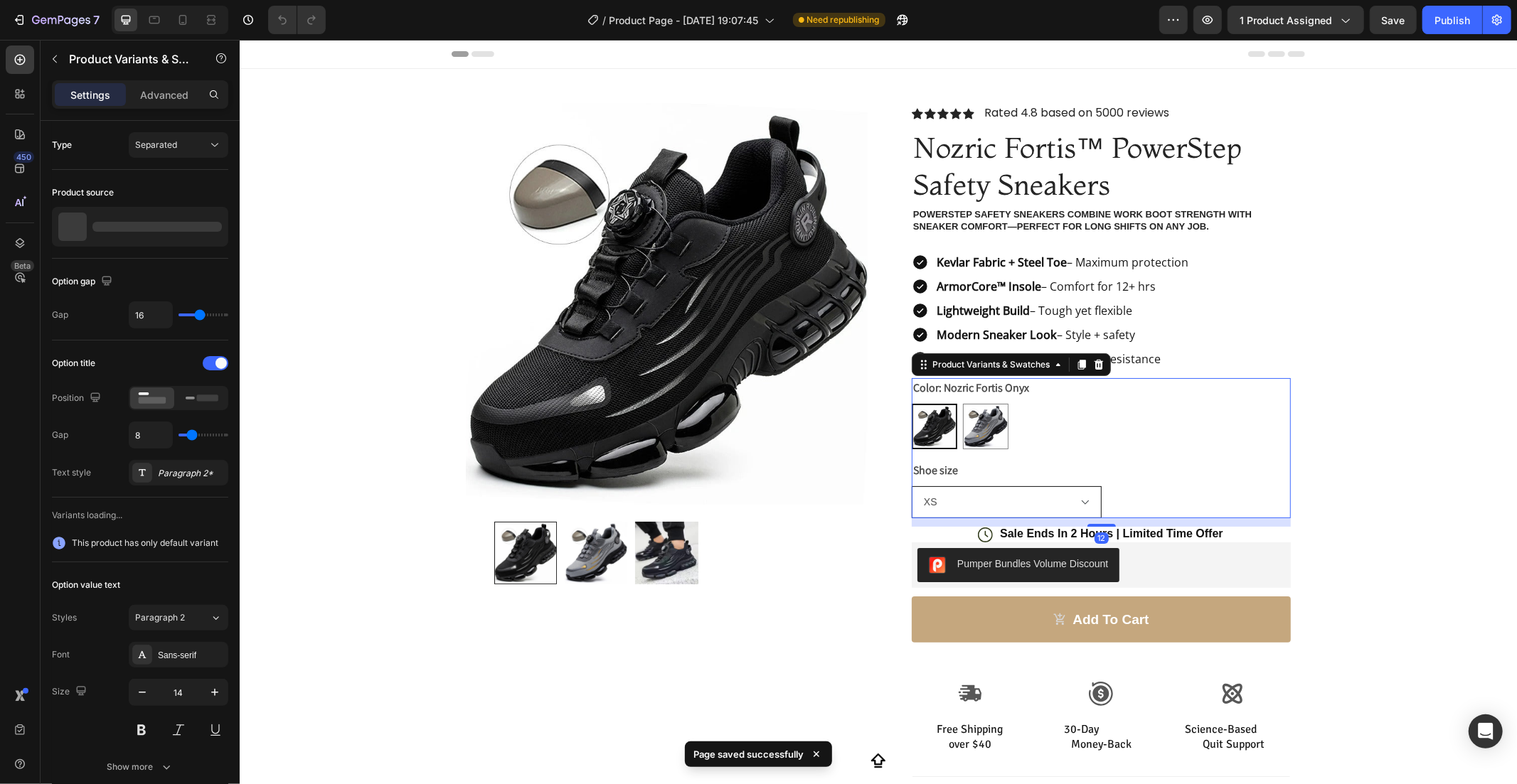
click at [1014, 497] on select "XS S M L 2XL 3XL XL" at bounding box center [1006, 501] width 190 height 32
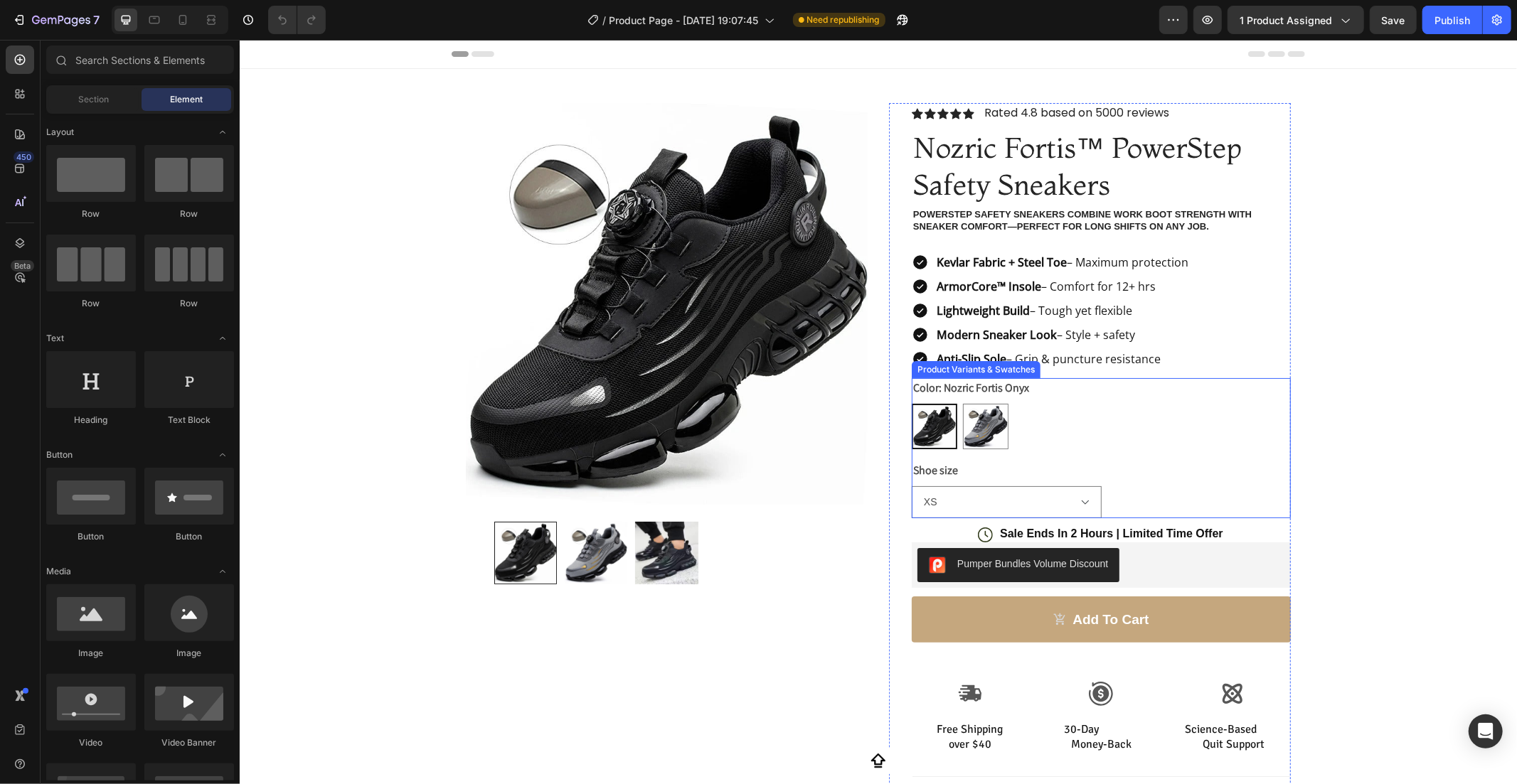
click at [1031, 469] on div "Shoe size XS S M L 2XL 3XL XL" at bounding box center [1101, 489] width 379 height 57
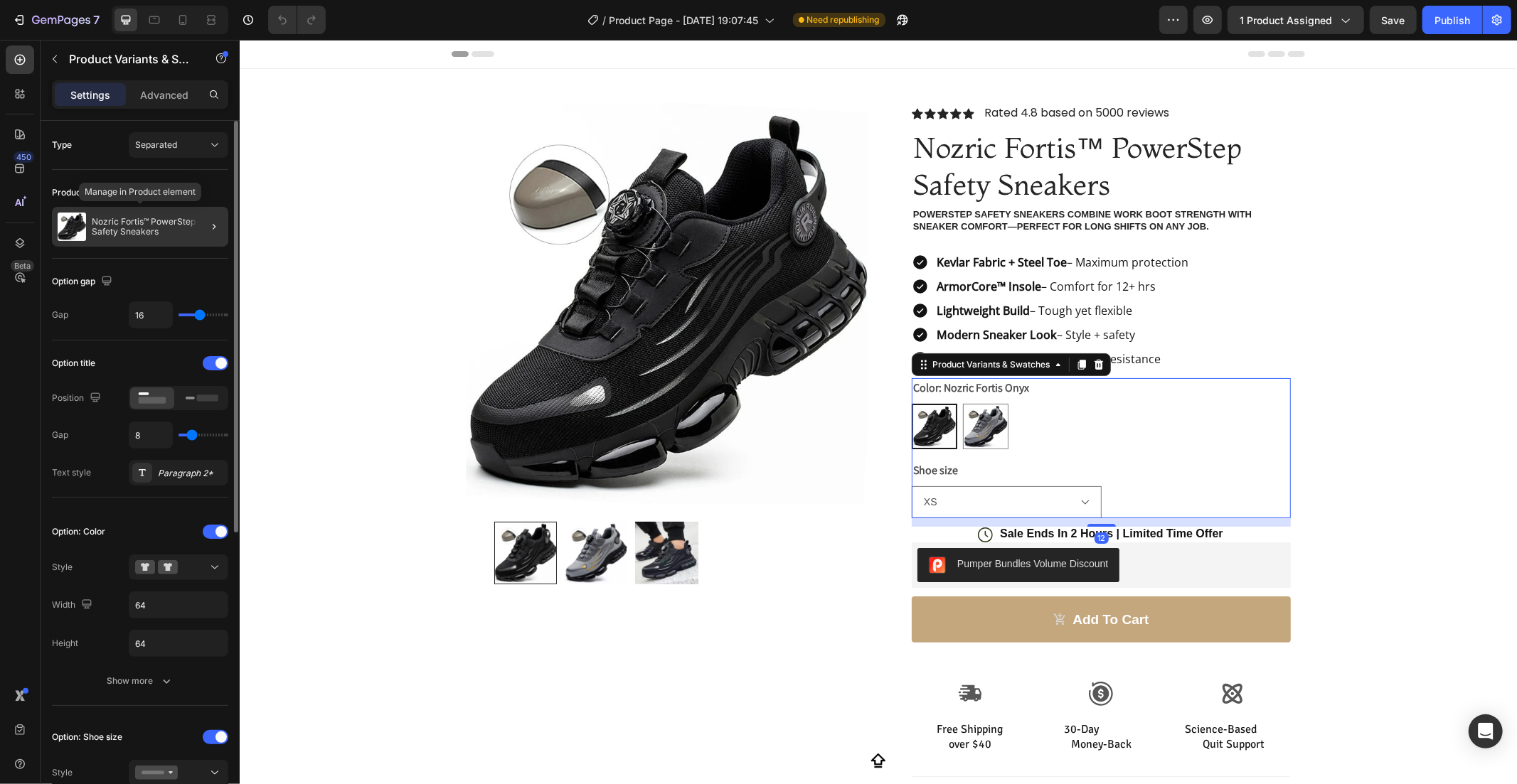
click at [134, 237] on div "Nozric Fortis™ PowerStep Safety Sneakers" at bounding box center [141, 226] width 177 height 40
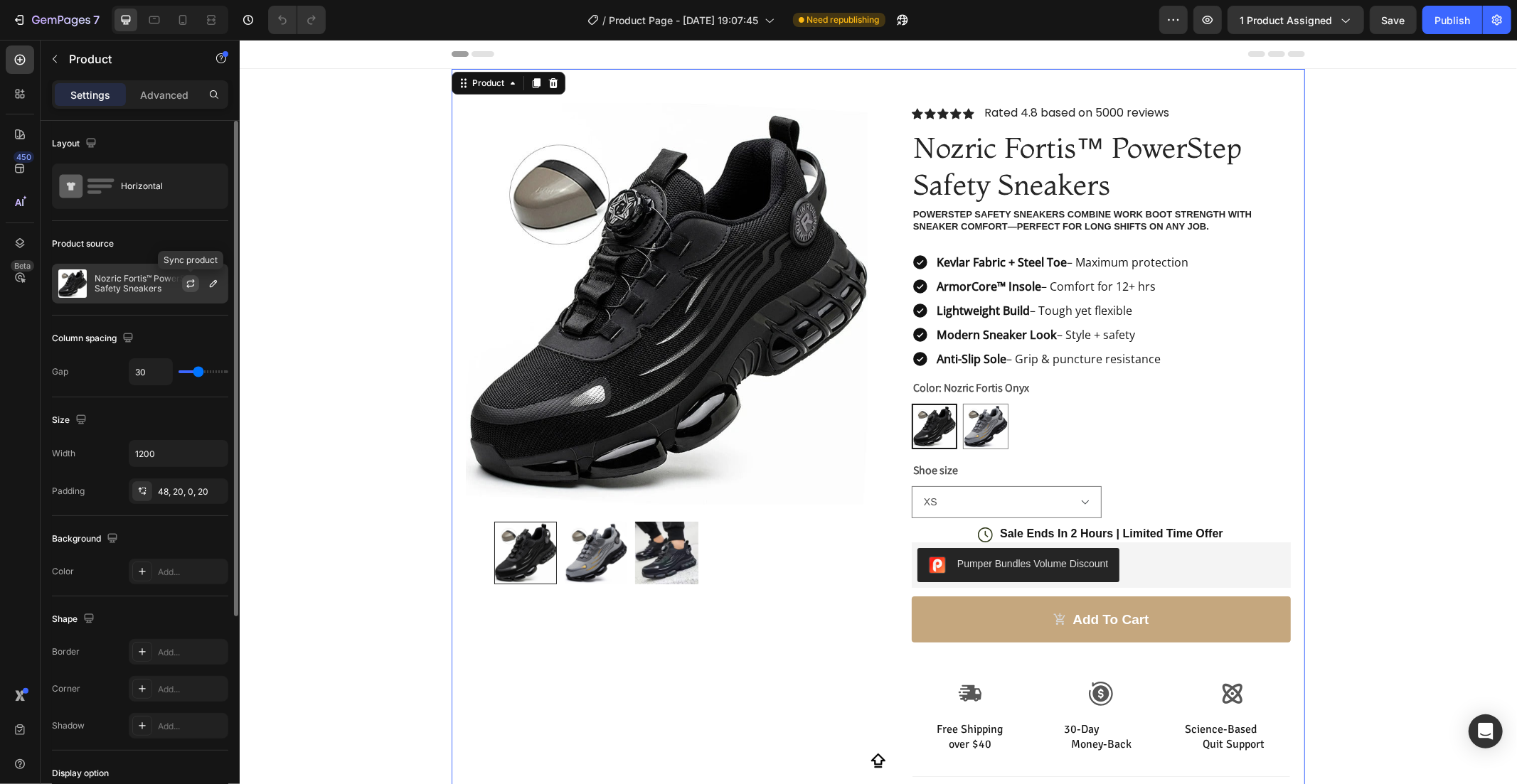
click at [188, 276] on button "button" at bounding box center [190, 283] width 17 height 17
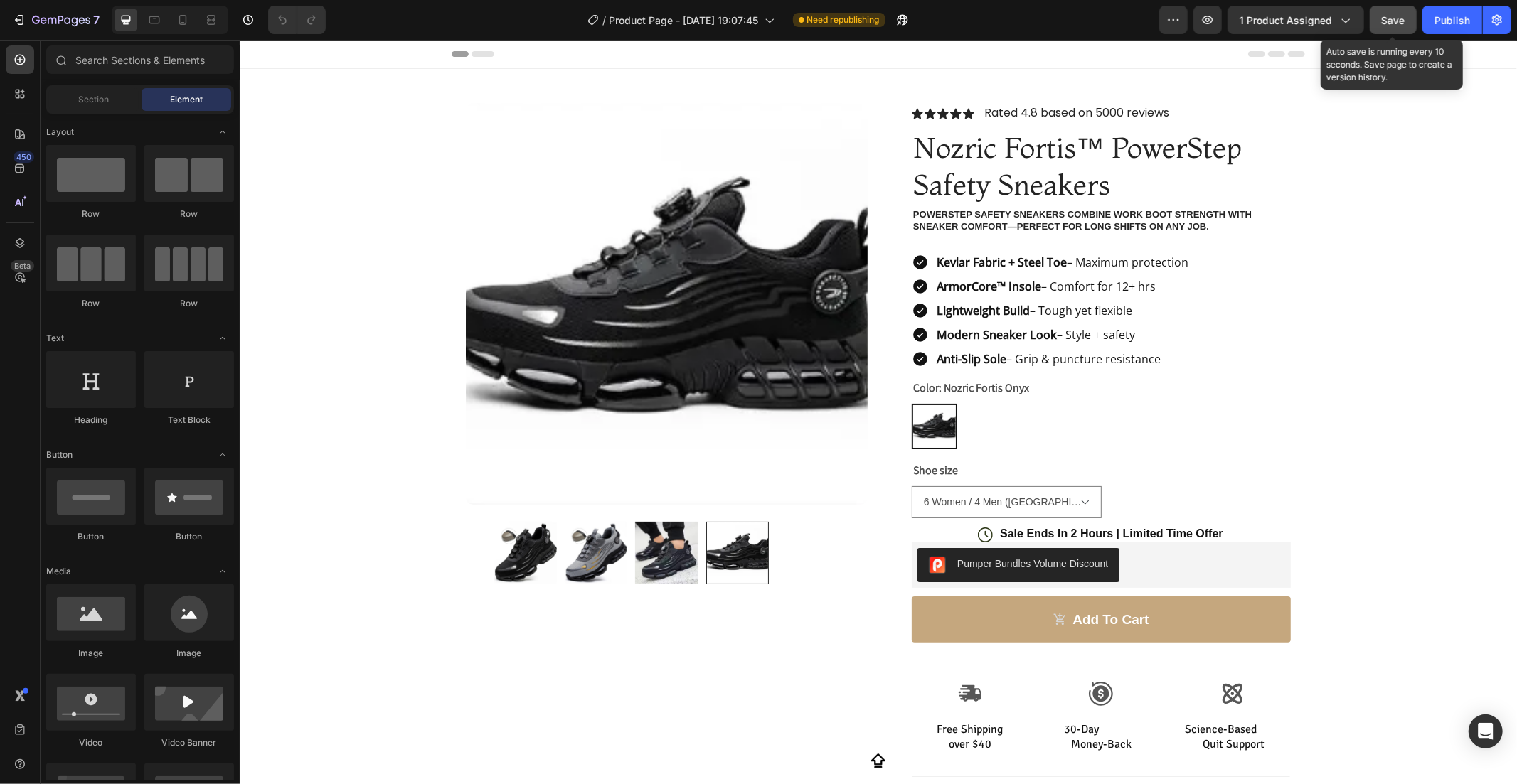
click at [1375, 21] on button "Save" at bounding box center [1393, 20] width 47 height 29
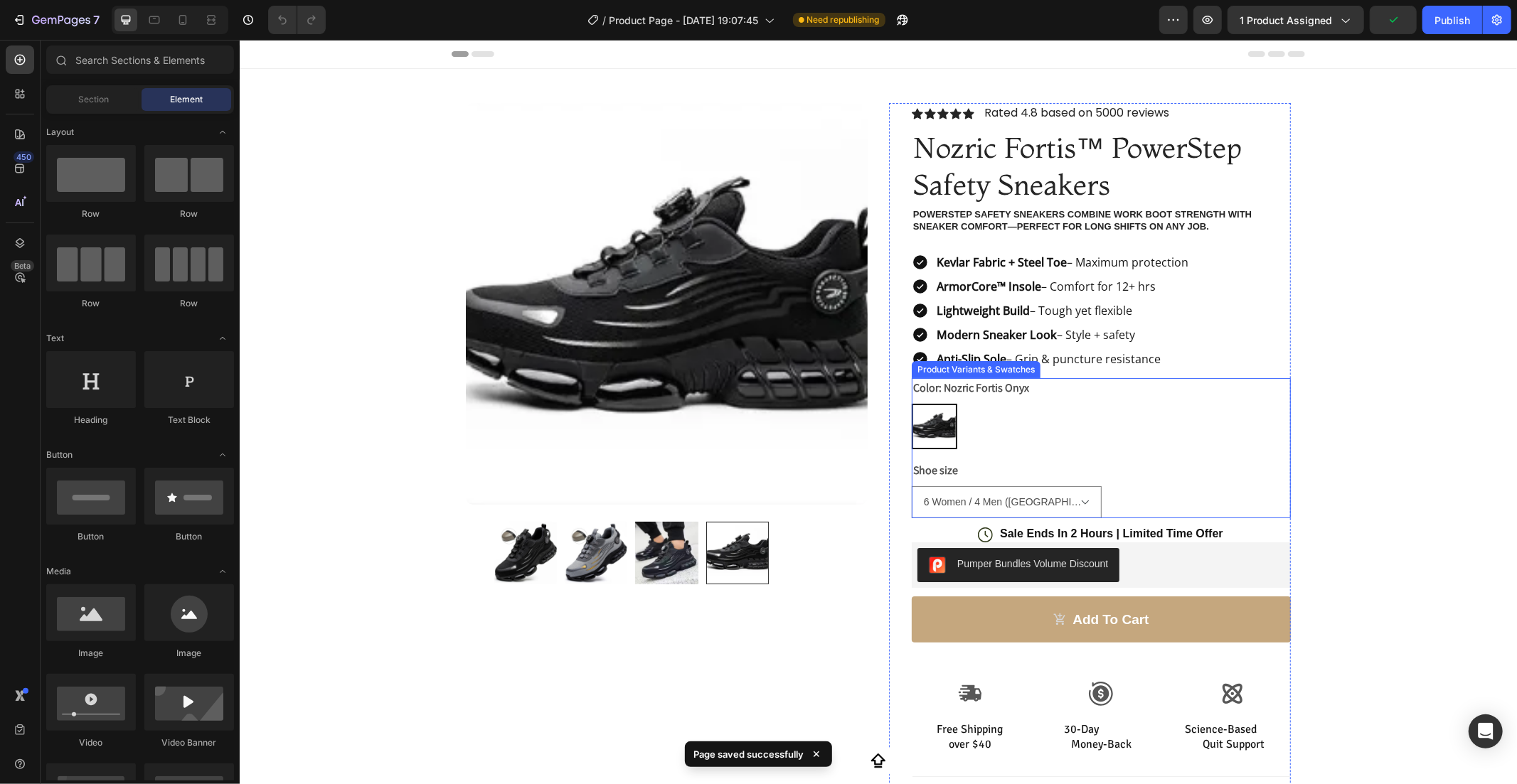
click at [1130, 412] on div "Nozric Fortis Onyx Nozric Fortis Onyx" at bounding box center [1101, 426] width 379 height 45
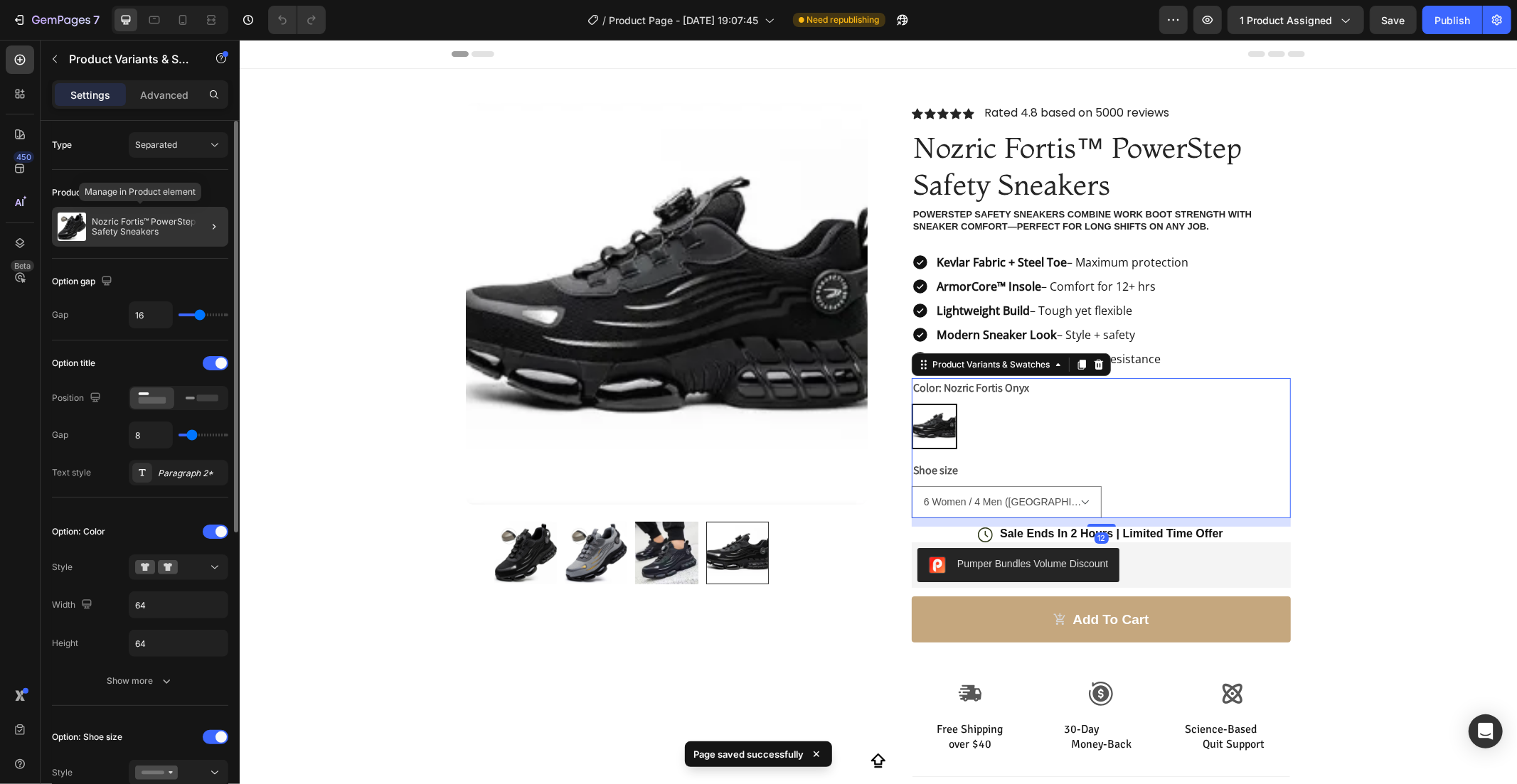
click at [185, 230] on p "Nozric Fortis™ PowerStep Safety Sneakers" at bounding box center [157, 227] width 131 height 20
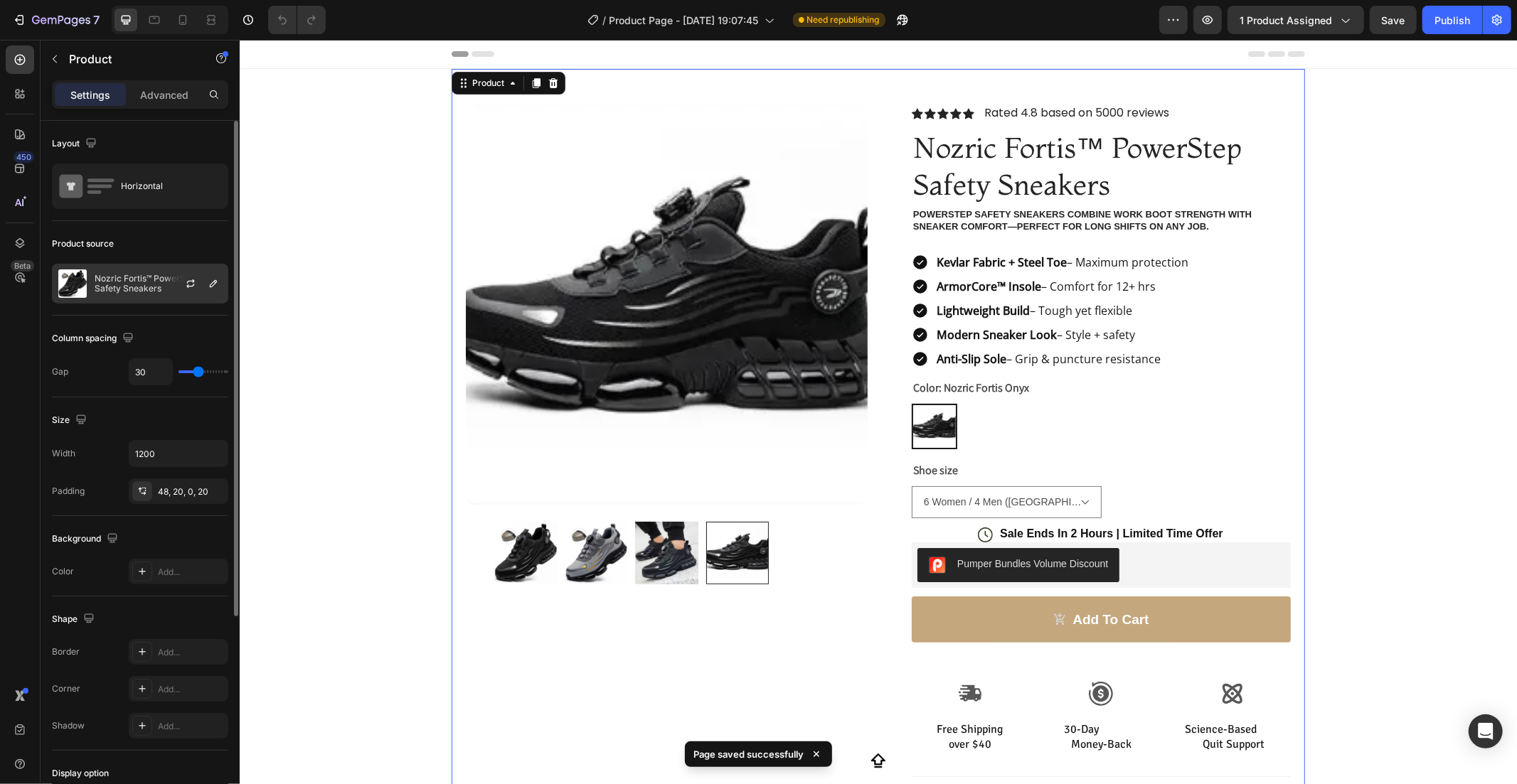
click at [172, 290] on div at bounding box center [196, 283] width 62 height 39
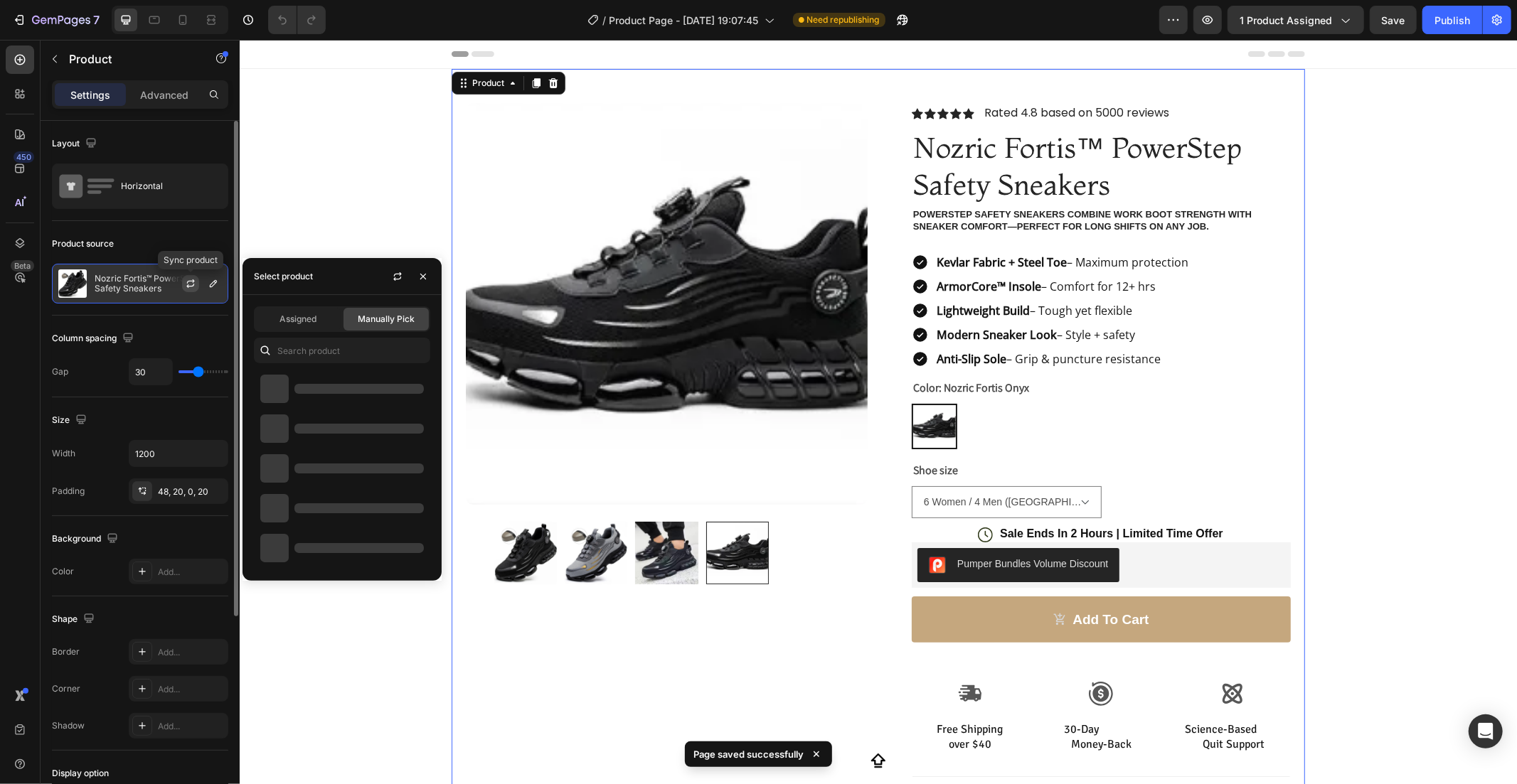
click at [189, 285] on icon "button" at bounding box center [191, 283] width 12 height 12
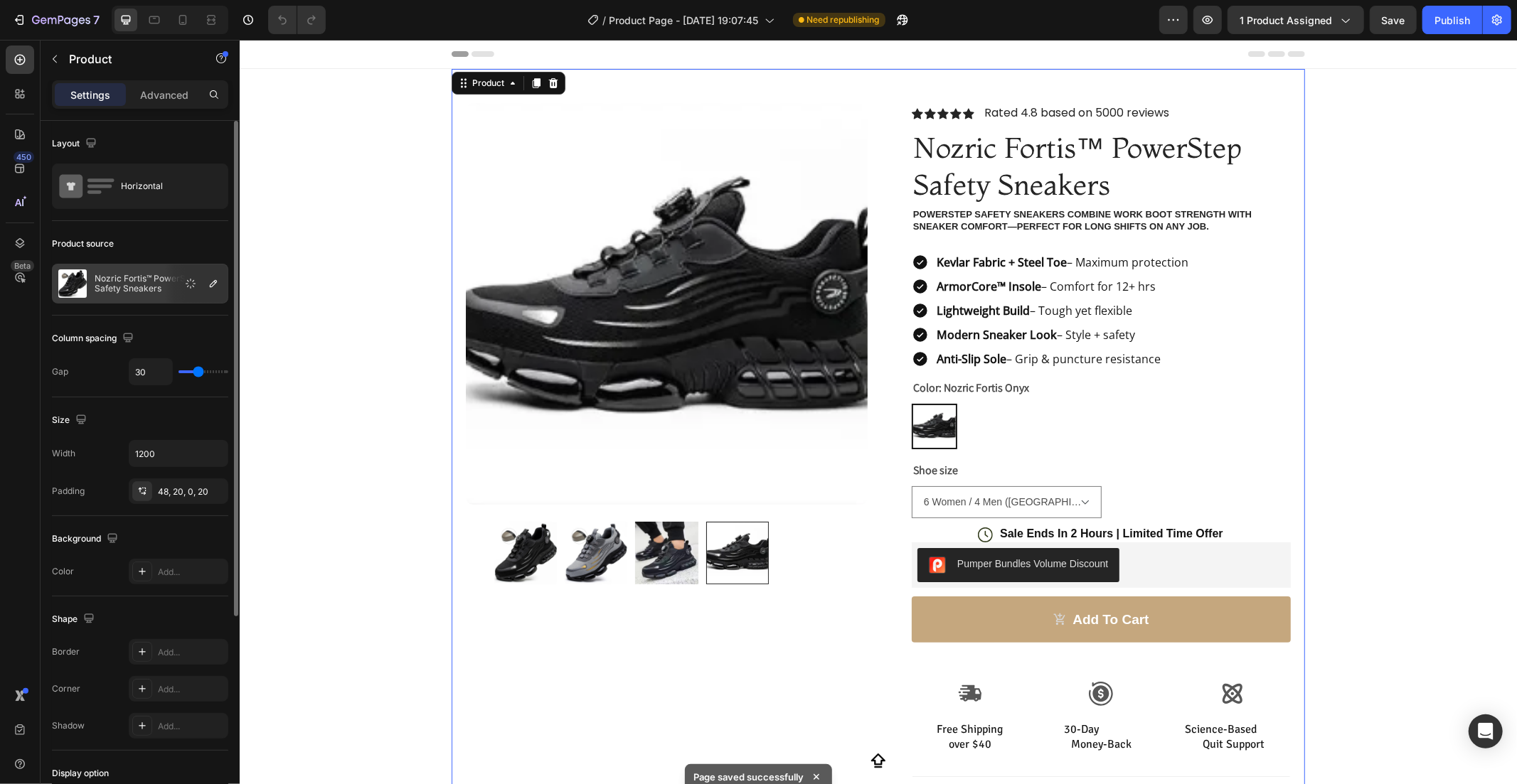
click at [177, 315] on div "Column spacing Gap 30" at bounding box center [141, 356] width 177 height 82
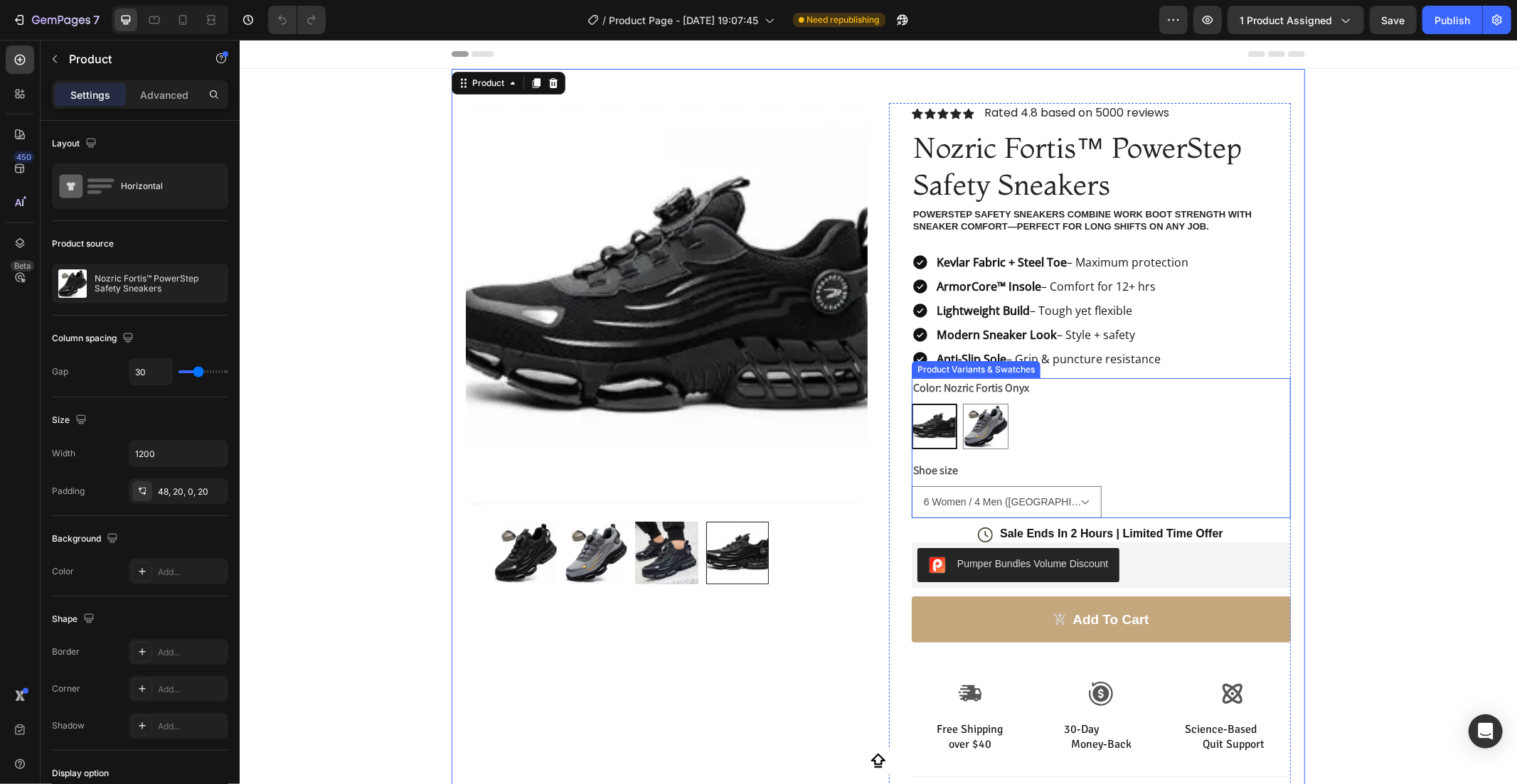
click at [916, 428] on img at bounding box center [933, 426] width 43 height 43
click at [911, 403] on input "Nozric Fortis Onyx Nozric Fortis Onyx" at bounding box center [910, 402] width 1 height 1
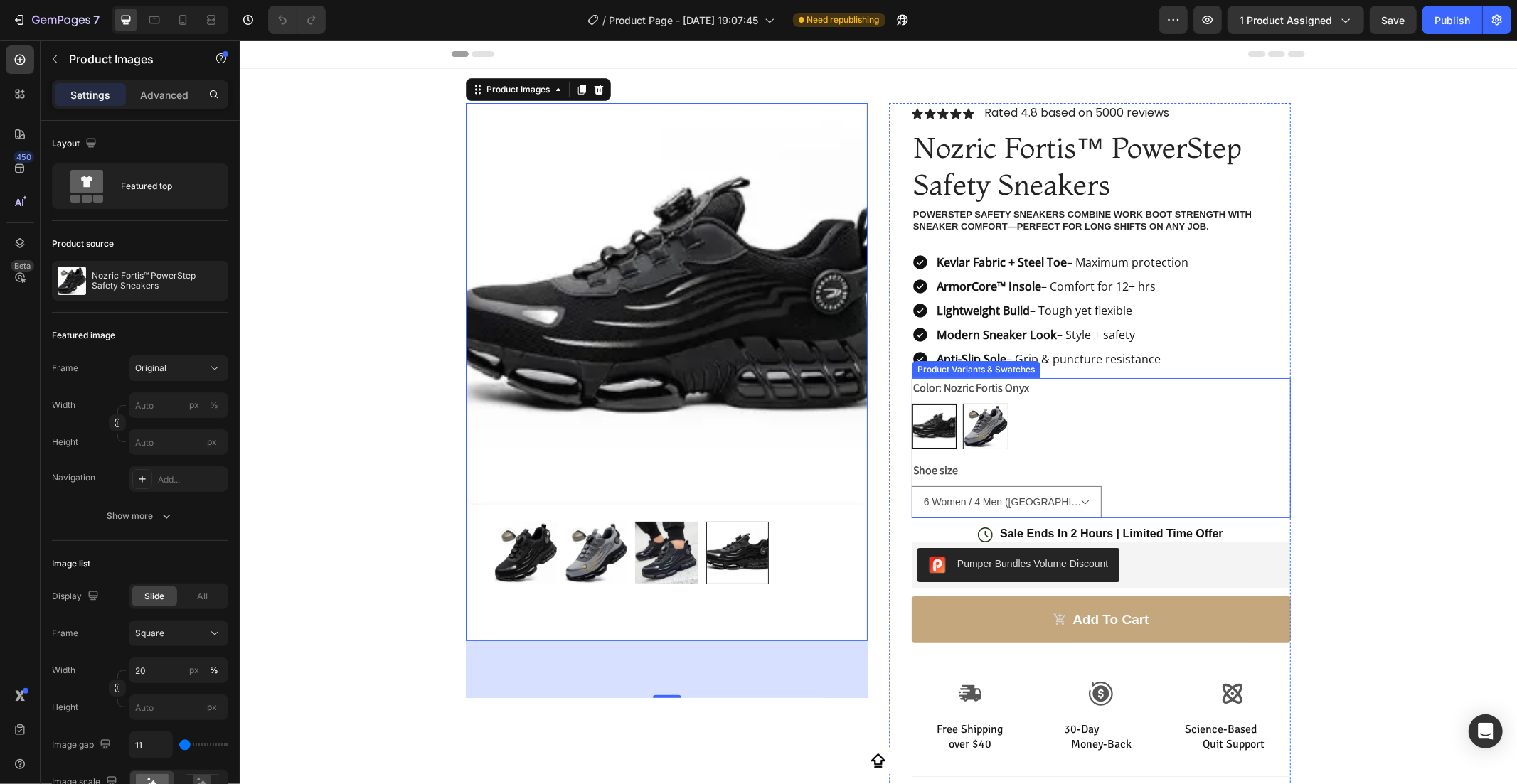
click at [969, 430] on img at bounding box center [984, 426] width 44 height 44
click at [963, 403] on input "Nozric Fortis Titanium Nozric Fortis Titanium" at bounding box center [962, 402] width 1 height 1
radio input "true"
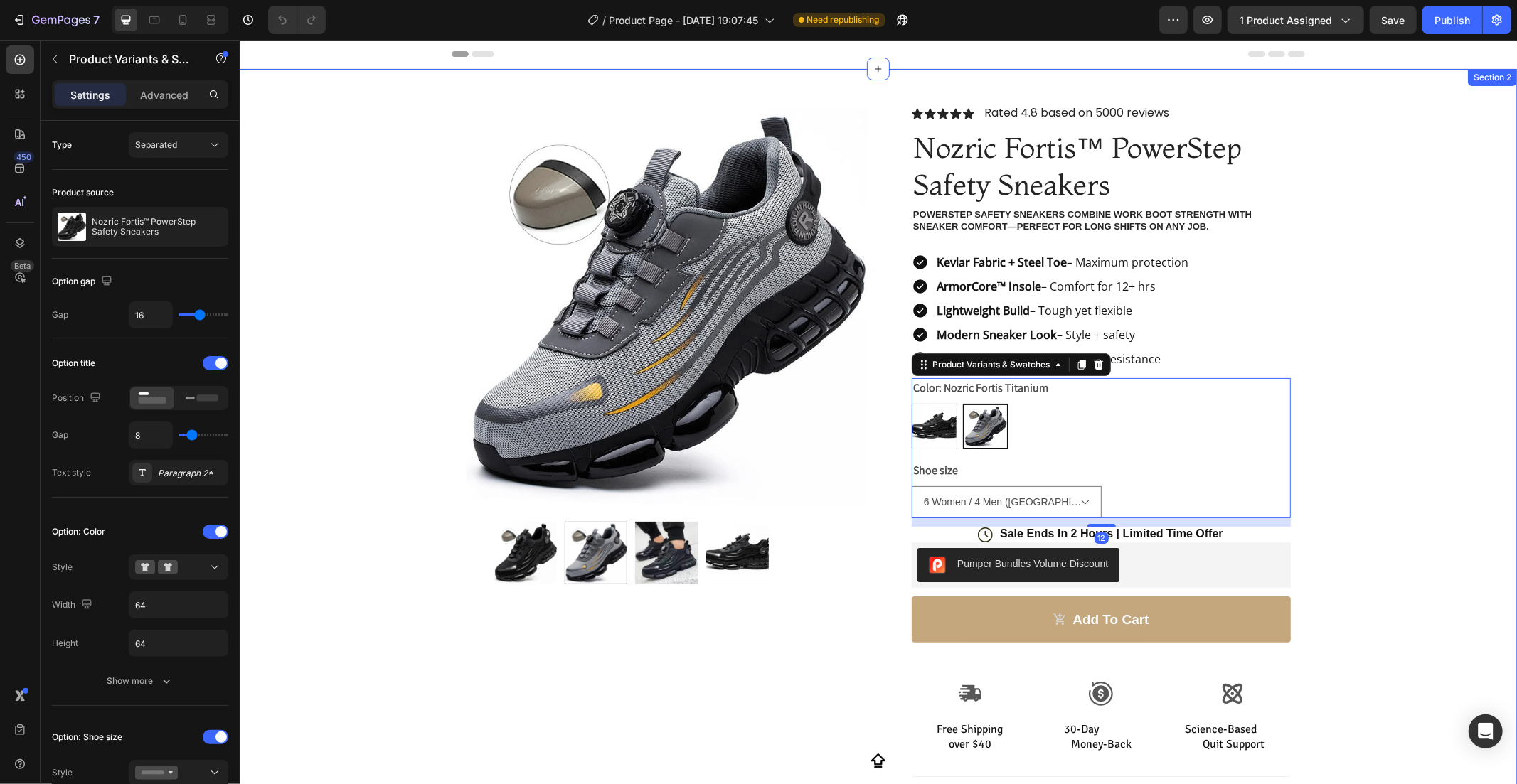
click at [1422, 411] on div "Product Images Row Icon Icon Icon Icon Icon Icon List Rated 4.8 based on 5000 r…" at bounding box center [878, 512] width 1277 height 888
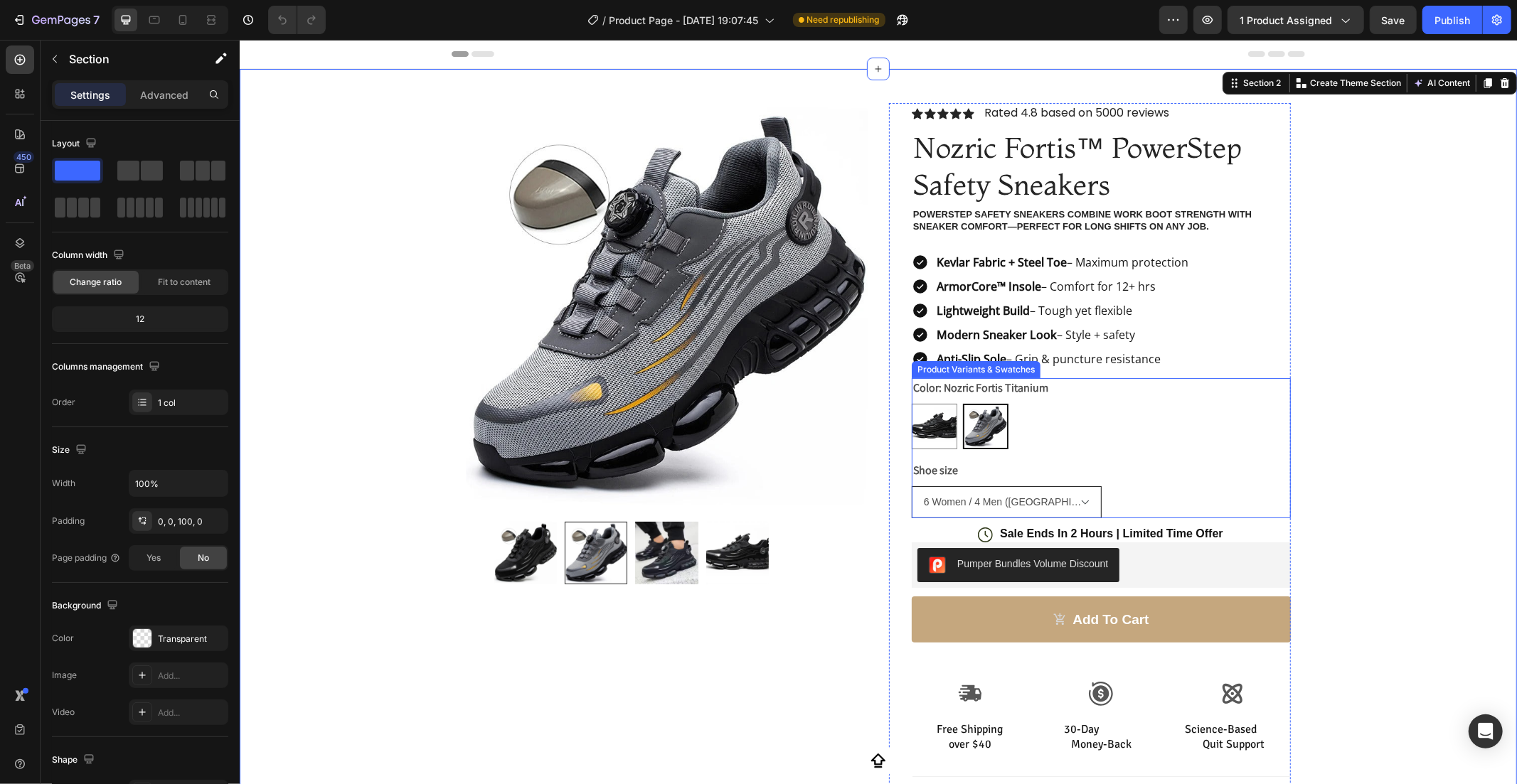
click at [1068, 489] on select "6 Women / 4 Men ([GEOGRAPHIC_DATA]) – 36 ([GEOGRAPHIC_DATA]) – 4 (AU-[GEOGRAPHI…" at bounding box center [1006, 501] width 190 height 32
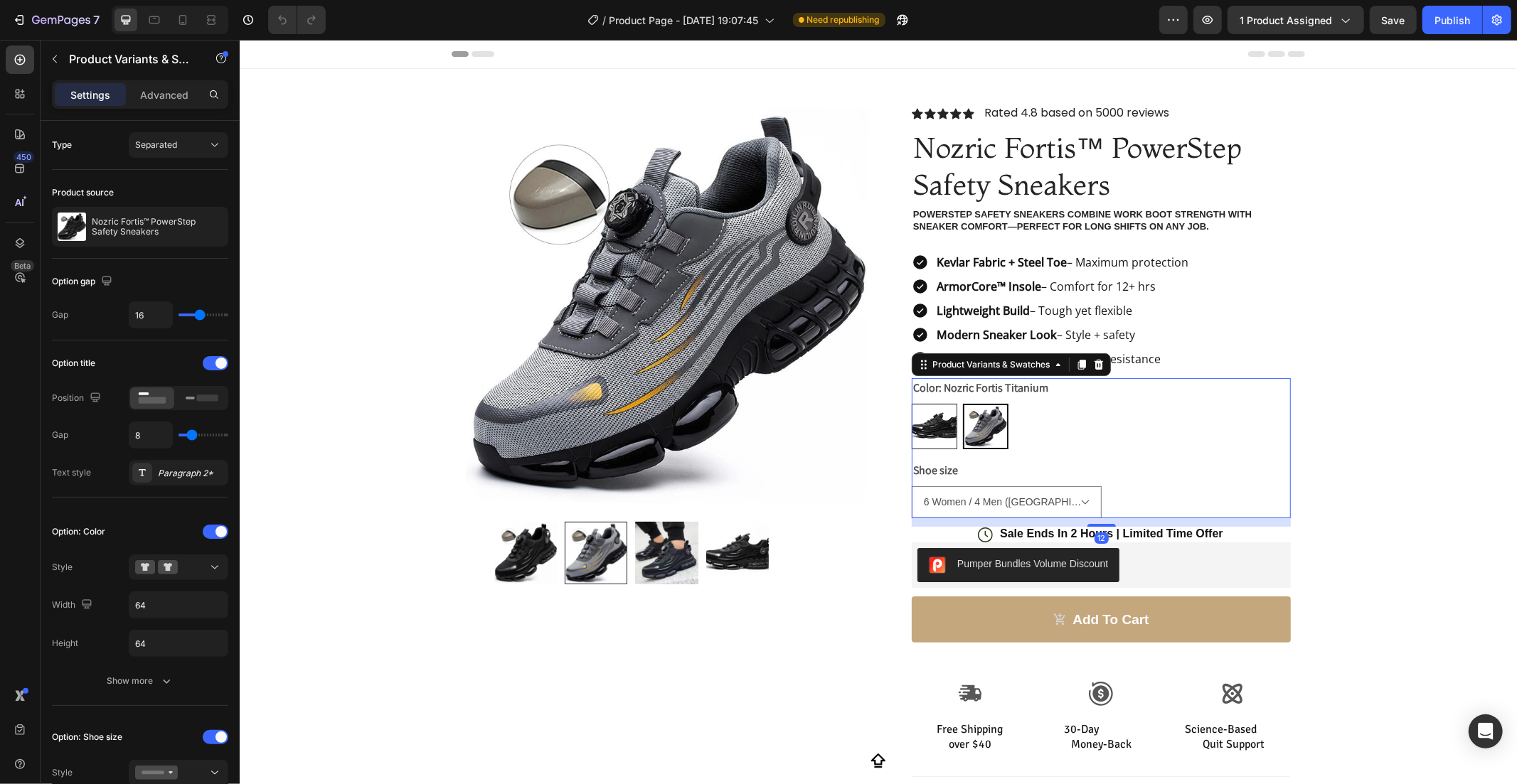
click at [928, 427] on img at bounding box center [934, 426] width 44 height 44
click at [911, 403] on input "Nozric Fortis Onyx Nozric Fortis Onyx" at bounding box center [910, 402] width 1 height 1
radio input "true"
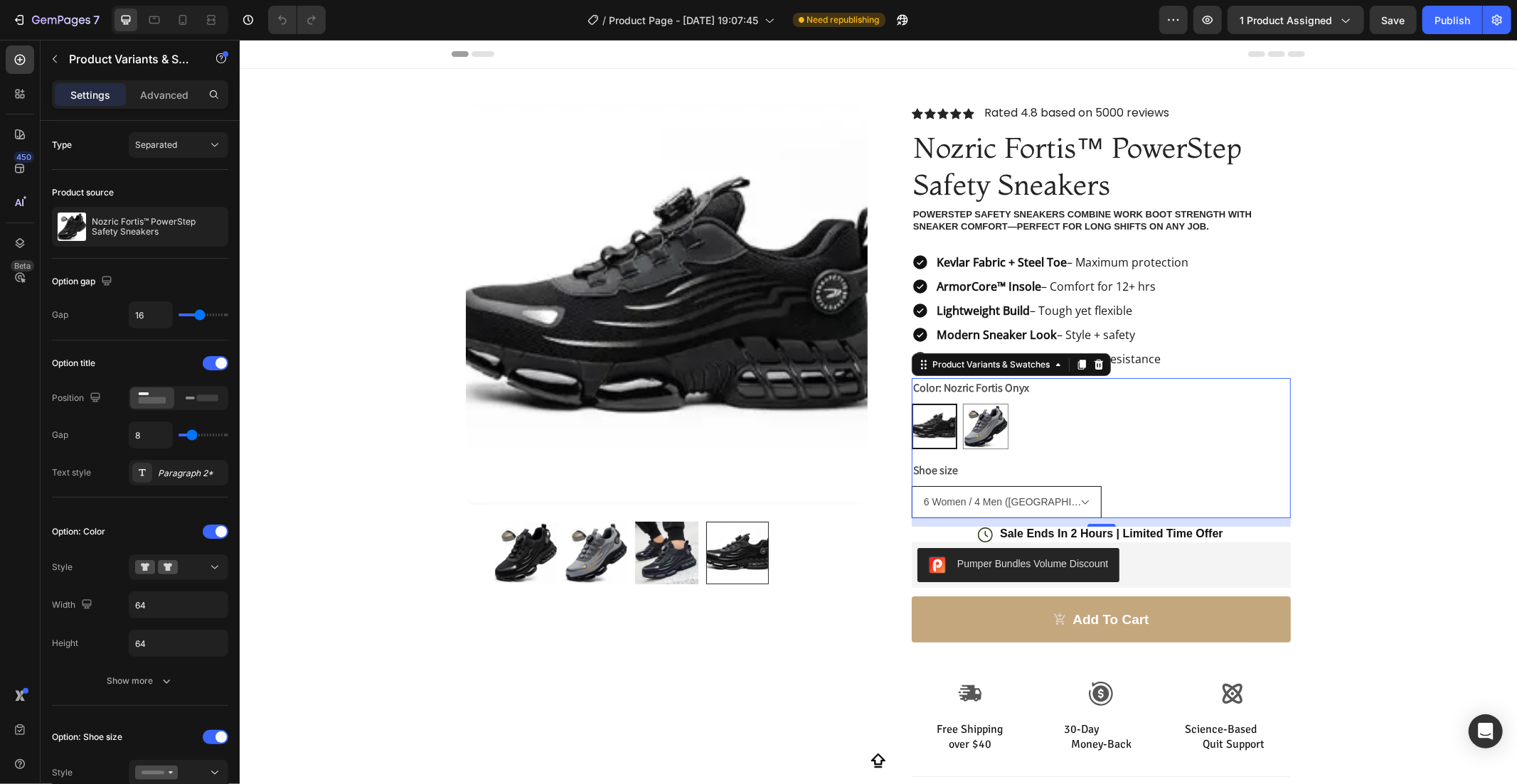
click at [999, 494] on select "6 Women / 4 Men ([GEOGRAPHIC_DATA]) – 36 ([GEOGRAPHIC_DATA]) – 4 (AU-[GEOGRAPHI…" at bounding box center [1006, 501] width 190 height 32
click at [911, 485] on select "6 Women / 4 Men ([GEOGRAPHIC_DATA]) – 36 ([GEOGRAPHIC_DATA]) – 4 (AU-[GEOGRAPHI…" at bounding box center [1006, 501] width 190 height 32
select select "9 Women / 6.5 Men ([GEOGRAPHIC_DATA]) – 39 ([GEOGRAPHIC_DATA]) – 7 (AU-[GEOGRAP…"
click at [1334, 497] on div "Product Images Row Icon Icon Icon Icon Icon Icon List Rated 4.8 based on 5000 r…" at bounding box center [878, 512] width 1277 height 888
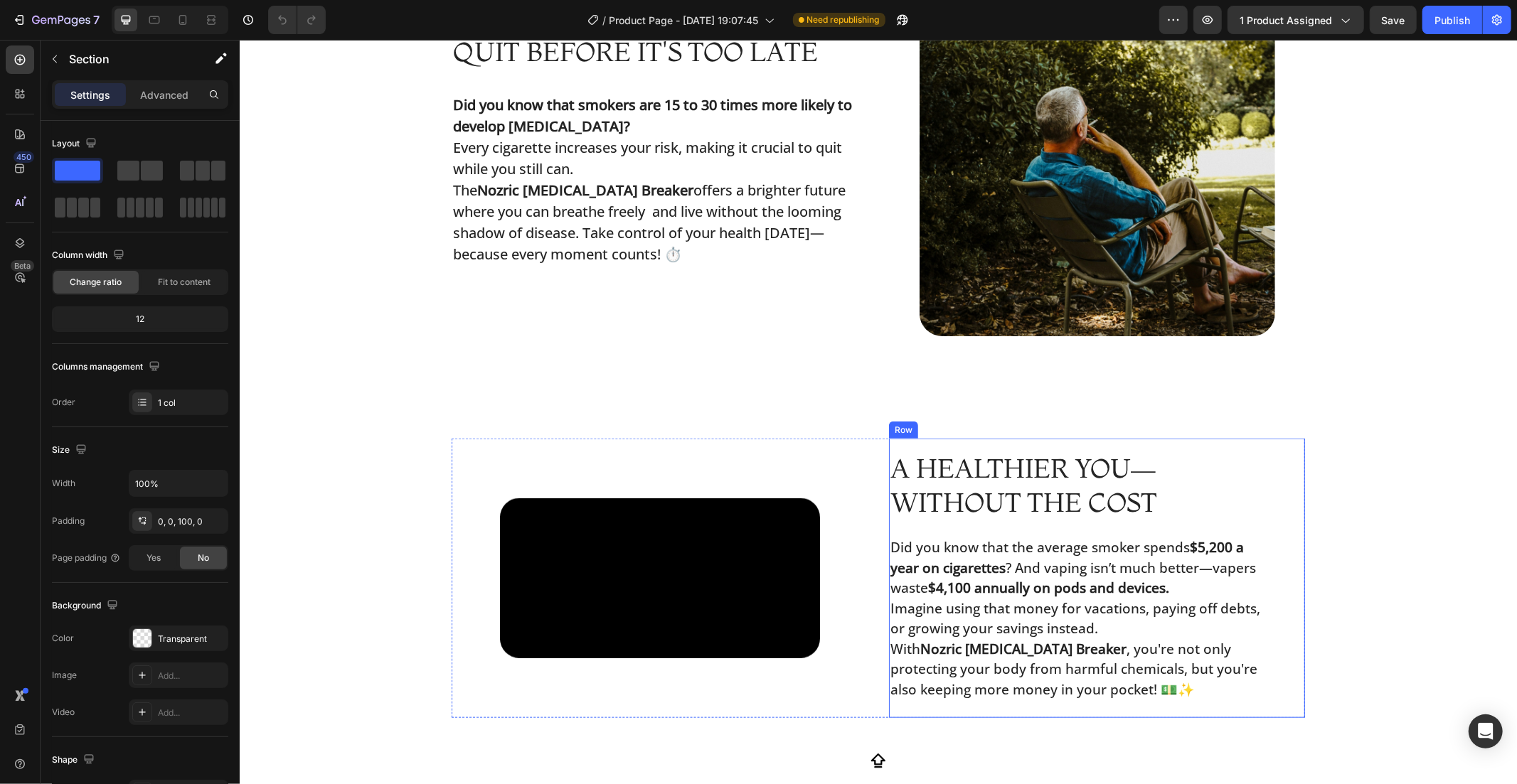
scroll to position [944, 0]
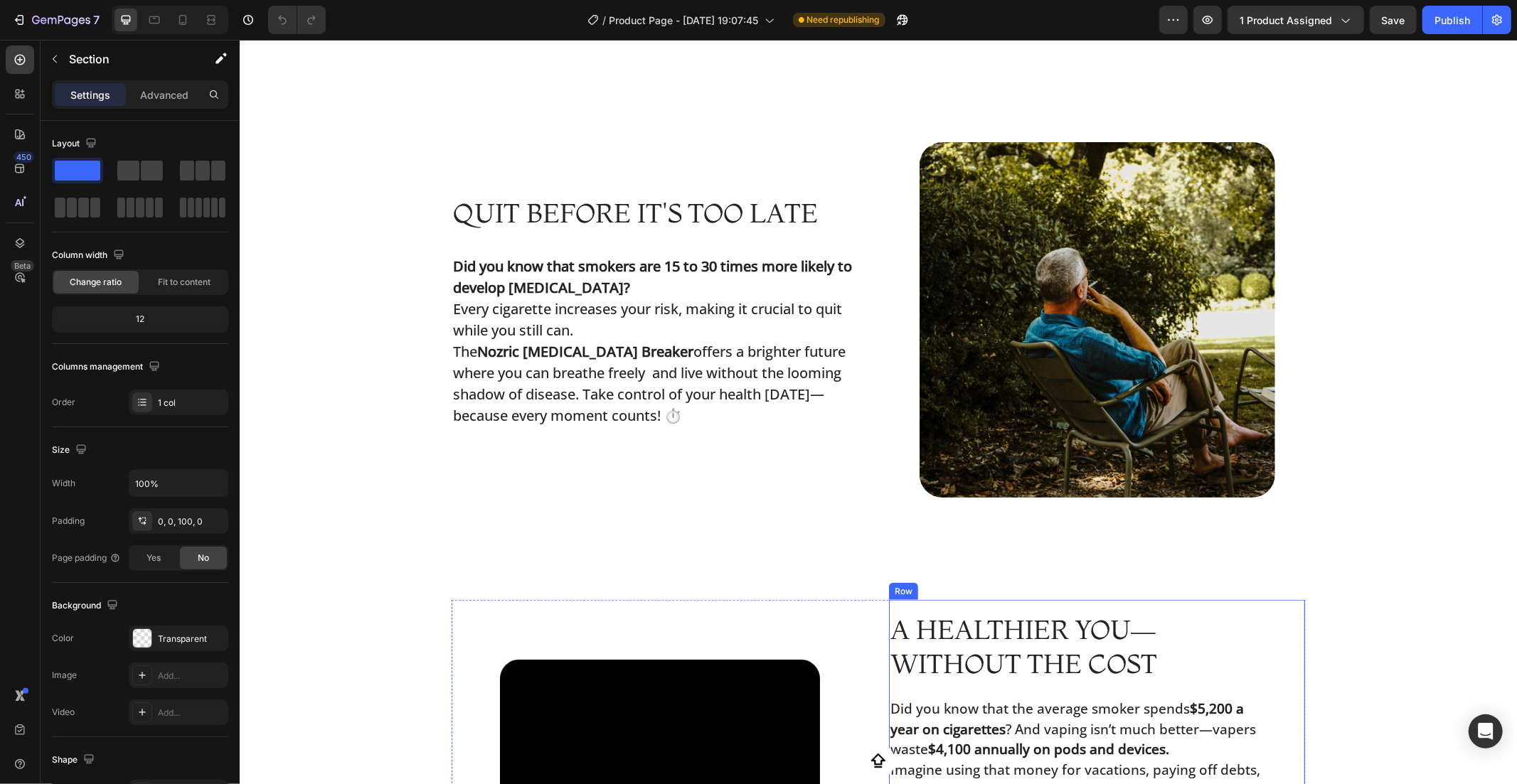
select select "9 Women / 6.5 Men ([GEOGRAPHIC_DATA]) – 39 ([GEOGRAPHIC_DATA]) – 7 (AU-[GEOGRAP…"
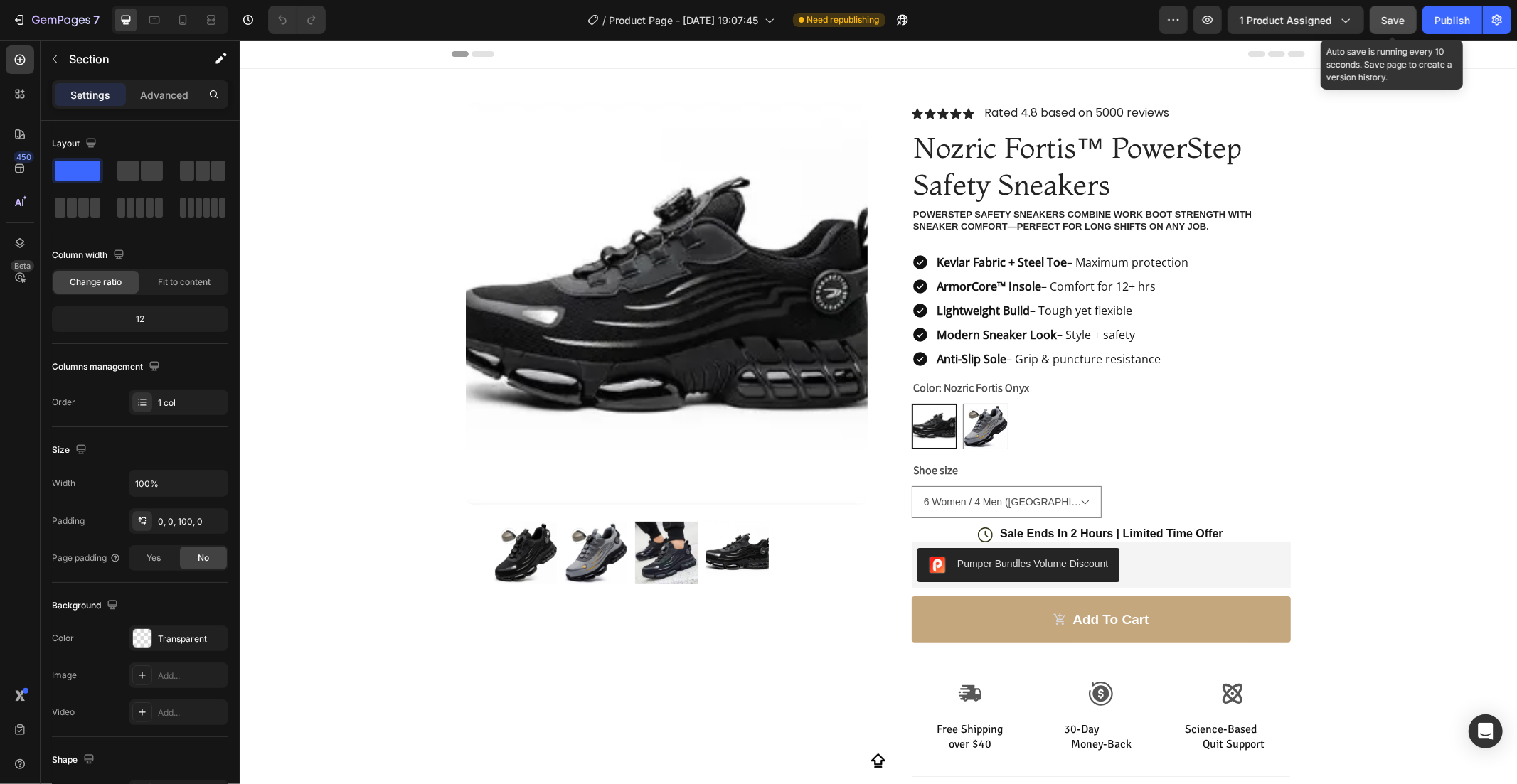
click at [1381, 24] on button "Save" at bounding box center [1393, 20] width 47 height 29
